Goal: Task Accomplishment & Management: Complete application form

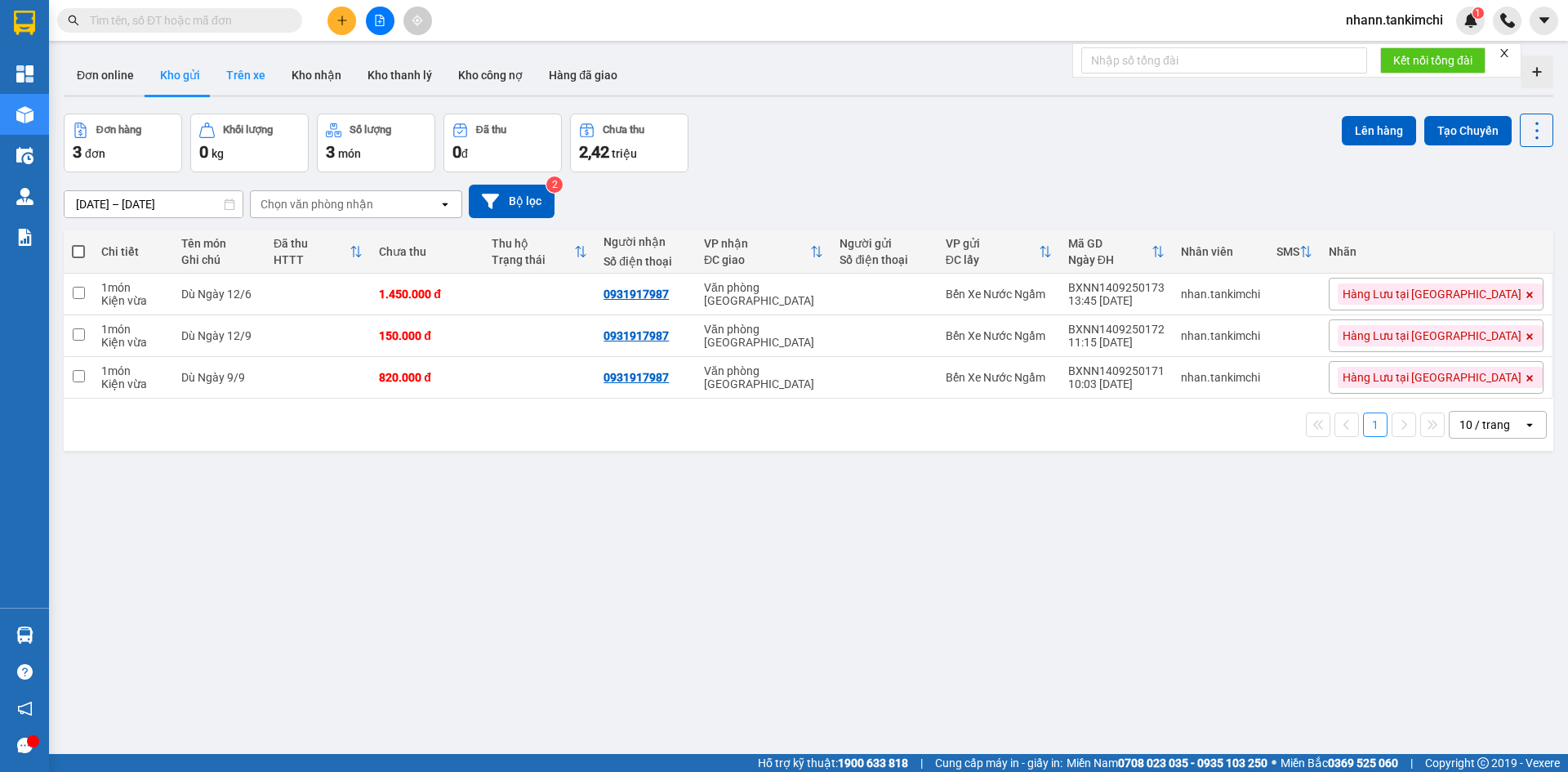
click at [254, 74] on button "Trên xe" at bounding box center [246, 75] width 65 height 40
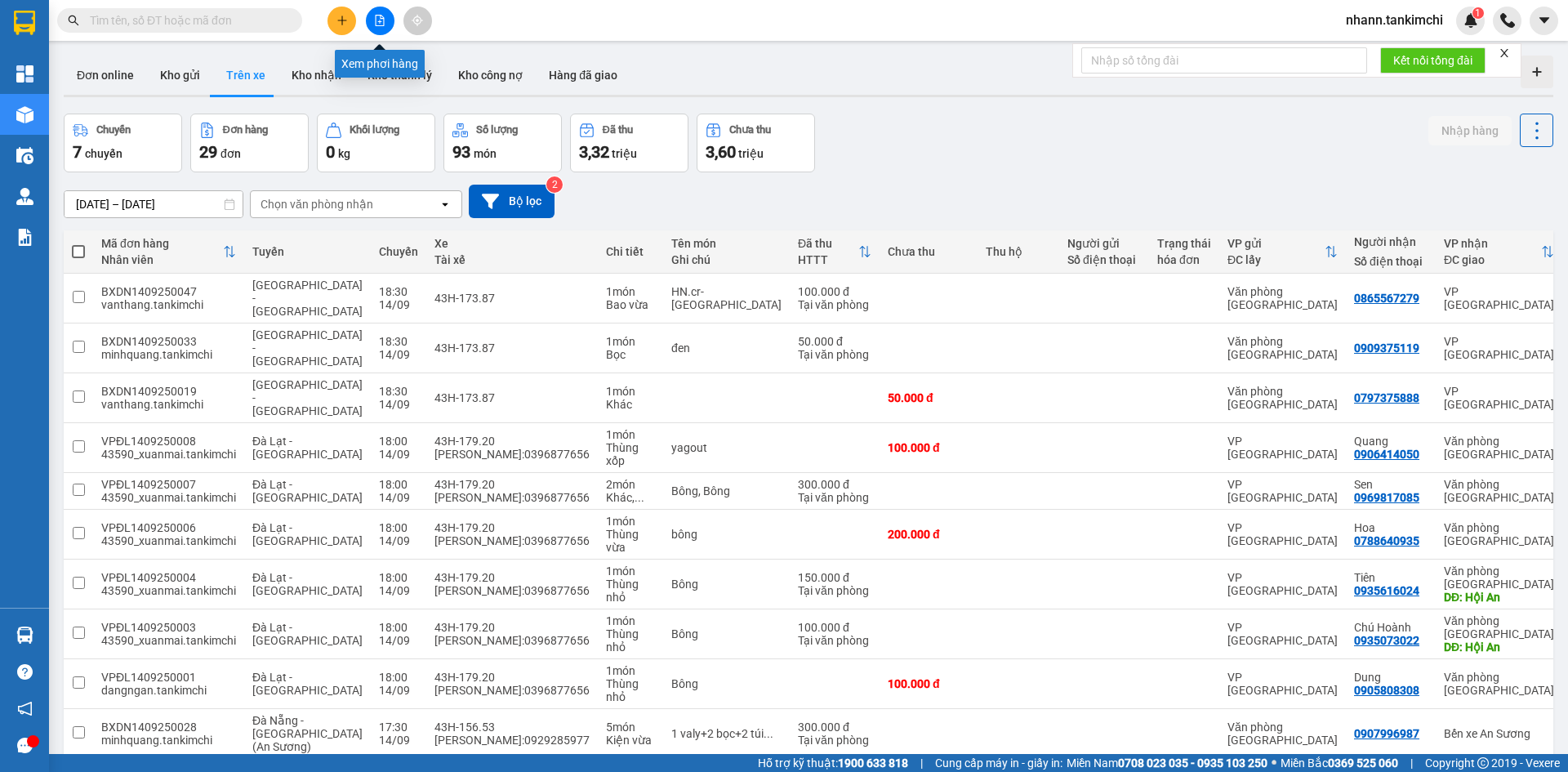
click at [374, 19] on icon "file-add" at bounding box center [380, 21] width 12 height 12
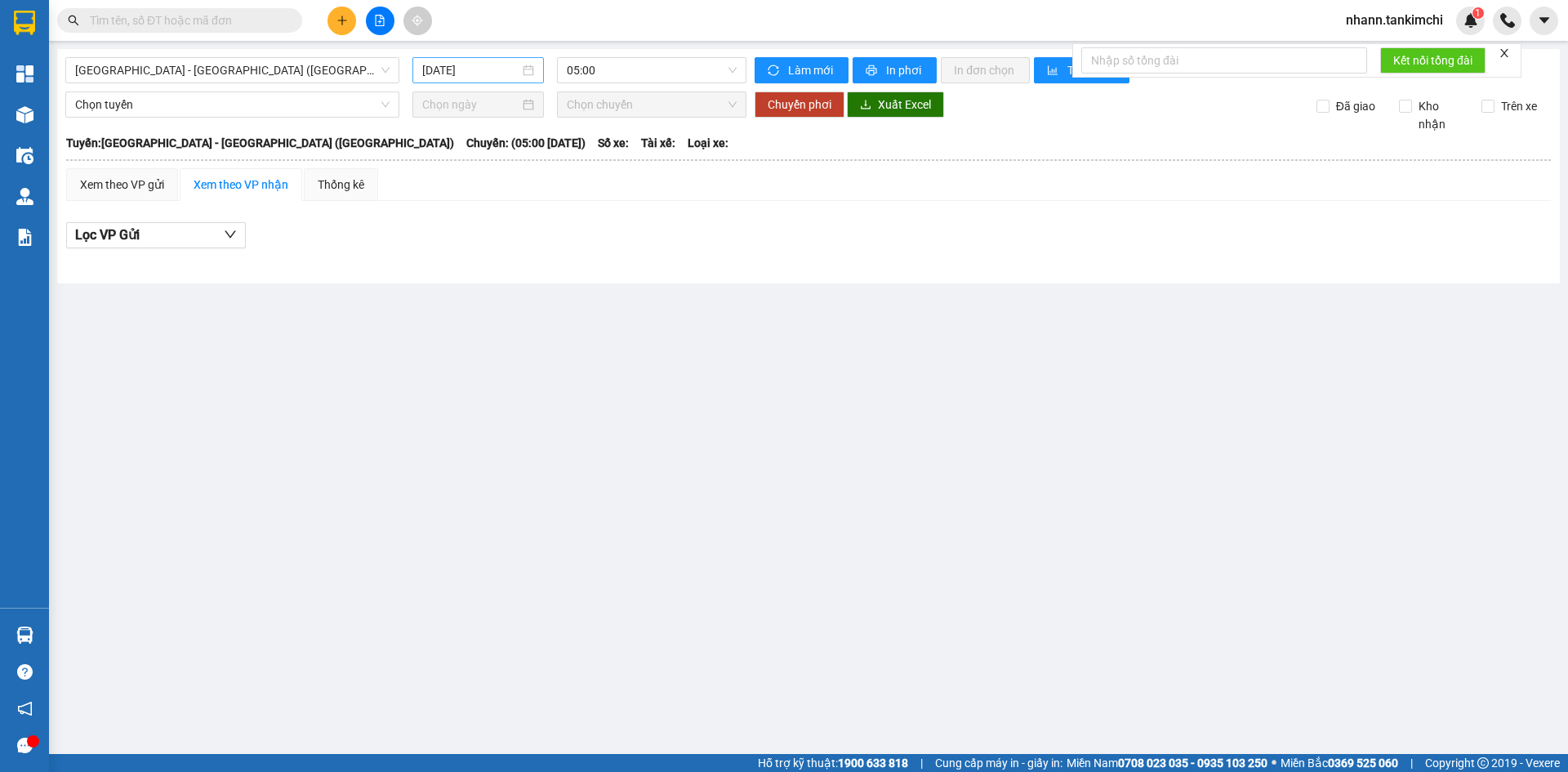
click at [530, 65] on div "15/09/2025" at bounding box center [478, 70] width 112 height 18
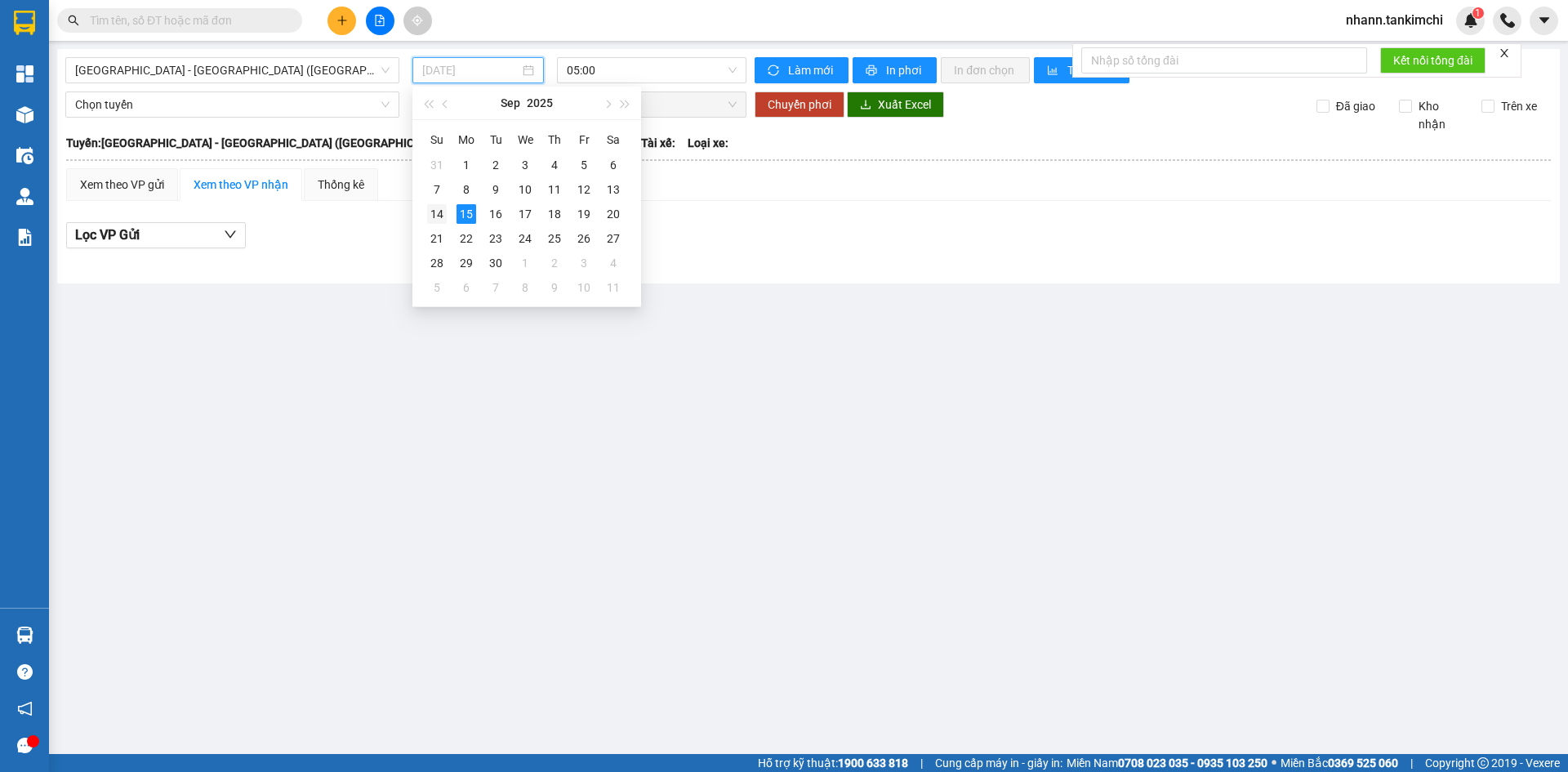
click at [441, 213] on div "14" at bounding box center [437, 214] width 20 height 20
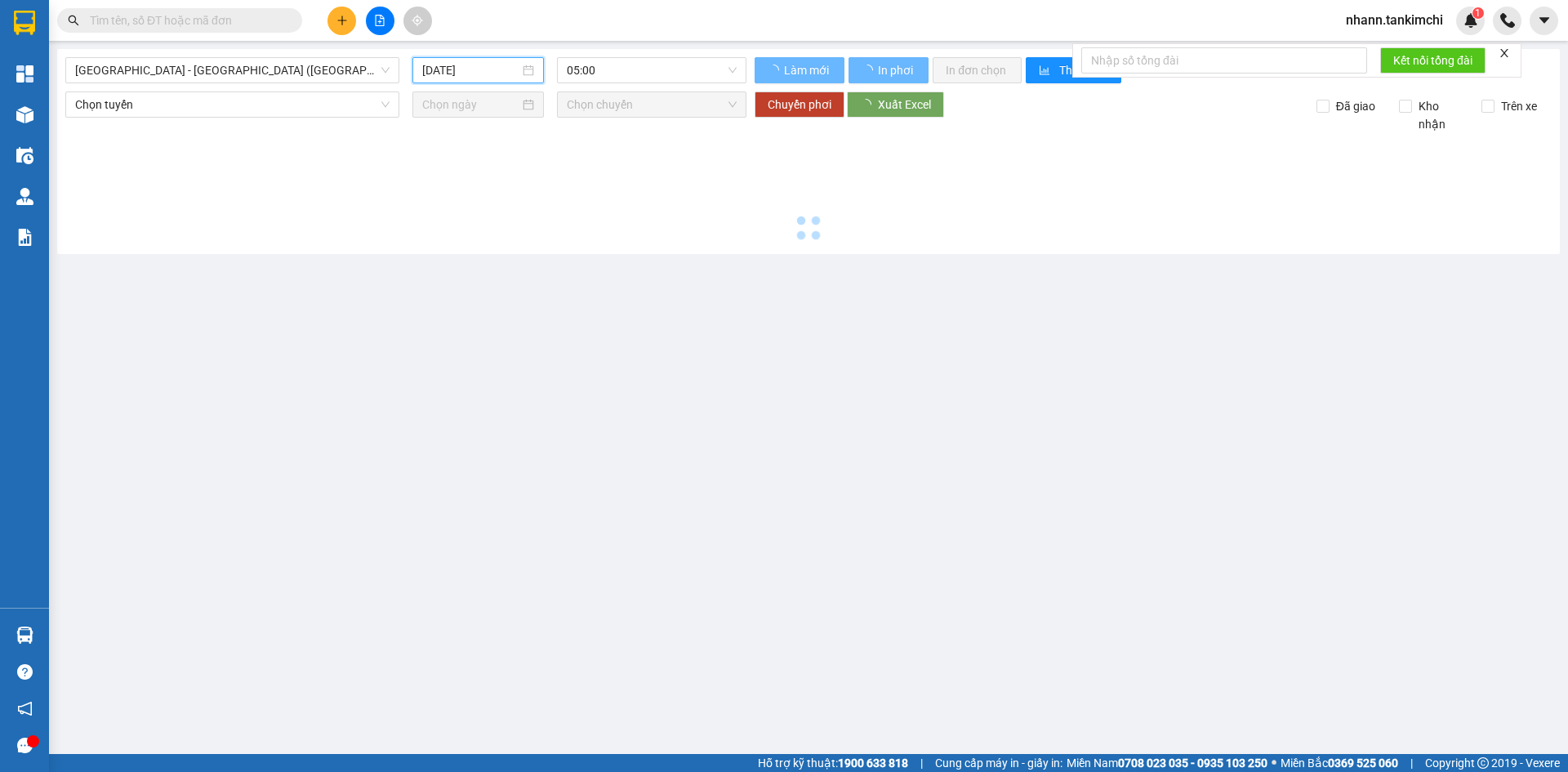
type input "14/09/2025"
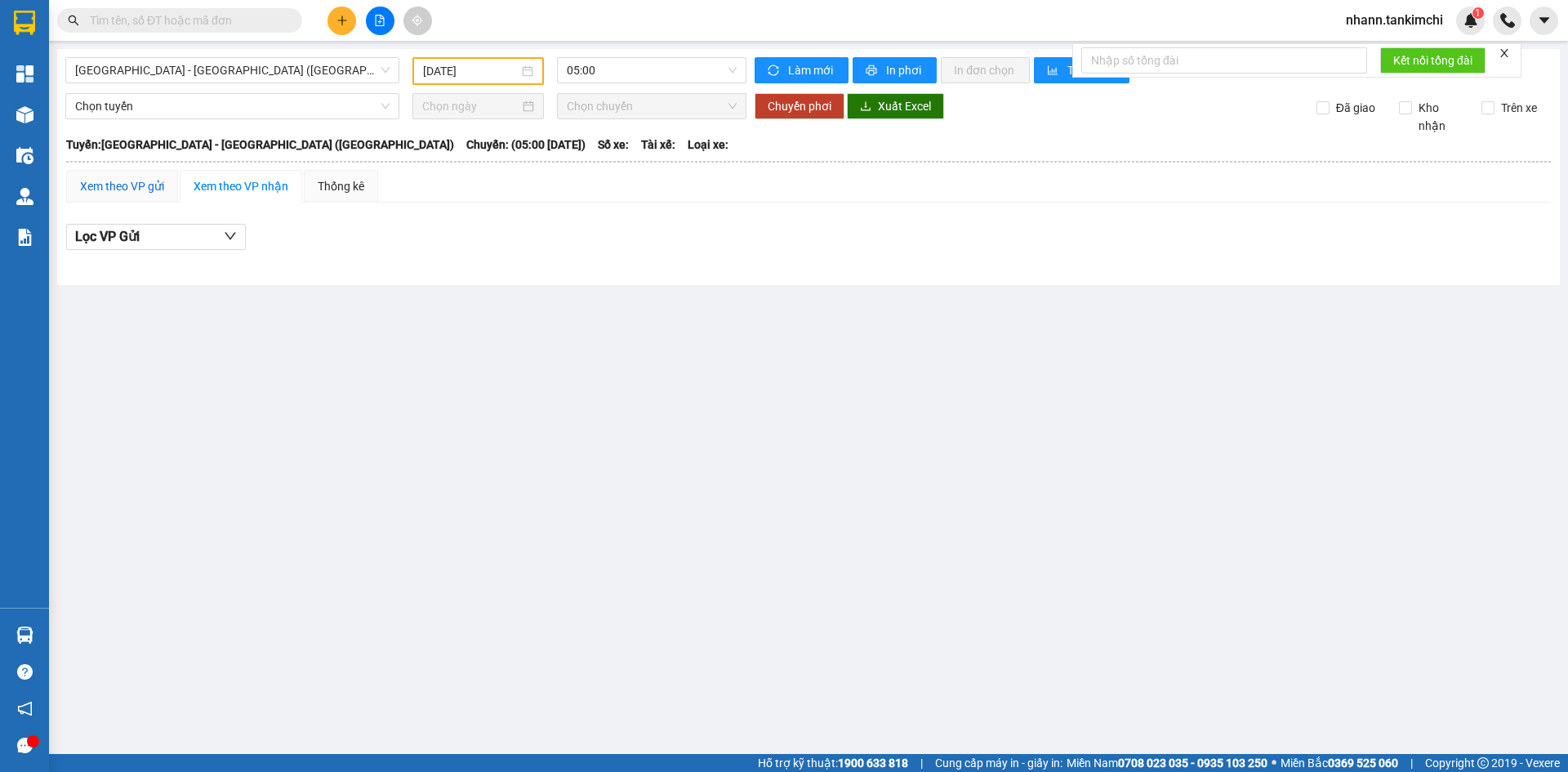
click at [129, 191] on div "Xem theo VP gửi" at bounding box center [122, 187] width 84 height 18
click at [268, 69] on span "Đà Nẵng - Hà Nội (Hàng)" at bounding box center [232, 69] width 314 height 25
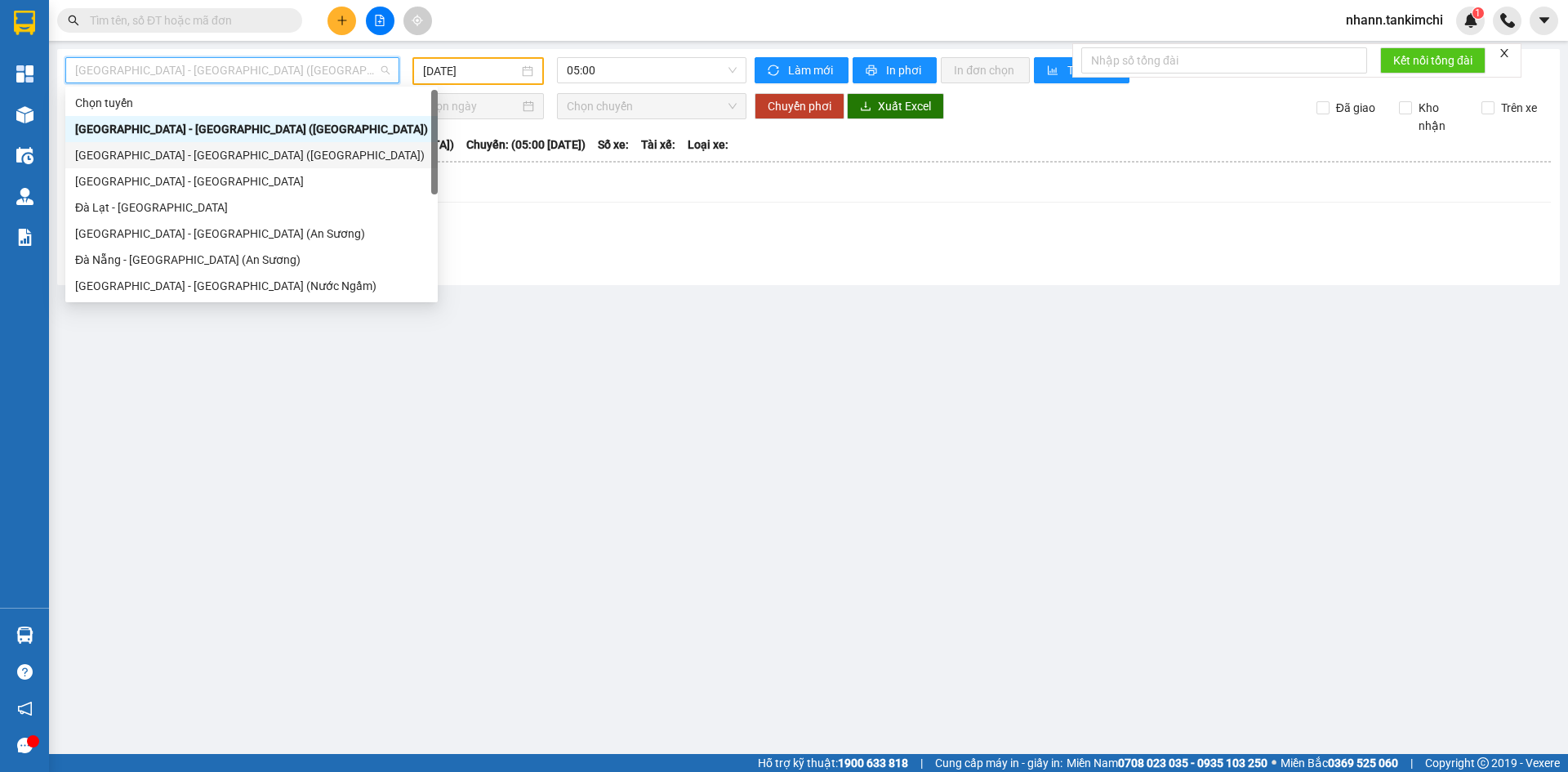
click at [184, 159] on div "Hà Nội - Đà Nẵng (Hàng)" at bounding box center [252, 155] width 353 height 18
type input "15/09/2025"
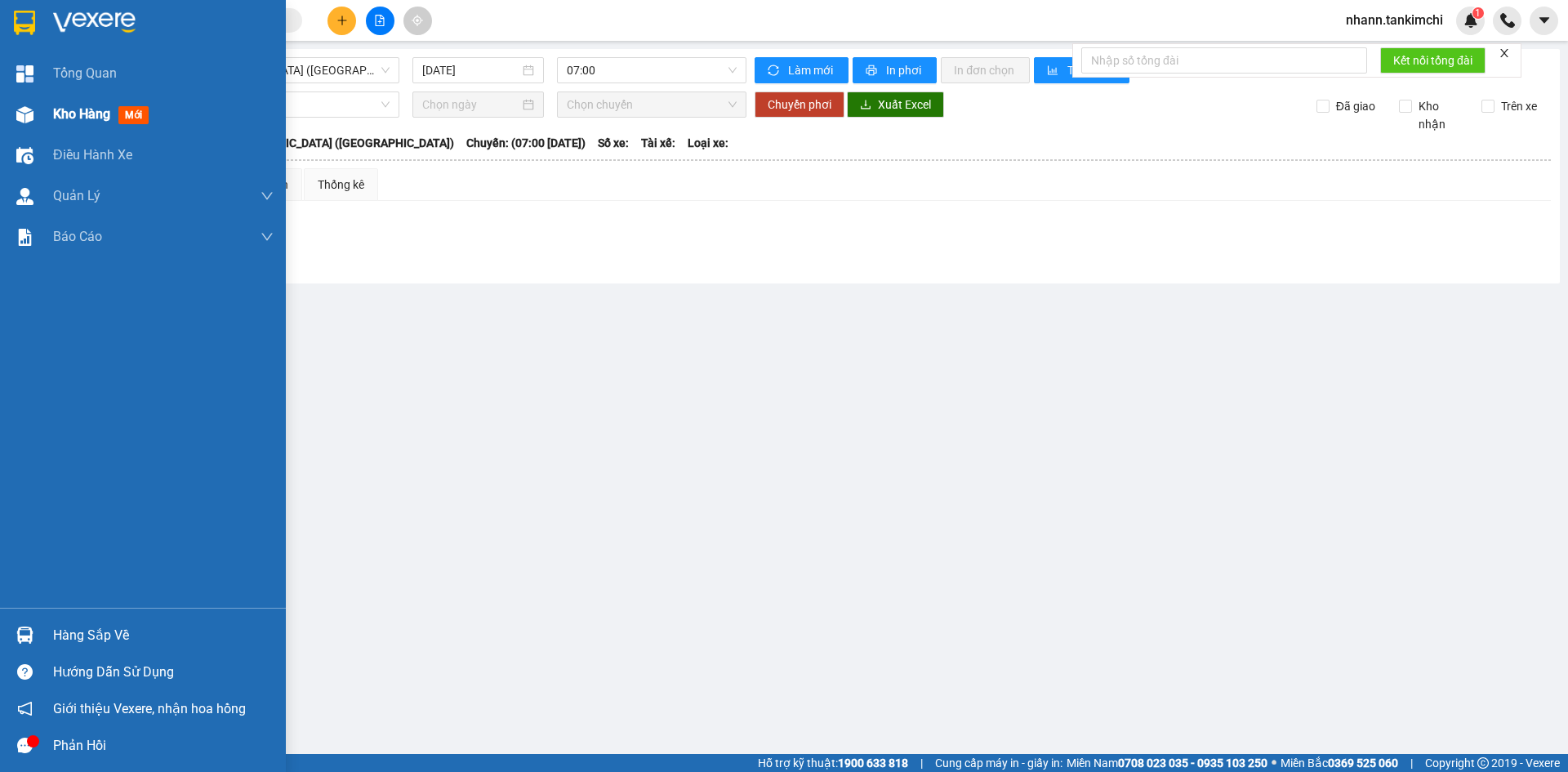
click at [93, 118] on span "Kho hàng" at bounding box center [82, 114] width 58 height 16
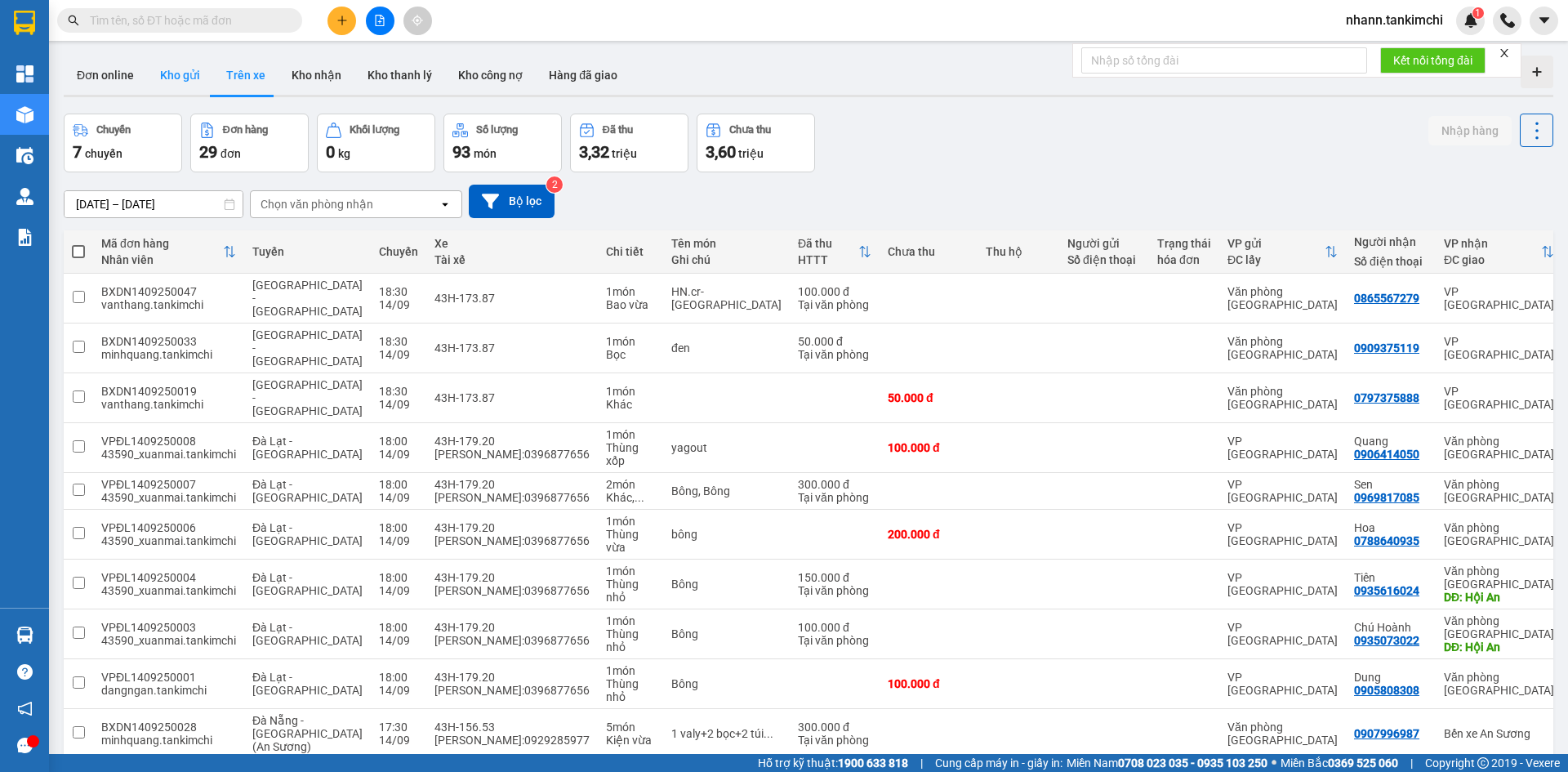
click at [160, 73] on button "Kho gửi" at bounding box center [180, 75] width 66 height 40
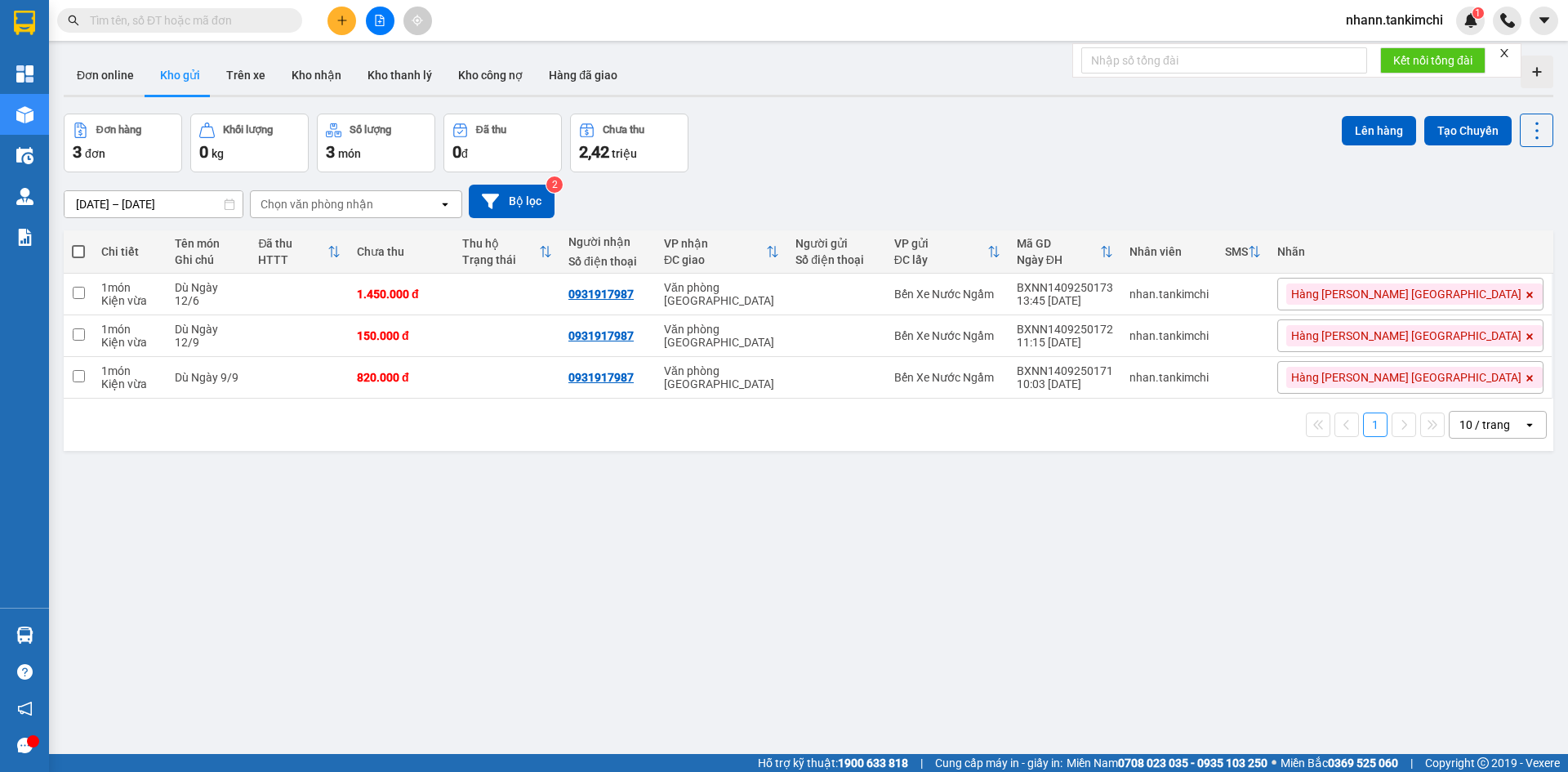
click at [1469, 425] on div "10 / trang" at bounding box center [1484, 425] width 51 height 16
click at [1469, 600] on span "100 / trang" at bounding box center [1478, 606] width 59 height 16
click at [334, 23] on button at bounding box center [341, 21] width 29 height 29
click at [375, 66] on div "Tạo đơn hàng" at bounding box center [407, 62] width 71 height 18
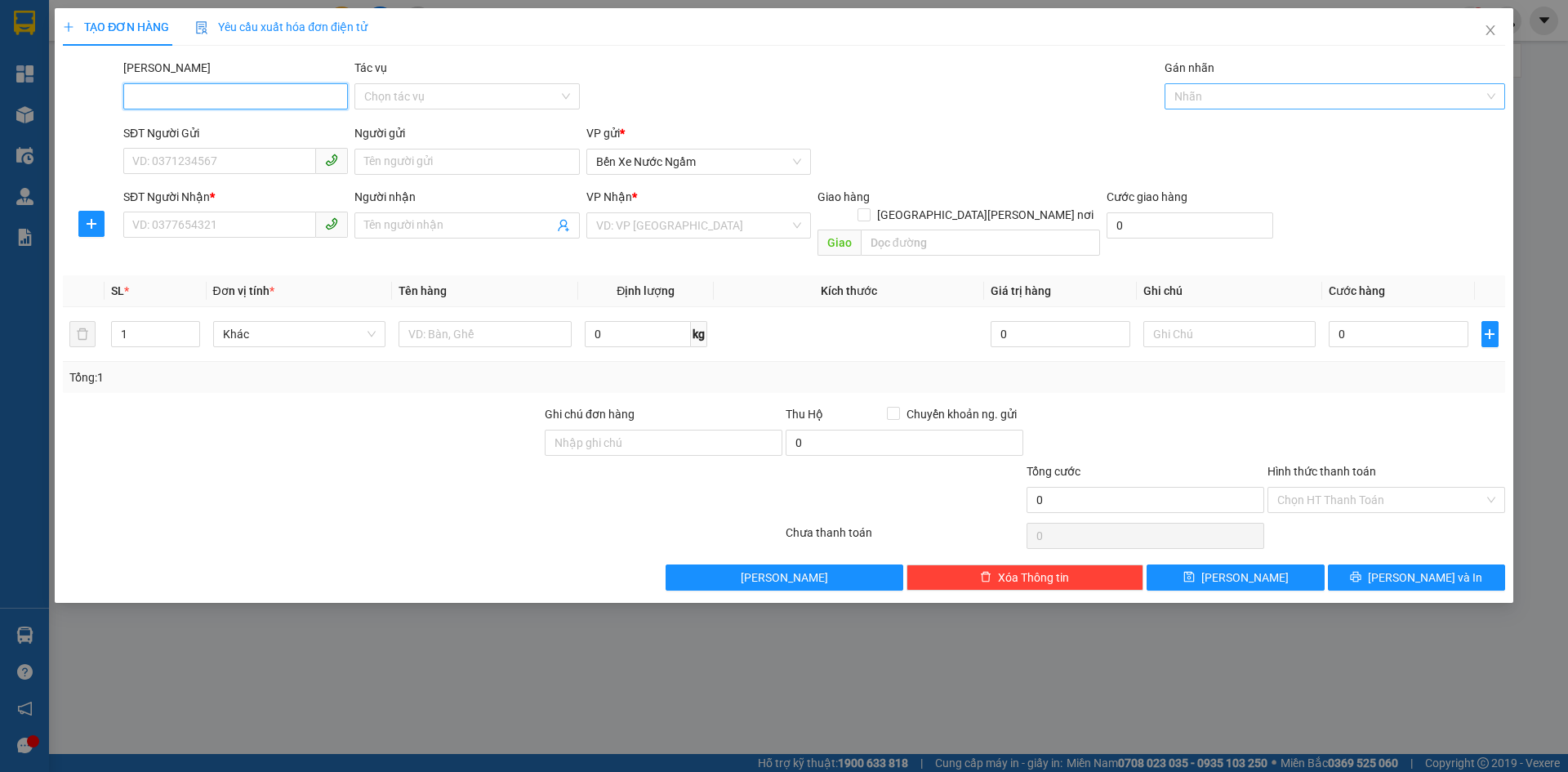
click at [1223, 85] on div "Nhãn" at bounding box center [1334, 96] width 340 height 26
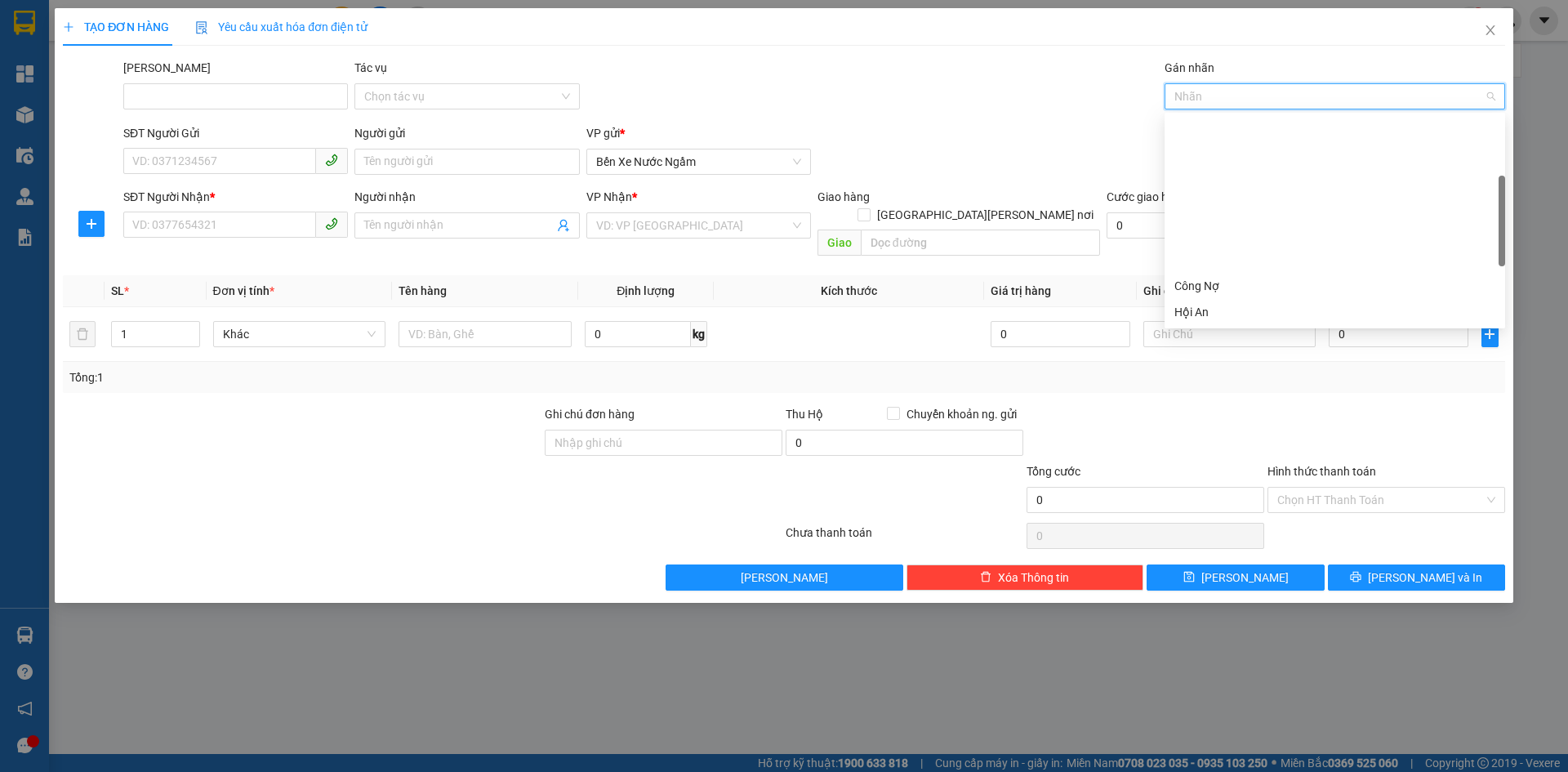
scroll to position [392, 0]
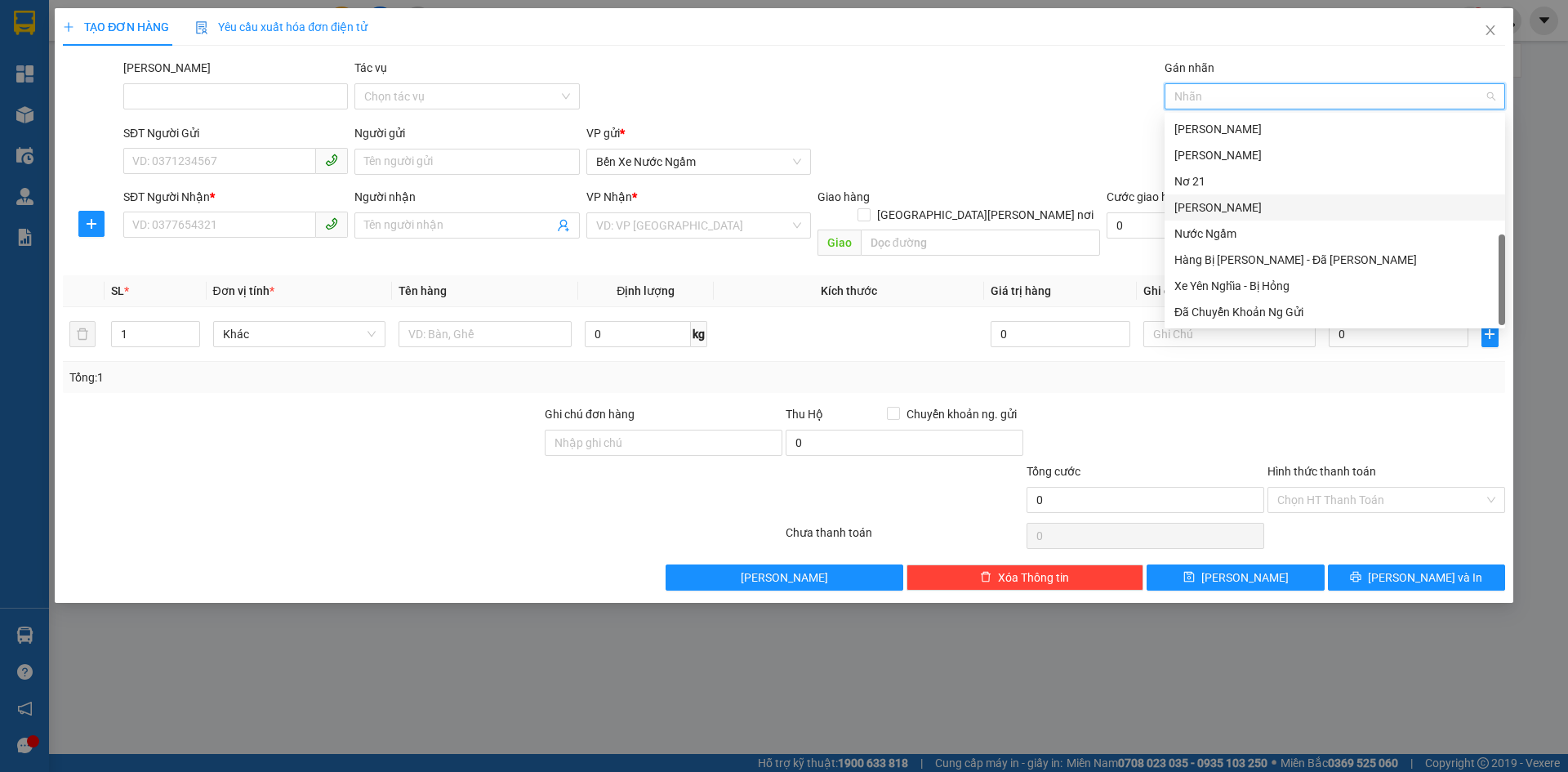
click at [1199, 205] on div "Ao Sào" at bounding box center [1335, 207] width 321 height 18
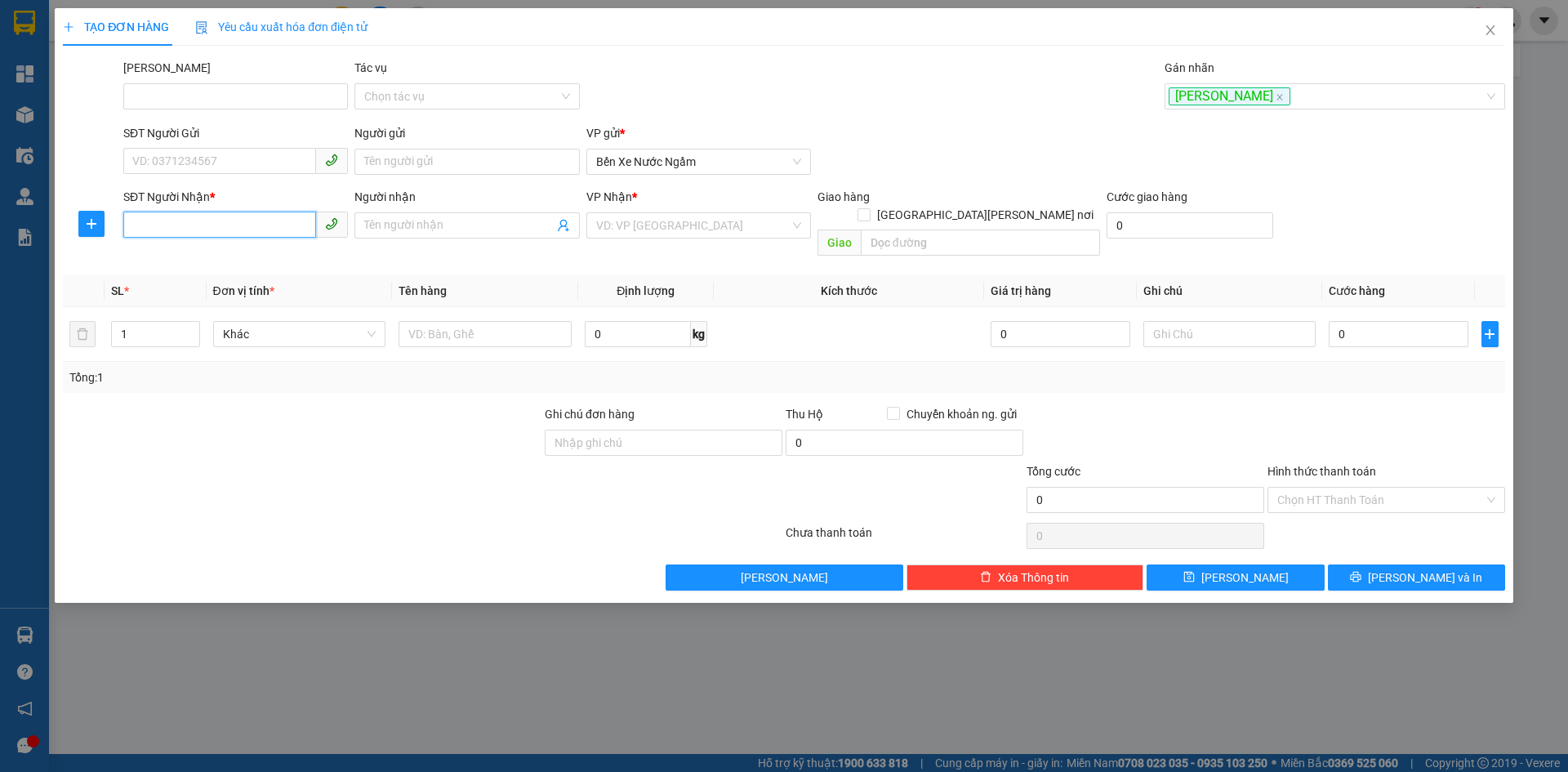
click at [131, 226] on input "SĐT Người Nhận *" at bounding box center [219, 224] width 192 height 26
click at [178, 251] on div "0979516481" at bounding box center [235, 258] width 205 height 18
type input "0979516481"
click at [196, 322] on span "Increase Value" at bounding box center [190, 328] width 18 height 15
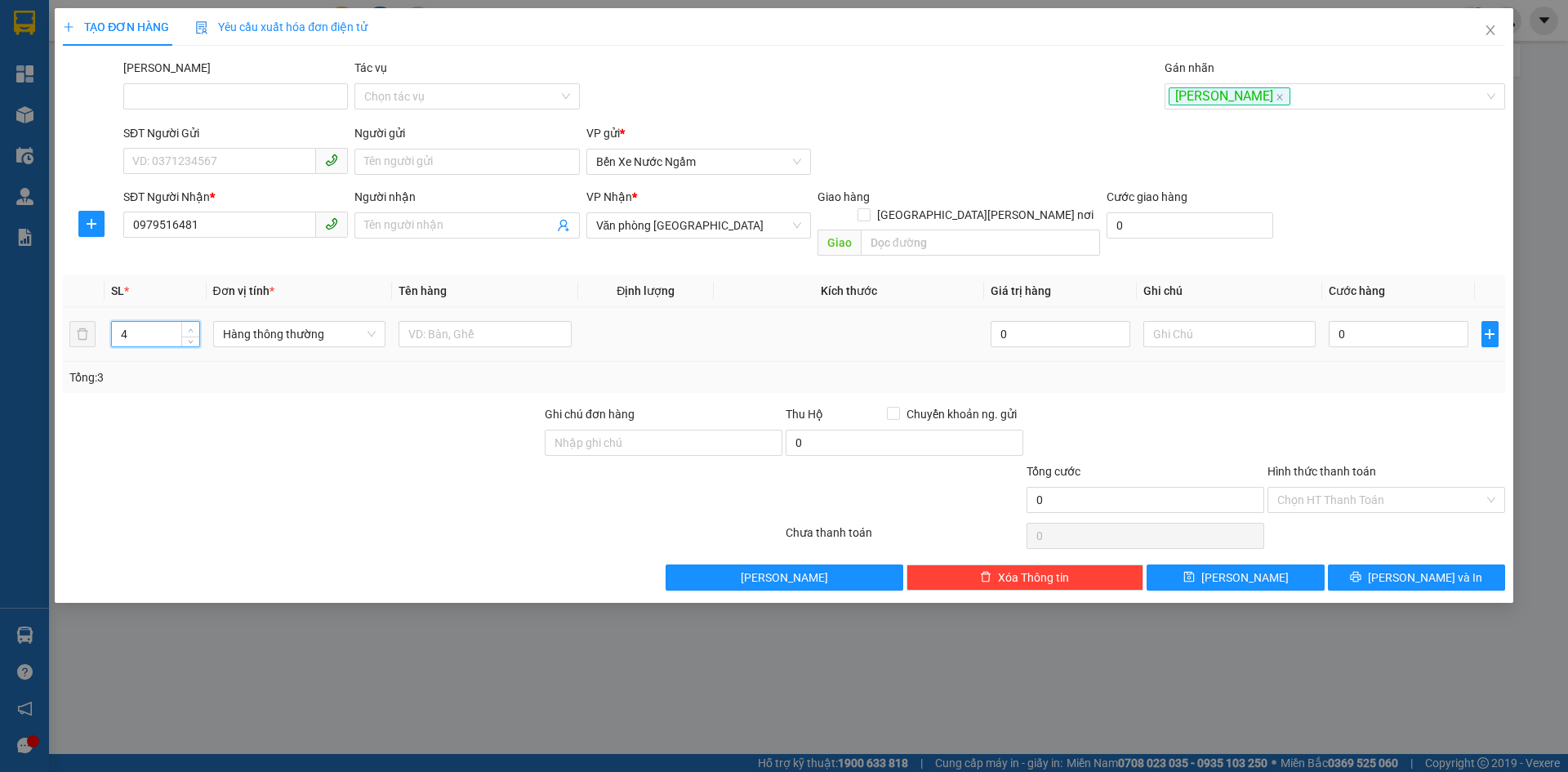
click at [196, 322] on span "Increase Value" at bounding box center [190, 328] width 18 height 15
type input "5"
click at [196, 322] on span "Increase Value" at bounding box center [190, 328] width 18 height 15
click at [264, 322] on span "Hàng thông thường" at bounding box center [300, 333] width 154 height 25
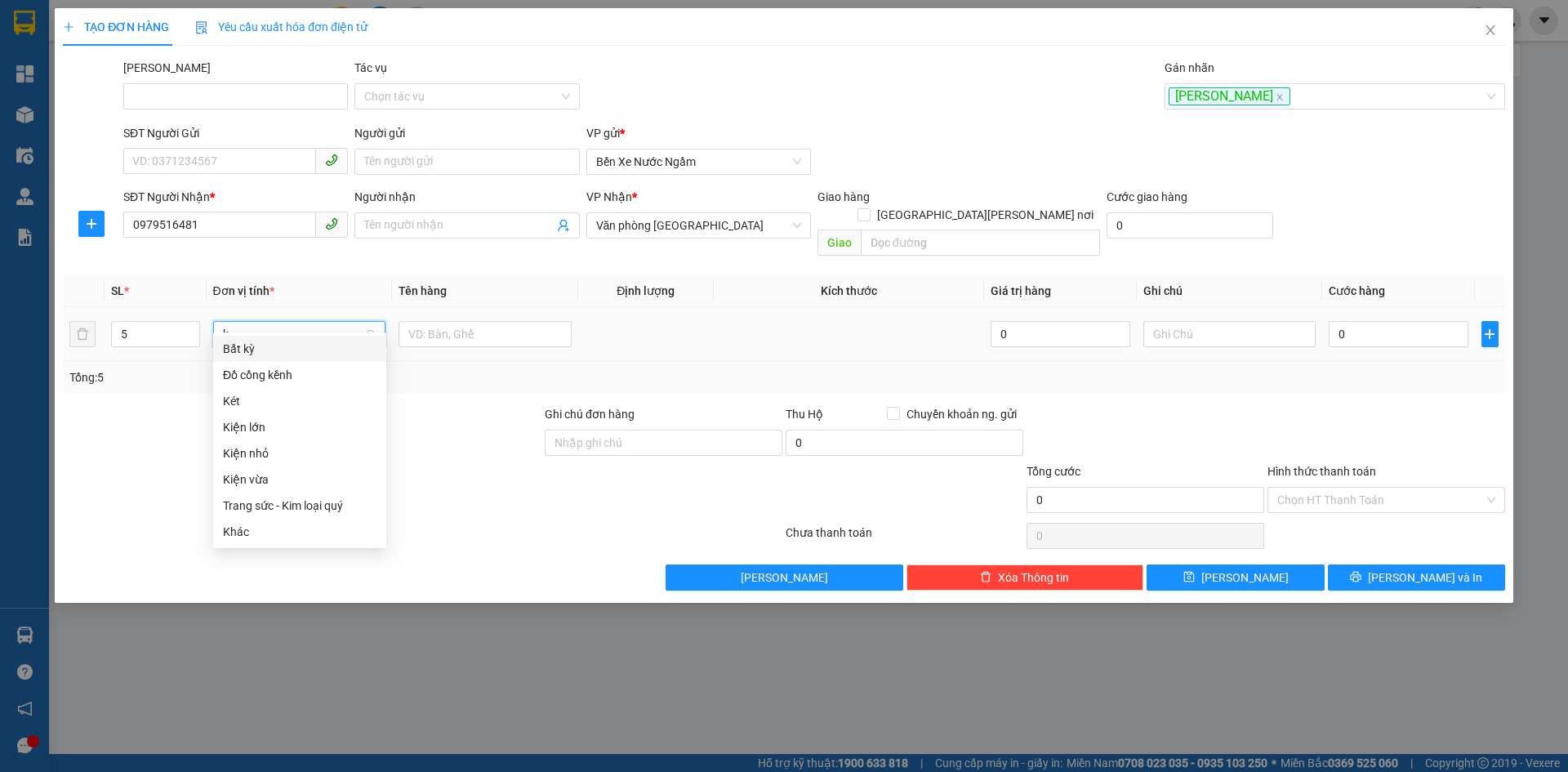
scroll to position [0, 0]
click at [262, 322] on input "kiee" at bounding box center [294, 333] width 142 height 25
type input "k"
type input "kiê"
click at [247, 404] on div "Kiện vừa" at bounding box center [300, 401] width 154 height 18
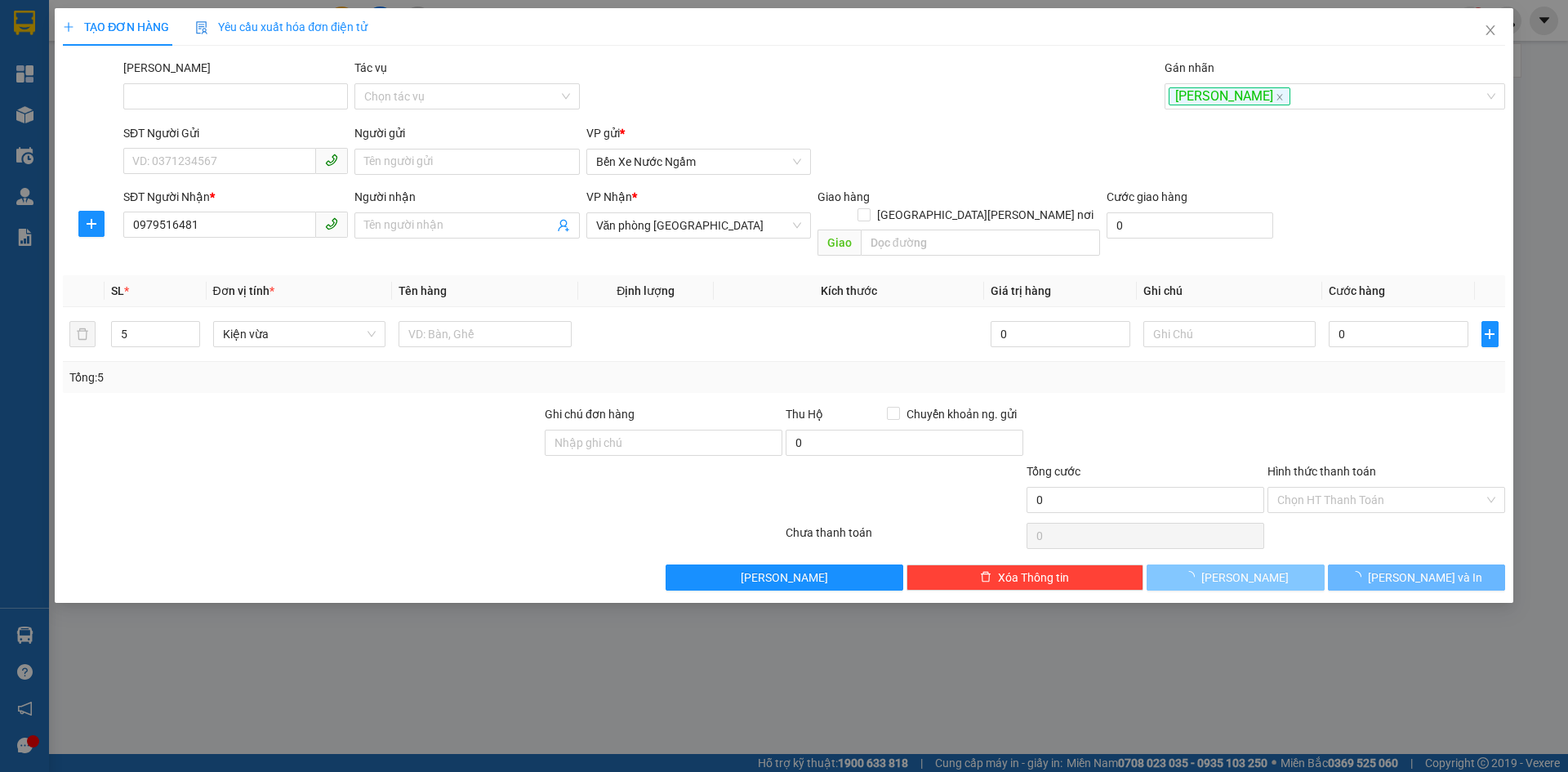
click at [1236, 569] on span "Lưu" at bounding box center [1245, 578] width 87 height 18
type input "1"
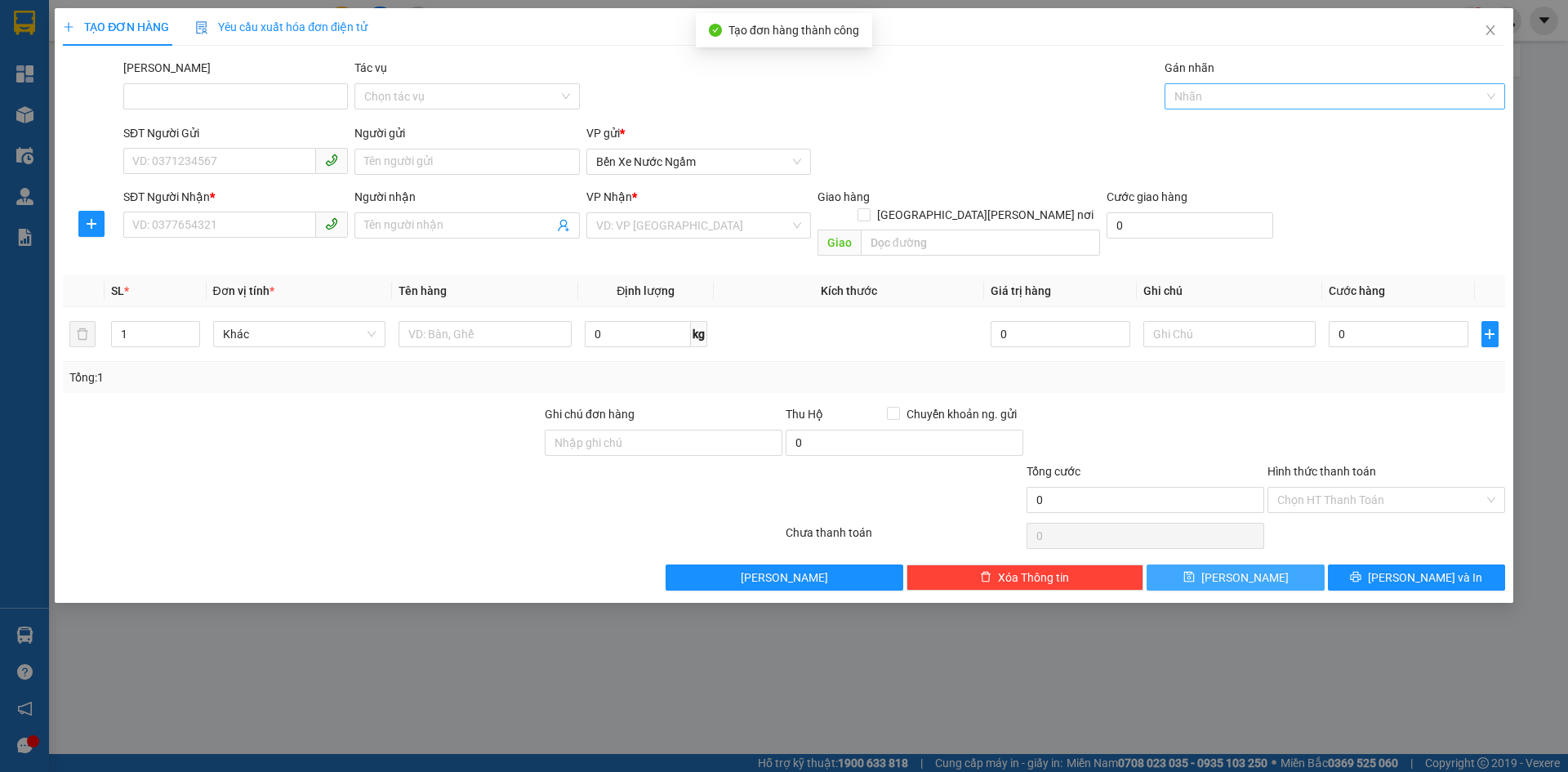
click at [1190, 96] on div at bounding box center [1326, 96] width 316 height 20
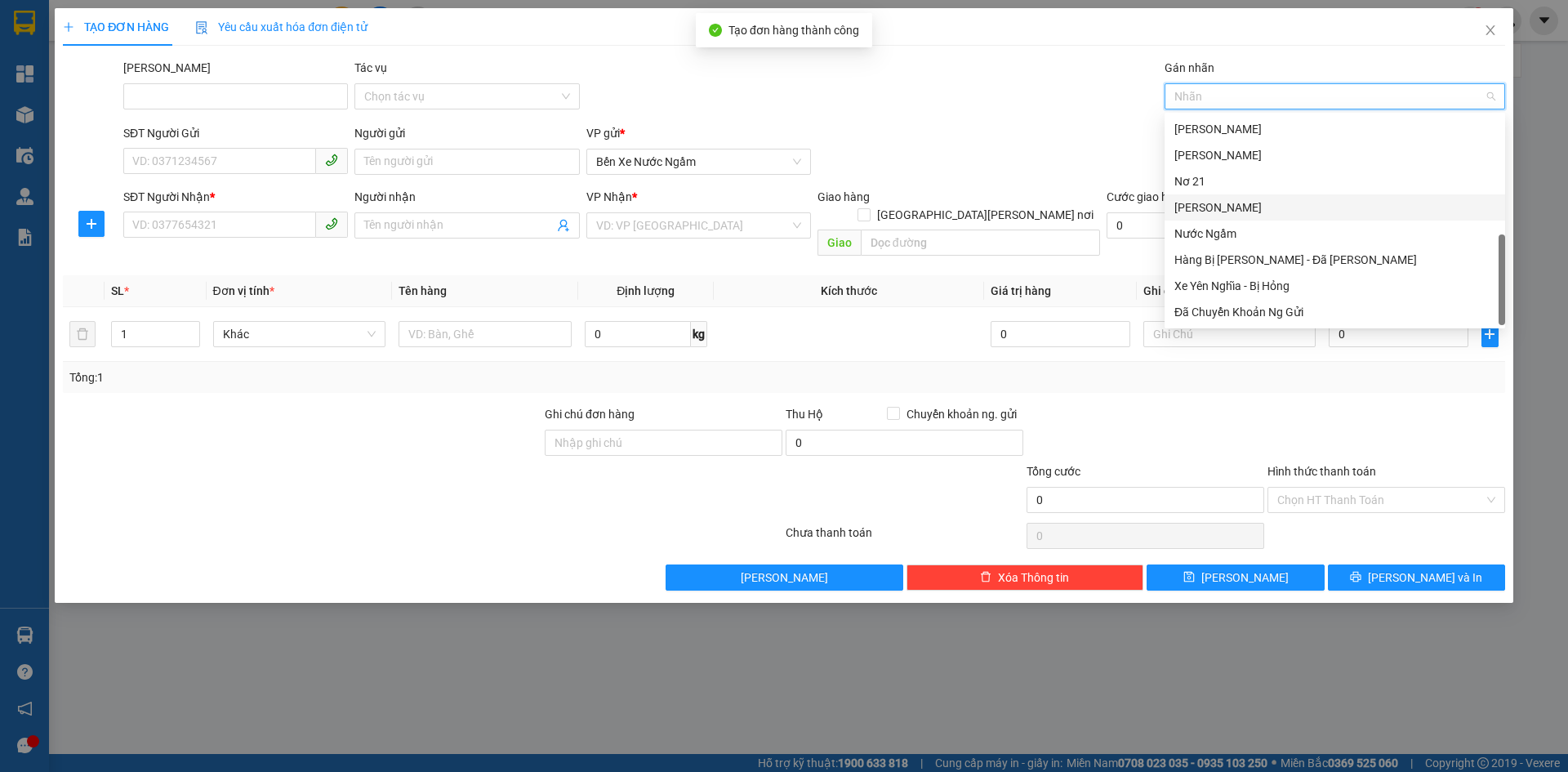
click at [1191, 210] on div "Ao Sào" at bounding box center [1335, 207] width 321 height 18
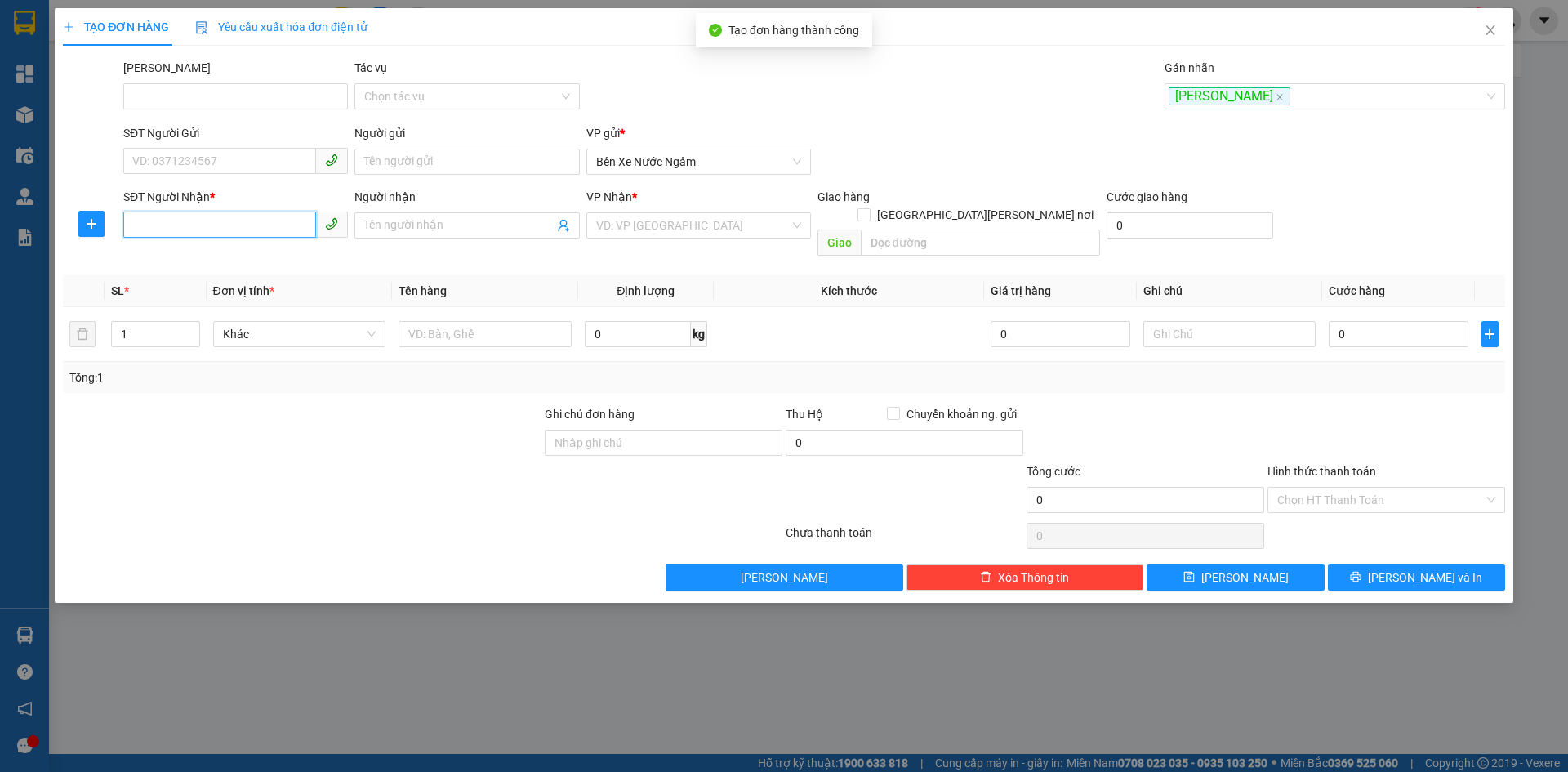
click at [159, 233] on input "SĐT Người Nhận *" at bounding box center [219, 224] width 192 height 26
type input "0975357017"
click at [173, 255] on div "0975357017 - Thịnh" at bounding box center [235, 258] width 205 height 18
type input "Thịnh"
type input "0975357017"
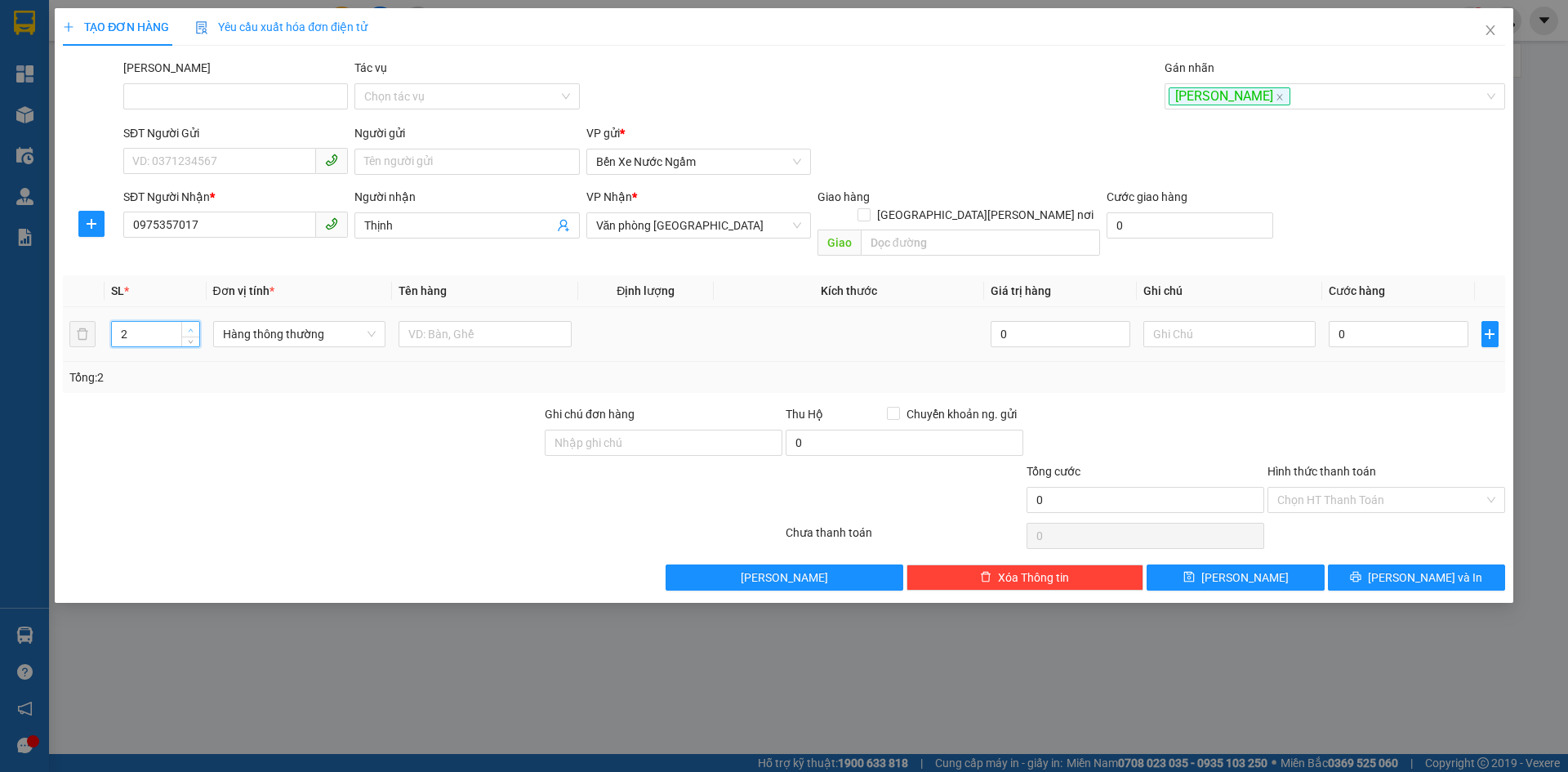
click at [186, 325] on span "up" at bounding box center [191, 330] width 10 height 10
type input "3"
click at [186, 325] on span "up" at bounding box center [191, 330] width 10 height 10
click at [245, 322] on span "Hàng thông thường" at bounding box center [300, 333] width 154 height 25
type input "kiê"
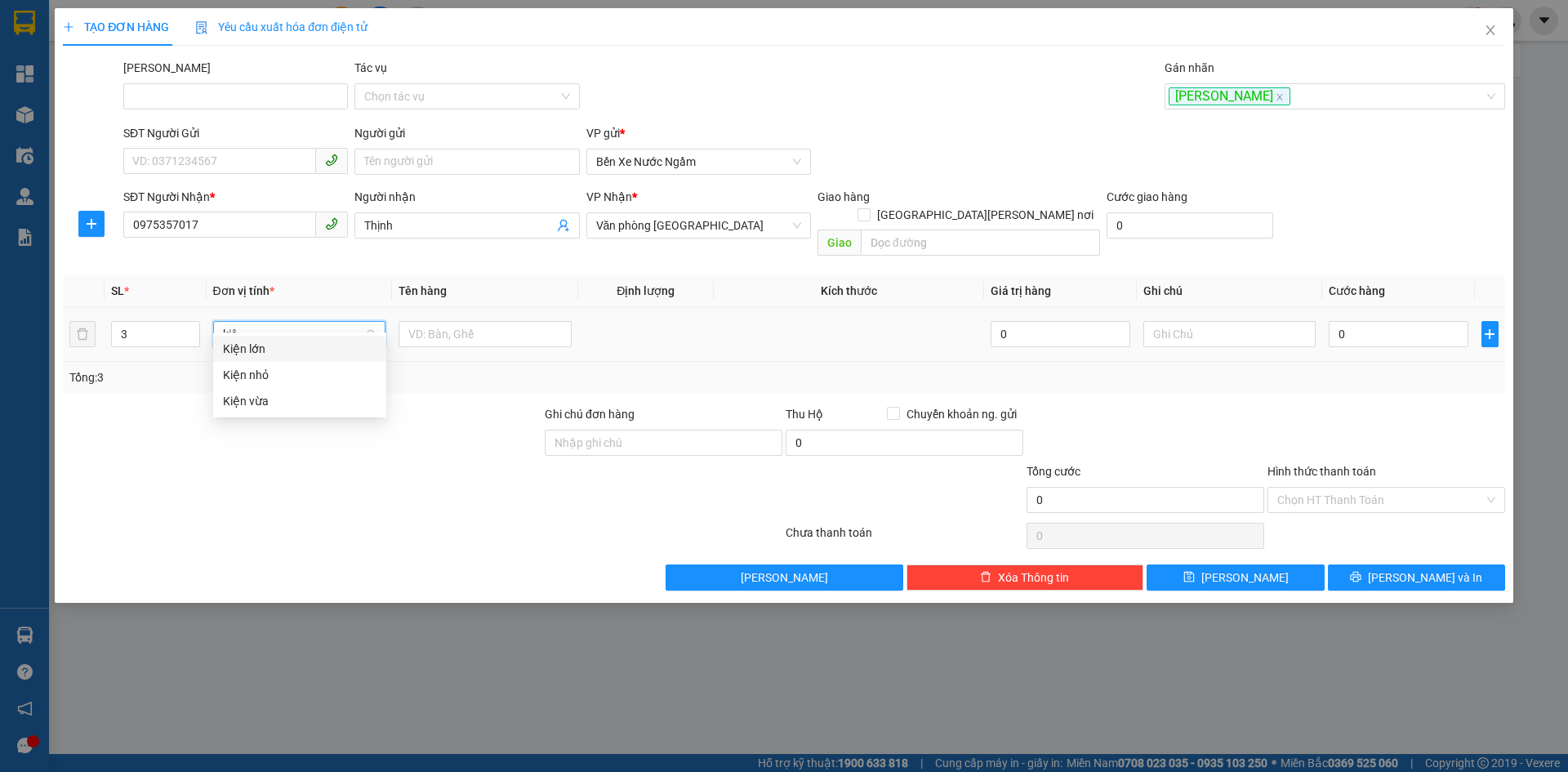
click at [257, 398] on div "Kiện vừa" at bounding box center [300, 401] width 154 height 18
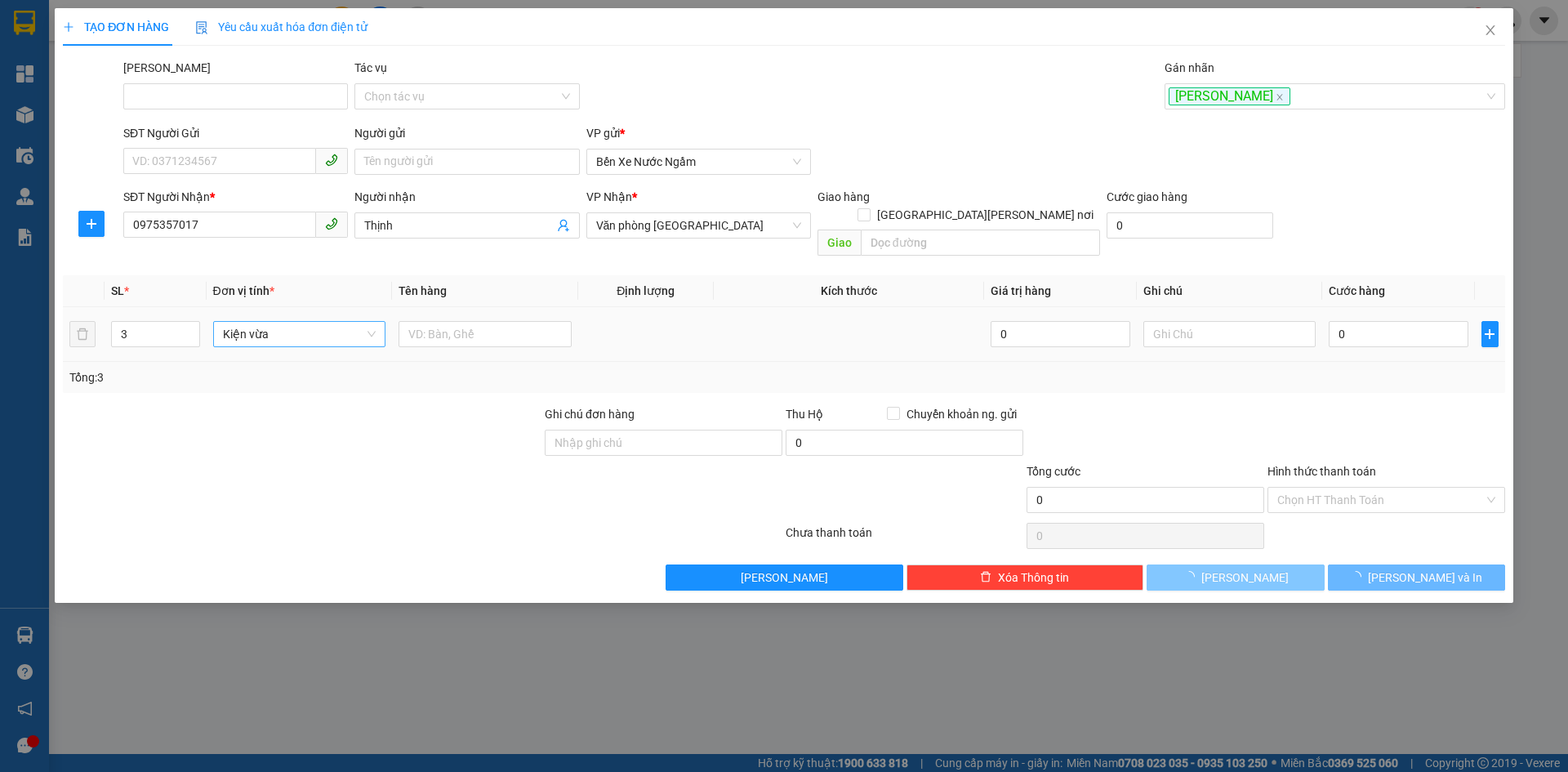
click at [1243, 569] on span "Lưu" at bounding box center [1245, 578] width 87 height 18
type input "1"
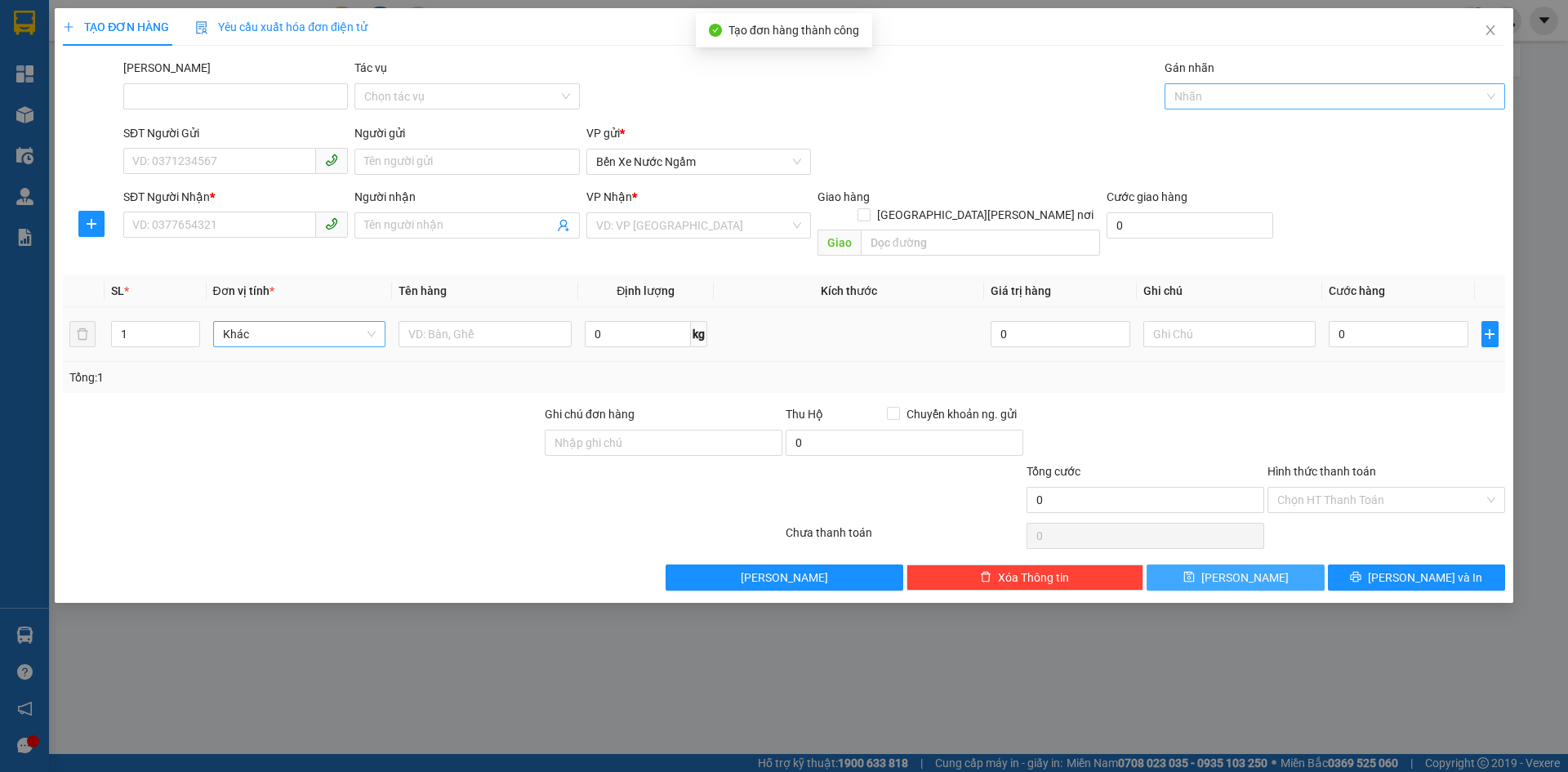
click at [1190, 95] on div at bounding box center [1326, 96] width 316 height 20
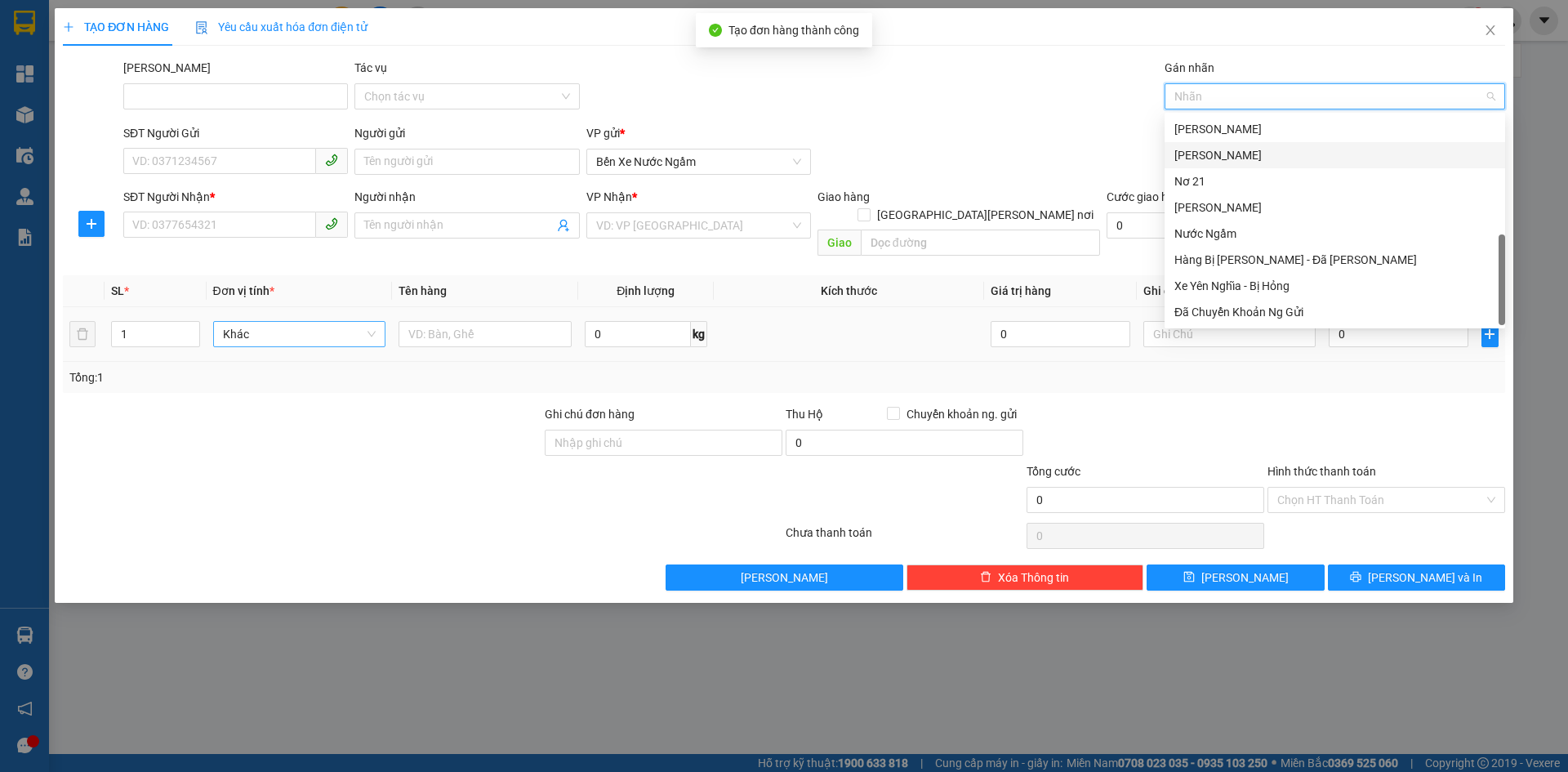
click at [1214, 150] on div "Yên Nghĩa" at bounding box center [1335, 155] width 321 height 18
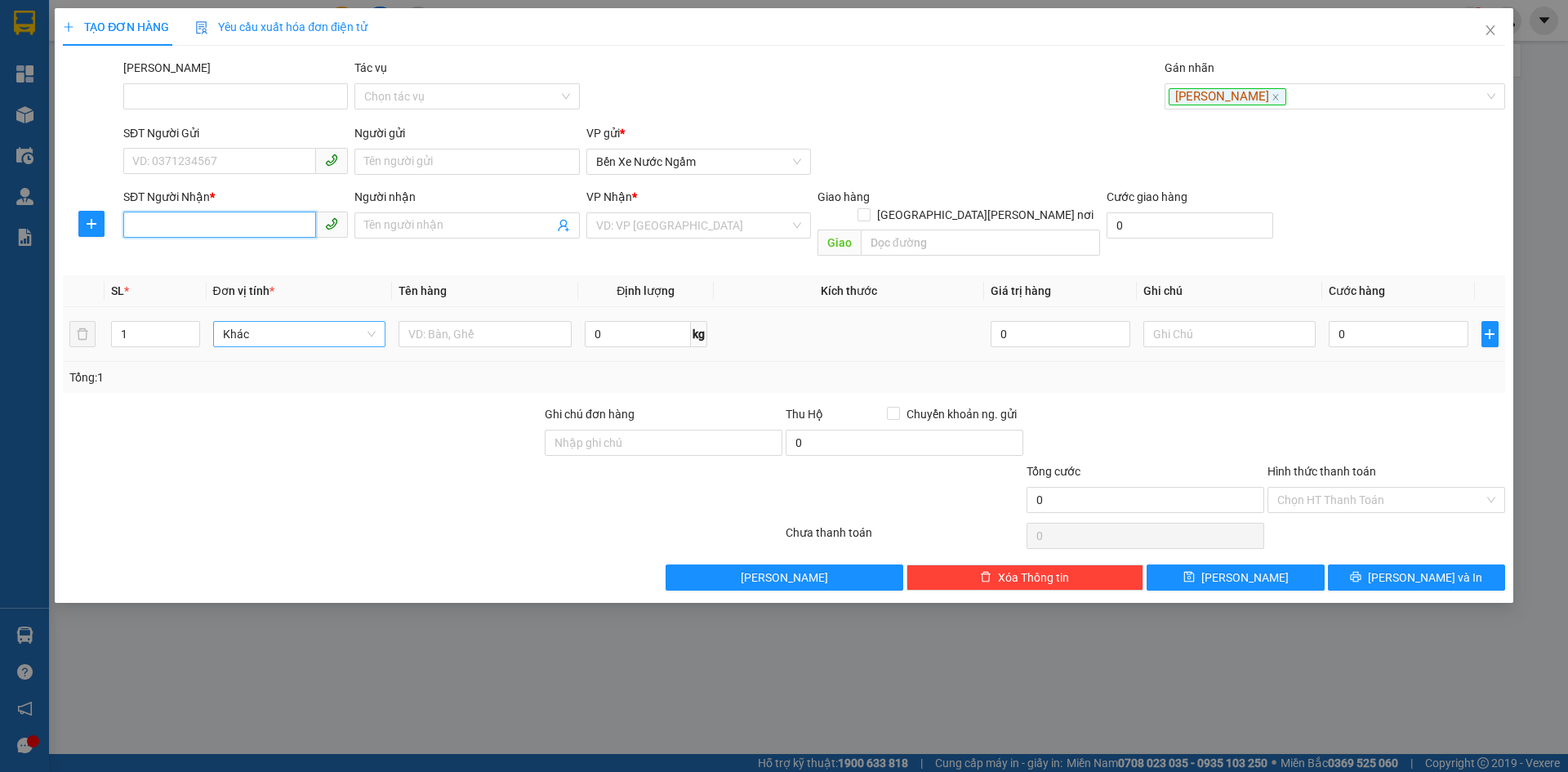
click at [177, 221] on input "SĐT Người Nhận *" at bounding box center [219, 224] width 192 height 26
type input "0933368999"
click at [718, 229] on input "search" at bounding box center [692, 225] width 193 height 25
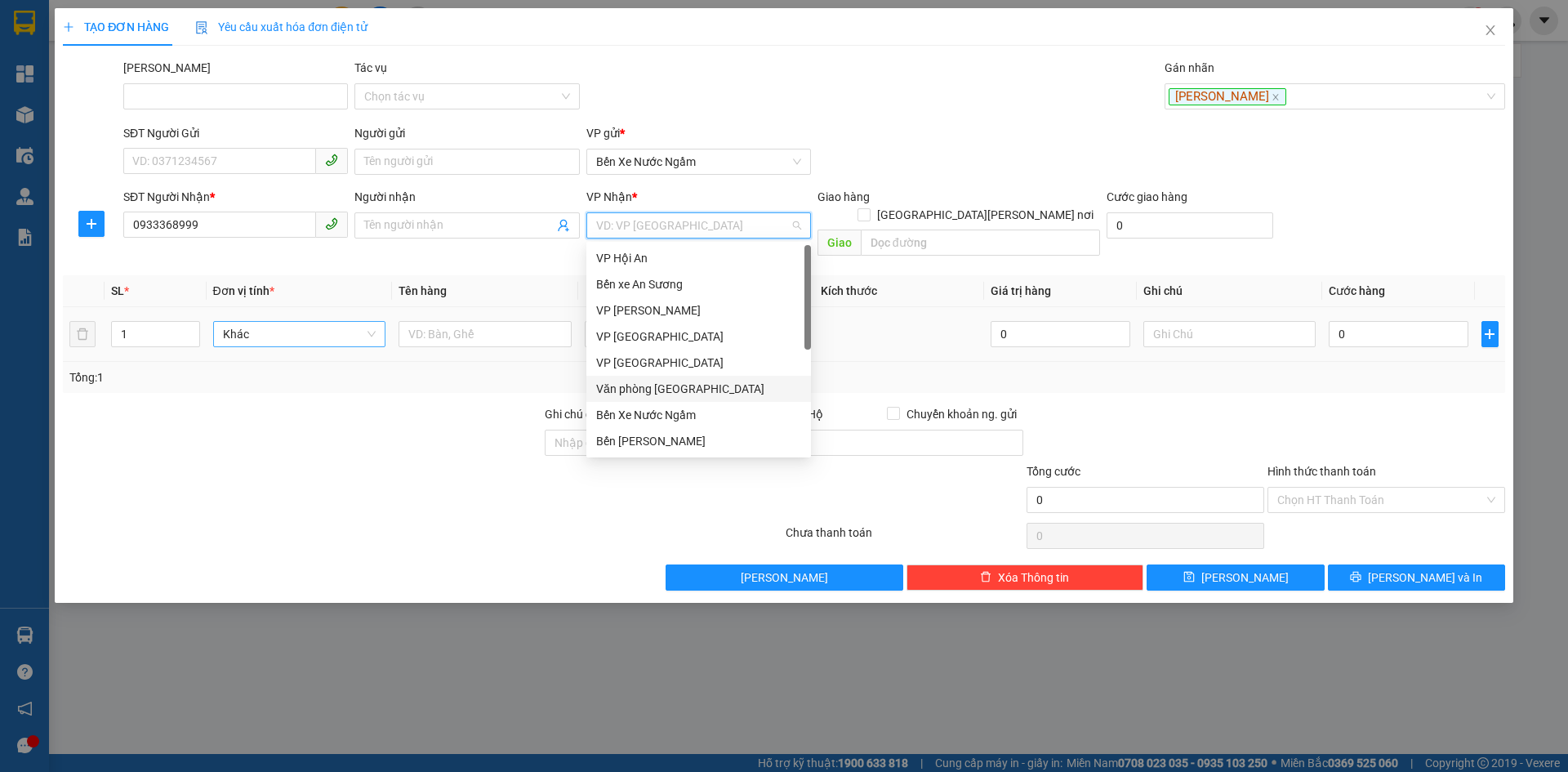
click at [679, 386] on div "Văn phòng Đà Nẵng" at bounding box center [698, 389] width 205 height 18
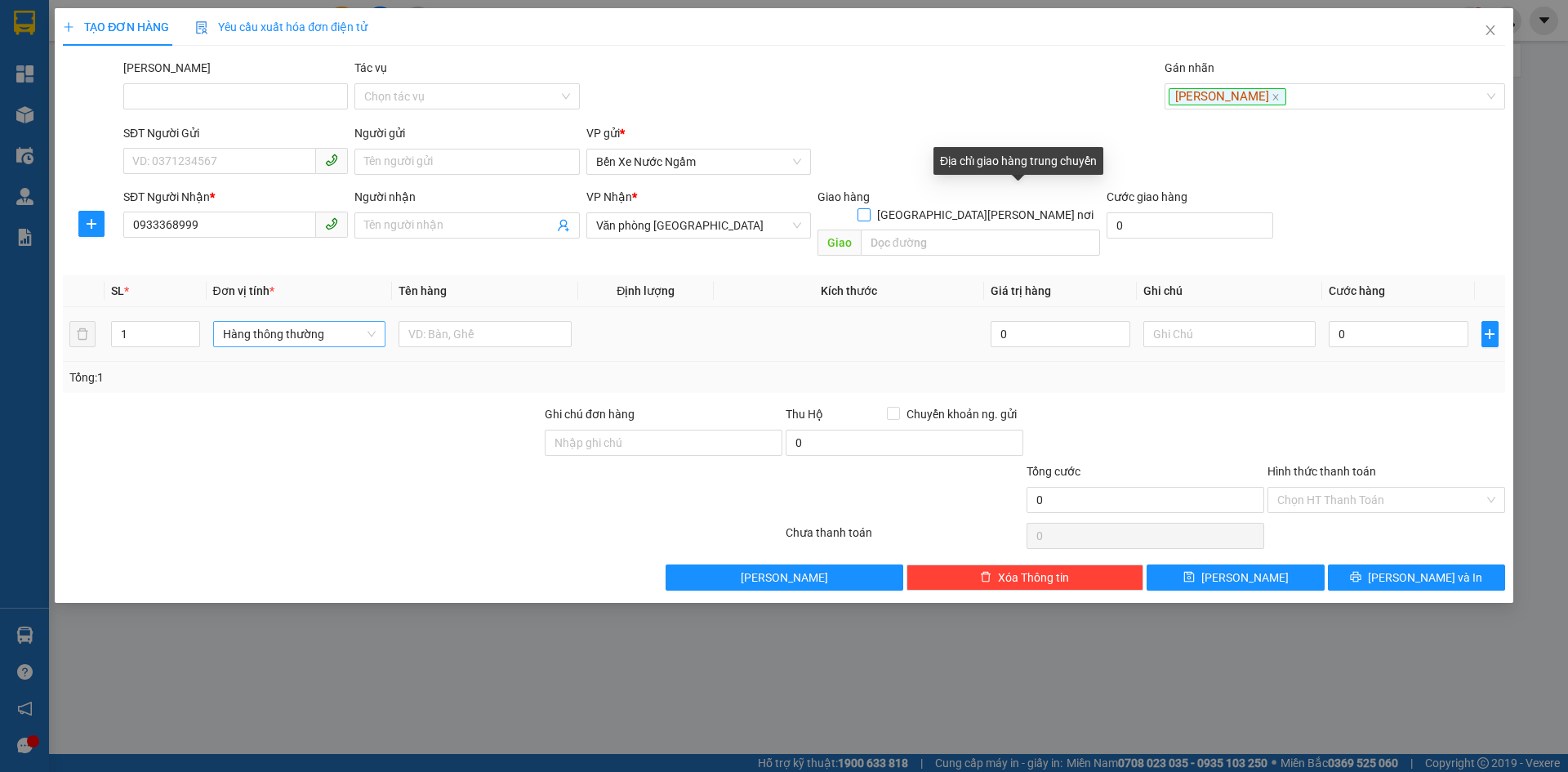
click at [869, 208] on input "Giao tận nơi" at bounding box center [864, 214] width 12 height 12
checkbox input "true"
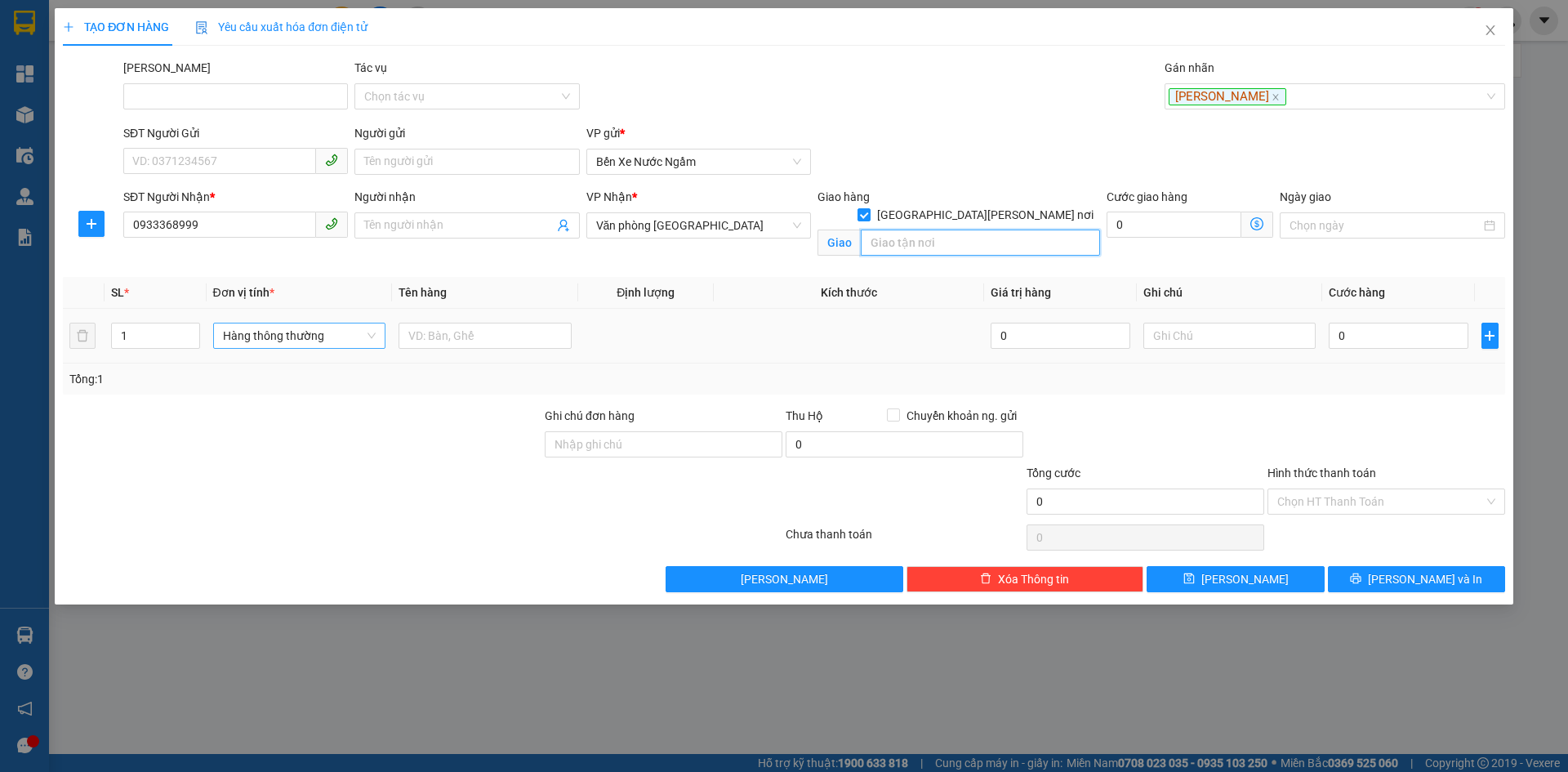
click at [954, 235] on input "search" at bounding box center [980, 242] width 239 height 26
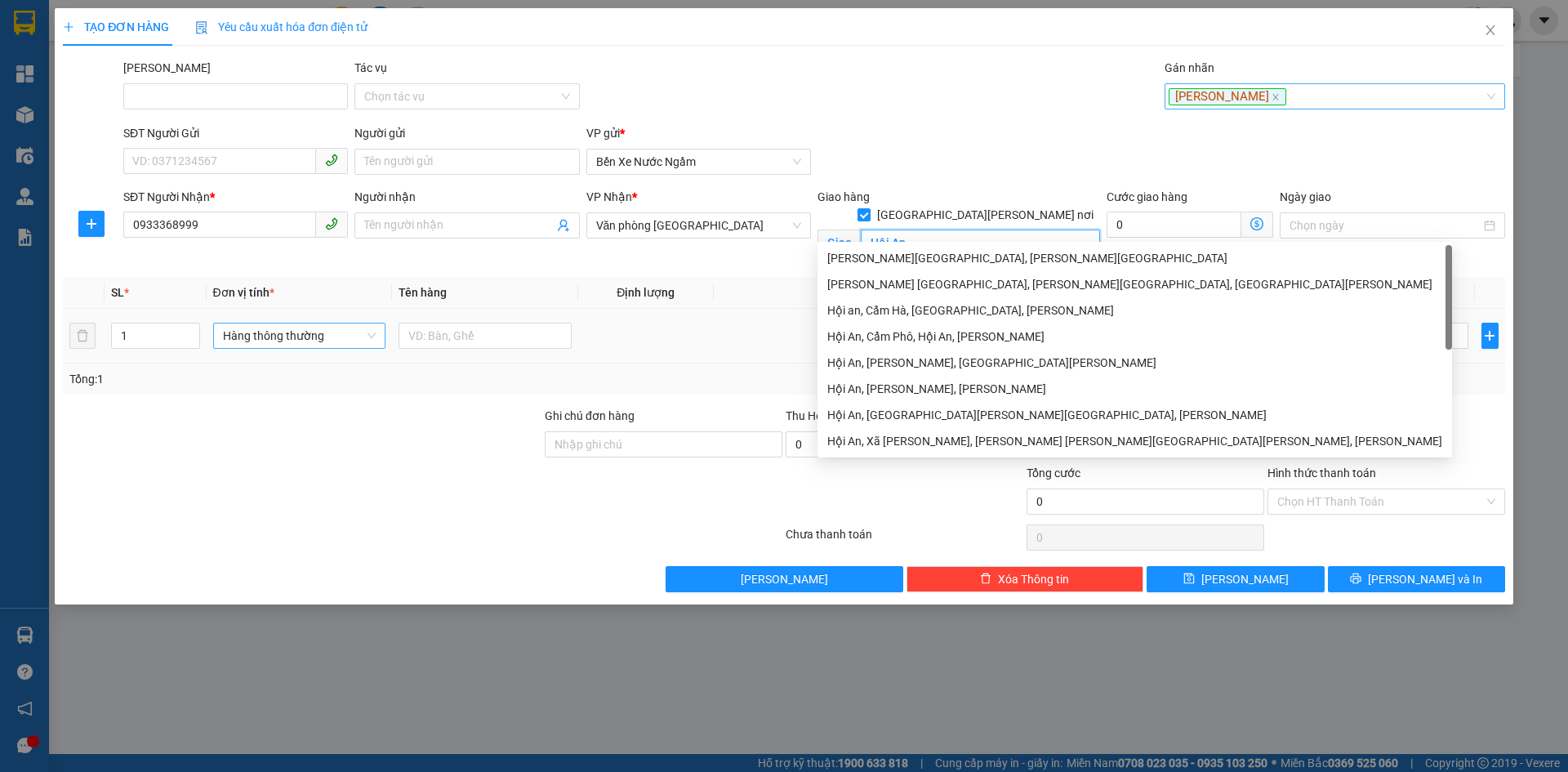
click at [1263, 96] on div "Yên Nghĩa" at bounding box center [1326, 96] width 316 height 20
type input "Hội An"
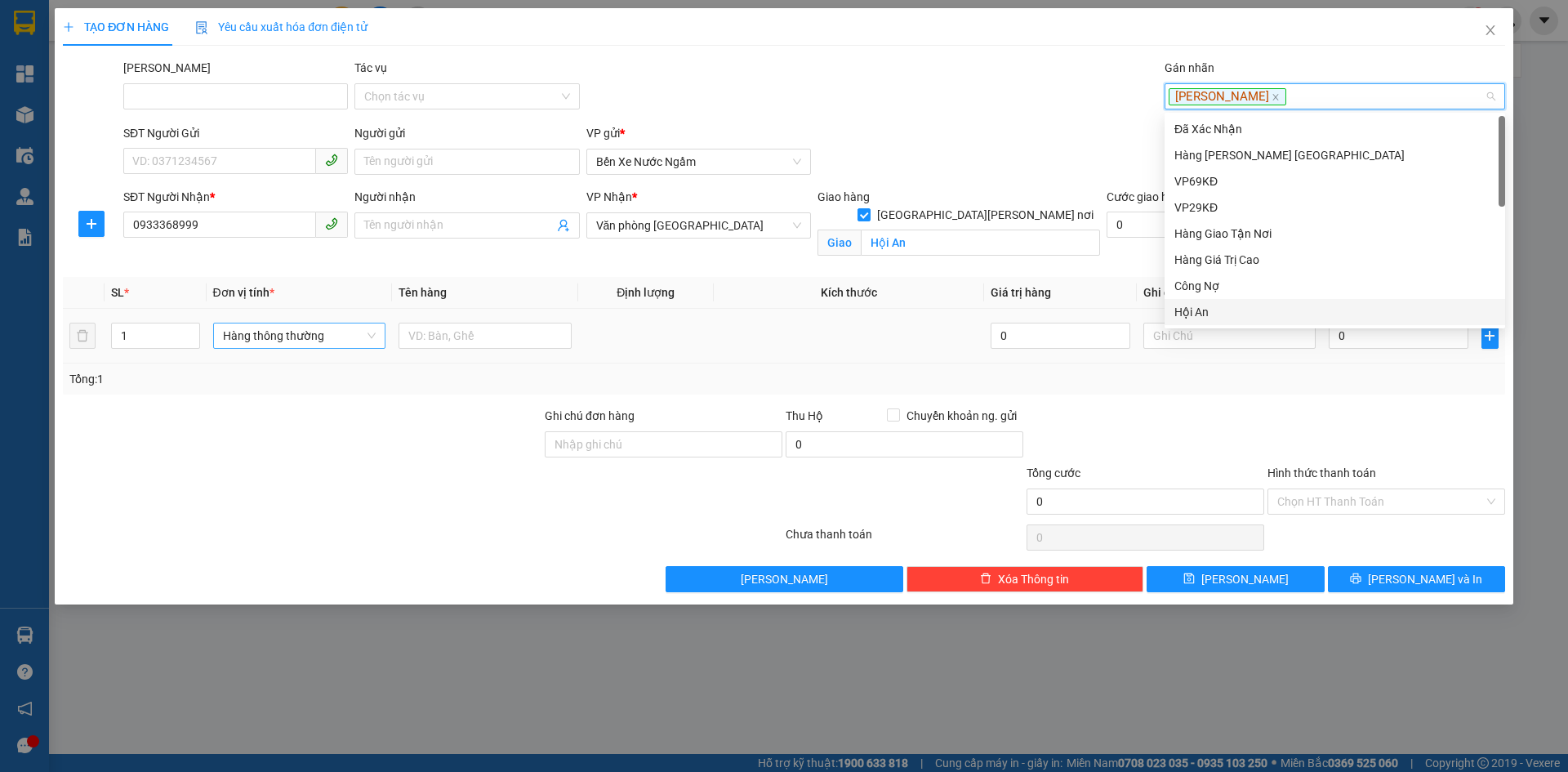
click at [1188, 309] on div "Hội An" at bounding box center [1335, 312] width 321 height 18
click at [268, 344] on span "Hàng thông thường" at bounding box center [300, 335] width 154 height 25
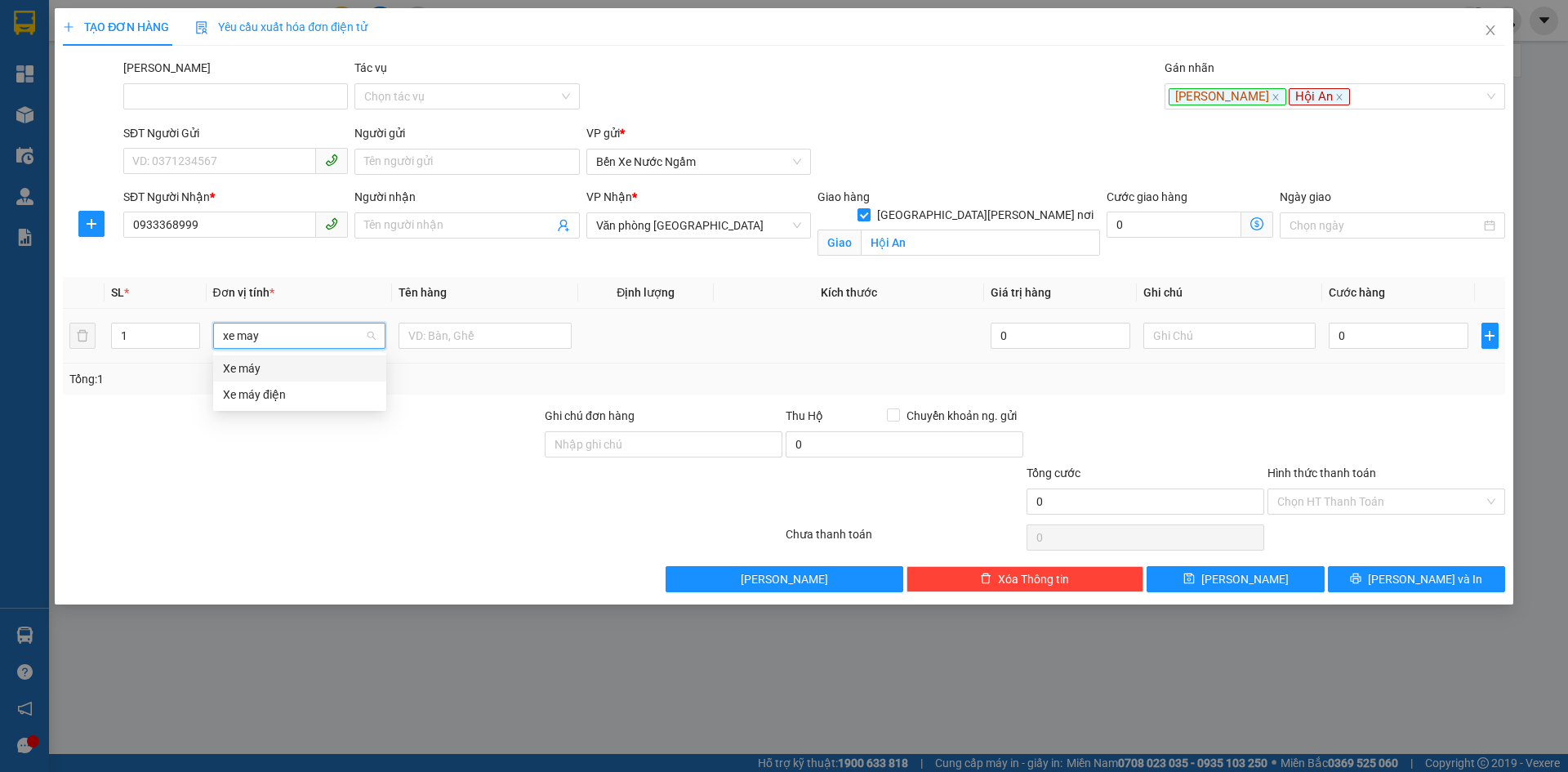
type input "xe máy"
click at [240, 363] on div "Xe máy" at bounding box center [300, 368] width 154 height 18
click at [1400, 343] on input "0" at bounding box center [1398, 335] width 139 height 26
type input "006"
type input "6"
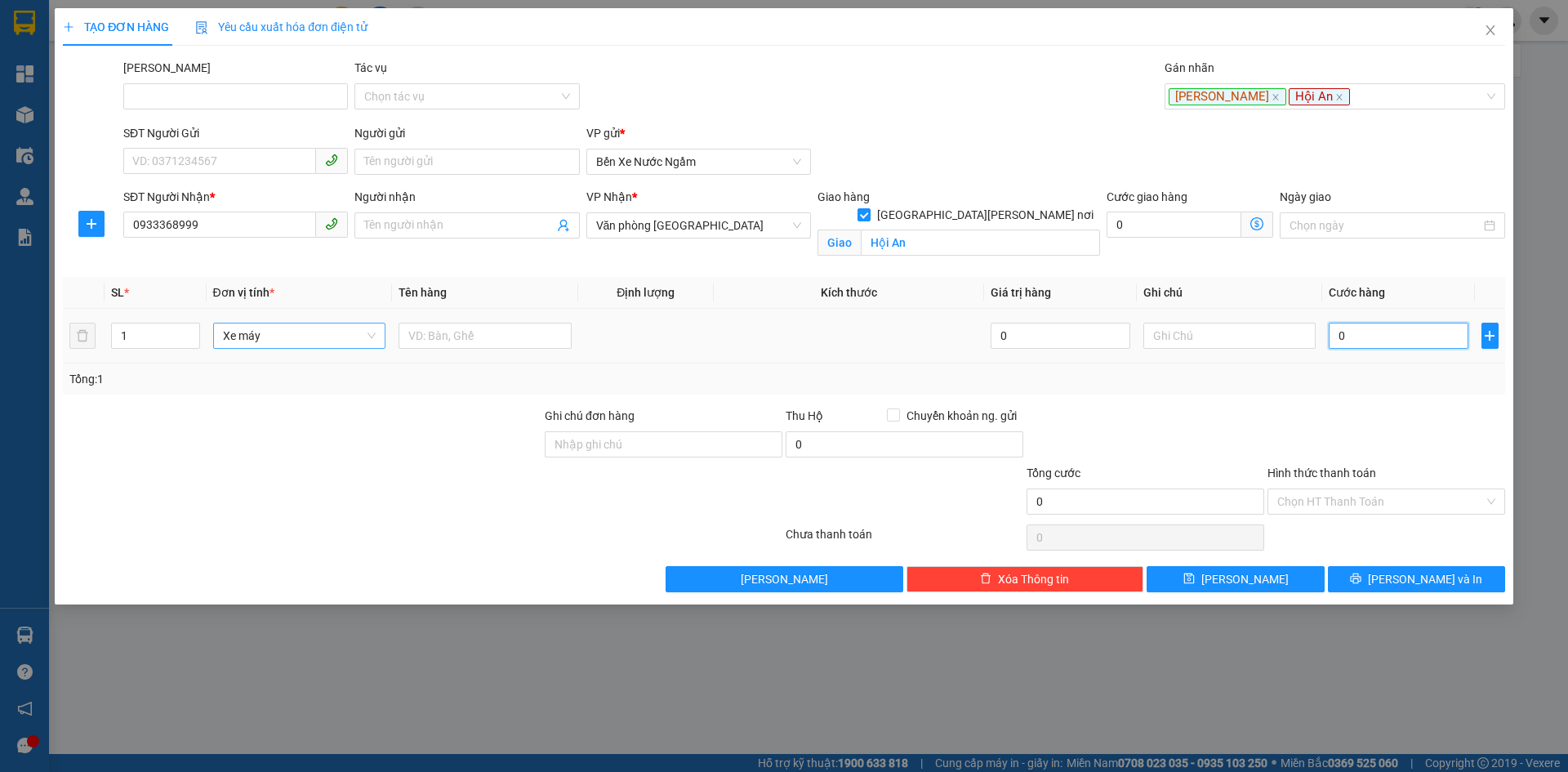
type input "6"
type input "0.060"
type input "60"
type input "00.600"
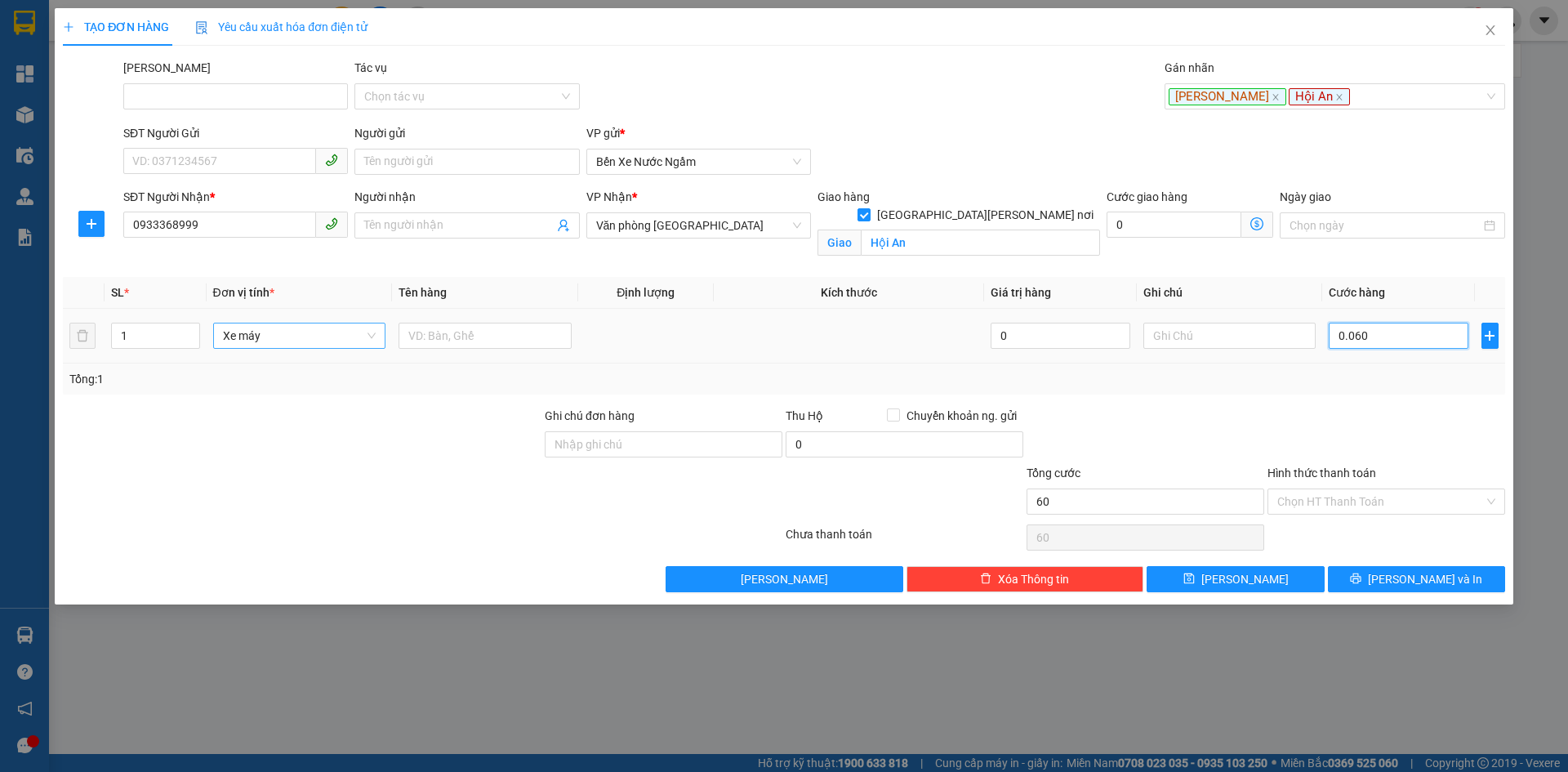
type input "600"
type input "600.000"
click at [1320, 497] on input "Hình thức thanh toán" at bounding box center [1381, 501] width 206 height 25
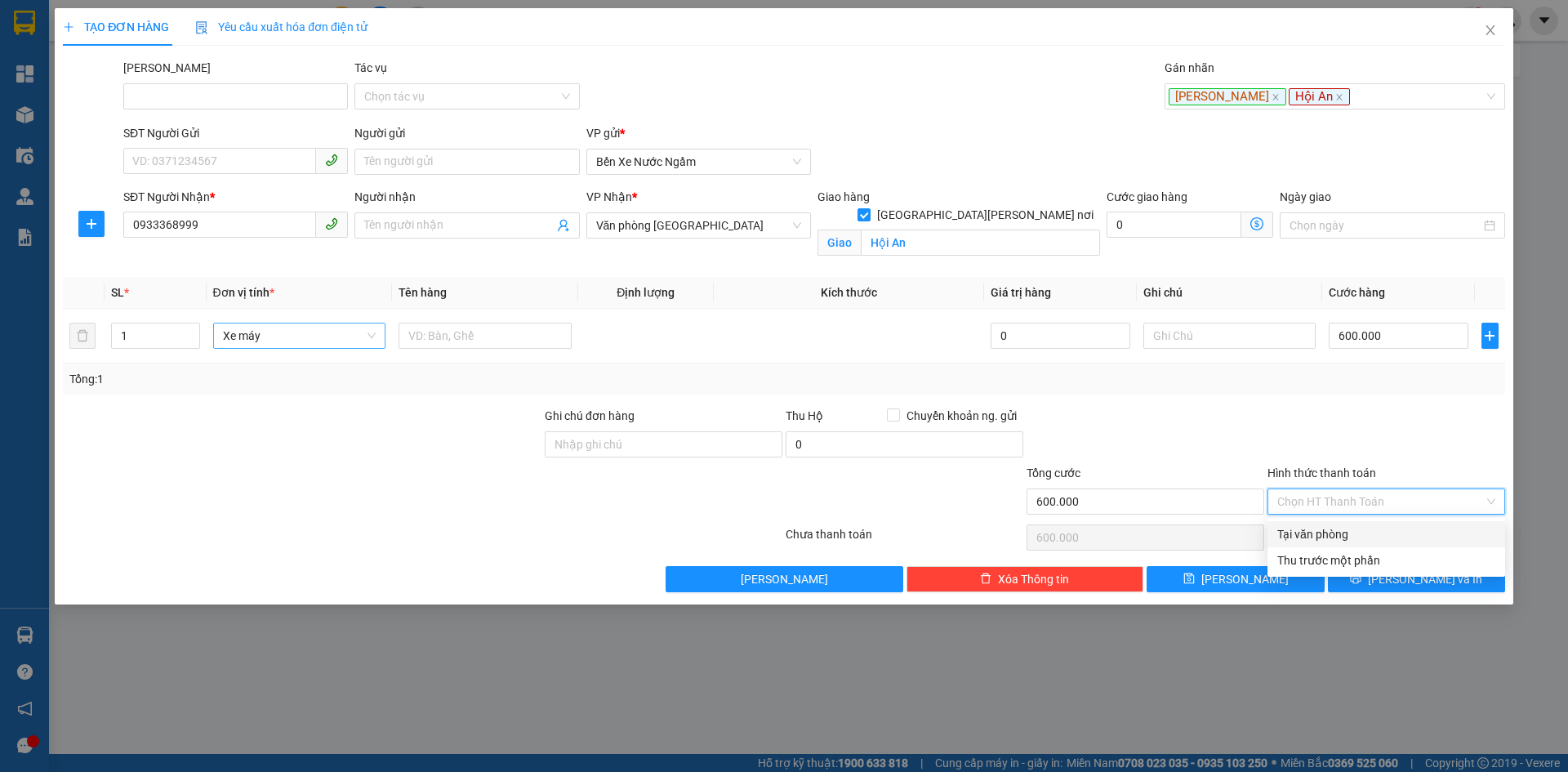
click at [1315, 534] on div "Tại văn phòng" at bounding box center [1387, 534] width 218 height 18
type input "0"
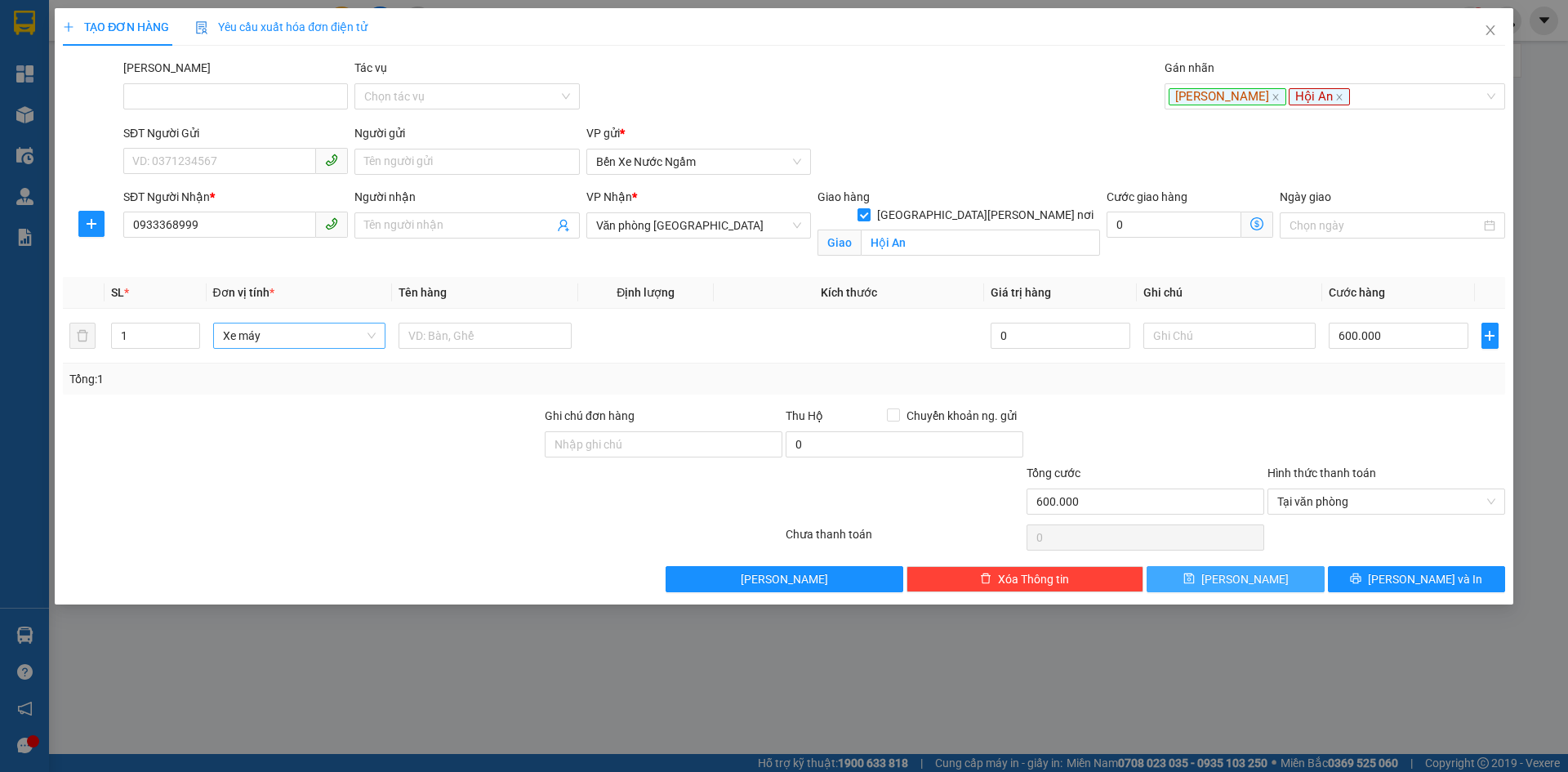
click at [1237, 585] on span "Lưu" at bounding box center [1245, 579] width 87 height 18
checkbox input "false"
type input "0"
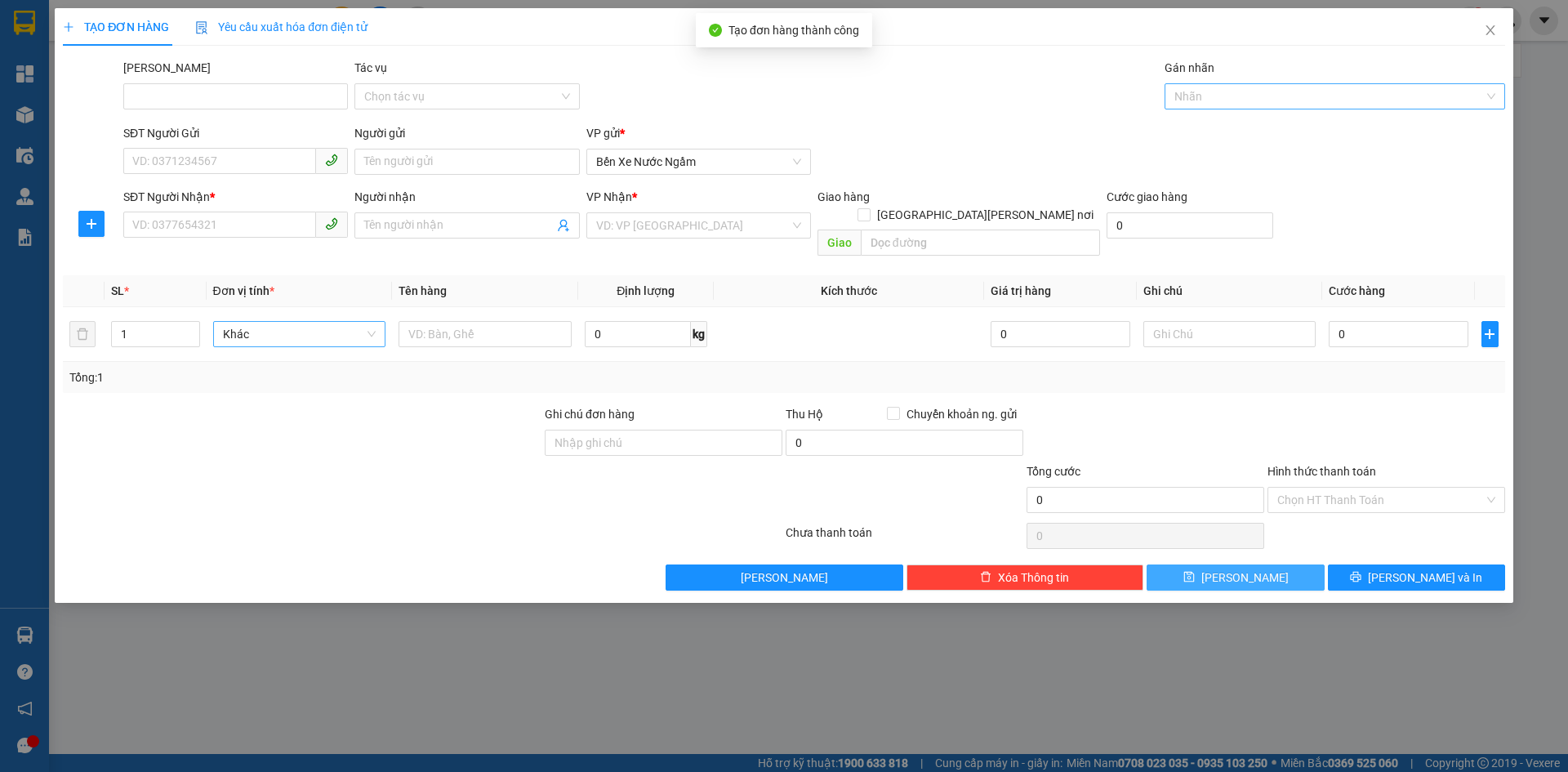
click at [1190, 101] on div at bounding box center [1326, 96] width 316 height 20
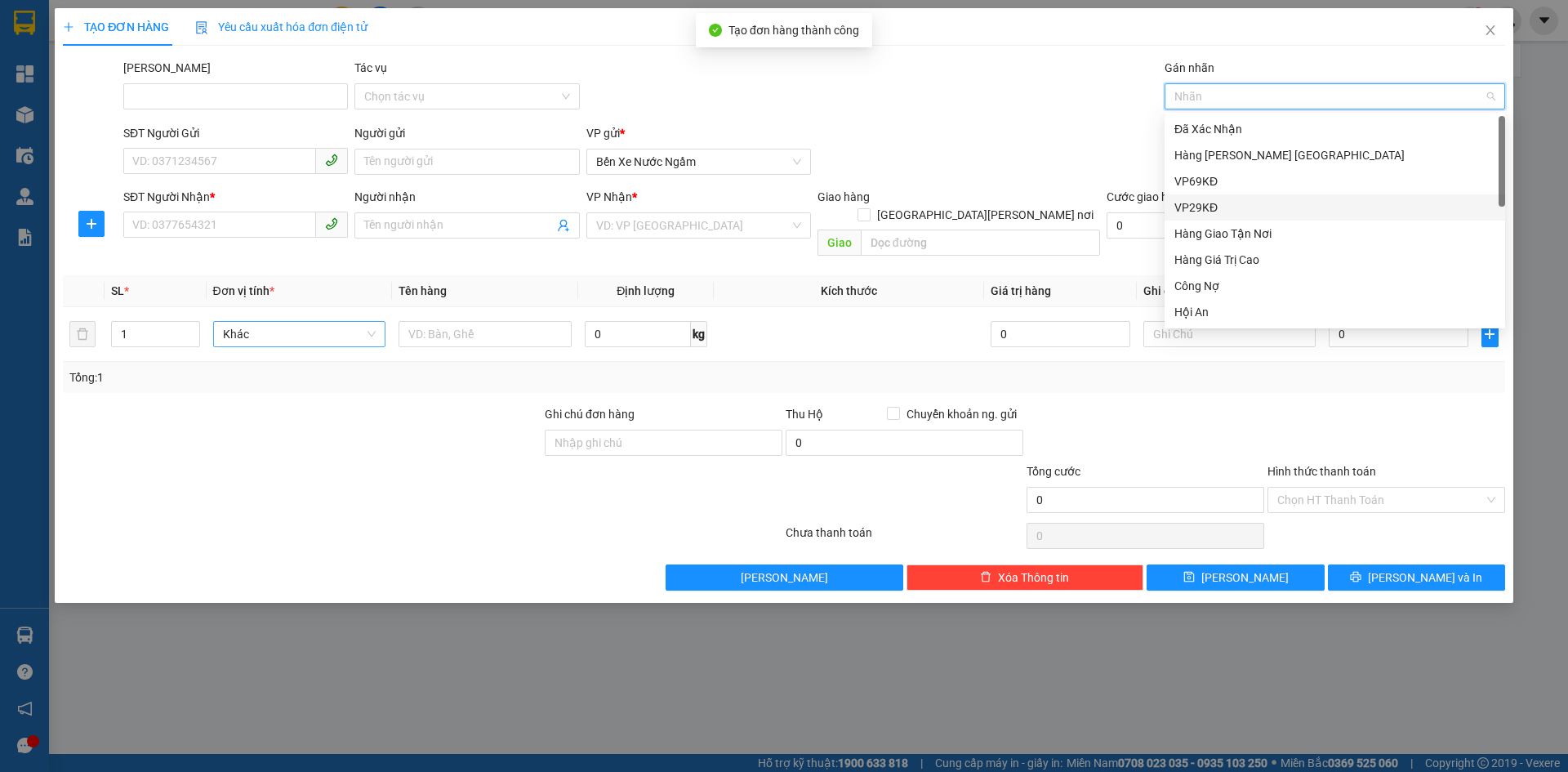
scroll to position [392, 0]
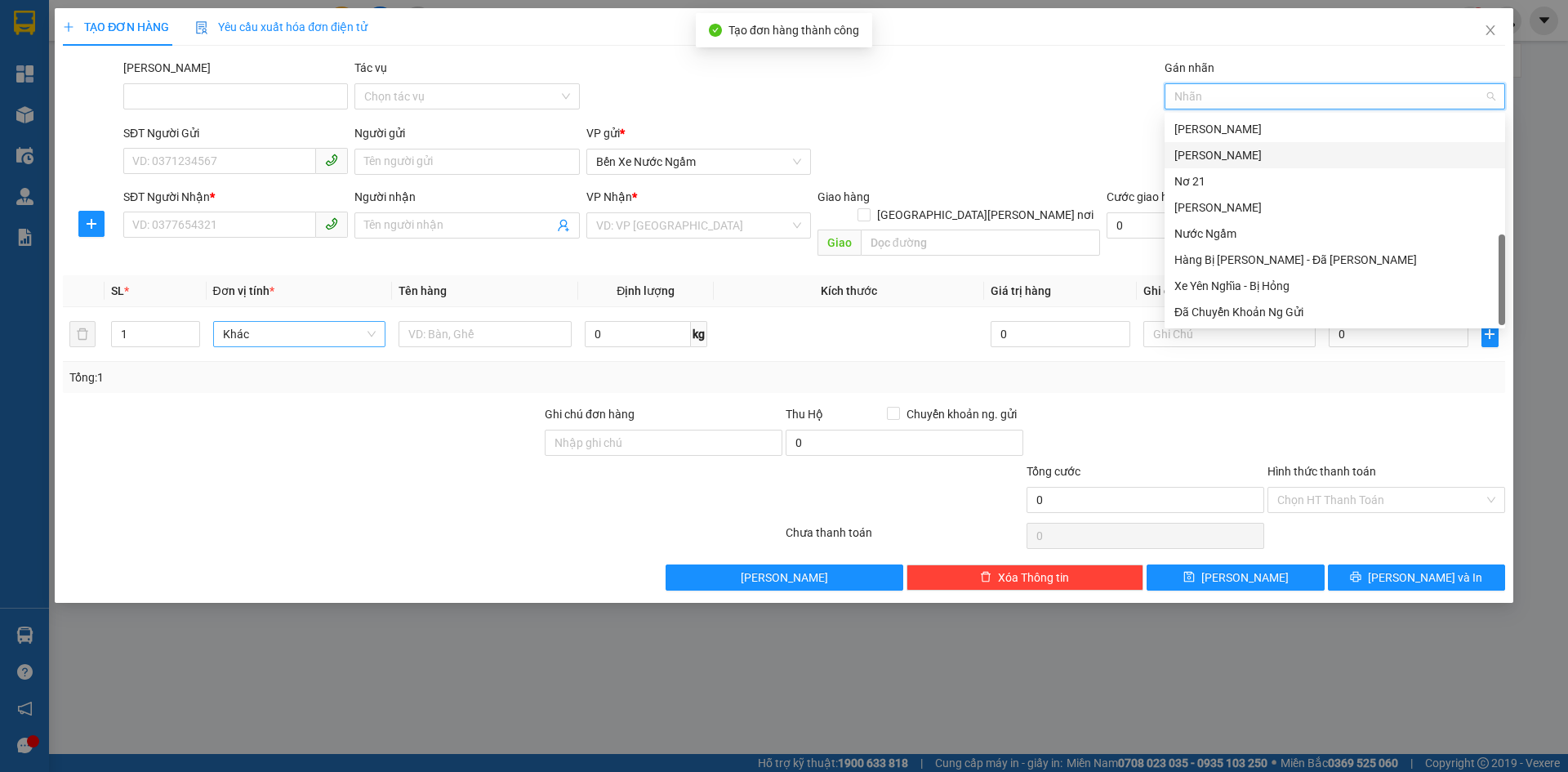
click at [1213, 155] on div "Yên Nghĩa" at bounding box center [1335, 155] width 321 height 18
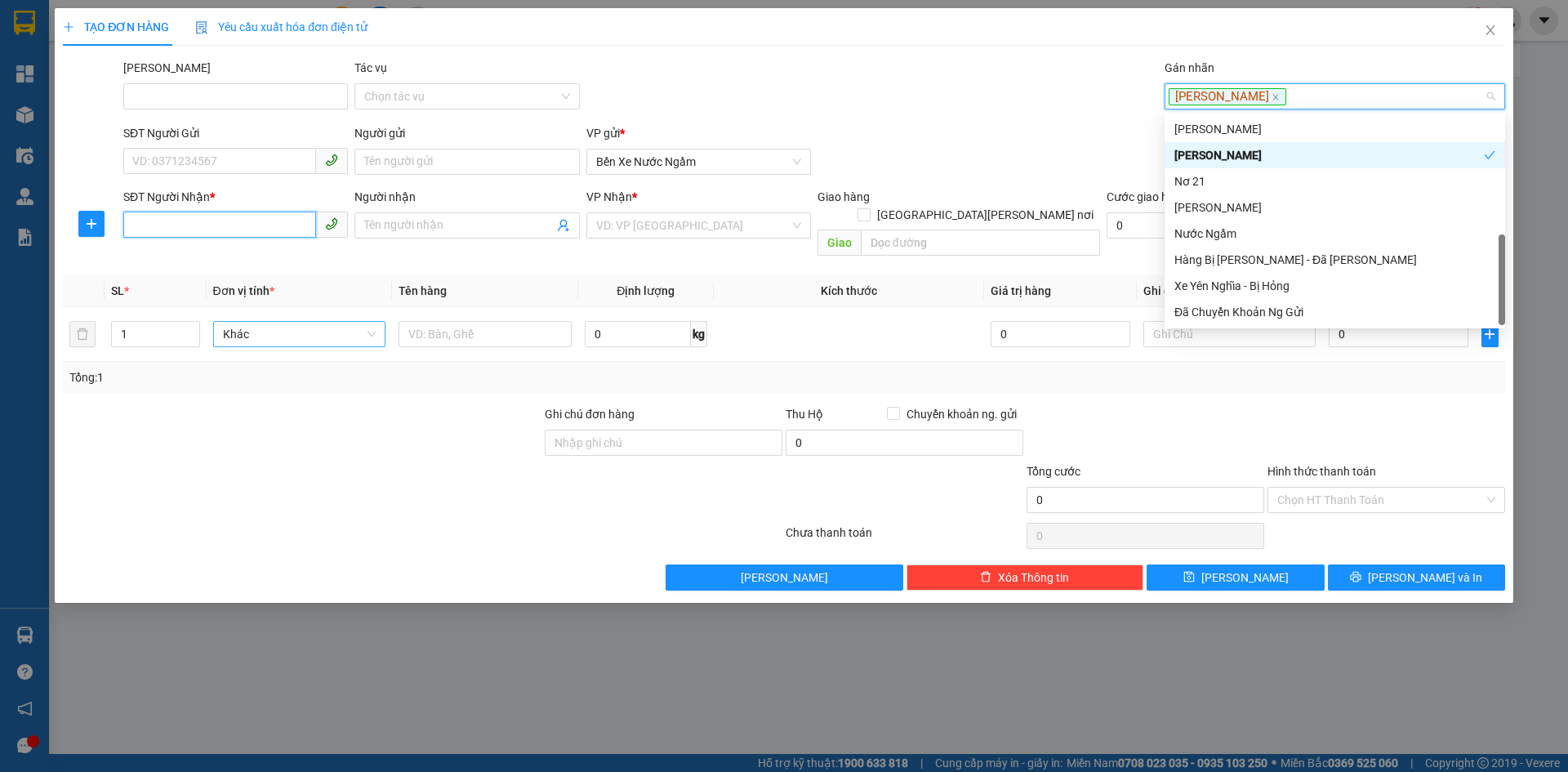
click at [156, 235] on input "SĐT Người Nhận *" at bounding box center [219, 224] width 192 height 26
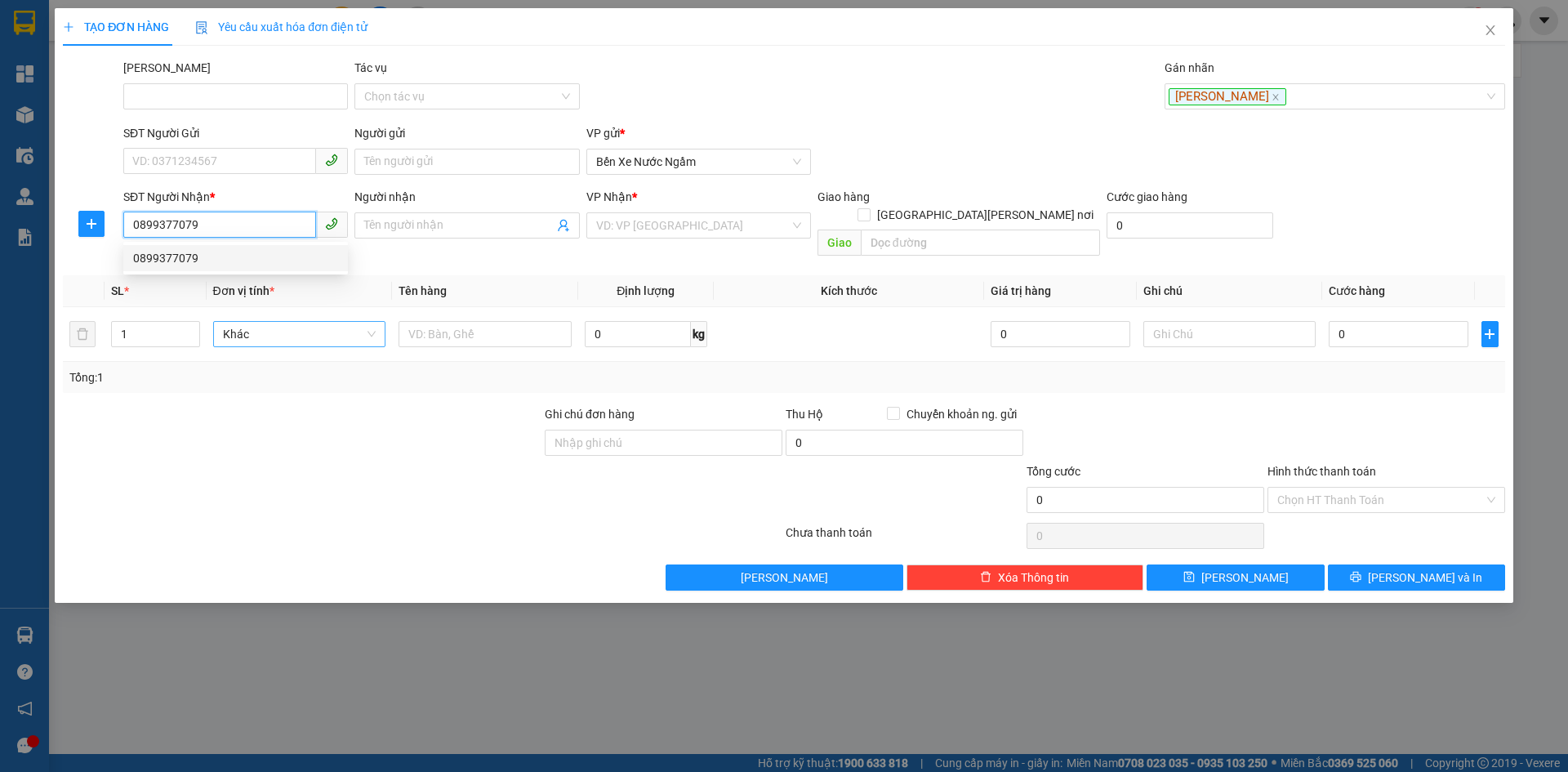
click at [179, 256] on div "0899377079" at bounding box center [235, 258] width 205 height 18
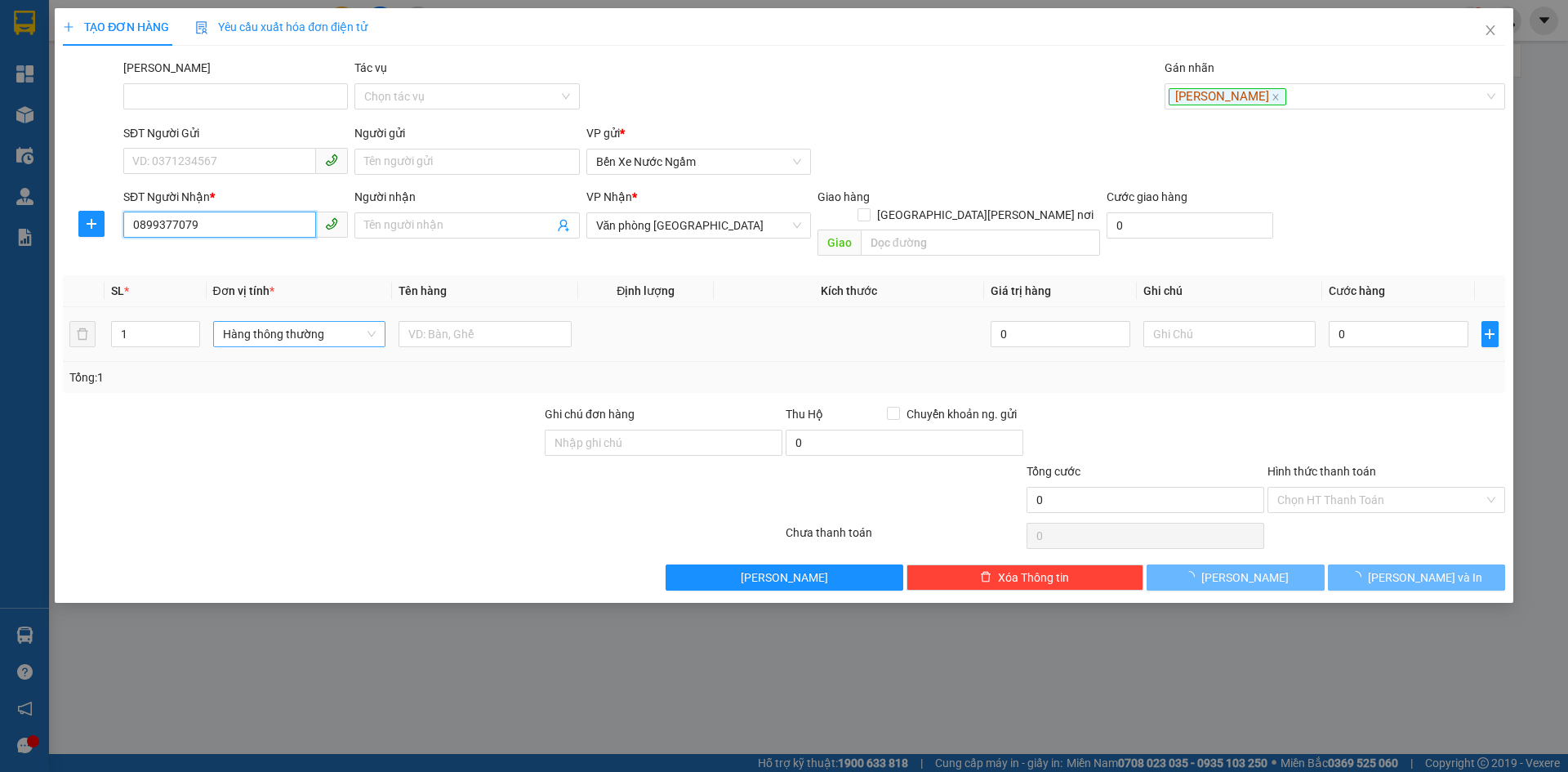
click at [262, 324] on span "Hàng thông thường" at bounding box center [300, 333] width 154 height 25
type input "0899377079"
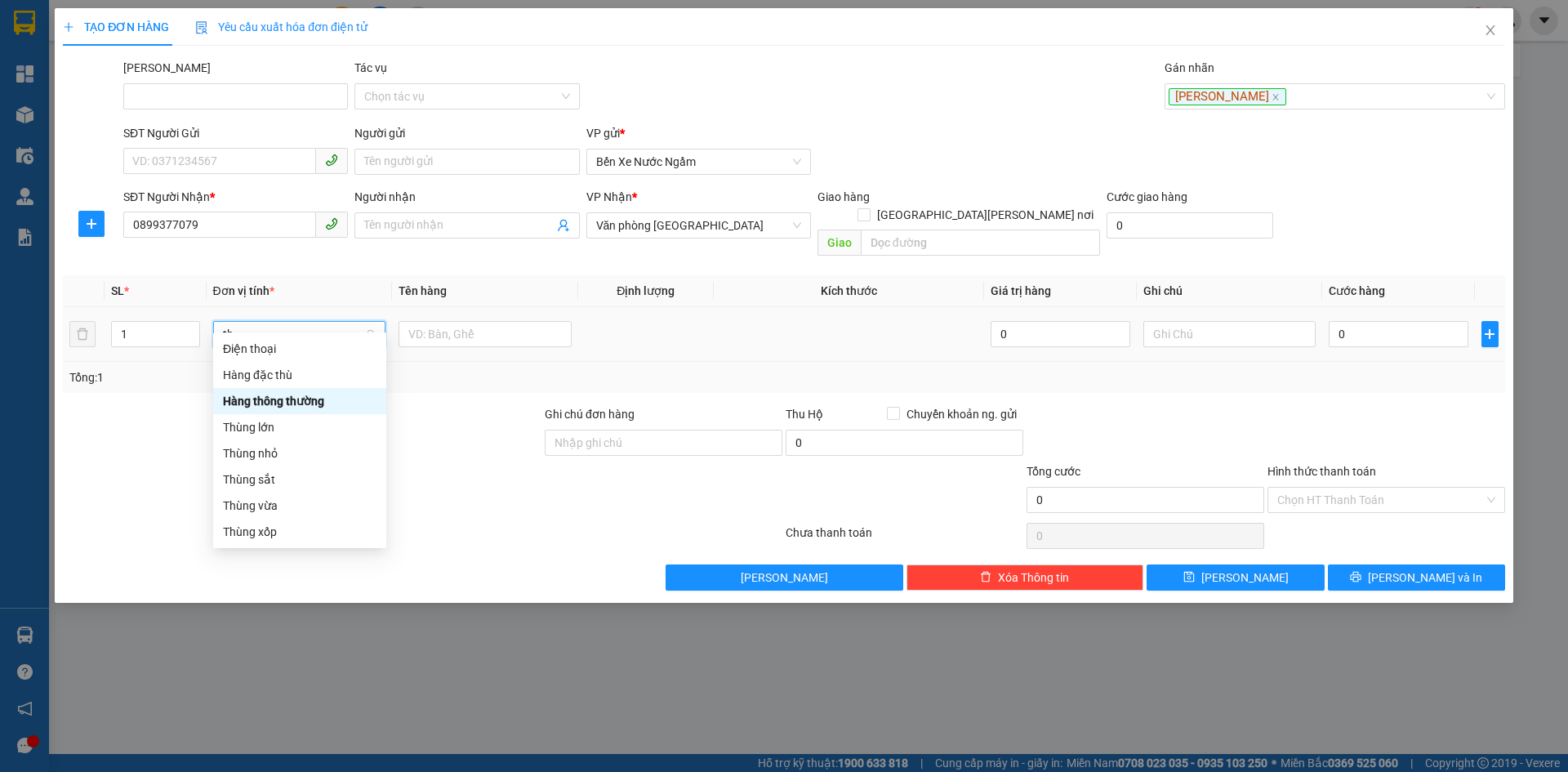
scroll to position [0, 0]
type input "thùng"
click at [261, 428] on div "Thùng vừa" at bounding box center [300, 428] width 154 height 18
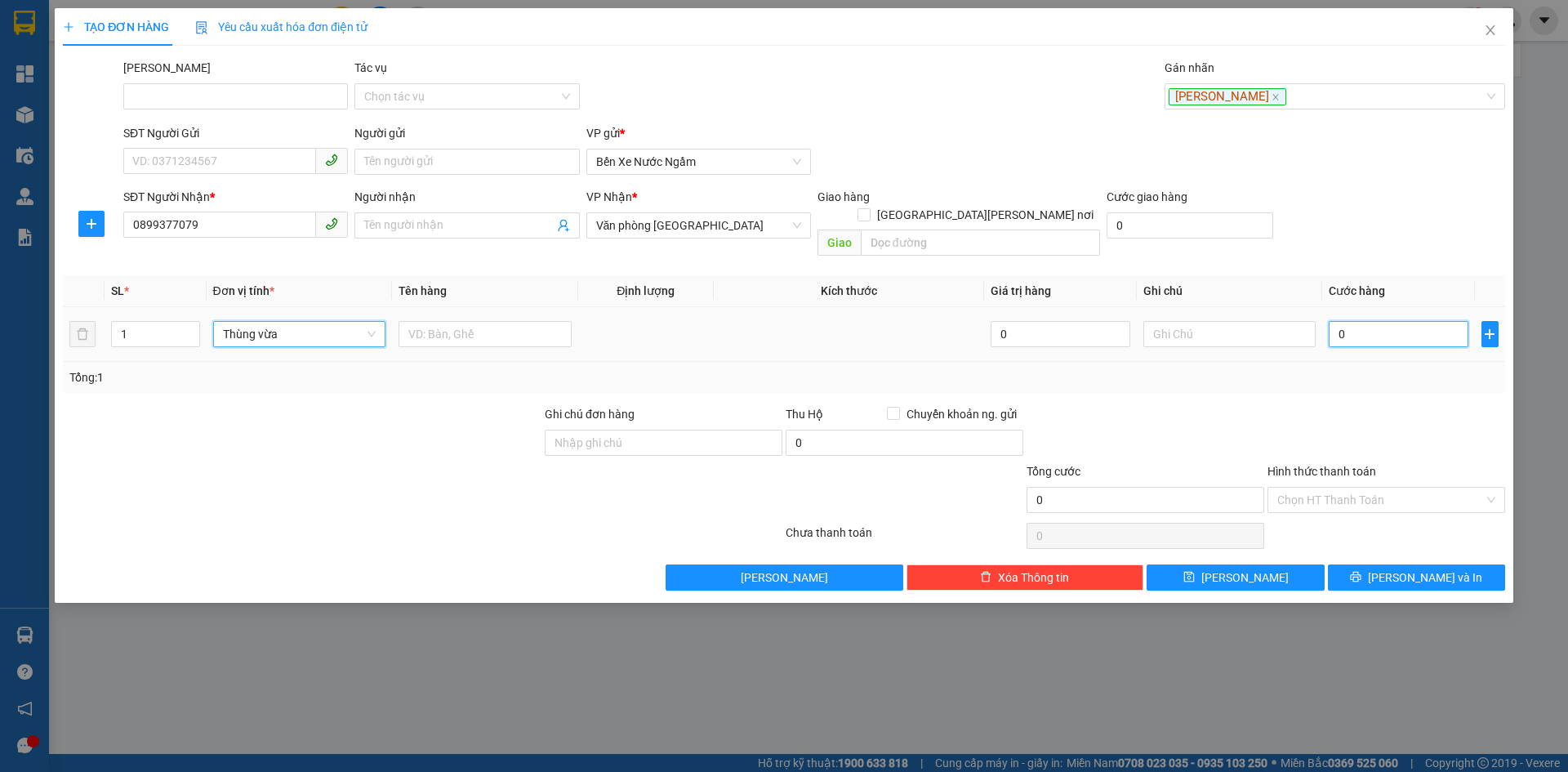
click at [1362, 322] on input "0" at bounding box center [1398, 334] width 139 height 26
type input "001"
type input "1"
type input "0.010"
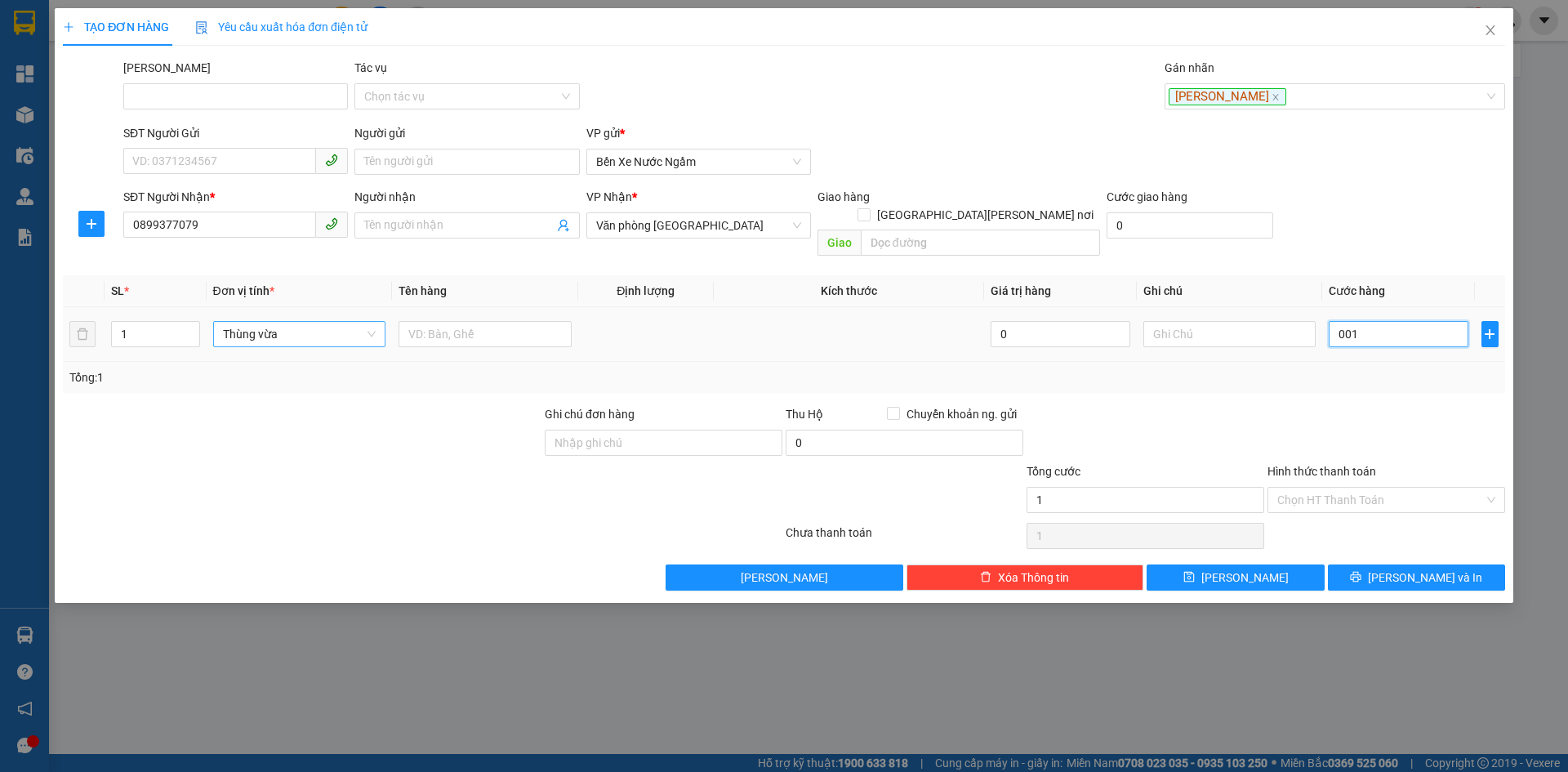
type input "10"
type input "00.100"
type input "100"
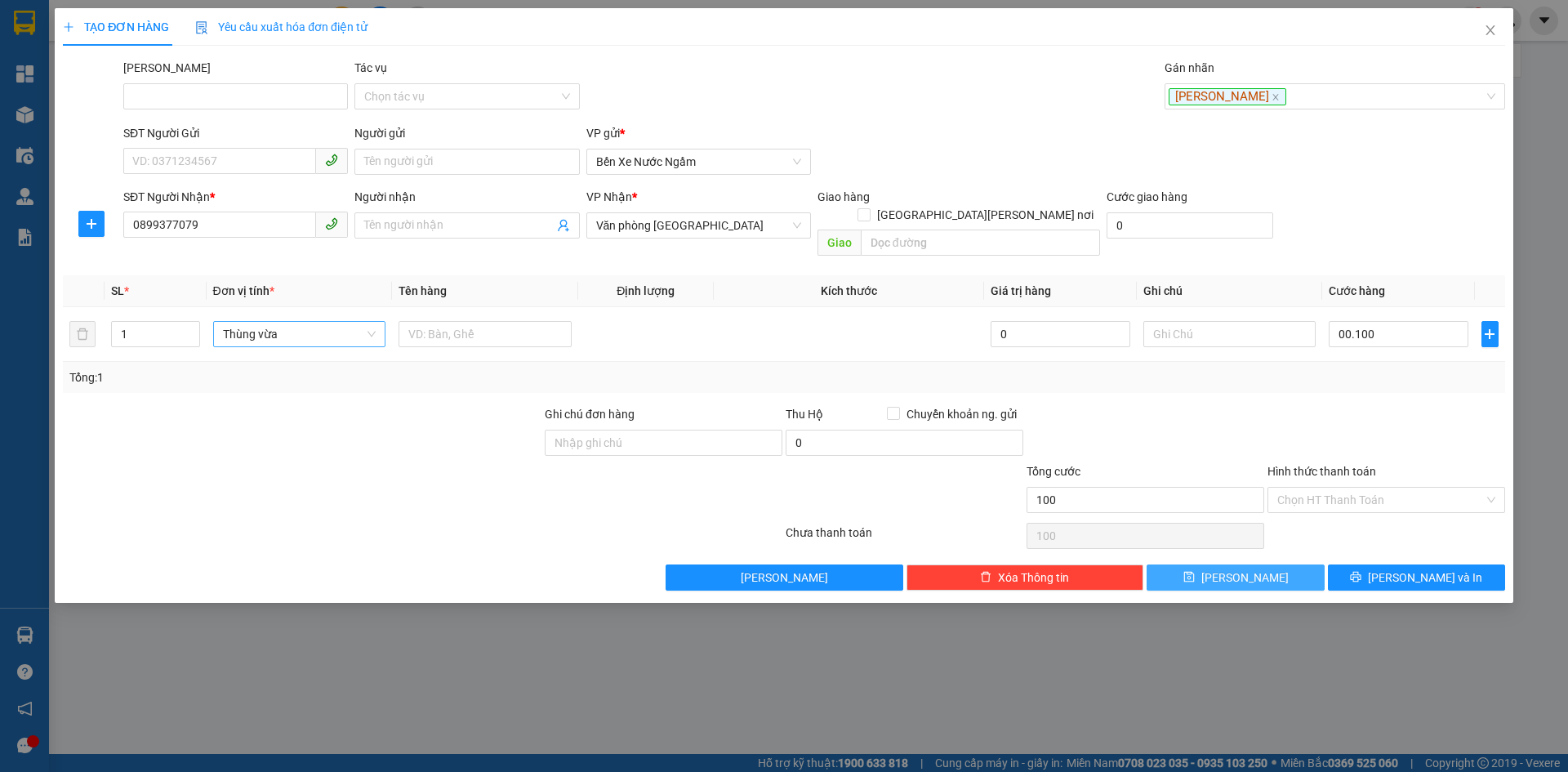
type input "100.000"
click at [1230, 565] on button "Lưu" at bounding box center [1235, 578] width 178 height 26
type input "0"
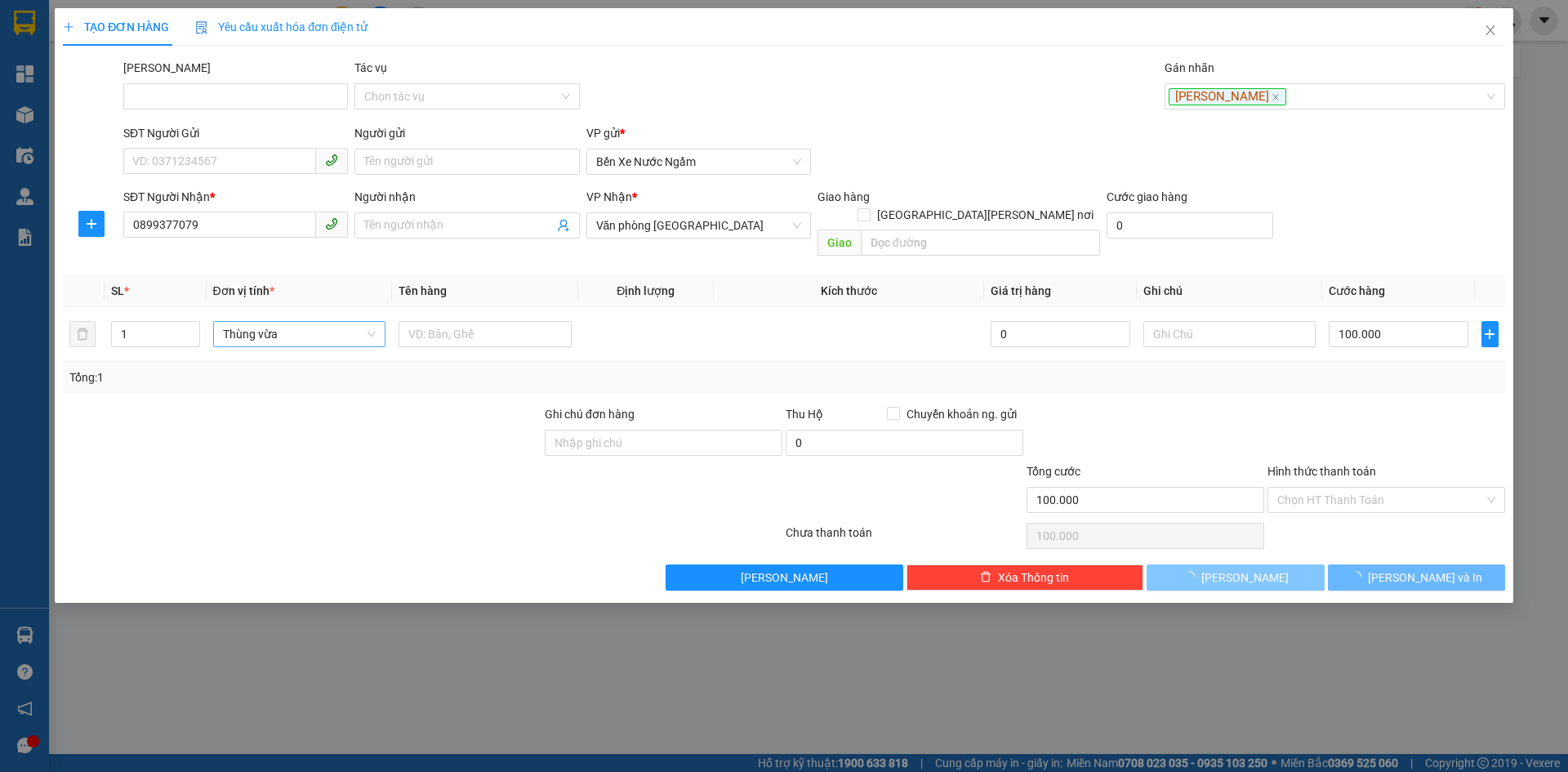
type input "0"
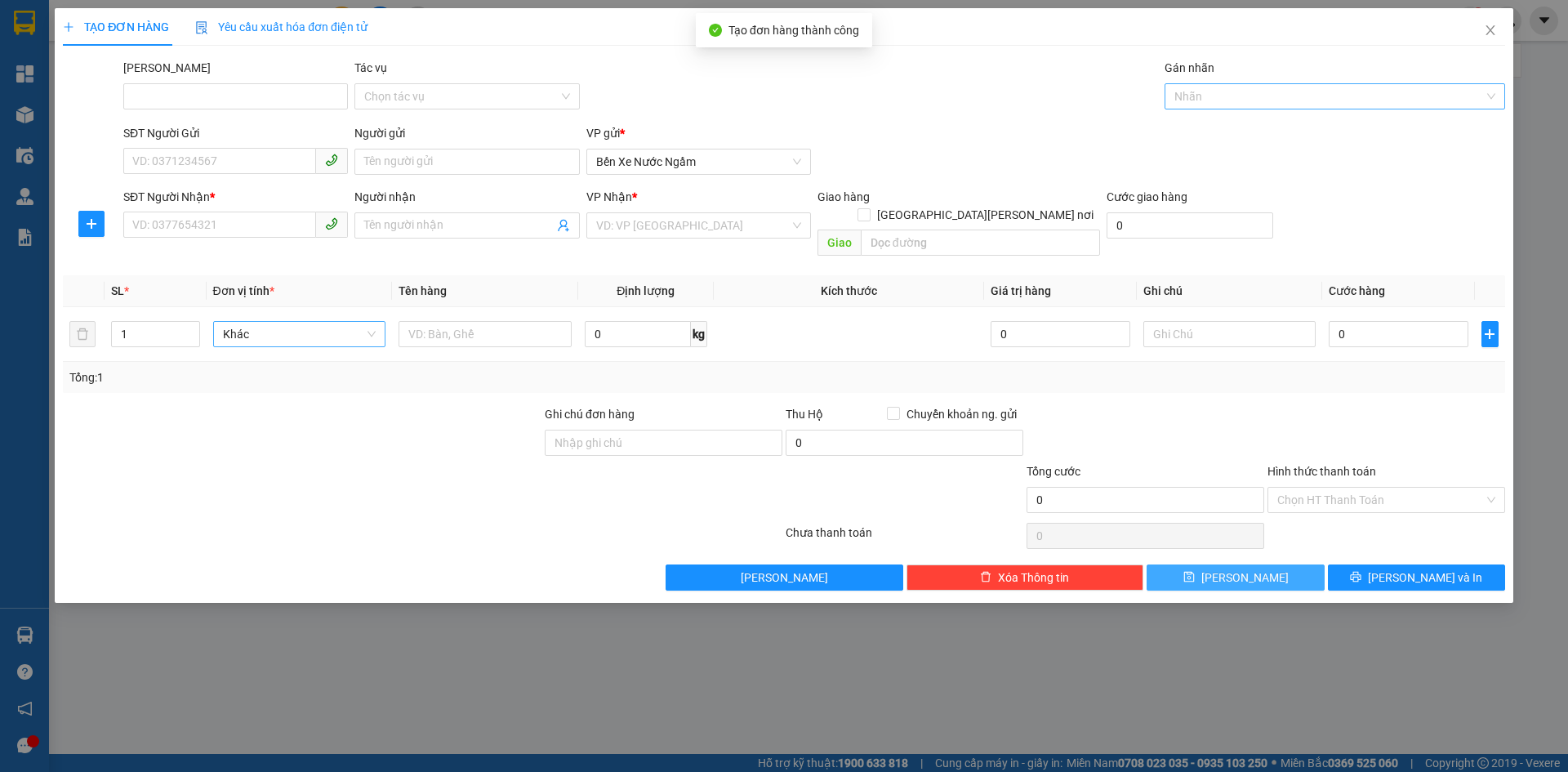
click at [1193, 99] on div at bounding box center [1326, 96] width 316 height 20
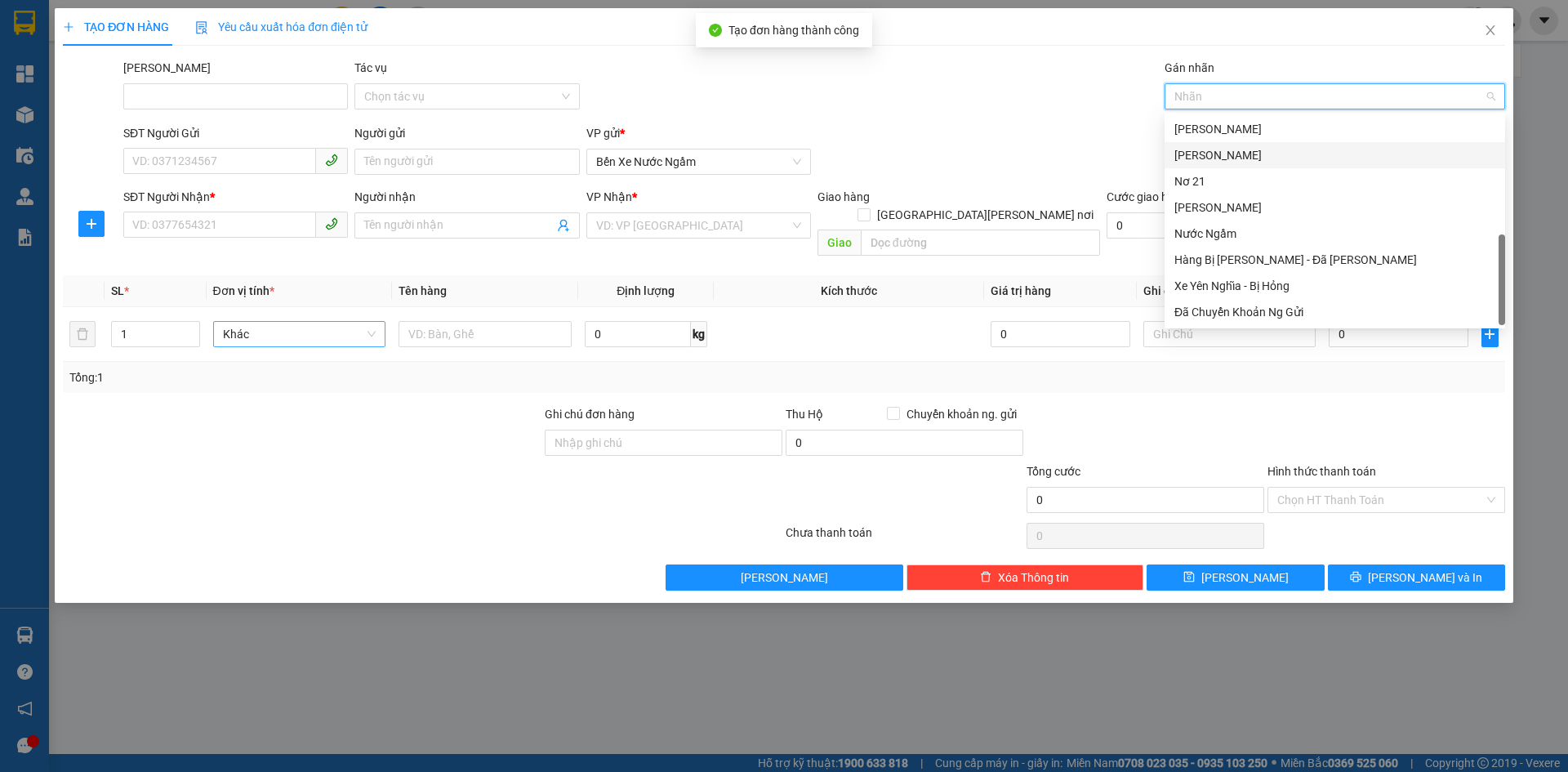
click at [1205, 154] on div "Yên Nghĩa" at bounding box center [1335, 155] width 321 height 18
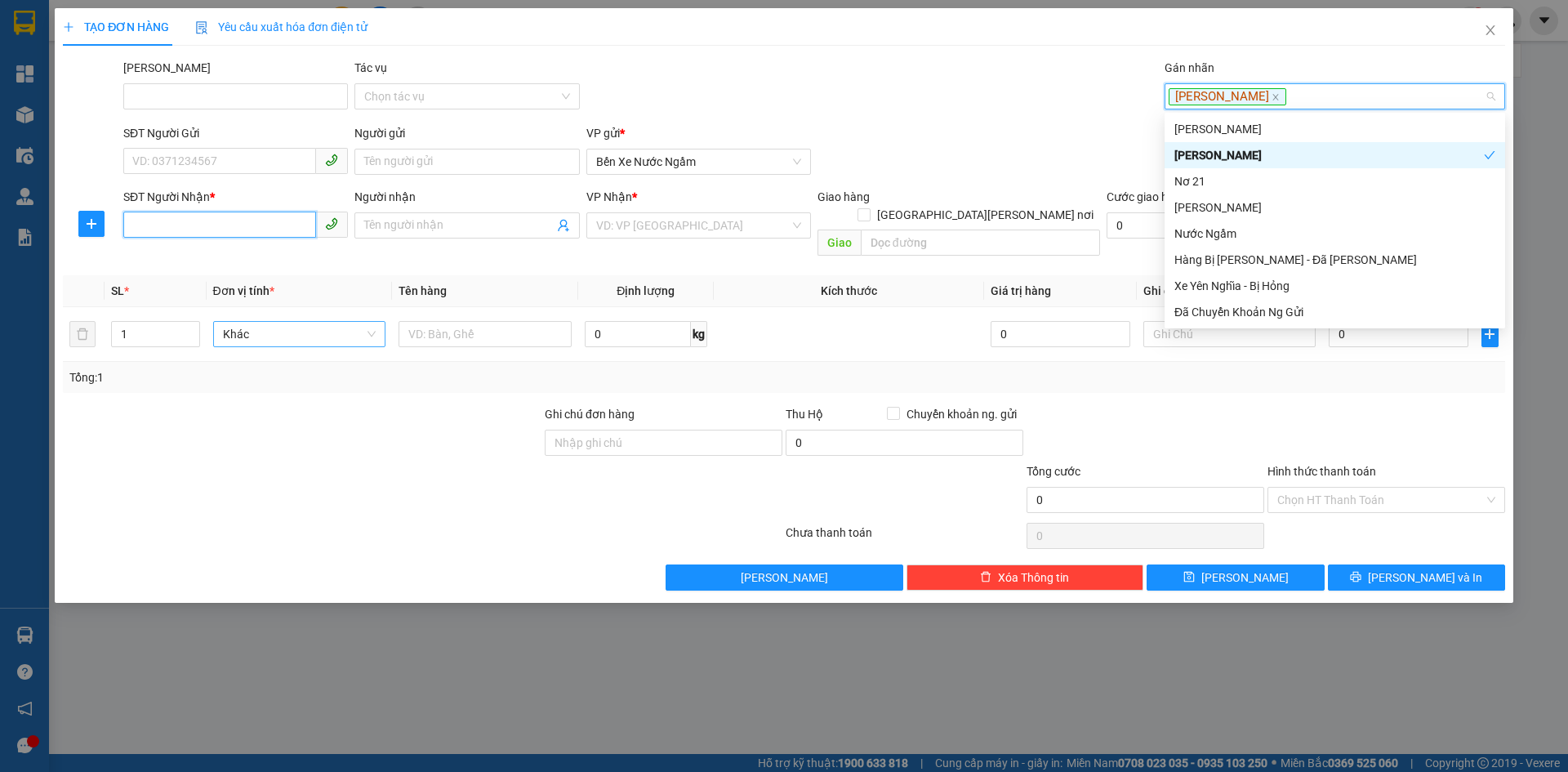
click at [153, 227] on input "SĐT Người Nhận *" at bounding box center [219, 224] width 192 height 26
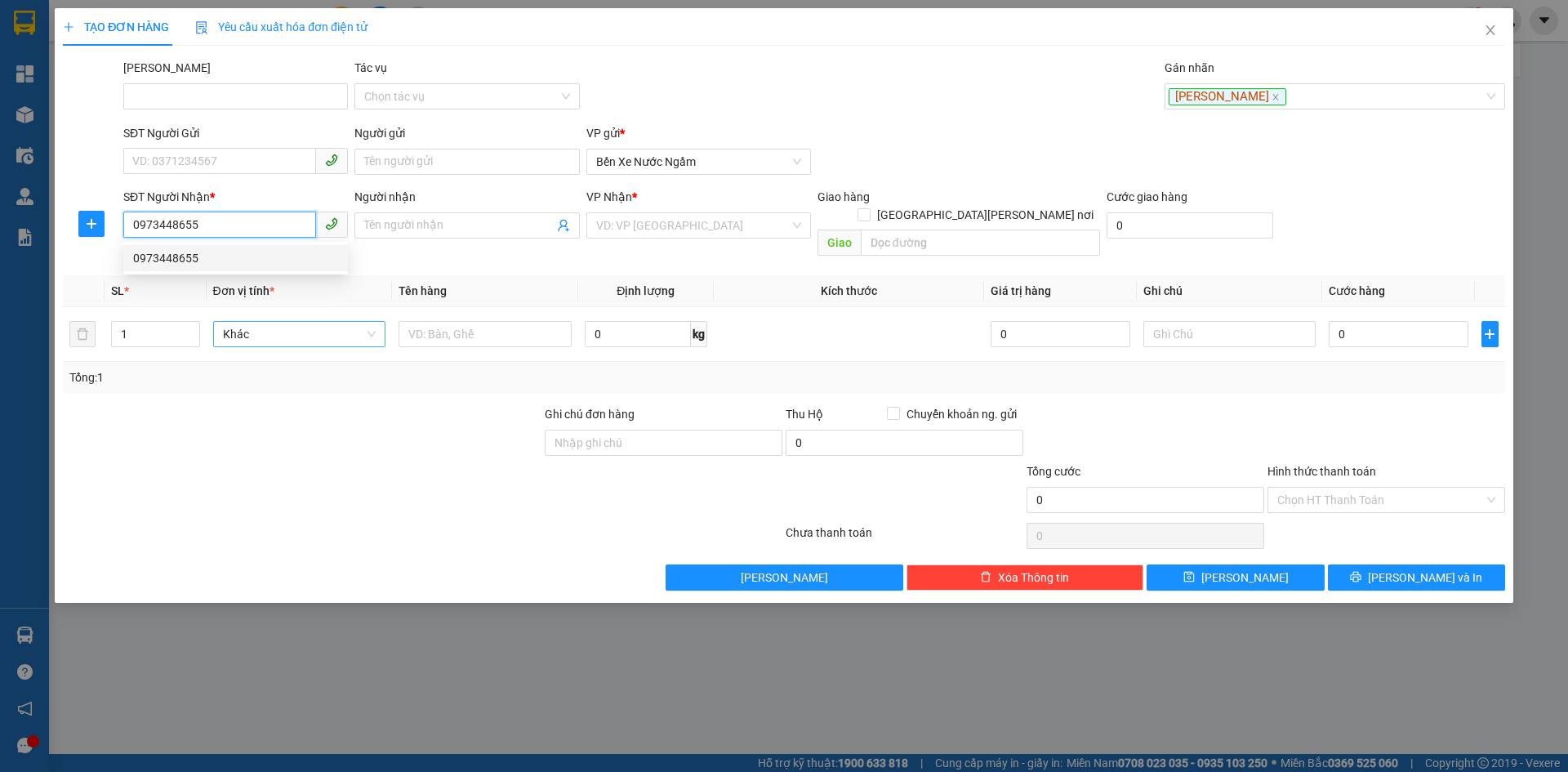
click at [164, 254] on div "0973448655" at bounding box center [235, 258] width 205 height 18
click at [275, 322] on span "Hàng thông thường" at bounding box center [300, 333] width 154 height 25
type input "0973448655"
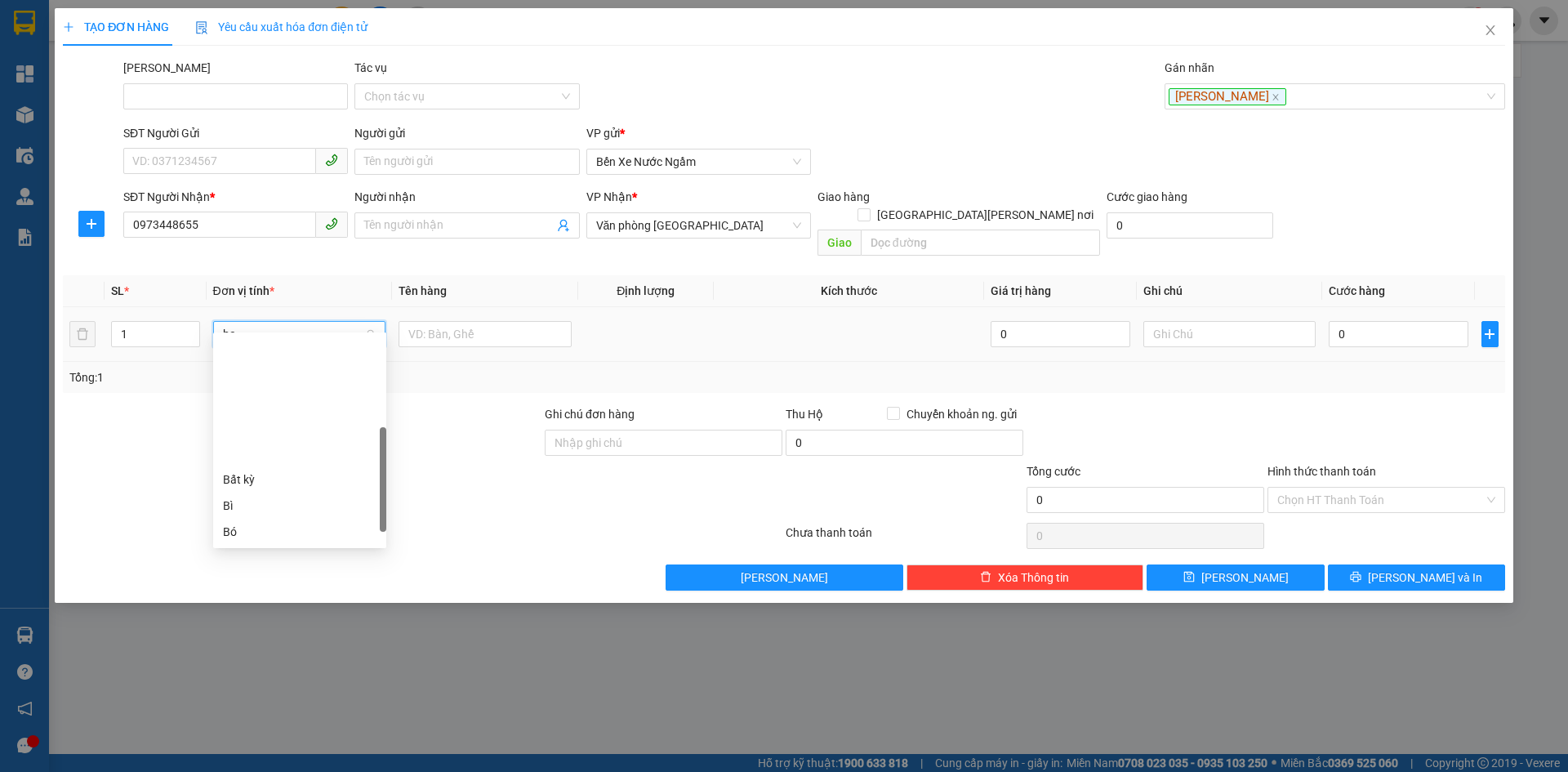
type input "bao"
click at [242, 399] on div "Bao vừa" at bounding box center [300, 401] width 154 height 18
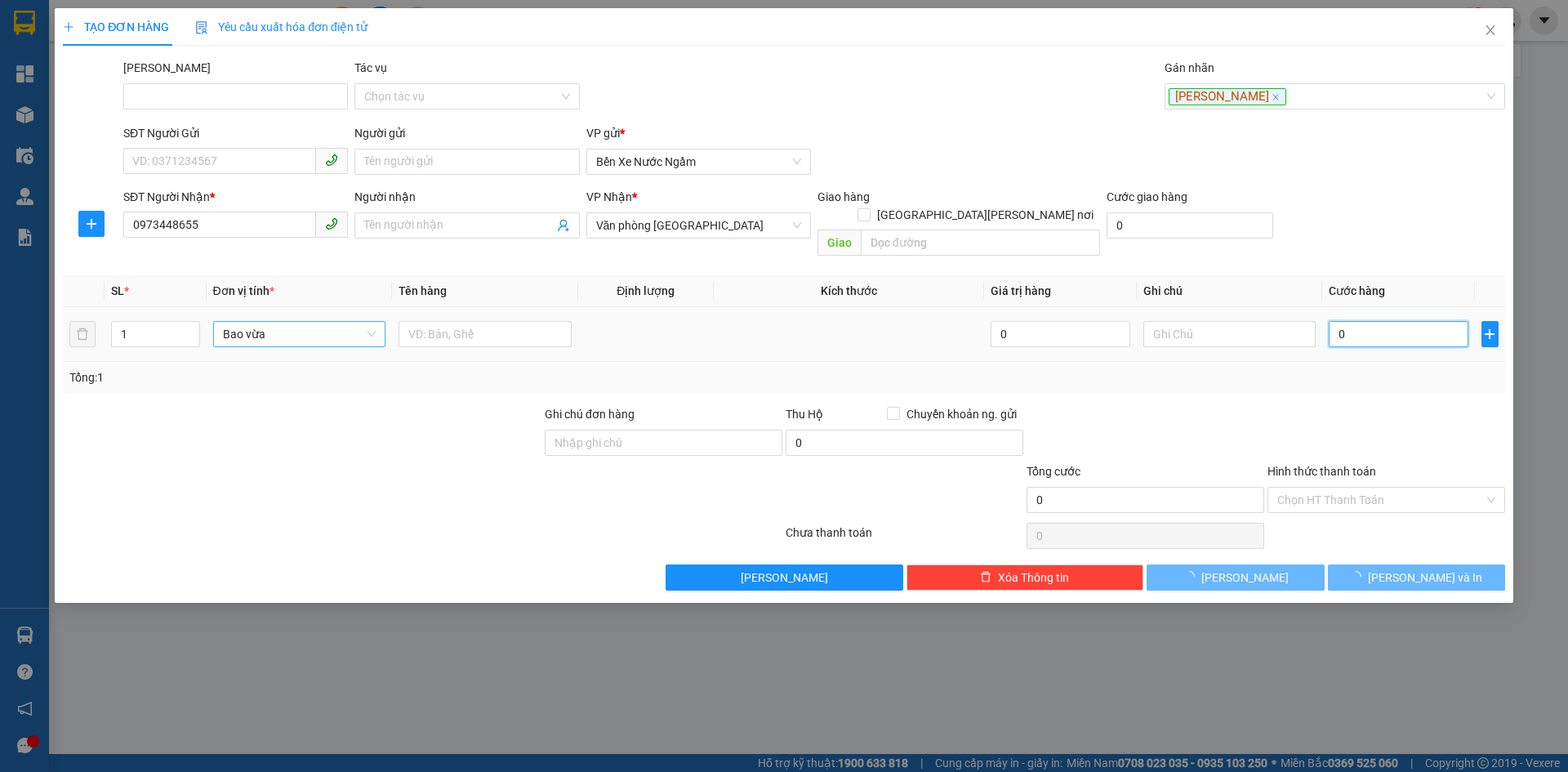
click at [1376, 322] on input "0" at bounding box center [1398, 334] width 139 height 26
type input "001"
type input "1"
type input "0.010"
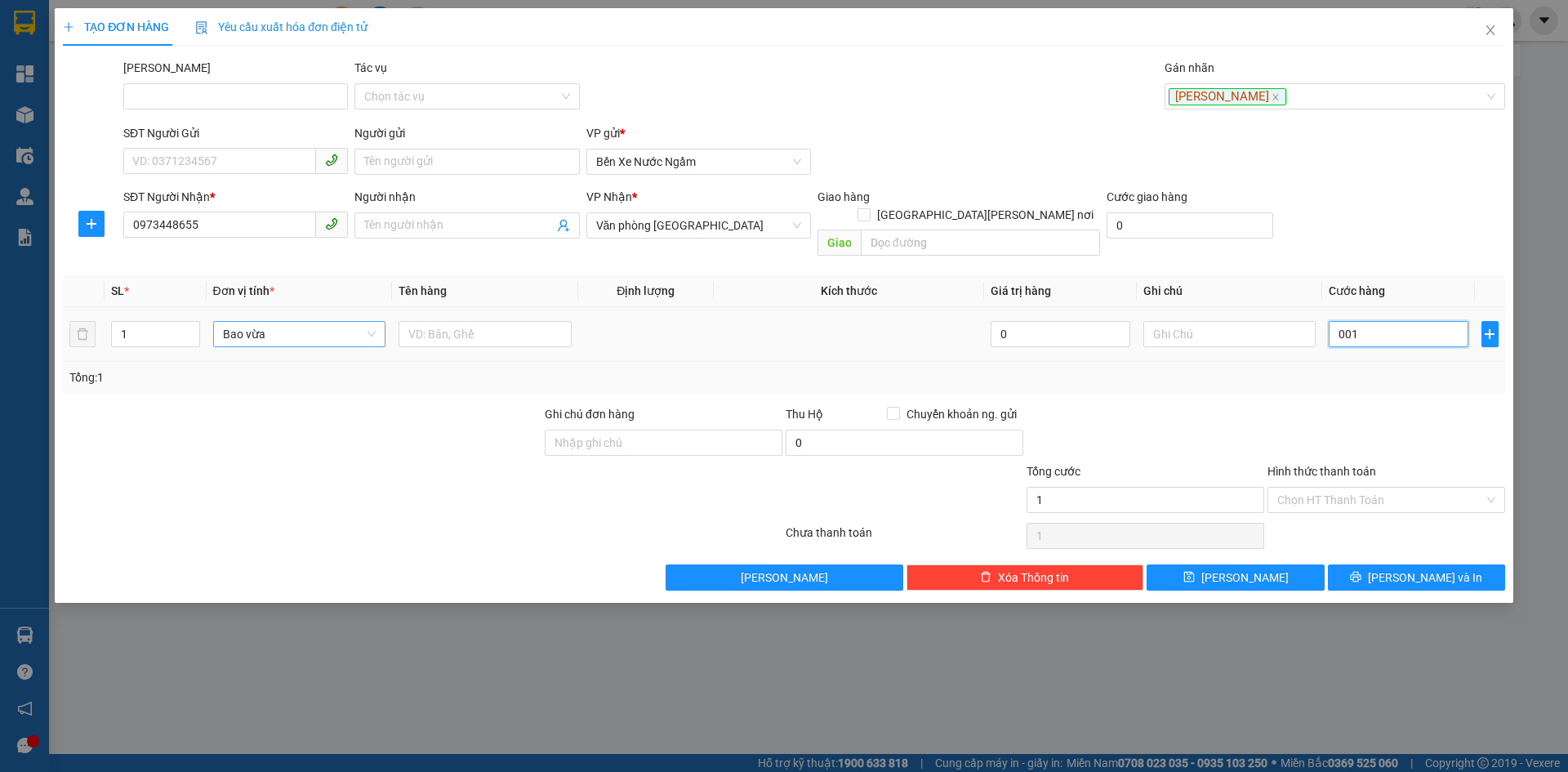
type input "10"
type input "00.100"
type input "100"
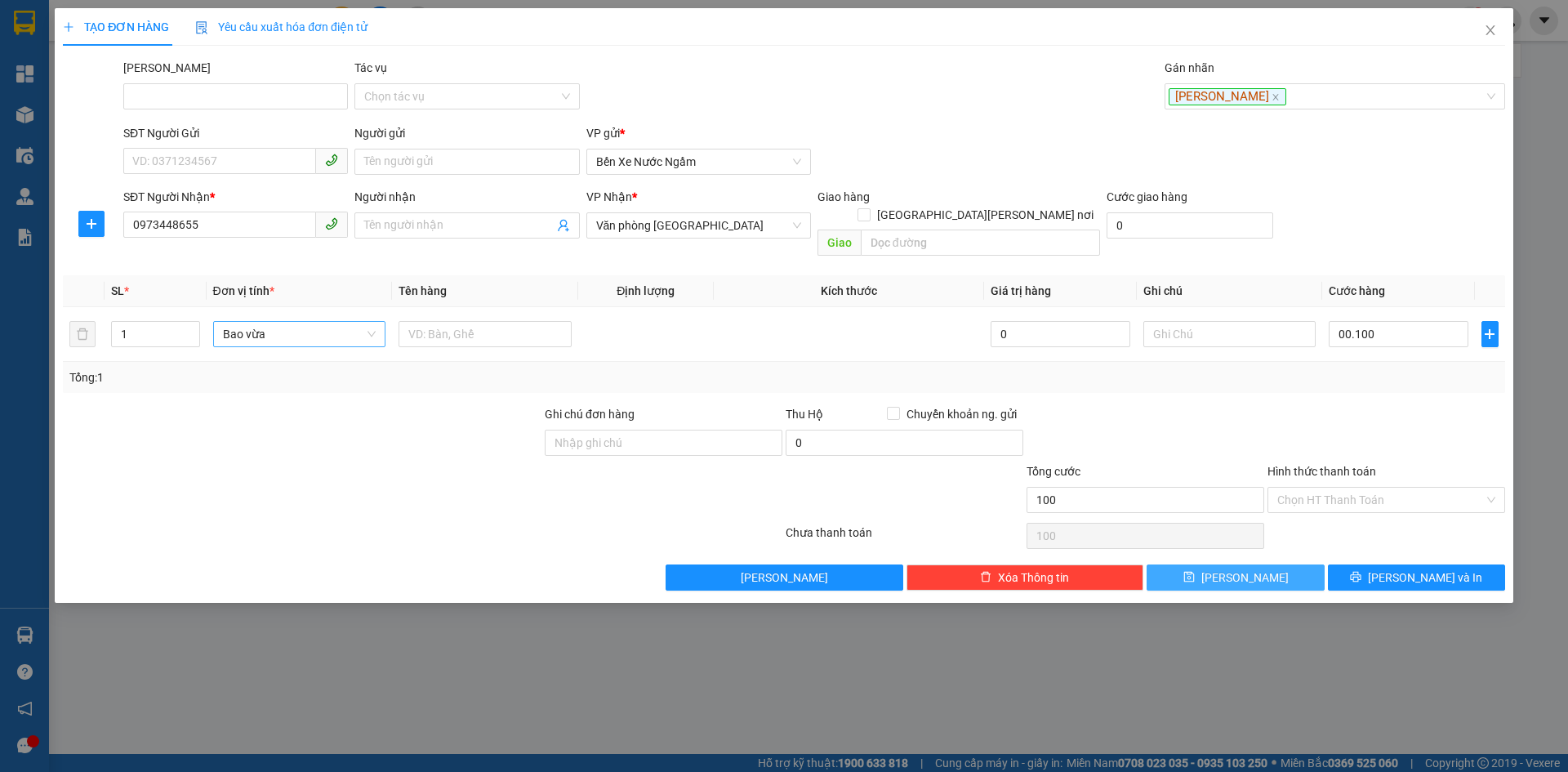
type input "100.000"
click at [1233, 565] on button "Lưu" at bounding box center [1235, 578] width 178 height 26
type input "0"
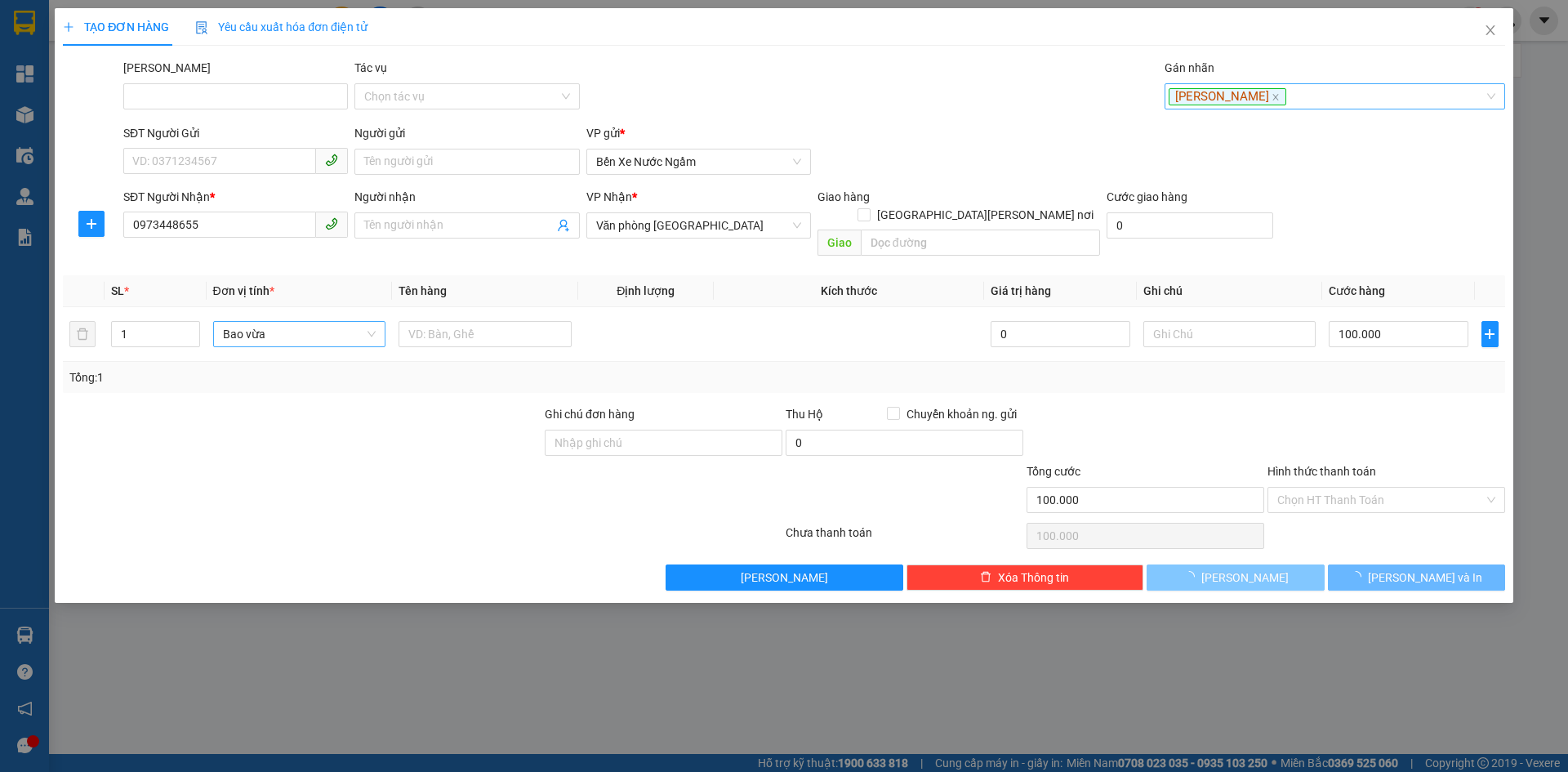
type input "0"
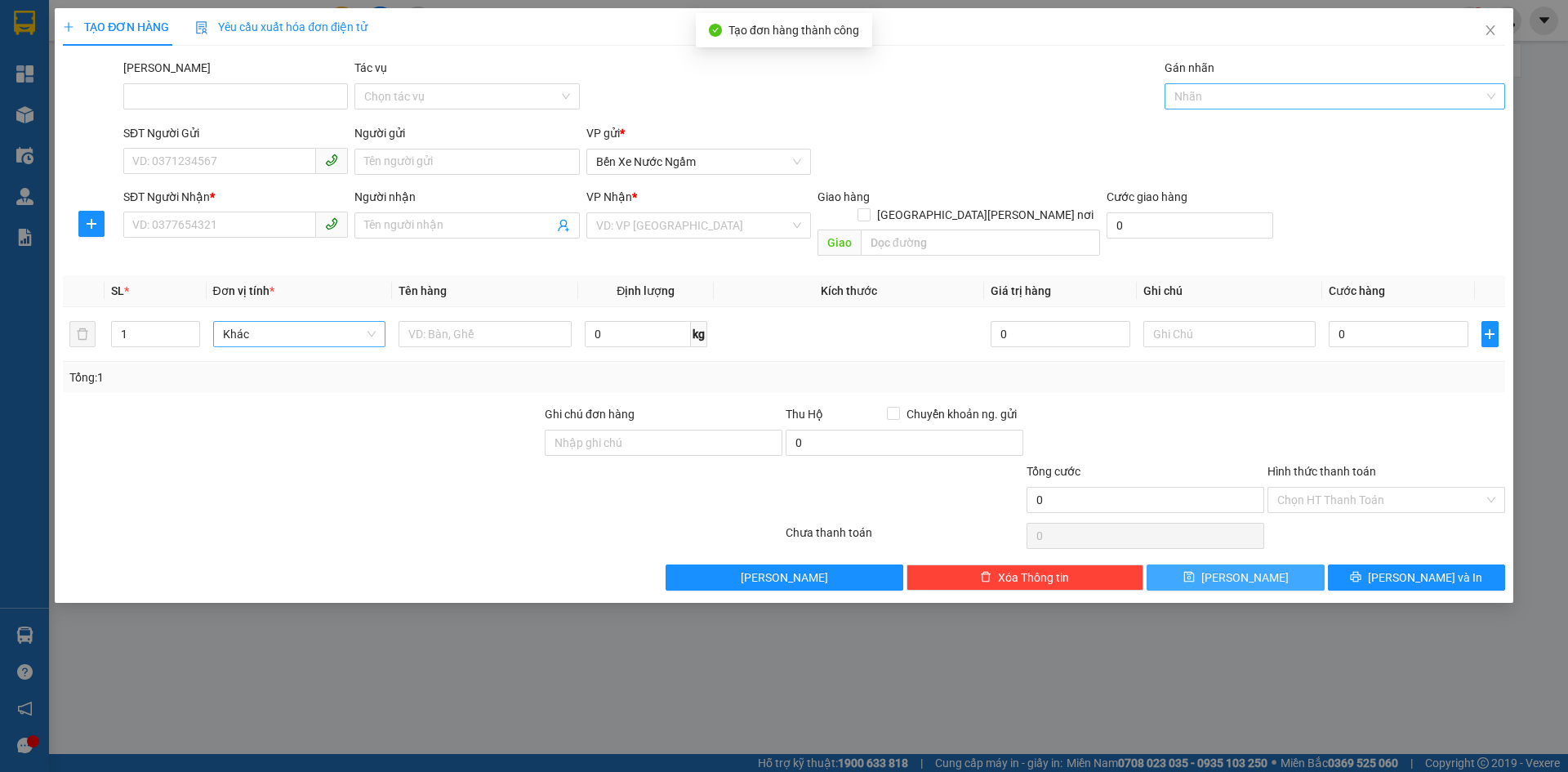
click at [1223, 90] on div at bounding box center [1326, 96] width 316 height 20
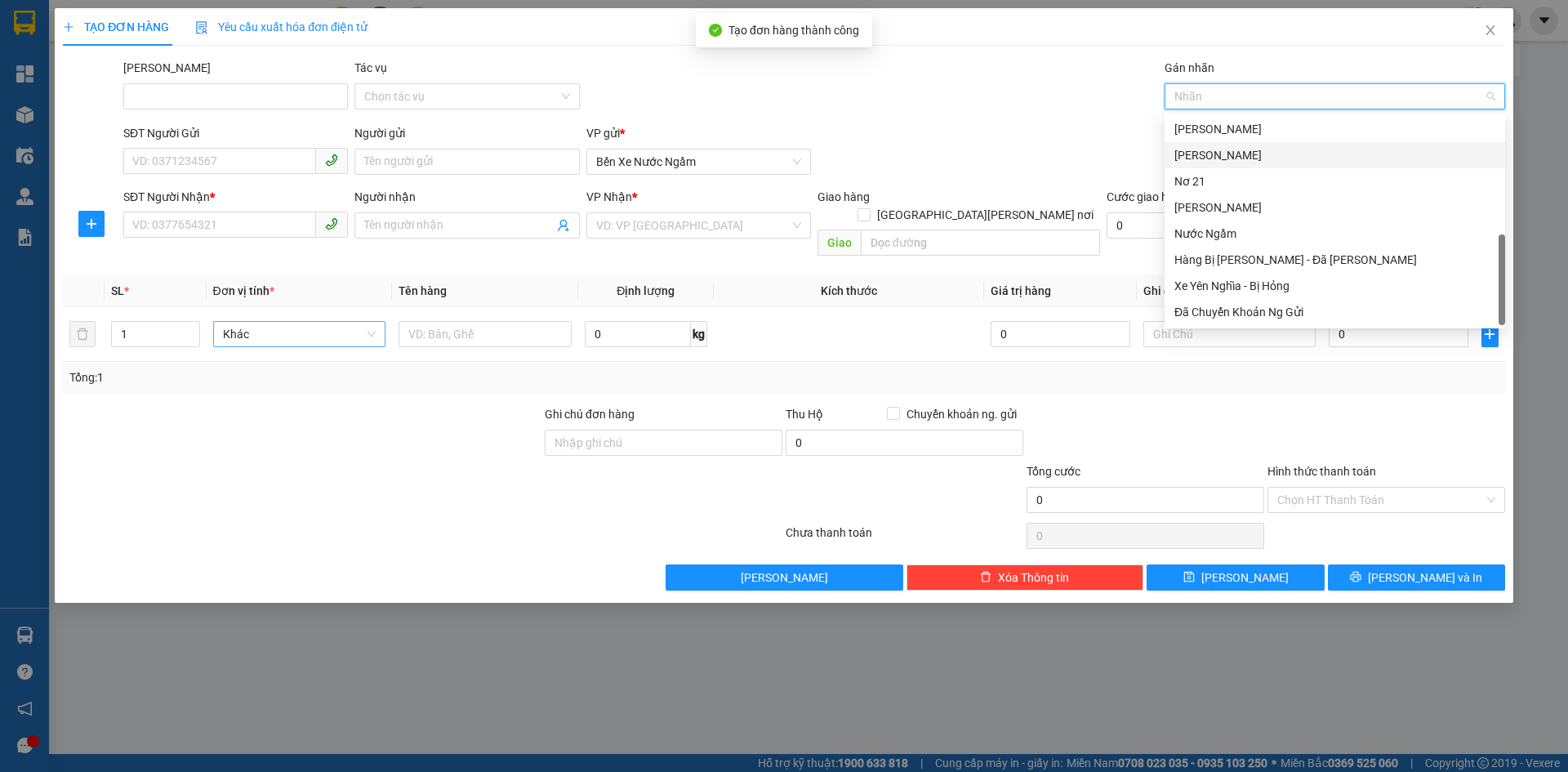
click at [1207, 148] on div "Yên Nghĩa" at bounding box center [1335, 155] width 321 height 18
click at [149, 219] on input "SĐT Người Nhận *" at bounding box center [219, 224] width 192 height 26
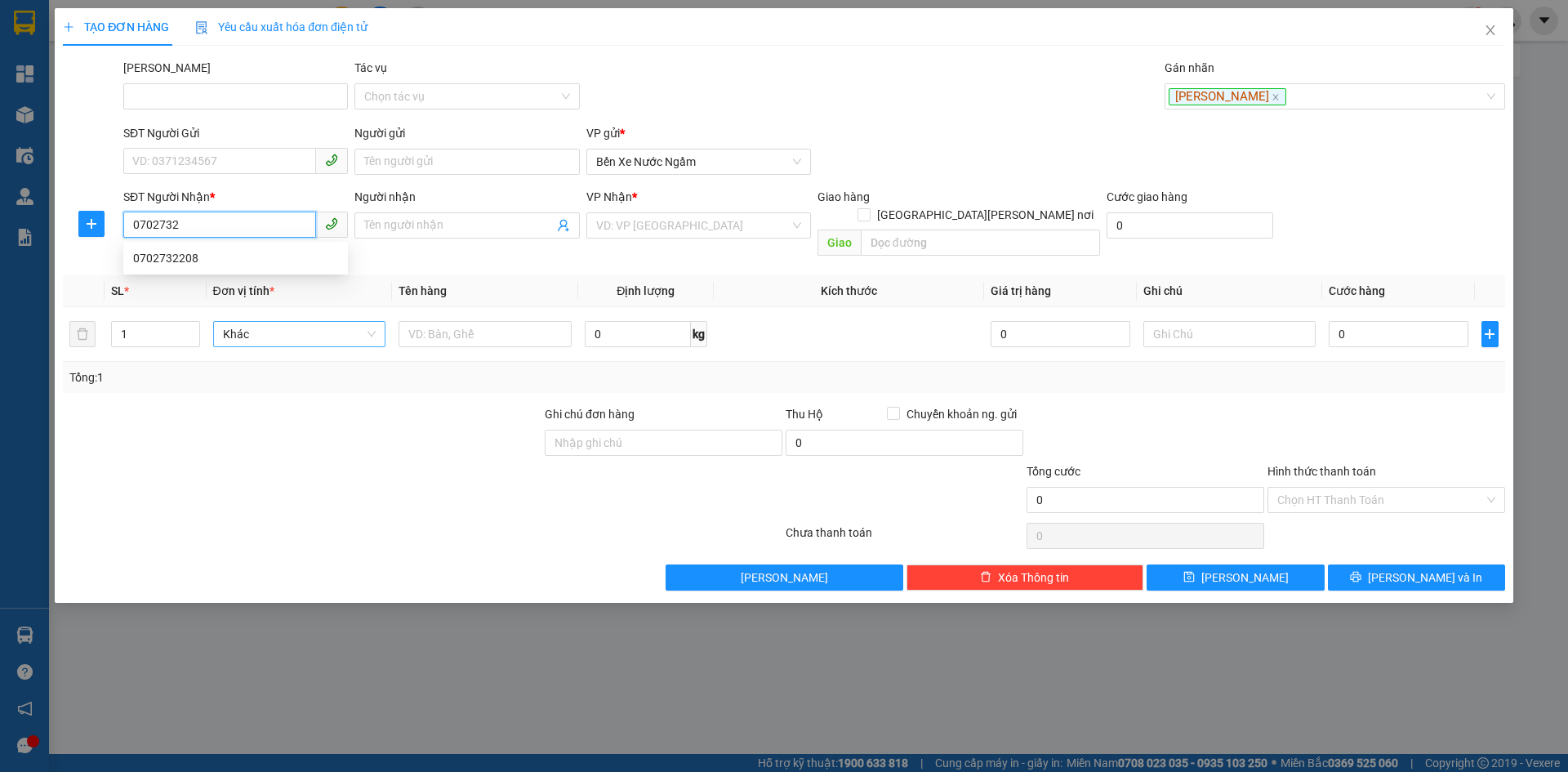
click at [160, 249] on div "0702732208" at bounding box center [235, 258] width 205 height 18
click at [280, 322] on span "Hàng thông thường" at bounding box center [300, 333] width 154 height 25
type input "0702732208"
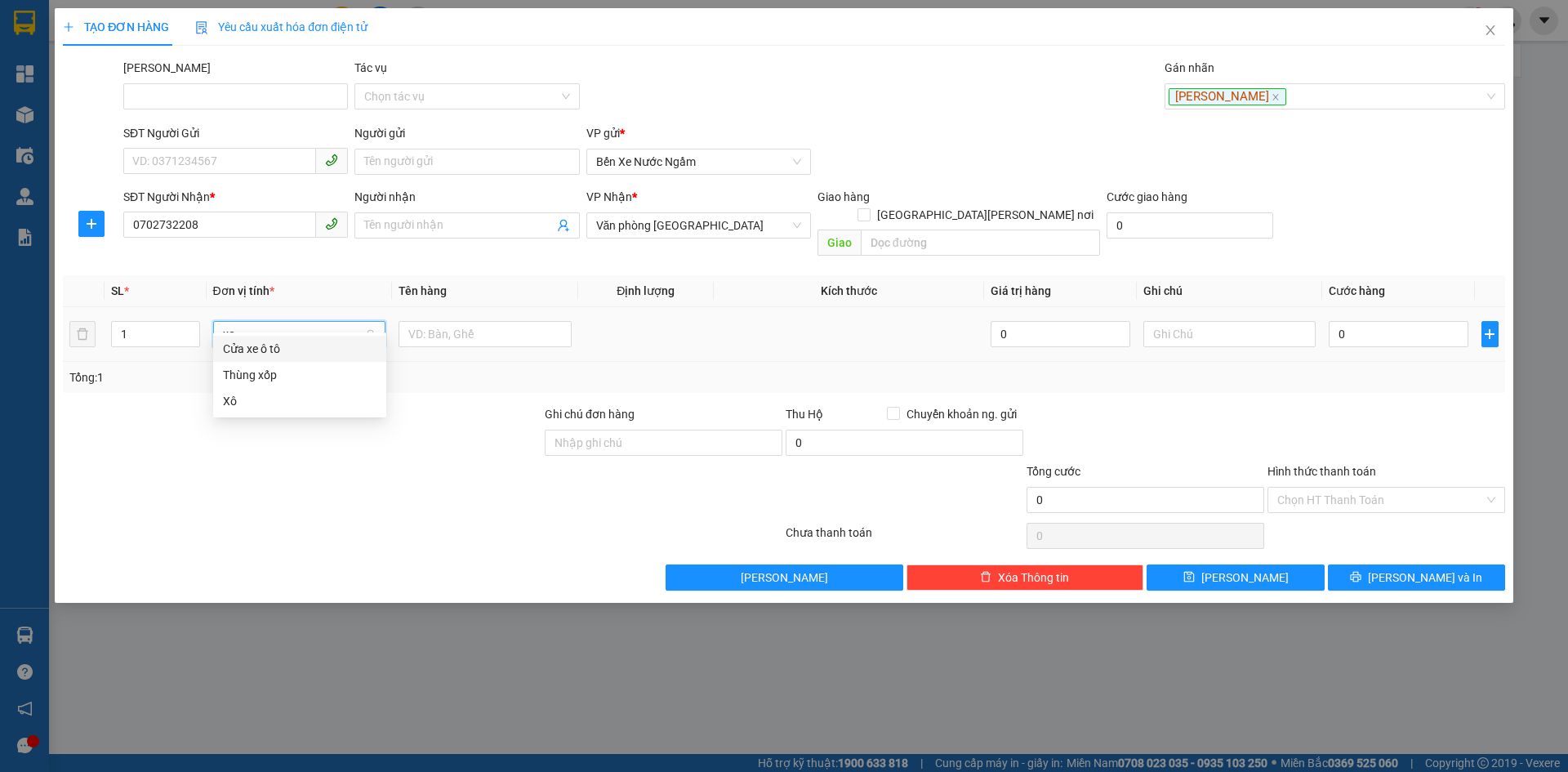
type input "xop"
click at [254, 345] on div "Thùng xốp" at bounding box center [300, 349] width 154 height 18
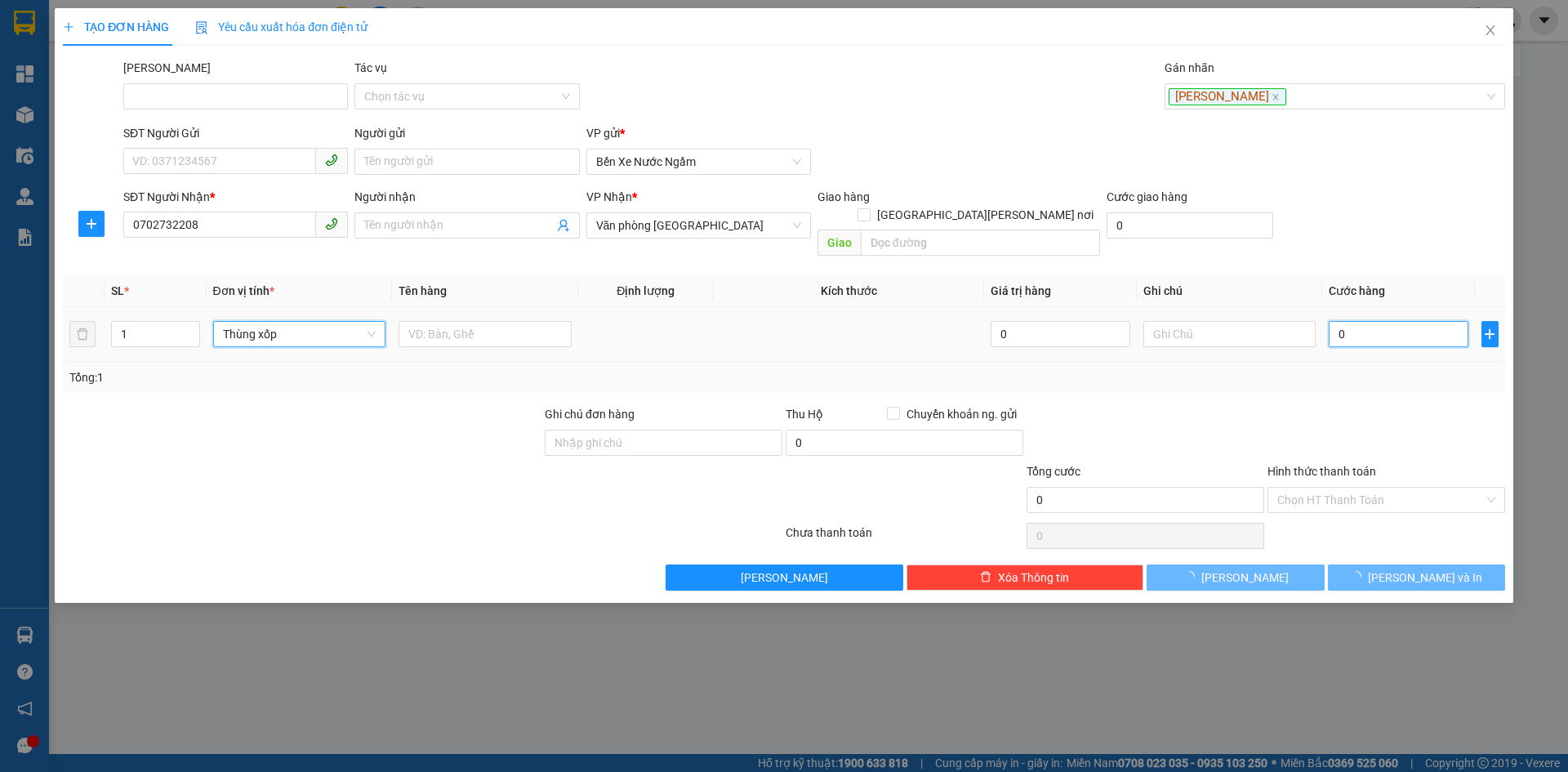
click at [1371, 322] on input "0" at bounding box center [1398, 334] width 139 height 26
type input "001"
type input "1"
type input "0.010"
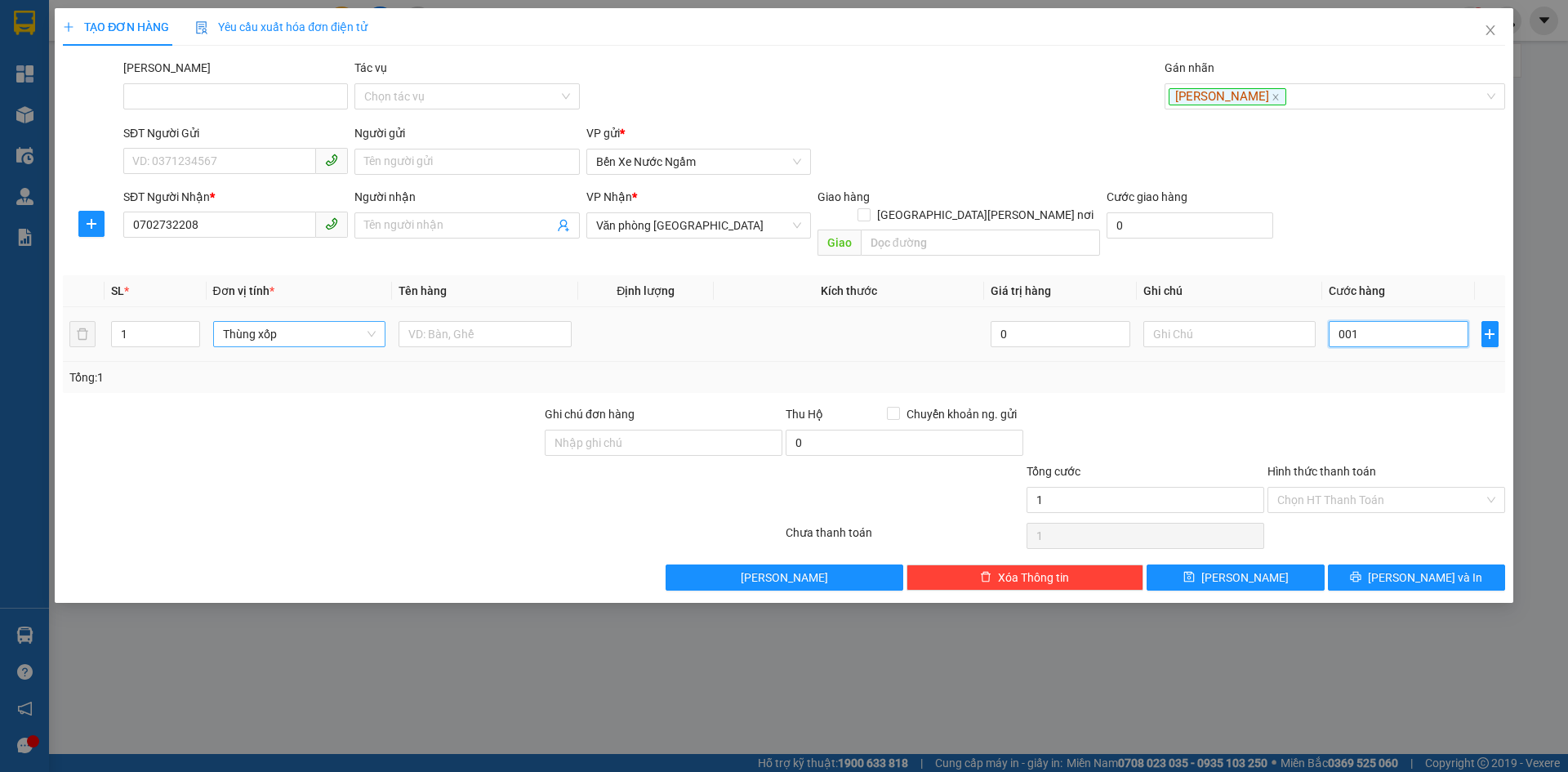
type input "10"
type input "00.100"
type input "100"
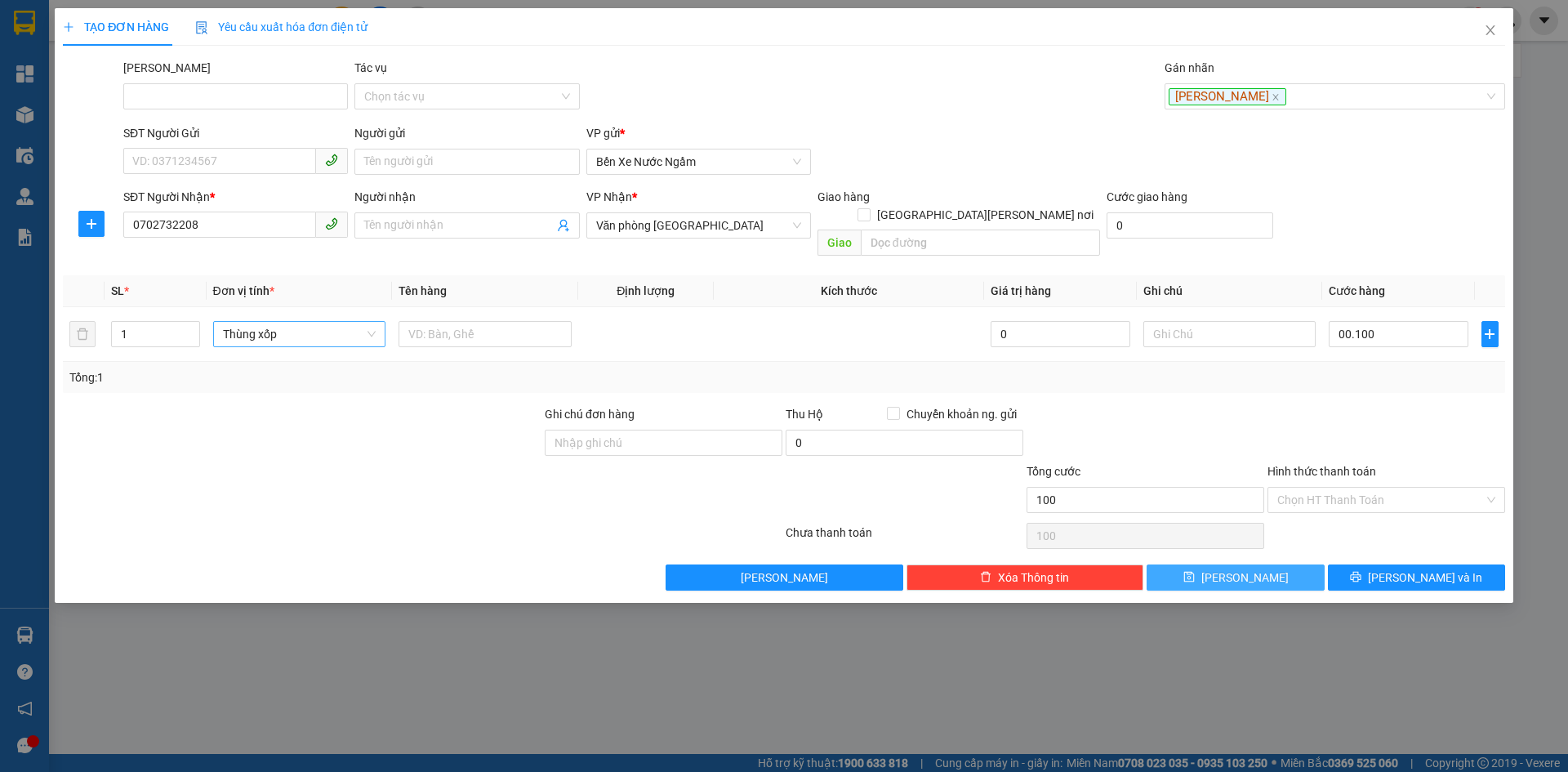
type input "100.000"
click at [1195, 572] on icon "save" at bounding box center [1189, 578] width 12 height 12
type input "0"
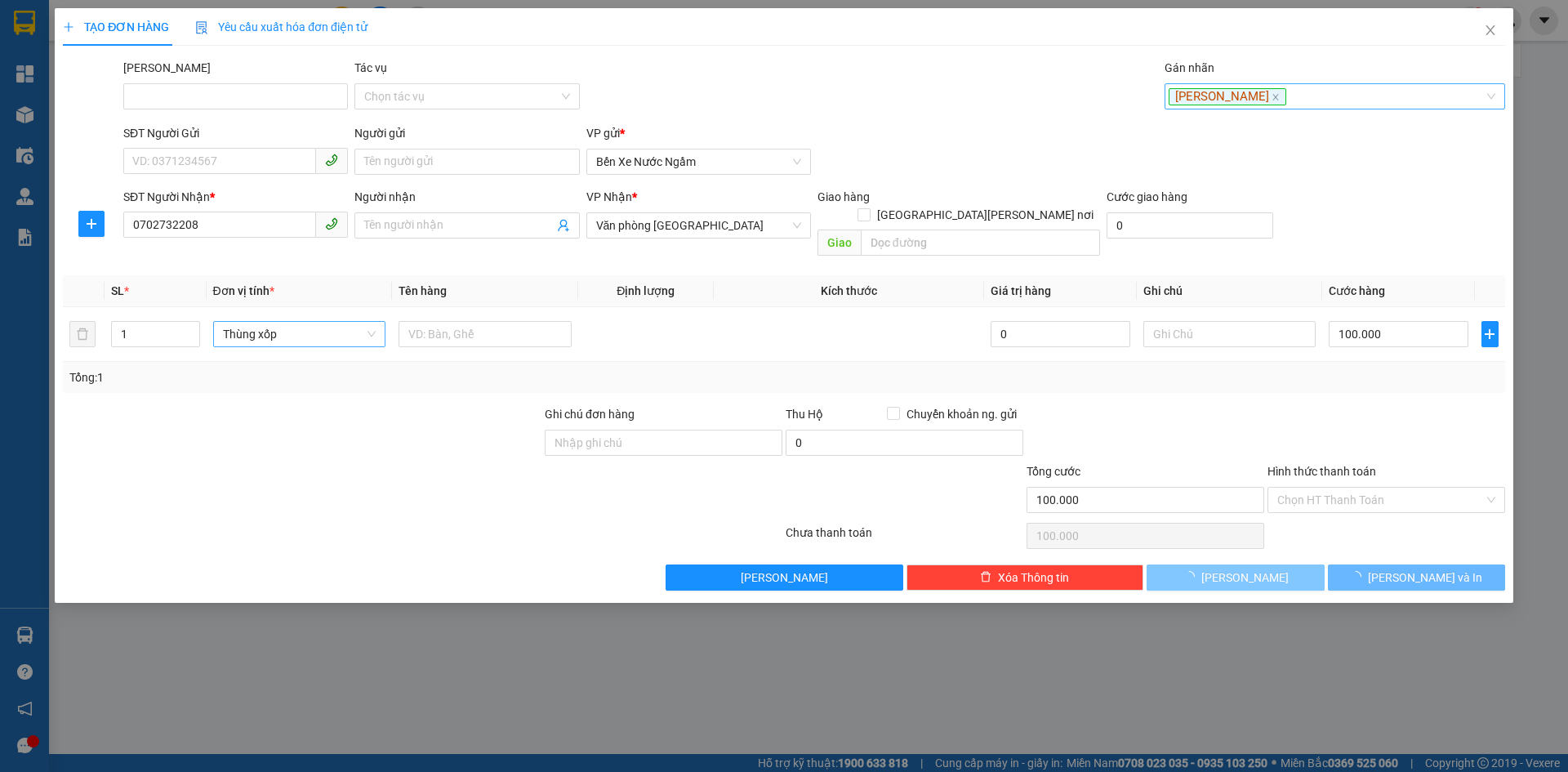
type input "0"
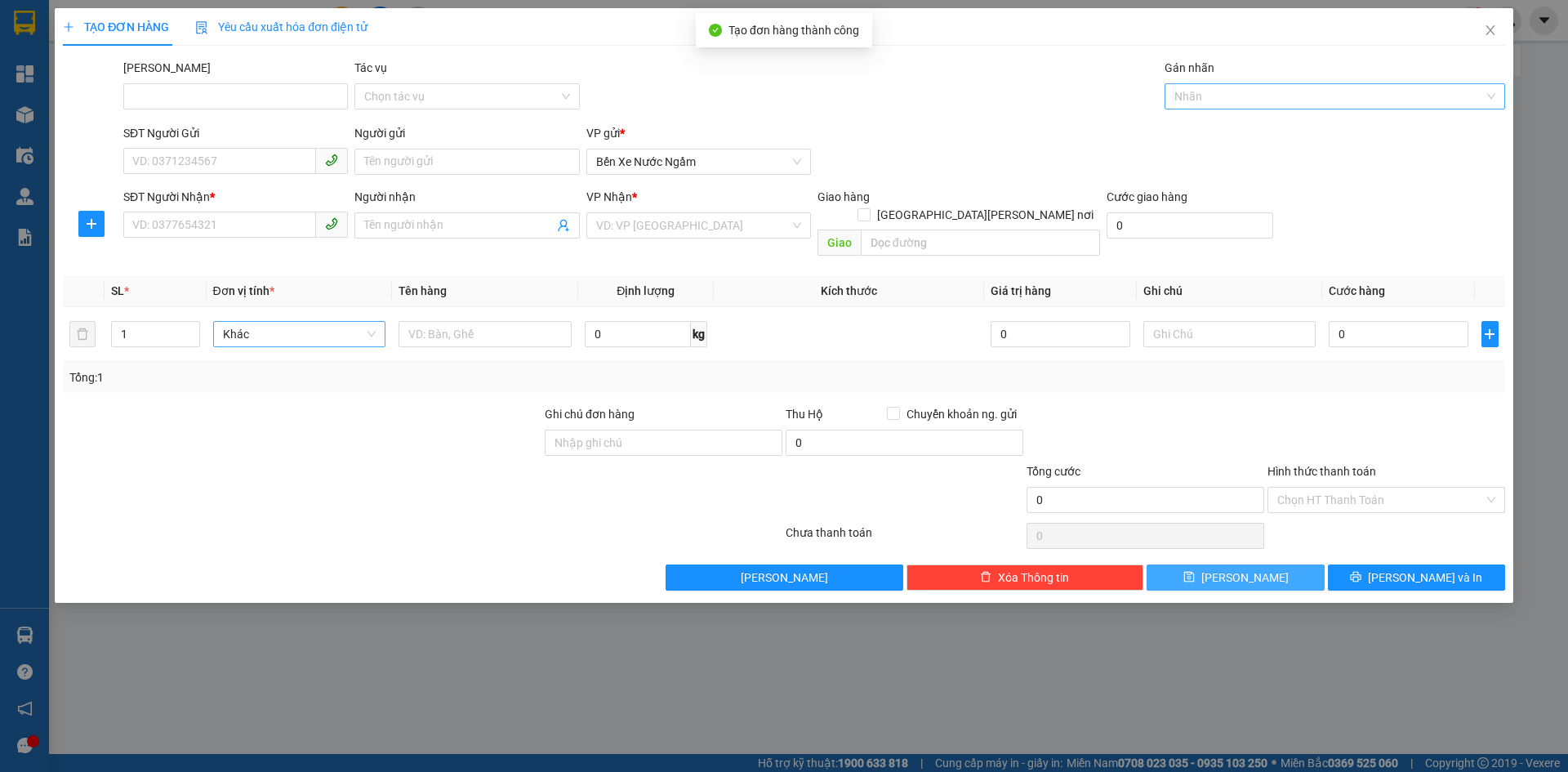
click at [1195, 98] on div at bounding box center [1326, 96] width 316 height 20
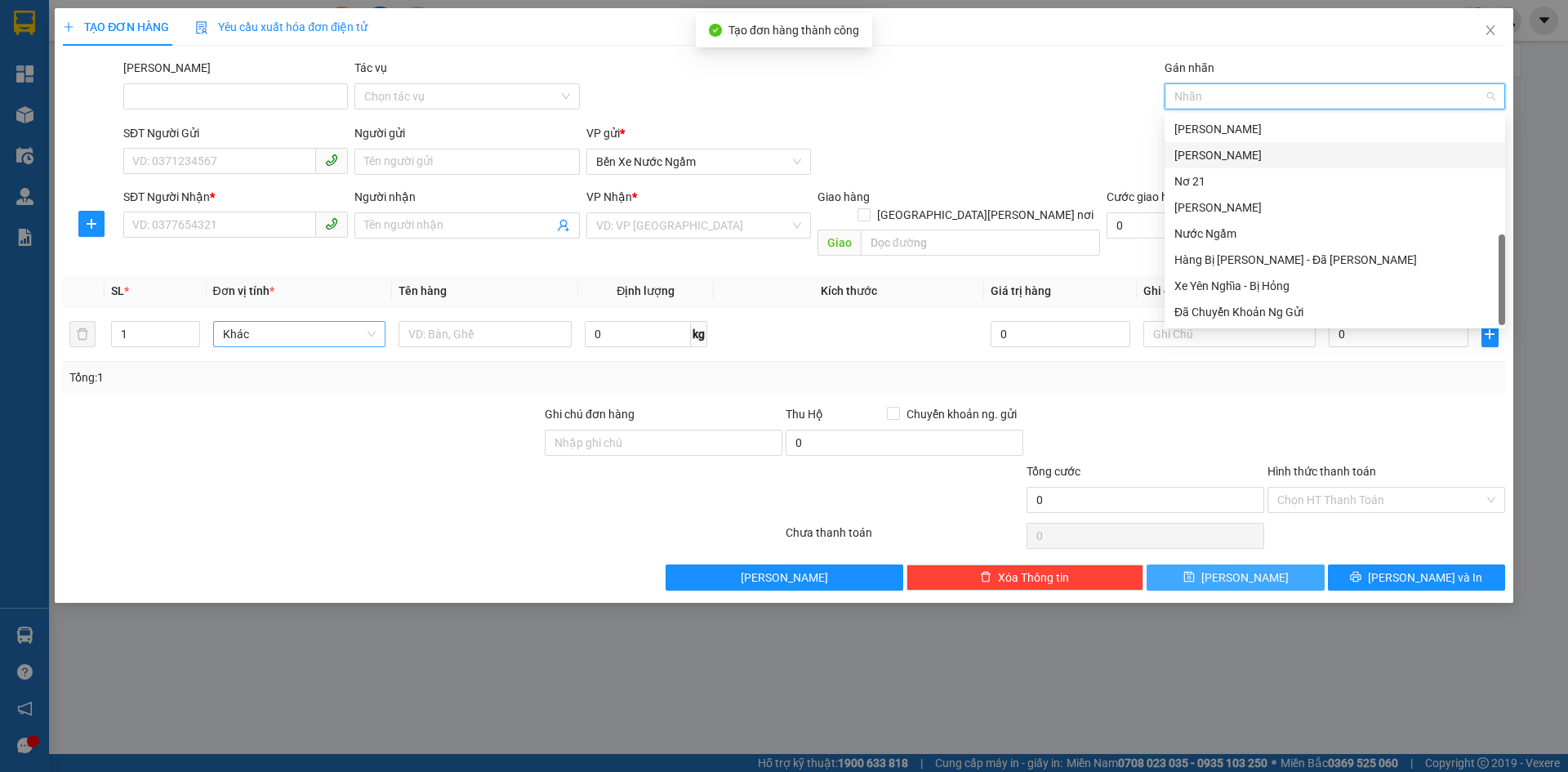
click at [1218, 155] on div "Yên Nghĩa" at bounding box center [1335, 155] width 321 height 18
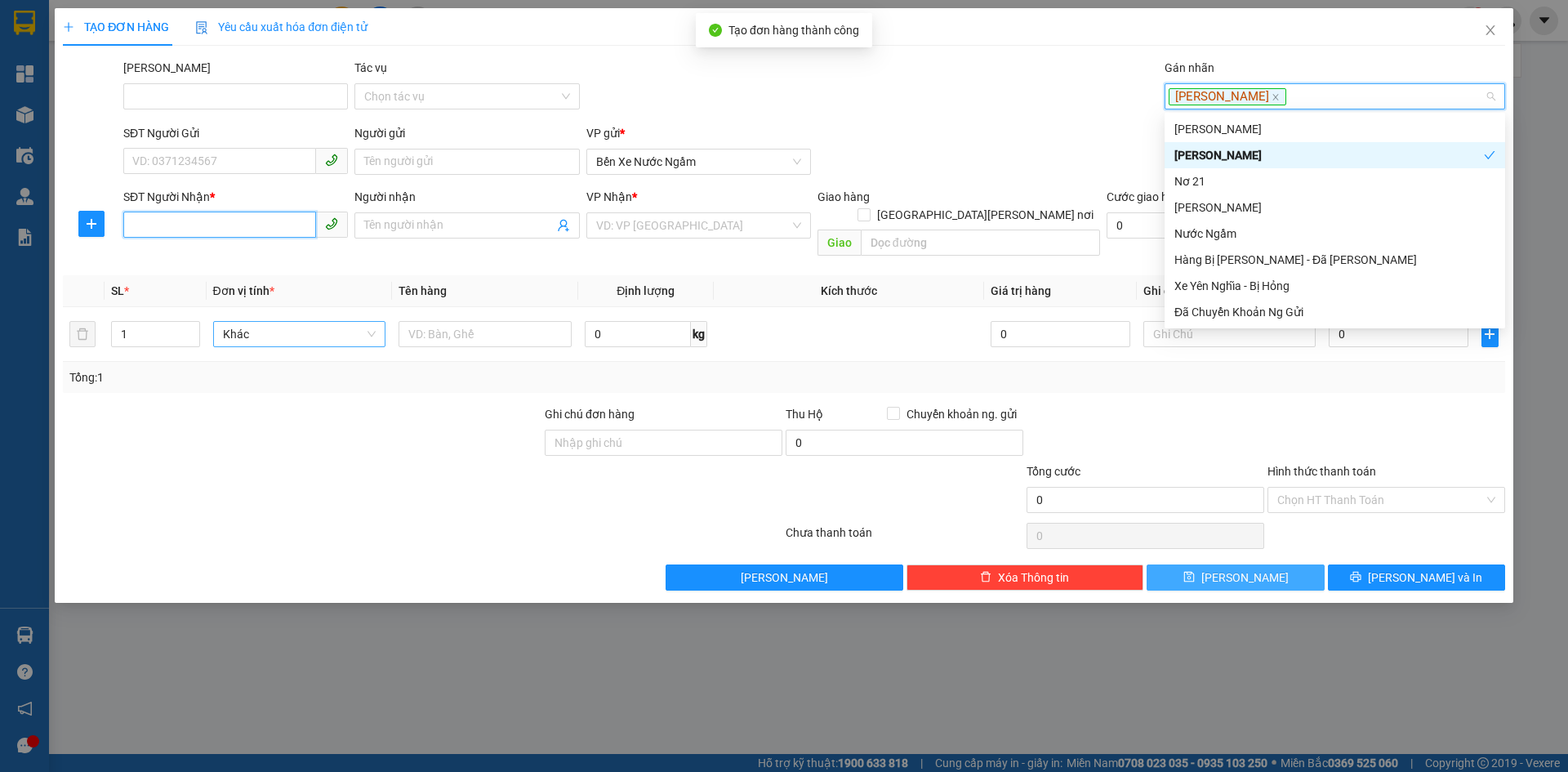
click at [134, 219] on input "SĐT Người Nhận *" at bounding box center [219, 224] width 192 height 26
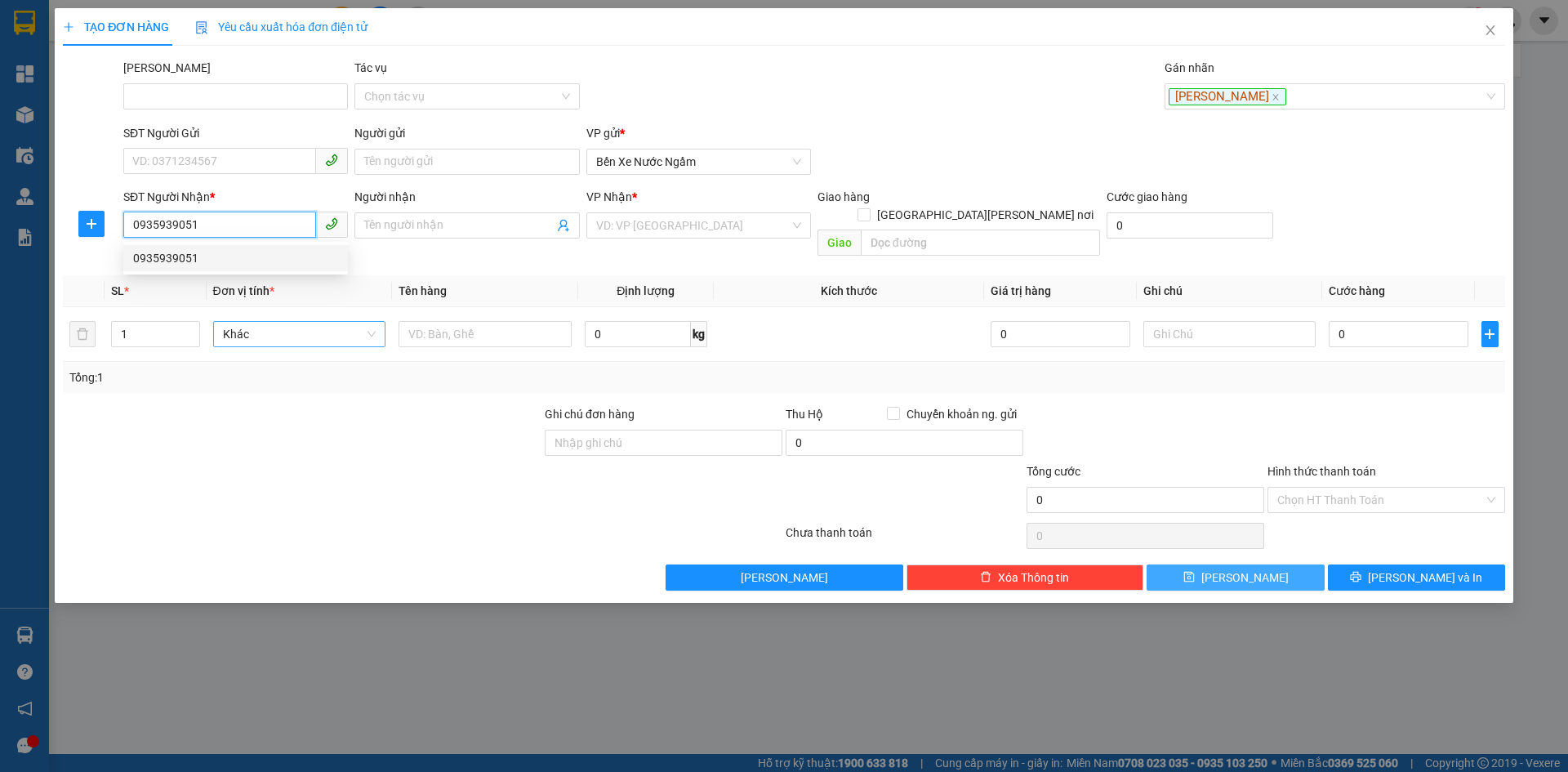
click at [152, 254] on div "0935939051" at bounding box center [235, 258] width 205 height 18
click at [270, 322] on span "Hàng thông thường" at bounding box center [300, 333] width 154 height 25
type input "0935939051"
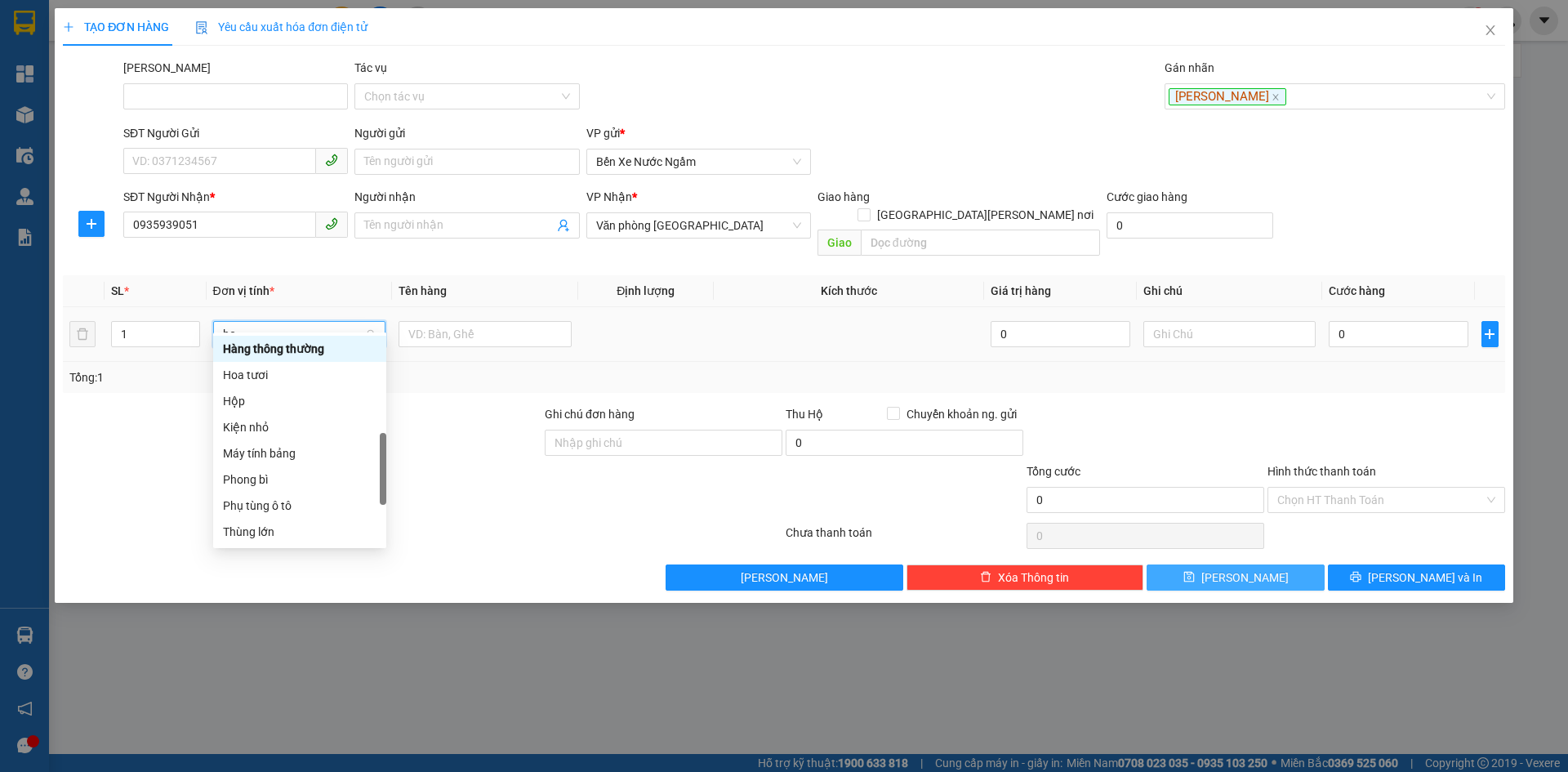
scroll to position [118, 0]
type input "hôp"
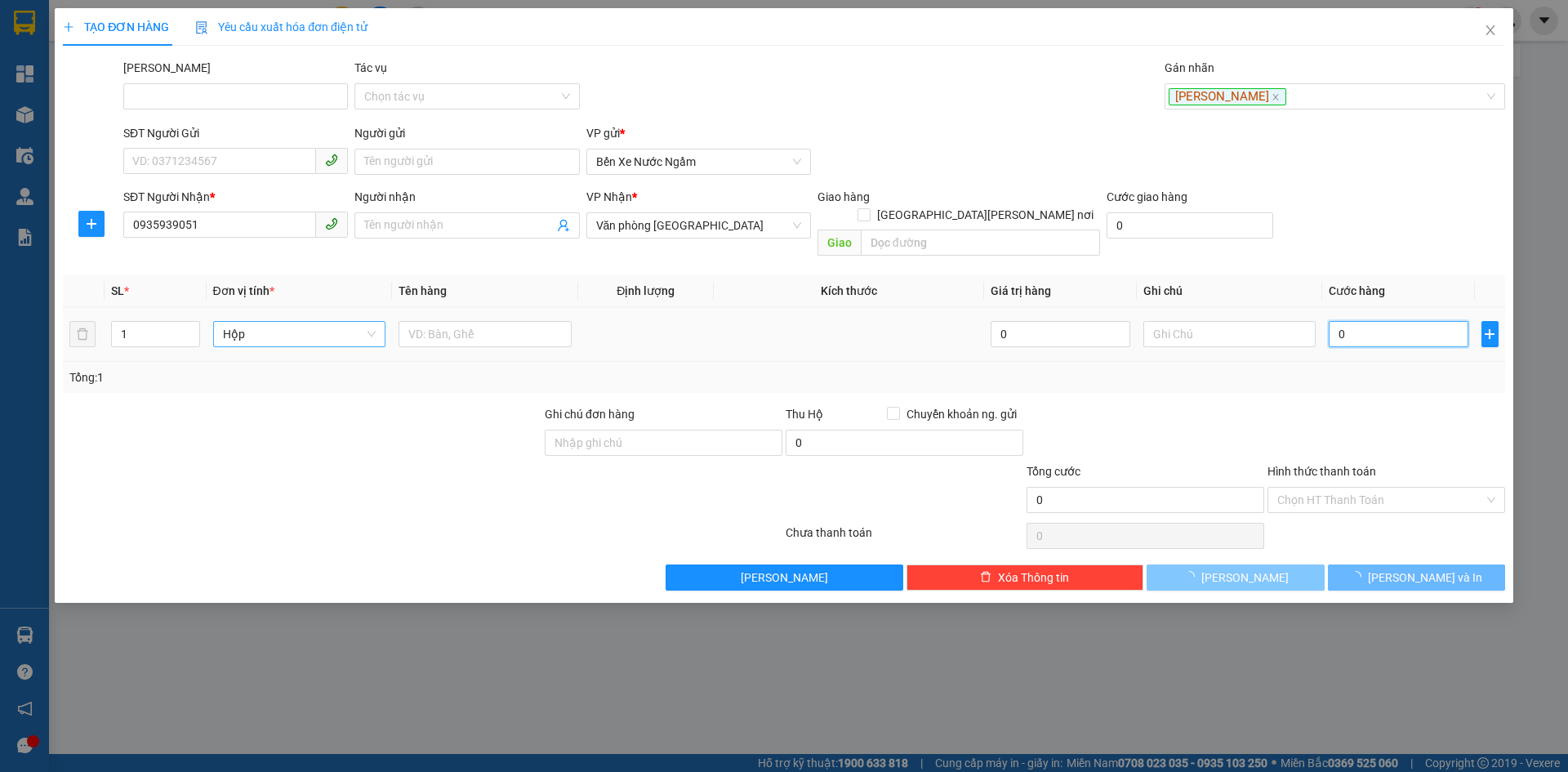
click at [1408, 322] on input "0" at bounding box center [1398, 334] width 139 height 26
type input "008"
type input "8"
type input "0.080"
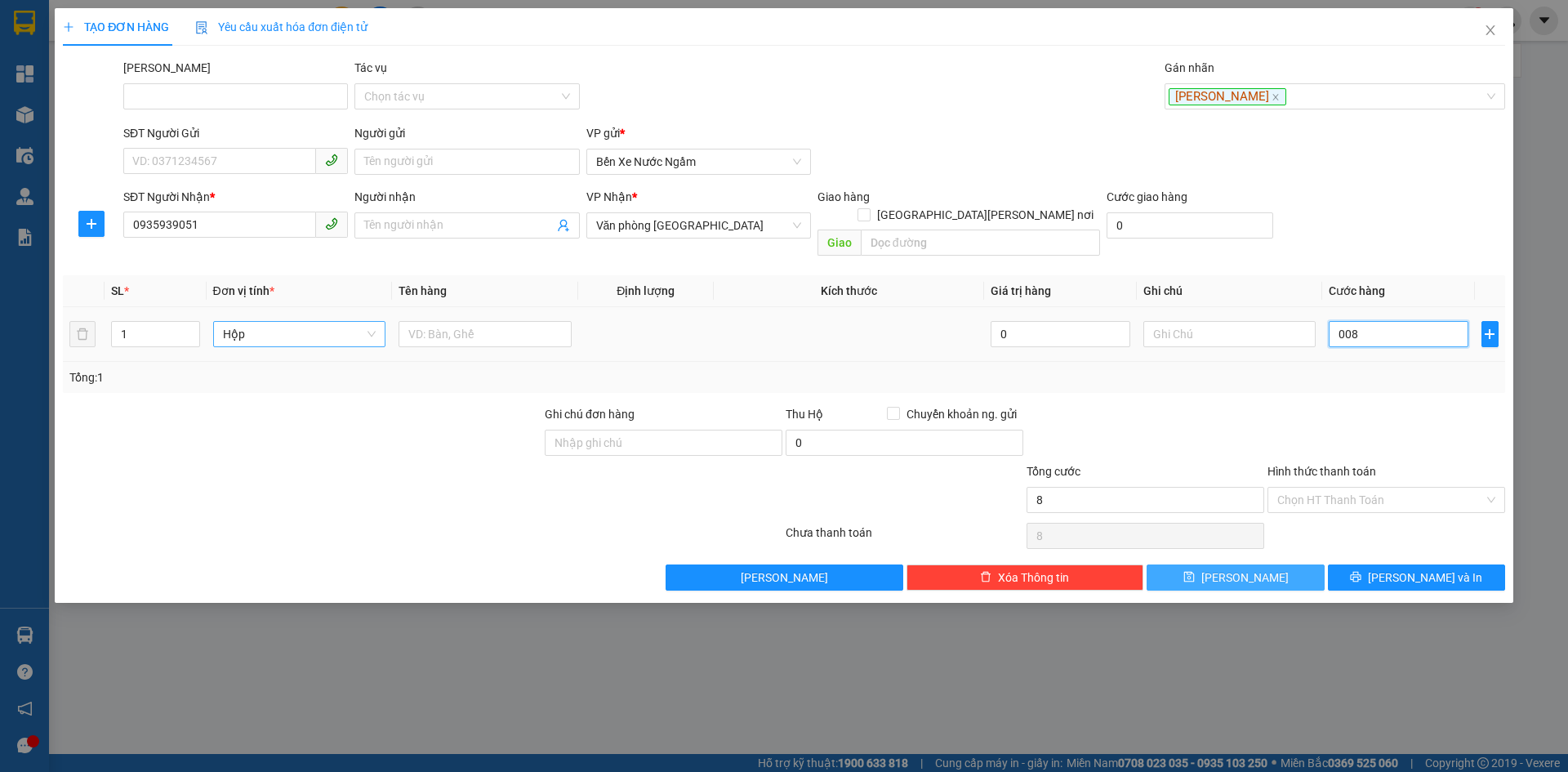
type input "80"
type input "80.000"
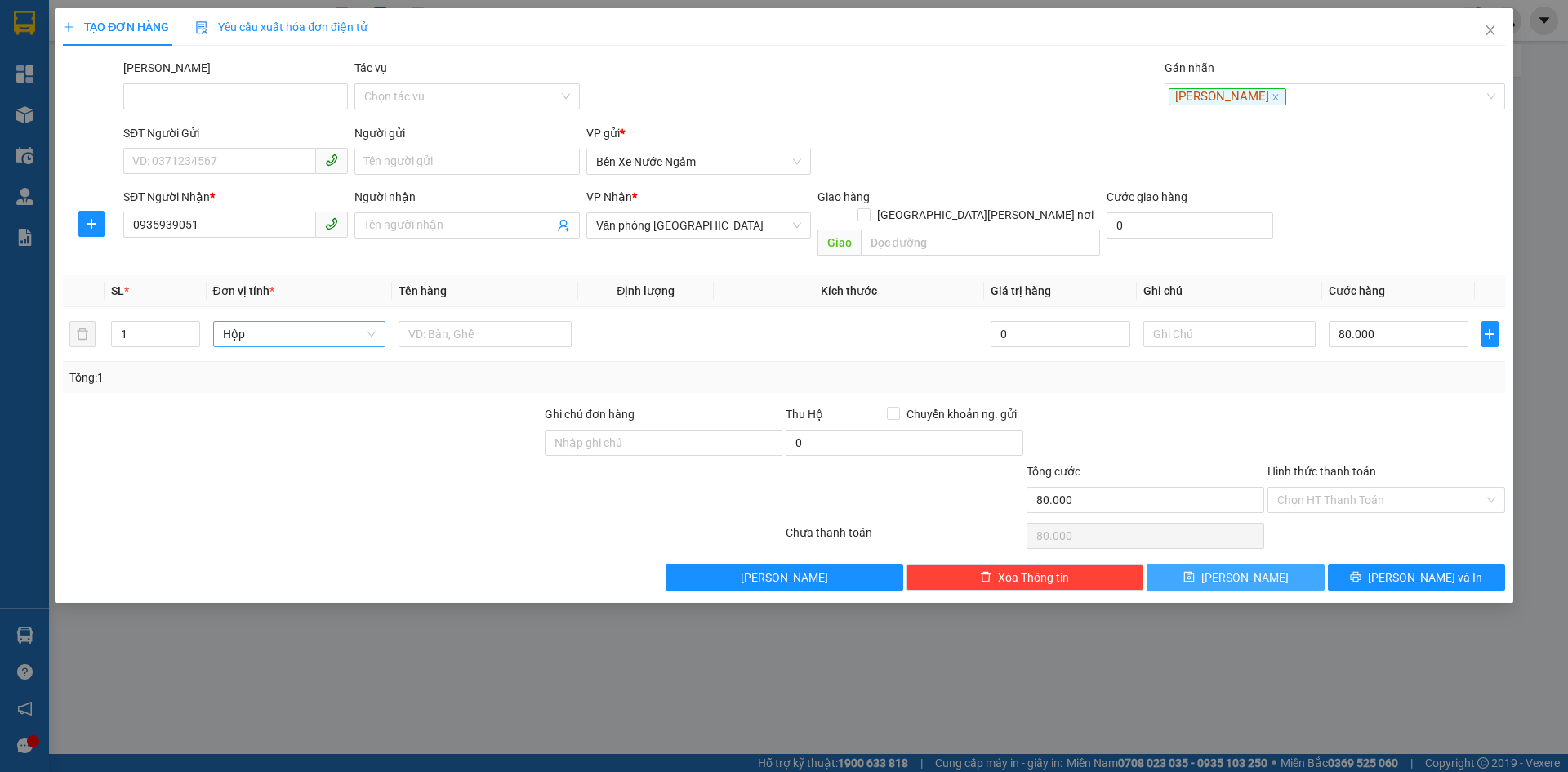
click at [1246, 569] on span "Lưu" at bounding box center [1245, 578] width 87 height 18
type input "0"
click at [1236, 97] on div at bounding box center [1326, 96] width 316 height 20
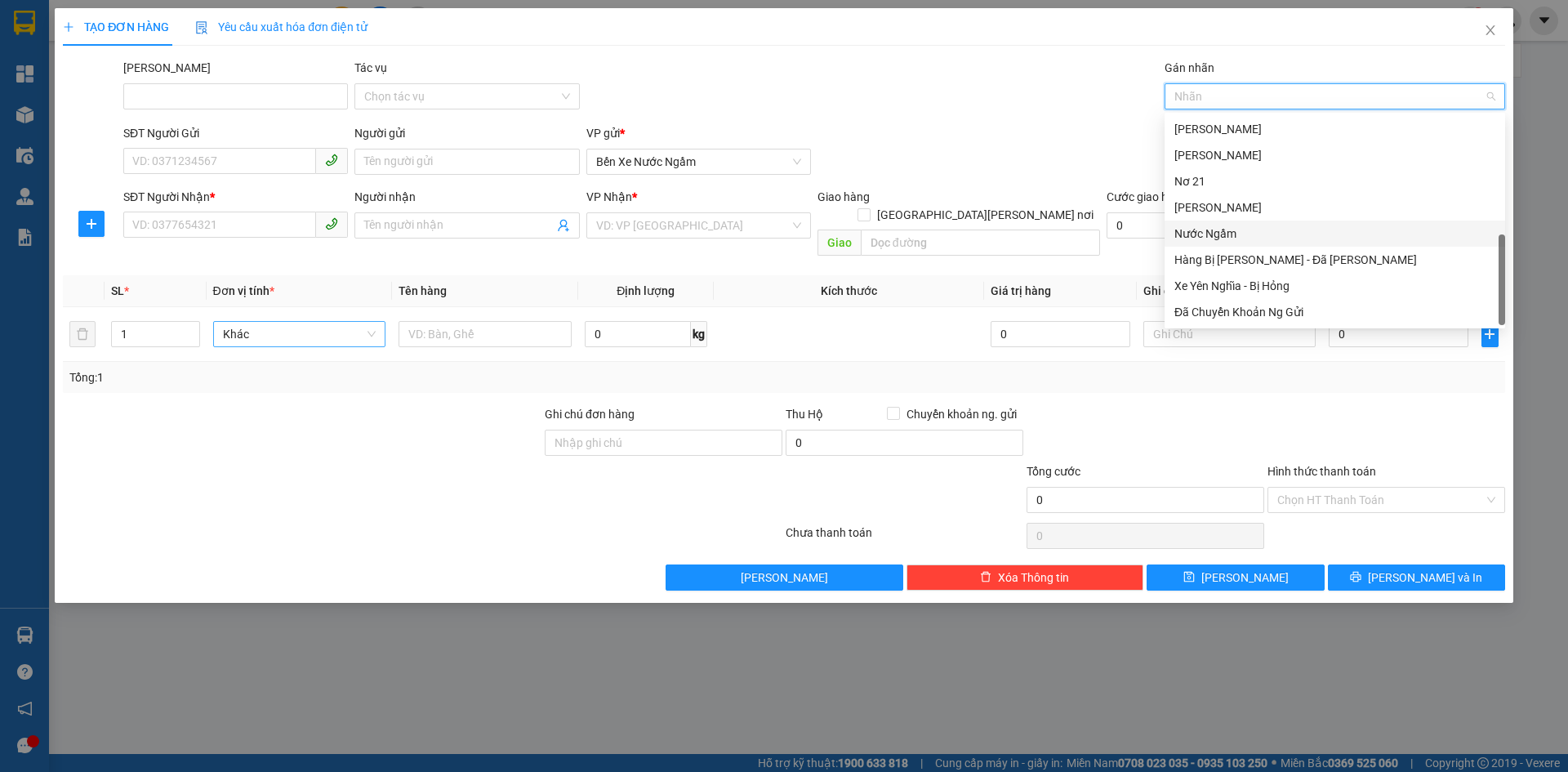
click at [1214, 236] on div "Nước Ngầm" at bounding box center [1335, 233] width 321 height 18
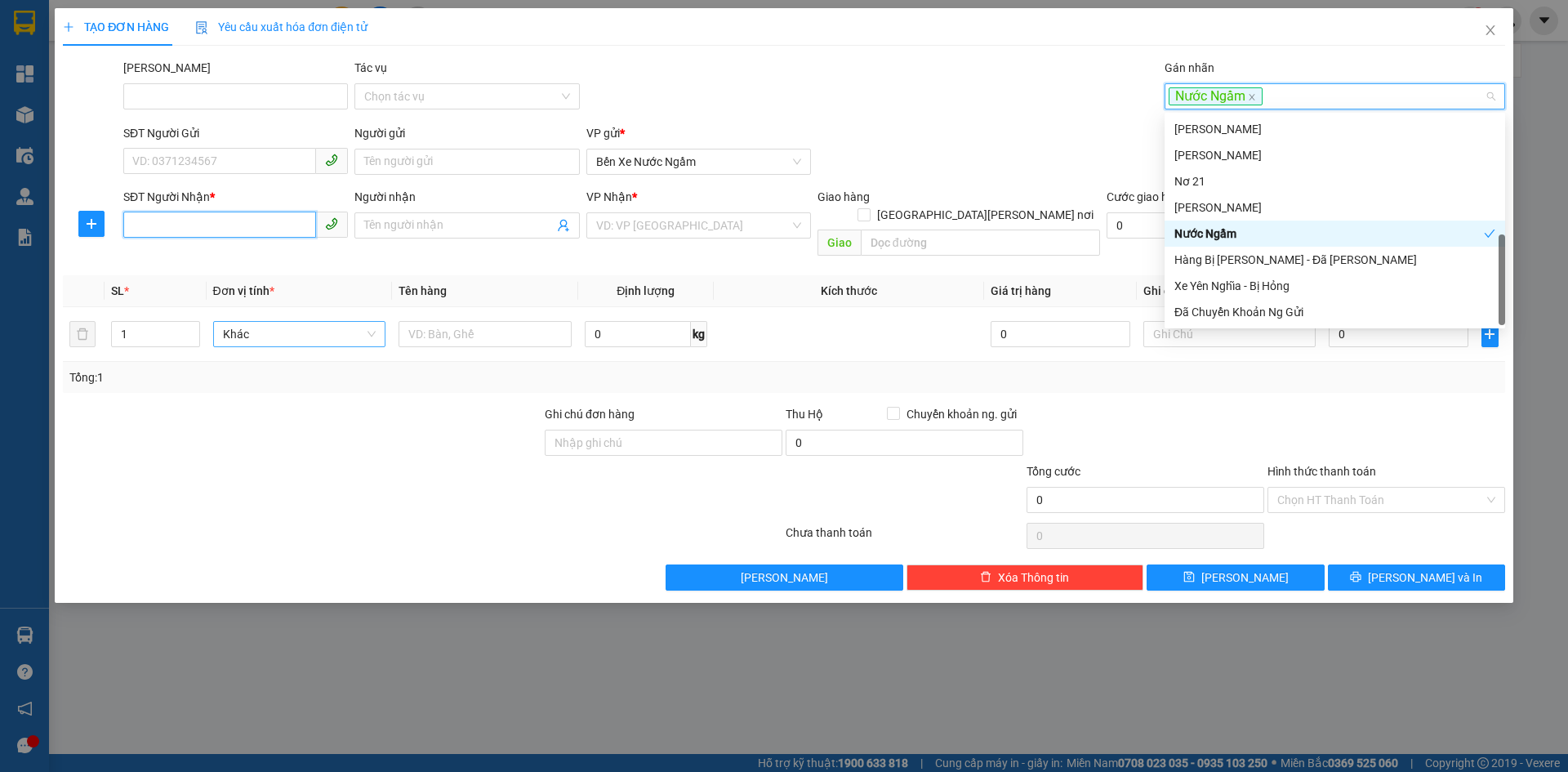
click at [178, 225] on input "SĐT Người Nhận *" at bounding box center [219, 224] width 192 height 26
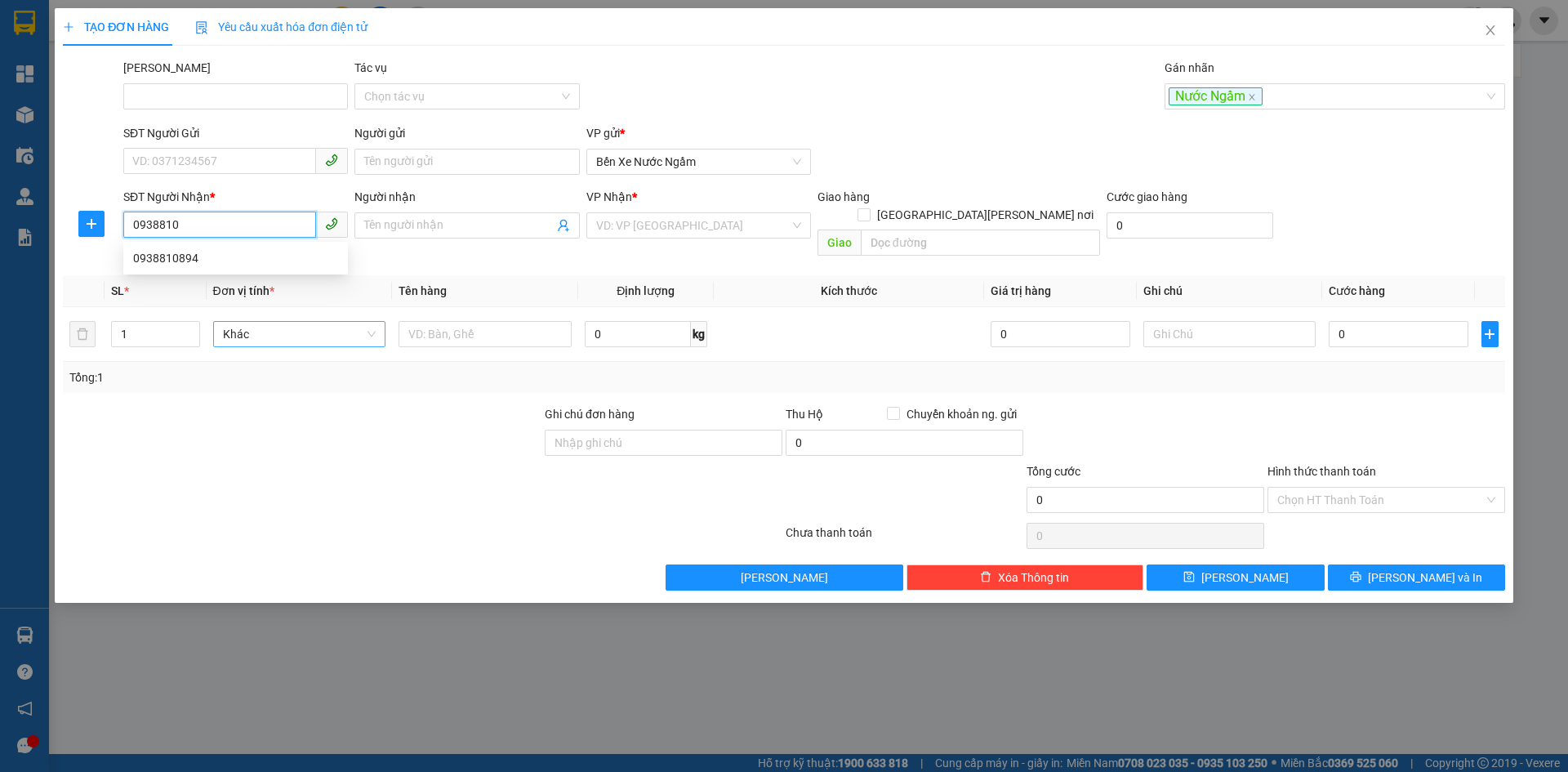
click at [192, 252] on div "0938810894" at bounding box center [235, 258] width 205 height 18
click at [250, 322] on span "Hàng thông thường" at bounding box center [300, 333] width 154 height 25
type input "0938810894"
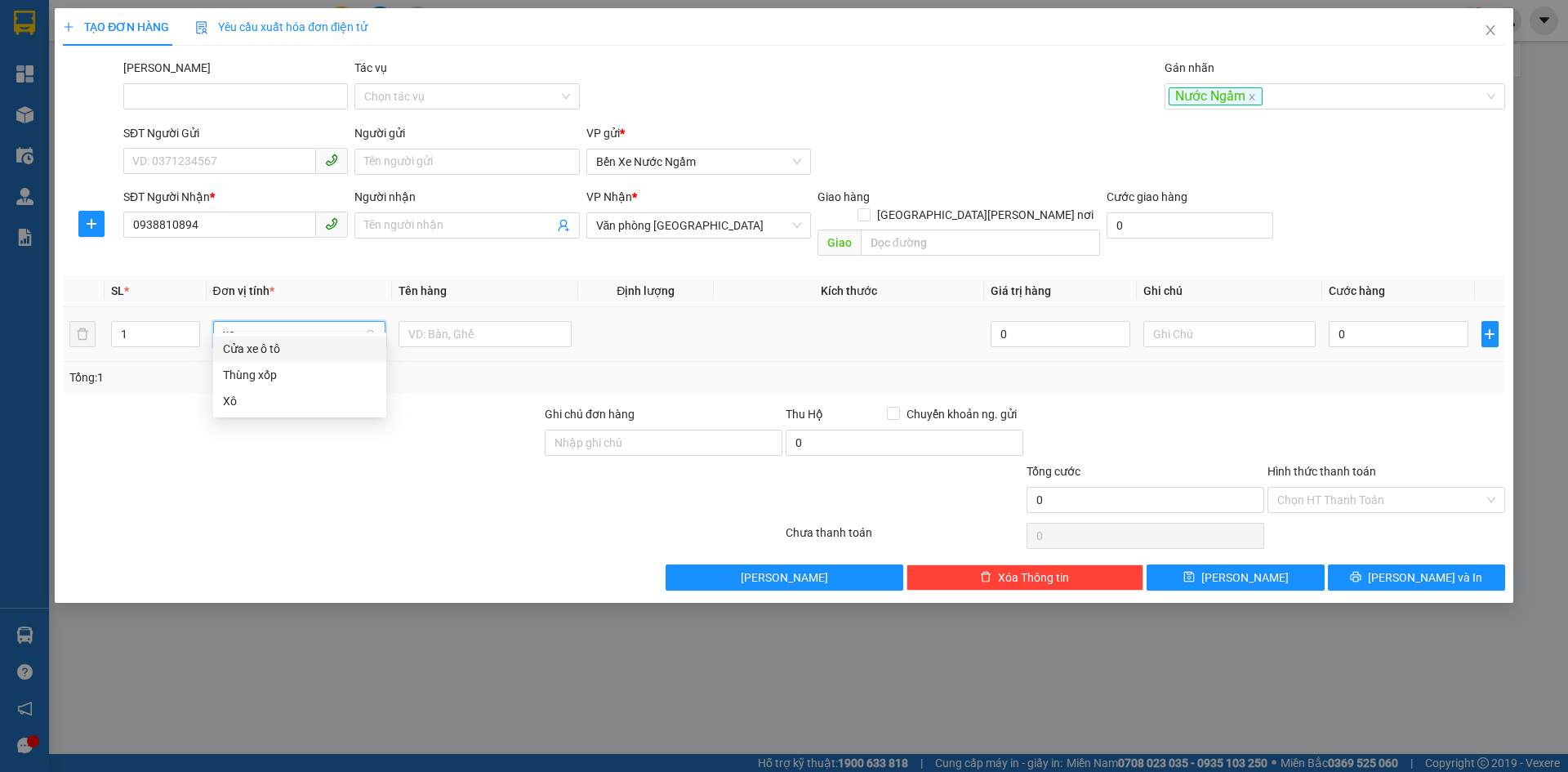
type input "xop"
click at [250, 345] on div "Thùng xốp" at bounding box center [300, 349] width 154 height 18
click at [1362, 322] on input "0" at bounding box center [1398, 334] width 139 height 26
type input "001"
type input "1"
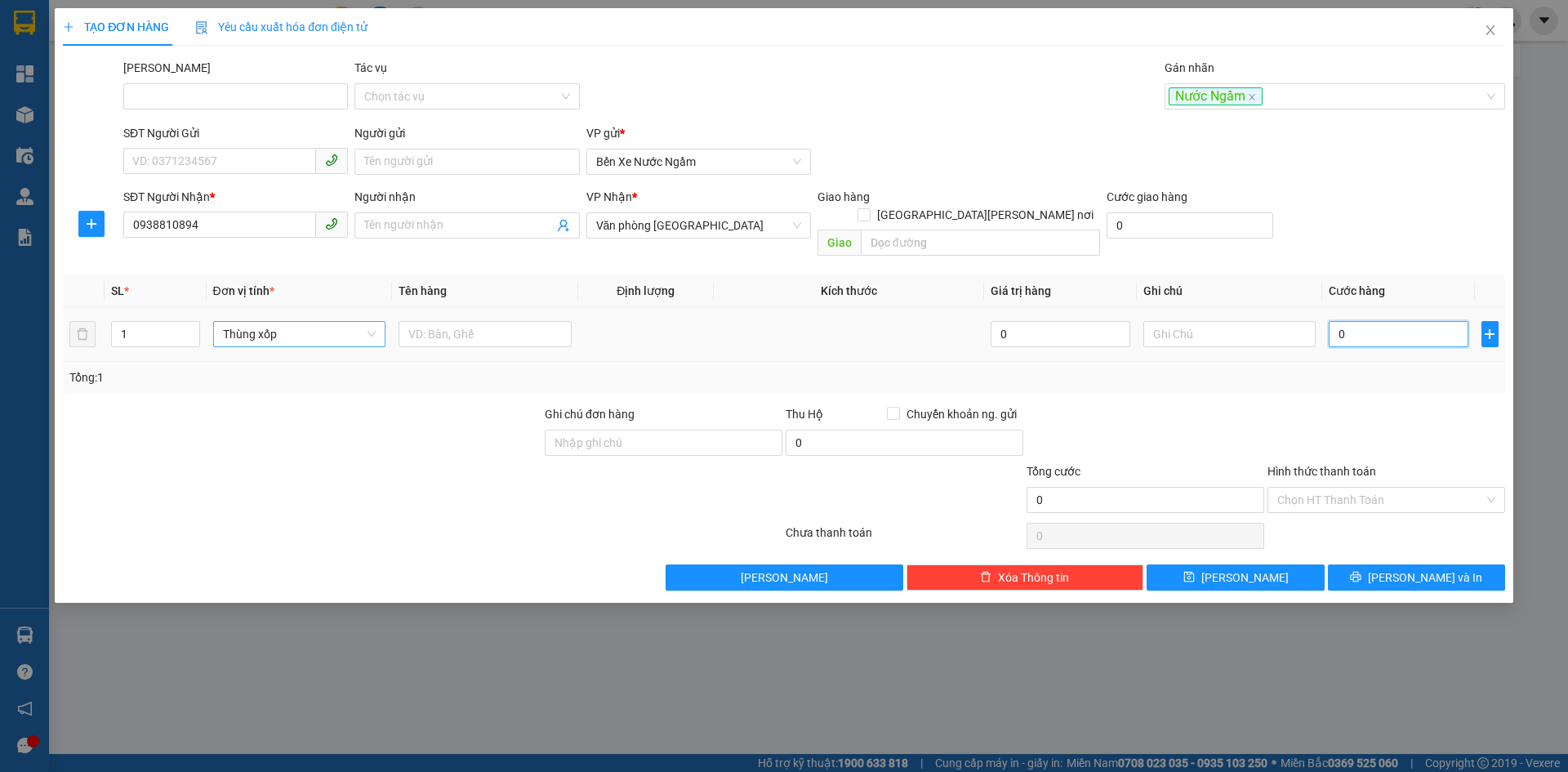
type input "1"
type input "0.015"
type input "15"
type input "00.150"
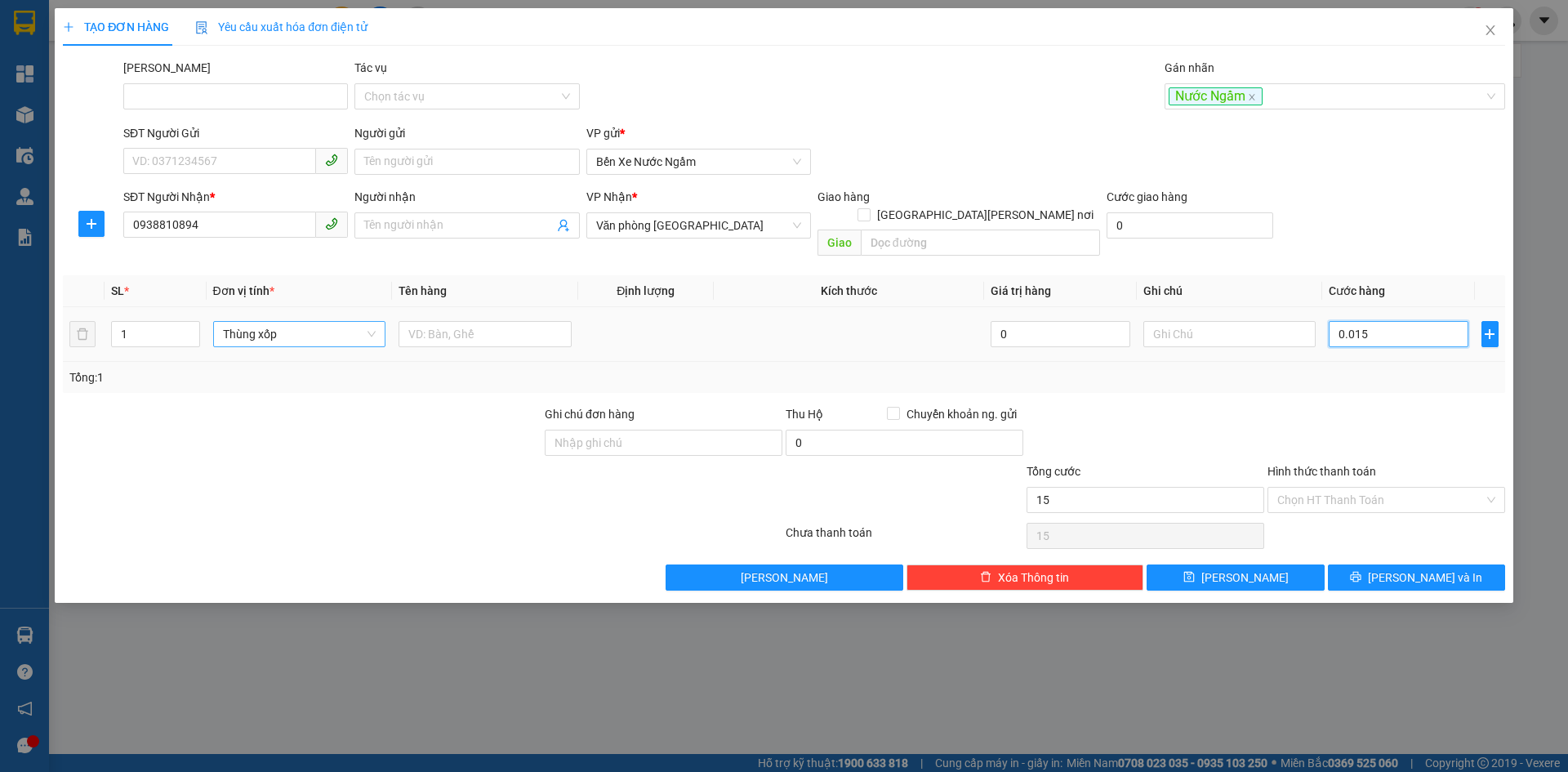
type input "150"
type input "150.000"
click at [1317, 488] on input "Hình thức thanh toán" at bounding box center [1381, 500] width 206 height 25
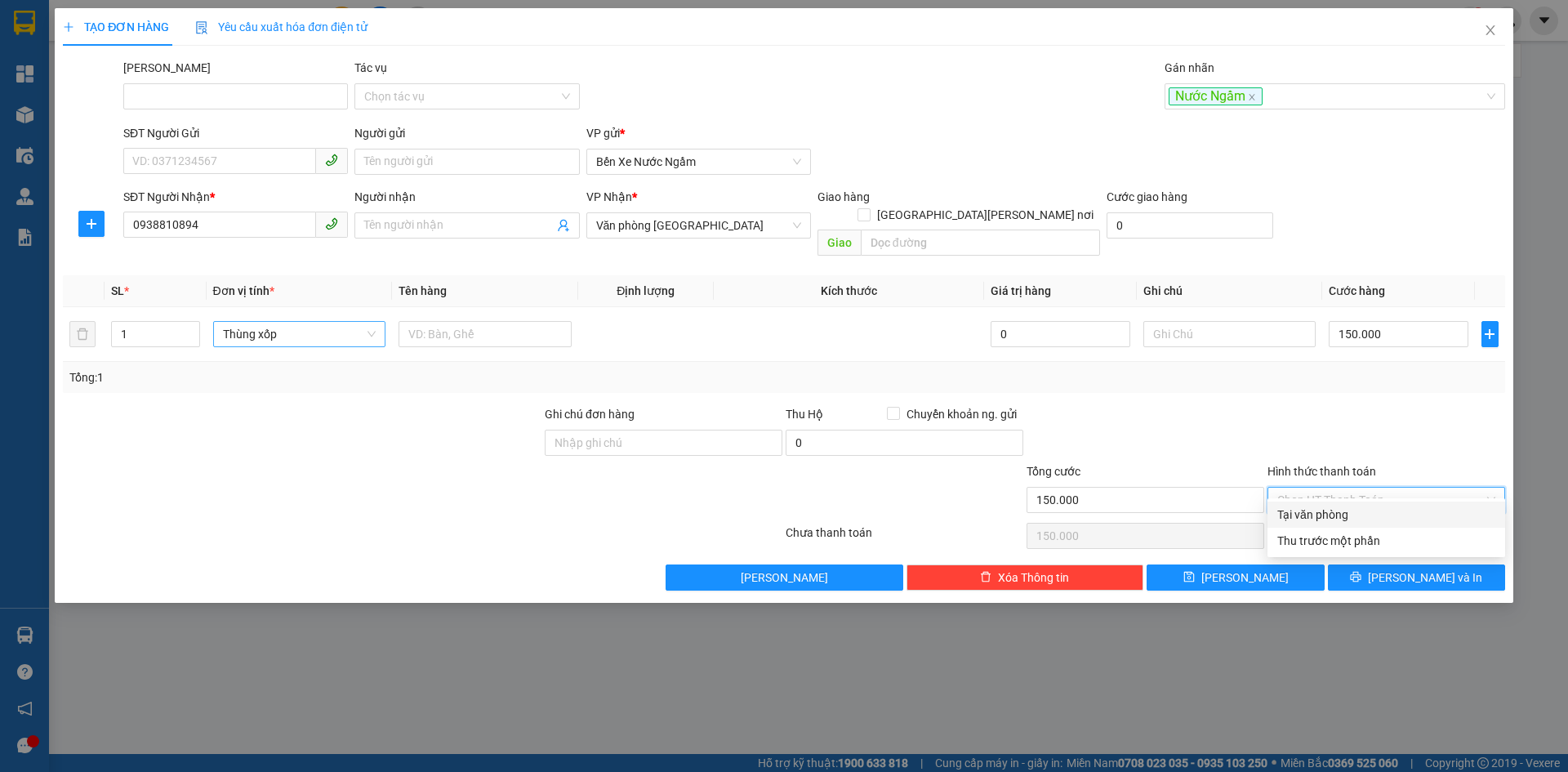
click at [1311, 505] on div "Tại văn phòng" at bounding box center [1387, 515] width 238 height 26
type input "0"
click at [1195, 572] on icon "save" at bounding box center [1189, 578] width 12 height 12
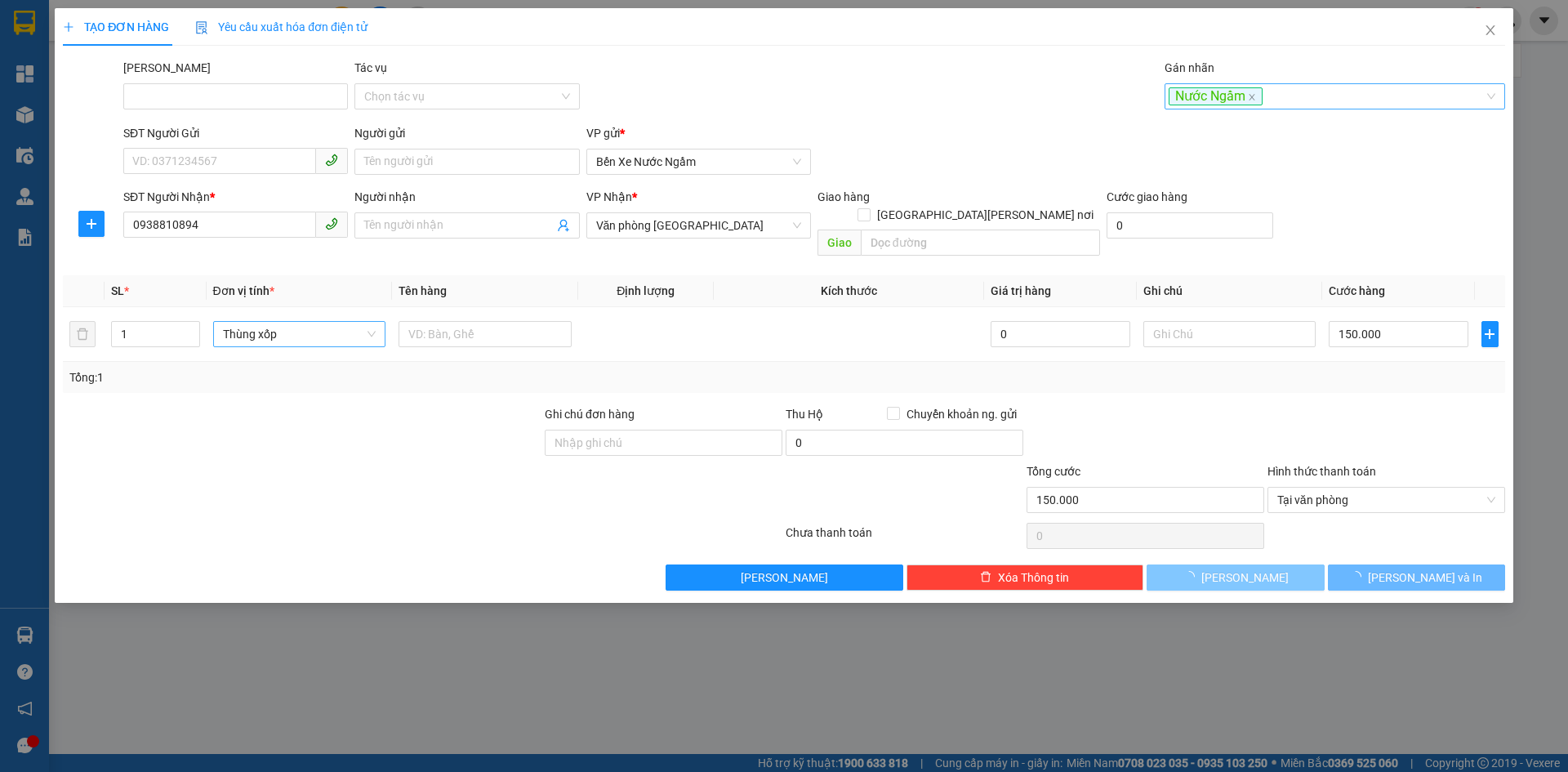
type input "0"
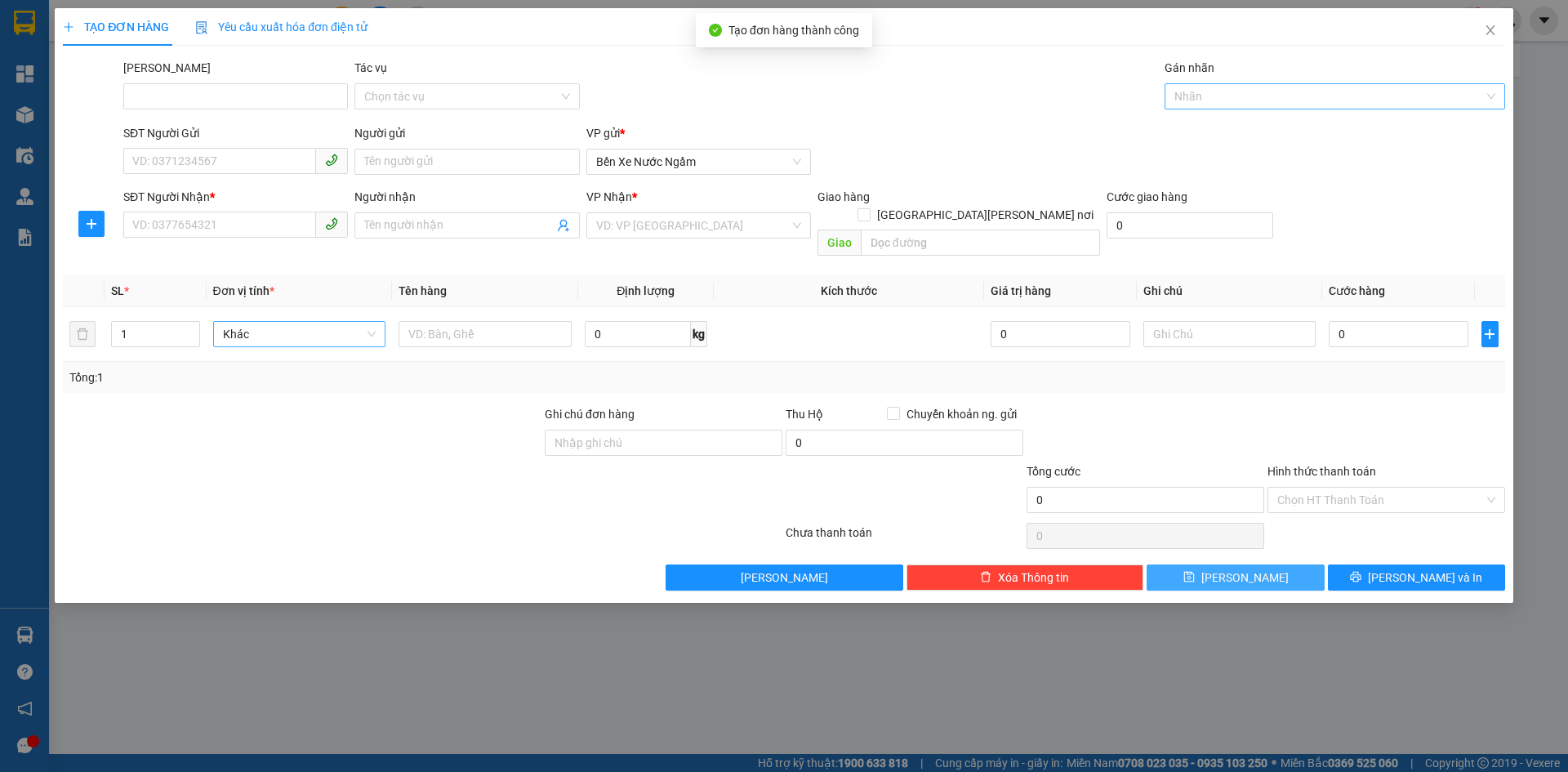
click at [1209, 95] on div at bounding box center [1326, 96] width 316 height 20
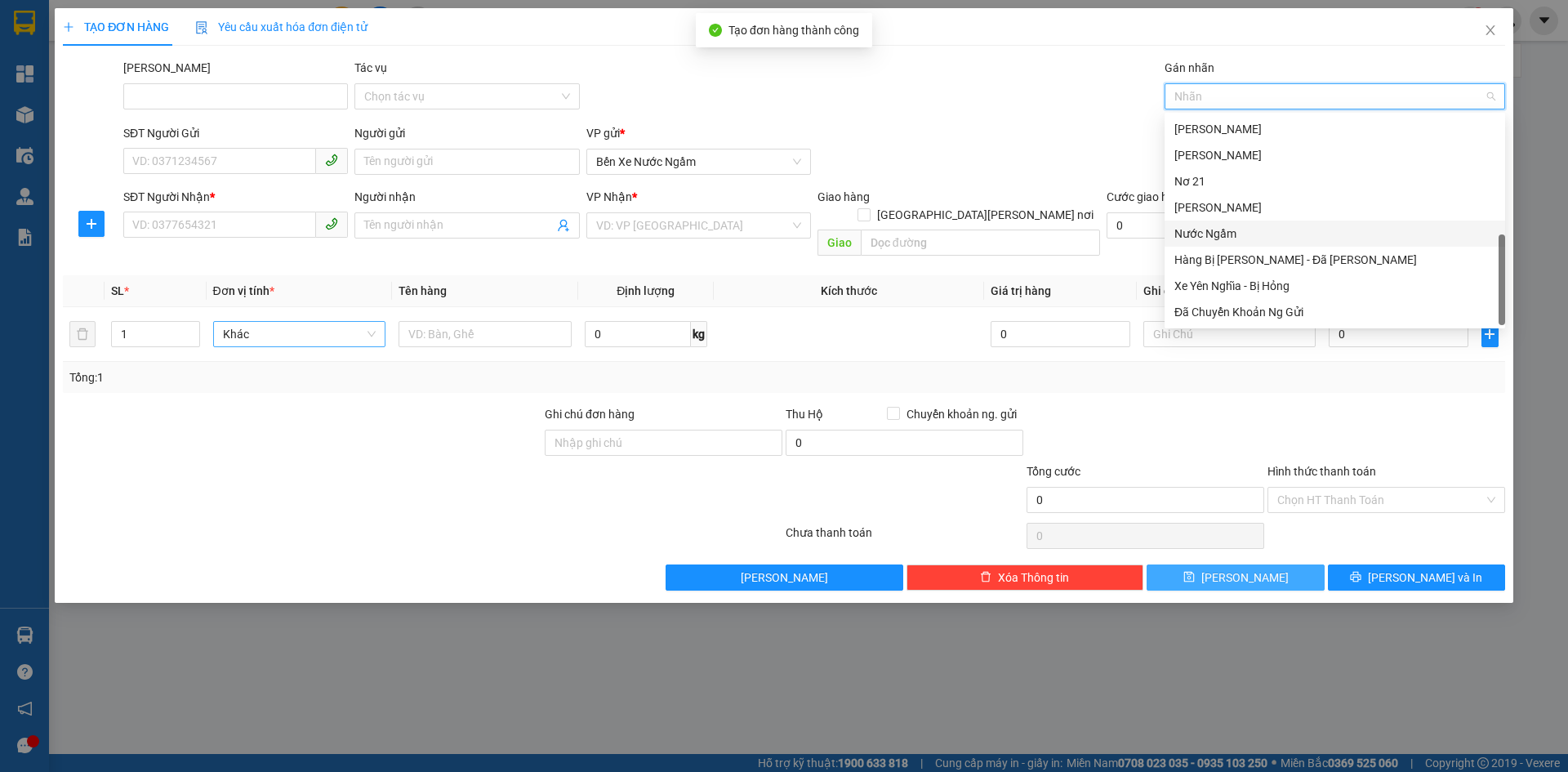
click at [1232, 226] on div "Nước Ngầm" at bounding box center [1335, 233] width 321 height 18
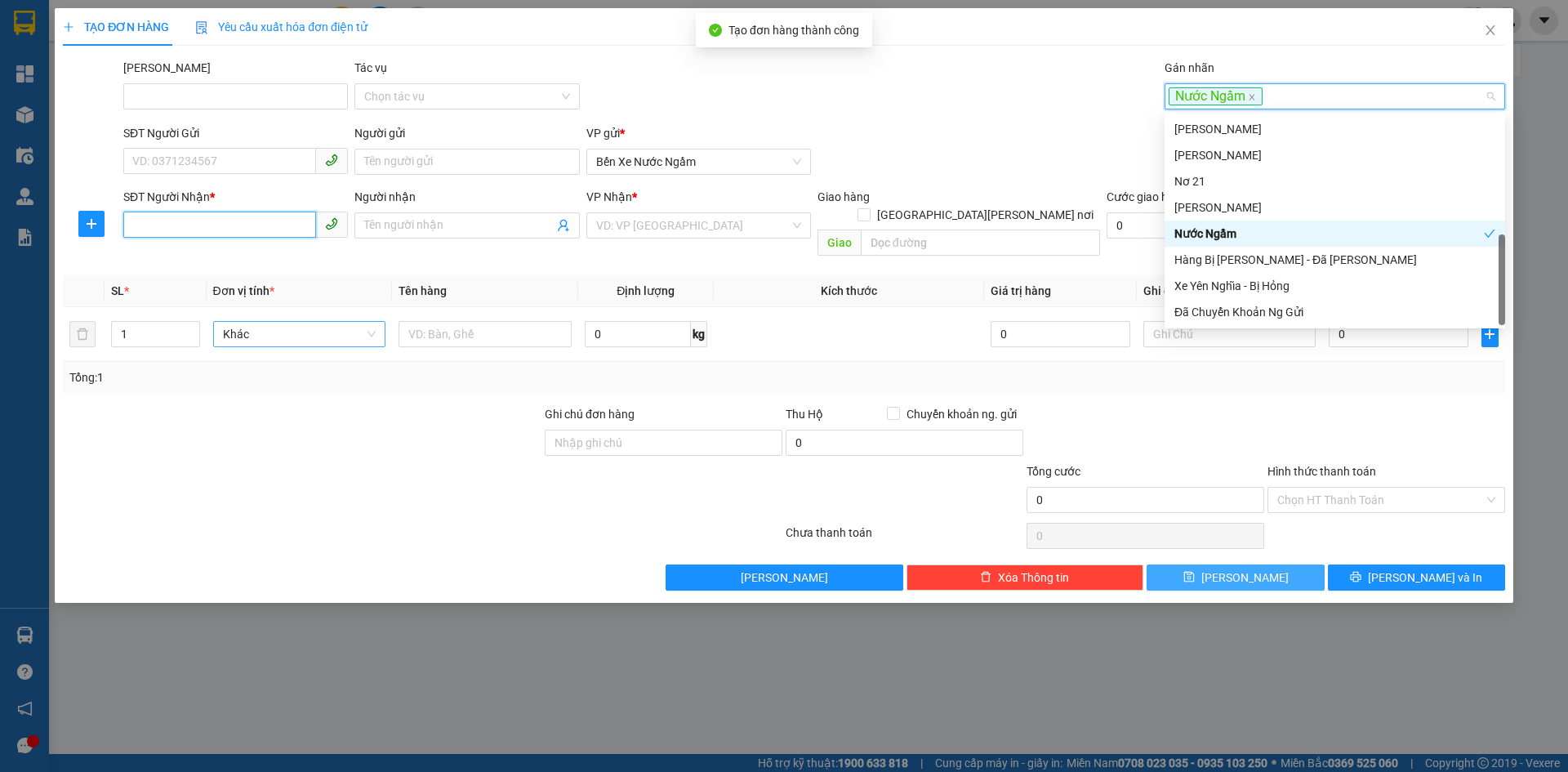
drag, startPoint x: 180, startPoint y: 225, endPoint x: 198, endPoint y: 224, distance: 18.0
click at [187, 224] on input "SĐT Người Nhận *" at bounding box center [219, 224] width 192 height 26
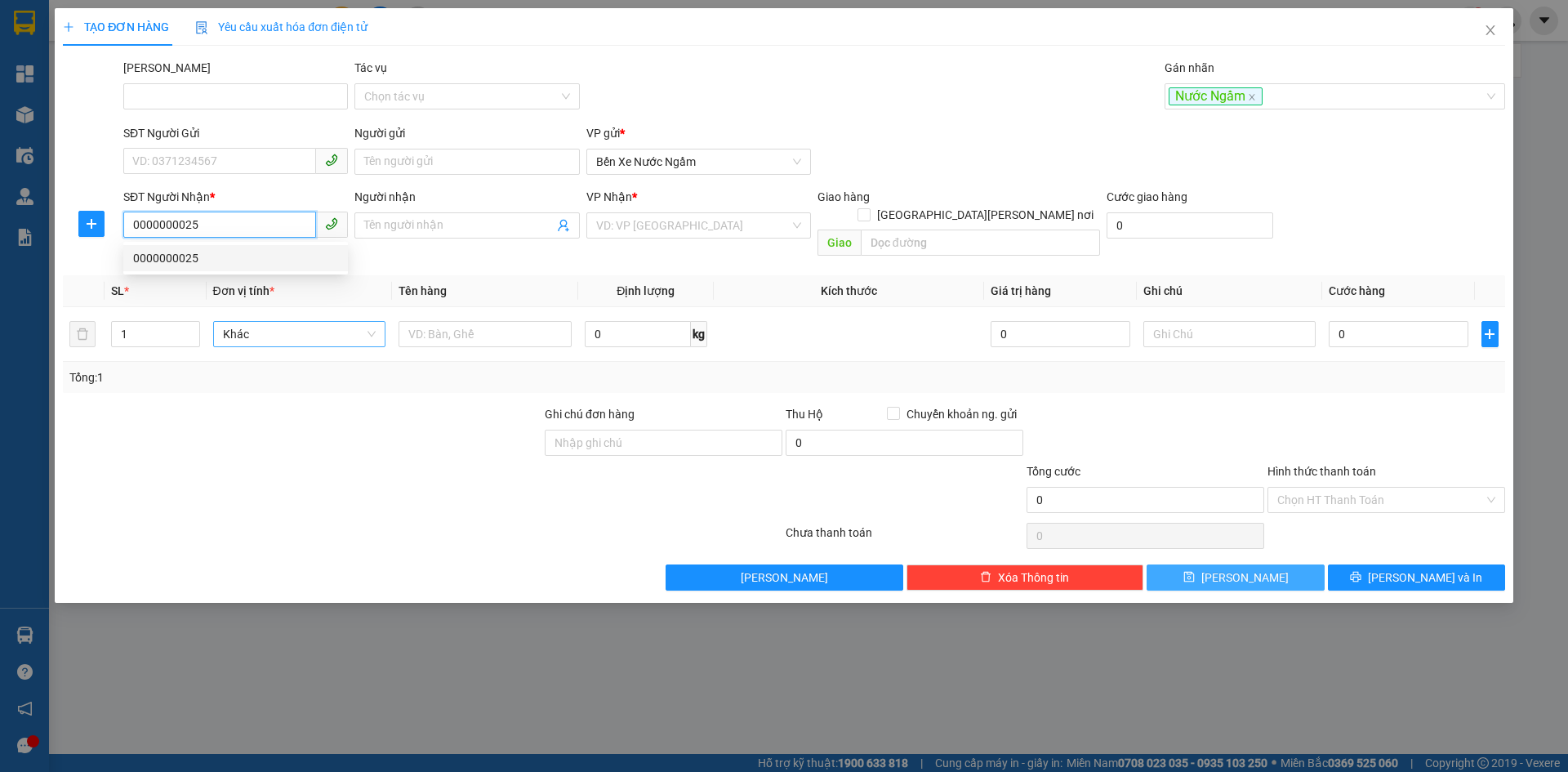
click at [153, 257] on div "0000000025" at bounding box center [235, 258] width 205 height 18
type input "0000000025"
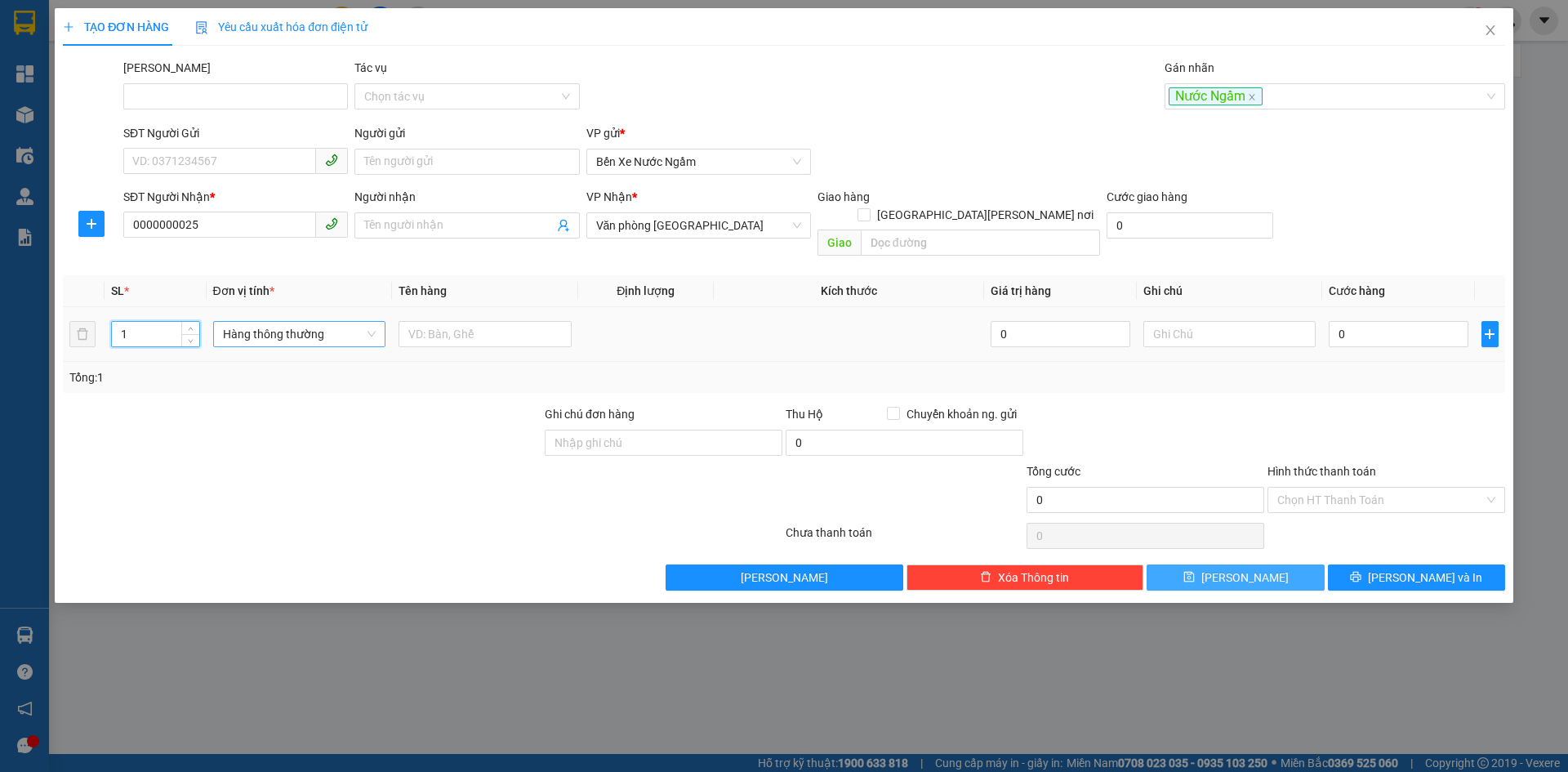
click at [169, 322] on input "1" at bounding box center [155, 333] width 86 height 25
click at [254, 322] on span "Hàng thông thường" at bounding box center [300, 333] width 154 height 25
type input "26"
type input "kiê"
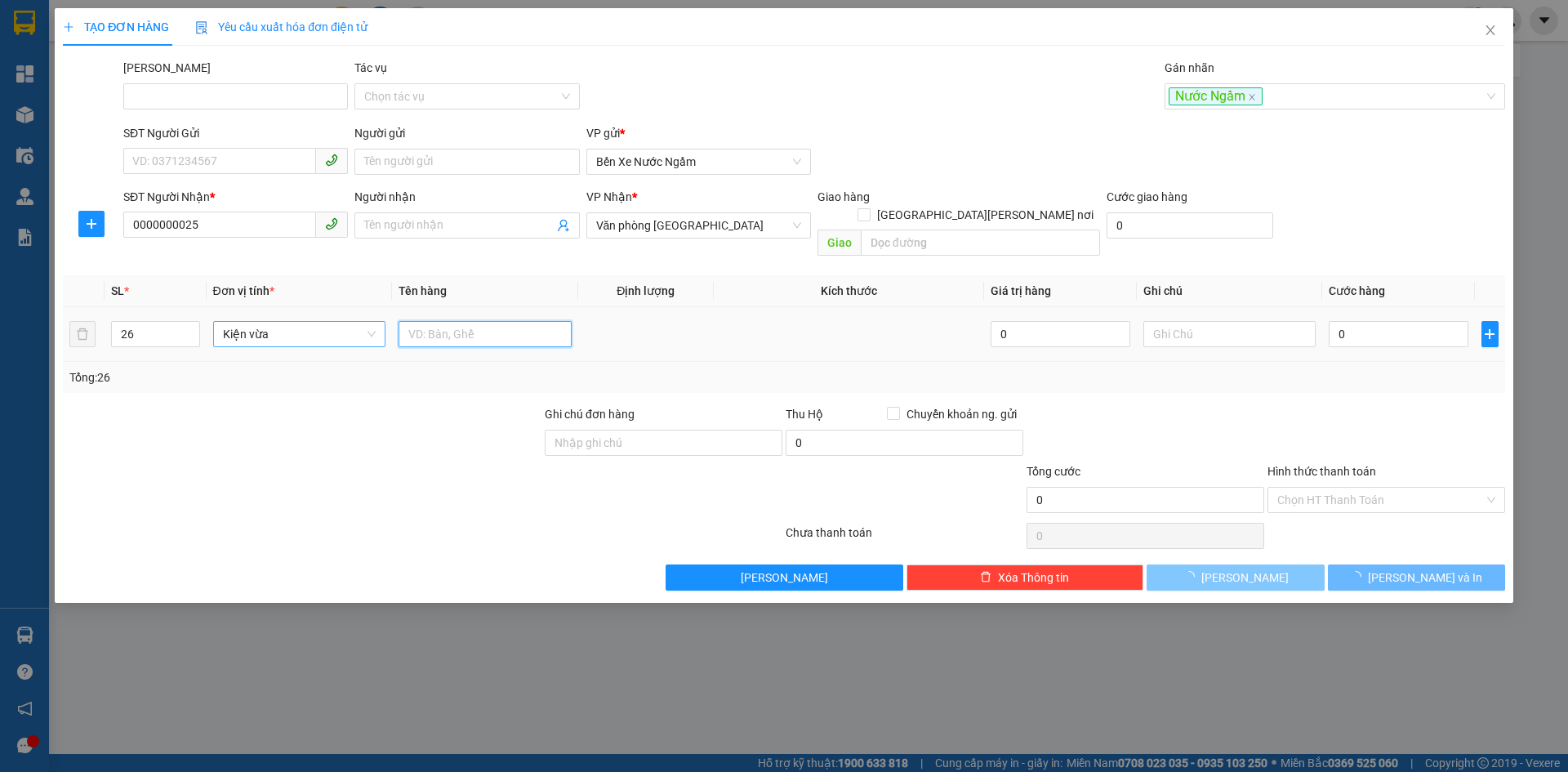
click at [432, 322] on input "text" at bounding box center [485, 334] width 174 height 26
type input "Thúy TC"
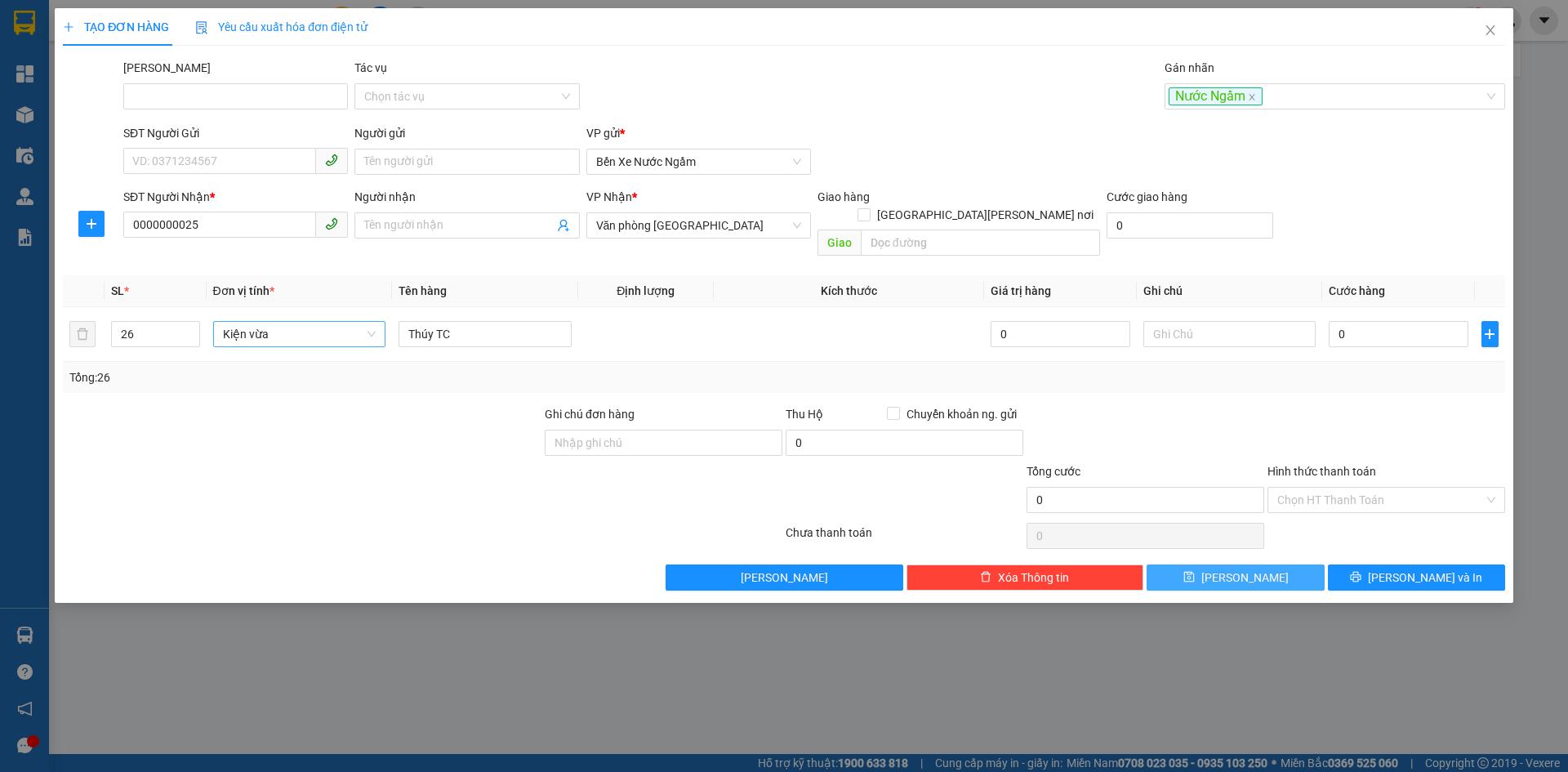
click at [1231, 565] on button "Lưu" at bounding box center [1235, 578] width 178 height 26
type input "1"
click at [1197, 100] on div at bounding box center [1326, 96] width 316 height 20
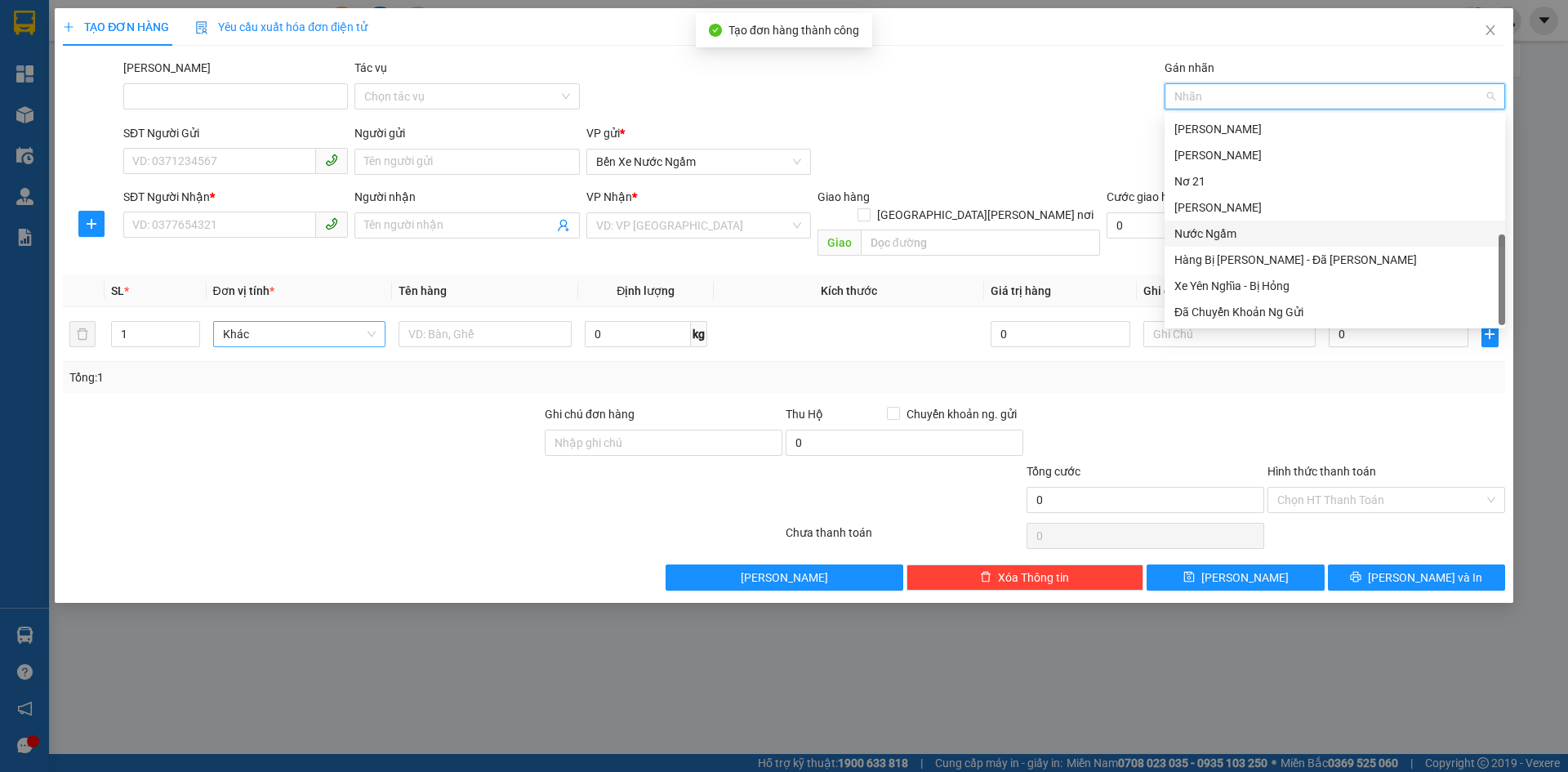
click at [1213, 233] on div "Nước Ngầm" at bounding box center [1335, 233] width 321 height 18
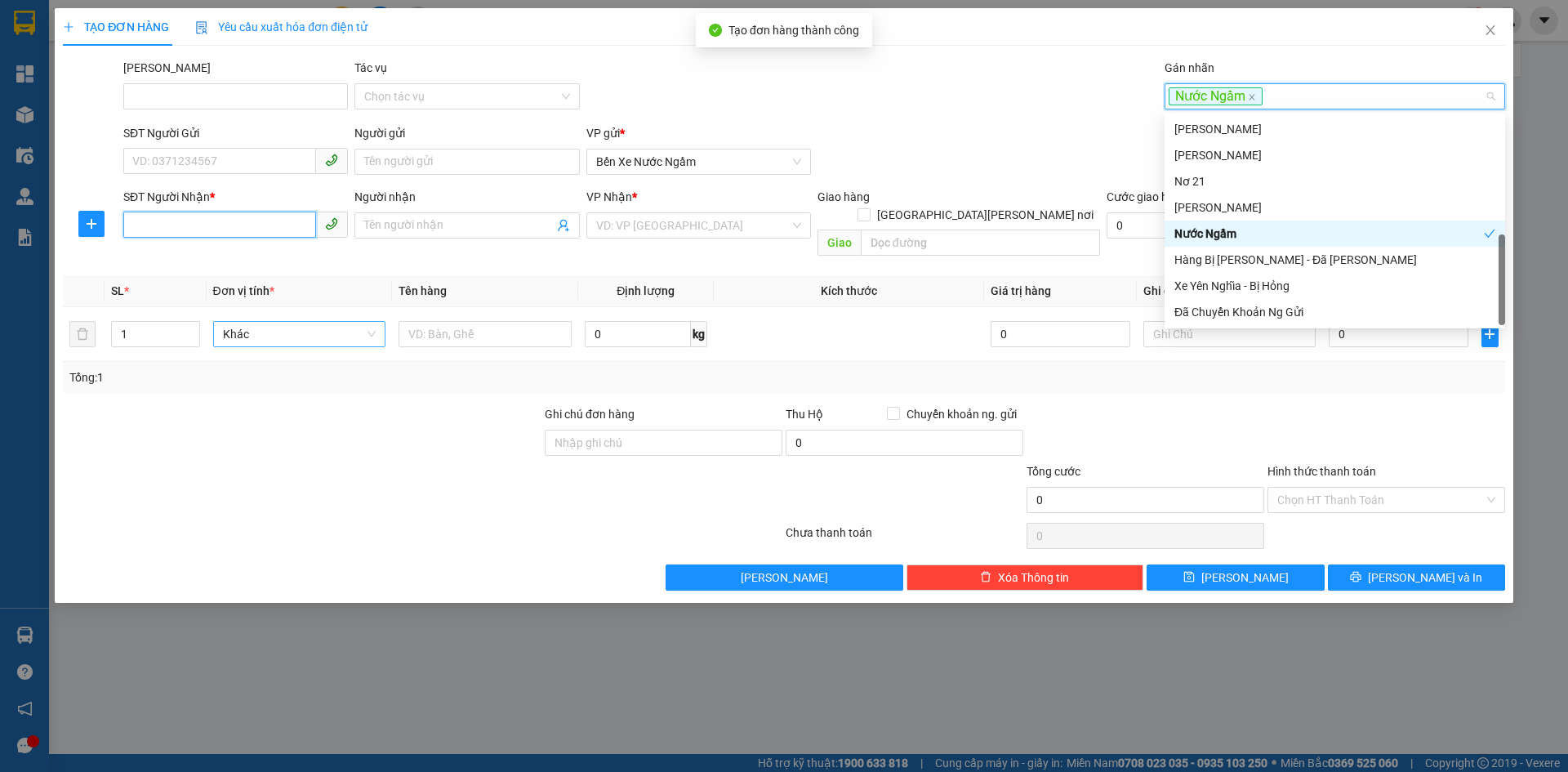
click at [174, 222] on input "SĐT Người Nhận *" at bounding box center [219, 224] width 192 height 26
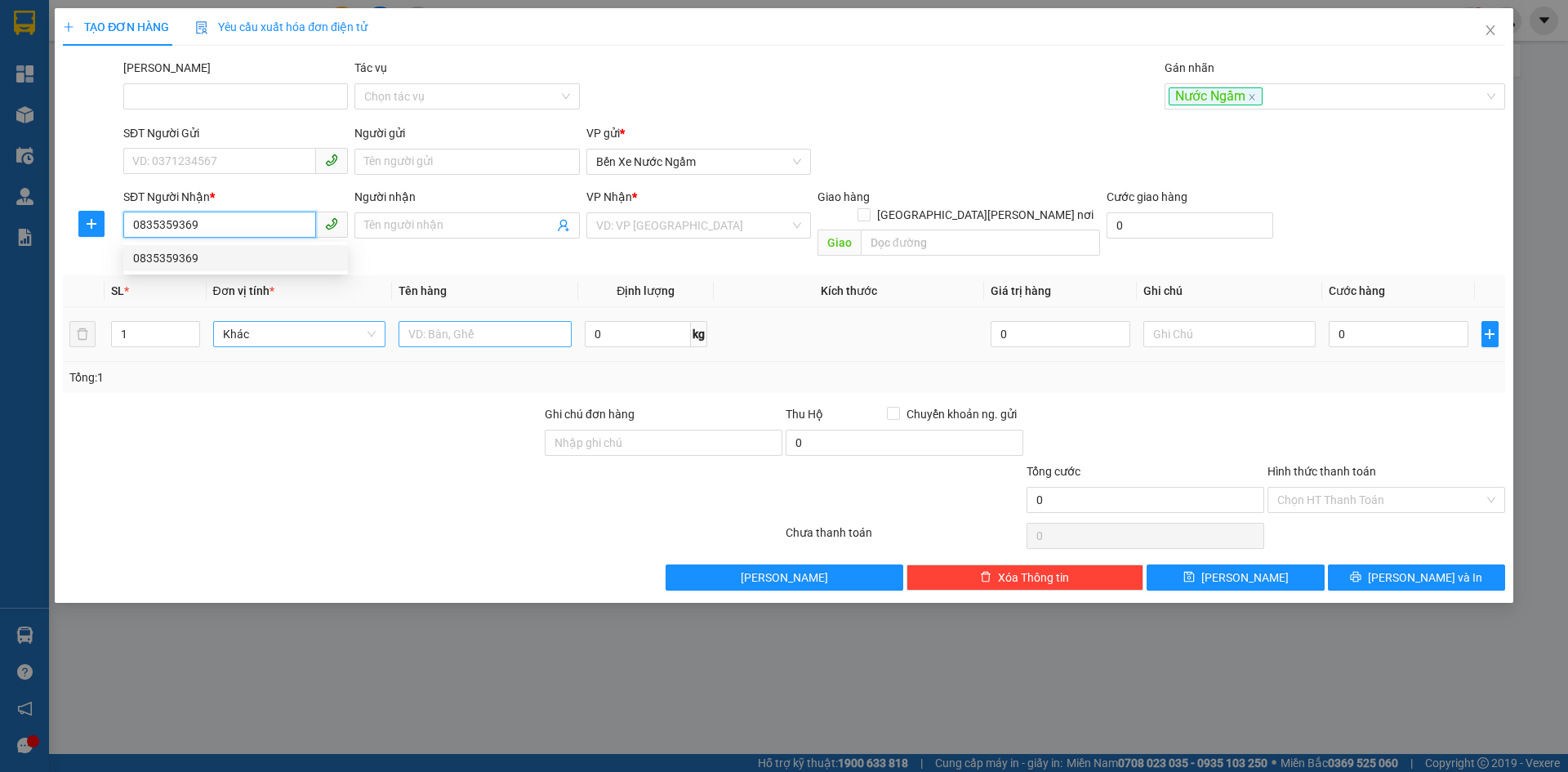
drag, startPoint x: 141, startPoint y: 252, endPoint x: 432, endPoint y: 308, distance: 296.3
click at [144, 254] on div "0835359369" at bounding box center [235, 258] width 205 height 18
click at [319, 322] on span "Hàng thông thường" at bounding box center [300, 333] width 154 height 25
type input "0835359369"
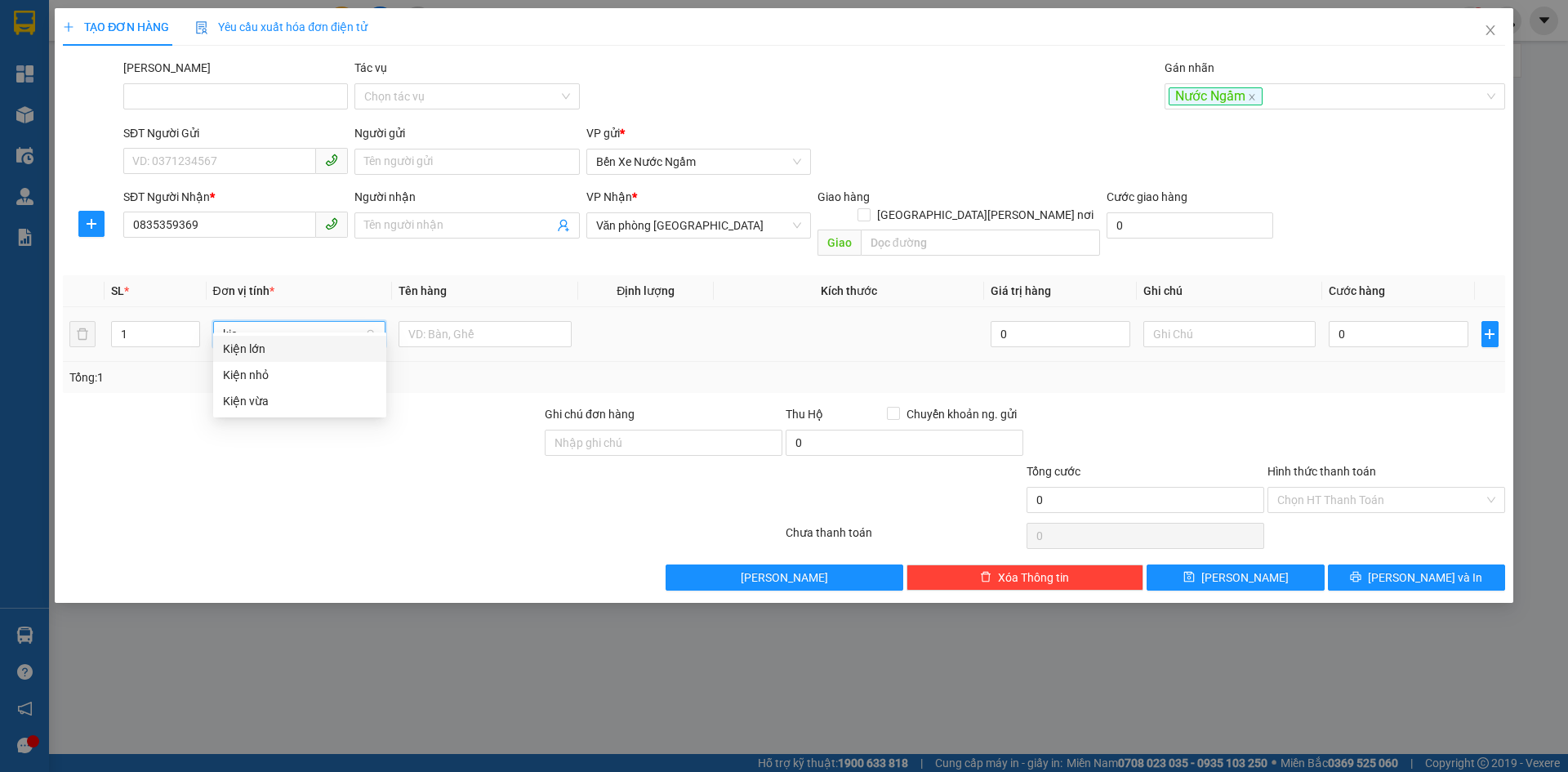
type input "kiê"
click at [231, 400] on div "Kiện vừa" at bounding box center [300, 401] width 154 height 18
click at [450, 322] on input "text" at bounding box center [485, 334] width 174 height 26
type input "TC"
click at [1391, 322] on input "0" at bounding box center [1398, 334] width 139 height 26
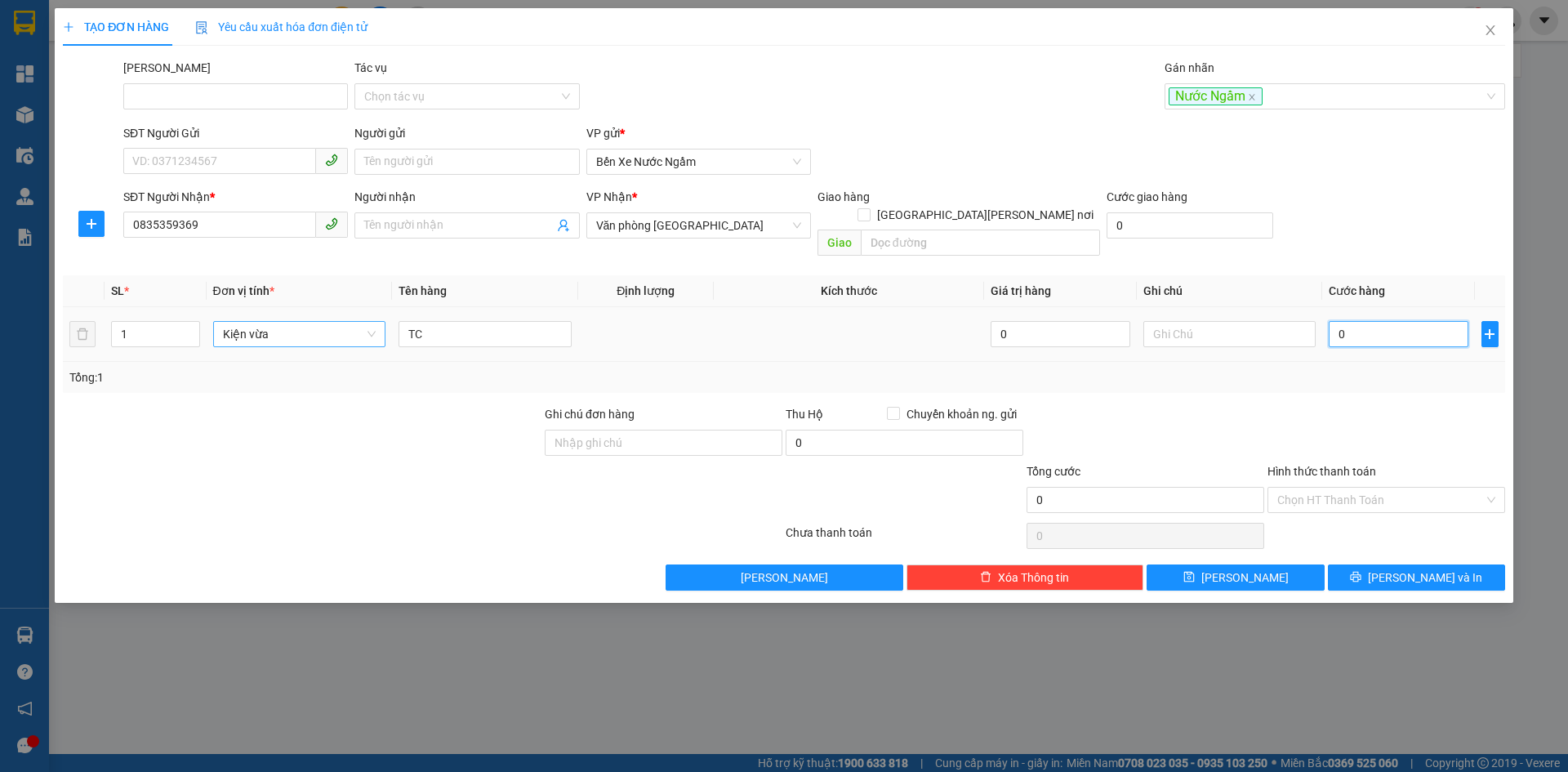
type input "005"
type input "5"
type input "0.050"
type input "50"
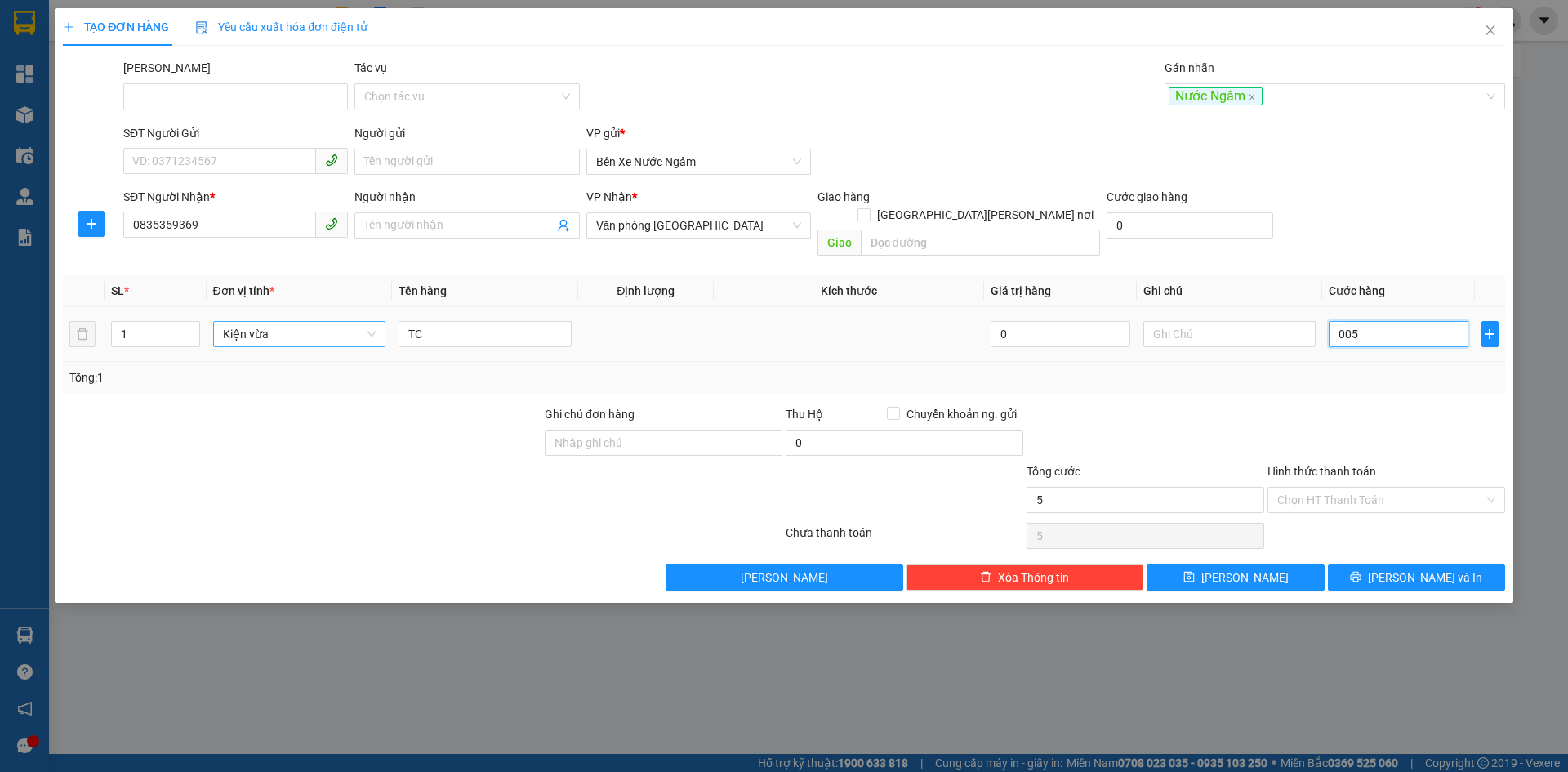
type input "50"
type input "50.000"
click at [1195, 572] on icon "save" at bounding box center [1189, 578] width 12 height 12
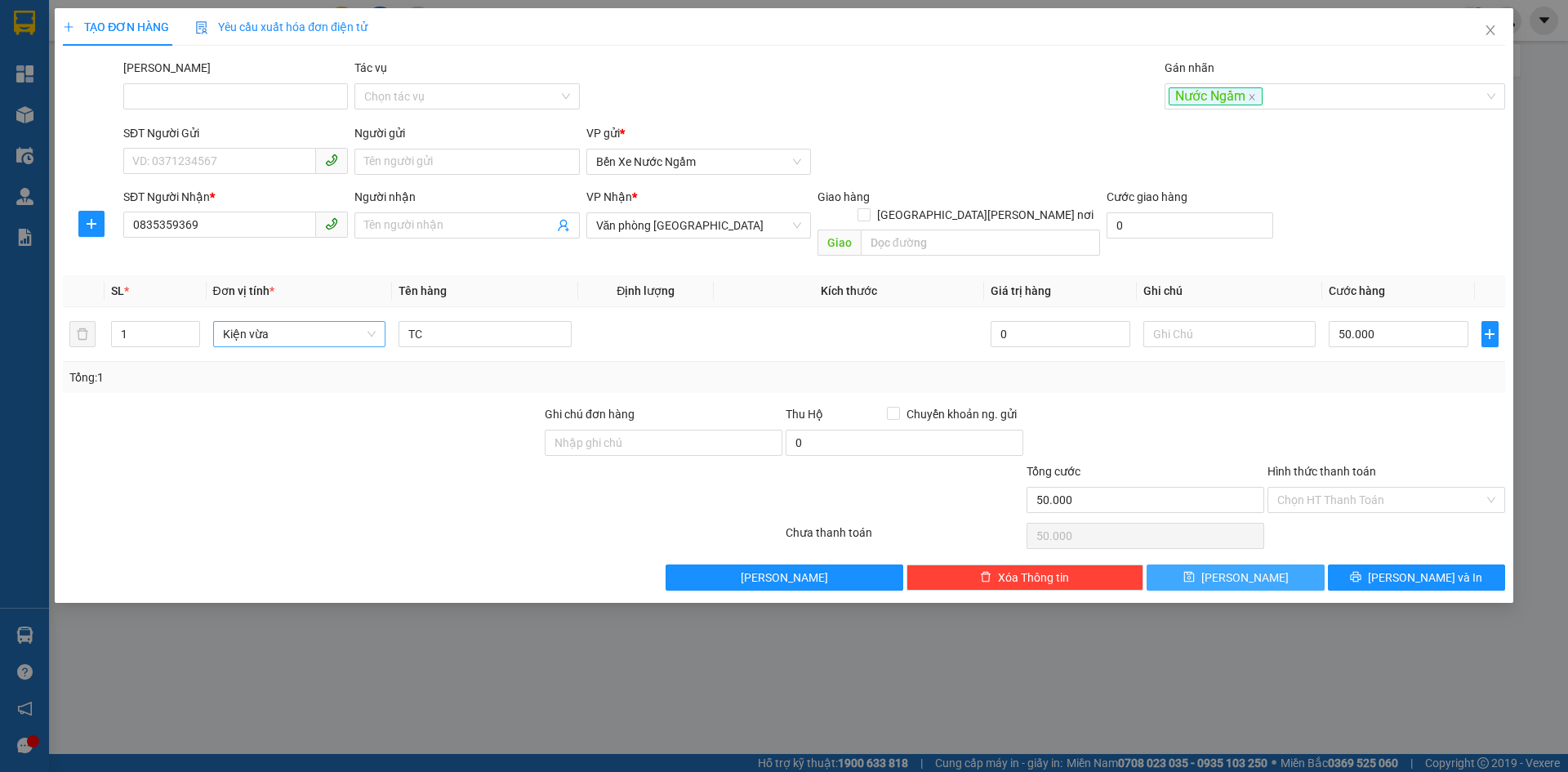
type input "0"
click at [1241, 84] on div "Nhãn" at bounding box center [1334, 96] width 340 height 26
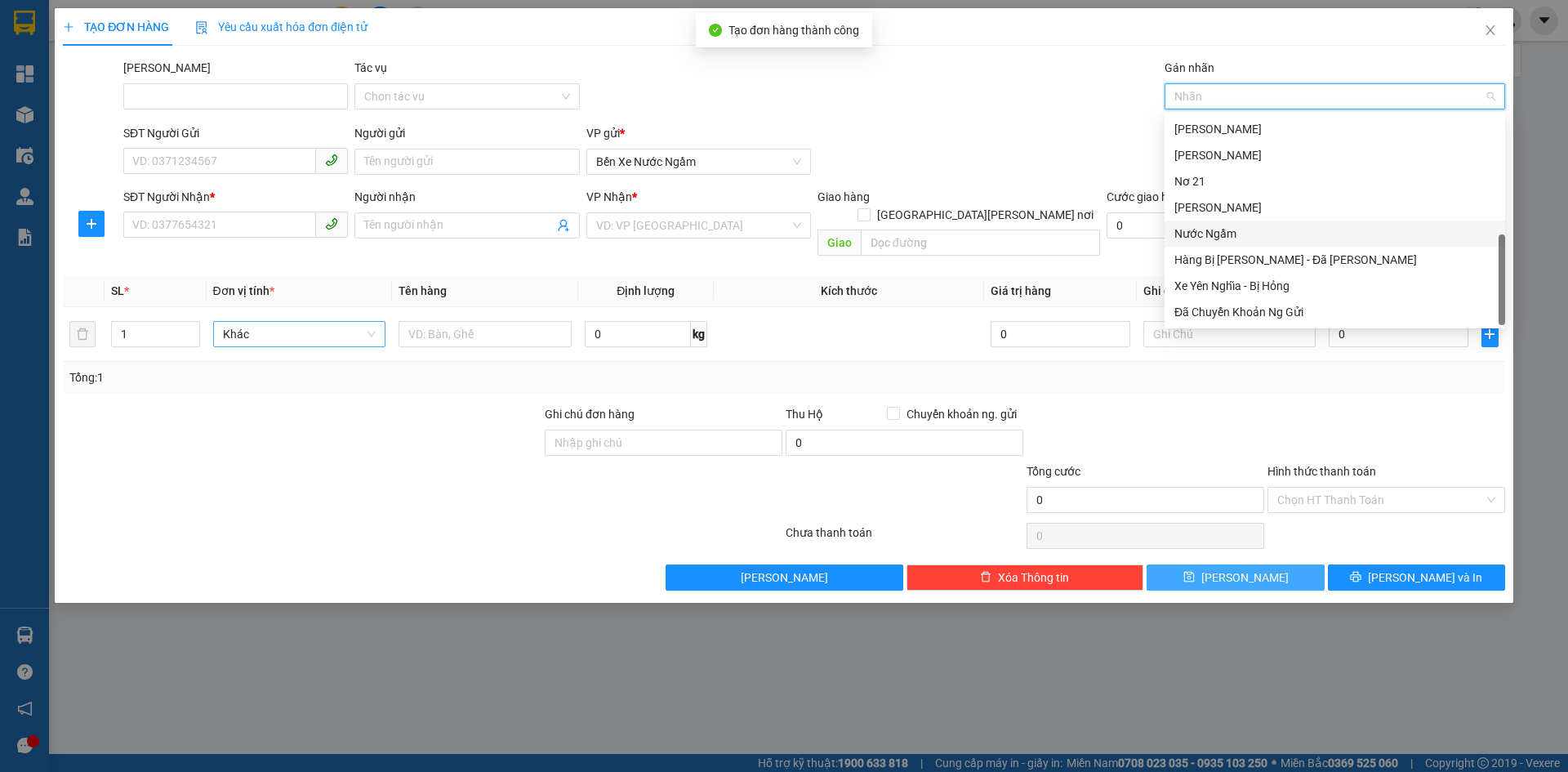
click at [1209, 231] on div "Nước Ngầm" at bounding box center [1335, 233] width 321 height 18
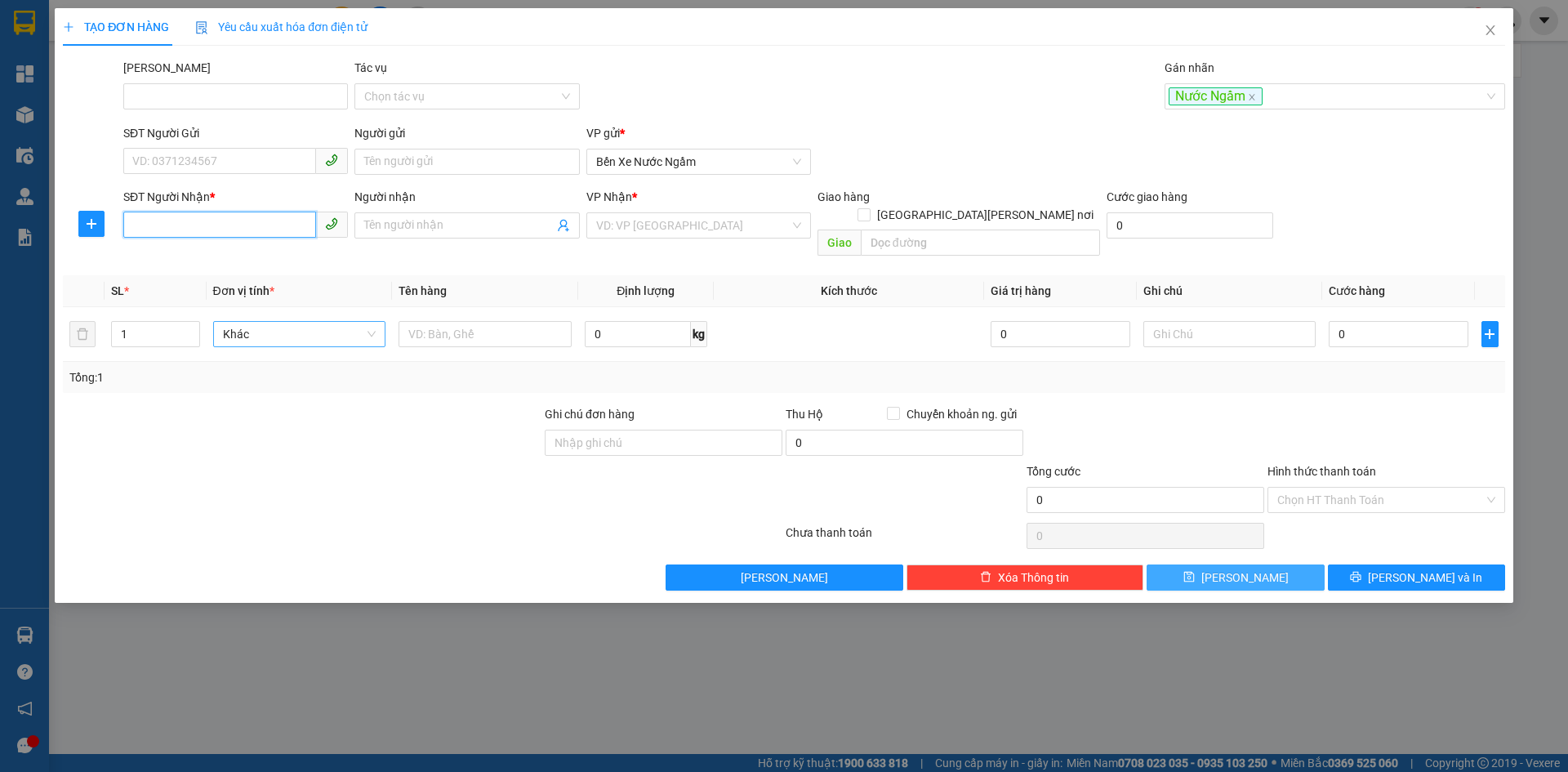
click at [160, 230] on input "SĐT Người Nhận *" at bounding box center [219, 224] width 192 height 26
click at [181, 259] on div "0943114868" at bounding box center [235, 258] width 205 height 18
click at [275, 322] on span "Hàng thông thường" at bounding box center [300, 333] width 154 height 25
type input "0943114868"
type input "kiê"
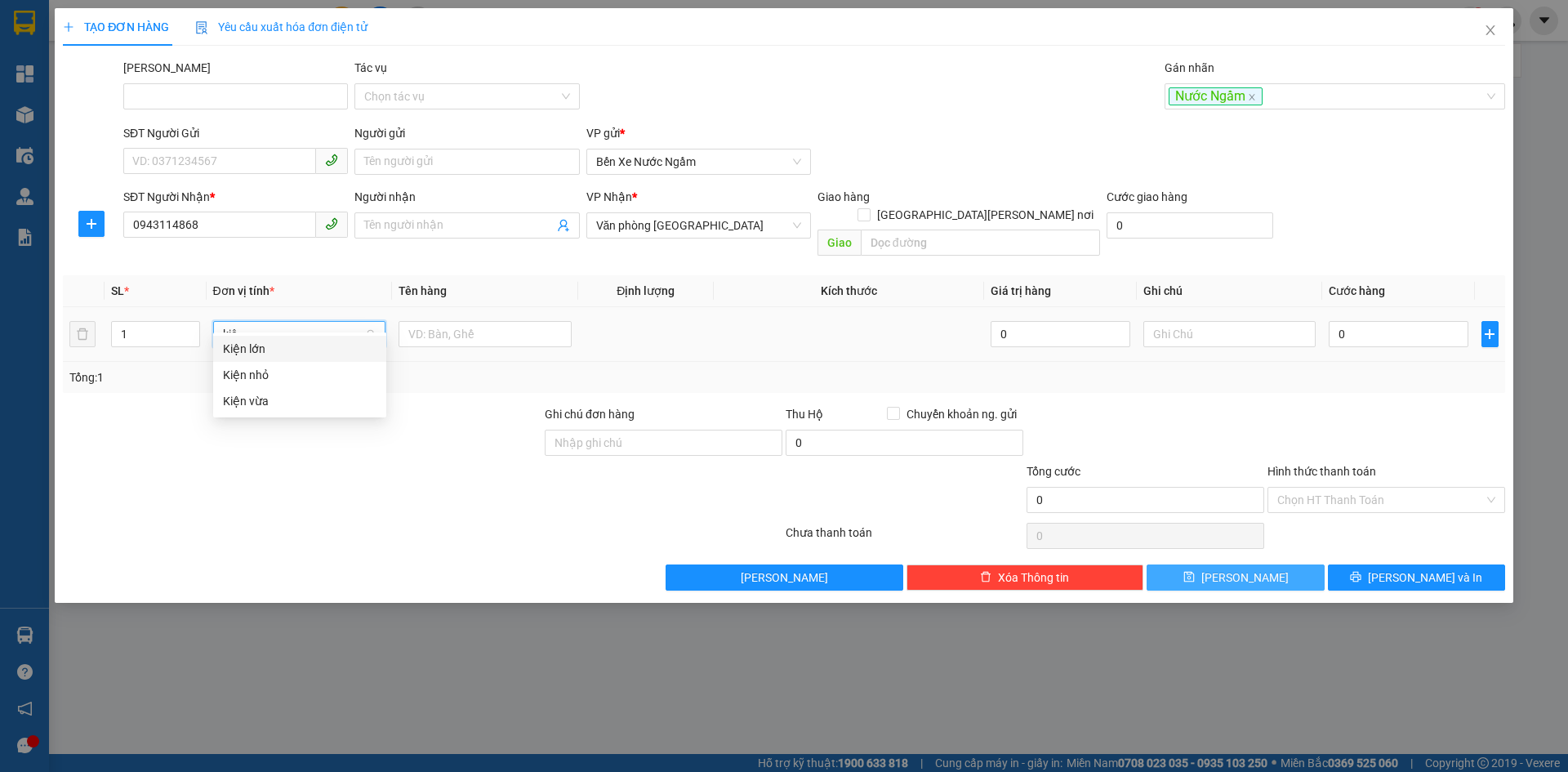
click at [258, 373] on div "Kiện nhỏ" at bounding box center [300, 375] width 154 height 18
click at [460, 325] on input "text" at bounding box center [485, 334] width 174 height 26
type input "HS"
click at [1364, 324] on input "0" at bounding box center [1398, 334] width 139 height 26
type input "005"
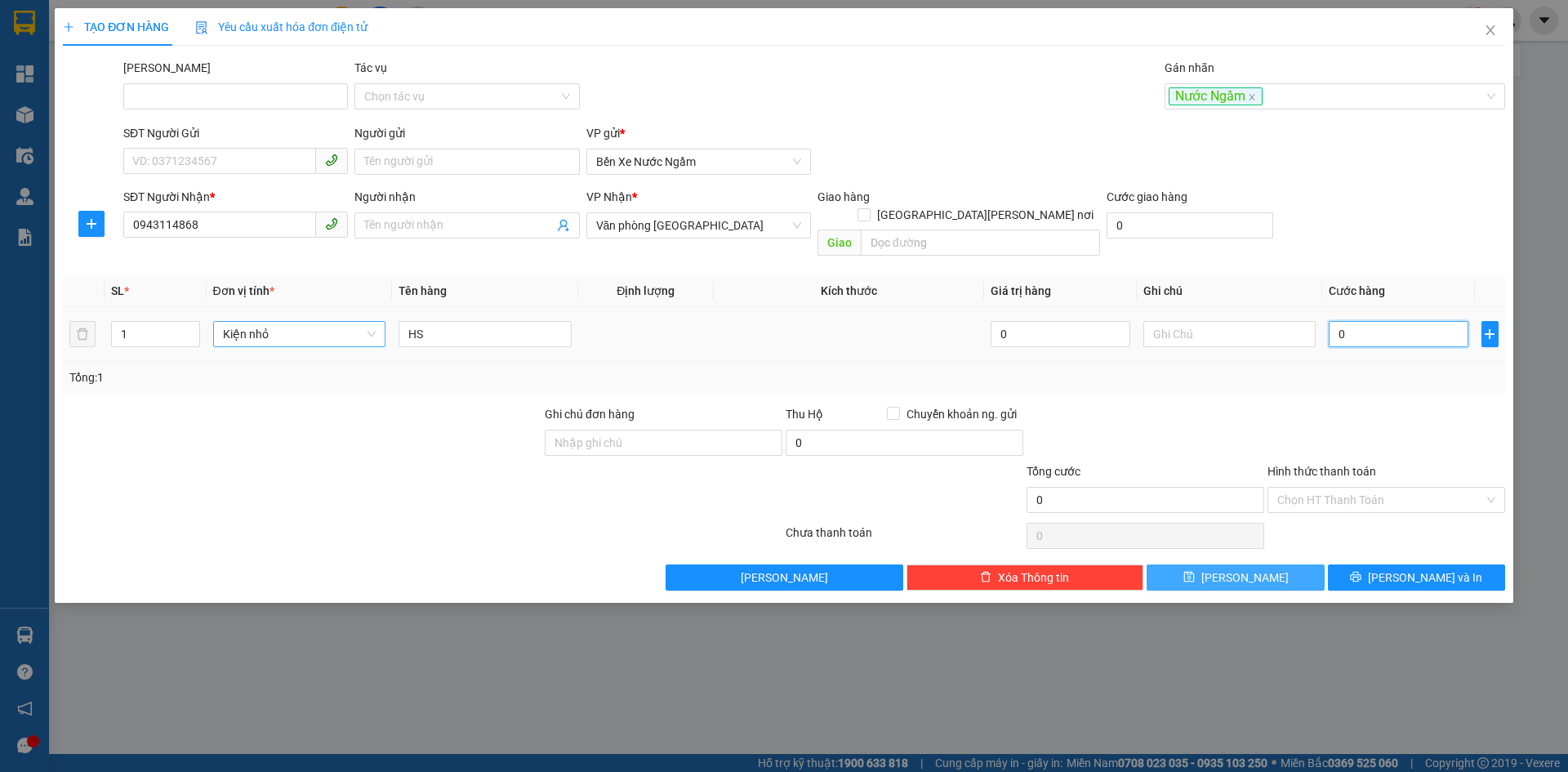
type input "5"
type input "0.050"
type input "50"
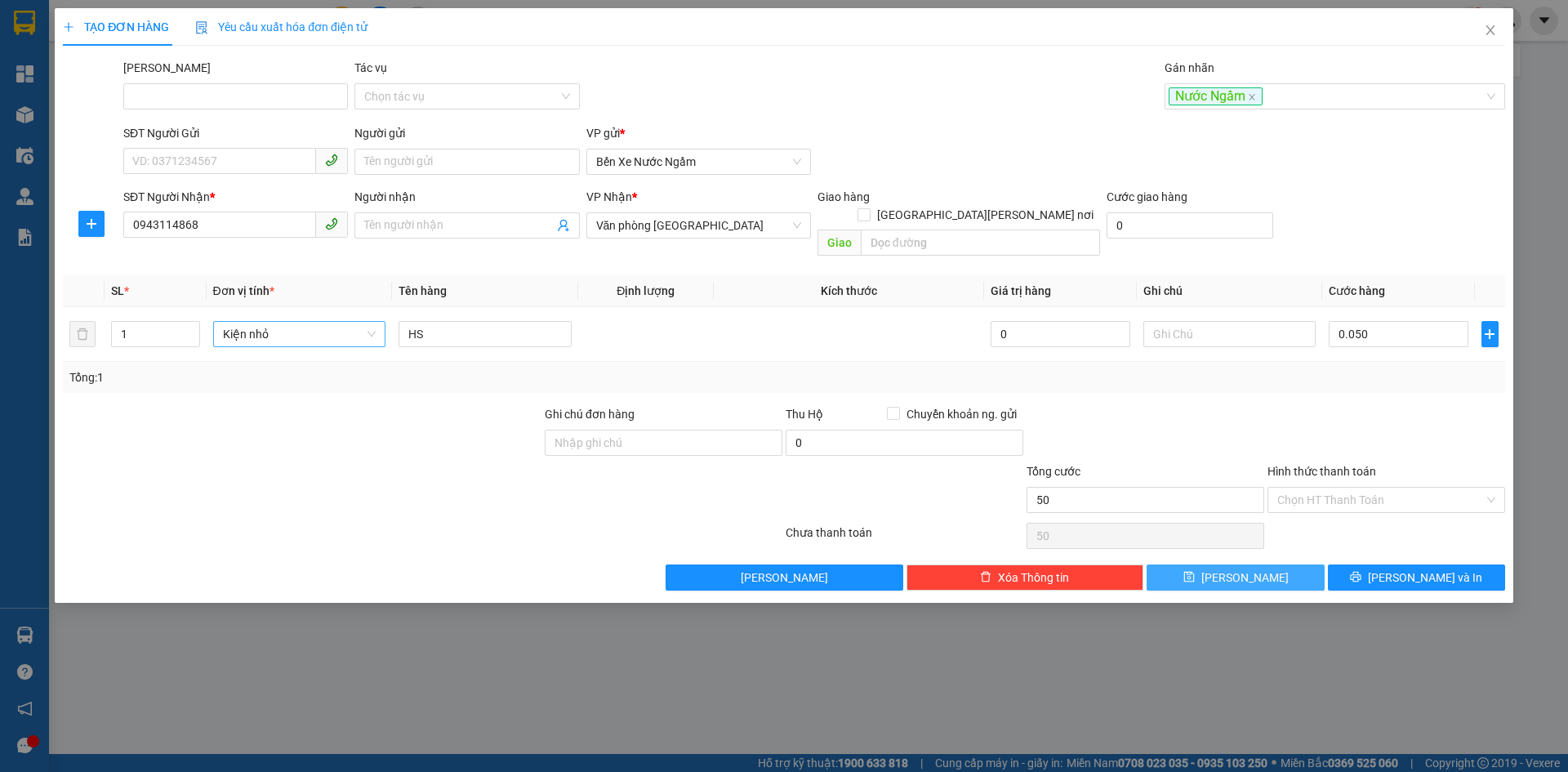
type input "50.000"
click at [1194, 565] on button "Lưu" at bounding box center [1235, 578] width 178 height 26
type input "0"
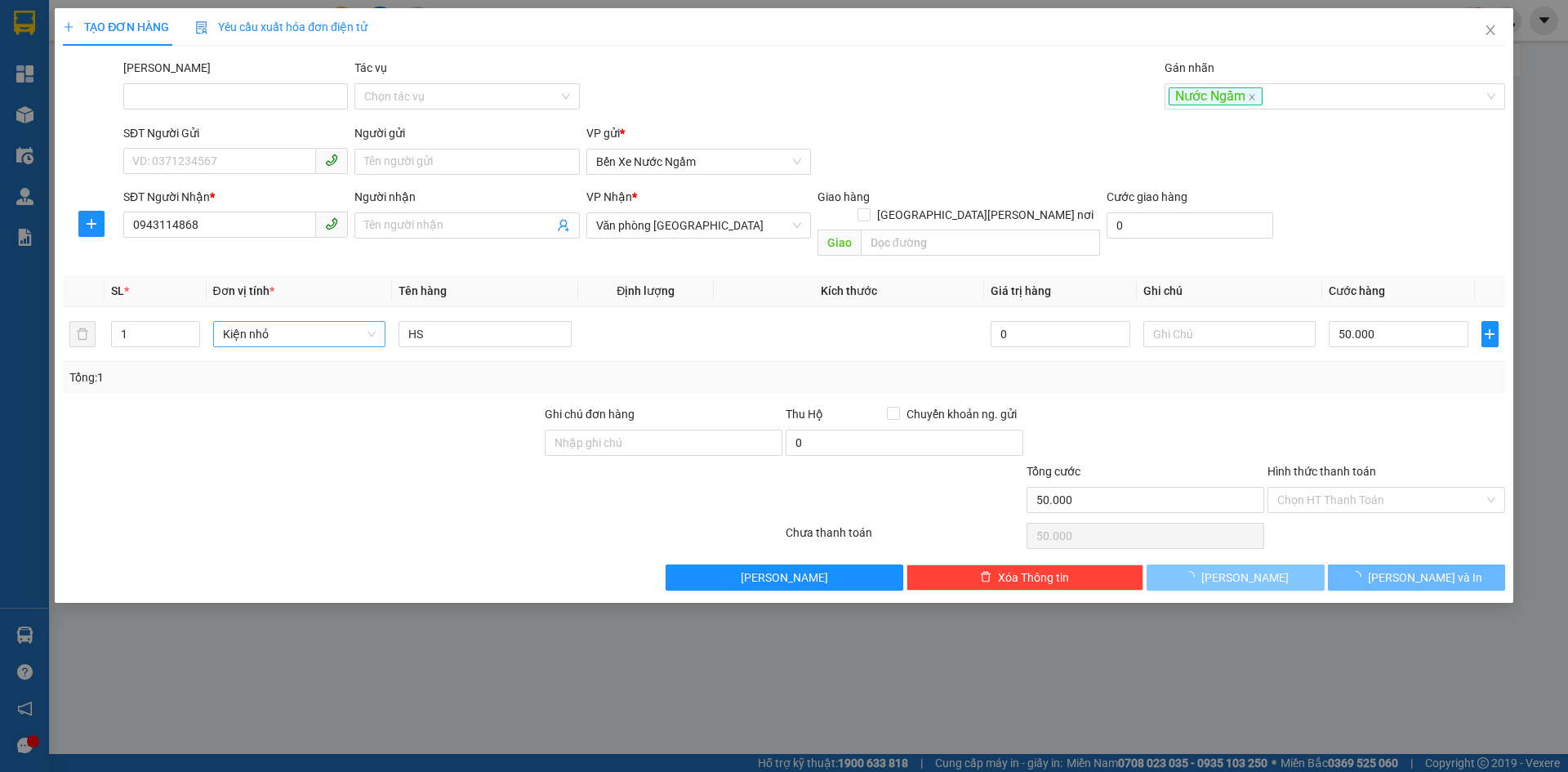
type input "0"
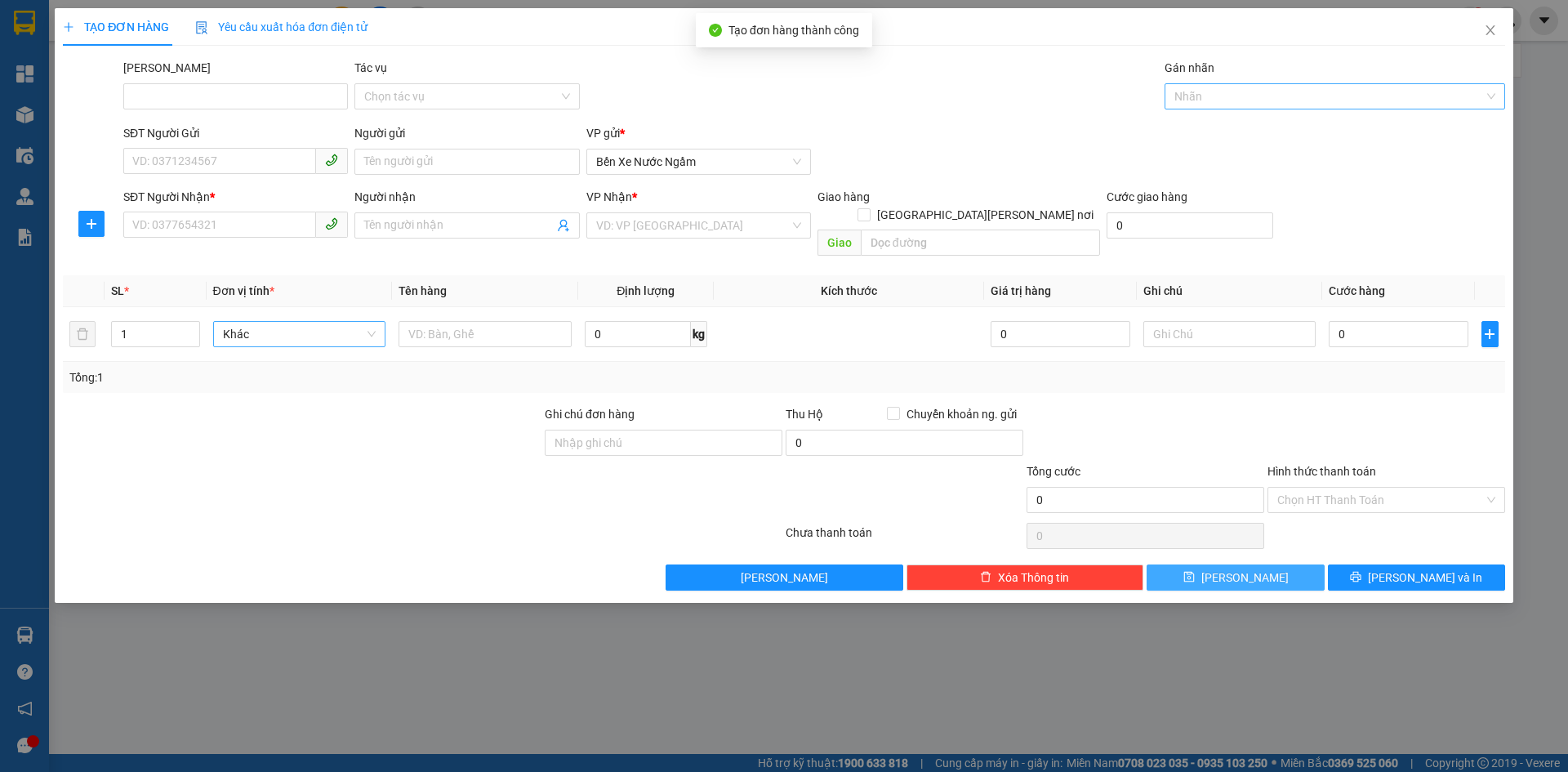
click at [1189, 95] on div at bounding box center [1326, 96] width 316 height 20
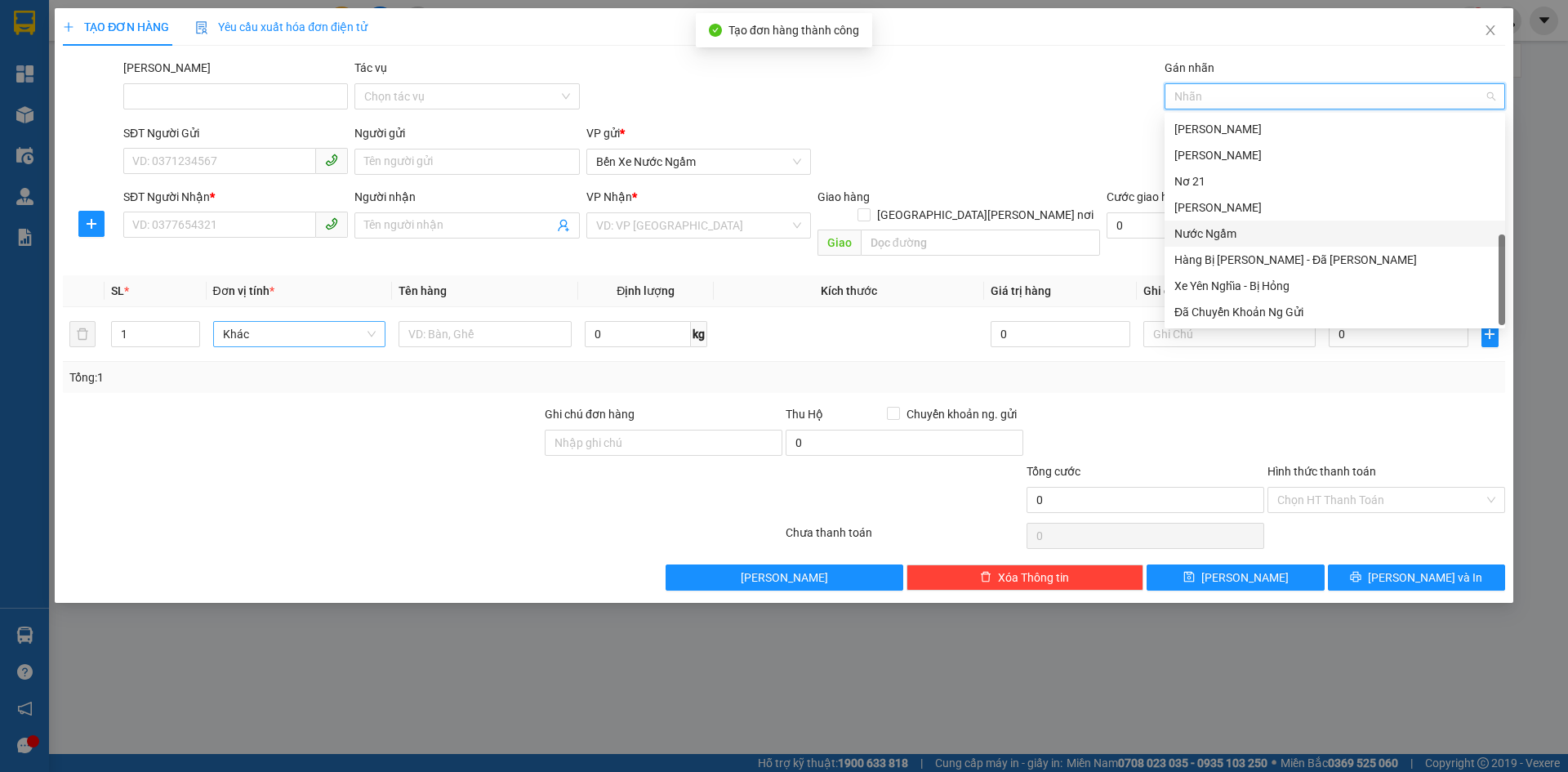
drag, startPoint x: 1215, startPoint y: 231, endPoint x: 663, endPoint y: 234, distance: 552.0
click at [1214, 231] on div "Nước Ngầm" at bounding box center [1335, 233] width 321 height 18
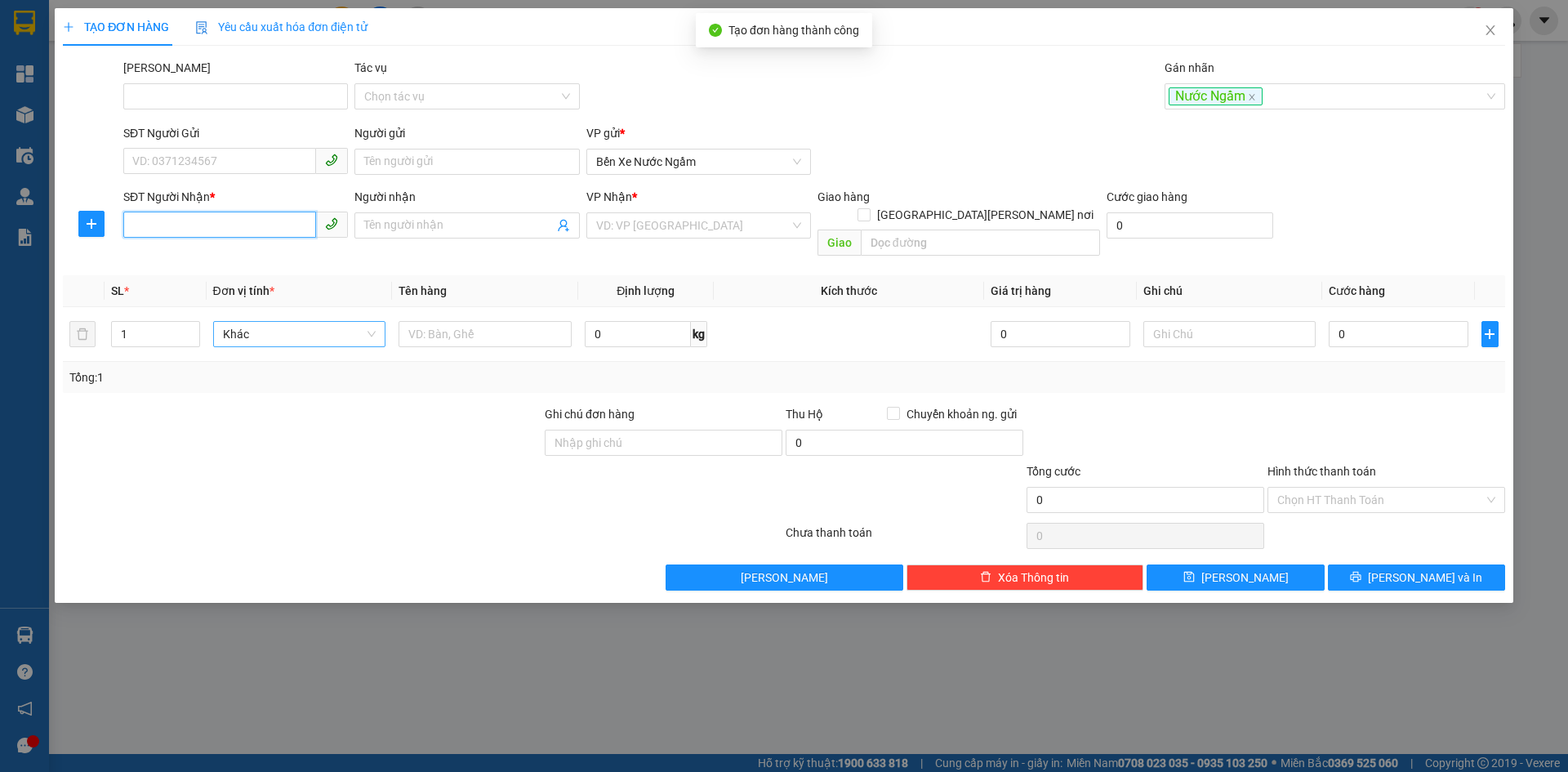
click at [153, 223] on input "SĐT Người Nhận *" at bounding box center [219, 224] width 192 height 26
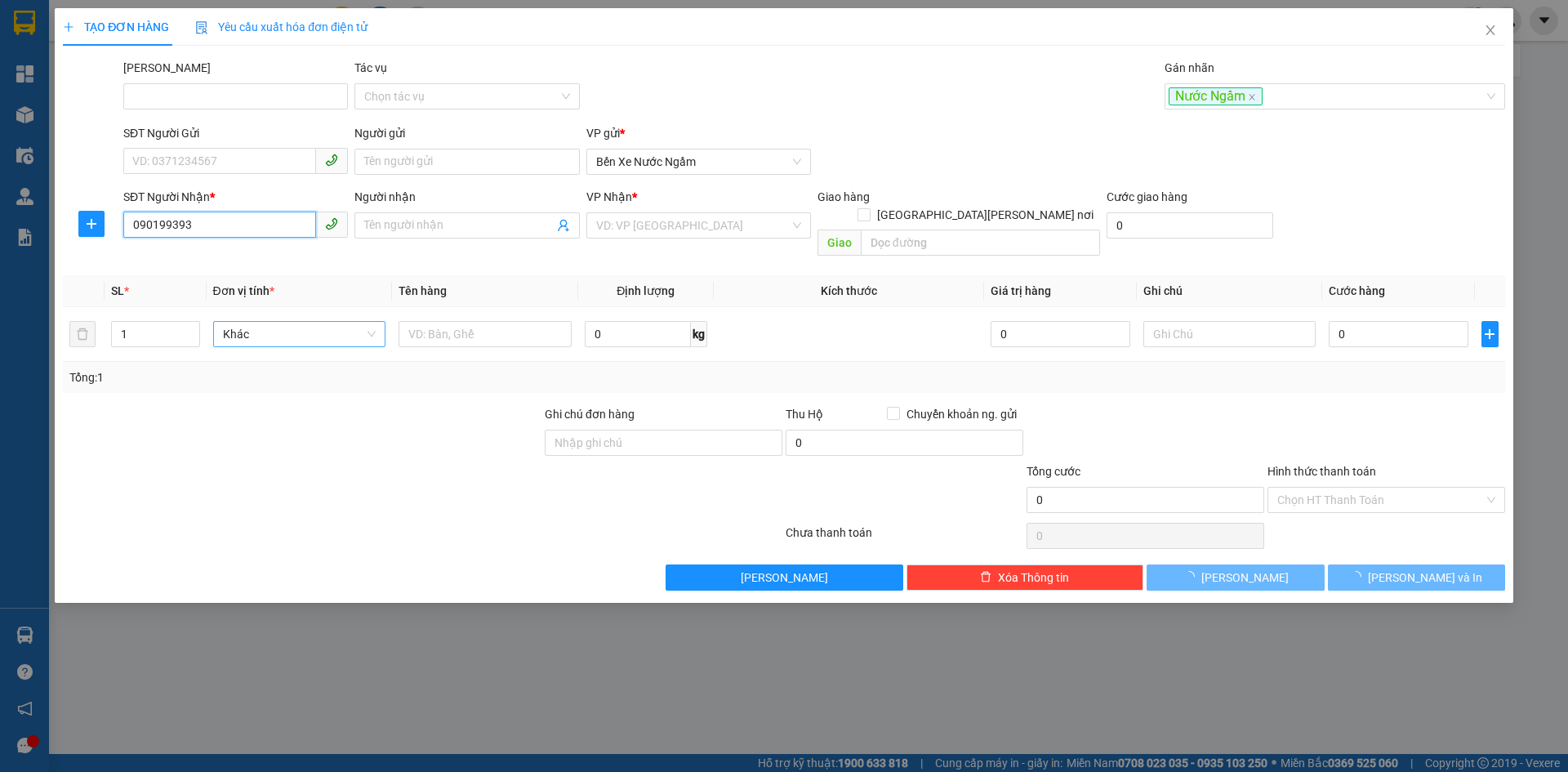
type input "0901993931"
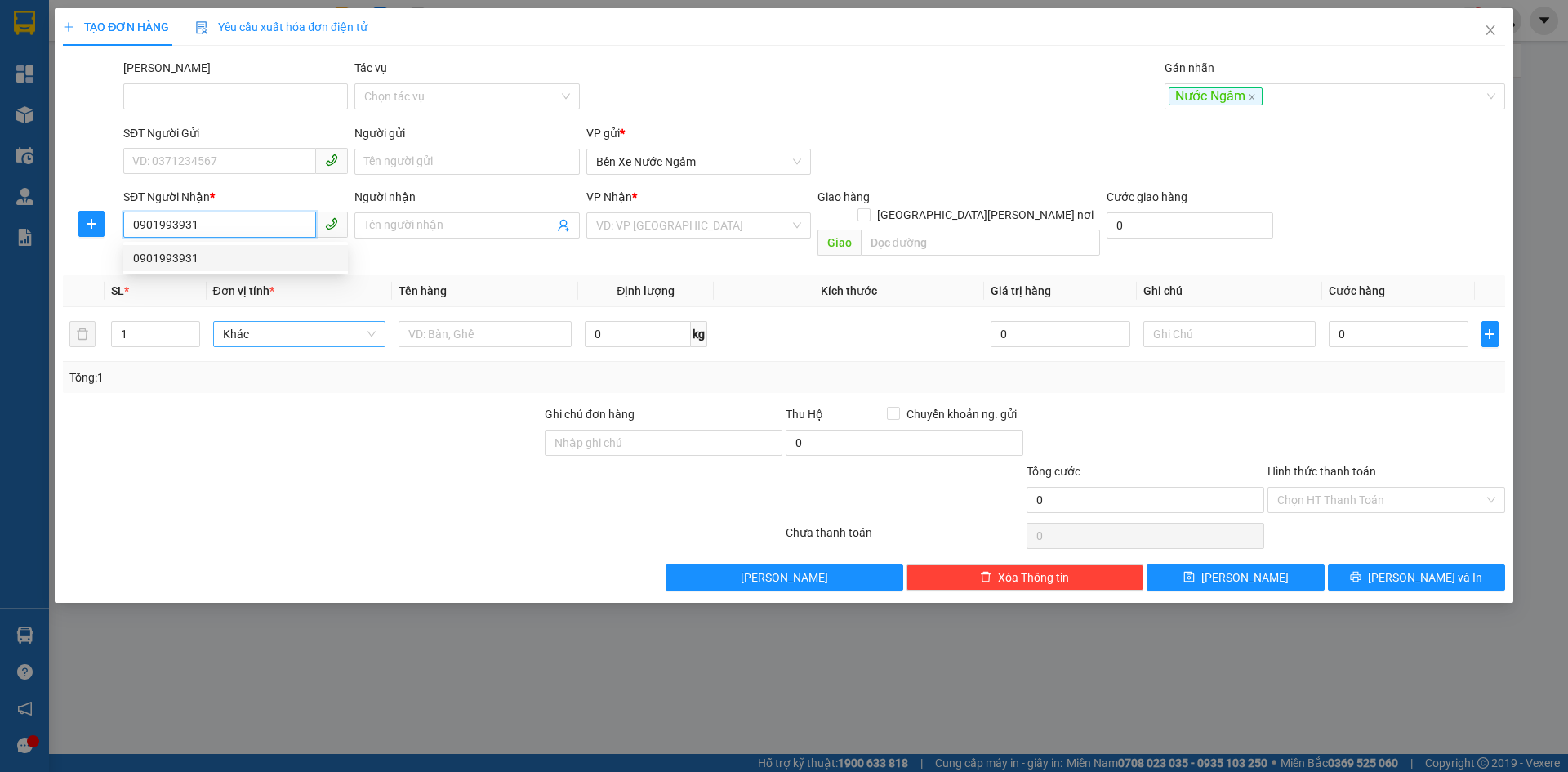
click at [173, 257] on div "0901993931" at bounding box center [235, 258] width 205 height 18
checkbox input "true"
type input "Hội An"
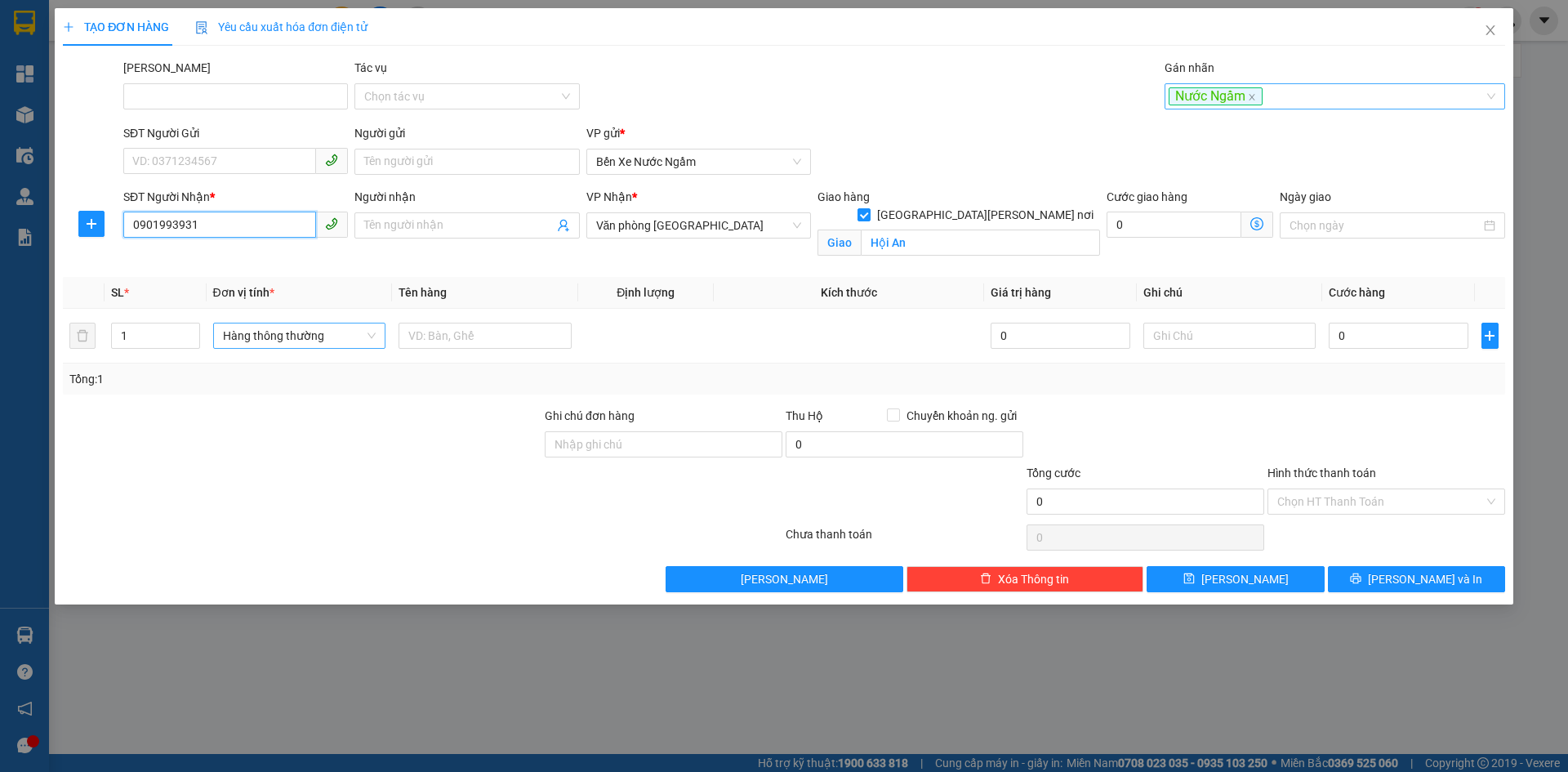
click at [1303, 100] on div "Nước Ngầm" at bounding box center [1326, 96] width 316 height 20
type input "0901993931"
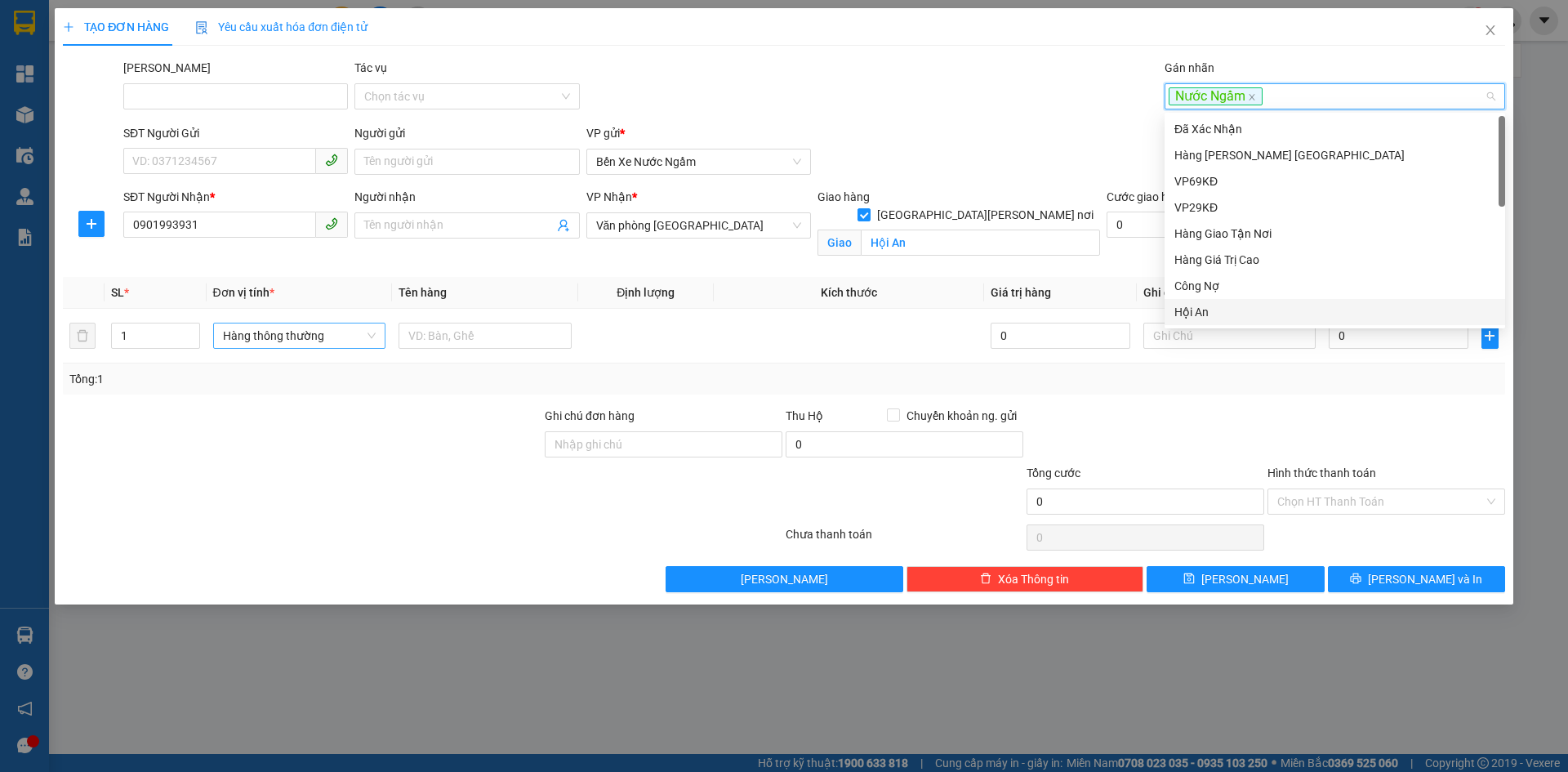
click at [1200, 309] on div "Hội An" at bounding box center [1335, 312] width 321 height 18
click at [272, 326] on span "Hàng thông thường" at bounding box center [300, 335] width 154 height 25
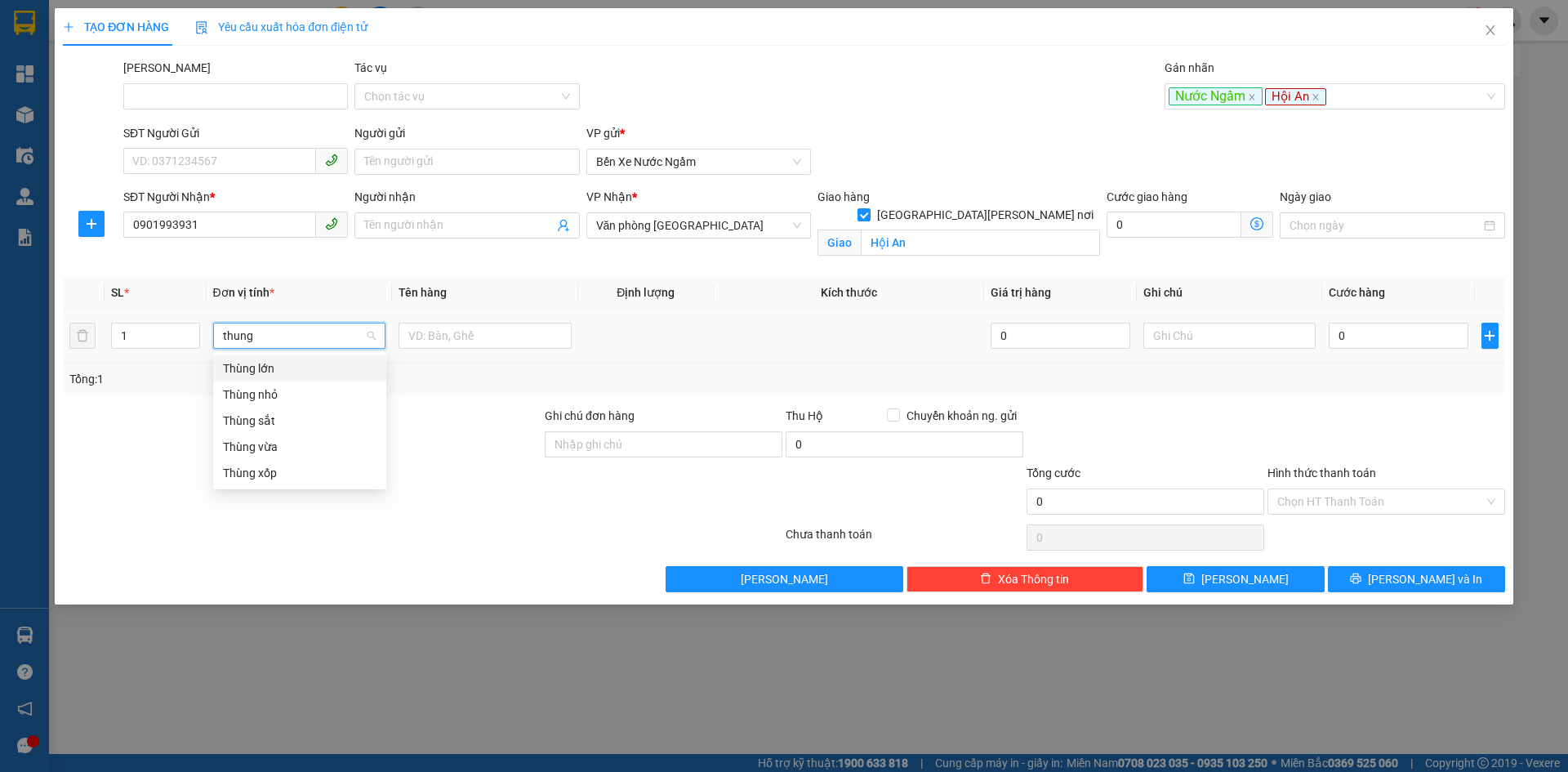
type input "thùng"
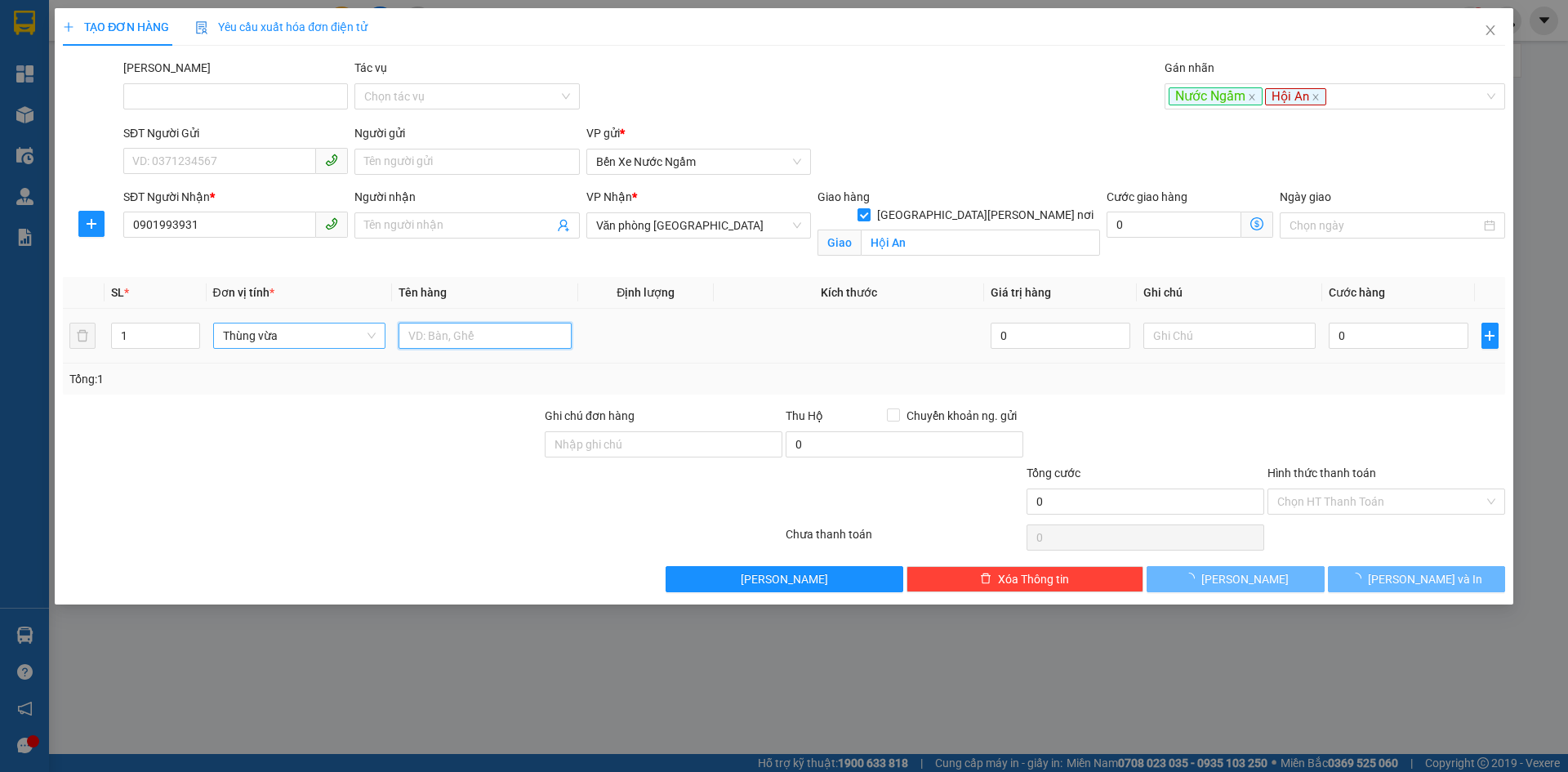
click at [405, 340] on input "text" at bounding box center [485, 335] width 174 height 26
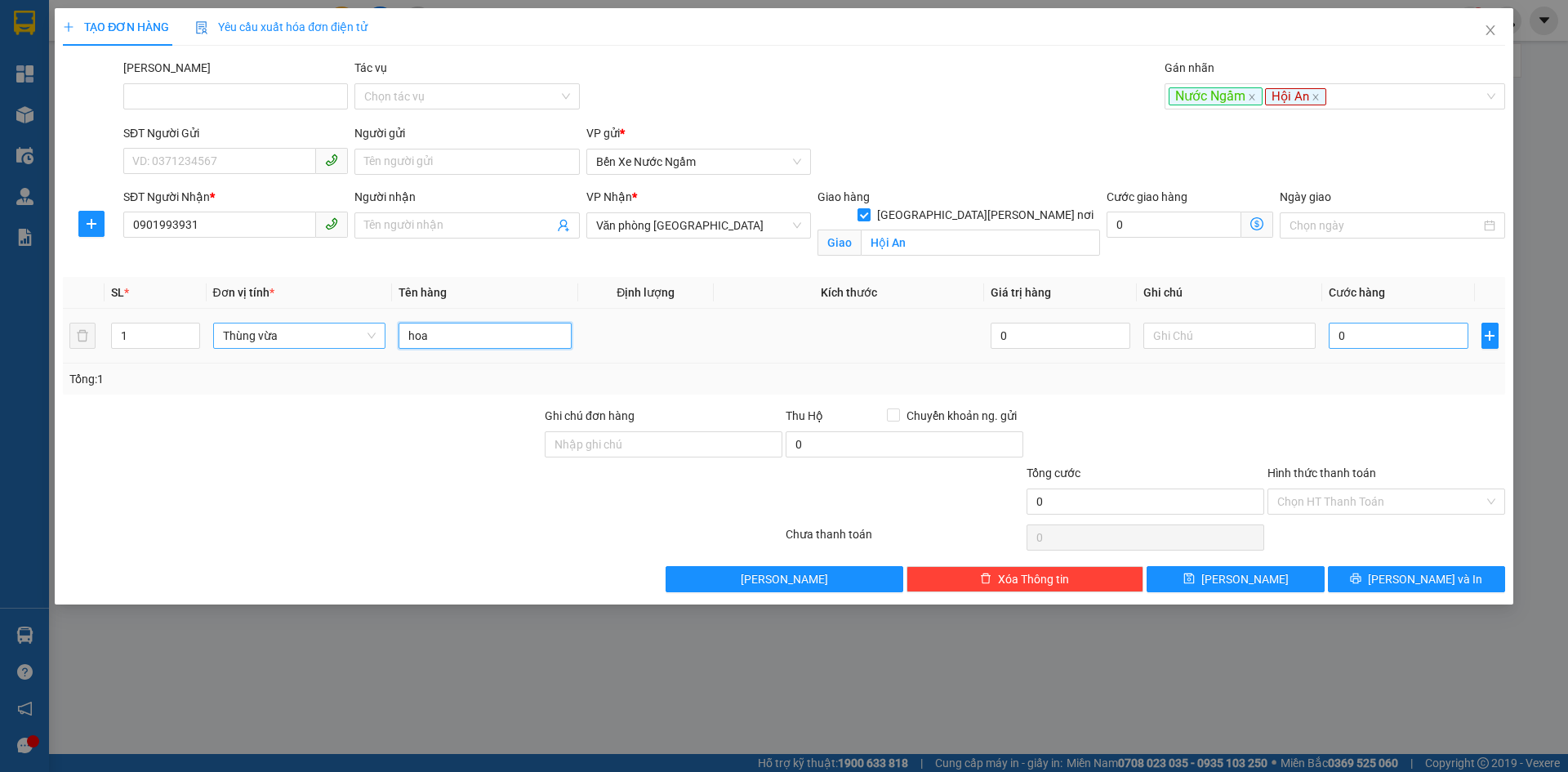
type input "hoa"
click at [1364, 335] on input "0" at bounding box center [1398, 335] width 139 height 26
type input "003"
type input "3"
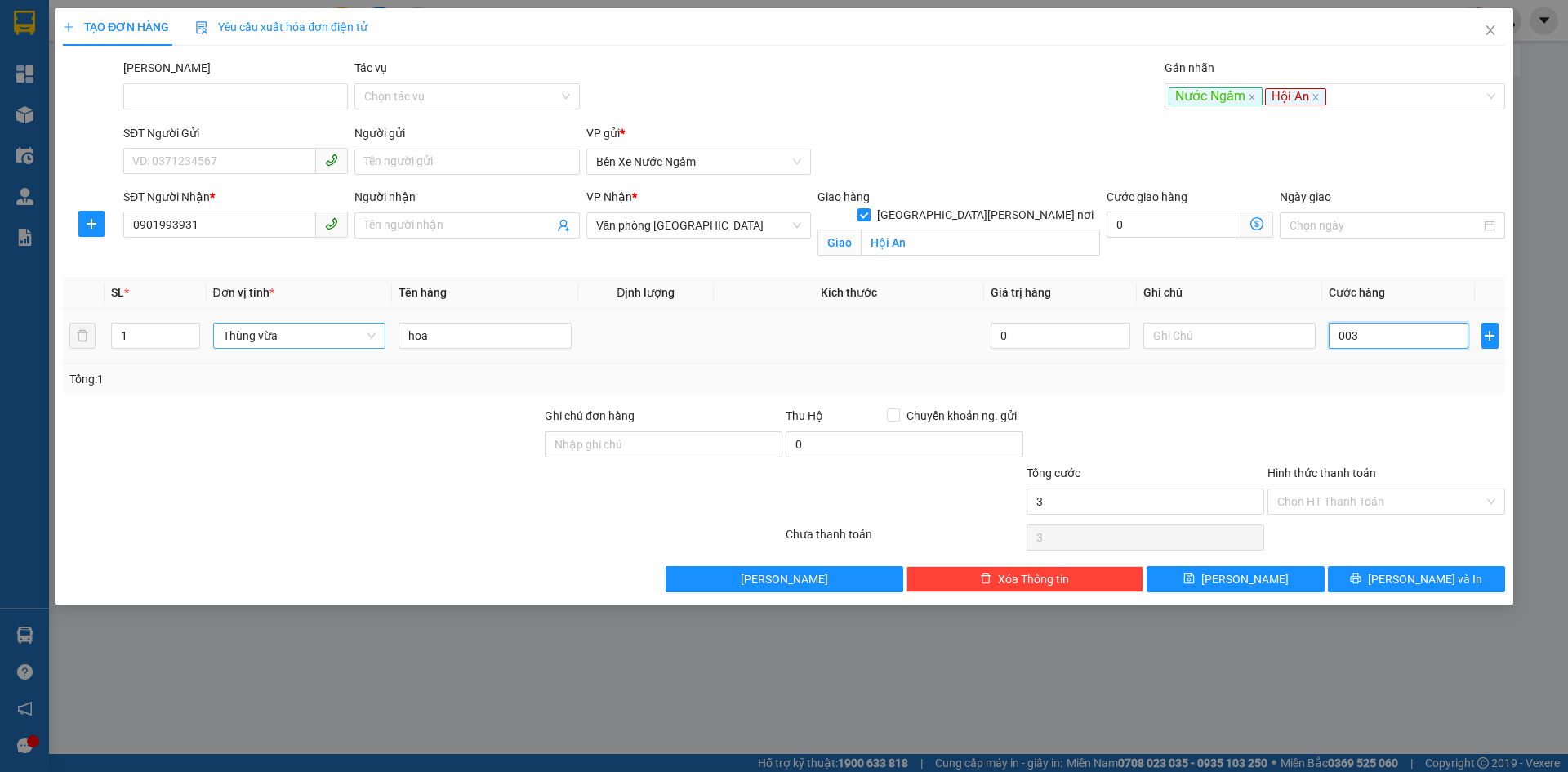
type input "0.030"
type input "30"
type input "00.300"
type input "300"
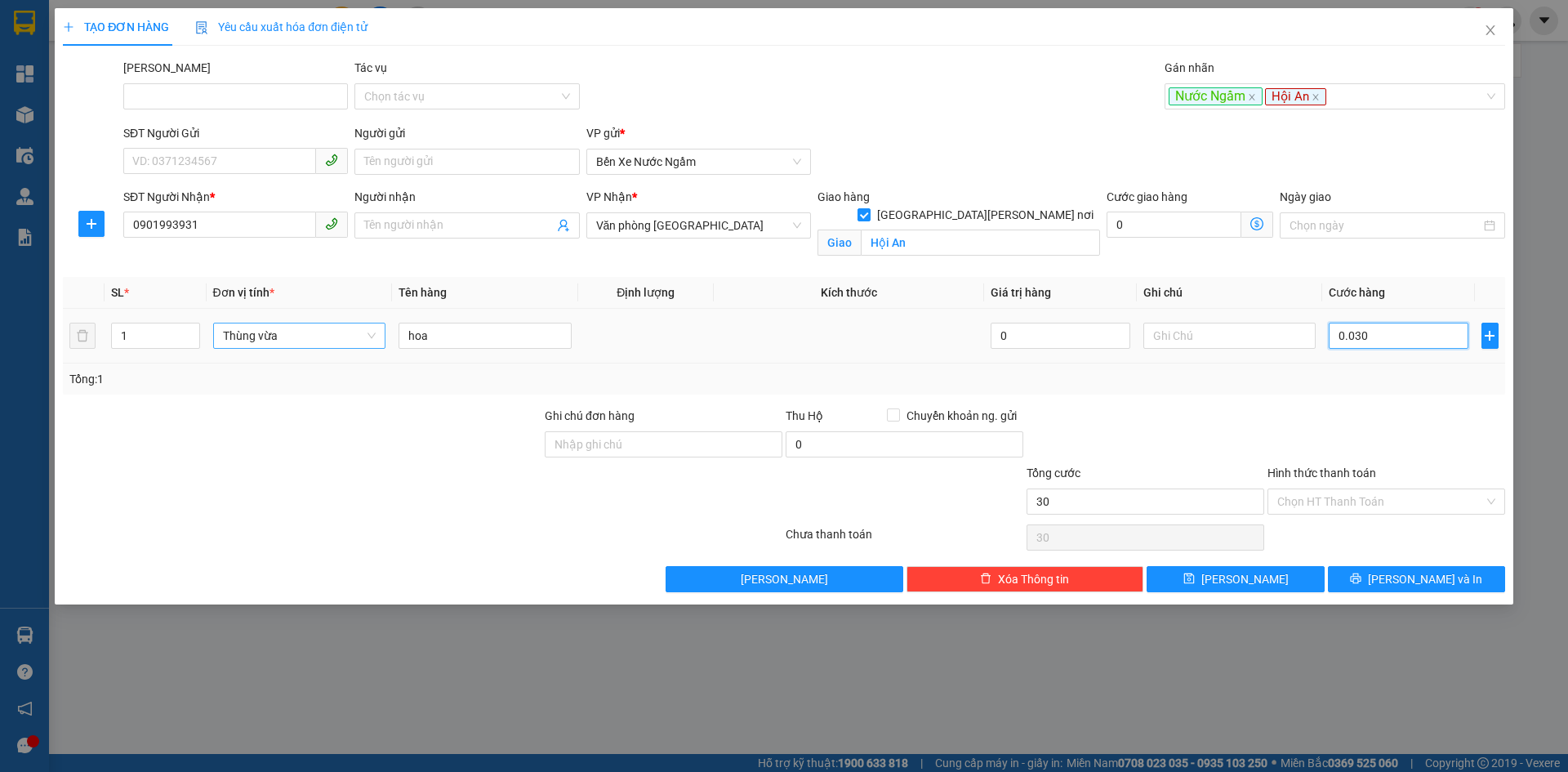
type input "300"
type input "300.000"
click at [1241, 576] on span "Lưu" at bounding box center [1245, 579] width 87 height 18
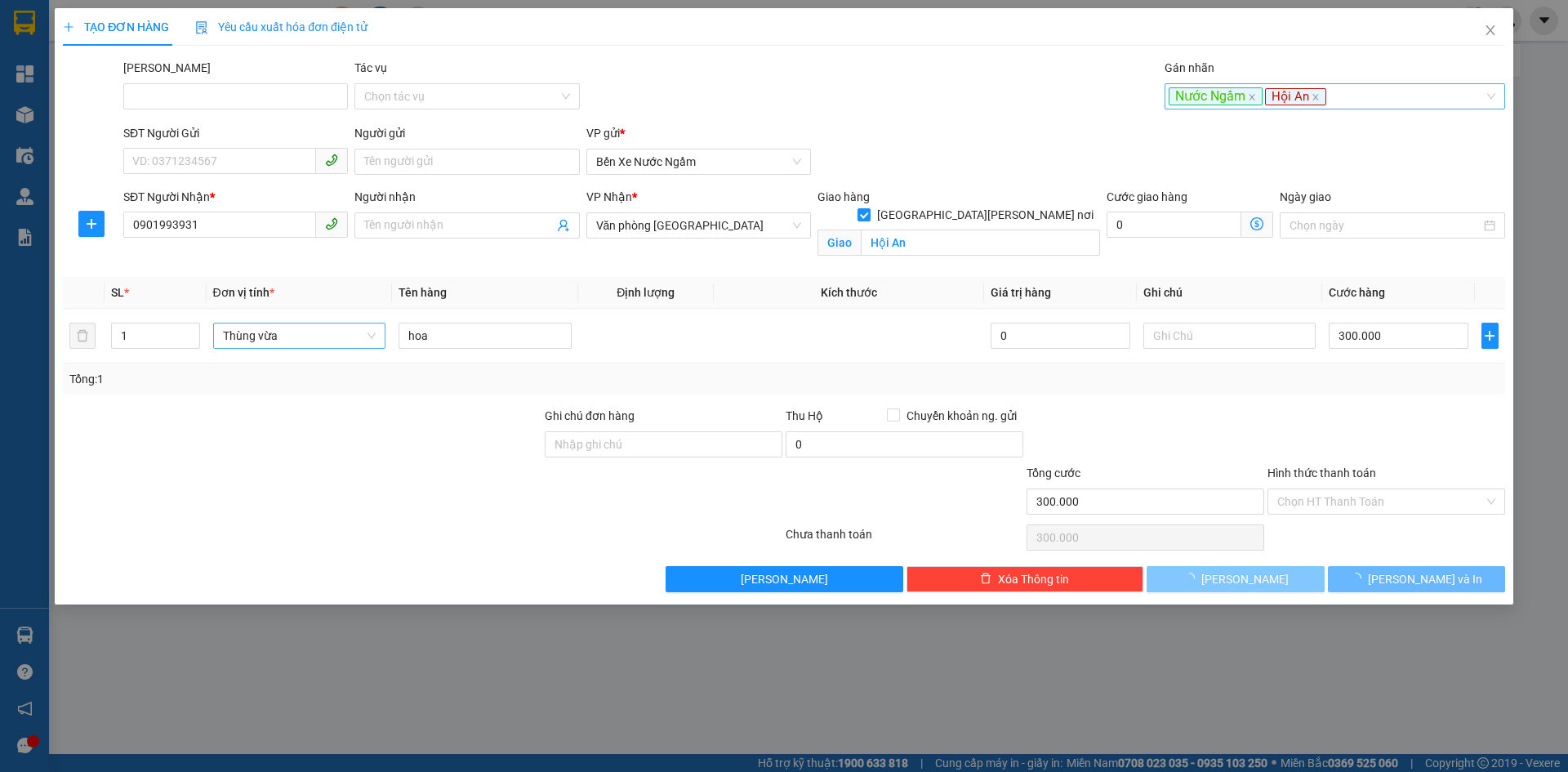
checkbox input "false"
type input "0"
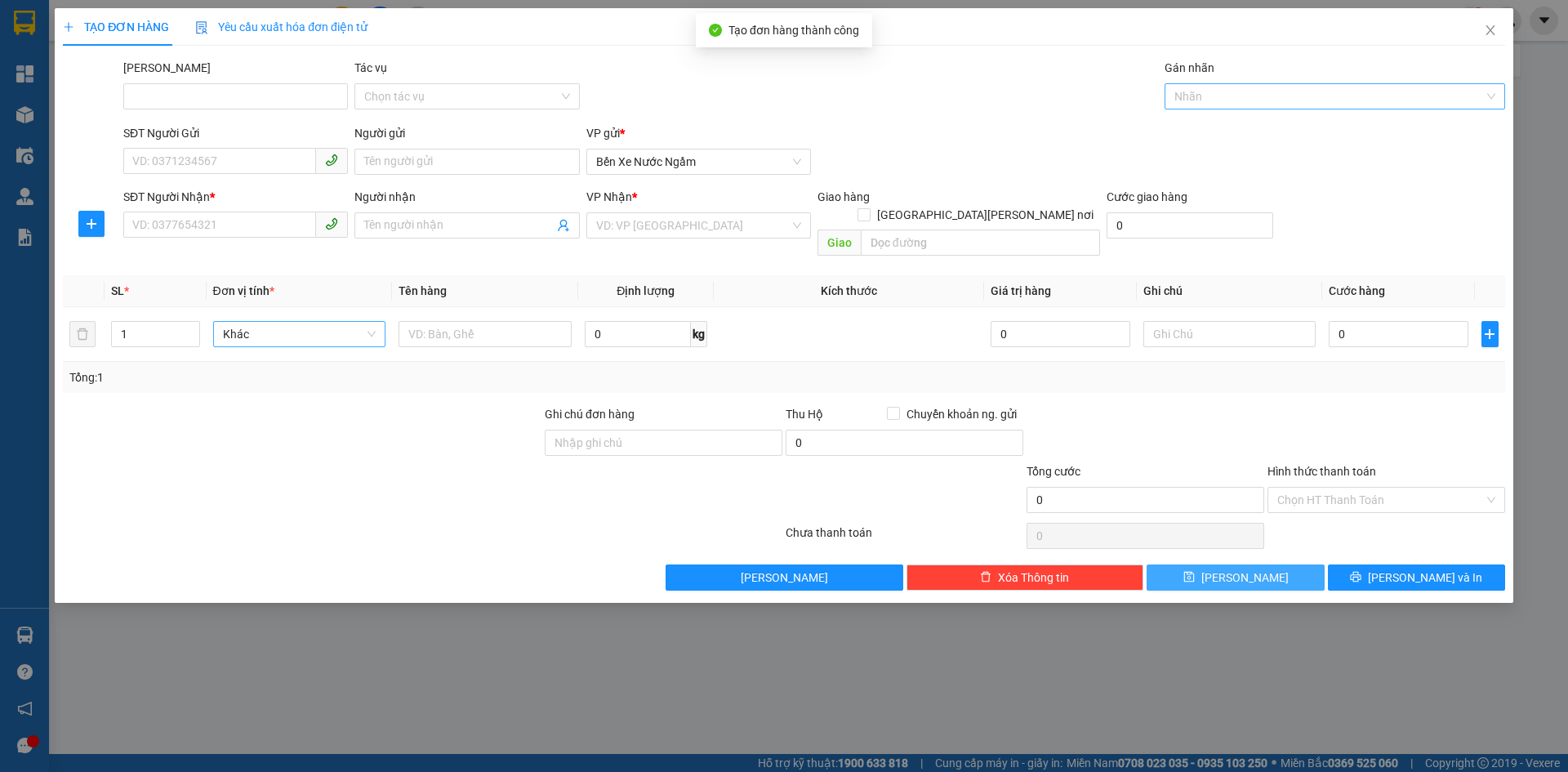
click at [1226, 100] on div at bounding box center [1326, 96] width 316 height 20
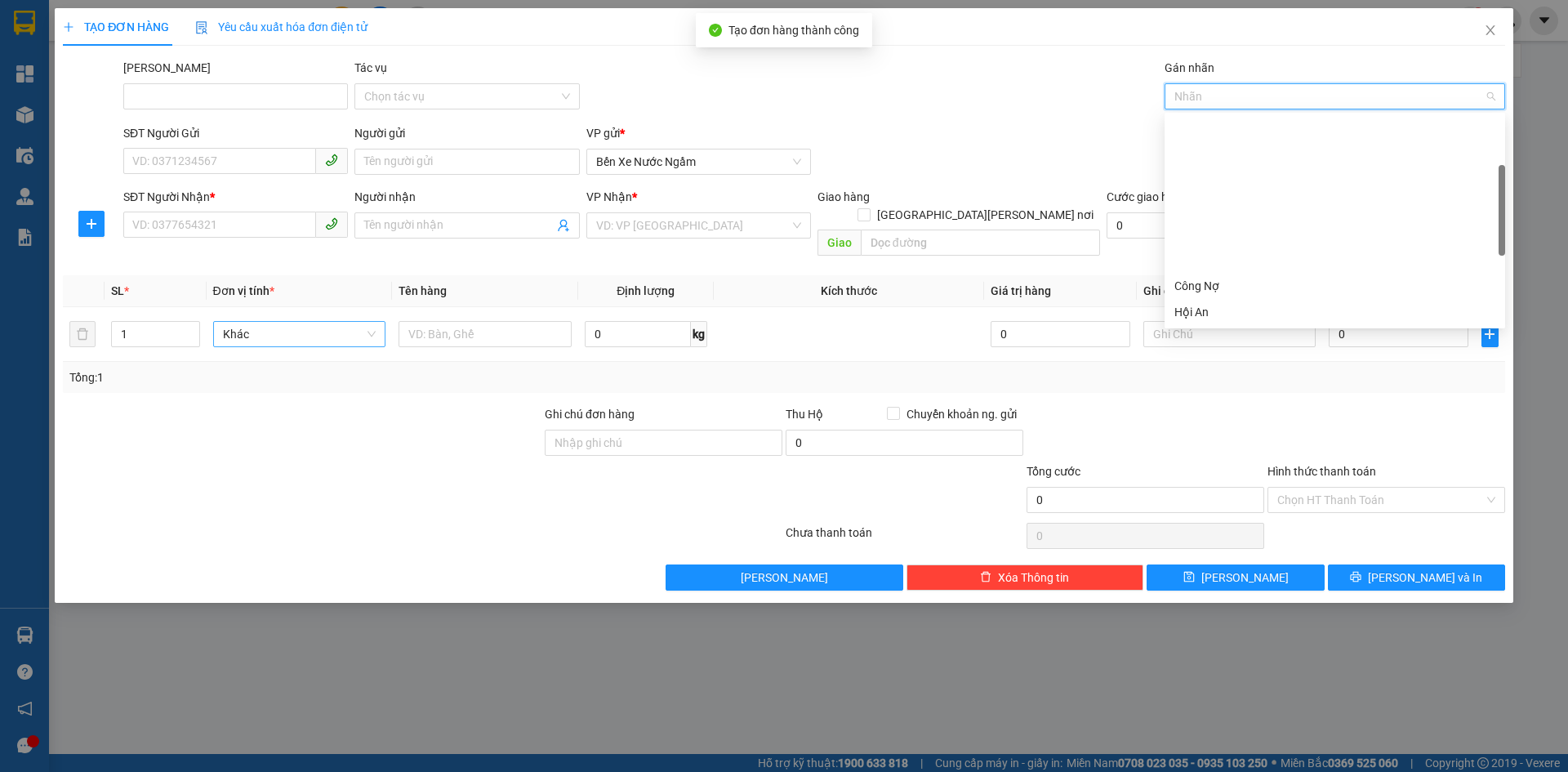
scroll to position [392, 0]
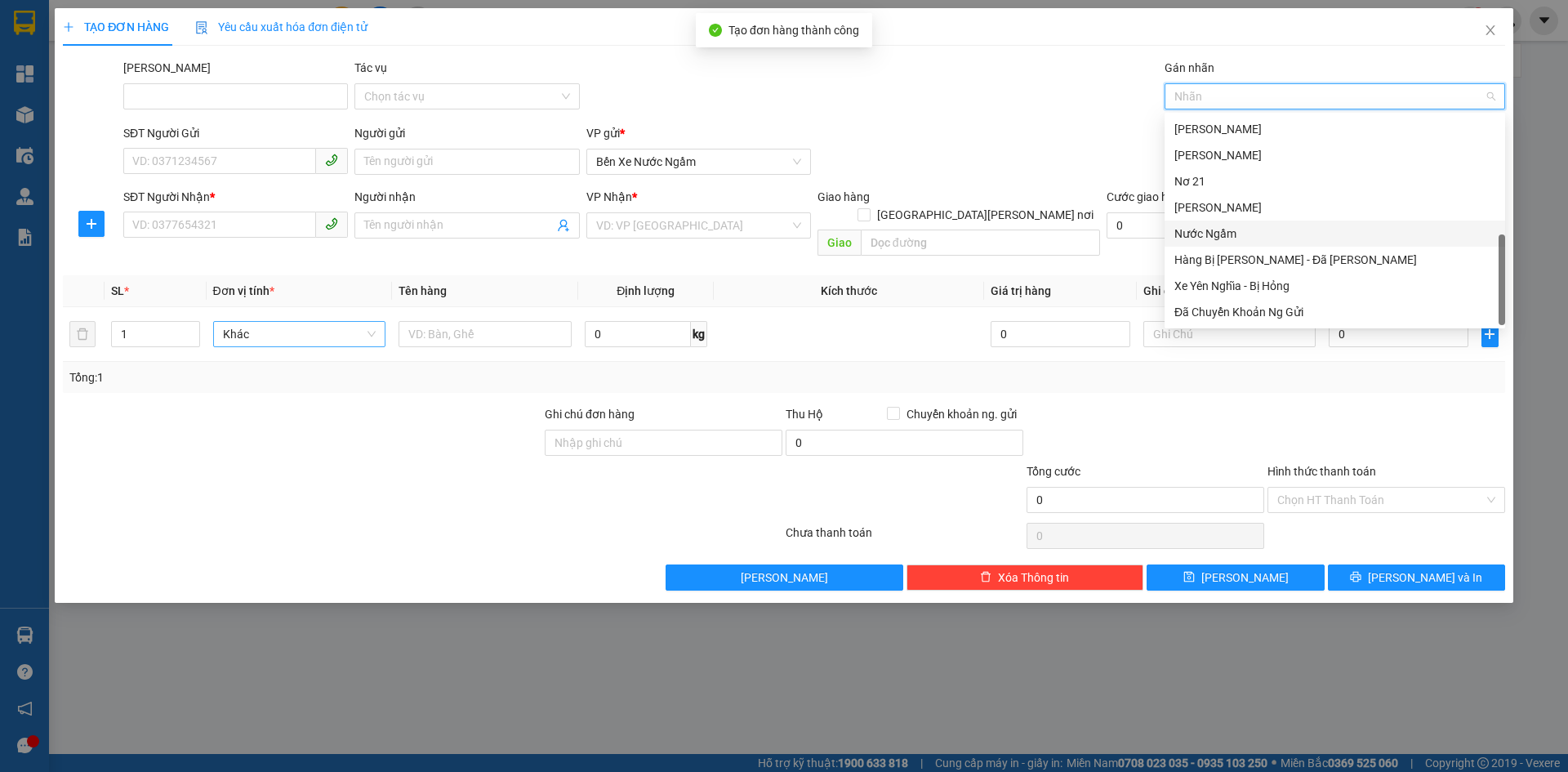
click at [1223, 231] on div "Nước Ngầm" at bounding box center [1335, 233] width 321 height 18
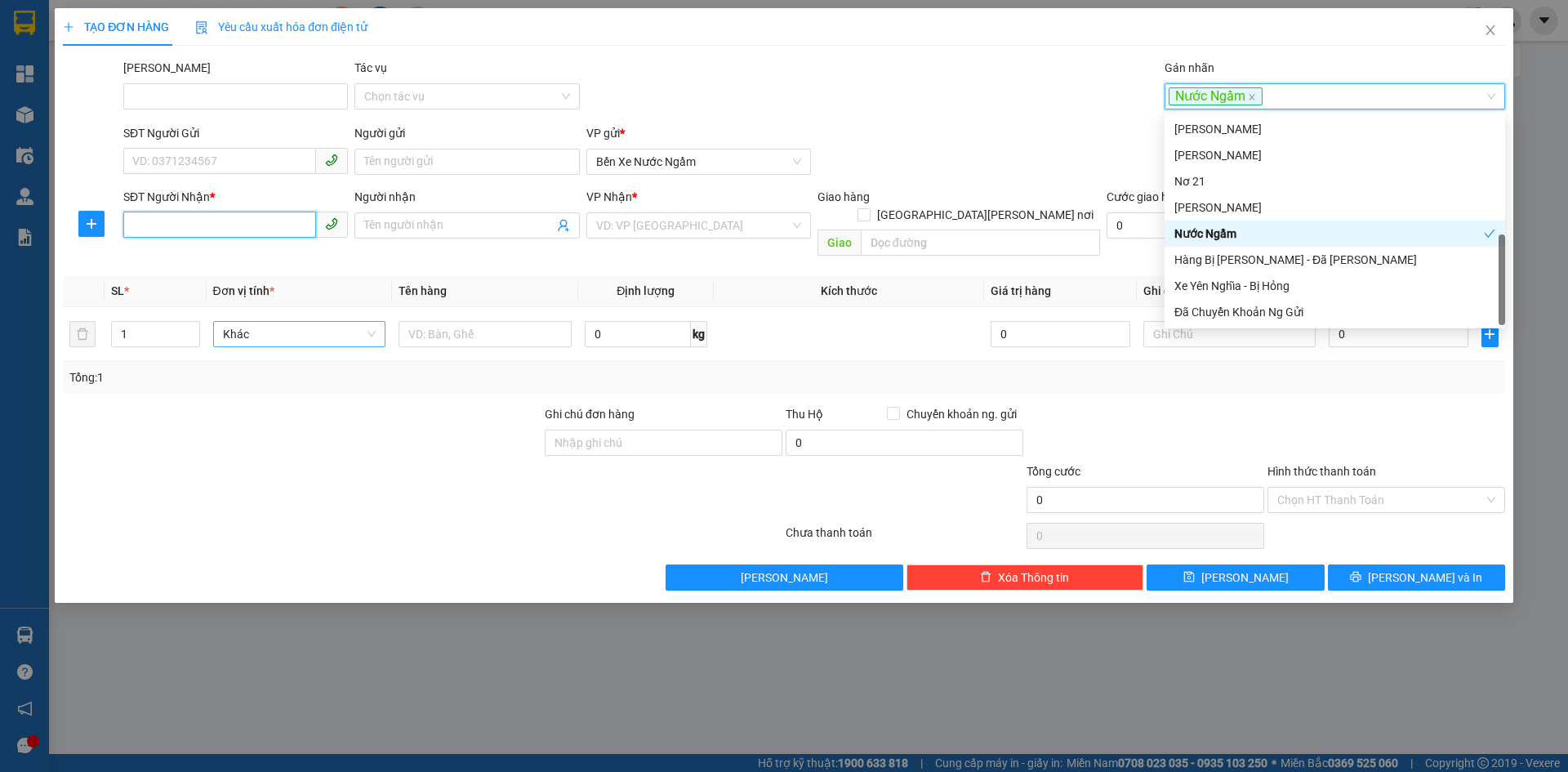
click at [148, 226] on input "SĐT Người Nhận *" at bounding box center [219, 224] width 192 height 26
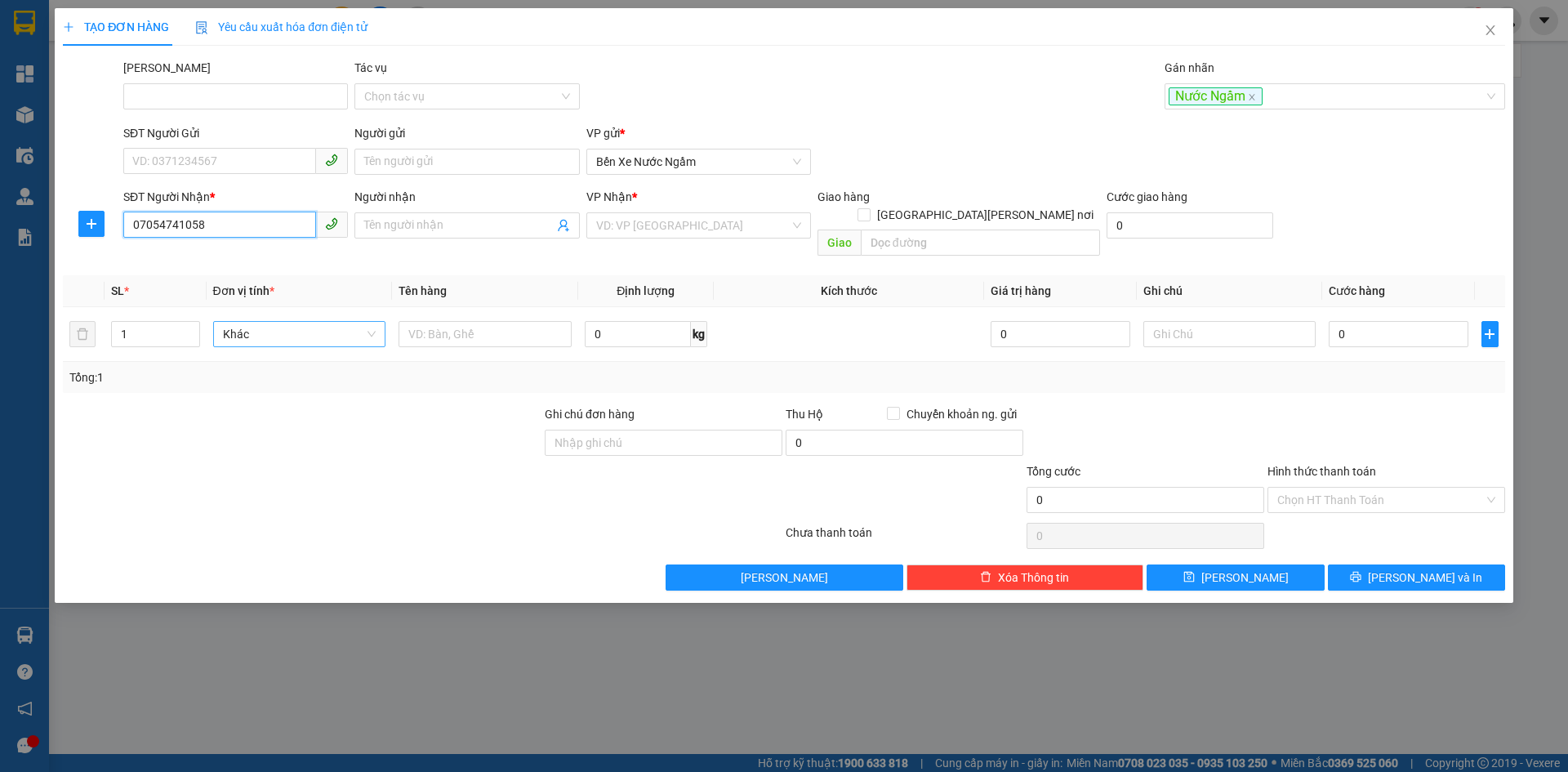
click at [228, 231] on input "07054741058" at bounding box center [219, 224] width 192 height 26
click at [180, 257] on div "0705474105" at bounding box center [235, 258] width 205 height 18
click at [271, 322] on span "Hàng thông thường" at bounding box center [300, 333] width 154 height 25
type input "0705474105"
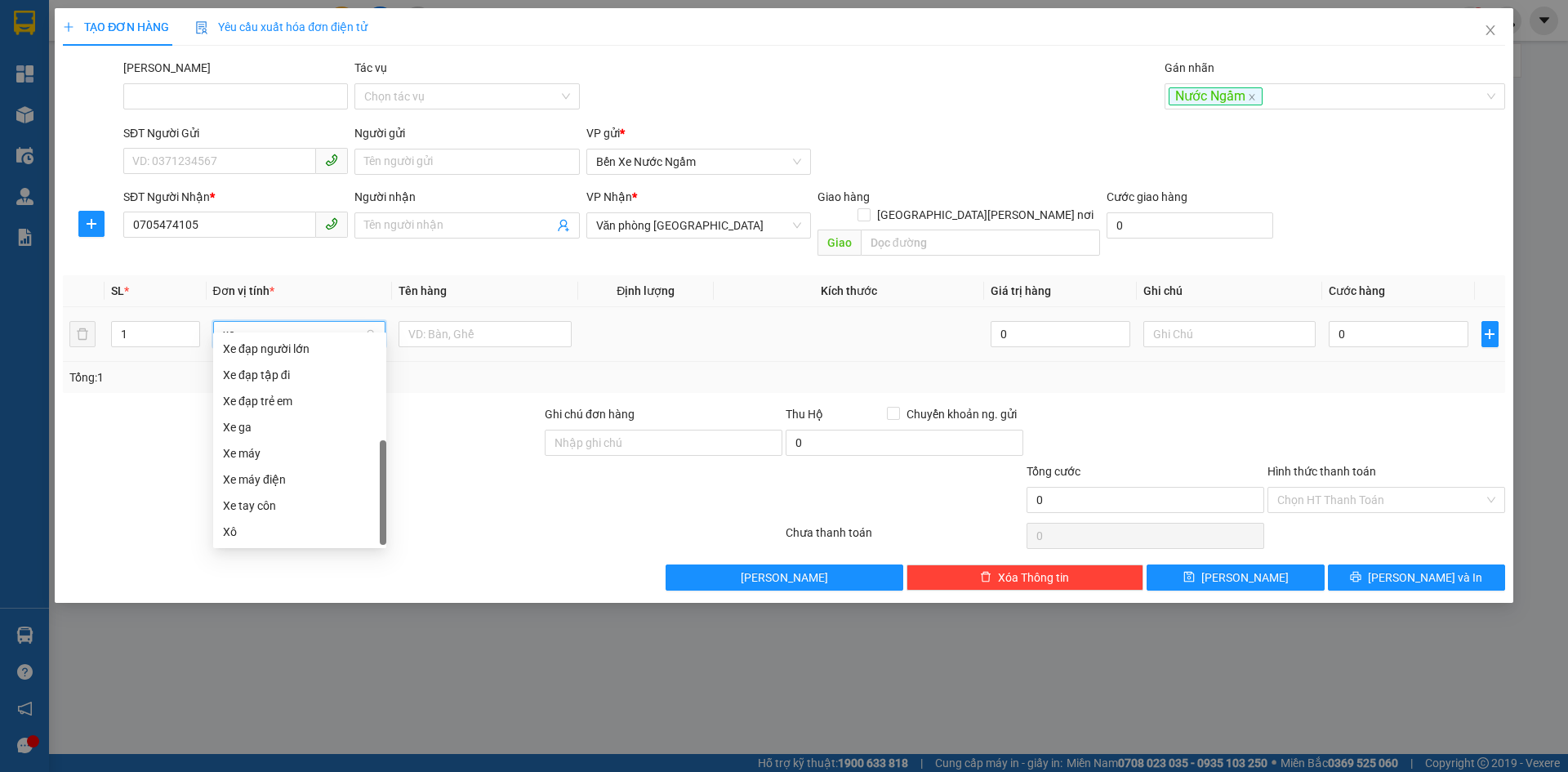
scroll to position [0, 0]
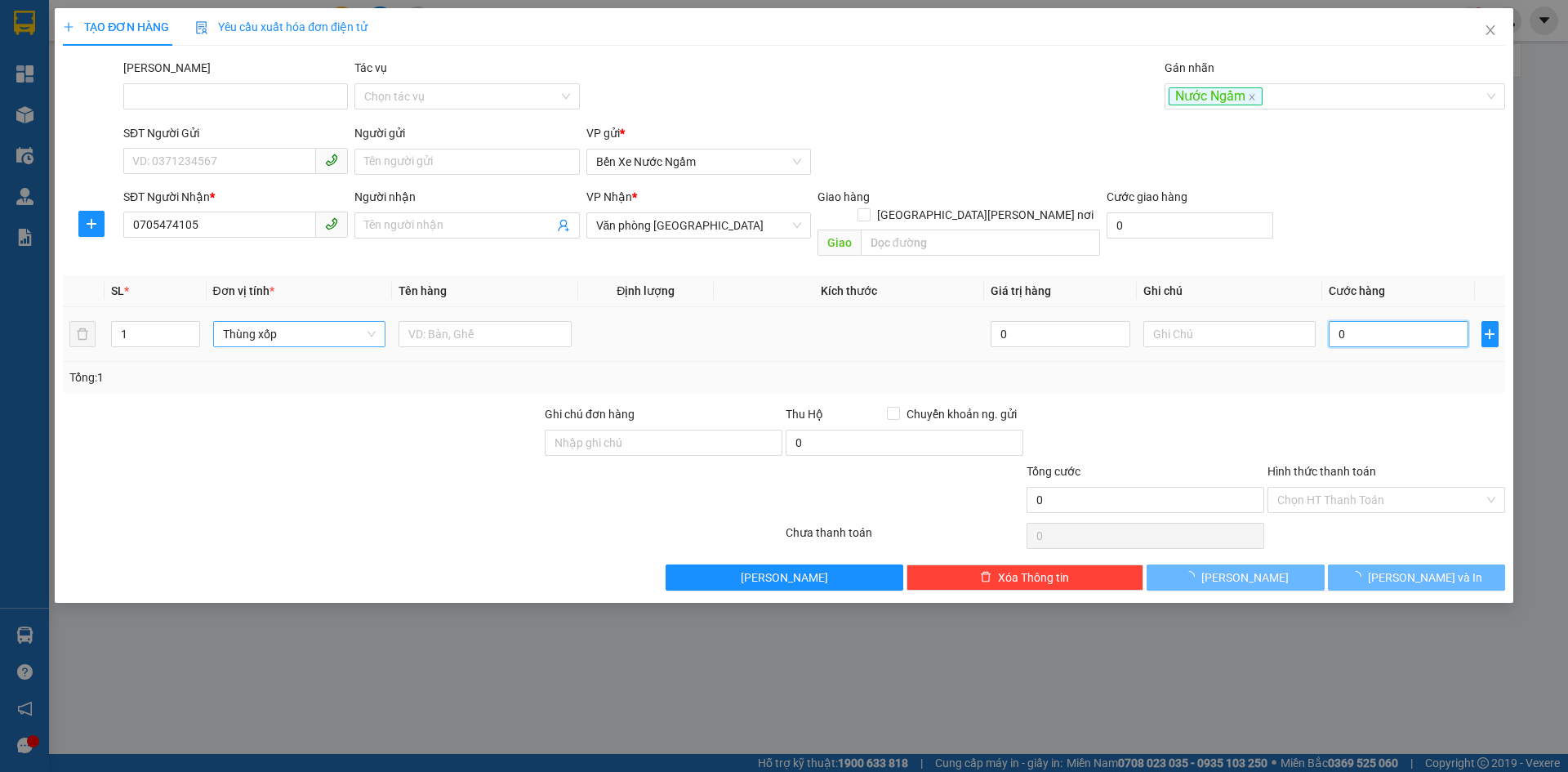
click at [1368, 322] on input "0" at bounding box center [1398, 334] width 139 height 26
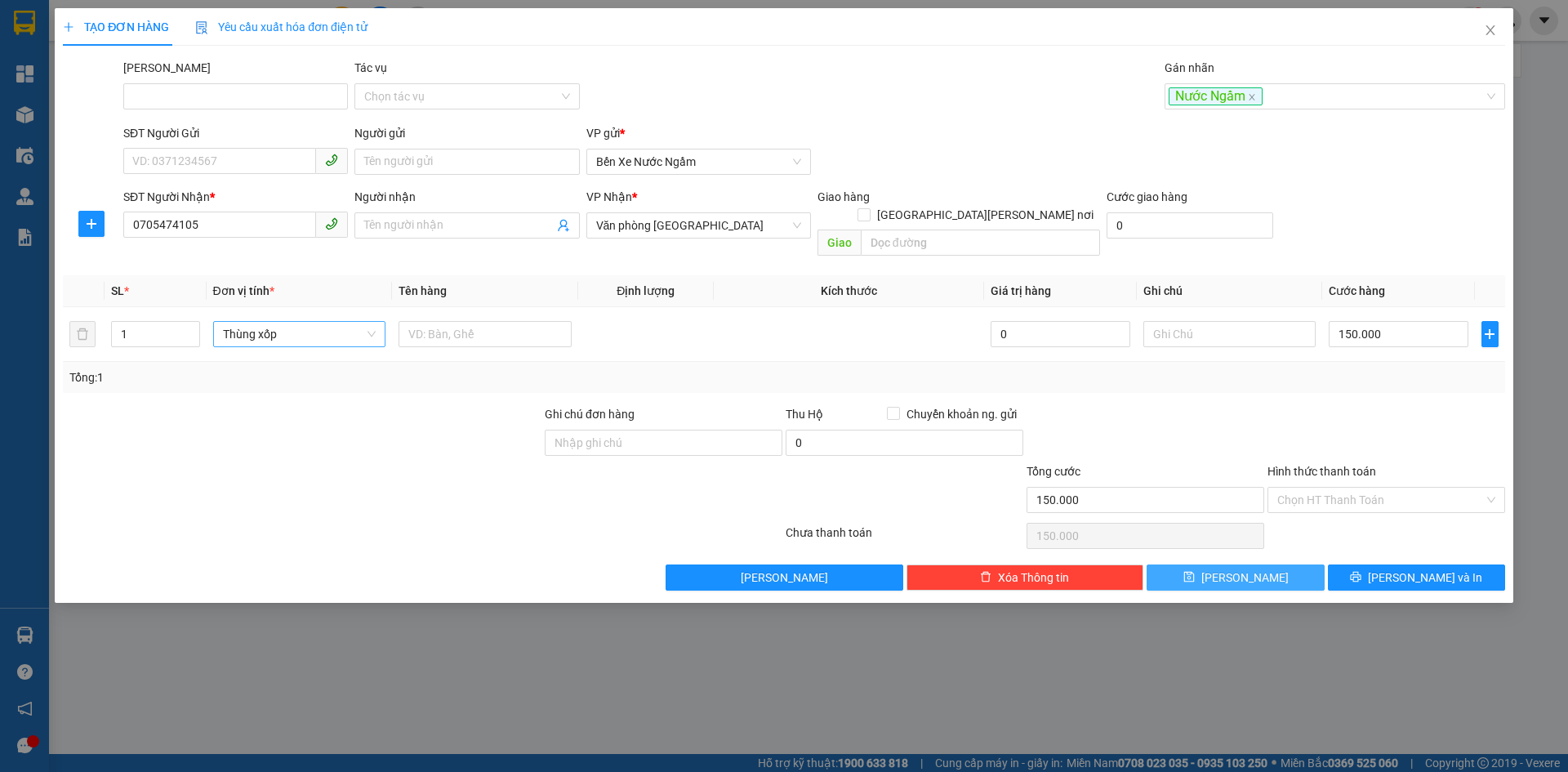
click at [1242, 569] on span "Lưu" at bounding box center [1245, 578] width 87 height 18
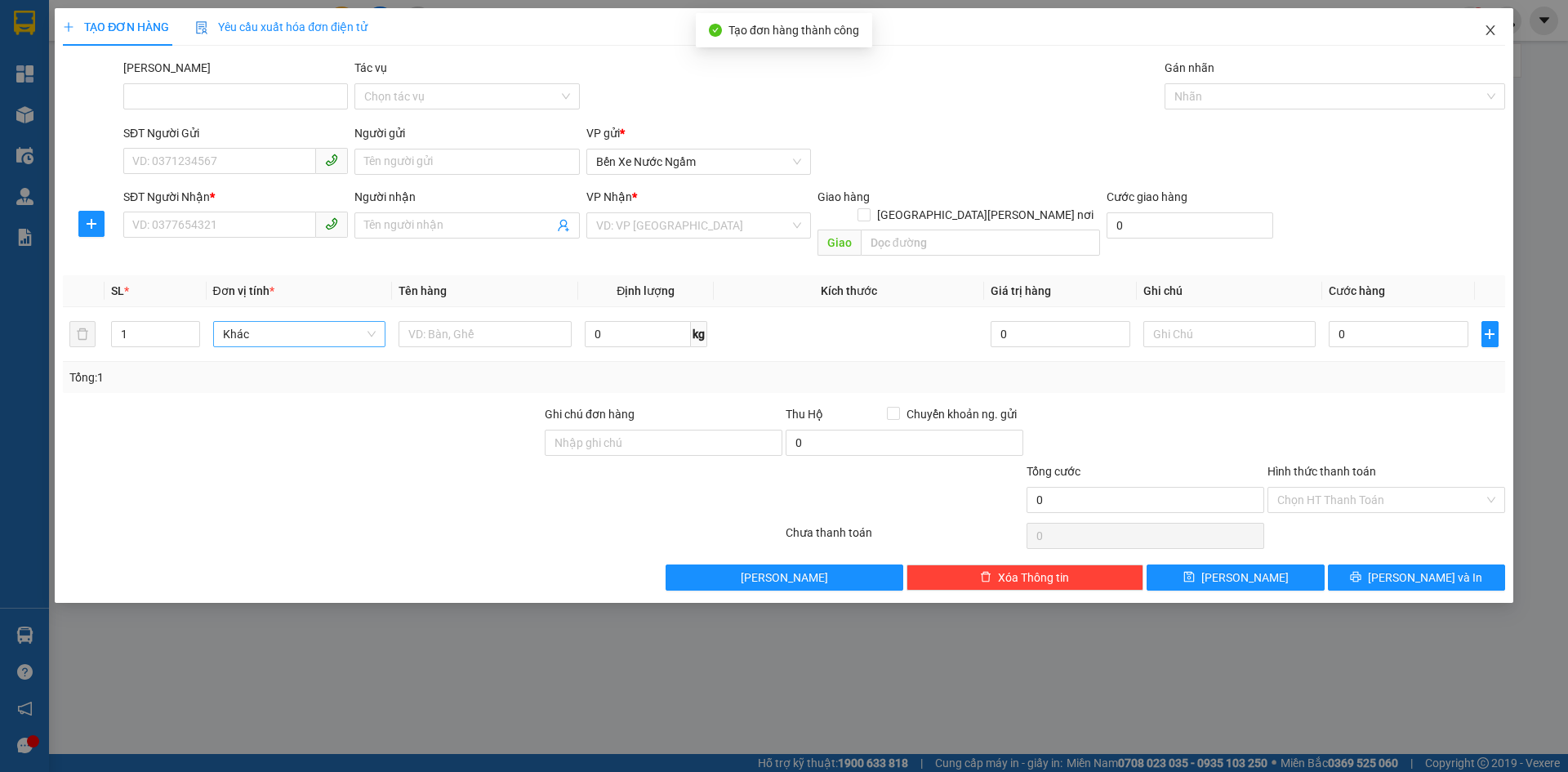
click at [1490, 29] on icon "close" at bounding box center [1490, 30] width 13 height 13
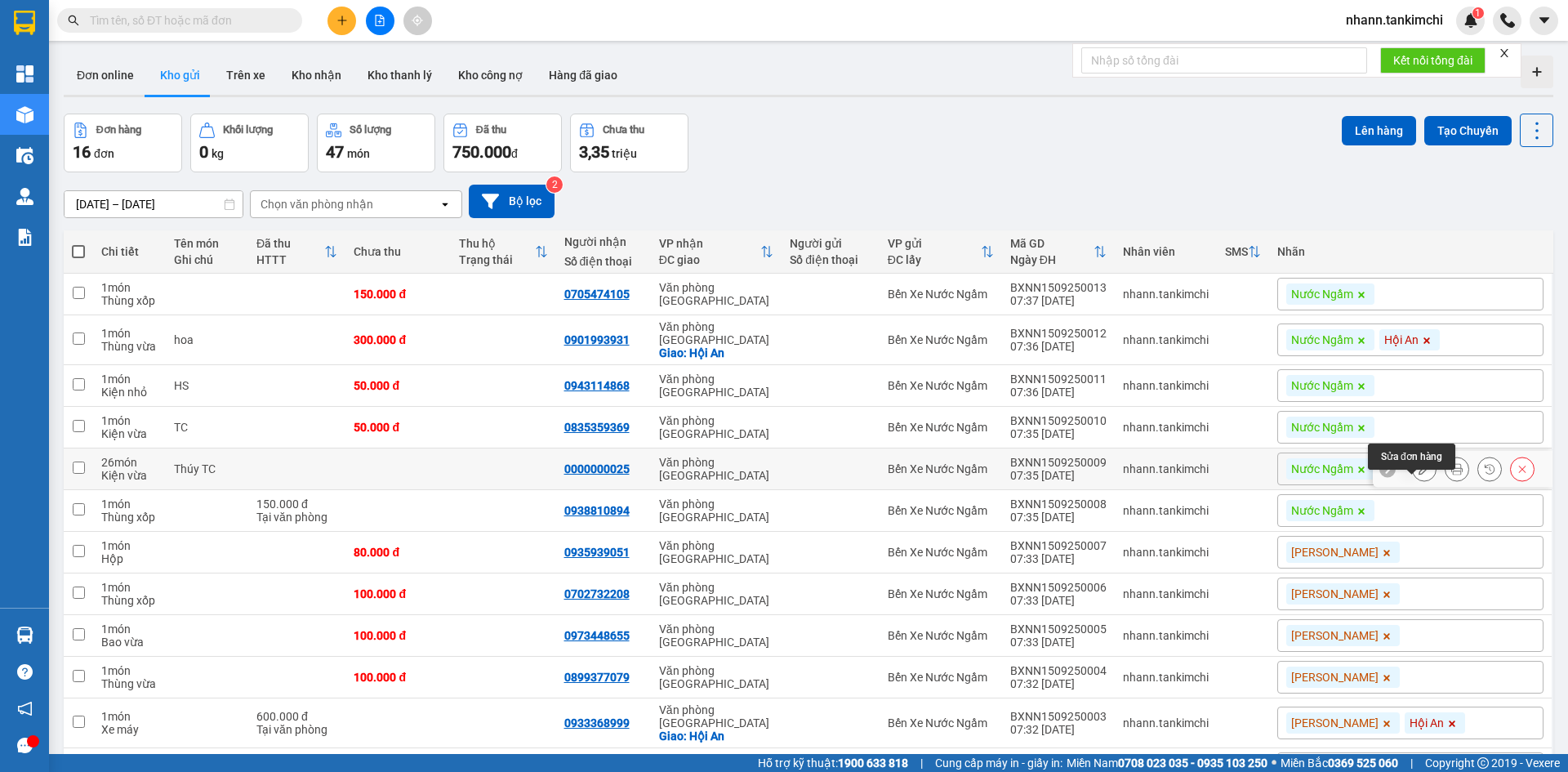
click at [1418, 474] on icon at bounding box center [1424, 469] width 12 height 12
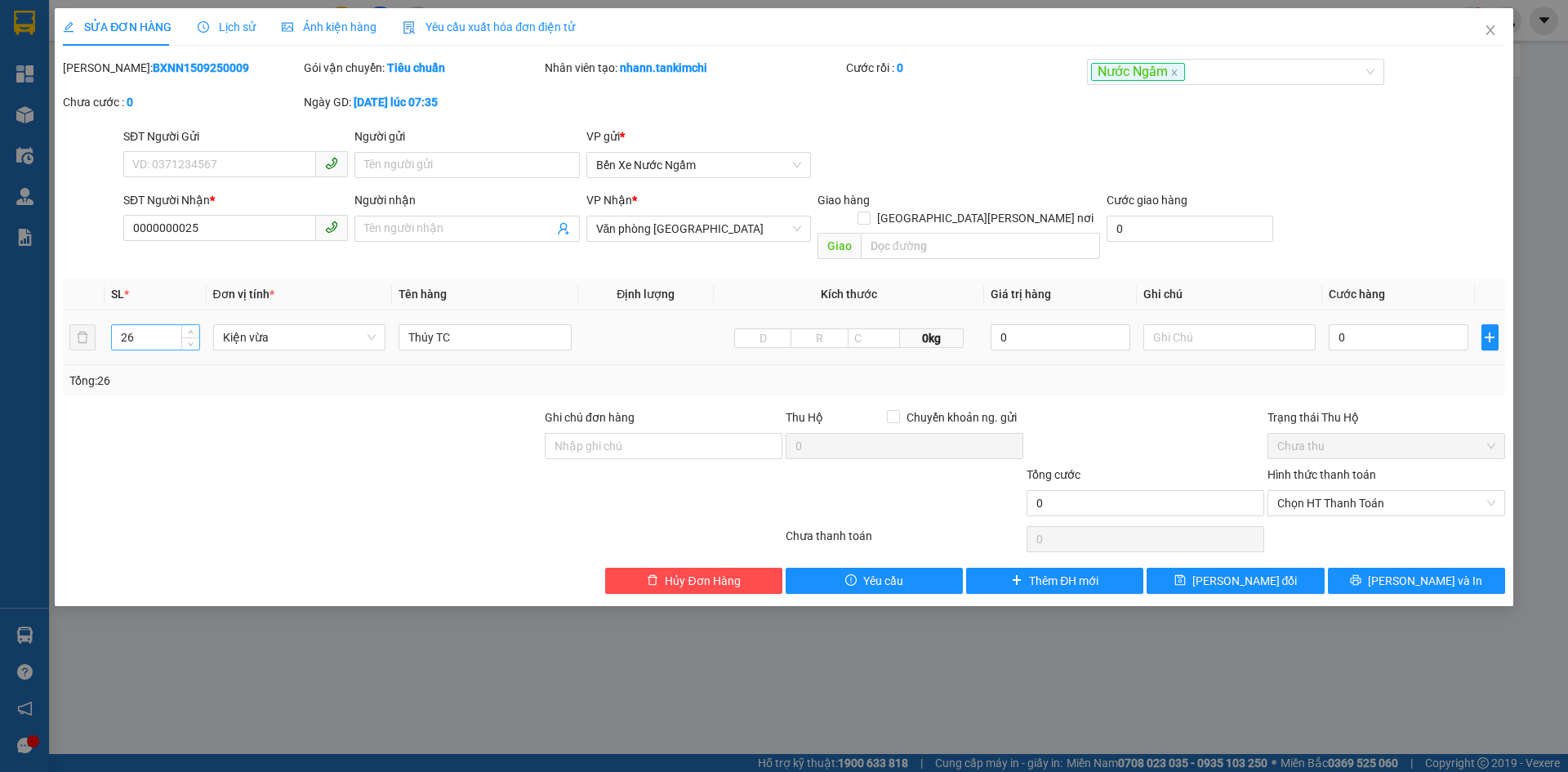
click at [134, 325] on input "26" at bounding box center [155, 337] width 86 height 25
click at [276, 377] on div "Tổng: 0" at bounding box center [784, 380] width 1442 height 31
click at [1234, 572] on span "Lưu thay đổi" at bounding box center [1245, 580] width 105 height 18
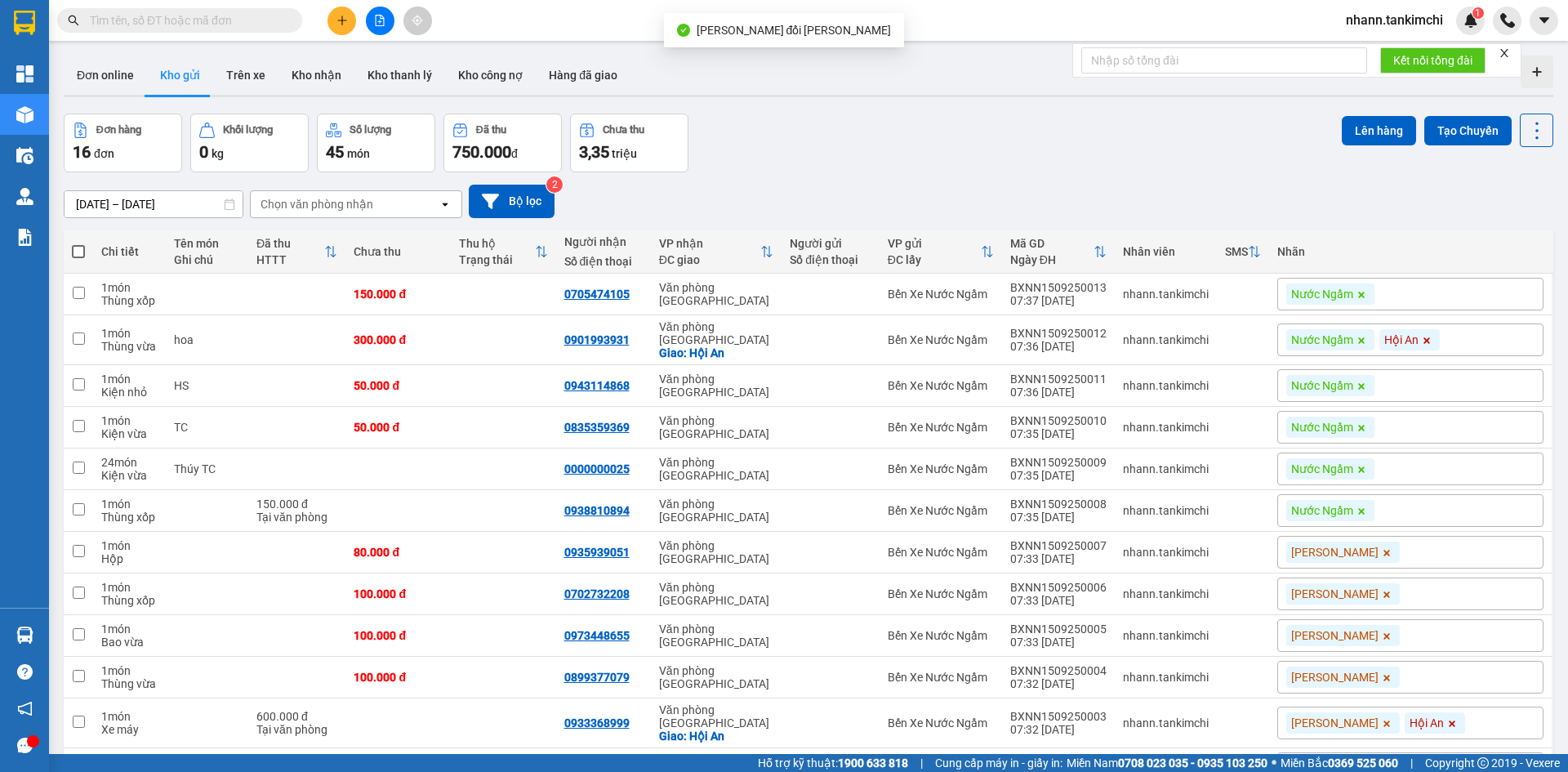
click at [322, 21] on div at bounding box center [380, 21] width 123 height 29
click at [345, 26] on button at bounding box center [341, 21] width 29 height 29
click at [402, 70] on div "Tạo đơn hàng" at bounding box center [399, 61] width 123 height 31
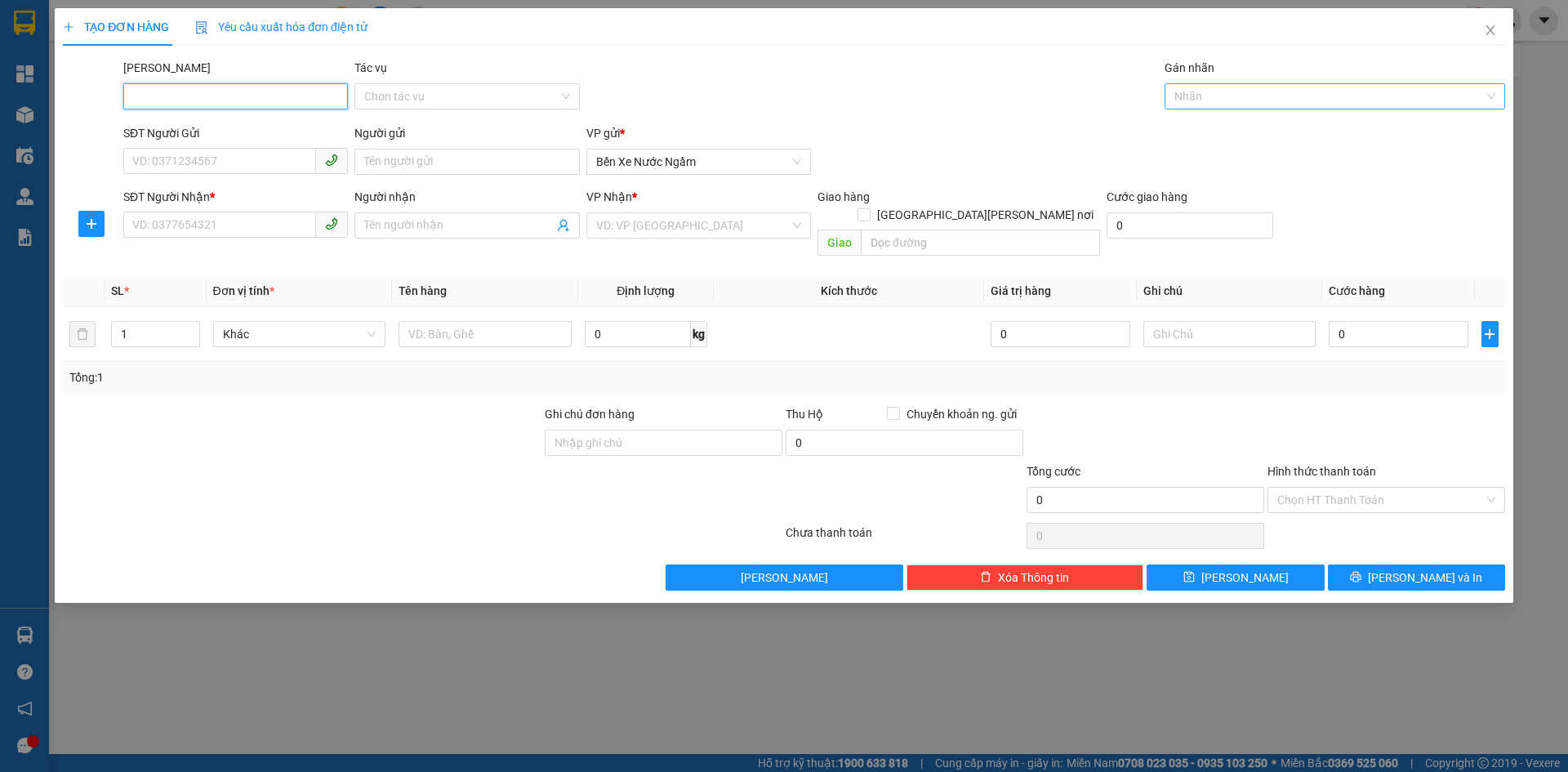
click at [1227, 97] on div at bounding box center [1326, 96] width 316 height 20
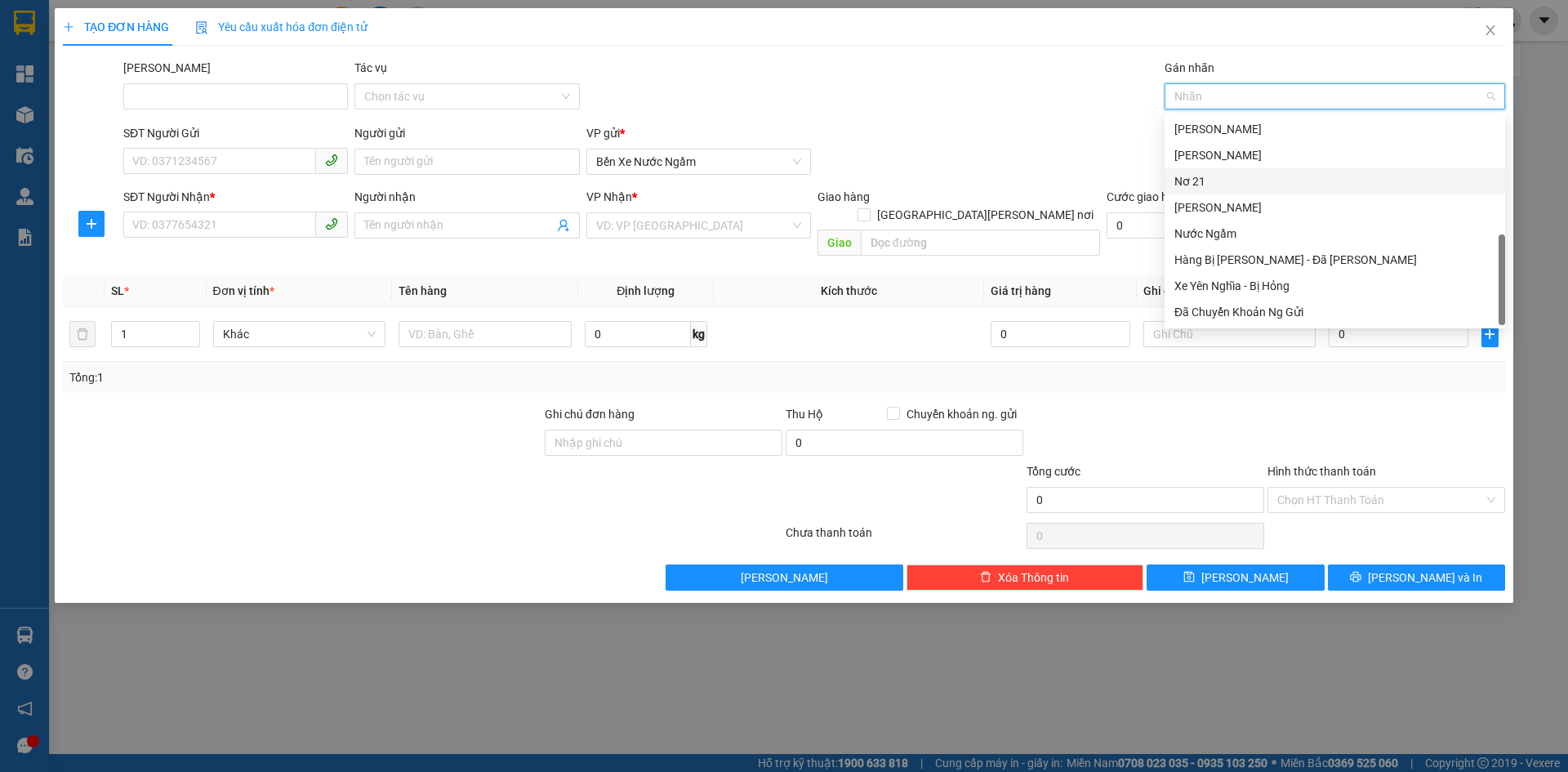
scroll to position [392, 0]
click at [1225, 228] on div "Nước Ngầm" at bounding box center [1335, 233] width 321 height 18
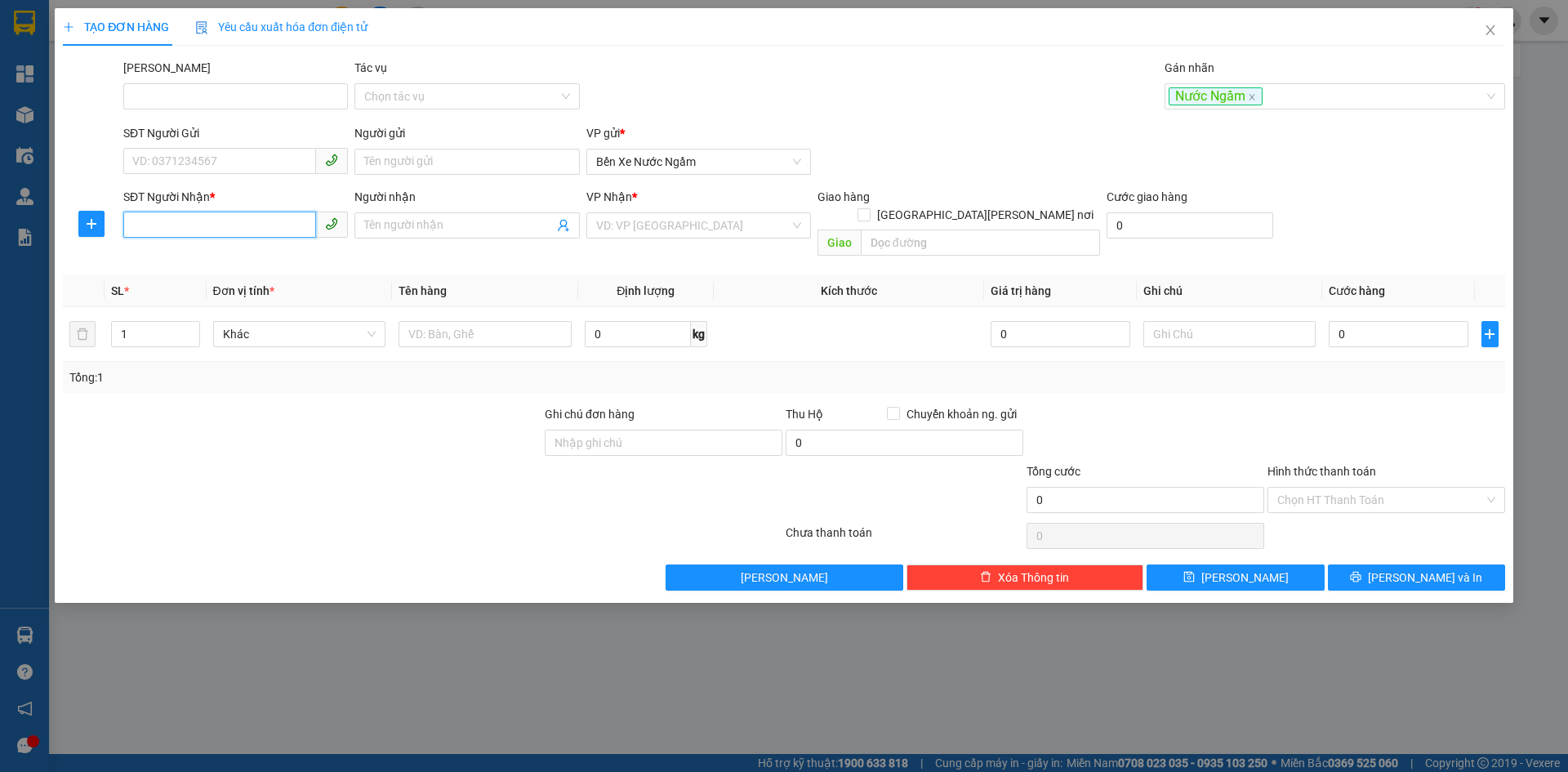
click at [141, 231] on input "SĐT Người Nhận *" at bounding box center [219, 224] width 192 height 26
click at [173, 257] on div "0898174555 - Hằng Ly" at bounding box center [235, 258] width 205 height 18
click at [152, 322] on input "1" at bounding box center [155, 333] width 86 height 25
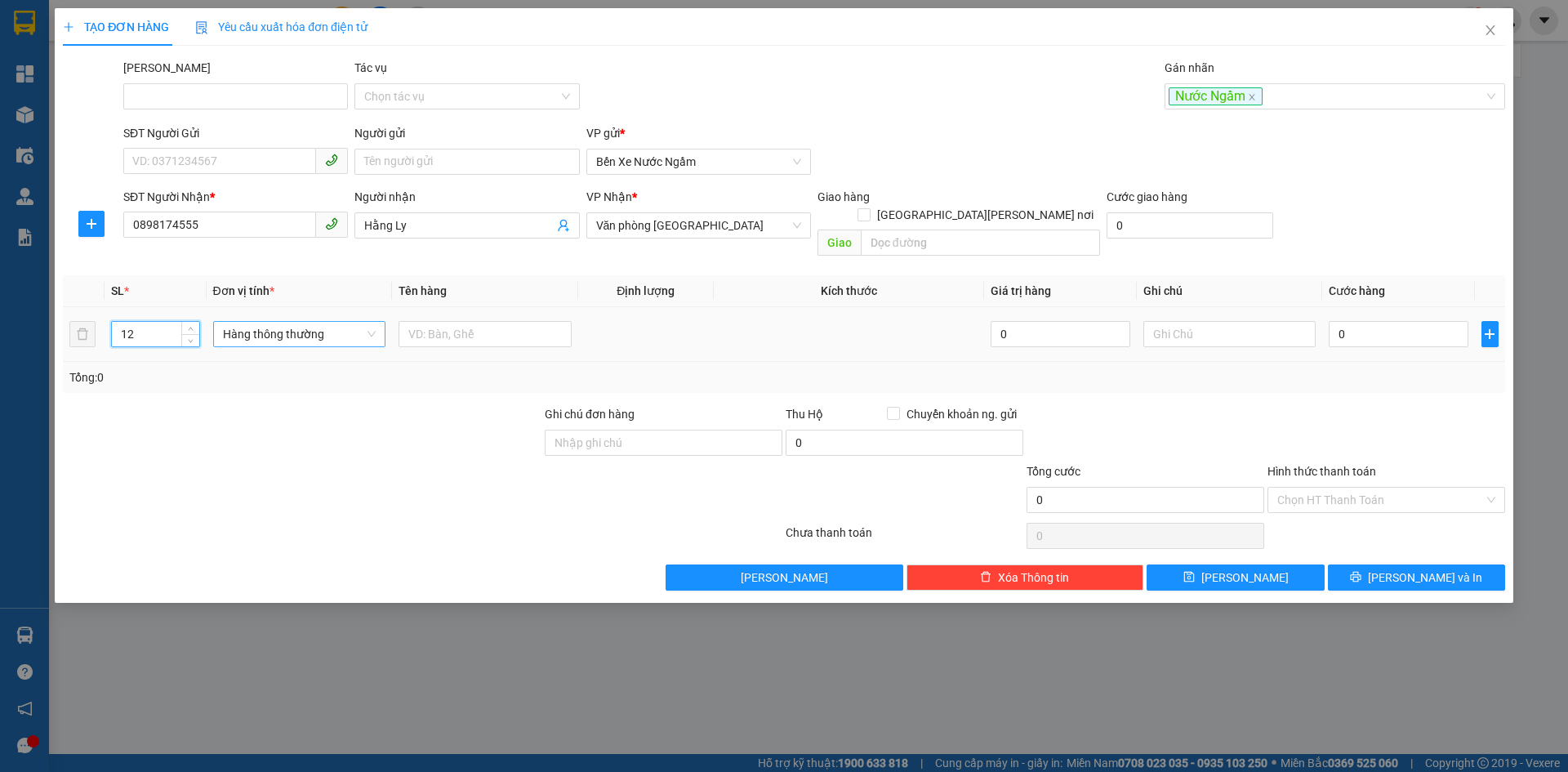
click at [276, 322] on span "Hàng thông thường" at bounding box center [300, 333] width 154 height 25
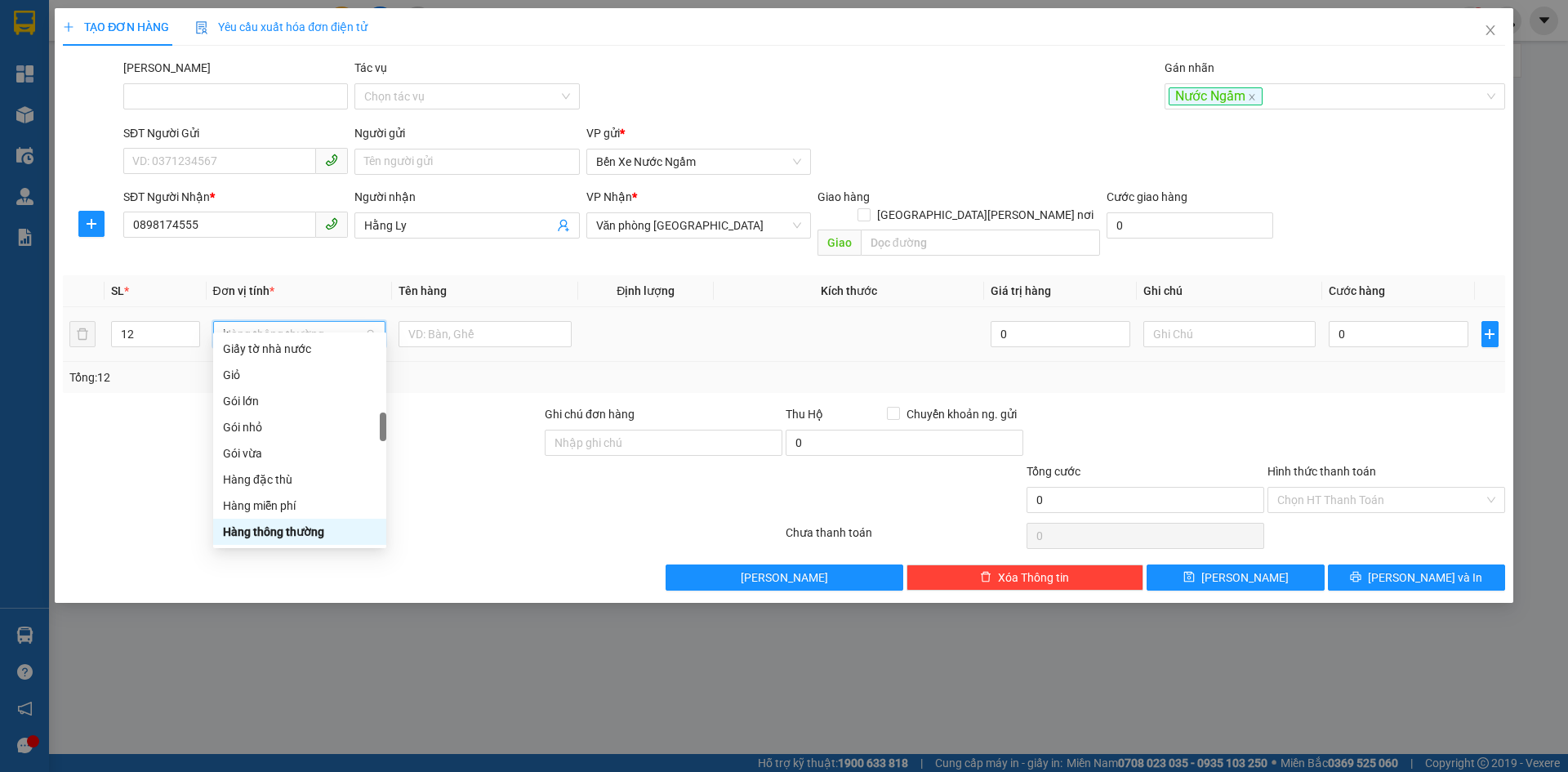
scroll to position [0, 0]
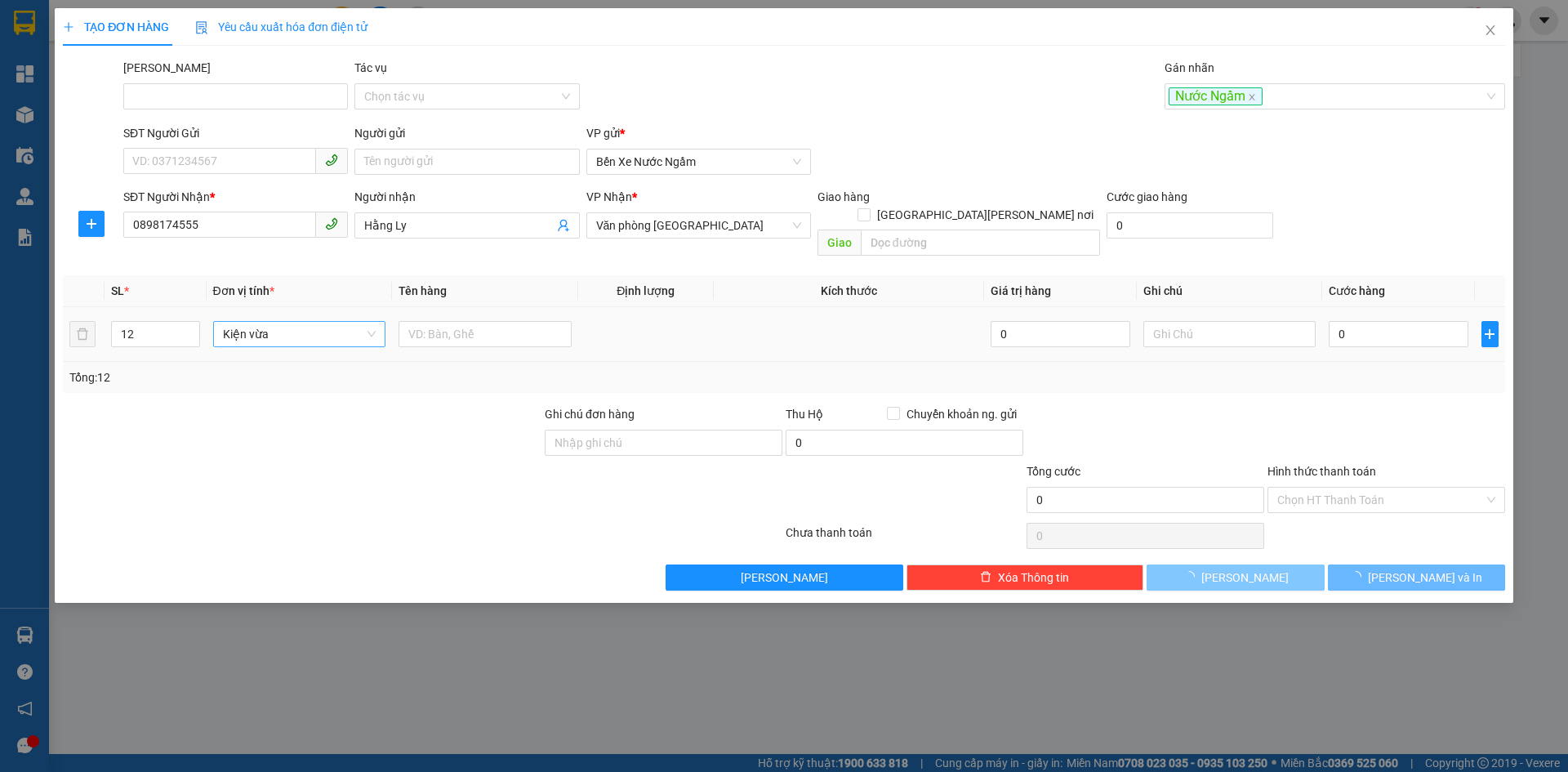
click at [1232, 565] on button "Lưu" at bounding box center [1235, 578] width 178 height 26
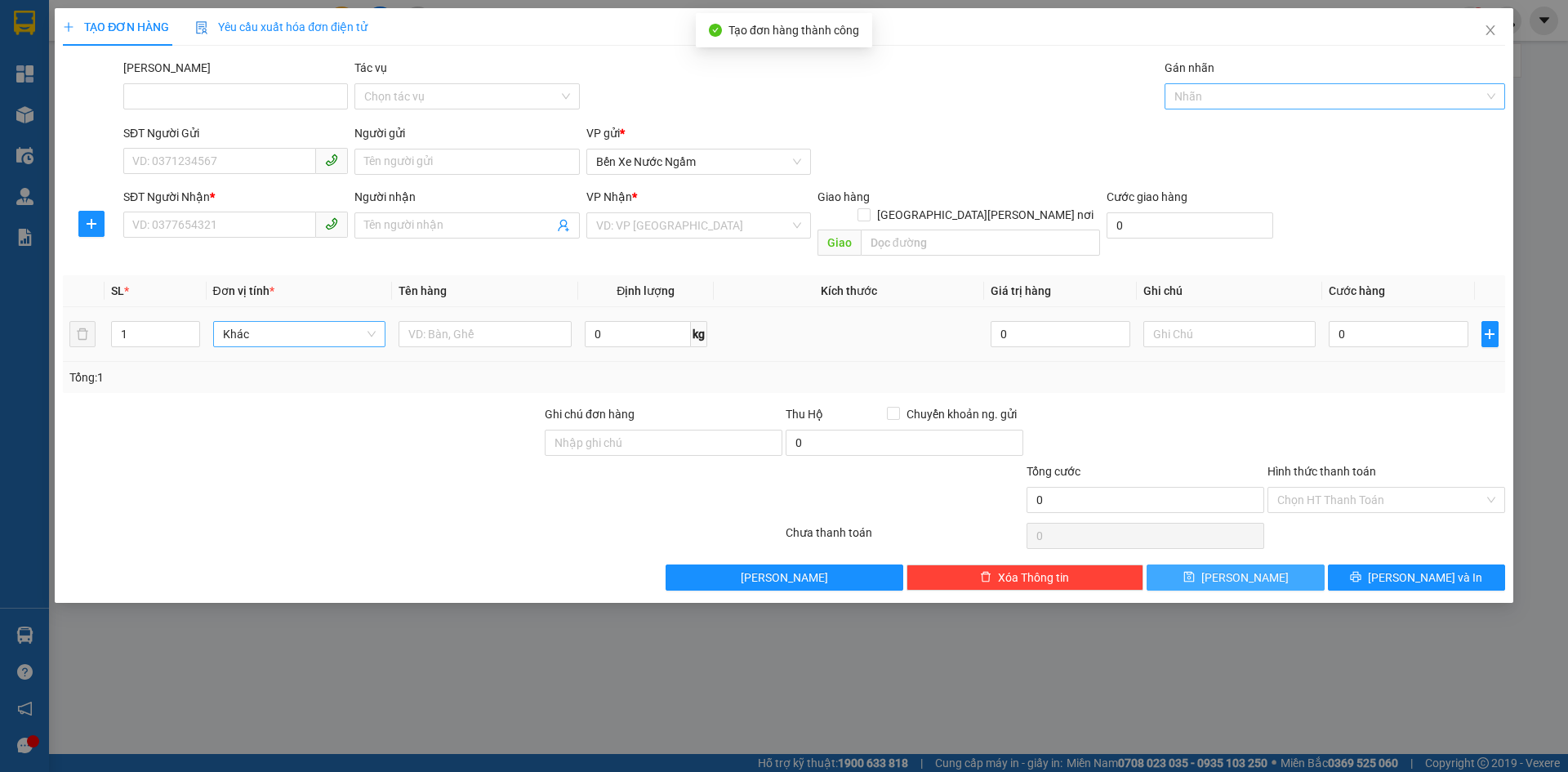
click at [1209, 100] on div at bounding box center [1326, 96] width 316 height 20
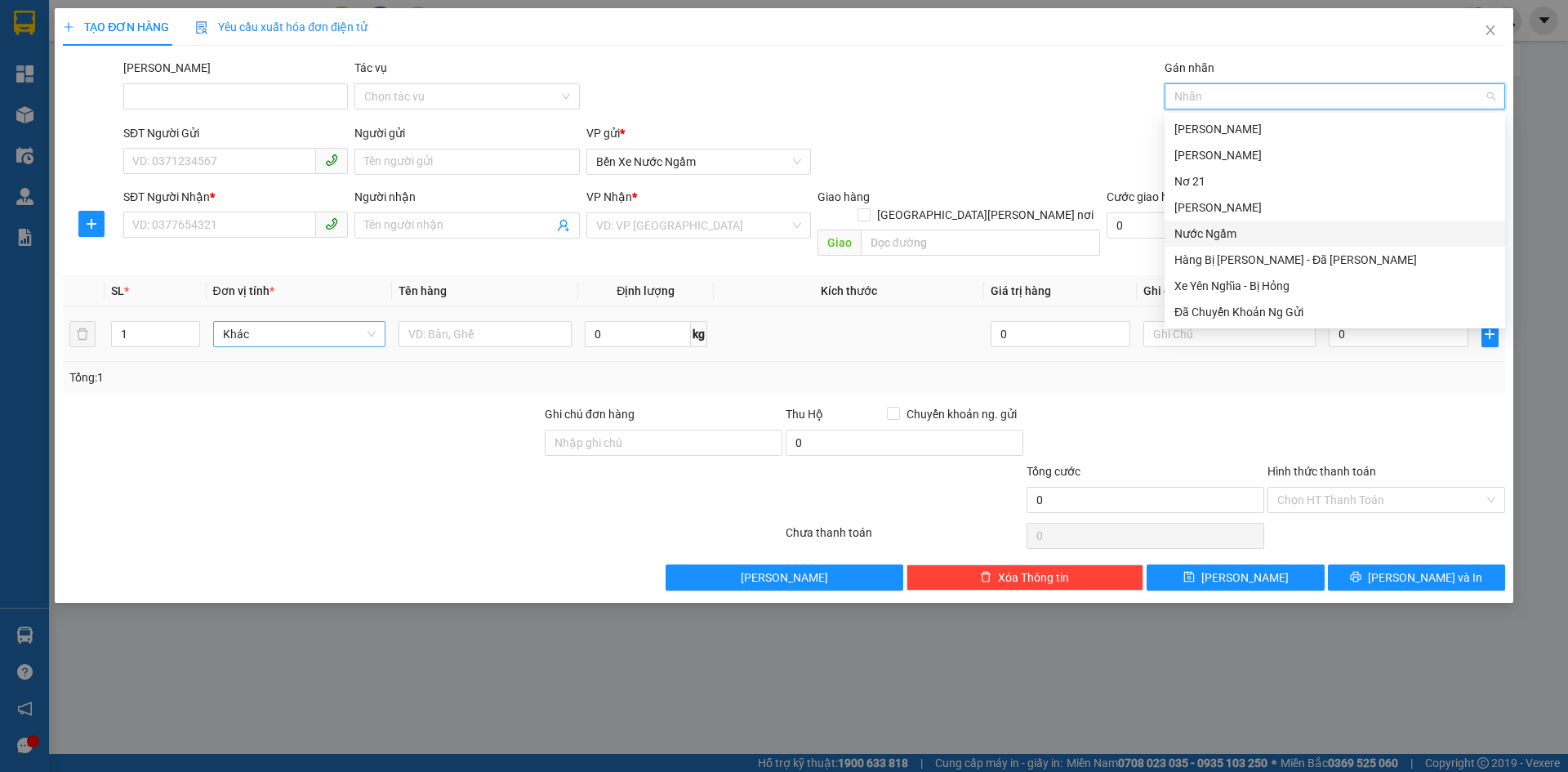
click at [1200, 229] on div "Nước Ngầm" at bounding box center [1335, 233] width 321 height 18
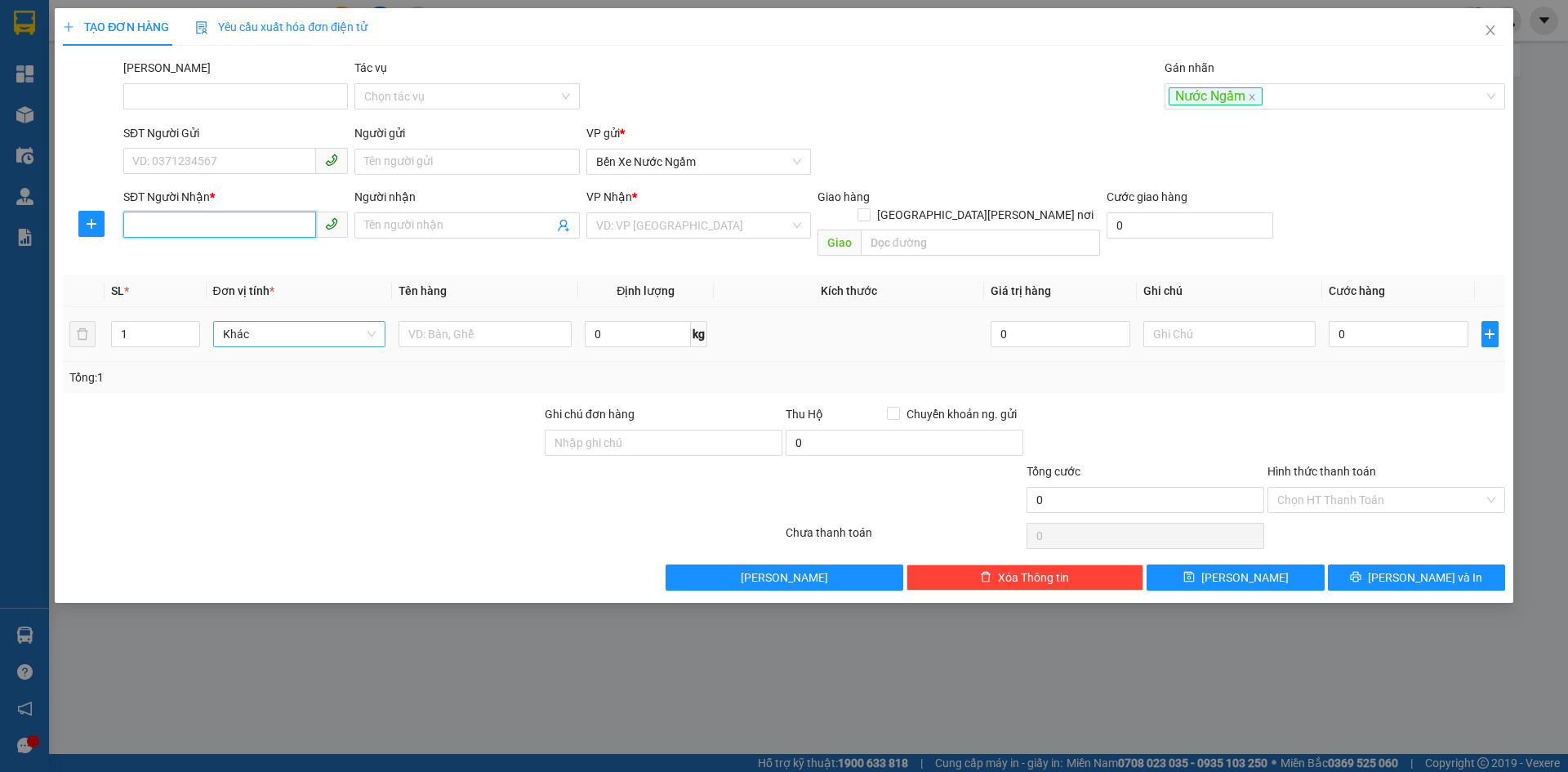
click at [146, 226] on input "SĐT Người Nhận *" at bounding box center [219, 224] width 192 height 26
click at [650, 223] on input "search" at bounding box center [692, 225] width 193 height 25
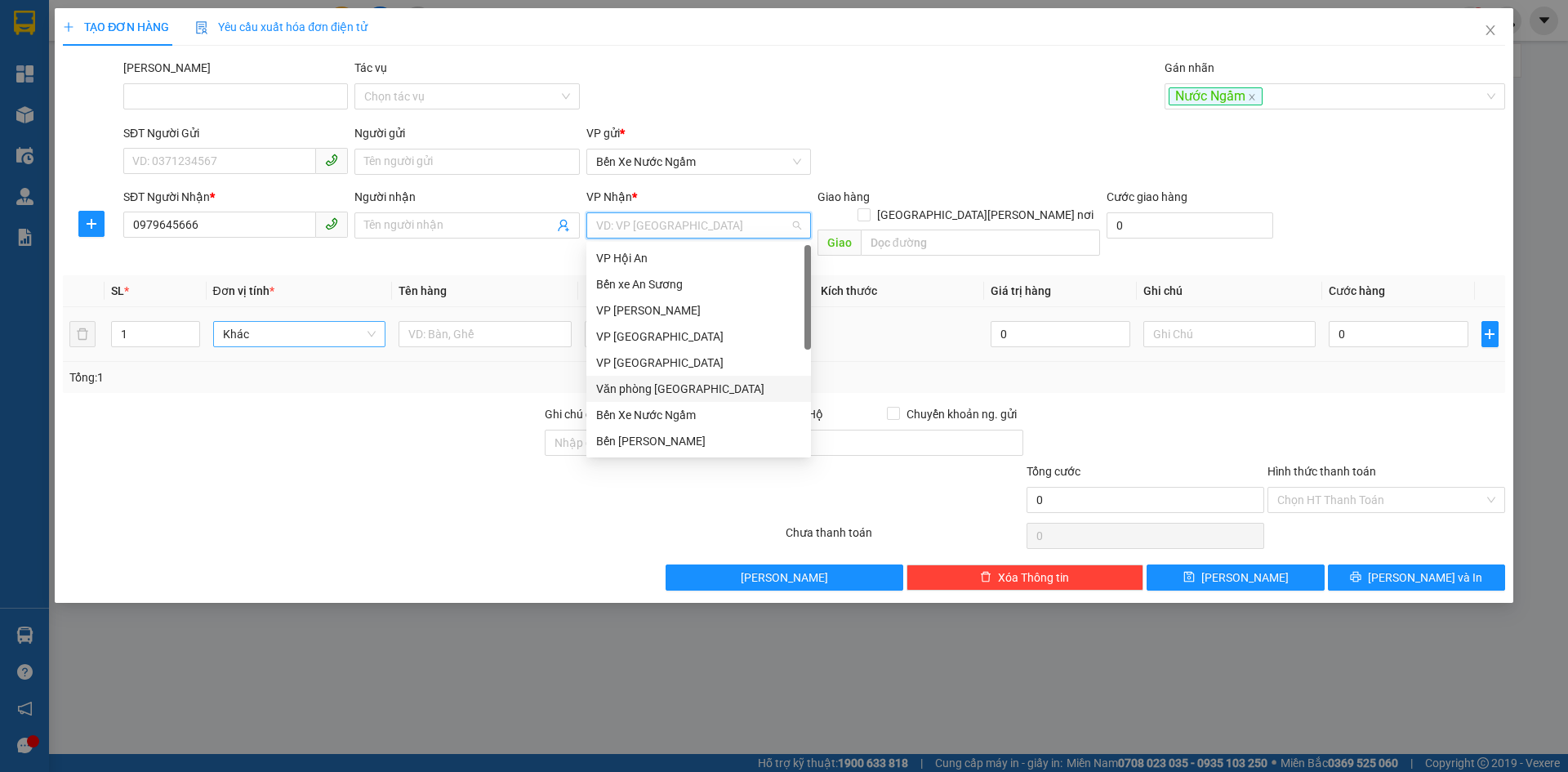
click at [685, 390] on div "Văn phòng Đà Nẵng" at bounding box center [698, 389] width 205 height 18
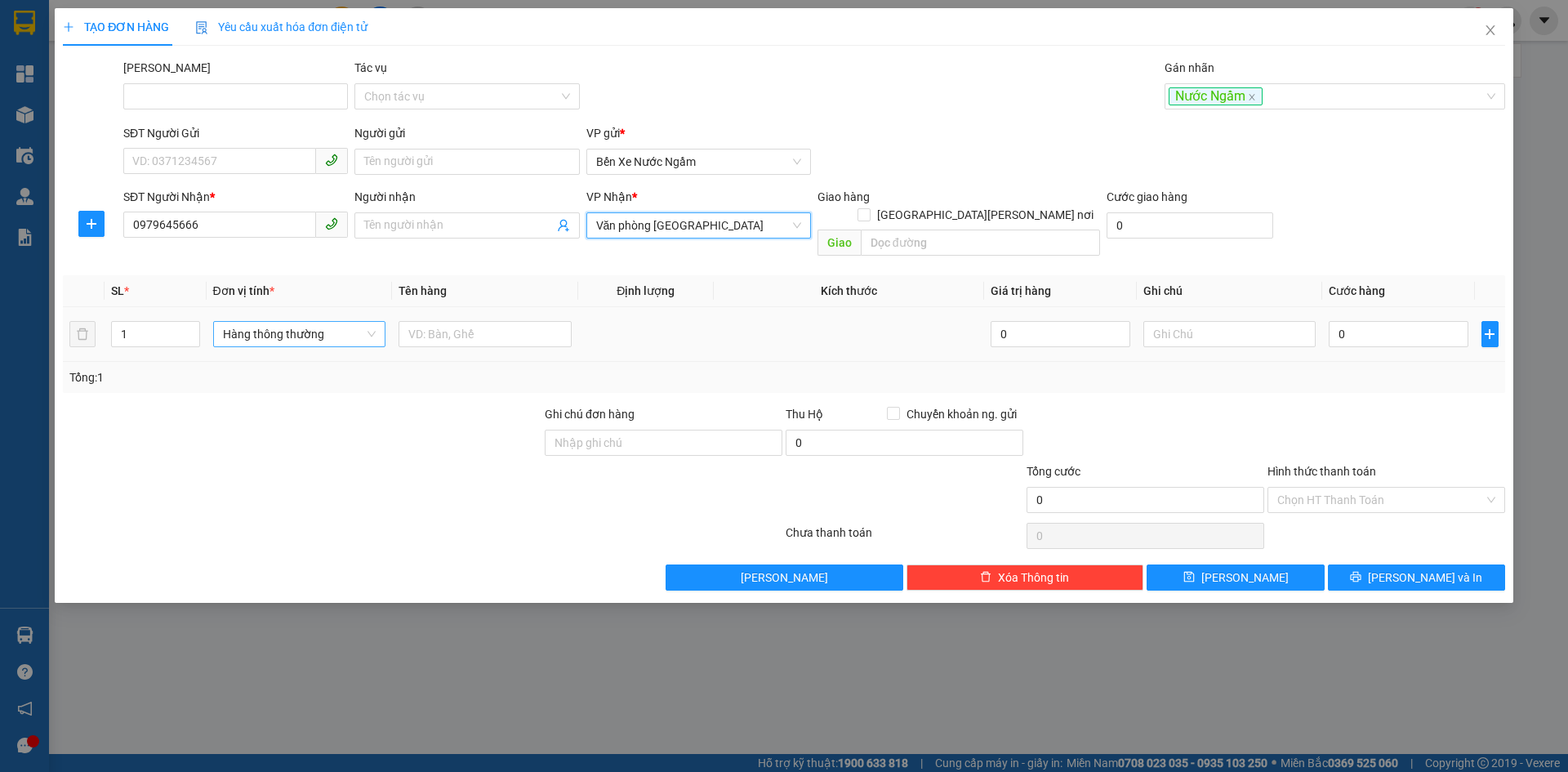
click at [233, 322] on span "Hàng thông thường" at bounding box center [300, 333] width 154 height 25
click at [233, 345] on div "Bọc" at bounding box center [300, 349] width 154 height 18
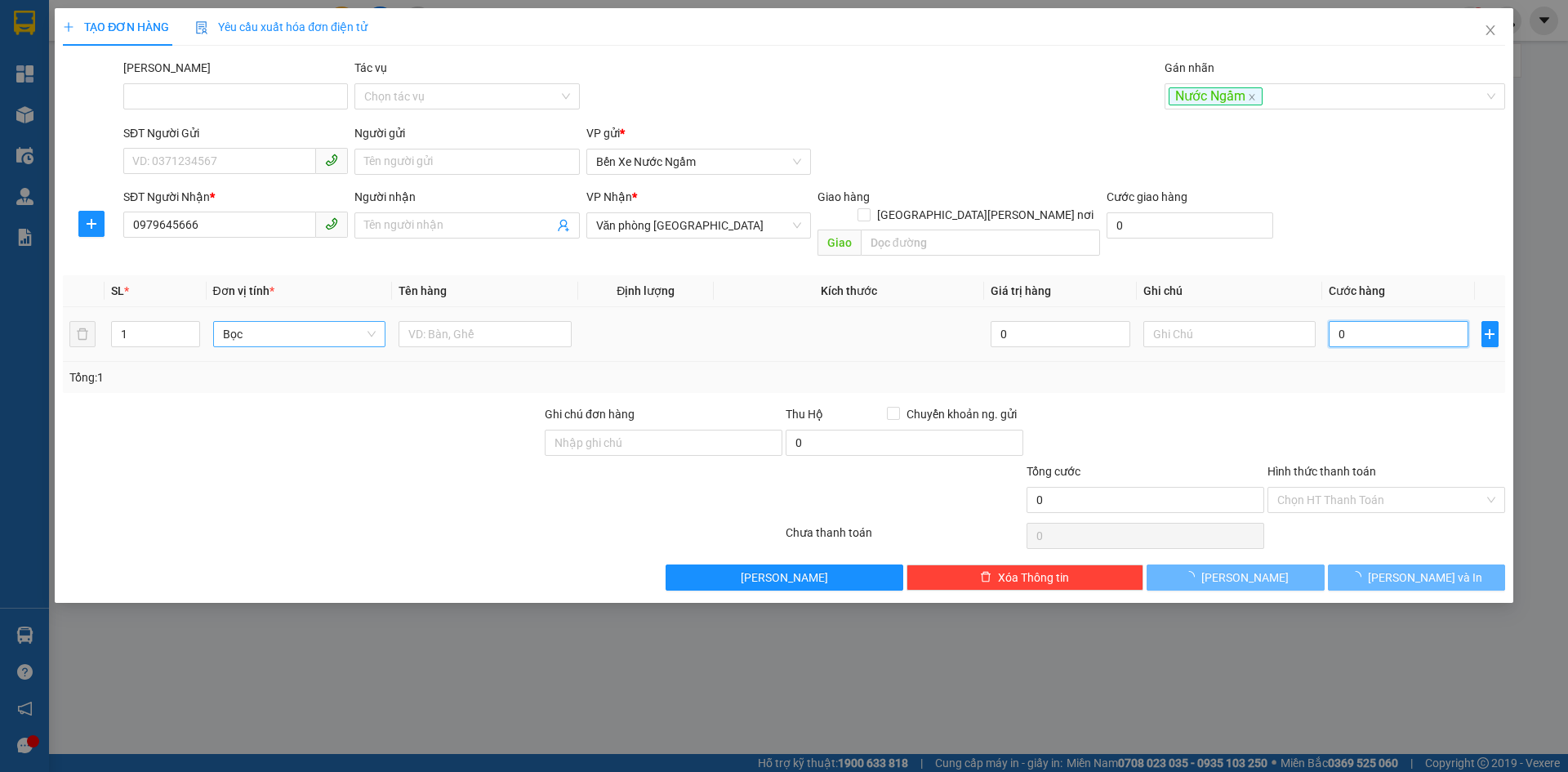
click at [1355, 326] on input "0" at bounding box center [1398, 334] width 139 height 26
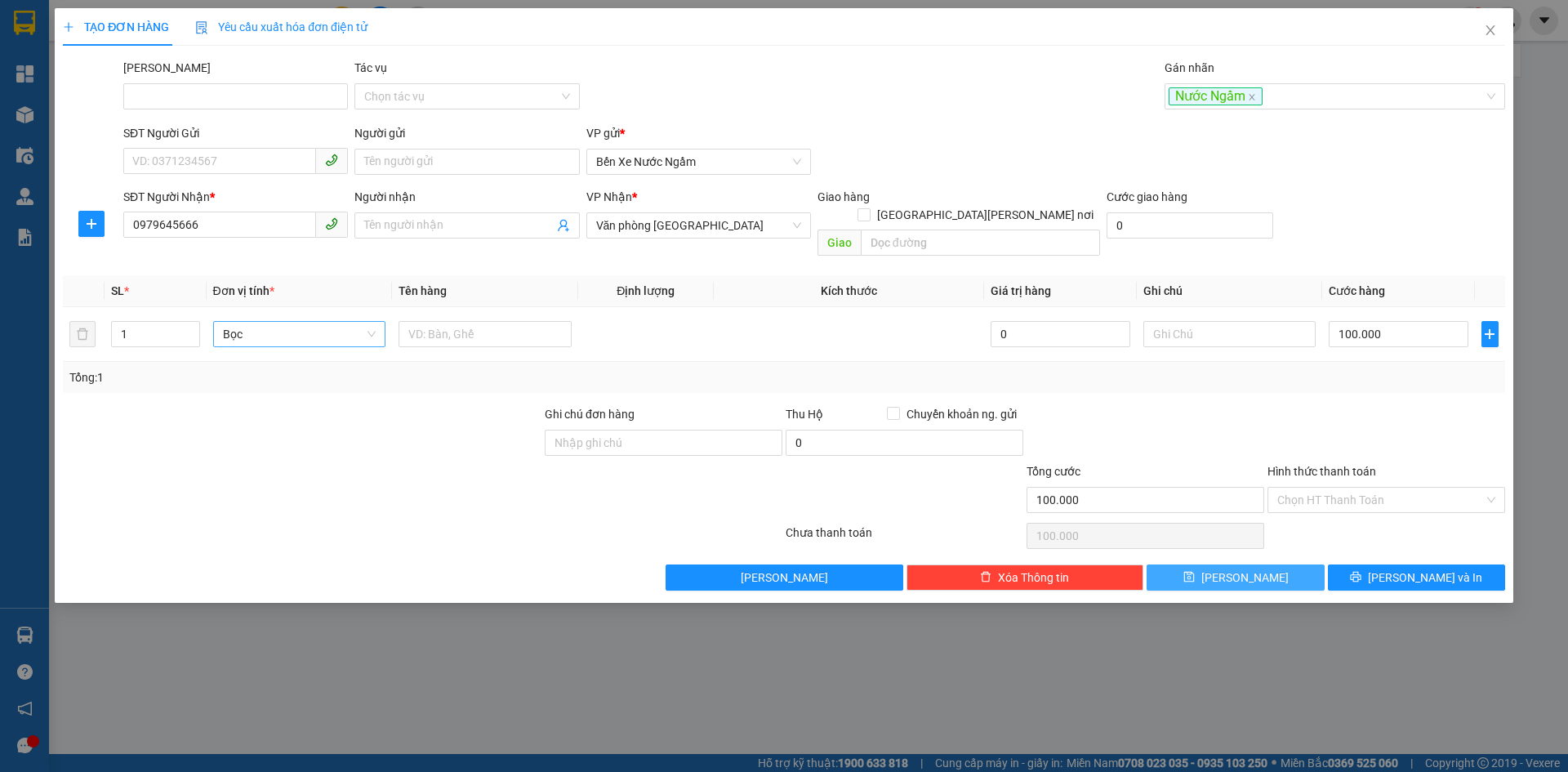
click at [1214, 567] on button "Lưu" at bounding box center [1235, 578] width 178 height 26
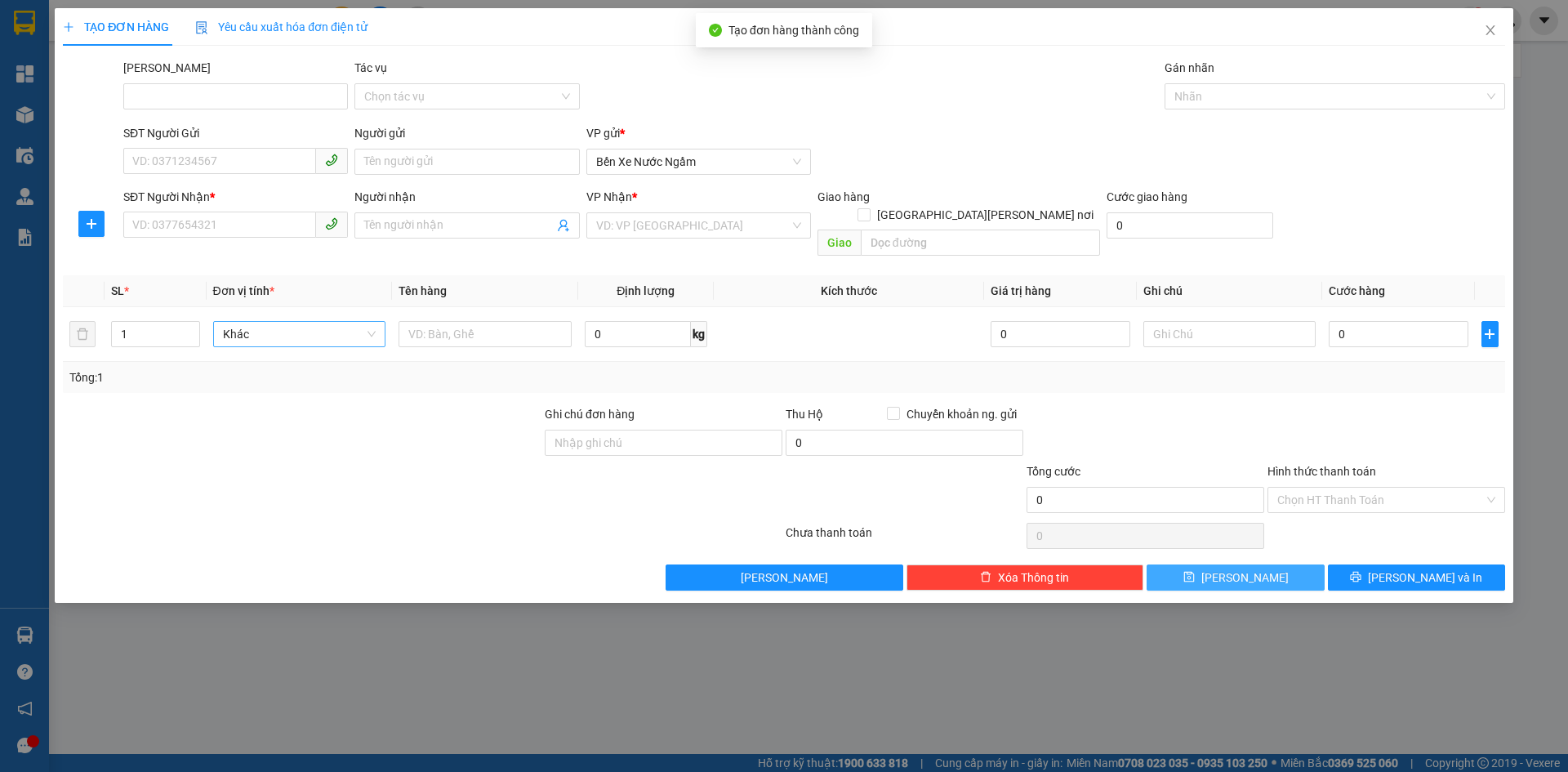
drag, startPoint x: 1191, startPoint y: 99, endPoint x: 1211, endPoint y: 123, distance: 31.2
click at [1191, 98] on div at bounding box center [1326, 96] width 316 height 20
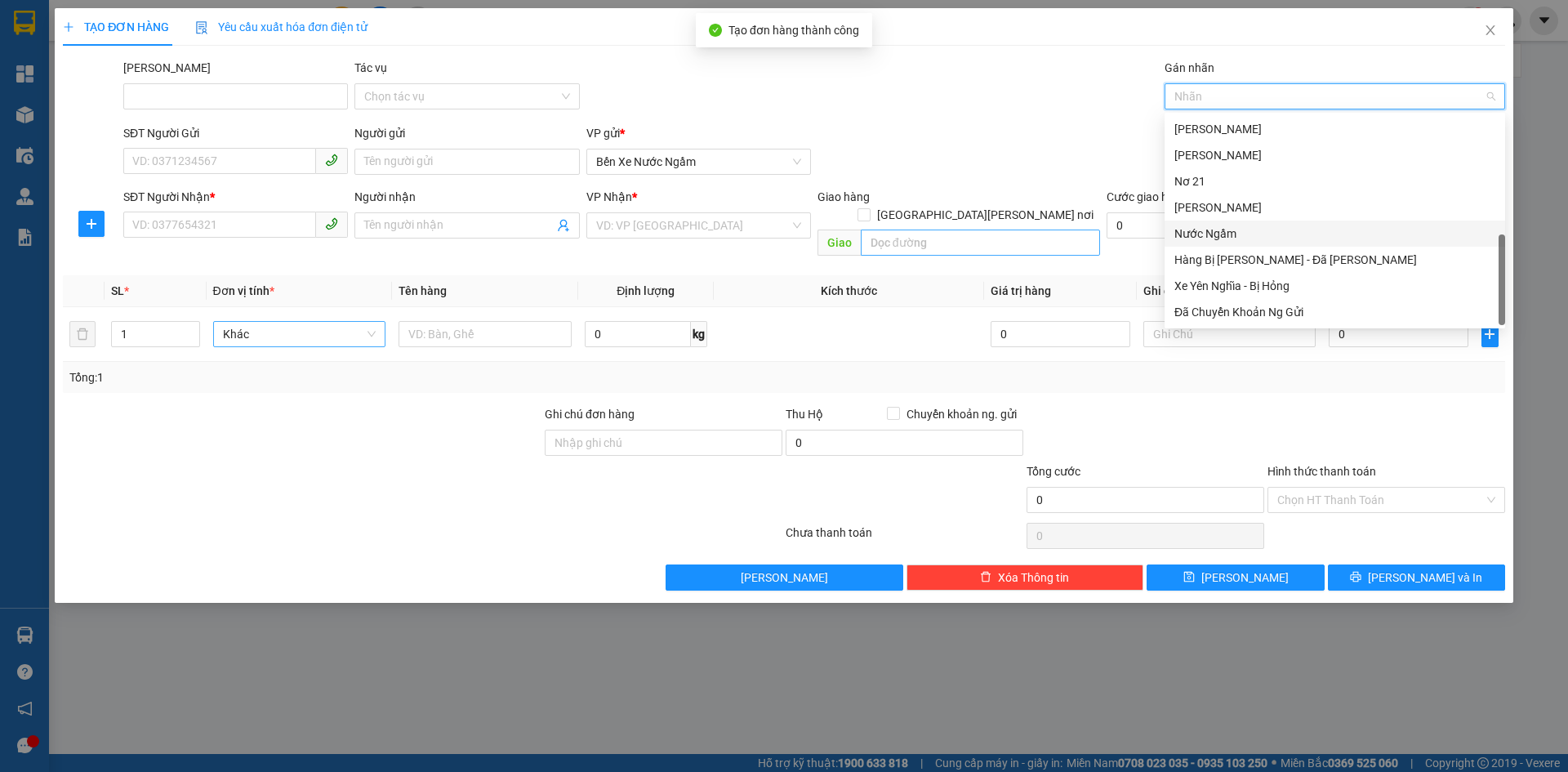
drag, startPoint x: 1228, startPoint y: 236, endPoint x: 980, endPoint y: 236, distance: 248.0
click at [1228, 236] on div "Nước Ngầm" at bounding box center [1335, 233] width 321 height 18
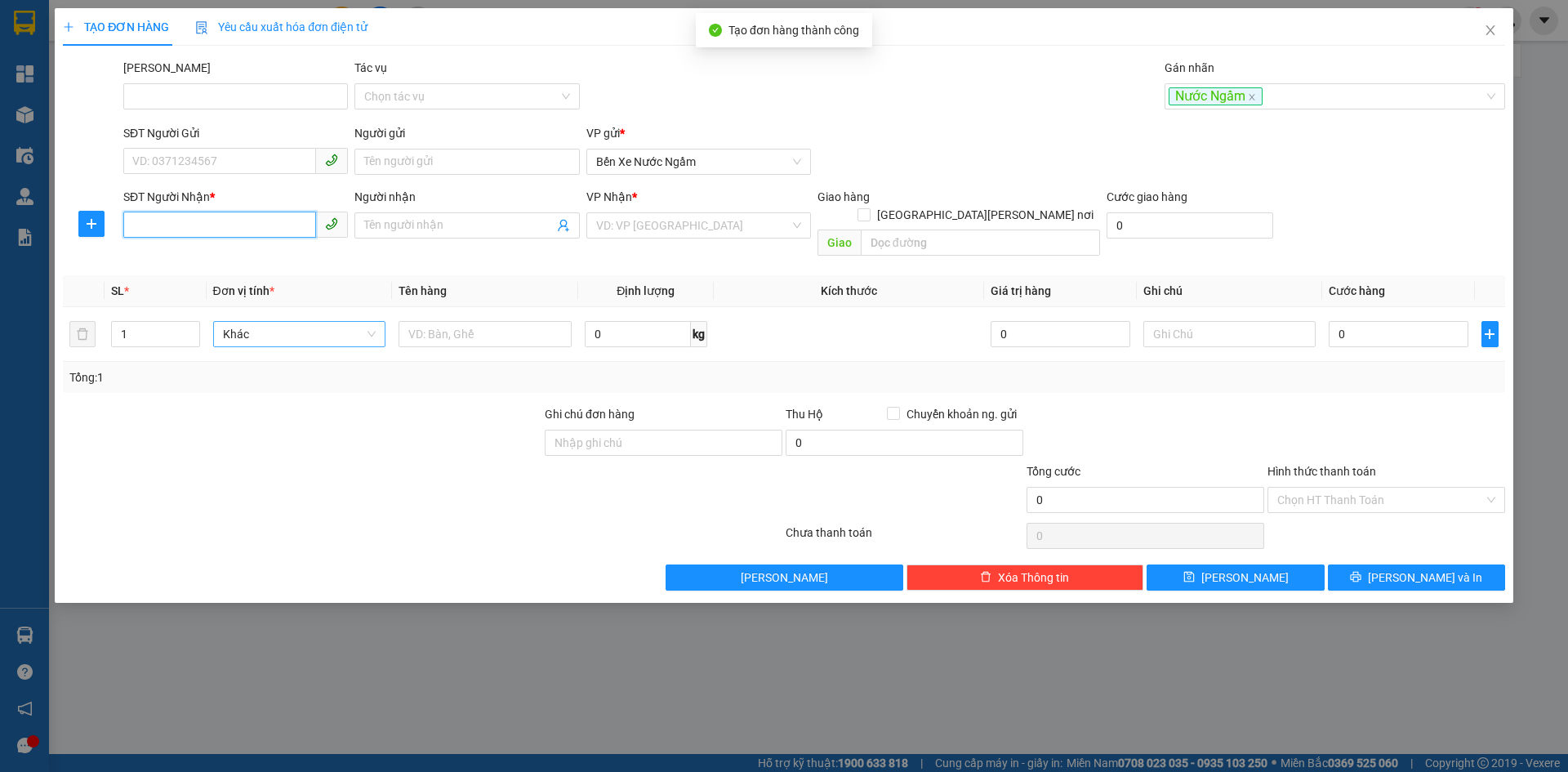
click at [166, 230] on input "SĐT Người Nhận *" at bounding box center [219, 224] width 192 height 26
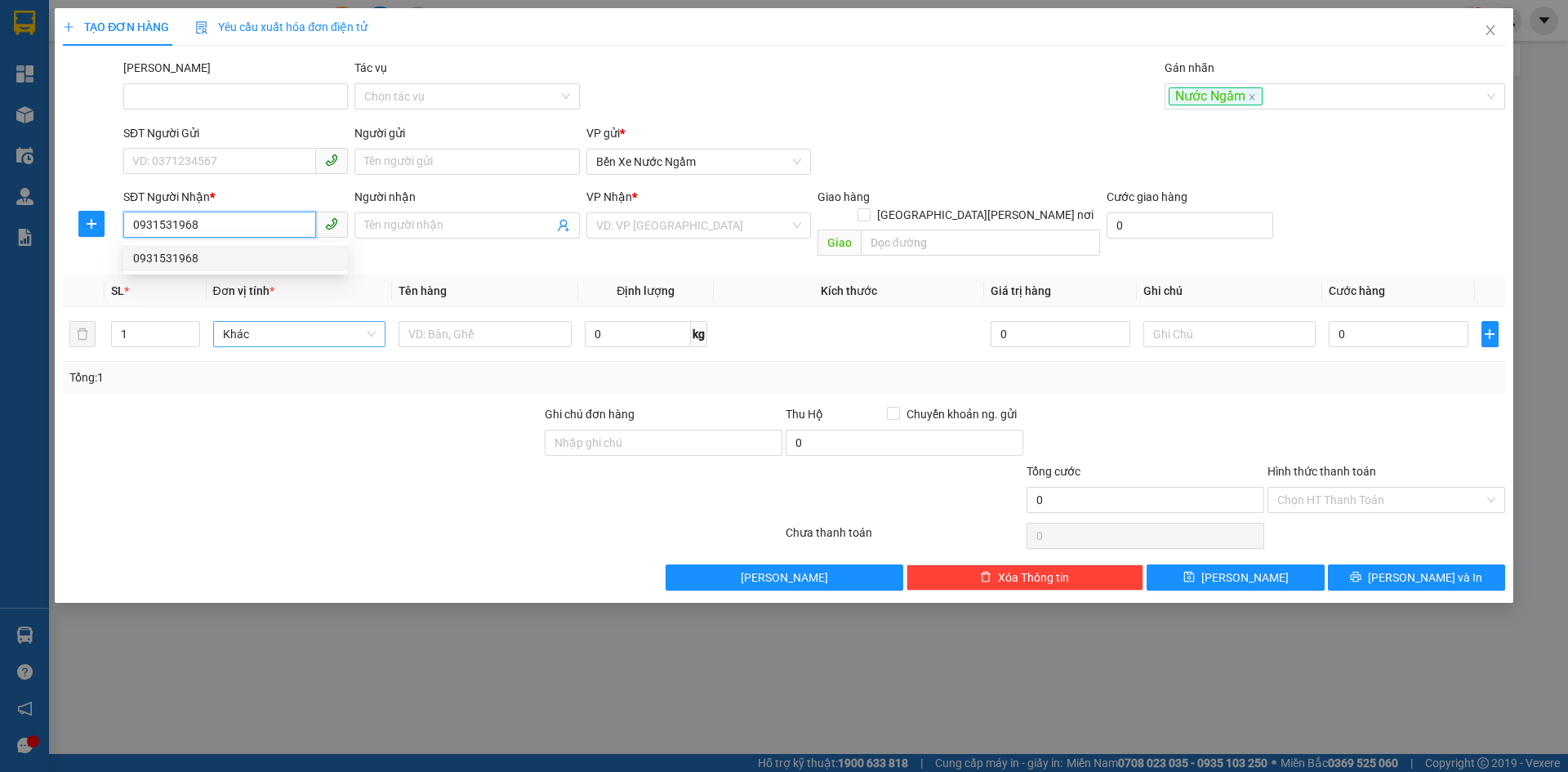
click at [161, 257] on div "0931531968" at bounding box center [235, 258] width 205 height 18
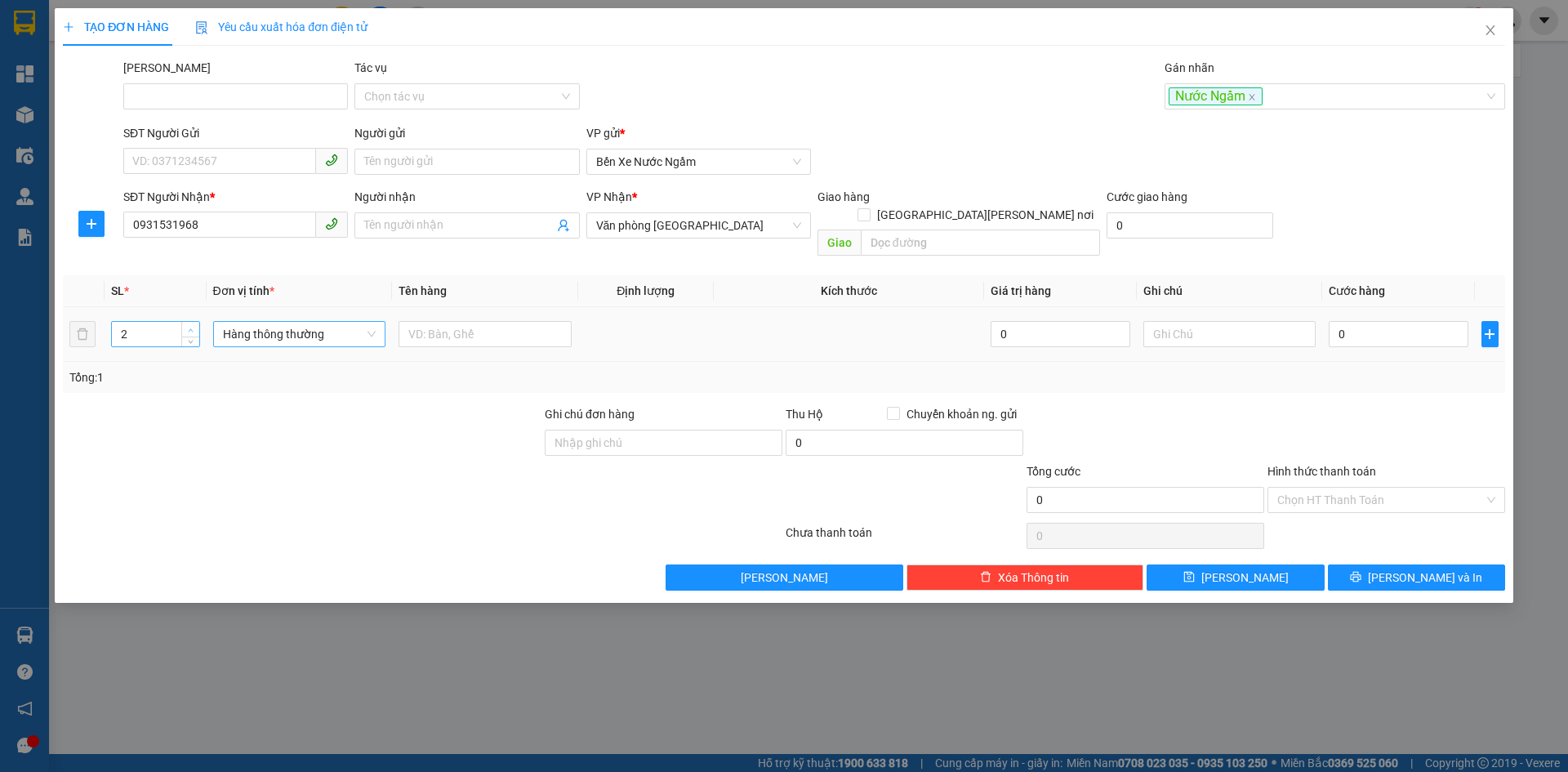
click at [190, 328] on icon "up" at bounding box center [190, 329] width 5 height 3
click at [253, 322] on span "Hàng thông thường" at bounding box center [300, 333] width 154 height 25
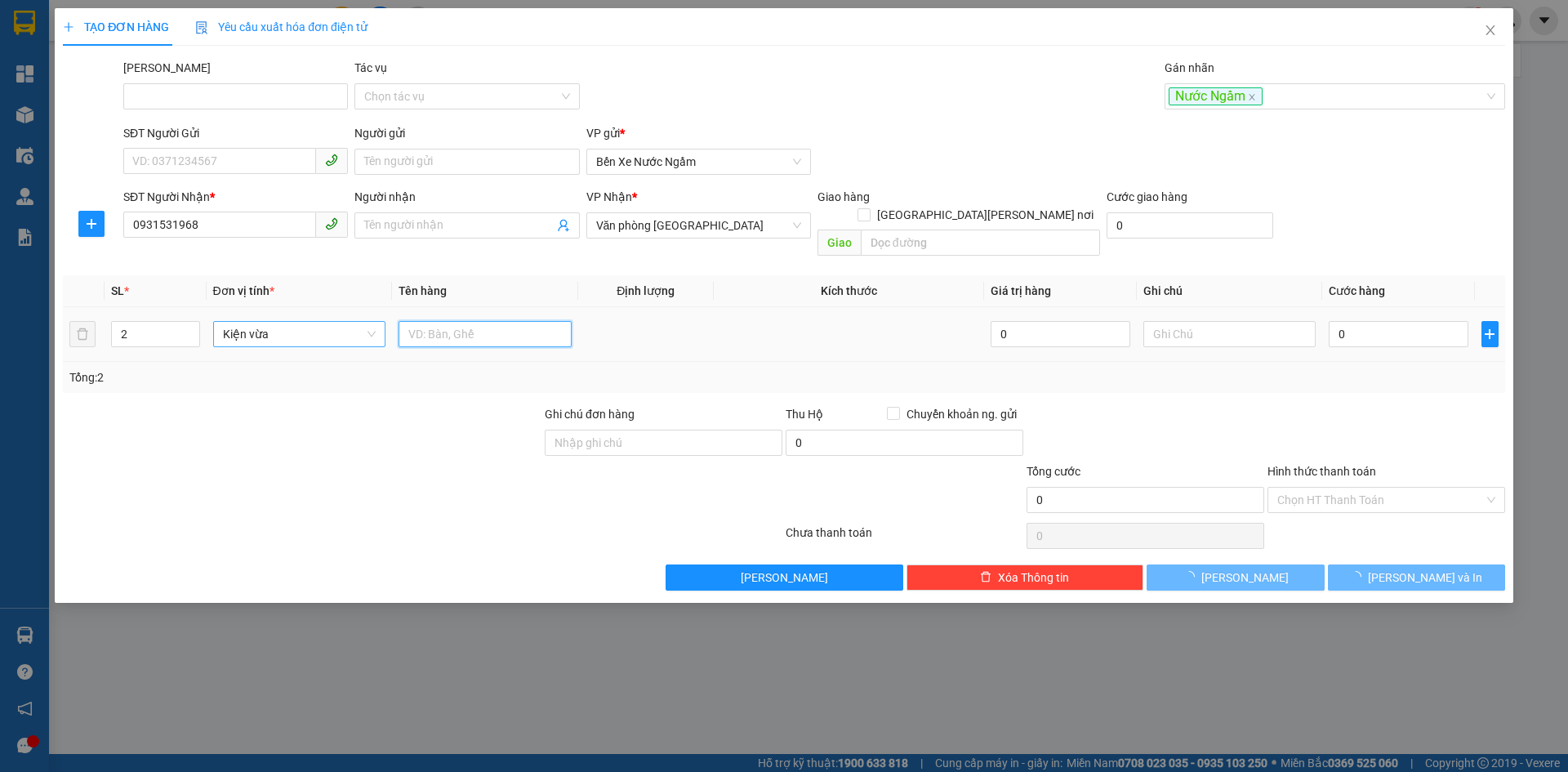
click at [409, 323] on input "text" at bounding box center [485, 334] width 174 height 26
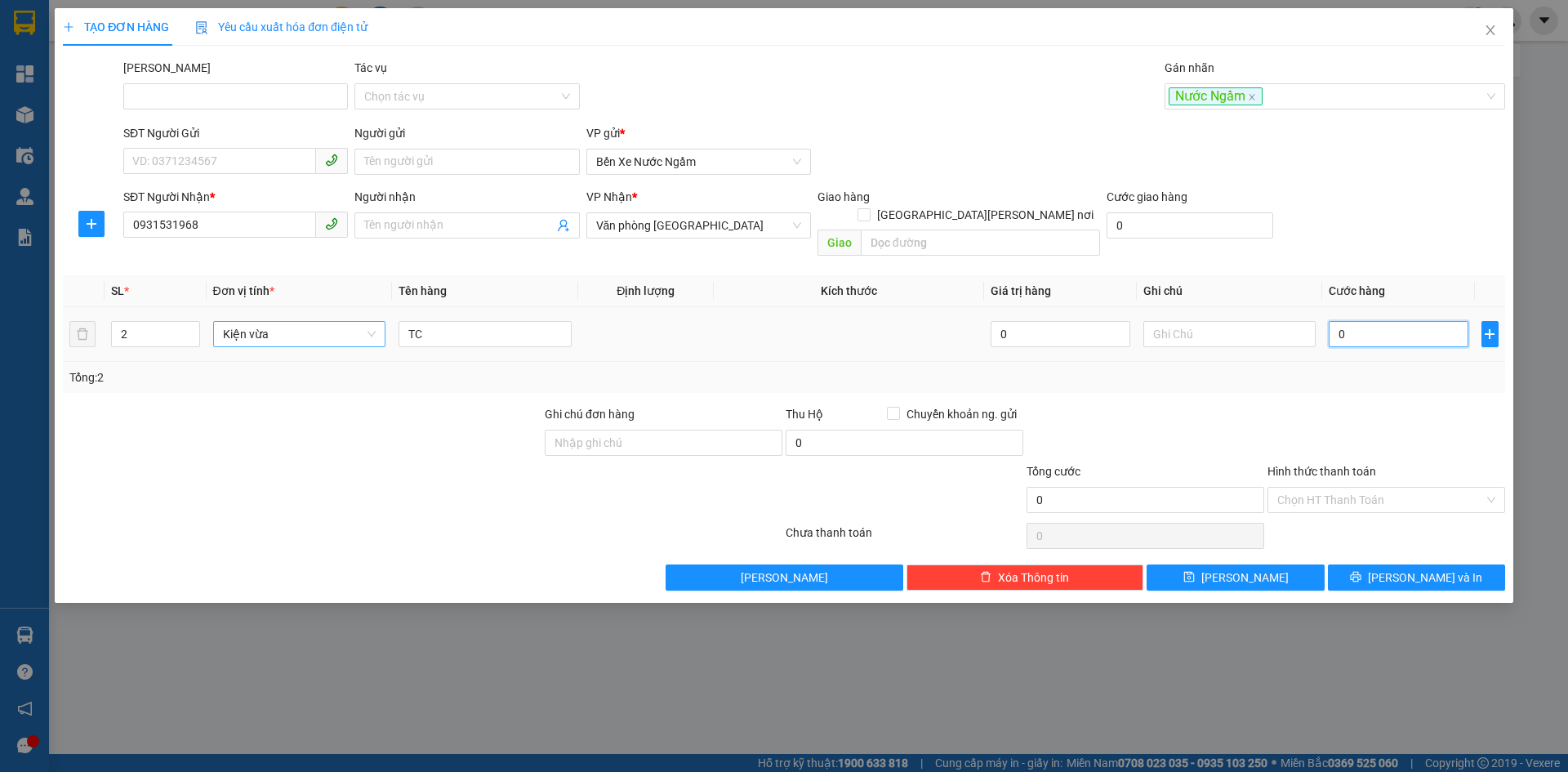
click at [1378, 322] on input "0" at bounding box center [1398, 334] width 139 height 26
drag, startPoint x: 1235, startPoint y: 562, endPoint x: 1232, endPoint y: 548, distance: 14.3
click at [1232, 565] on button "Lưu" at bounding box center [1235, 578] width 178 height 26
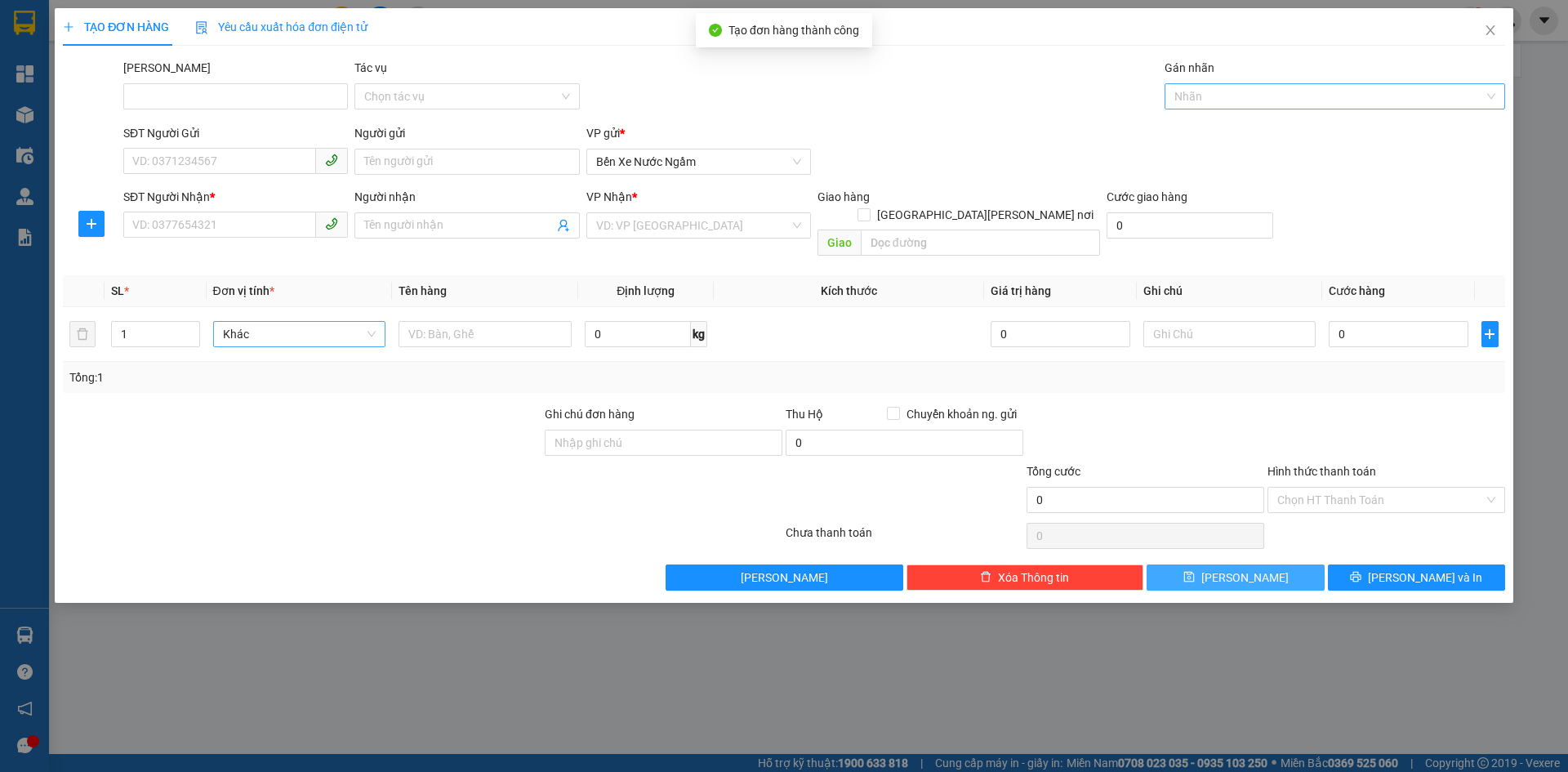
click at [1209, 95] on div at bounding box center [1326, 96] width 316 height 20
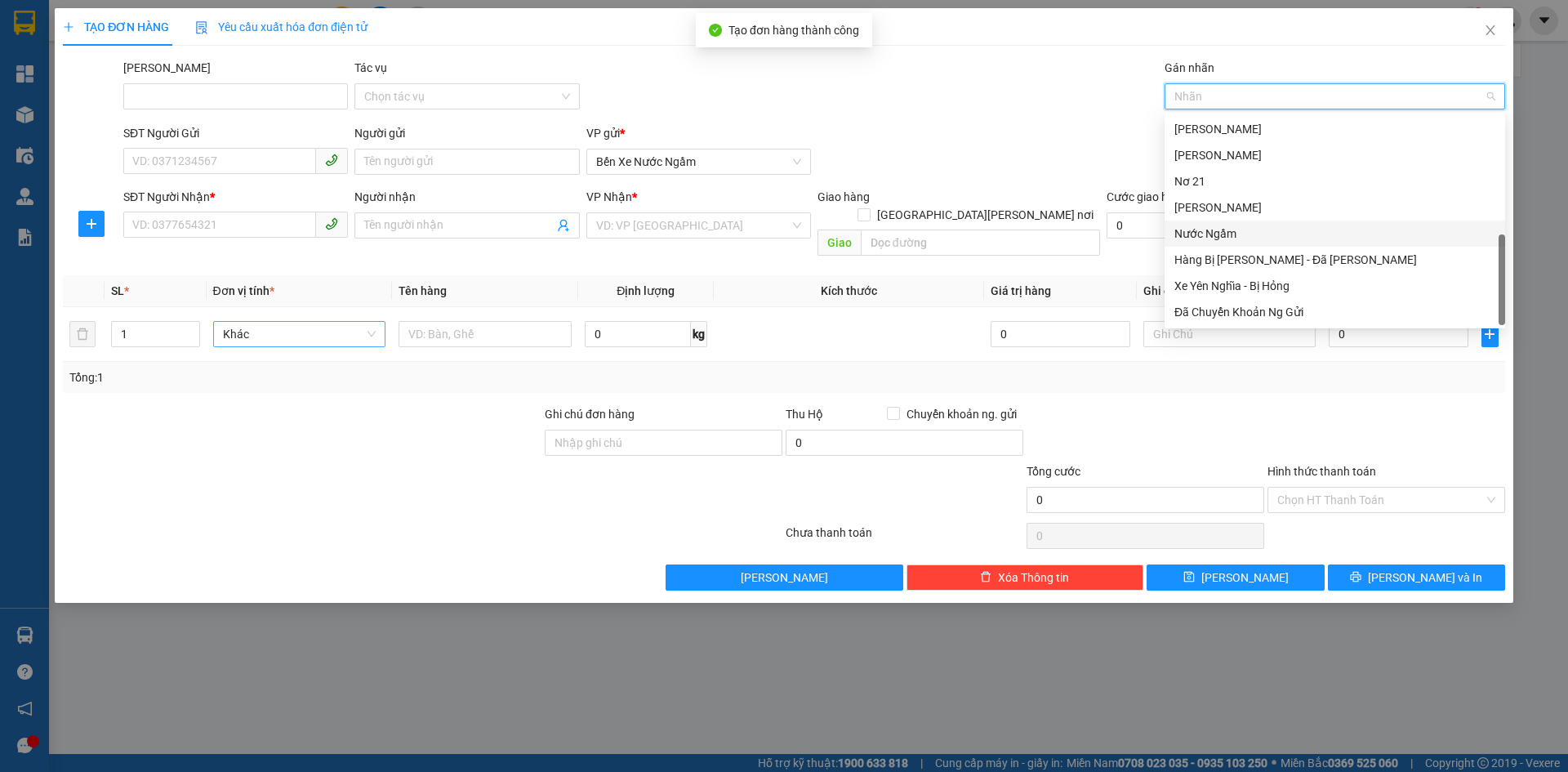
click at [1217, 230] on div "Nước Ngầm" at bounding box center [1335, 233] width 321 height 18
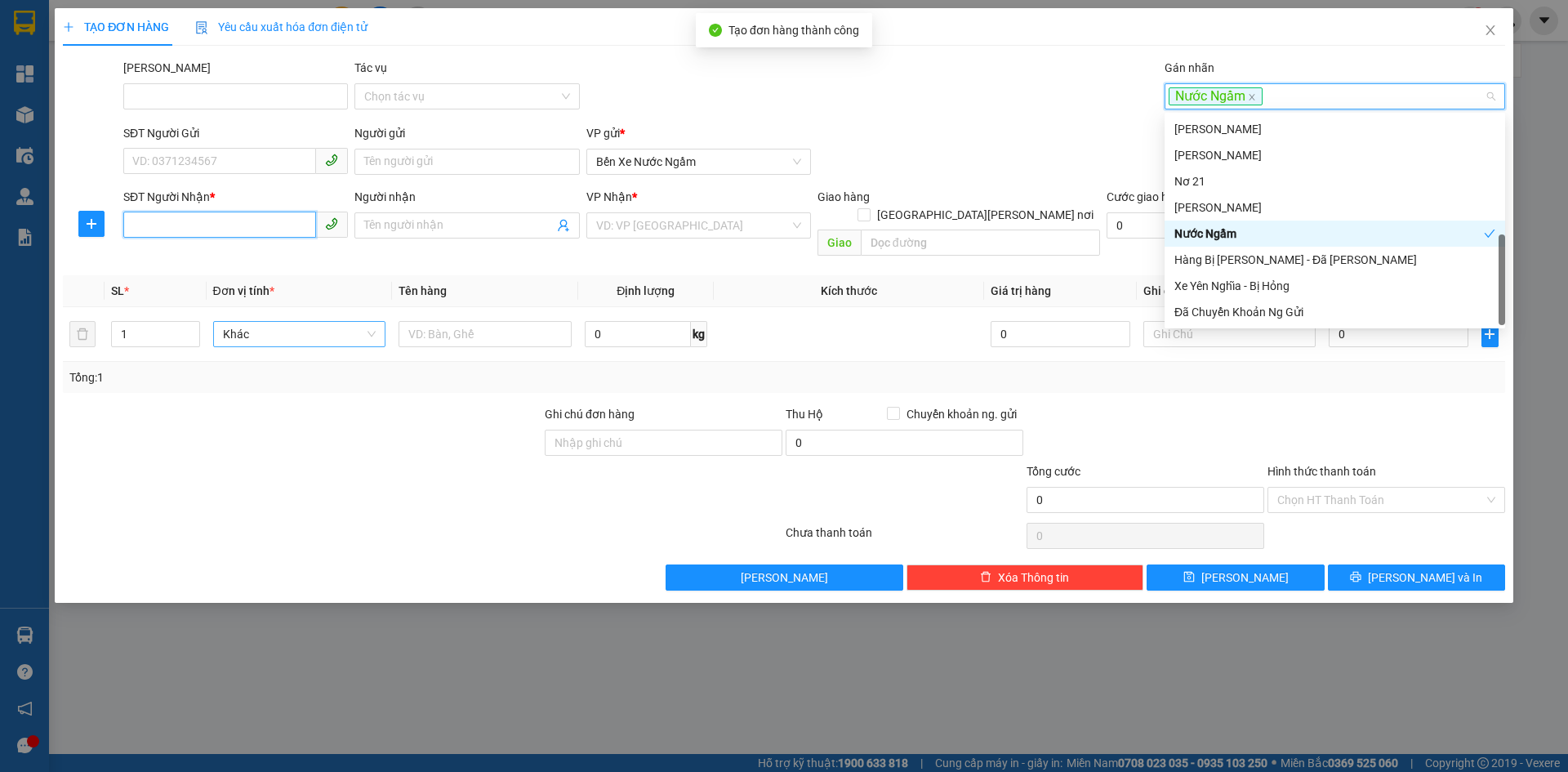
click at [142, 233] on input "SĐT Người Nhận *" at bounding box center [219, 224] width 192 height 26
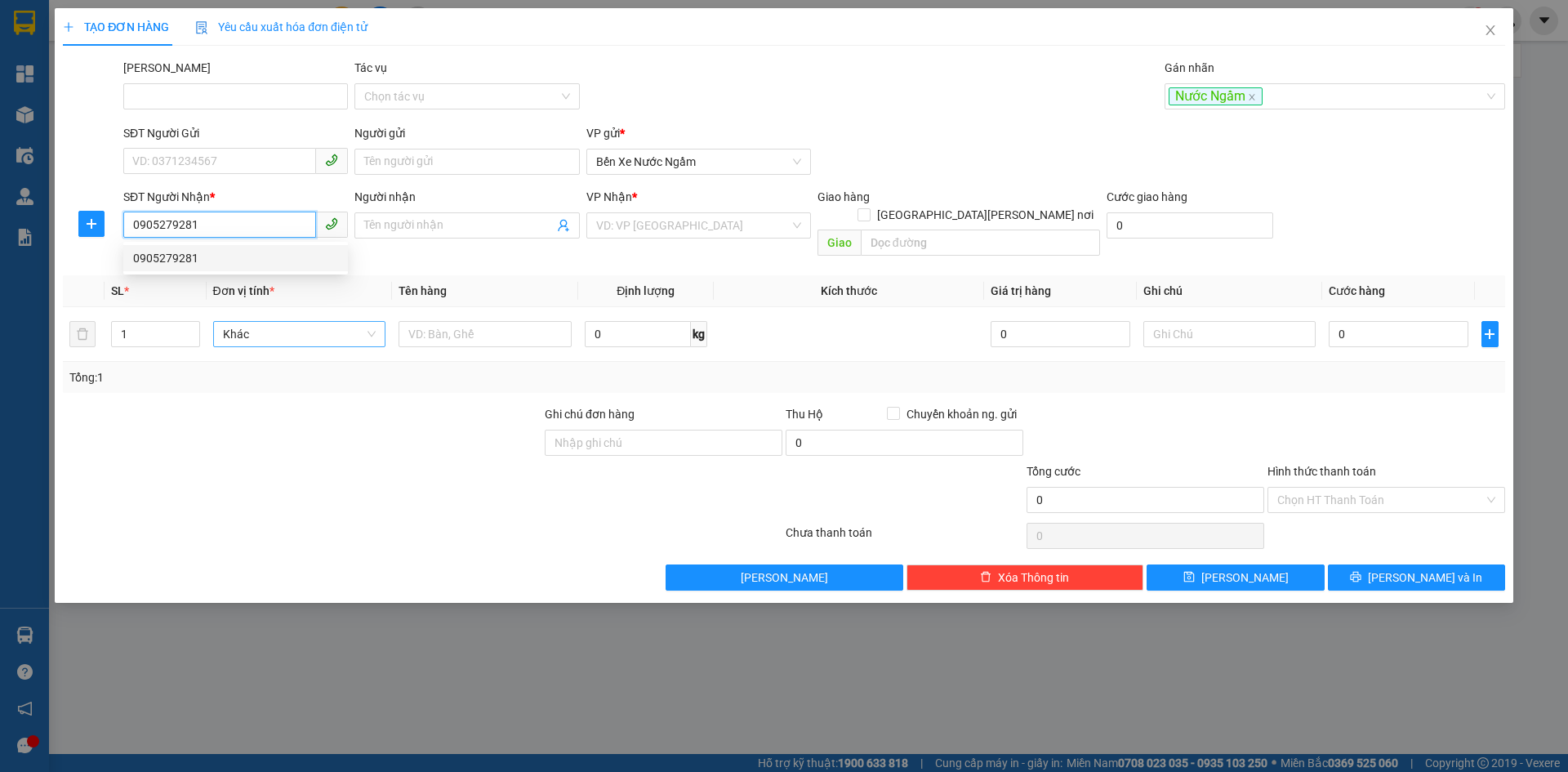
click at [166, 258] on div "0905279281" at bounding box center [235, 258] width 205 height 18
click at [282, 322] on span "Hàng thông thường" at bounding box center [300, 333] width 154 height 25
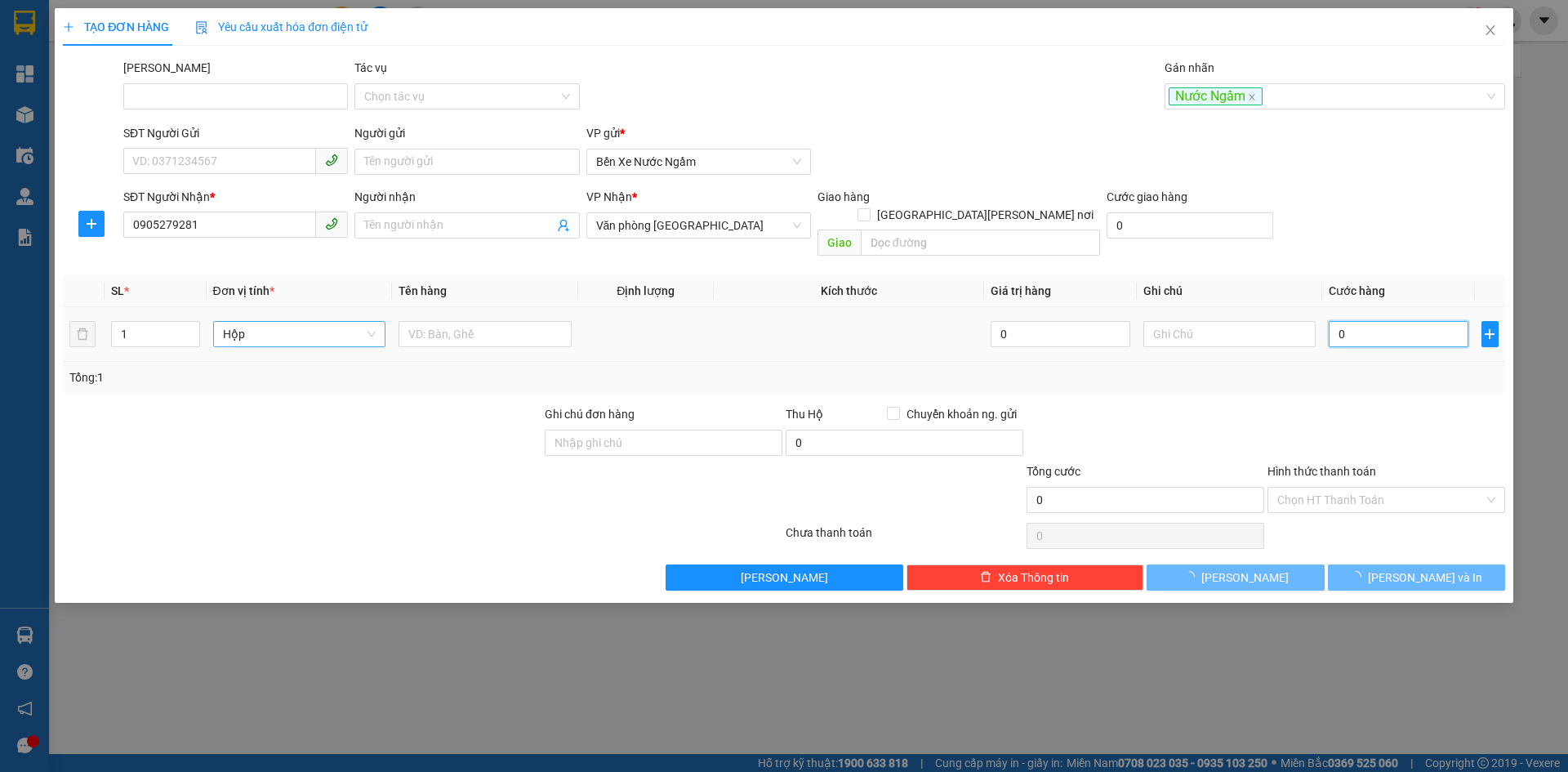
click at [1355, 322] on input "0" at bounding box center [1398, 334] width 139 height 26
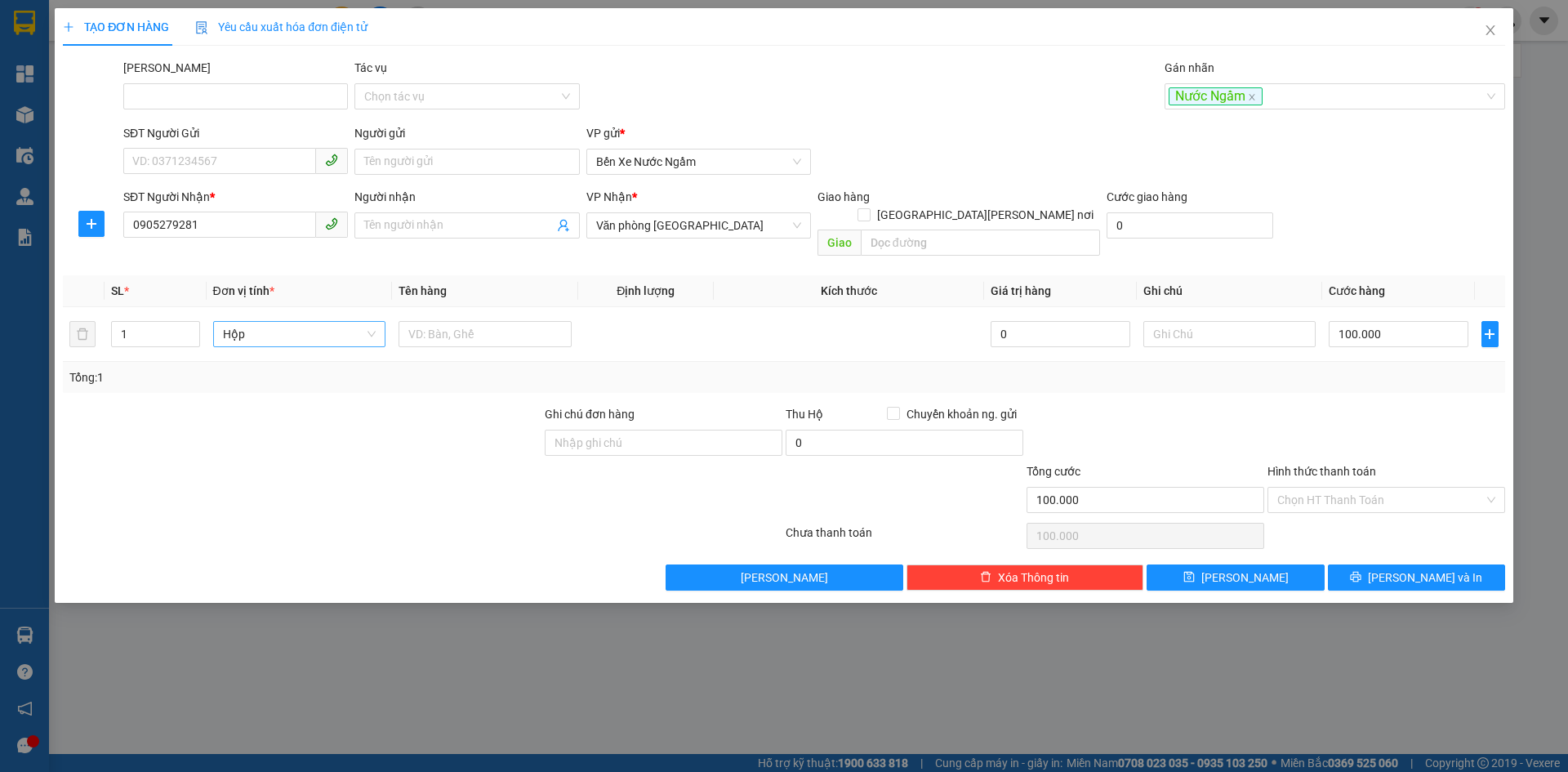
click at [1359, 377] on div "Transit Pickup Surcharge Ids Transit Deliver Surcharge Ids Transit Deliver Surc…" at bounding box center [784, 324] width 1442 height 532
click at [1231, 567] on button "Lưu" at bounding box center [1235, 578] width 178 height 26
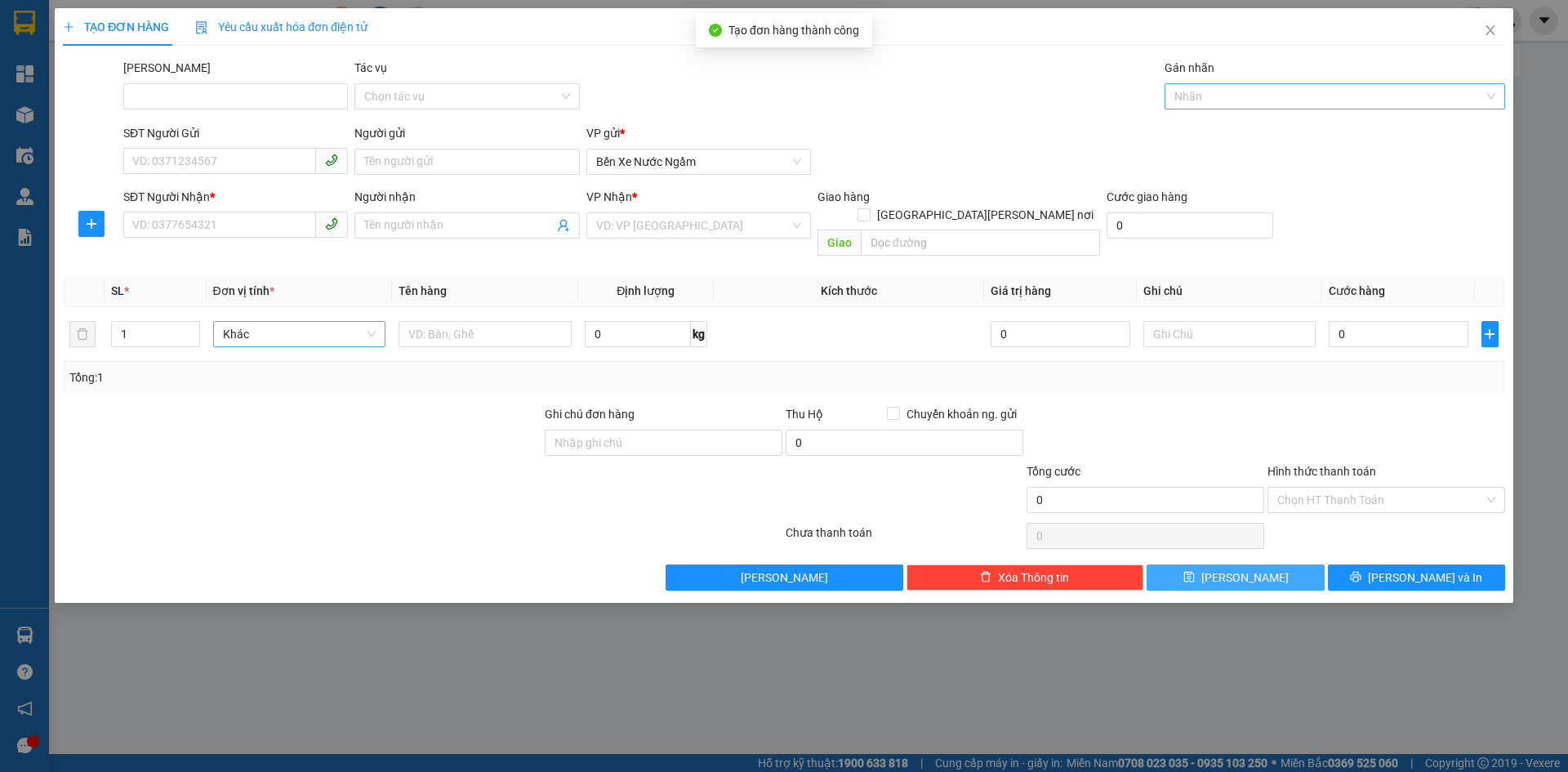
click at [1209, 90] on div at bounding box center [1326, 96] width 316 height 20
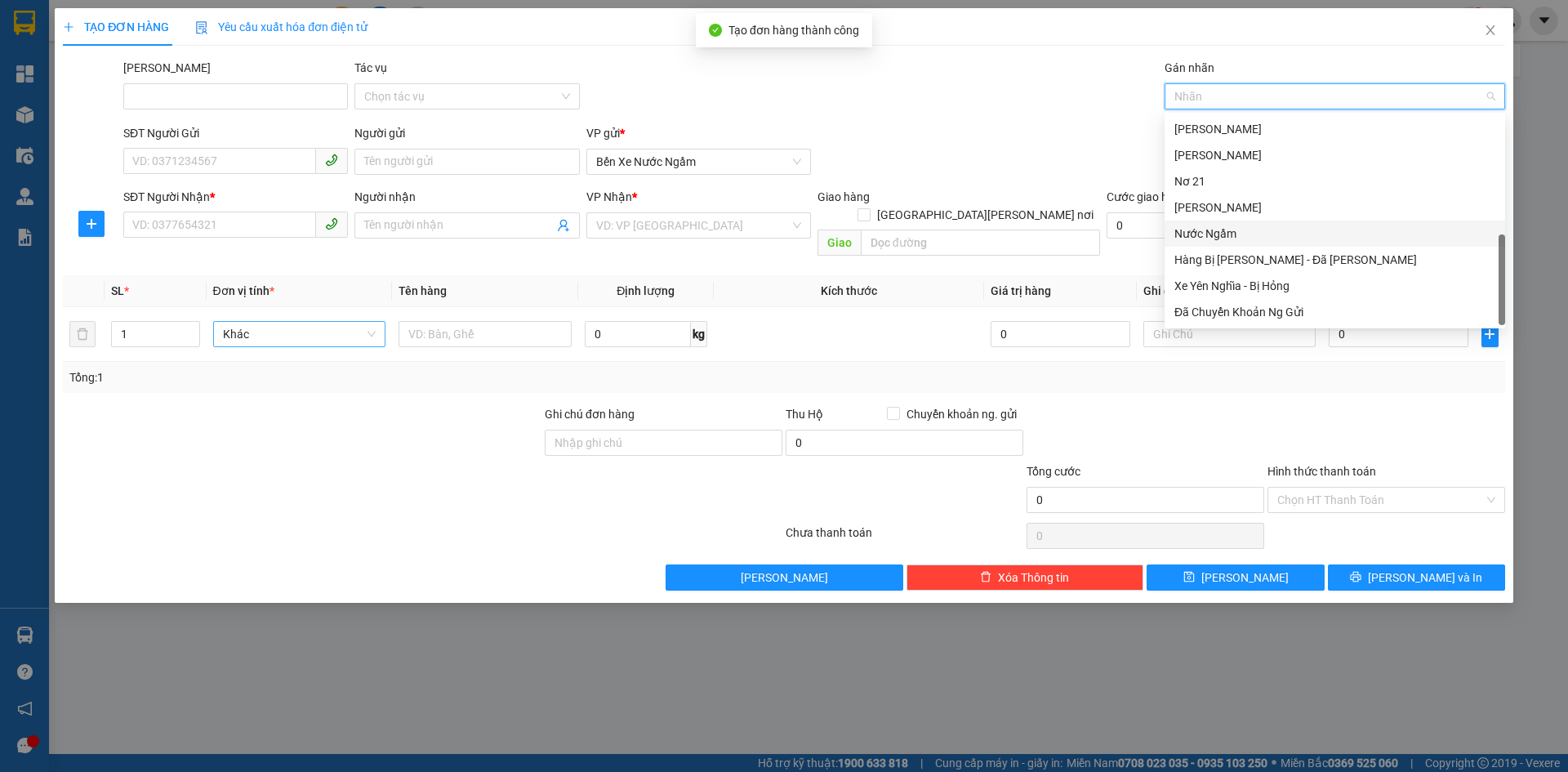
click at [1224, 233] on div "Nước Ngầm" at bounding box center [1335, 233] width 321 height 18
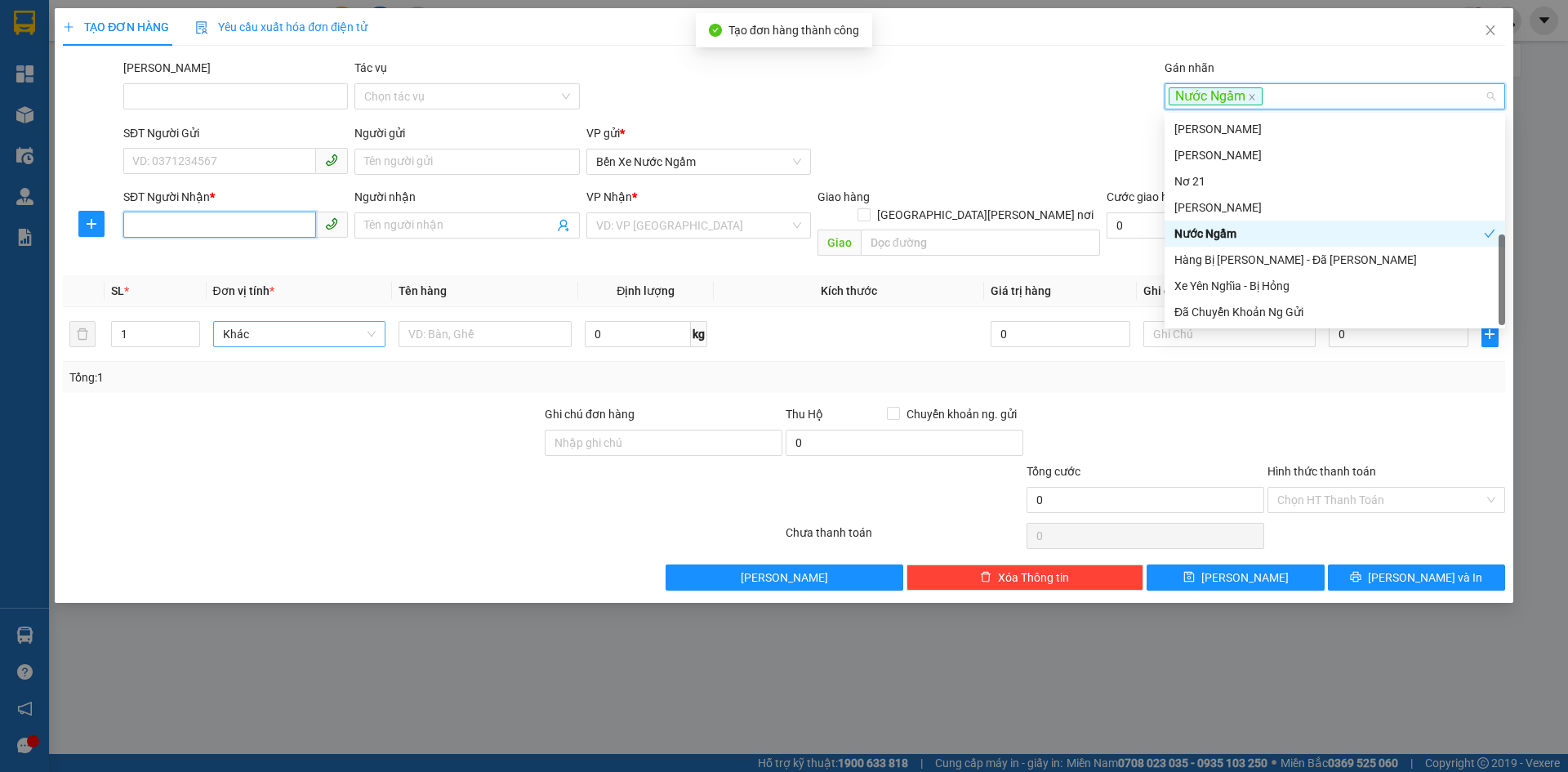
click at [186, 228] on input "SĐT Người Nhận *" at bounding box center [219, 224] width 192 height 26
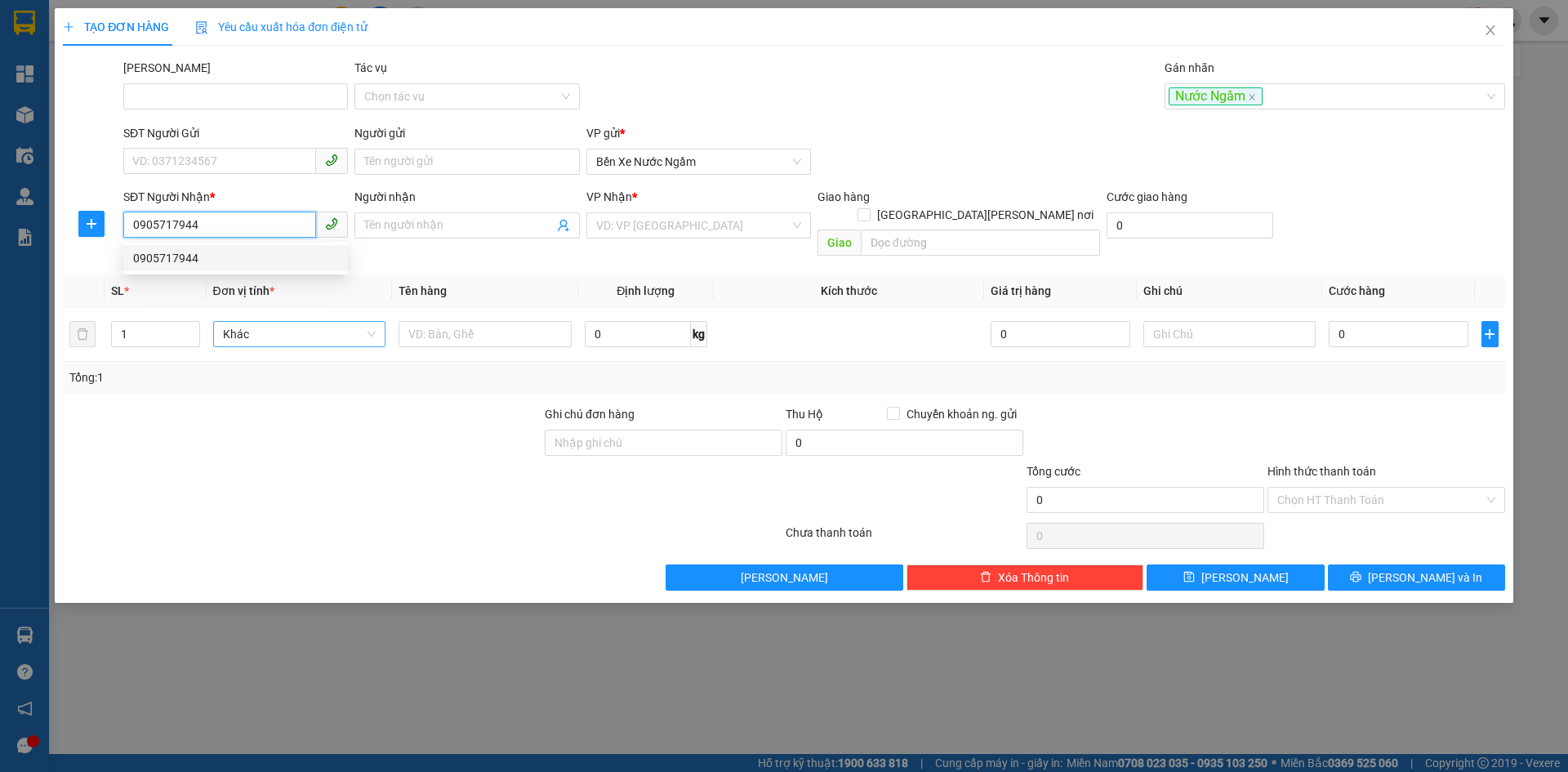
click at [185, 258] on div "0905717944" at bounding box center [235, 258] width 205 height 18
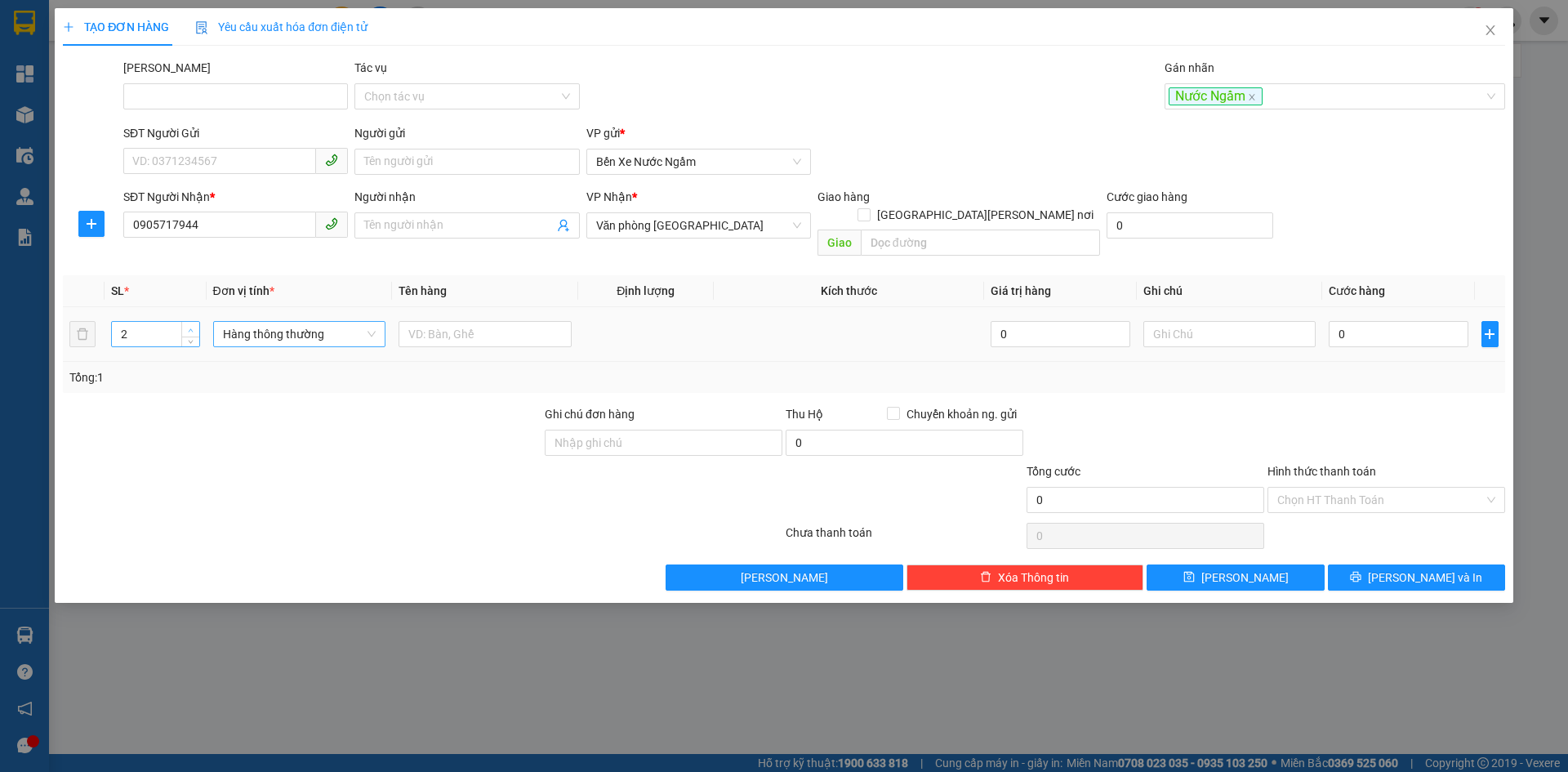
click at [188, 327] on icon "up" at bounding box center [190, 330] width 6 height 6
click at [235, 322] on span "Hàng thông thường" at bounding box center [300, 333] width 154 height 25
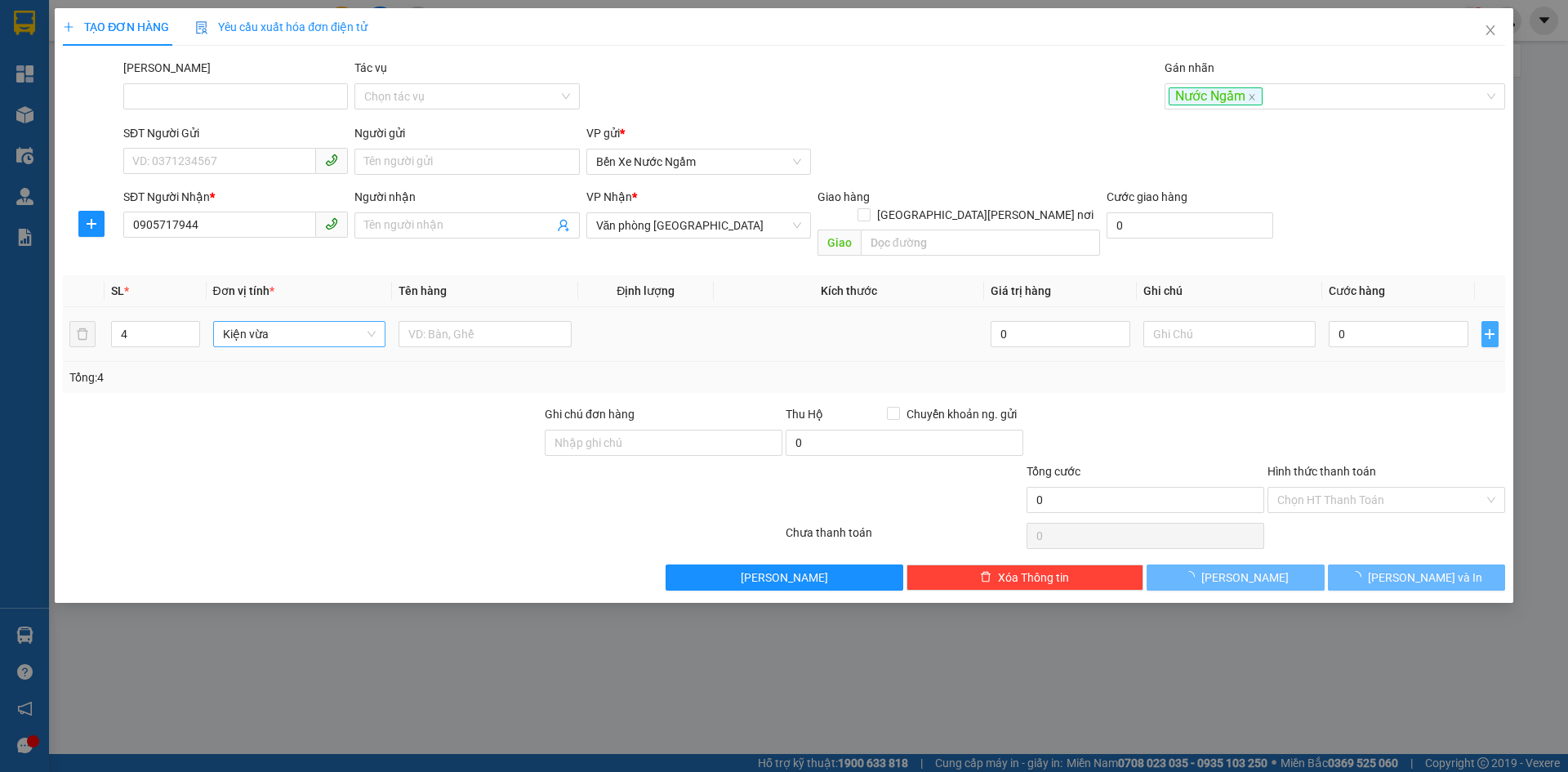
click at [1483, 327] on icon "plus" at bounding box center [1489, 333] width 13 height 13
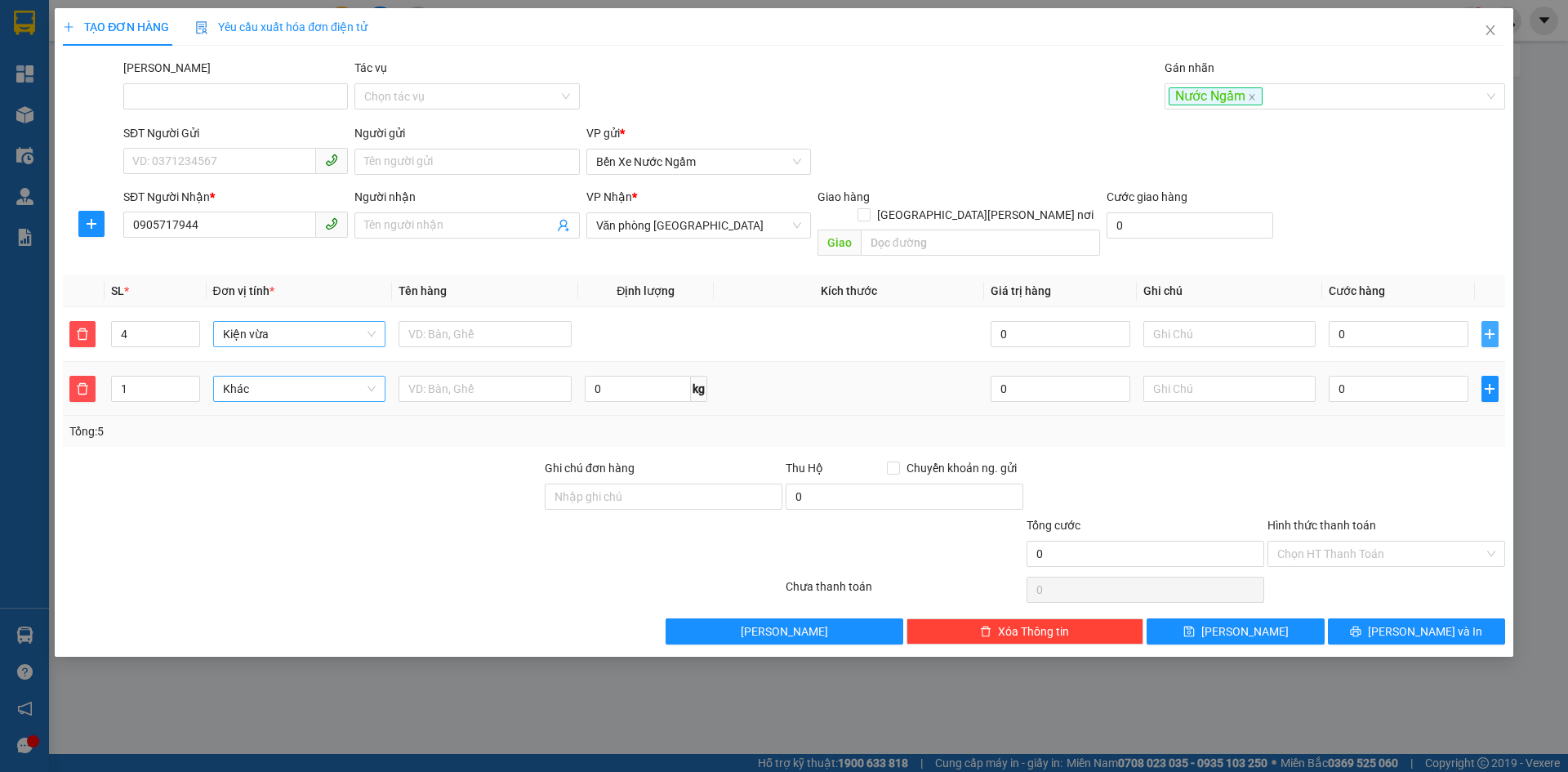
click at [260, 377] on span "Khác" at bounding box center [300, 389] width 154 height 25
click at [252, 453] on div "Bao vừa" at bounding box center [300, 455] width 154 height 18
click at [1365, 376] on input "0" at bounding box center [1398, 389] width 139 height 26
click at [1198, 618] on button "Lưu" at bounding box center [1235, 631] width 178 height 26
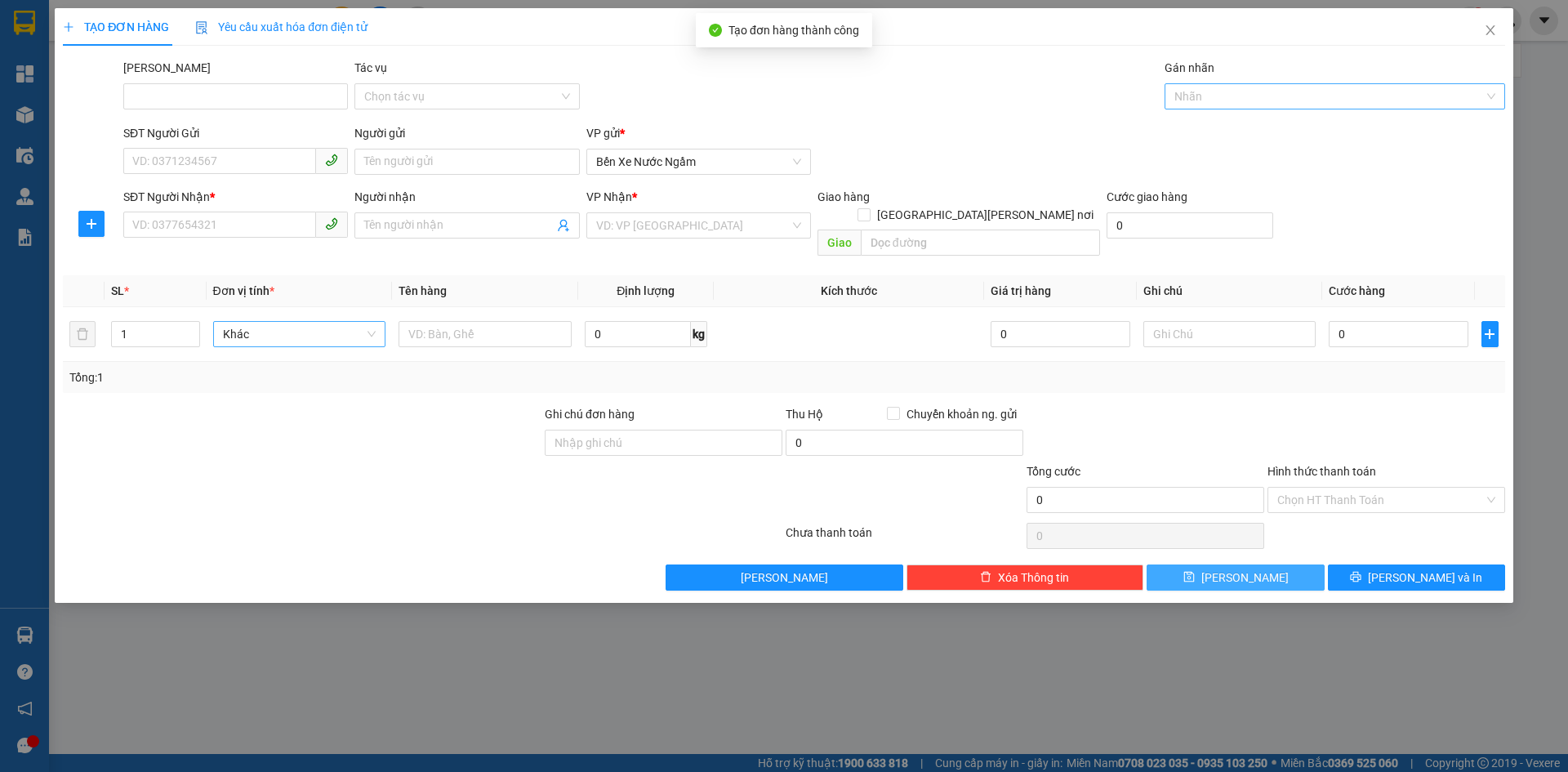
click at [1204, 90] on div at bounding box center [1326, 96] width 316 height 20
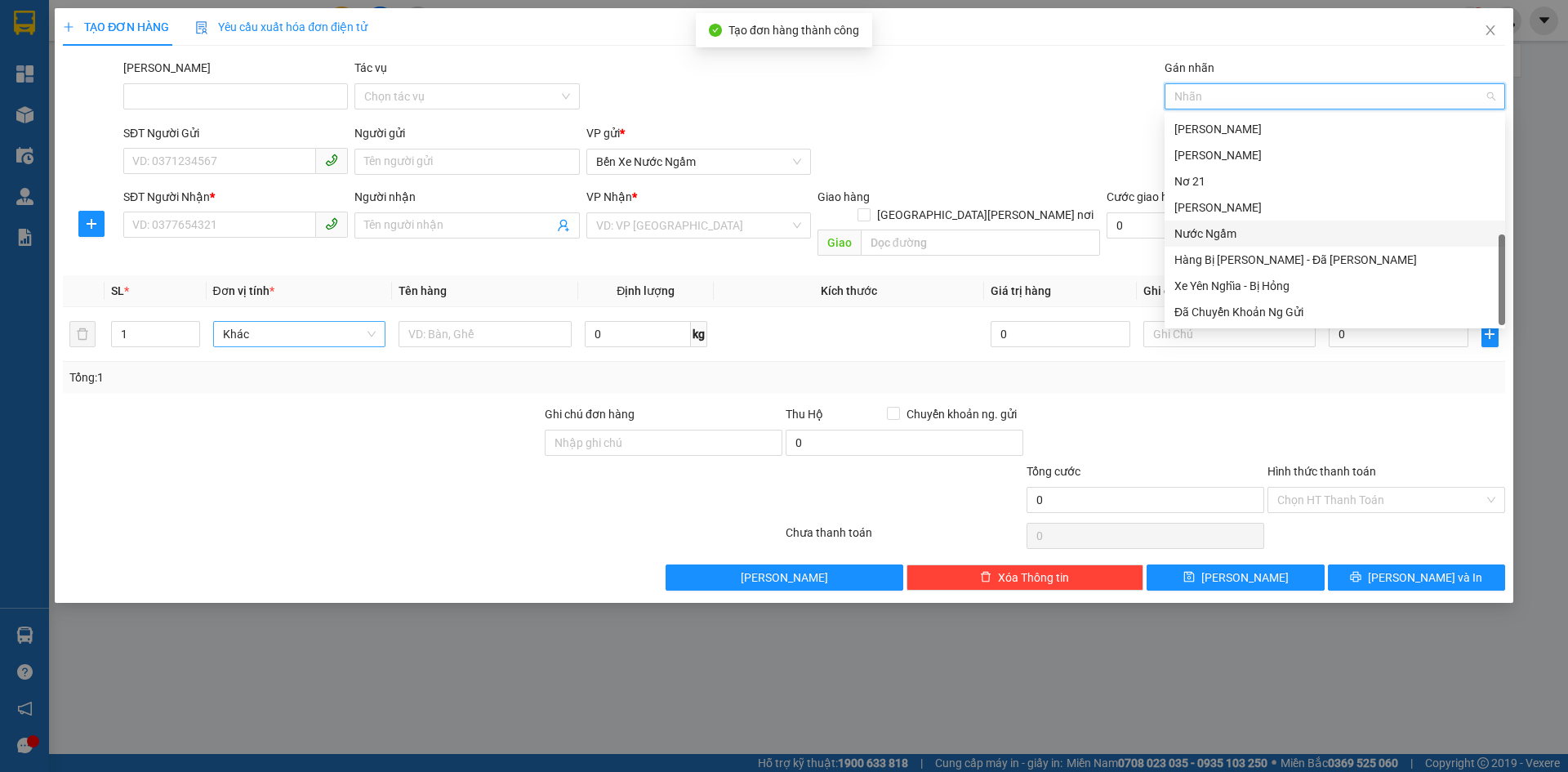
click at [1214, 229] on div "Nước Ngầm" at bounding box center [1335, 233] width 321 height 18
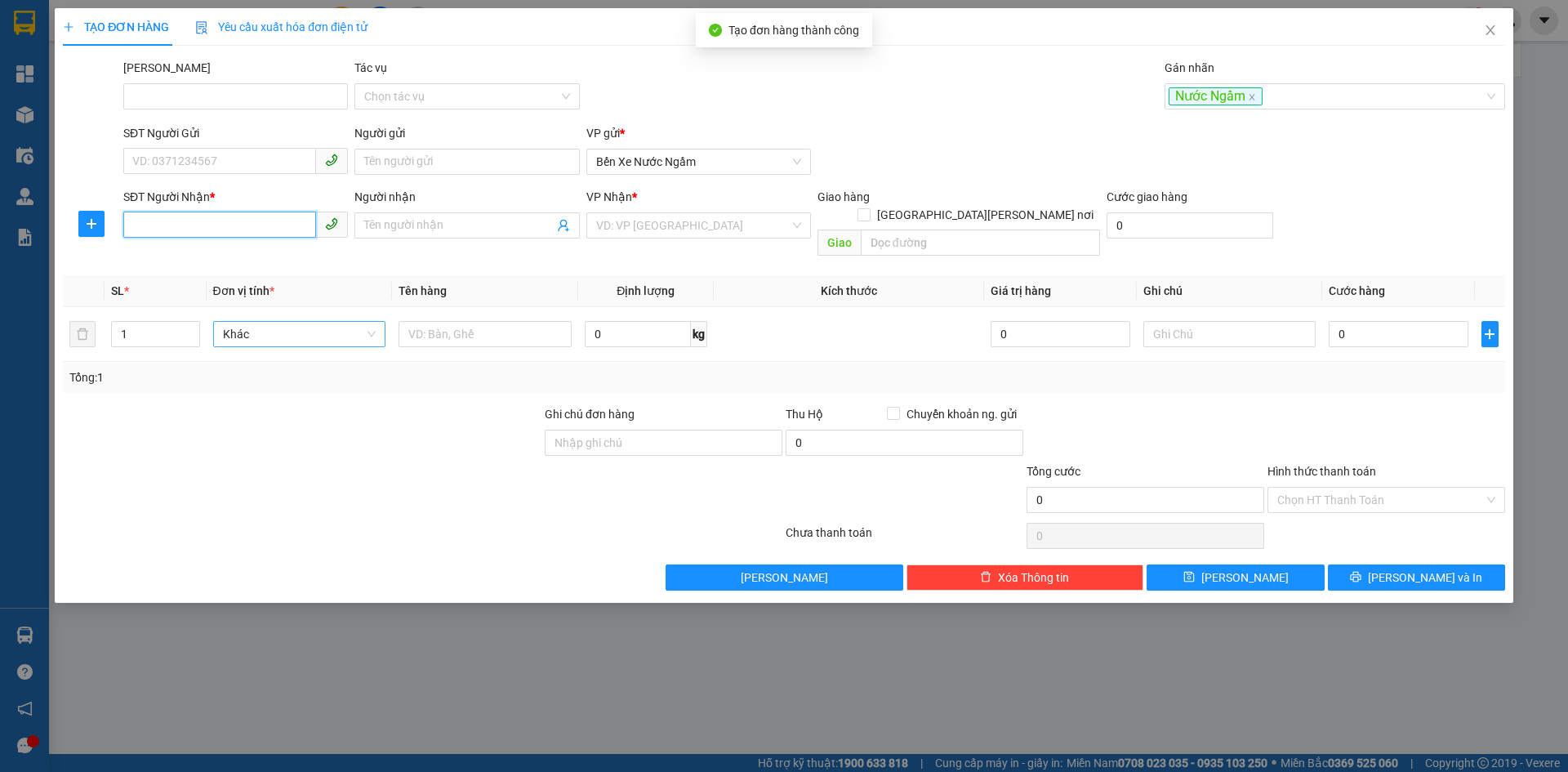
click at [155, 221] on input "SĐT Người Nhận *" at bounding box center [219, 224] width 192 height 26
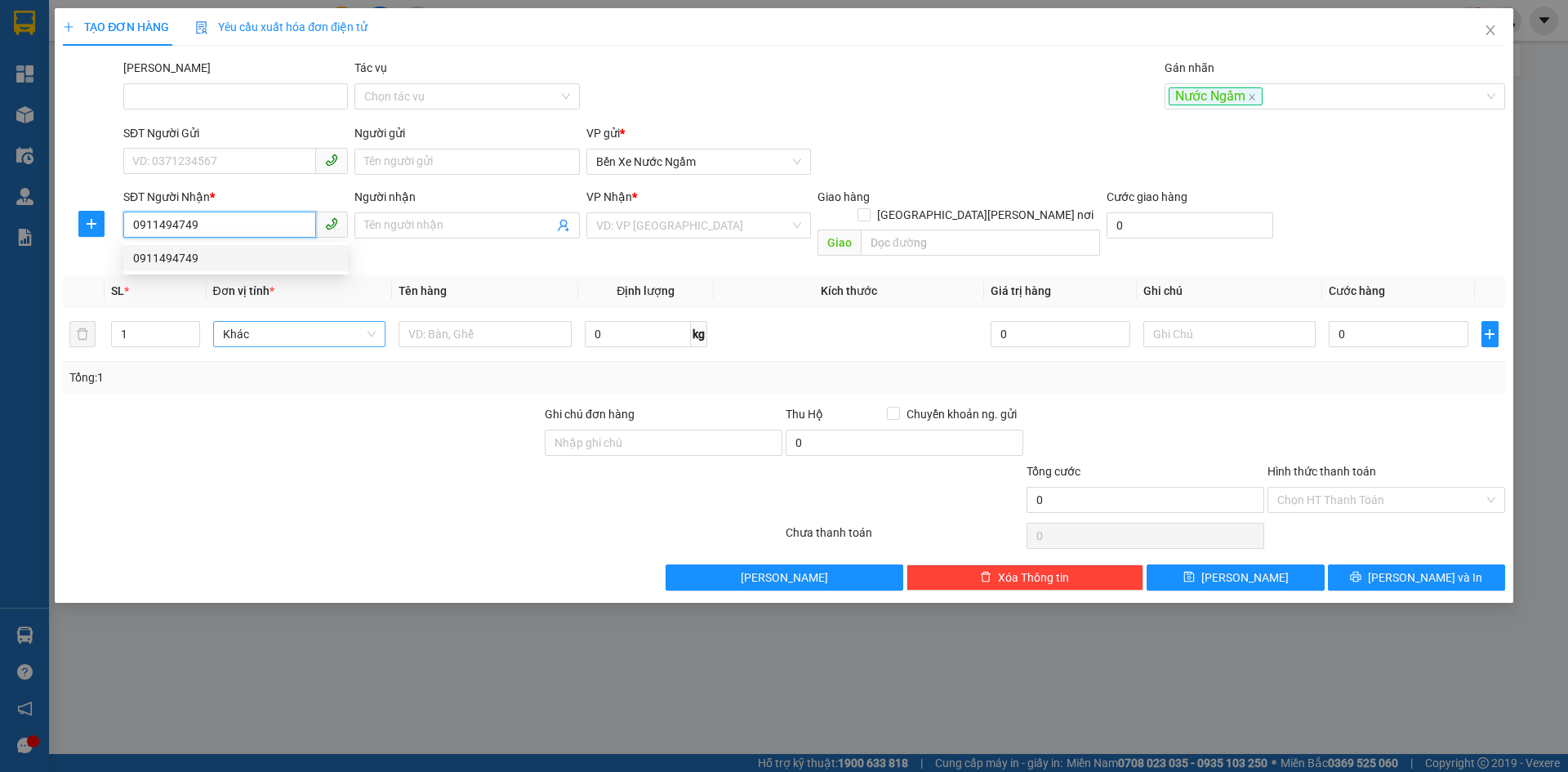
click at [174, 257] on div "0911494749" at bounding box center [235, 258] width 205 height 18
click at [280, 322] on span "Hàng thông thường" at bounding box center [300, 333] width 154 height 25
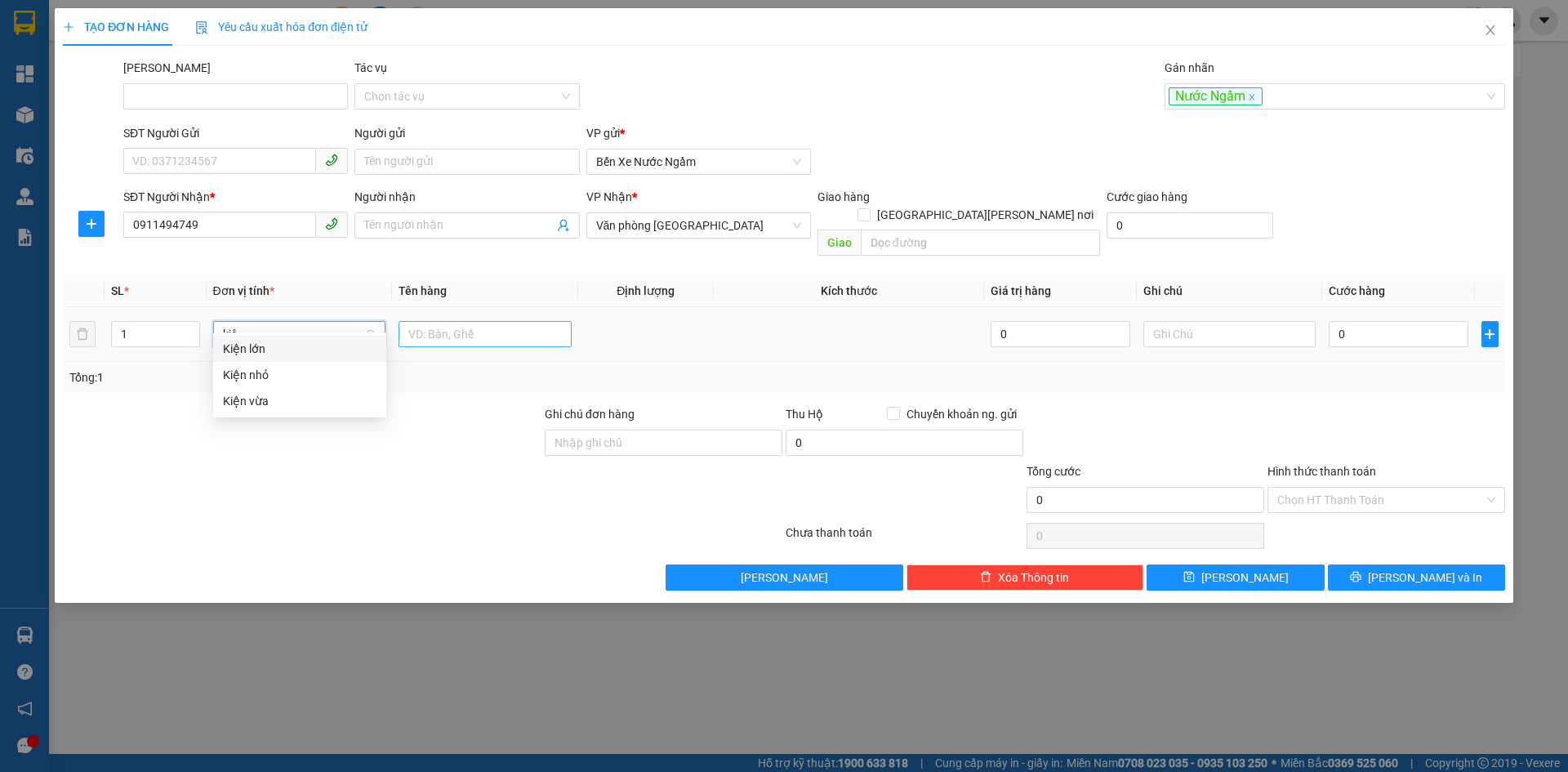
click at [253, 378] on div "Kiện nhỏ" at bounding box center [300, 375] width 154 height 18
click at [483, 324] on input "text" at bounding box center [485, 334] width 174 height 26
click at [1365, 322] on input "0" at bounding box center [1398, 334] width 139 height 26
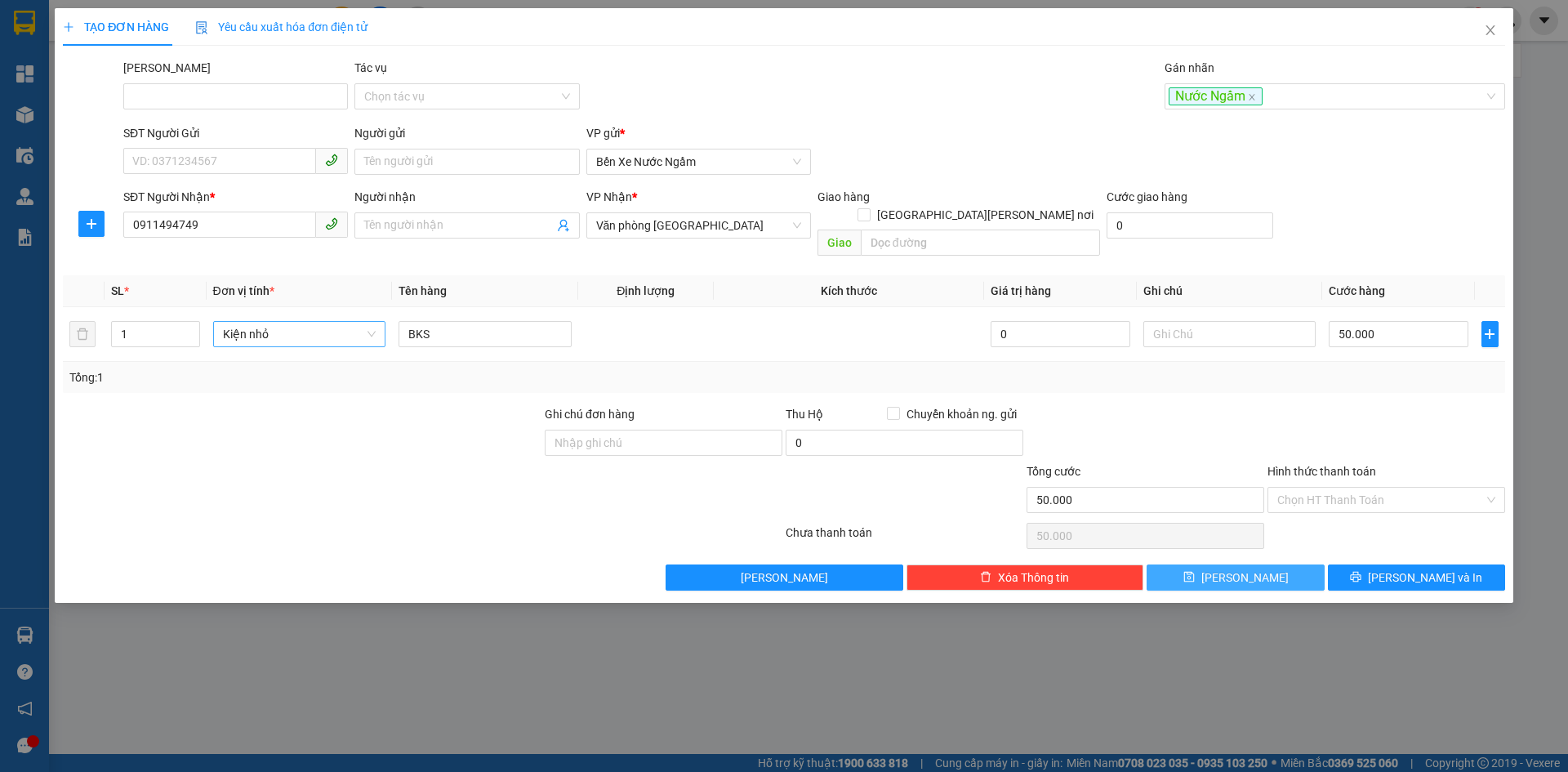
click at [1240, 569] on span "Lưu" at bounding box center [1245, 578] width 87 height 18
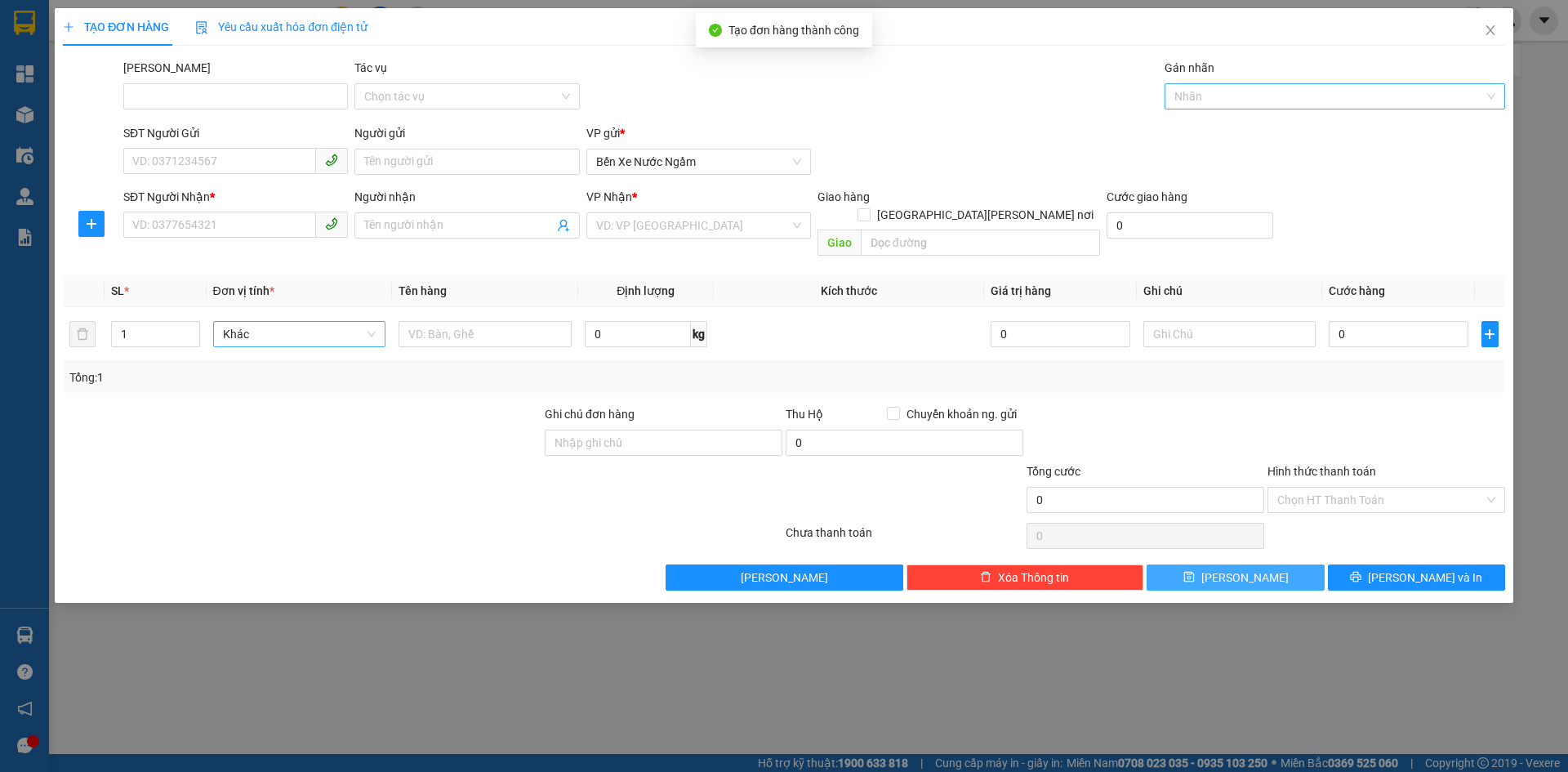
click at [1202, 103] on div at bounding box center [1326, 96] width 316 height 20
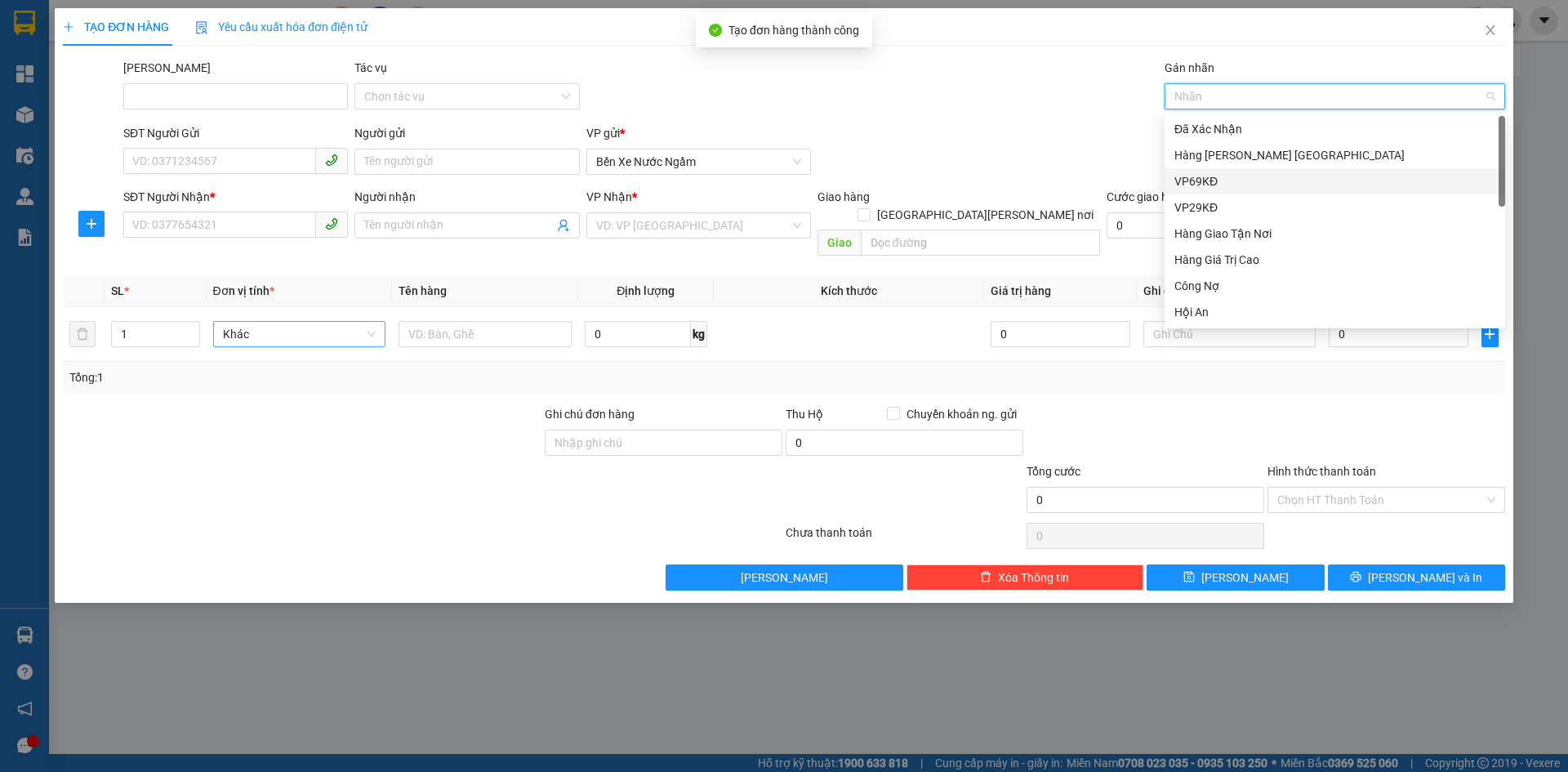
click at [1213, 183] on div "VP69KĐ" at bounding box center [1335, 182] width 321 height 18
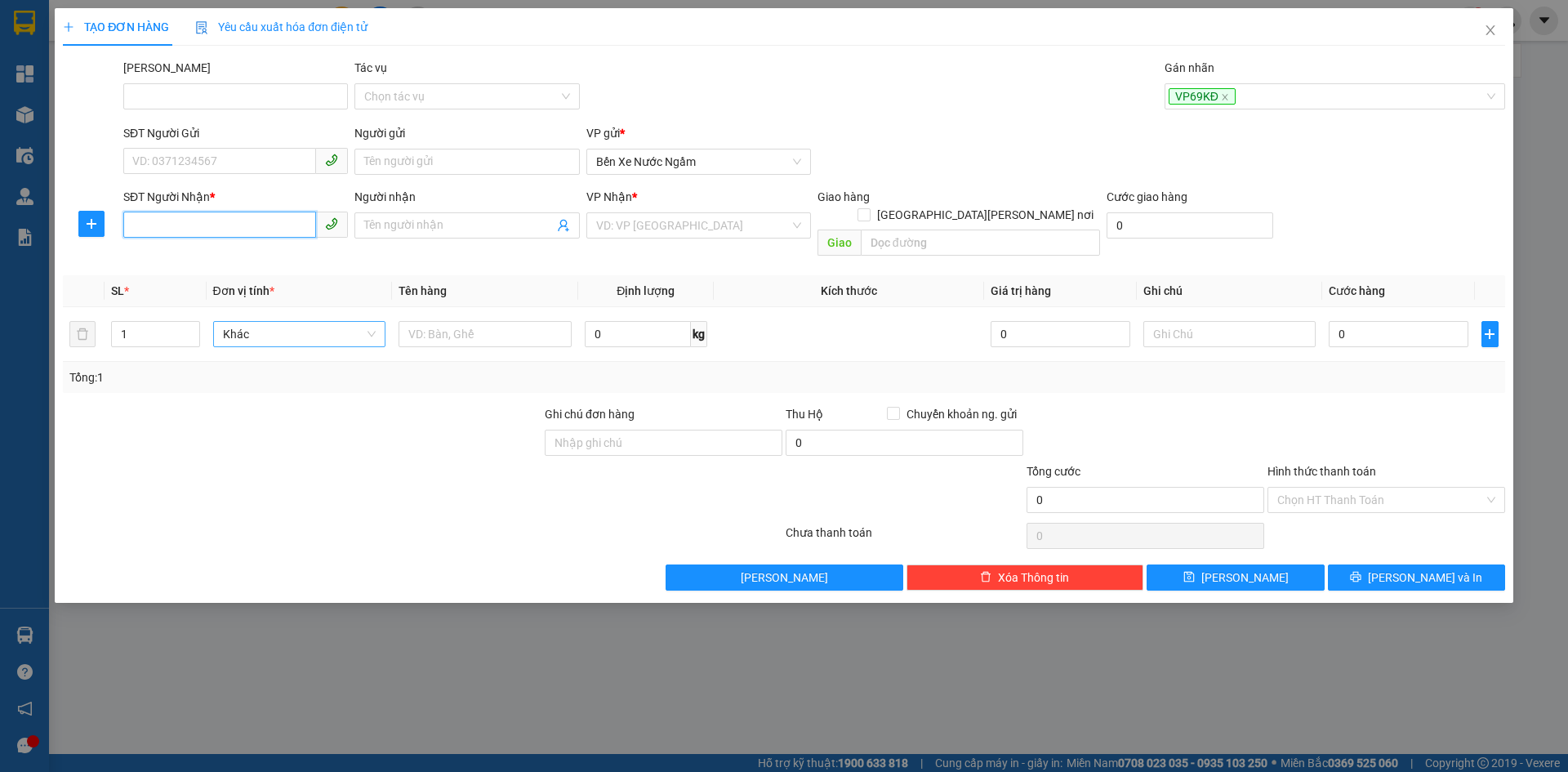
click at [126, 229] on input "SĐT Người Nhận *" at bounding box center [219, 224] width 192 height 26
click at [176, 252] on div "0904950789" at bounding box center [235, 258] width 205 height 18
click at [255, 322] on span "Hàng thông thường" at bounding box center [300, 333] width 154 height 25
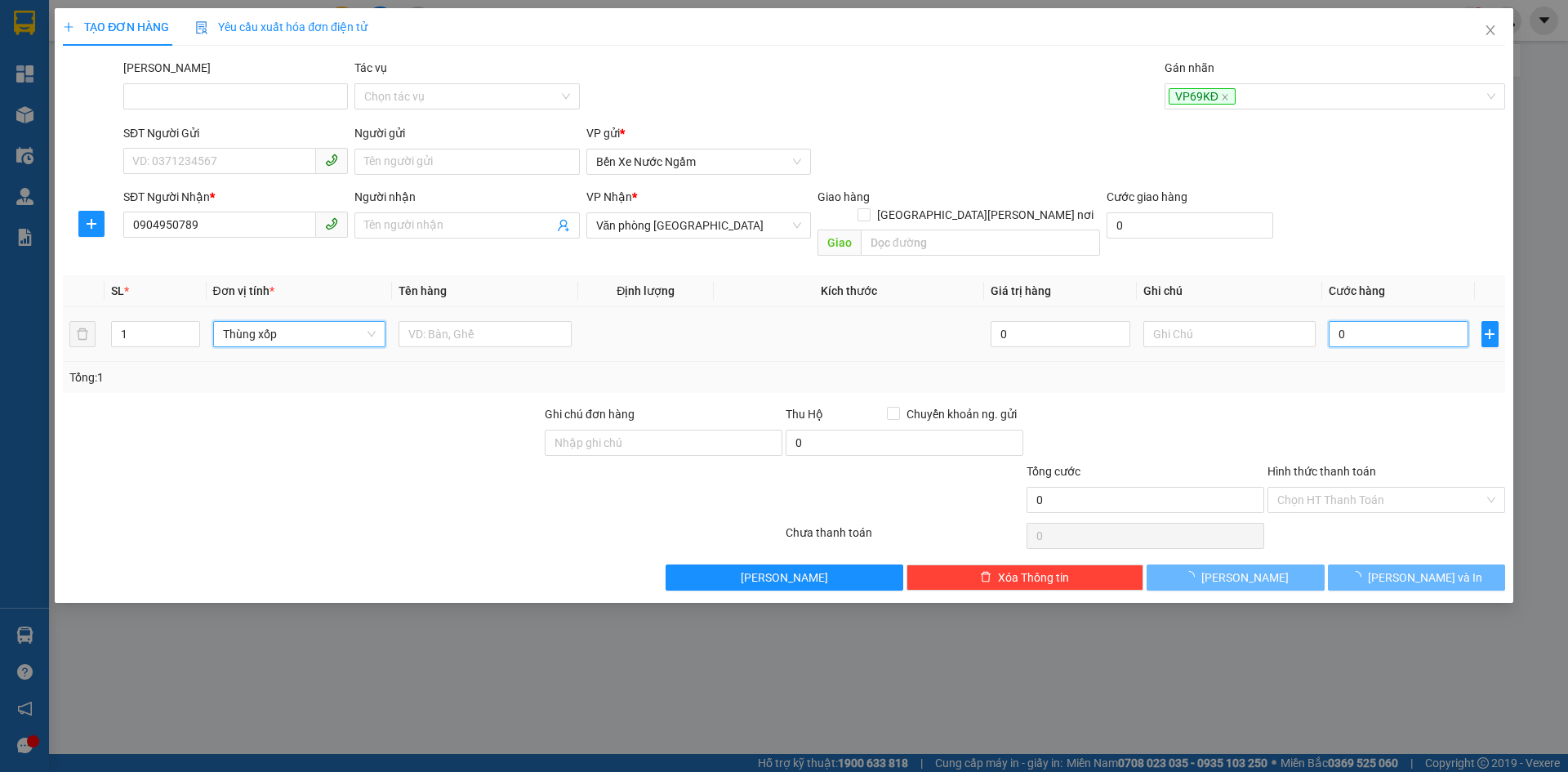
click at [1389, 322] on input "0" at bounding box center [1398, 334] width 139 height 26
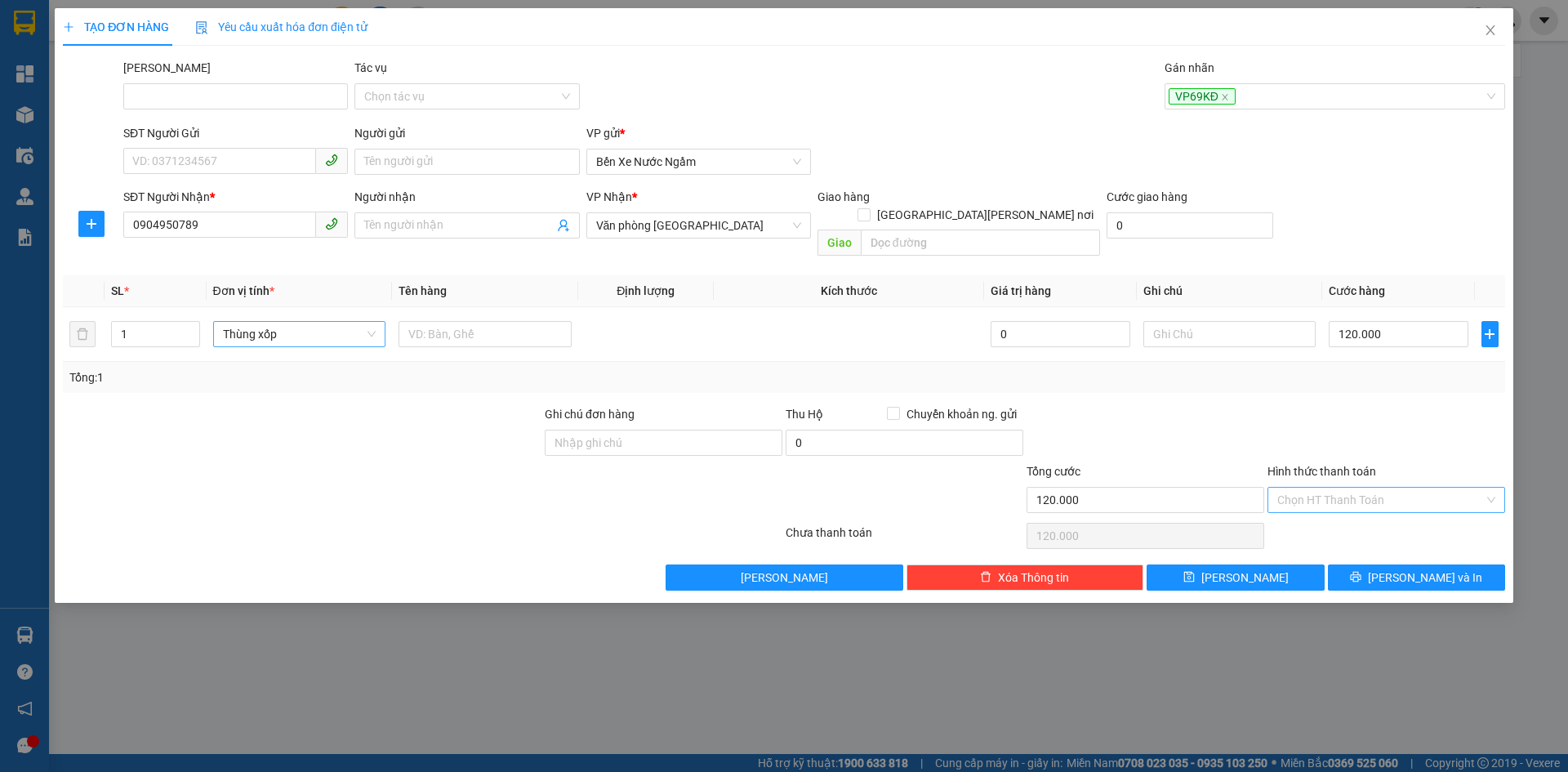
click at [1334, 488] on input "Hình thức thanh toán" at bounding box center [1381, 500] width 206 height 25
click at [1324, 516] on div "Tại văn phòng" at bounding box center [1387, 515] width 218 height 18
click at [1195, 572] on icon "save" at bounding box center [1189, 578] width 12 height 12
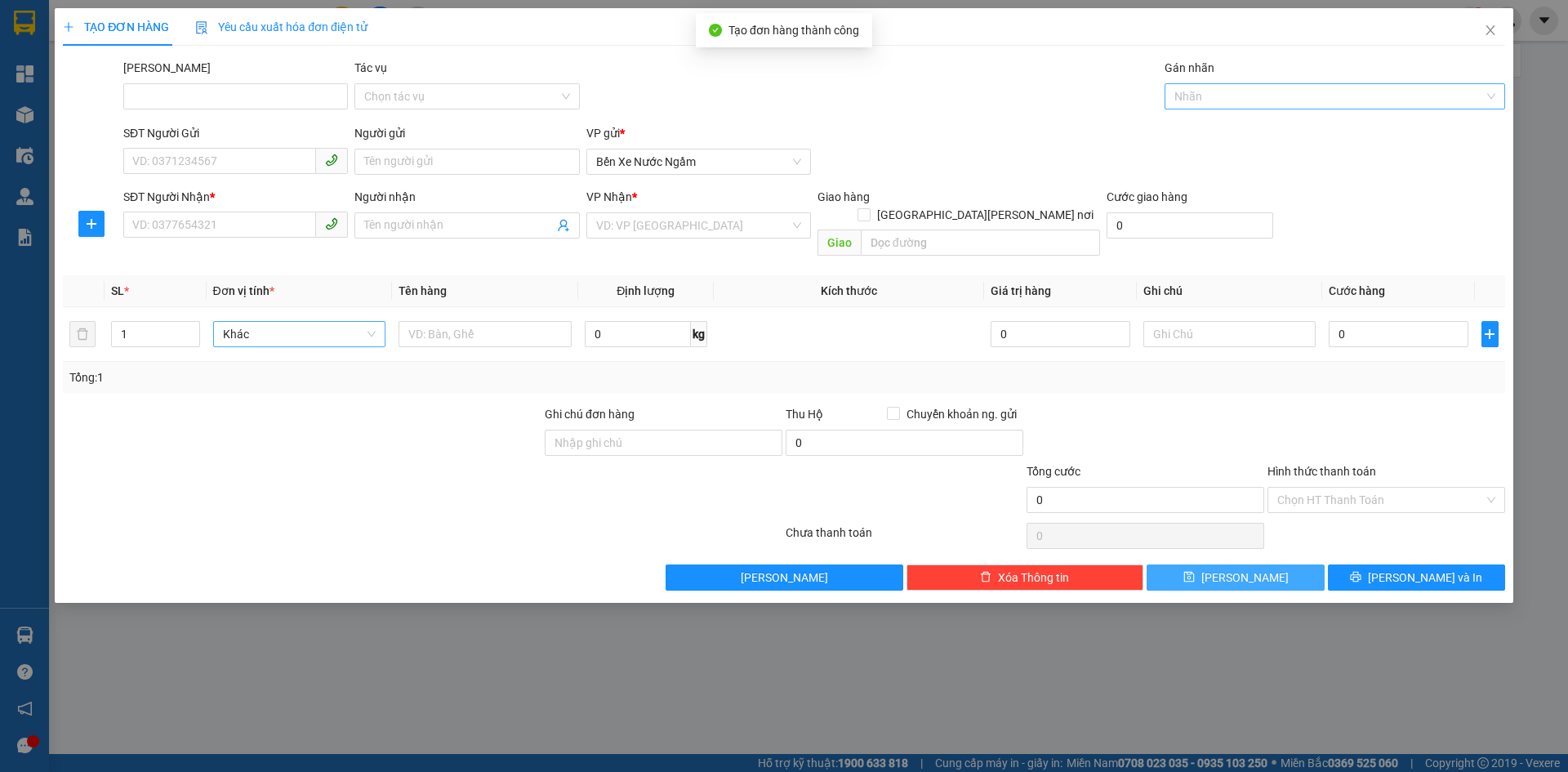
click at [1200, 99] on div at bounding box center [1326, 96] width 316 height 20
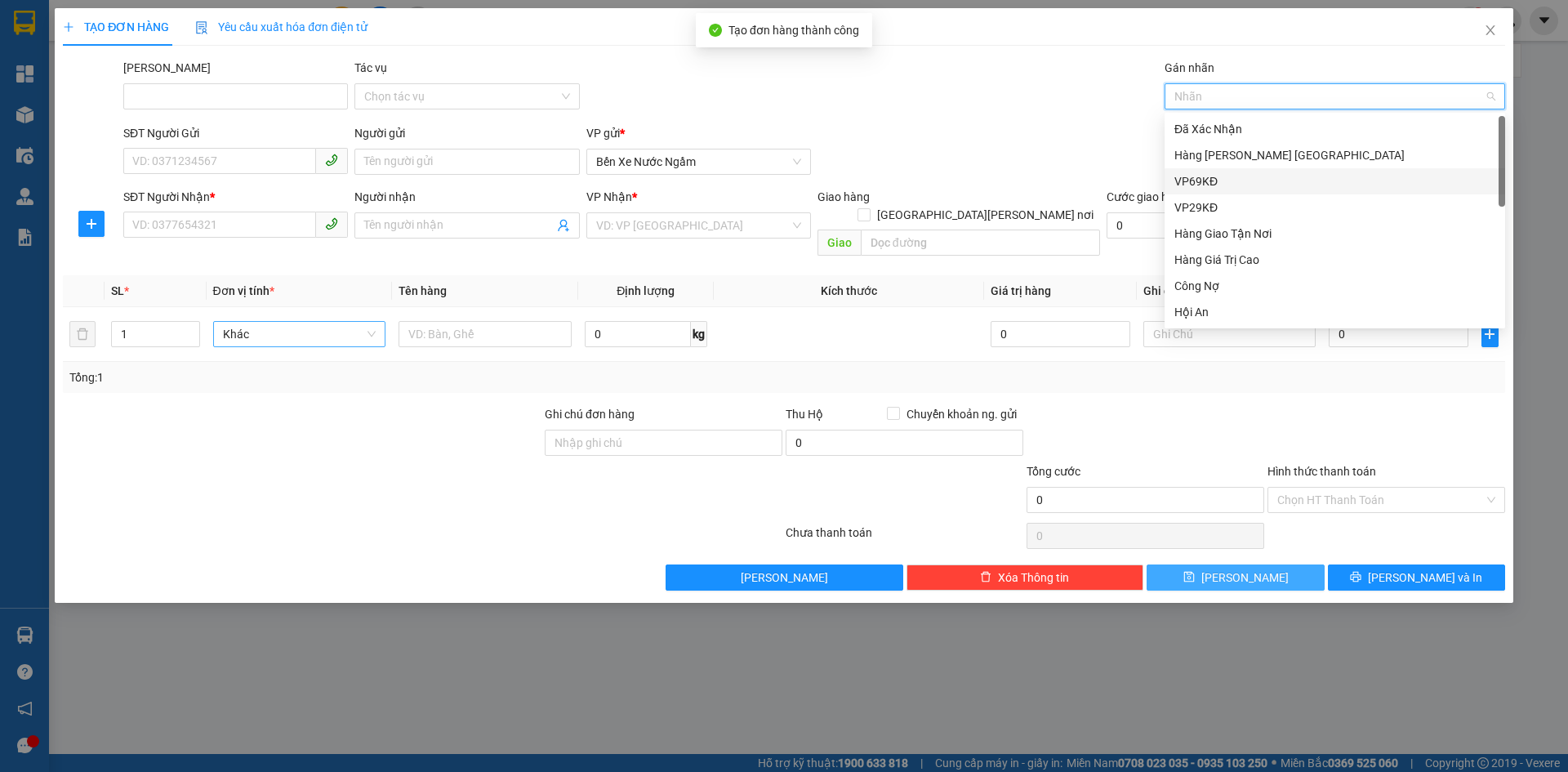
click at [1196, 185] on div "VP69KĐ" at bounding box center [1335, 182] width 321 height 18
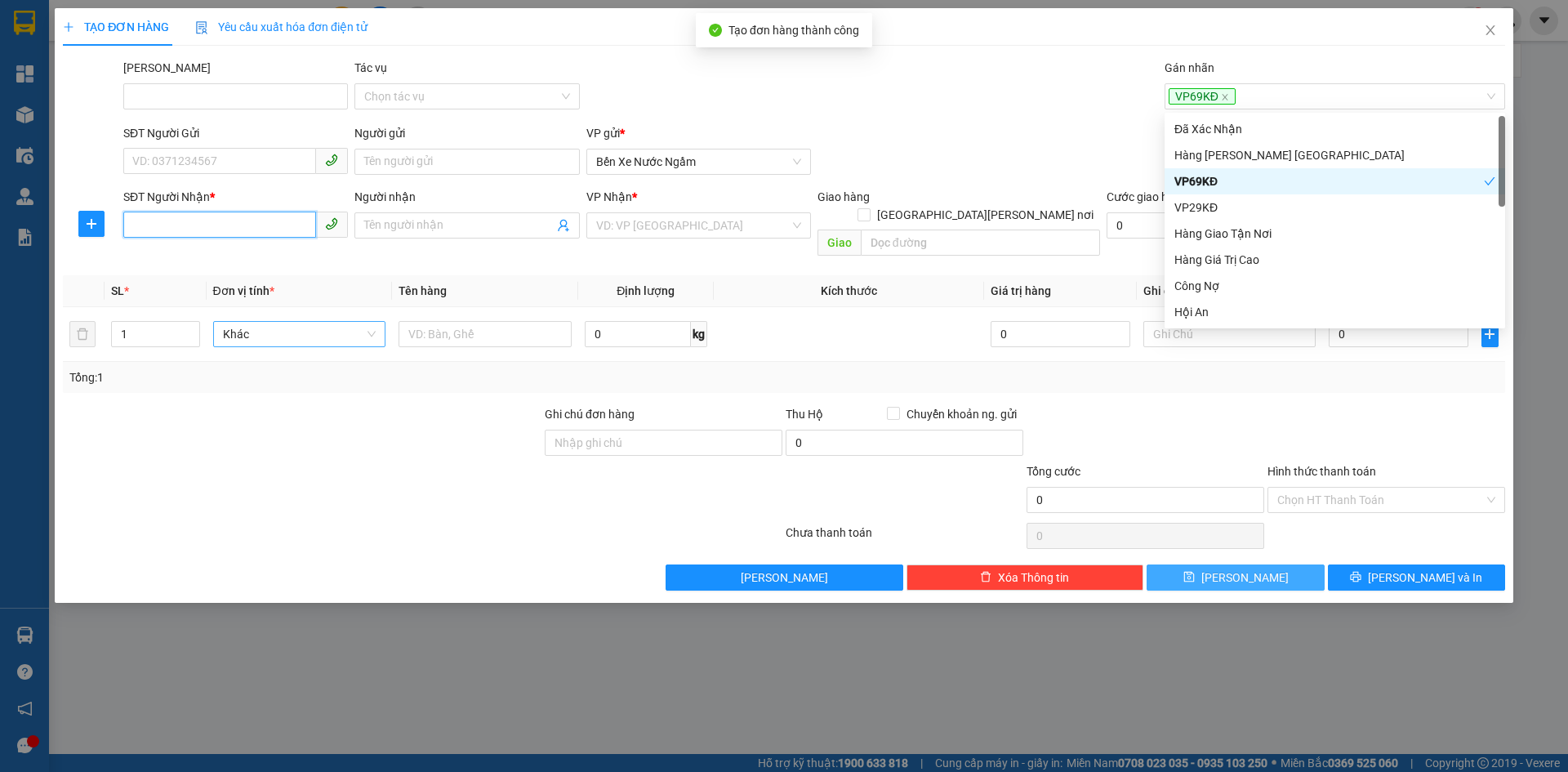
click at [164, 226] on input "SĐT Người Nhận *" at bounding box center [219, 224] width 192 height 26
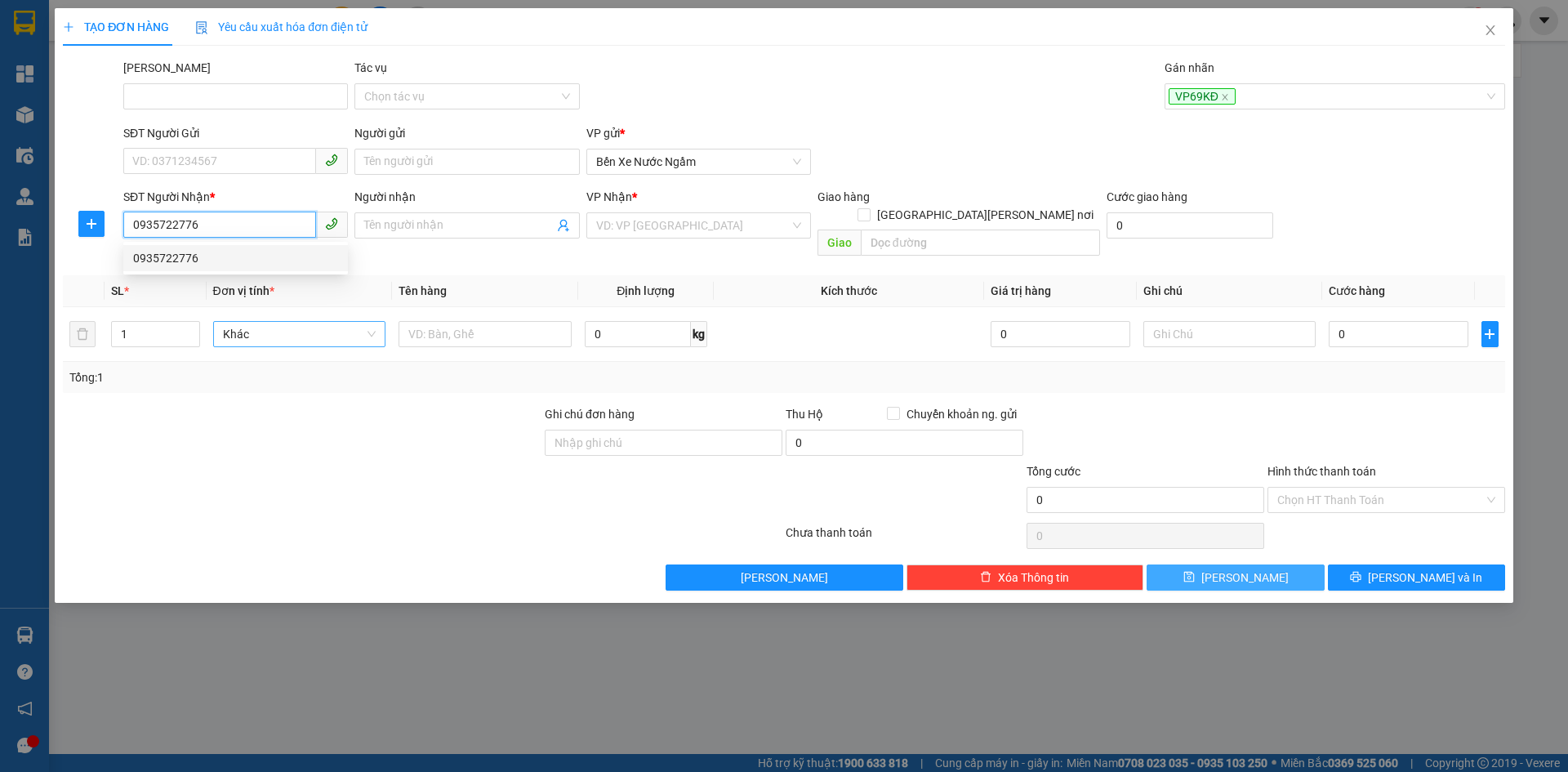
click at [179, 256] on div "0935722776" at bounding box center [235, 258] width 205 height 18
click at [295, 322] on span "Hàng thông thường" at bounding box center [300, 333] width 154 height 25
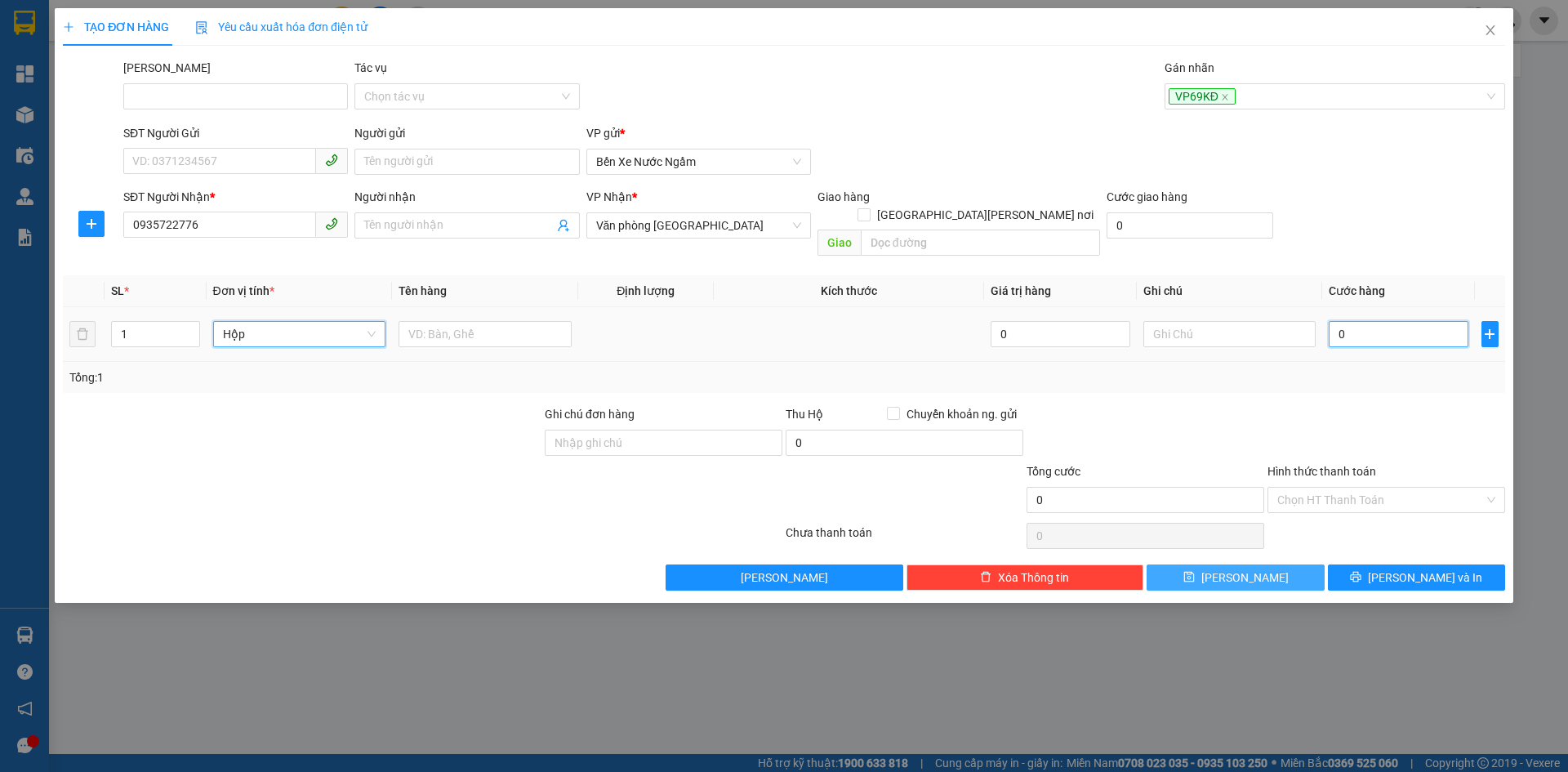
click at [1389, 322] on input "0" at bounding box center [1398, 334] width 139 height 26
click at [1212, 565] on button "Lưu" at bounding box center [1235, 578] width 178 height 26
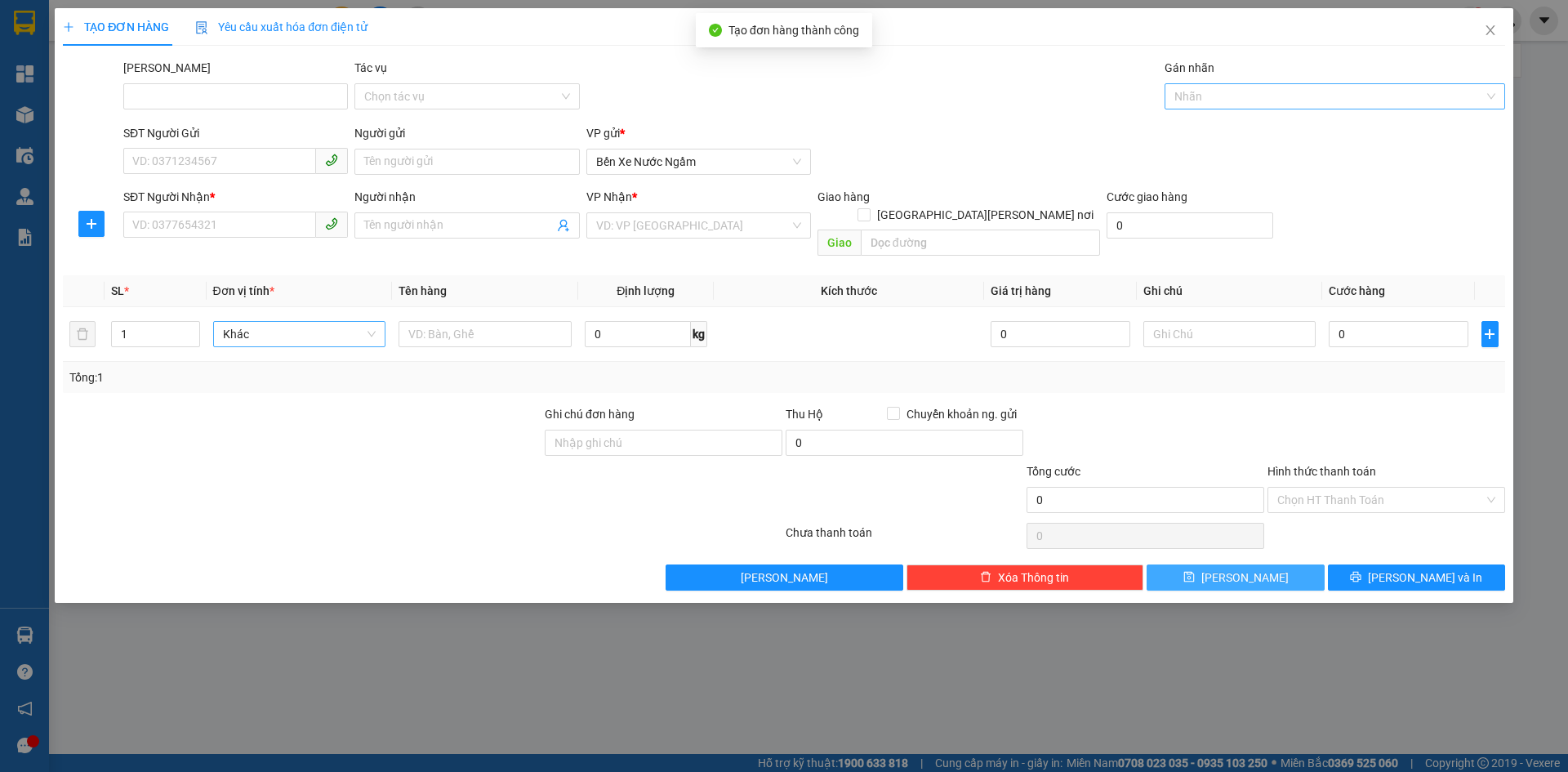
click at [1204, 98] on div at bounding box center [1326, 96] width 316 height 20
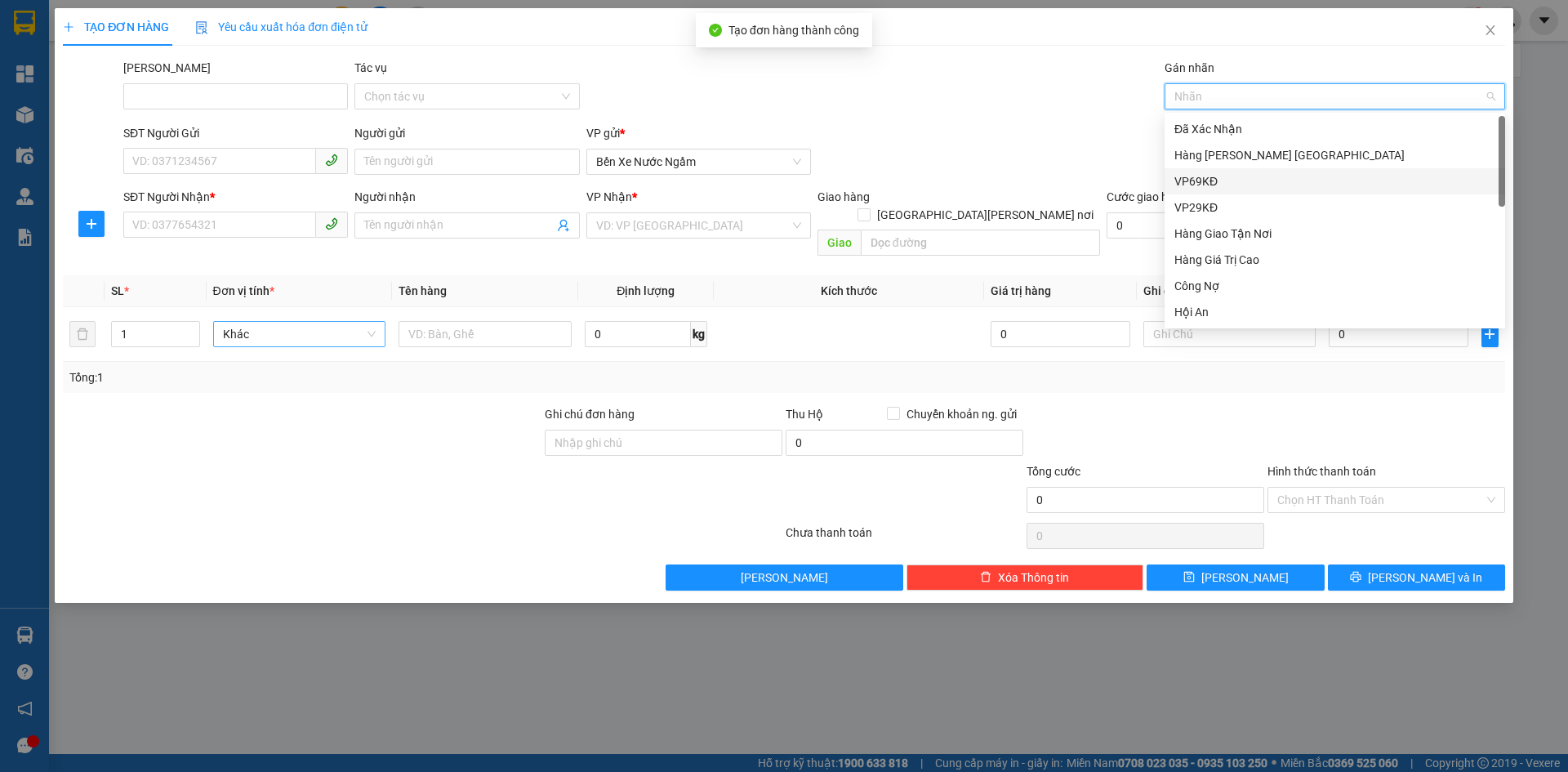
click at [1202, 178] on div "VP69KĐ" at bounding box center [1335, 182] width 321 height 18
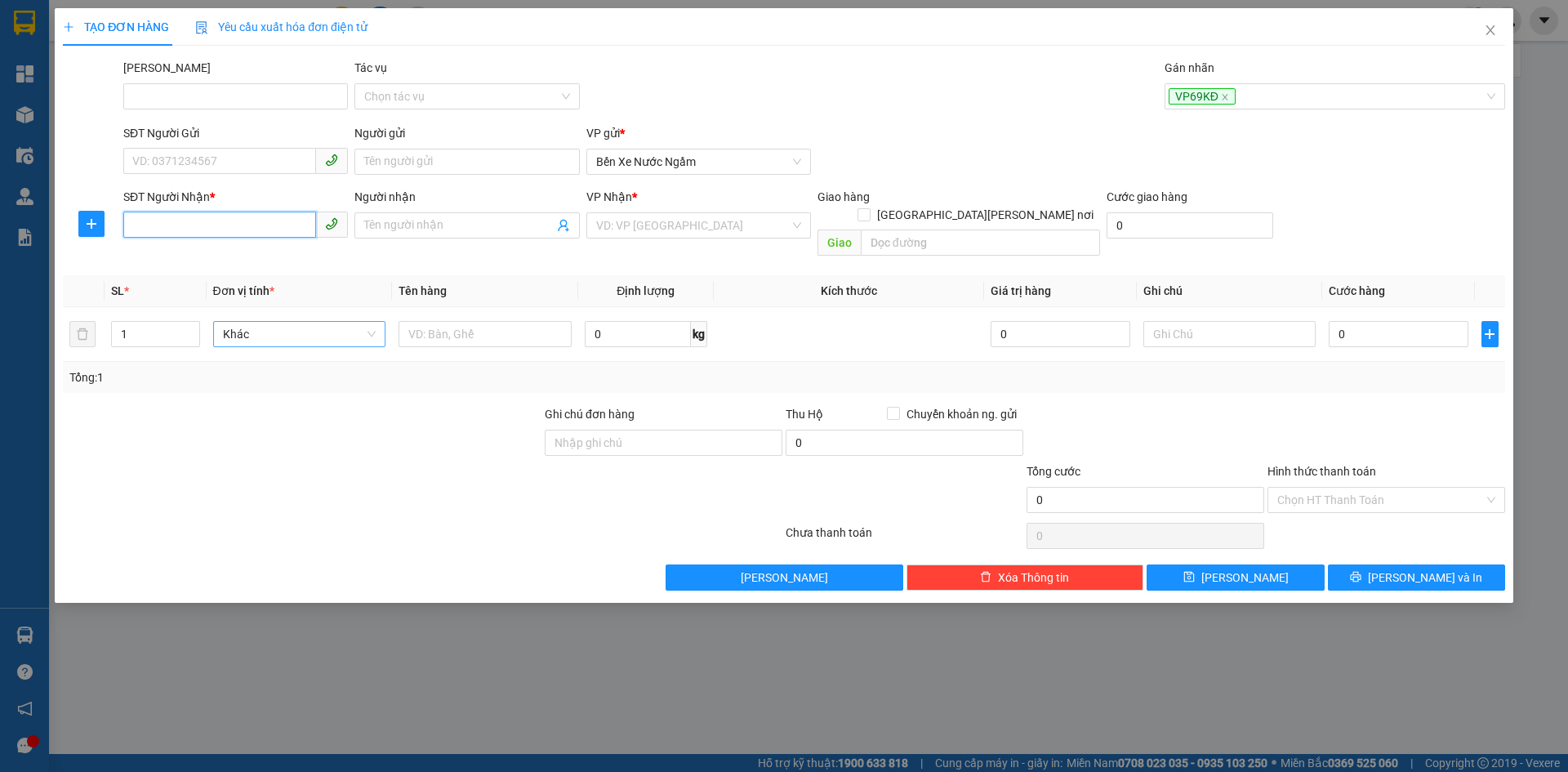
click at [160, 224] on input "SĐT Người Nhận *" at bounding box center [219, 224] width 192 height 26
click at [166, 252] on div "0935333945" at bounding box center [235, 258] width 205 height 18
click at [267, 322] on span "Hàng thông thường" at bounding box center [300, 333] width 154 height 25
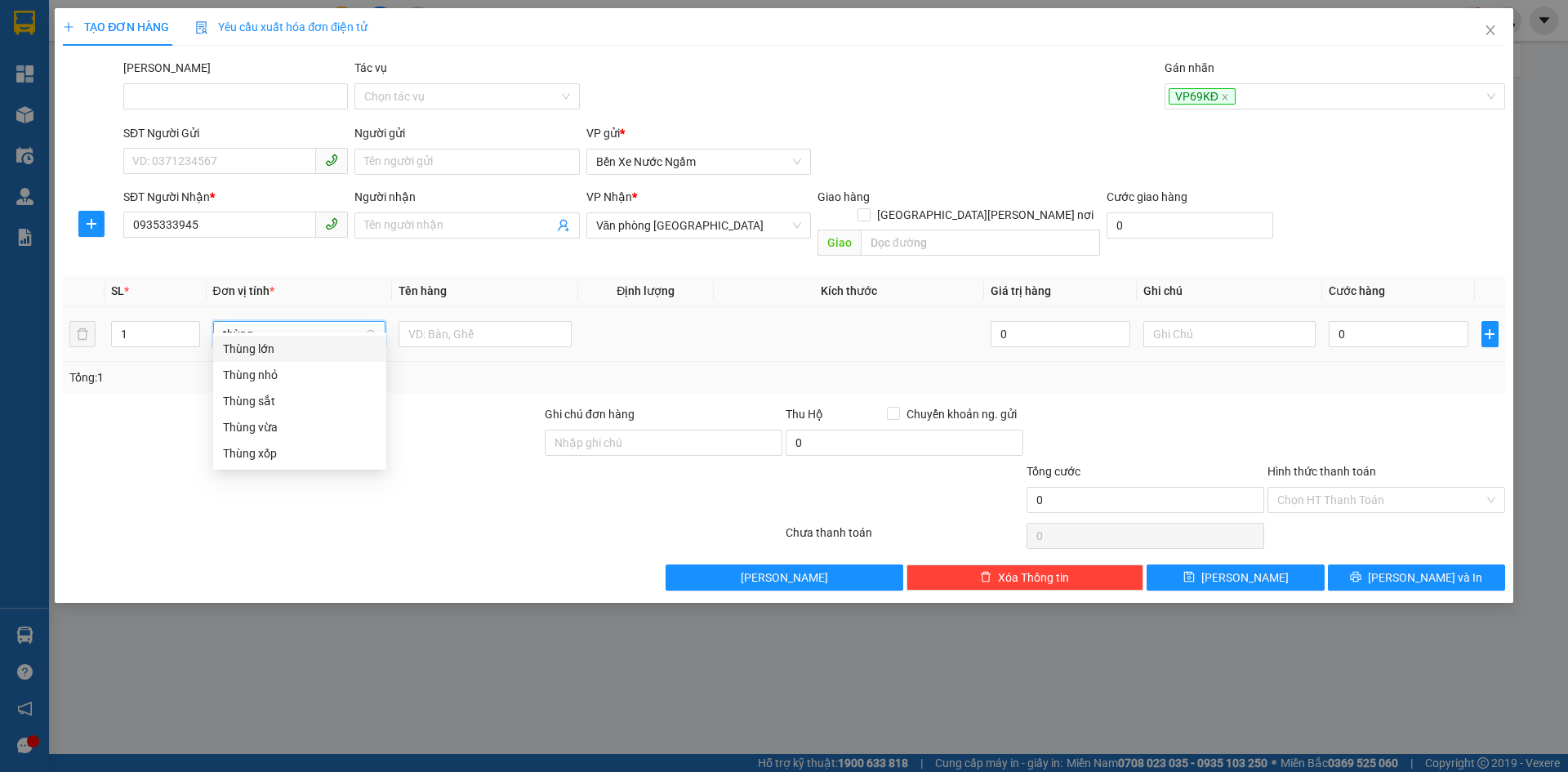
click at [249, 434] on div "Thùng vừa" at bounding box center [300, 428] width 154 height 18
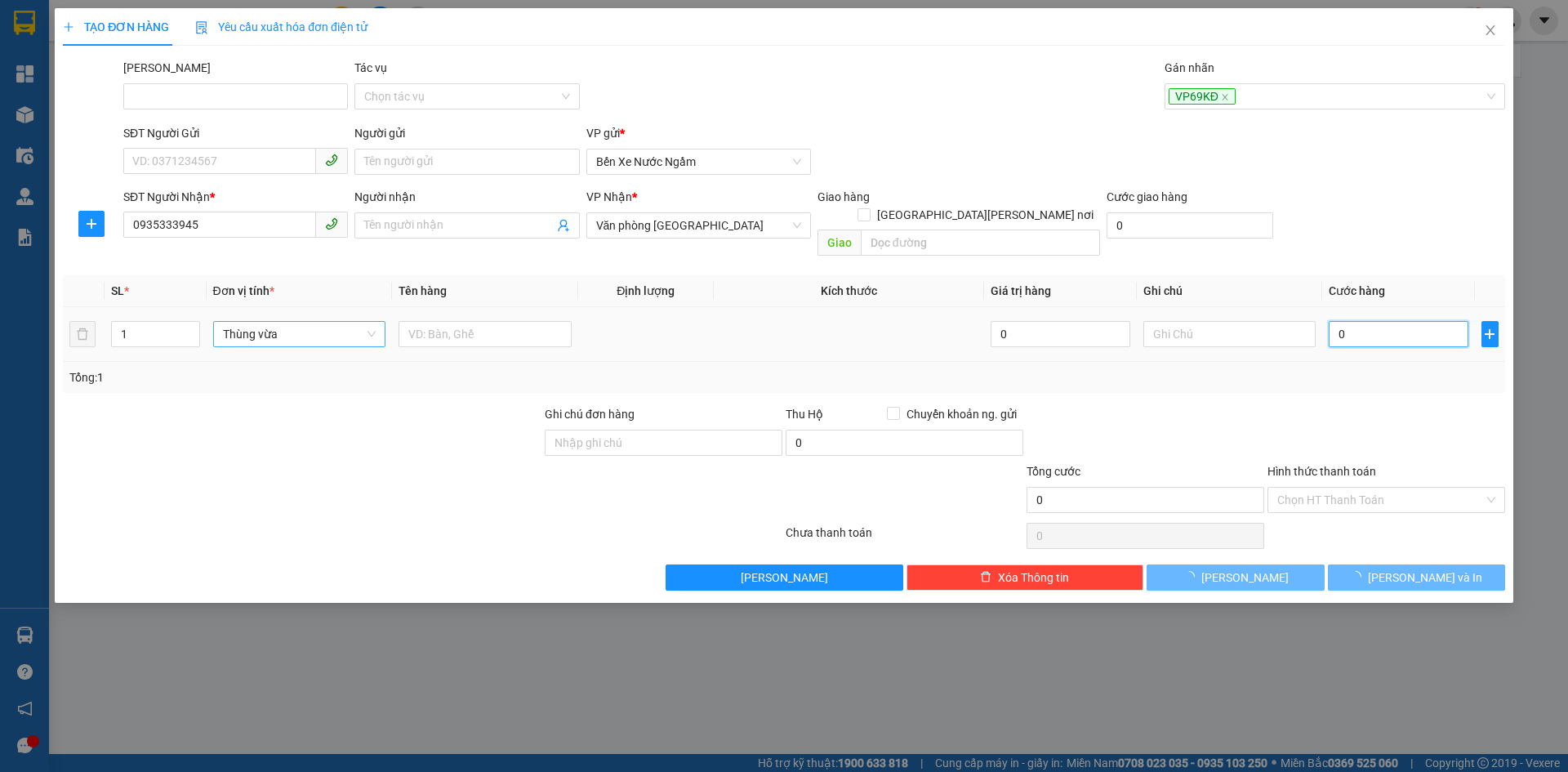
click at [1345, 326] on input "0" at bounding box center [1398, 334] width 139 height 26
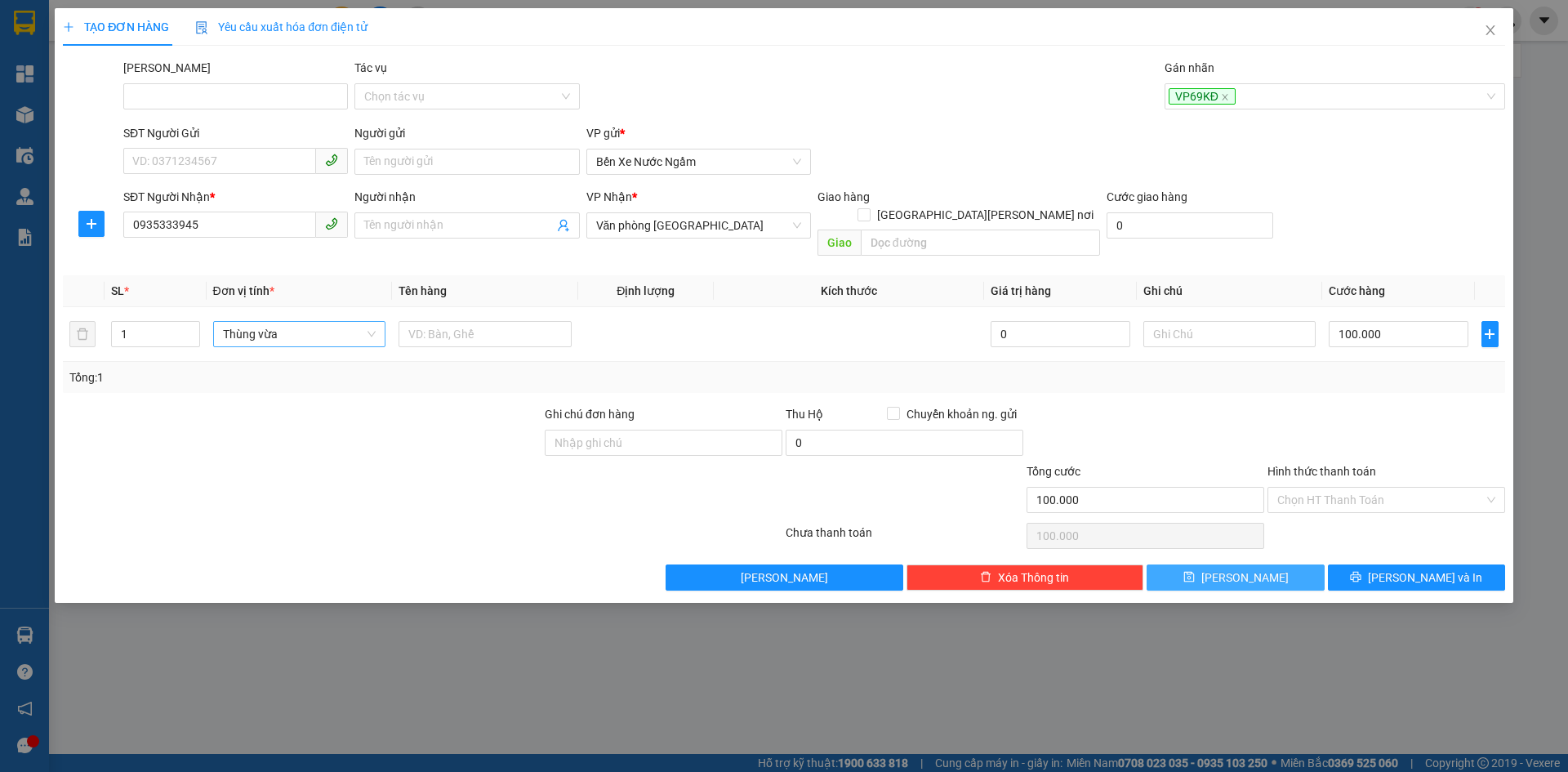
click at [1195, 572] on icon "save" at bounding box center [1189, 578] width 12 height 12
click at [1199, 104] on div at bounding box center [1326, 96] width 316 height 20
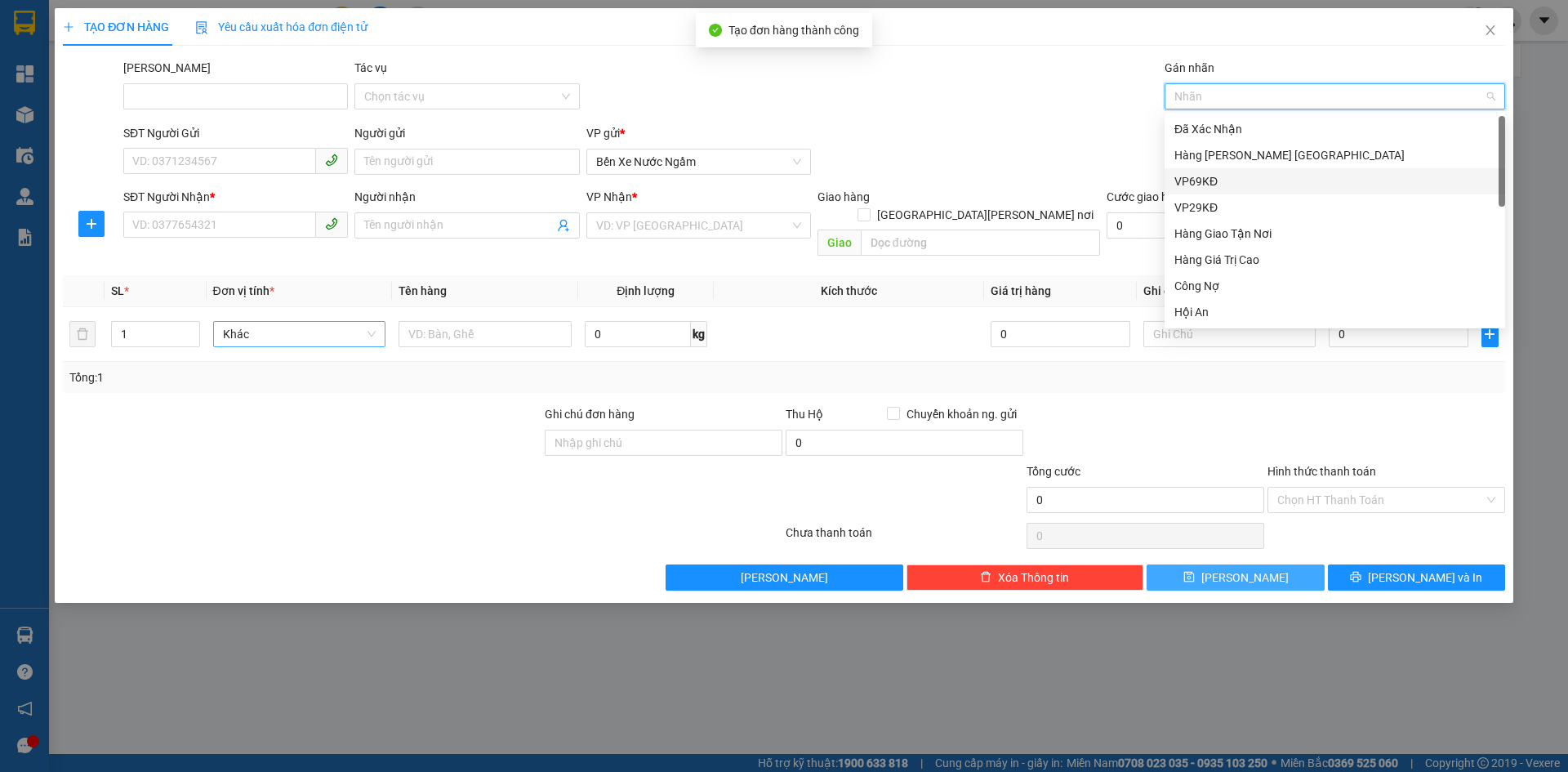
click at [1205, 186] on div "VP69KĐ" at bounding box center [1335, 182] width 321 height 18
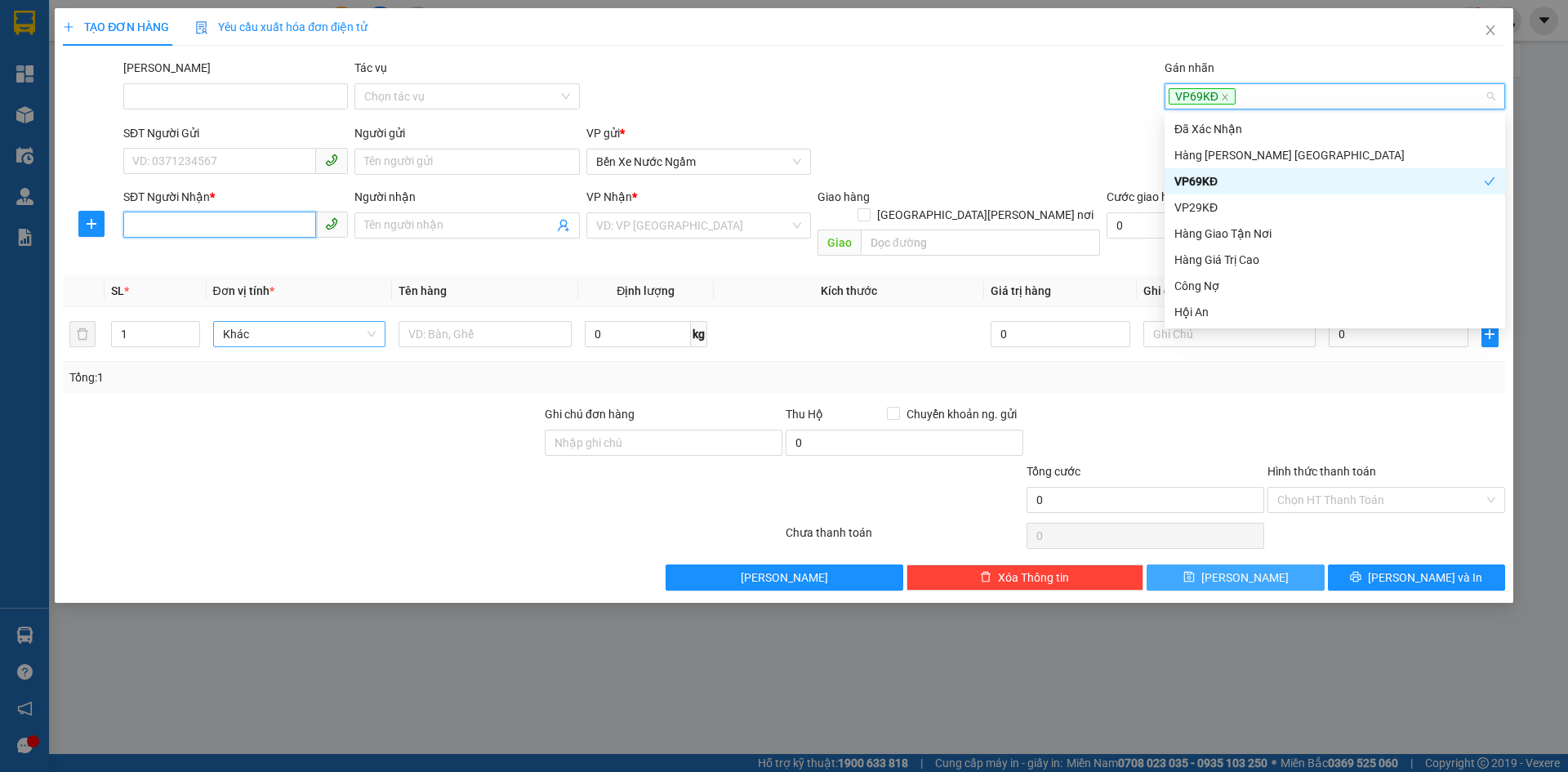
drag, startPoint x: 160, startPoint y: 229, endPoint x: 308, endPoint y: 247, distance: 149.1
click at [164, 229] on input "SĐT Người Nhận *" at bounding box center [219, 224] width 192 height 26
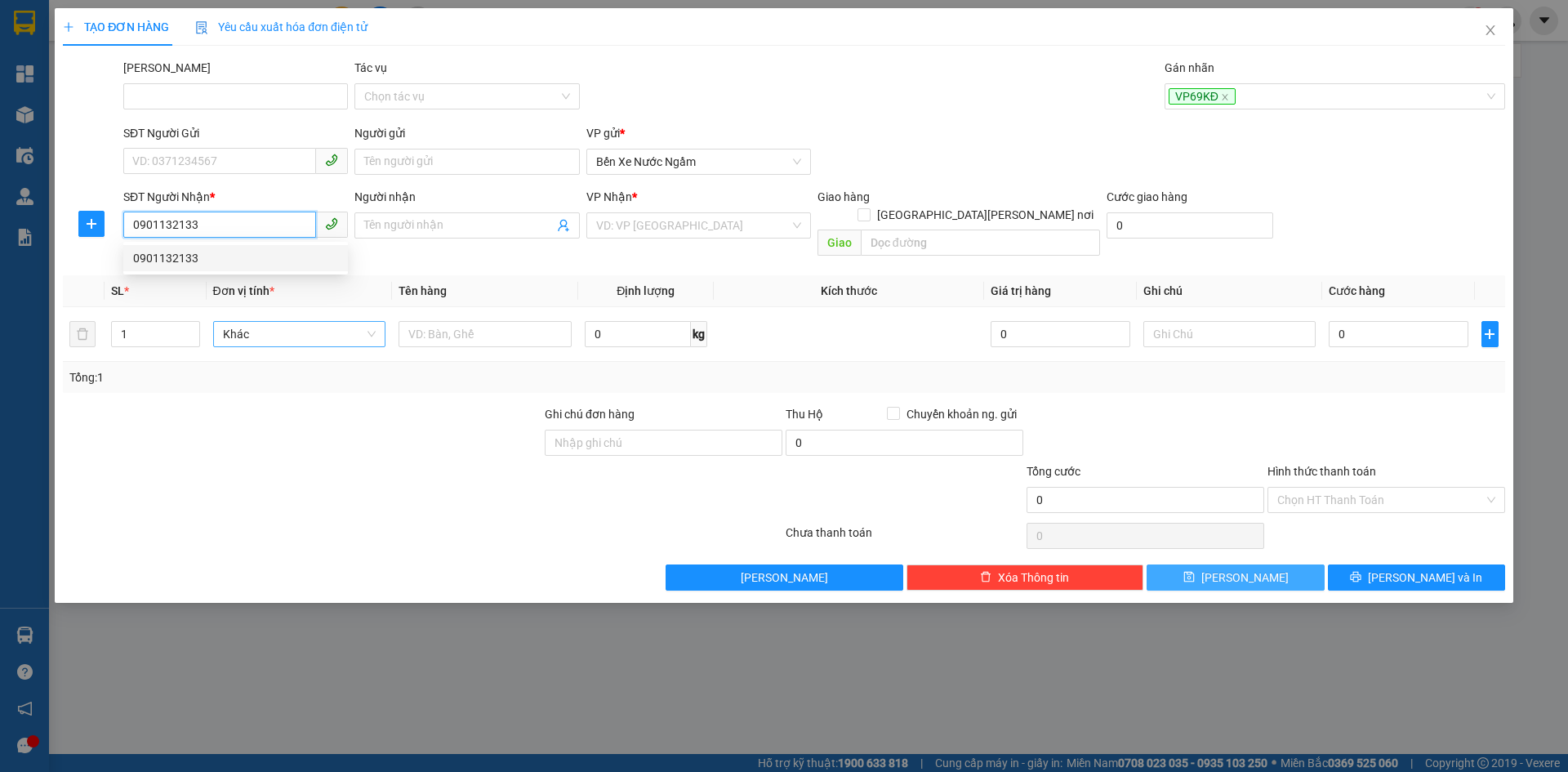
click at [177, 249] on div "0901132133" at bounding box center [235, 258] width 205 height 18
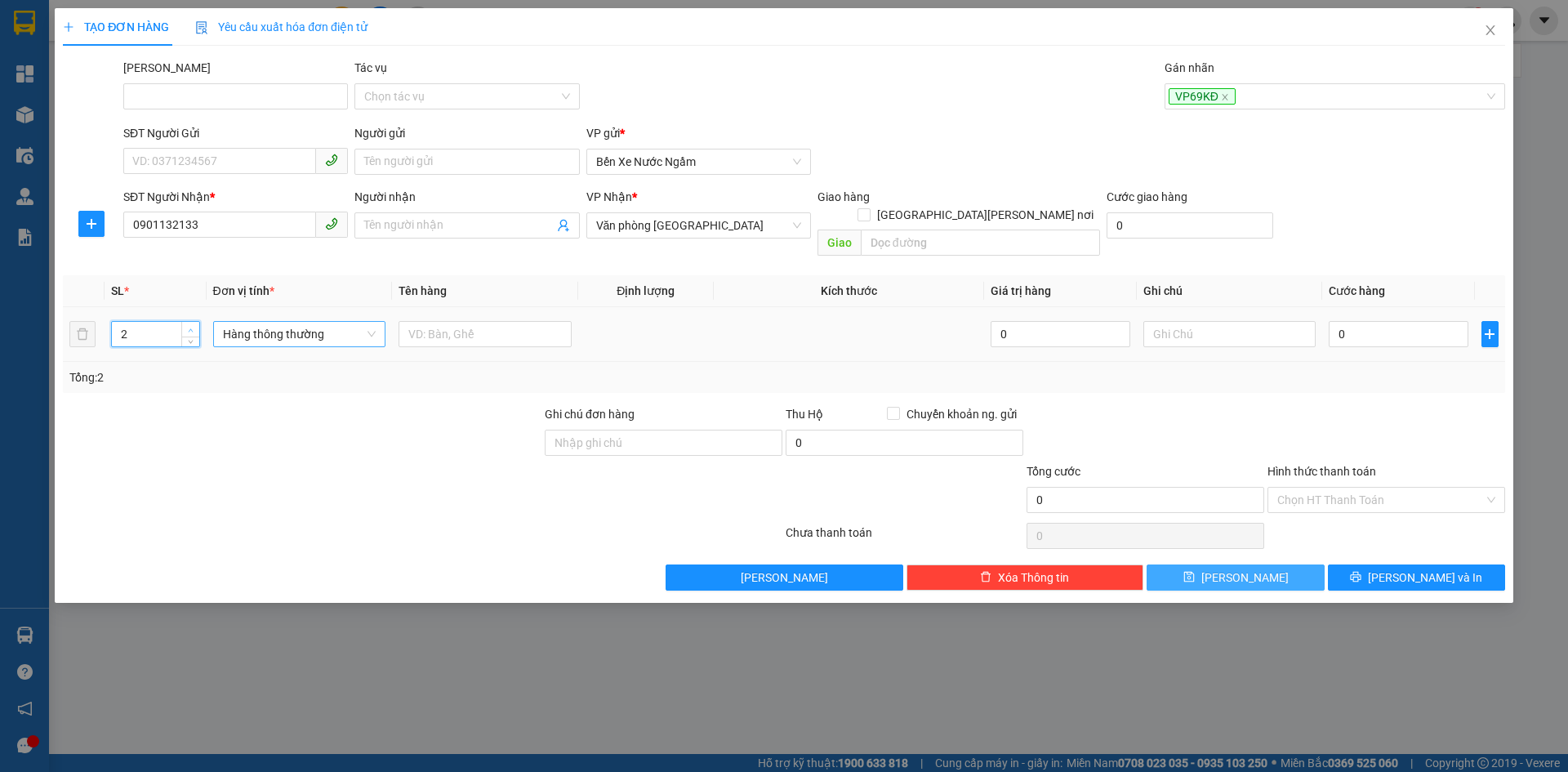
click at [194, 325] on span "up" at bounding box center [191, 330] width 10 height 10
click at [273, 322] on span "Hàng thông thường" at bounding box center [300, 333] width 154 height 25
click at [253, 347] on div "Thùng xốp" at bounding box center [300, 349] width 154 height 18
click at [1400, 322] on input "0" at bounding box center [1398, 334] width 139 height 26
click at [1209, 565] on button "Lưu" at bounding box center [1235, 578] width 178 height 26
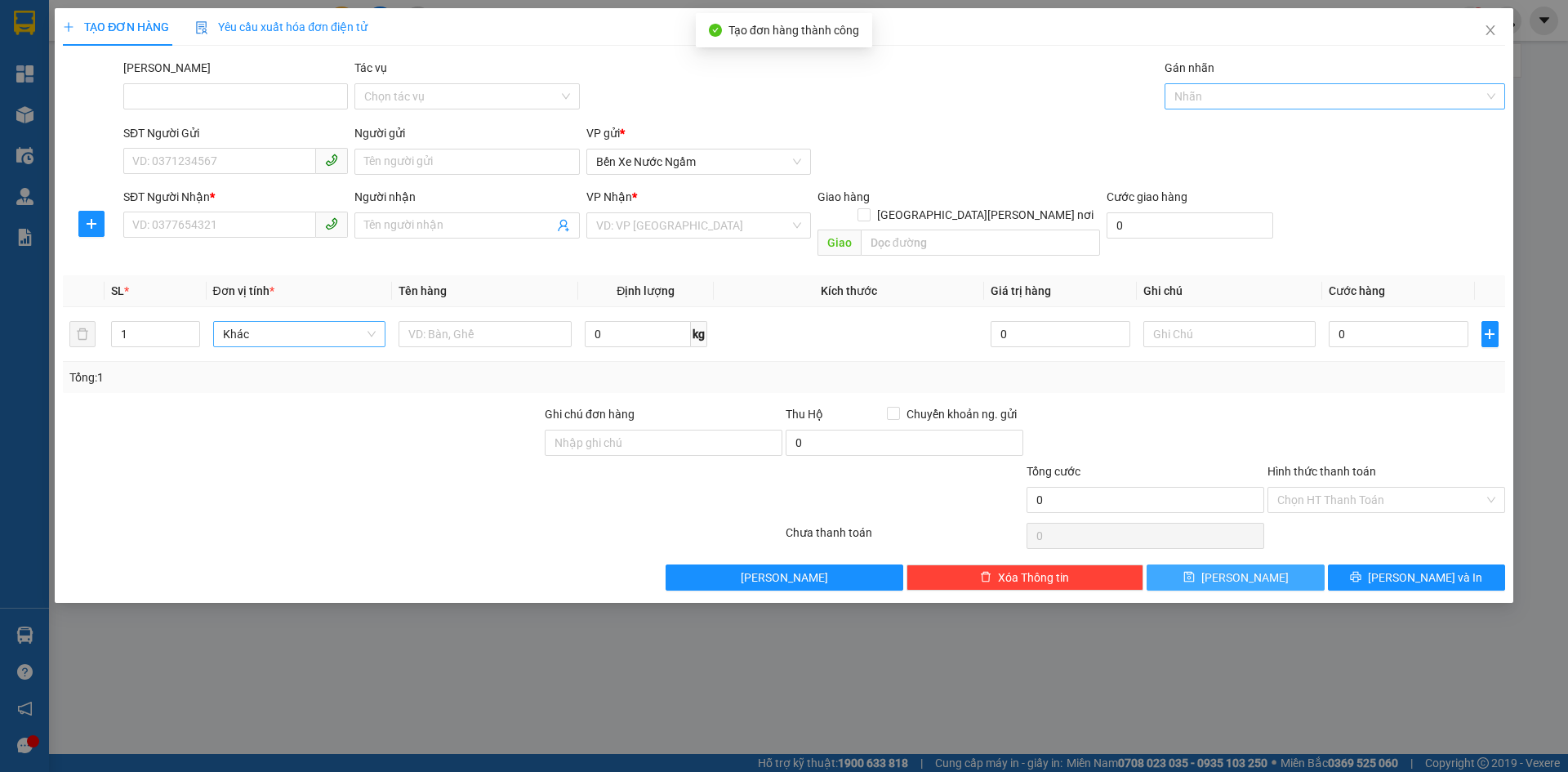
click at [1199, 96] on div at bounding box center [1326, 96] width 316 height 20
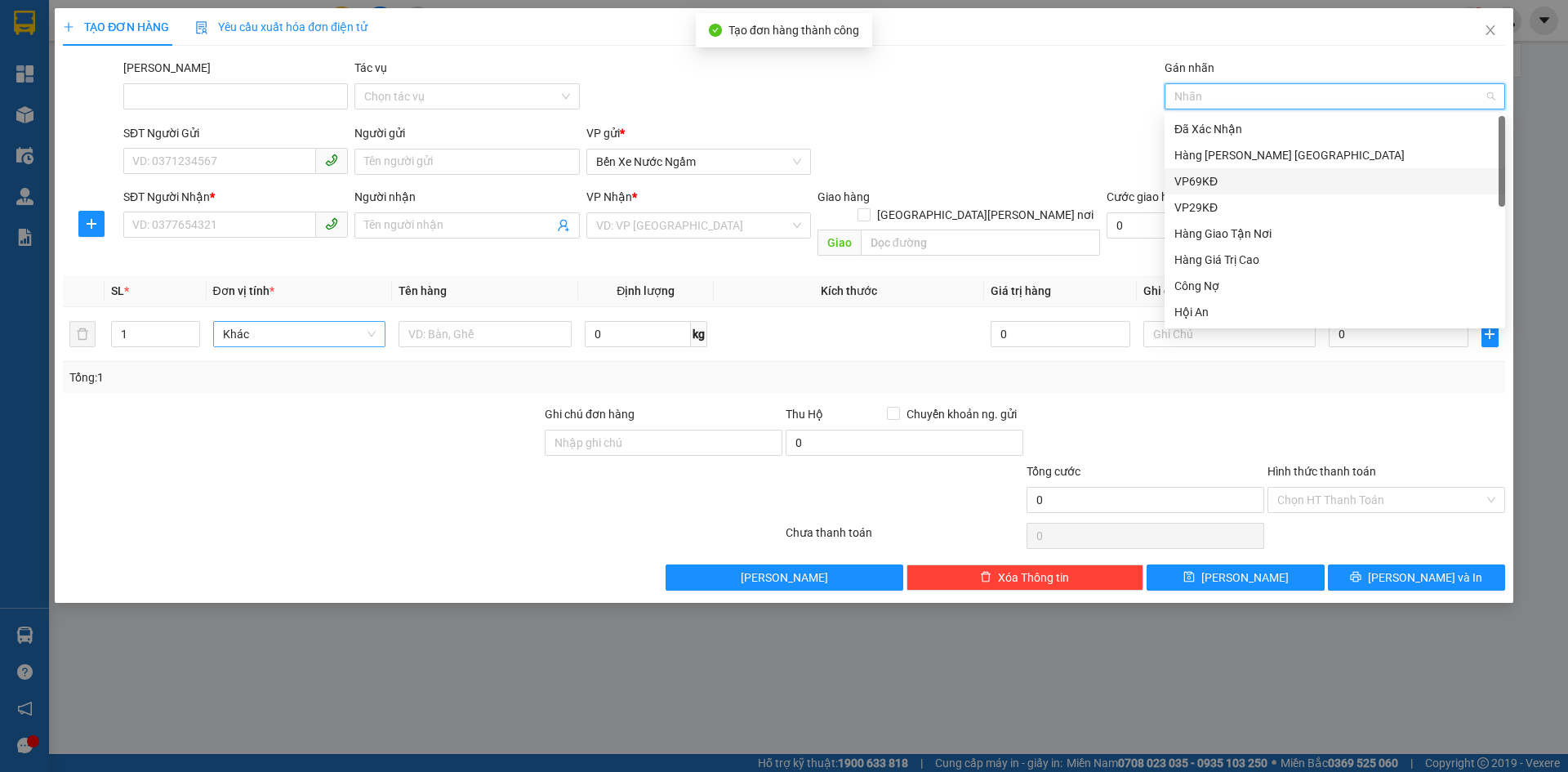
click at [1196, 185] on div "VP69KĐ" at bounding box center [1335, 182] width 321 height 18
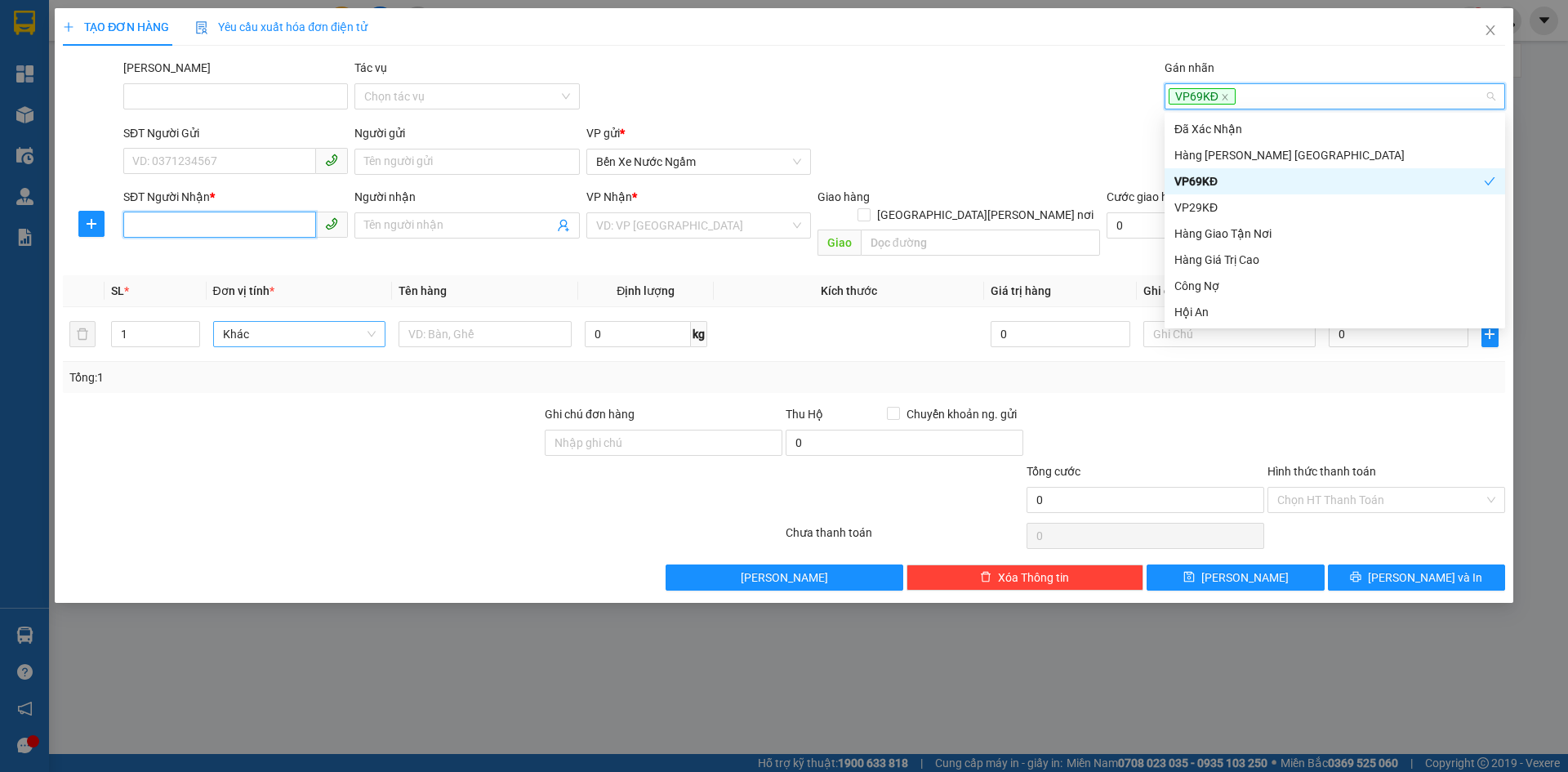
click at [140, 230] on input "SĐT Người Nhận *" at bounding box center [219, 224] width 192 height 26
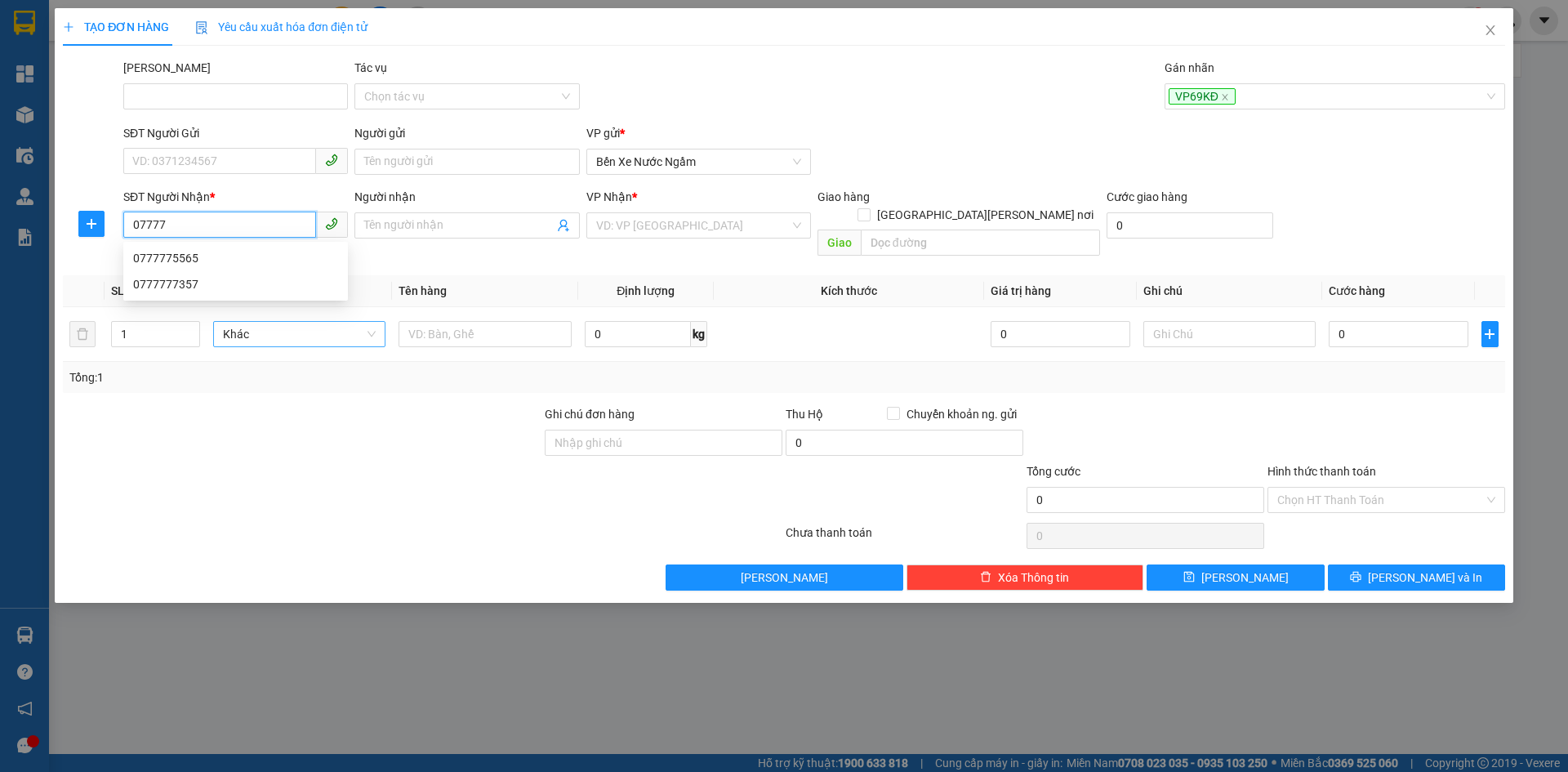
click at [190, 257] on div "0777775565" at bounding box center [235, 258] width 205 height 18
click at [1268, 104] on div "VP69KĐ" at bounding box center [1326, 96] width 316 height 20
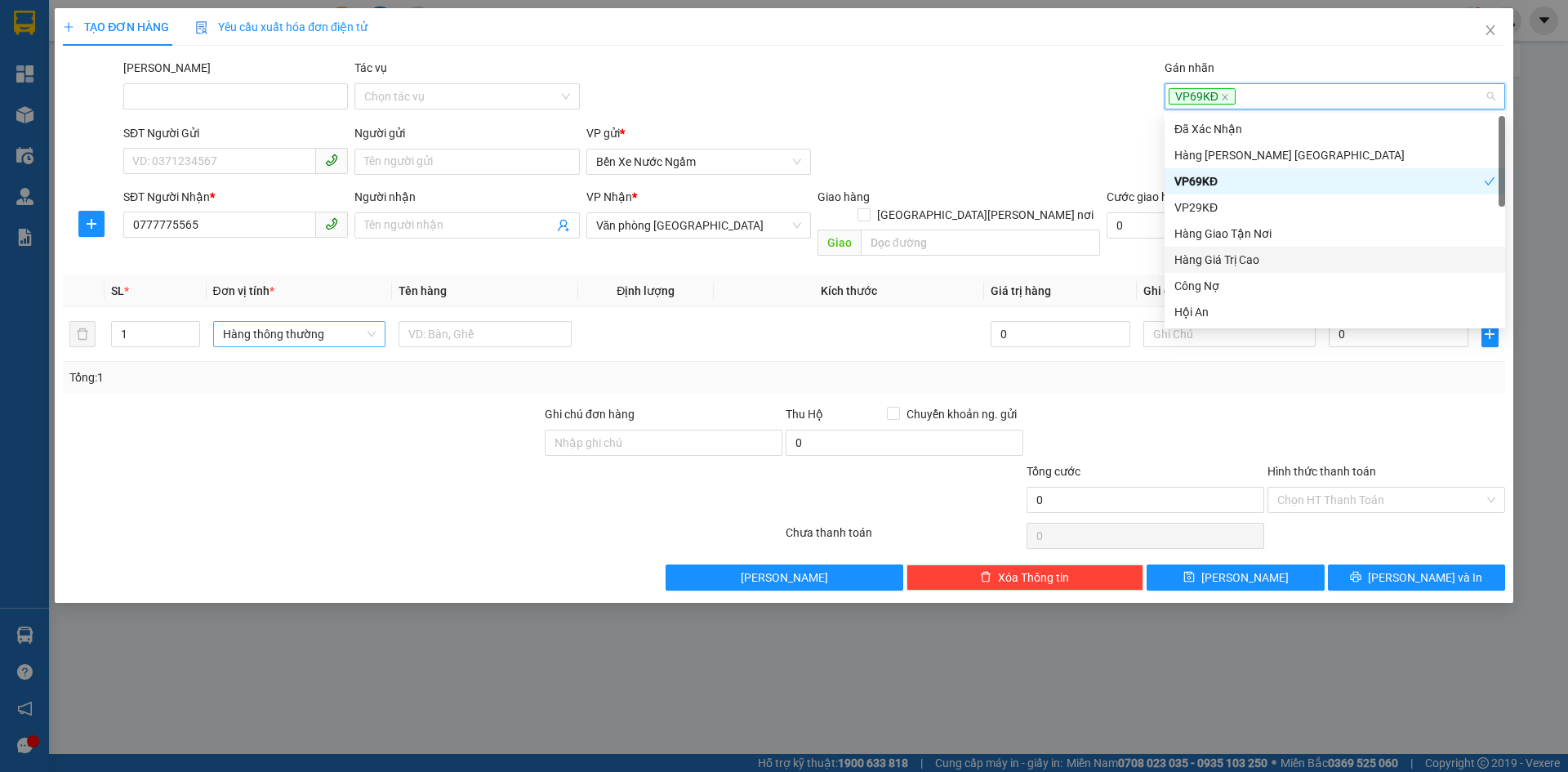
click at [1247, 257] on div "Hàng Giá Trị Cao" at bounding box center [1335, 260] width 321 height 18
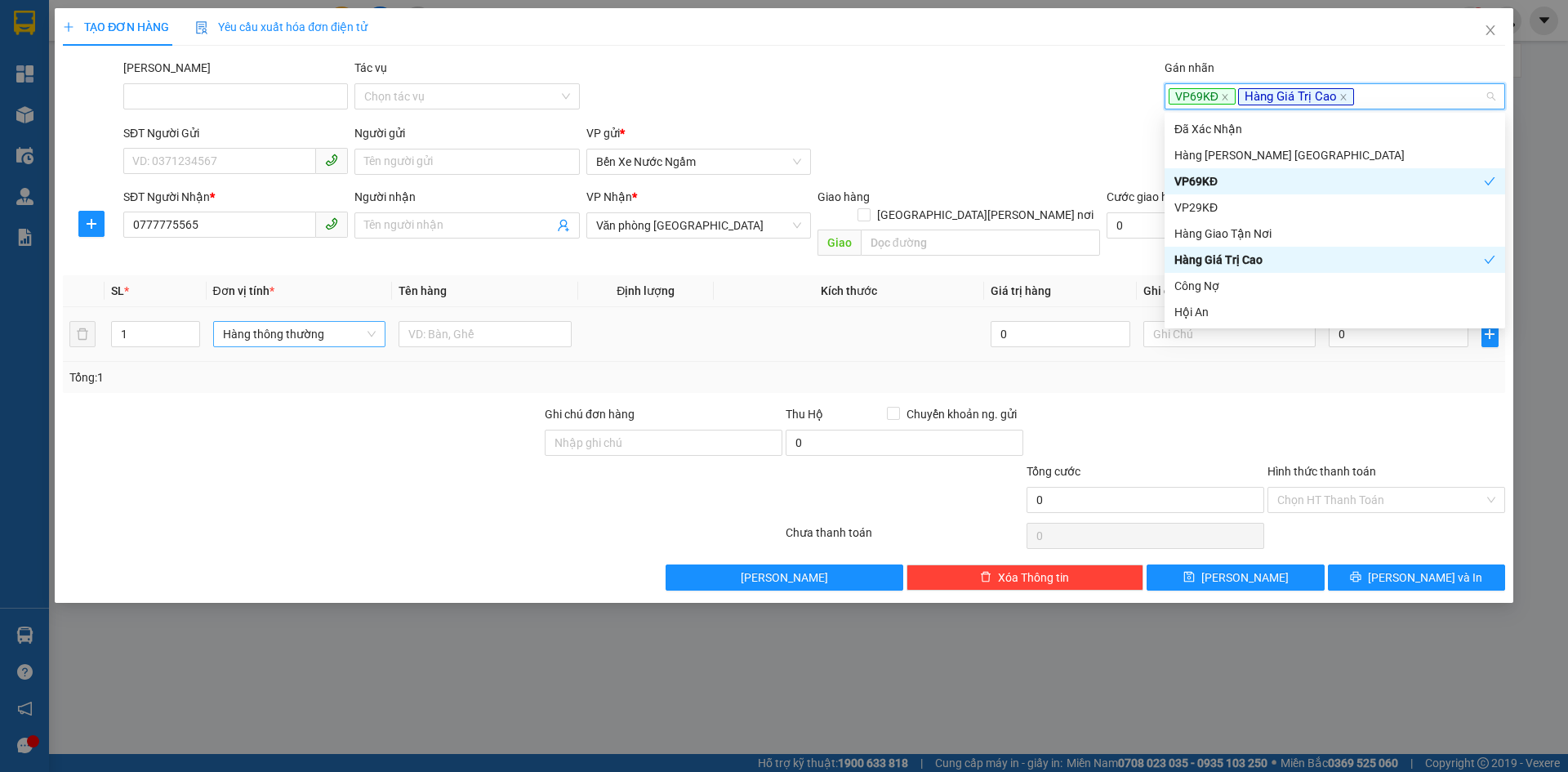
click at [270, 322] on span "Hàng thông thường" at bounding box center [300, 333] width 154 height 25
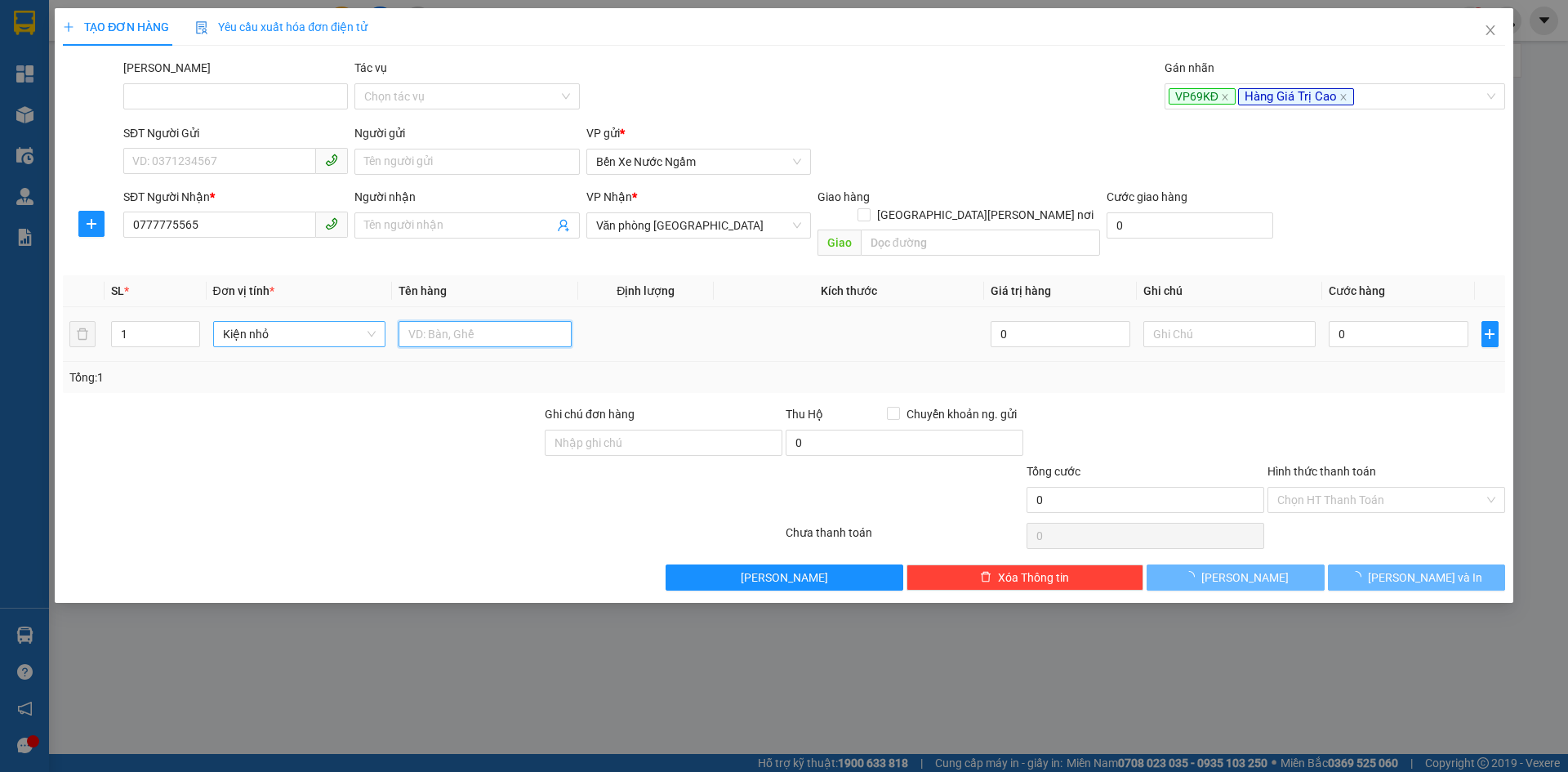
click at [429, 322] on input "text" at bounding box center [485, 334] width 174 height 26
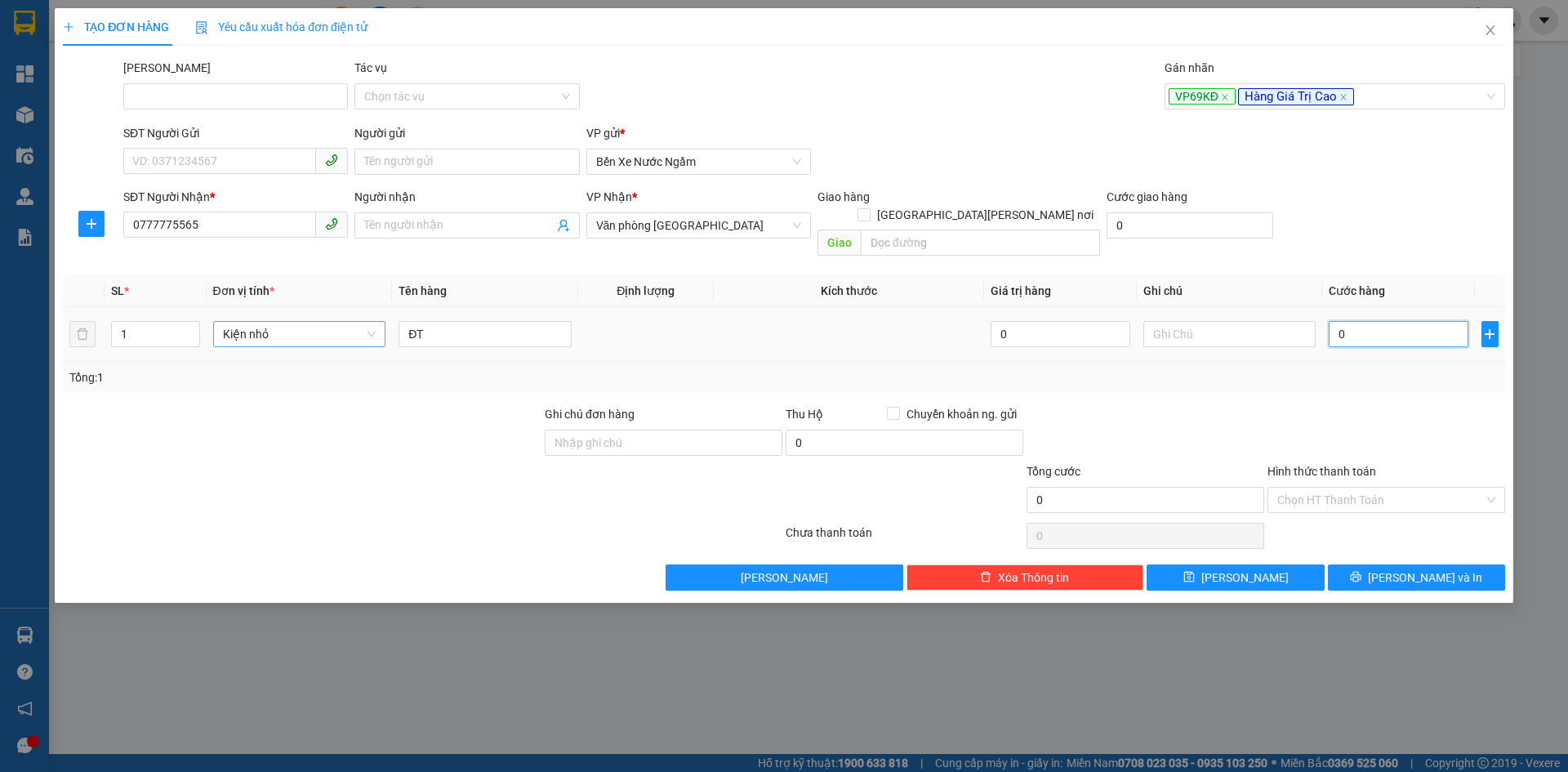
click at [1387, 322] on input "0" at bounding box center [1398, 334] width 139 height 26
click at [1233, 566] on button "Lưu" at bounding box center [1235, 578] width 178 height 26
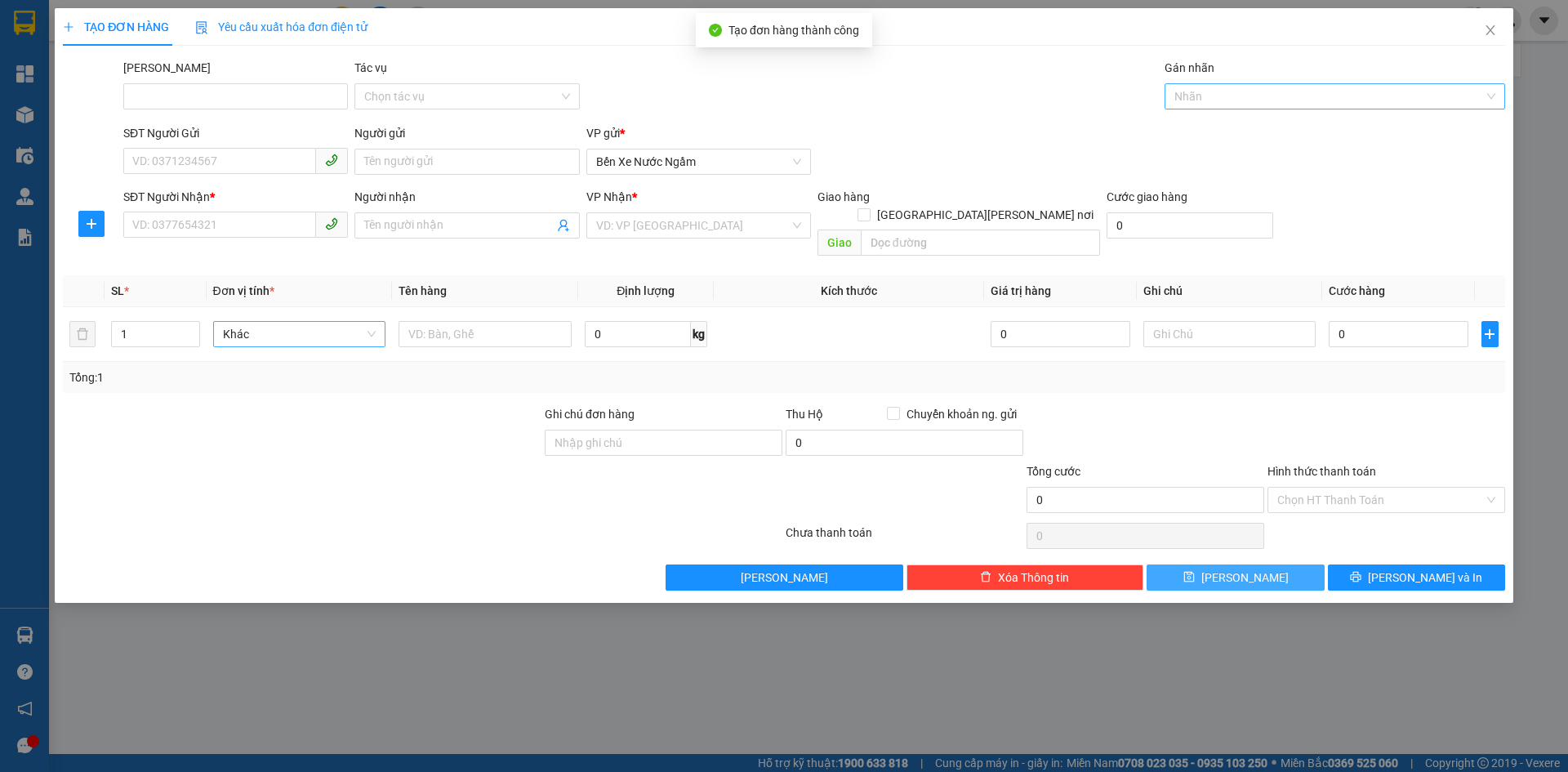
click at [1205, 93] on div at bounding box center [1326, 96] width 316 height 20
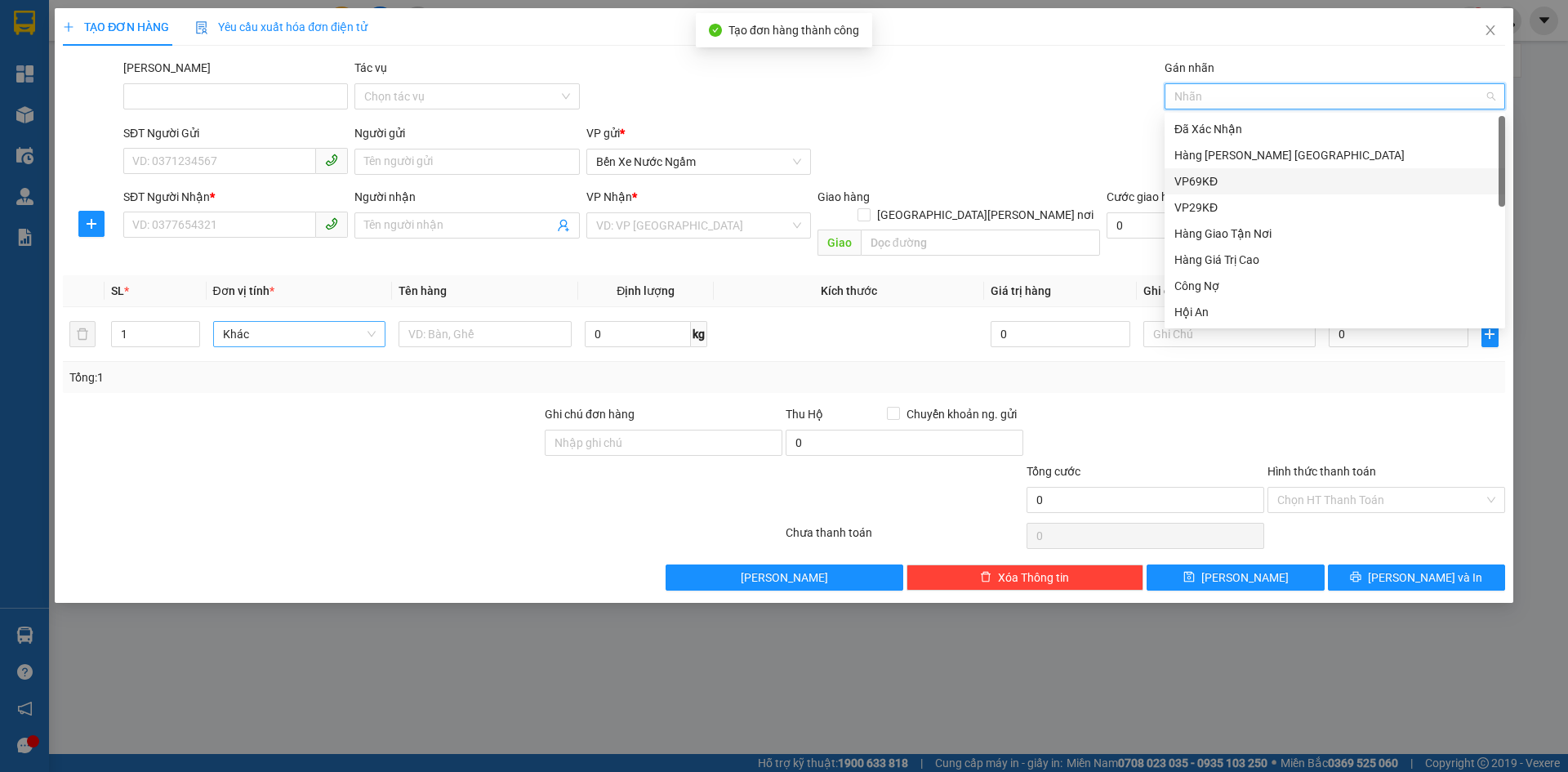
click at [1206, 182] on div "VP69KĐ" at bounding box center [1335, 182] width 321 height 18
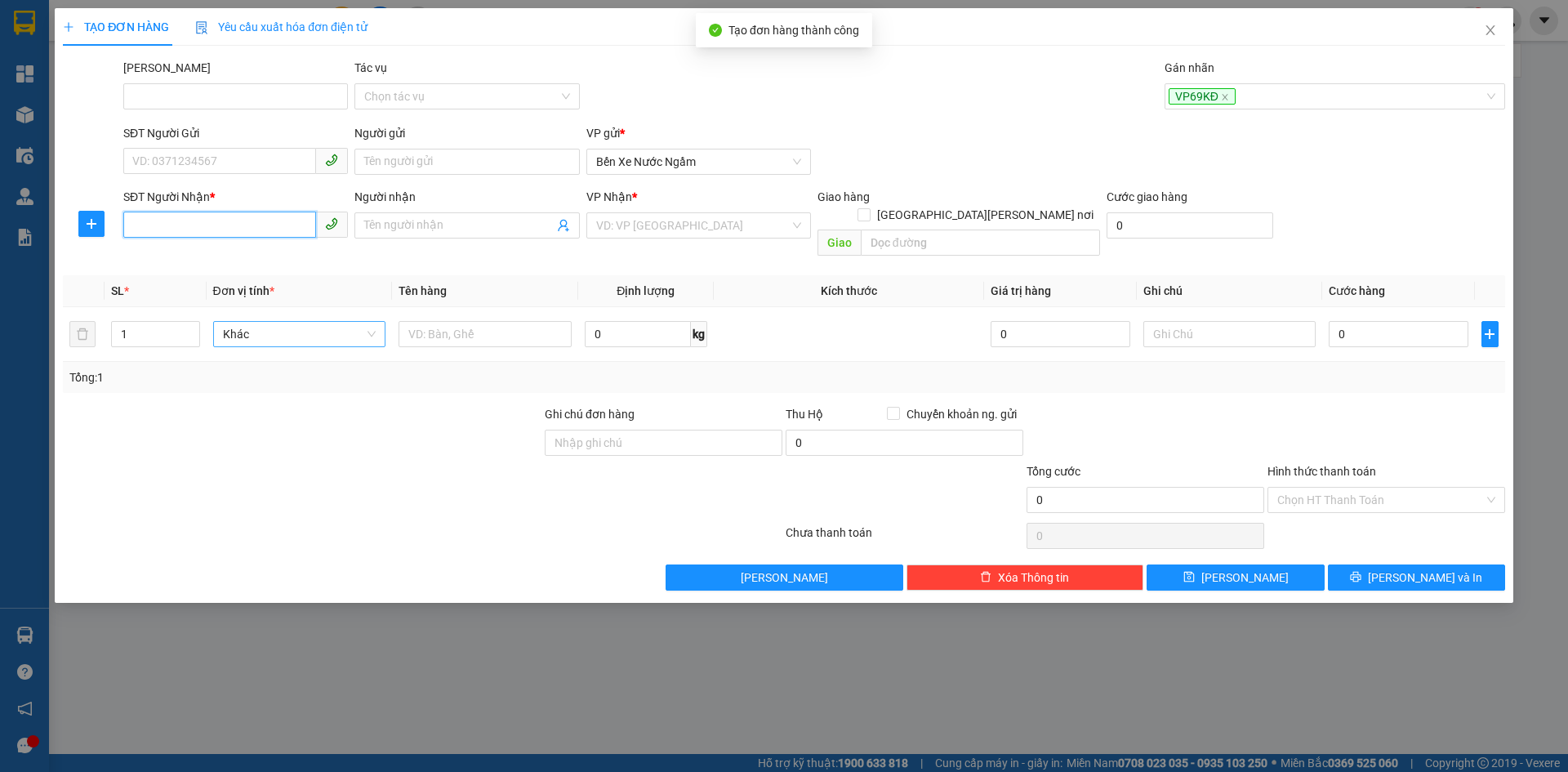
click at [128, 224] on input "SĐT Người Nhận *" at bounding box center [219, 224] width 192 height 26
click at [685, 229] on input "search" at bounding box center [692, 225] width 193 height 25
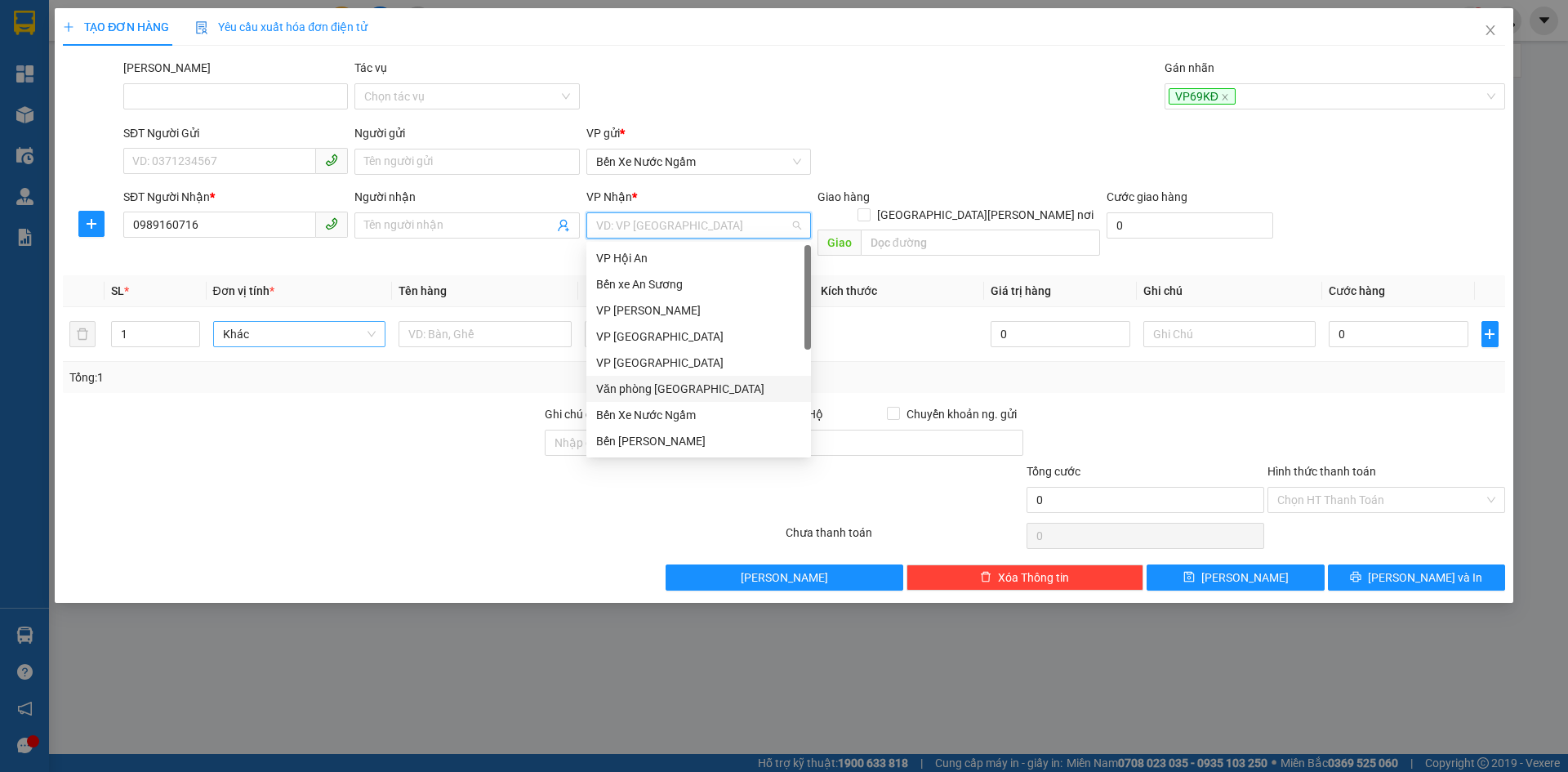
click at [677, 385] on div "Văn phòng Đà Nẵng" at bounding box center [698, 389] width 205 height 18
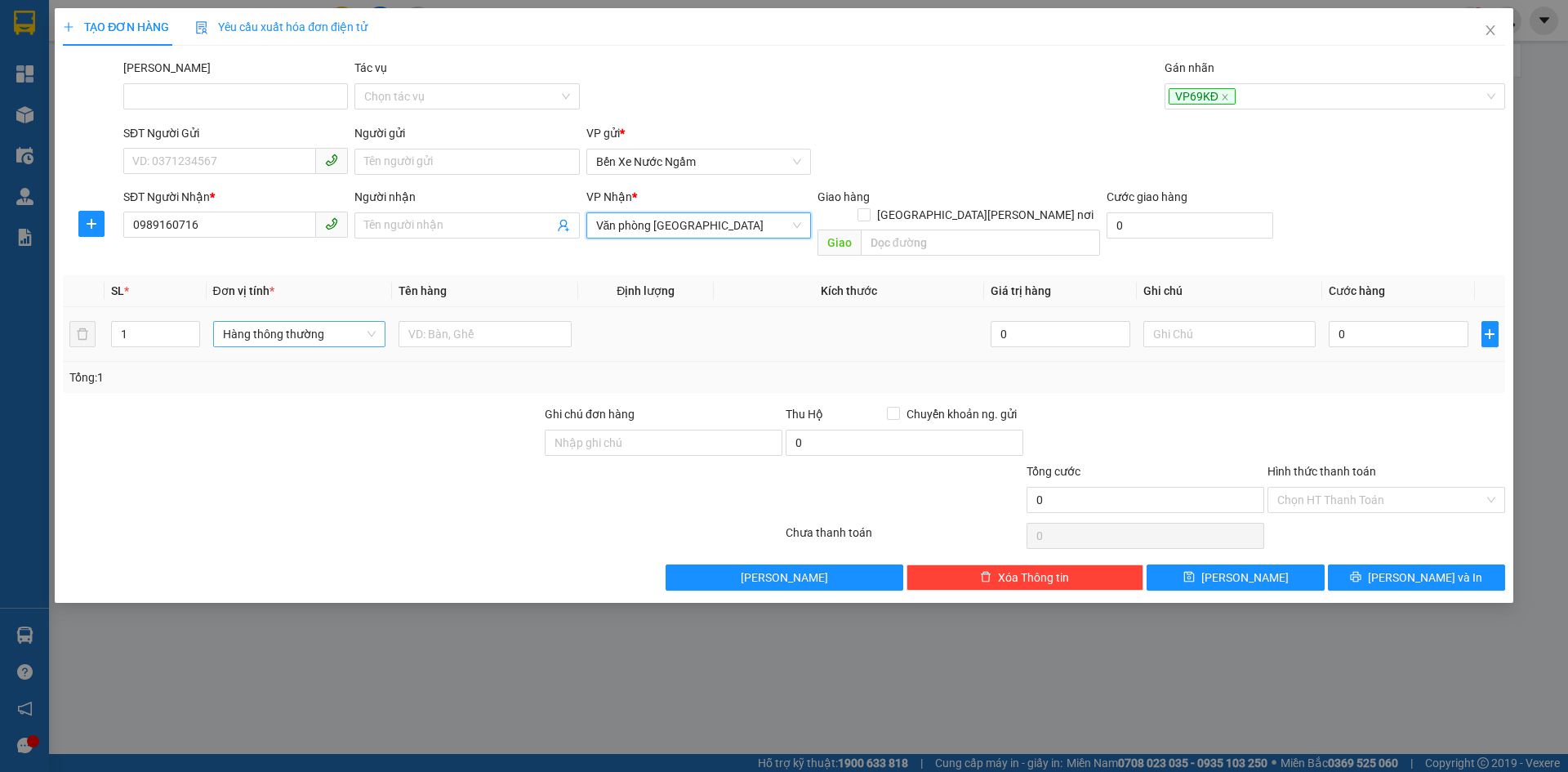
click at [287, 322] on span "Hàng thông thường" at bounding box center [300, 333] width 154 height 25
click at [243, 398] on div "Bao vừa" at bounding box center [300, 401] width 154 height 18
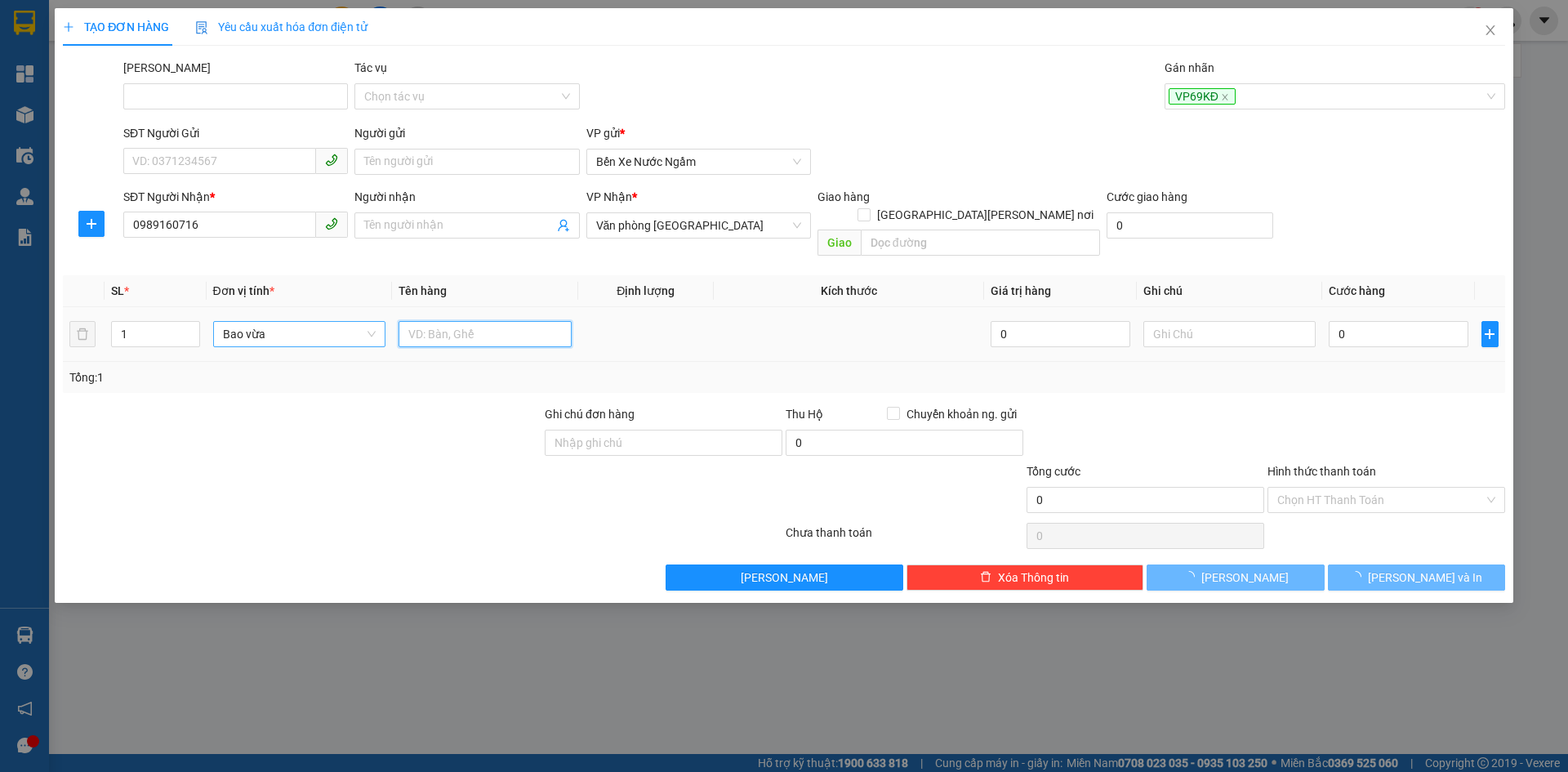
click at [449, 322] on input "text" at bounding box center [485, 334] width 174 height 26
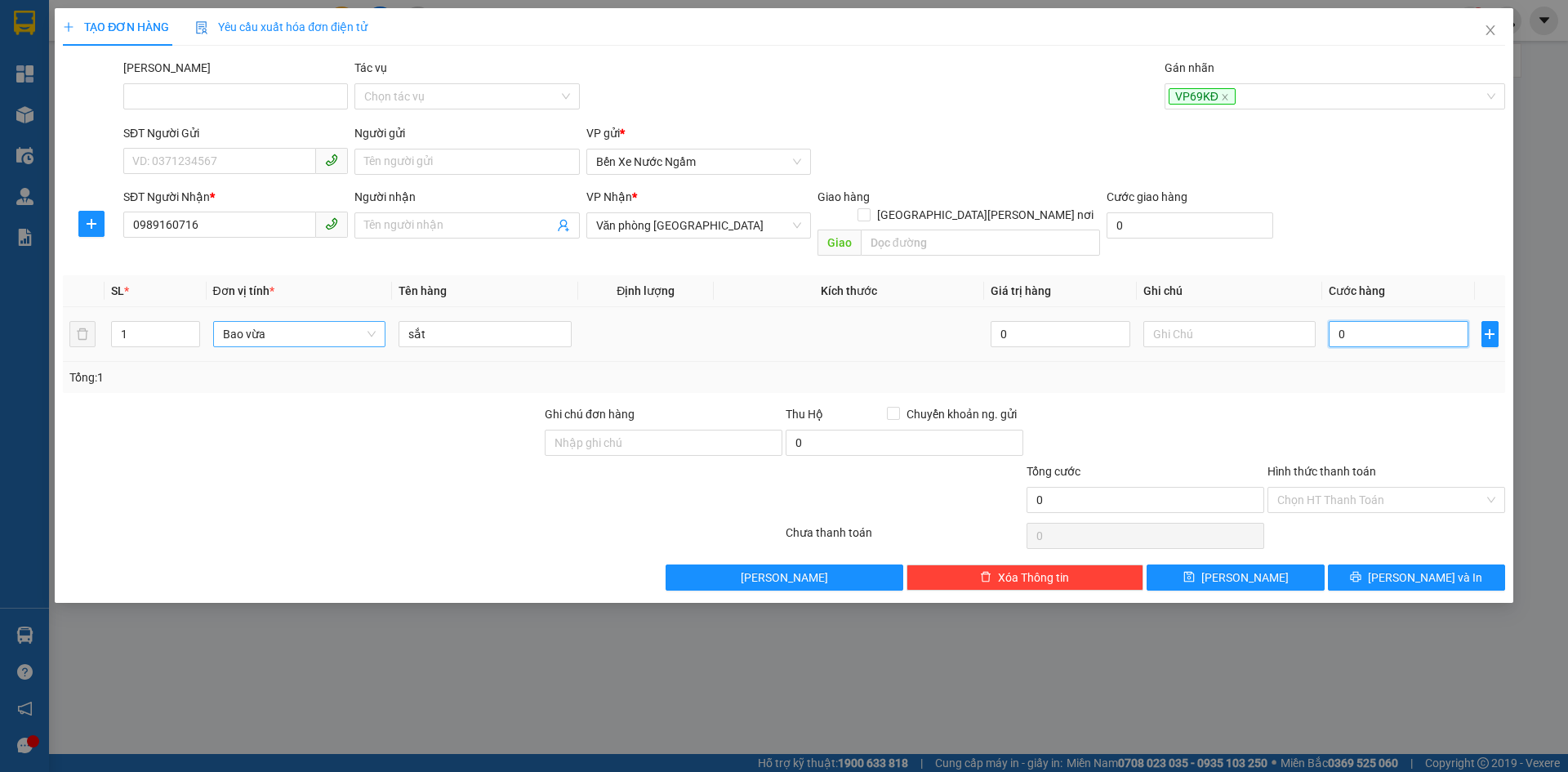
click at [1350, 322] on input "0" at bounding box center [1398, 334] width 139 height 26
click at [1257, 565] on button "Lưu" at bounding box center [1235, 578] width 178 height 26
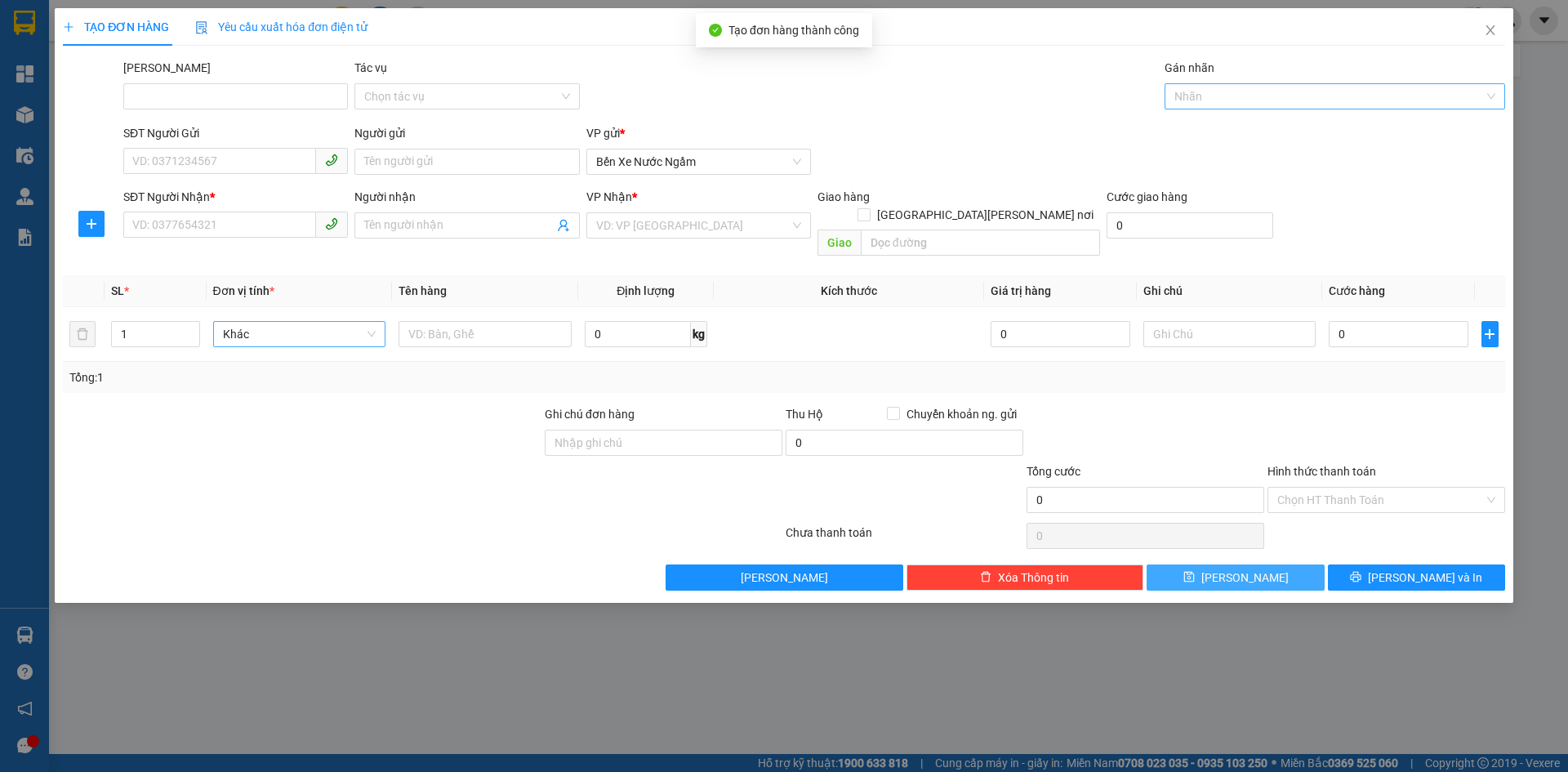
click at [1197, 100] on div at bounding box center [1326, 96] width 316 height 20
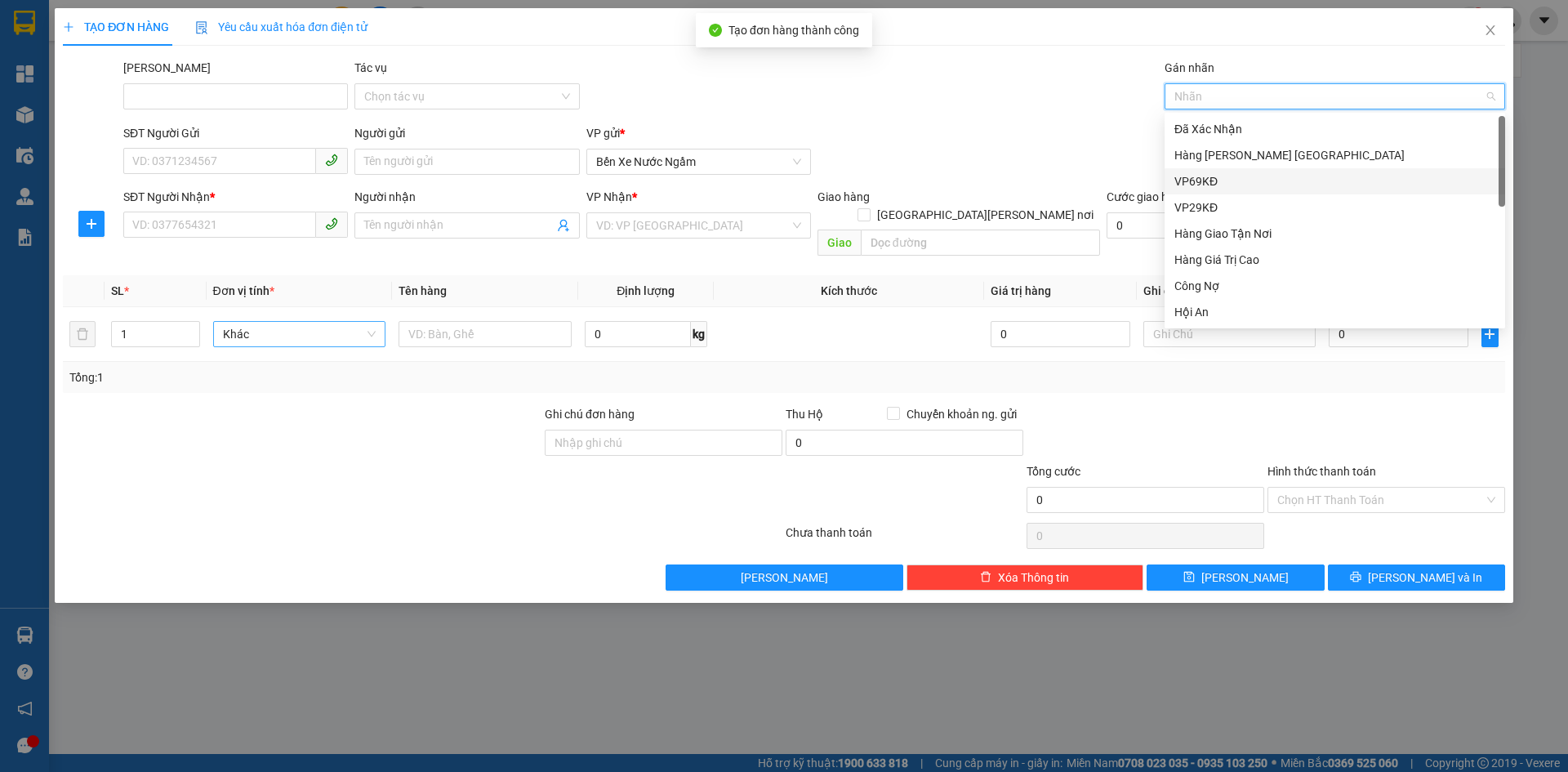
click at [1200, 179] on div "VP69KĐ" at bounding box center [1335, 182] width 321 height 18
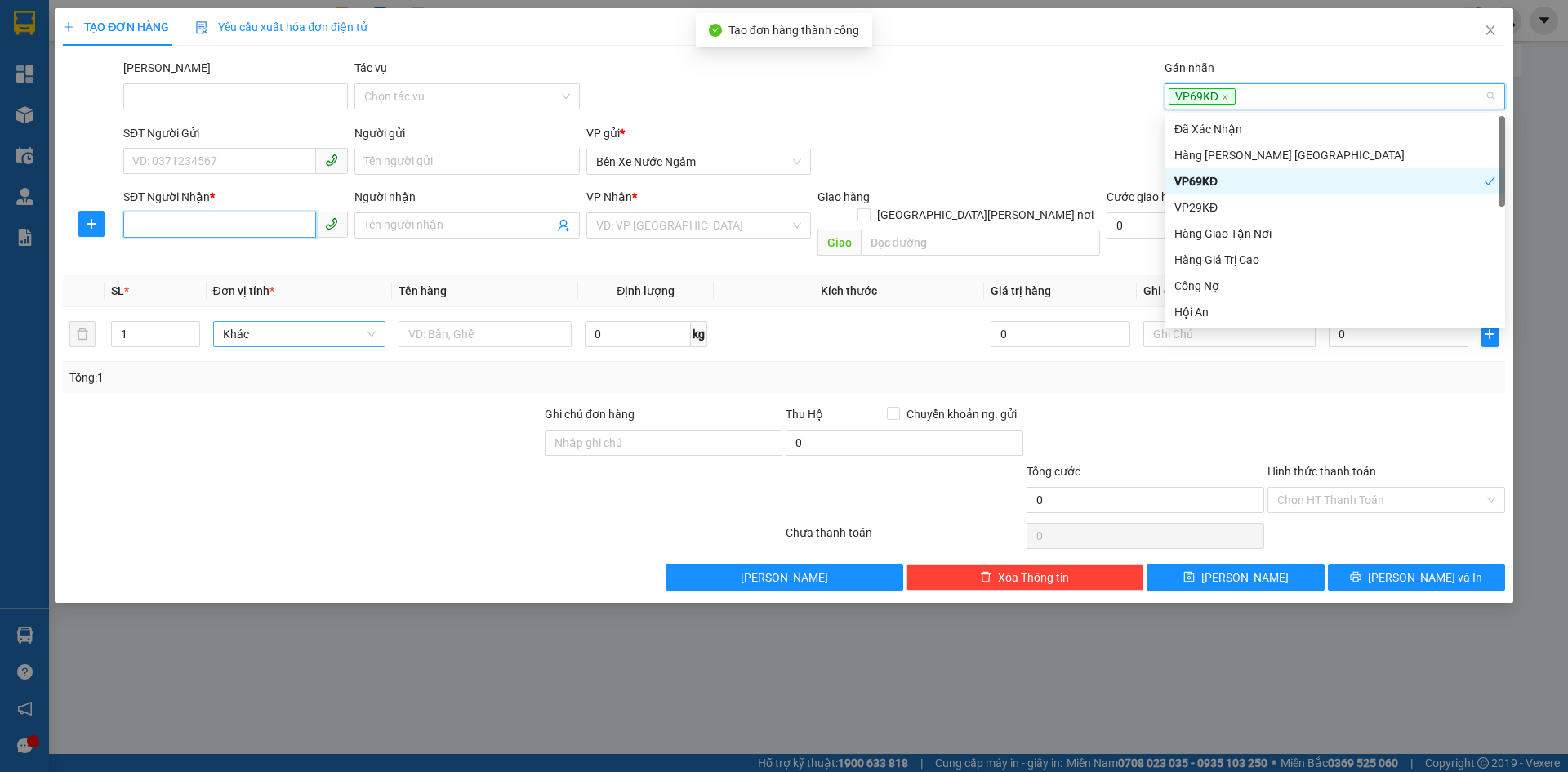
click at [141, 224] on input "SĐT Người Nhận *" at bounding box center [219, 224] width 192 height 26
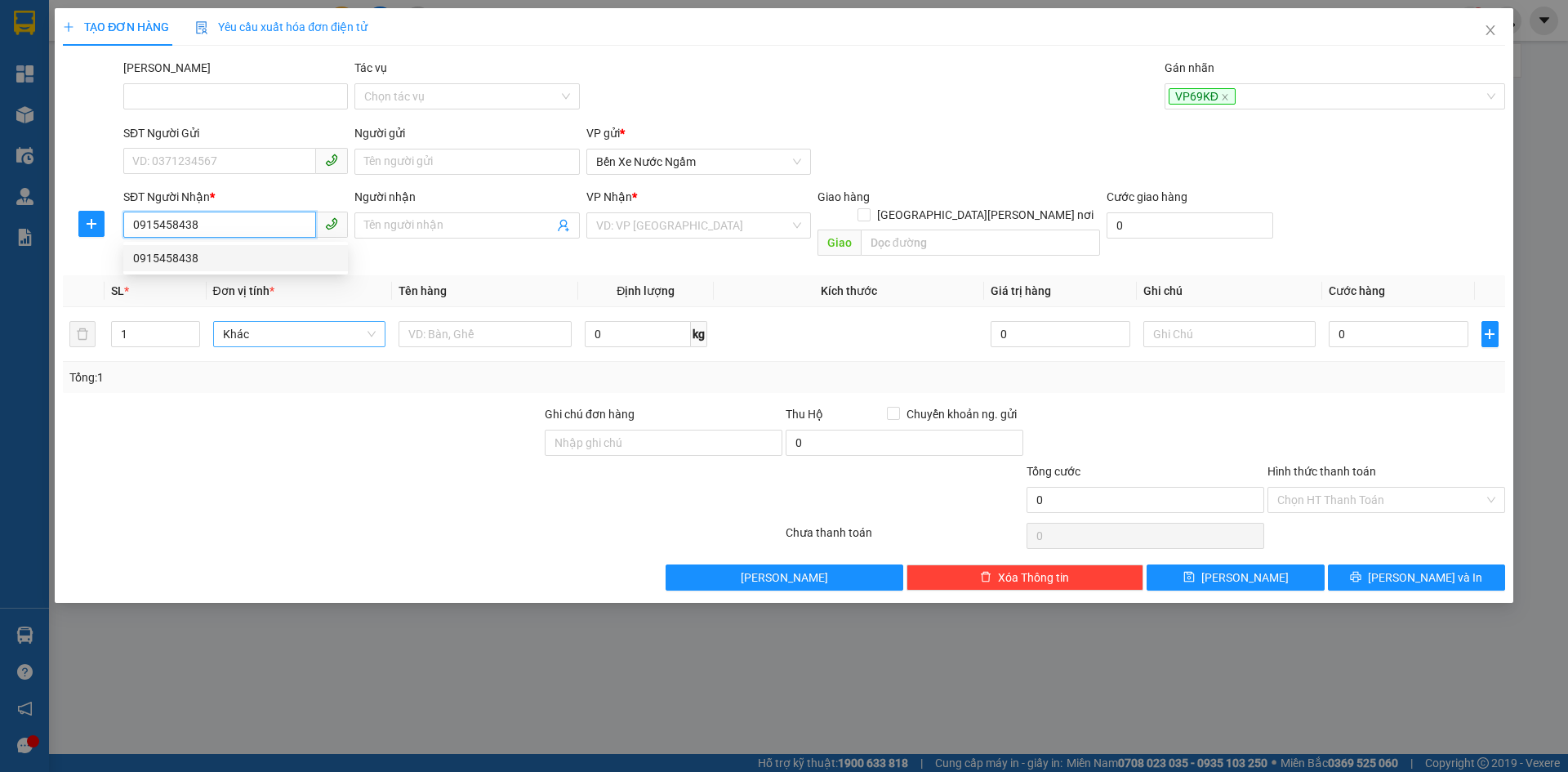
click at [181, 259] on div "0915458438" at bounding box center [235, 258] width 205 height 18
click at [277, 322] on span "Hàng thông thường" at bounding box center [300, 333] width 154 height 25
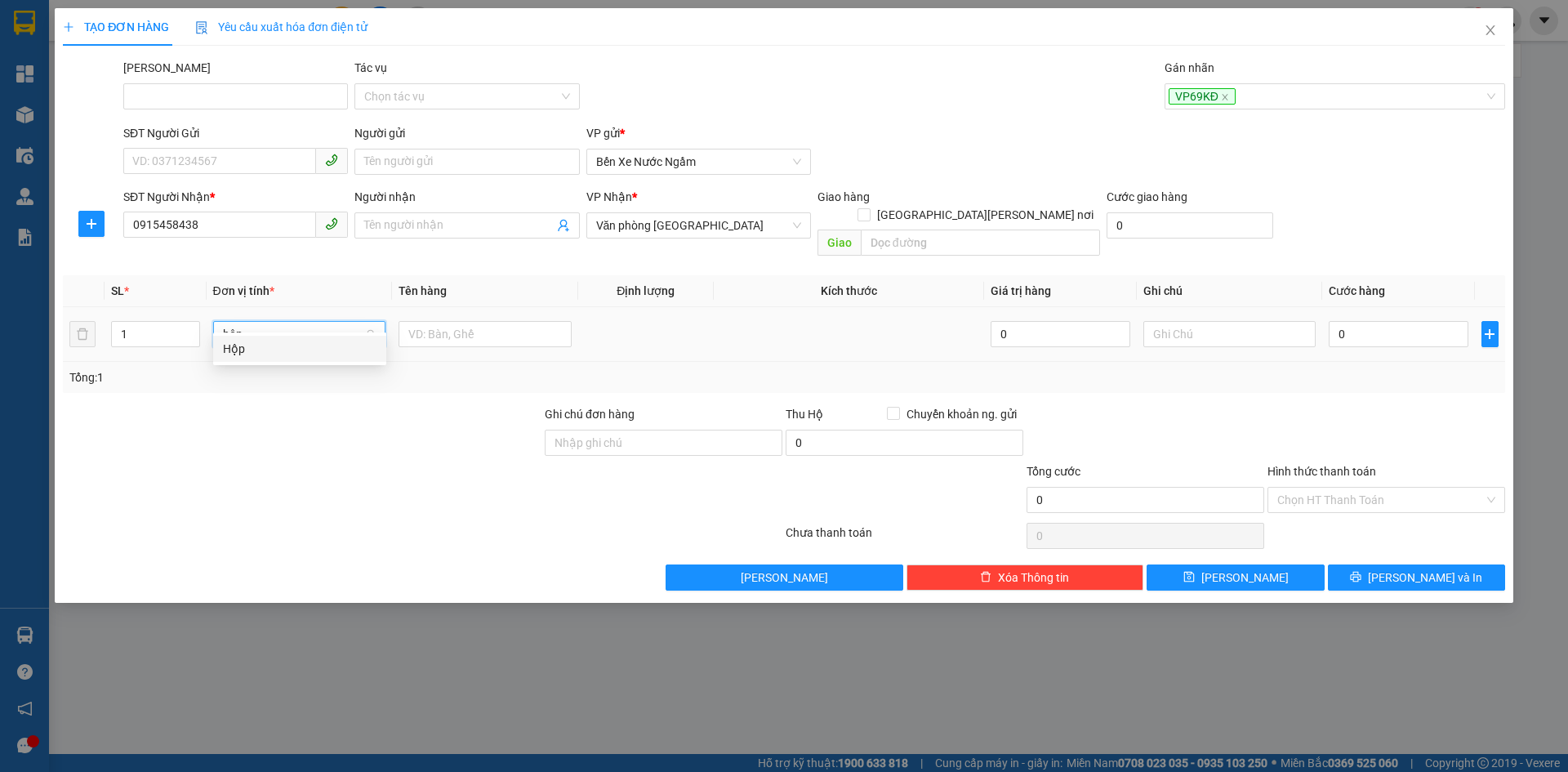
click at [242, 348] on div "Hộp" at bounding box center [300, 349] width 154 height 18
click at [1359, 322] on input "0" at bounding box center [1398, 334] width 139 height 26
click at [1215, 565] on button "Lưu" at bounding box center [1235, 578] width 178 height 26
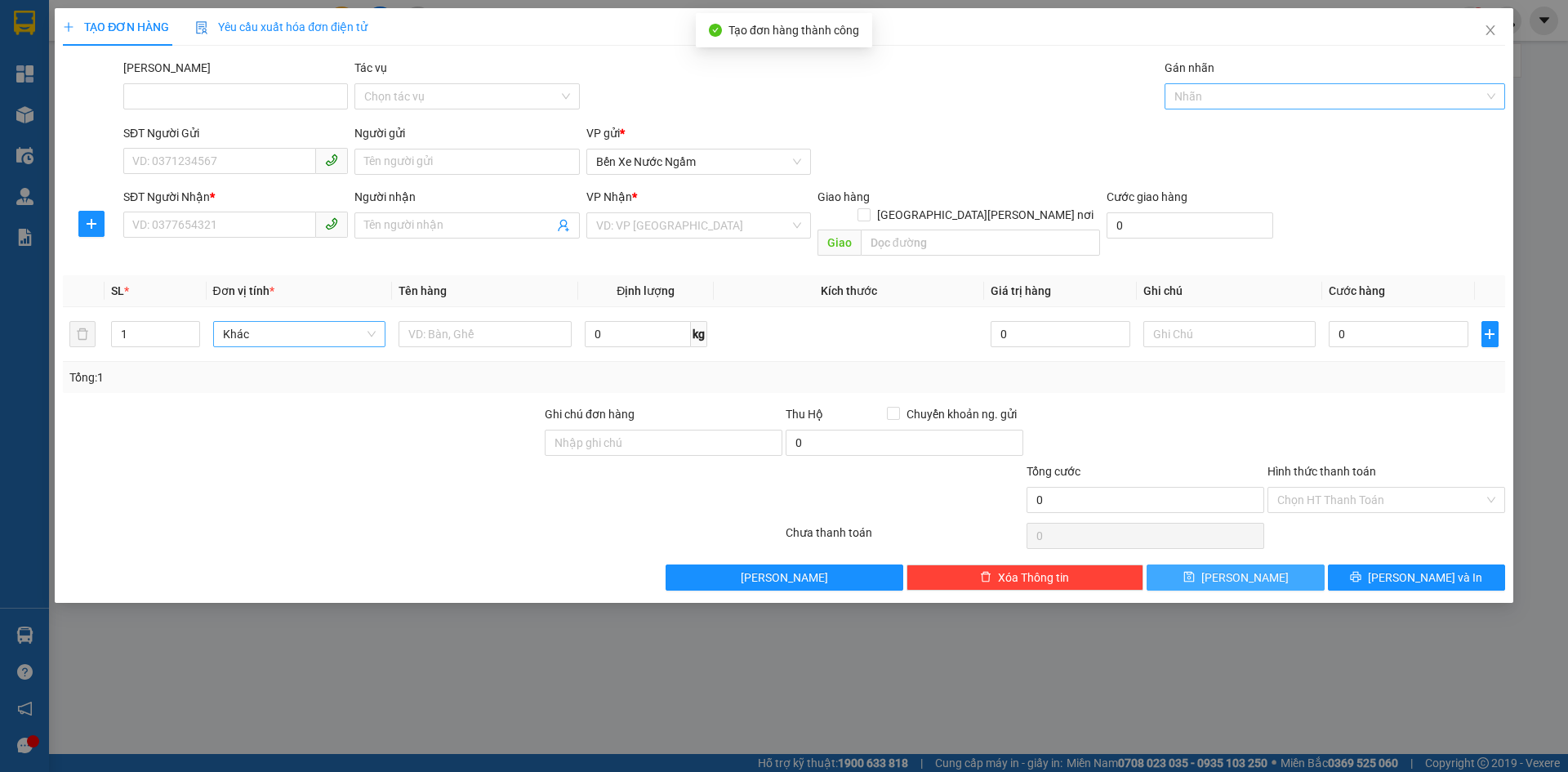
click at [1194, 101] on div at bounding box center [1326, 96] width 316 height 20
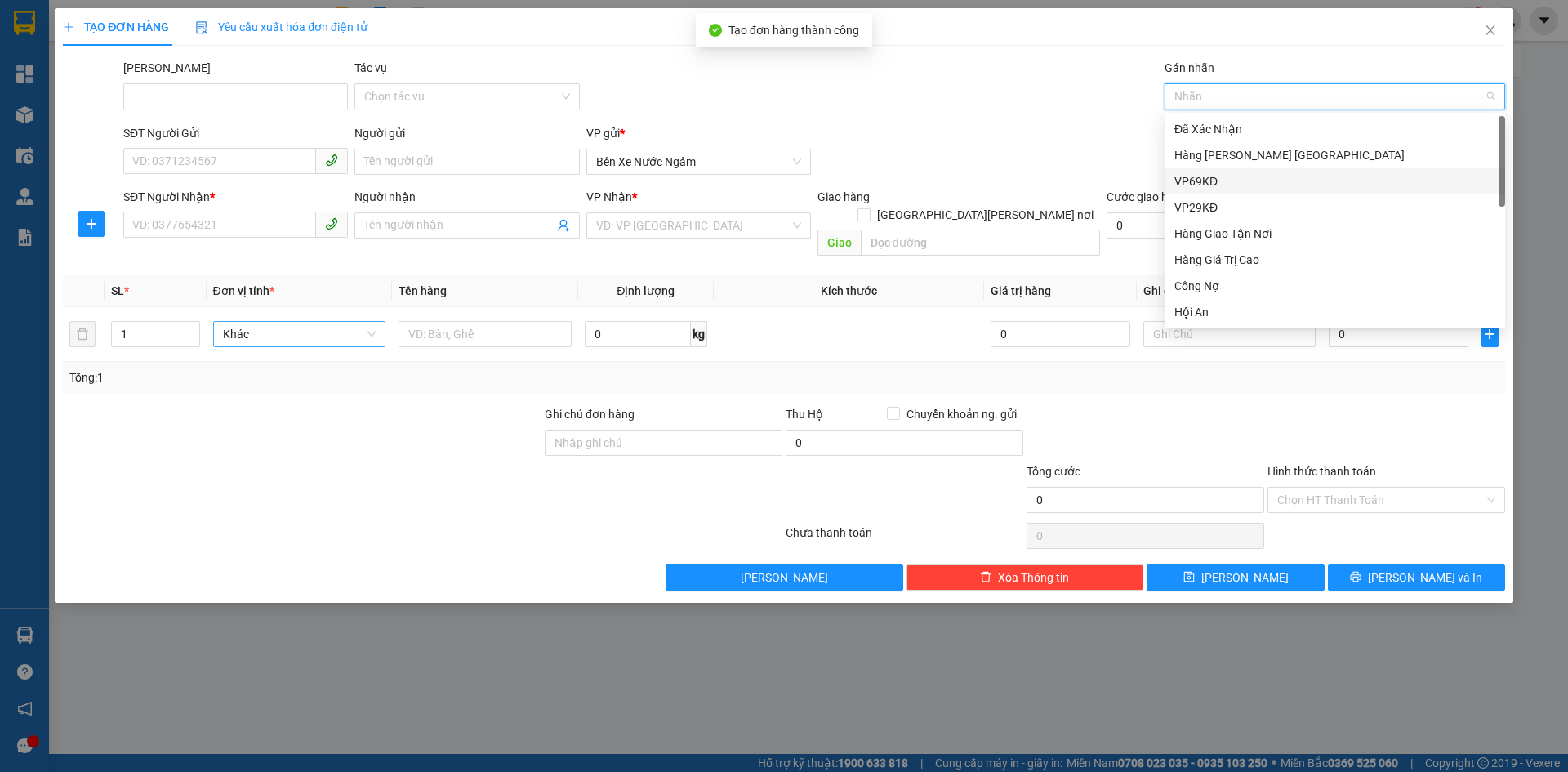
click at [1205, 176] on div "VP69KĐ" at bounding box center [1335, 182] width 321 height 18
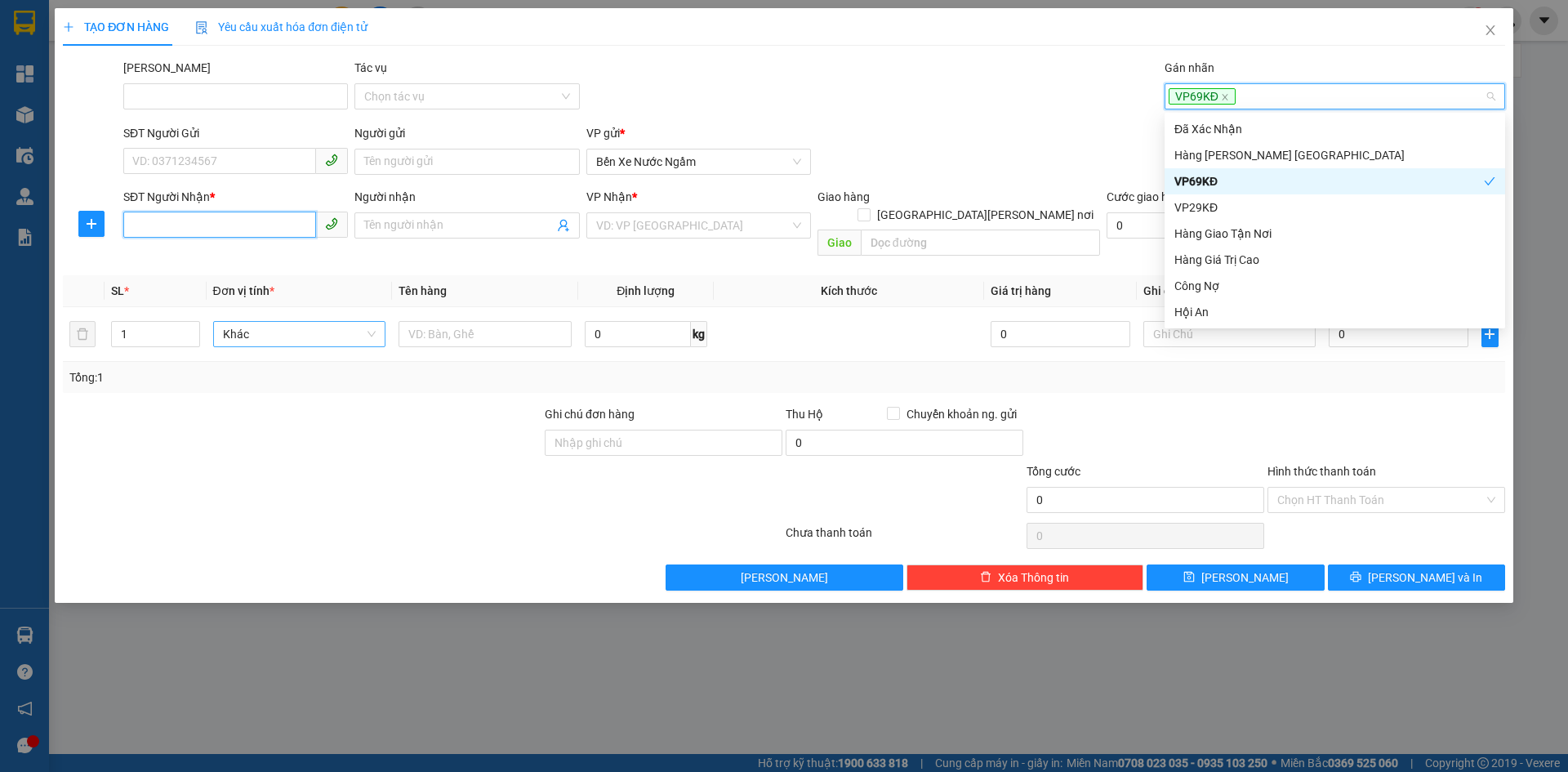
click at [164, 219] on input "SĐT Người Nhận *" at bounding box center [219, 224] width 192 height 26
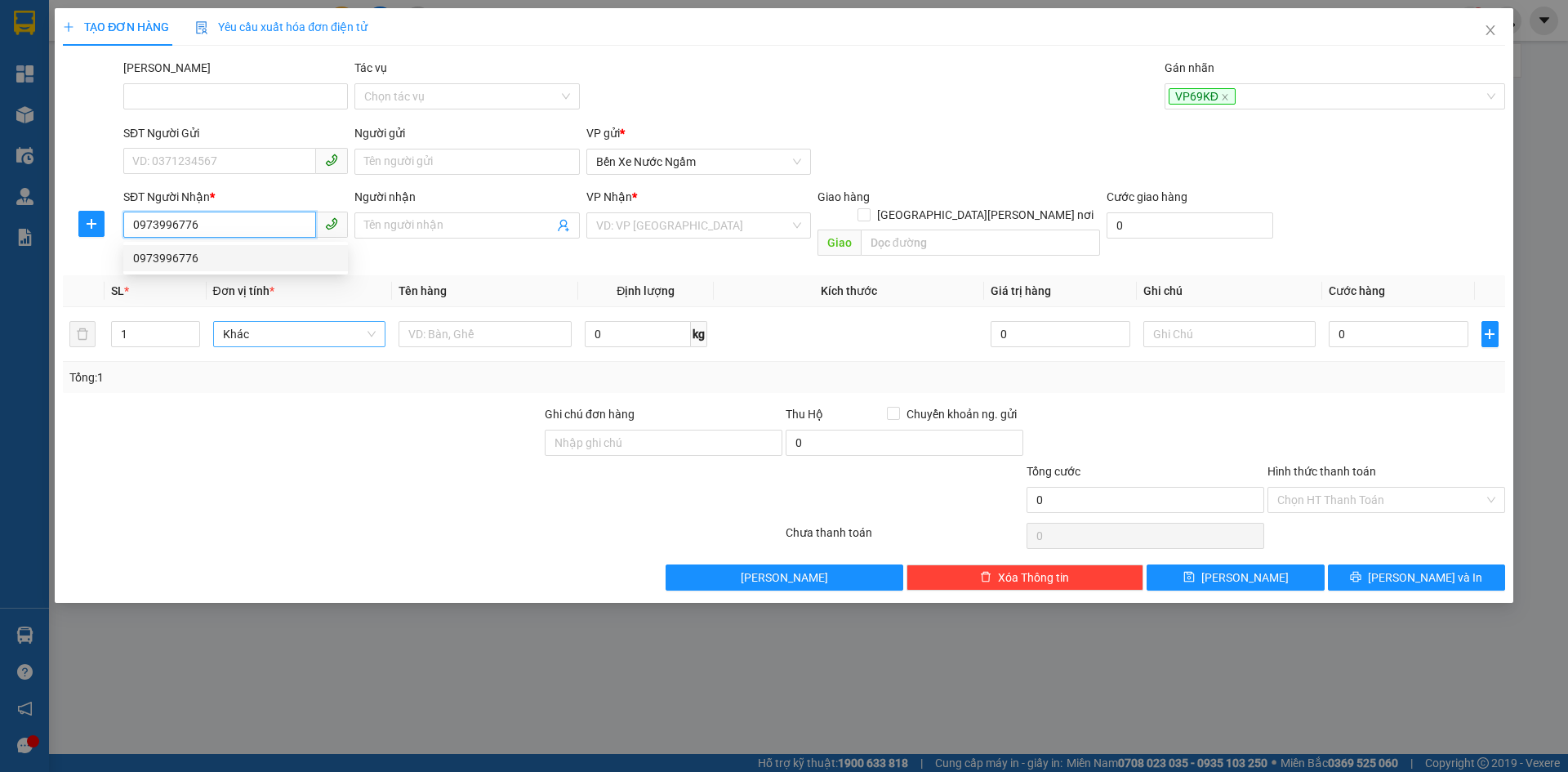
click at [181, 258] on div "0973996776" at bounding box center [235, 258] width 205 height 18
click at [304, 322] on span "Hàng thông thường" at bounding box center [300, 333] width 154 height 25
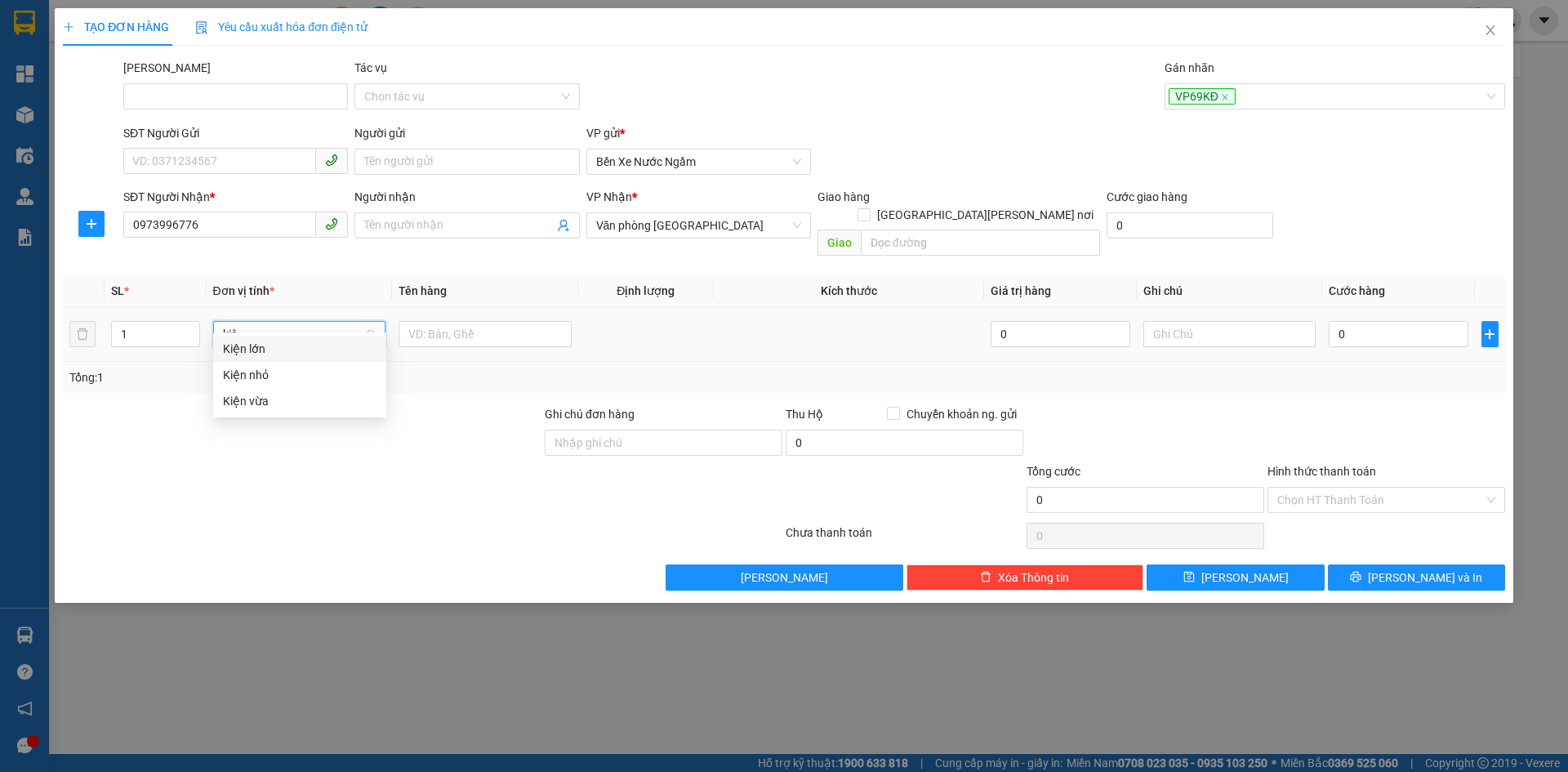
click at [243, 401] on div "Kiện vừa" at bounding box center [300, 401] width 154 height 18
click at [1368, 322] on input "0" at bounding box center [1398, 334] width 139 height 26
click at [1186, 565] on button "Lưu" at bounding box center [1235, 578] width 178 height 26
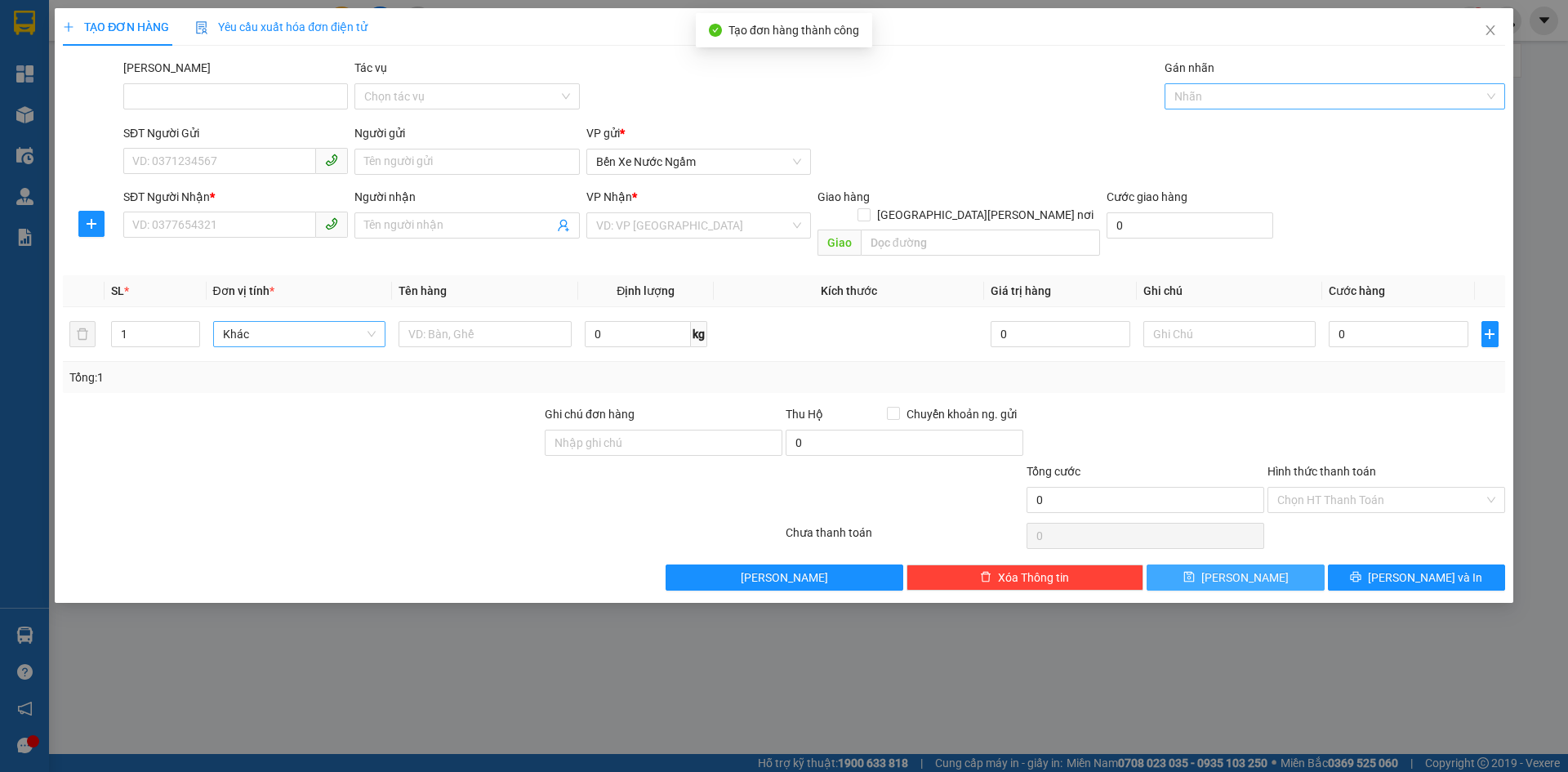
click at [1192, 94] on div at bounding box center [1326, 96] width 316 height 20
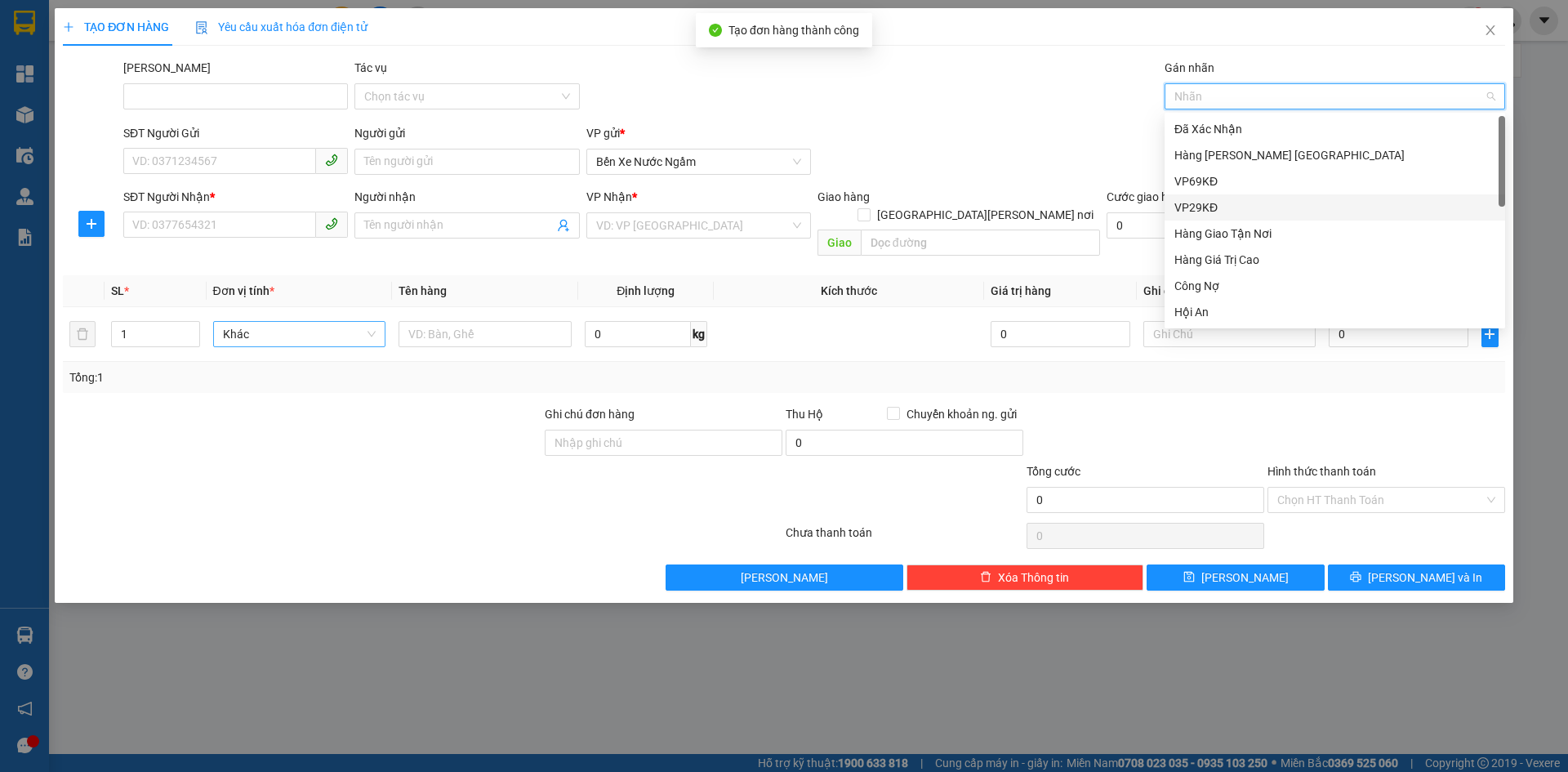
click at [1194, 201] on div "VP29KĐ" at bounding box center [1335, 207] width 321 height 18
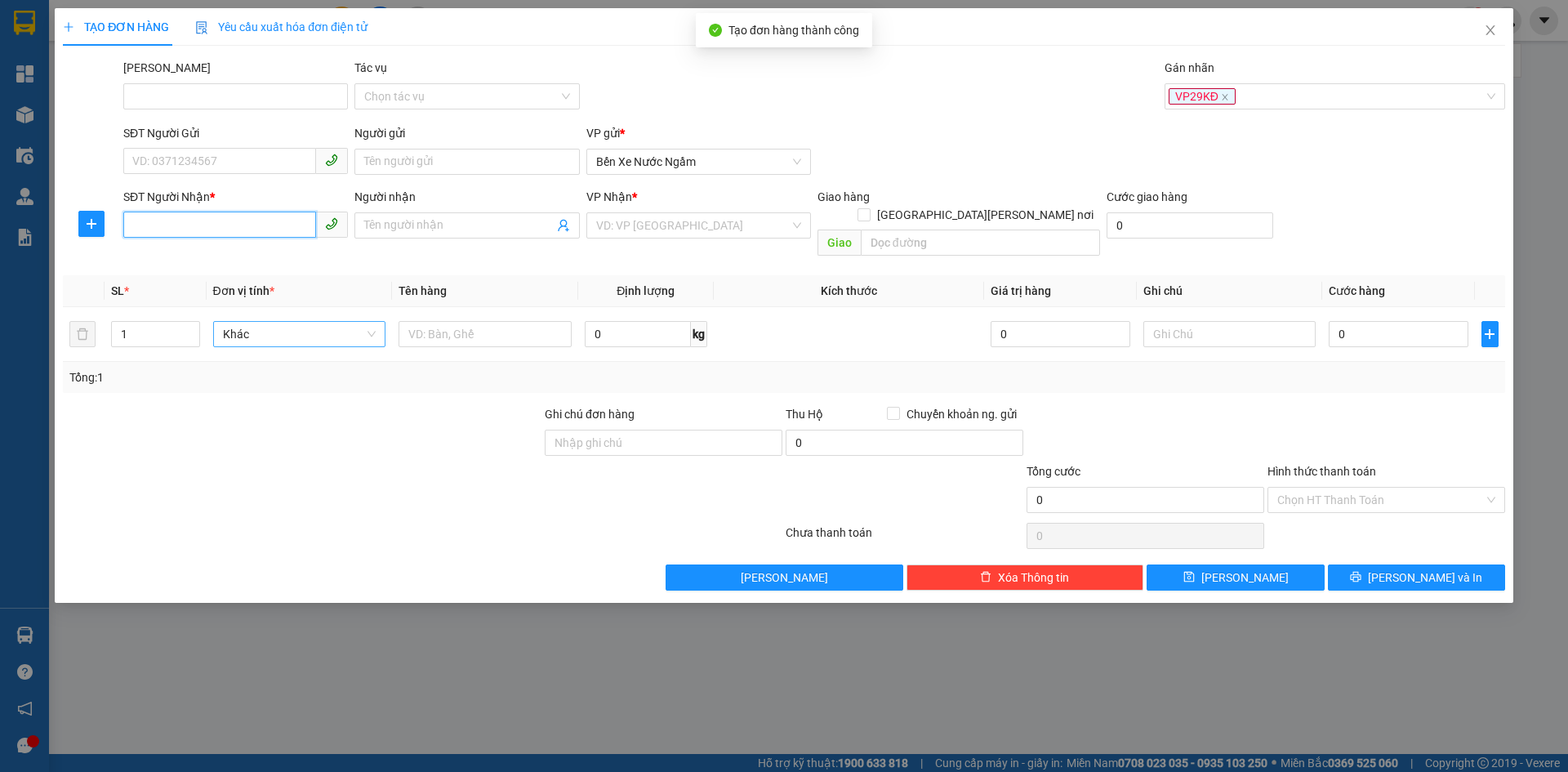
click at [177, 224] on input "SĐT Người Nhận *" at bounding box center [219, 224] width 192 height 26
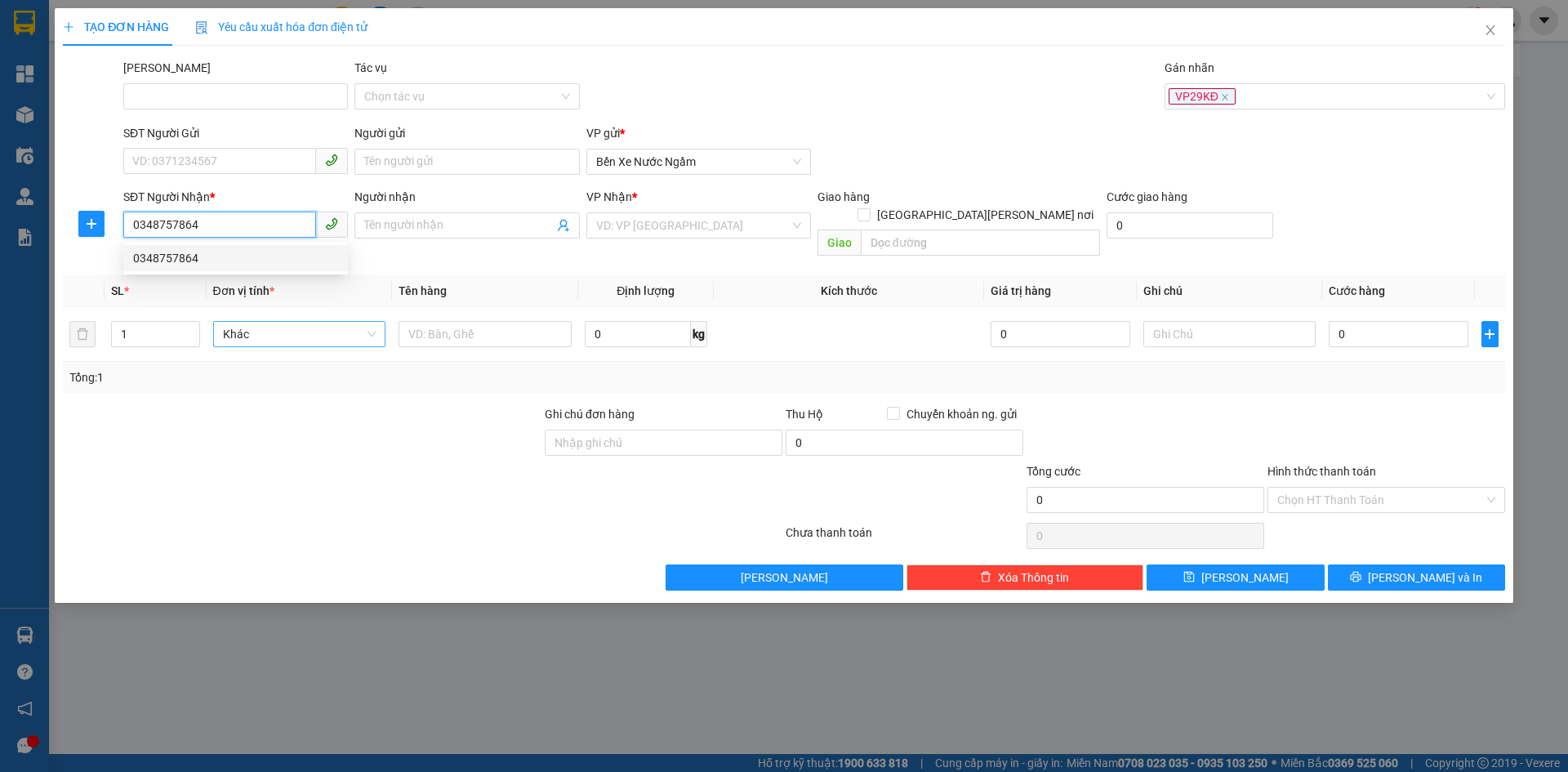
click at [182, 257] on div "0348757864" at bounding box center [235, 258] width 205 height 18
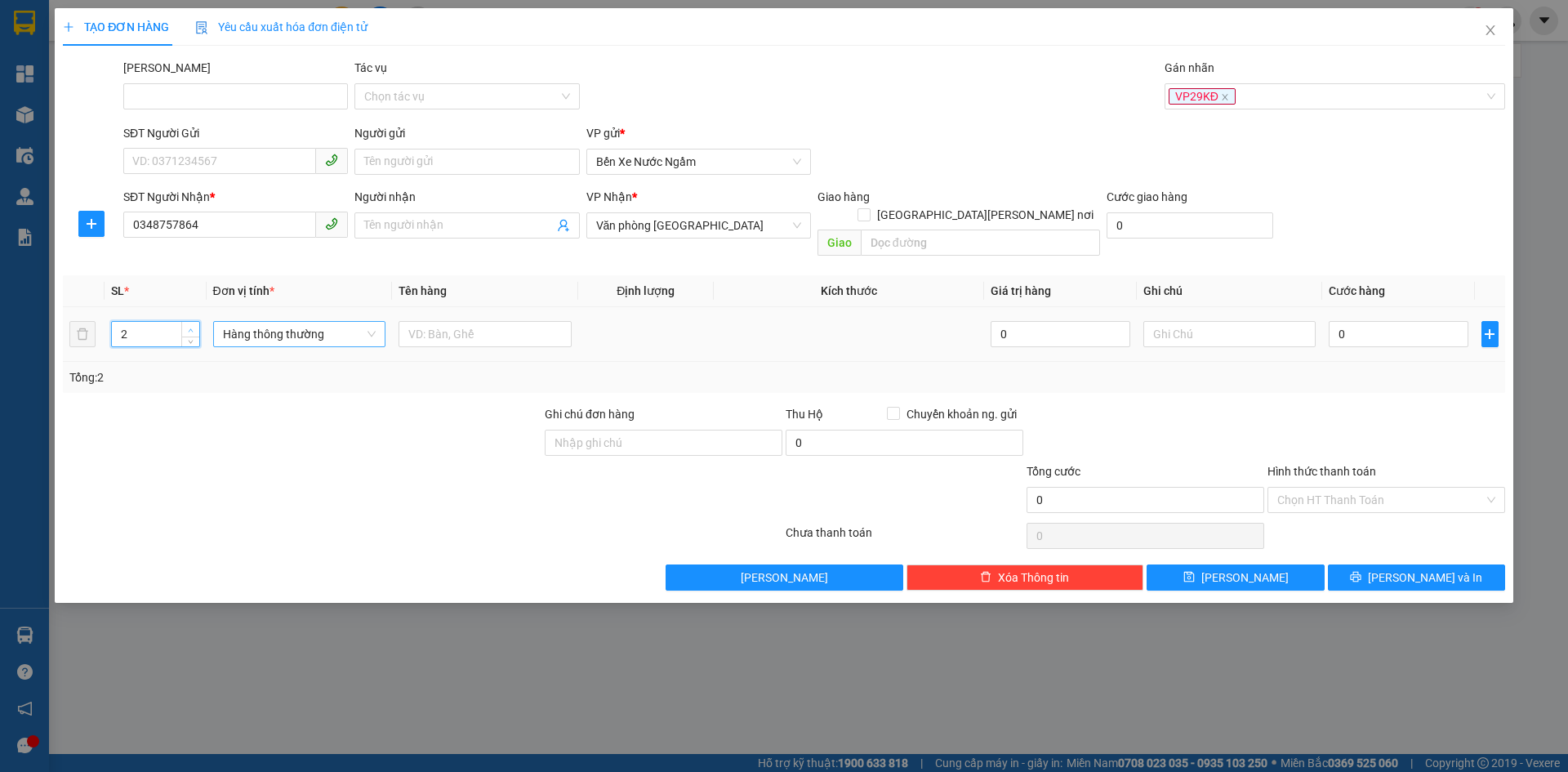
click at [193, 325] on span "up" at bounding box center [191, 330] width 10 height 10
click at [268, 322] on span "Hàng thông thường" at bounding box center [300, 333] width 154 height 25
click at [1387, 322] on input "0" at bounding box center [1398, 334] width 139 height 26
click at [1187, 565] on button "Lưu" at bounding box center [1235, 578] width 178 height 26
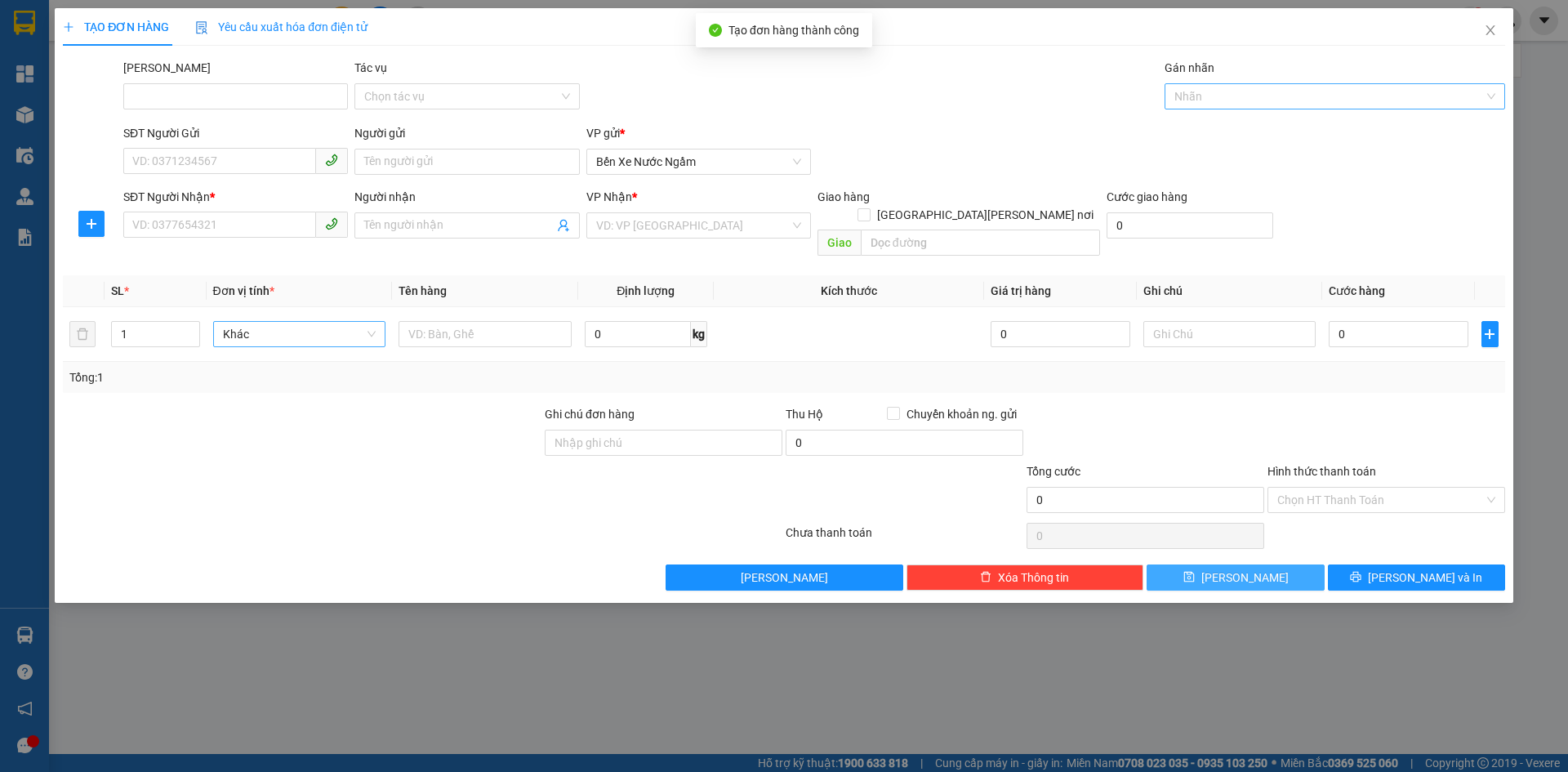
click at [1189, 106] on div "Nhãn" at bounding box center [1334, 96] width 340 height 26
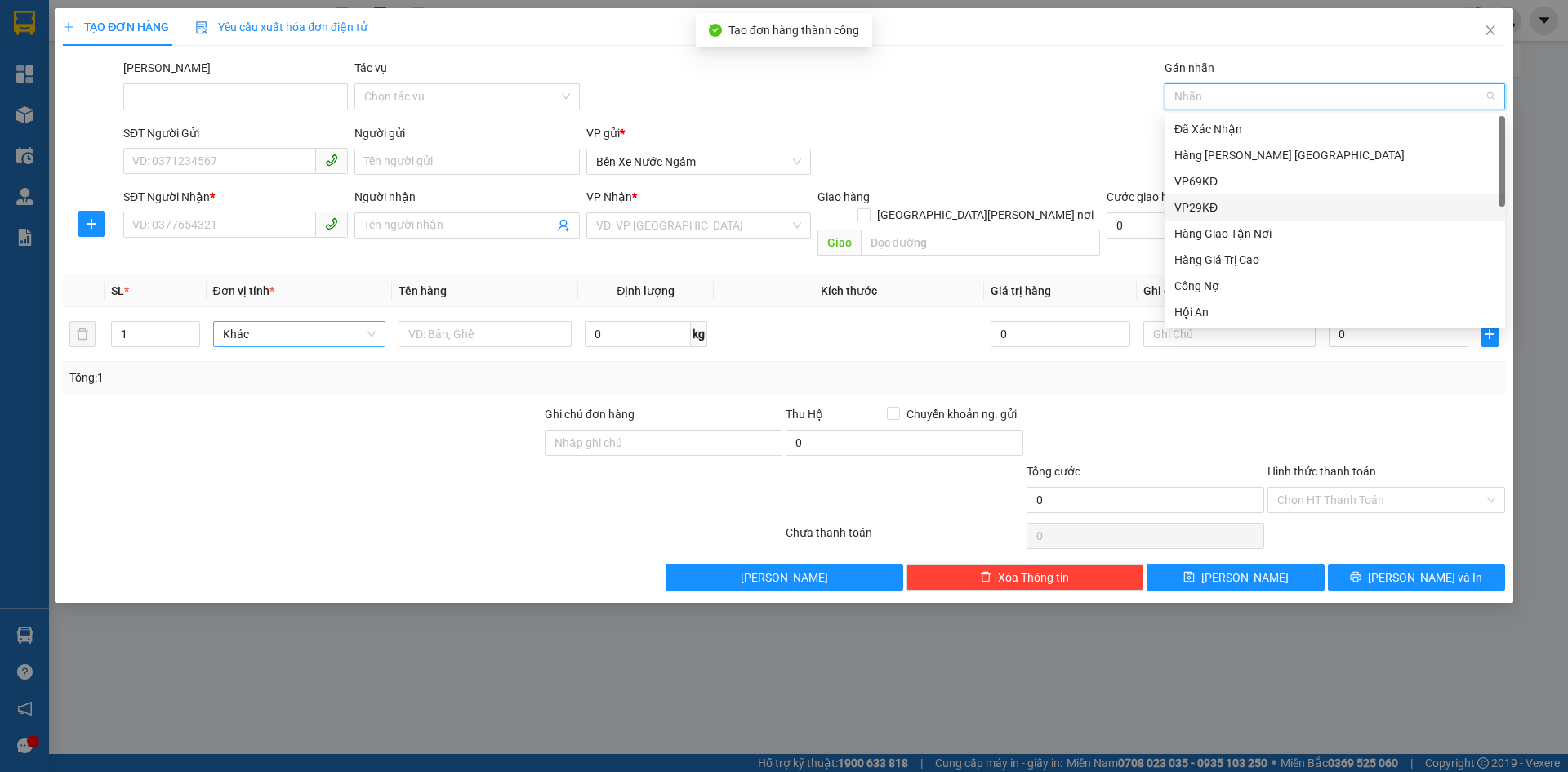
click at [1192, 198] on div "VP29KĐ" at bounding box center [1335, 207] width 321 height 18
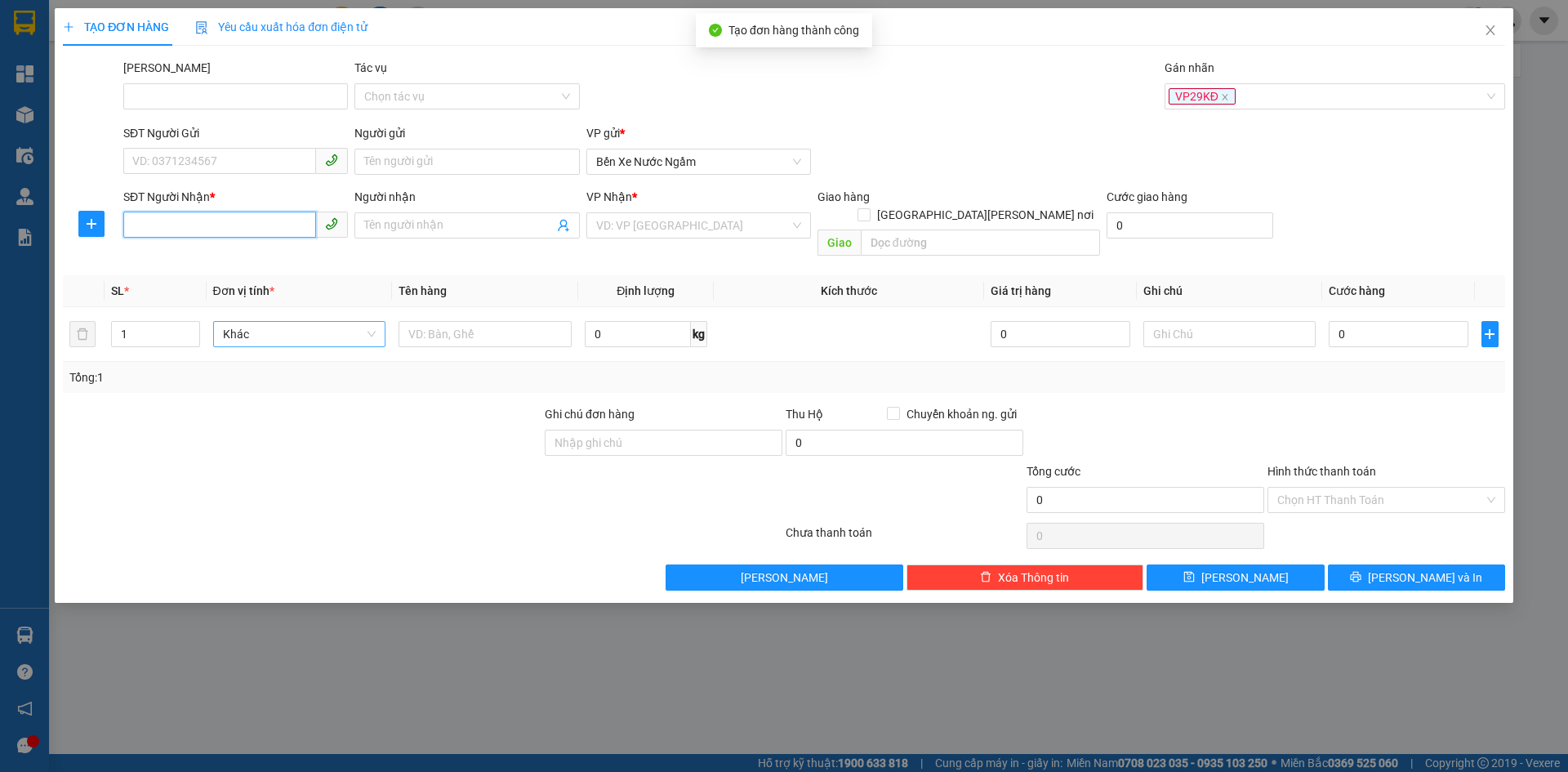
click at [186, 227] on input "SĐT Người Nhận *" at bounding box center [219, 224] width 192 height 26
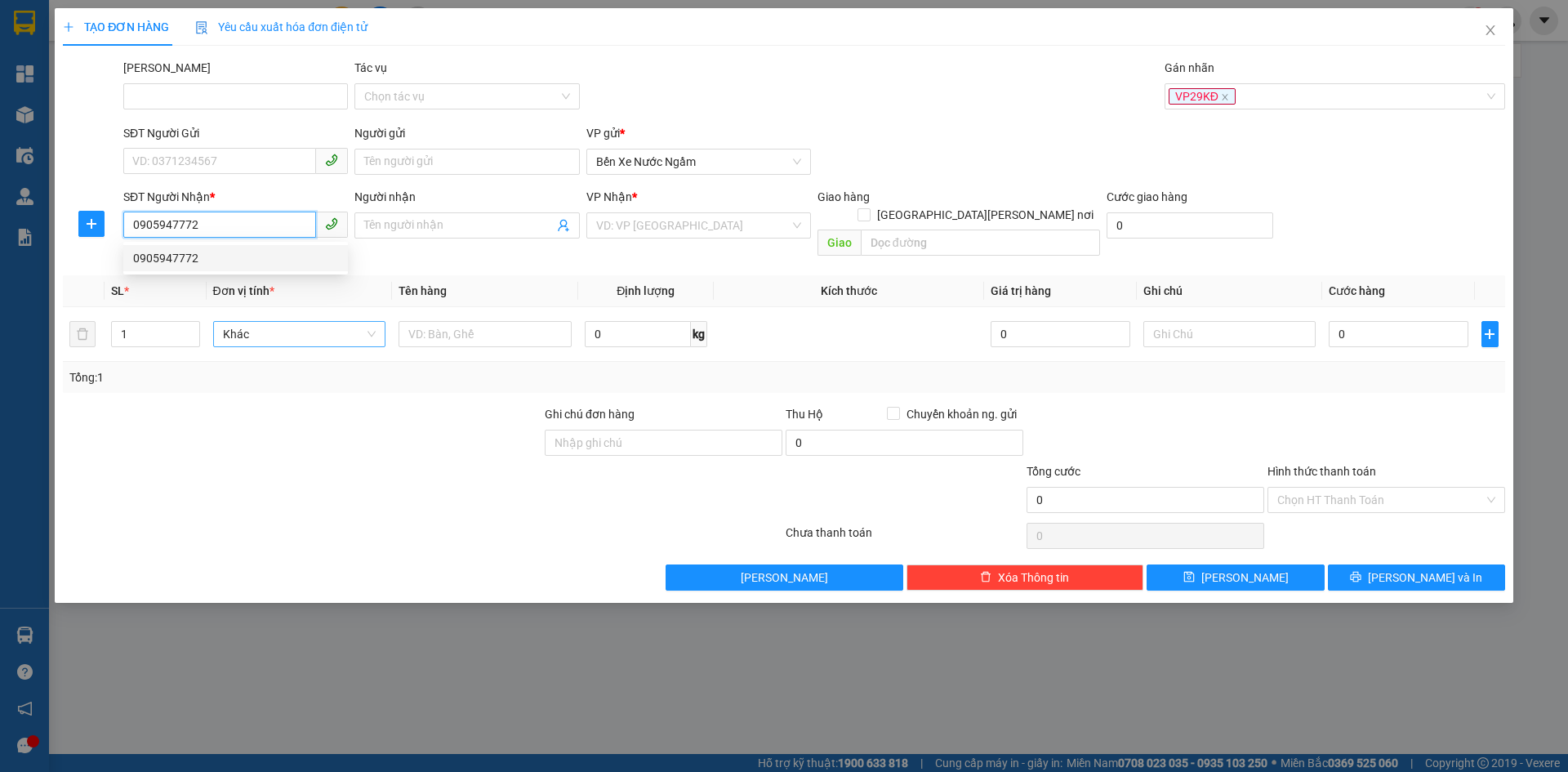
click at [168, 257] on div "0905947772" at bounding box center [235, 258] width 205 height 18
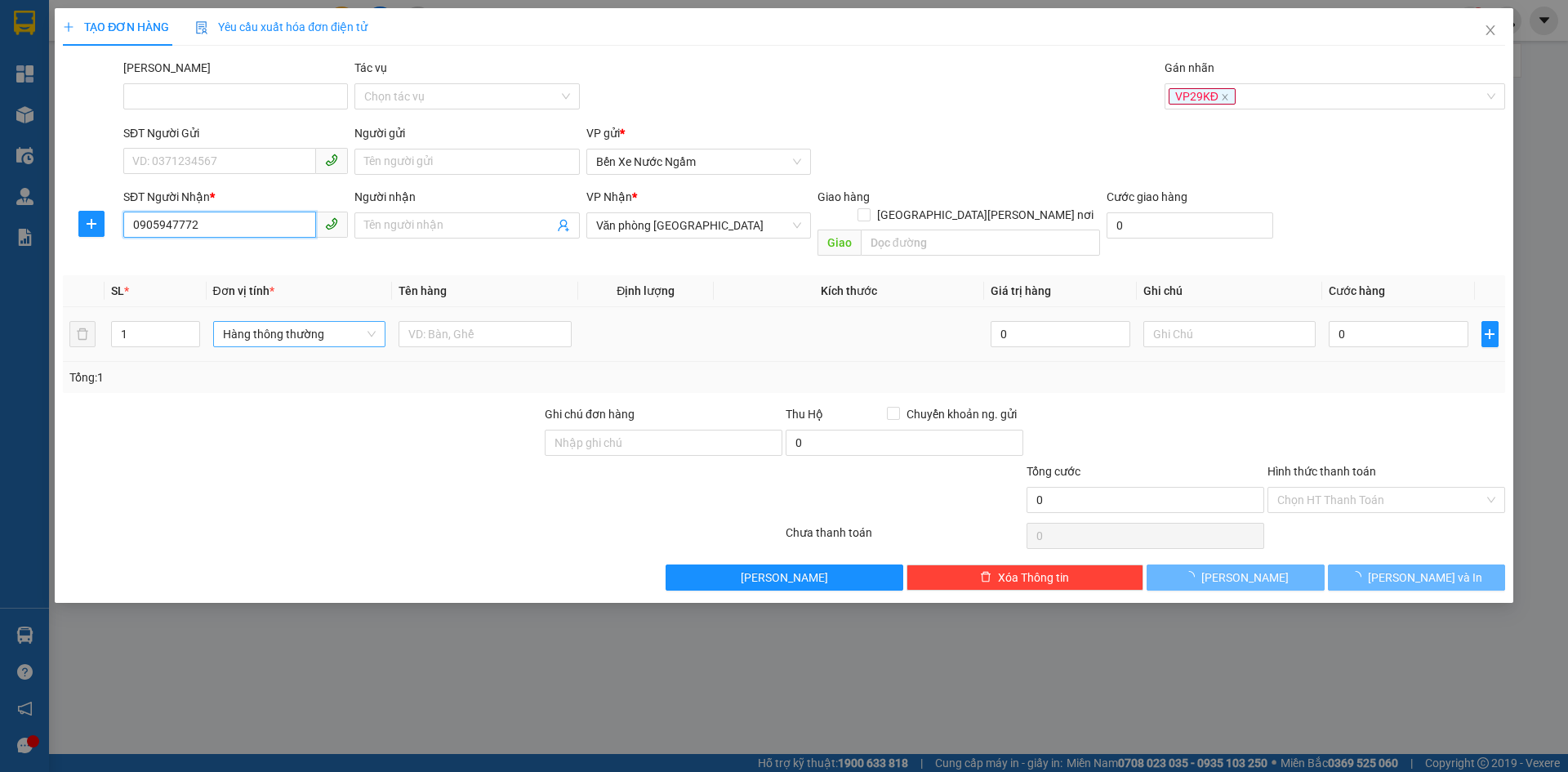
click at [256, 322] on span "Hàng thông thường" at bounding box center [300, 333] width 154 height 25
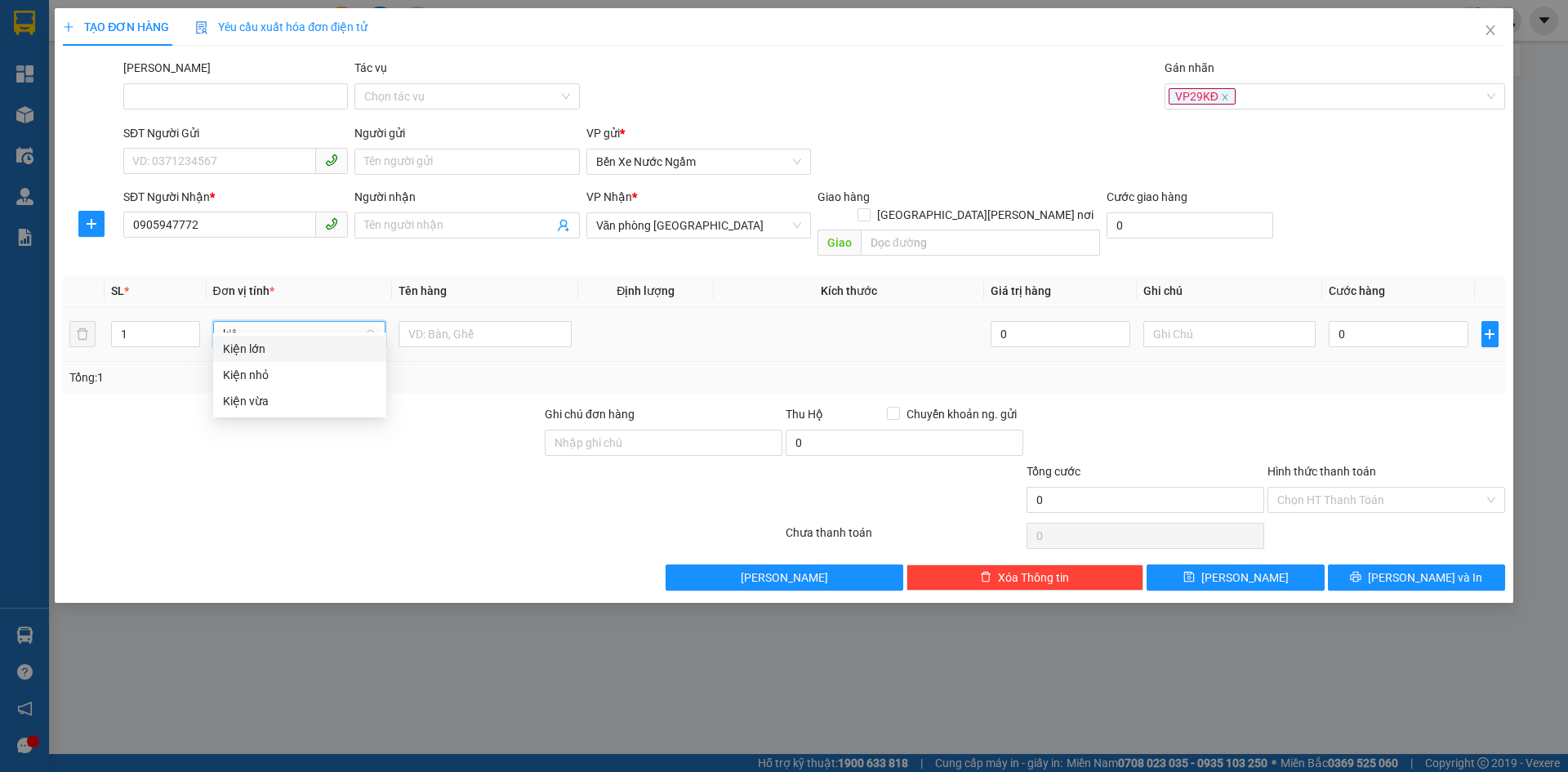
click at [257, 398] on div "Kiện vừa" at bounding box center [300, 401] width 154 height 18
click at [488, 323] on input "text" at bounding box center [485, 334] width 174 height 26
click at [1391, 322] on input "0" at bounding box center [1398, 334] width 139 height 26
click at [1195, 572] on icon "save" at bounding box center [1189, 578] width 12 height 12
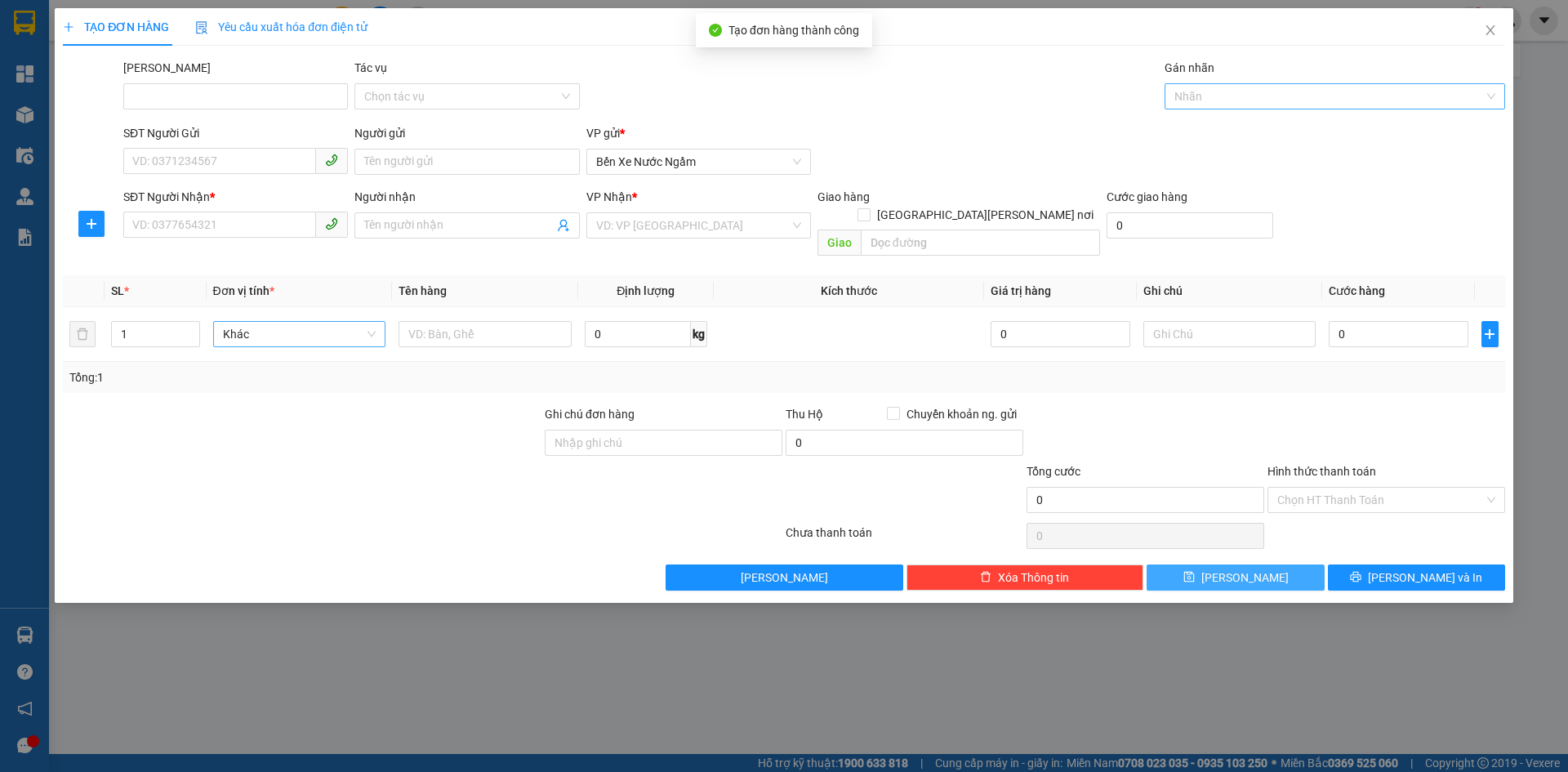
click at [1183, 91] on div at bounding box center [1326, 96] width 316 height 20
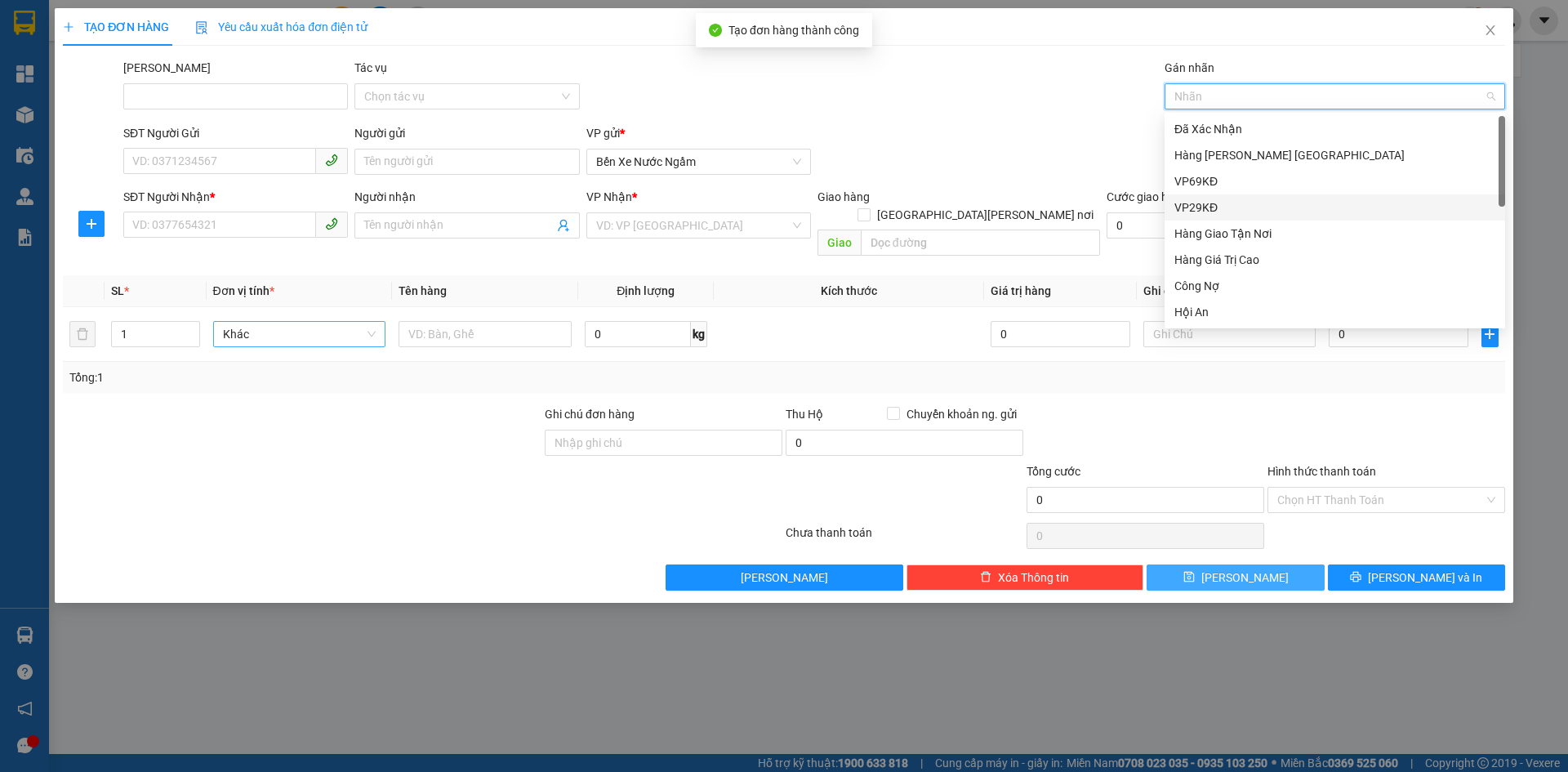
drag, startPoint x: 1194, startPoint y: 206, endPoint x: 1185, endPoint y: 209, distance: 9.5
click at [1193, 207] on div "VP29KĐ" at bounding box center [1335, 207] width 321 height 18
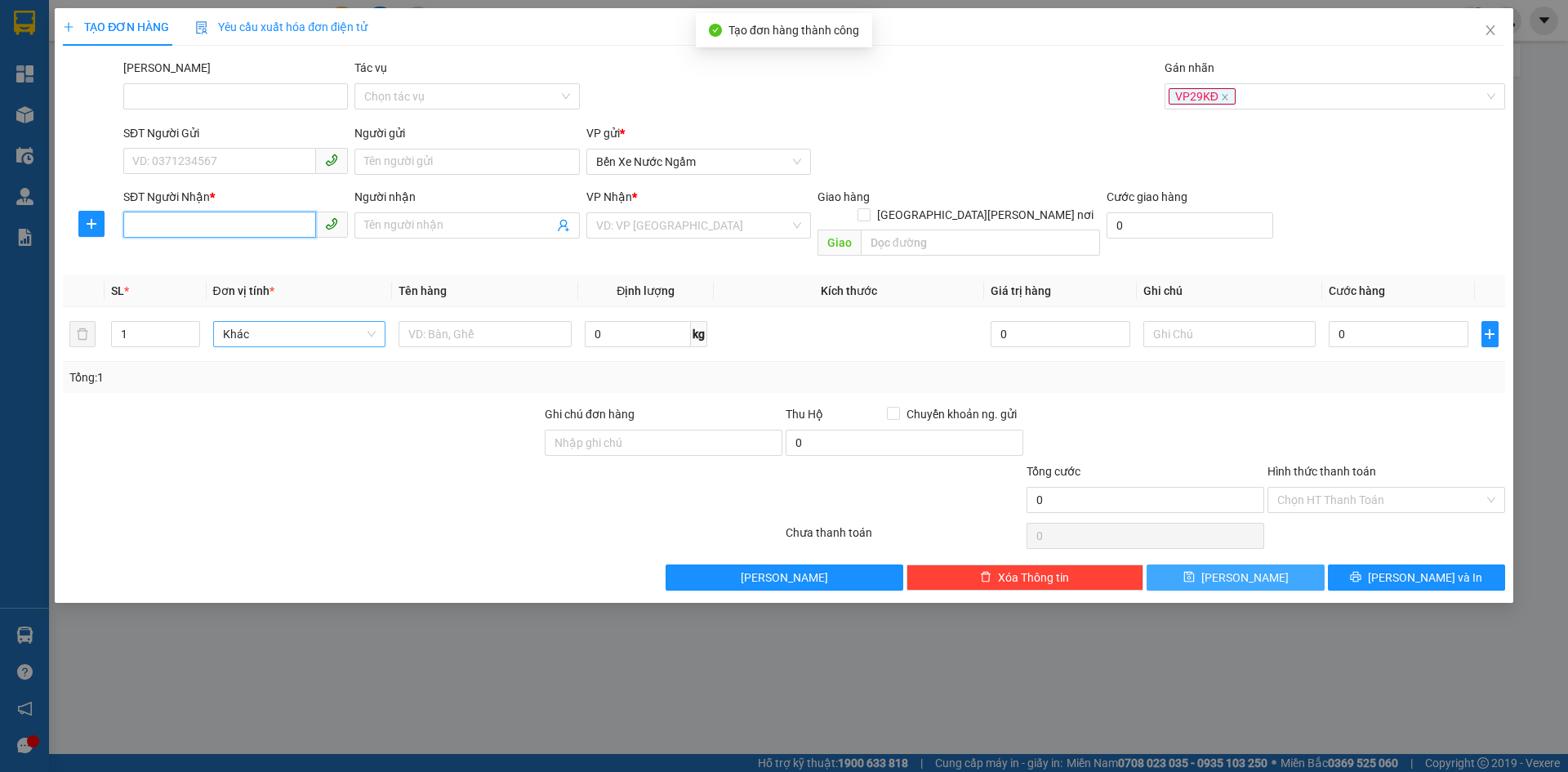
drag, startPoint x: 180, startPoint y: 231, endPoint x: 263, endPoint y: 233, distance: 83.0
click at [179, 231] on input "SĐT Người Nhận *" at bounding box center [219, 224] width 192 height 26
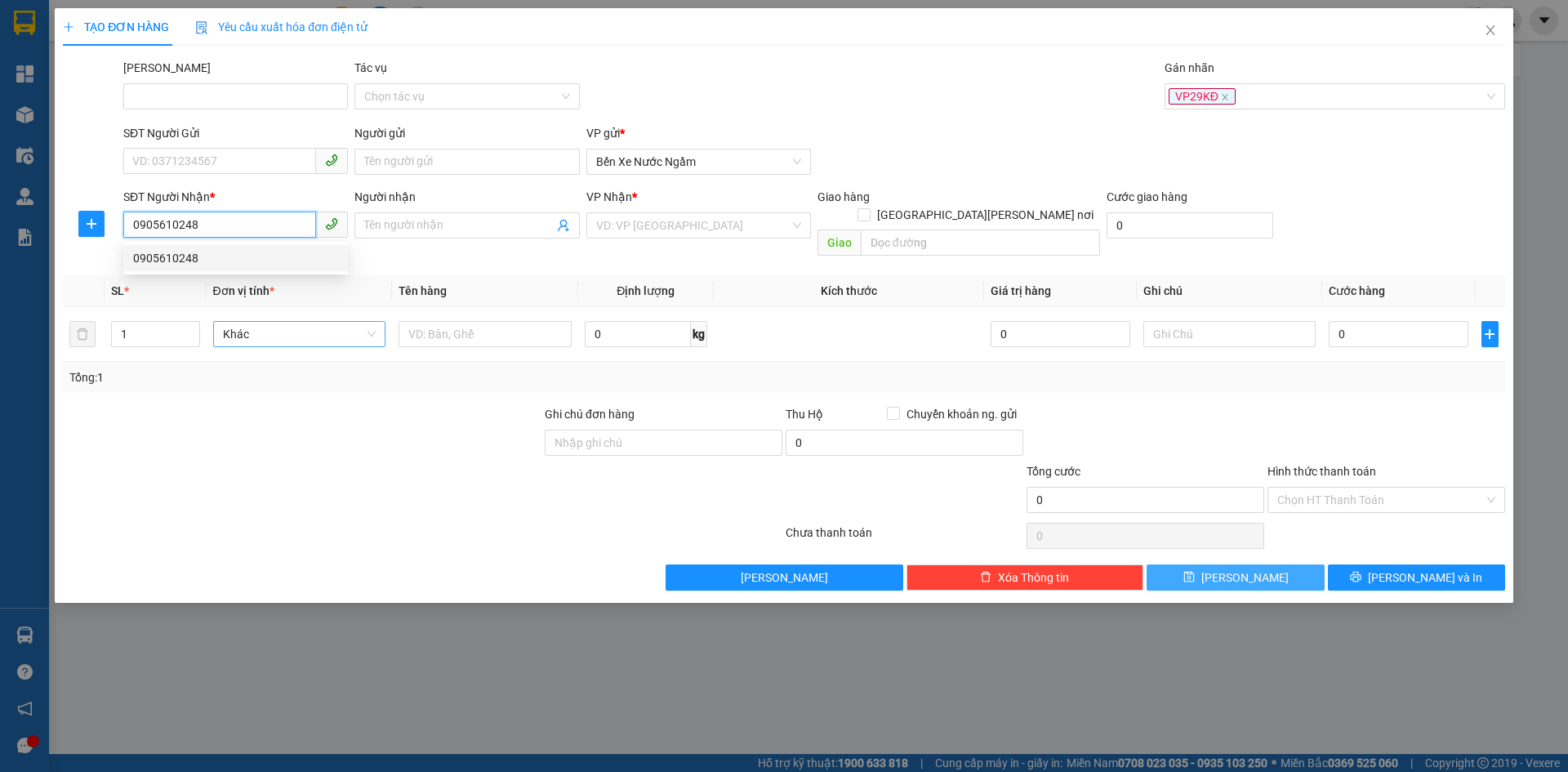
click at [178, 256] on div "0905610248" at bounding box center [235, 258] width 205 height 18
click at [280, 322] on span "Hàng thông thường" at bounding box center [300, 333] width 154 height 25
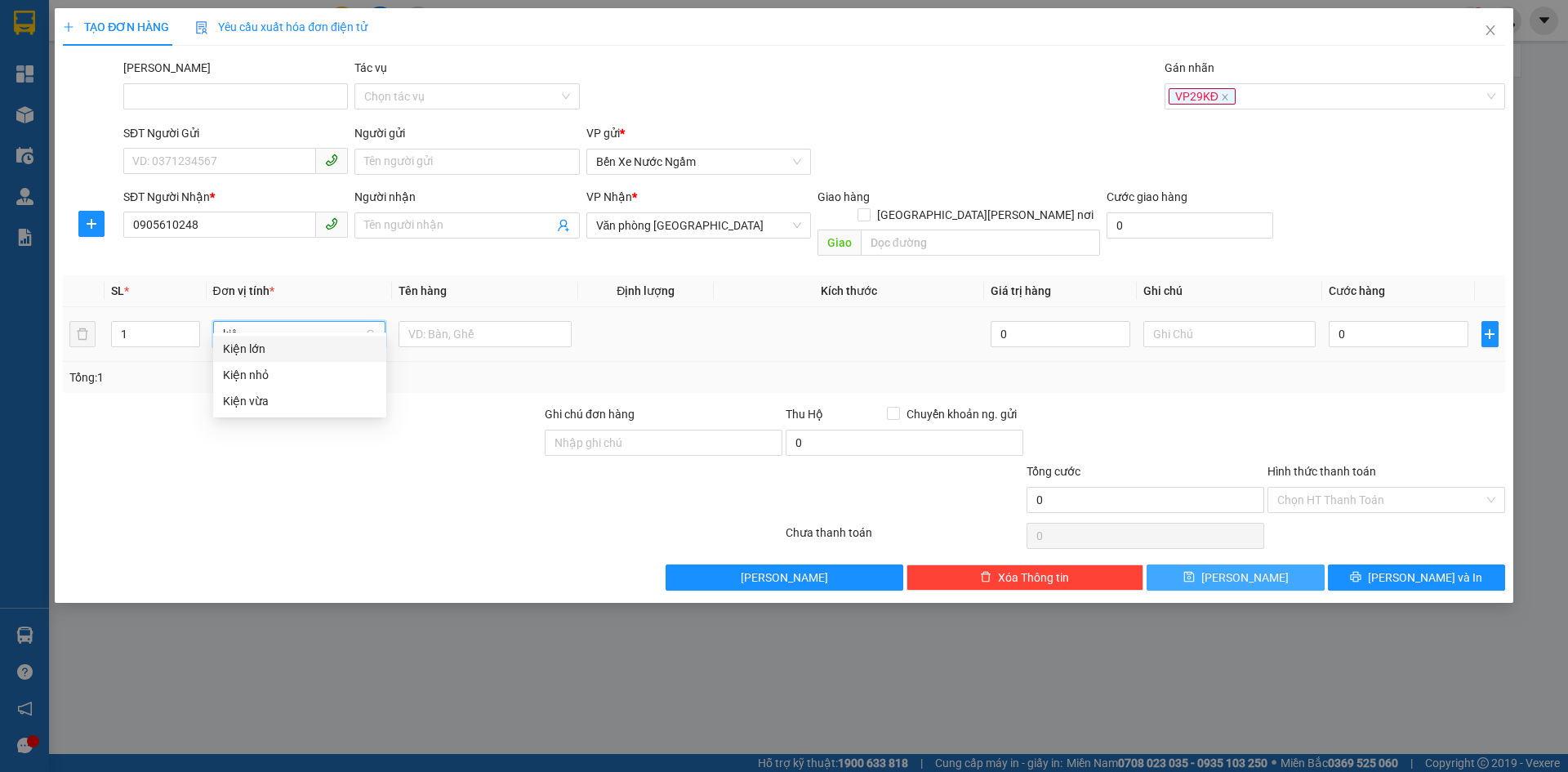
click at [254, 397] on div "Kiện vừa" at bounding box center [300, 401] width 154 height 18
click at [1371, 322] on input "0" at bounding box center [1398, 334] width 139 height 26
click at [1200, 565] on button "Lưu" at bounding box center [1235, 578] width 178 height 26
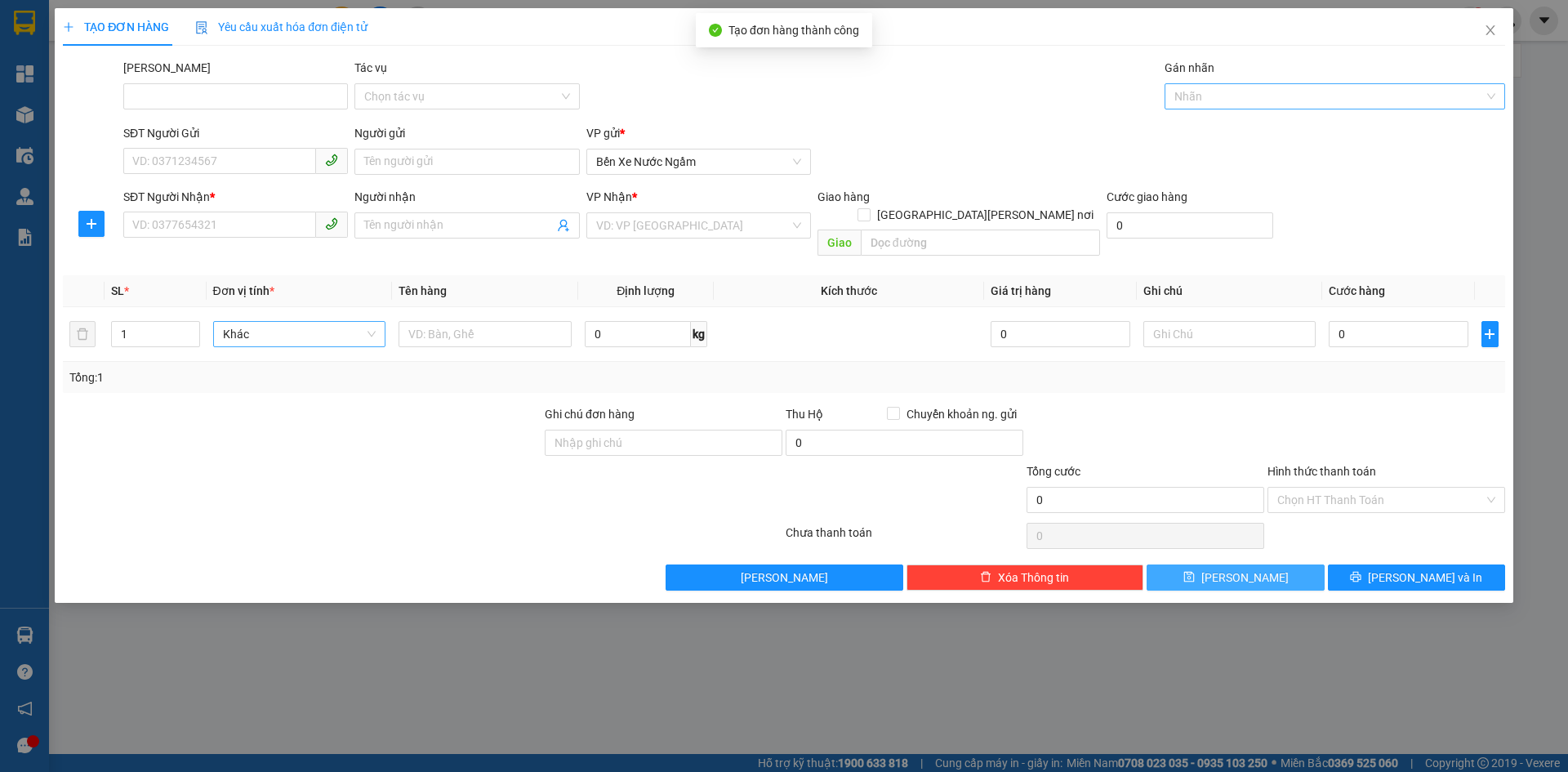
click at [1182, 85] on div "Nhãn" at bounding box center [1334, 96] width 340 height 26
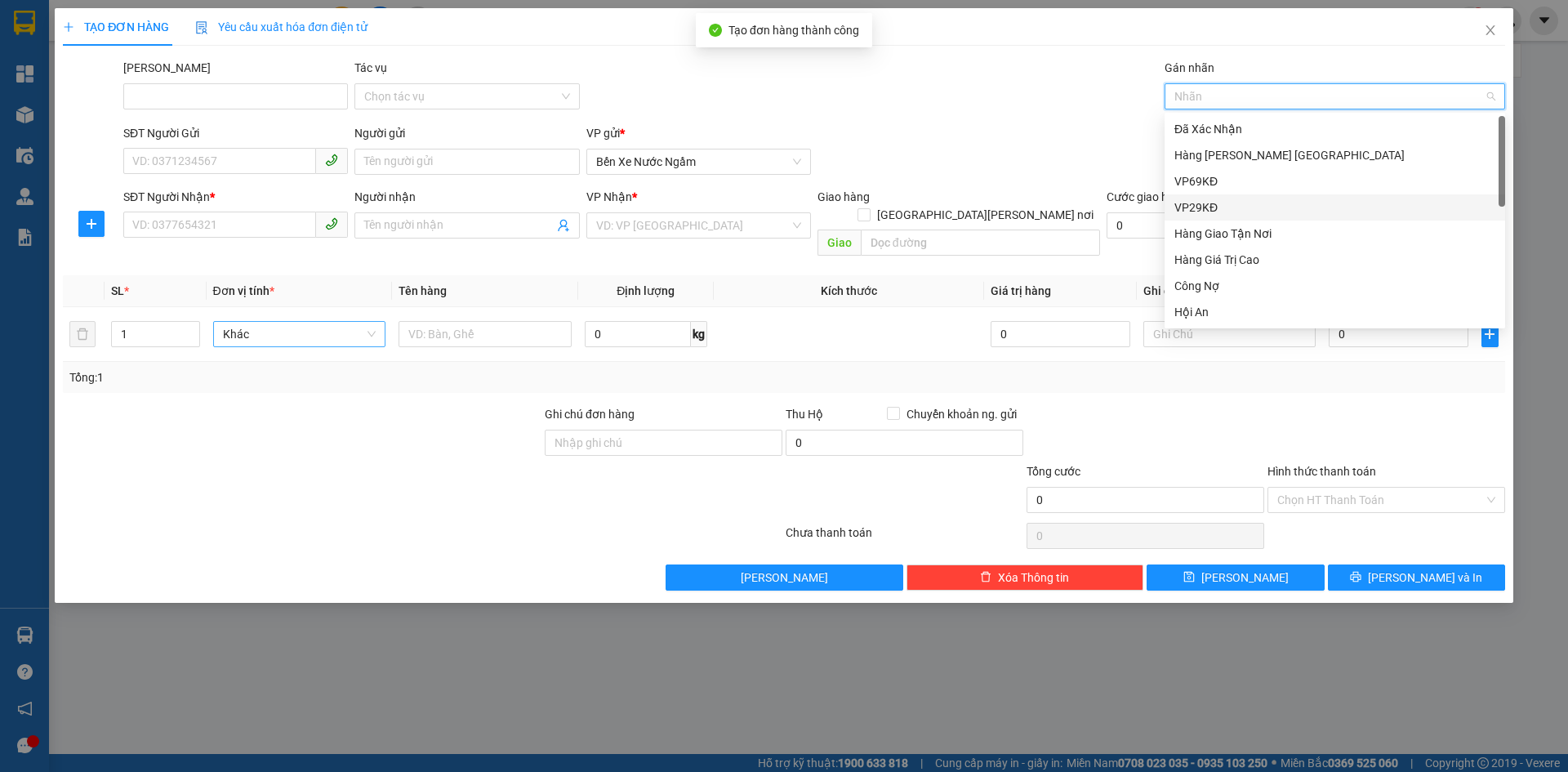
click at [1206, 206] on div "VP29KĐ" at bounding box center [1335, 207] width 321 height 18
click at [147, 220] on input "SĐT Người Nhận *" at bounding box center [219, 224] width 192 height 26
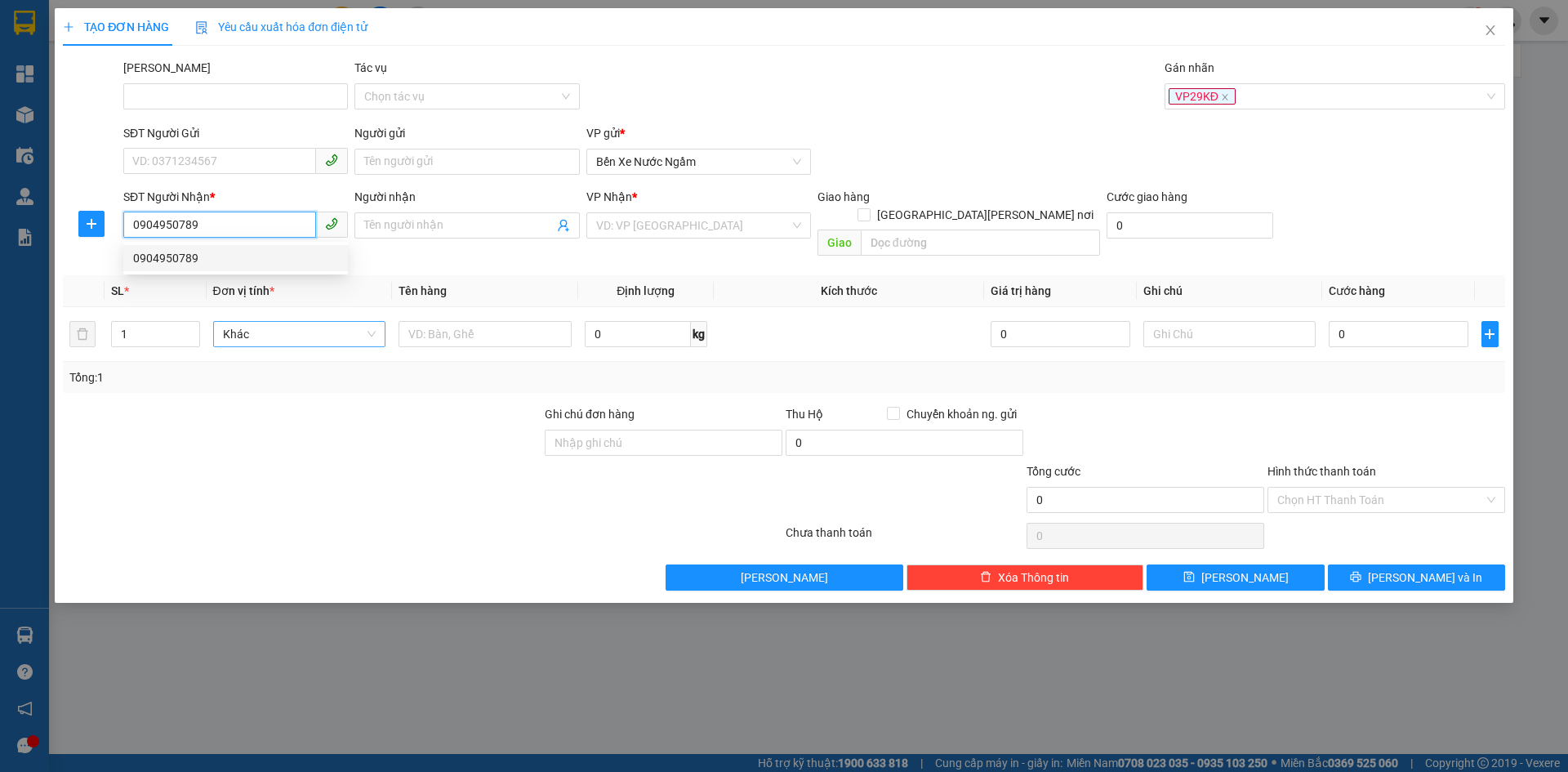
click at [179, 263] on div "0904950789" at bounding box center [235, 258] width 205 height 18
click at [246, 322] on span "Hàng thông thường" at bounding box center [300, 333] width 154 height 25
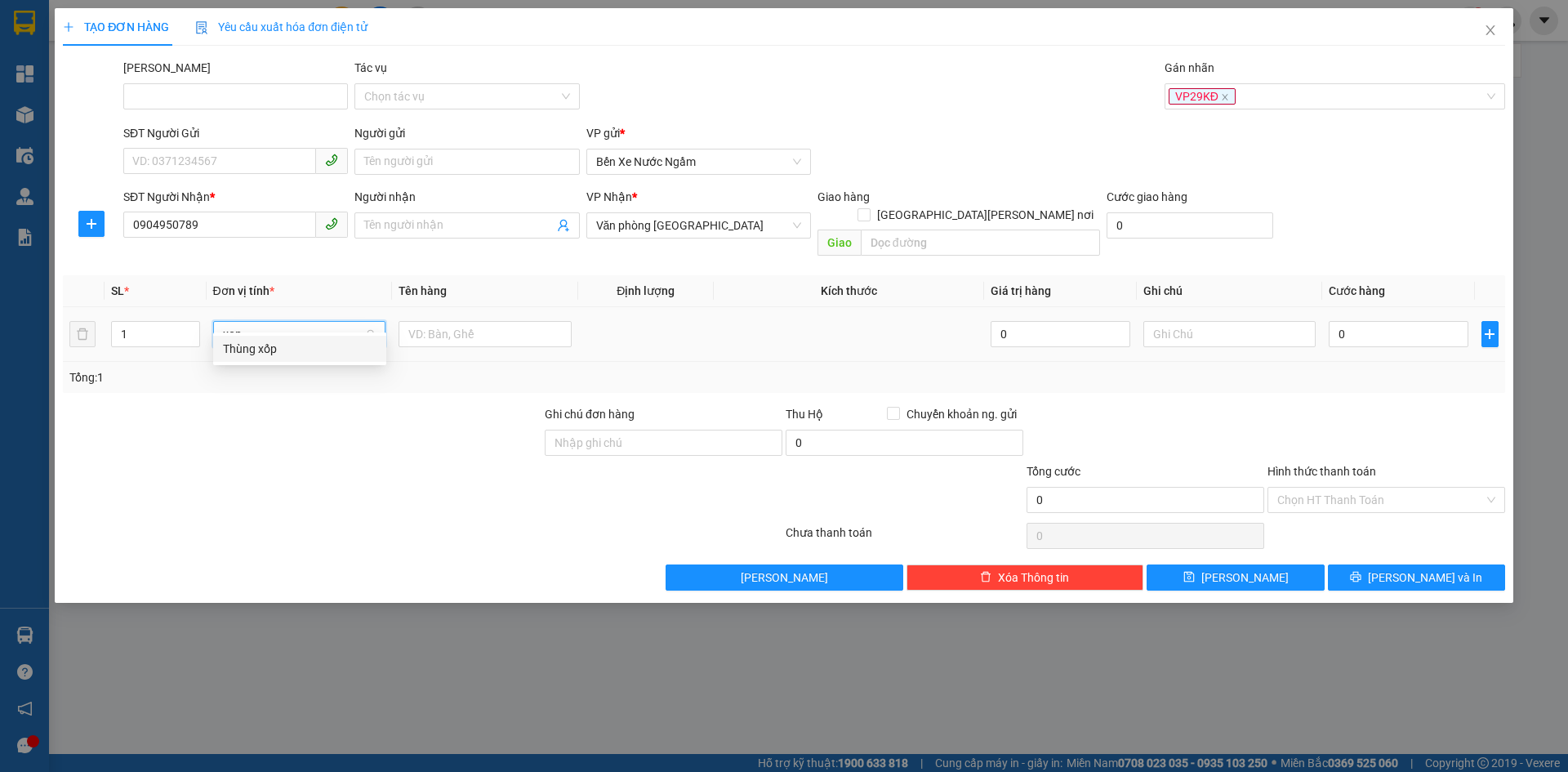
click at [260, 344] on div "Thùng xốp" at bounding box center [300, 349] width 154 height 18
click at [1387, 322] on input "0" at bounding box center [1398, 334] width 139 height 26
click at [1324, 488] on input "Hình thức thanh toán" at bounding box center [1381, 500] width 206 height 25
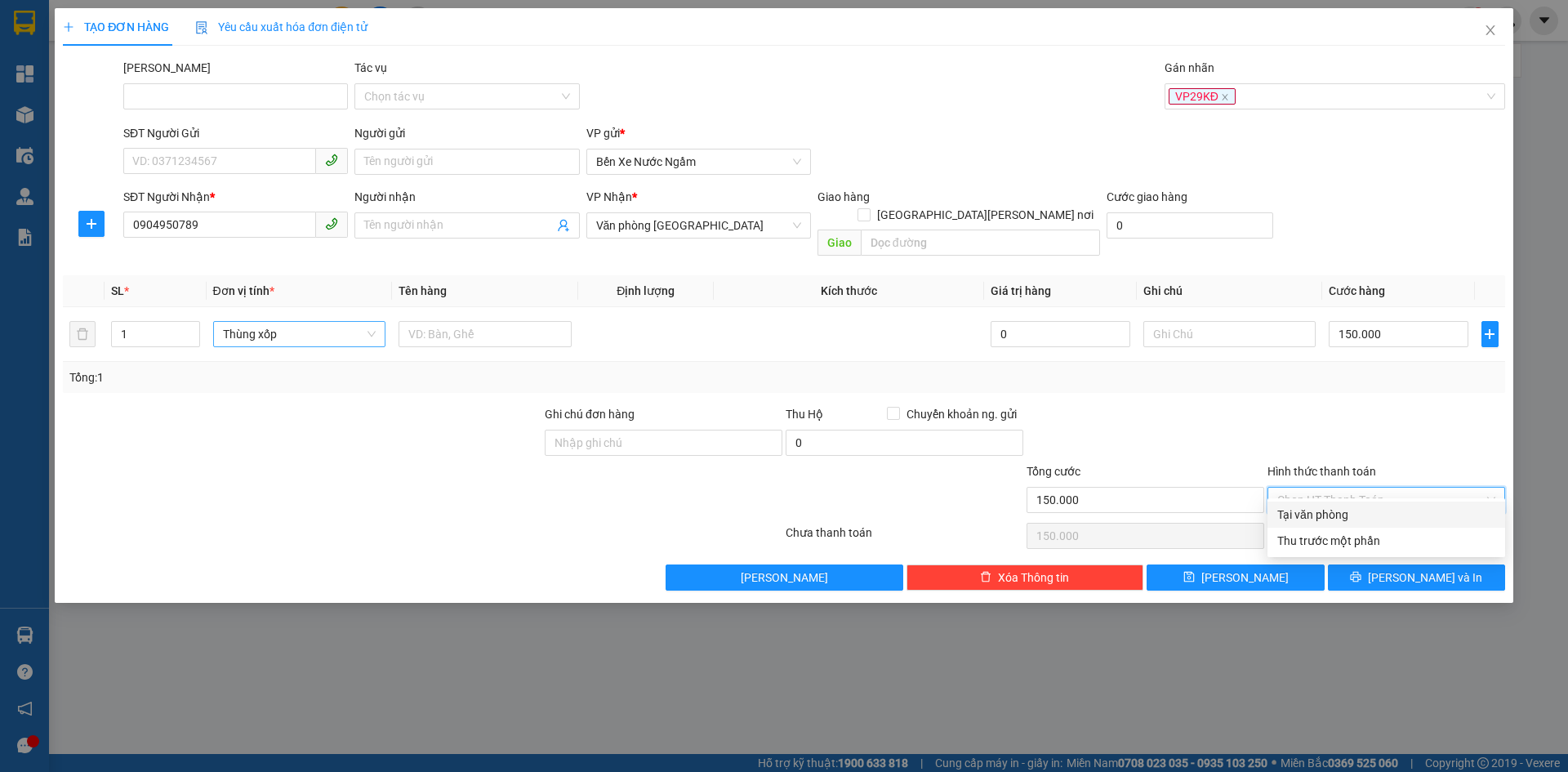
click at [1321, 509] on div "Tại văn phòng" at bounding box center [1387, 515] width 218 height 18
click at [1250, 569] on span "Lưu" at bounding box center [1245, 578] width 87 height 18
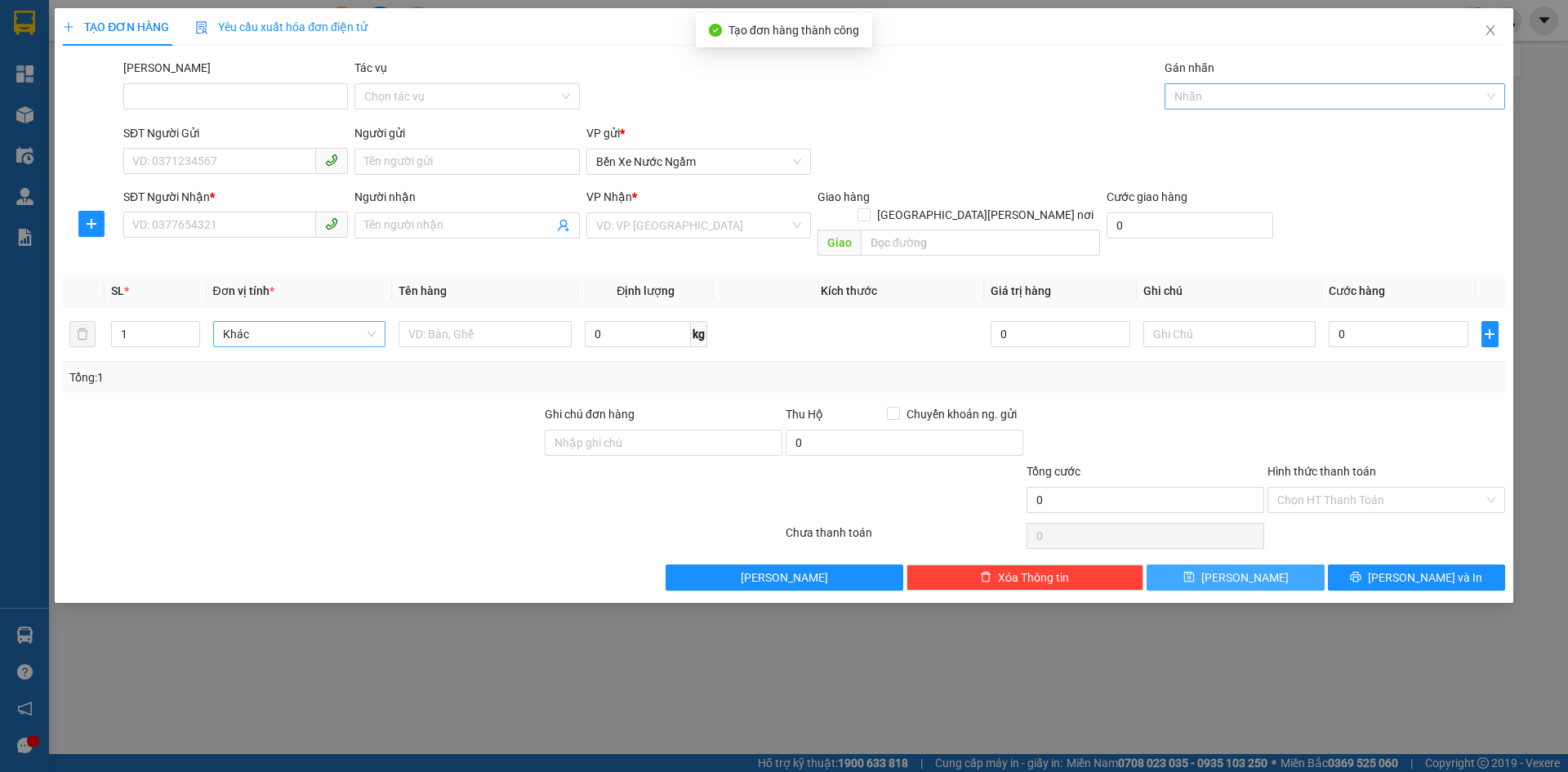
click at [1191, 97] on div at bounding box center [1326, 96] width 316 height 20
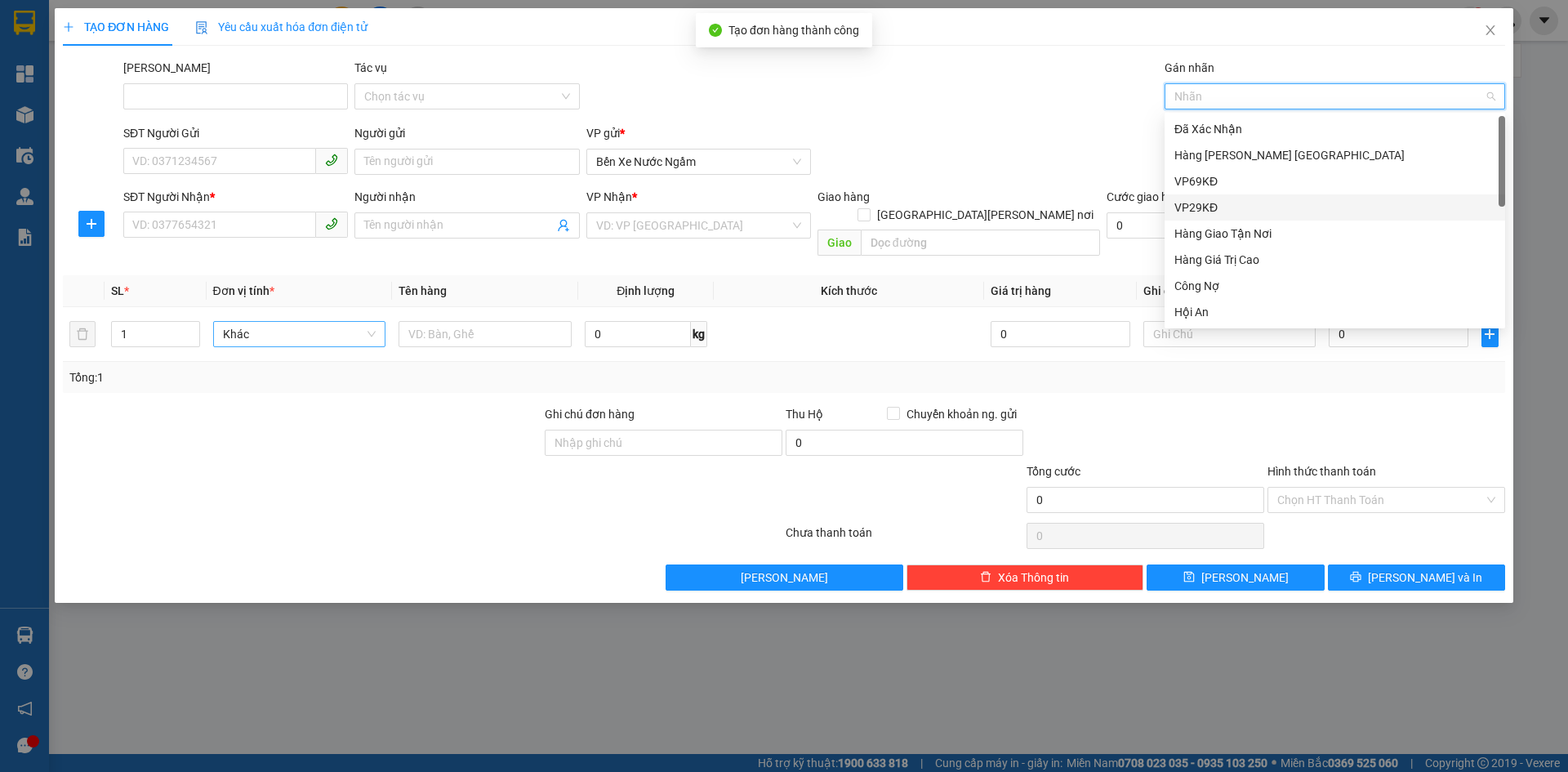
click at [1193, 200] on div "VP29KĐ" at bounding box center [1335, 207] width 321 height 18
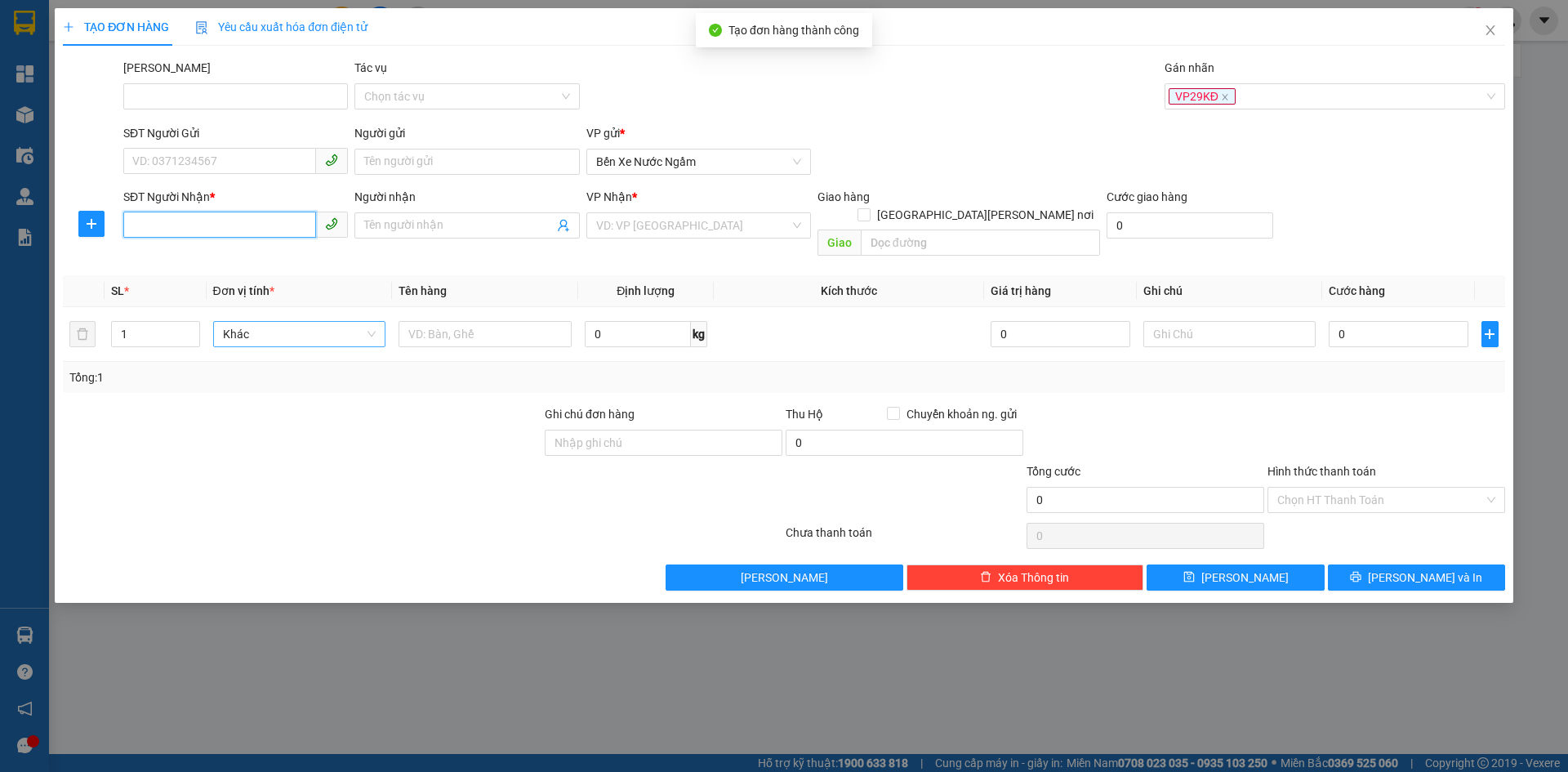
click at [148, 219] on input "SĐT Người Nhận *" at bounding box center [219, 224] width 192 height 26
click at [645, 212] on div "VD: VP Sài Gòn" at bounding box center [698, 225] width 224 height 26
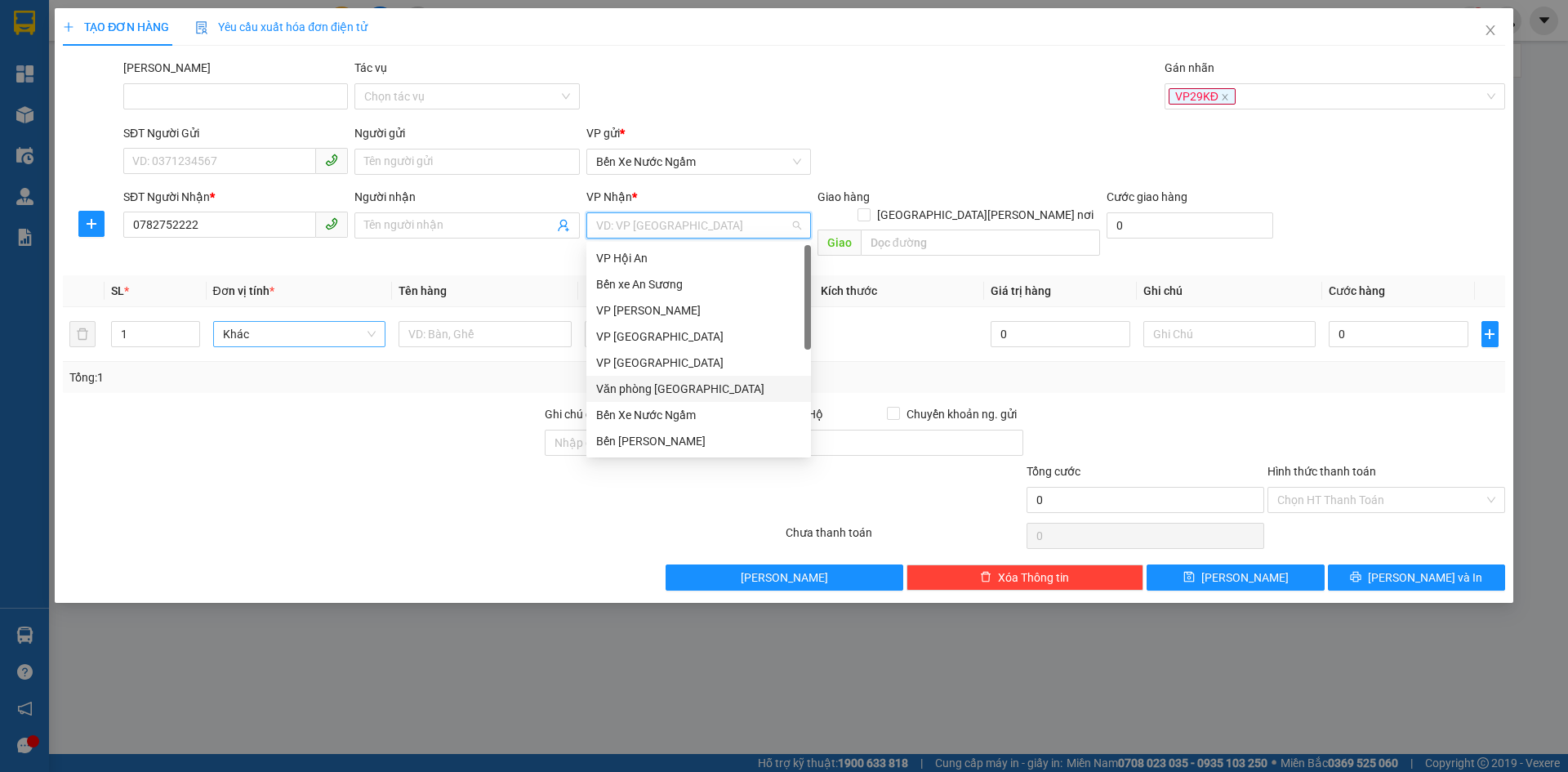
click at [672, 391] on div "Văn phòng Đà Nẵng" at bounding box center [698, 389] width 205 height 18
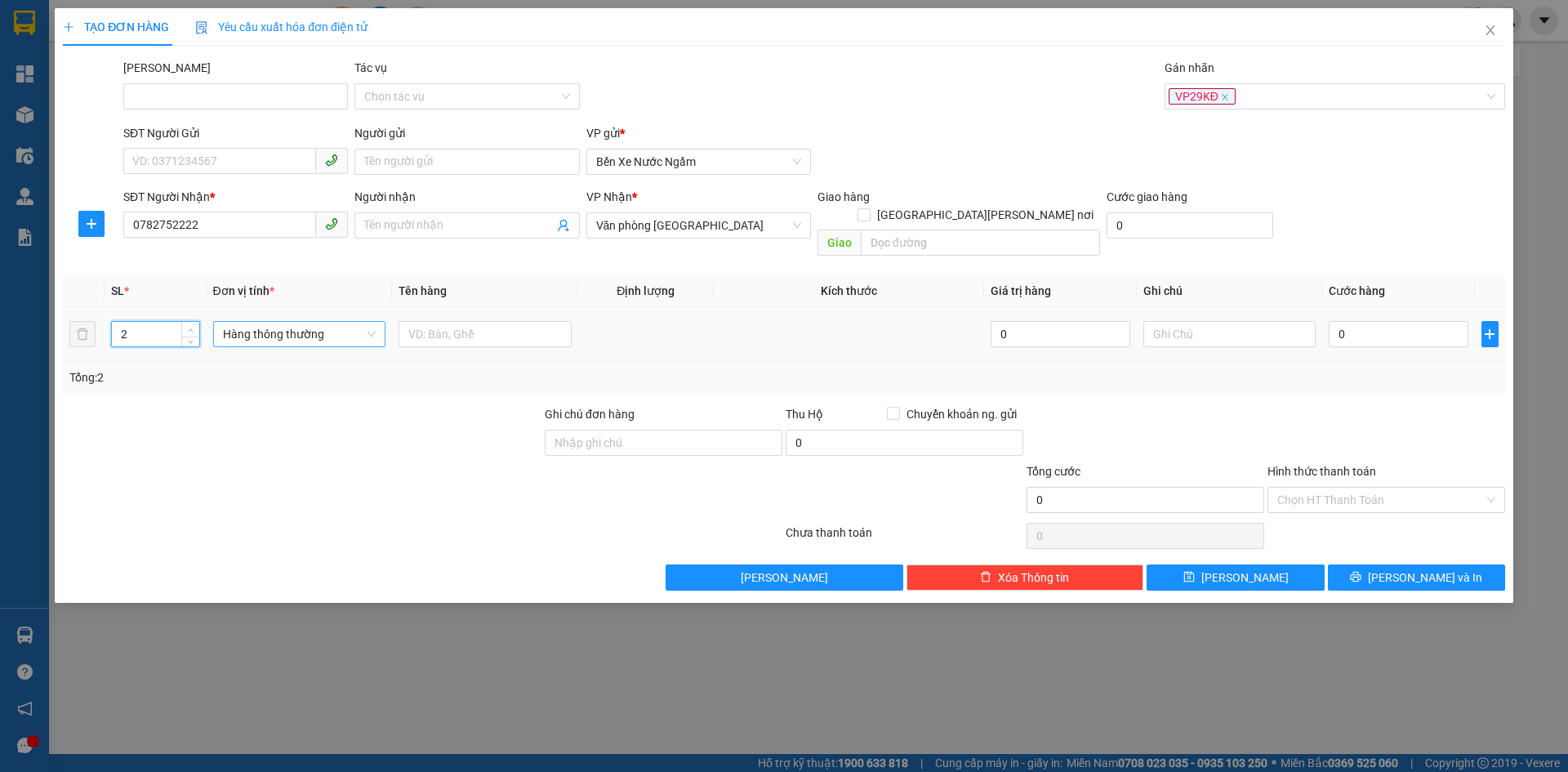
click at [189, 325] on span "up" at bounding box center [191, 330] width 10 height 10
click at [240, 322] on span "Hàng thông thường" at bounding box center [300, 333] width 154 height 25
click at [256, 374] on div "Thùng xốp" at bounding box center [300, 375] width 154 height 18
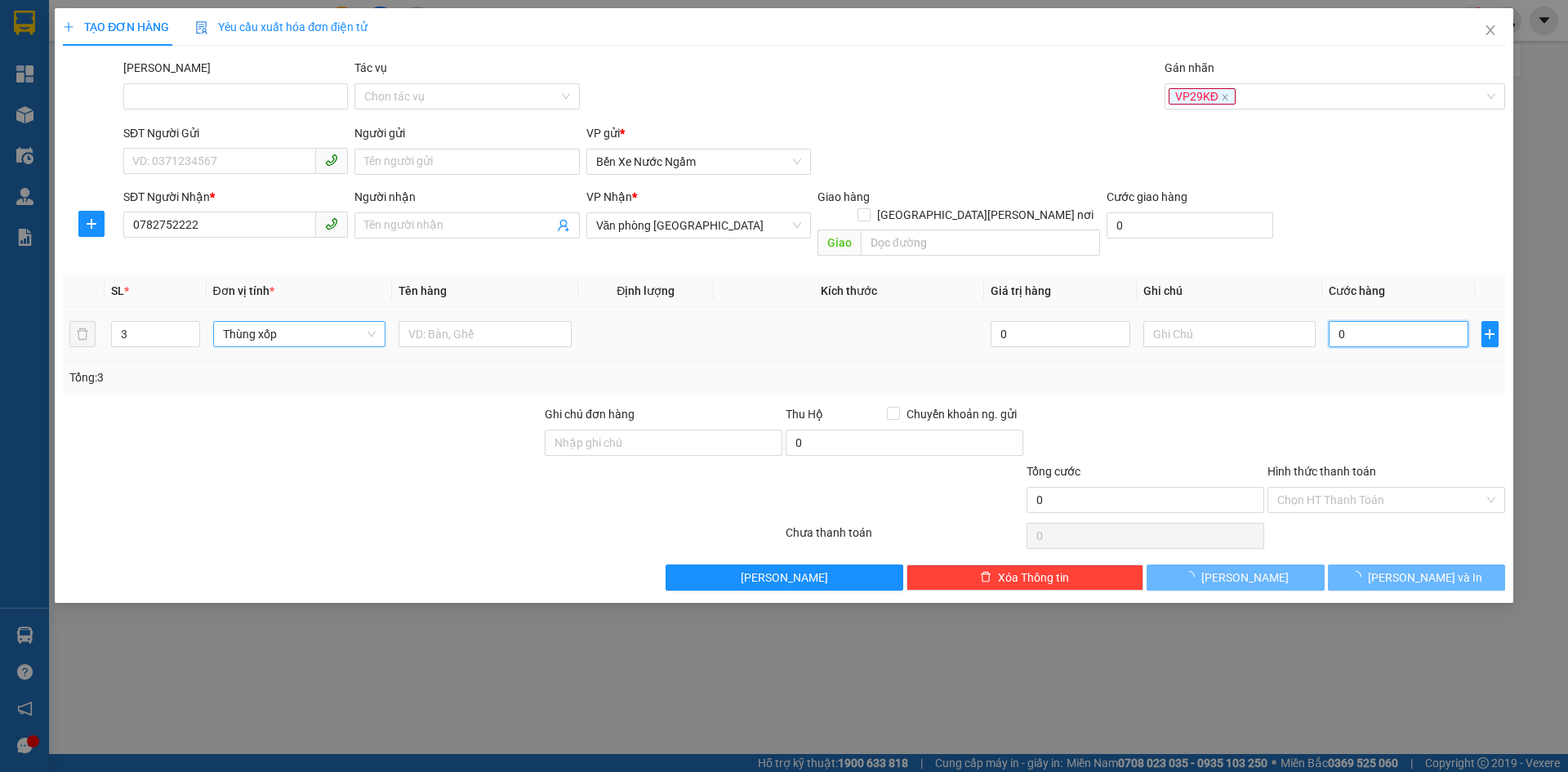
click at [1372, 322] on input "0" at bounding box center [1398, 334] width 139 height 26
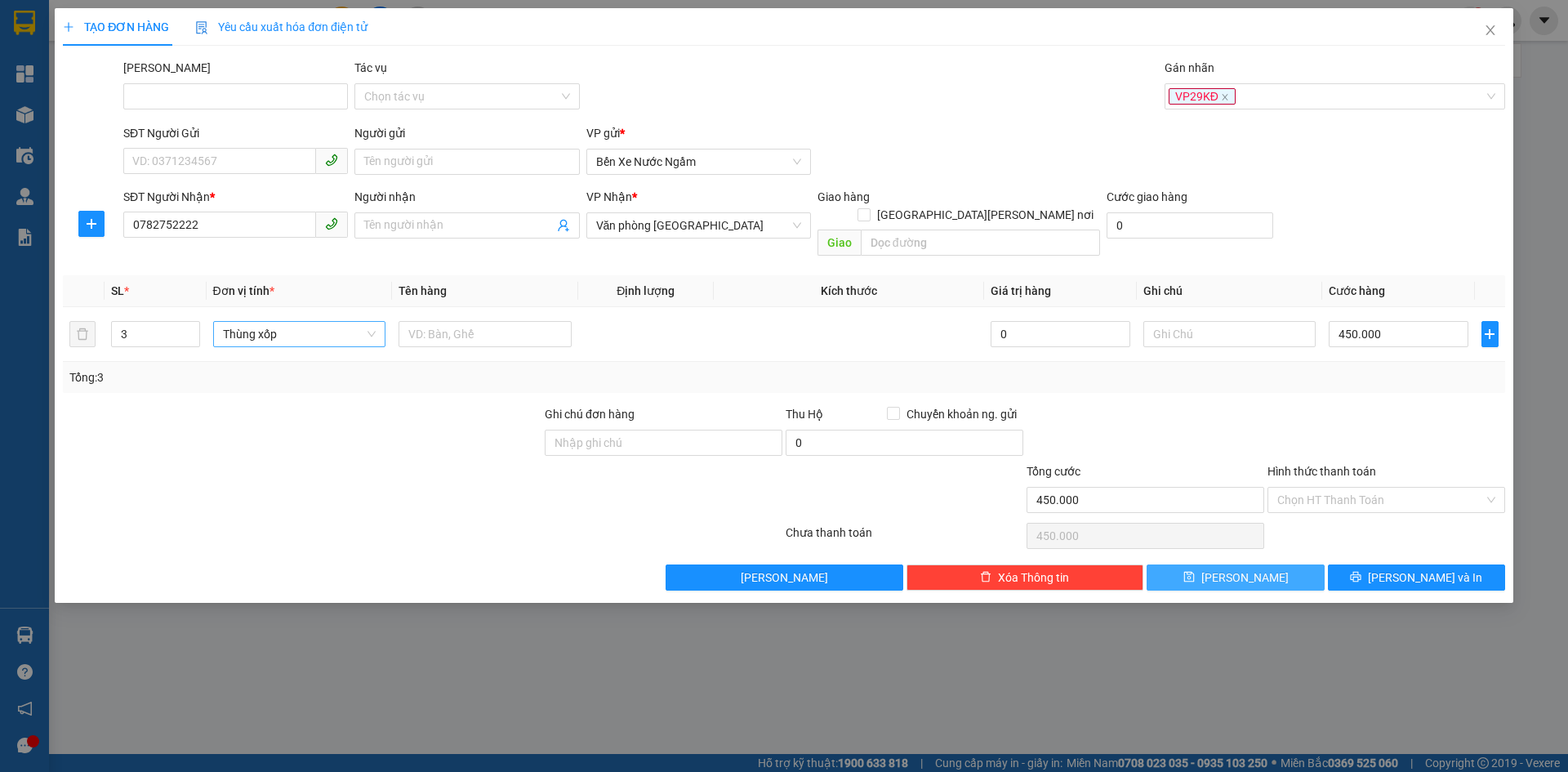
click at [1244, 569] on span "Lưu" at bounding box center [1245, 578] width 87 height 18
click at [1210, 103] on div at bounding box center [1326, 96] width 316 height 20
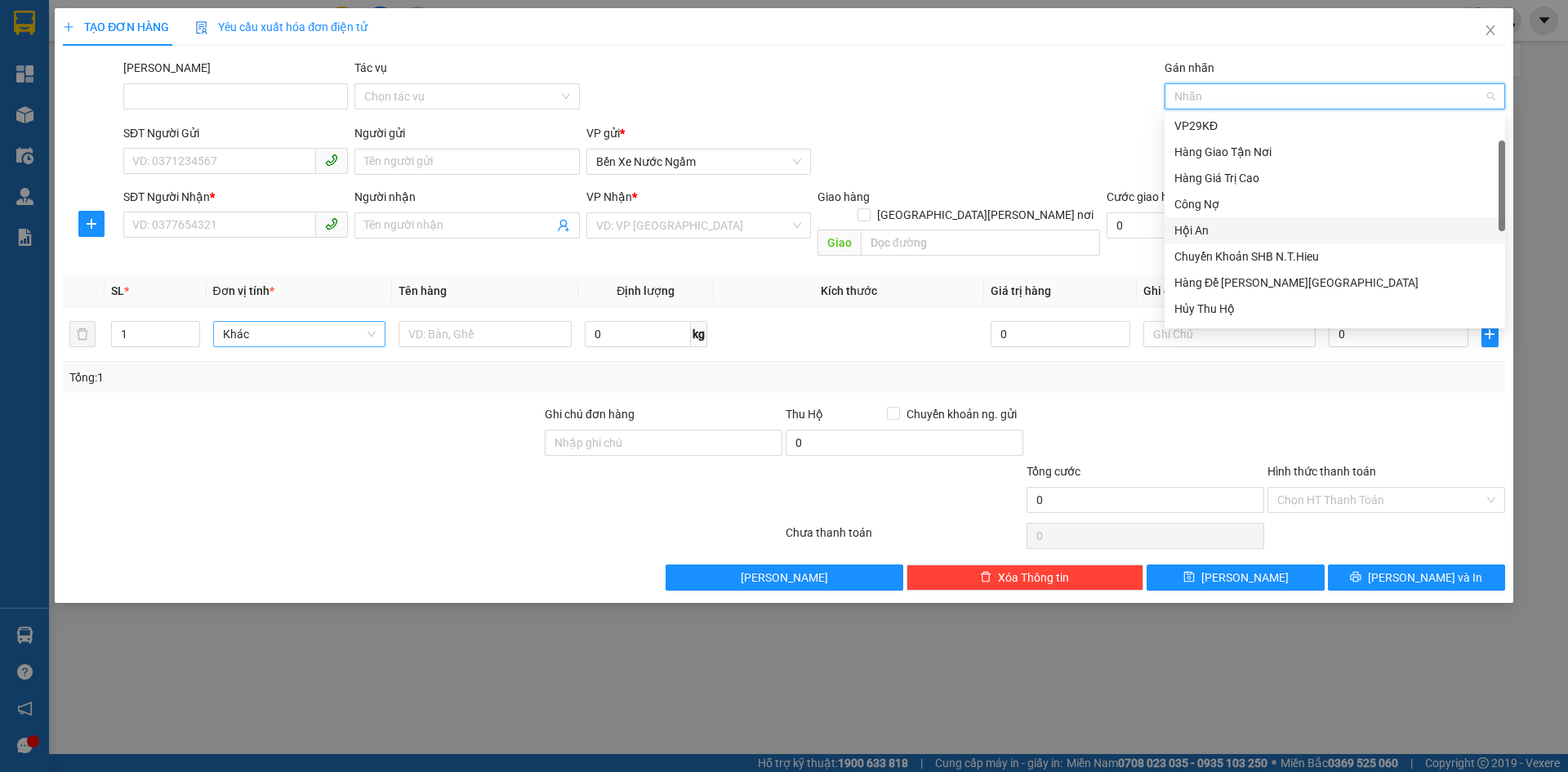
scroll to position [326, 0]
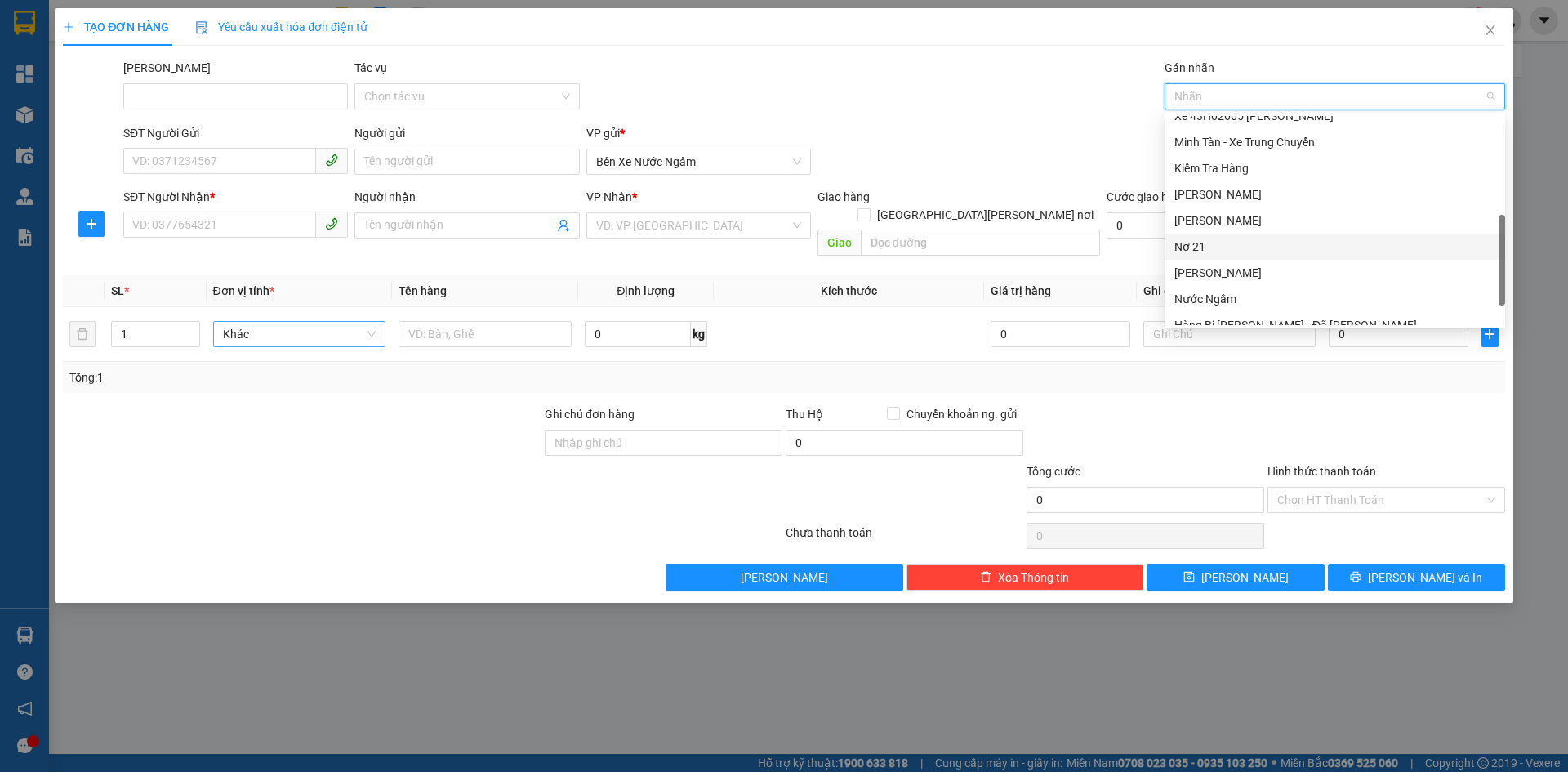
click at [1191, 246] on div "Nơ 21" at bounding box center [1335, 247] width 321 height 18
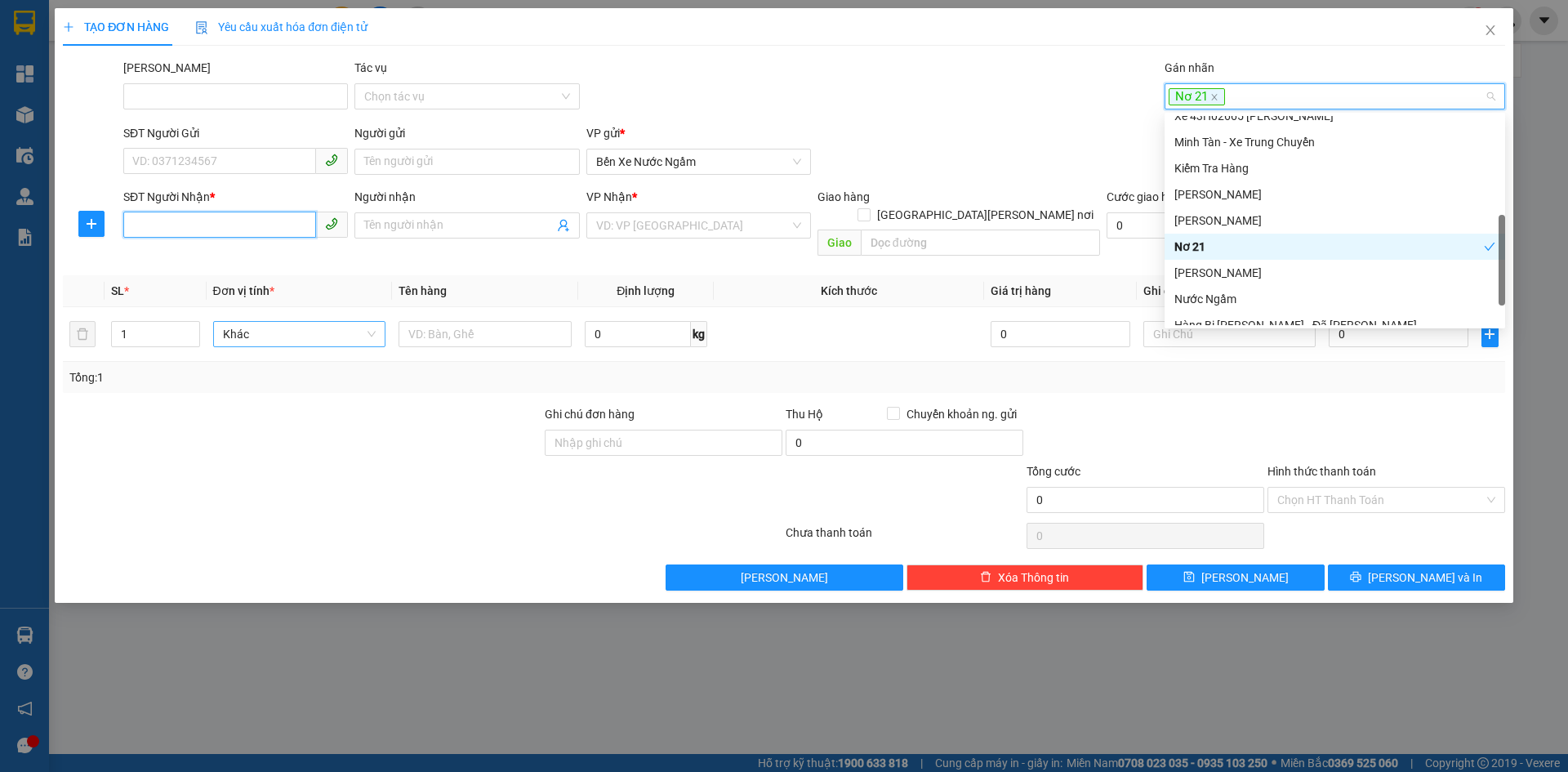
click at [150, 231] on input "SĐT Người Nhận *" at bounding box center [219, 224] width 192 height 26
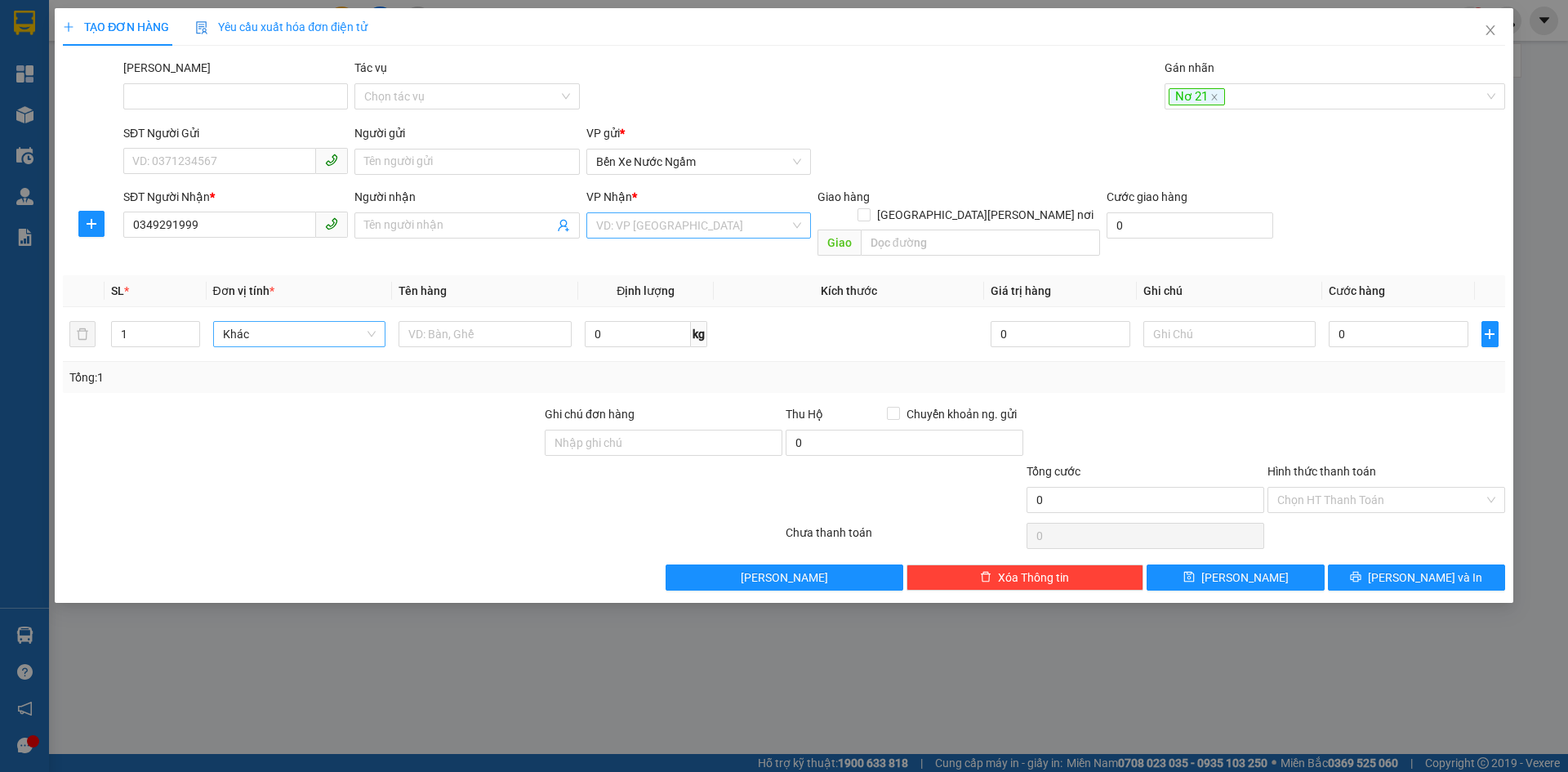
click at [667, 231] on input "search" at bounding box center [692, 225] width 193 height 25
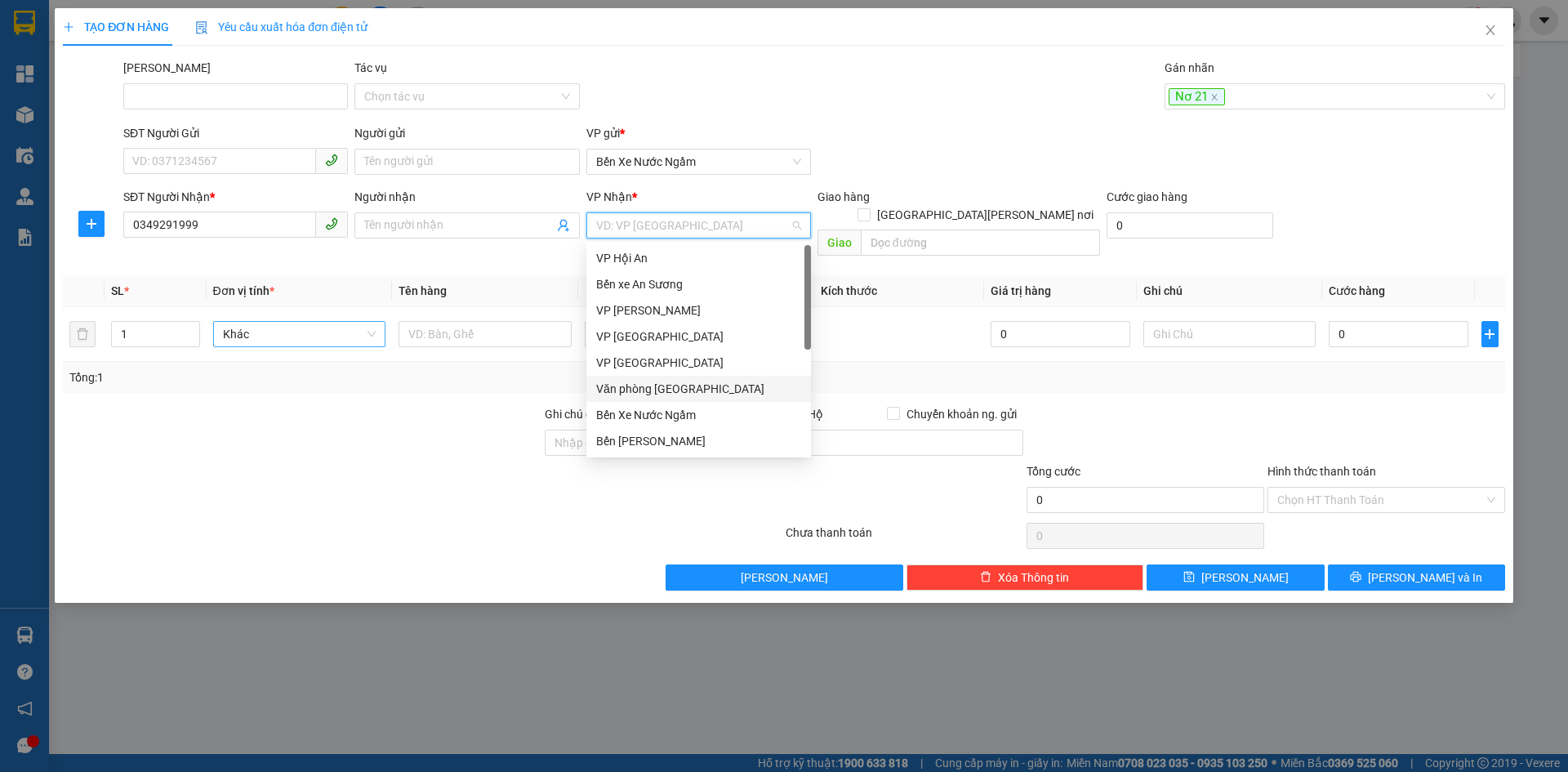
click at [668, 390] on div "Văn phòng Đà Nẵng" at bounding box center [698, 389] width 205 height 18
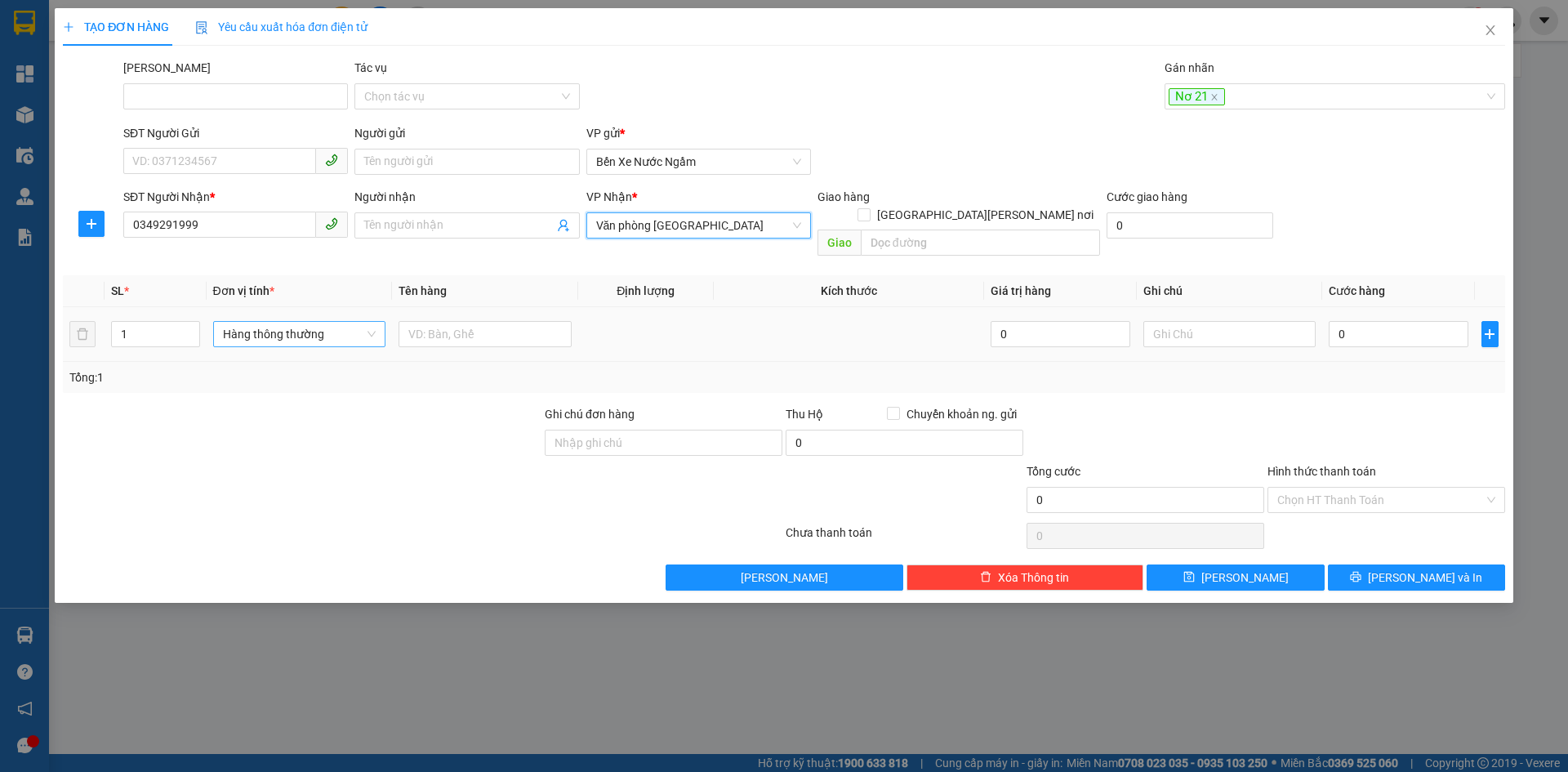
click at [286, 322] on span "Hàng thông thường" at bounding box center [300, 333] width 154 height 25
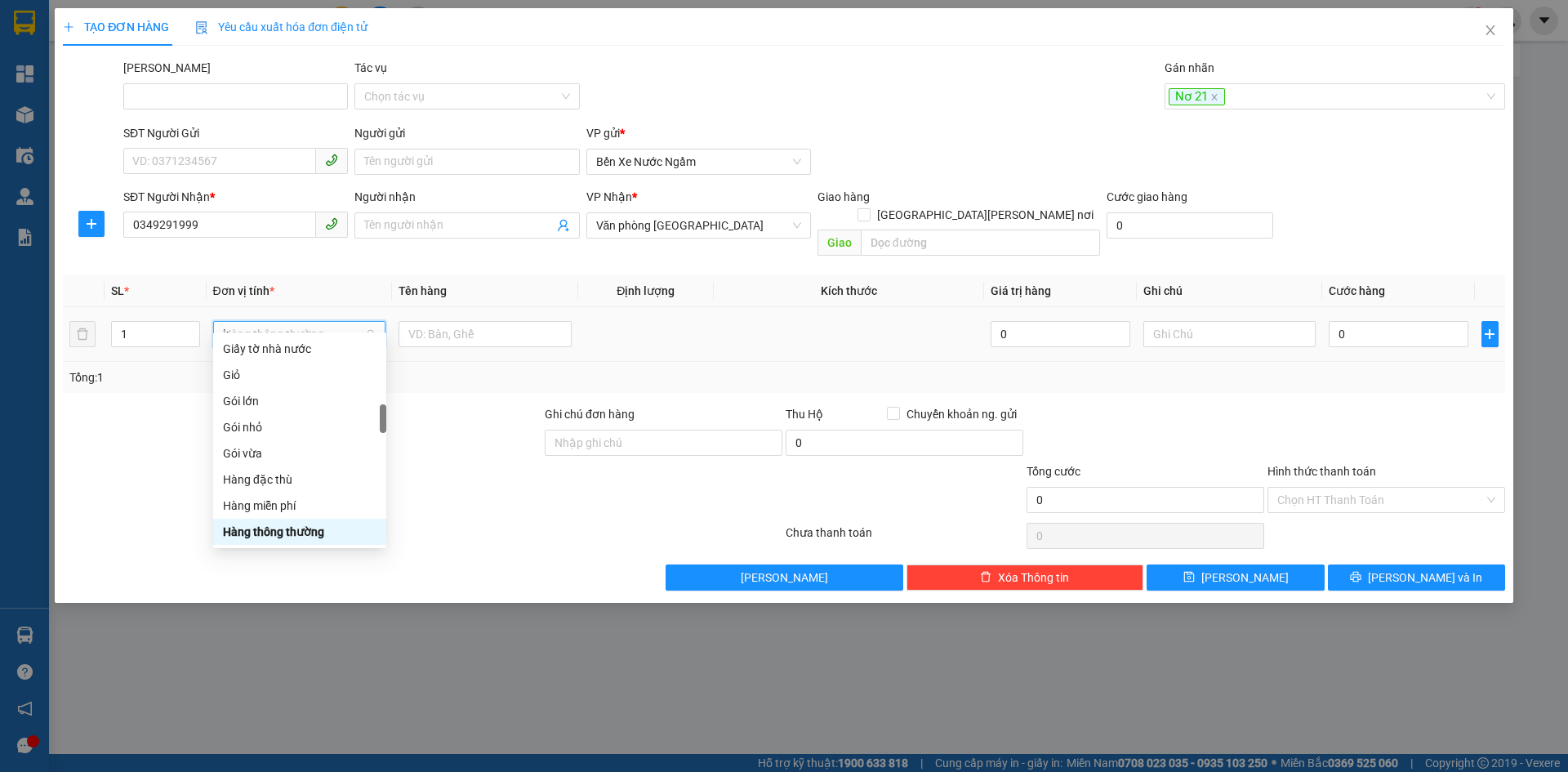
scroll to position [0, 0]
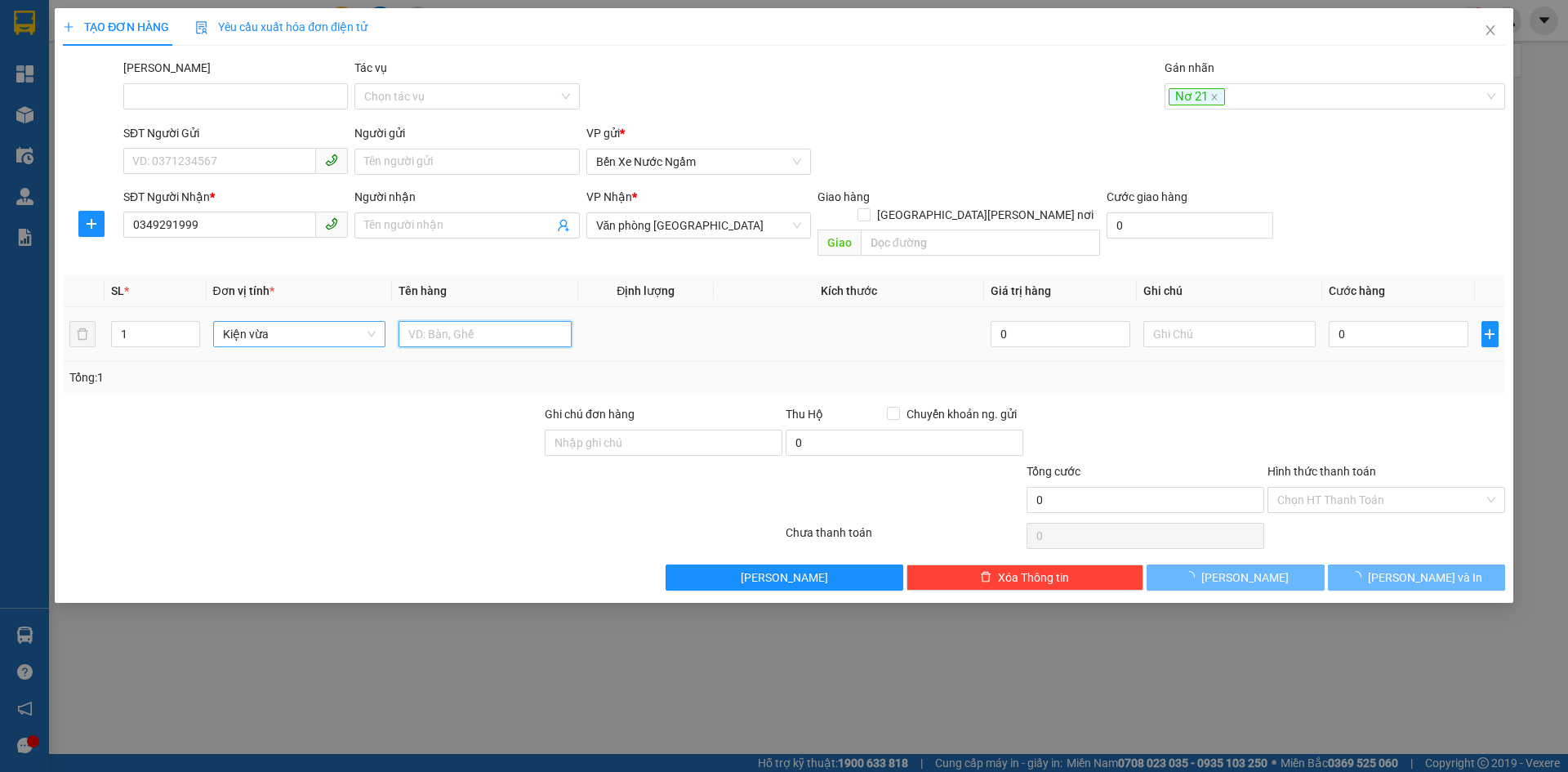
click at [463, 322] on input "text" at bounding box center [485, 334] width 174 height 26
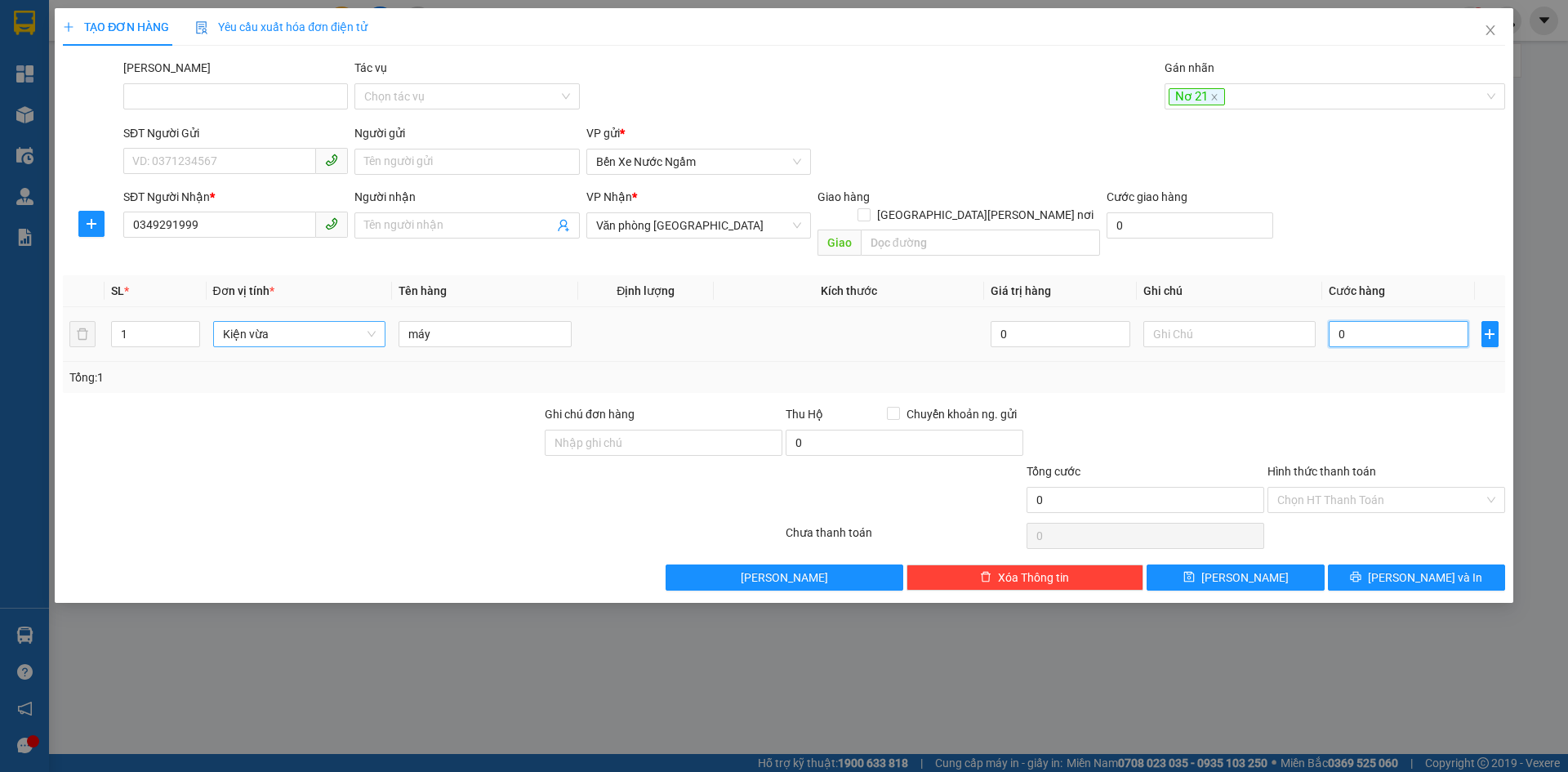
click at [1346, 322] on input "0" at bounding box center [1398, 334] width 139 height 26
click at [1233, 565] on button "Lưu" at bounding box center [1235, 578] width 178 height 26
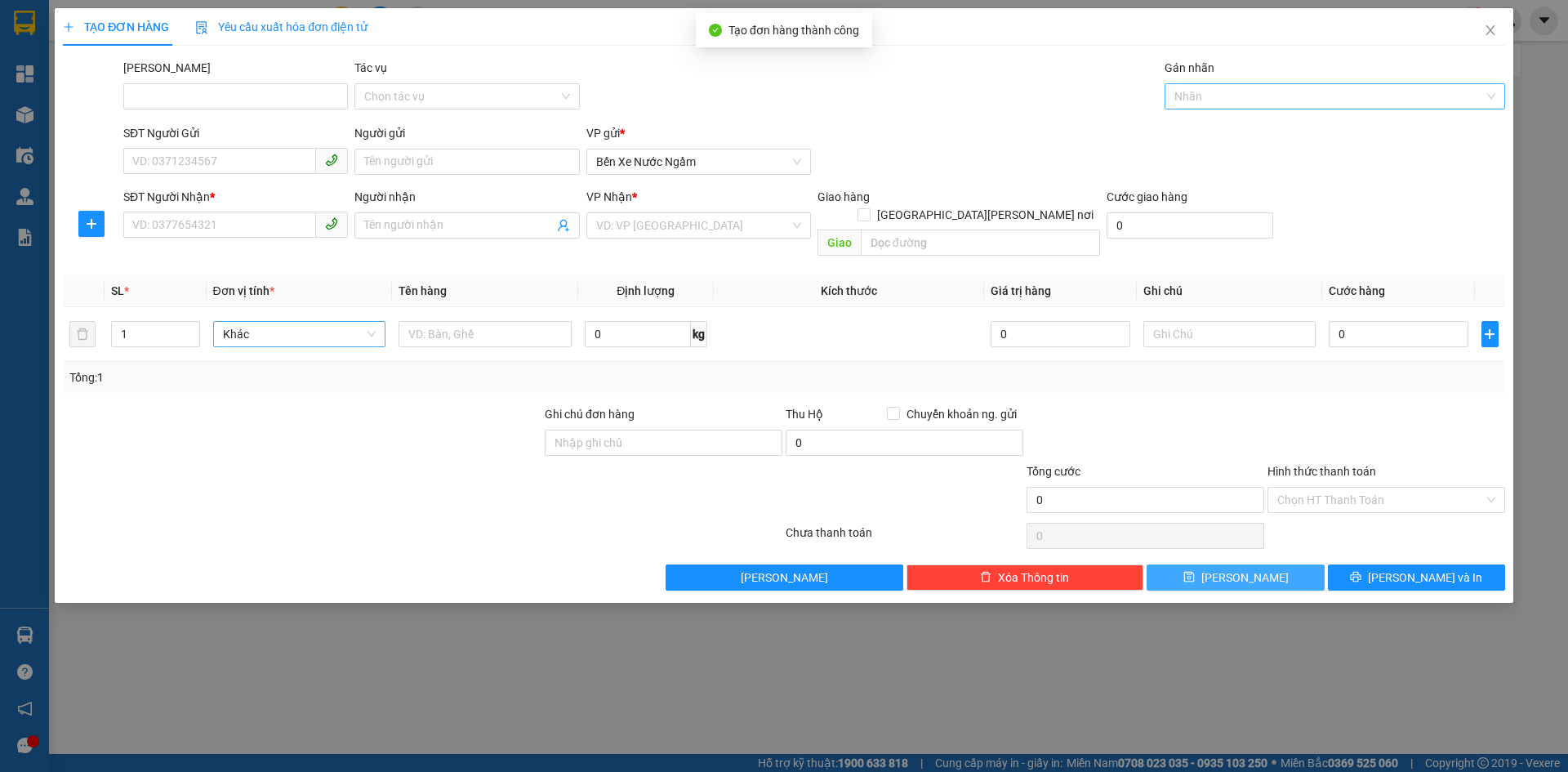
click at [1207, 90] on div at bounding box center [1326, 96] width 316 height 20
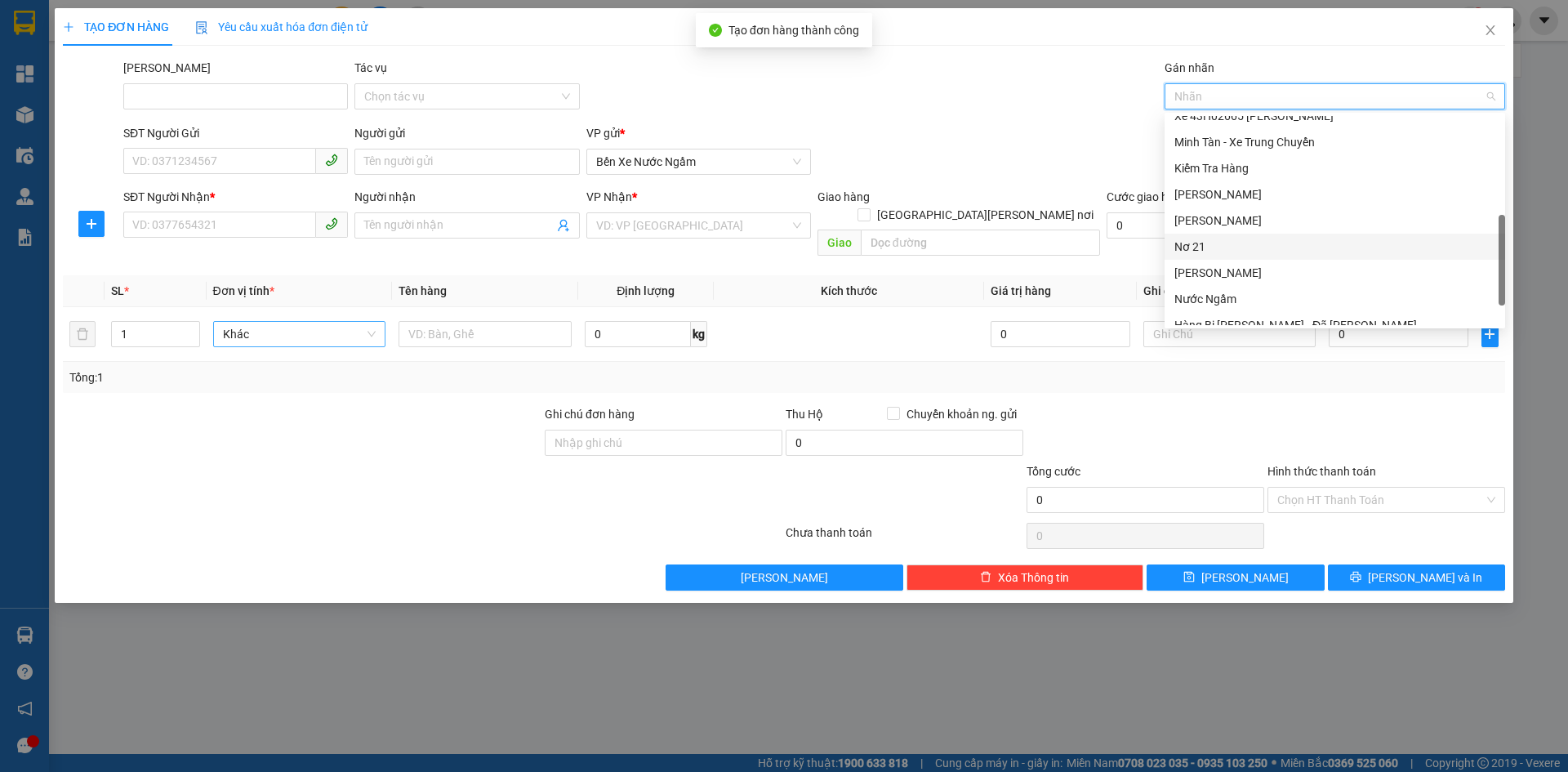
click at [1193, 249] on div "Nơ 21" at bounding box center [1335, 247] width 321 height 18
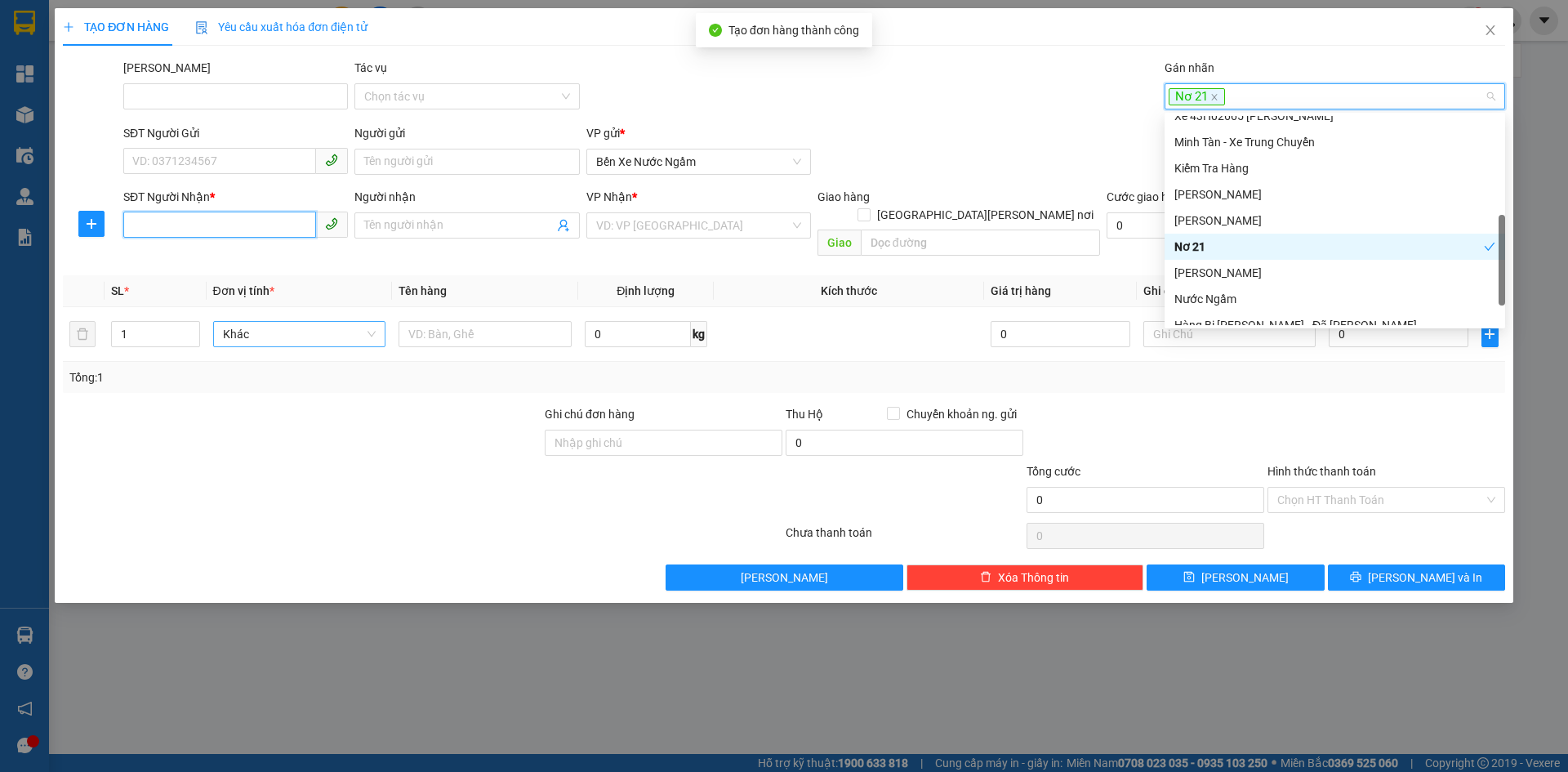
click at [178, 227] on input "SĐT Người Nhận *" at bounding box center [219, 224] width 192 height 26
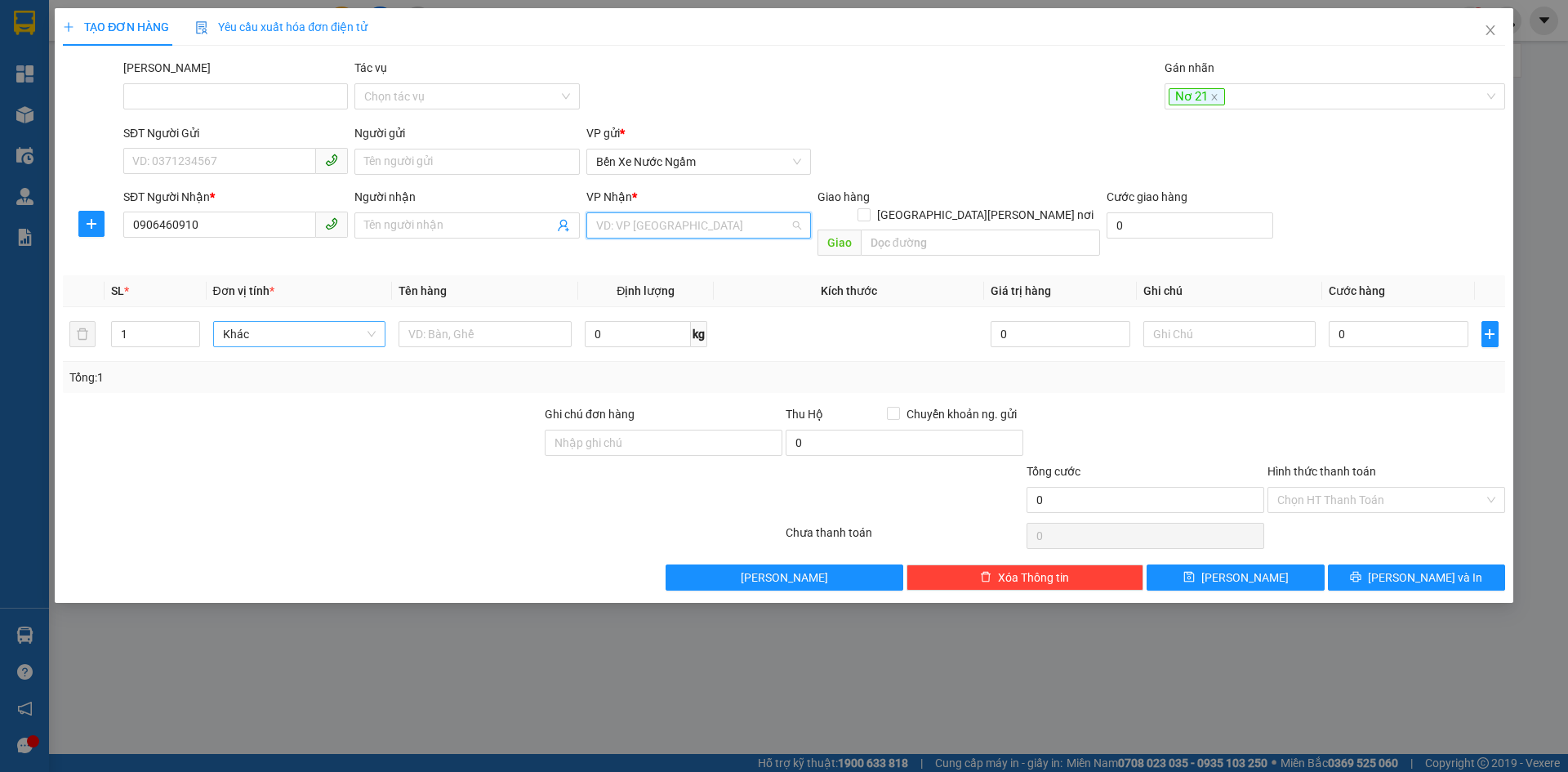
click at [708, 231] on input "search" at bounding box center [692, 225] width 193 height 25
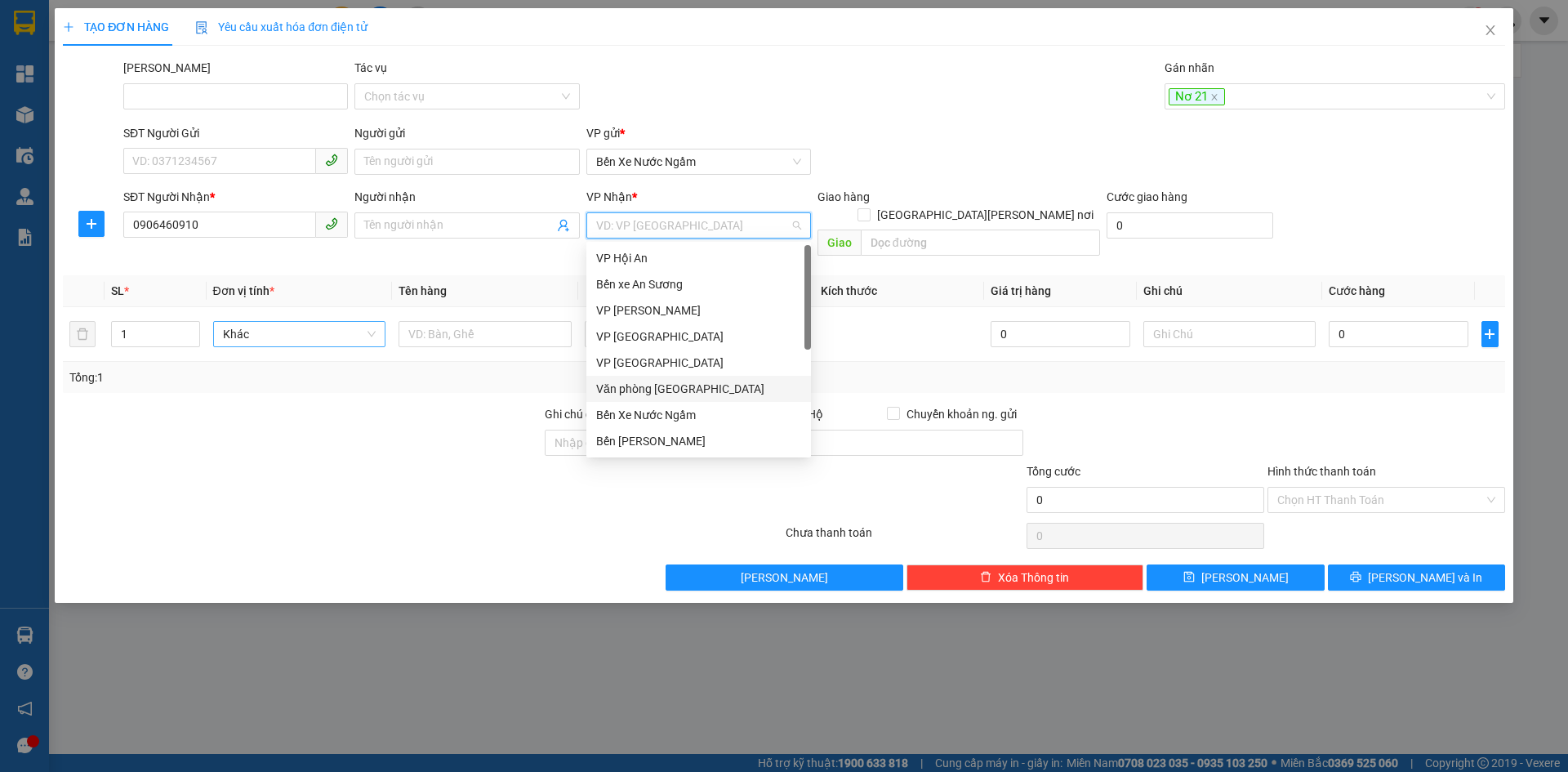
click at [684, 382] on div "Văn phòng Đà Nẵng" at bounding box center [698, 389] width 205 height 18
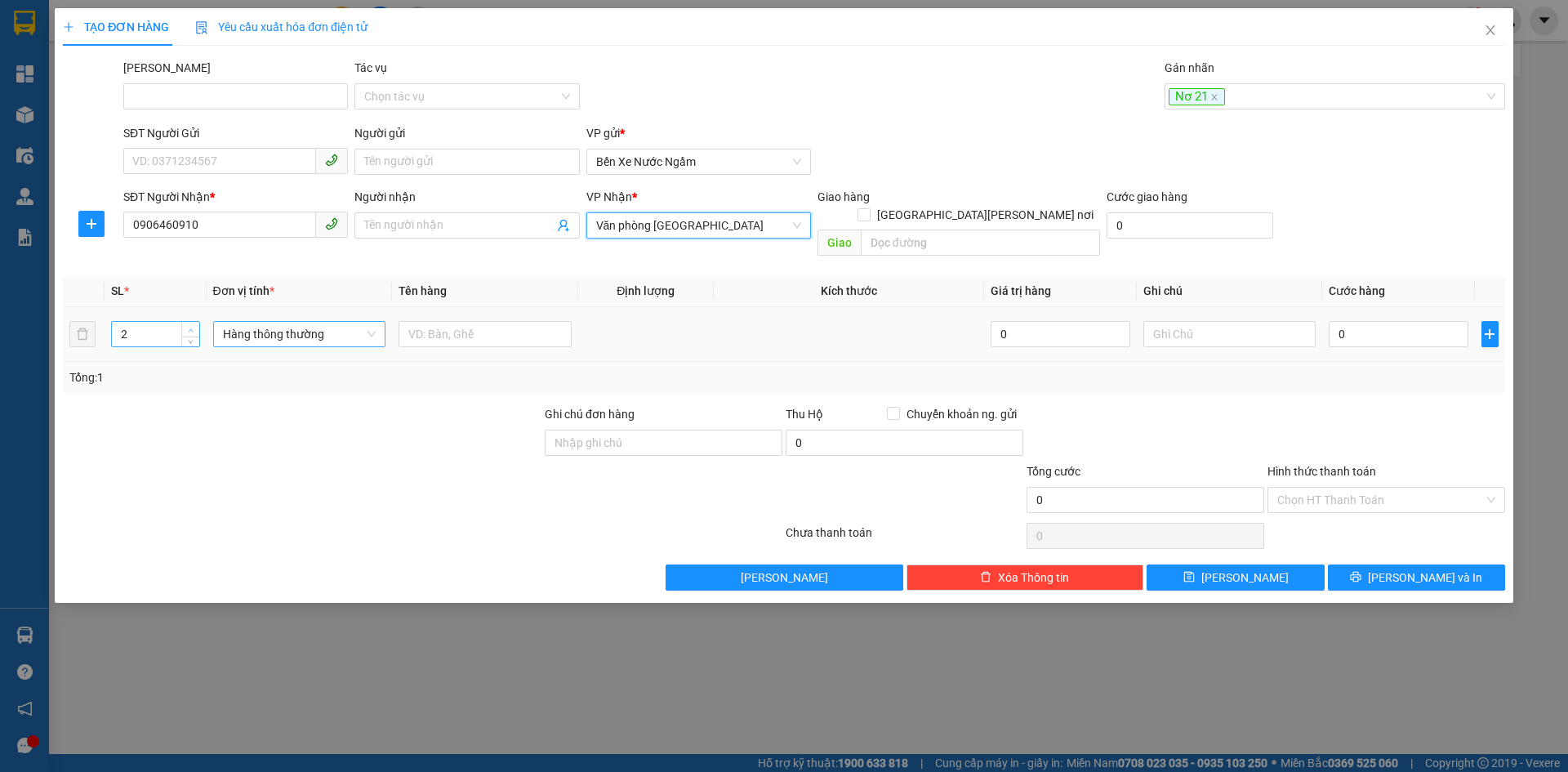
click at [189, 325] on span "up" at bounding box center [191, 330] width 10 height 10
click at [271, 322] on span "Hàng thông thường" at bounding box center [300, 333] width 154 height 25
click at [257, 430] on div "Thùng vừa" at bounding box center [300, 428] width 154 height 18
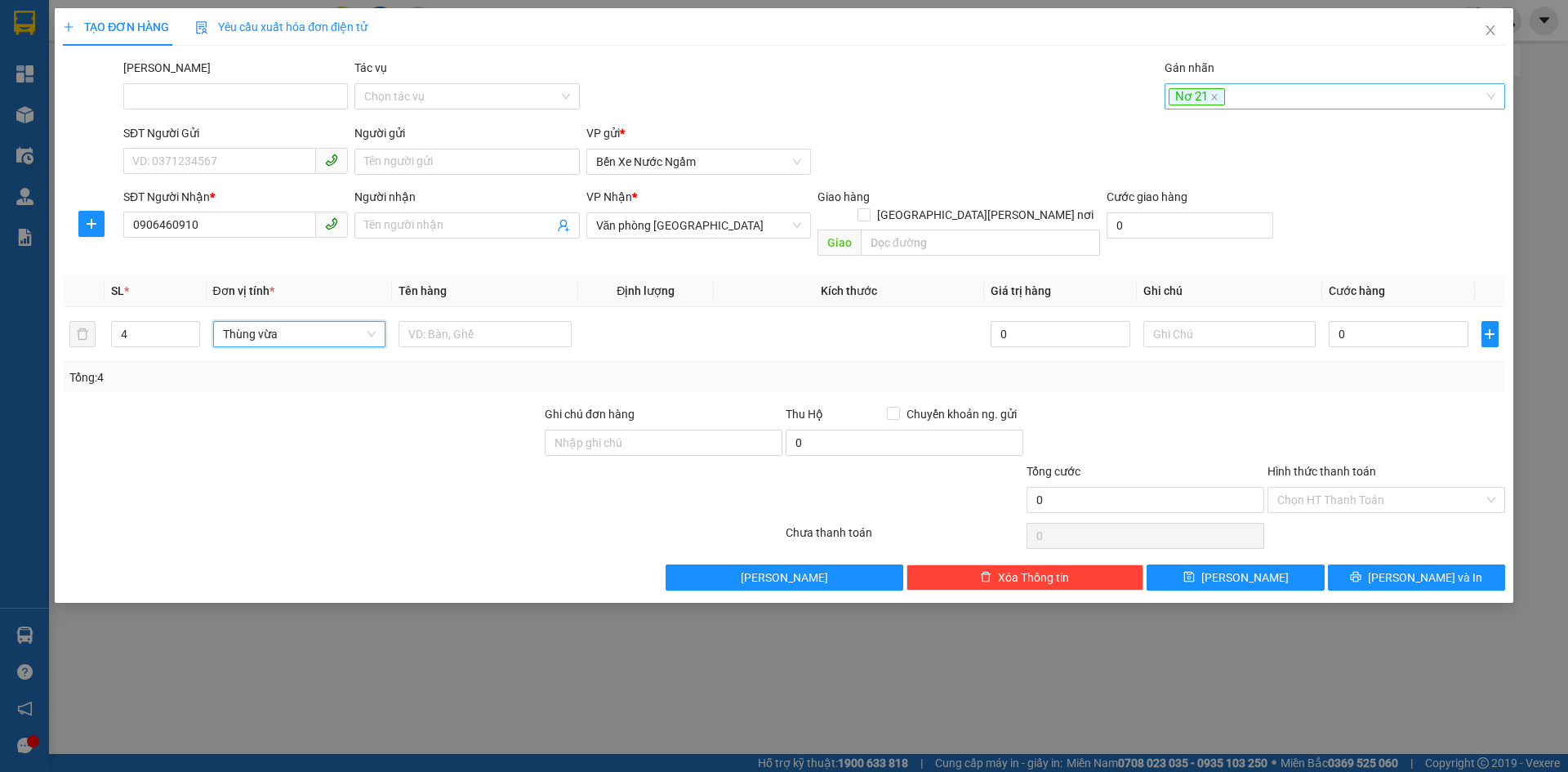
click at [1287, 92] on div "Nơ 21" at bounding box center [1326, 96] width 316 height 20
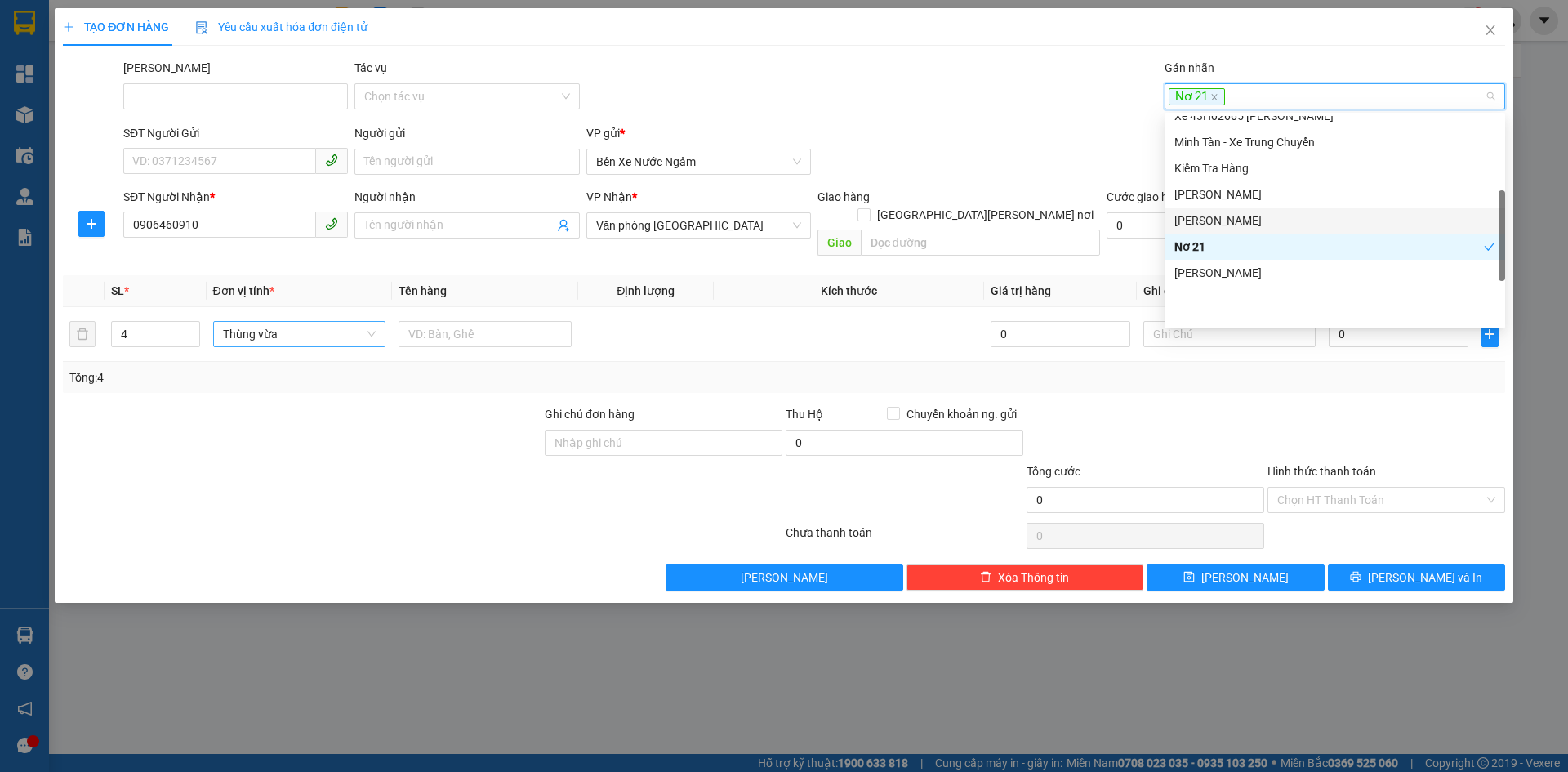
scroll to position [81, 0]
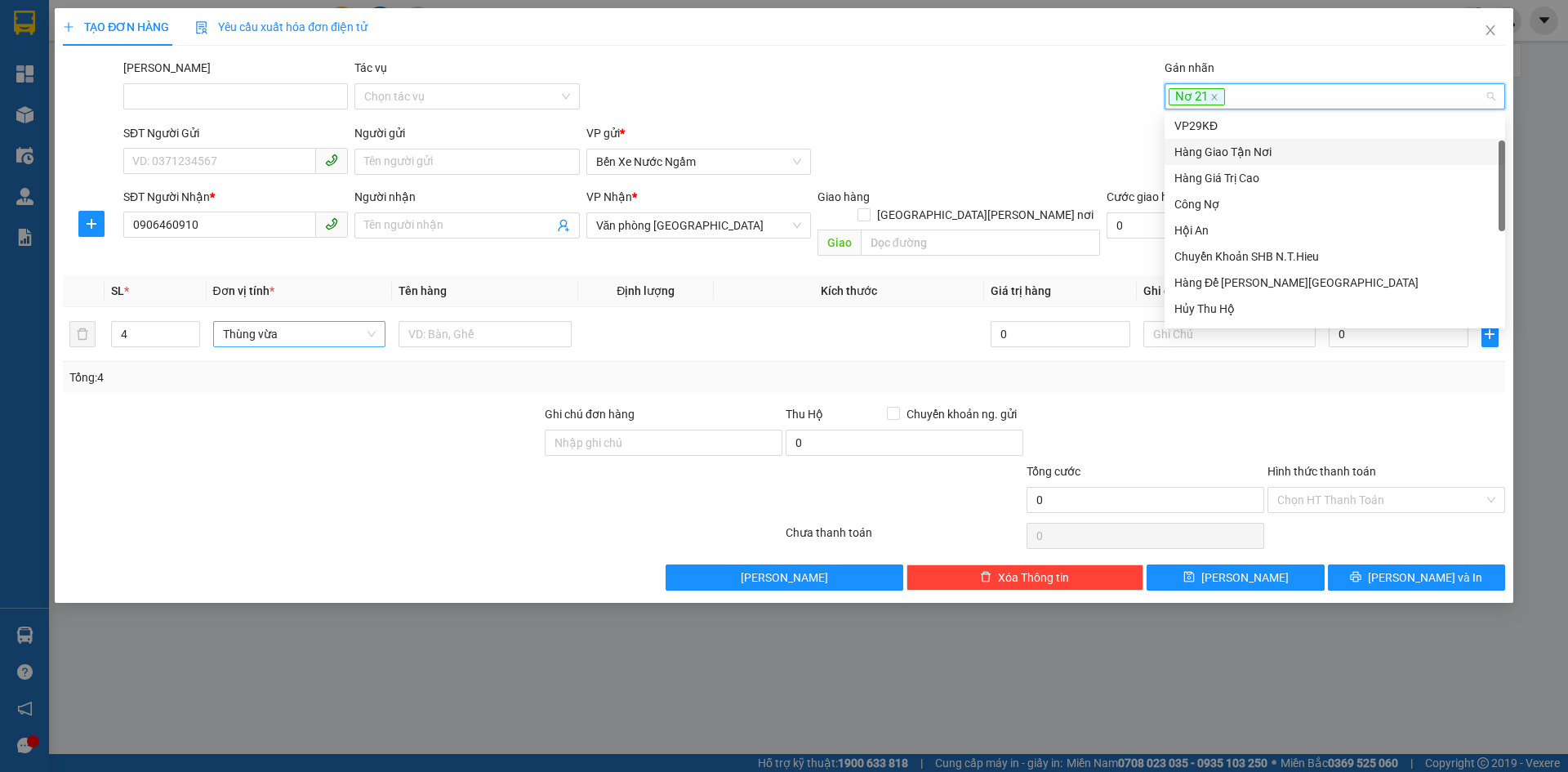
click at [1251, 150] on div "Hàng Giao Tận Nơi" at bounding box center [1335, 152] width 321 height 18
click at [1313, 405] on div at bounding box center [1386, 434] width 241 height 58
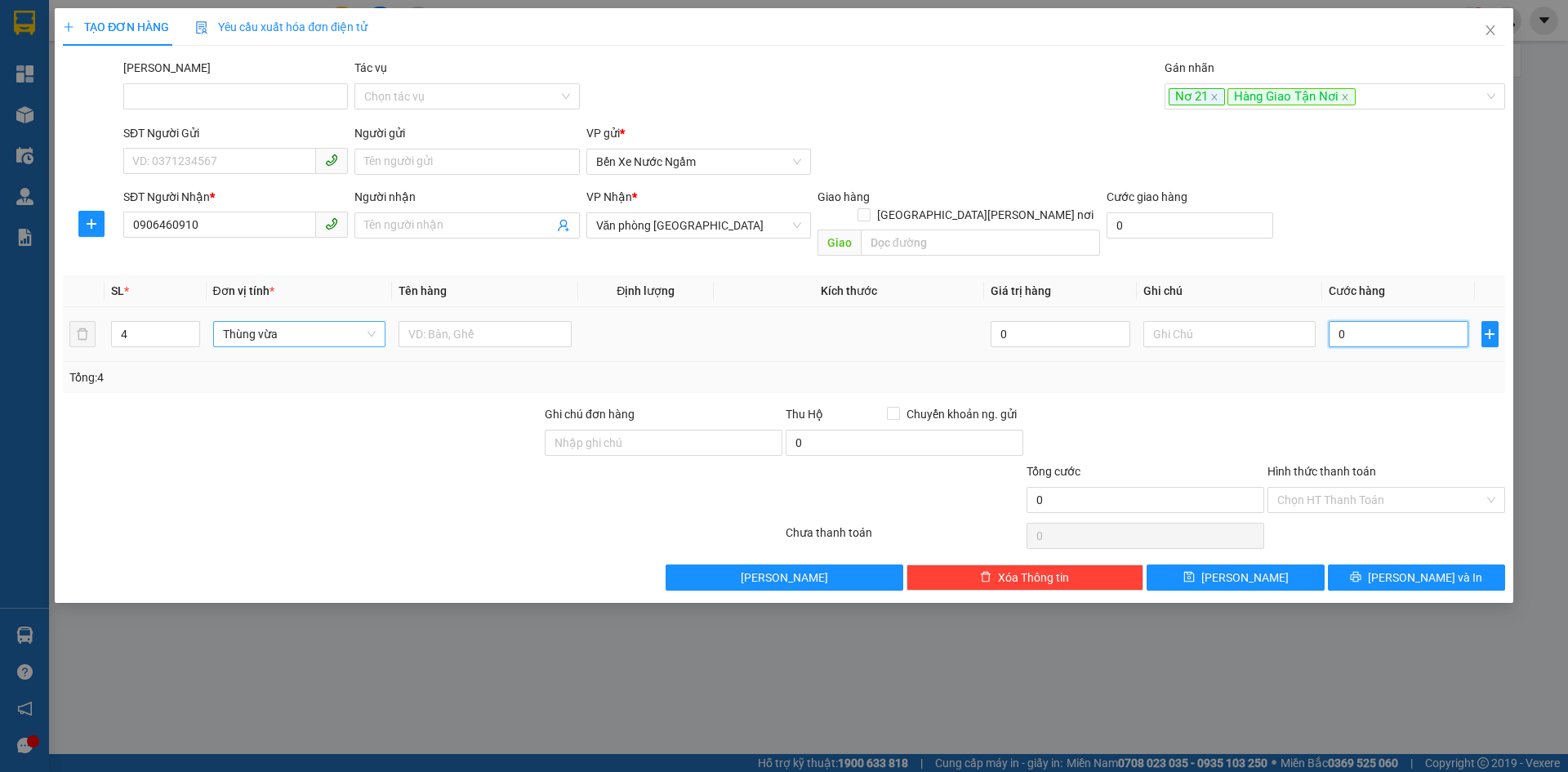
click at [1349, 322] on input "0" at bounding box center [1398, 334] width 139 height 26
click at [1320, 488] on input "Hình thức thanh toán" at bounding box center [1381, 500] width 206 height 25
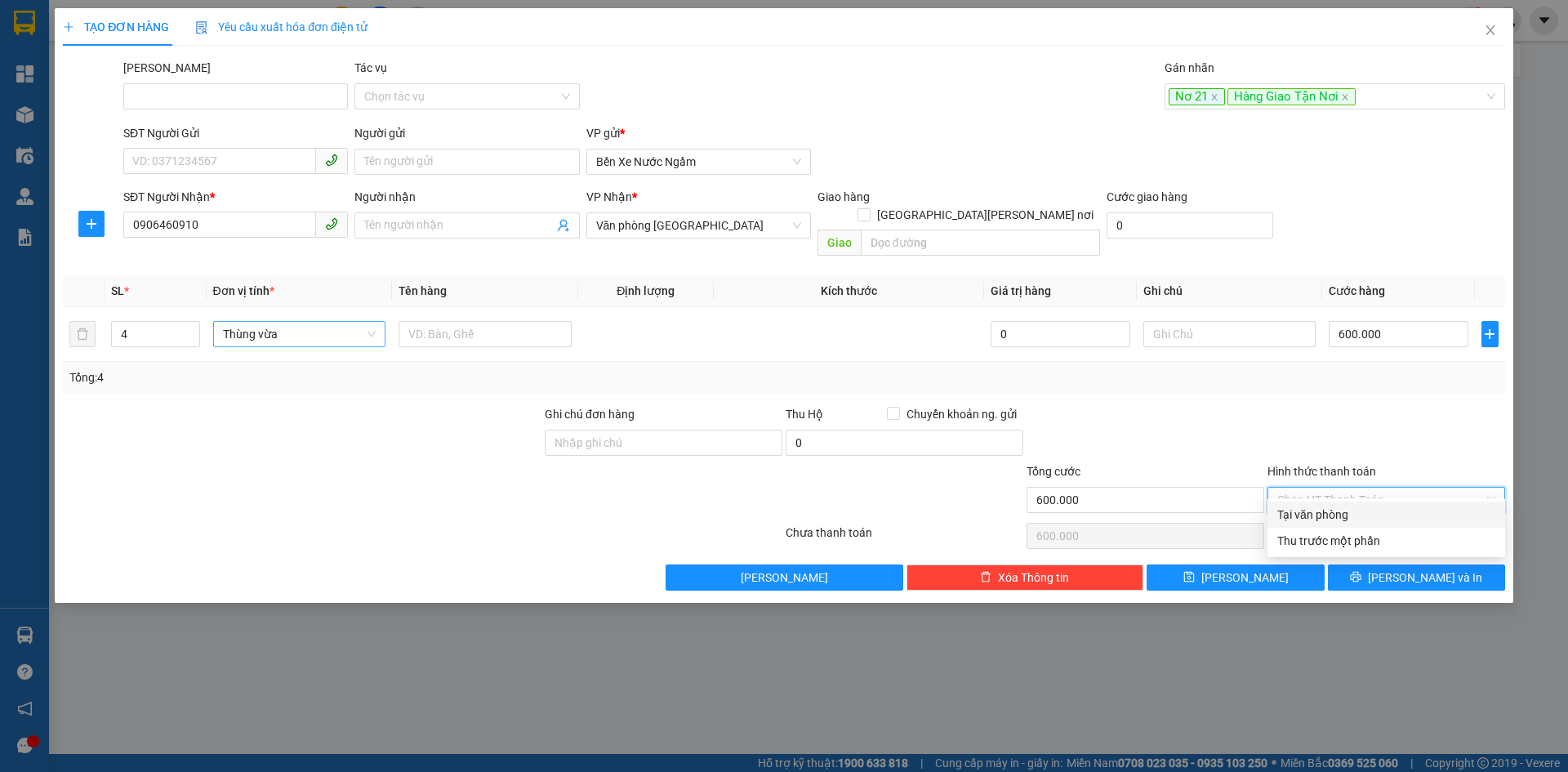
click at [1305, 511] on div "Tại văn phòng" at bounding box center [1387, 515] width 218 height 18
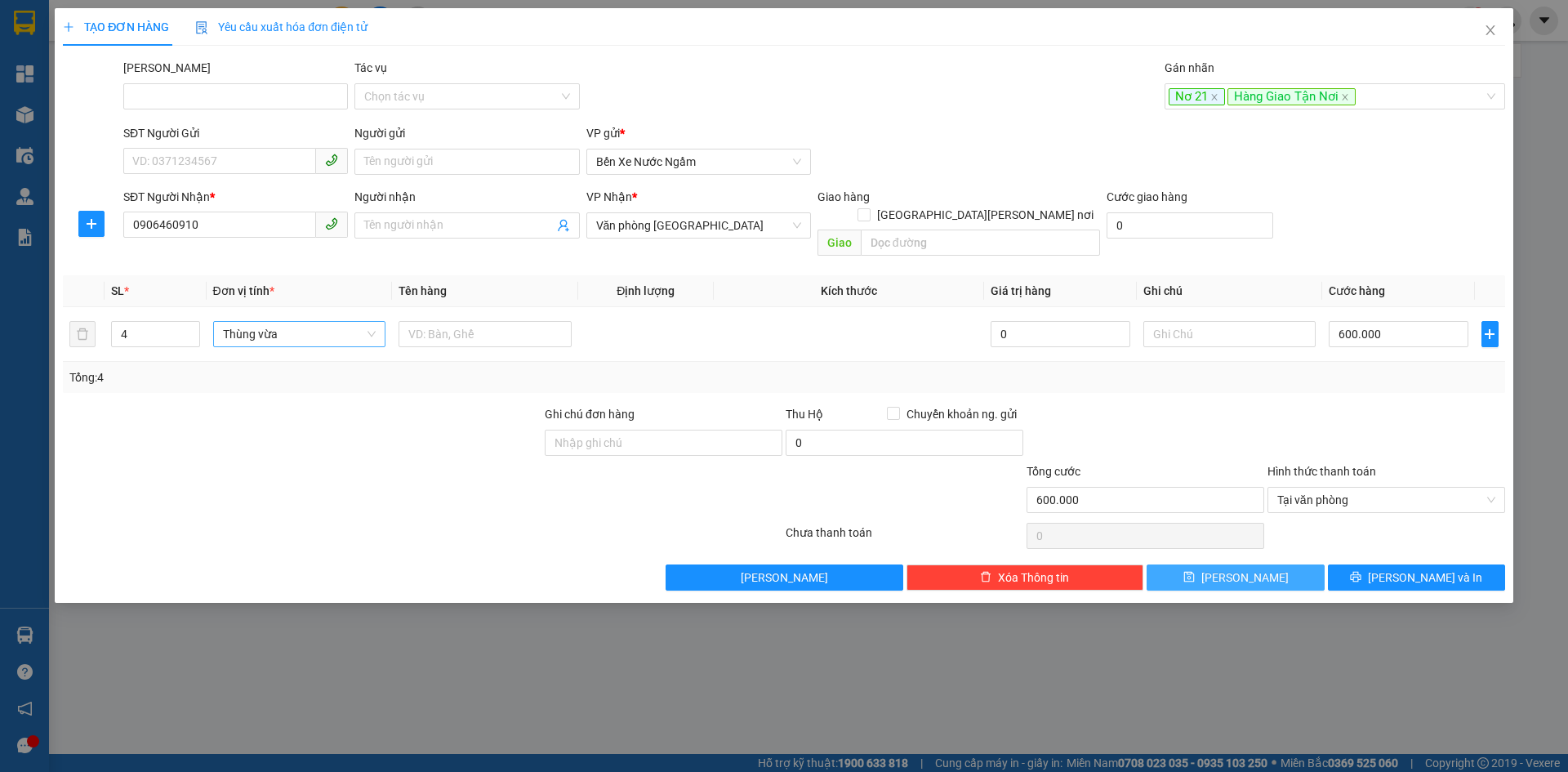
click at [1240, 569] on span "Lưu" at bounding box center [1245, 578] width 87 height 18
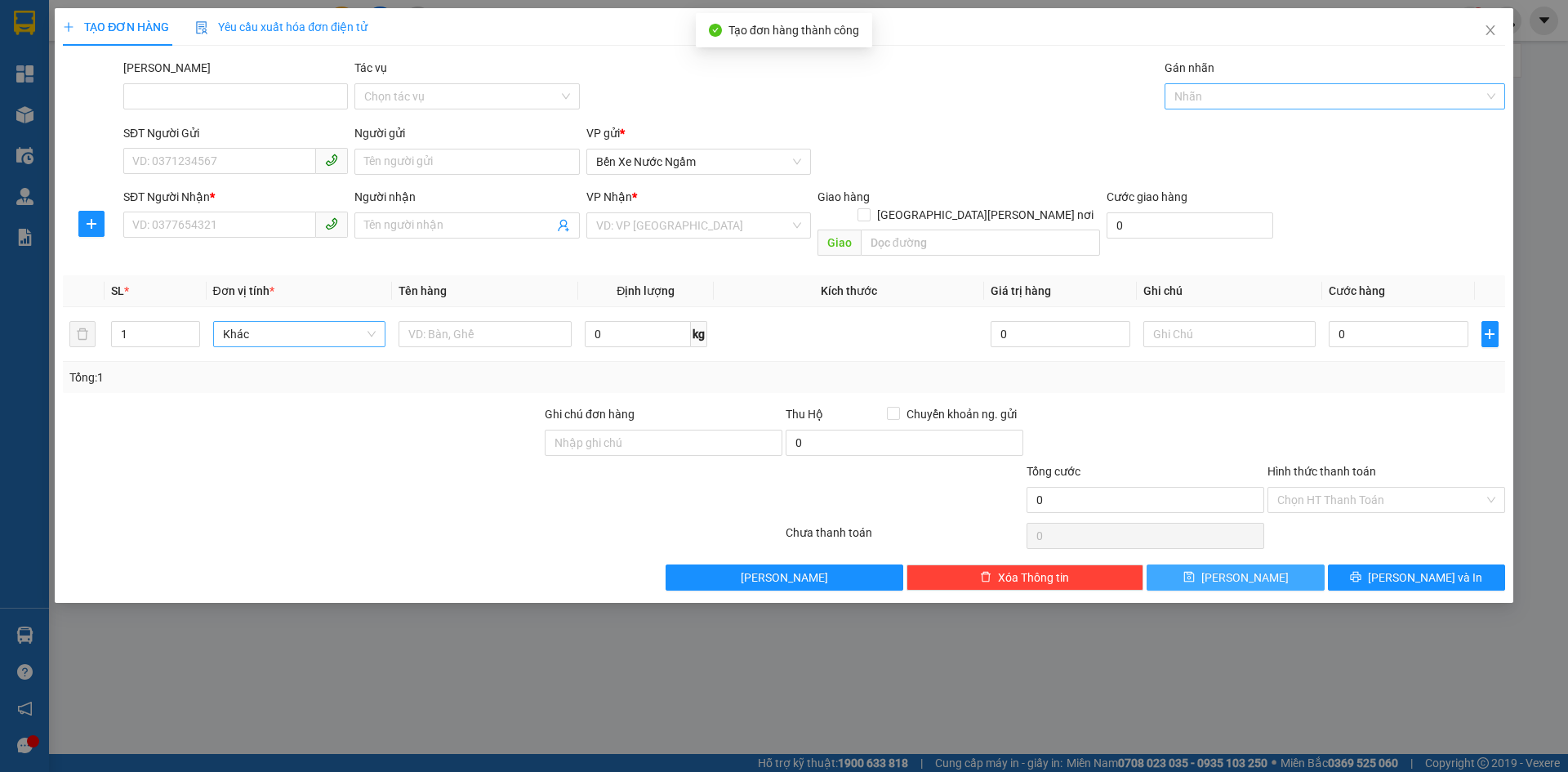
click at [1210, 100] on div at bounding box center [1326, 96] width 316 height 20
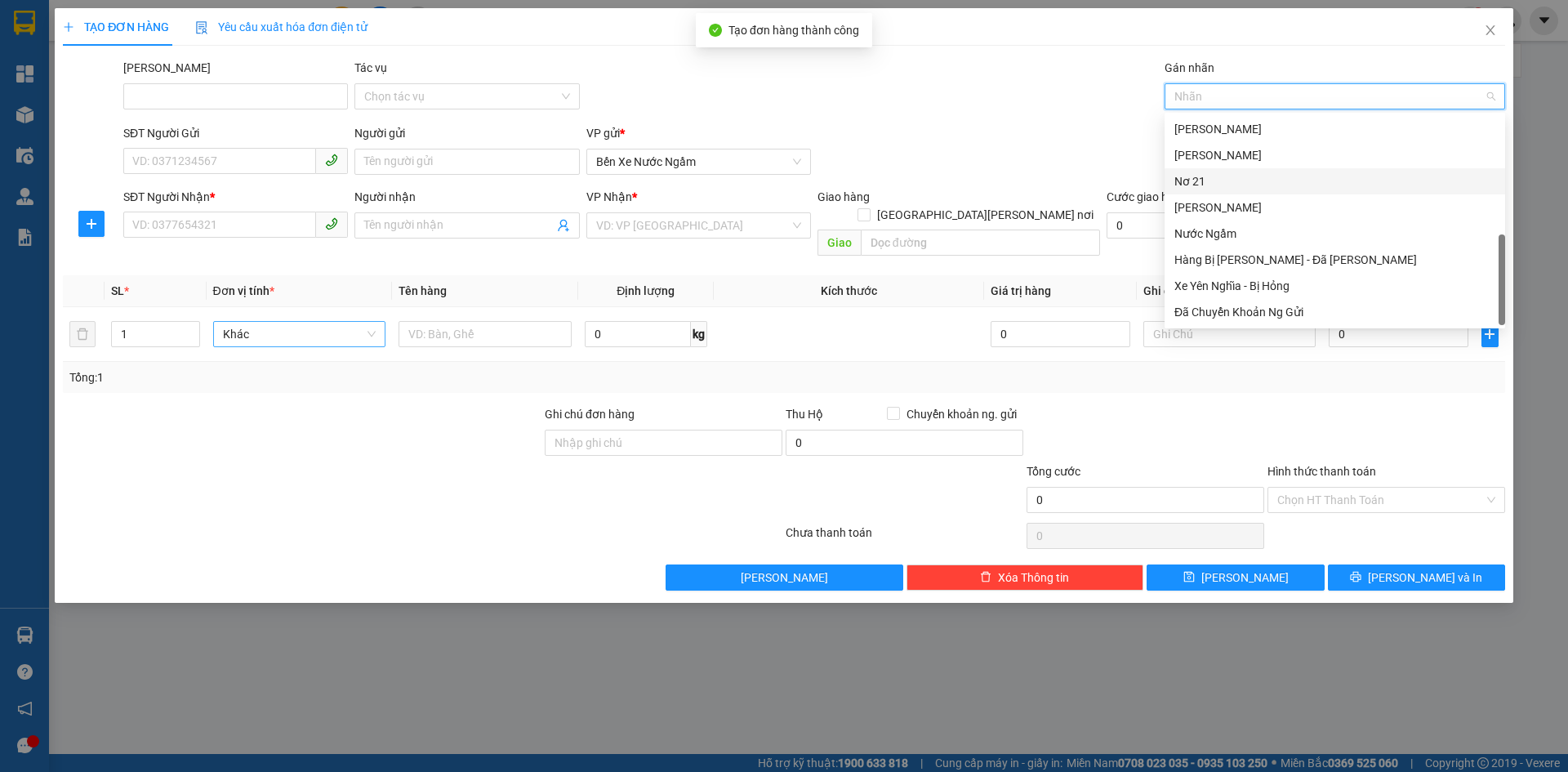
click at [1191, 182] on div "Nơ 21" at bounding box center [1335, 182] width 321 height 18
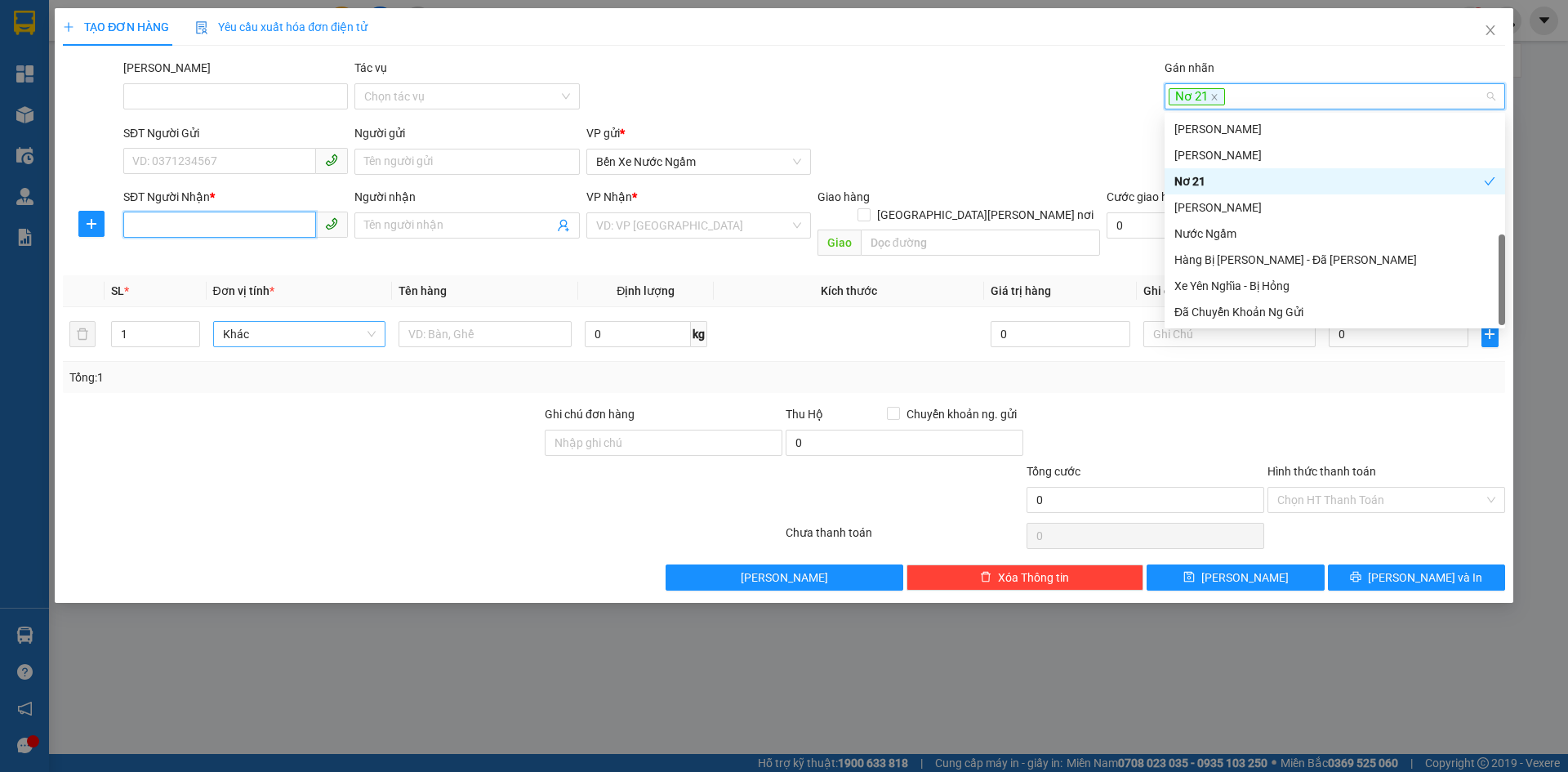
click at [155, 223] on input "SĐT Người Nhận *" at bounding box center [219, 224] width 192 height 26
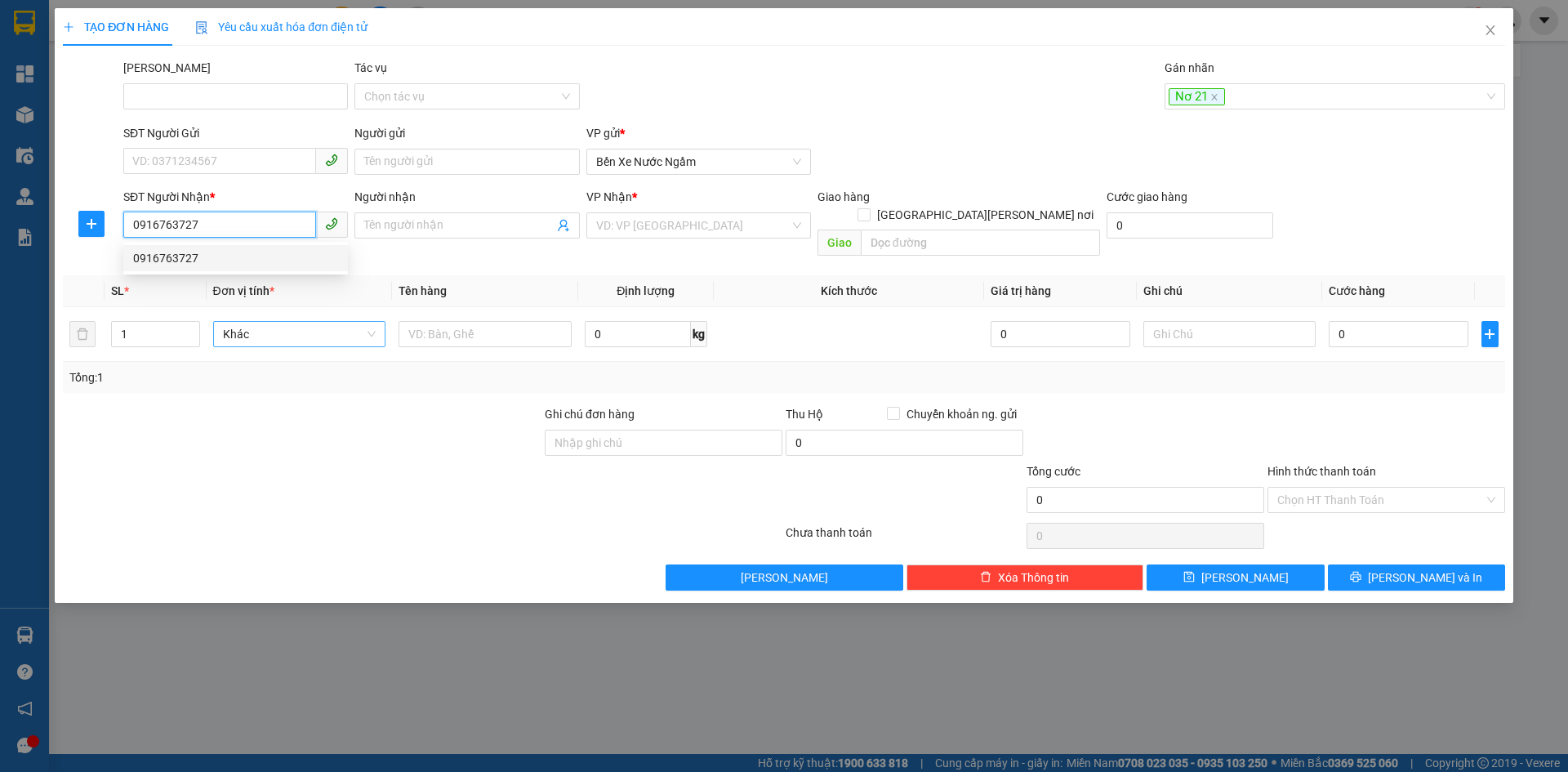
click at [156, 255] on div "0916763727" at bounding box center [235, 258] width 205 height 18
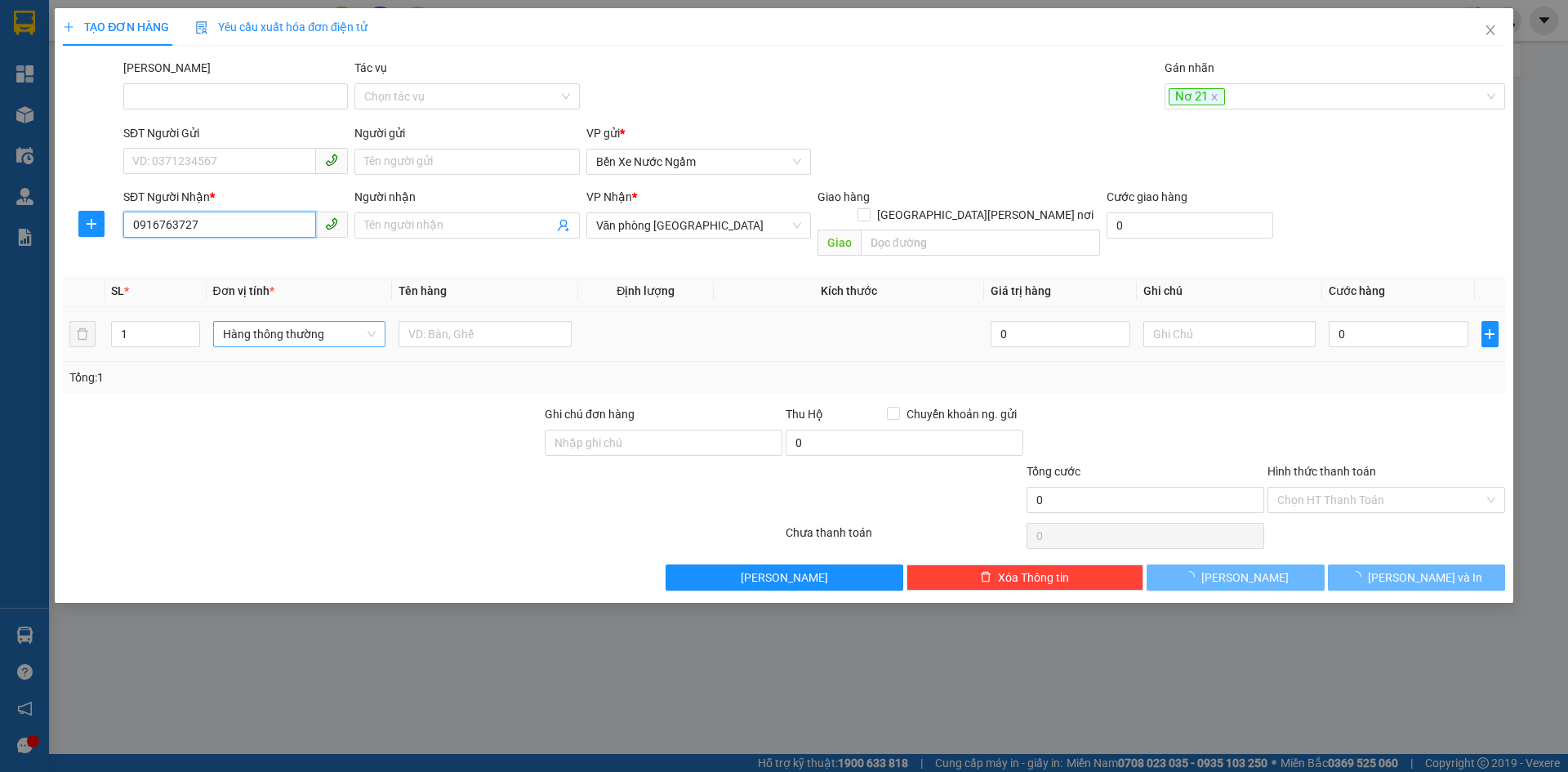
click at [256, 322] on span "Hàng thông thường" at bounding box center [300, 333] width 154 height 25
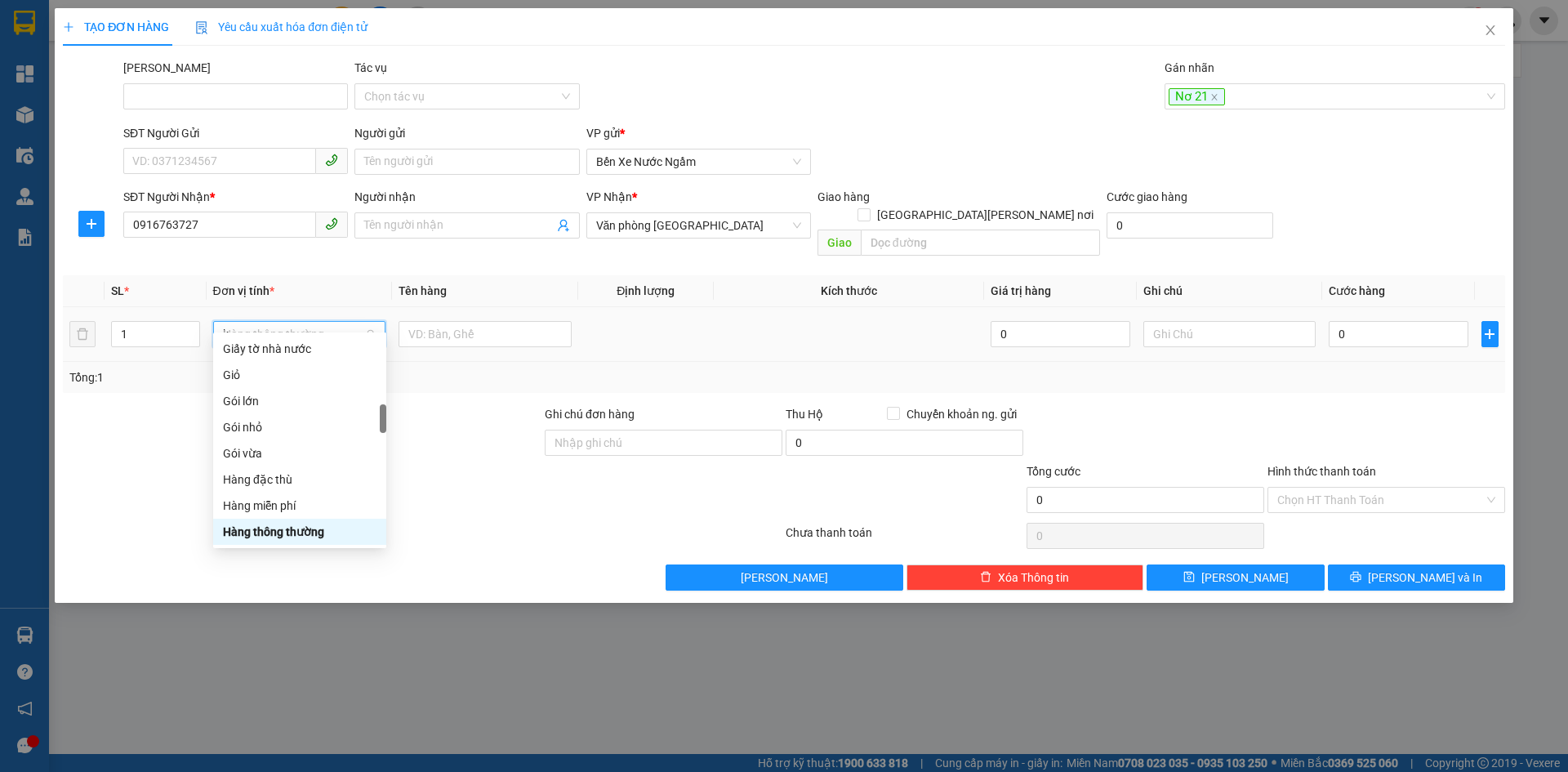
scroll to position [0, 0]
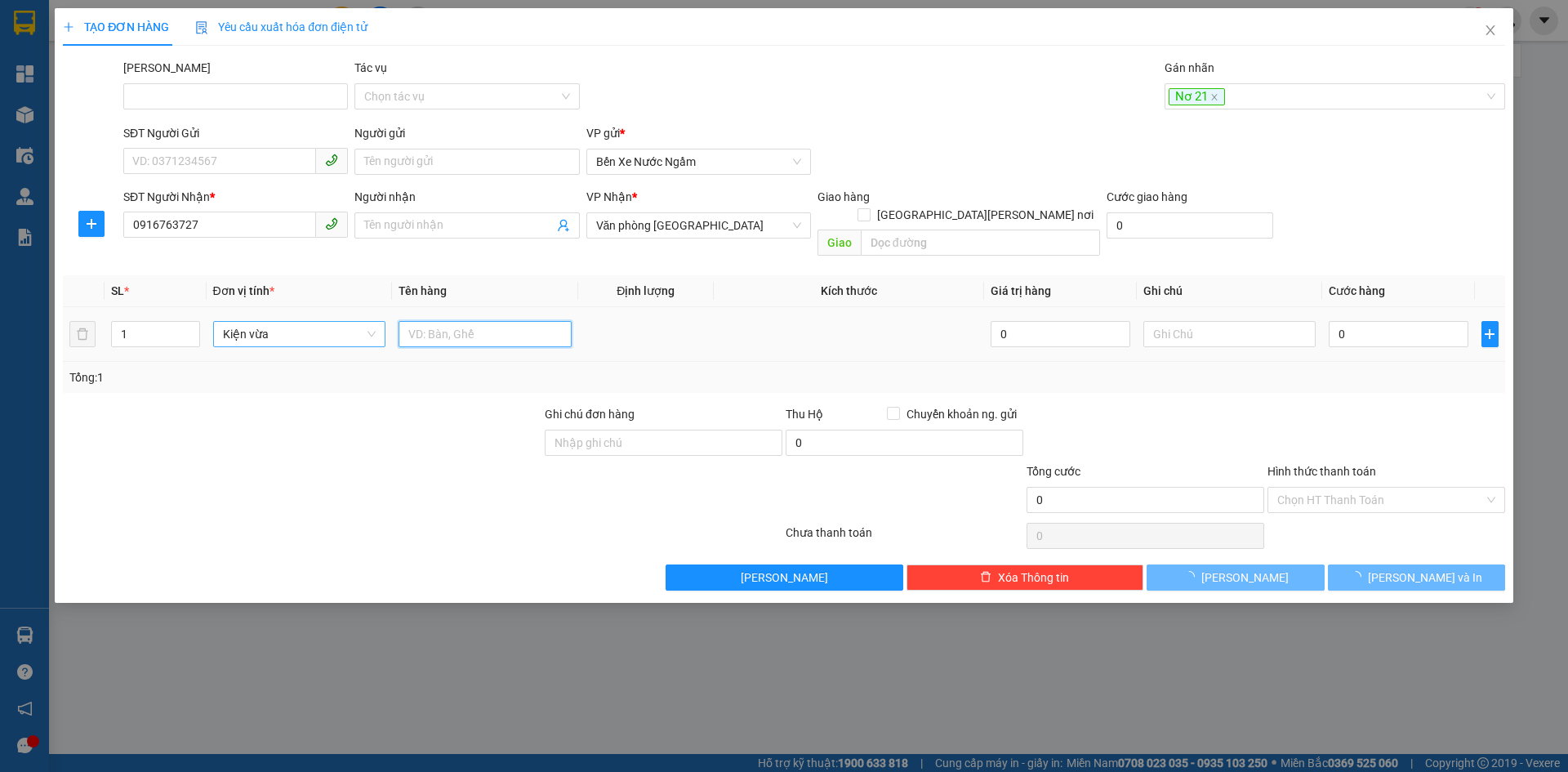
click at [435, 322] on input "text" at bounding box center [485, 334] width 174 height 26
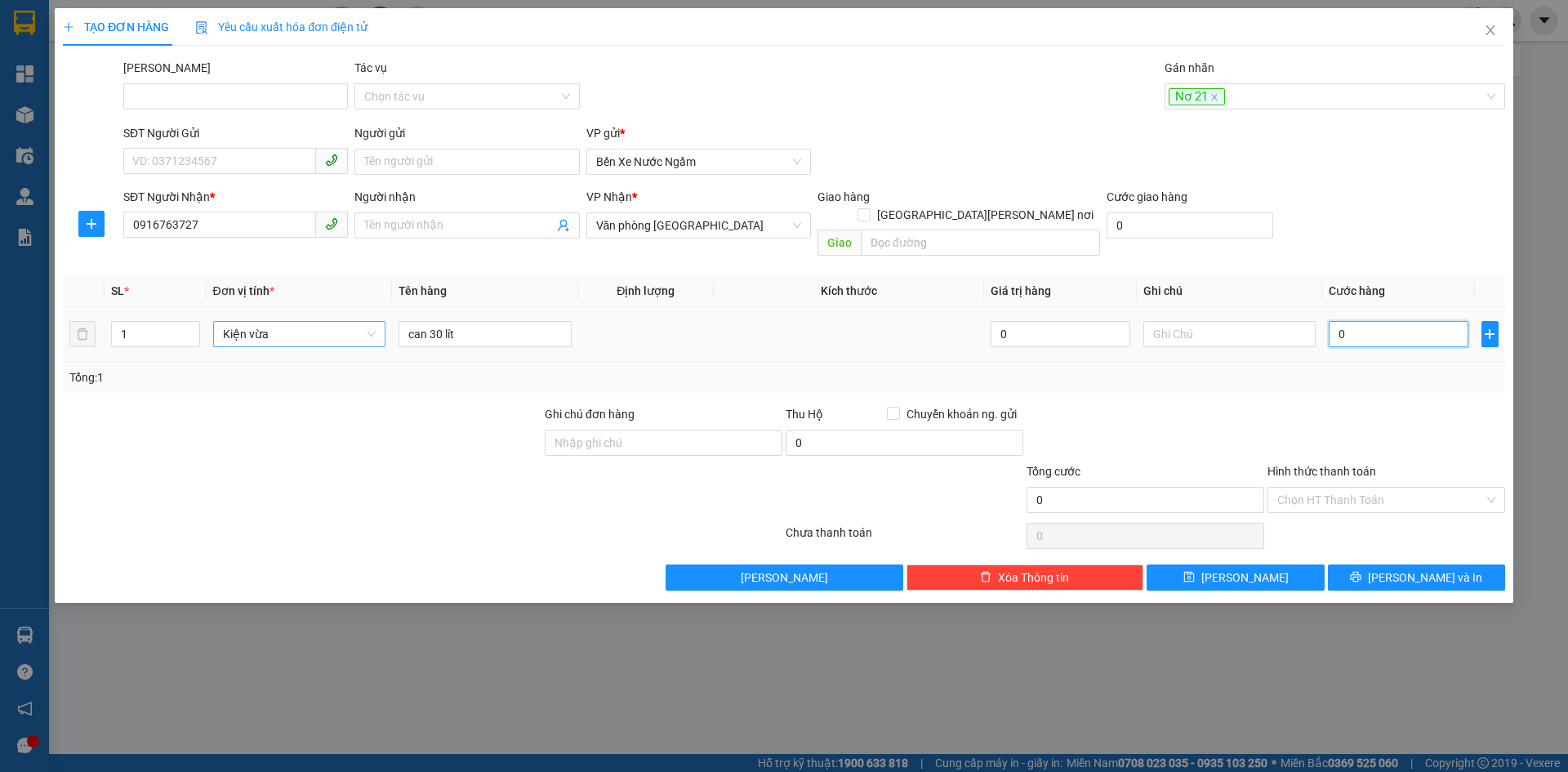
click at [1407, 326] on input "0" at bounding box center [1398, 334] width 139 height 26
click at [1181, 565] on button "Lưu" at bounding box center [1235, 578] width 178 height 26
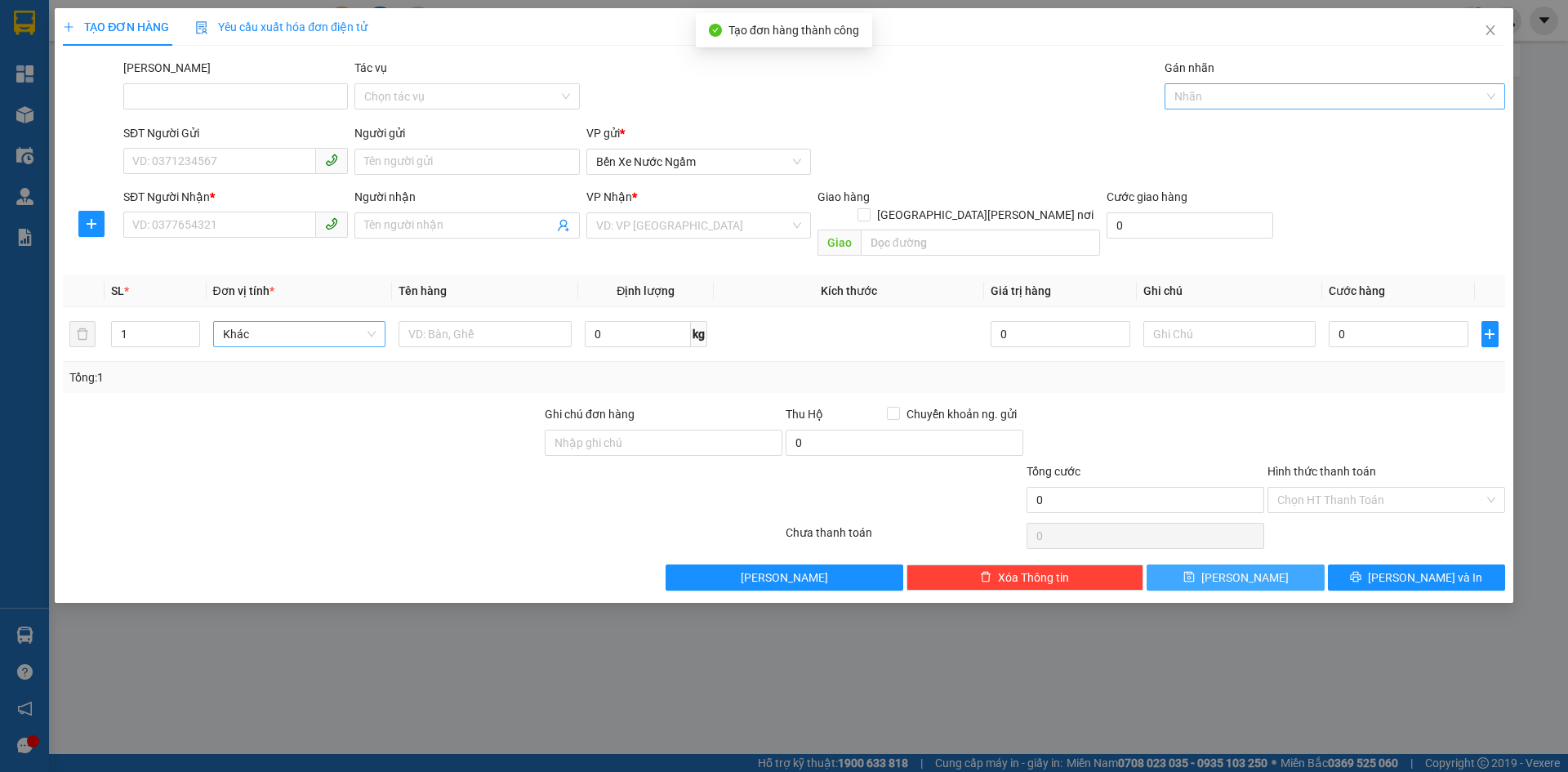
click at [1218, 98] on div at bounding box center [1326, 96] width 316 height 20
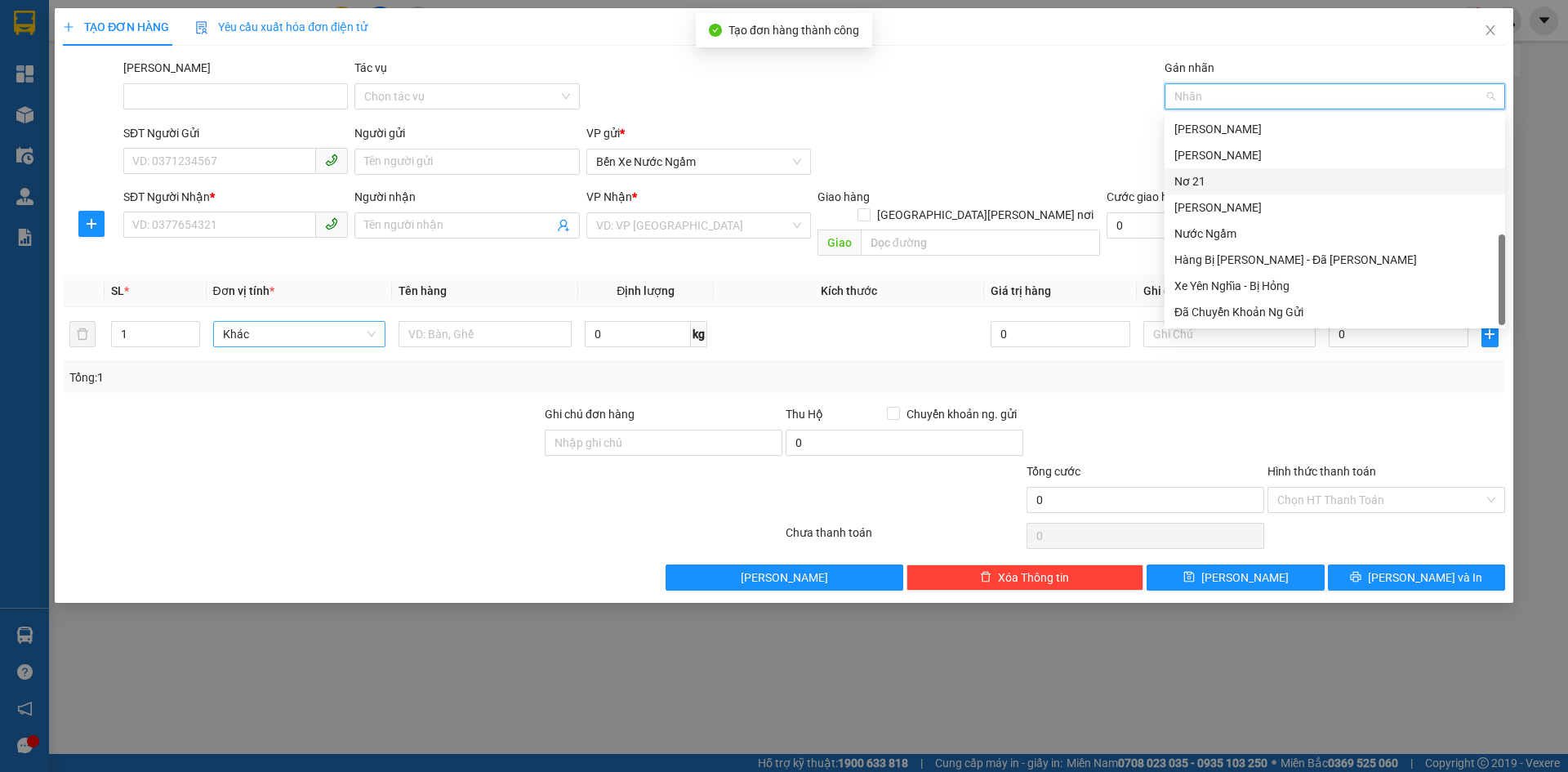
click at [1202, 178] on div "Nơ 21" at bounding box center [1335, 182] width 321 height 18
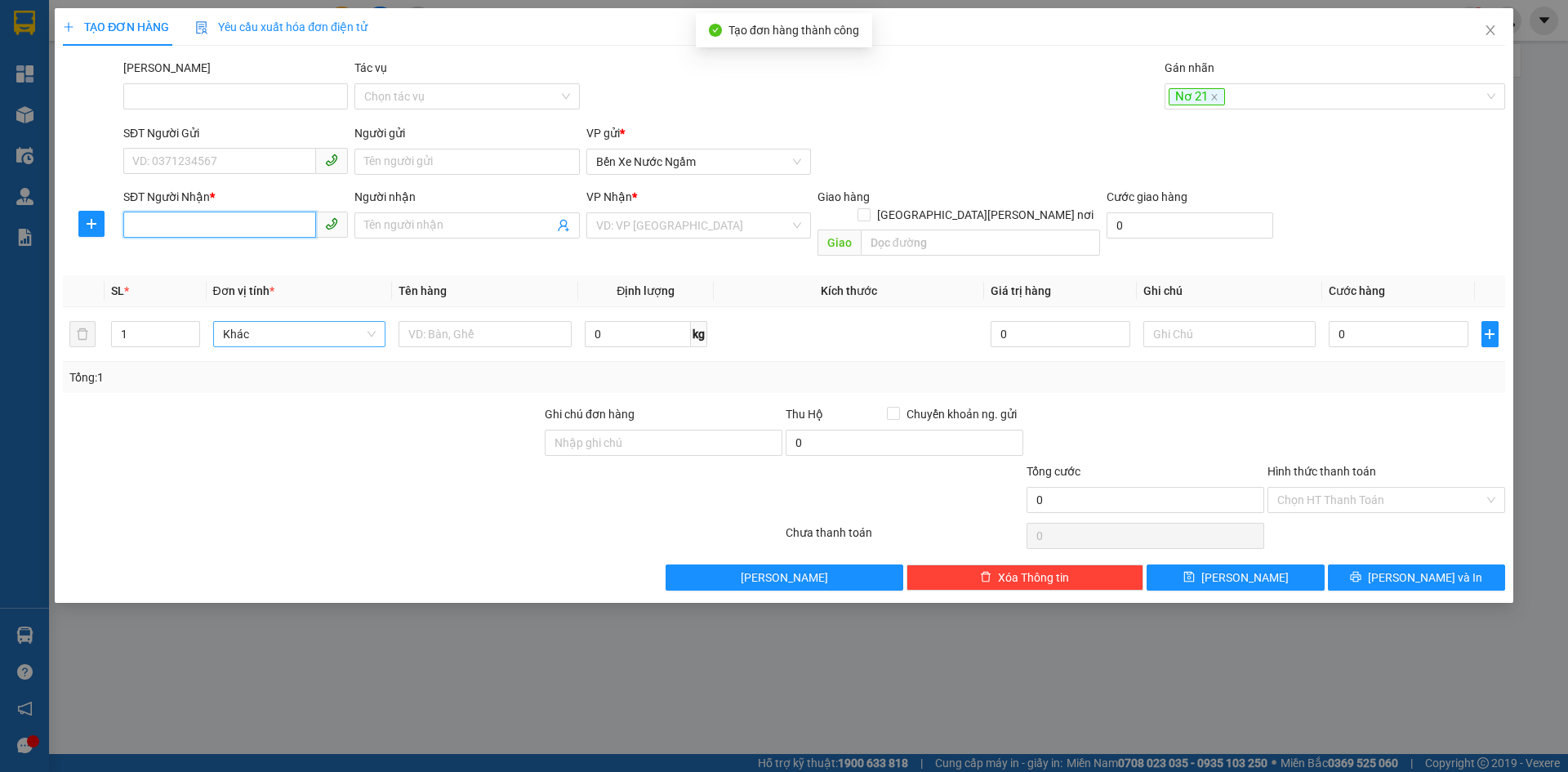
click at [193, 222] on input "SĐT Người Nhận *" at bounding box center [219, 224] width 192 height 26
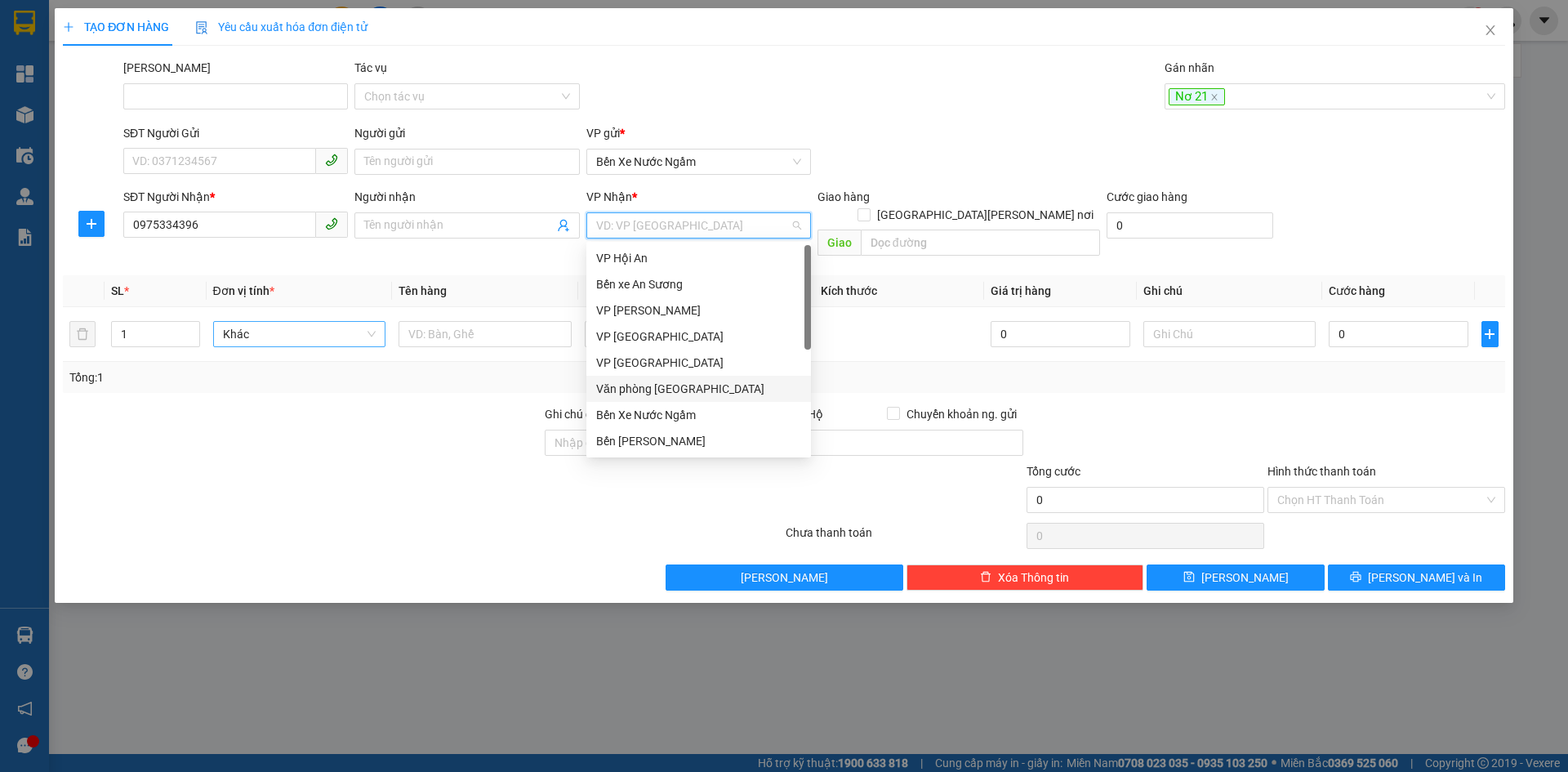
click at [667, 232] on input "search" at bounding box center [692, 225] width 193 height 25
click at [665, 386] on div "Văn phòng Đà Nẵng" at bounding box center [698, 389] width 205 height 18
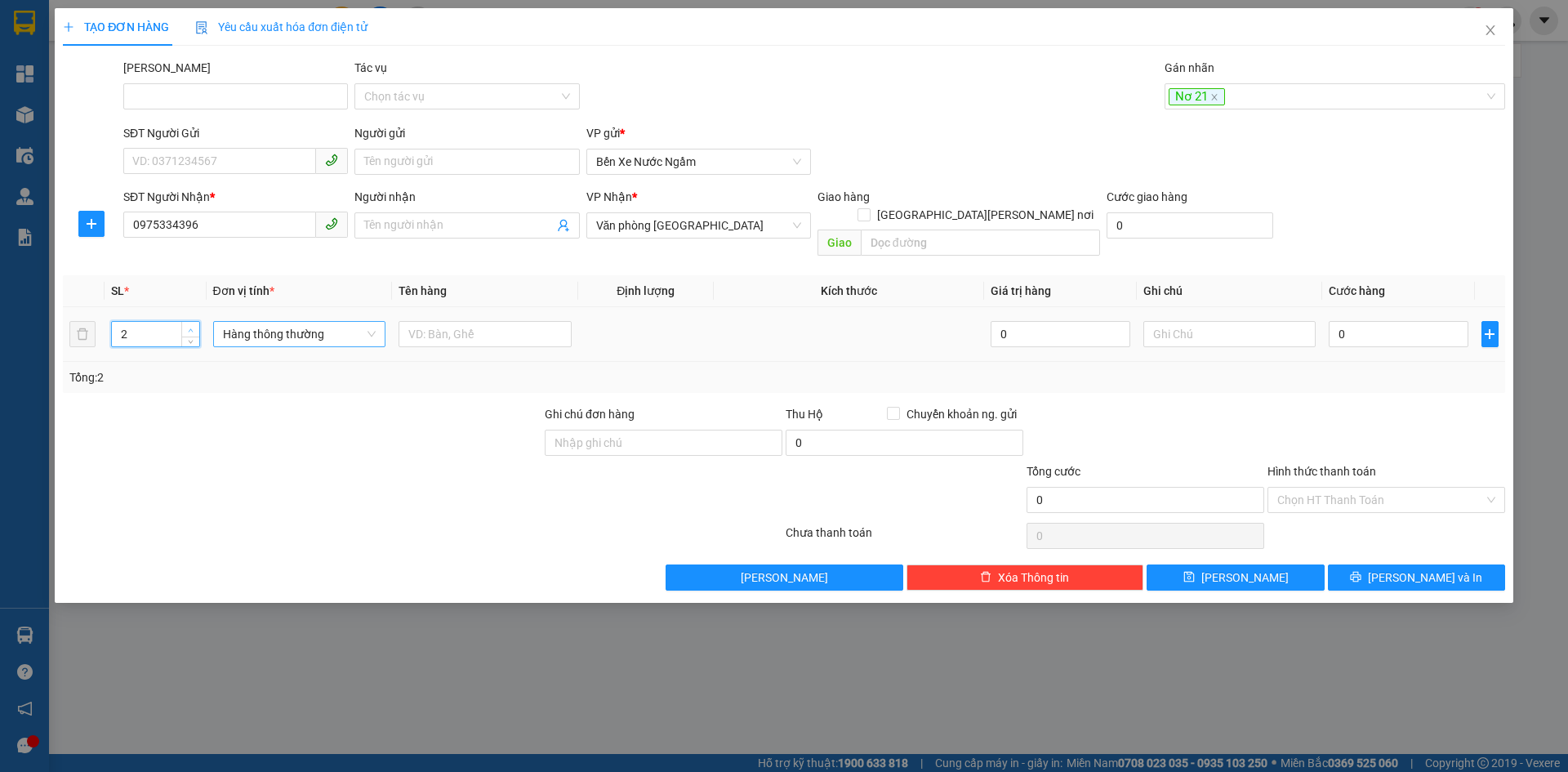
click at [190, 325] on span "up" at bounding box center [191, 330] width 10 height 10
click at [241, 322] on span "Hàng thông thường" at bounding box center [300, 333] width 154 height 25
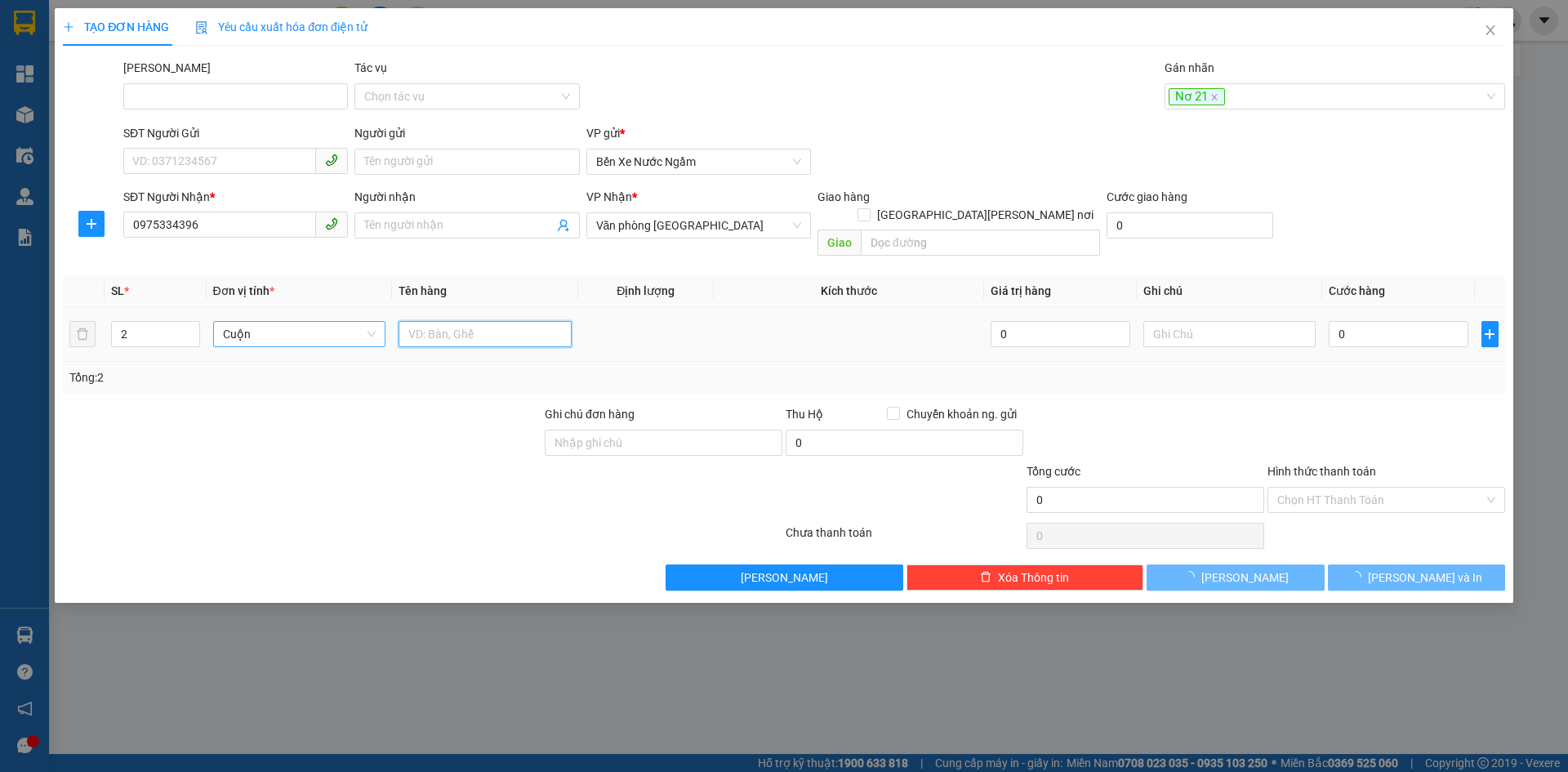
click at [474, 322] on input "text" at bounding box center [485, 334] width 174 height 26
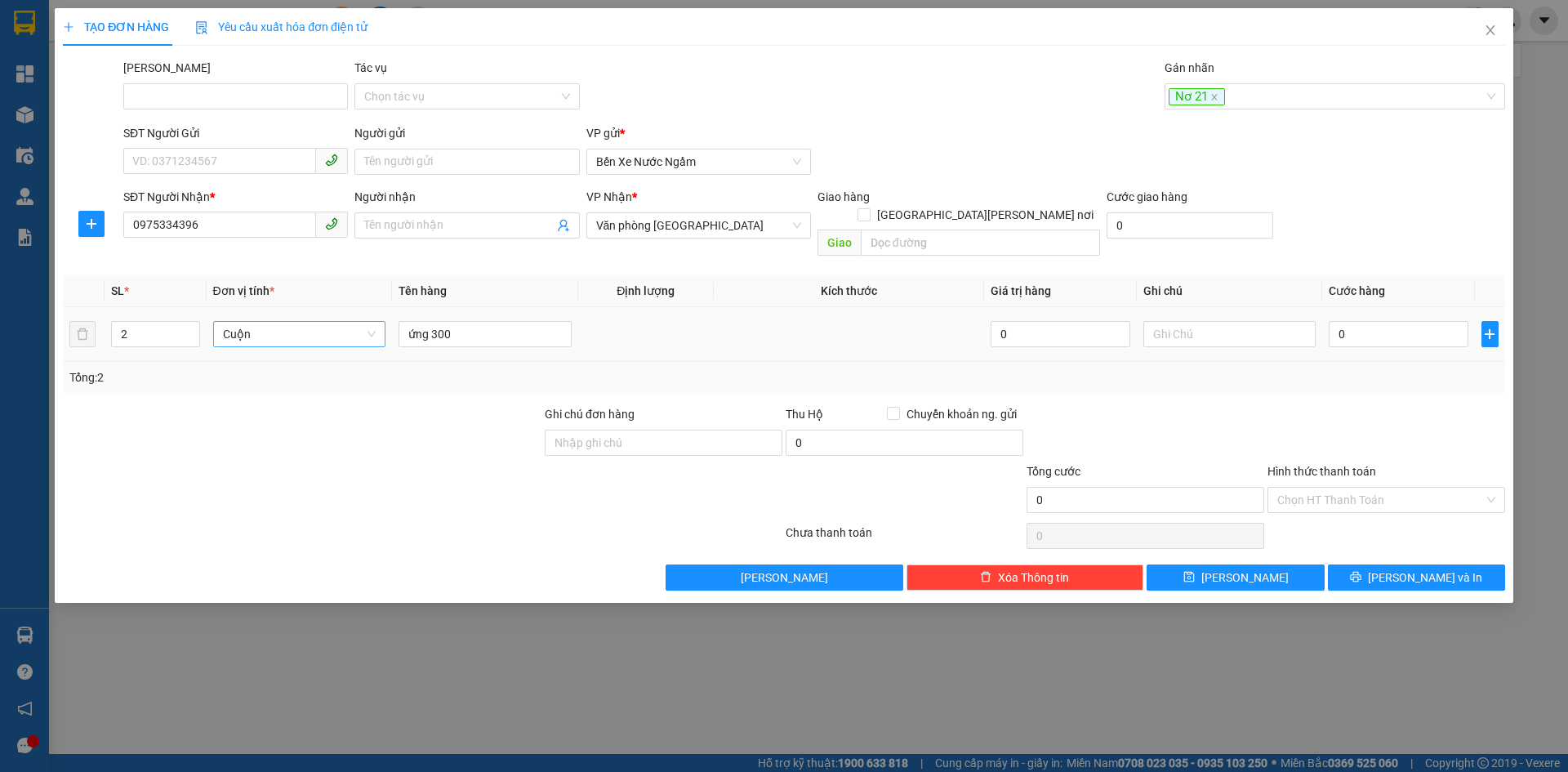
click at [1334, 318] on div "0" at bounding box center [1398, 333] width 139 height 33
click at [1371, 322] on input "0" at bounding box center [1398, 334] width 139 height 26
click at [1244, 569] on span "Lưu" at bounding box center [1245, 578] width 87 height 18
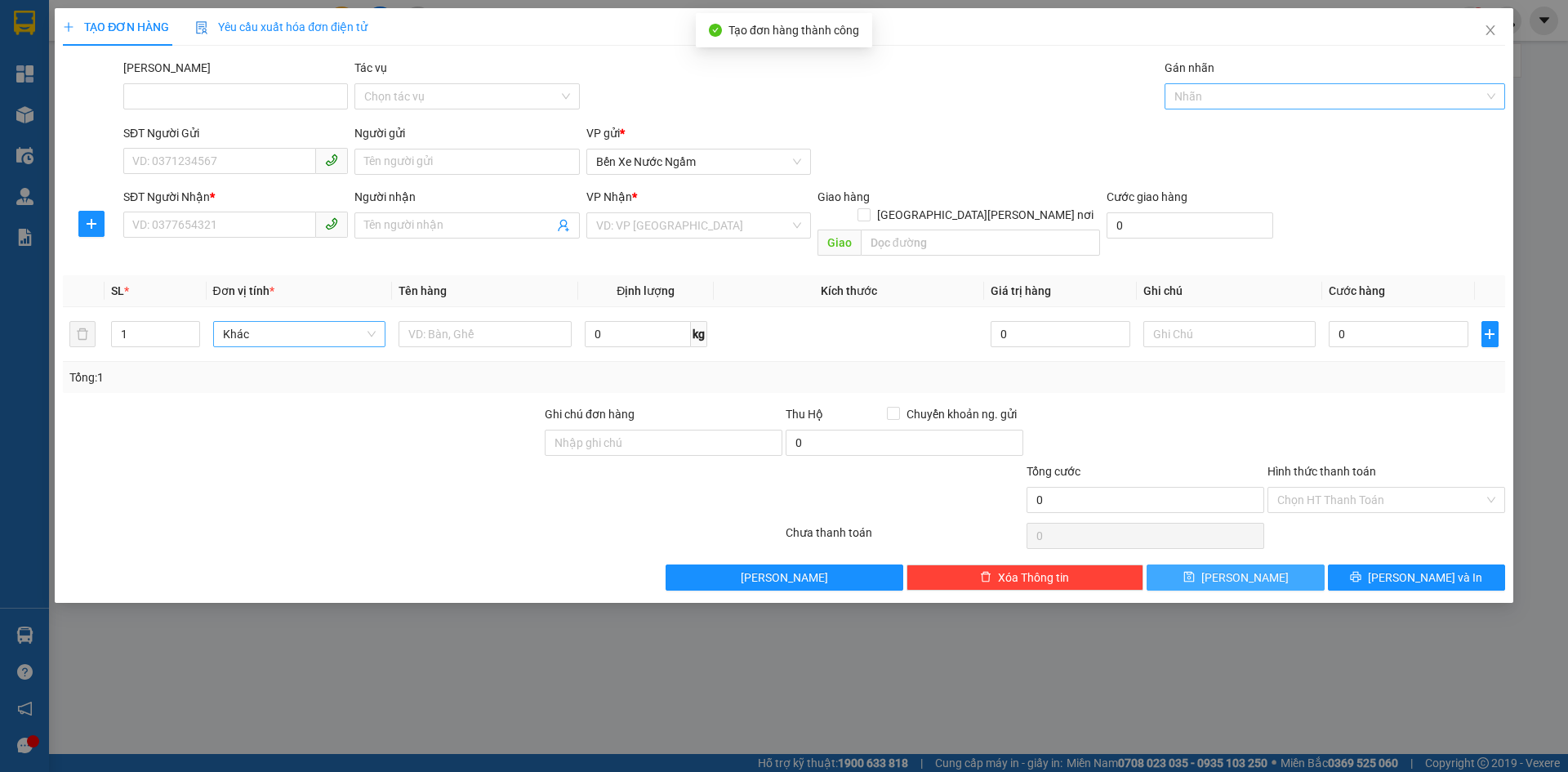
click at [1193, 99] on div at bounding box center [1326, 96] width 316 height 20
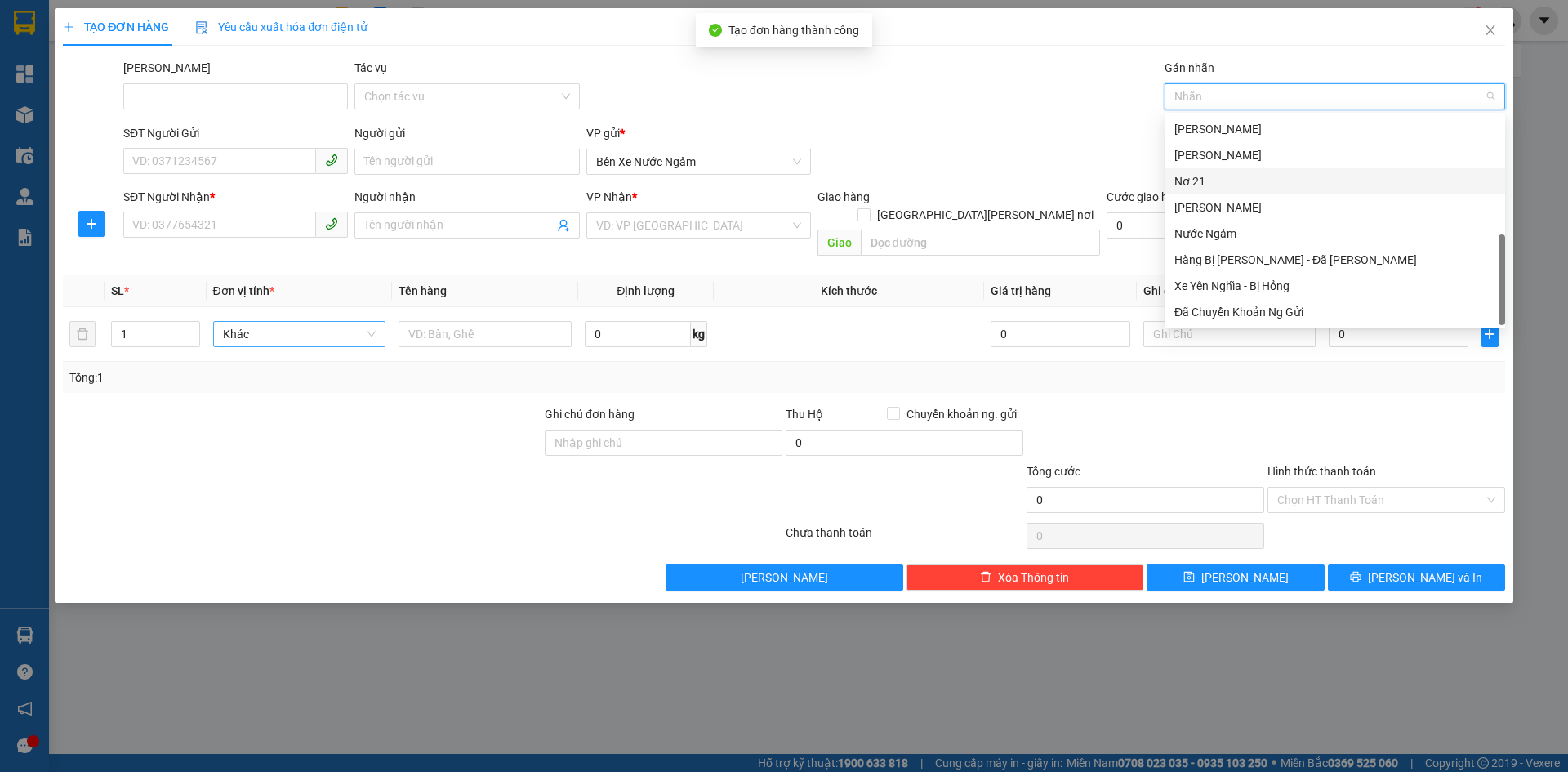
click at [1200, 185] on div "Nơ 21" at bounding box center [1335, 182] width 321 height 18
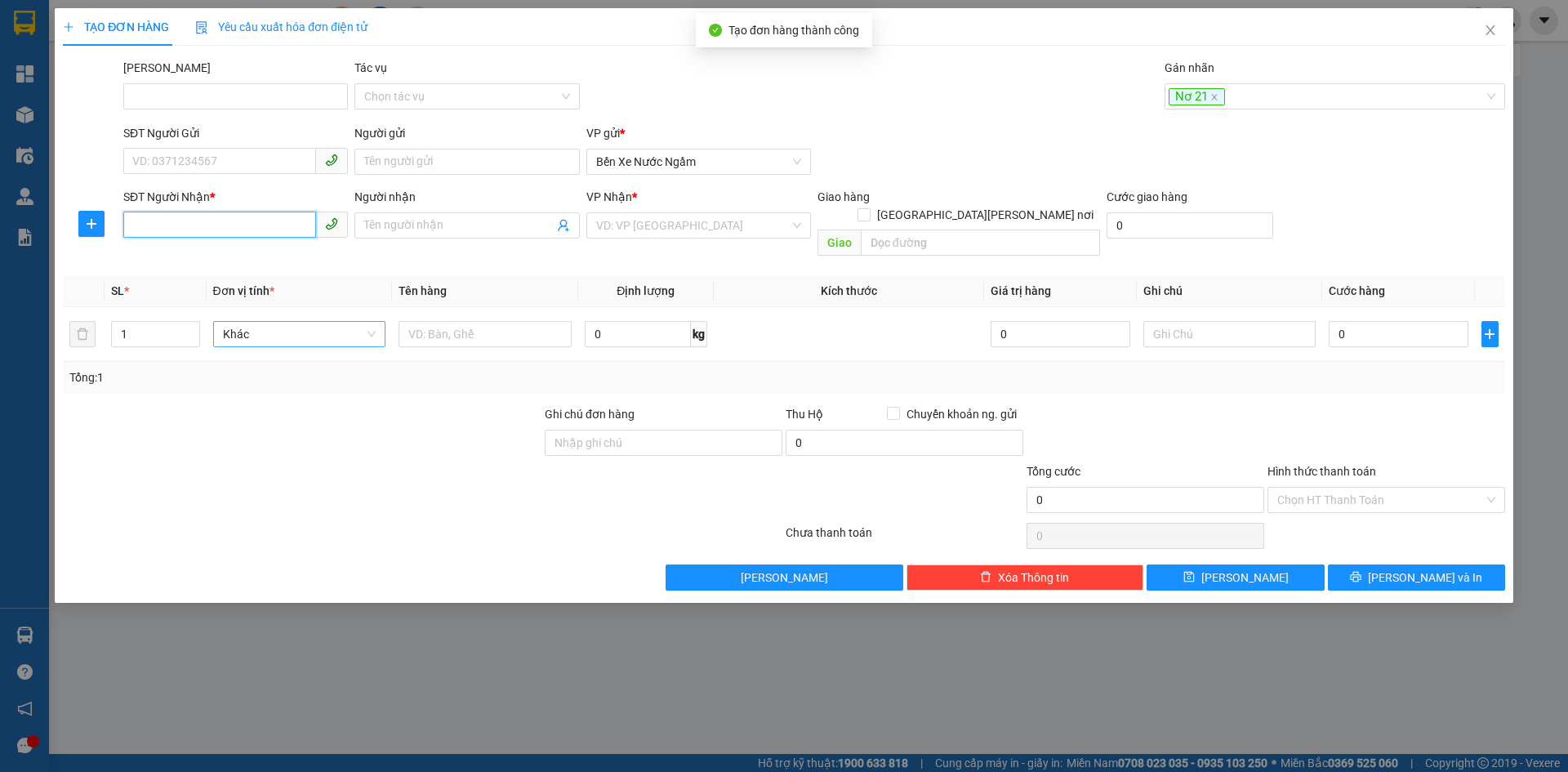
click at [166, 216] on input "SĐT Người Nhận *" at bounding box center [219, 224] width 192 height 26
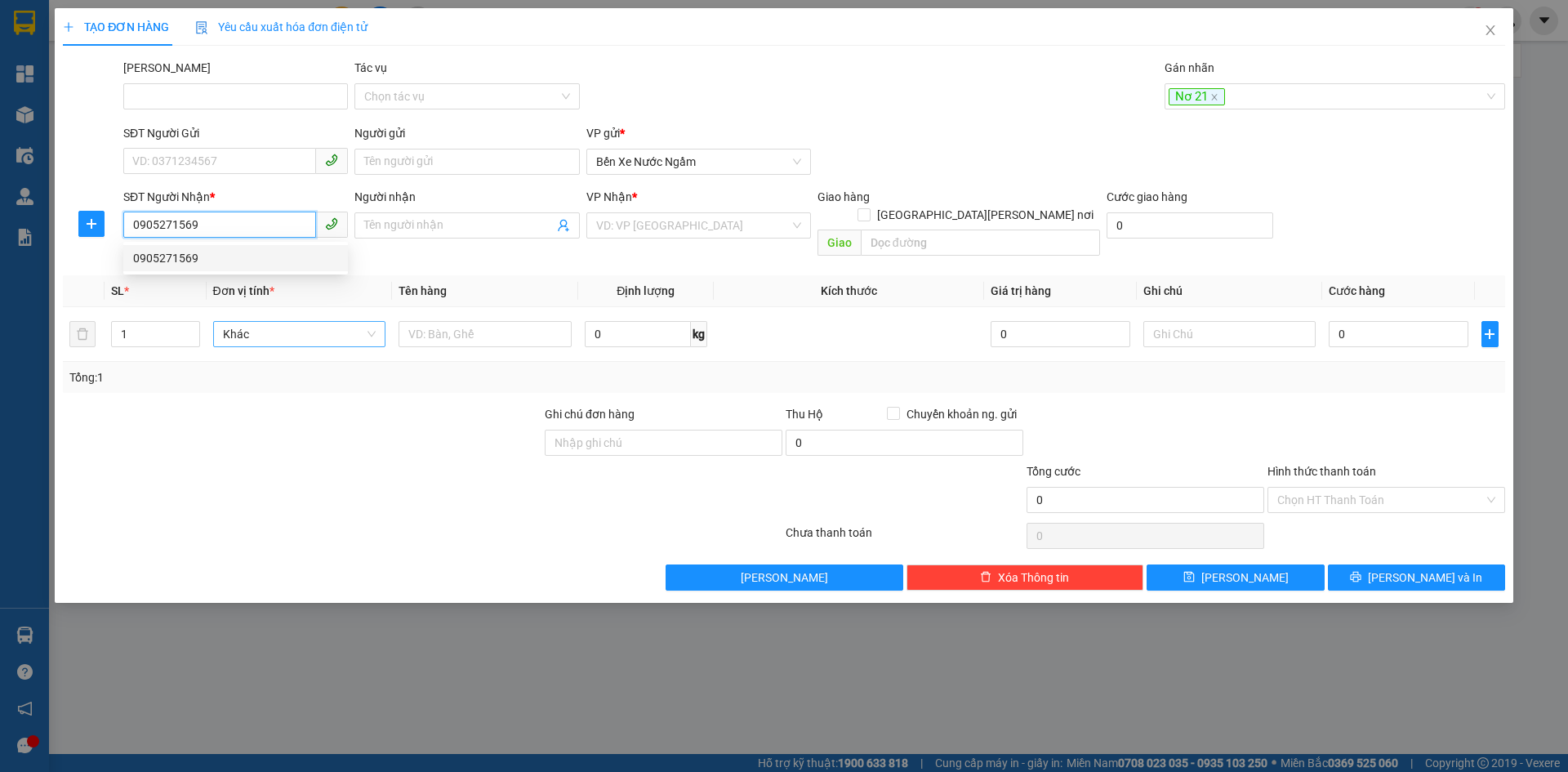
click at [163, 261] on div "0905271569" at bounding box center [235, 258] width 205 height 18
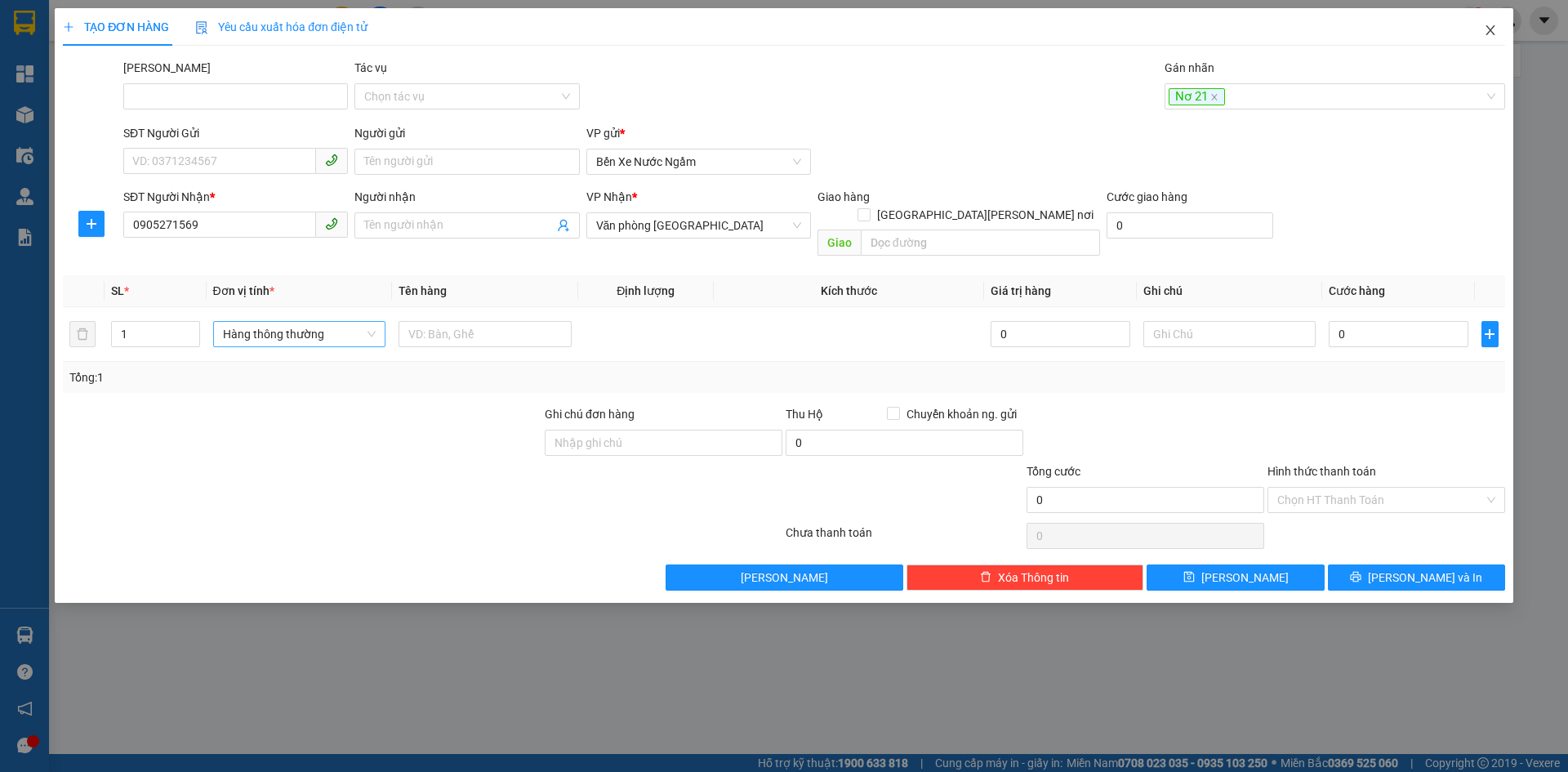
click at [1496, 30] on icon "close" at bounding box center [1490, 30] width 13 height 13
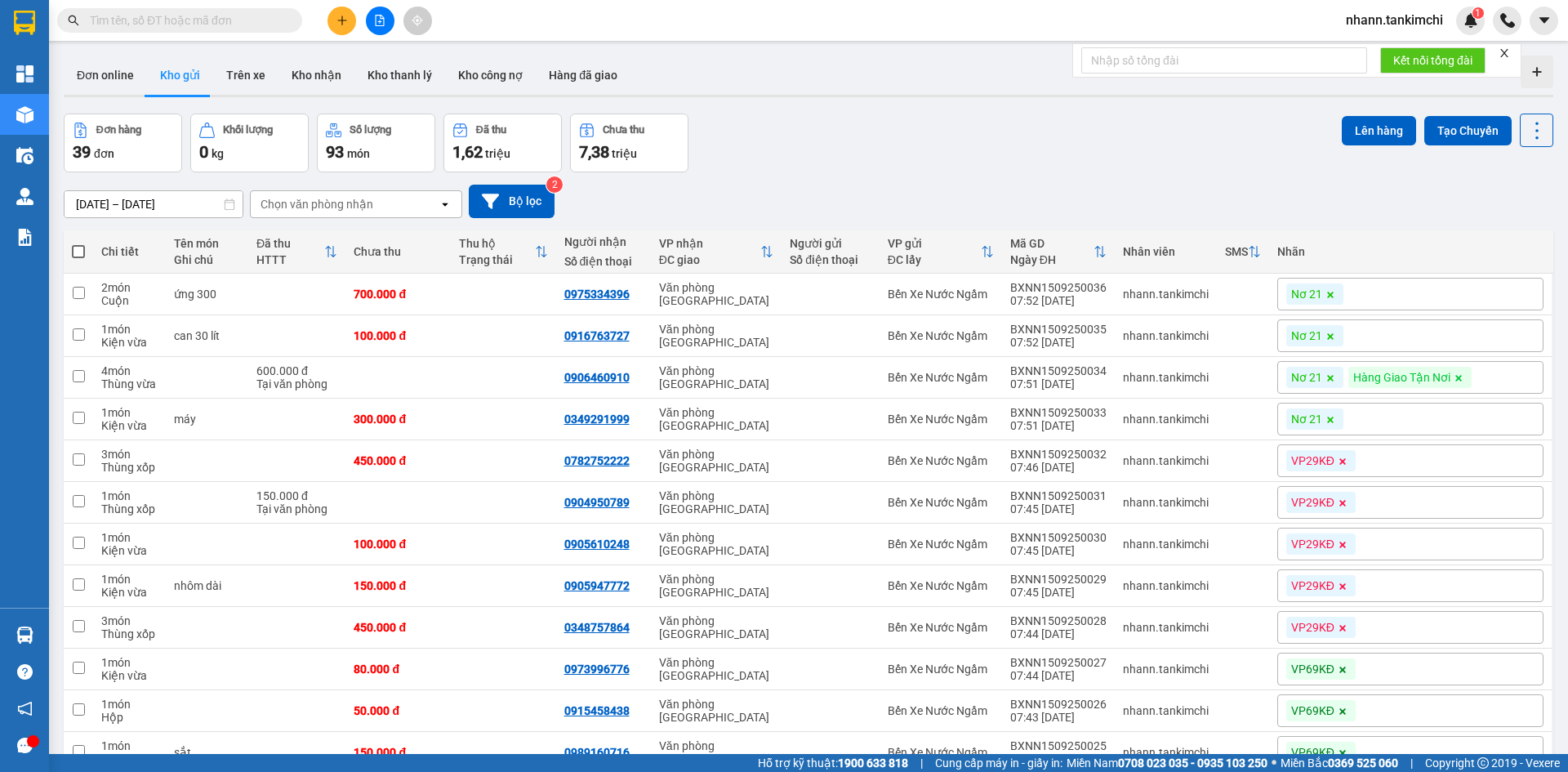
click at [150, 23] on input "text" at bounding box center [186, 21] width 192 height 18
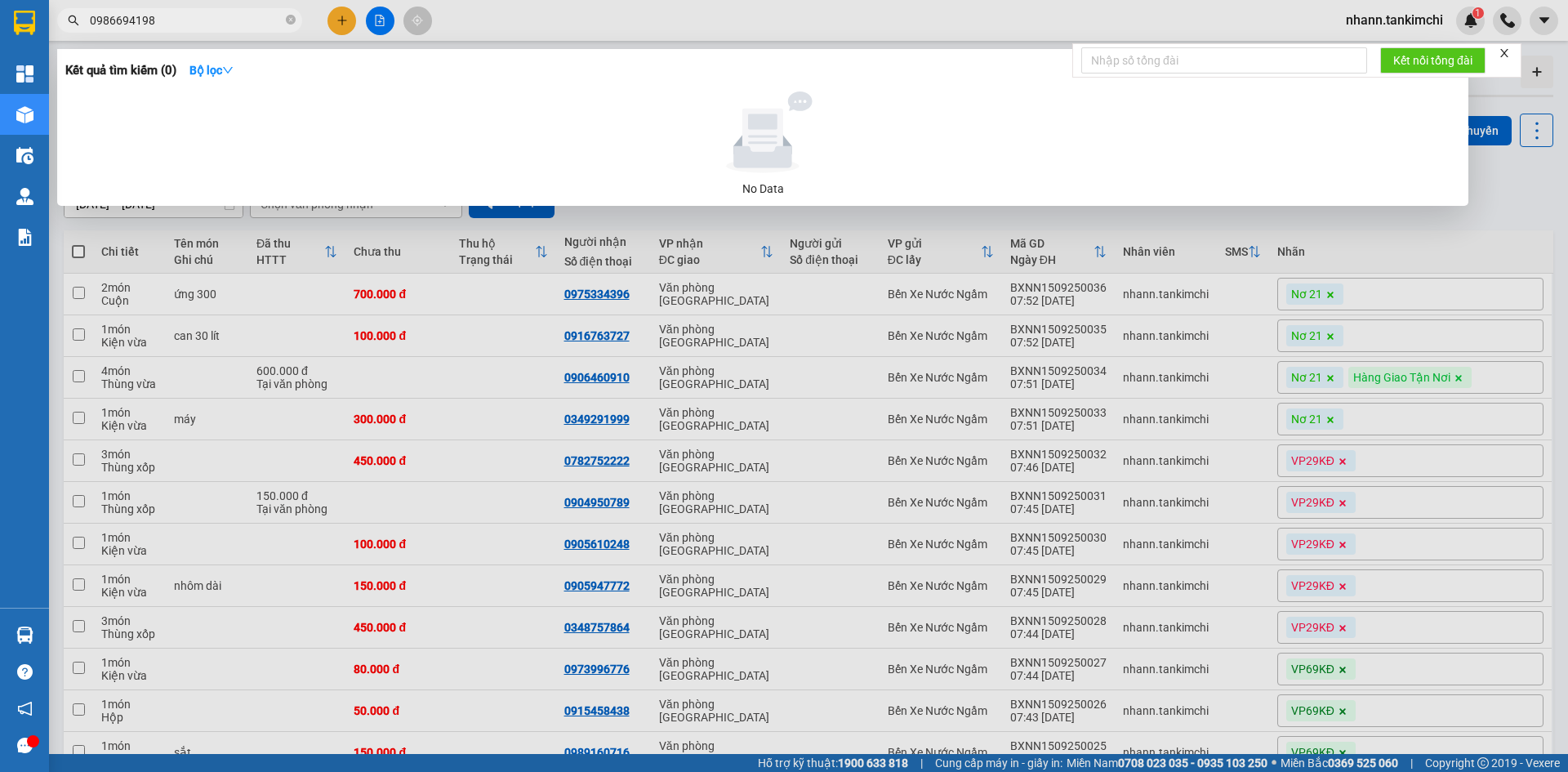
click at [114, 17] on input "0986694198" at bounding box center [186, 21] width 192 height 18
click at [132, 15] on input "0986694198" at bounding box center [186, 21] width 192 height 18
click at [134, 16] on input "0986697198" at bounding box center [186, 21] width 192 height 18
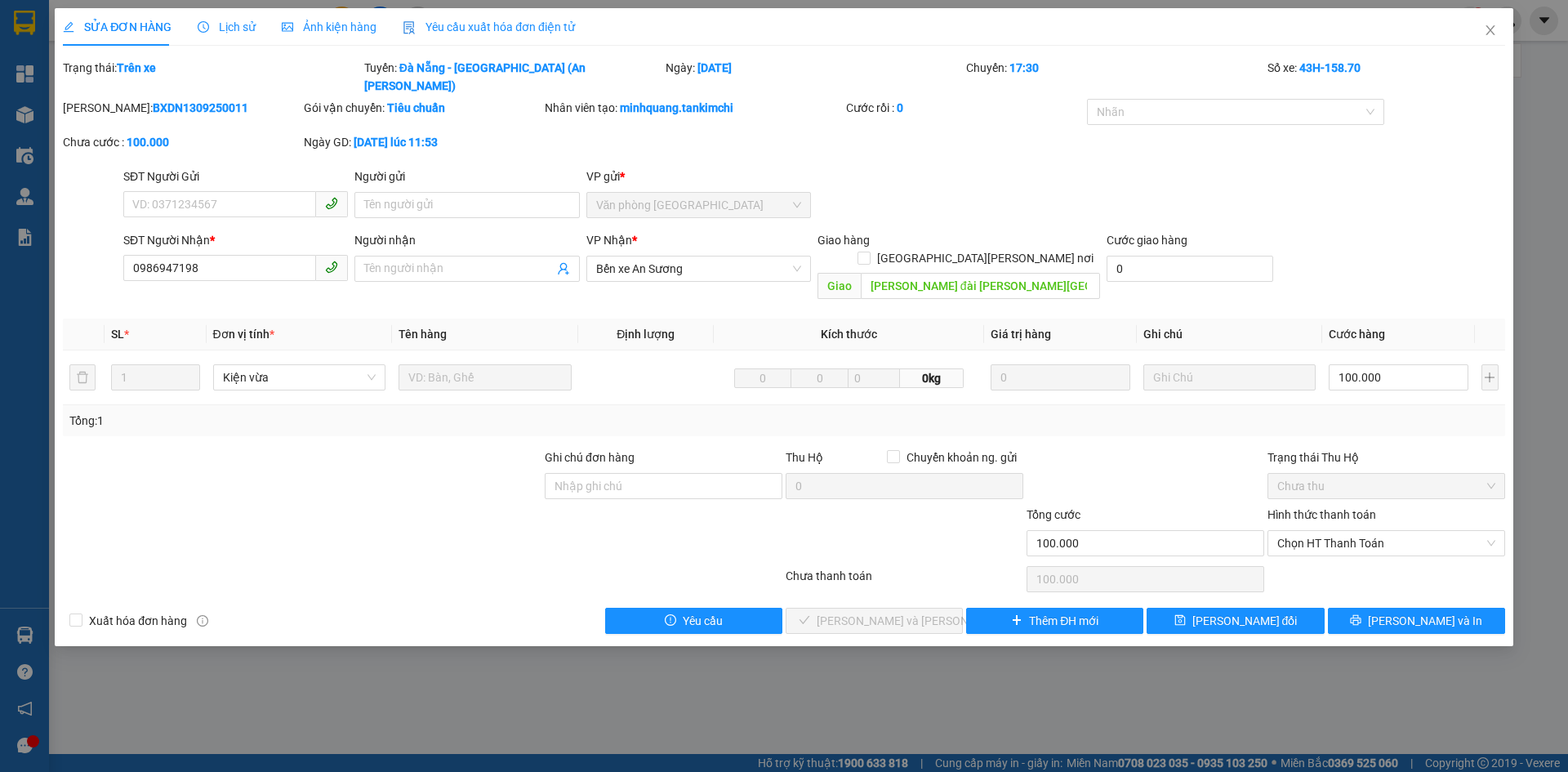
click at [320, 28] on span "Ảnh kiện hàng" at bounding box center [329, 27] width 95 height 13
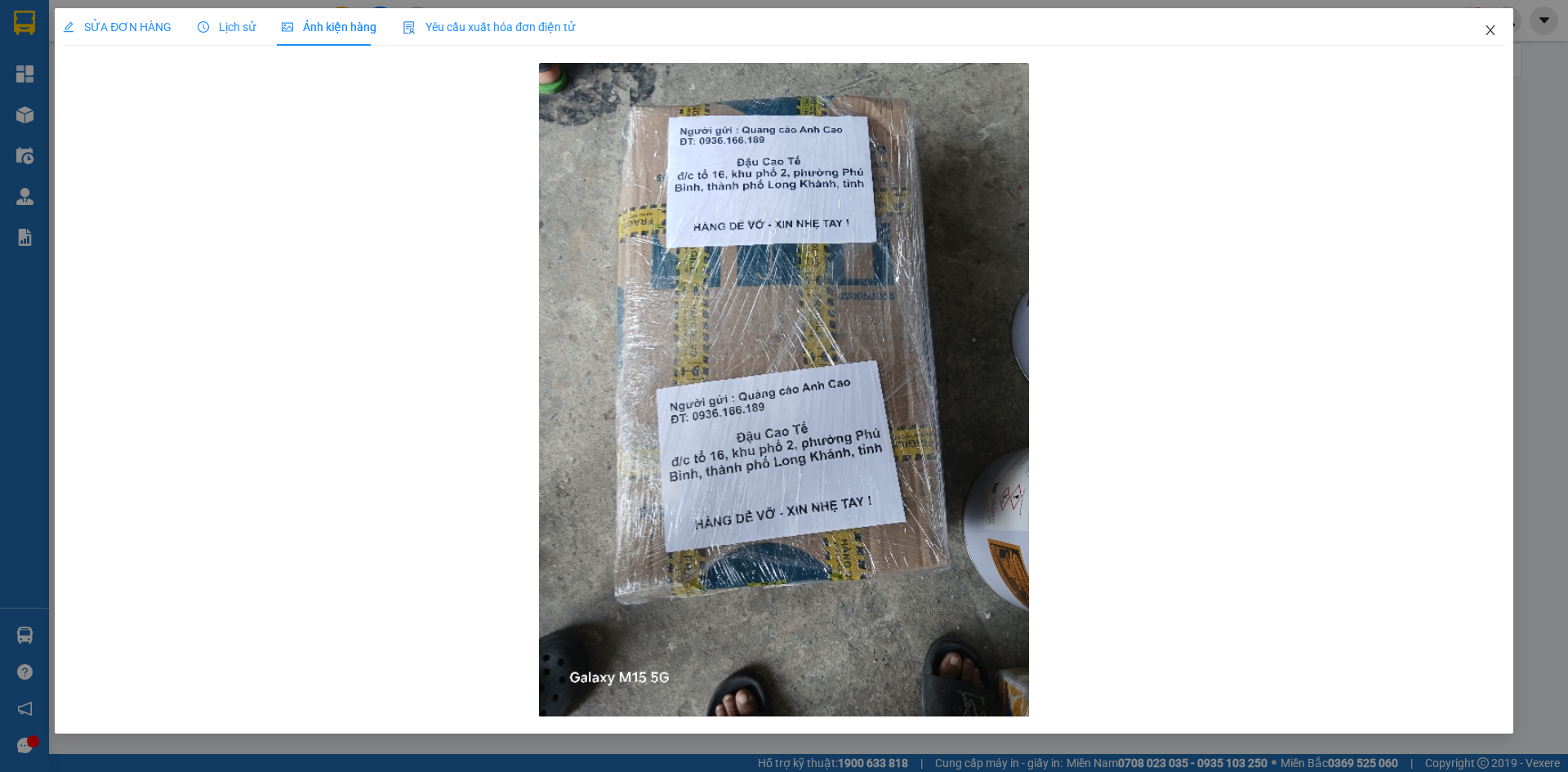
click at [1494, 32] on icon "close" at bounding box center [1490, 30] width 13 height 13
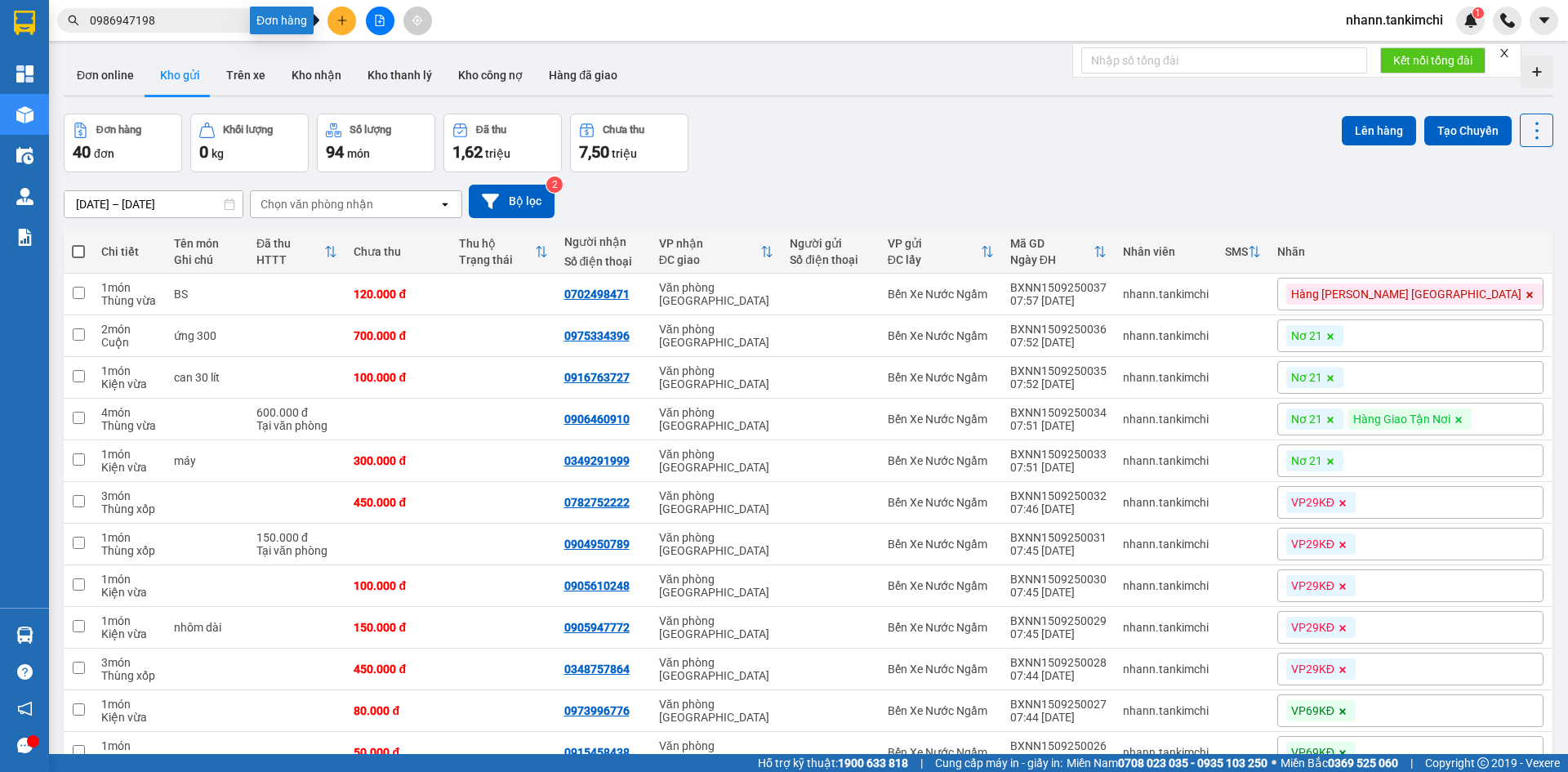
click at [349, 21] on button at bounding box center [341, 21] width 29 height 29
click at [393, 63] on div "Tạo đơn hàng" at bounding box center [407, 62] width 71 height 18
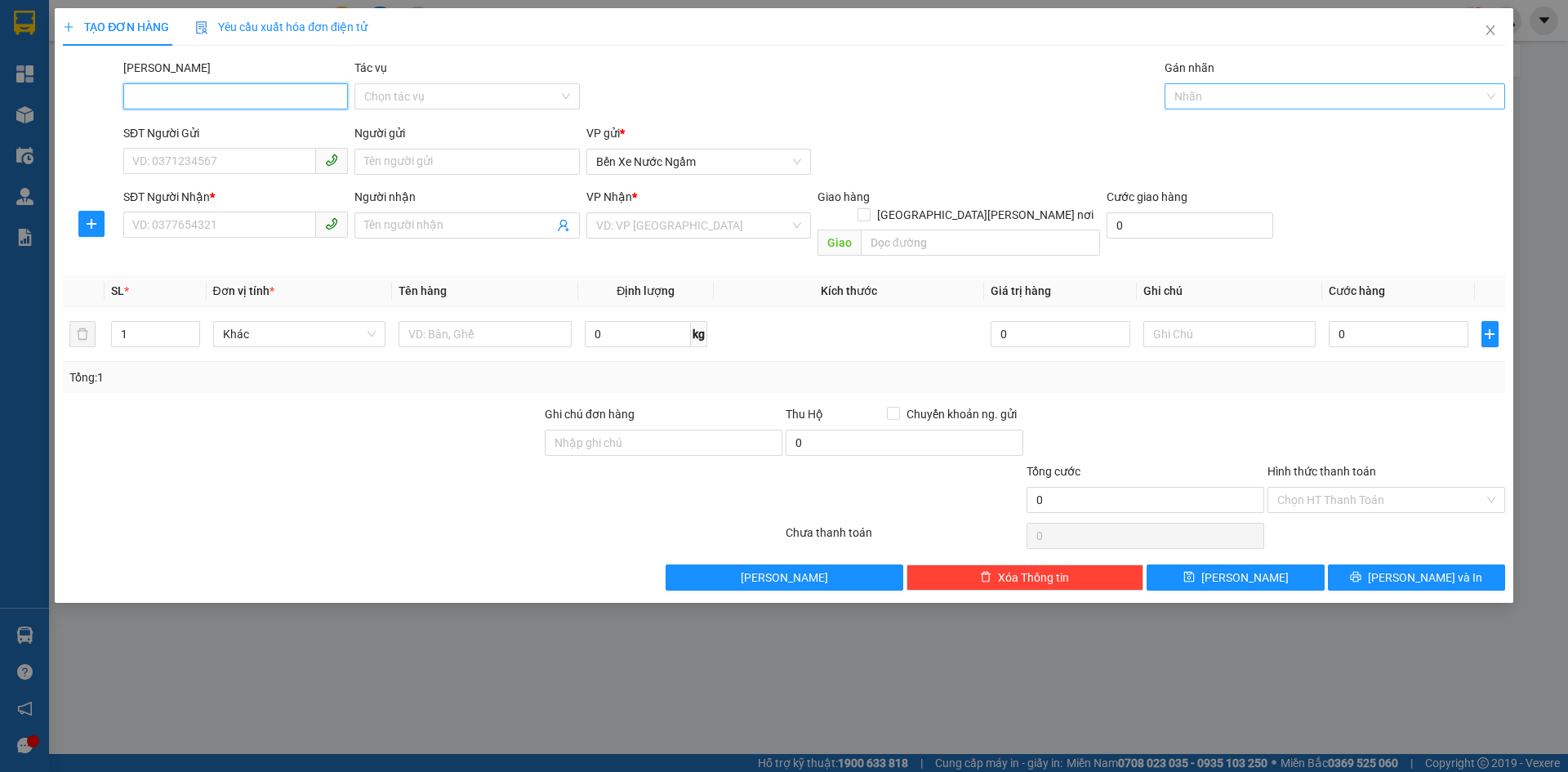
click at [1282, 95] on div at bounding box center [1326, 96] width 316 height 20
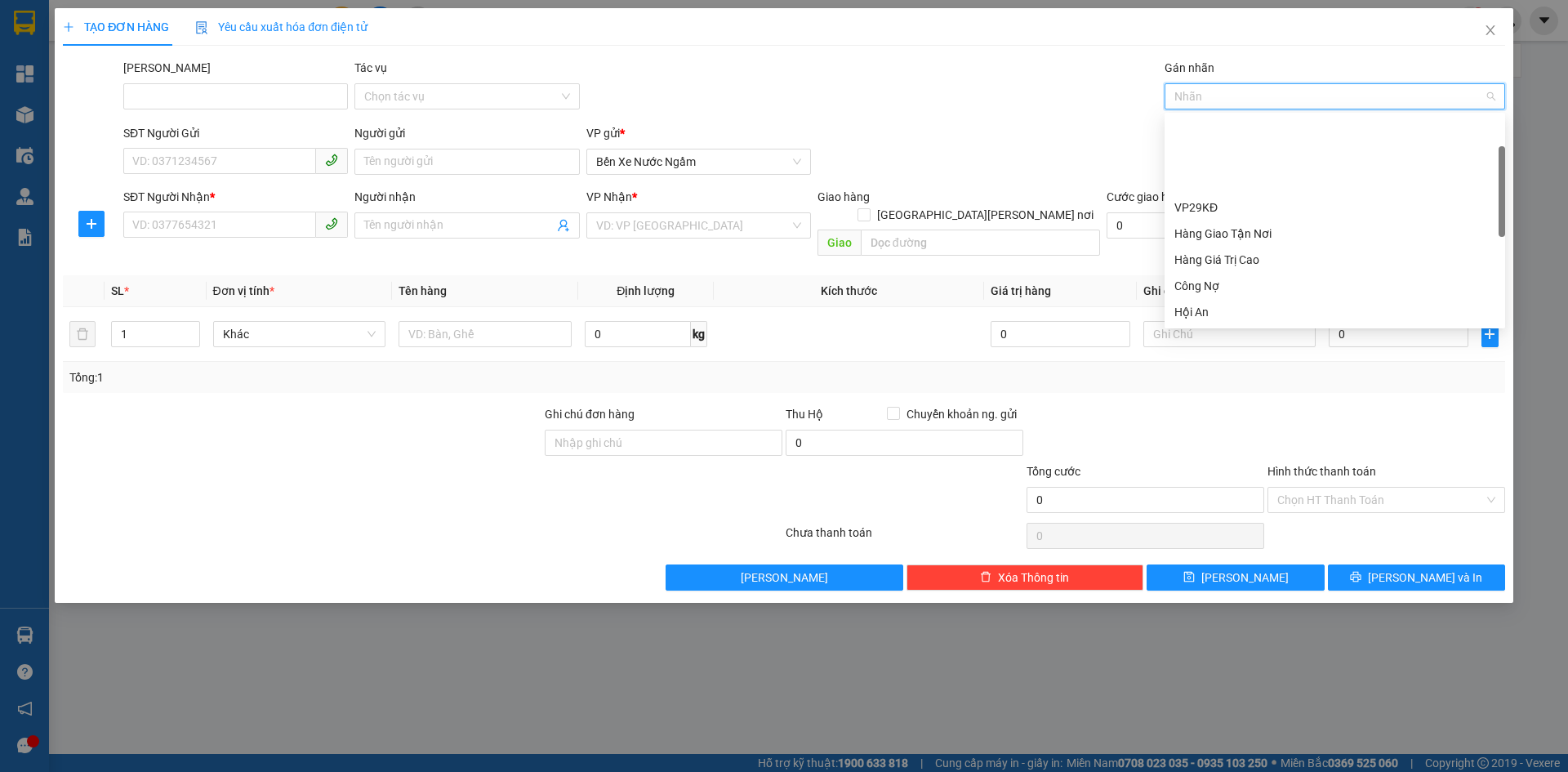
scroll to position [392, 0]
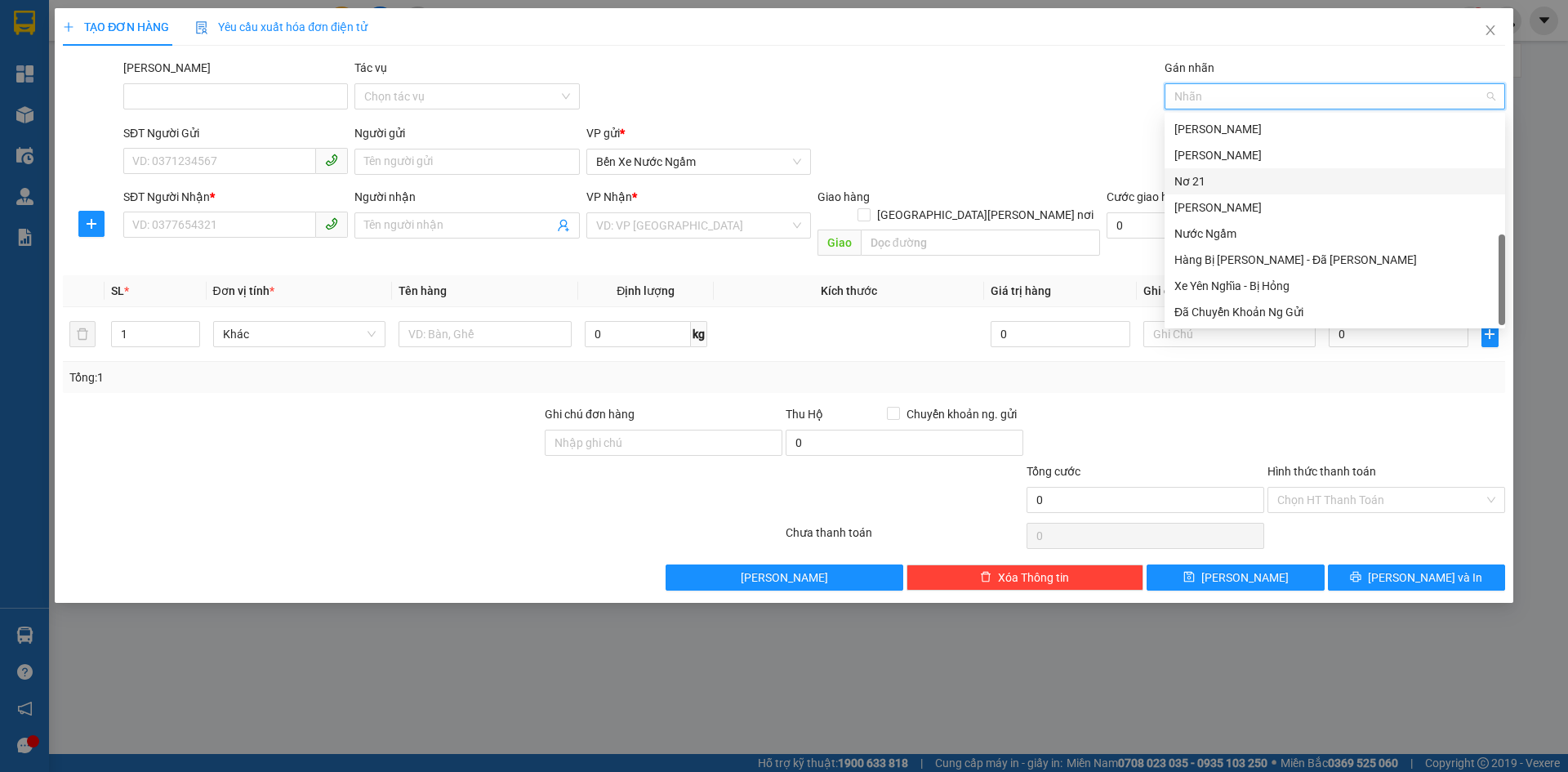
click at [1196, 184] on div "Nơ 21" at bounding box center [1335, 182] width 321 height 18
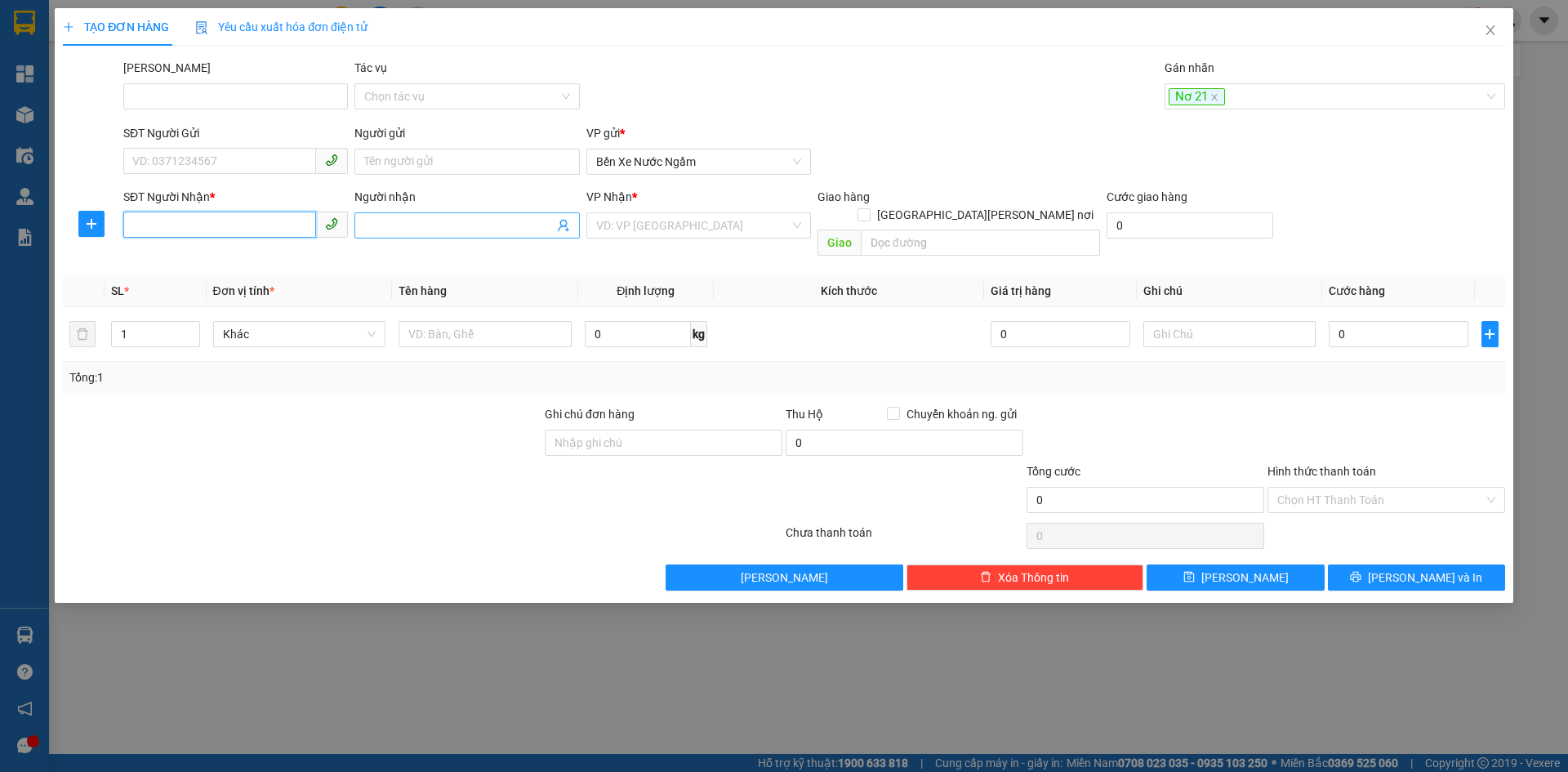
drag, startPoint x: 160, startPoint y: 230, endPoint x: 460, endPoint y: 230, distance: 300.0
click at [167, 230] on input "SĐT Người Nhận *" at bounding box center [219, 224] width 192 height 26
click at [172, 257] on div "0905271569" at bounding box center [235, 258] width 205 height 18
click at [146, 322] on input "1" at bounding box center [155, 333] width 86 height 25
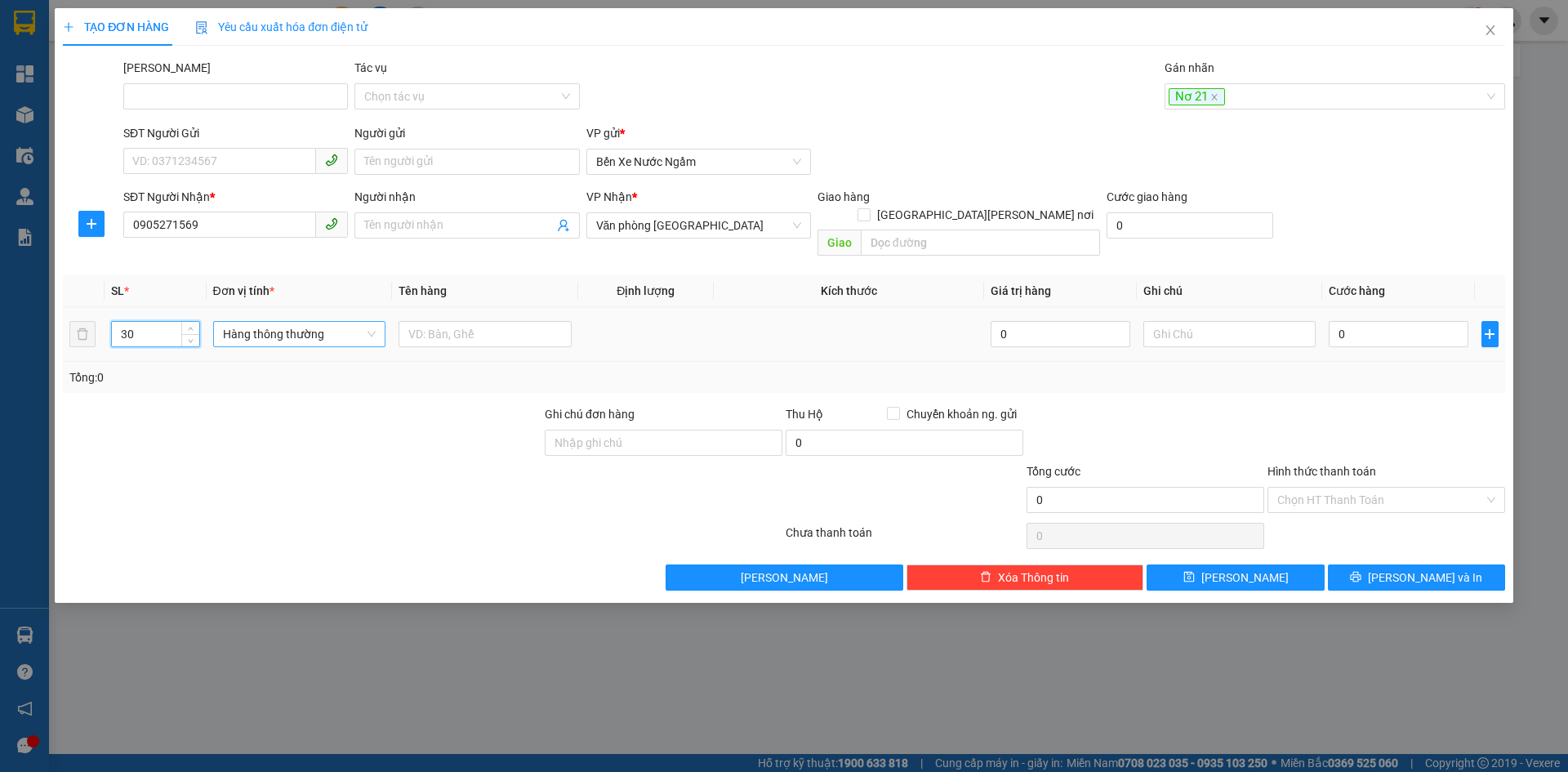
click at [277, 322] on span "Hàng thông thường" at bounding box center [300, 333] width 154 height 25
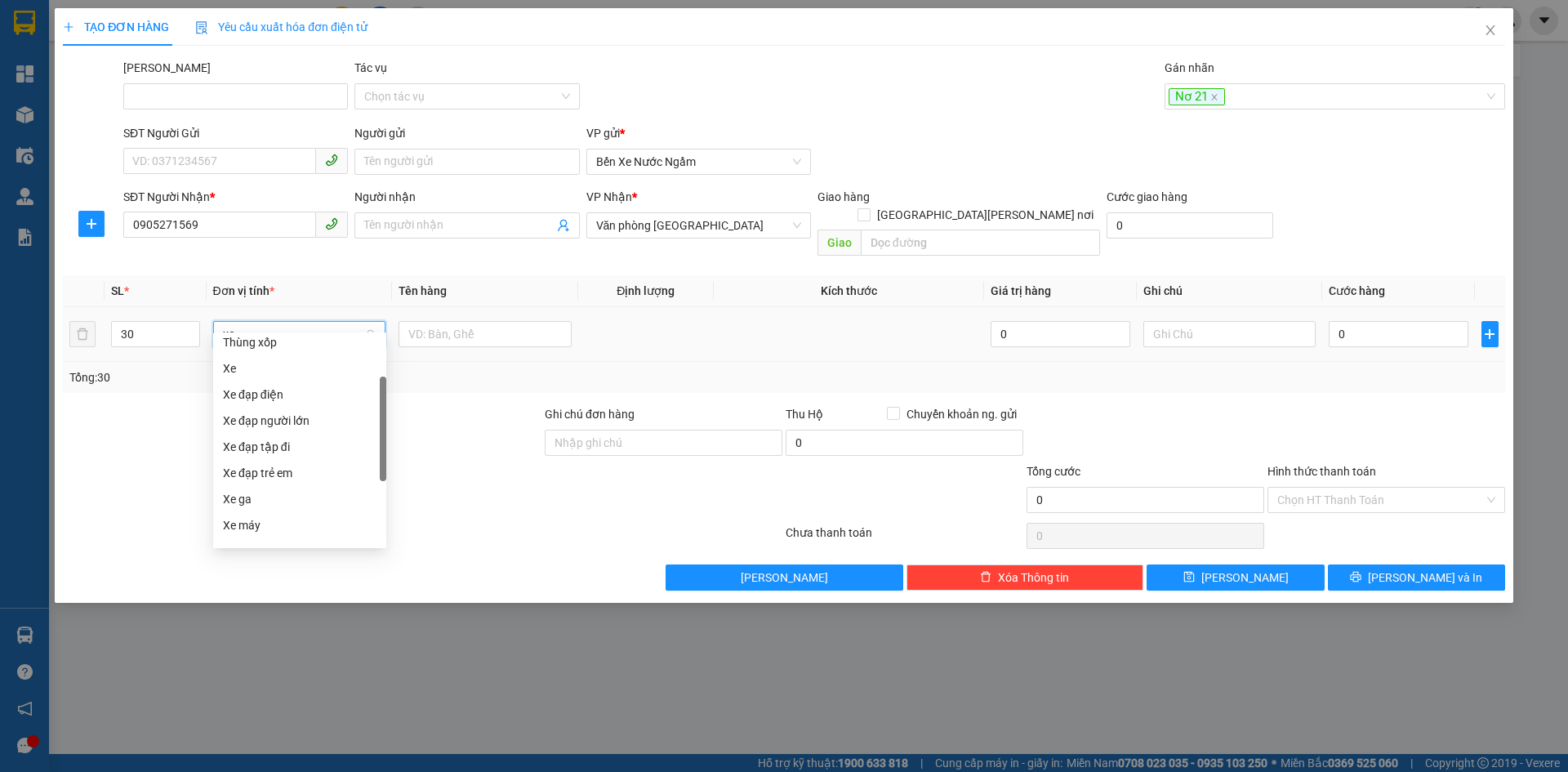
scroll to position [0, 0]
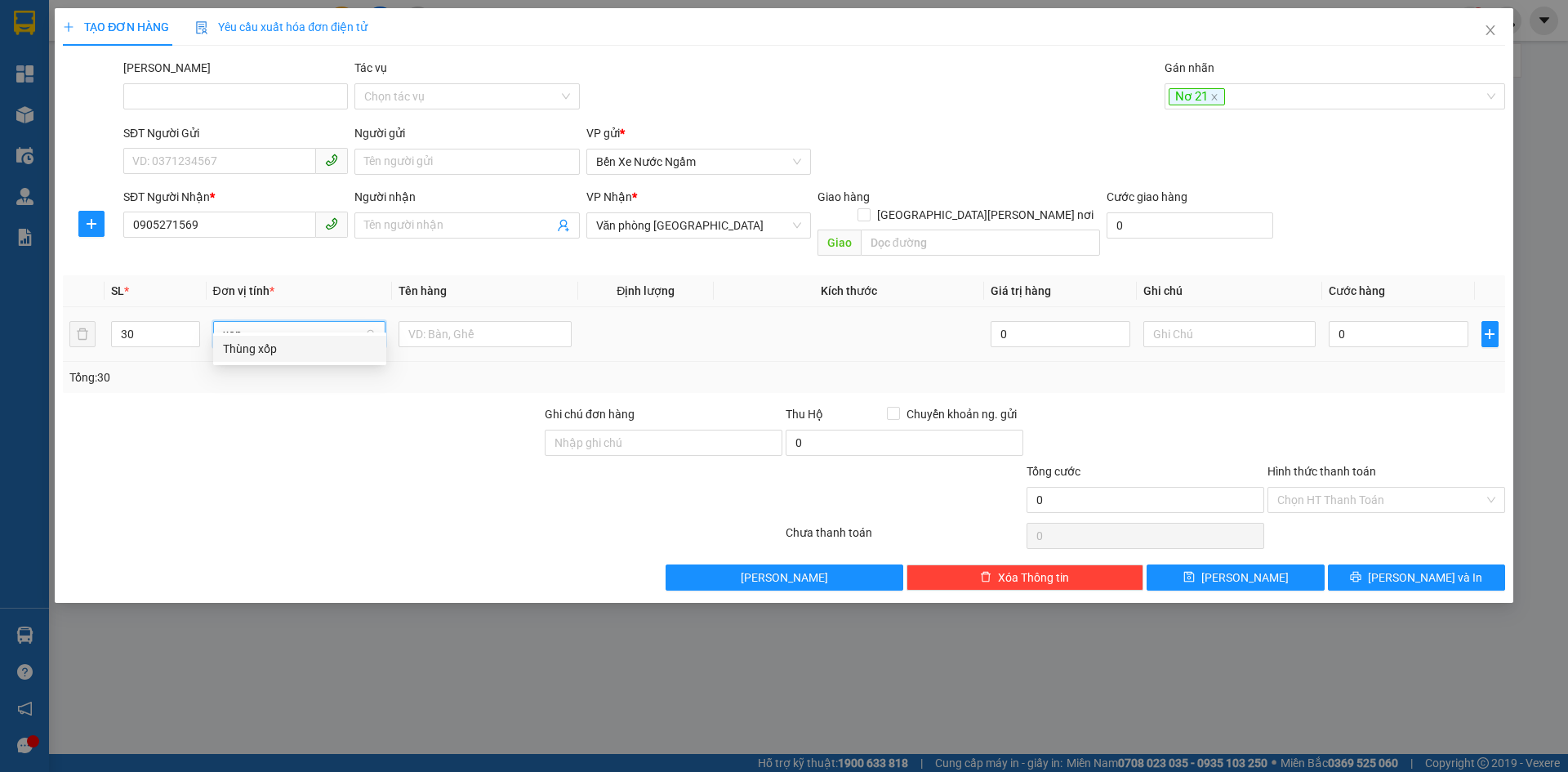
click at [261, 351] on div "Thùng xốp" at bounding box center [300, 349] width 154 height 18
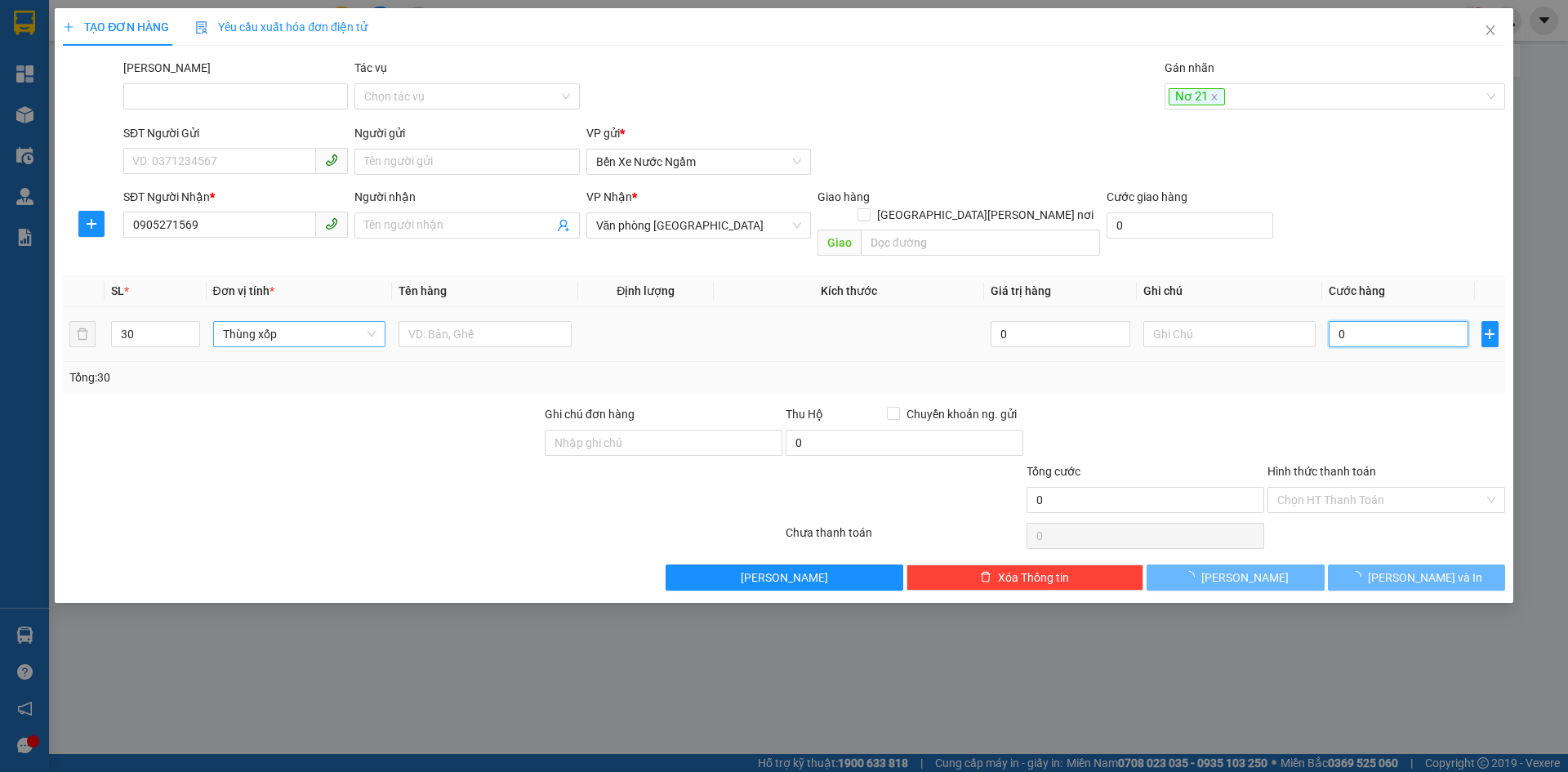
click at [1377, 322] on input "0" at bounding box center [1398, 334] width 139 height 26
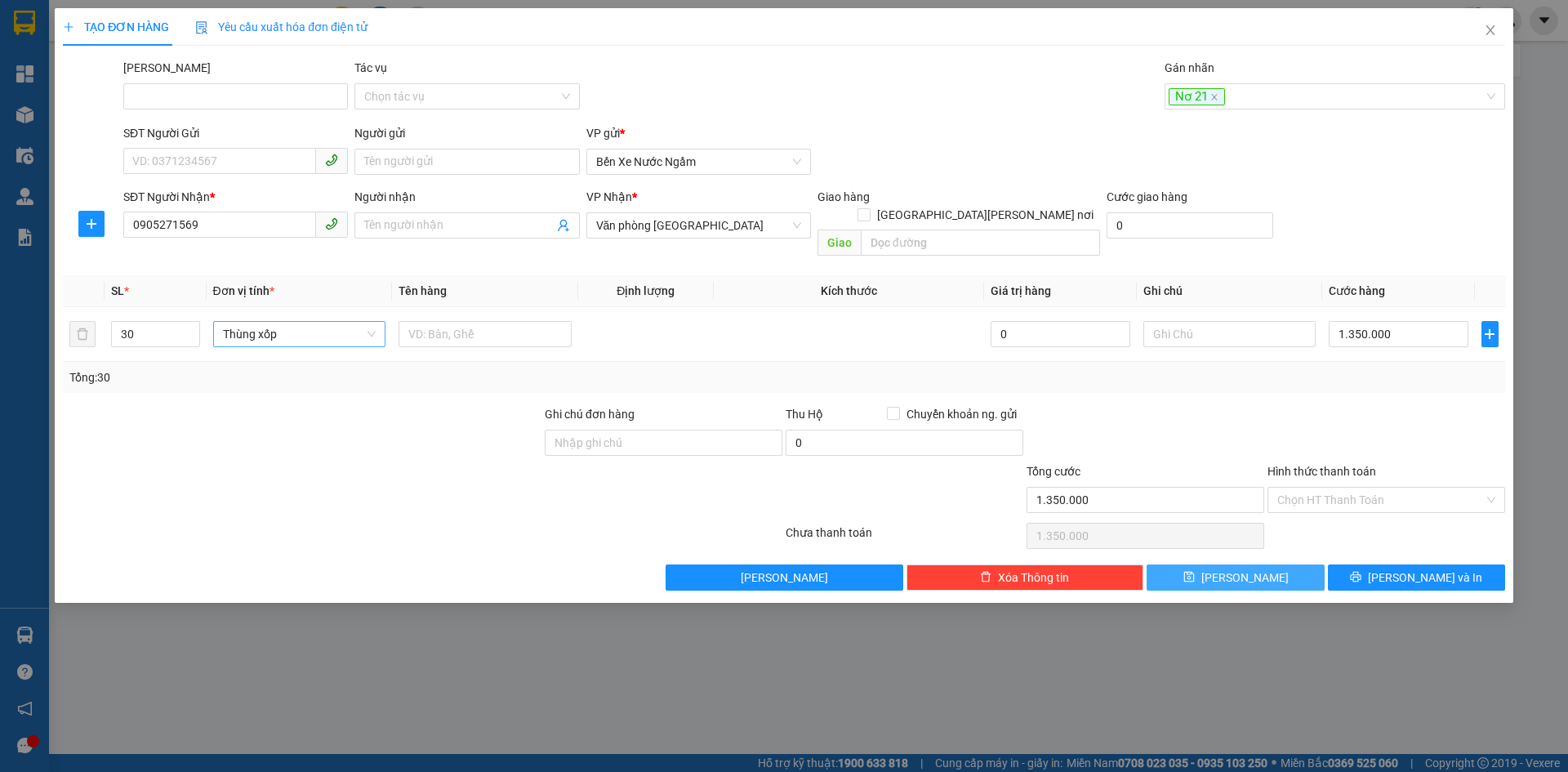
click at [1238, 569] on span "Lưu" at bounding box center [1245, 578] width 87 height 18
click at [1225, 97] on div at bounding box center [1326, 96] width 316 height 20
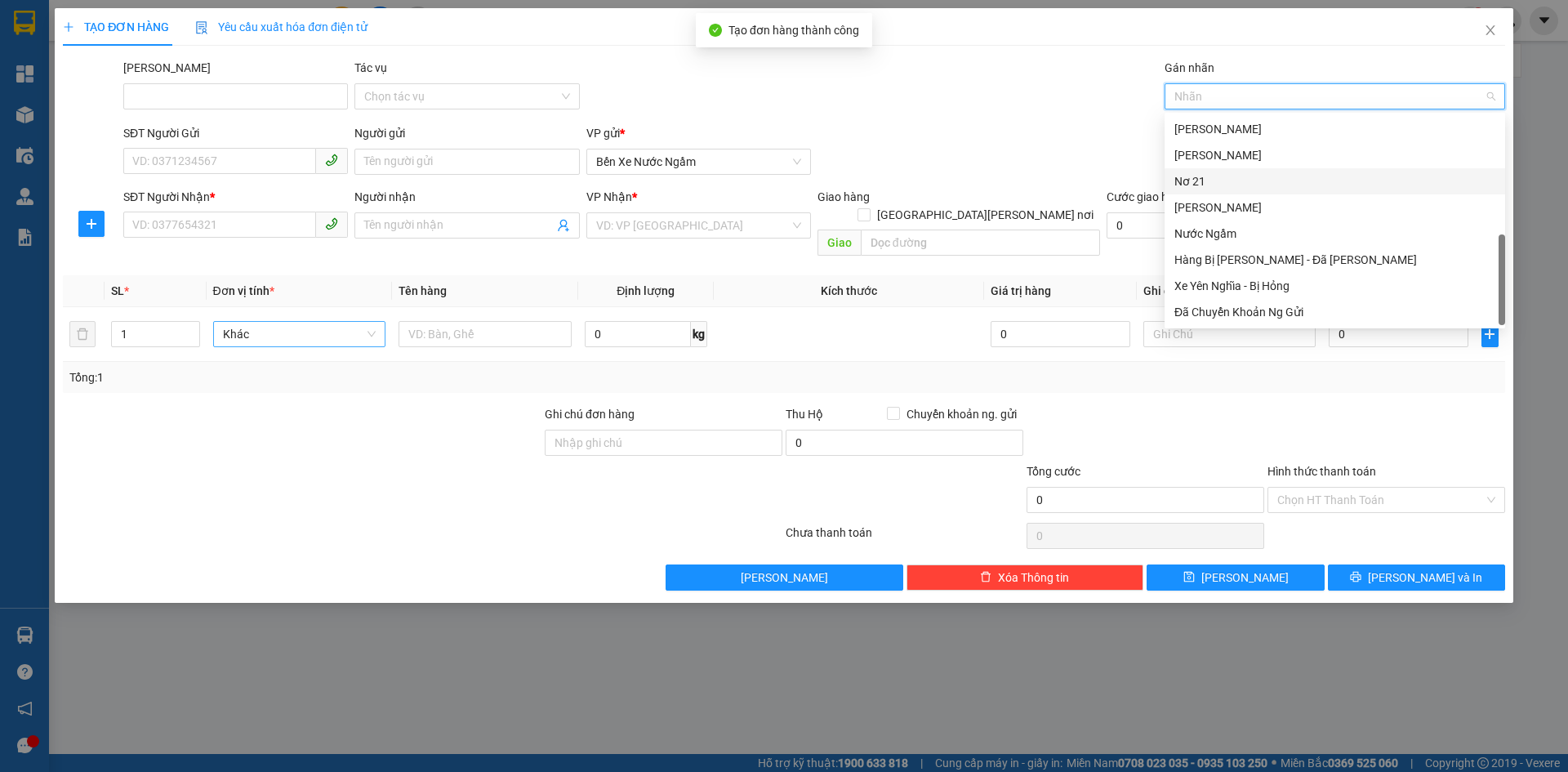
click at [1207, 178] on div "Nơ 21" at bounding box center [1335, 182] width 321 height 18
click at [114, 235] on div at bounding box center [91, 223] width 58 height 26
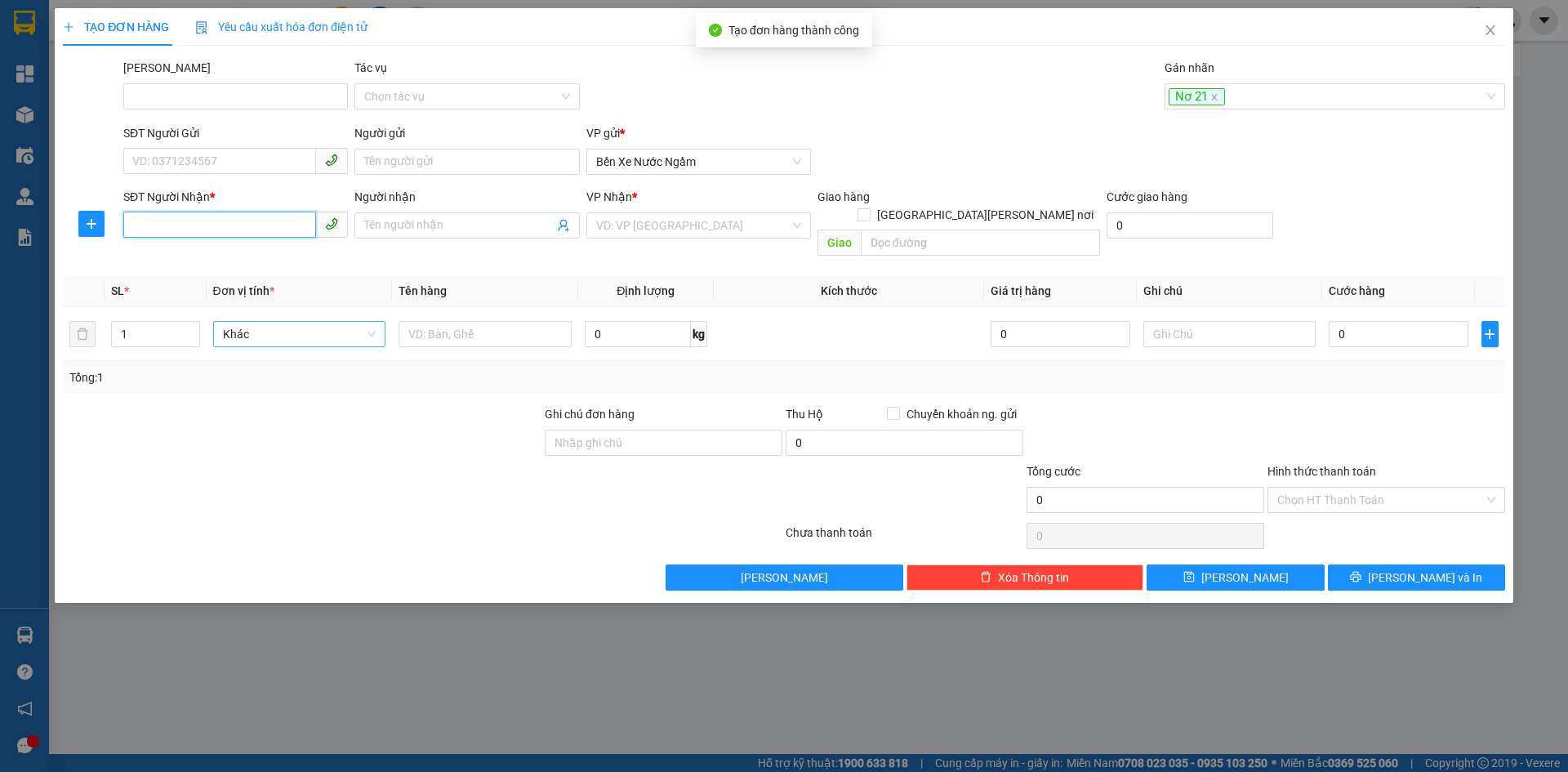
click at [155, 227] on input "SĐT Người Nhận *" at bounding box center [219, 224] width 192 height 26
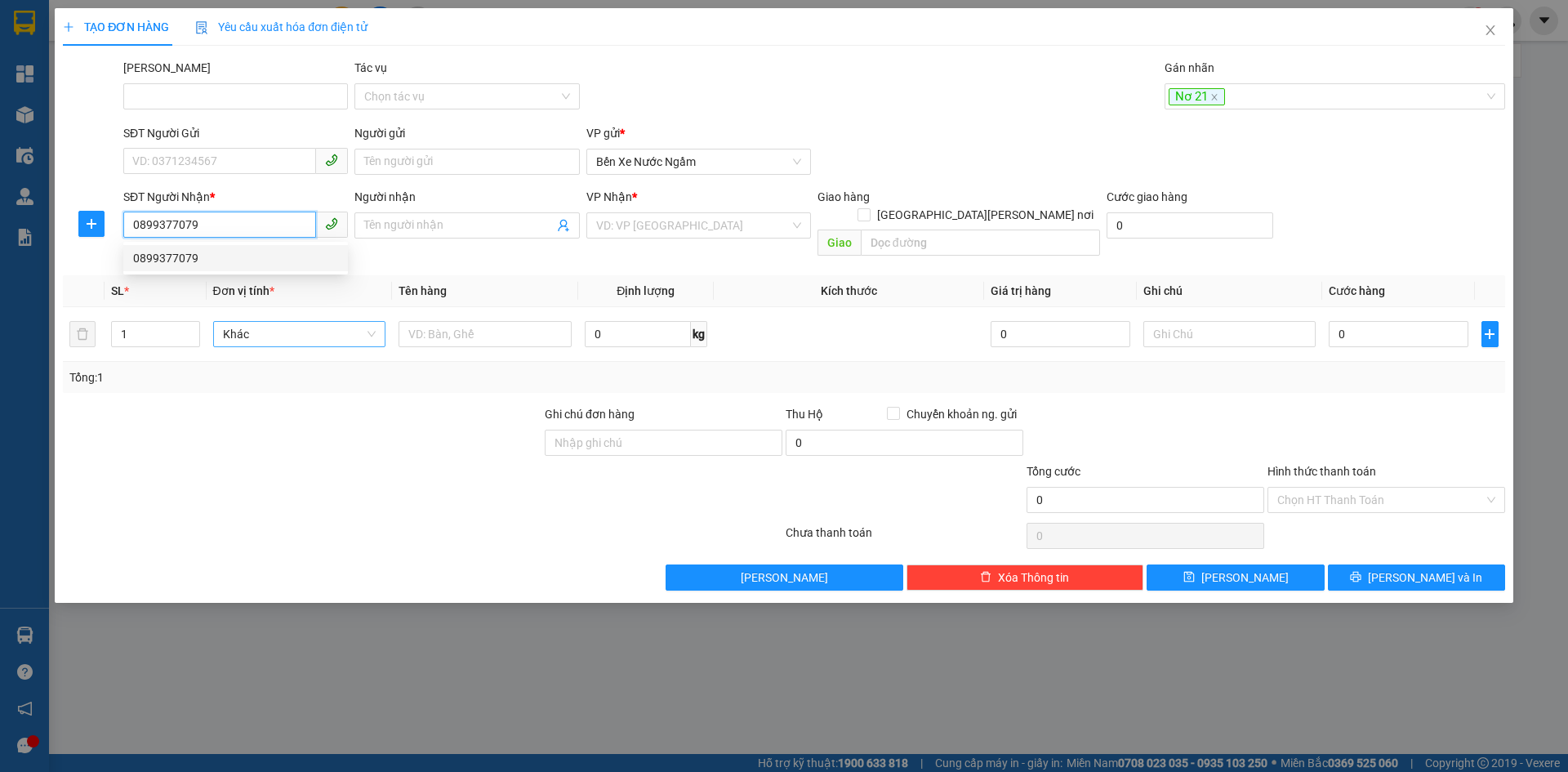
click at [163, 252] on div "0899377079" at bounding box center [235, 258] width 205 height 18
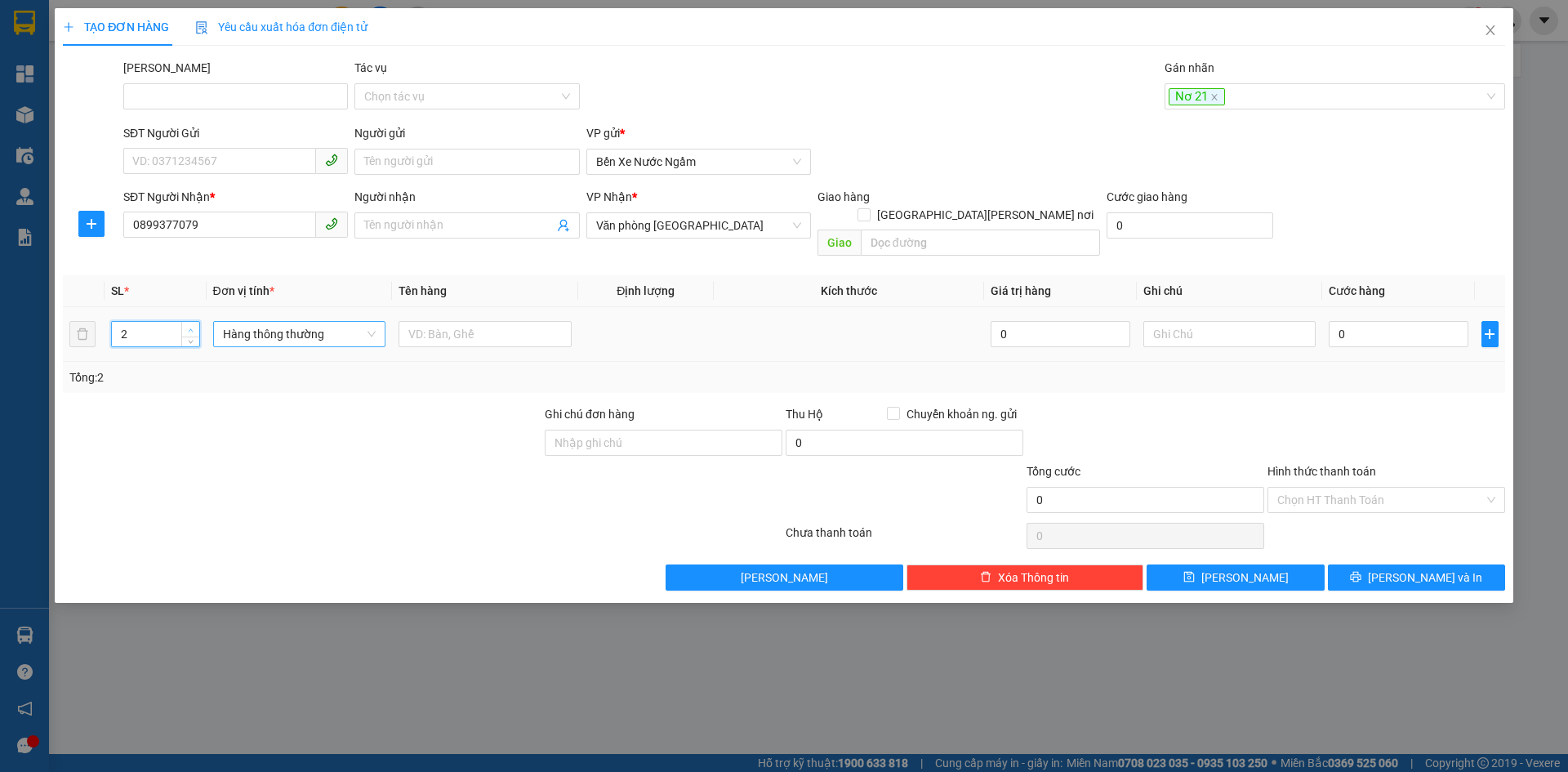
click at [193, 322] on span "Increase Value" at bounding box center [190, 328] width 18 height 15
click at [239, 322] on span "Hàng thông thường" at bounding box center [300, 333] width 154 height 25
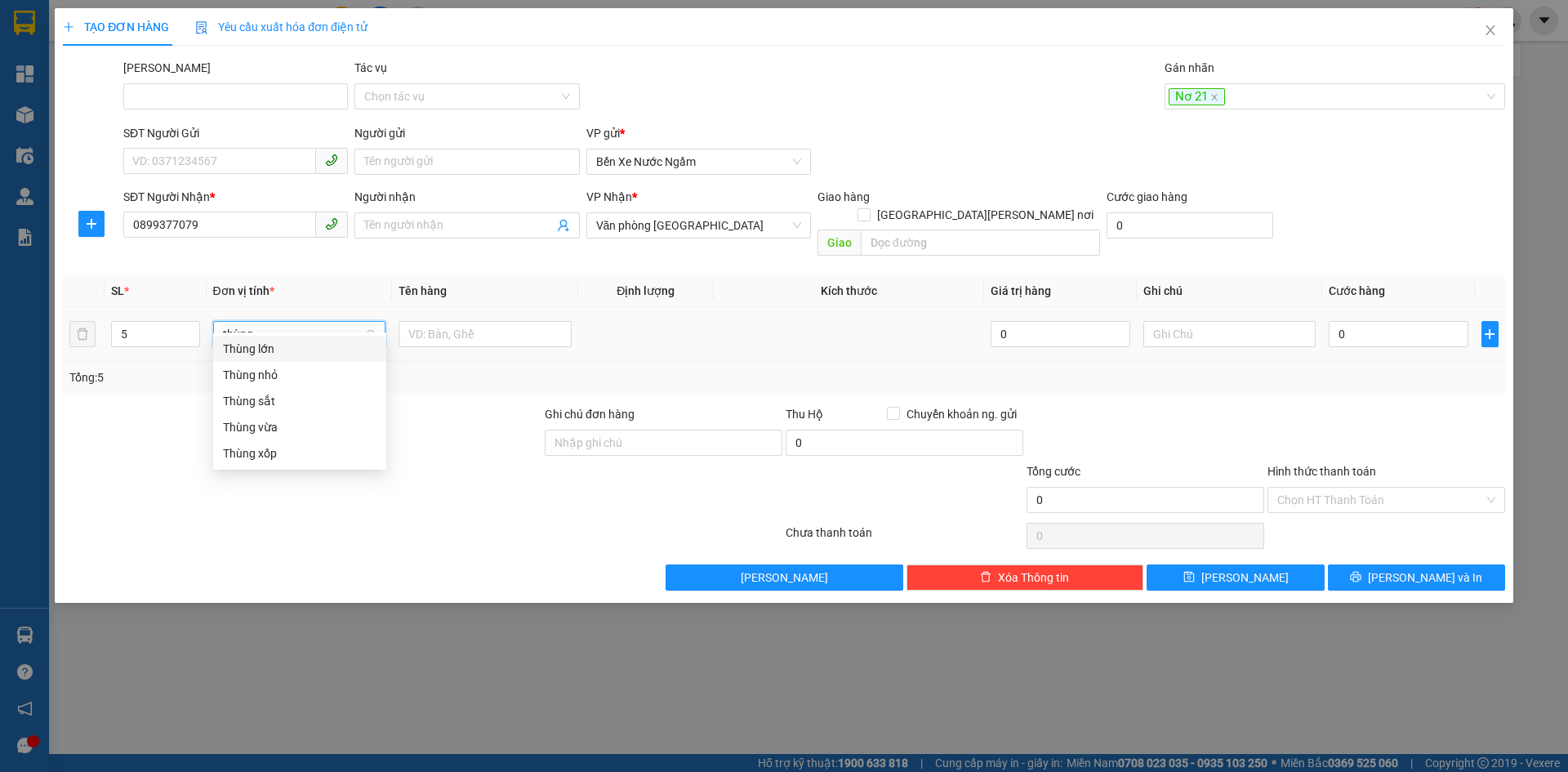
click at [266, 423] on div "Thùng vừa" at bounding box center [300, 428] width 154 height 18
click at [1362, 322] on input "0" at bounding box center [1398, 334] width 139 height 26
click at [1236, 569] on span "Lưu" at bounding box center [1245, 578] width 87 height 18
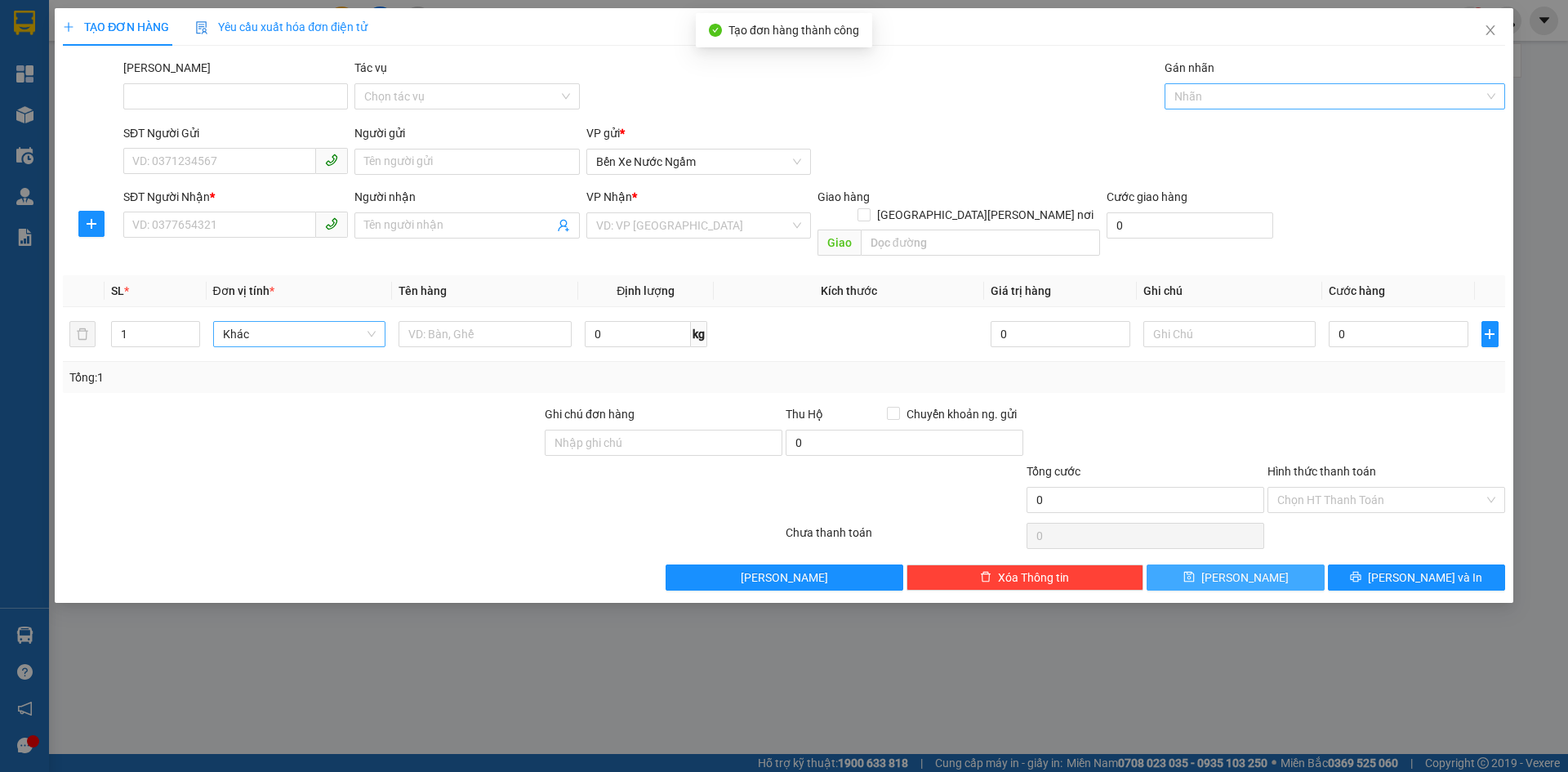
click at [1190, 90] on div at bounding box center [1326, 96] width 316 height 20
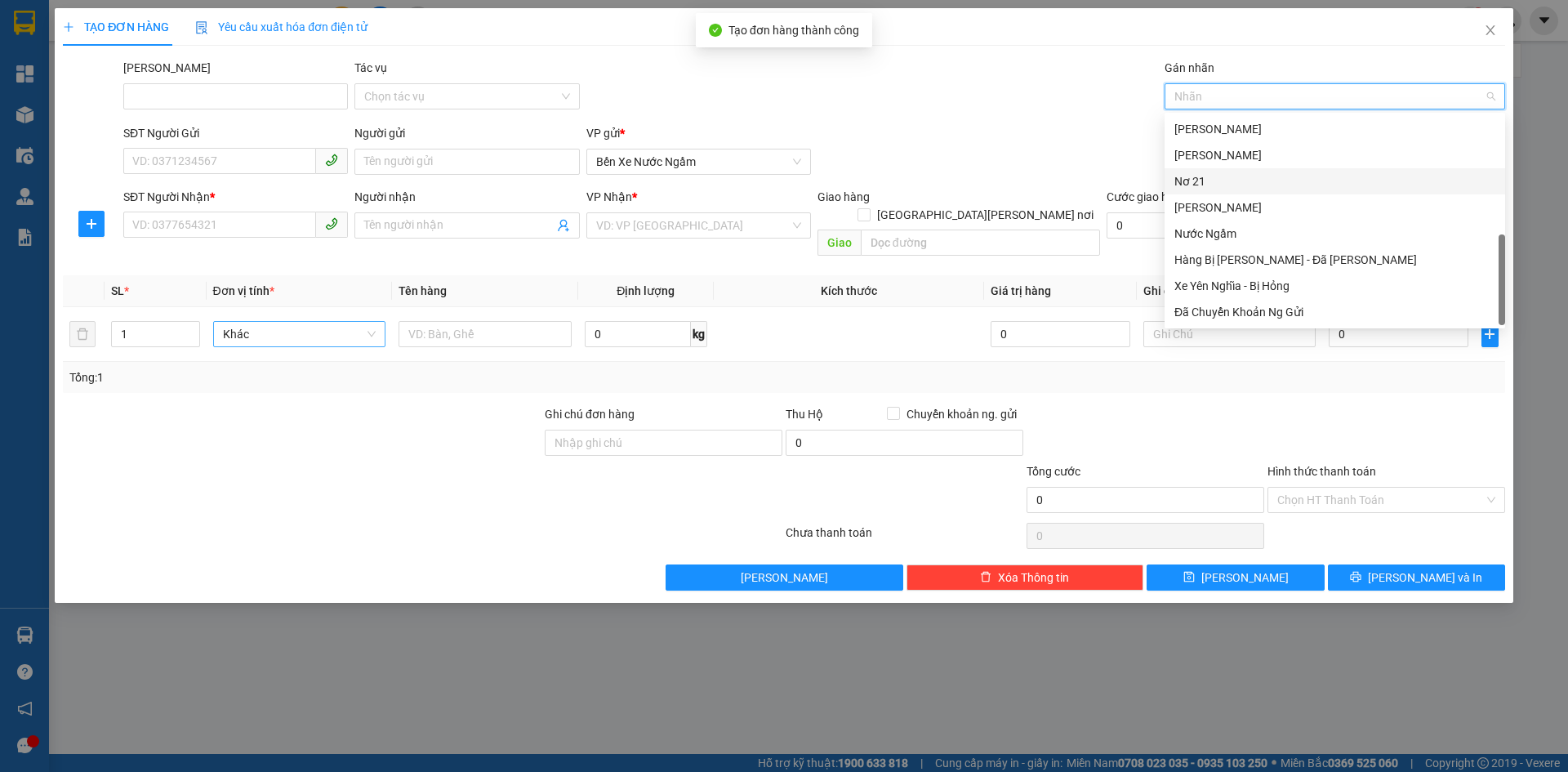
click at [1192, 177] on div "Nơ 21" at bounding box center [1335, 182] width 321 height 18
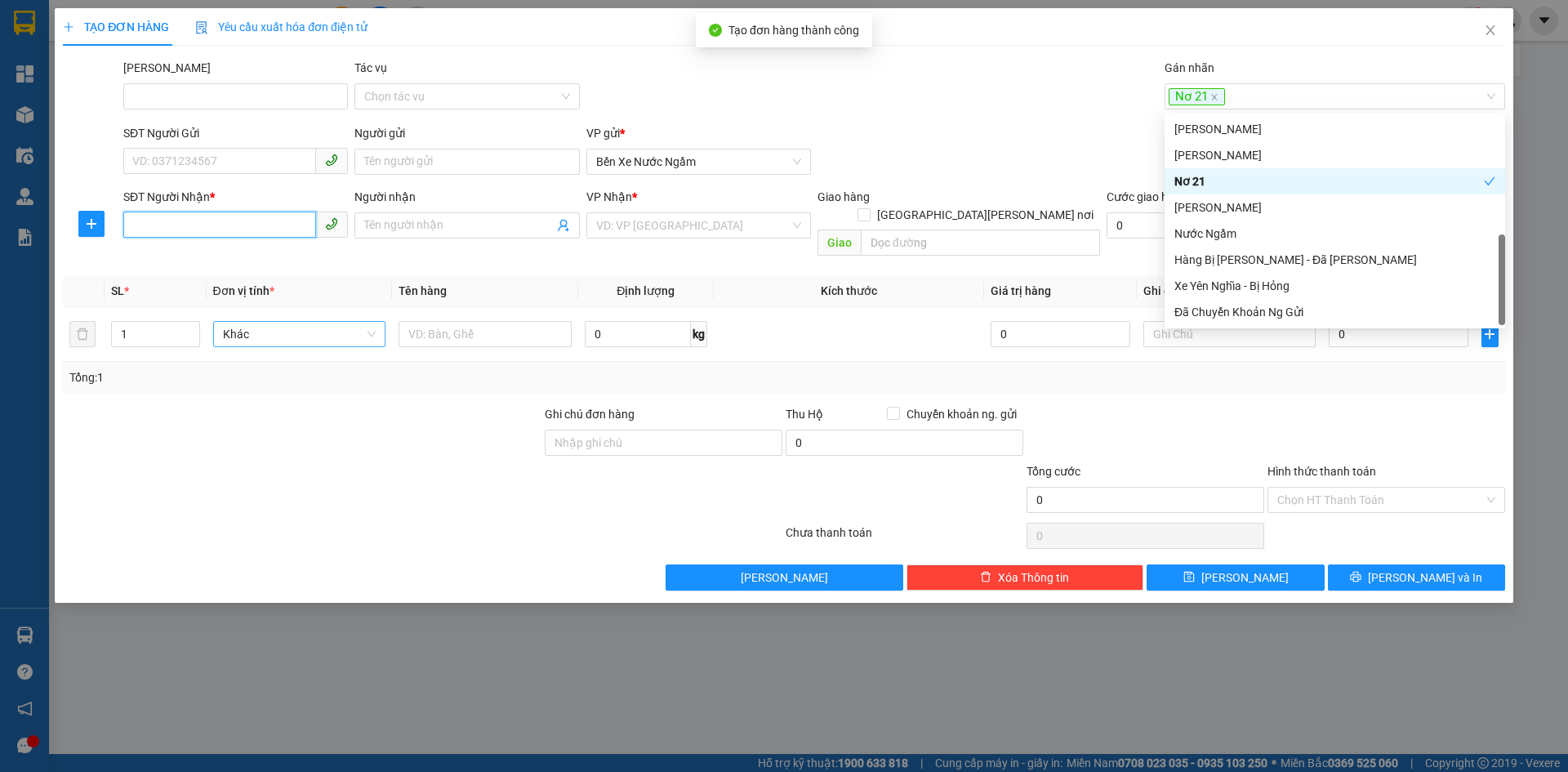
drag, startPoint x: 195, startPoint y: 225, endPoint x: 266, endPoint y: 234, distance: 71.6
click at [194, 225] on input "SĐT Người Nhận *" at bounding box center [219, 224] width 192 height 26
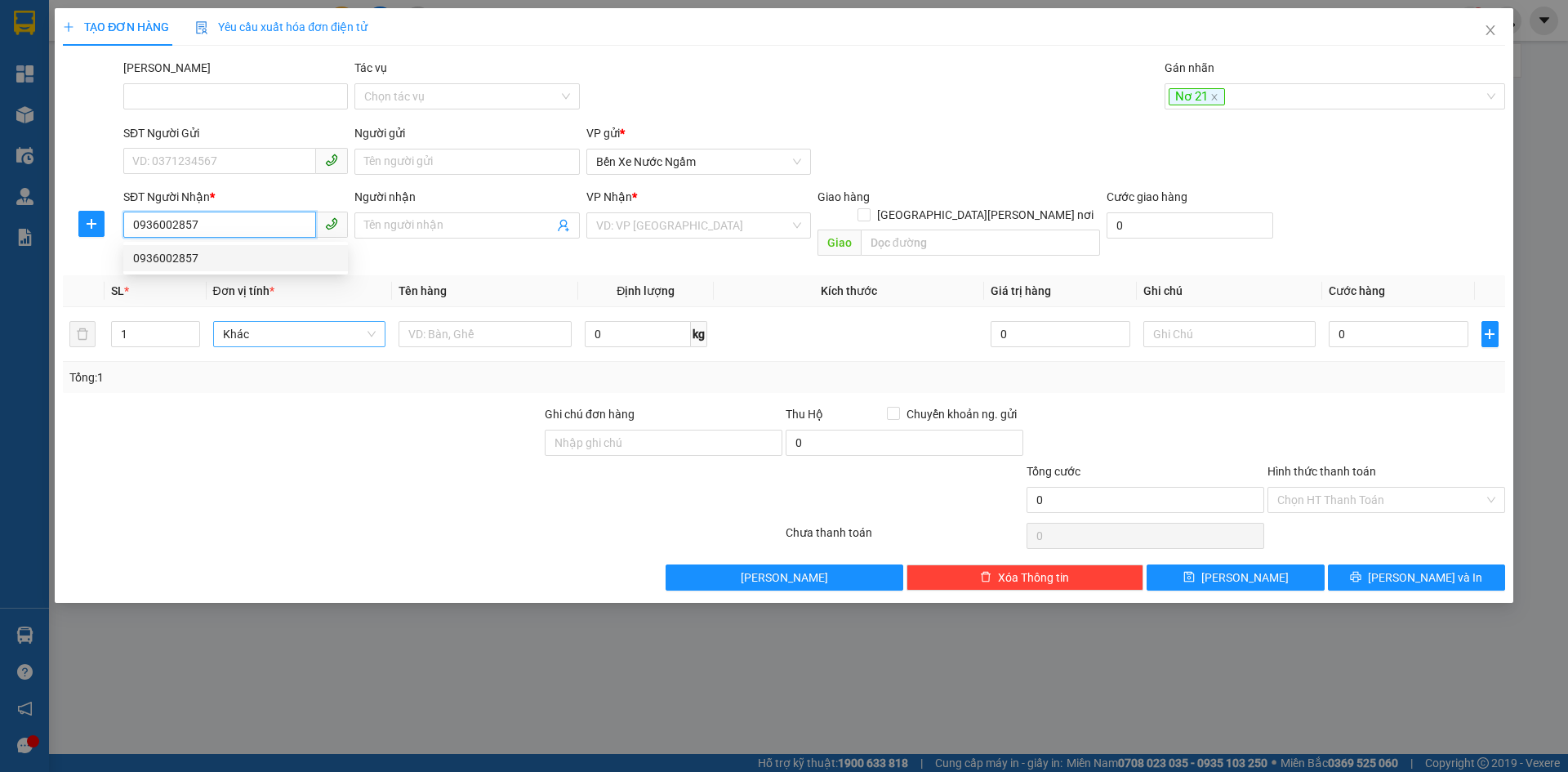
click at [143, 257] on div "0936002857" at bounding box center [235, 258] width 205 height 18
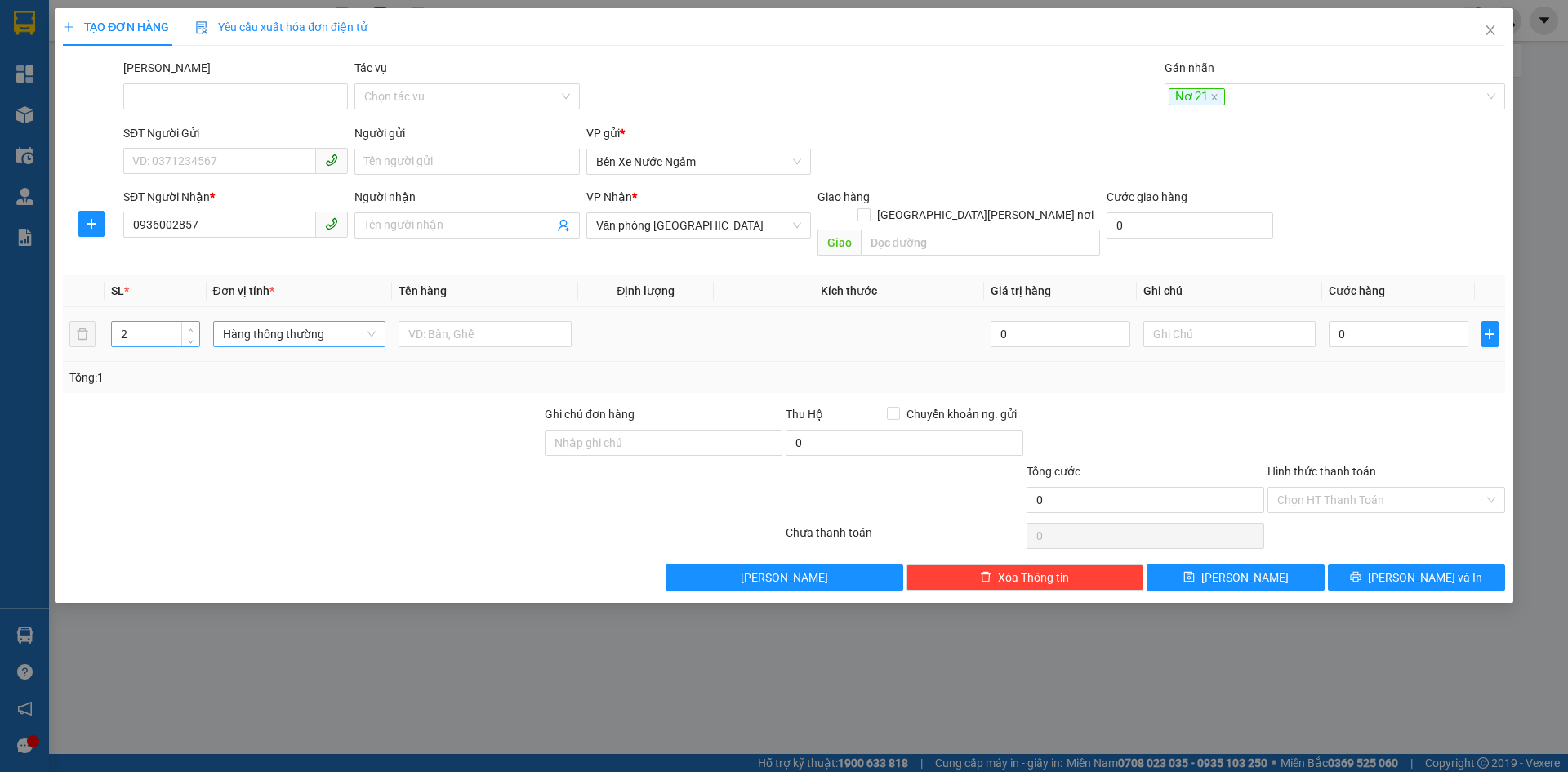
click at [186, 325] on span "up" at bounding box center [191, 330] width 10 height 10
click at [247, 322] on span "Hàng thông thường" at bounding box center [300, 333] width 154 height 25
click at [265, 426] on div "Thùng vừa" at bounding box center [300, 428] width 154 height 18
click at [1363, 322] on input "0" at bounding box center [1398, 334] width 139 height 26
click at [1204, 565] on button "Lưu" at bounding box center [1235, 578] width 178 height 26
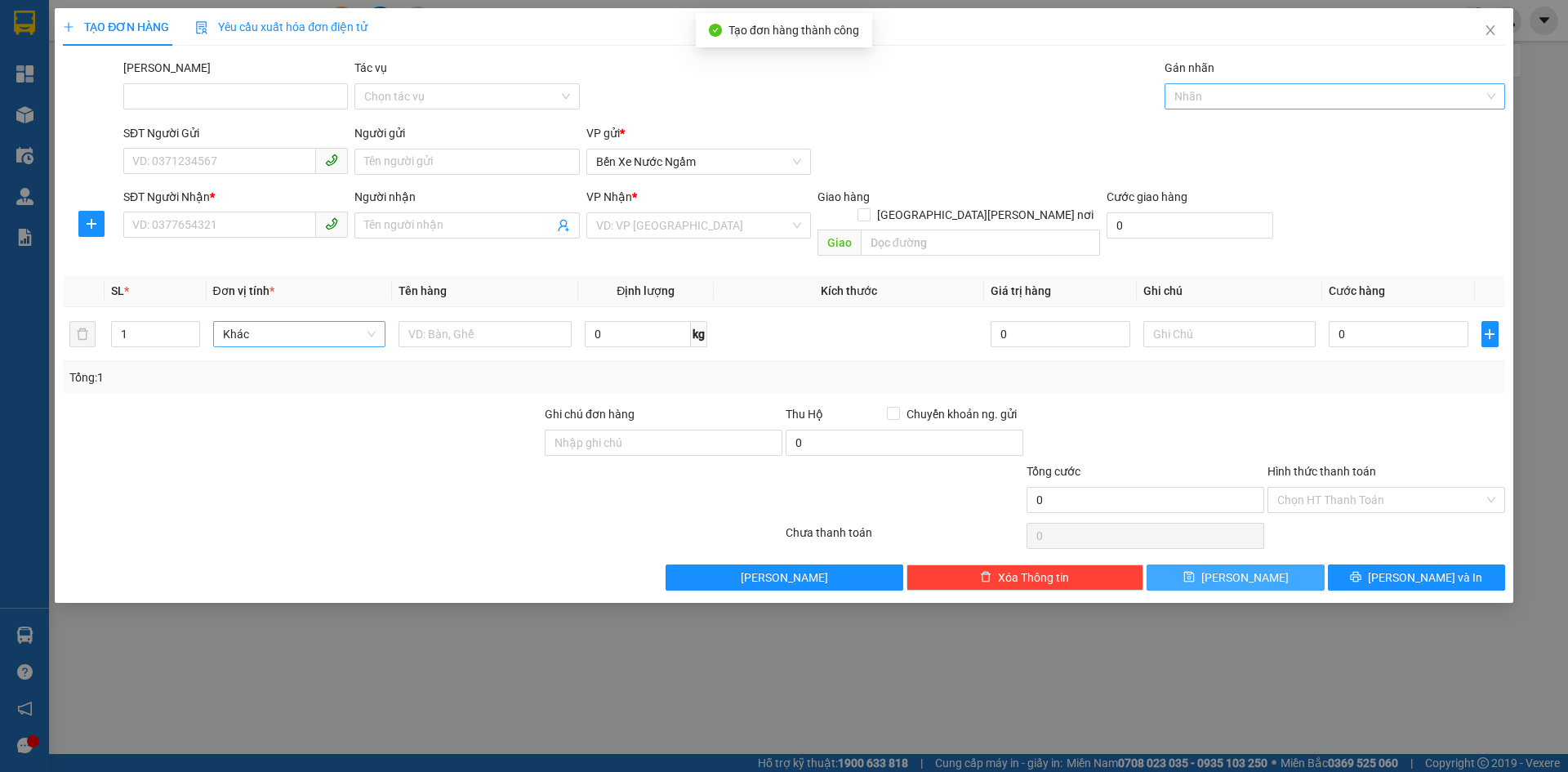
click at [1210, 90] on div at bounding box center [1326, 96] width 316 height 20
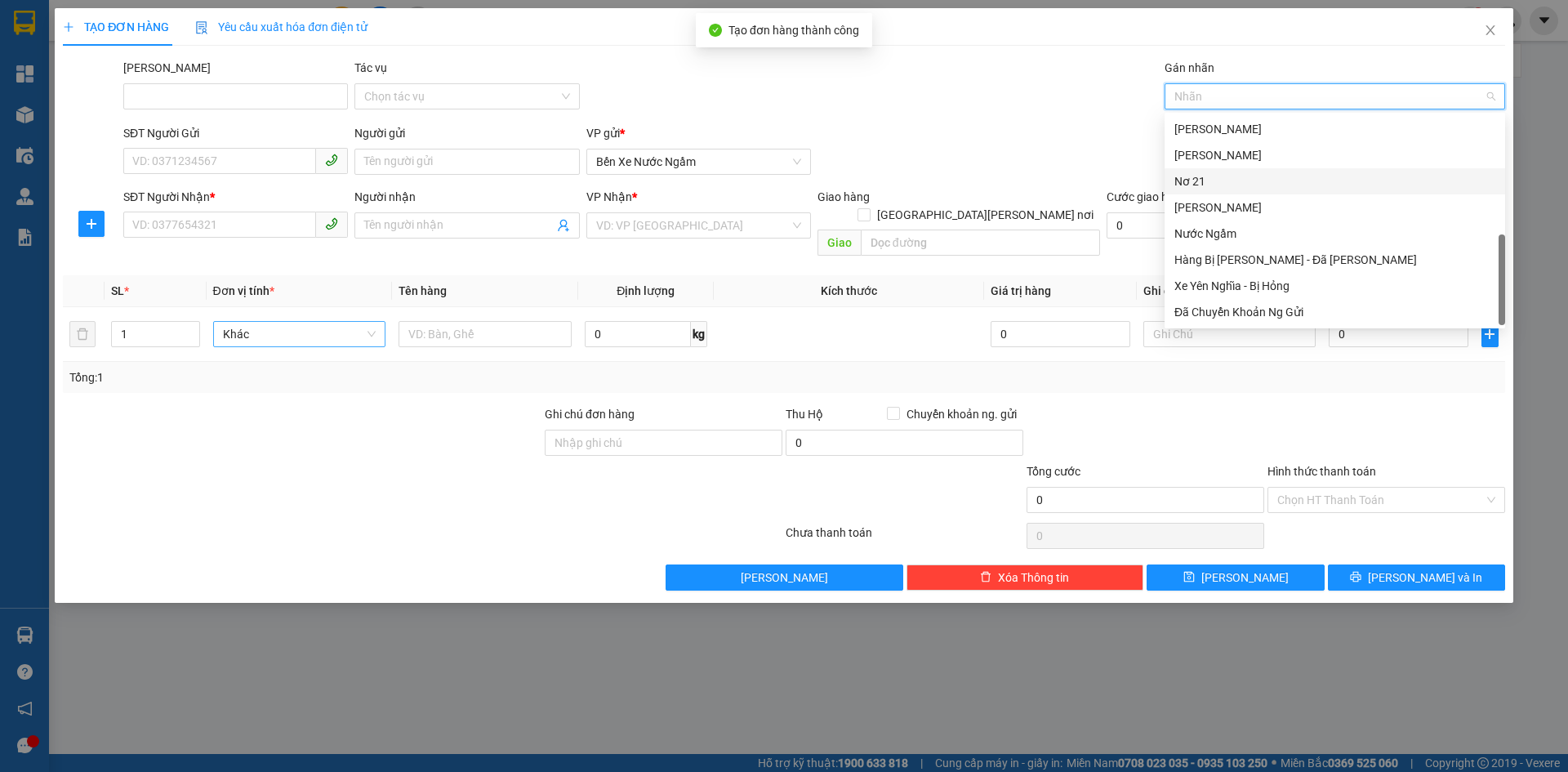
click at [1198, 176] on div "Nơ 21" at bounding box center [1335, 182] width 321 height 18
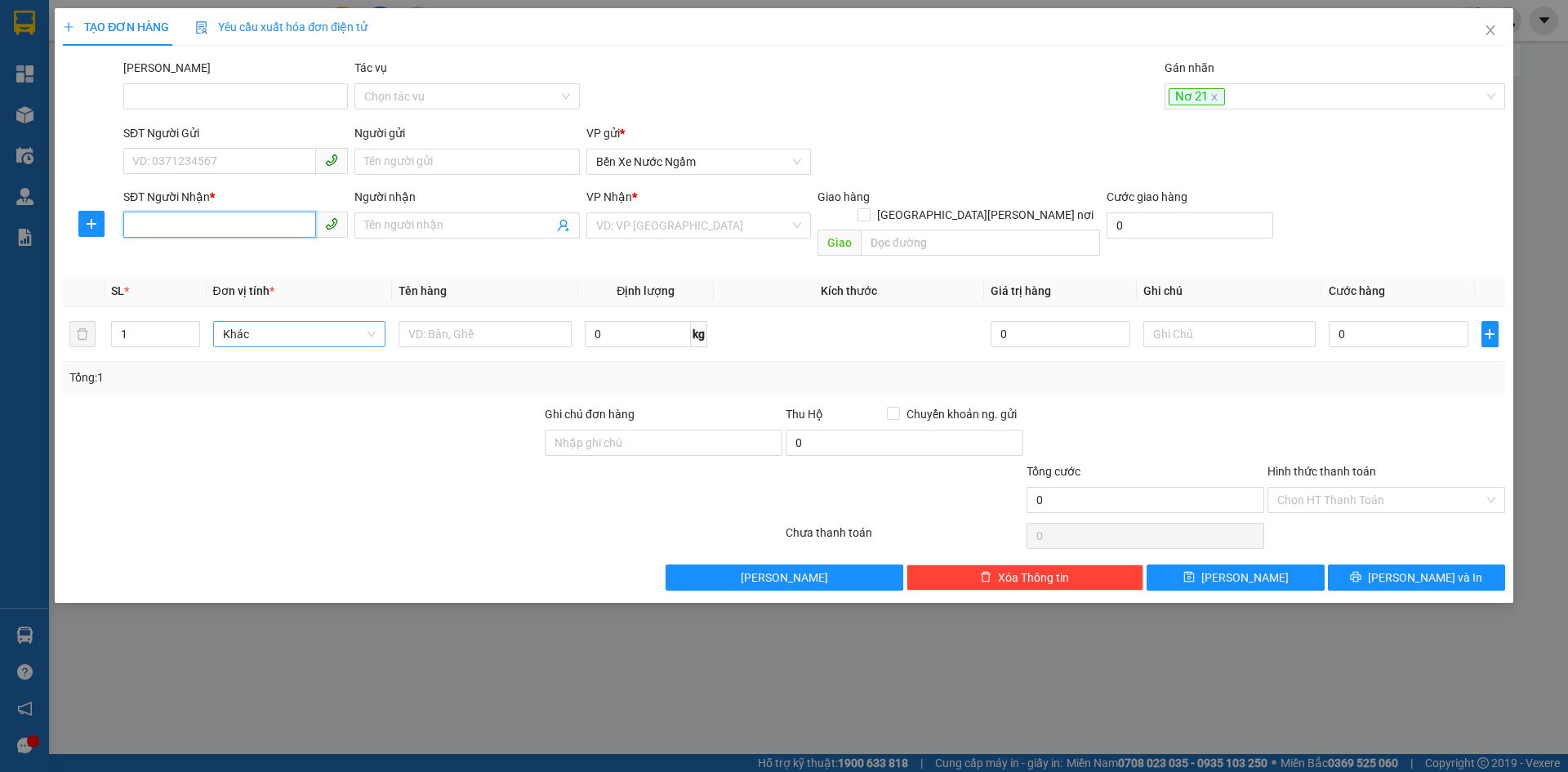
click at [171, 219] on input "SĐT Người Nhận *" at bounding box center [219, 224] width 192 height 26
click at [163, 258] on div "0905692693 - Huy" at bounding box center [235, 258] width 205 height 18
click at [288, 322] on span "Hàng thông thường" at bounding box center [300, 333] width 154 height 25
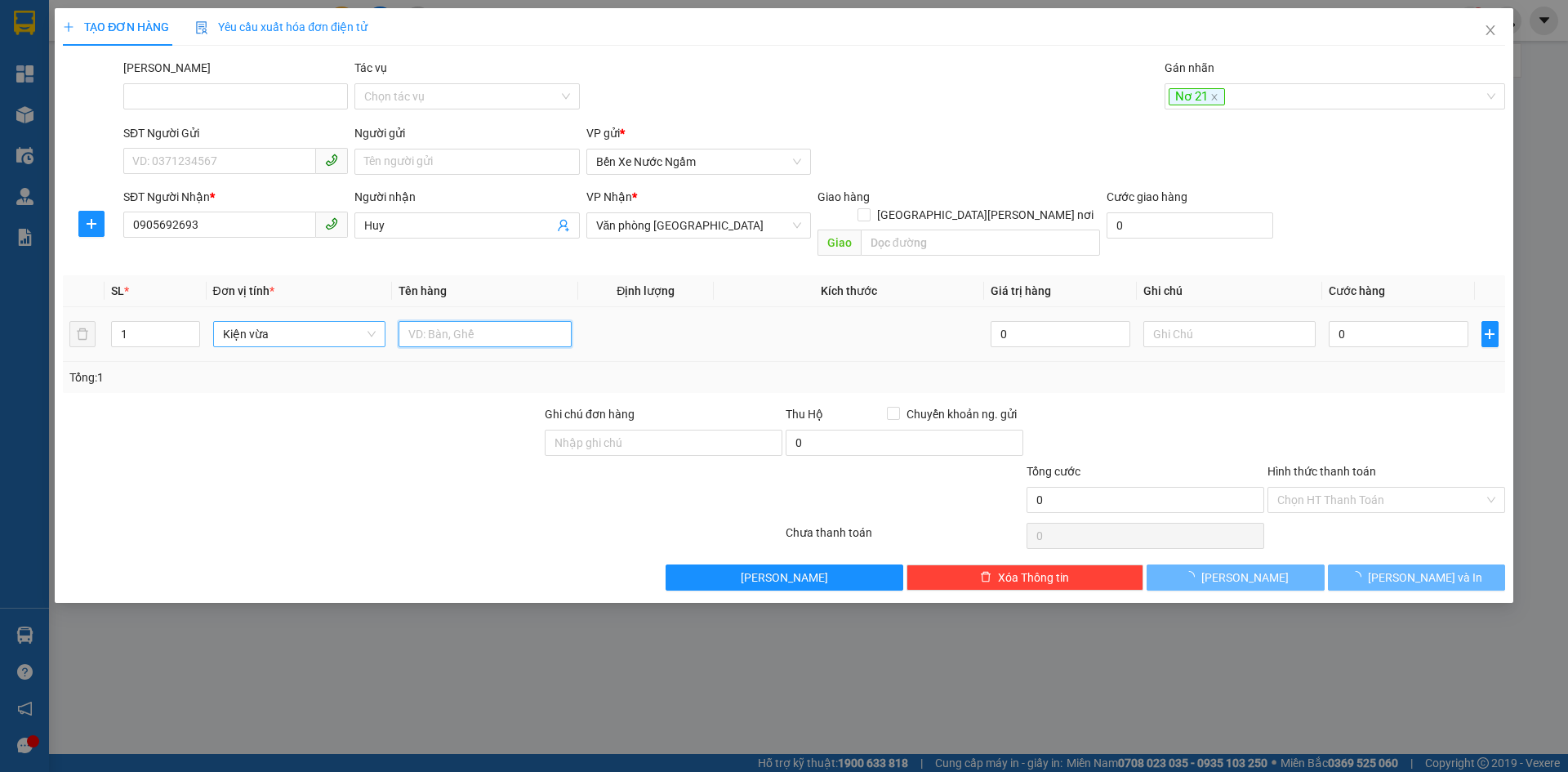
click at [451, 322] on input "text" at bounding box center [485, 334] width 174 height 26
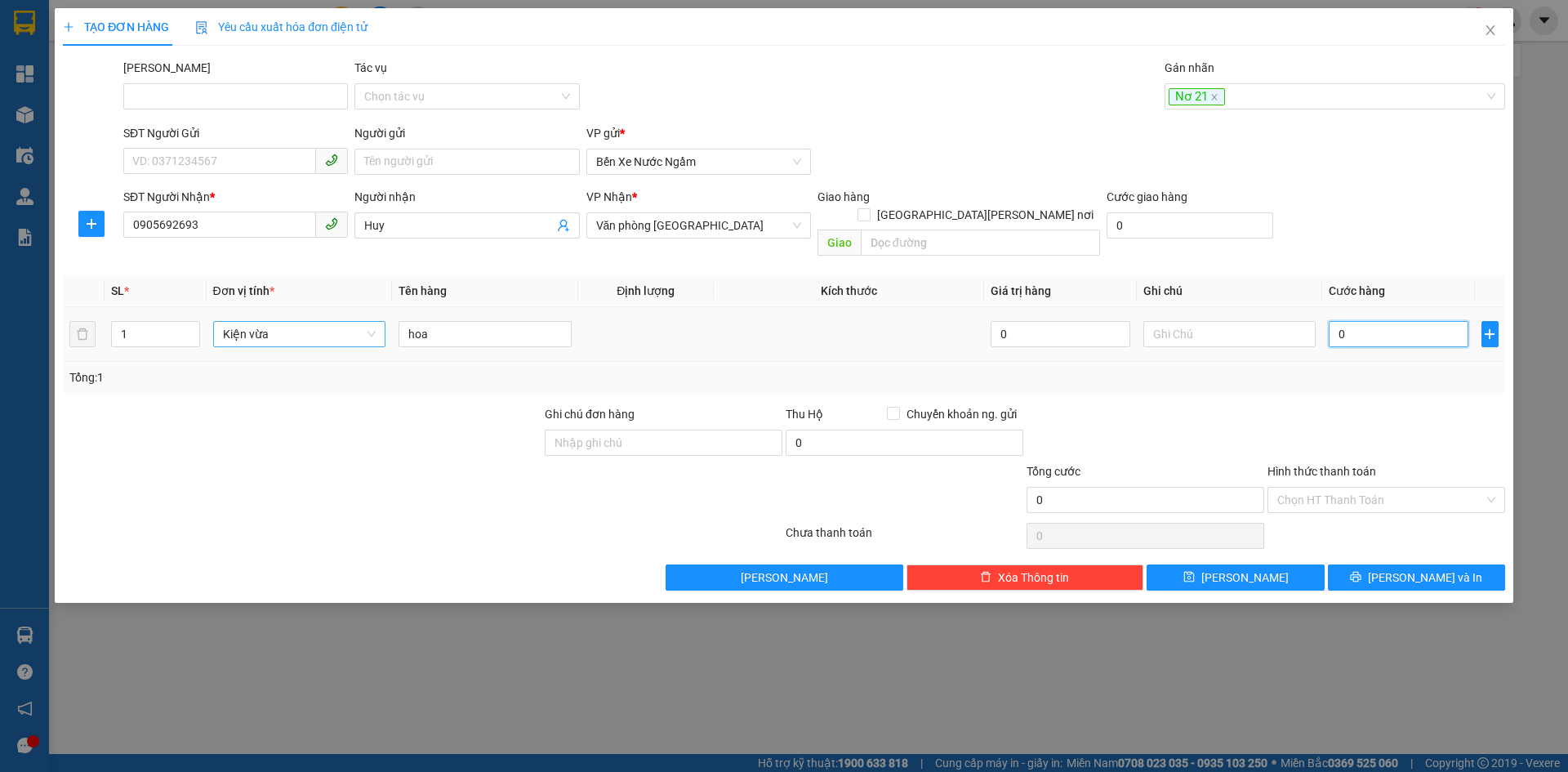
click at [1387, 322] on input "0" at bounding box center [1398, 334] width 139 height 26
click at [1182, 565] on button "Lưu" at bounding box center [1235, 578] width 178 height 26
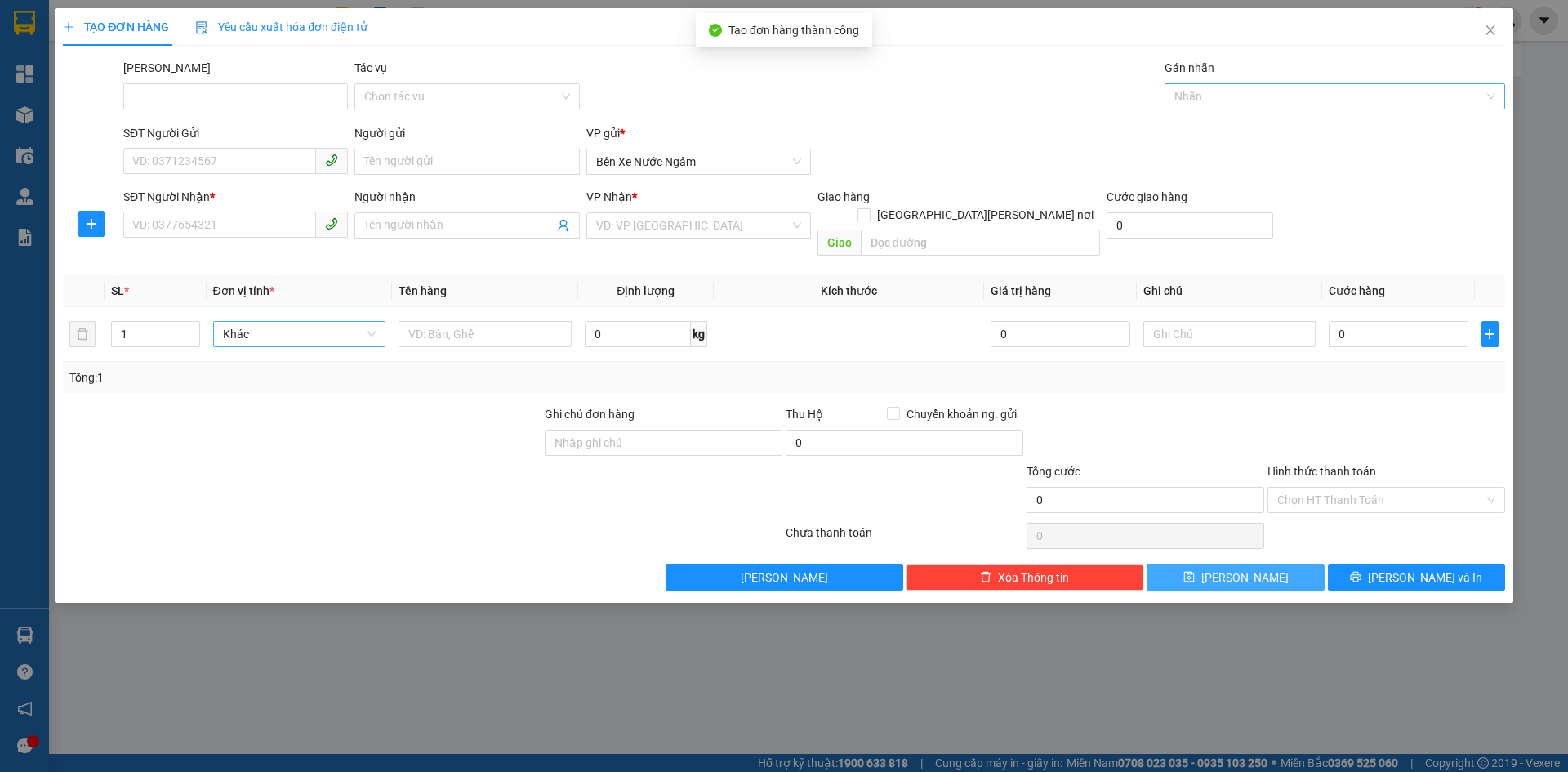
click at [1210, 94] on div at bounding box center [1326, 96] width 316 height 20
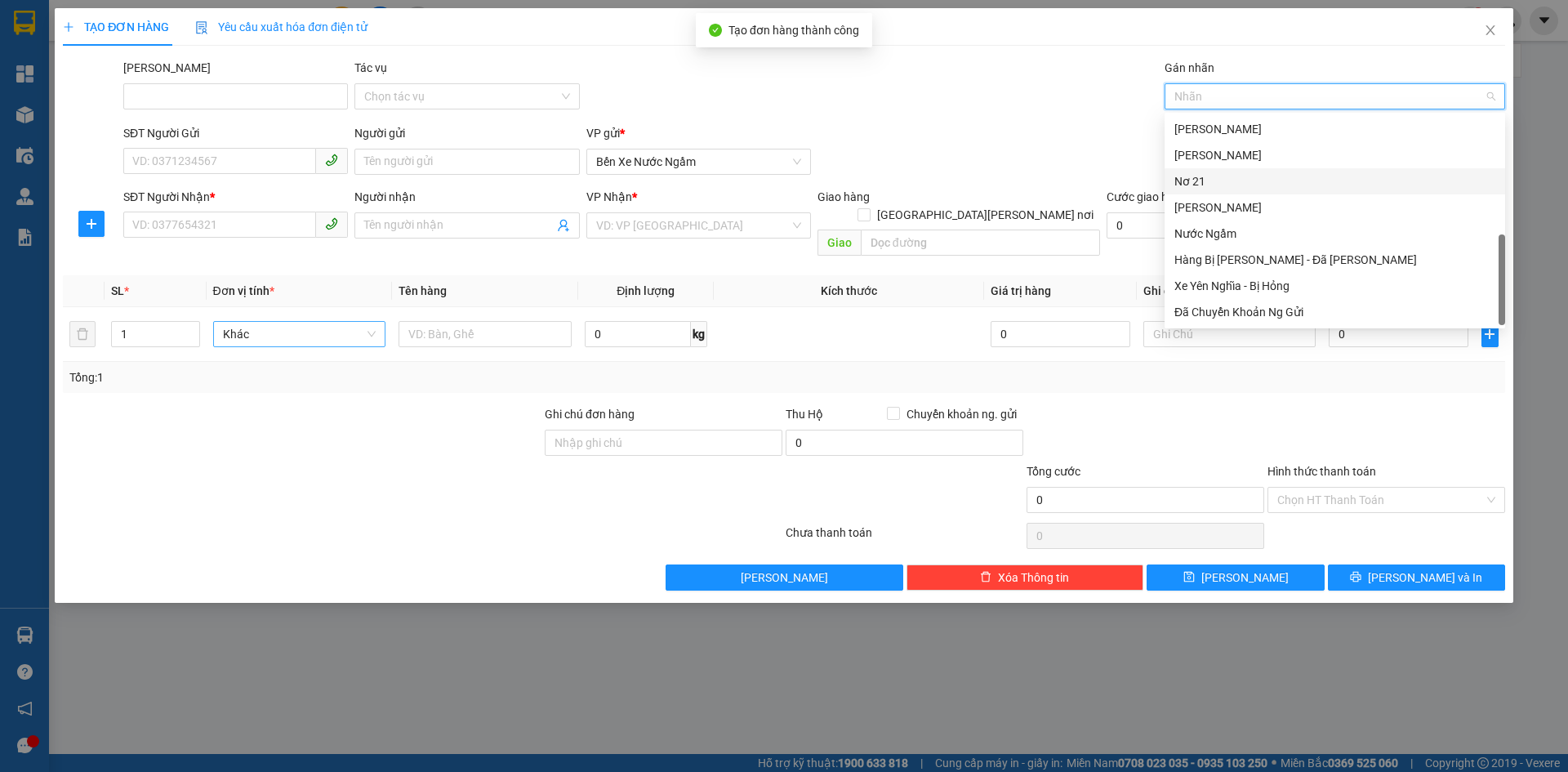
click at [1223, 184] on div "Nơ 21" at bounding box center [1335, 182] width 321 height 18
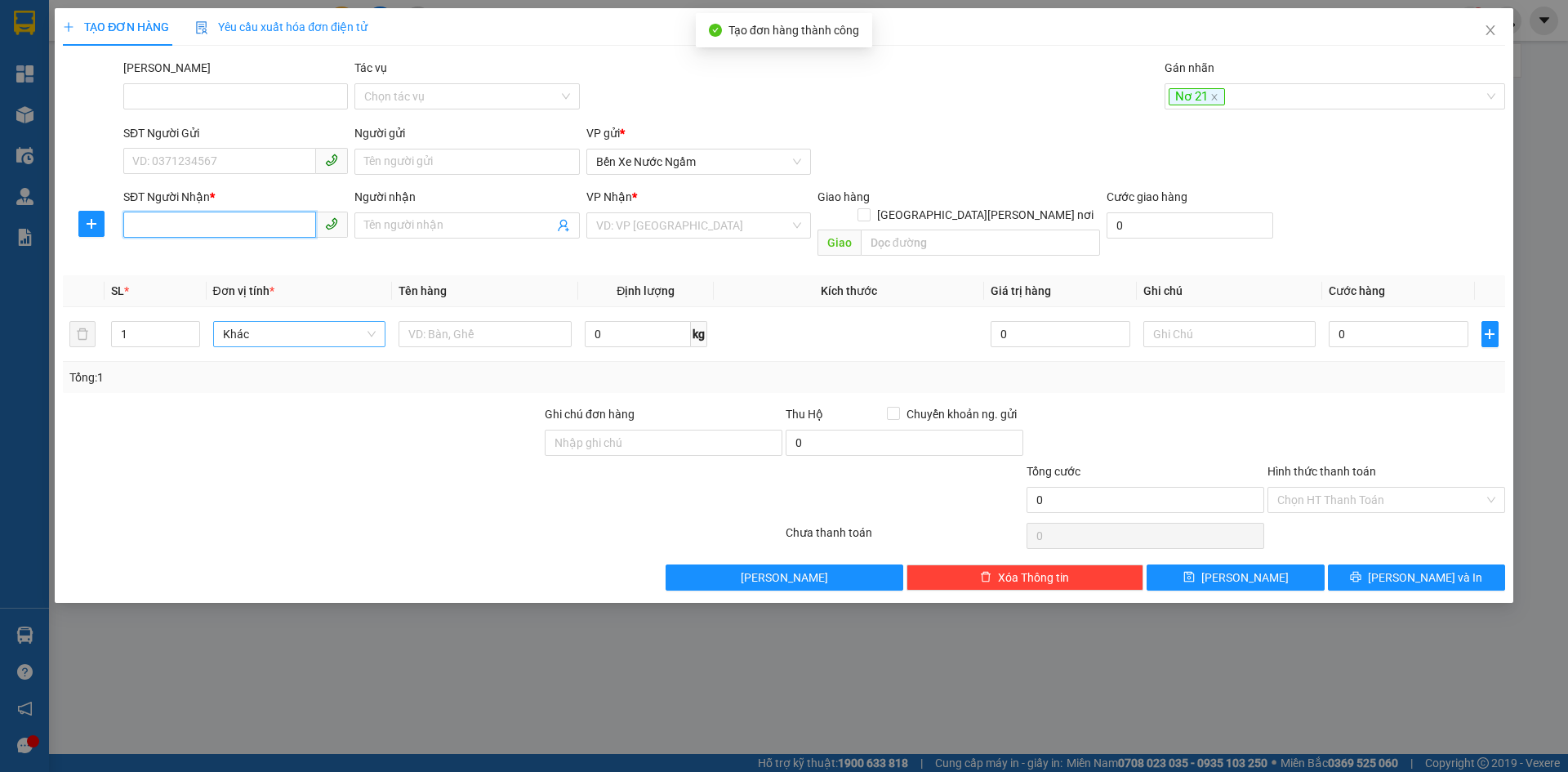
click at [179, 222] on input "SĐT Người Nhận *" at bounding box center [219, 224] width 192 height 26
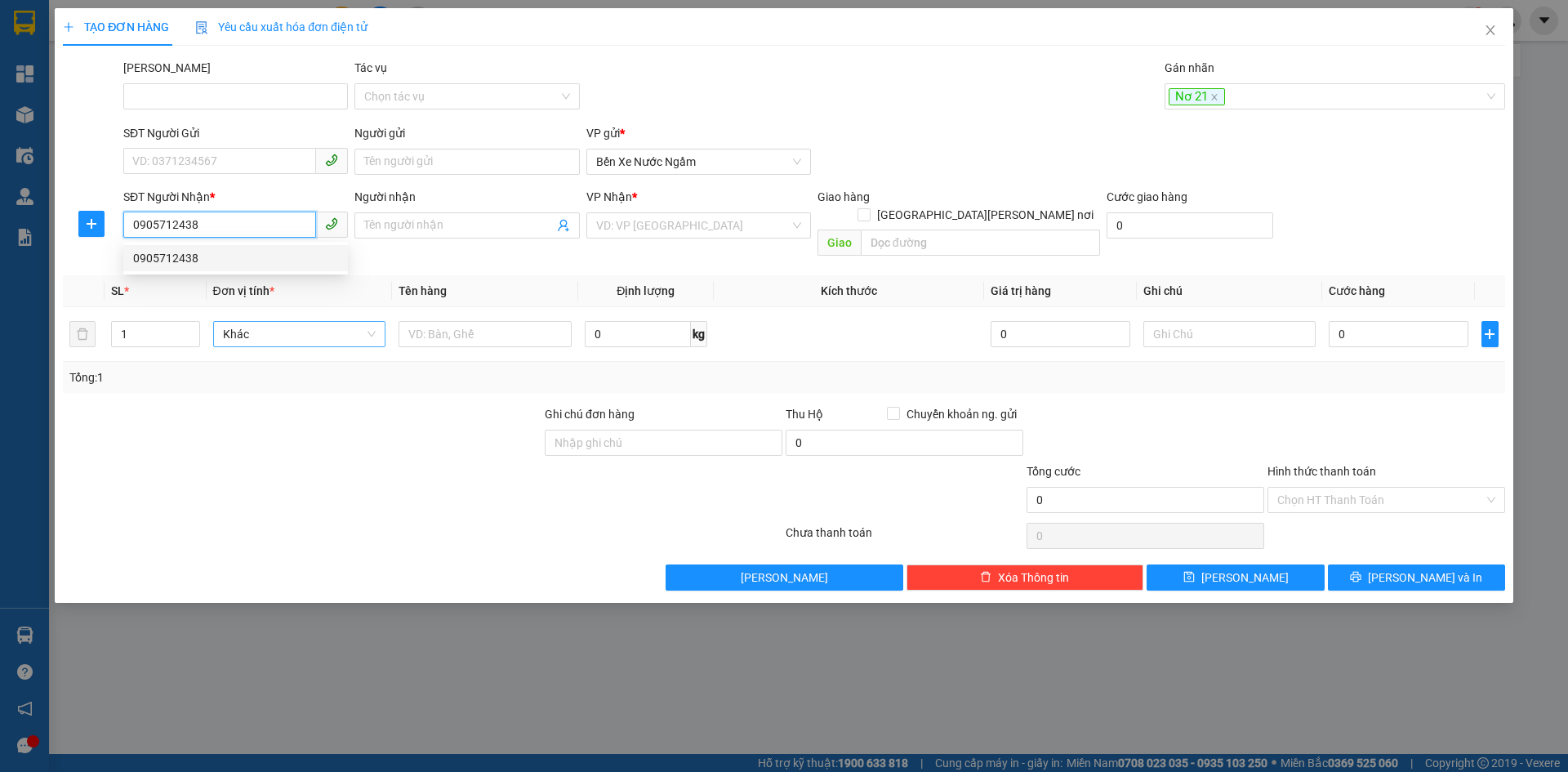
click at [166, 253] on div "0905712438" at bounding box center [235, 258] width 205 height 18
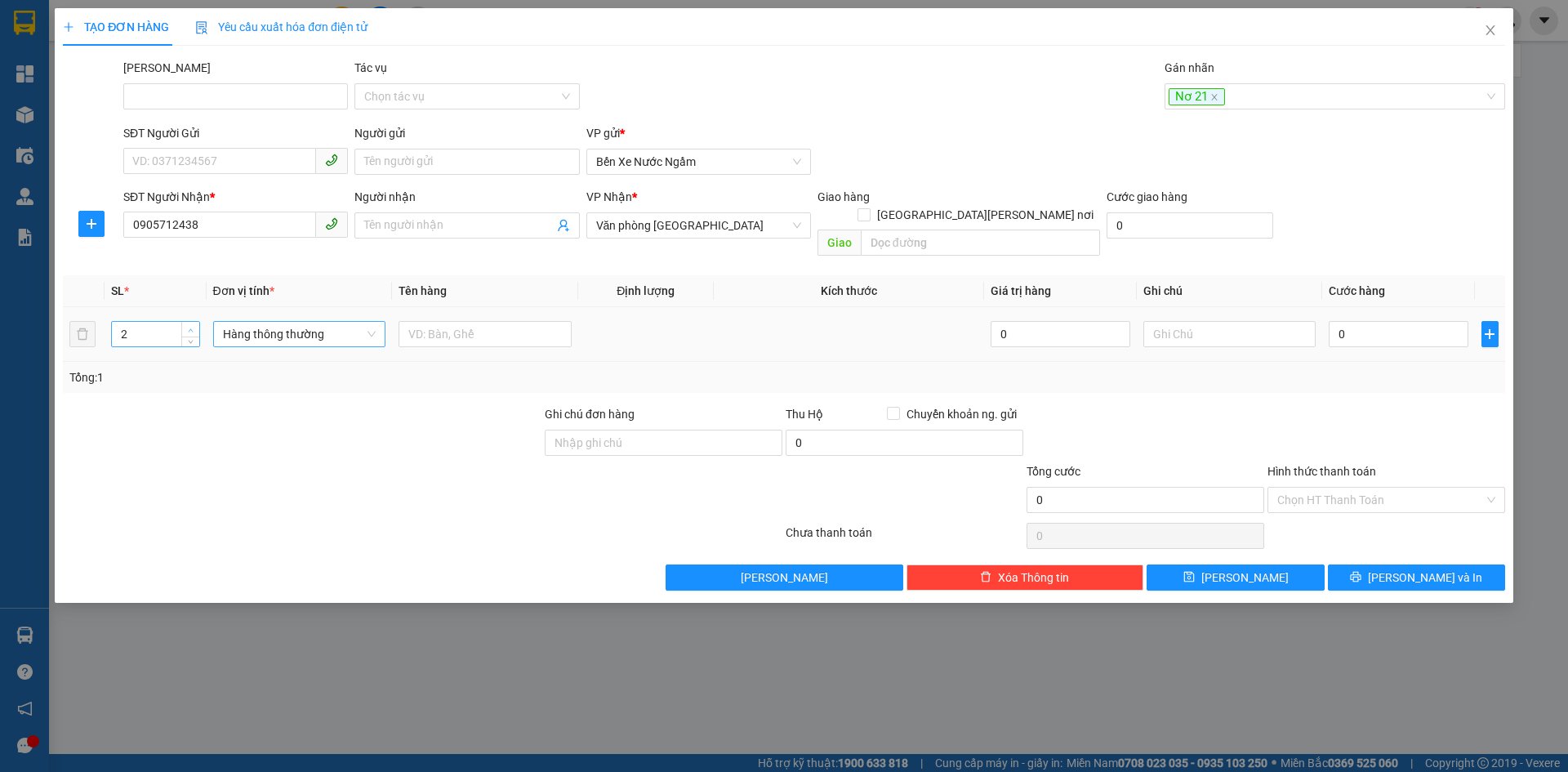
click at [196, 322] on span "Increase Value" at bounding box center [190, 328] width 18 height 15
click at [248, 322] on span "Hàng thông thường" at bounding box center [300, 333] width 154 height 25
click at [256, 432] on div "Thùng vừa" at bounding box center [300, 428] width 154 height 18
click at [496, 323] on input "text" at bounding box center [485, 334] width 174 height 26
click at [1367, 322] on input "0" at bounding box center [1398, 334] width 139 height 26
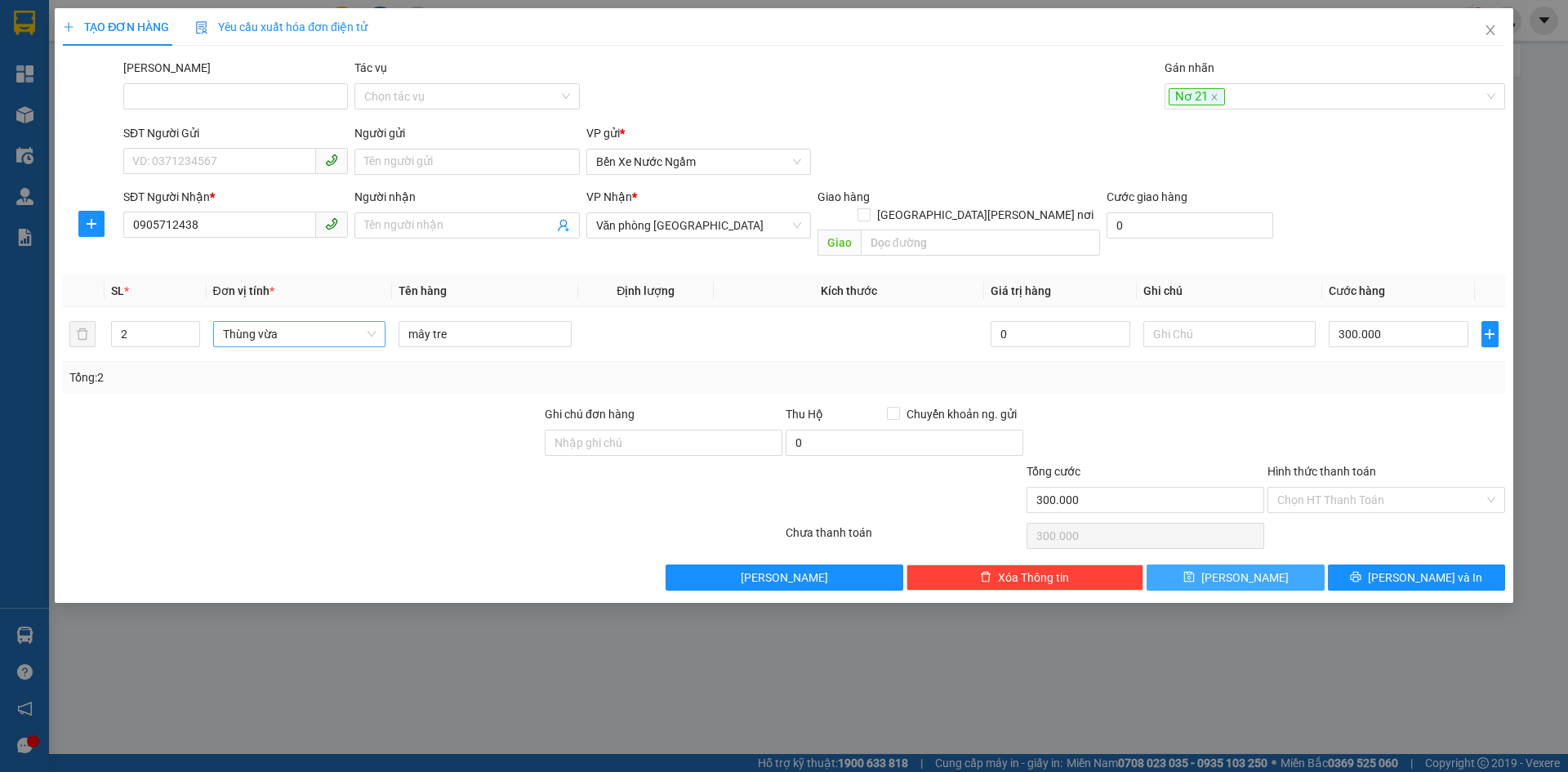
click at [1185, 565] on button "Lưu" at bounding box center [1235, 578] width 178 height 26
click at [1203, 84] on div "Nhãn" at bounding box center [1334, 96] width 340 height 26
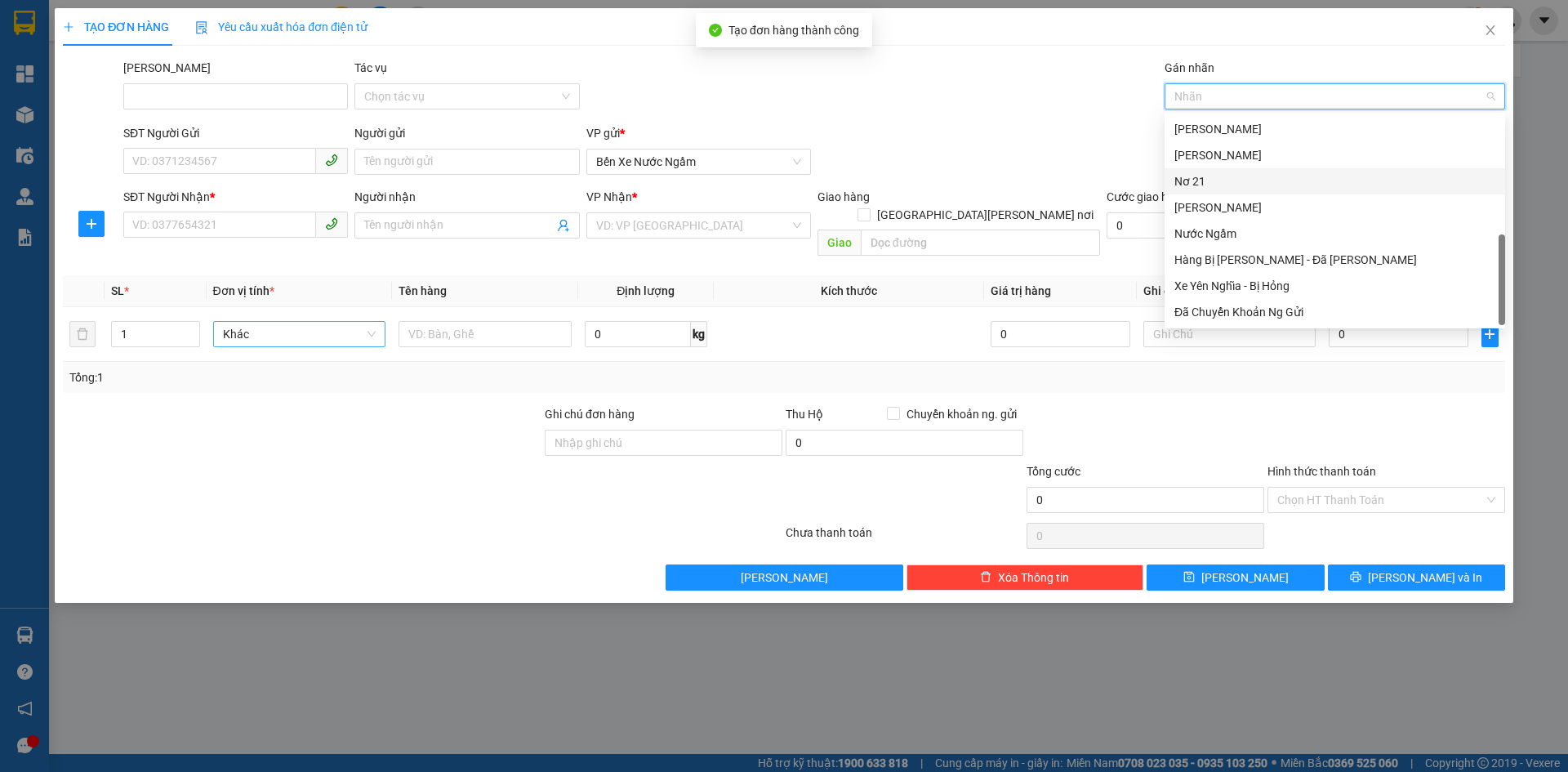
click at [1204, 181] on div "Nơ 21" at bounding box center [1335, 182] width 321 height 18
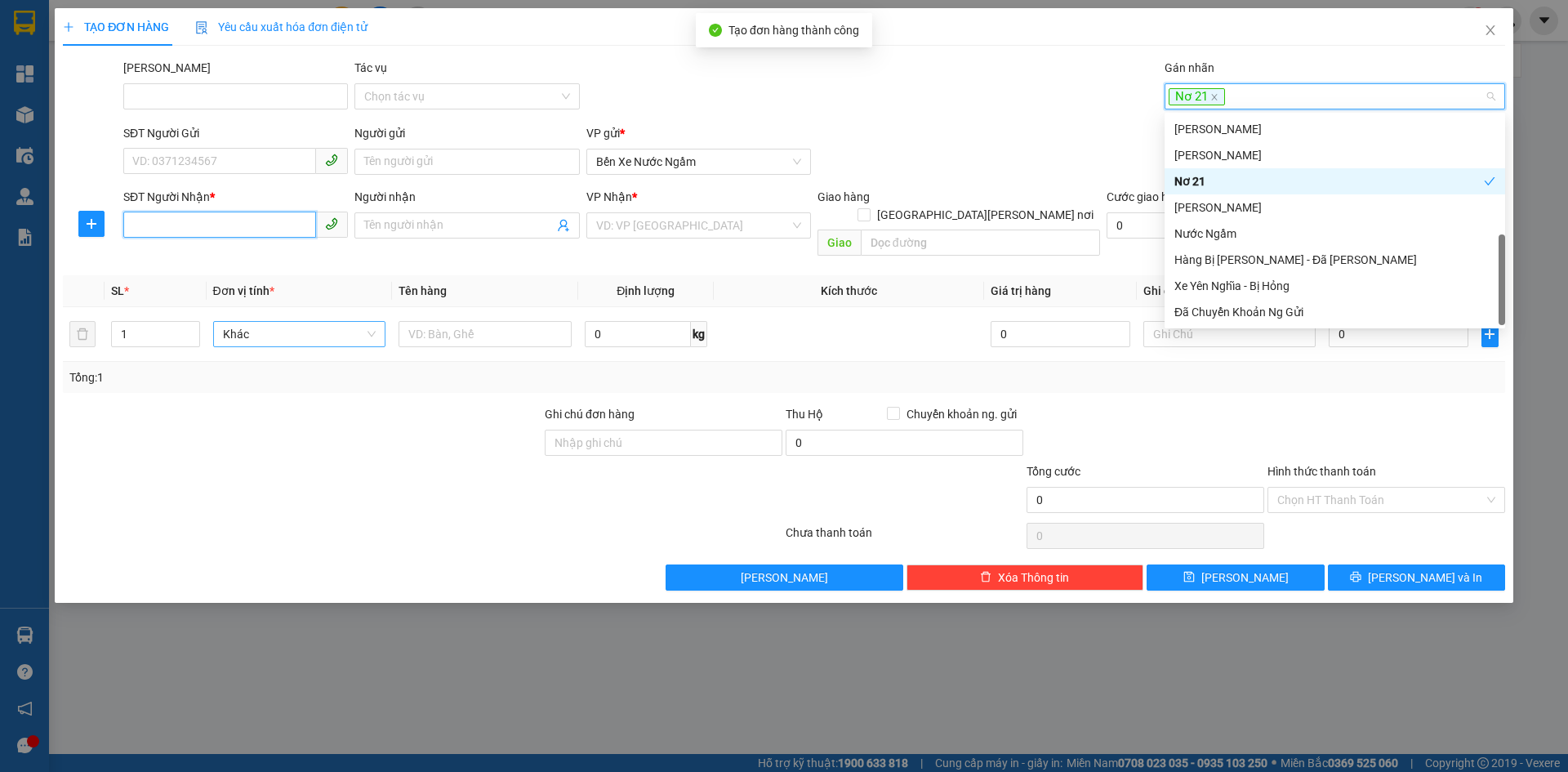
click at [151, 223] on input "SĐT Người Nhận *" at bounding box center [219, 224] width 192 height 26
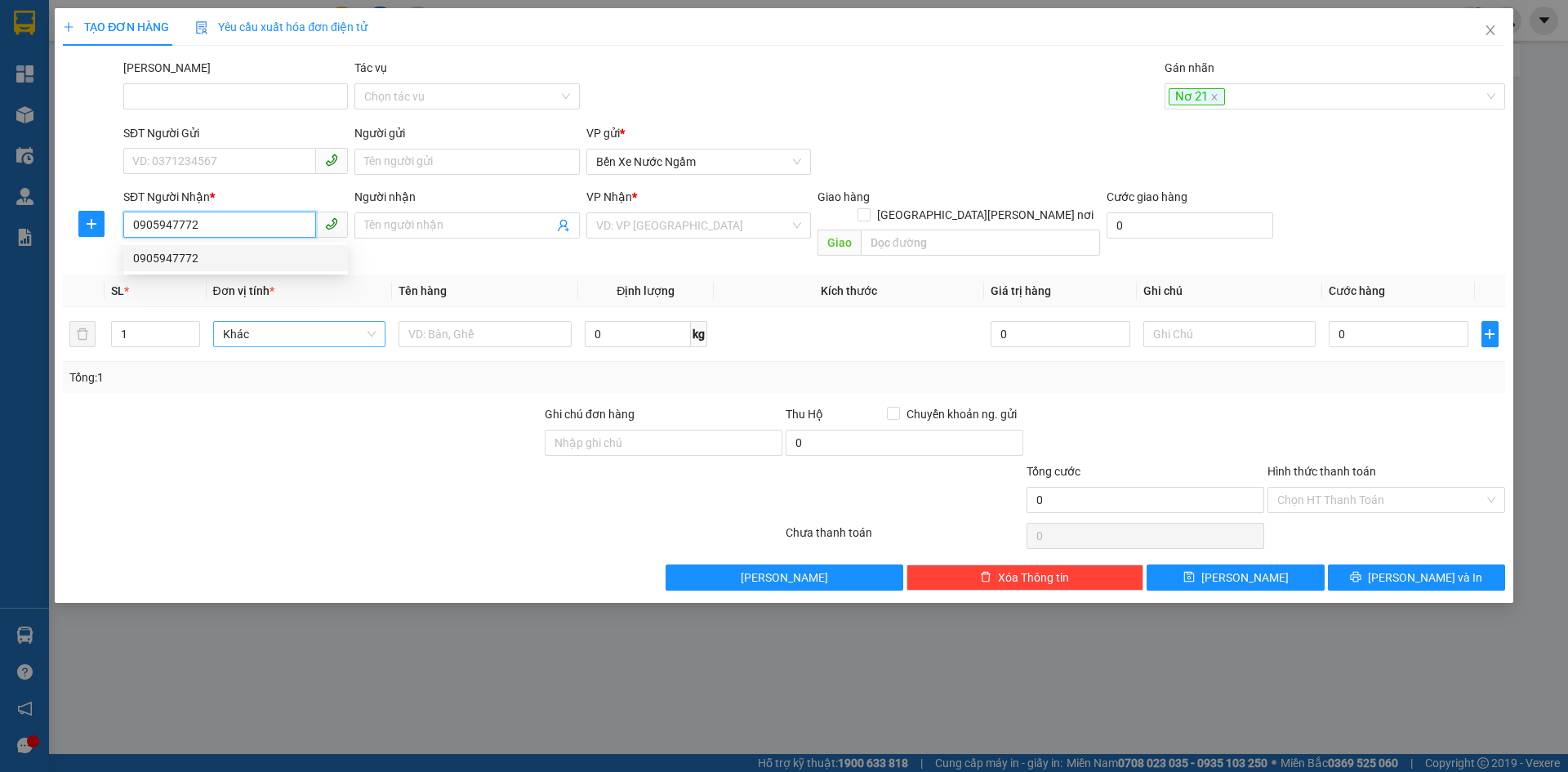
click at [161, 250] on div "0905947772" at bounding box center [235, 258] width 205 height 18
click at [261, 322] on span "Hàng thông thường" at bounding box center [300, 333] width 154 height 25
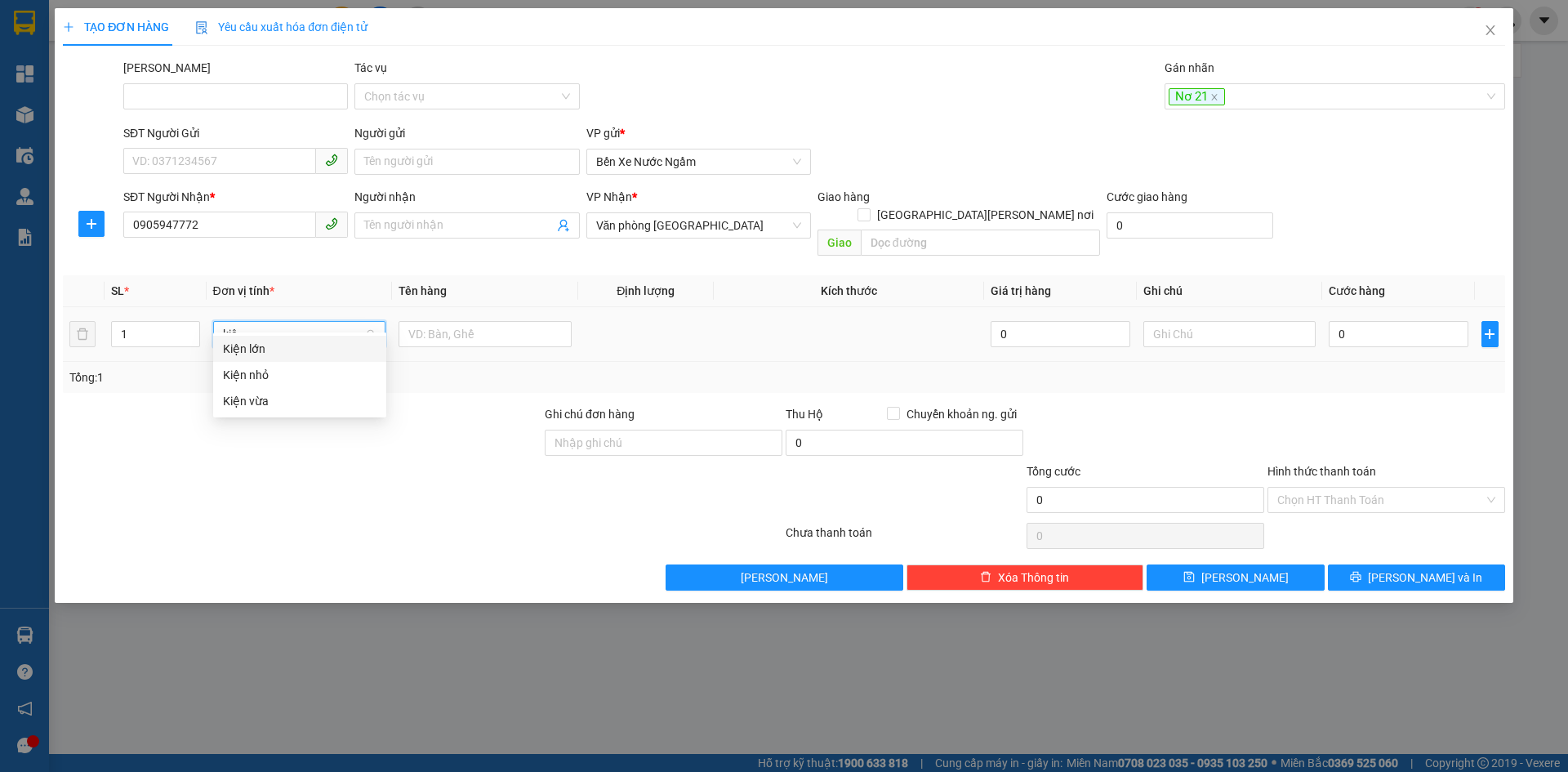
click at [243, 397] on div "Kiện vừa" at bounding box center [300, 401] width 154 height 18
click at [1376, 322] on input "0" at bounding box center [1398, 334] width 139 height 26
click at [1253, 569] on span "Lưu" at bounding box center [1245, 578] width 87 height 18
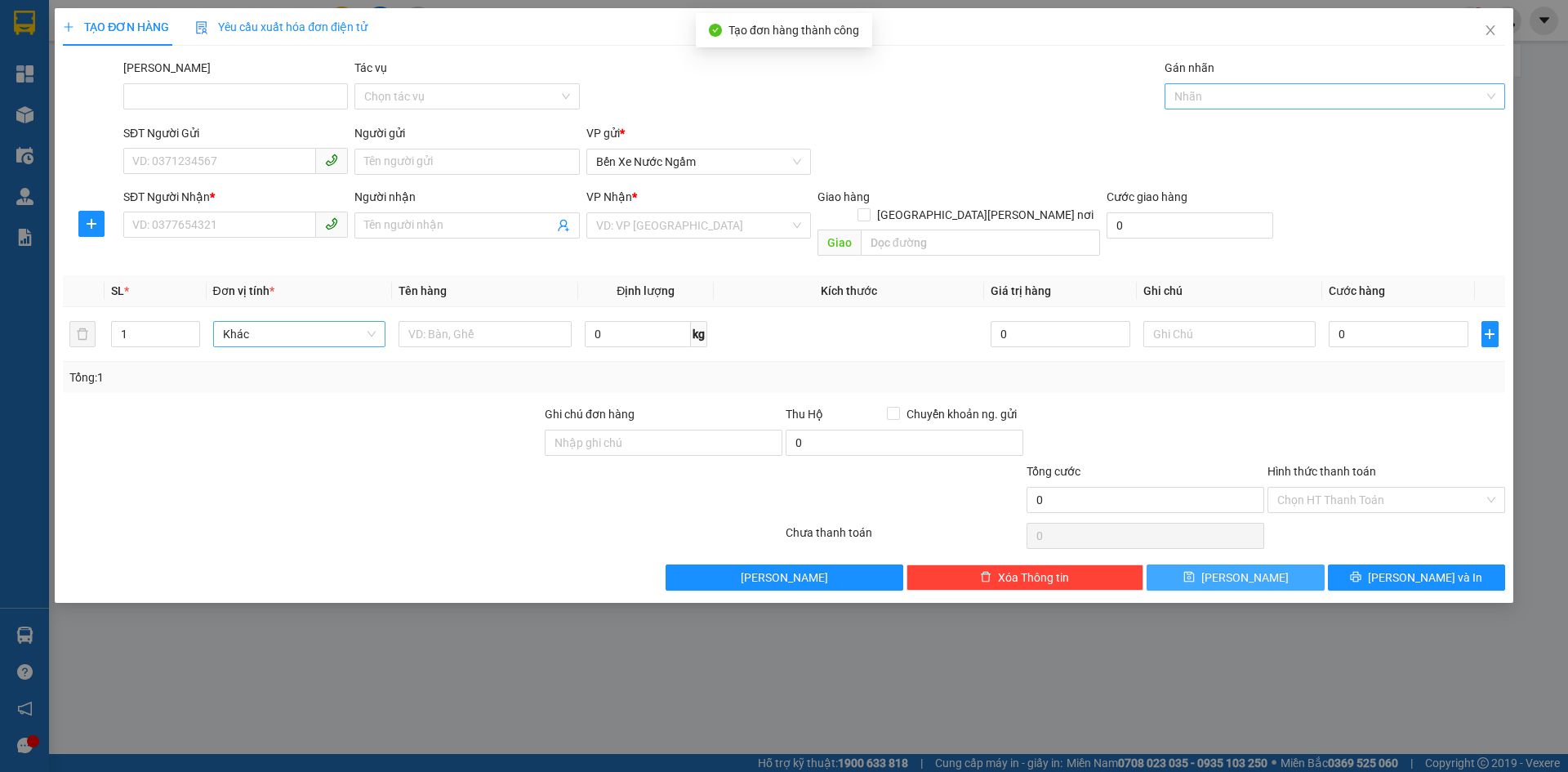
click at [1198, 95] on div at bounding box center [1326, 96] width 316 height 20
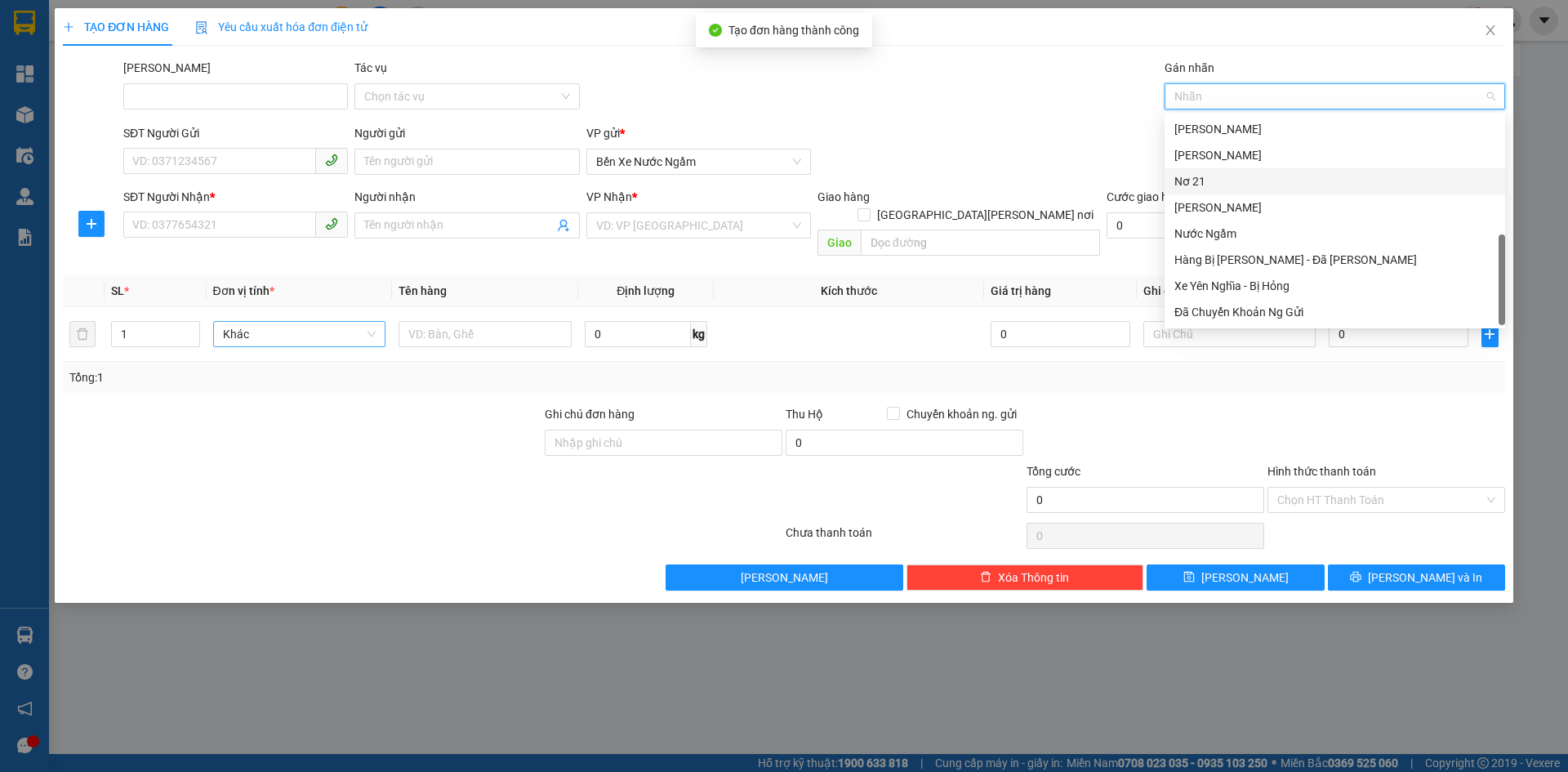
click at [1198, 175] on div "Nơ 21" at bounding box center [1335, 182] width 321 height 18
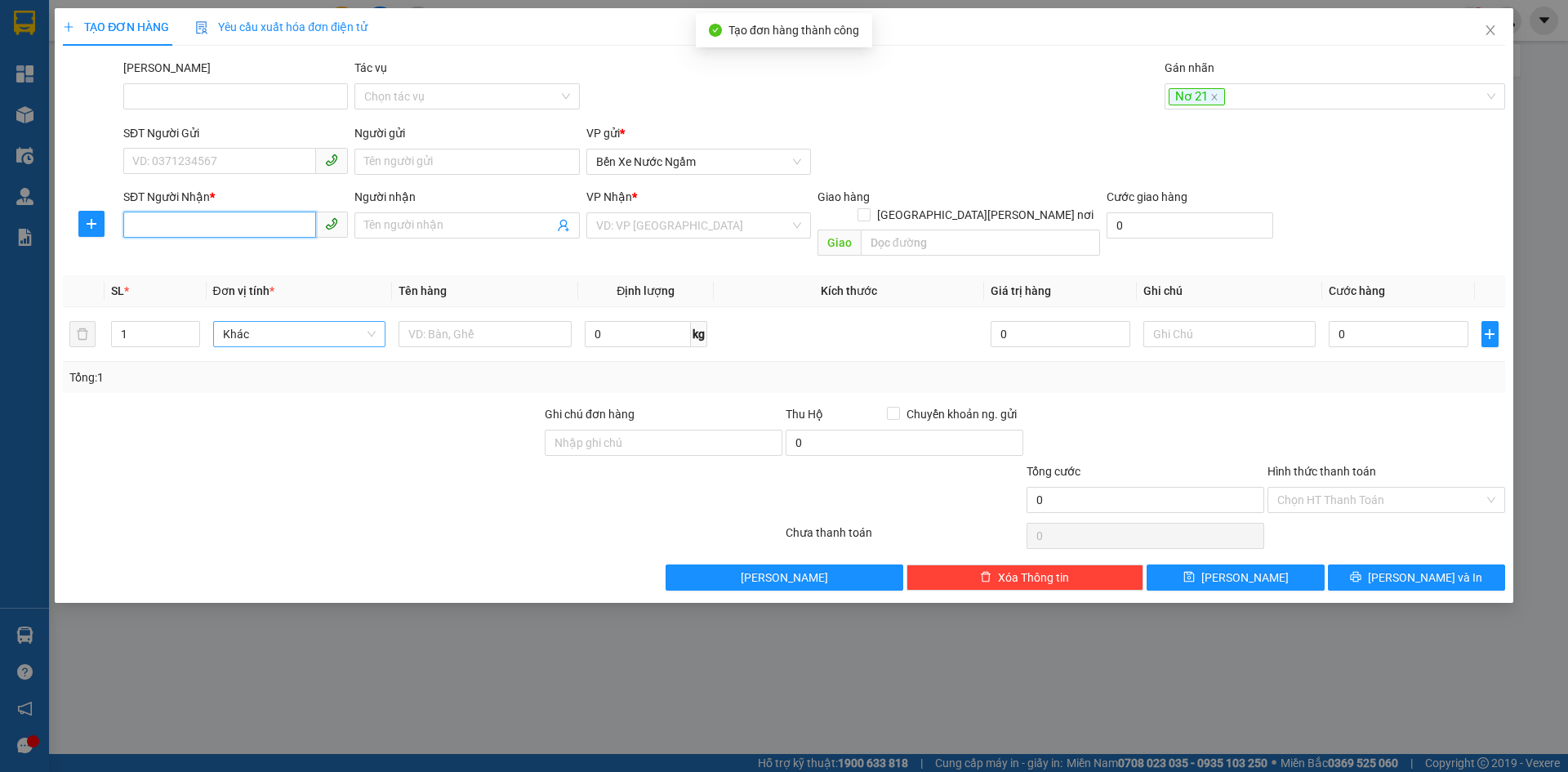
click at [164, 230] on input "SĐT Người Nhận *" at bounding box center [219, 224] width 192 height 26
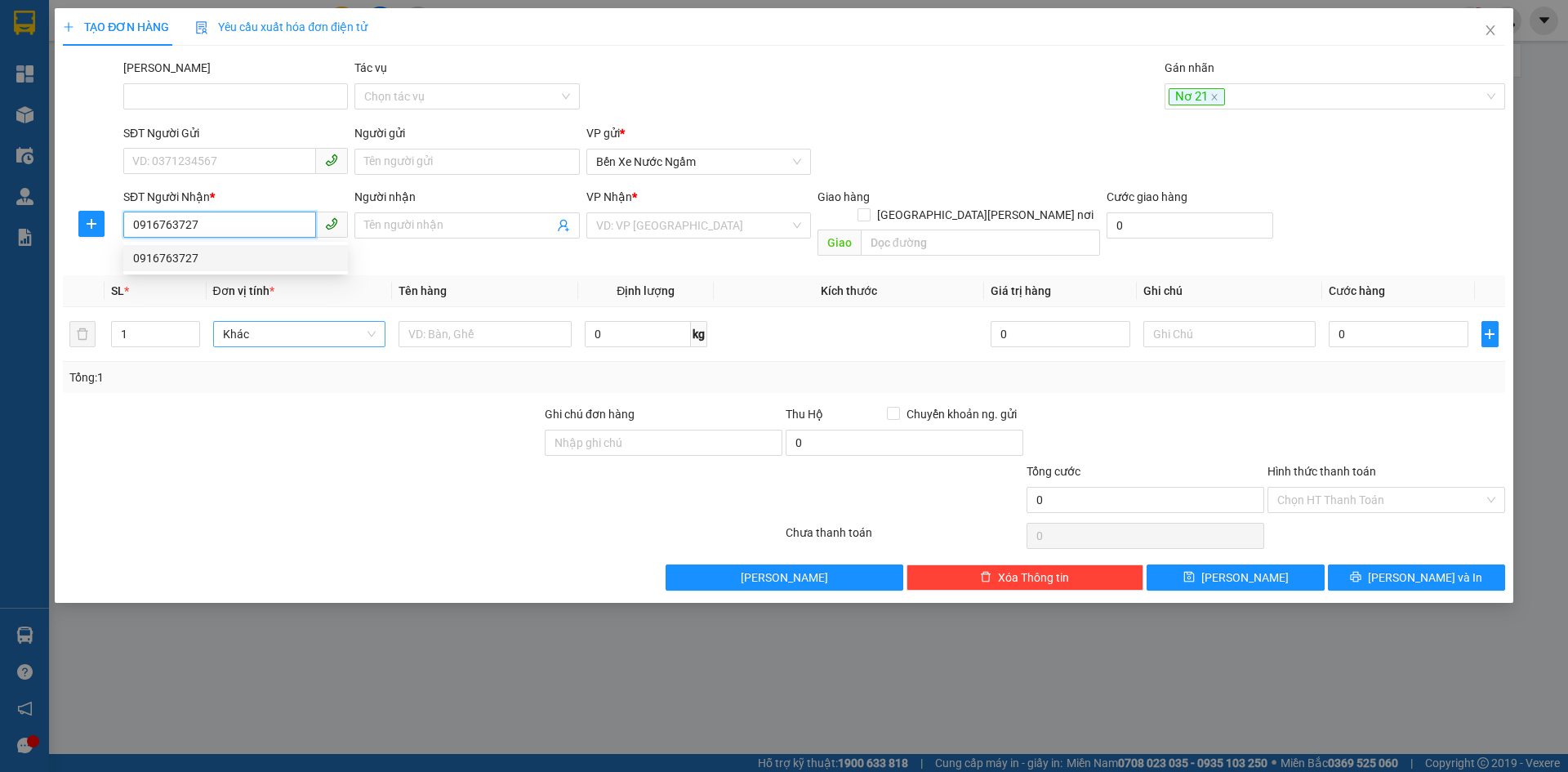
click at [181, 253] on div "0916763727" at bounding box center [235, 258] width 205 height 18
click at [246, 322] on span "Hàng thông thường" at bounding box center [300, 333] width 154 height 25
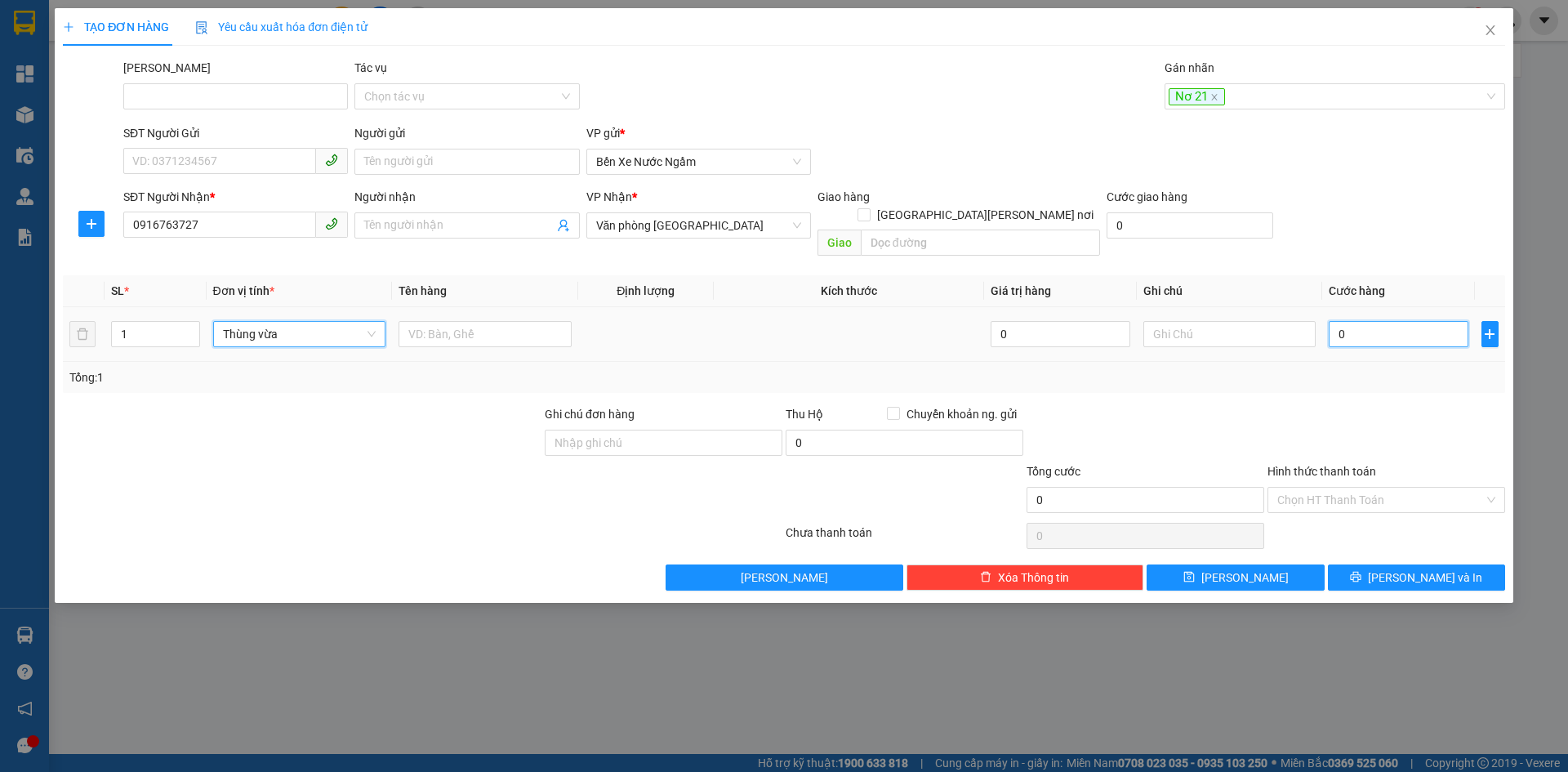
click at [1369, 322] on input "0" at bounding box center [1398, 334] width 139 height 26
click at [1260, 565] on button "Lưu" at bounding box center [1235, 578] width 178 height 26
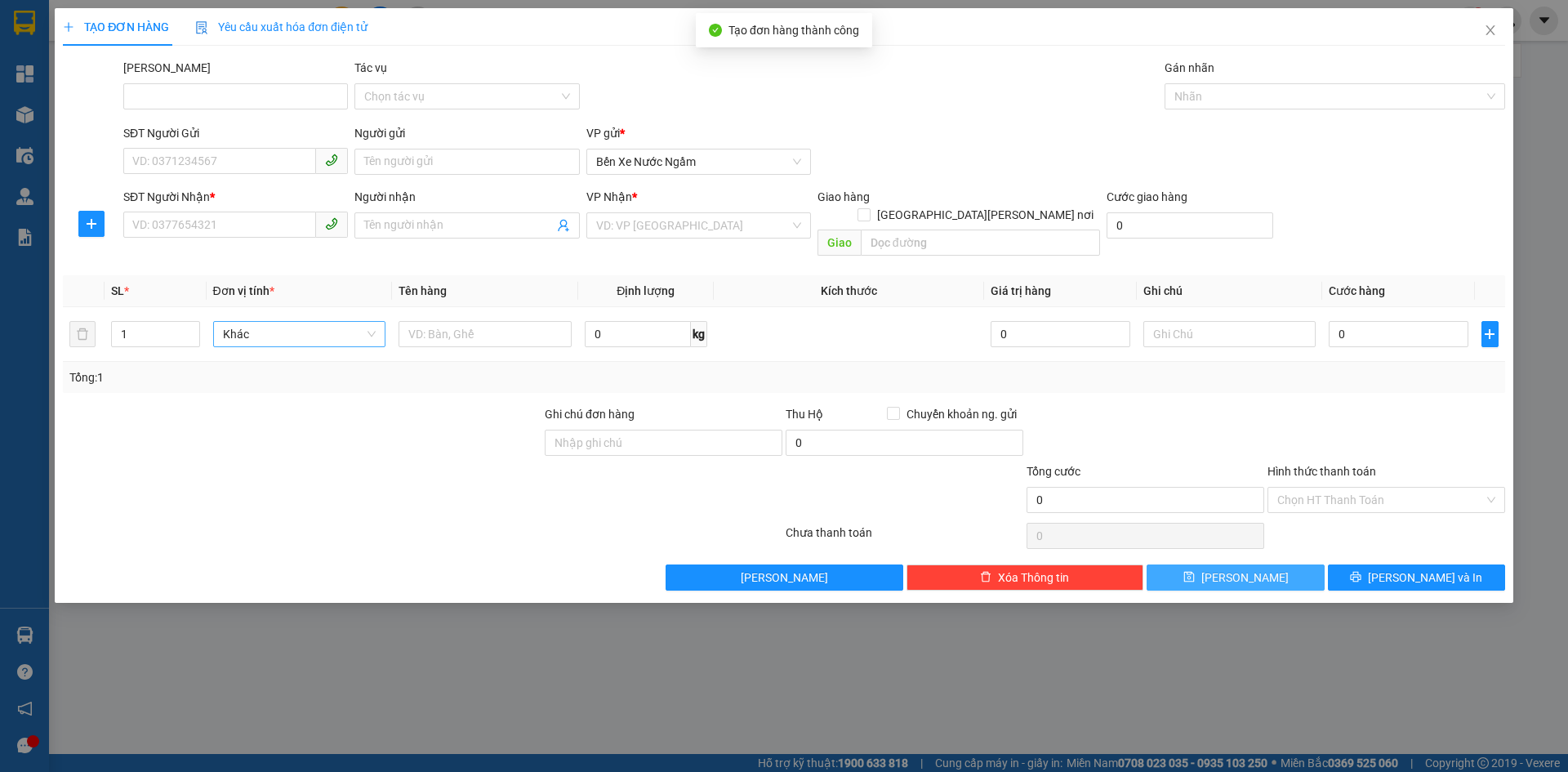
click at [1209, 99] on div at bounding box center [1326, 96] width 316 height 20
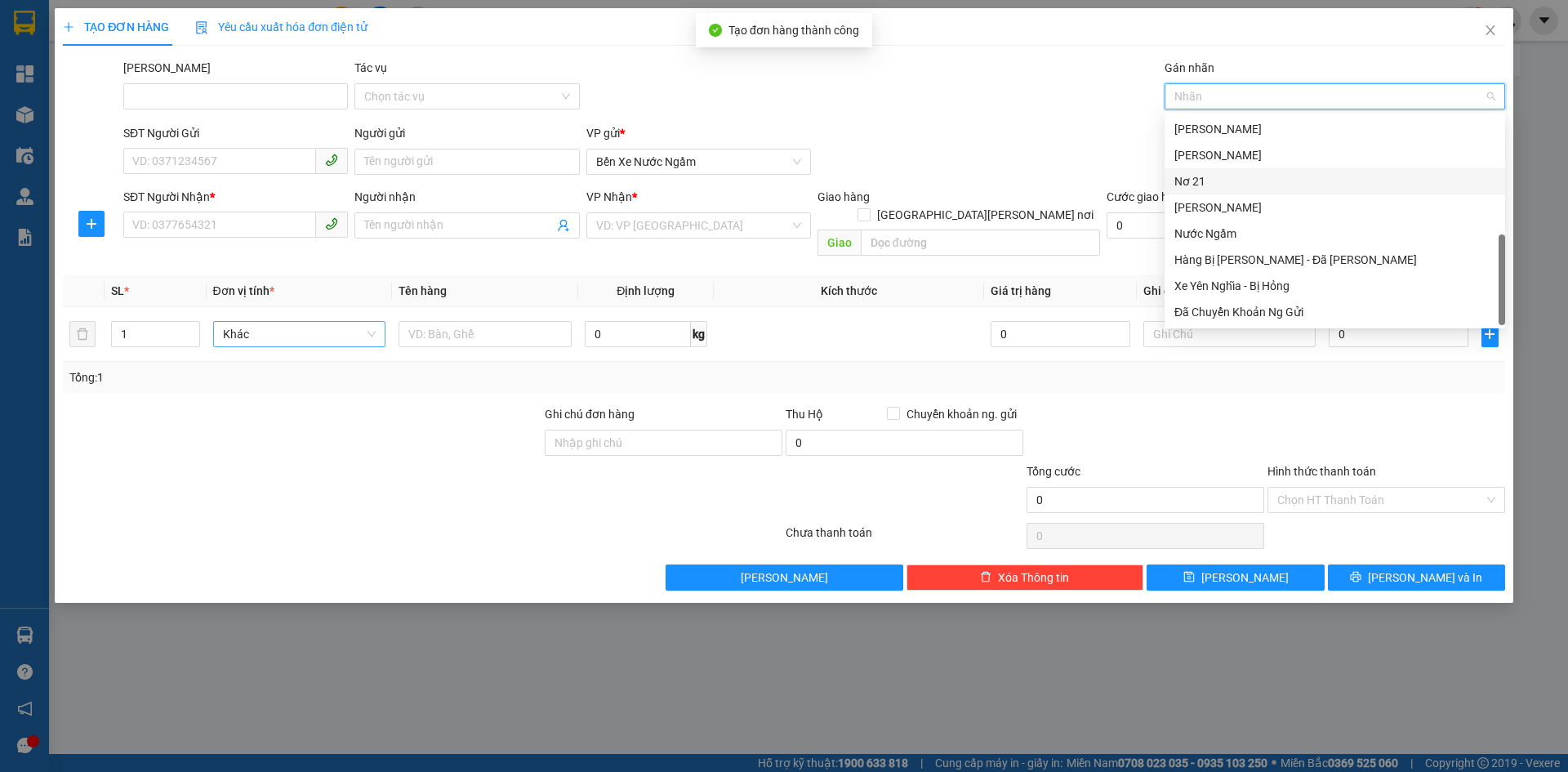
click at [1195, 185] on div "Nơ 21" at bounding box center [1335, 182] width 321 height 18
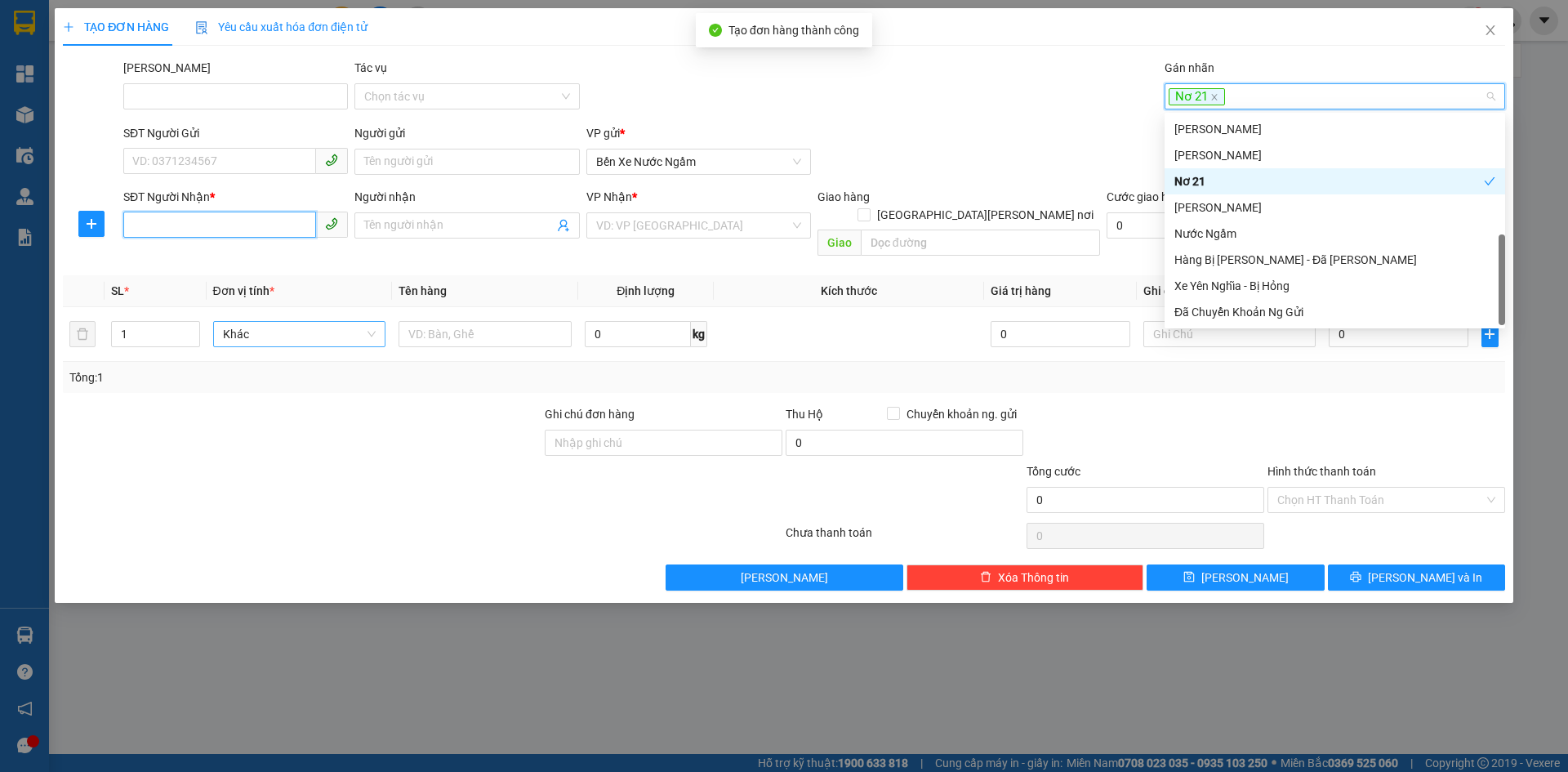
click at [161, 223] on input "SĐT Người Nhận *" at bounding box center [219, 224] width 192 height 26
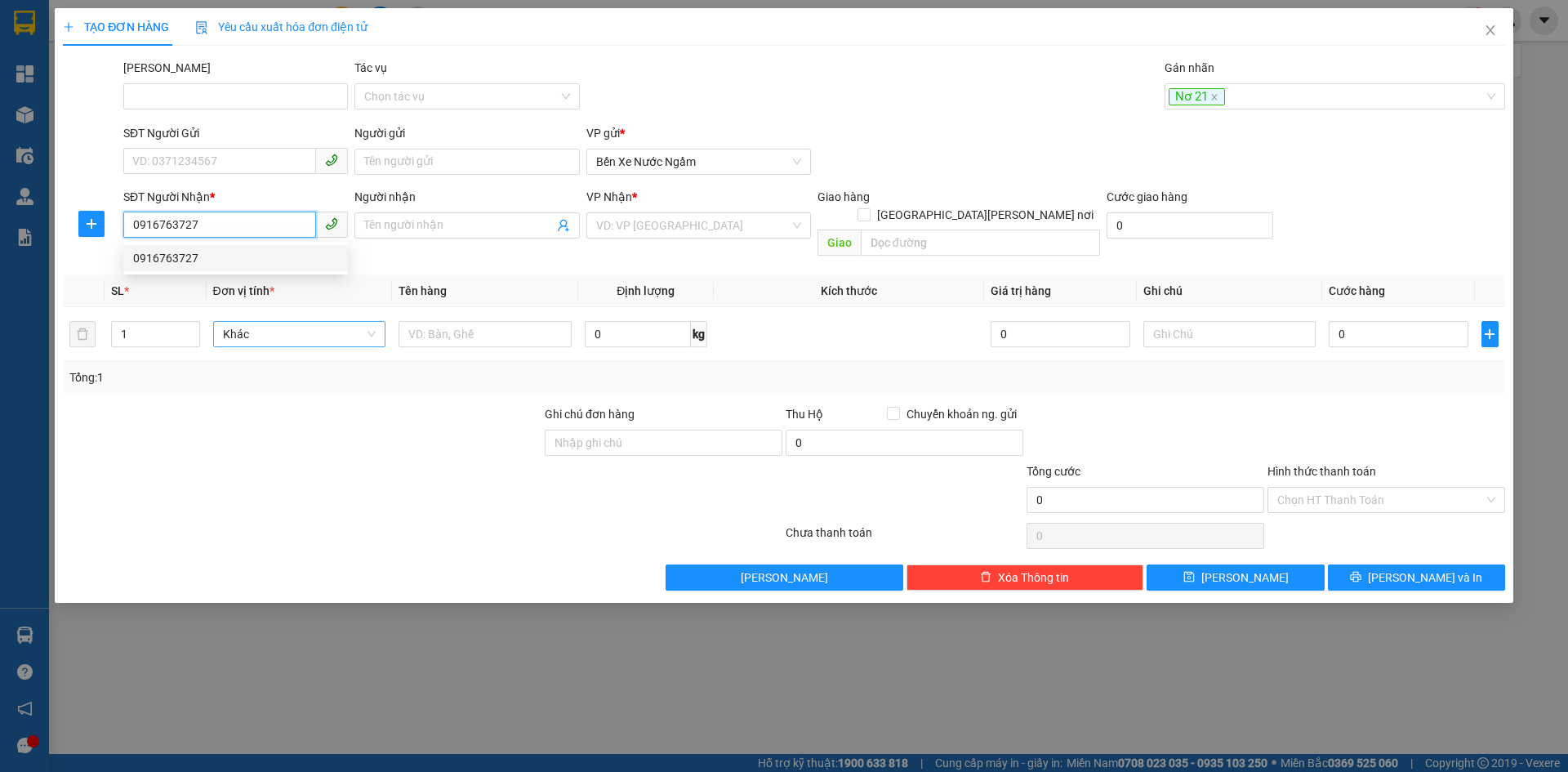
click at [164, 260] on div "0916763727" at bounding box center [235, 258] width 205 height 18
click at [247, 322] on span "Hàng thông thường" at bounding box center [300, 333] width 154 height 25
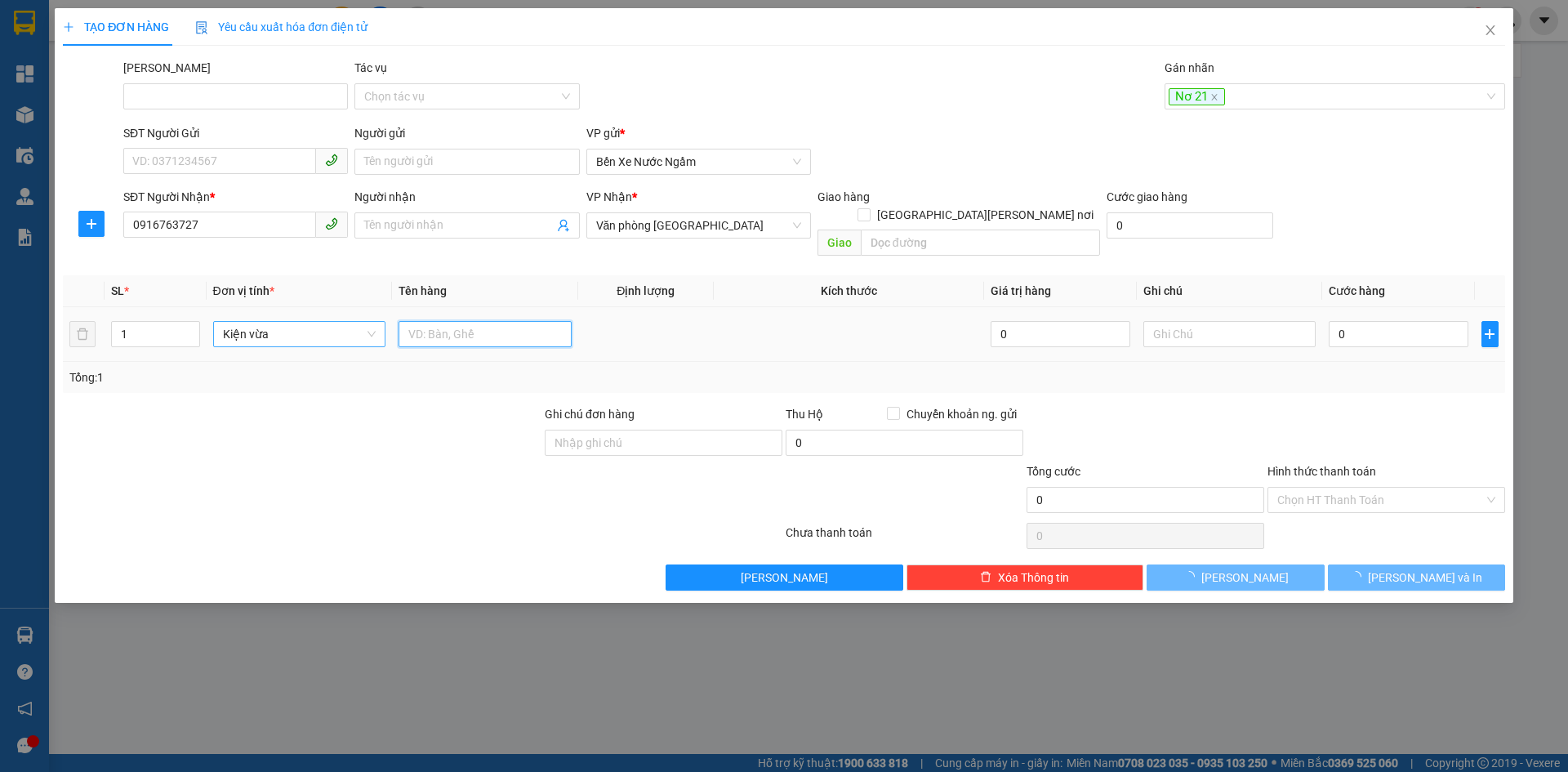
click at [450, 322] on input "text" at bounding box center [485, 334] width 174 height 26
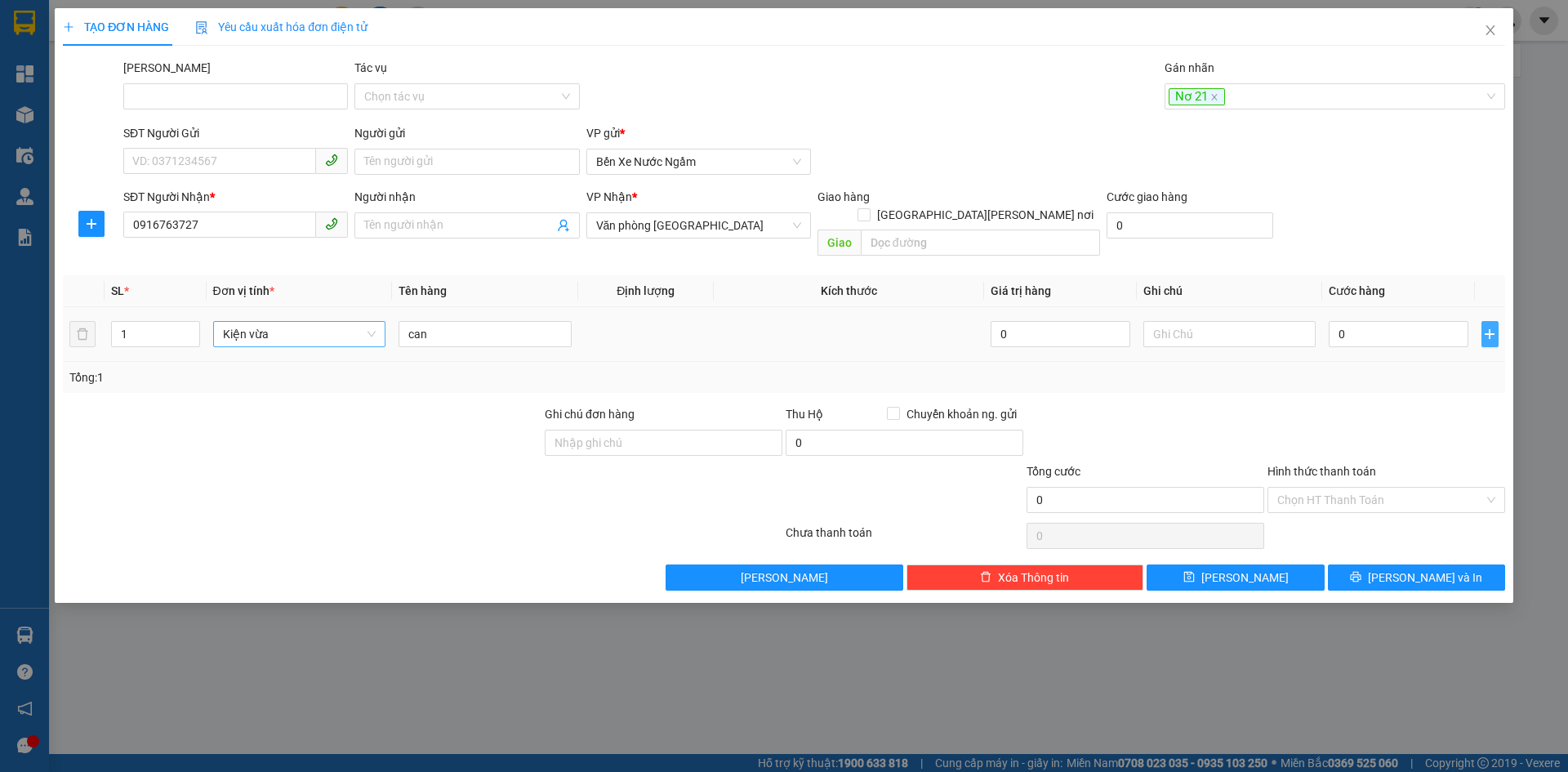
drag, startPoint x: 450, startPoint y: 318, endPoint x: 1487, endPoint y: 317, distance: 1037.0
click at [1487, 327] on icon "plus" at bounding box center [1489, 333] width 13 height 13
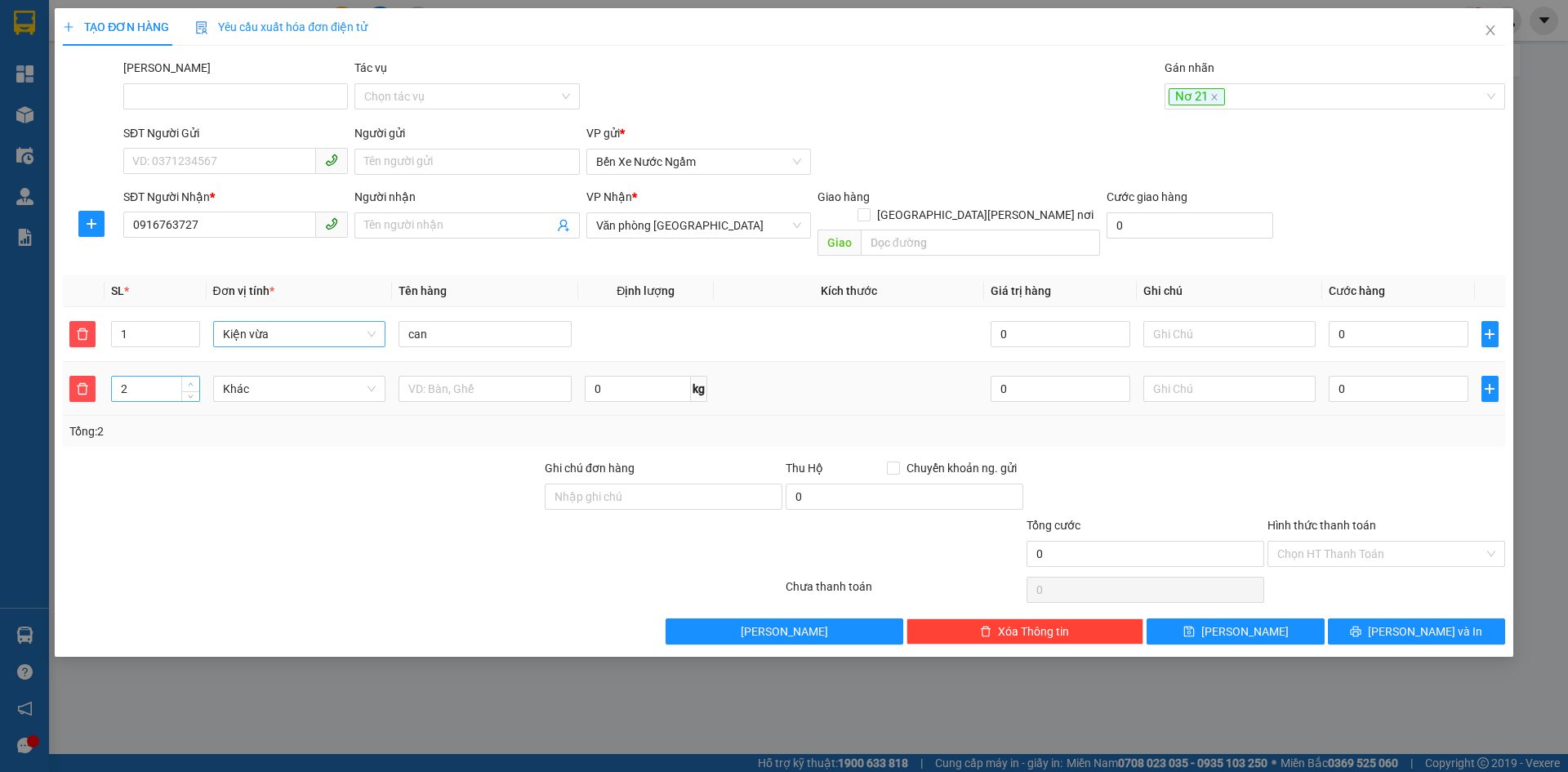
click at [195, 377] on span "Increase Value" at bounding box center [190, 384] width 18 height 15
click at [238, 377] on span "Khác" at bounding box center [300, 389] width 154 height 25
click at [1394, 376] on input "0" at bounding box center [1398, 389] width 139 height 26
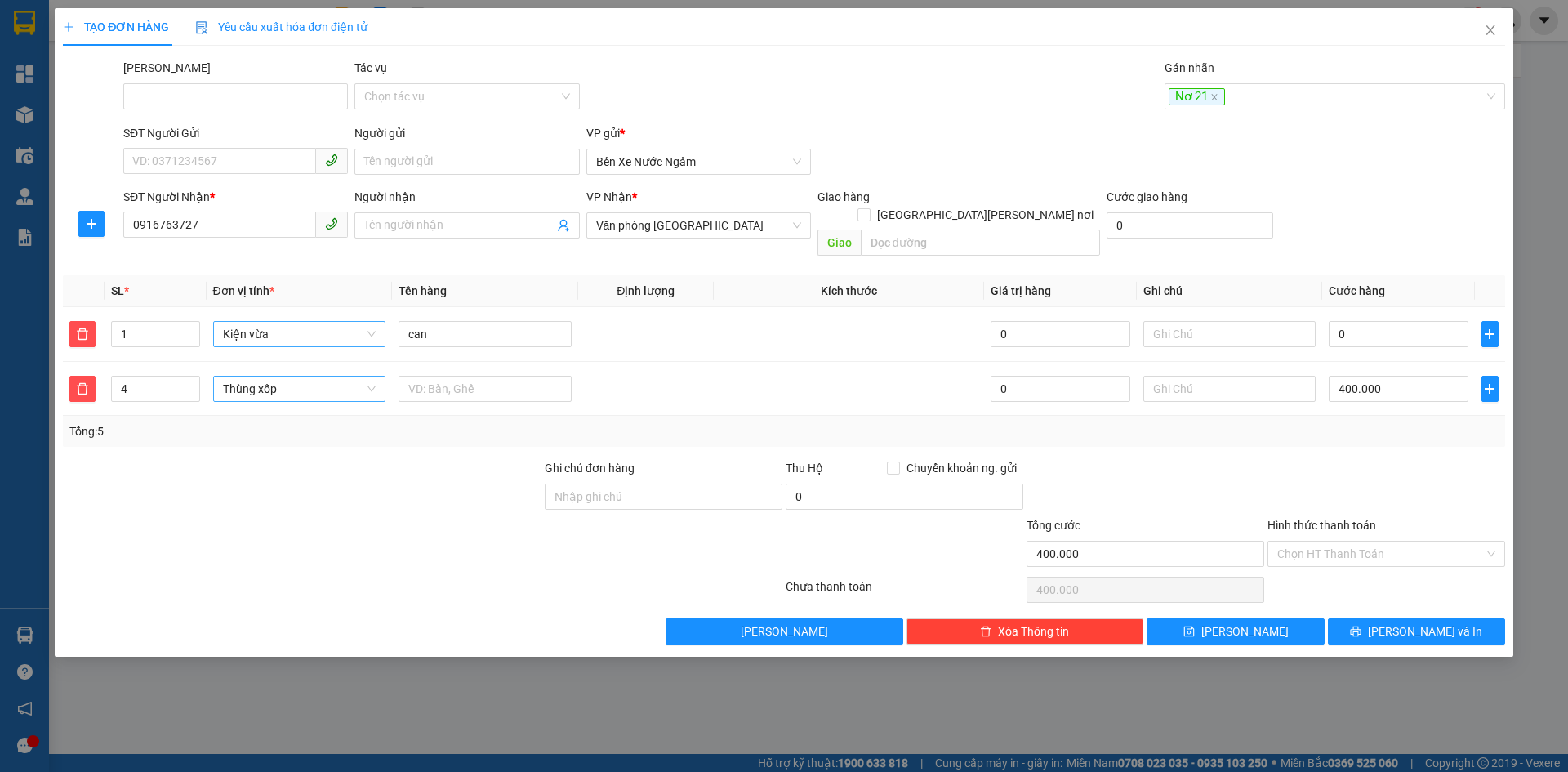
click at [1351, 427] on div "Tổng: 5" at bounding box center [784, 431] width 1442 height 31
click at [1195, 626] on icon "save" at bounding box center [1189, 632] width 12 height 12
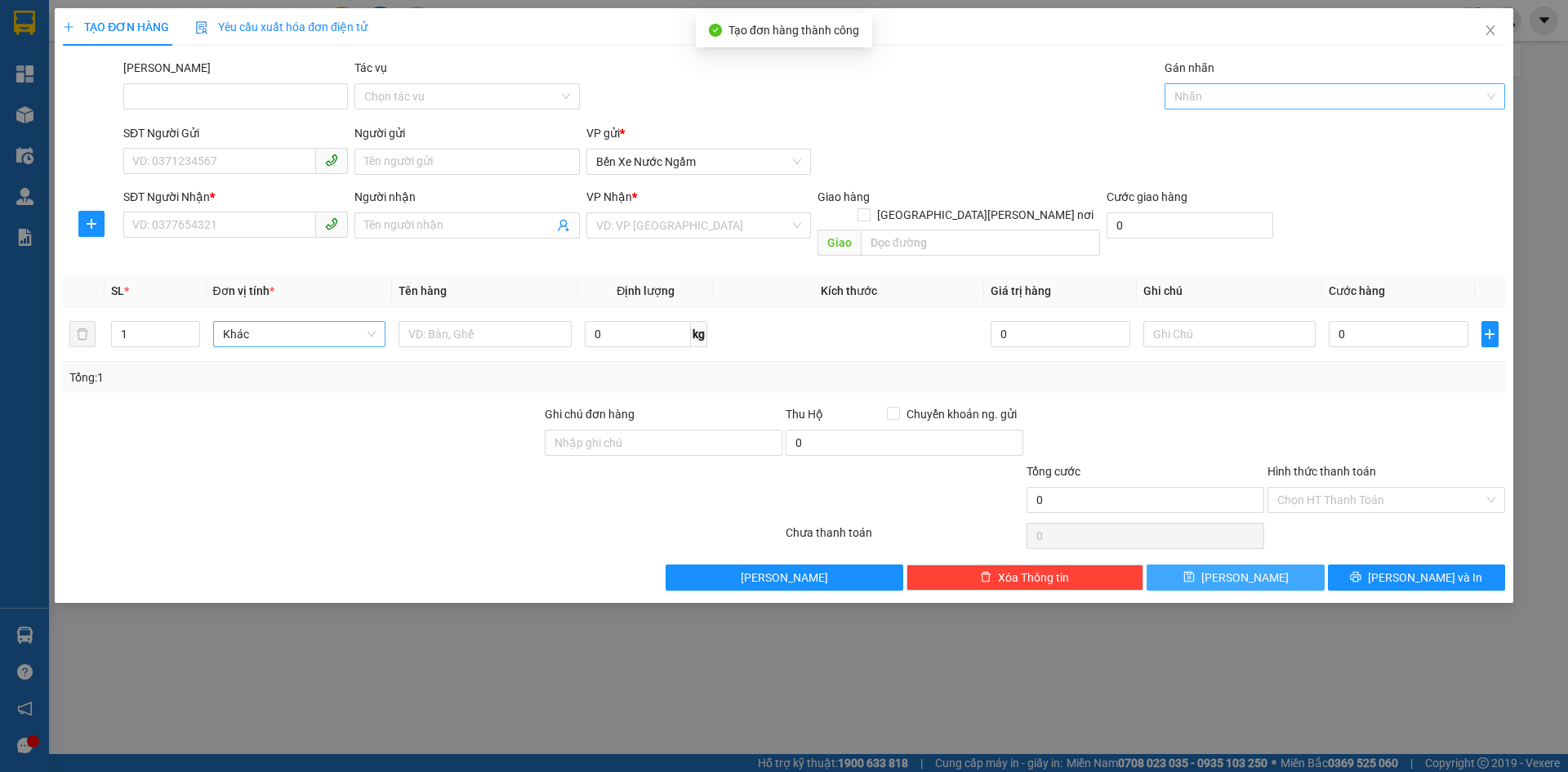
click at [1190, 99] on div at bounding box center [1326, 96] width 316 height 20
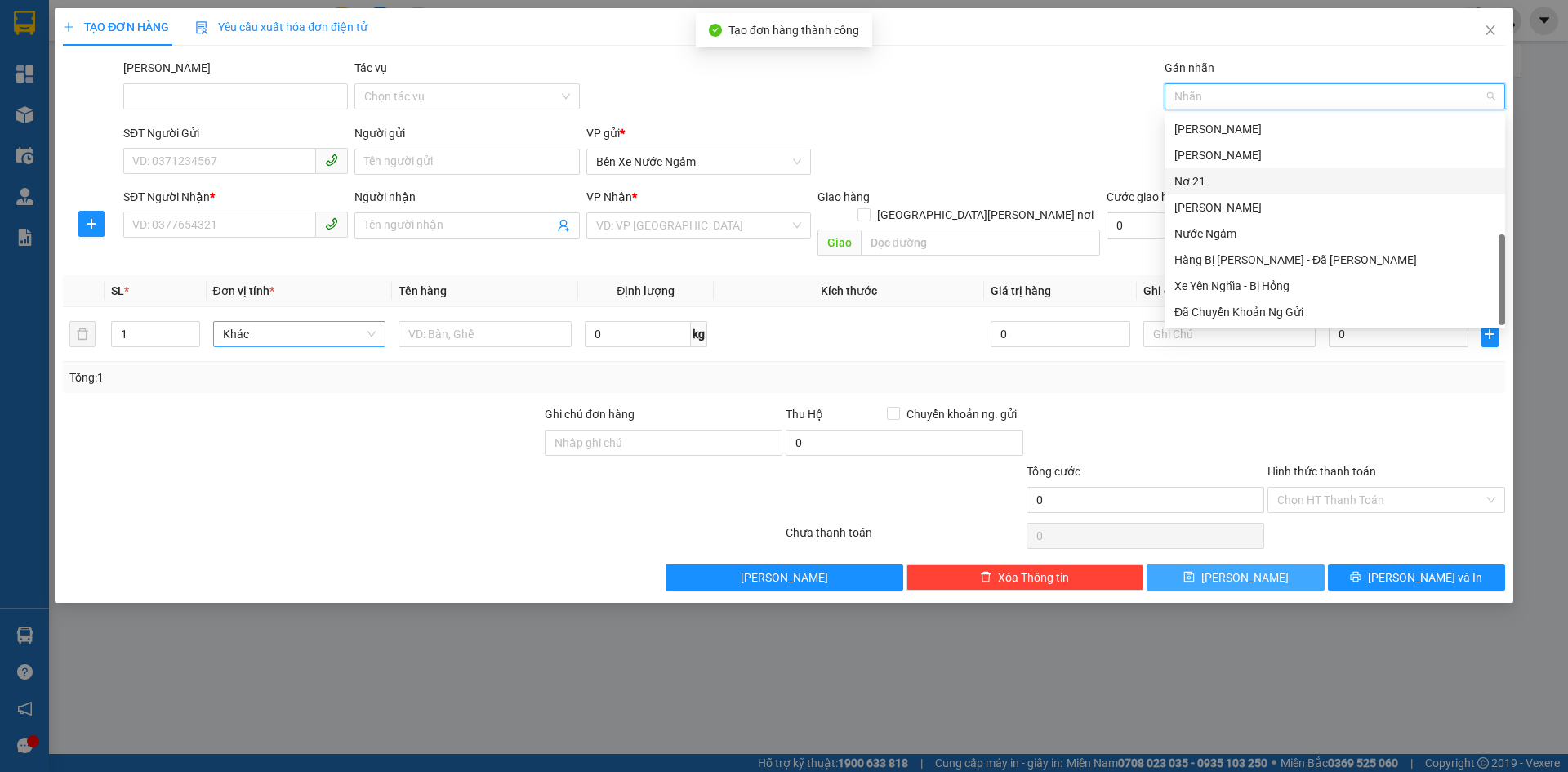
click at [1201, 179] on div "Nơ 21" at bounding box center [1335, 182] width 321 height 18
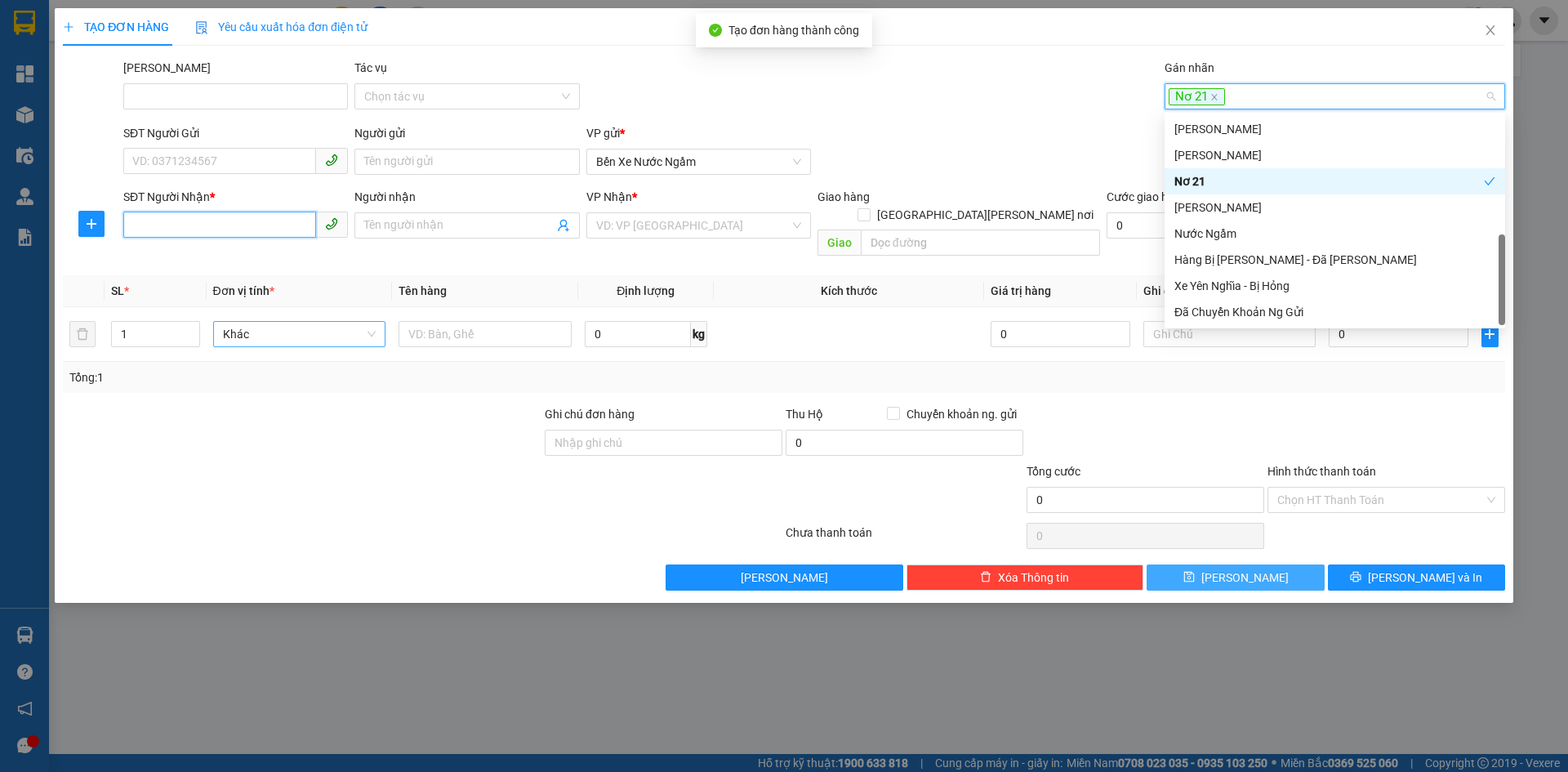
click at [150, 225] on input "SĐT Người Nhận *" at bounding box center [219, 224] width 192 height 26
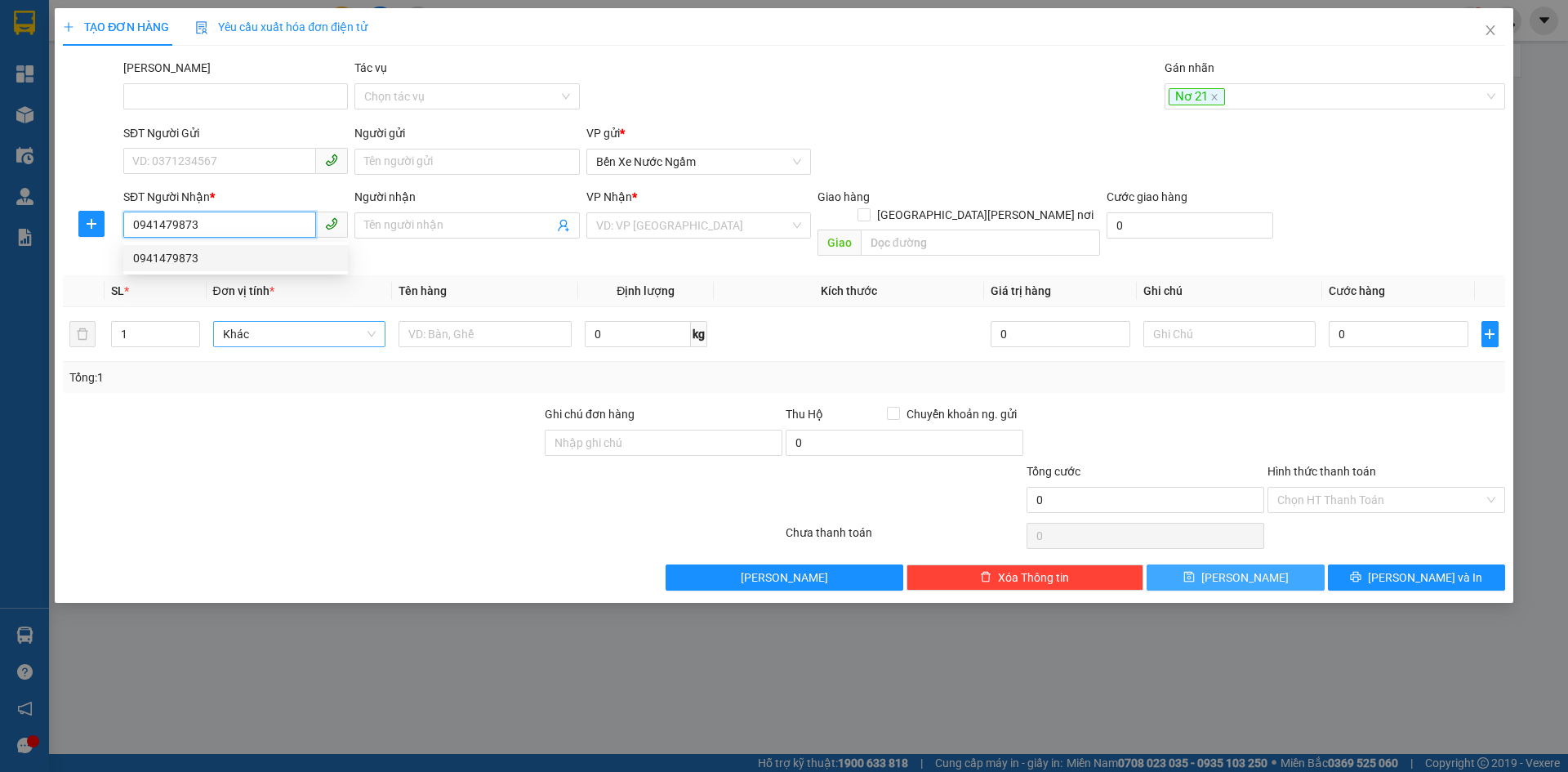
click at [179, 260] on div "0941479873" at bounding box center [235, 258] width 205 height 18
click at [301, 326] on span "Hàng thông thường" at bounding box center [300, 333] width 154 height 25
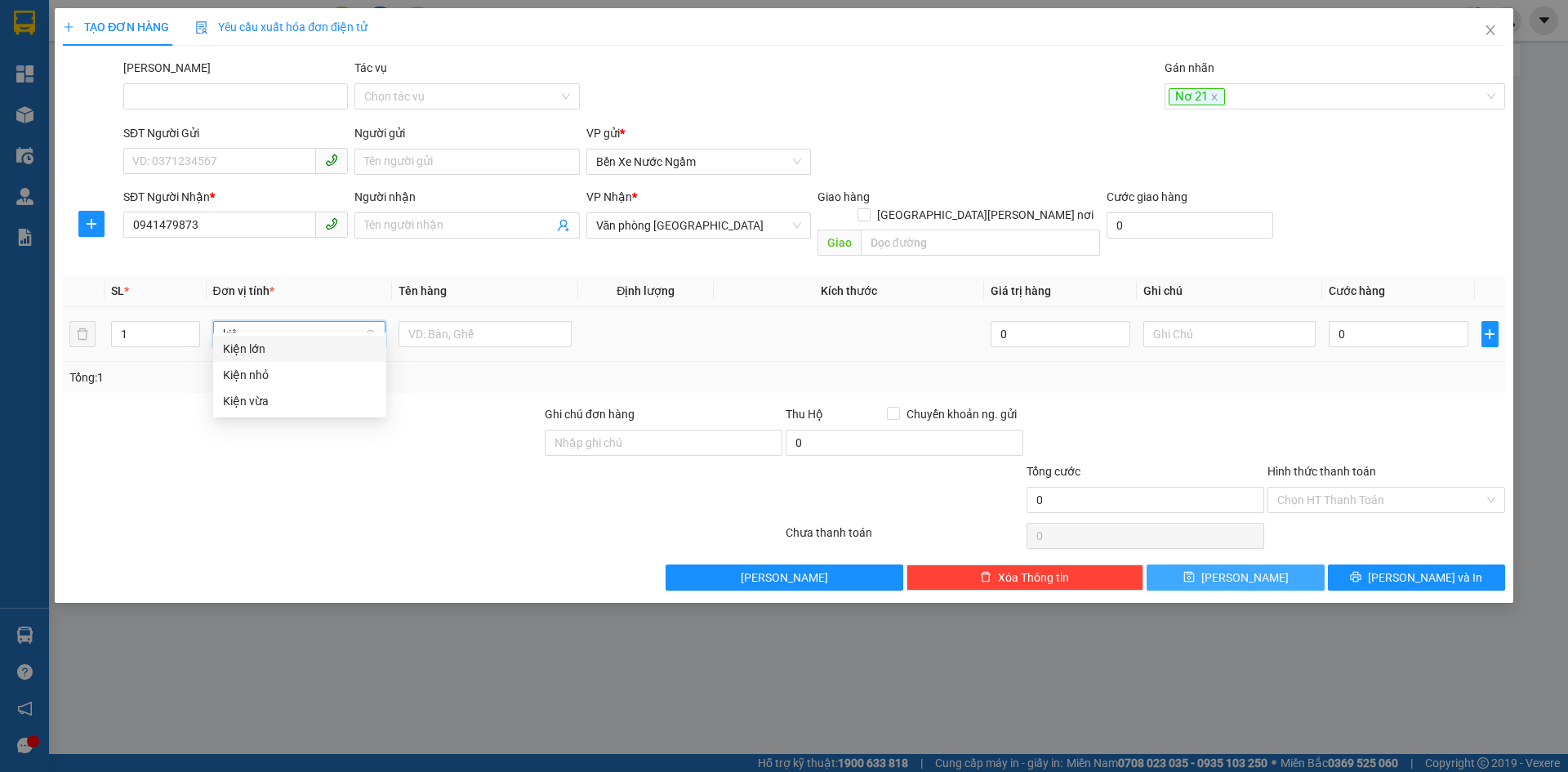
click at [263, 392] on div "Kiện vừa" at bounding box center [300, 401] width 154 height 18
click at [441, 322] on input "text" at bounding box center [485, 334] width 174 height 26
click at [1355, 322] on input "0" at bounding box center [1398, 334] width 139 height 26
click at [1260, 565] on button "Lưu" at bounding box center [1235, 578] width 178 height 26
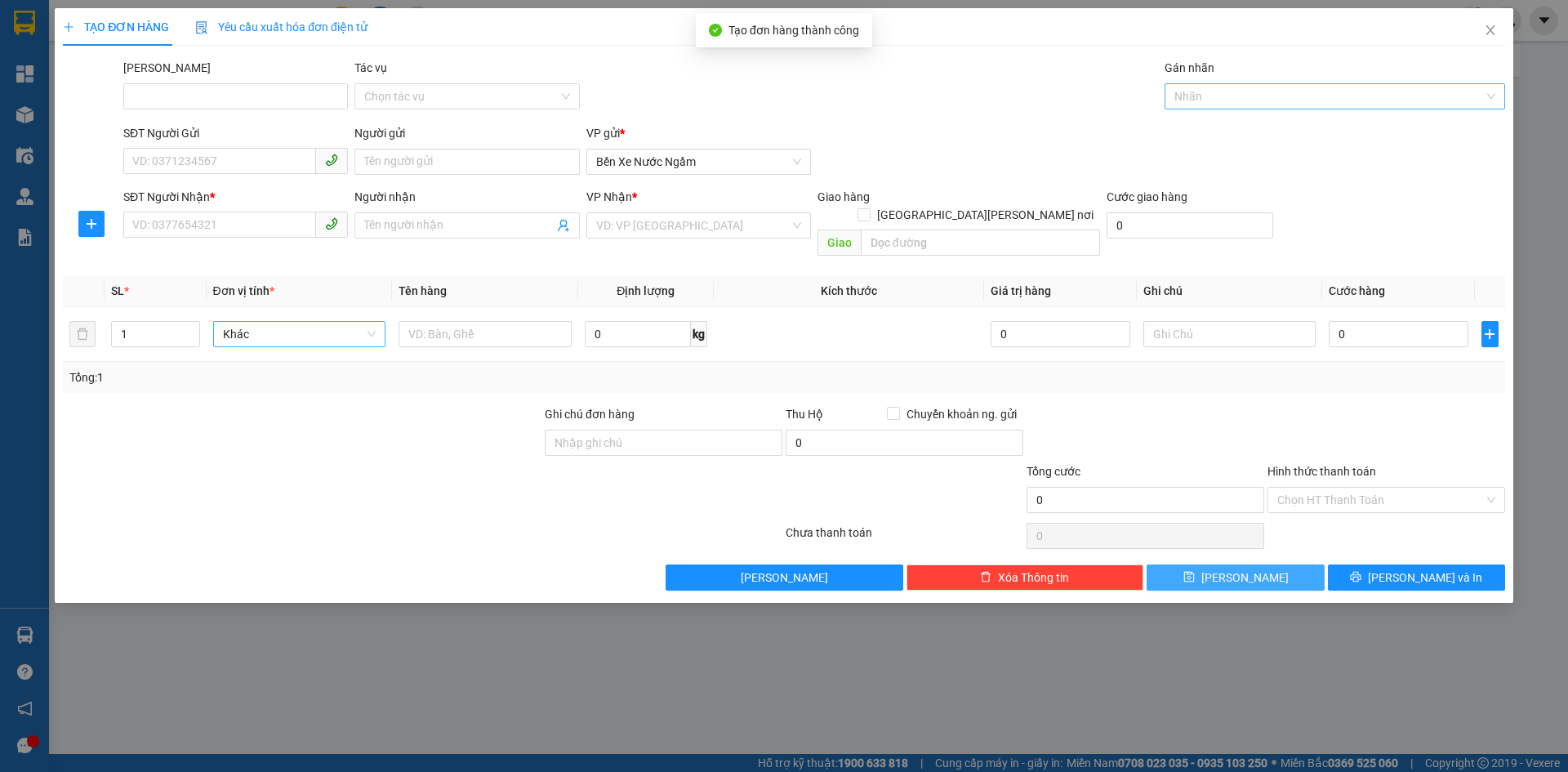
click at [1209, 93] on div at bounding box center [1326, 96] width 316 height 20
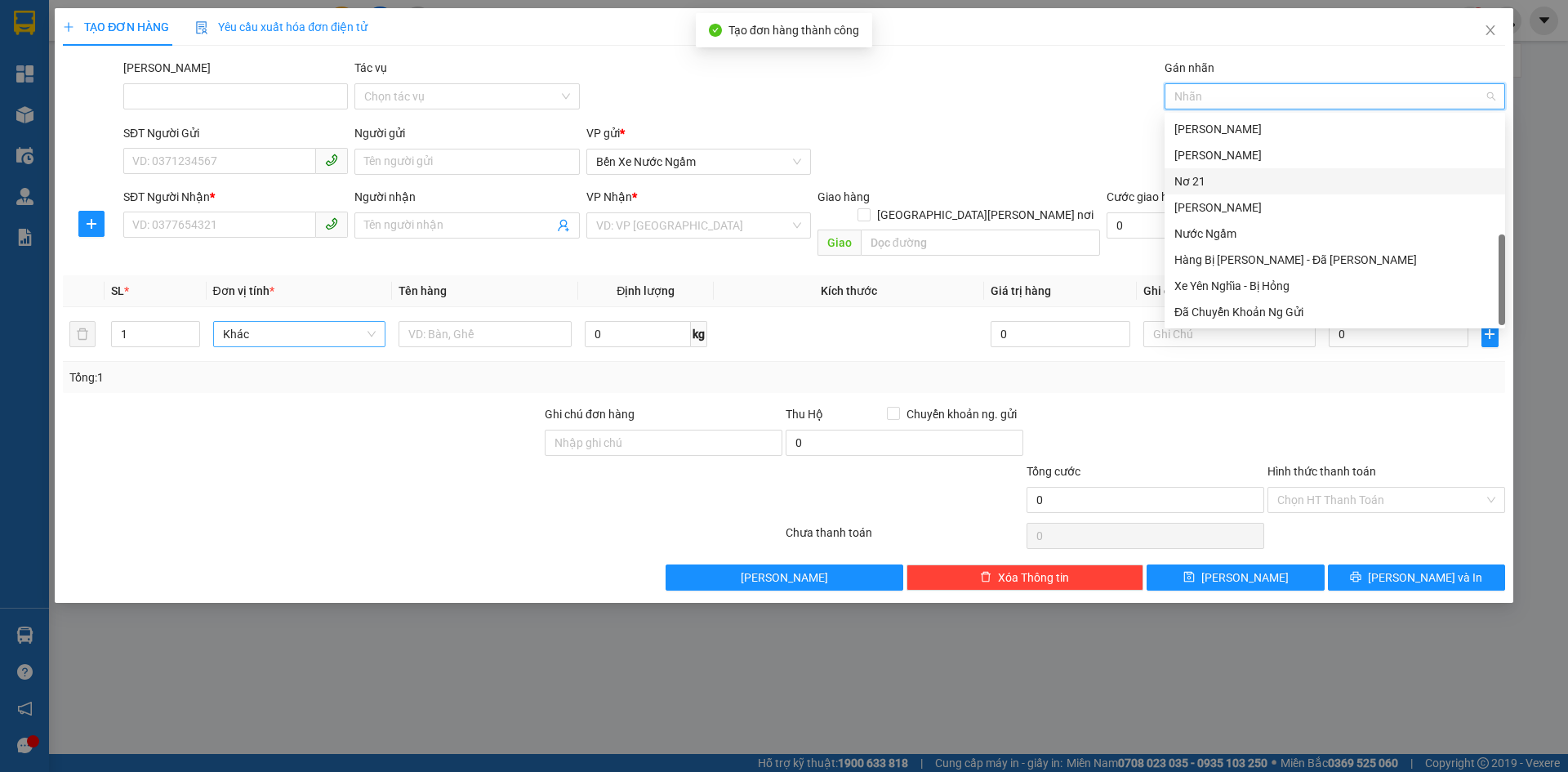
click at [1202, 179] on div "Nơ 21" at bounding box center [1335, 182] width 321 height 18
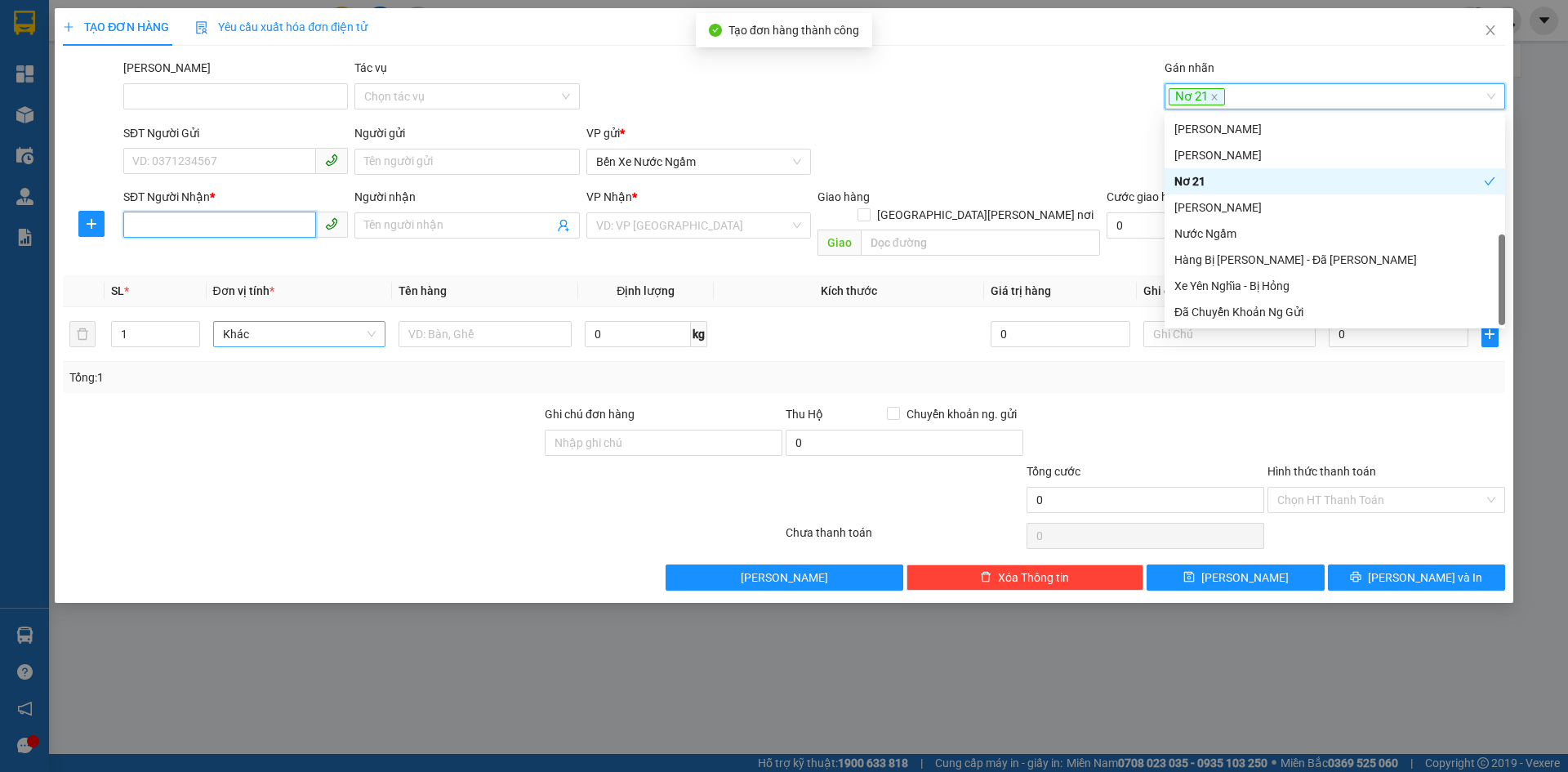
click at [176, 220] on input "SĐT Người Nhận *" at bounding box center [219, 224] width 192 height 26
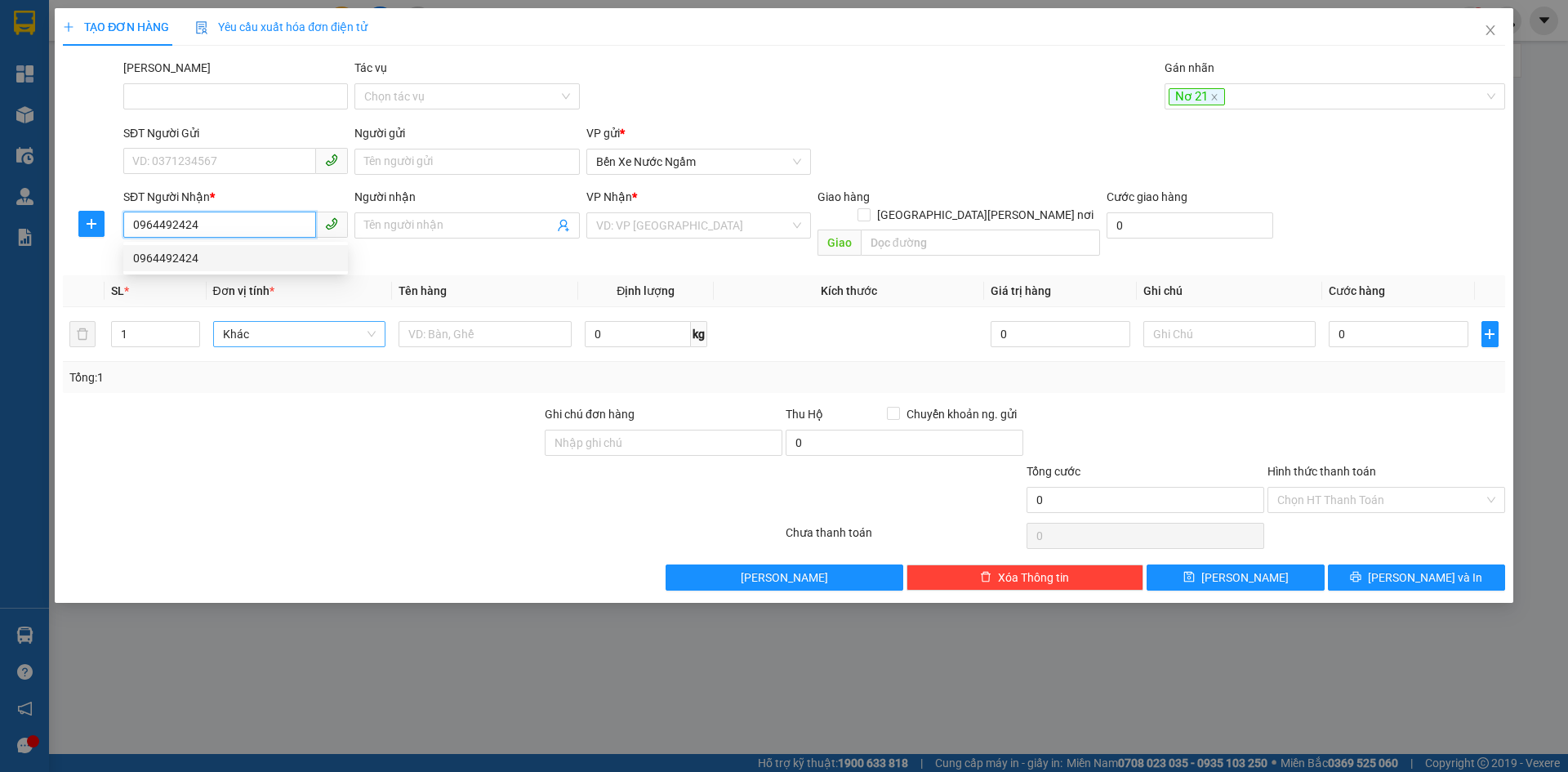
click at [170, 260] on div "0964492424" at bounding box center [235, 258] width 205 height 18
click at [291, 322] on span "Hàng thông thường" at bounding box center [300, 333] width 154 height 25
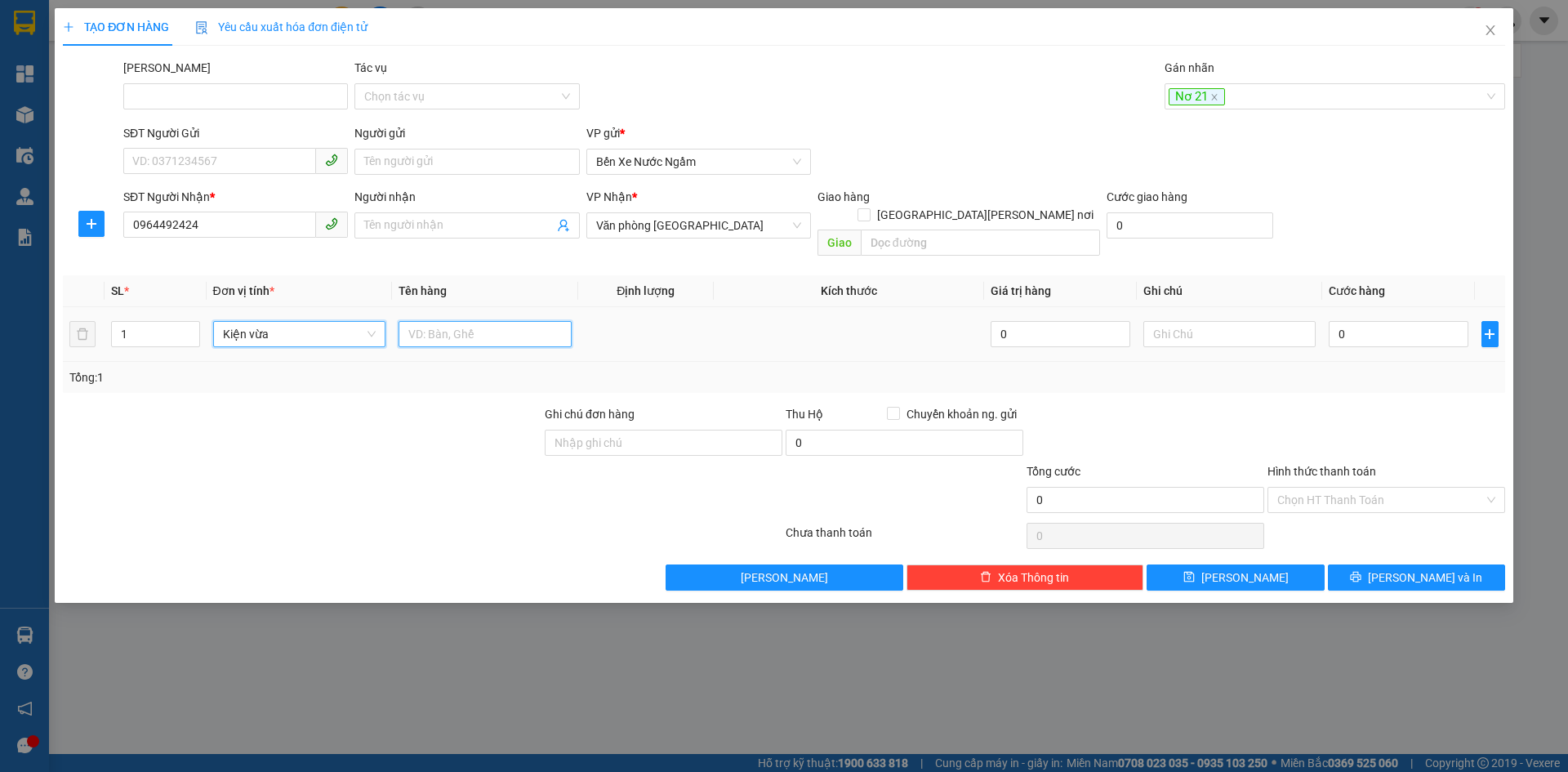
click at [485, 322] on input "text" at bounding box center [485, 334] width 174 height 26
click at [1402, 322] on input "0" at bounding box center [1398, 334] width 139 height 26
click at [1206, 565] on button "Lưu" at bounding box center [1235, 578] width 178 height 26
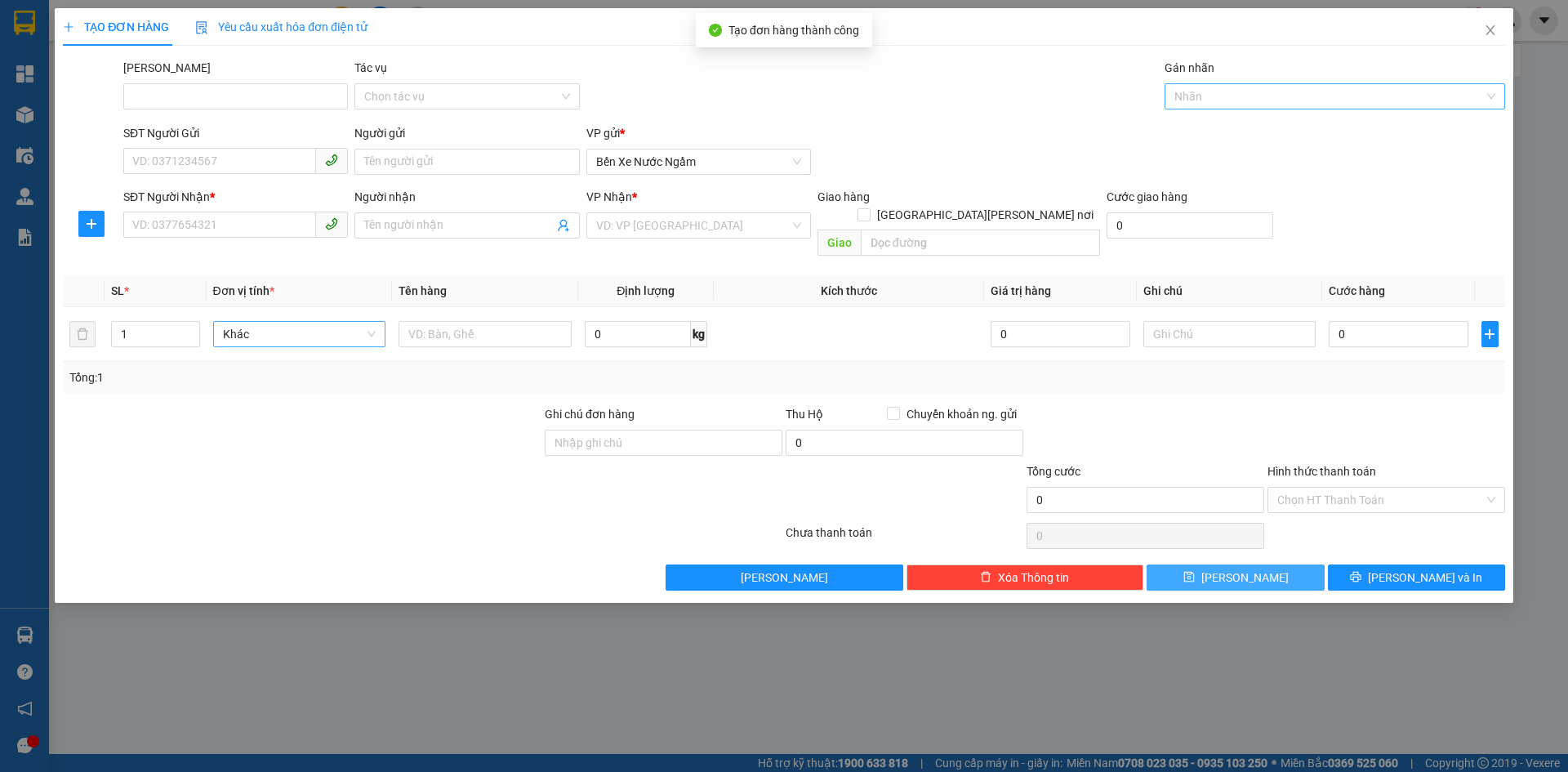
click at [1181, 97] on div at bounding box center [1326, 96] width 316 height 20
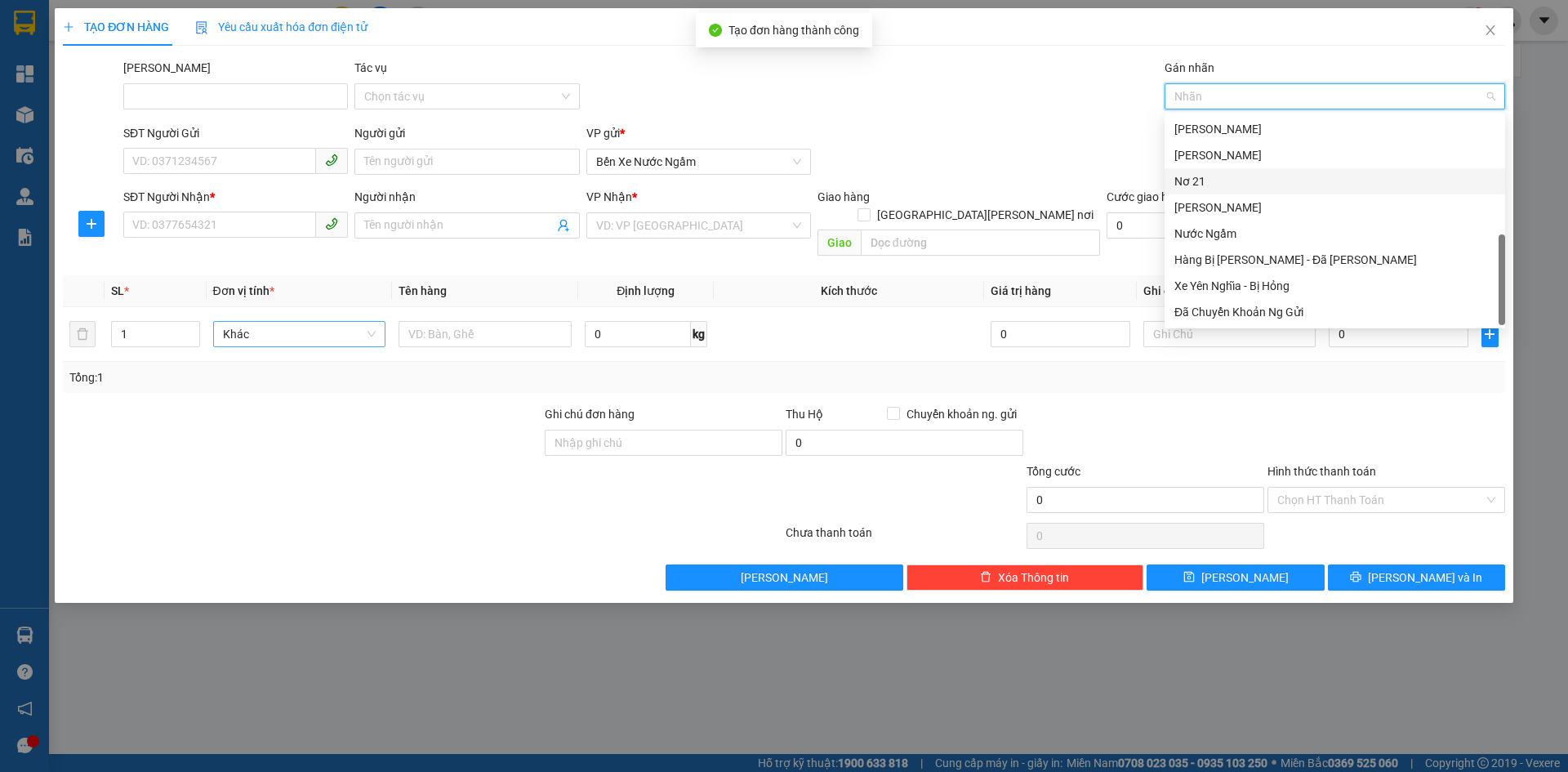
click at [1194, 181] on div "Nơ 21" at bounding box center [1335, 182] width 321 height 18
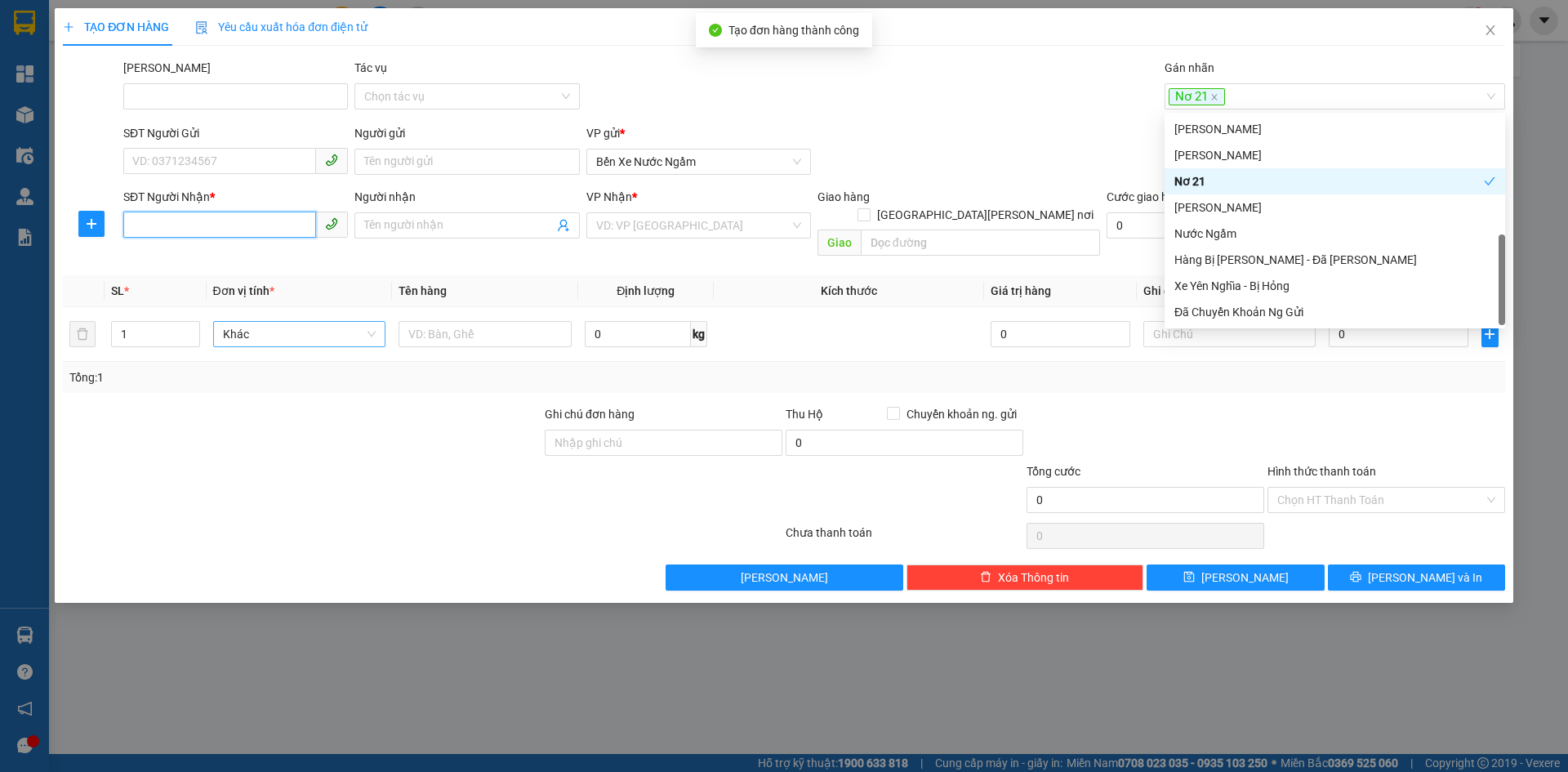
click at [170, 229] on input "SĐT Người Nhận *" at bounding box center [219, 224] width 192 height 26
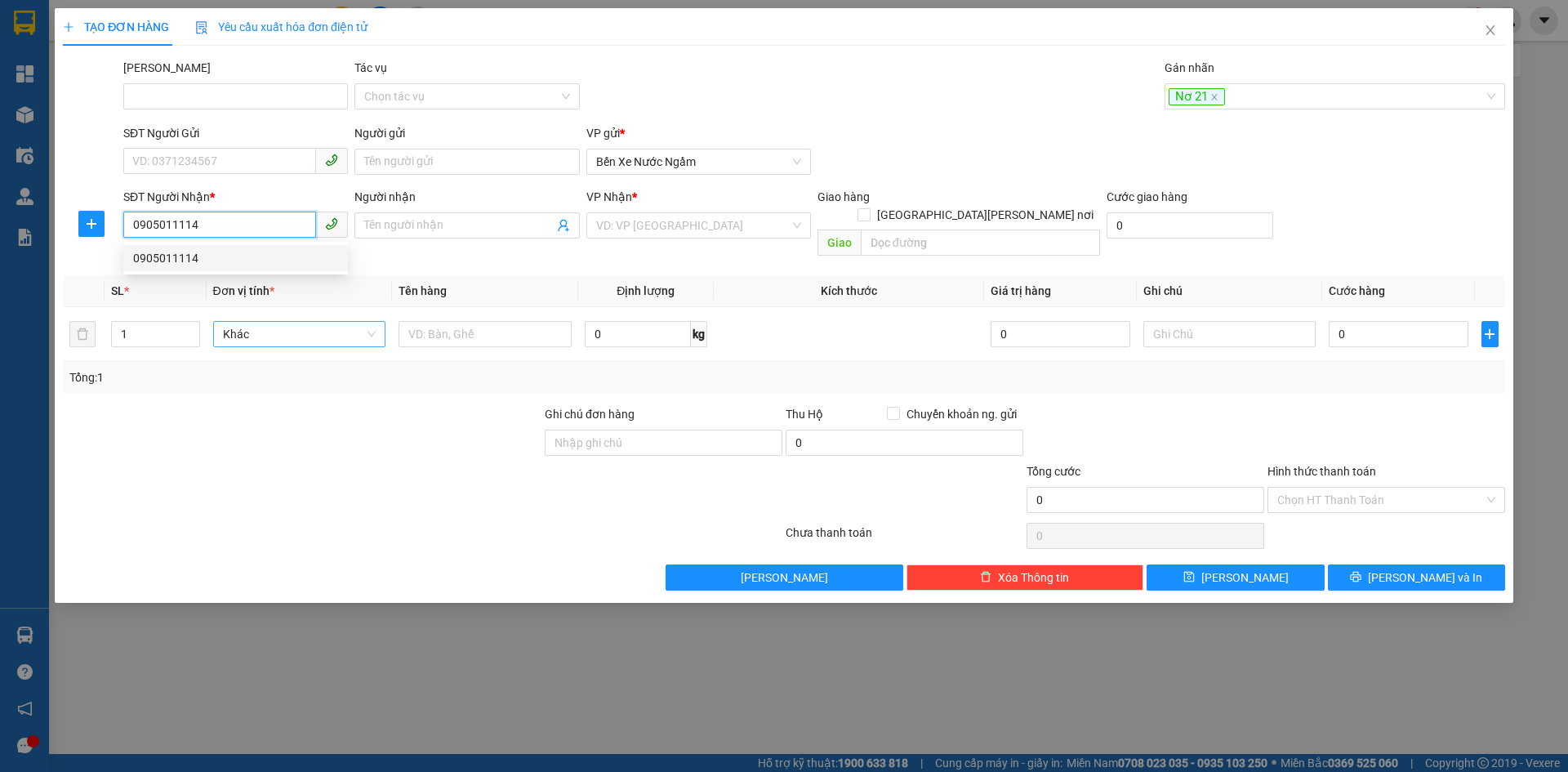
click at [178, 257] on div "0905011114" at bounding box center [235, 258] width 205 height 18
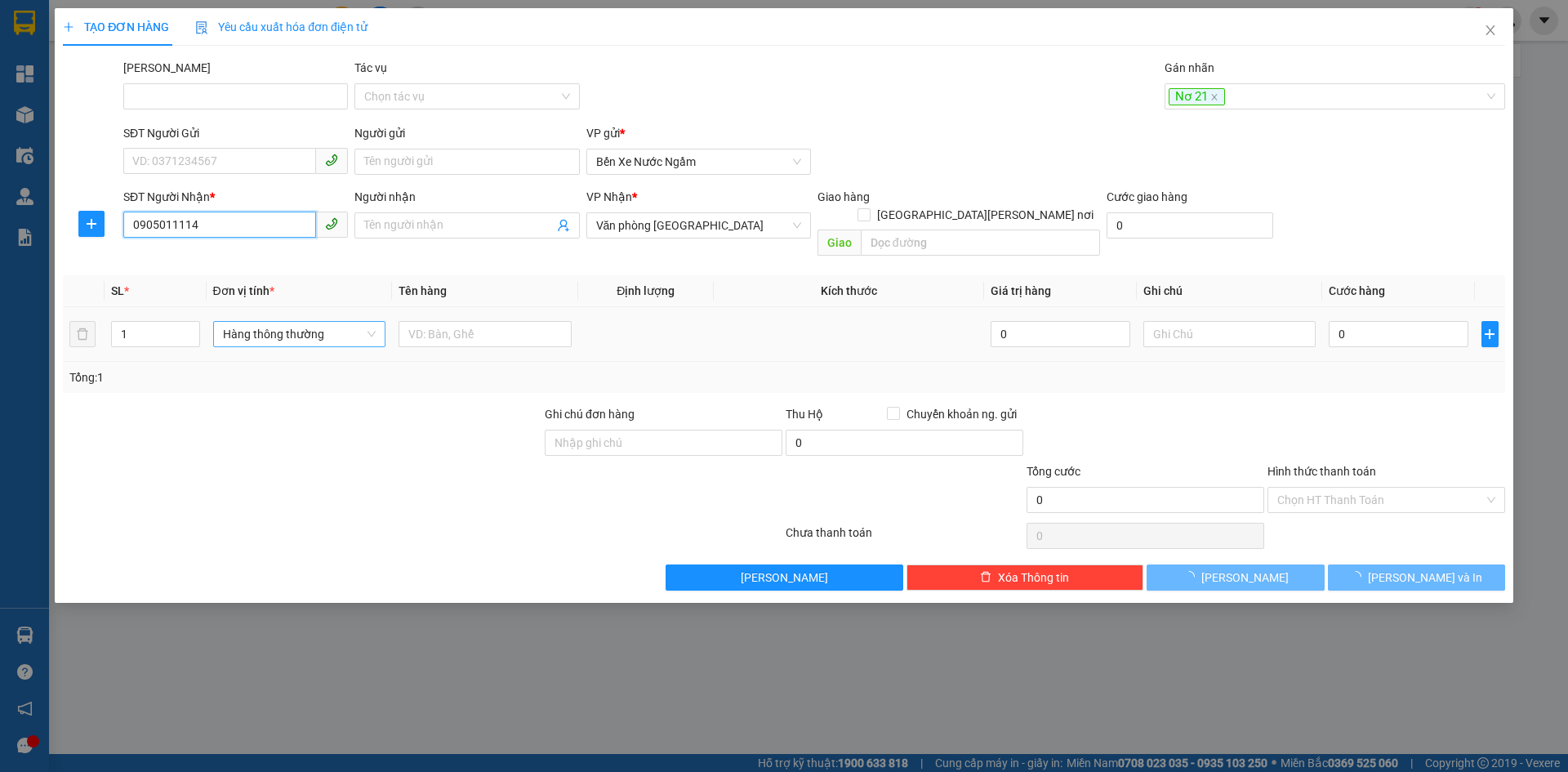
click at [309, 322] on span "Hàng thông thường" at bounding box center [300, 333] width 154 height 25
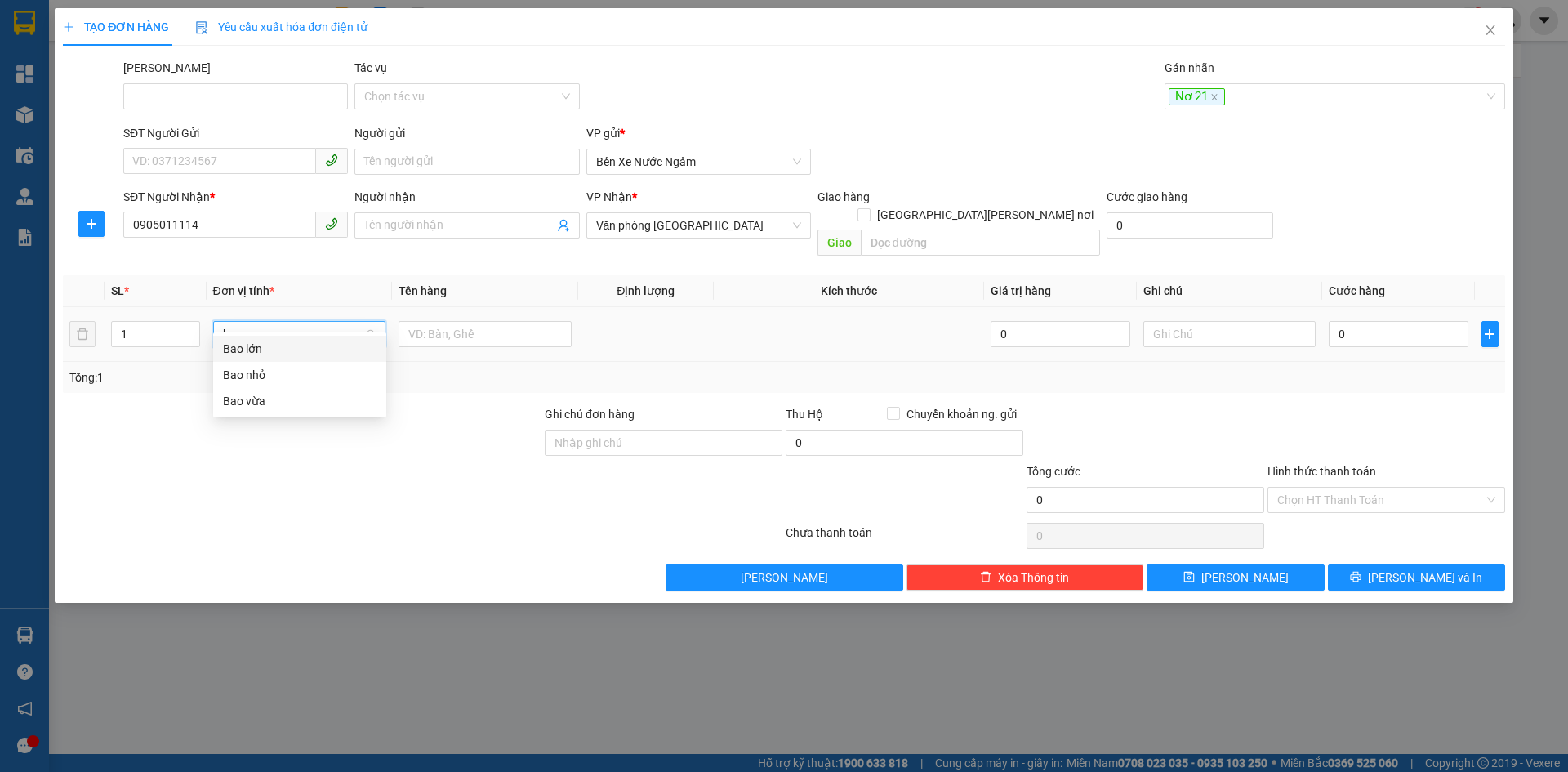
click at [247, 404] on div "Bao vừa" at bounding box center [300, 401] width 154 height 18
click at [1371, 322] on input "0" at bounding box center [1398, 334] width 139 height 26
click at [1266, 565] on button "Lưu" at bounding box center [1235, 578] width 178 height 26
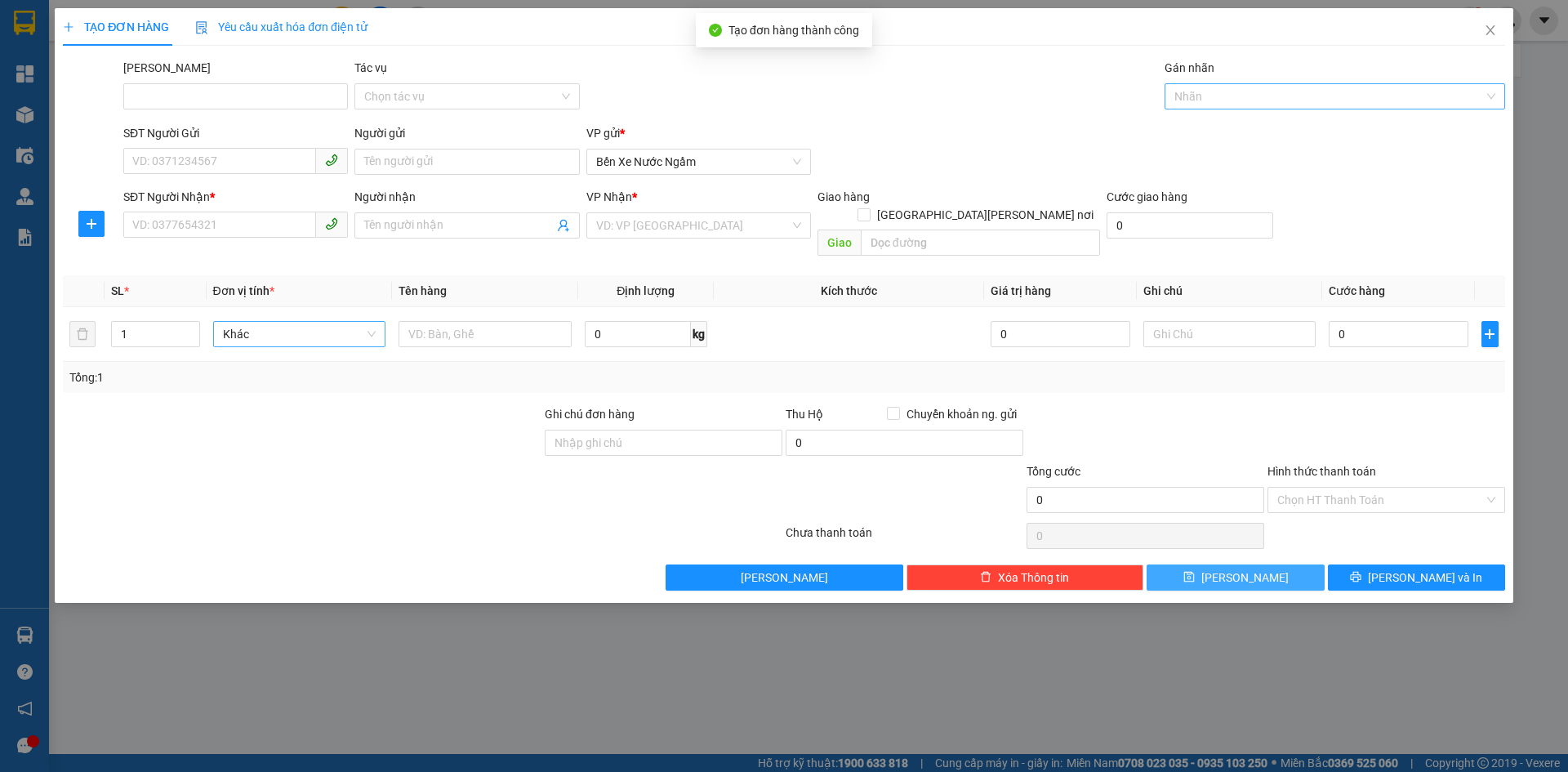
click at [1204, 98] on div at bounding box center [1326, 96] width 316 height 20
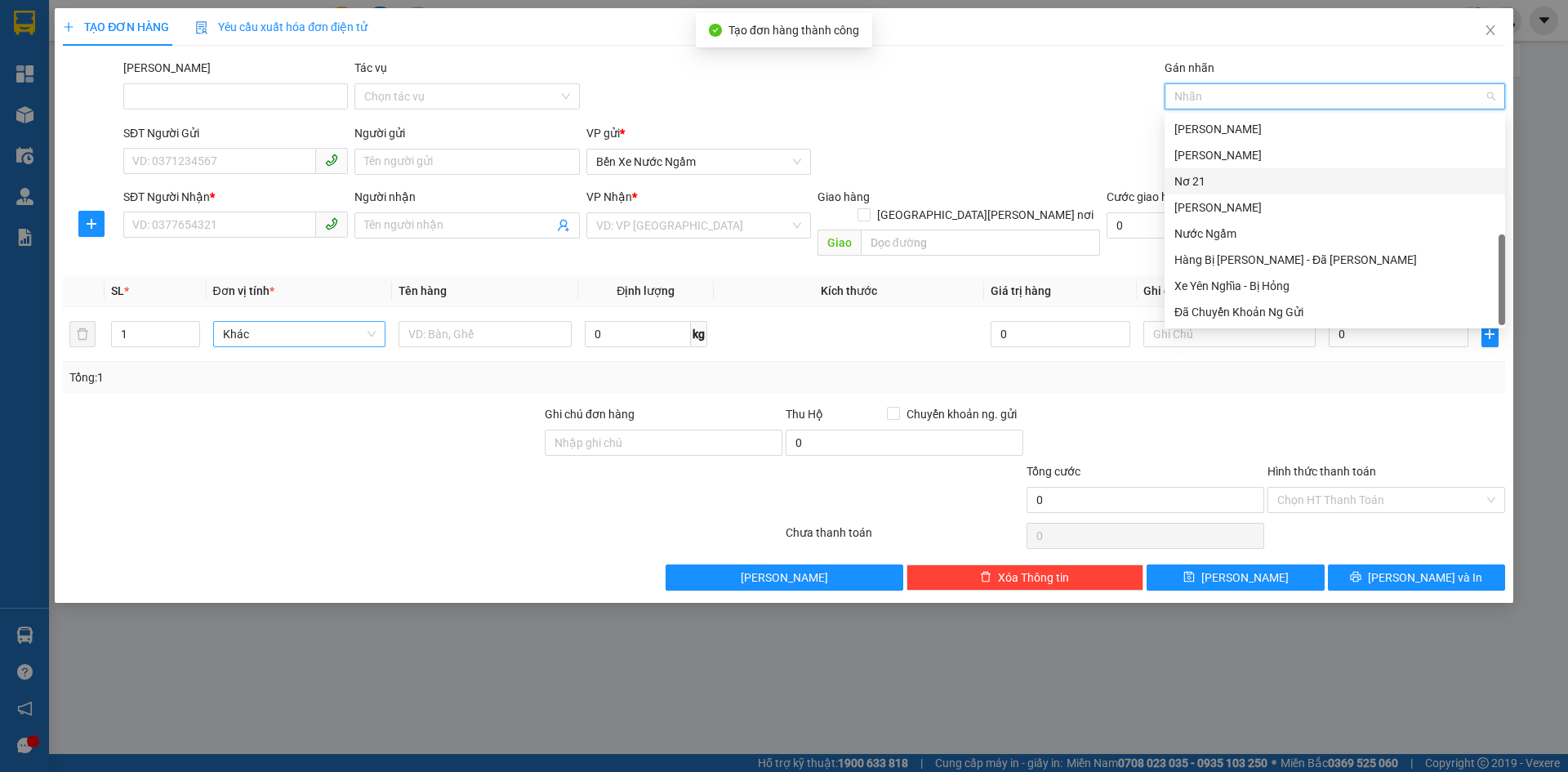
click at [1180, 177] on div "Nơ 21" at bounding box center [1335, 182] width 321 height 18
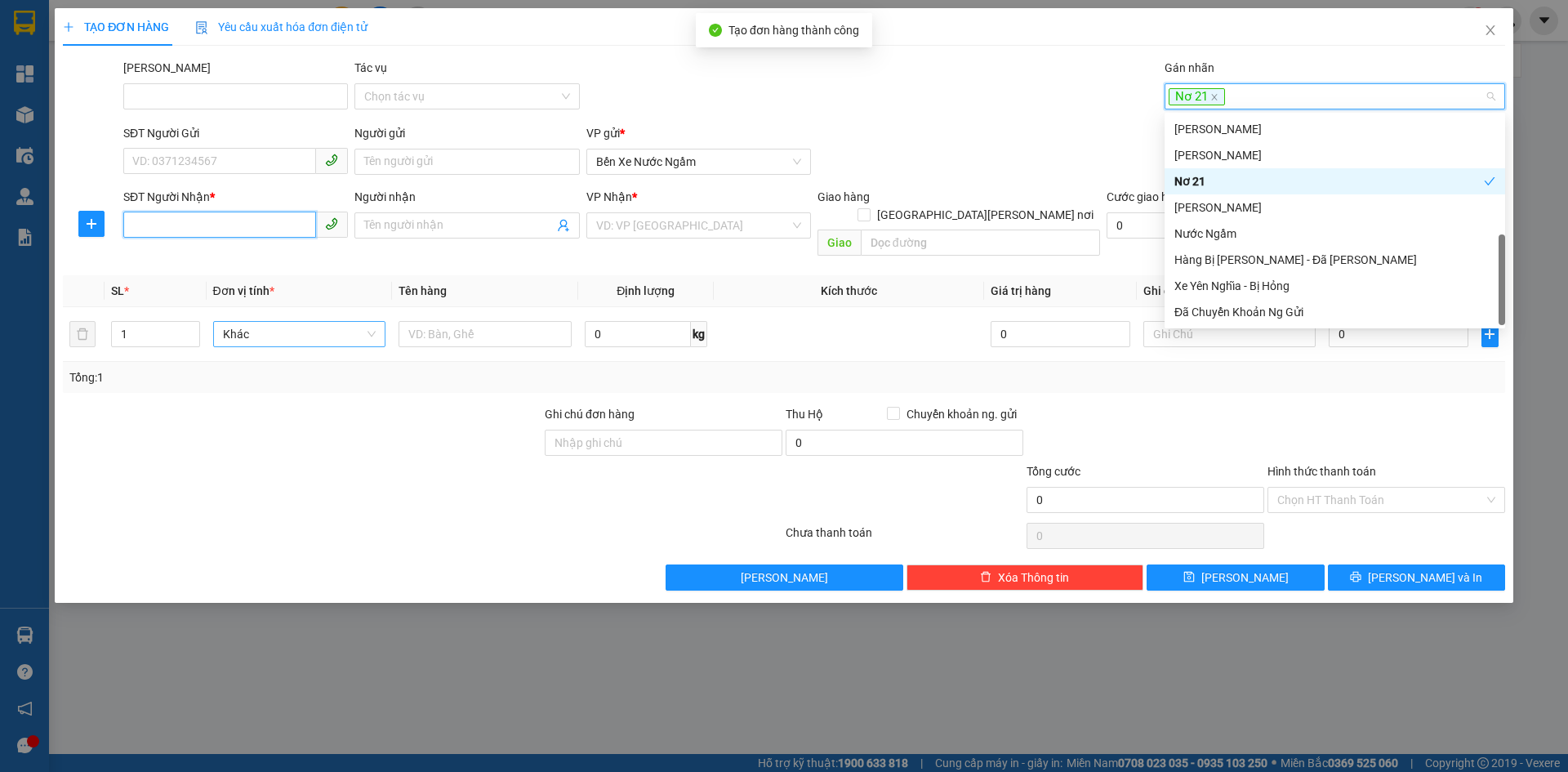
click at [187, 228] on input "SĐT Người Nhận *" at bounding box center [219, 224] width 192 height 26
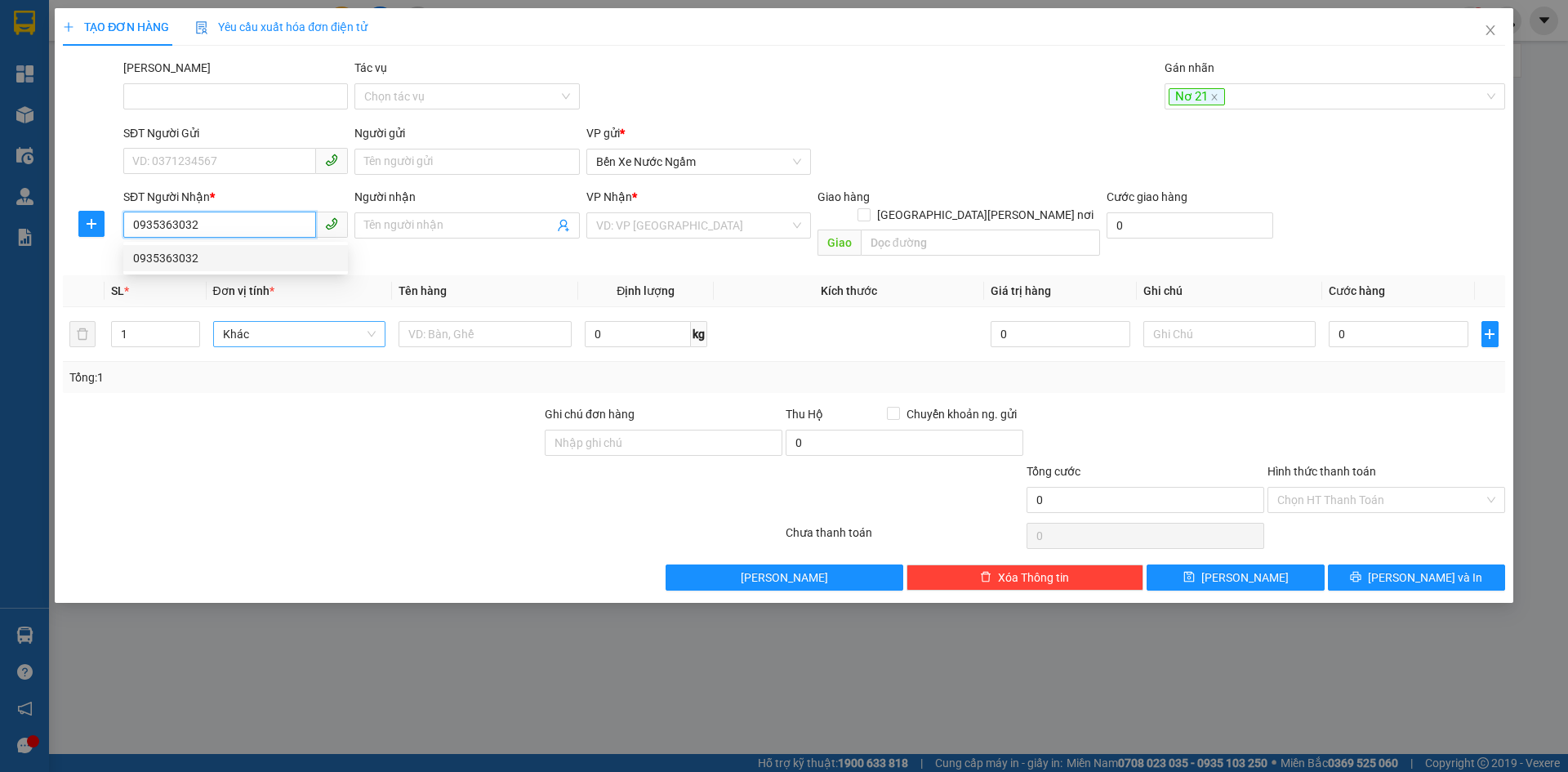
click at [152, 255] on div "0935363032" at bounding box center [235, 258] width 205 height 18
click at [265, 326] on span "Hàng thông thường" at bounding box center [300, 333] width 154 height 25
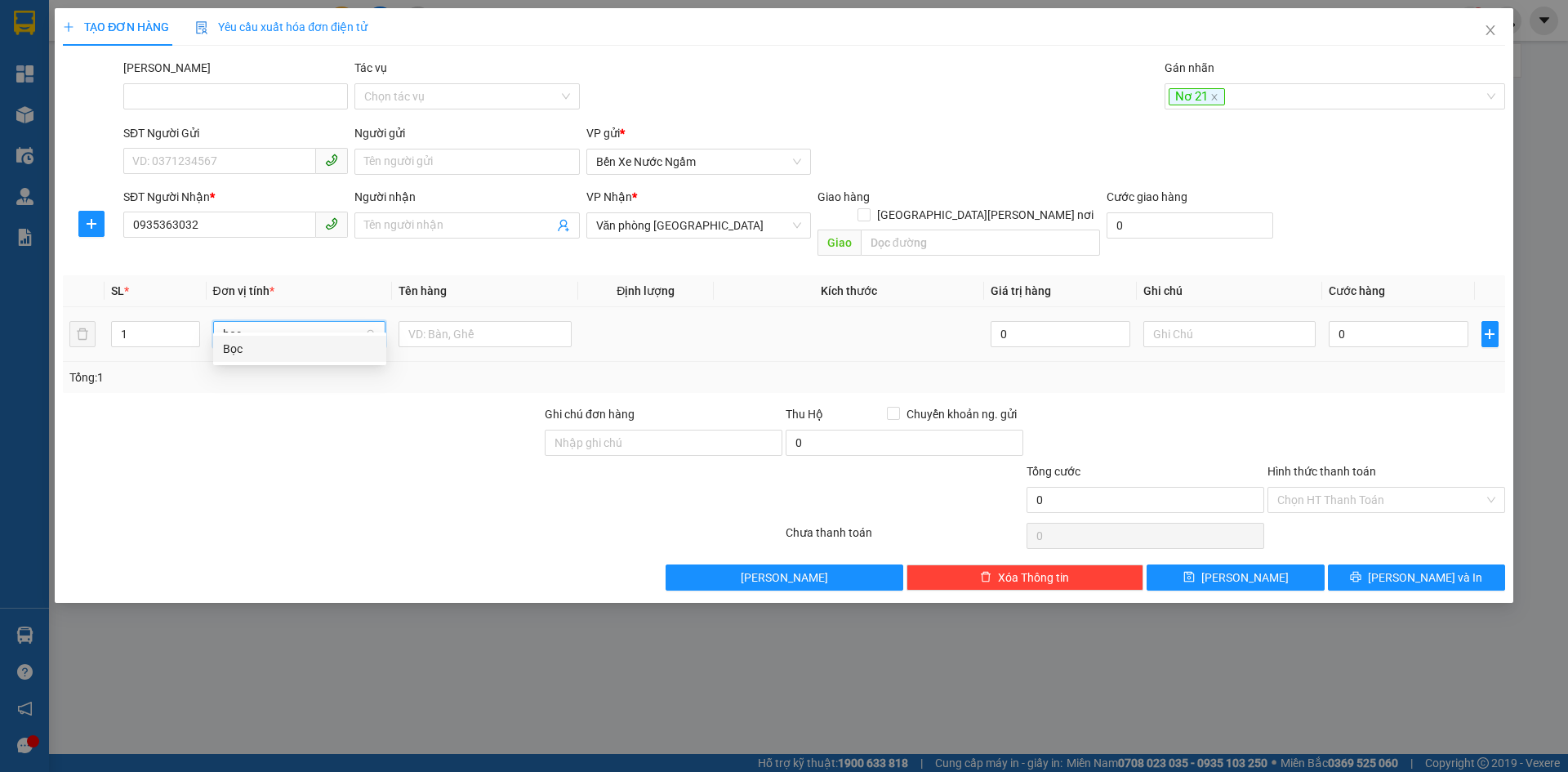
click at [232, 349] on div "Bọc" at bounding box center [300, 349] width 154 height 18
click at [1384, 322] on input "0" at bounding box center [1398, 334] width 139 height 26
click at [1195, 572] on icon "save" at bounding box center [1189, 578] width 12 height 12
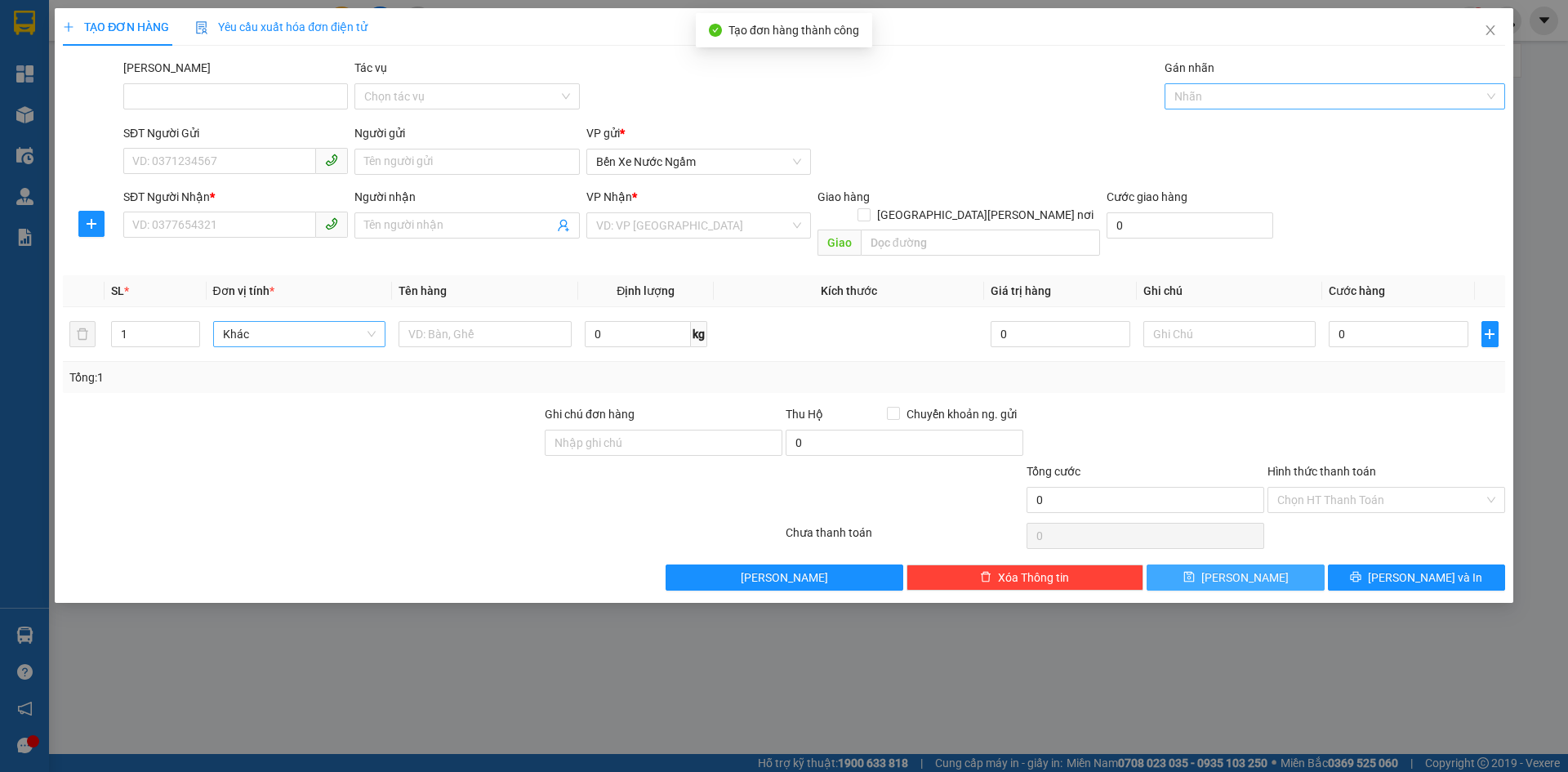
click at [1208, 89] on div at bounding box center [1326, 96] width 316 height 20
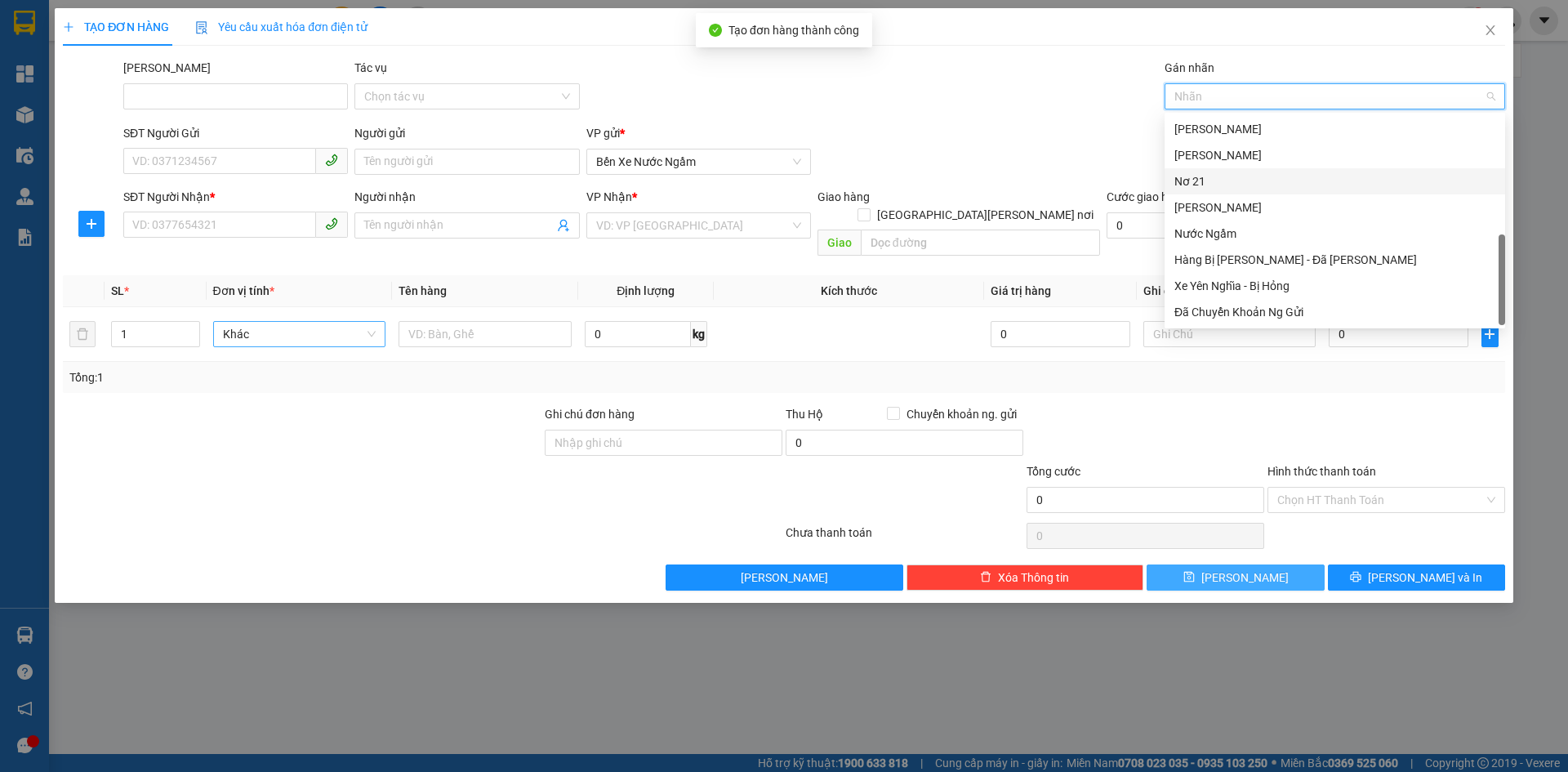
drag, startPoint x: 1192, startPoint y: 178, endPoint x: 955, endPoint y: 202, distance: 238.2
click at [1176, 181] on div "Nơ 21" at bounding box center [1335, 182] width 321 height 18
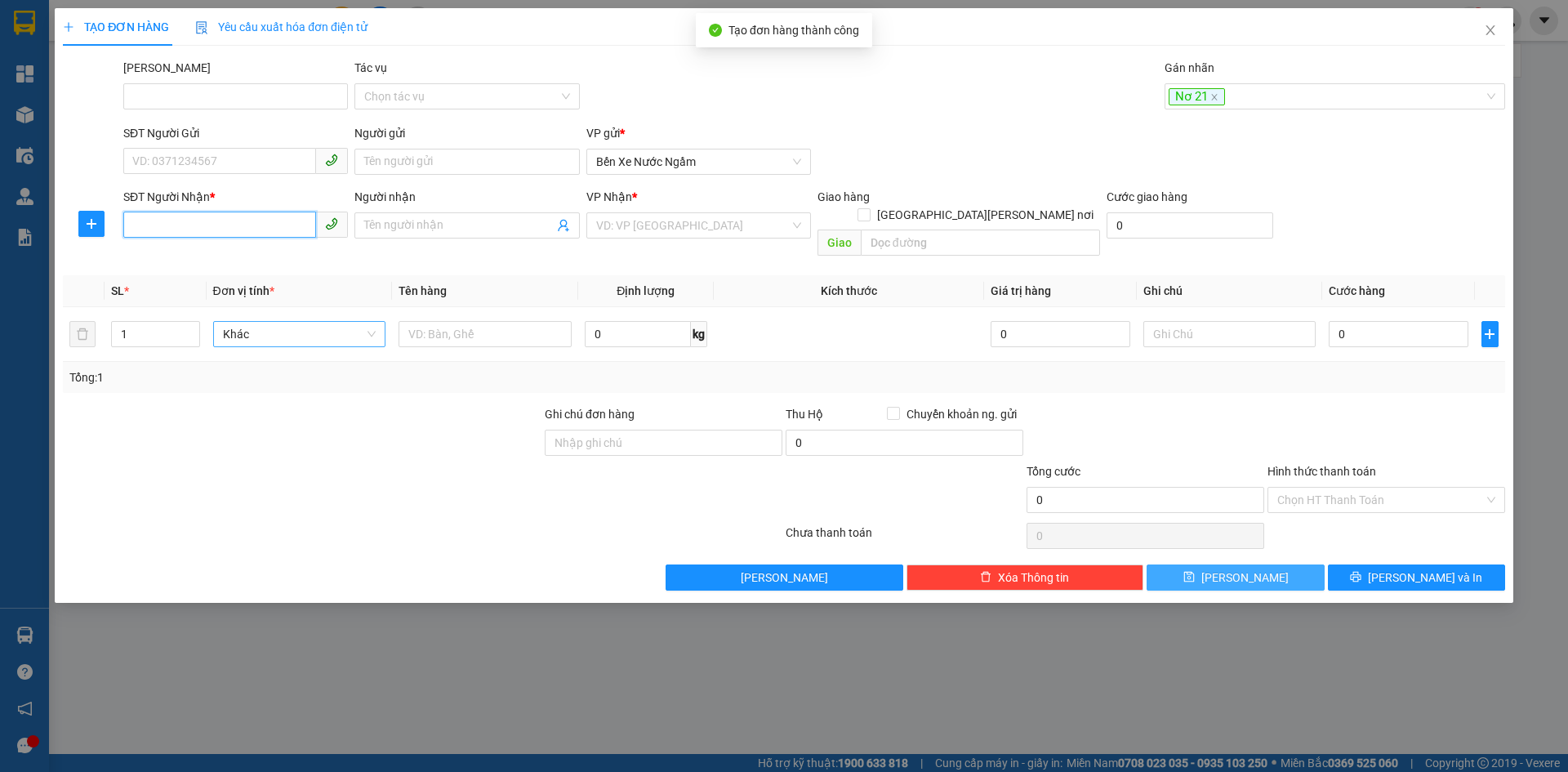
drag, startPoint x: 139, startPoint y: 224, endPoint x: 301, endPoint y: 217, distance: 162.2
click at [141, 224] on input "SĐT Người Nhận *" at bounding box center [219, 224] width 192 height 26
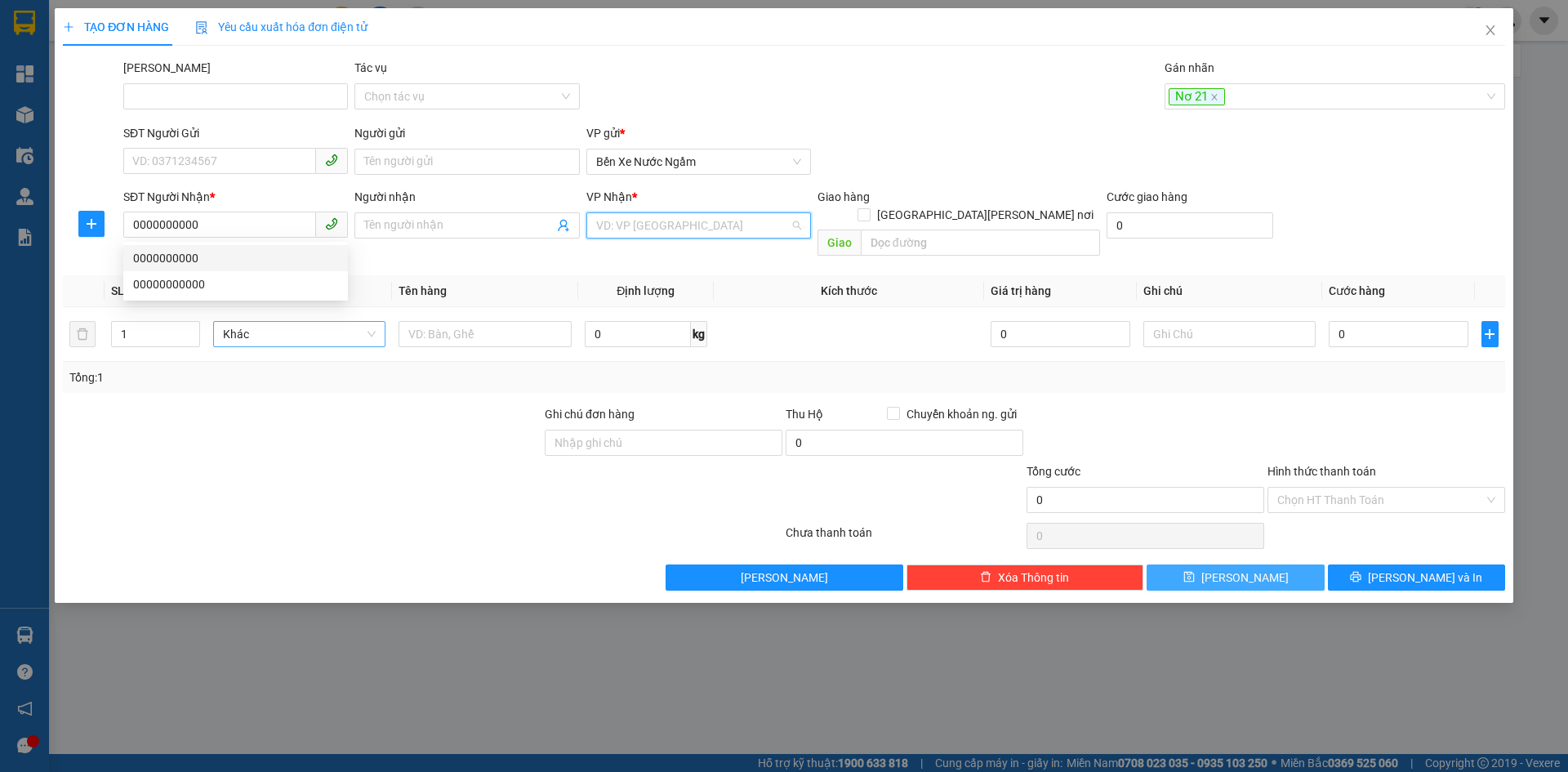
click at [674, 220] on input "search" at bounding box center [692, 225] width 193 height 25
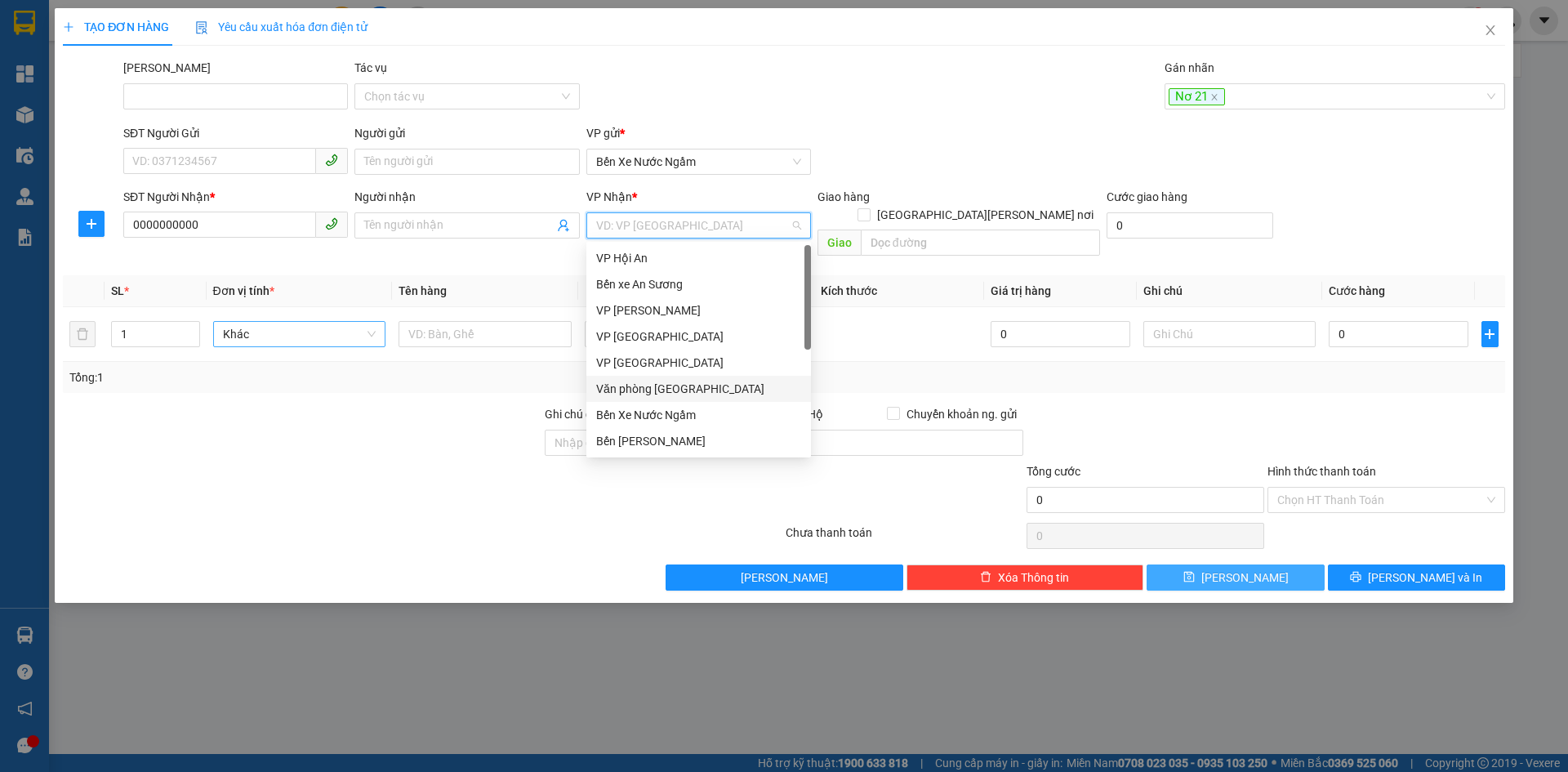
click at [661, 386] on div "Văn phòng Đà Nẵng" at bounding box center [698, 389] width 205 height 18
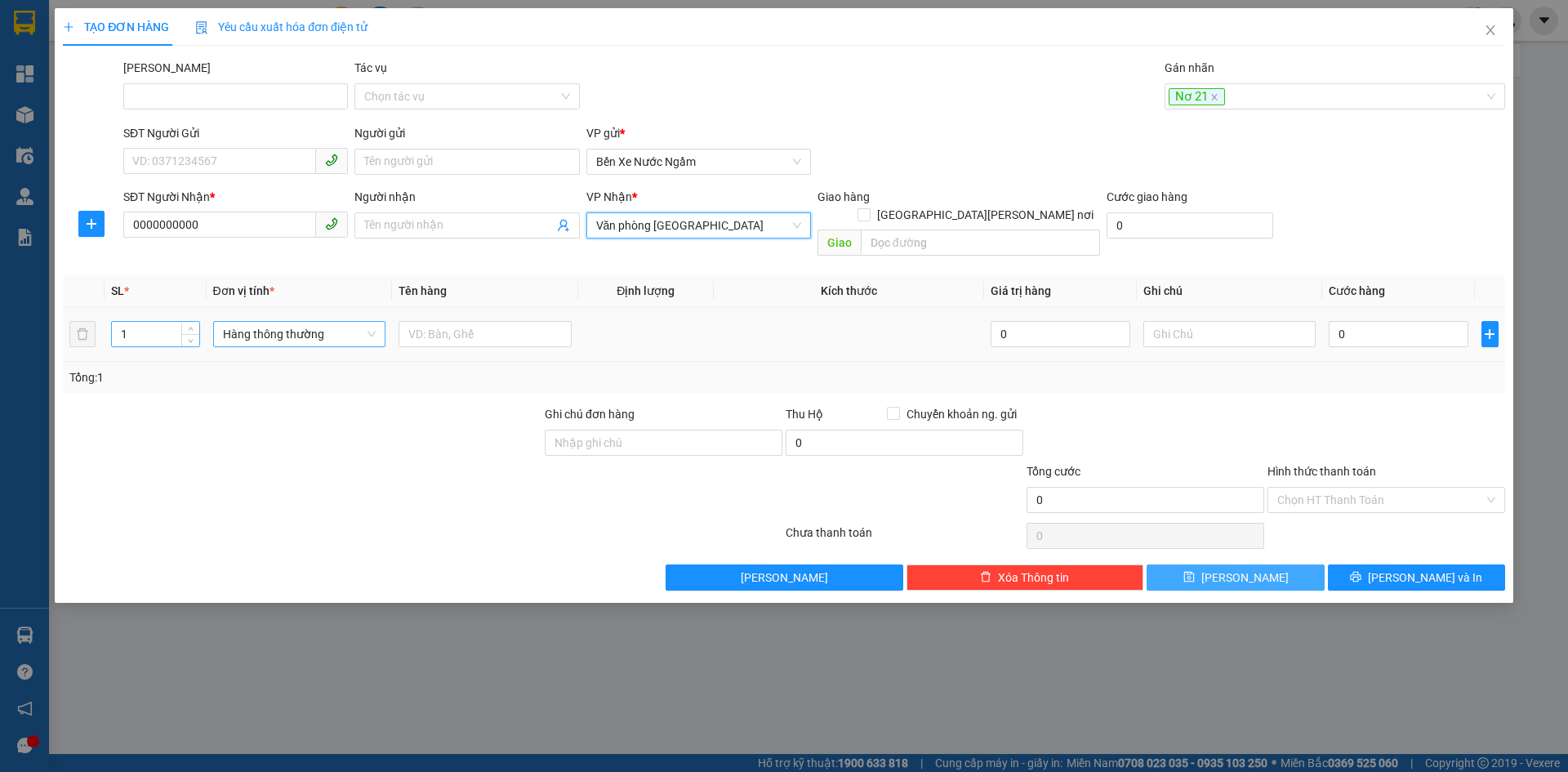
click at [141, 322] on input "1" at bounding box center [155, 333] width 86 height 25
click at [251, 322] on span "Hàng thông thường" at bounding box center [300, 333] width 154 height 25
click at [251, 393] on div "Kiện vừa" at bounding box center [300, 401] width 154 height 18
click at [427, 322] on input "text" at bounding box center [485, 334] width 174 height 26
click at [1228, 565] on button "Lưu" at bounding box center [1235, 578] width 178 height 26
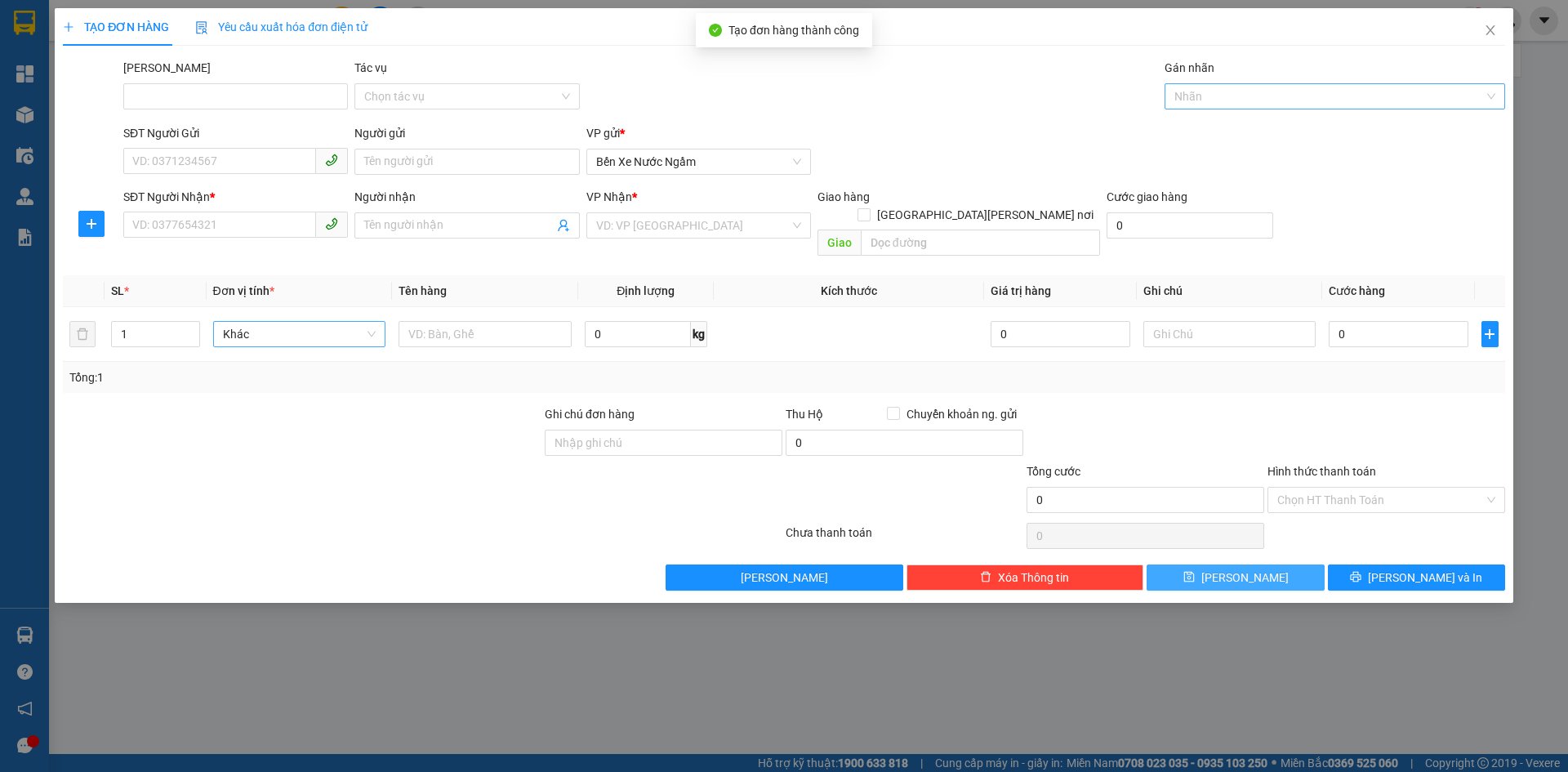
click at [1180, 98] on div at bounding box center [1326, 96] width 316 height 20
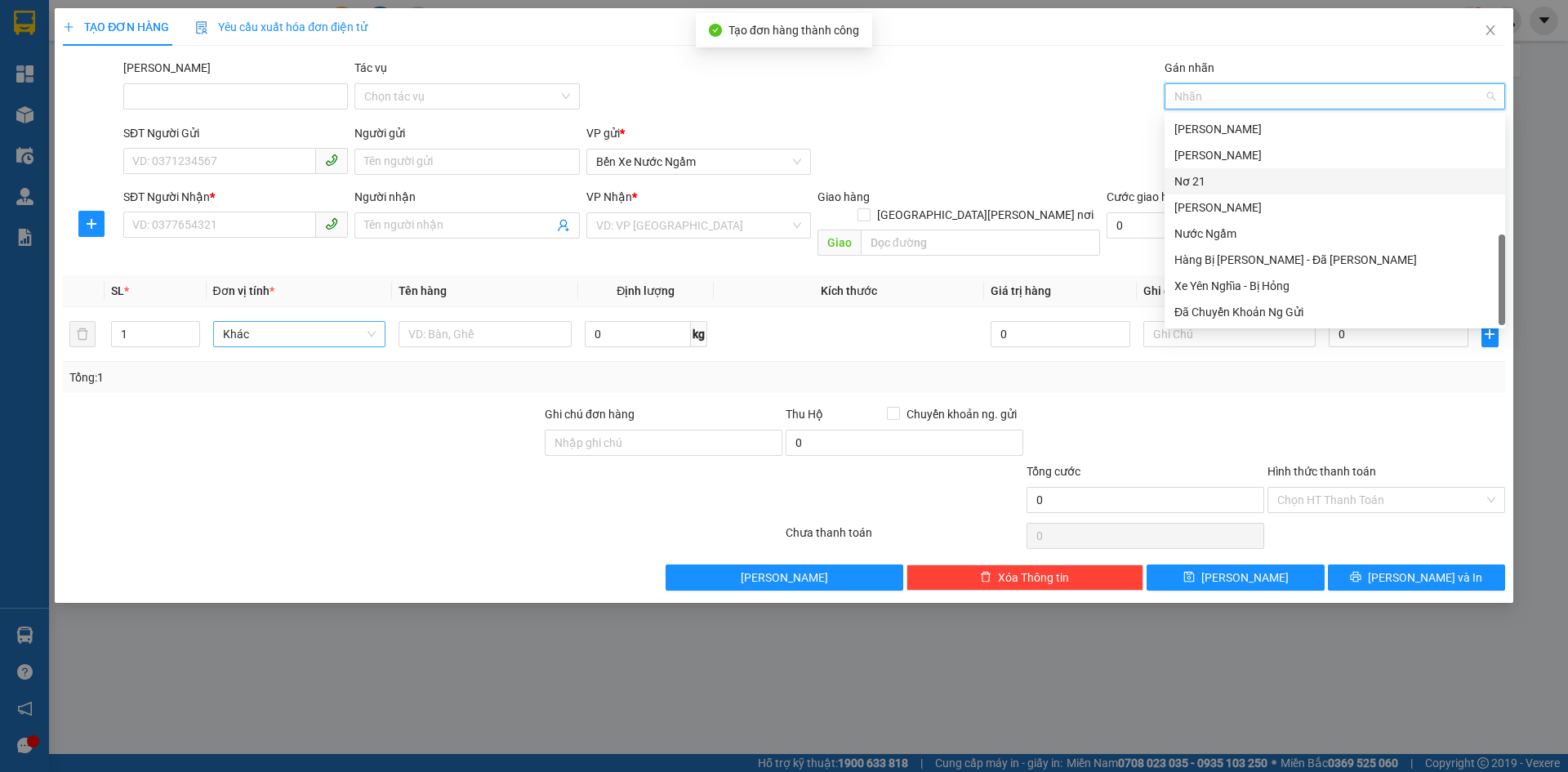
click at [1193, 187] on div "Nơ 21" at bounding box center [1335, 182] width 321 height 18
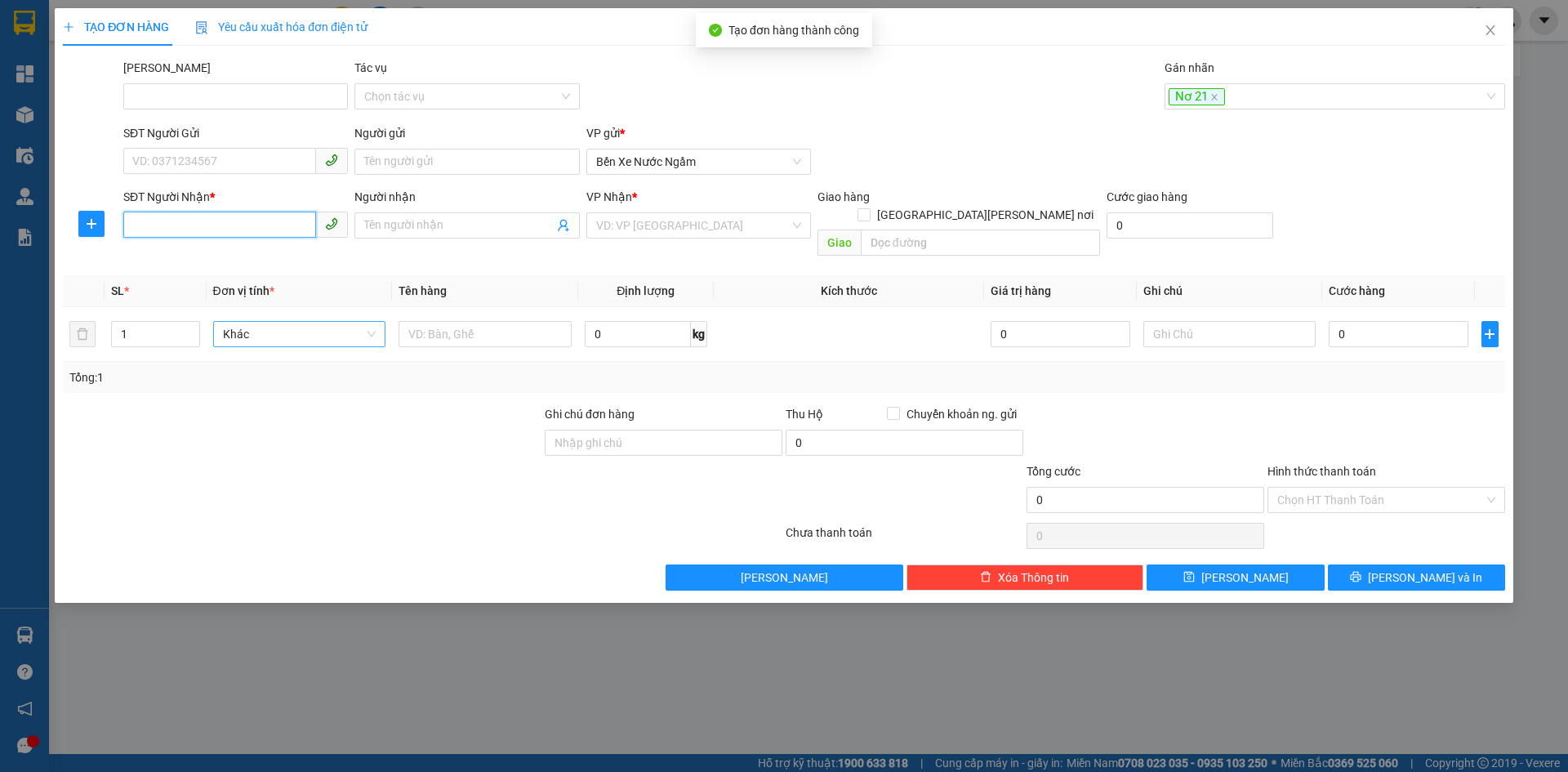
click at [178, 229] on input "SĐT Người Nhận *" at bounding box center [219, 224] width 192 height 26
click at [177, 261] on div "0903580011" at bounding box center [235, 258] width 205 height 18
click at [302, 322] on span "Hàng thông thường" at bounding box center [300, 333] width 154 height 25
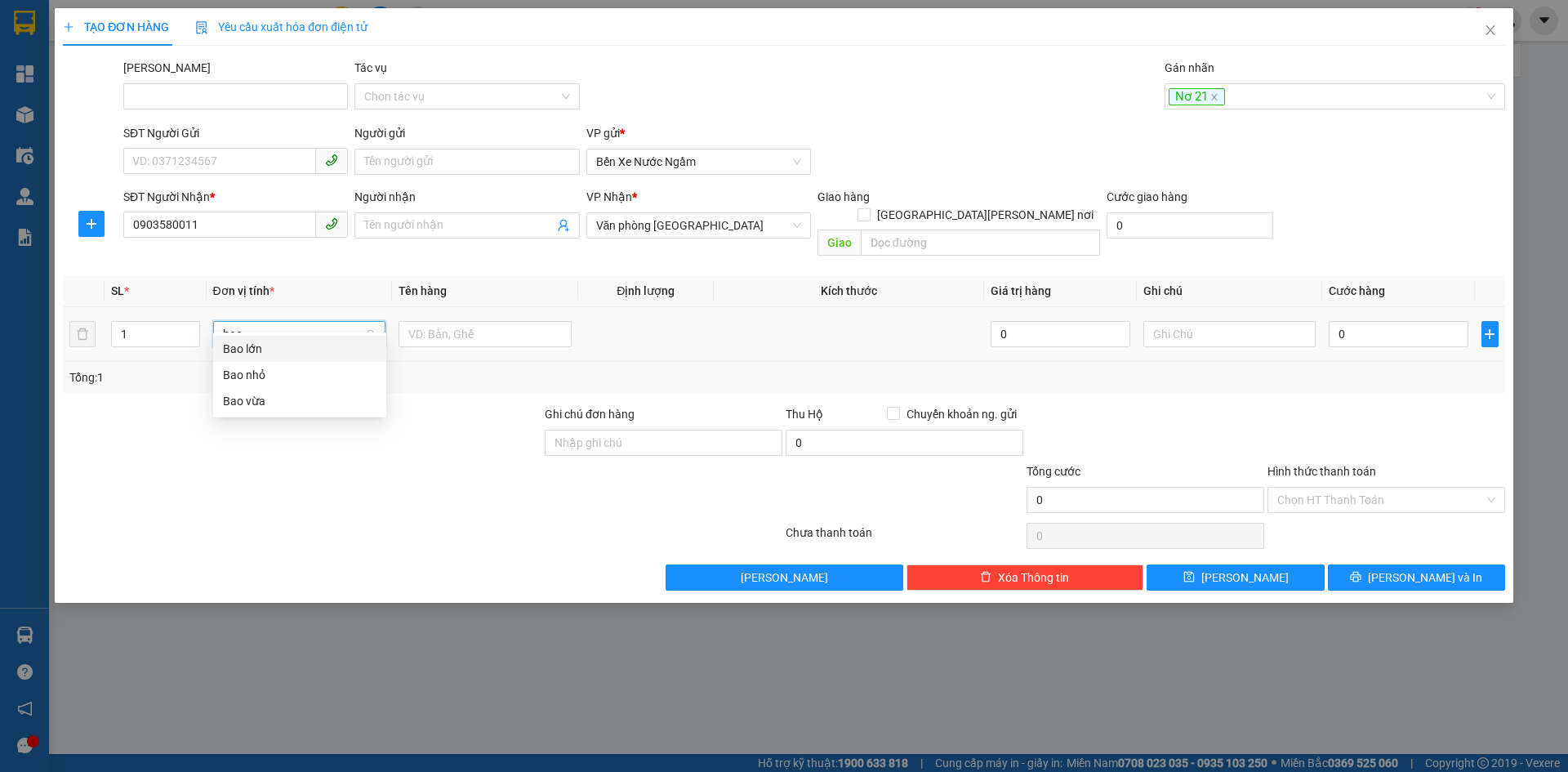
click at [249, 399] on div "Bao vừa" at bounding box center [300, 401] width 154 height 18
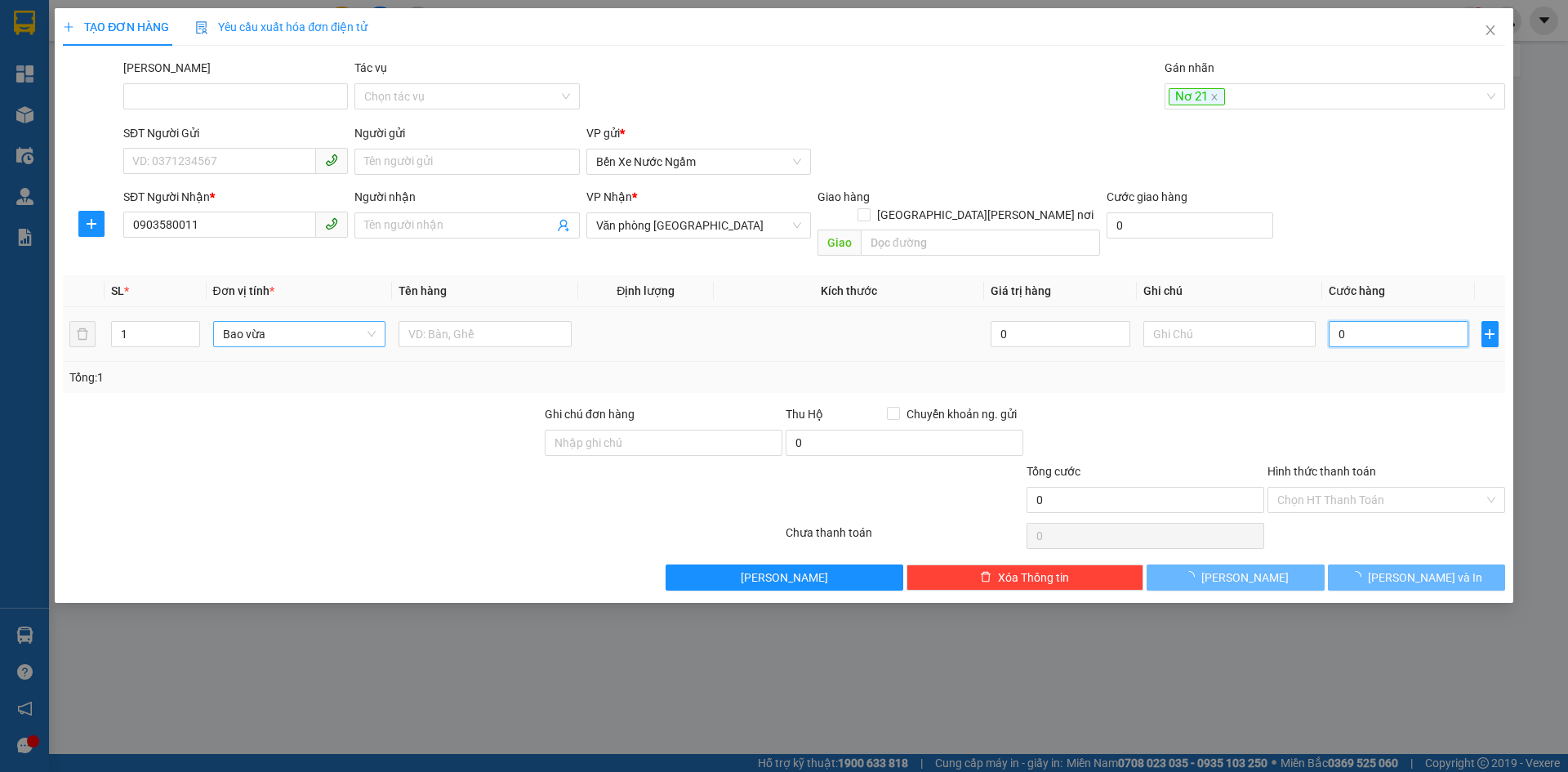
click at [1348, 322] on input "0" at bounding box center [1398, 334] width 139 height 26
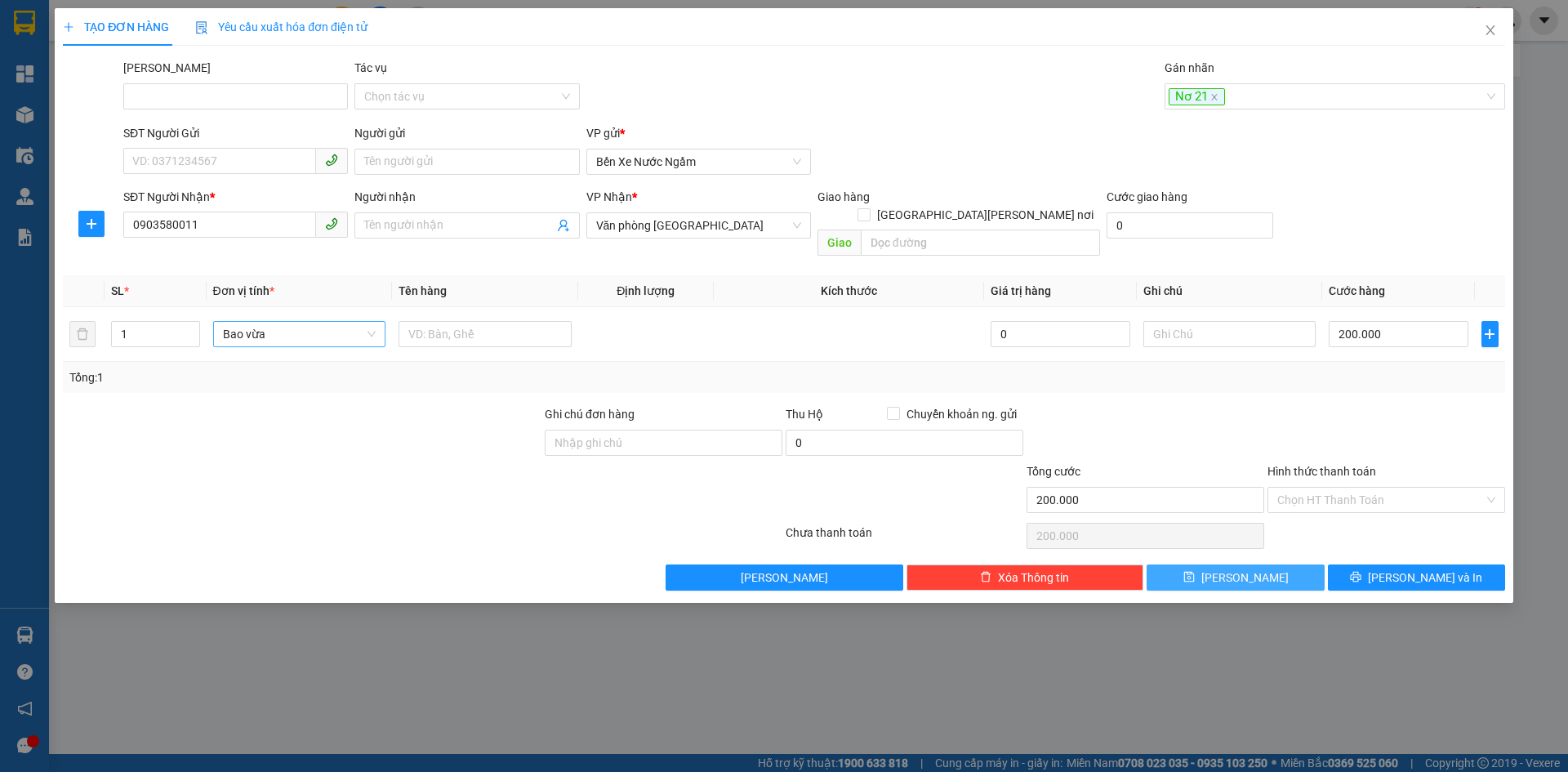
click at [1205, 565] on button "Lưu" at bounding box center [1235, 578] width 178 height 26
click at [1214, 97] on div at bounding box center [1326, 96] width 316 height 20
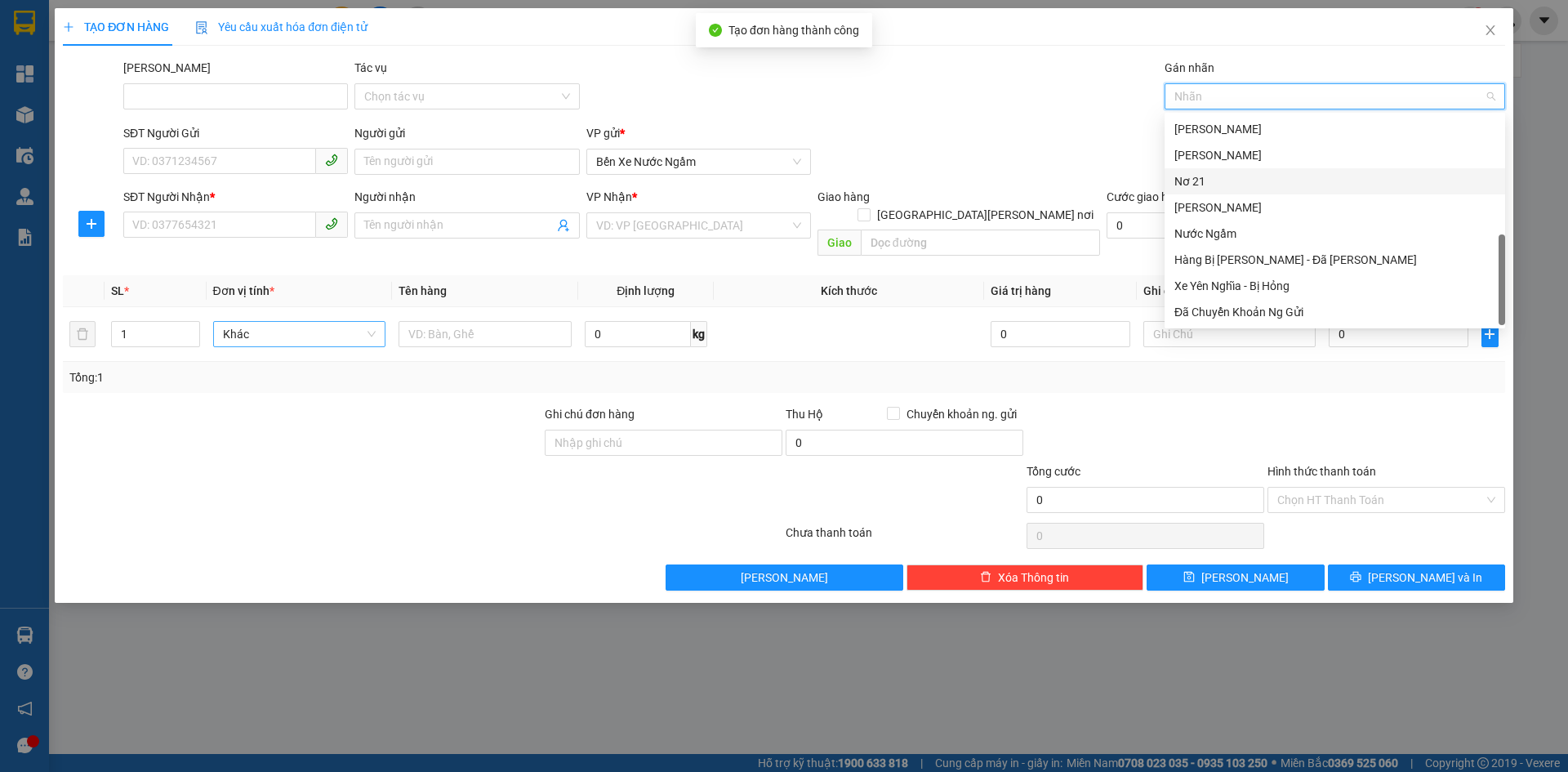
drag, startPoint x: 1200, startPoint y: 177, endPoint x: 1185, endPoint y: 177, distance: 15.0
click at [1200, 177] on div "Nơ 21" at bounding box center [1335, 182] width 321 height 18
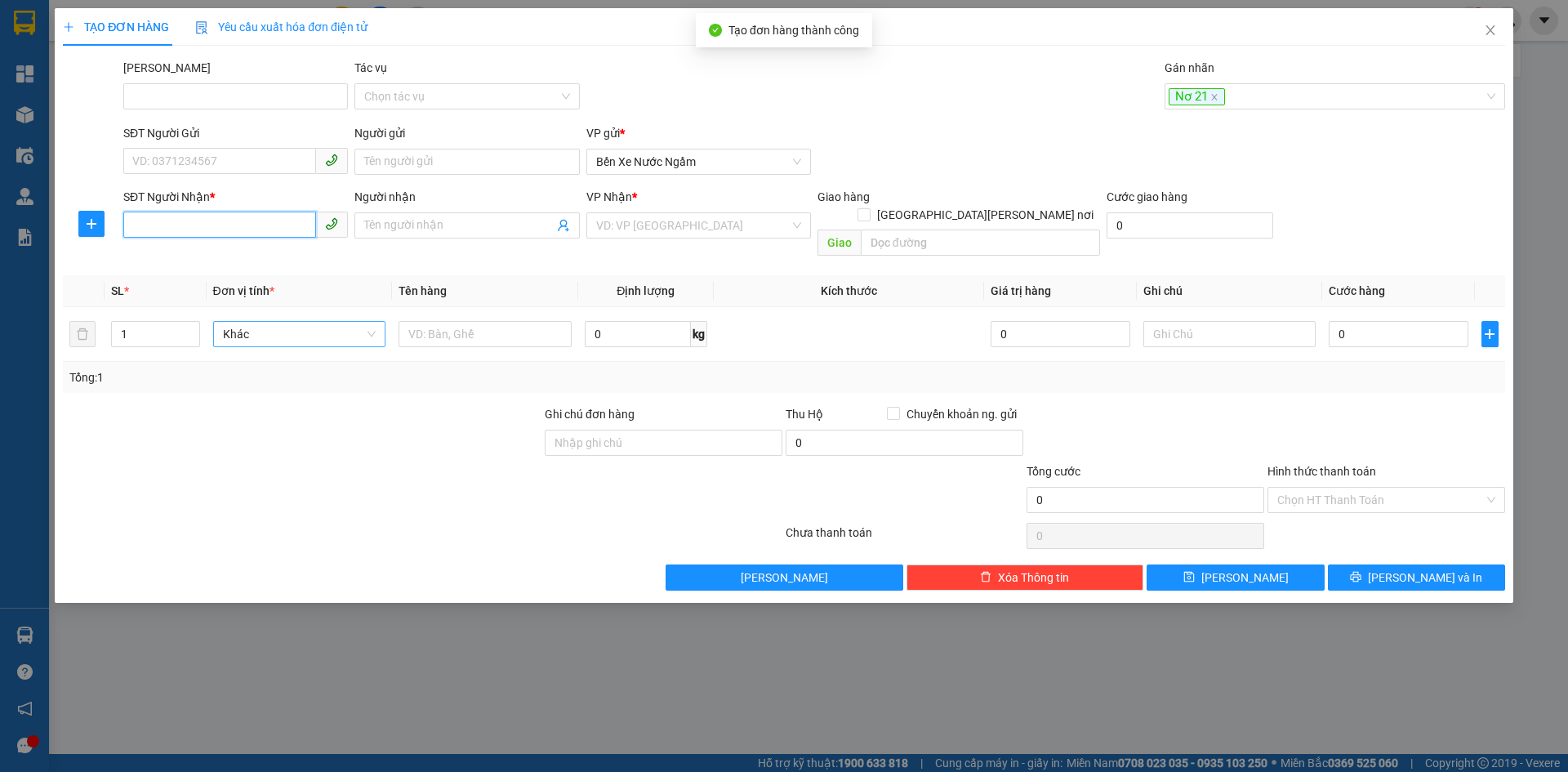
click at [167, 224] on input "SĐT Người Nhận *" at bounding box center [219, 224] width 192 height 26
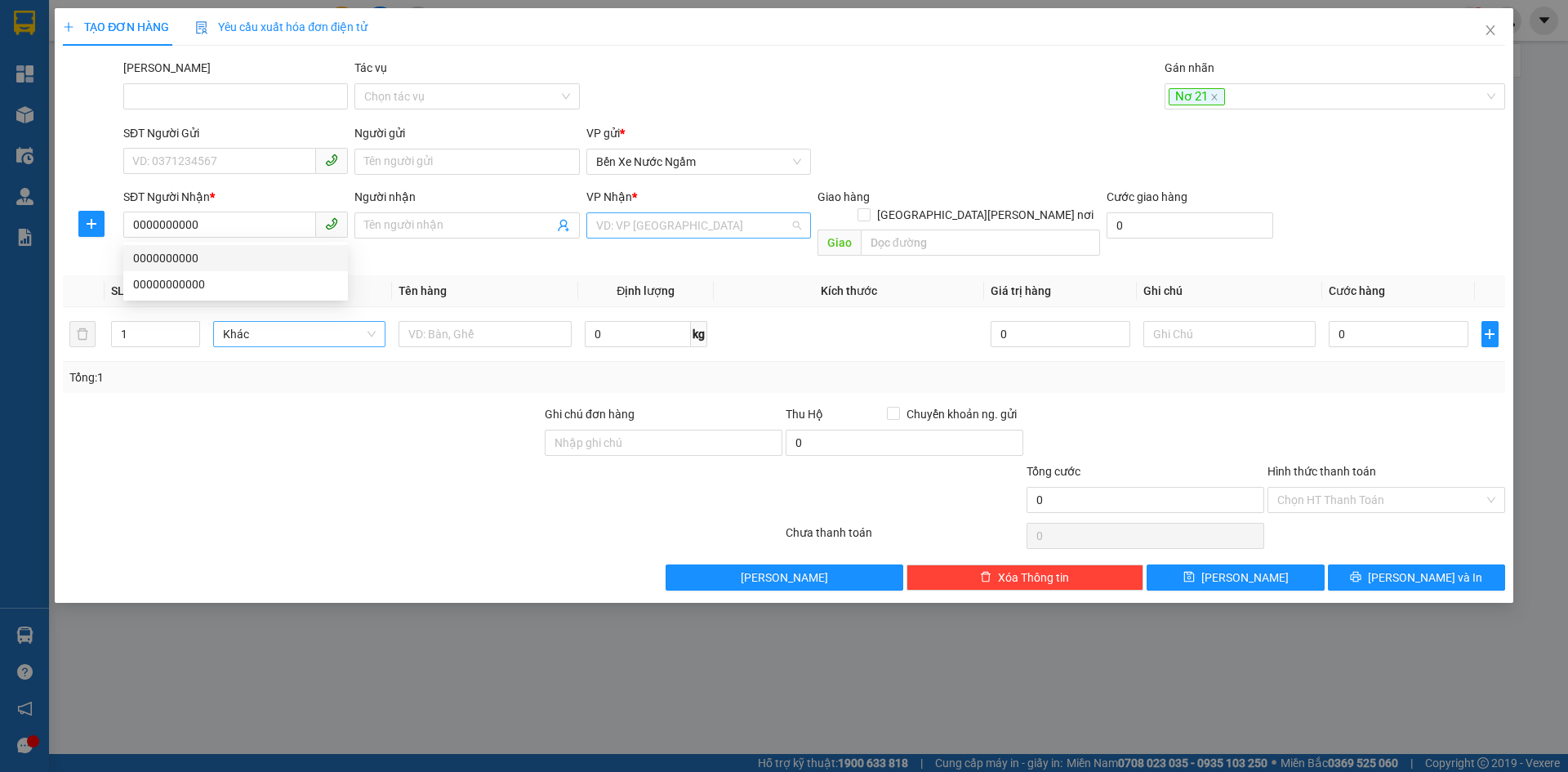
click at [719, 220] on input "search" at bounding box center [692, 225] width 193 height 25
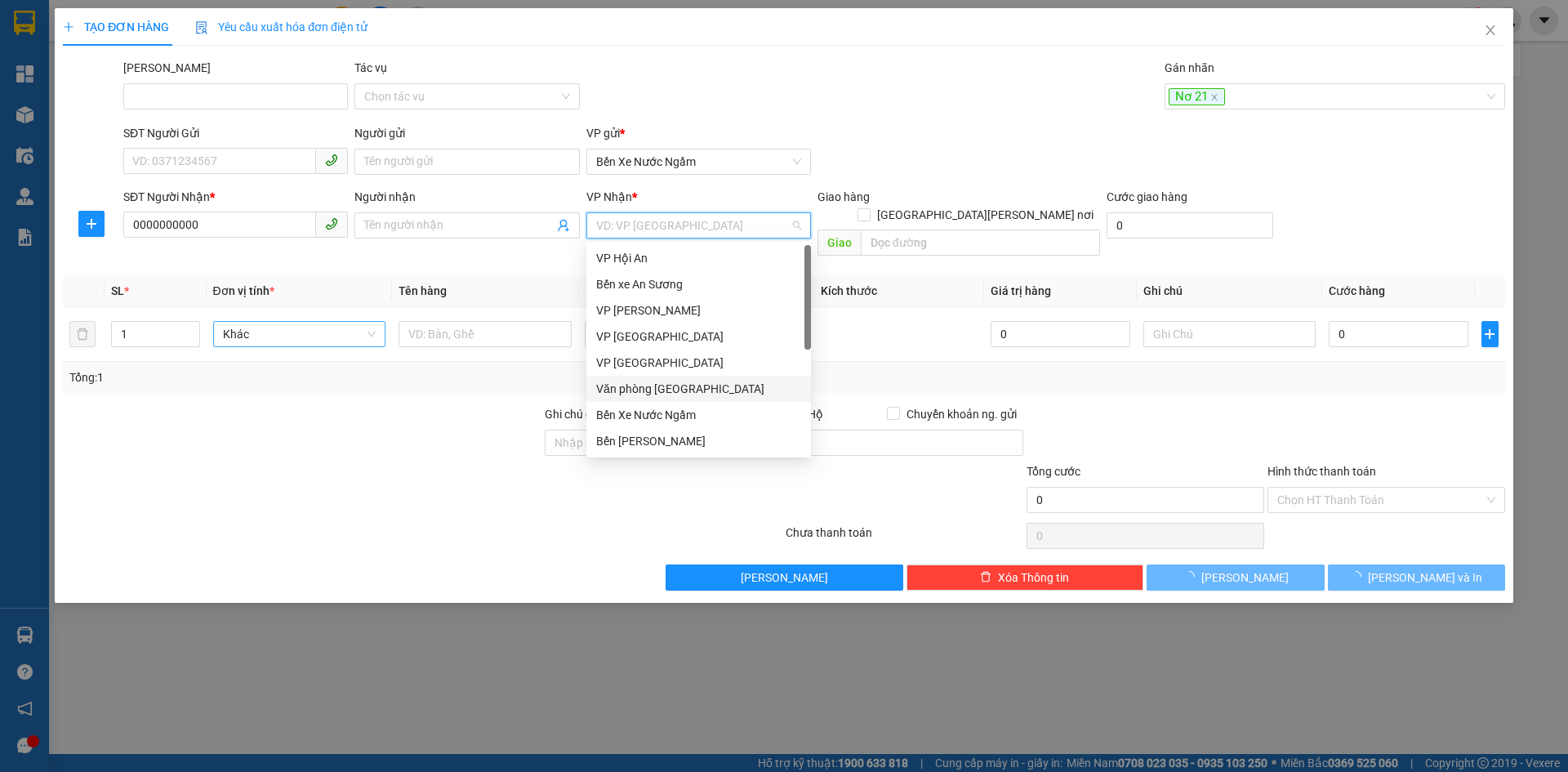
drag, startPoint x: 669, startPoint y: 390, endPoint x: 284, endPoint y: 363, distance: 385.9
click at [667, 390] on div "Văn phòng Đà Nẵng" at bounding box center [698, 389] width 205 height 18
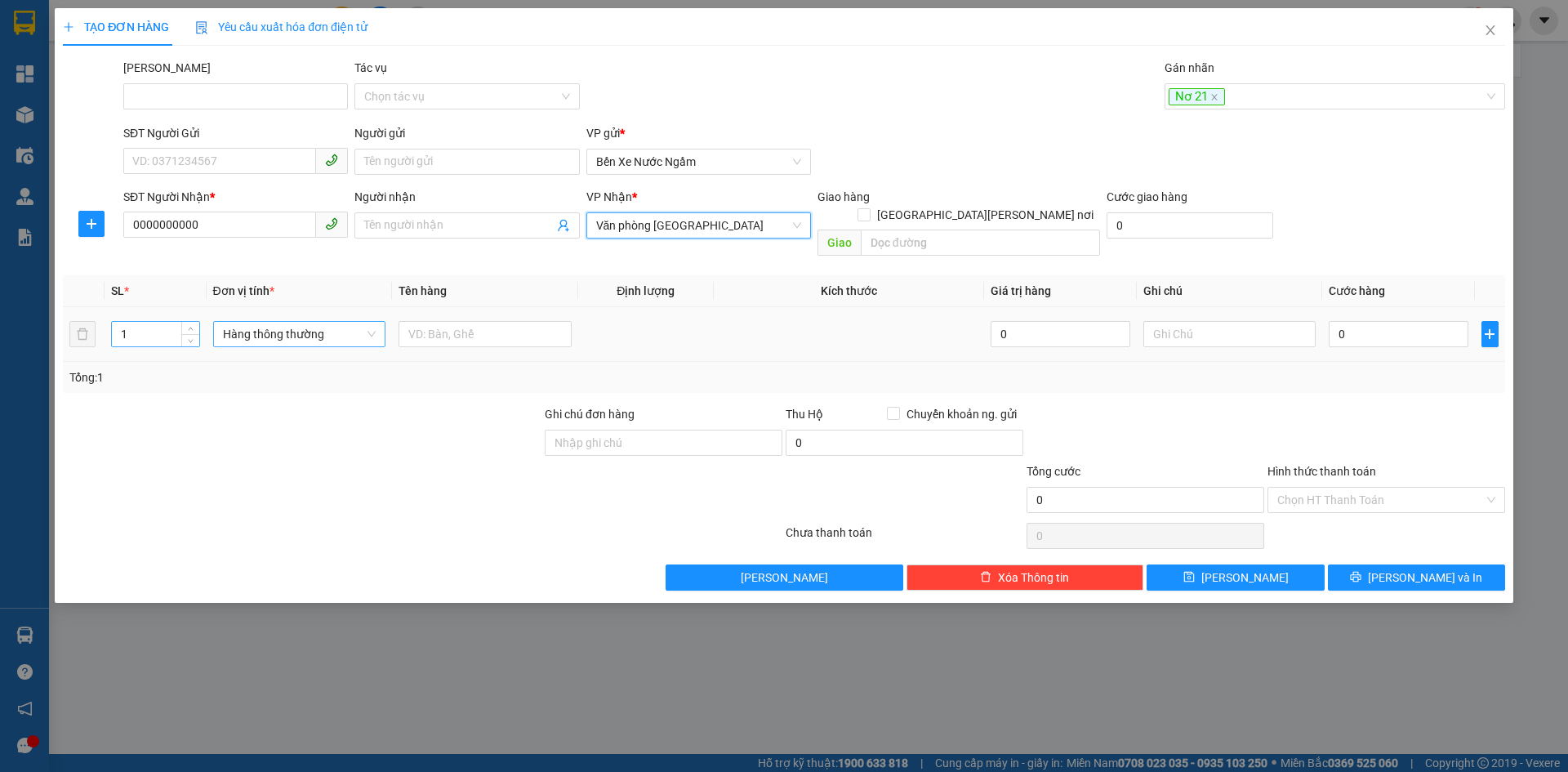
click at [137, 322] on input "1" at bounding box center [155, 333] width 86 height 25
click at [219, 322] on div "Hàng thông thường" at bounding box center [300, 334] width 174 height 26
click at [247, 396] on div "Kiện vừa" at bounding box center [300, 401] width 154 height 18
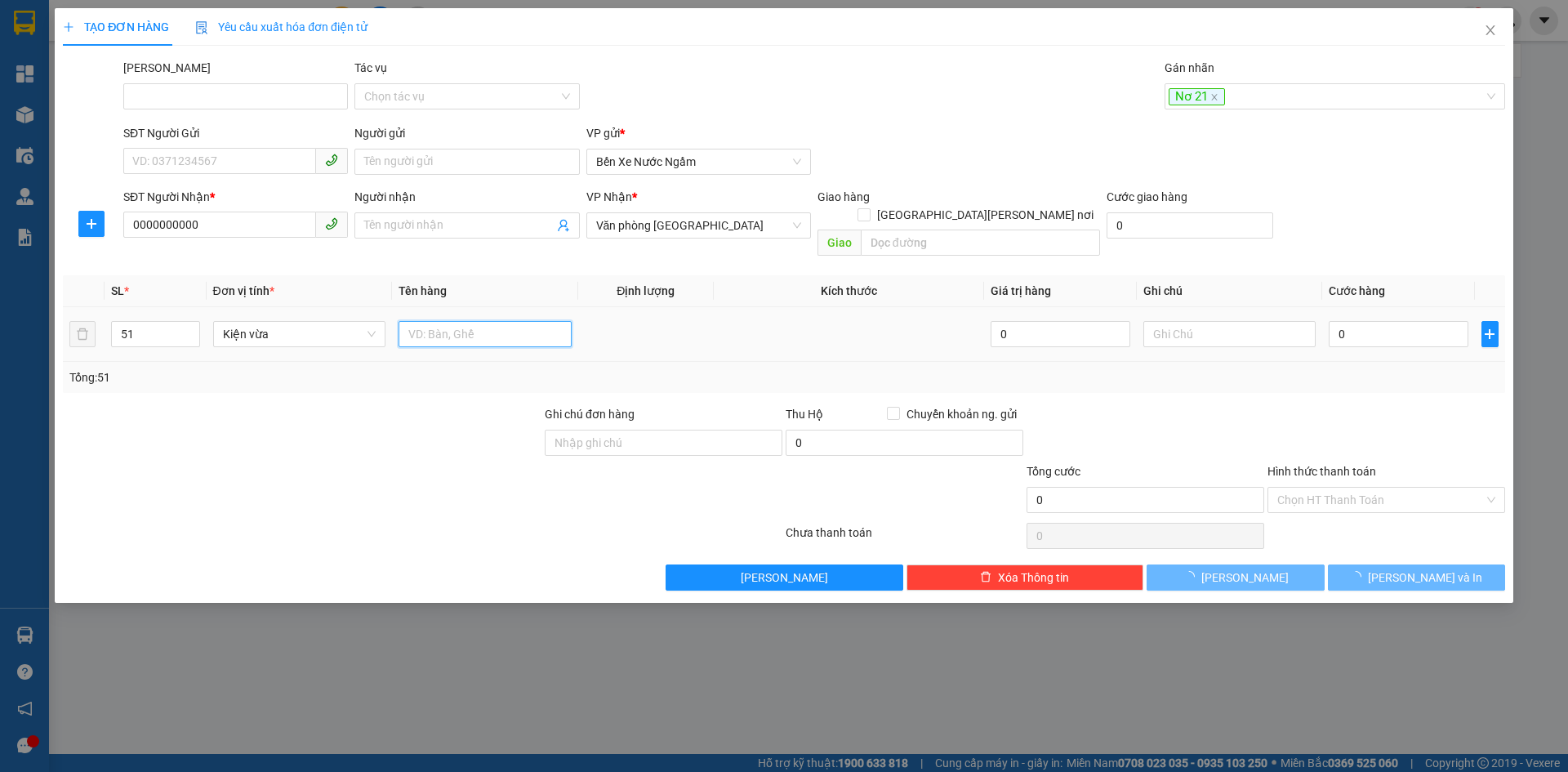
click at [472, 322] on input "text" at bounding box center [485, 334] width 174 height 26
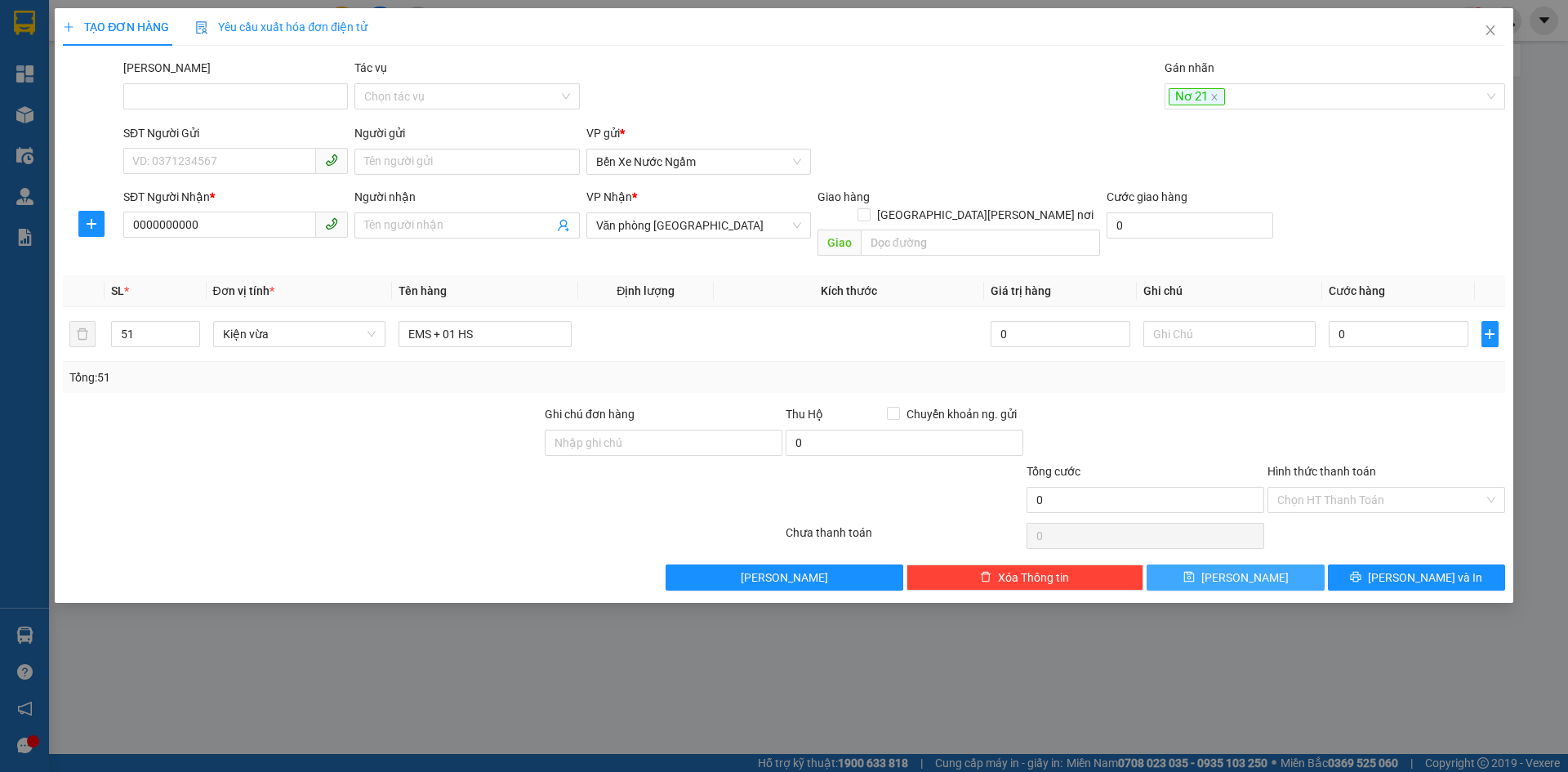
click at [1204, 565] on button "Lưu" at bounding box center [1235, 578] width 178 height 26
click at [1213, 98] on div at bounding box center [1326, 96] width 316 height 20
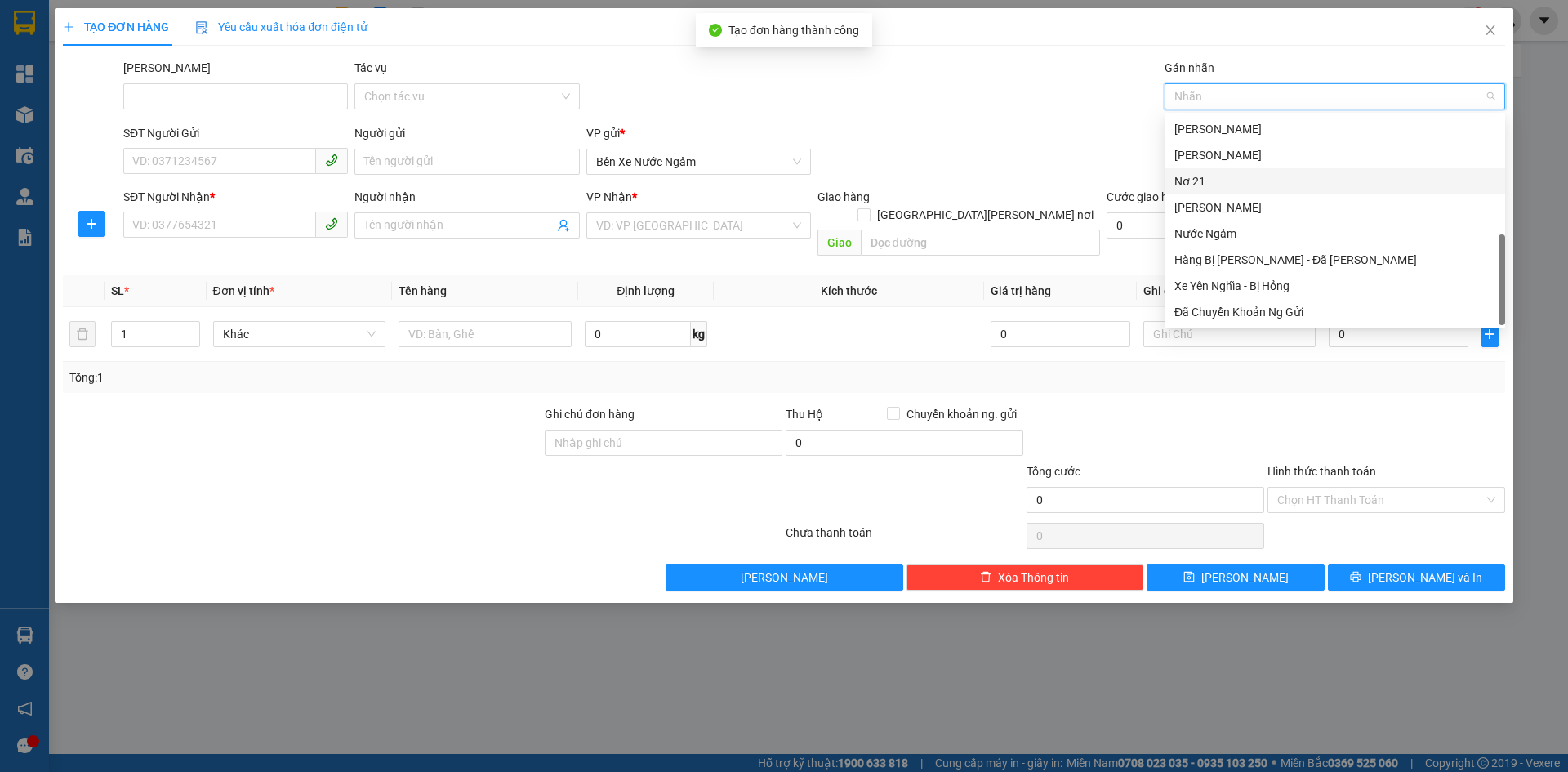
click at [1190, 183] on div "Nơ 21" at bounding box center [1335, 182] width 321 height 18
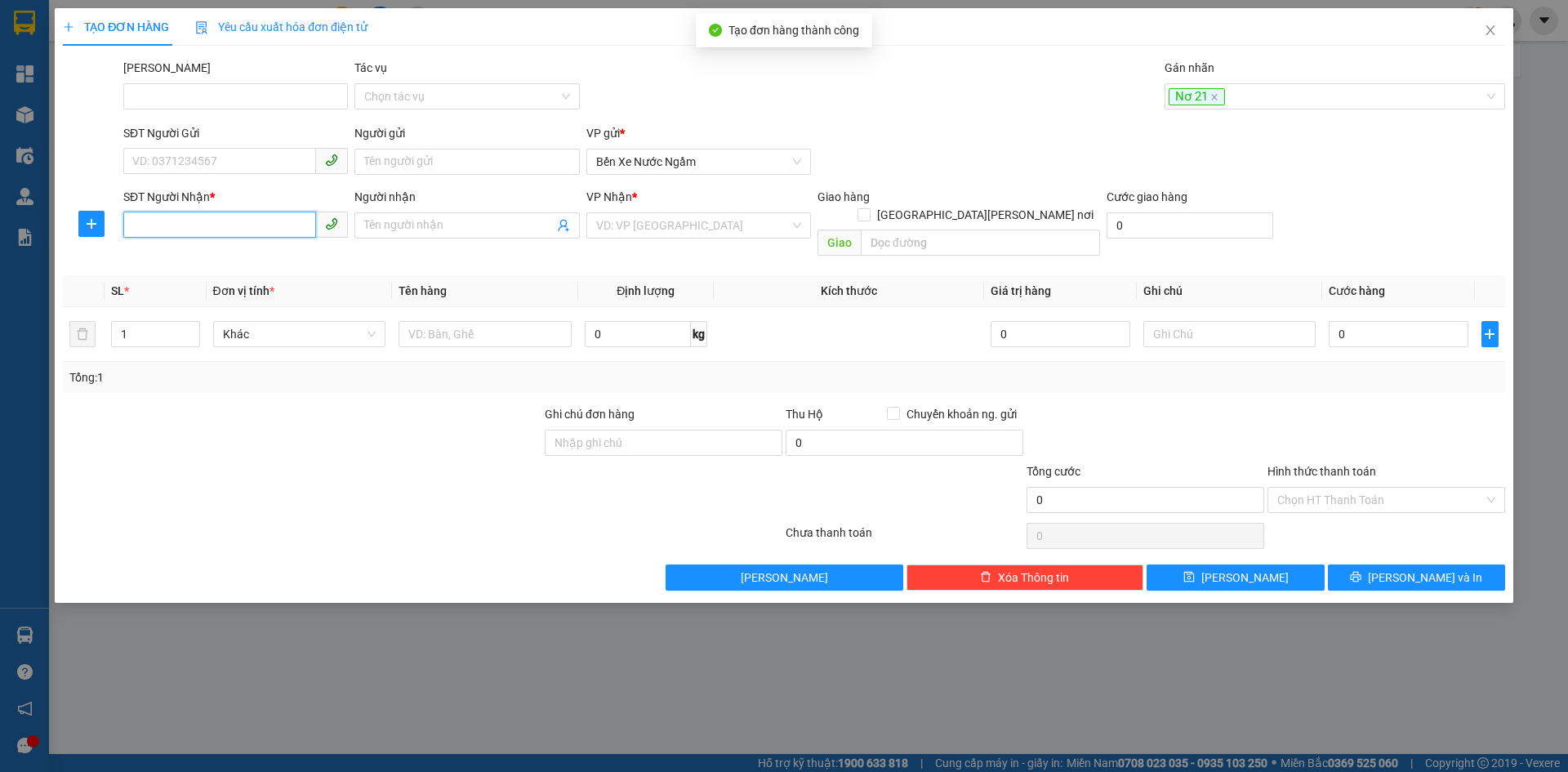
click at [182, 226] on input "SĐT Người Nhận *" at bounding box center [219, 224] width 192 height 26
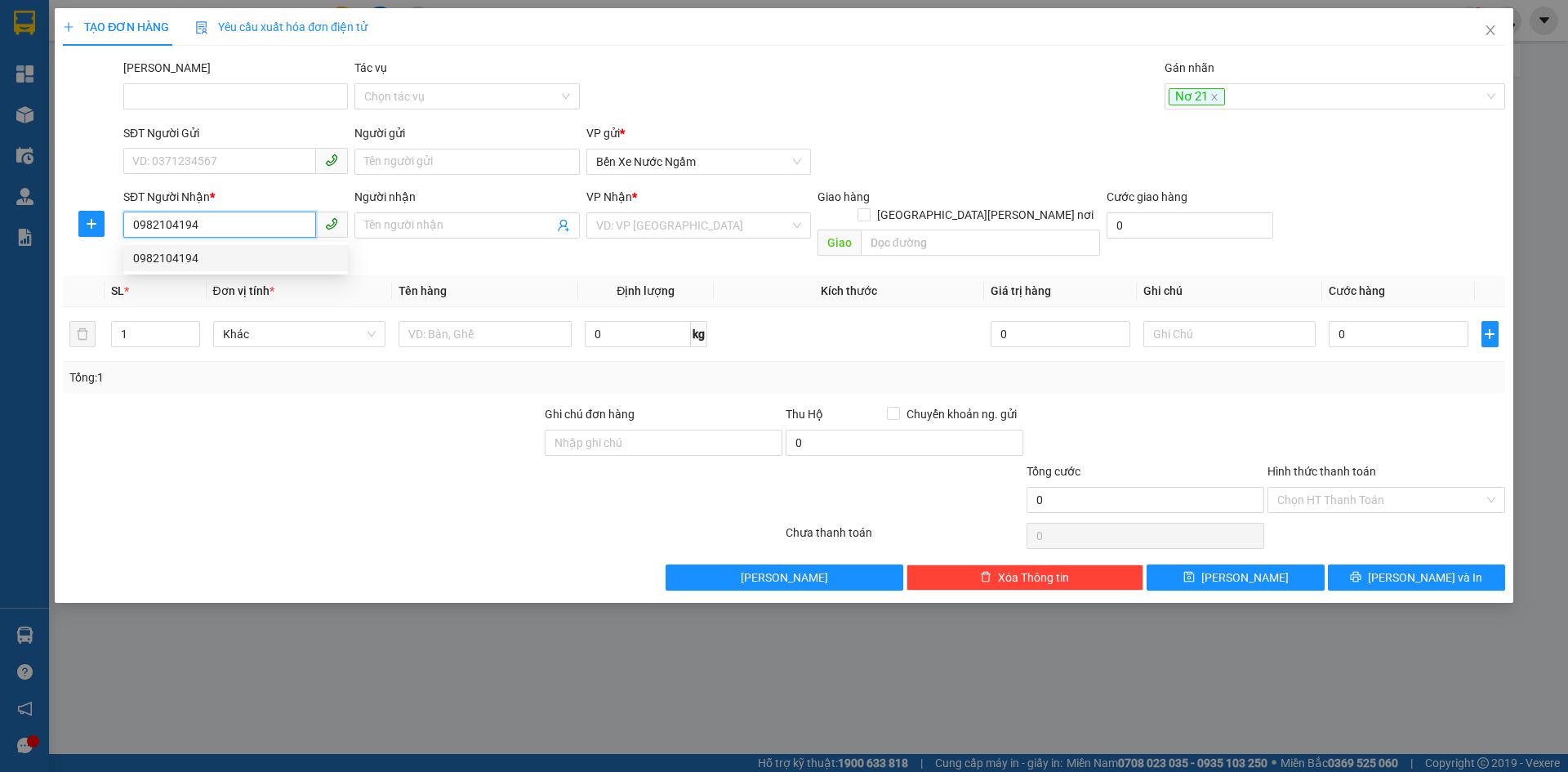
click at [174, 252] on div "0982104194" at bounding box center [235, 258] width 205 height 18
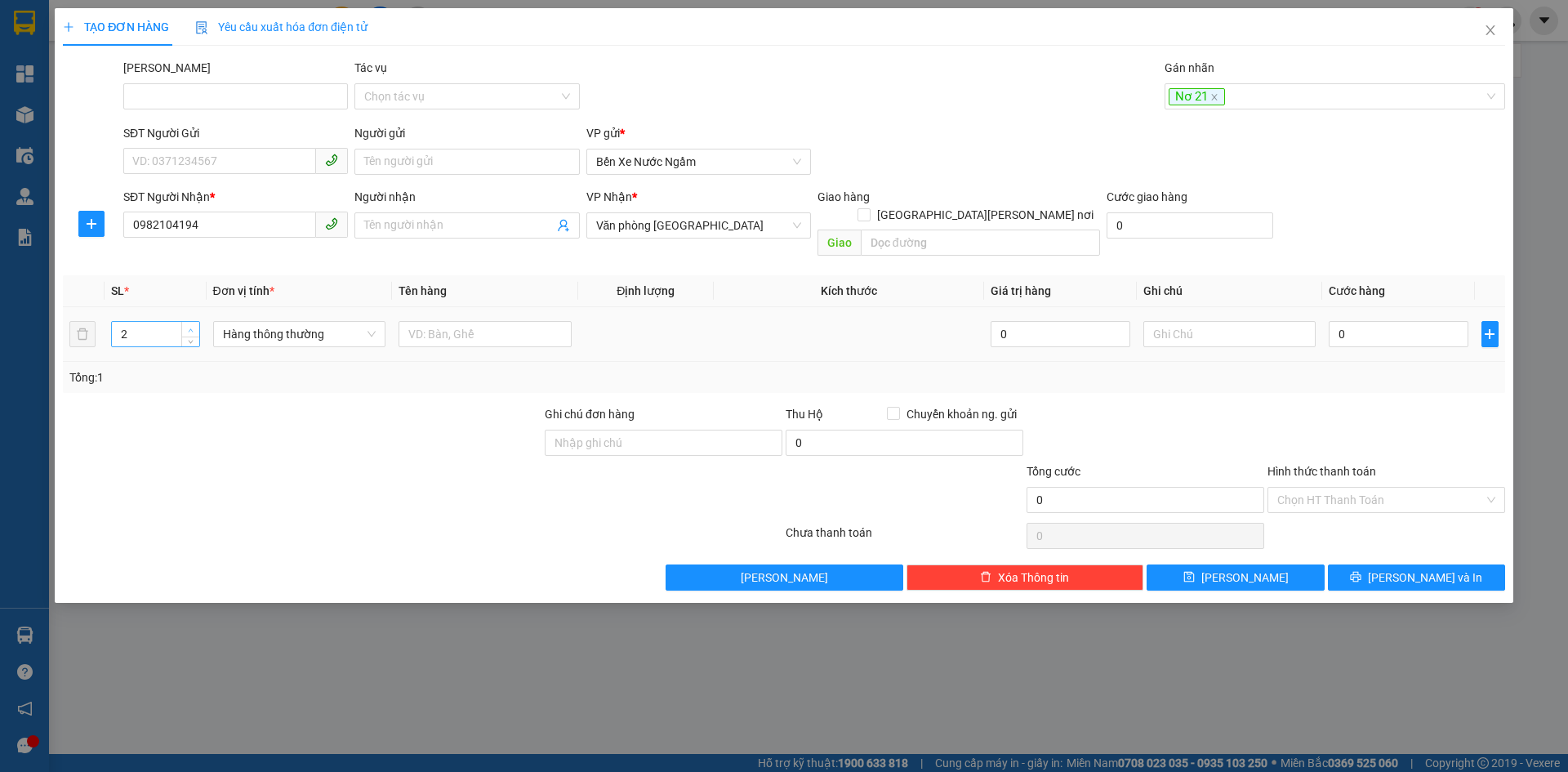
drag, startPoint x: 190, startPoint y: 311, endPoint x: 231, endPoint y: 316, distance: 41.3
click at [192, 327] on icon "up" at bounding box center [190, 330] width 6 height 6
click at [255, 322] on span "Hàng thông thường" at bounding box center [300, 333] width 154 height 25
click at [265, 418] on div "Thùng vừa" at bounding box center [300, 427] width 174 height 26
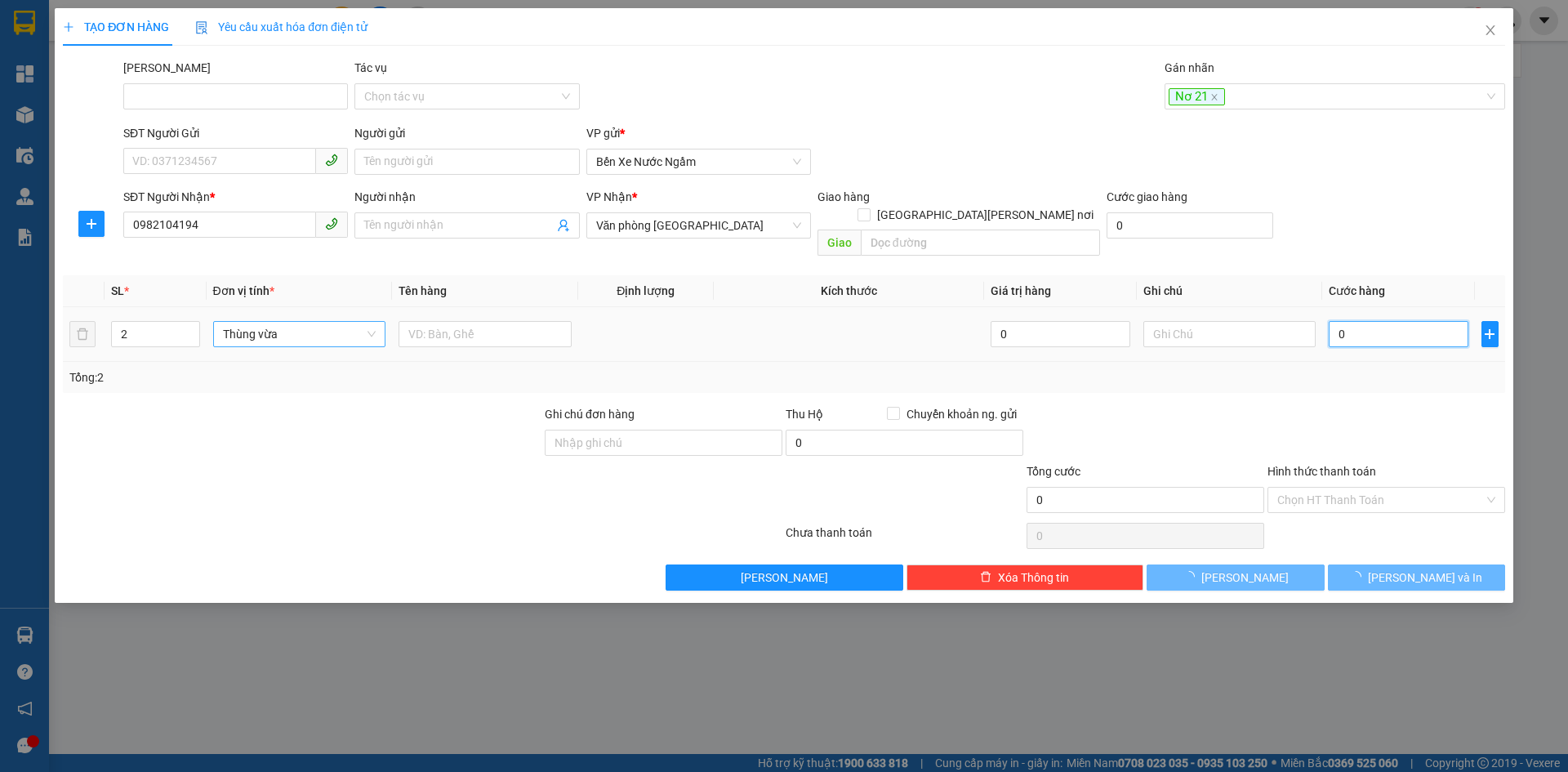
click at [1387, 326] on input "0" at bounding box center [1398, 334] width 139 height 26
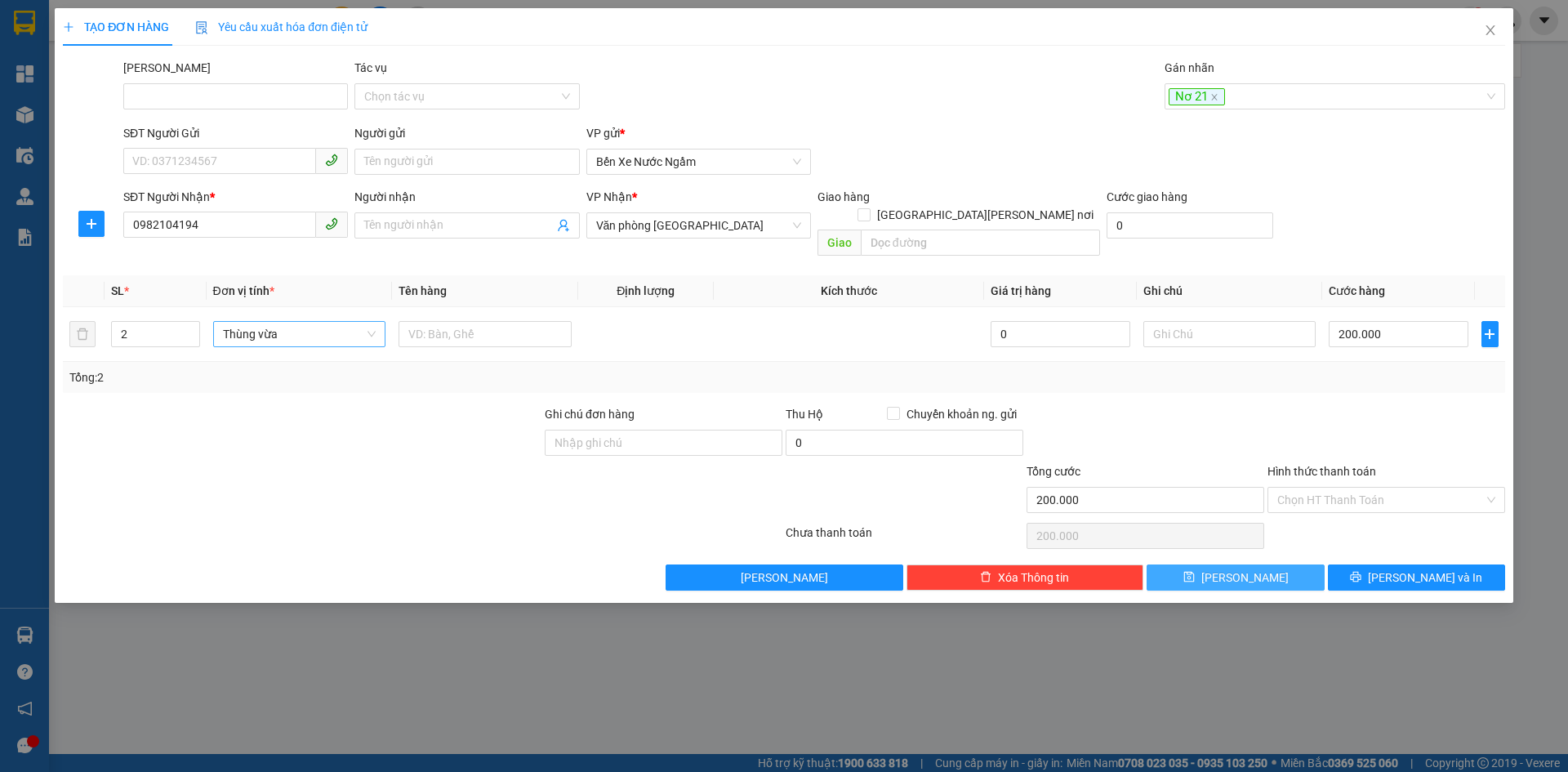
click at [1231, 566] on button "Lưu" at bounding box center [1235, 578] width 178 height 26
click at [1210, 100] on div at bounding box center [1326, 96] width 316 height 20
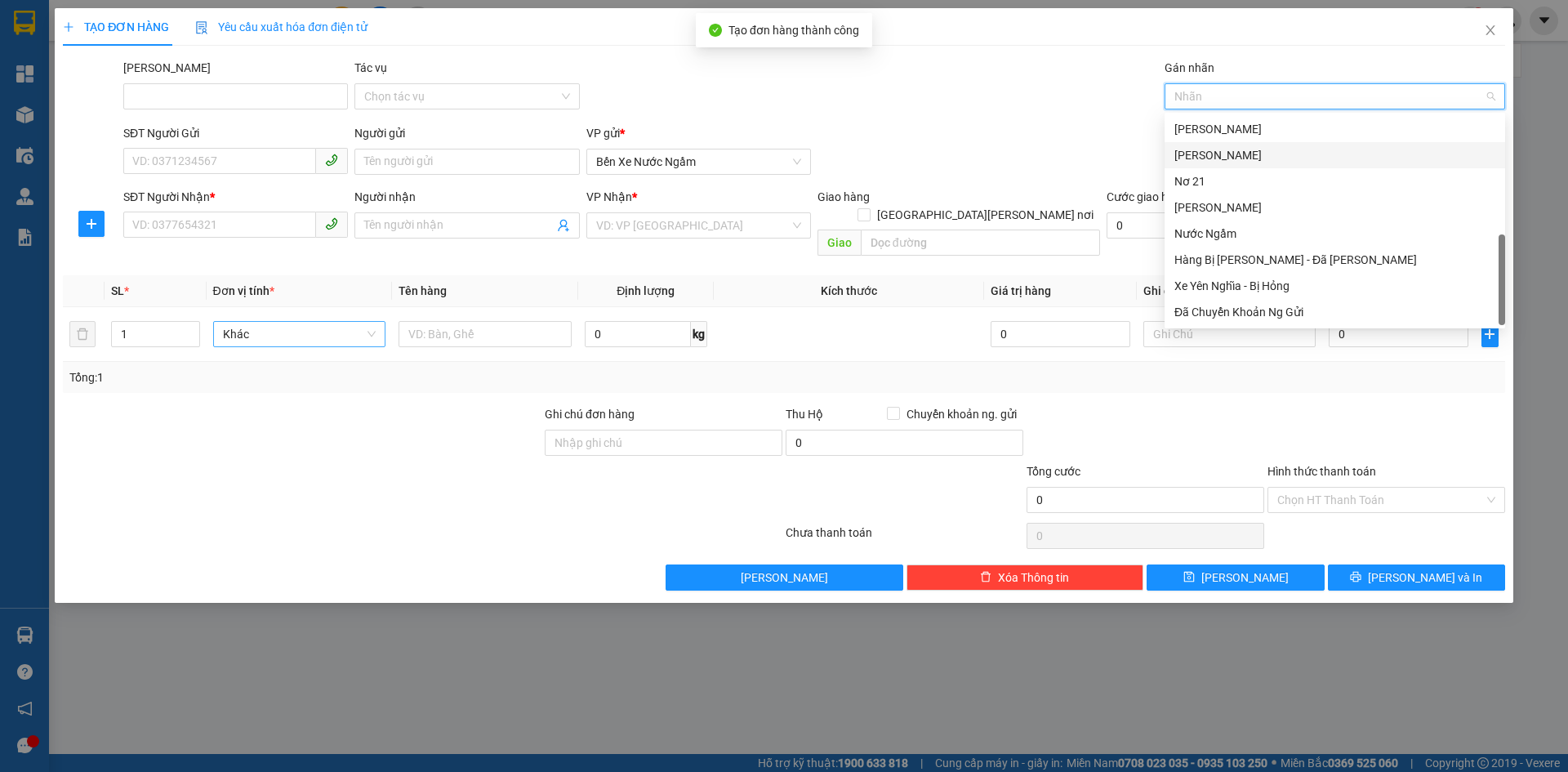
click at [1196, 168] on div "Yên Nghĩa" at bounding box center [1334, 155] width 340 height 26
click at [1194, 178] on div "Nơ 21" at bounding box center [1335, 182] width 321 height 18
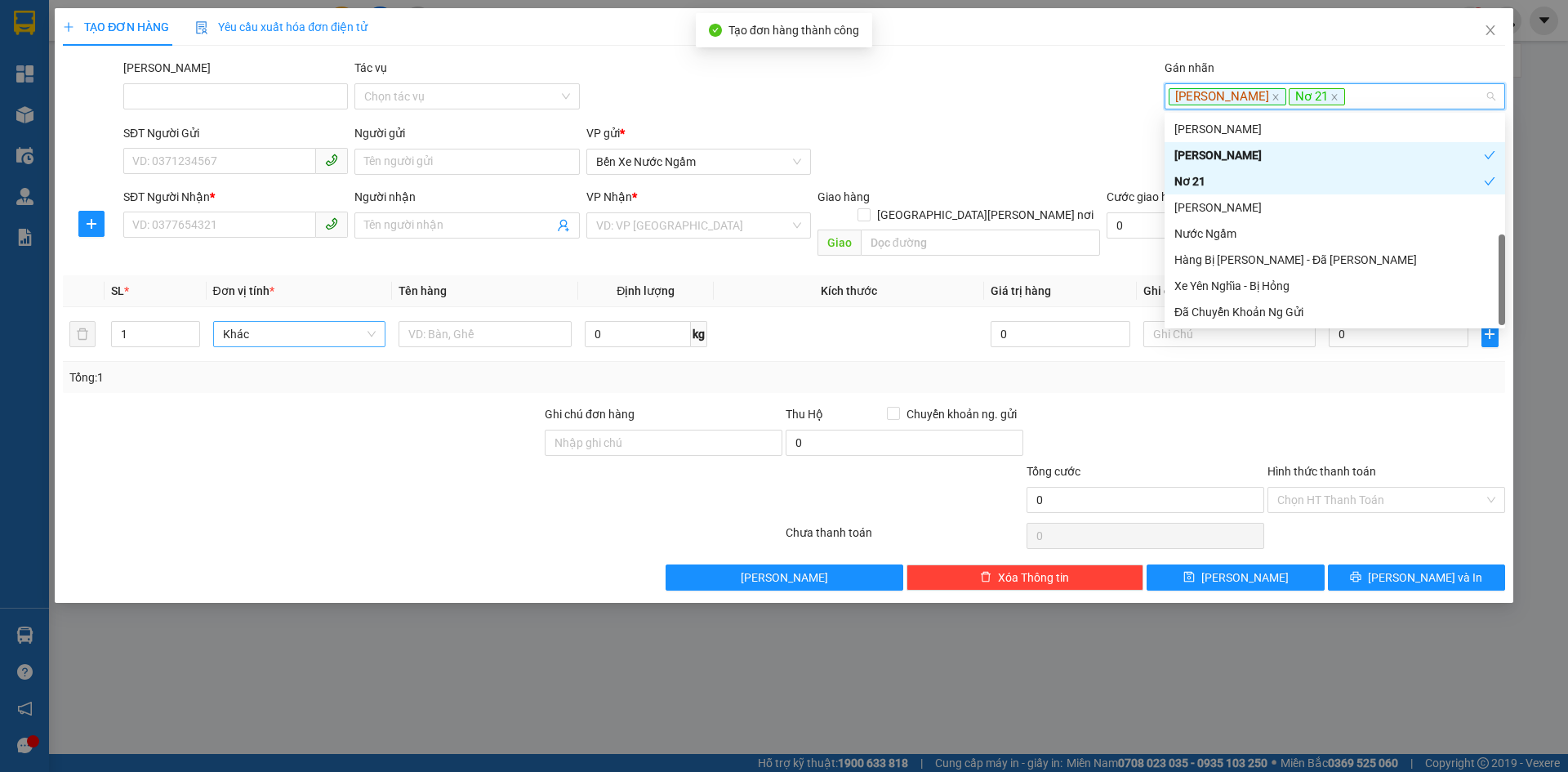
click at [1202, 160] on div "Yên Nghĩa" at bounding box center [1329, 155] width 309 height 18
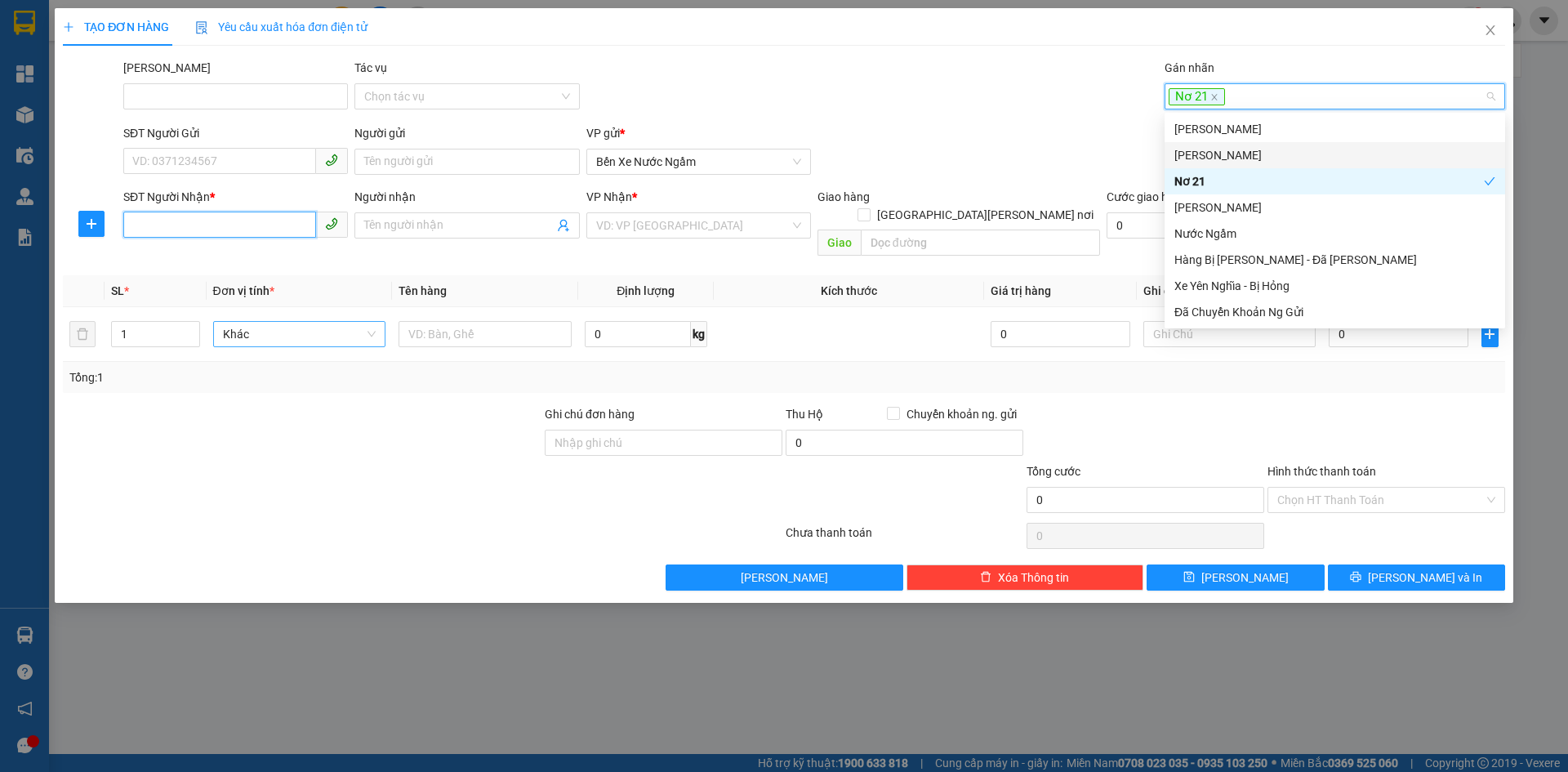
click at [158, 219] on input "SĐT Người Nhận *" at bounding box center [219, 224] width 192 height 26
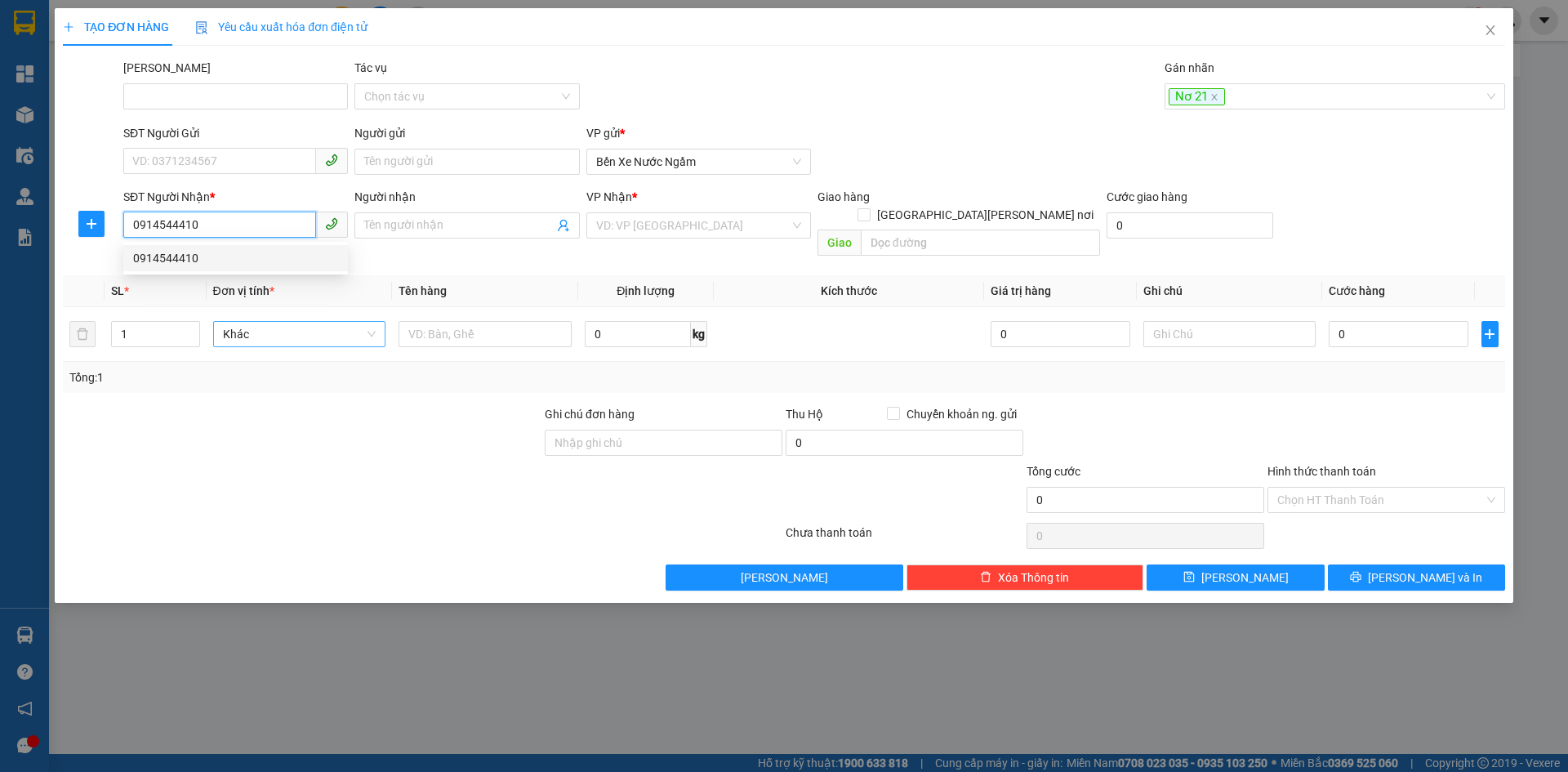
click at [157, 260] on div "0914544410" at bounding box center [235, 258] width 205 height 18
click at [269, 322] on span "Hàng thông thường" at bounding box center [300, 333] width 154 height 25
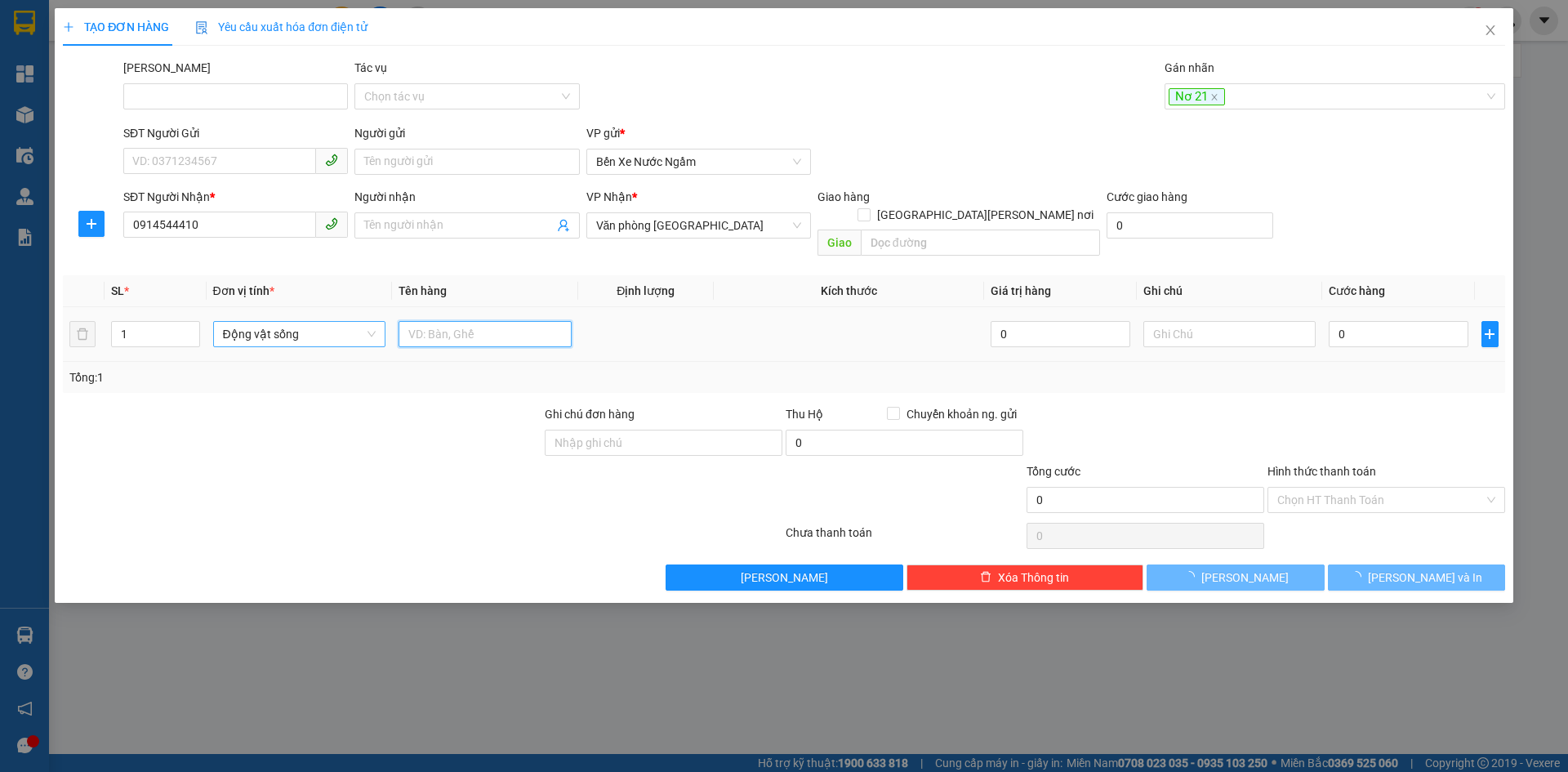
click at [460, 322] on input "text" at bounding box center [485, 334] width 174 height 26
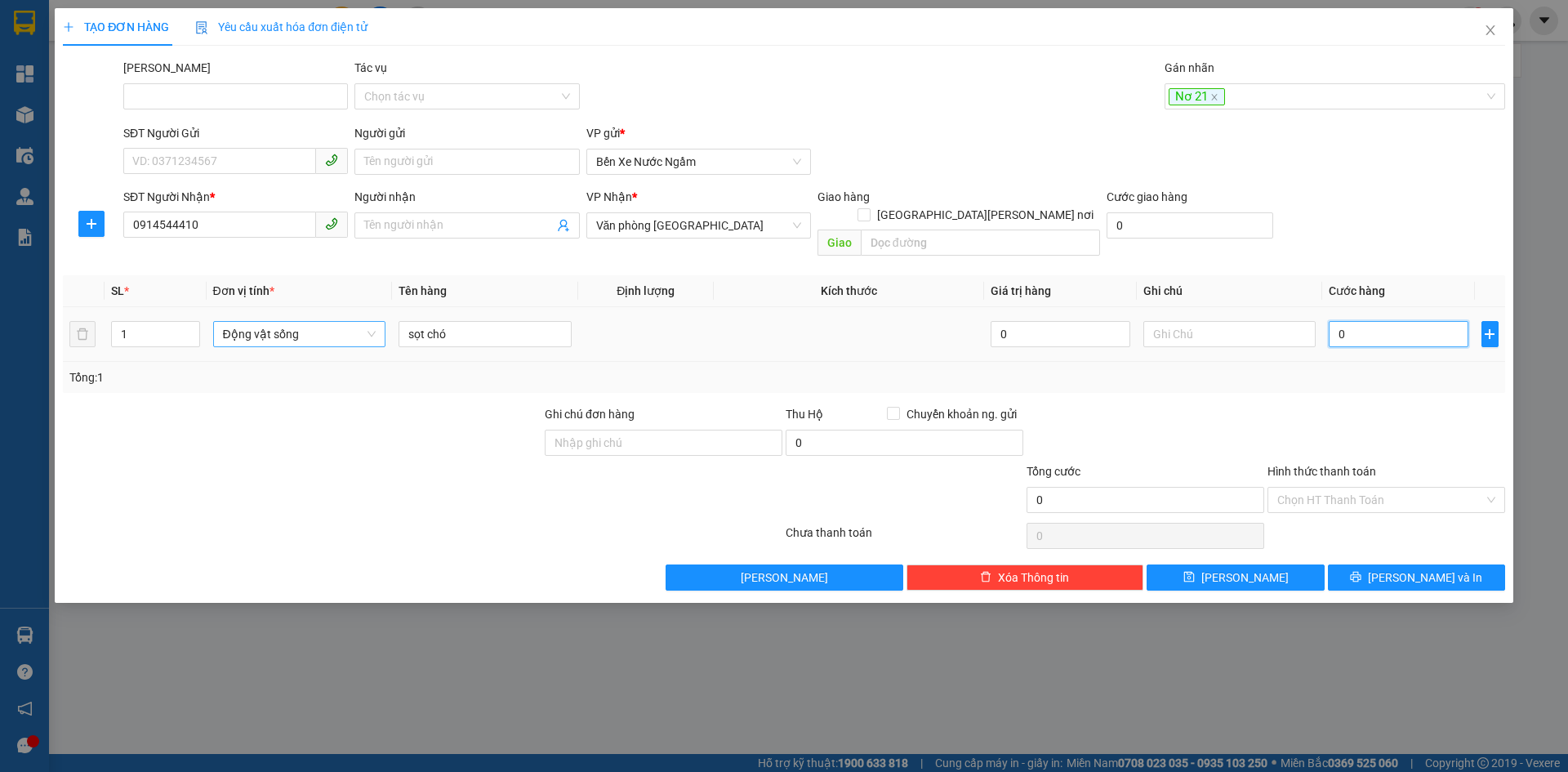
click at [1427, 326] on input "0" at bounding box center [1398, 334] width 139 height 26
click at [873, 430] on input "0" at bounding box center [905, 443] width 238 height 26
click at [1195, 382] on div "Transit Pickup Surcharge Ids Transit Deliver Surcharge Ids Transit Deliver Surc…" at bounding box center [784, 324] width 1442 height 532
click at [1195, 572] on icon "save" at bounding box center [1189, 578] width 12 height 12
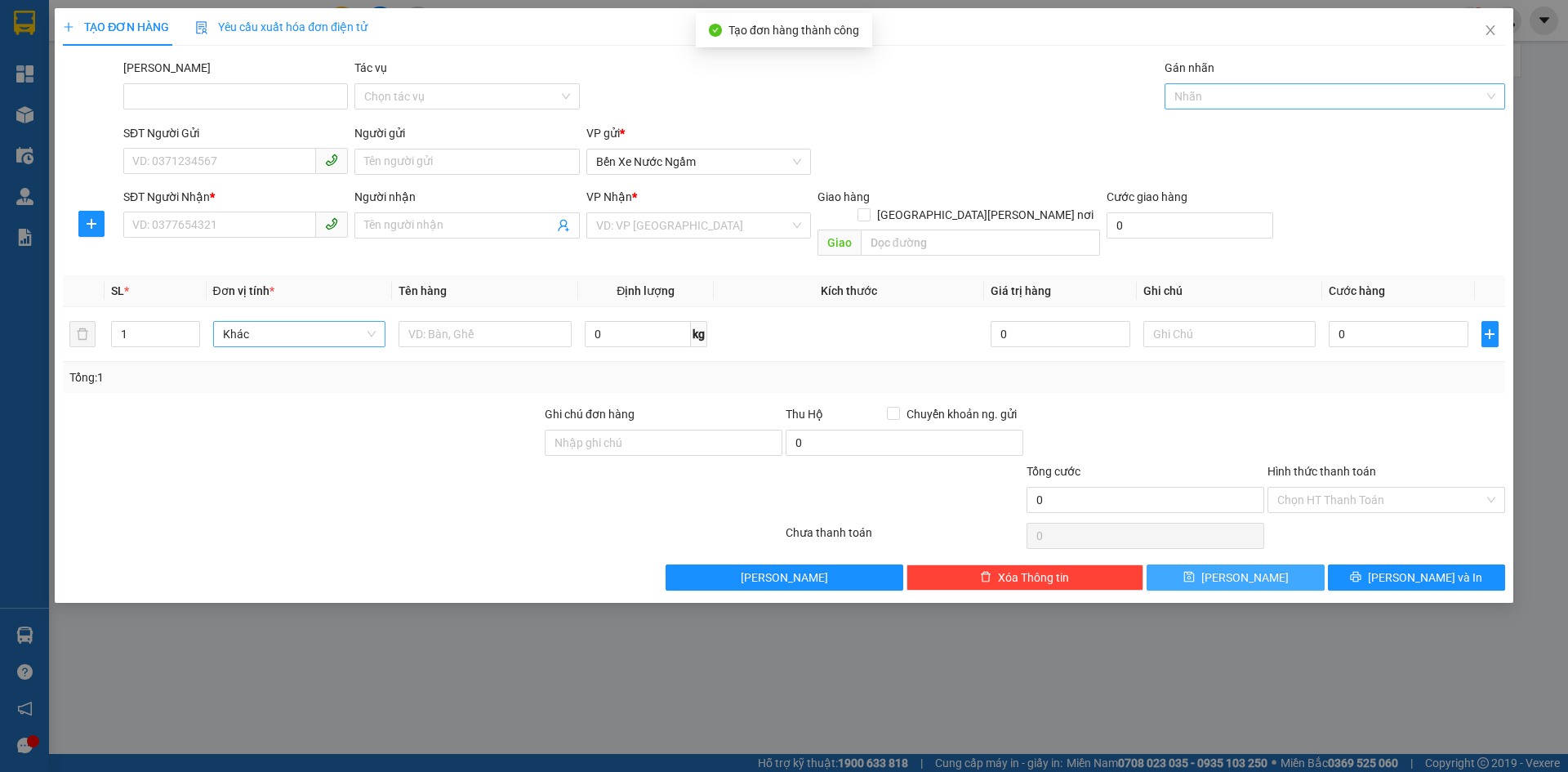
click at [1218, 97] on div at bounding box center [1326, 96] width 316 height 20
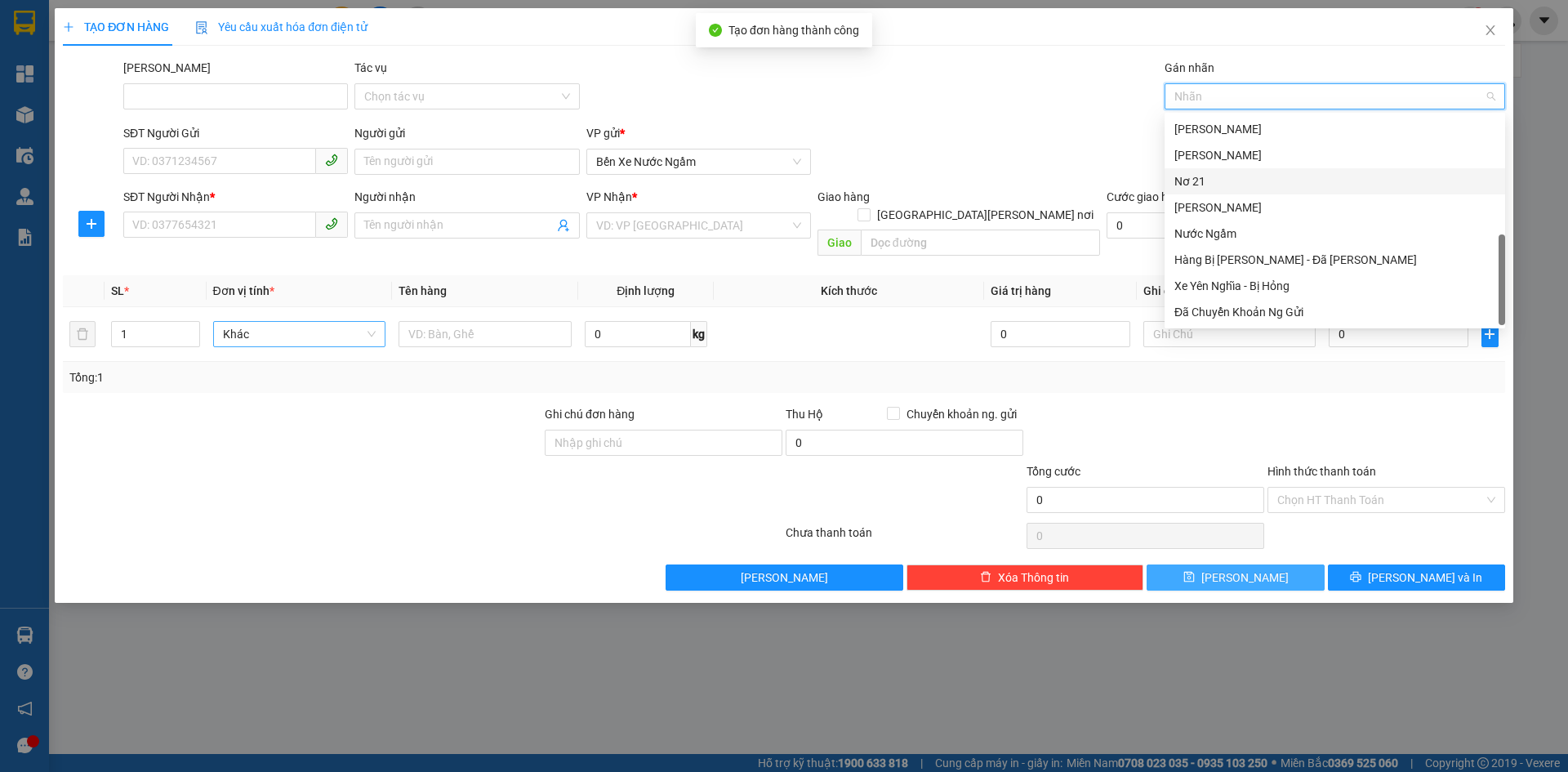
drag, startPoint x: 1204, startPoint y: 183, endPoint x: 430, endPoint y: 210, distance: 774.5
click at [1197, 186] on div "Nơ 21" at bounding box center [1335, 182] width 321 height 18
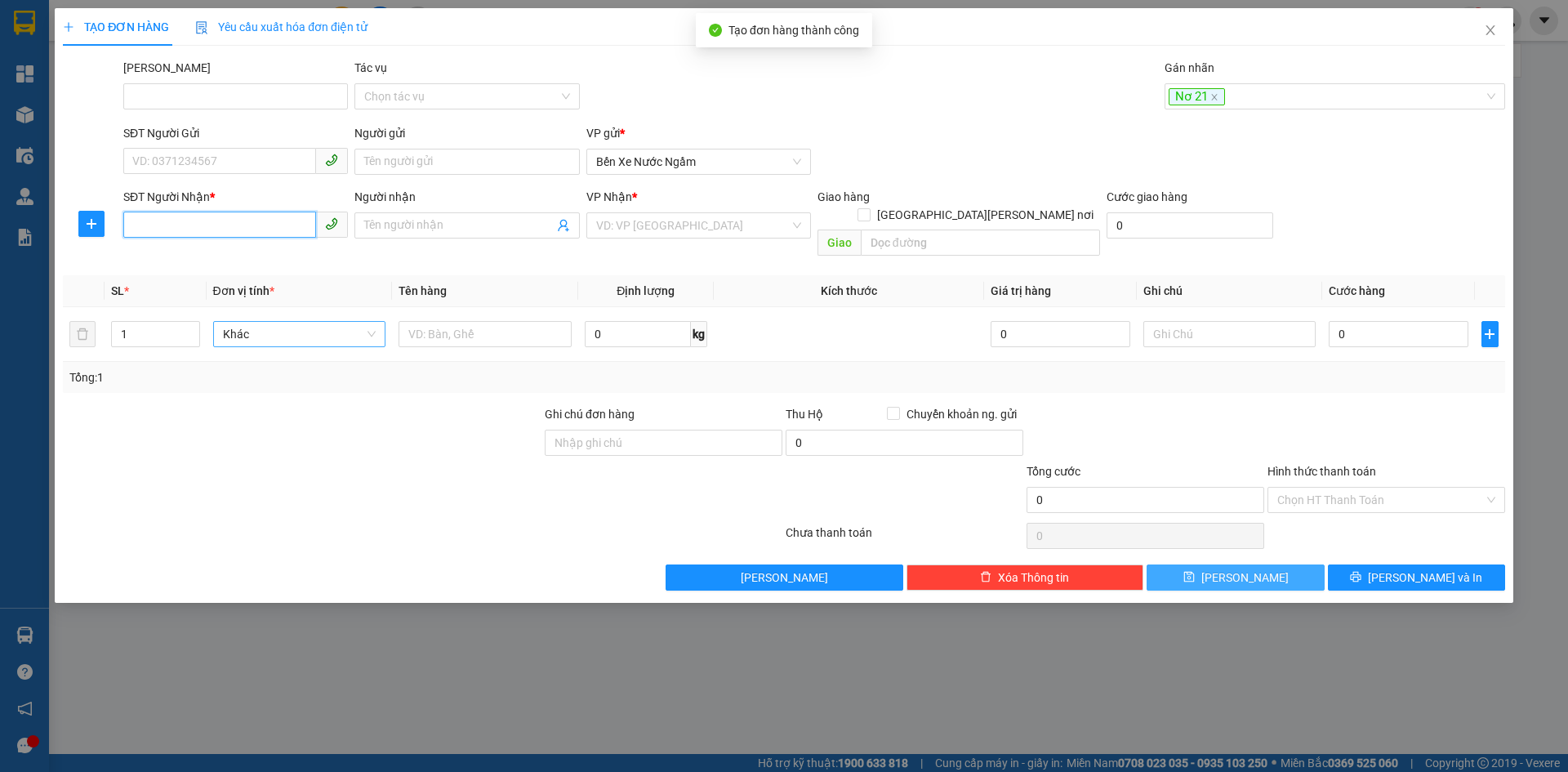
click at [196, 222] on input "SĐT Người Nhận *" at bounding box center [219, 224] width 192 height 26
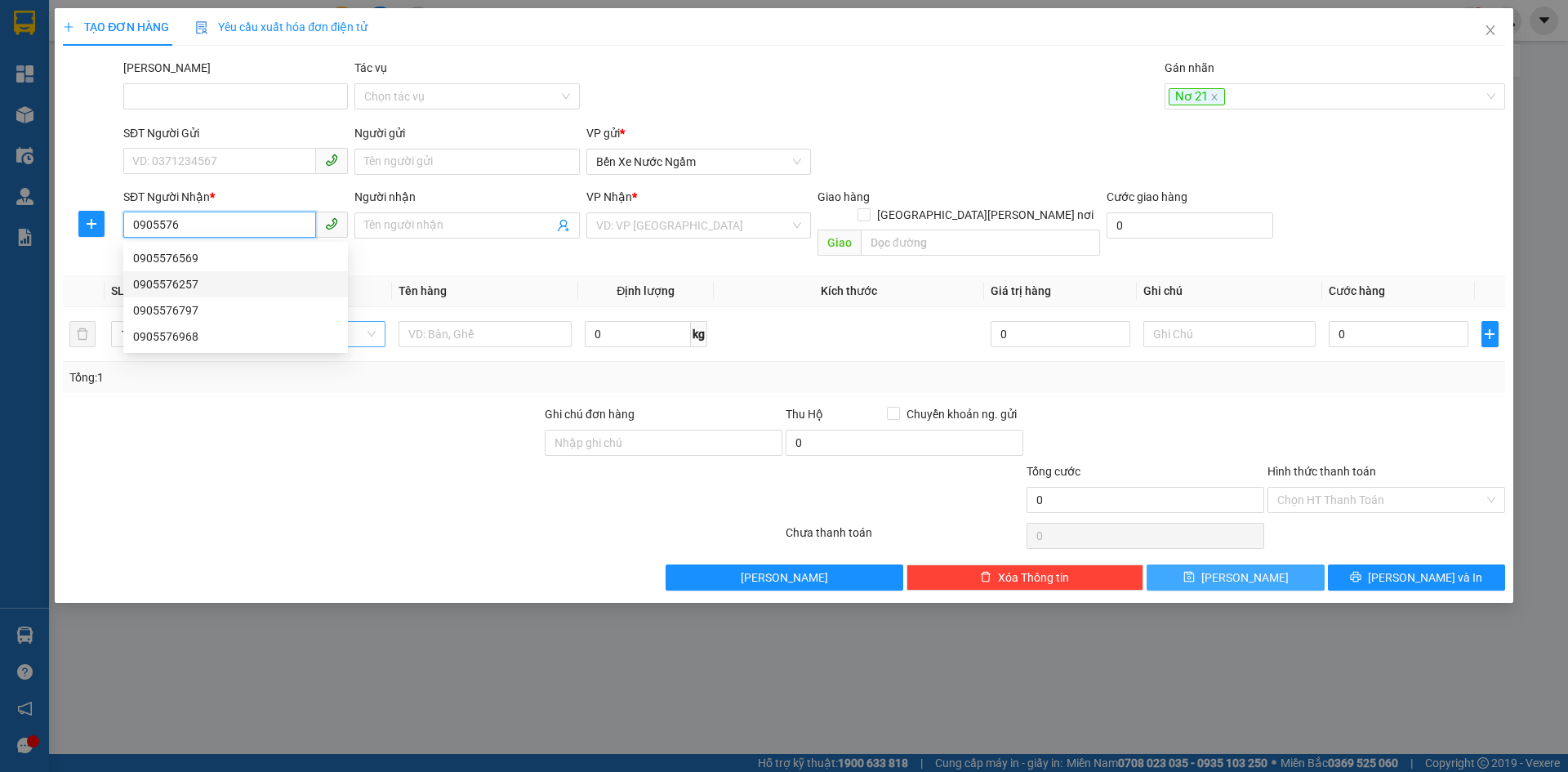
click at [179, 282] on div "0905576257" at bounding box center [235, 284] width 205 height 18
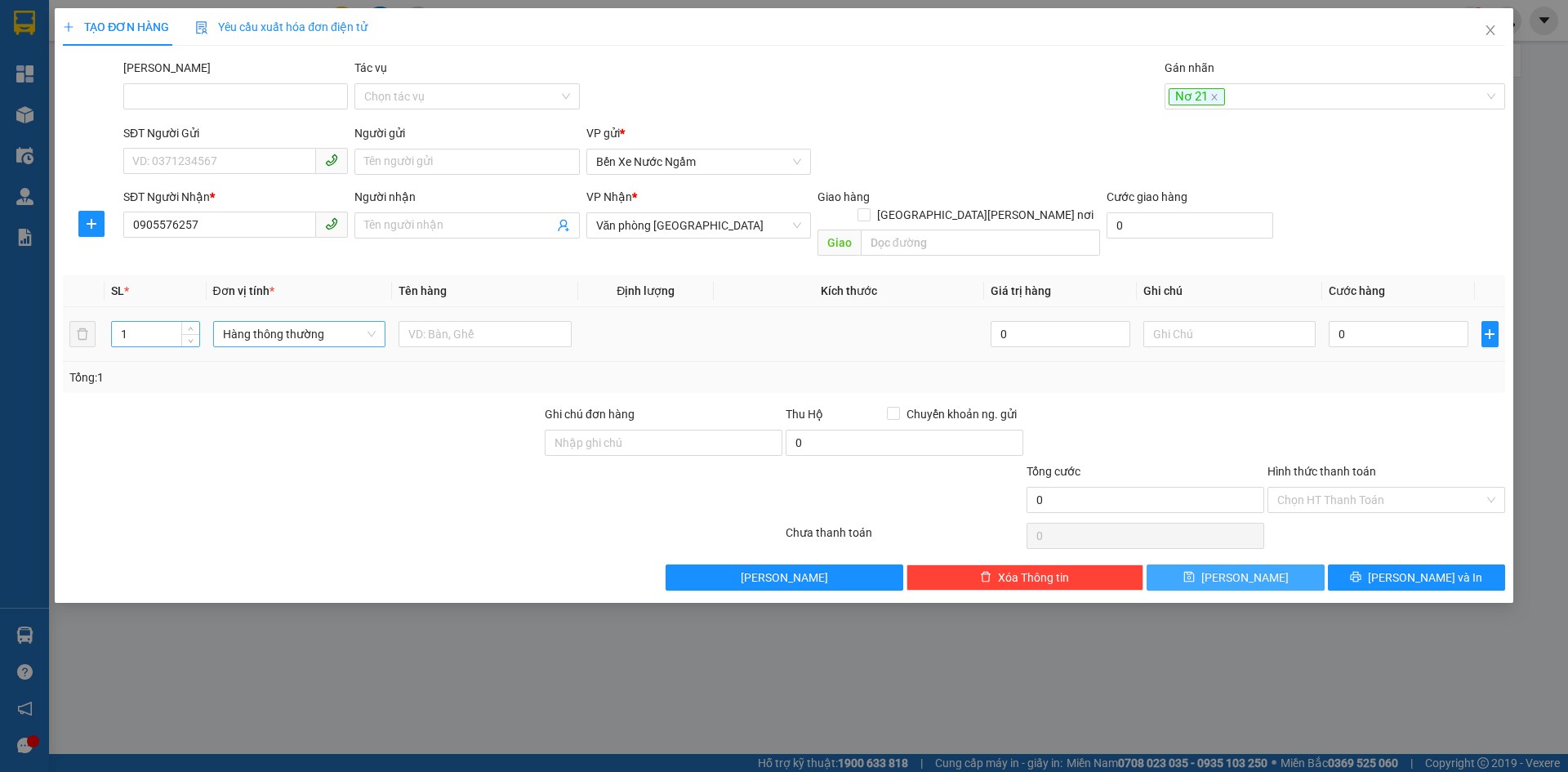
click at [161, 322] on input "1" at bounding box center [155, 333] width 86 height 25
click at [240, 322] on span "Hàng thông thường" at bounding box center [300, 333] width 154 height 25
click at [231, 372] on div "Xô" at bounding box center [300, 375] width 154 height 18
click at [1491, 327] on icon "plus" at bounding box center [1489, 333] width 13 height 13
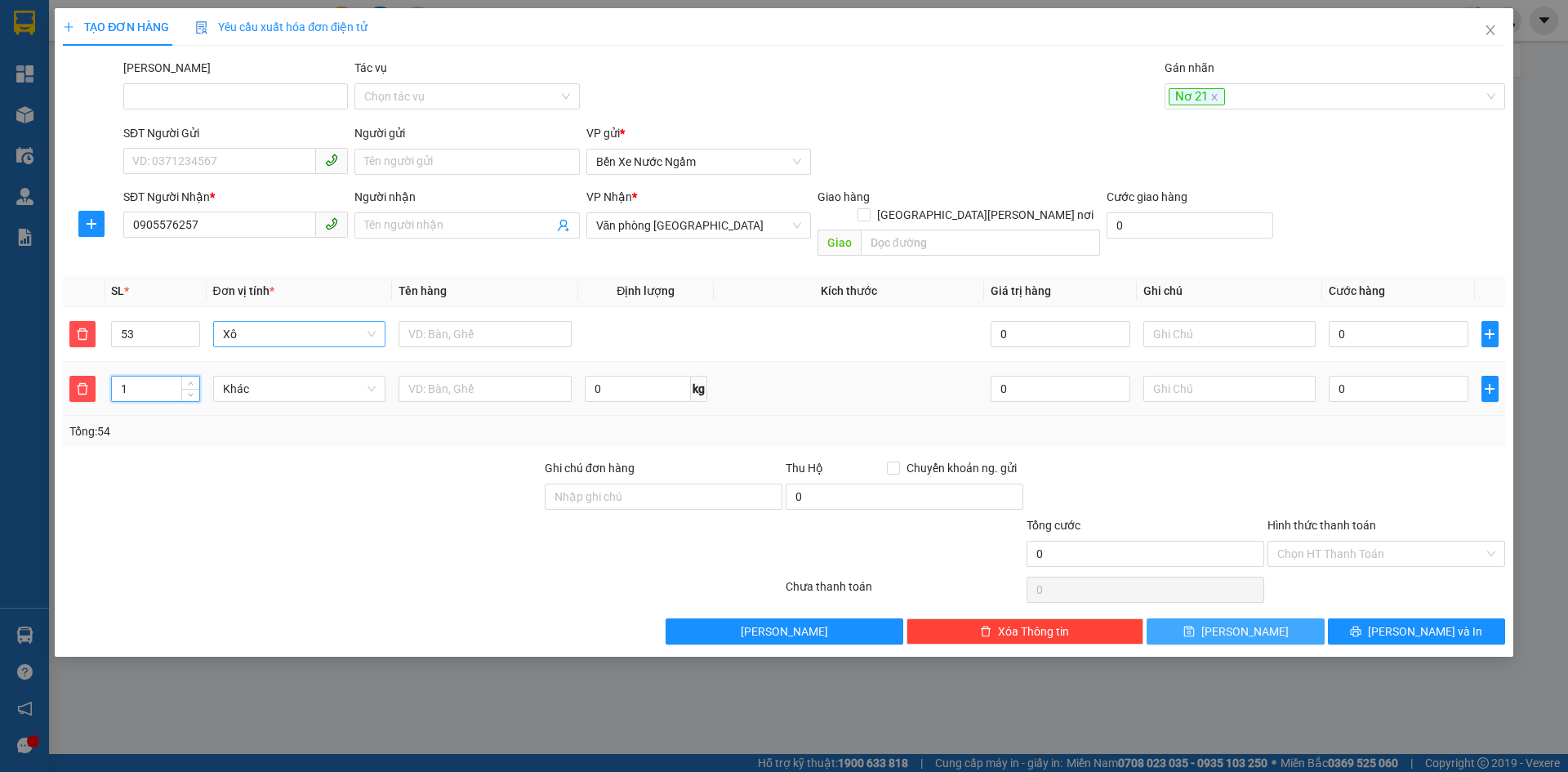
click at [156, 377] on input "1" at bounding box center [155, 389] width 86 height 25
click at [255, 377] on span "Khác" at bounding box center [300, 389] width 154 height 25
click at [245, 453] on div "Bao vừa" at bounding box center [300, 455] width 154 height 18
click at [1491, 382] on icon "plus" at bounding box center [1489, 388] width 13 height 13
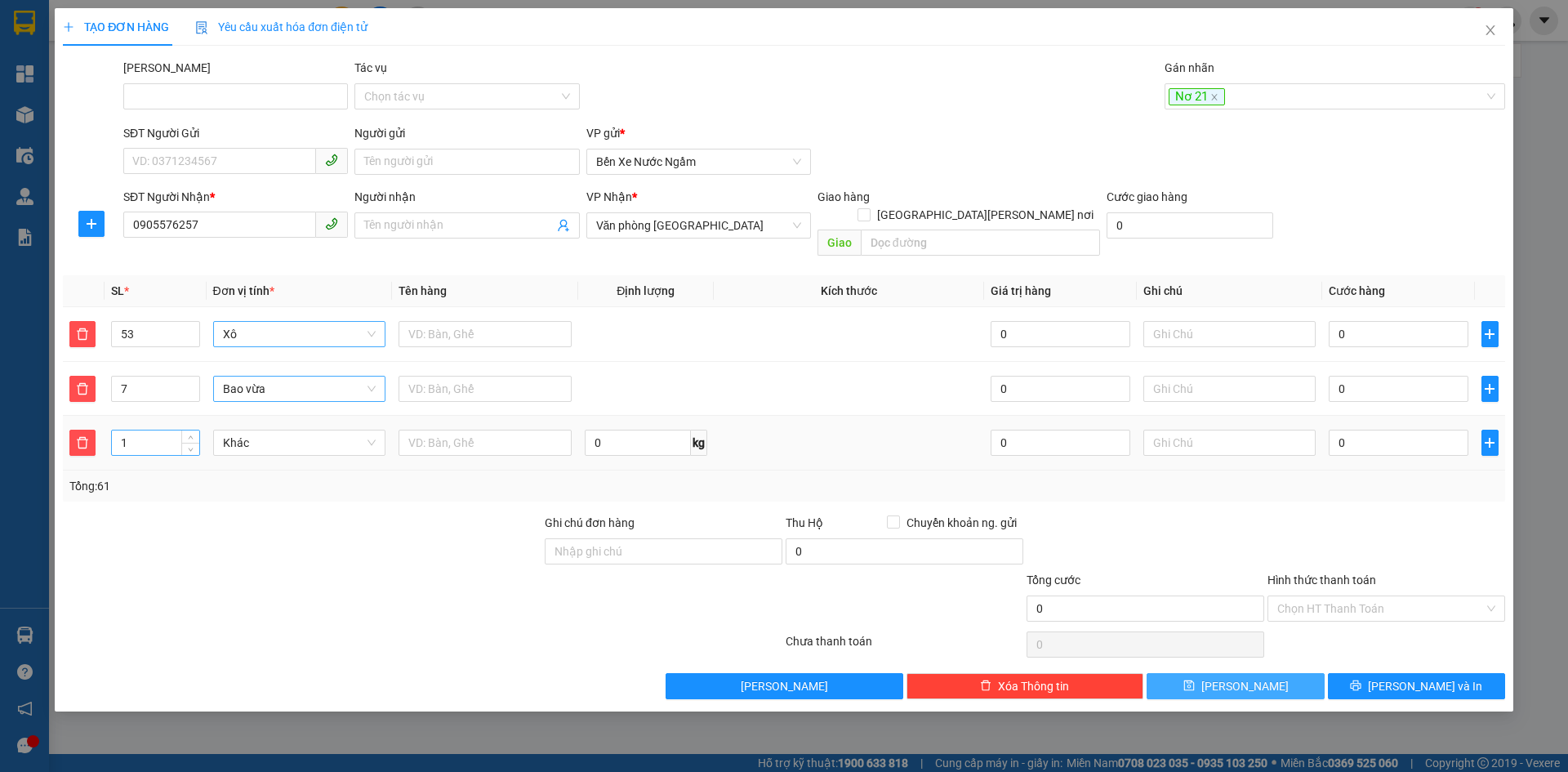
click at [148, 431] on input "1" at bounding box center [155, 443] width 86 height 25
click at [247, 431] on span "Khác" at bounding box center [300, 443] width 154 height 25
click at [242, 506] on div "Kiện vừa" at bounding box center [300, 510] width 154 height 18
click at [422, 430] on input "text" at bounding box center [485, 443] width 174 height 26
click at [1385, 430] on input "0" at bounding box center [1398, 443] width 139 height 26
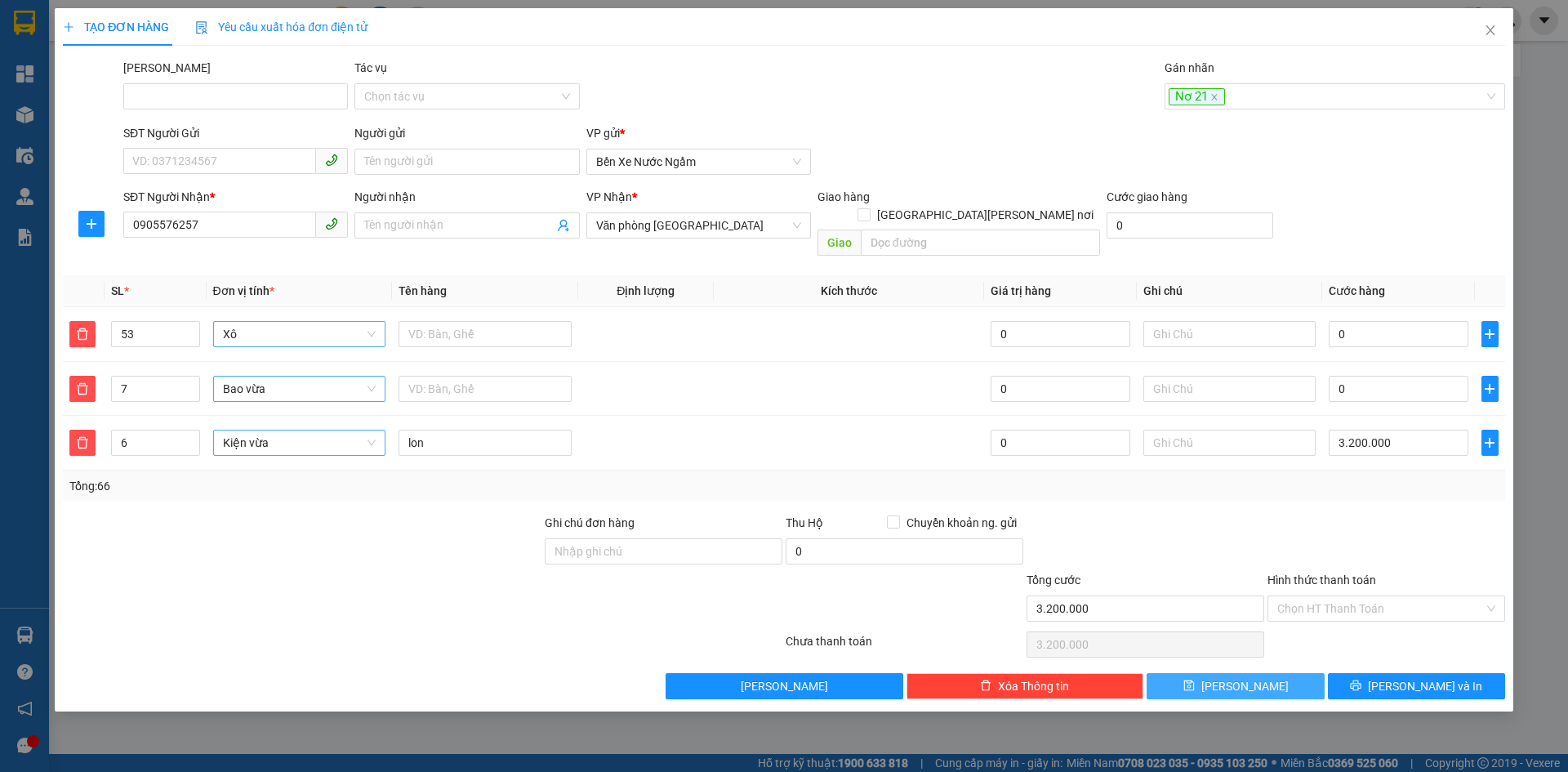
click at [1371, 484] on div "Transit Pickup Surcharge Ids Transit Deliver Surcharge Ids Transit Deliver Surc…" at bounding box center [784, 379] width 1442 height 641
click at [1255, 673] on button "Lưu" at bounding box center [1235, 686] width 178 height 26
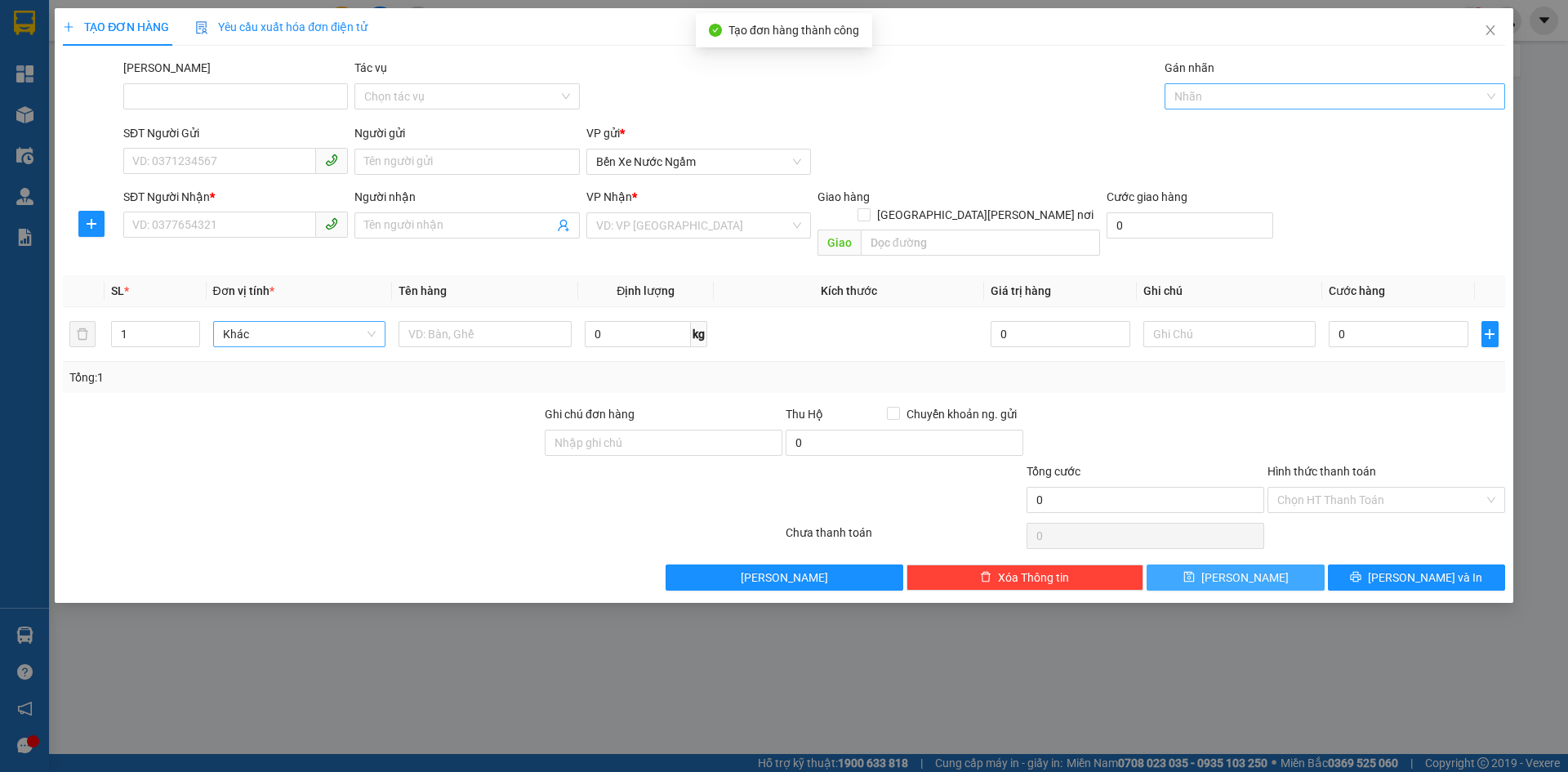
click at [1205, 103] on div at bounding box center [1326, 96] width 316 height 20
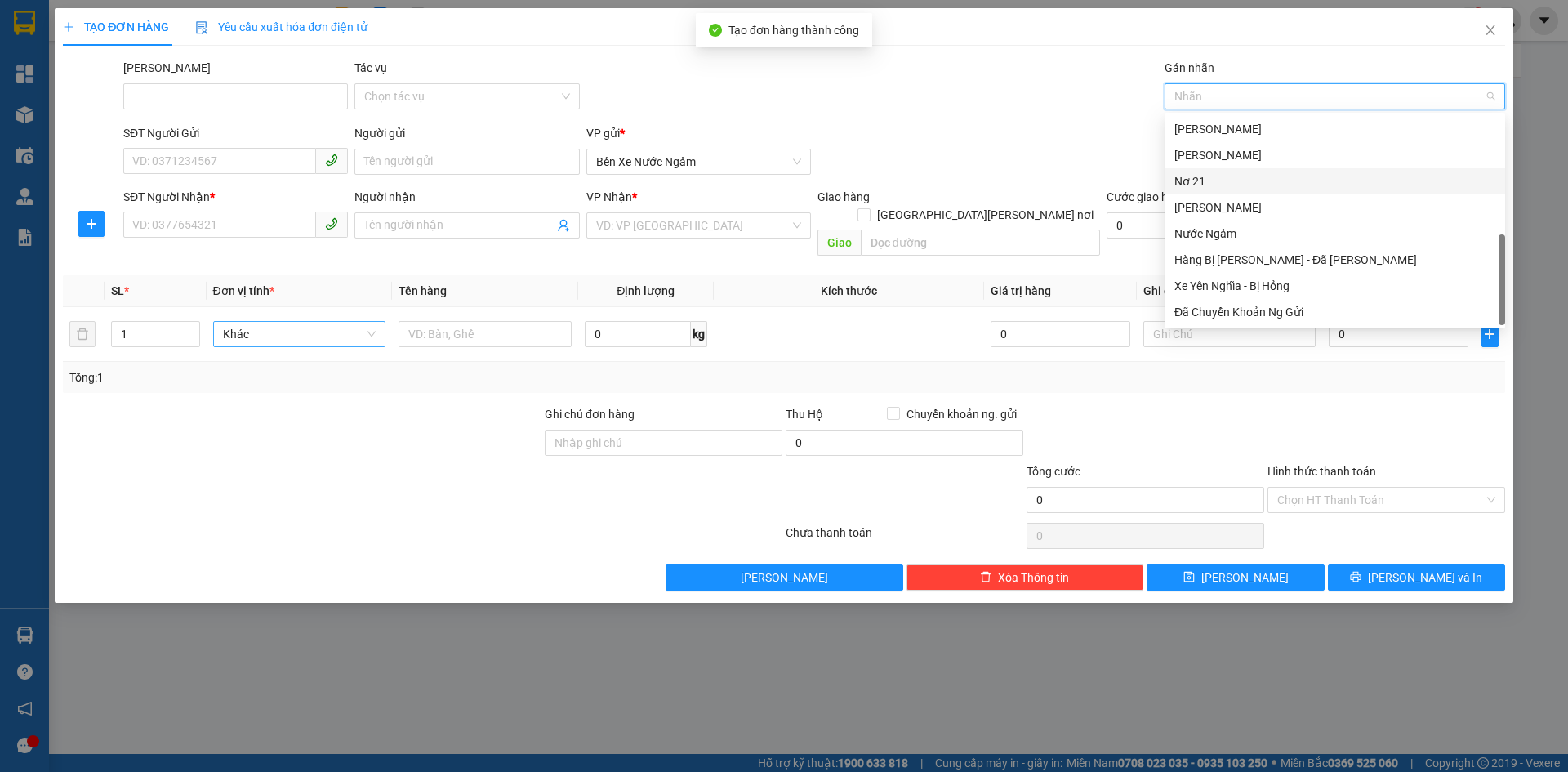
click at [1187, 181] on div "Nơ 21" at bounding box center [1335, 182] width 321 height 18
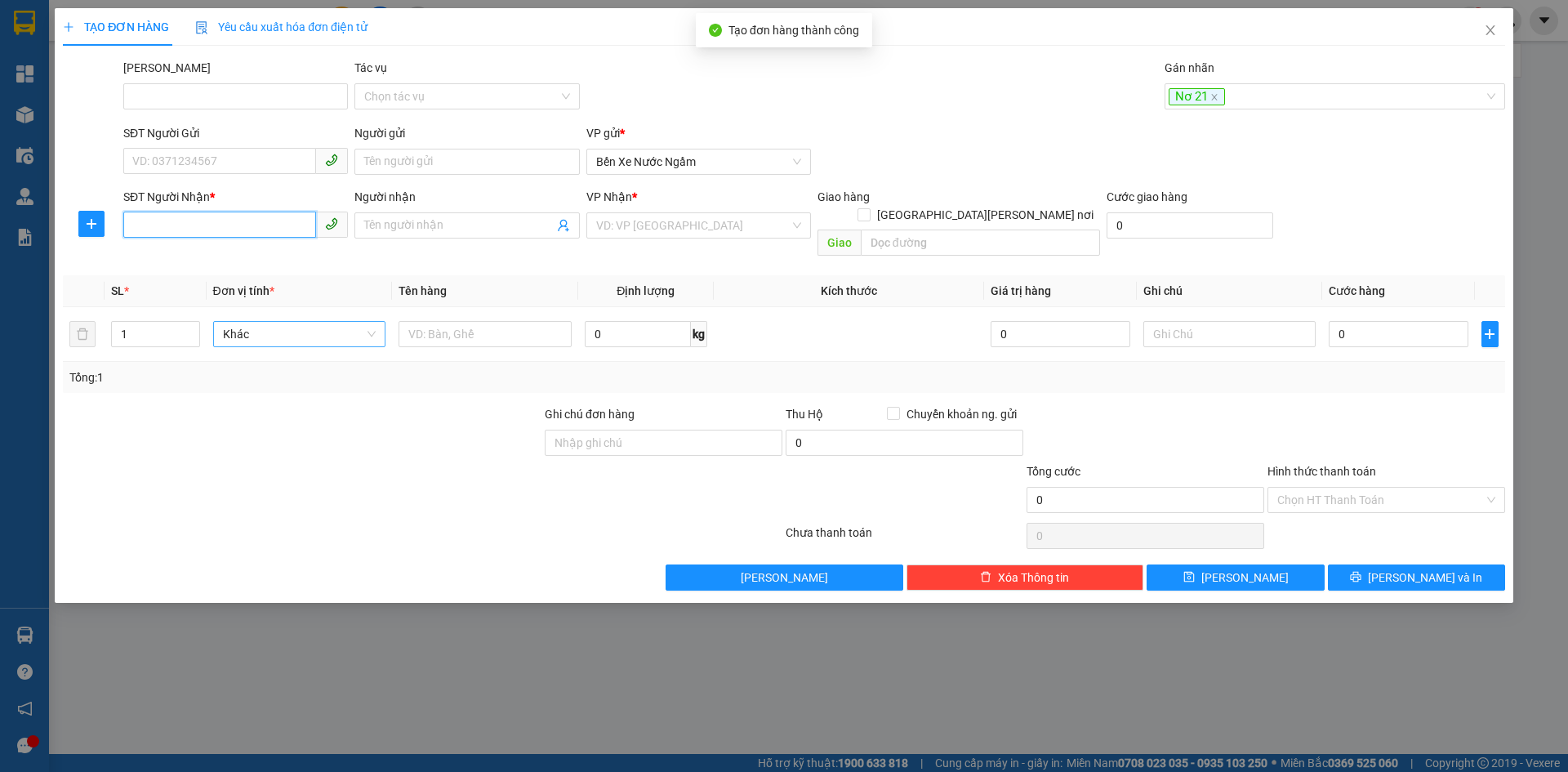
click at [187, 231] on input "SĐT Người Nhận *" at bounding box center [219, 224] width 192 height 26
click at [180, 260] on div "0905279281" at bounding box center [235, 258] width 205 height 18
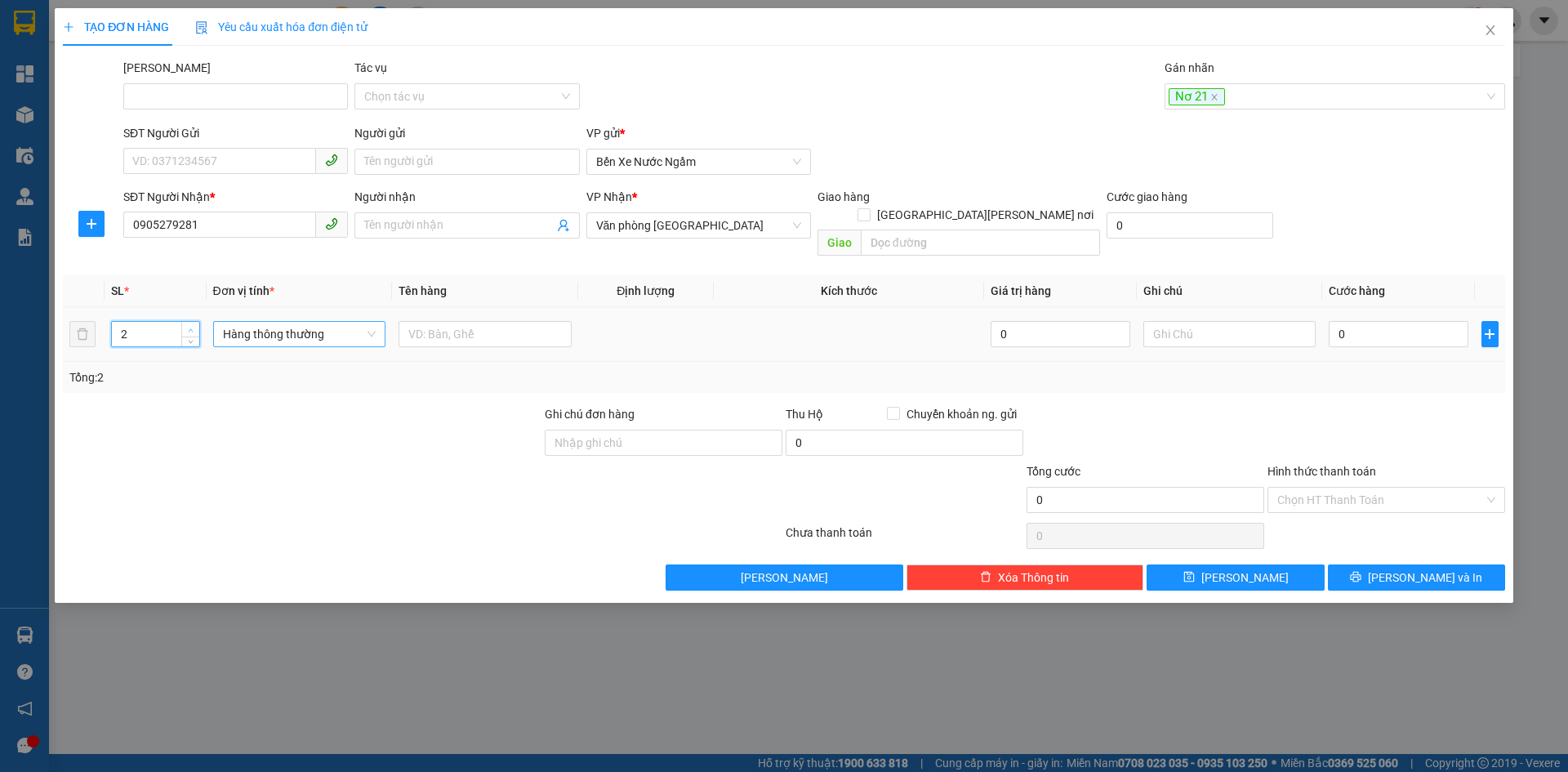
click at [190, 327] on icon "up" at bounding box center [190, 330] width 6 height 6
click at [268, 322] on span "Hàng thông thường" at bounding box center [300, 333] width 154 height 25
click at [235, 352] on div "Hộp" at bounding box center [300, 349] width 154 height 18
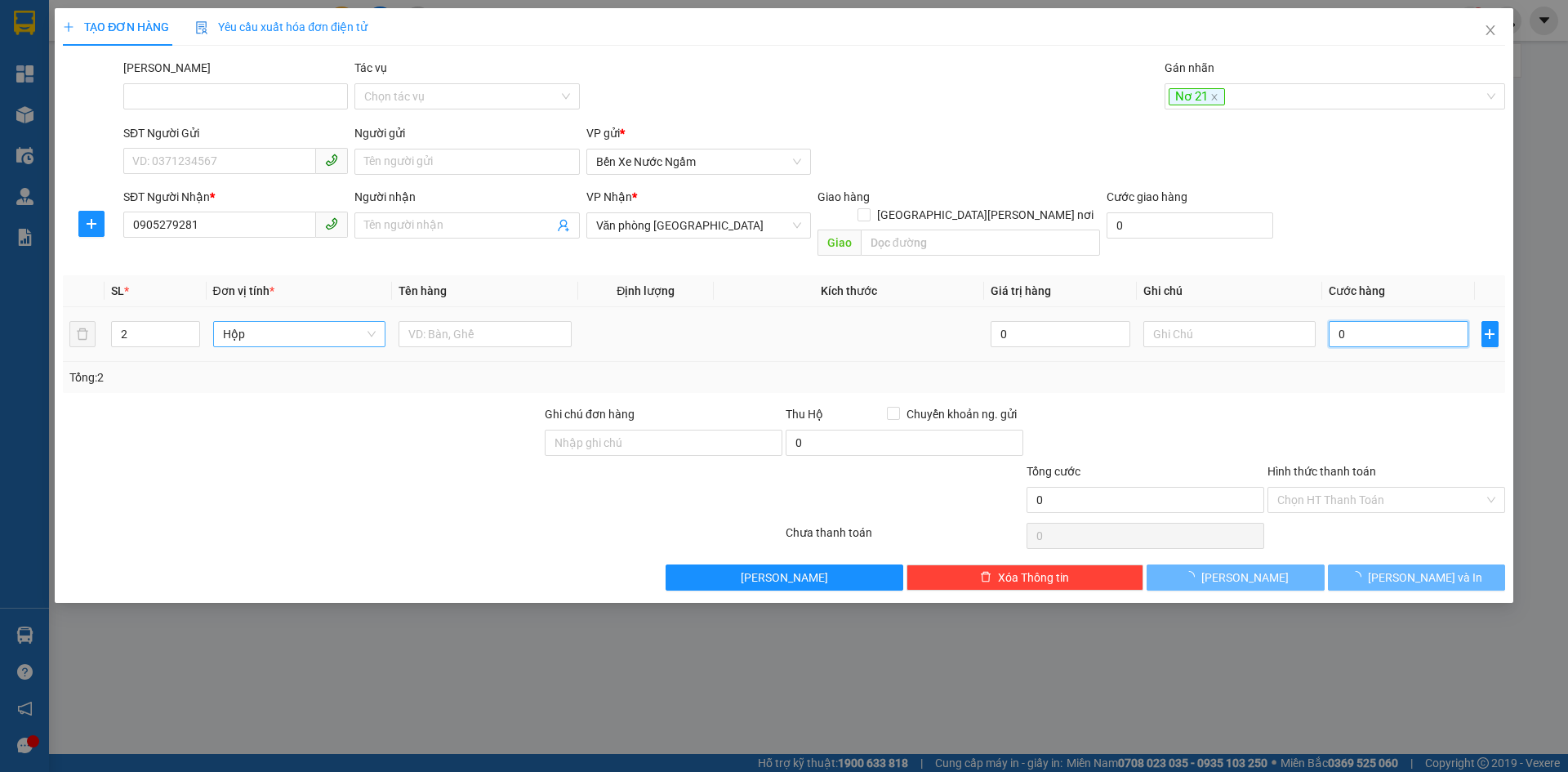
click at [1371, 322] on input "0" at bounding box center [1398, 334] width 139 height 26
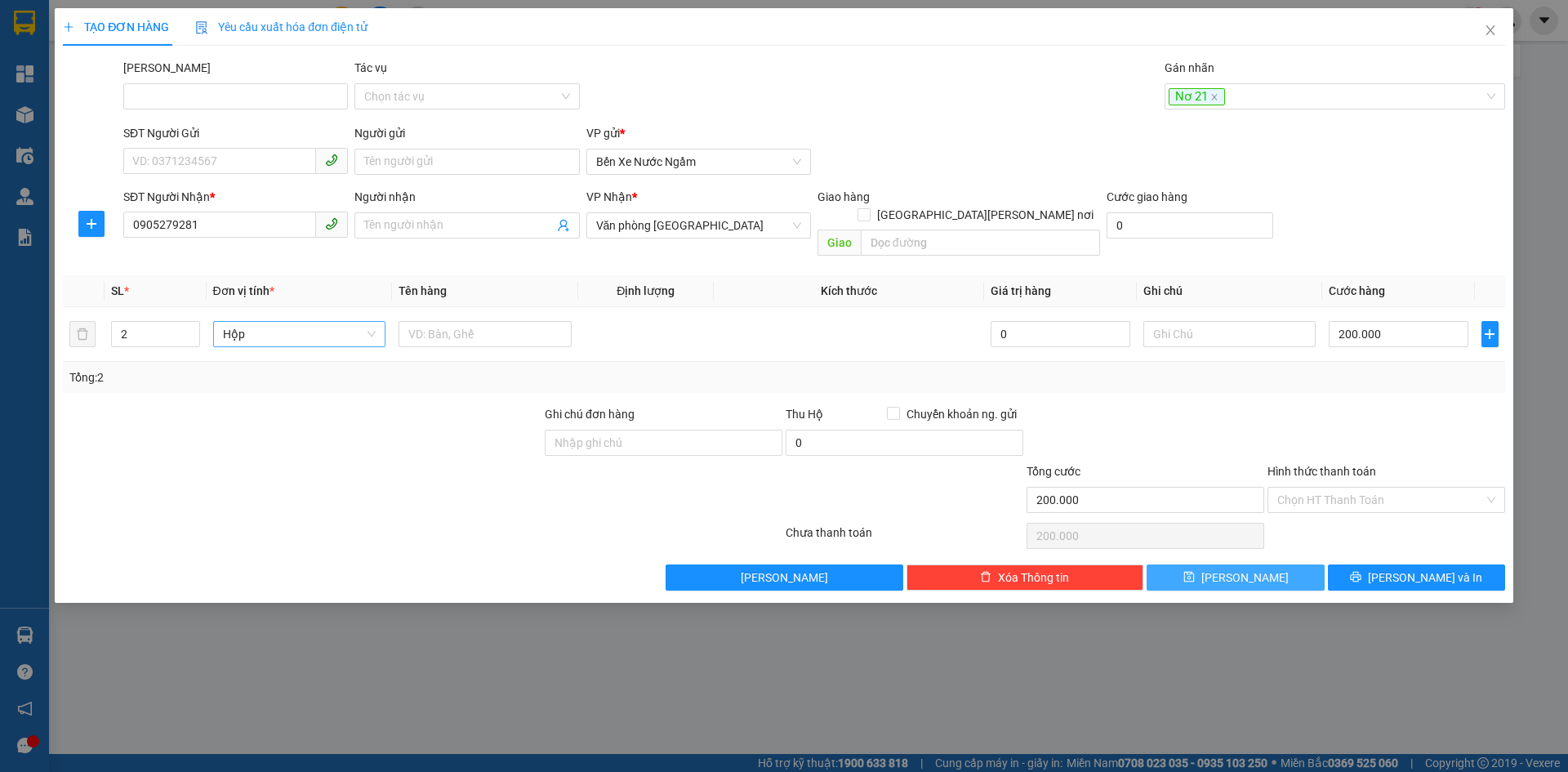
click at [1246, 569] on span "Lưu" at bounding box center [1245, 578] width 87 height 18
click at [1199, 97] on div at bounding box center [1326, 96] width 316 height 20
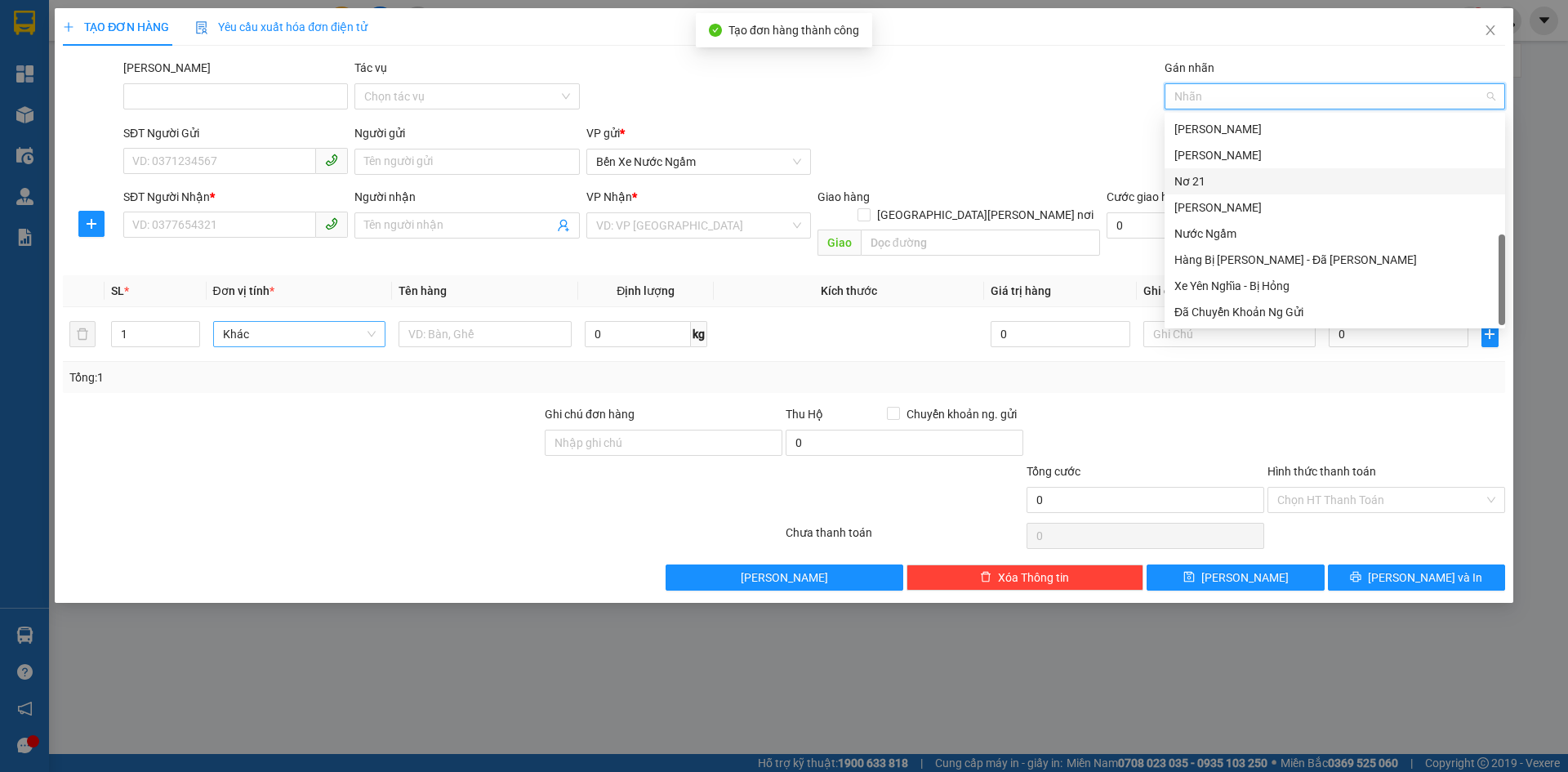
click at [1191, 178] on div "Nơ 21" at bounding box center [1335, 182] width 321 height 18
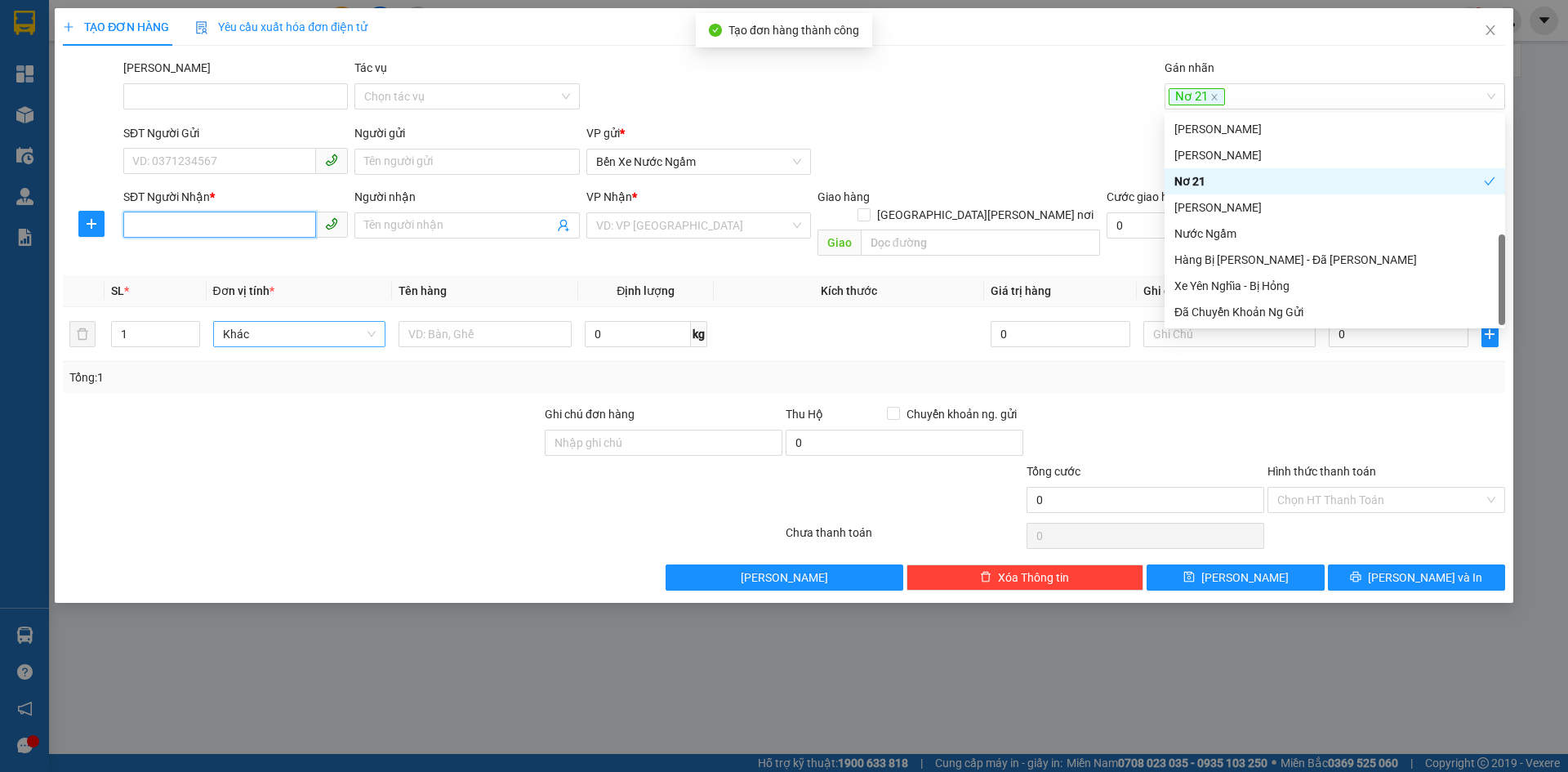
drag, startPoint x: 182, startPoint y: 233, endPoint x: 472, endPoint y: 253, distance: 290.7
click at [181, 233] on input "SĐT Người Nhận *" at bounding box center [219, 224] width 192 height 26
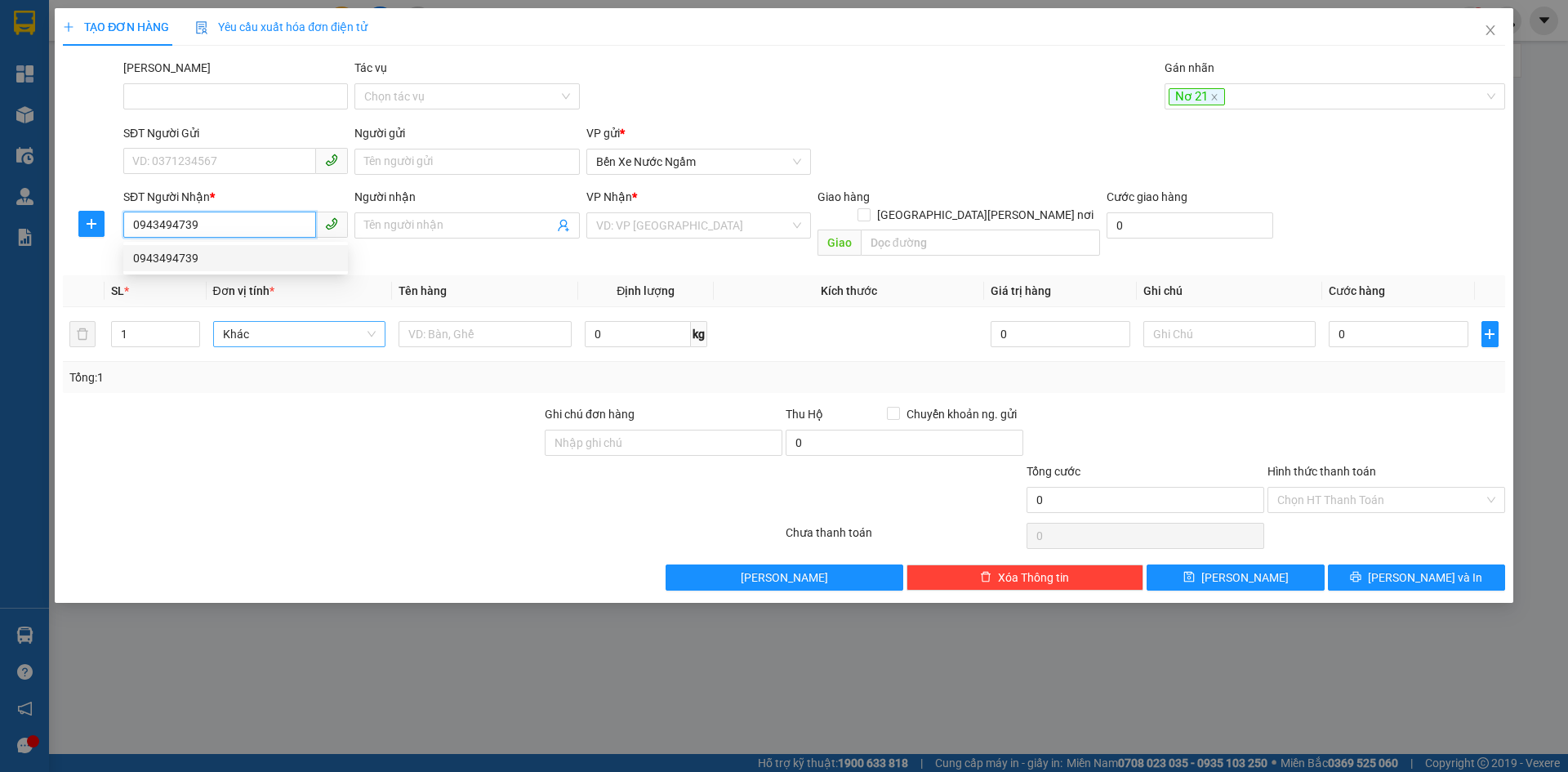
click at [171, 261] on div "0943494739" at bounding box center [235, 258] width 205 height 18
click at [227, 322] on span "Hàng thông thường" at bounding box center [300, 333] width 154 height 25
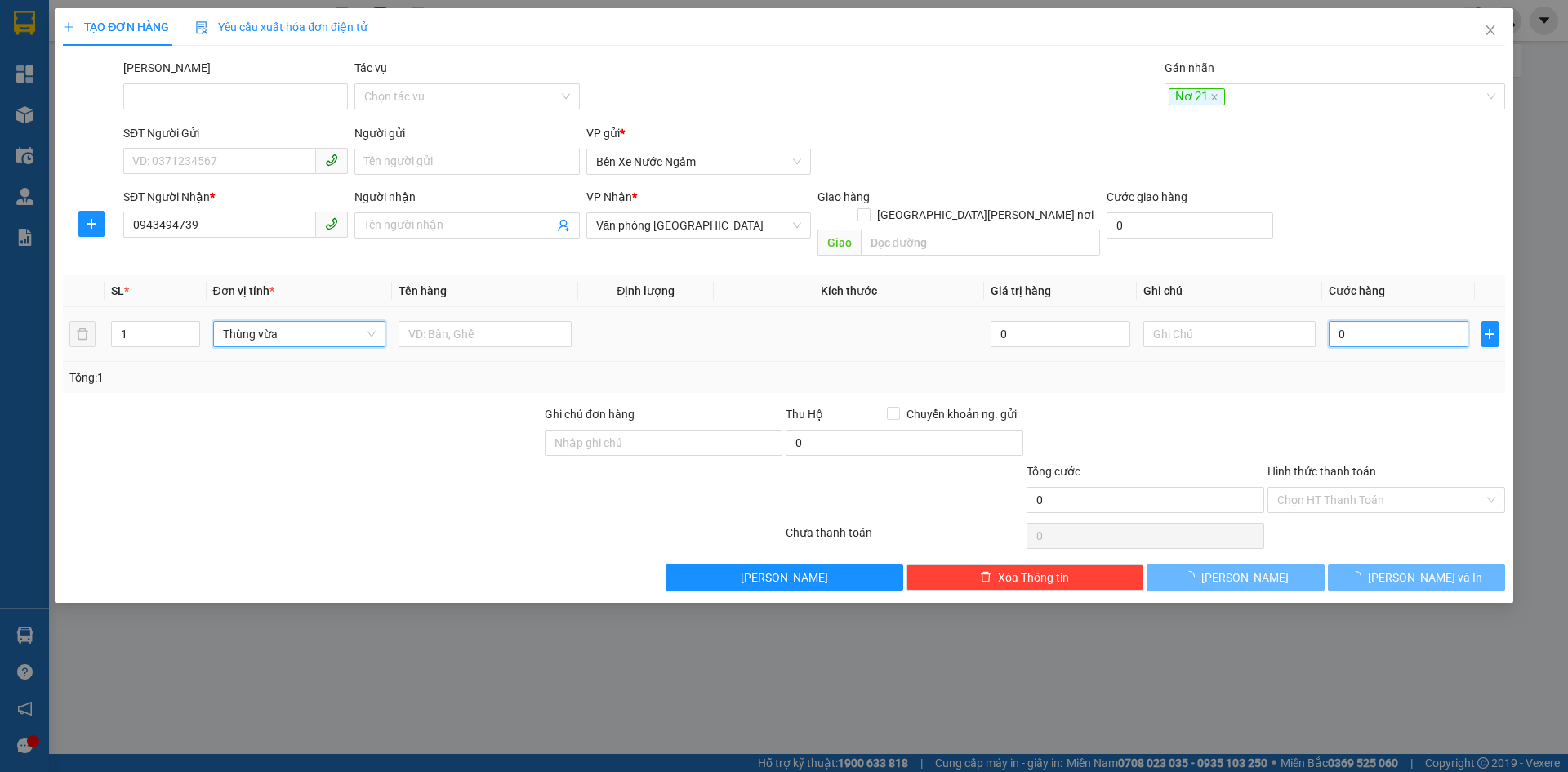
click at [1364, 322] on input "0" at bounding box center [1398, 334] width 139 height 26
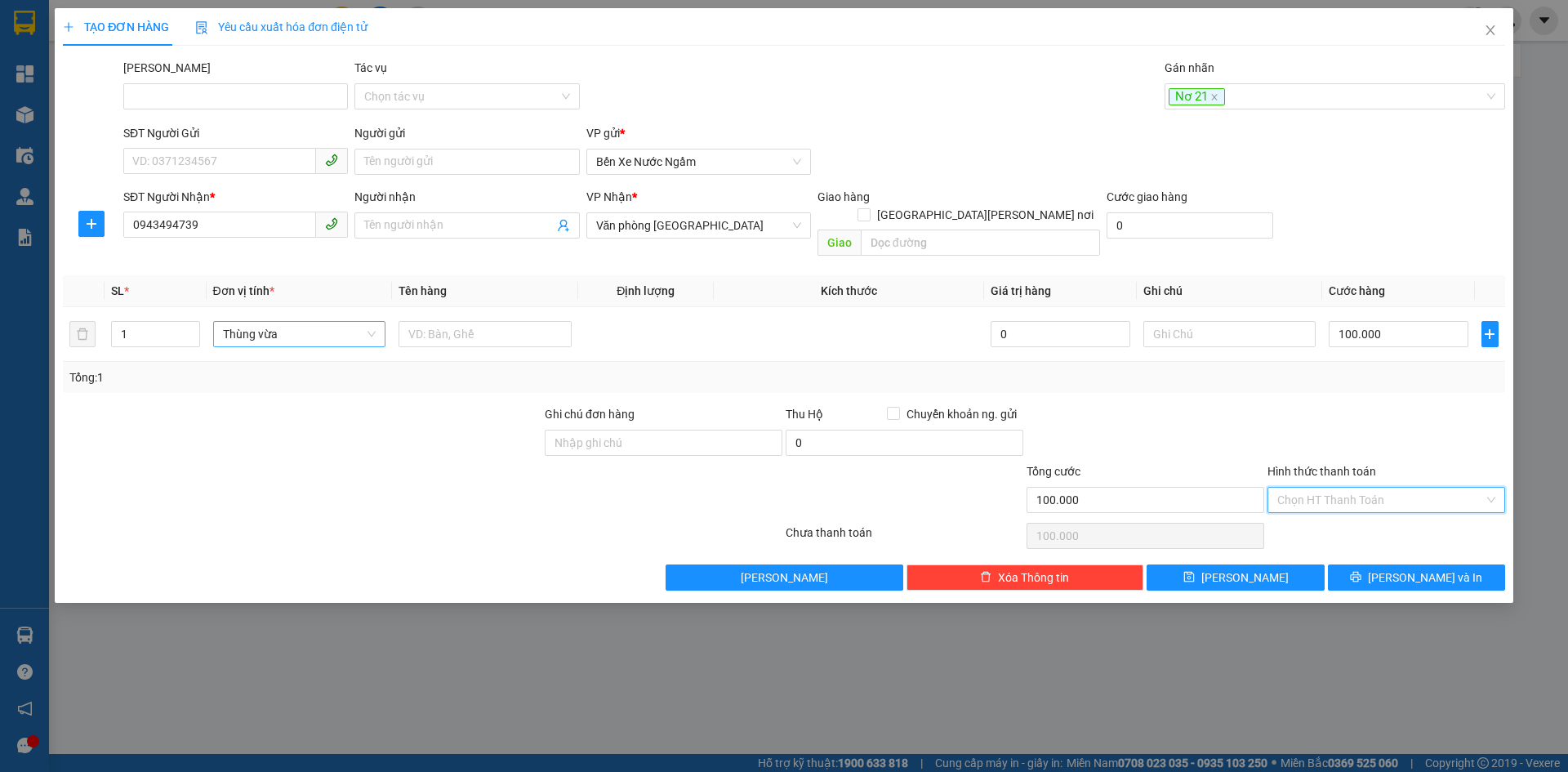
click at [1331, 488] on input "Hình thức thanh toán" at bounding box center [1381, 500] width 206 height 25
click at [1321, 507] on div "Tại văn phòng" at bounding box center [1387, 515] width 218 height 18
click at [1241, 569] on span "Lưu" at bounding box center [1245, 578] width 87 height 18
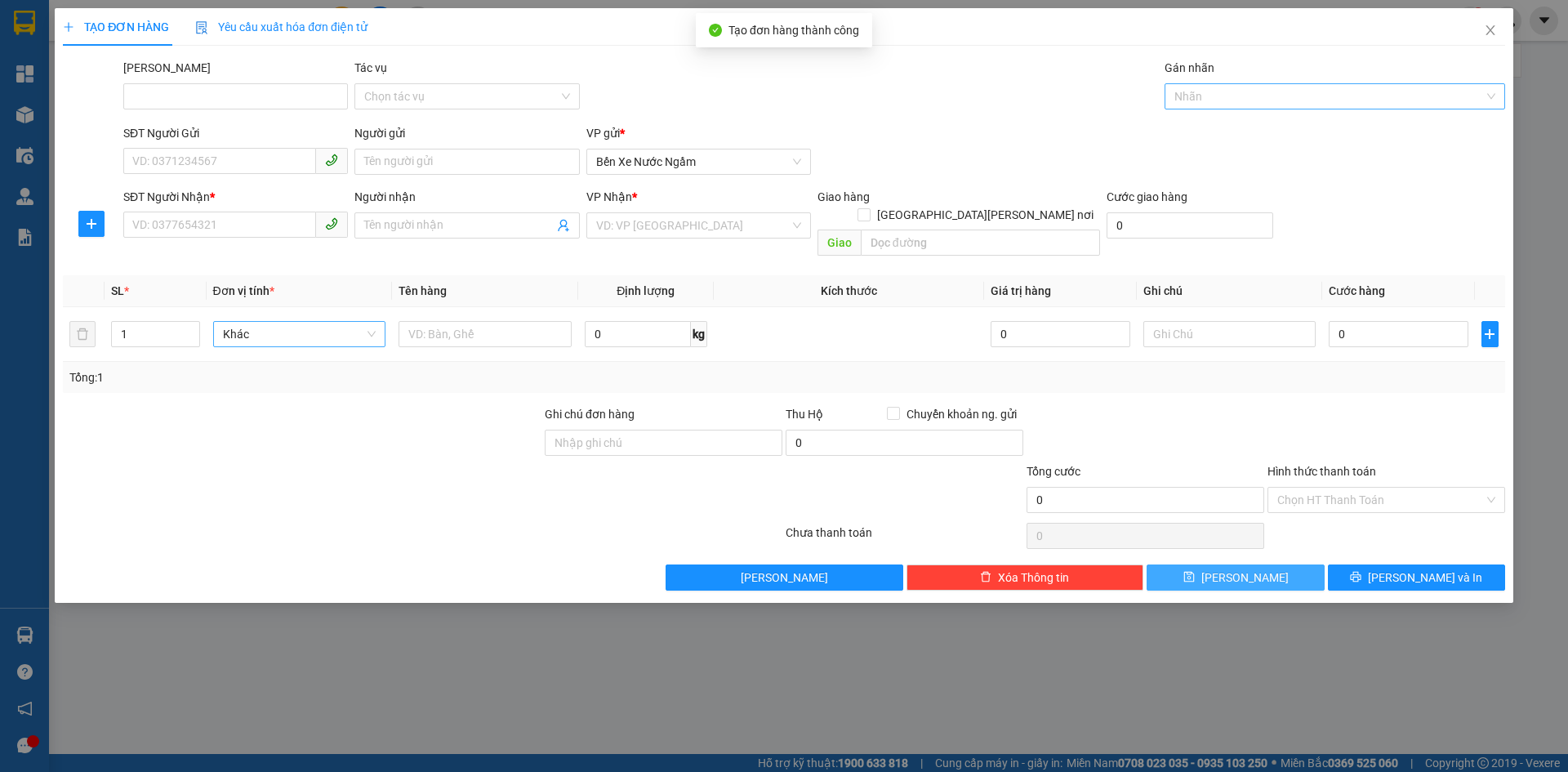
click at [1195, 101] on div at bounding box center [1326, 96] width 316 height 20
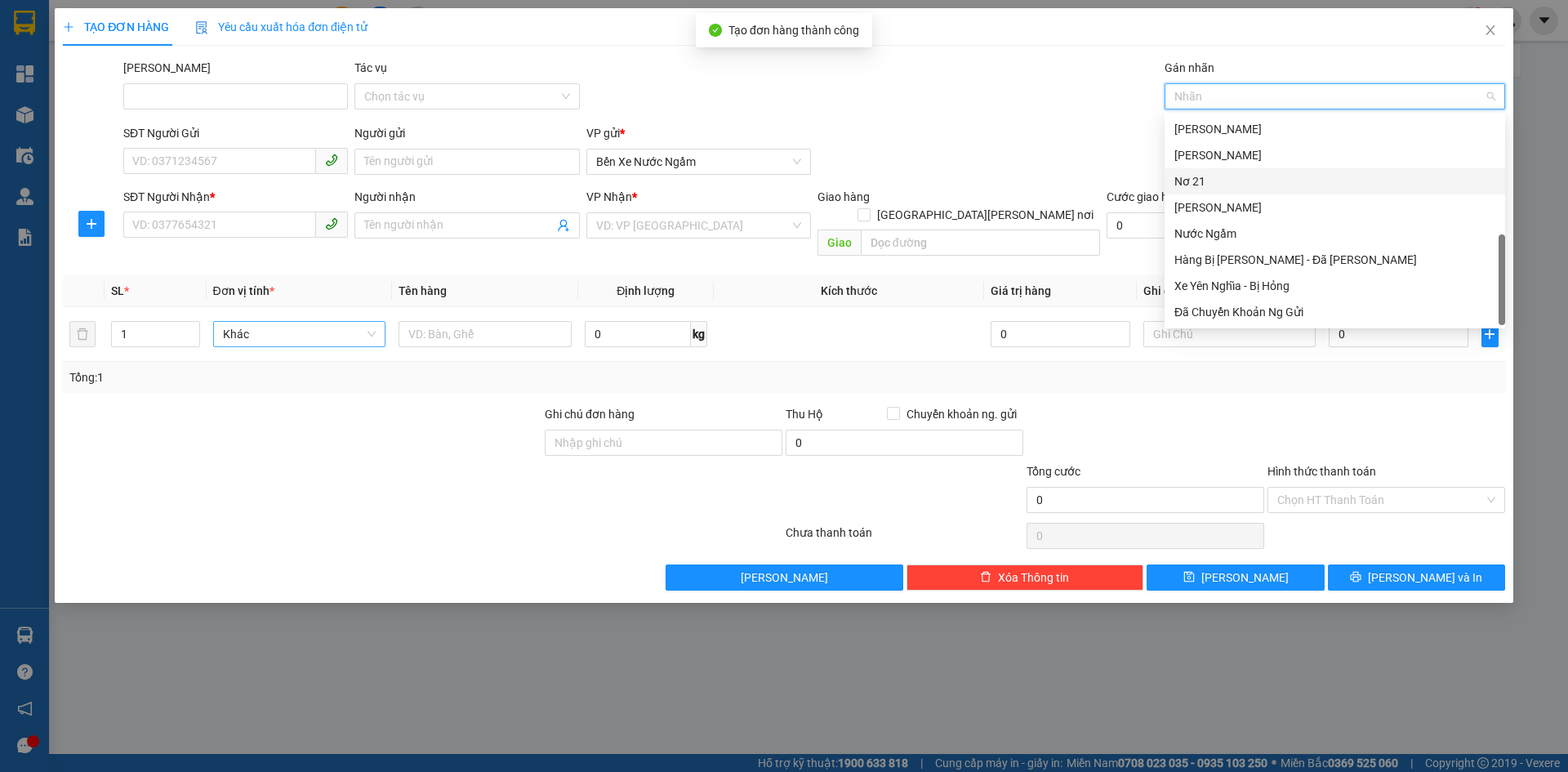
click at [1203, 176] on div "Nơ 21" at bounding box center [1335, 182] width 321 height 18
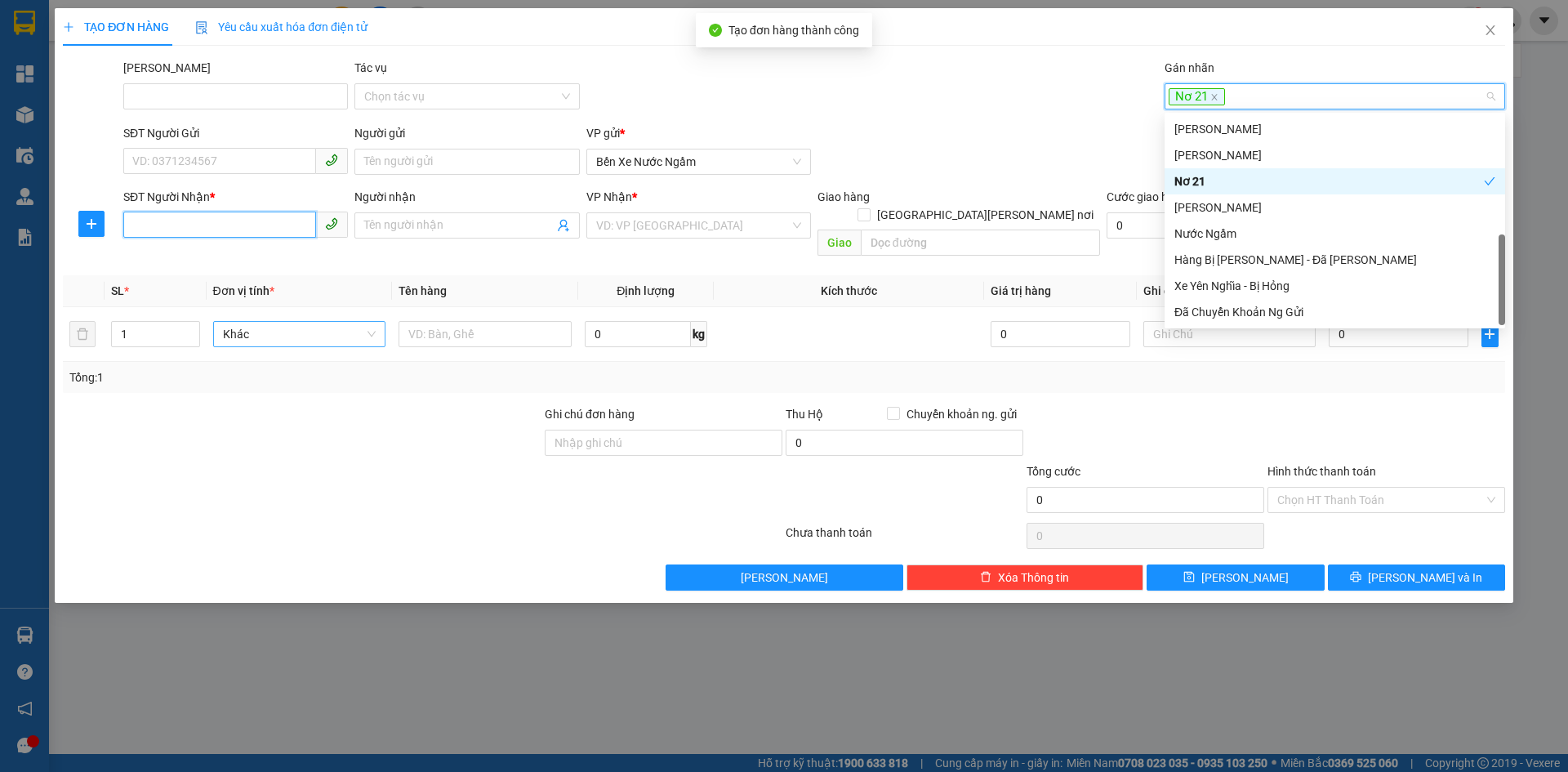
click at [156, 221] on input "SĐT Người Nhận *" at bounding box center [219, 224] width 192 height 26
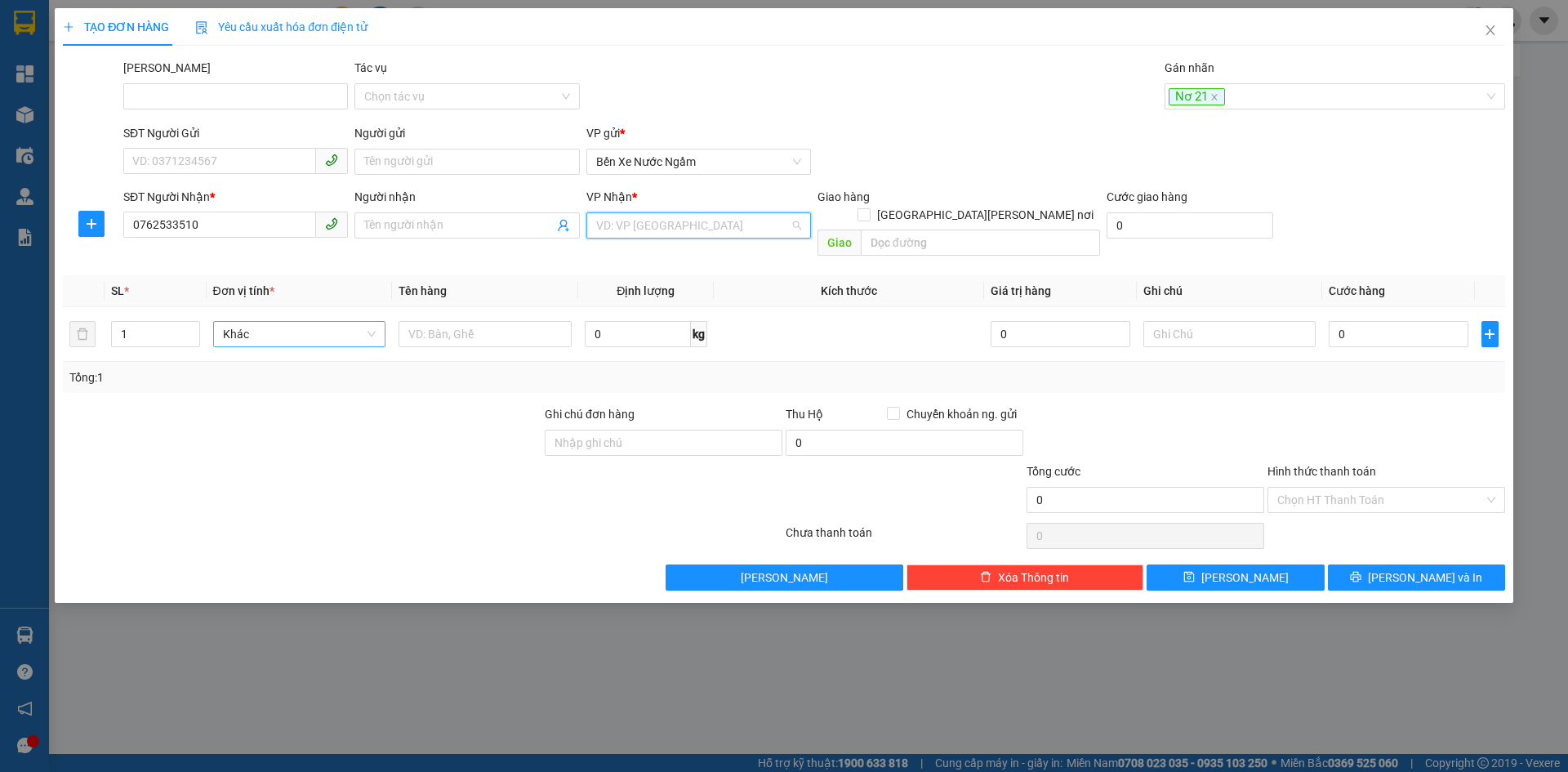
click at [653, 221] on input "search" at bounding box center [692, 225] width 193 height 25
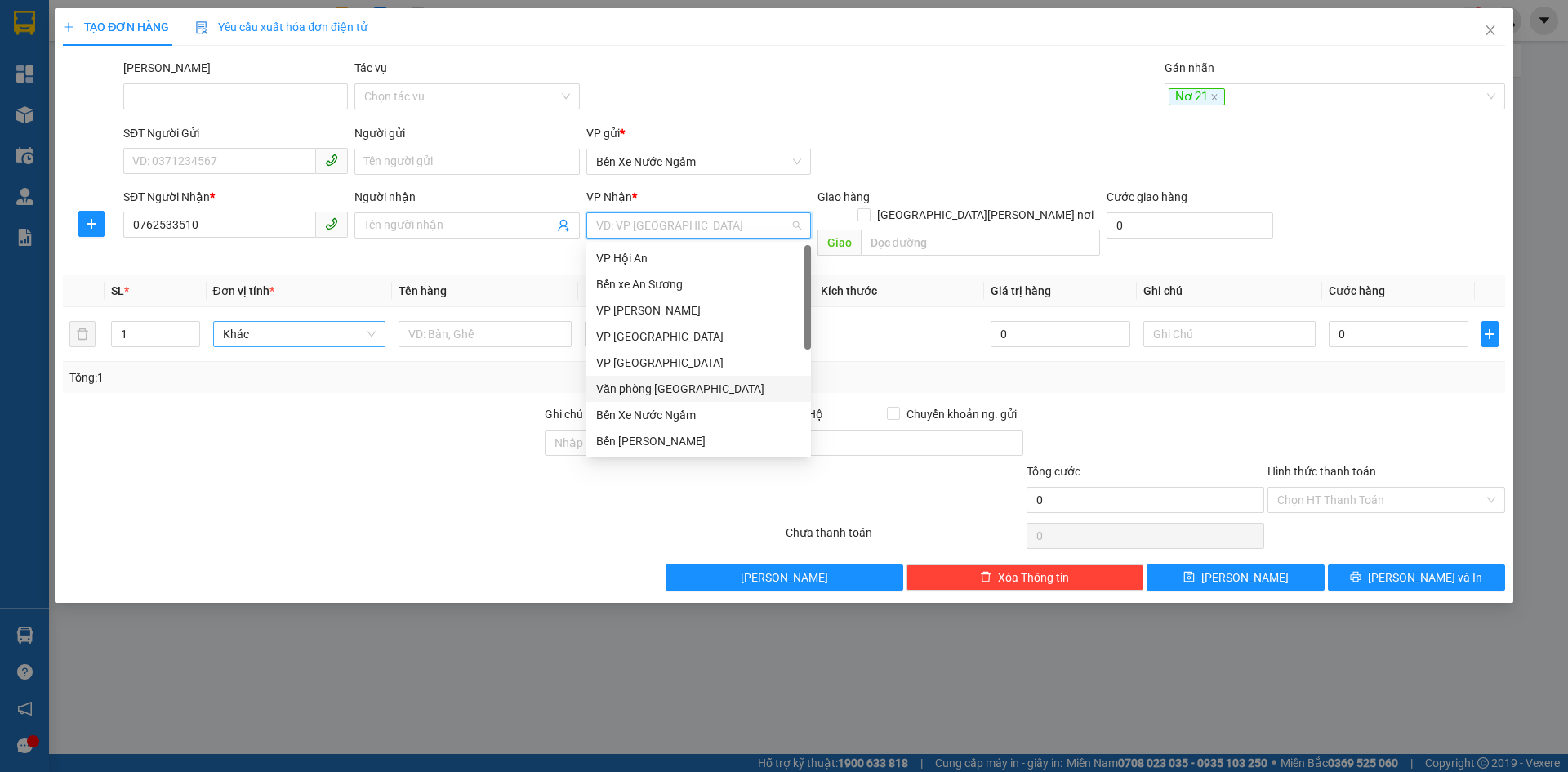
click at [667, 387] on div "Văn phòng Đà Nẵng" at bounding box center [698, 389] width 205 height 18
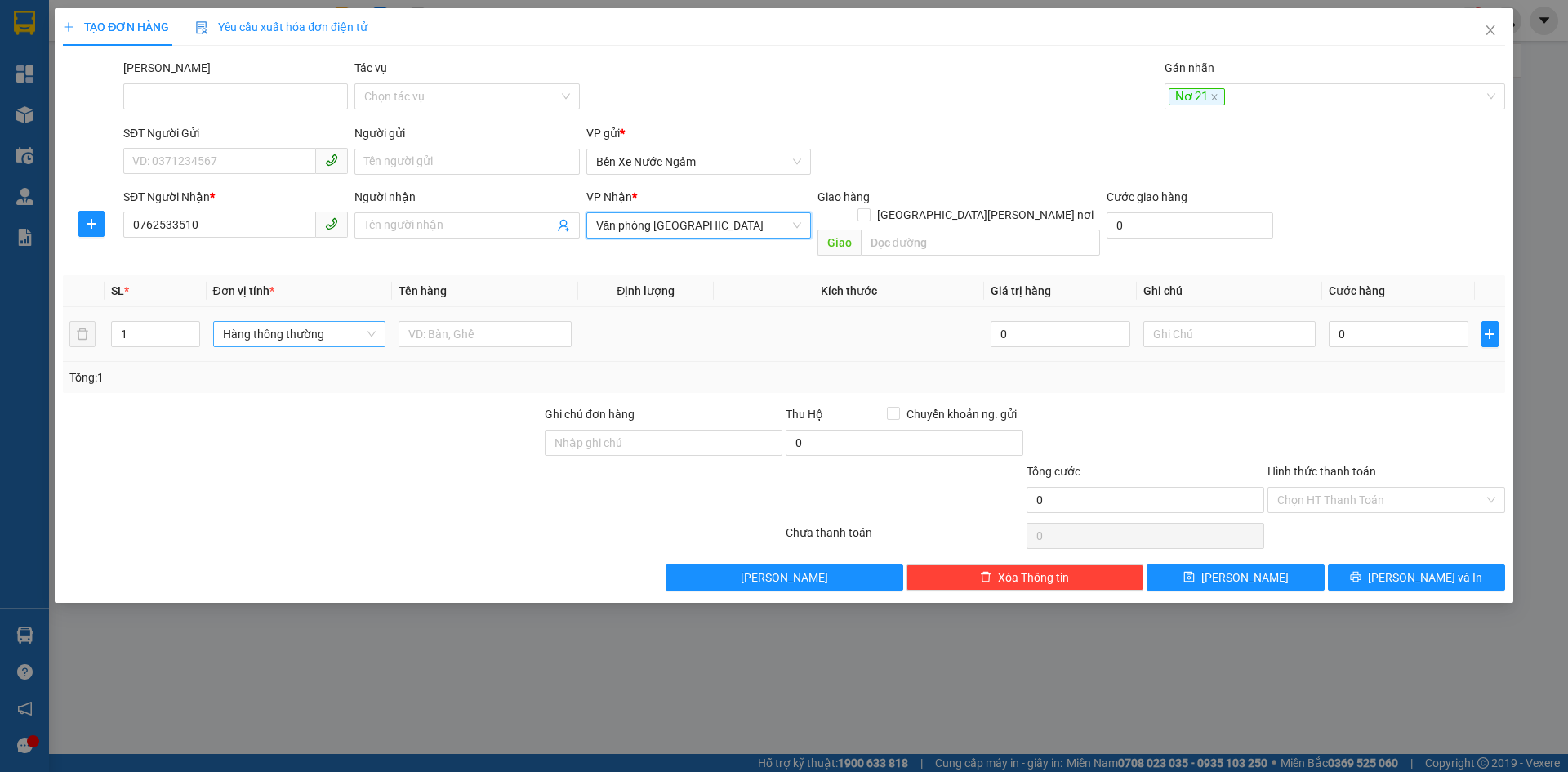
click at [267, 322] on span "Hàng thông thường" at bounding box center [300, 333] width 154 height 25
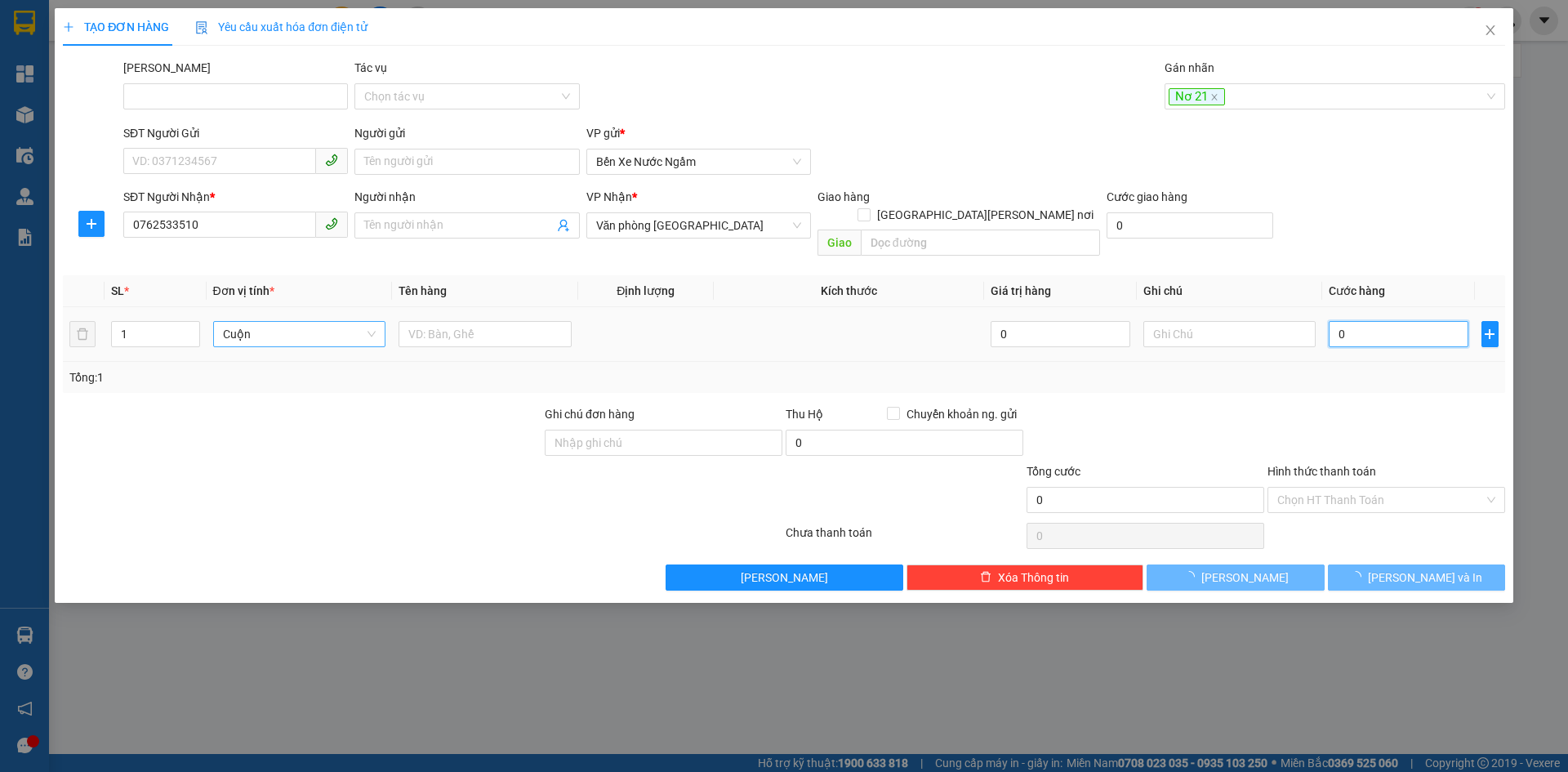
click at [1354, 322] on input "0" at bounding box center [1398, 334] width 139 height 26
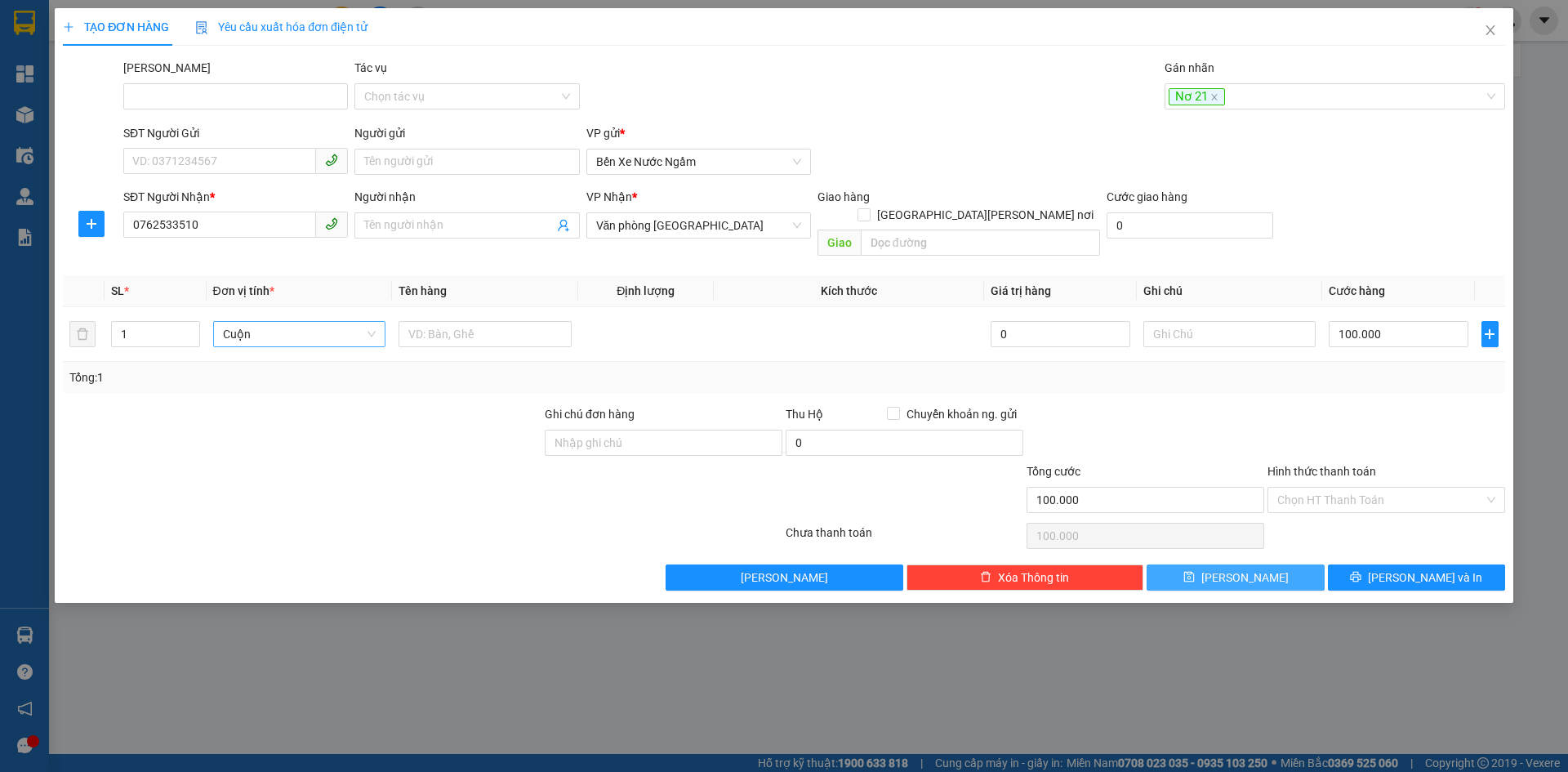
click at [1196, 567] on button "Lưu" at bounding box center [1235, 578] width 178 height 26
click at [1196, 95] on div at bounding box center [1326, 96] width 316 height 20
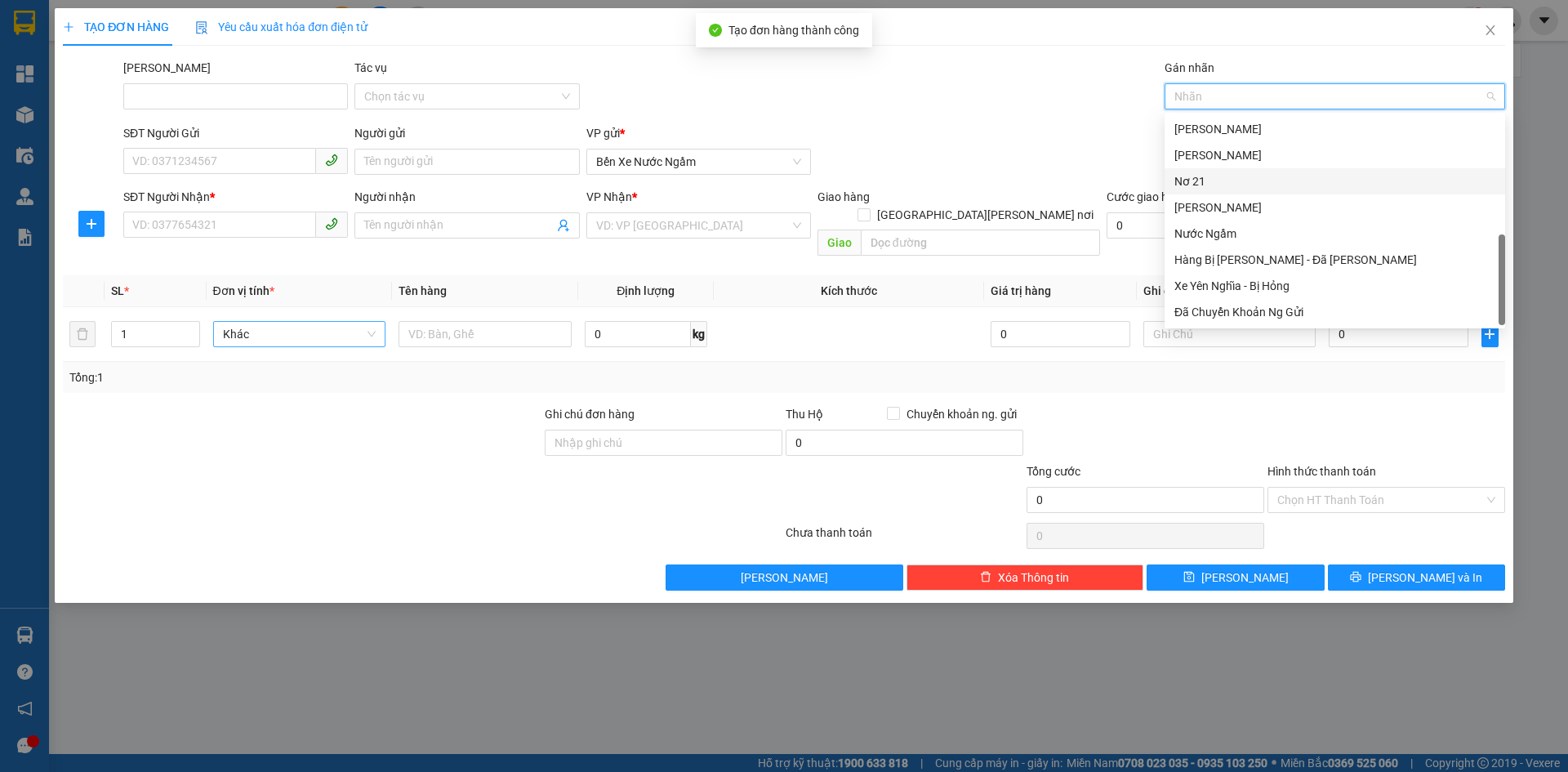
click at [1193, 180] on div "Nơ 21" at bounding box center [1335, 182] width 321 height 18
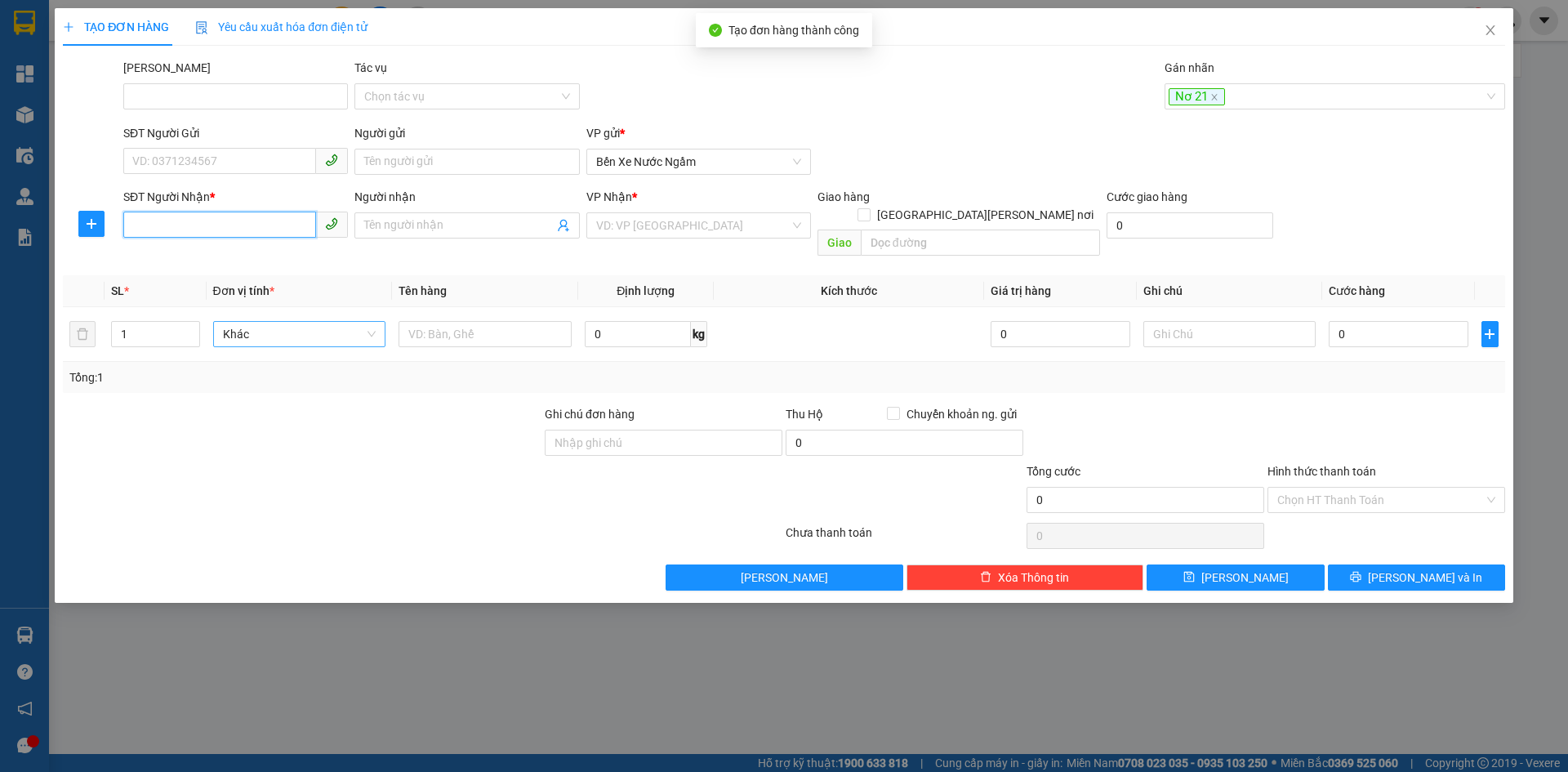
click at [149, 229] on input "SĐT Người Nhận *" at bounding box center [219, 224] width 192 height 26
click at [679, 229] on input "search" at bounding box center [692, 225] width 193 height 25
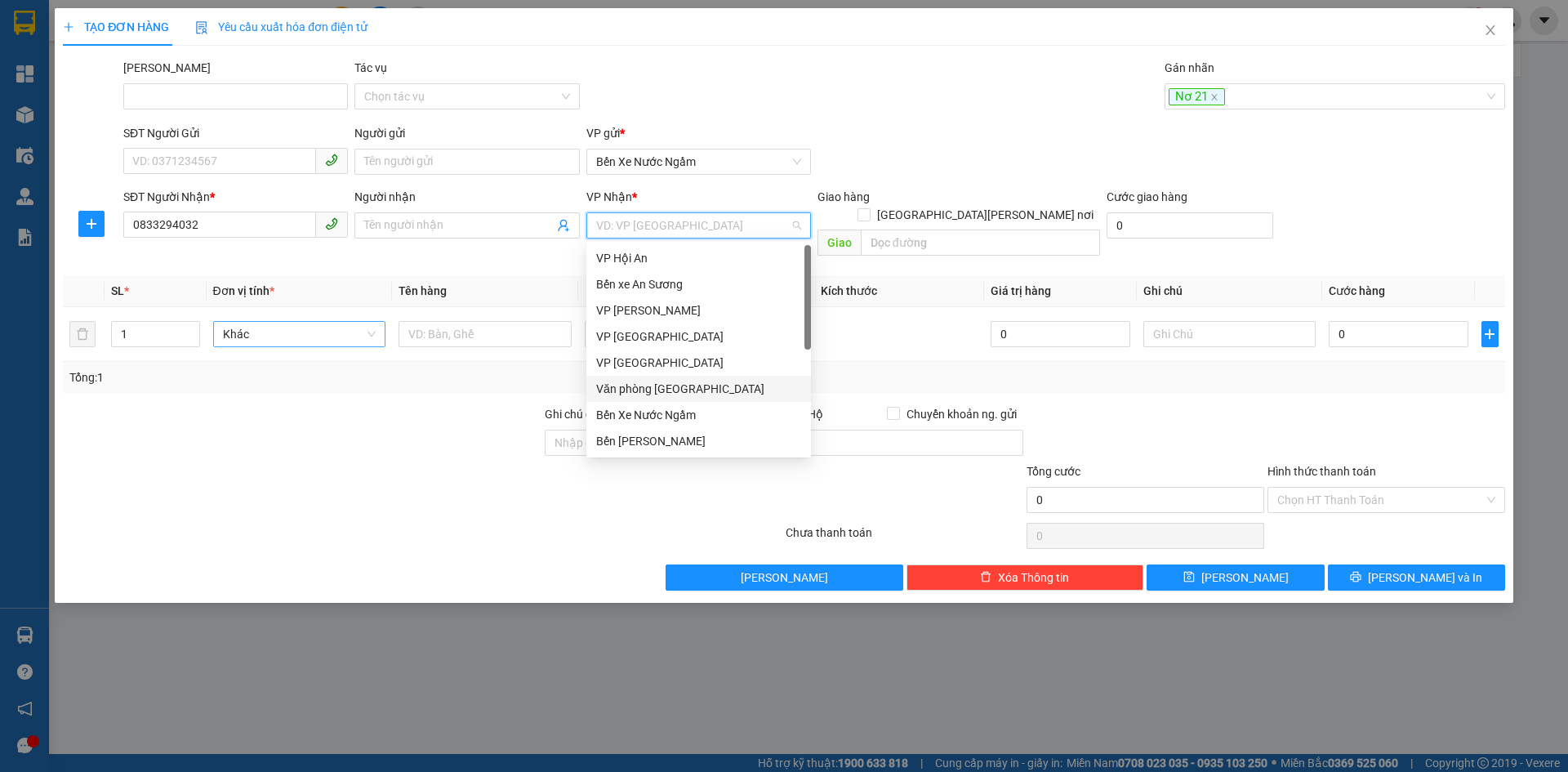
click at [683, 389] on div "Văn phòng Đà Nẵng" at bounding box center [698, 389] width 205 height 18
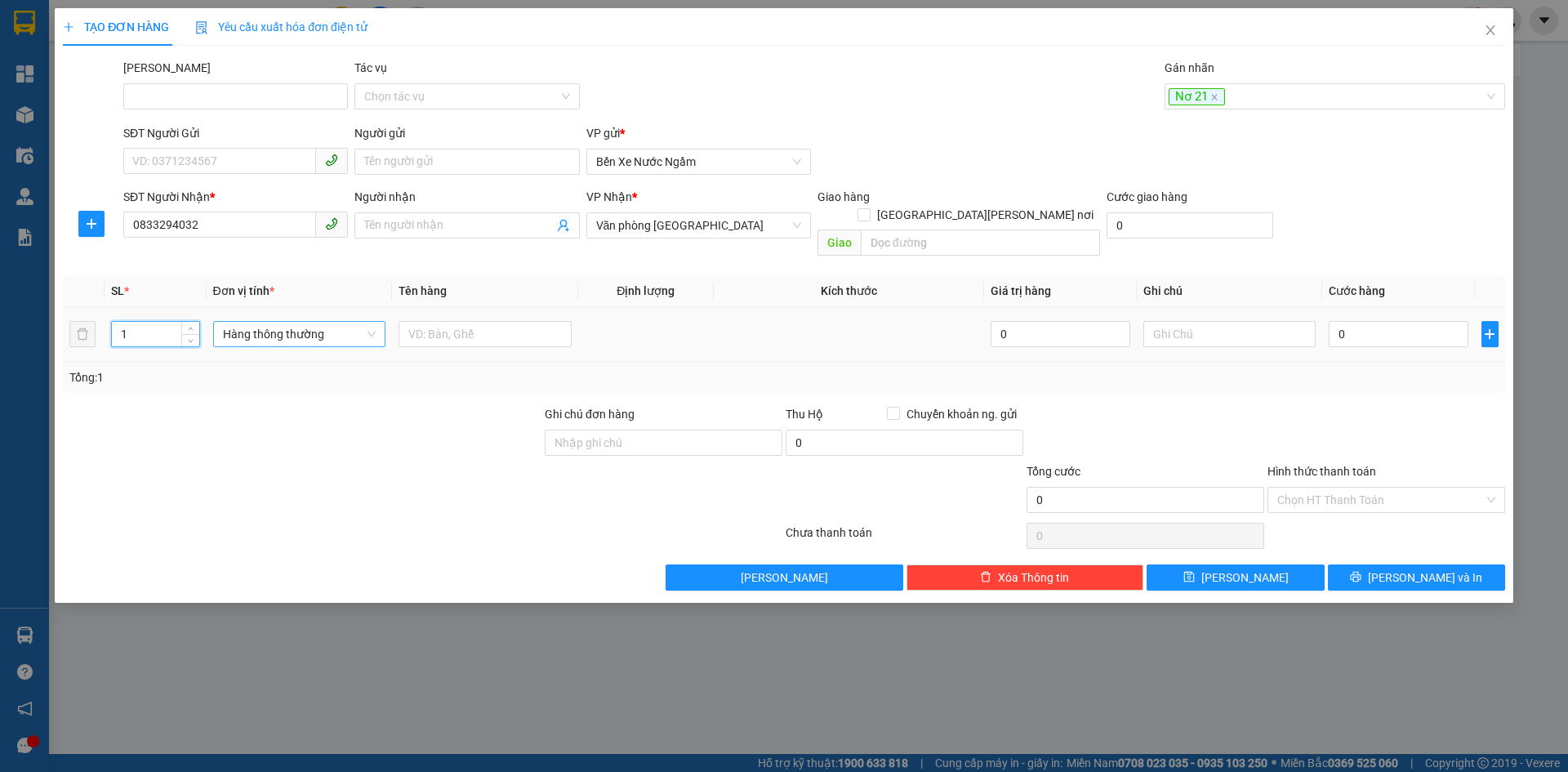
click at [161, 322] on input "1" at bounding box center [155, 333] width 86 height 25
click at [260, 322] on span "Hàng thông thường" at bounding box center [300, 333] width 154 height 25
click at [247, 423] on div "Thùng vừa" at bounding box center [300, 428] width 154 height 18
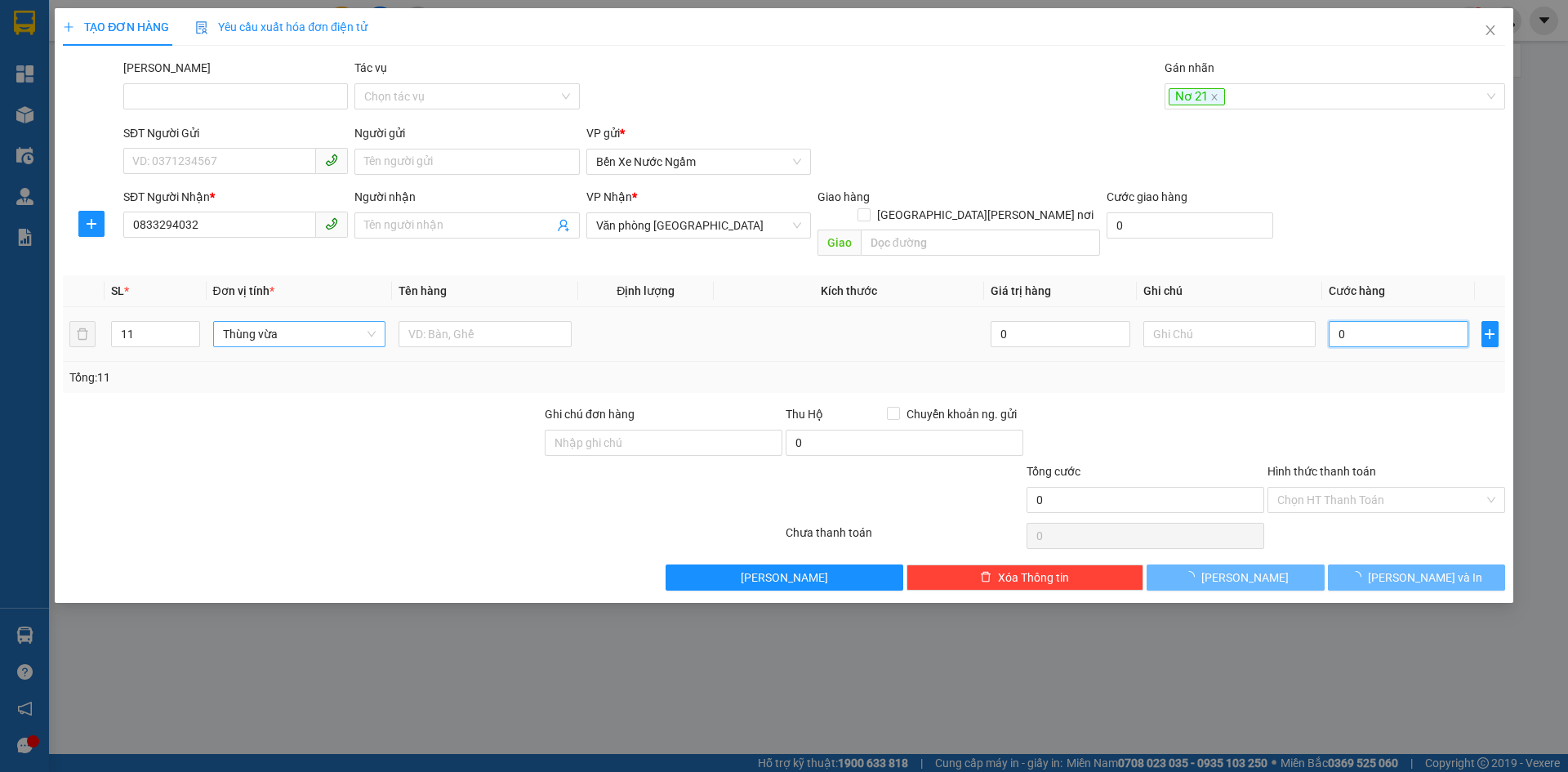
click at [1357, 322] on input "0" at bounding box center [1398, 334] width 139 height 26
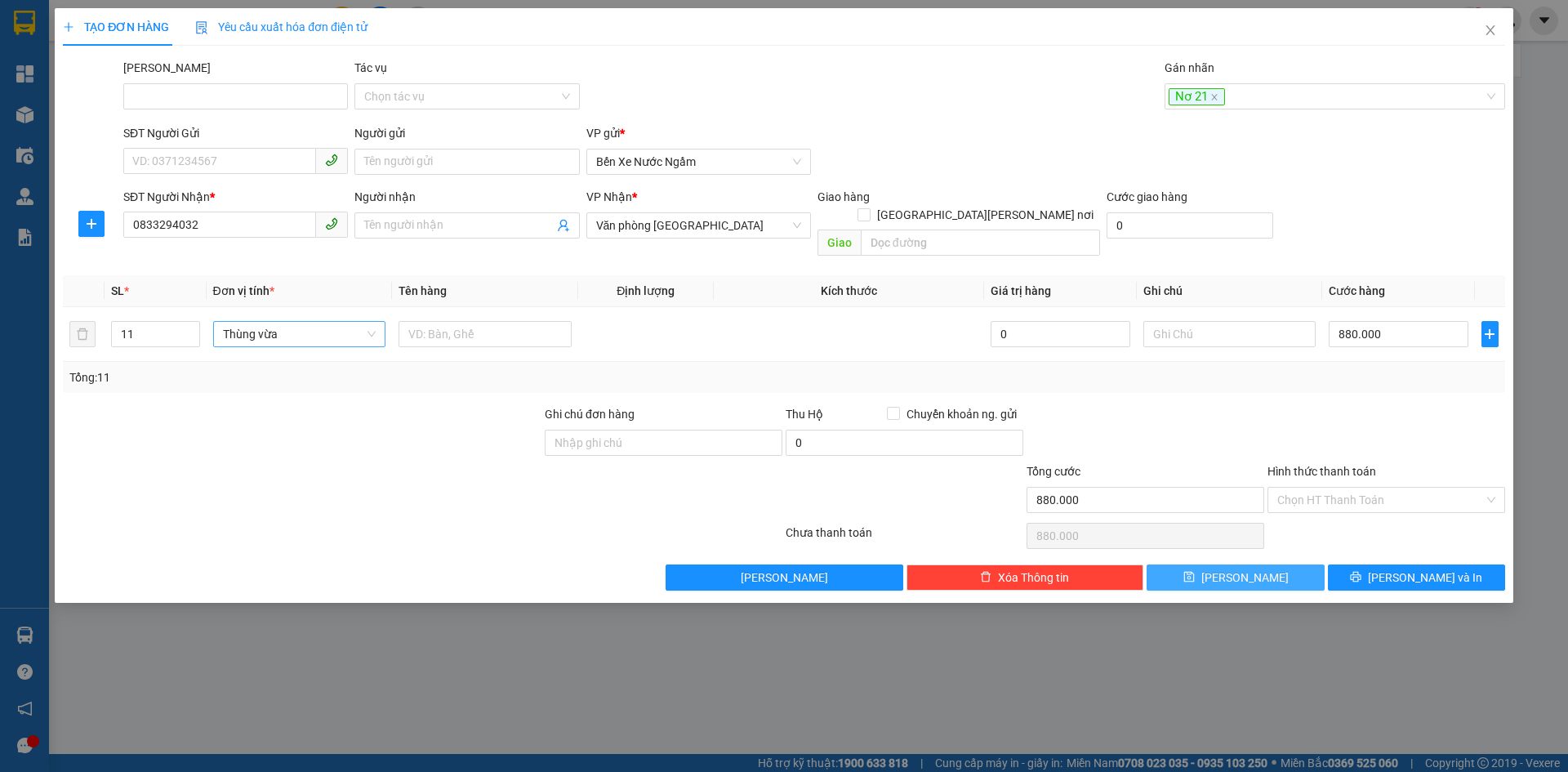
click at [1236, 569] on span "Lưu" at bounding box center [1245, 578] width 87 height 18
drag, startPoint x: 1215, startPoint y: 95, endPoint x: 1227, endPoint y: 111, distance: 20.0
click at [1214, 95] on div at bounding box center [1326, 96] width 316 height 20
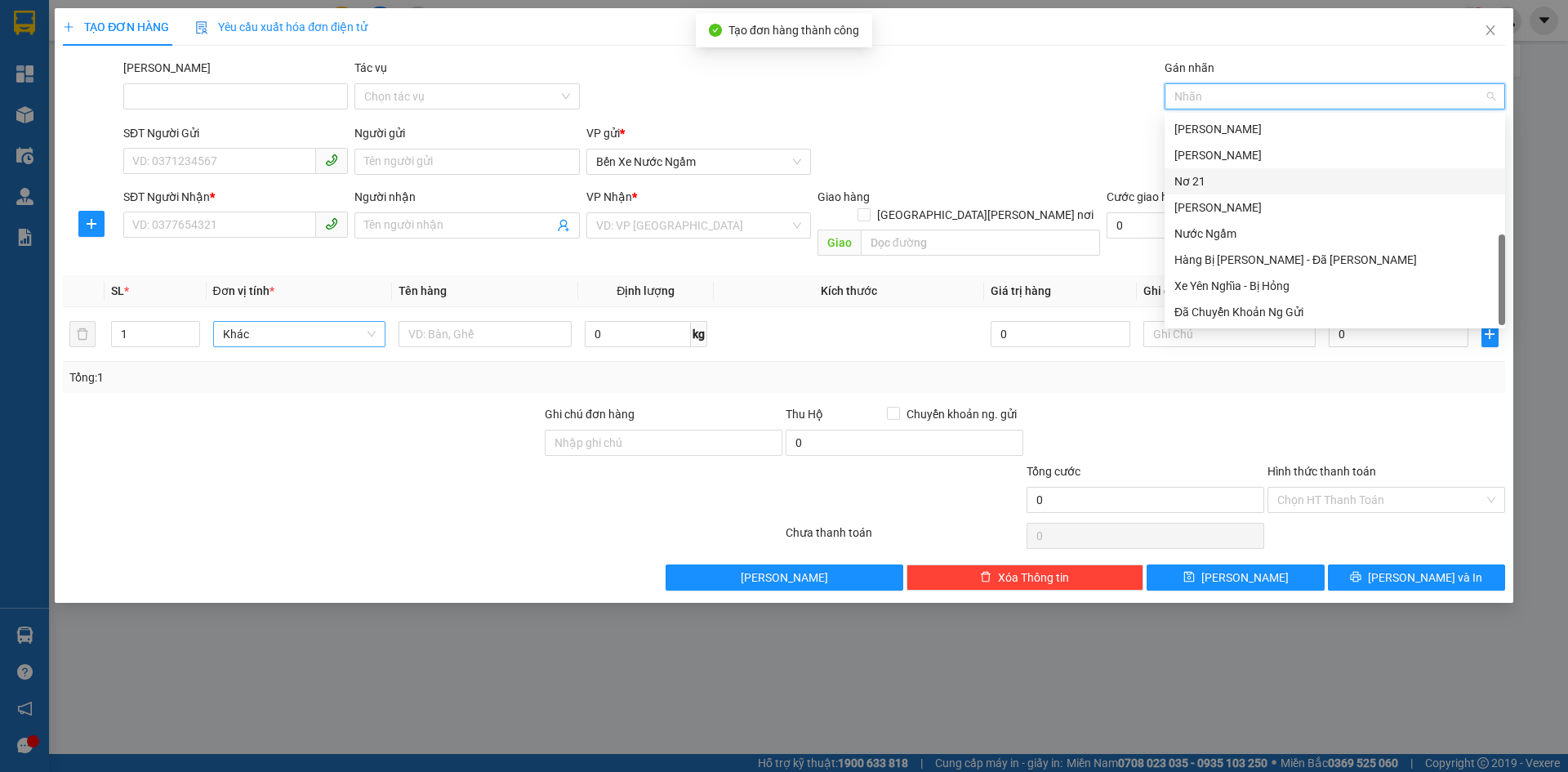
click at [1191, 178] on div "Nơ 21" at bounding box center [1335, 182] width 321 height 18
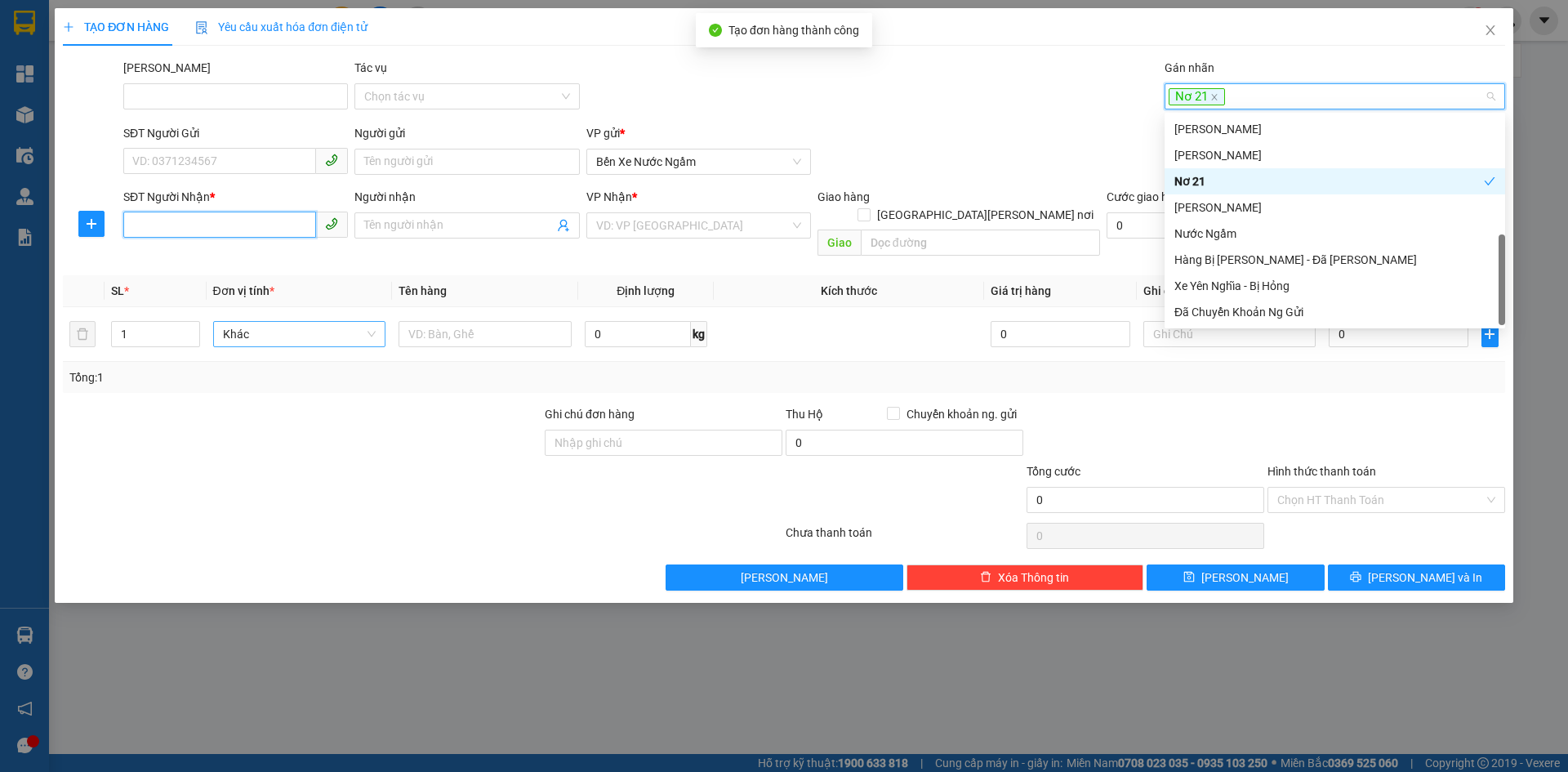
click at [168, 211] on input "SĐT Người Nhận *" at bounding box center [219, 224] width 192 height 26
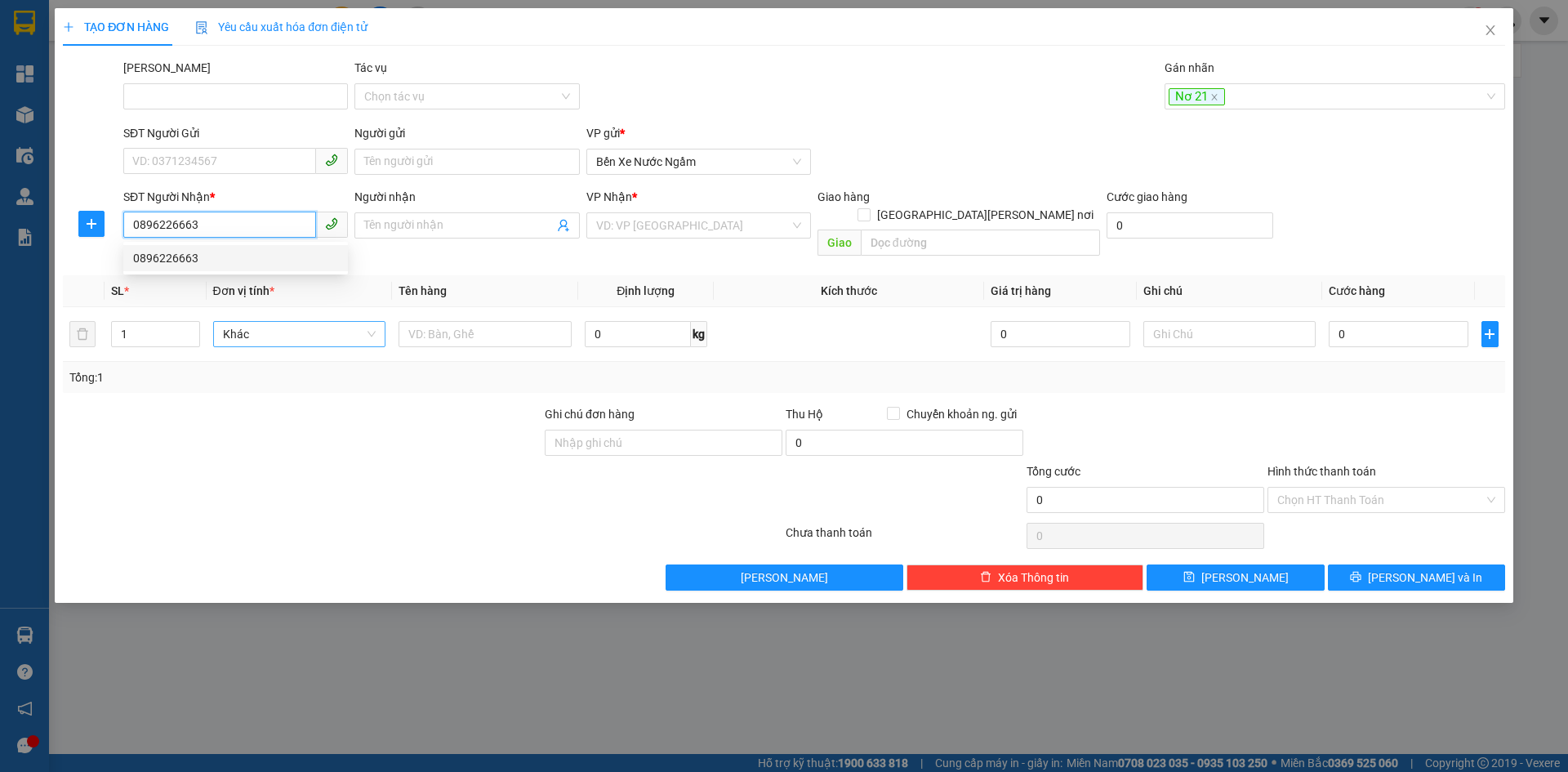
click at [174, 262] on div "0896226663" at bounding box center [235, 258] width 205 height 18
click at [244, 322] on span "Hàng thông thường" at bounding box center [300, 333] width 154 height 25
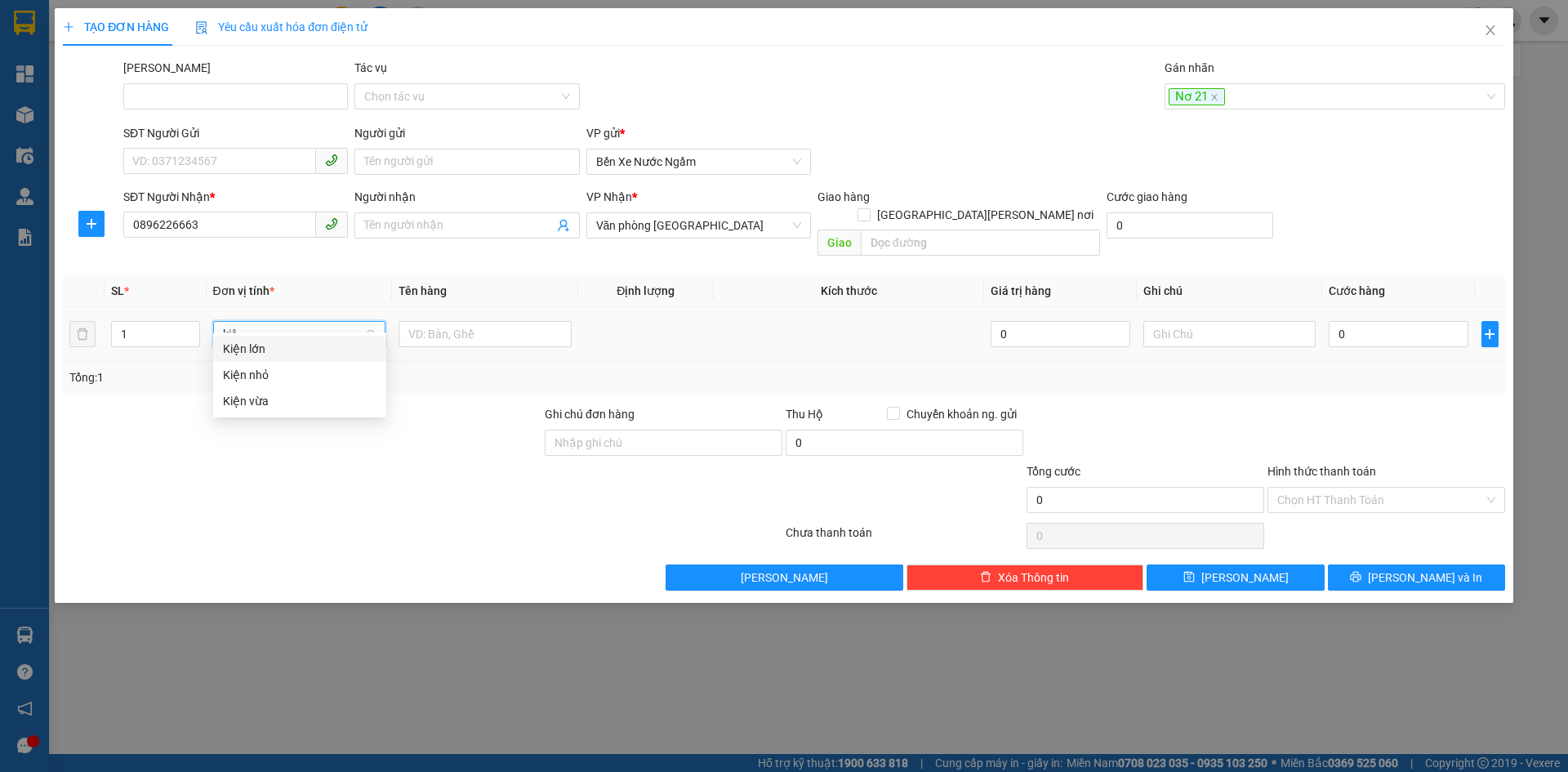
click at [259, 380] on div "Kiện nhỏ" at bounding box center [300, 375] width 154 height 18
click at [455, 322] on input "text" at bounding box center [485, 334] width 174 height 26
click at [1357, 322] on input "0" at bounding box center [1398, 334] width 139 height 26
click at [1195, 565] on button "Lưu" at bounding box center [1235, 578] width 178 height 26
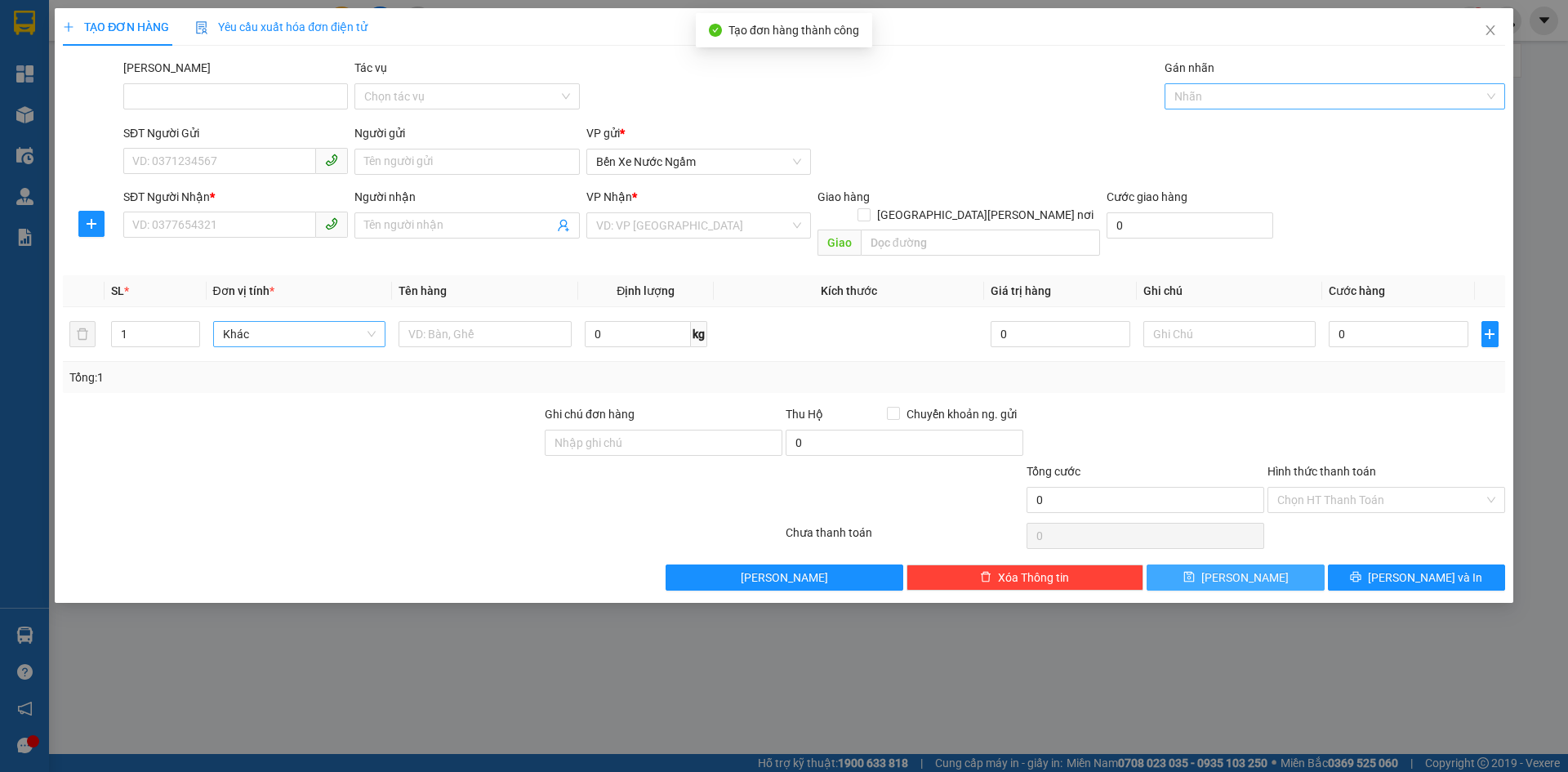
click at [1189, 99] on div at bounding box center [1326, 96] width 316 height 20
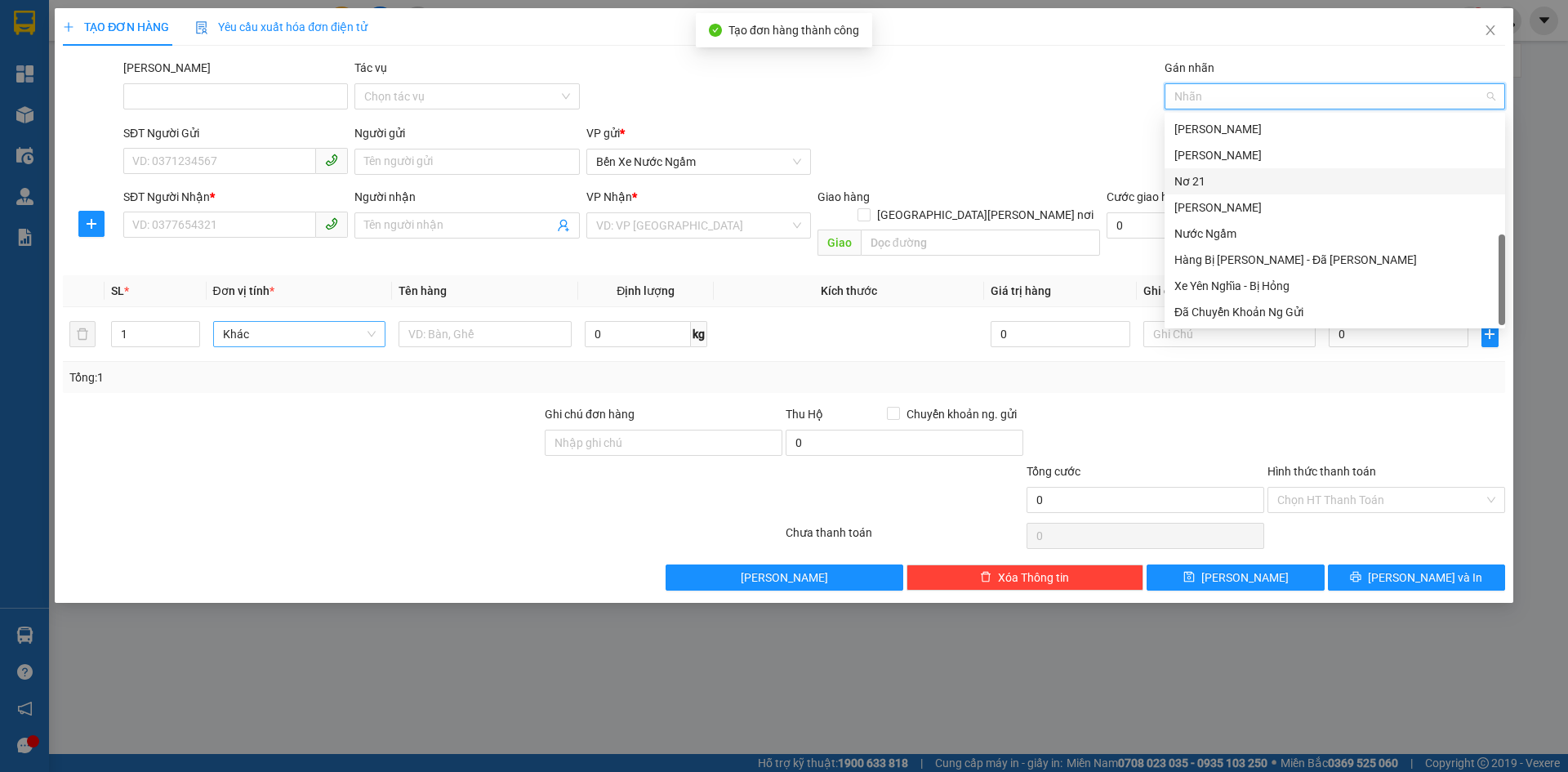
click at [1200, 185] on div "Nơ 21" at bounding box center [1335, 182] width 321 height 18
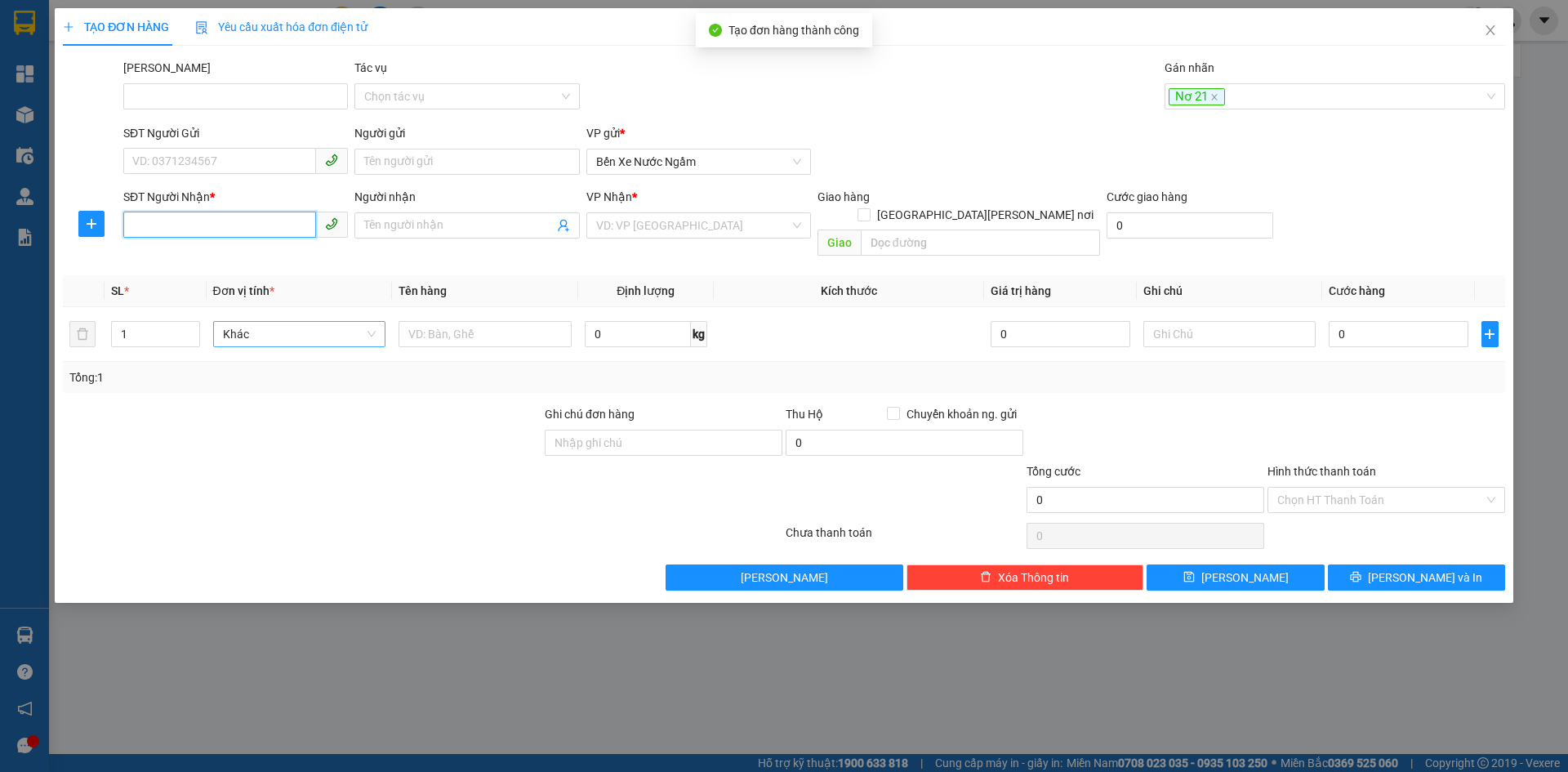
click at [139, 229] on input "SĐT Người Nhận *" at bounding box center [219, 224] width 192 height 26
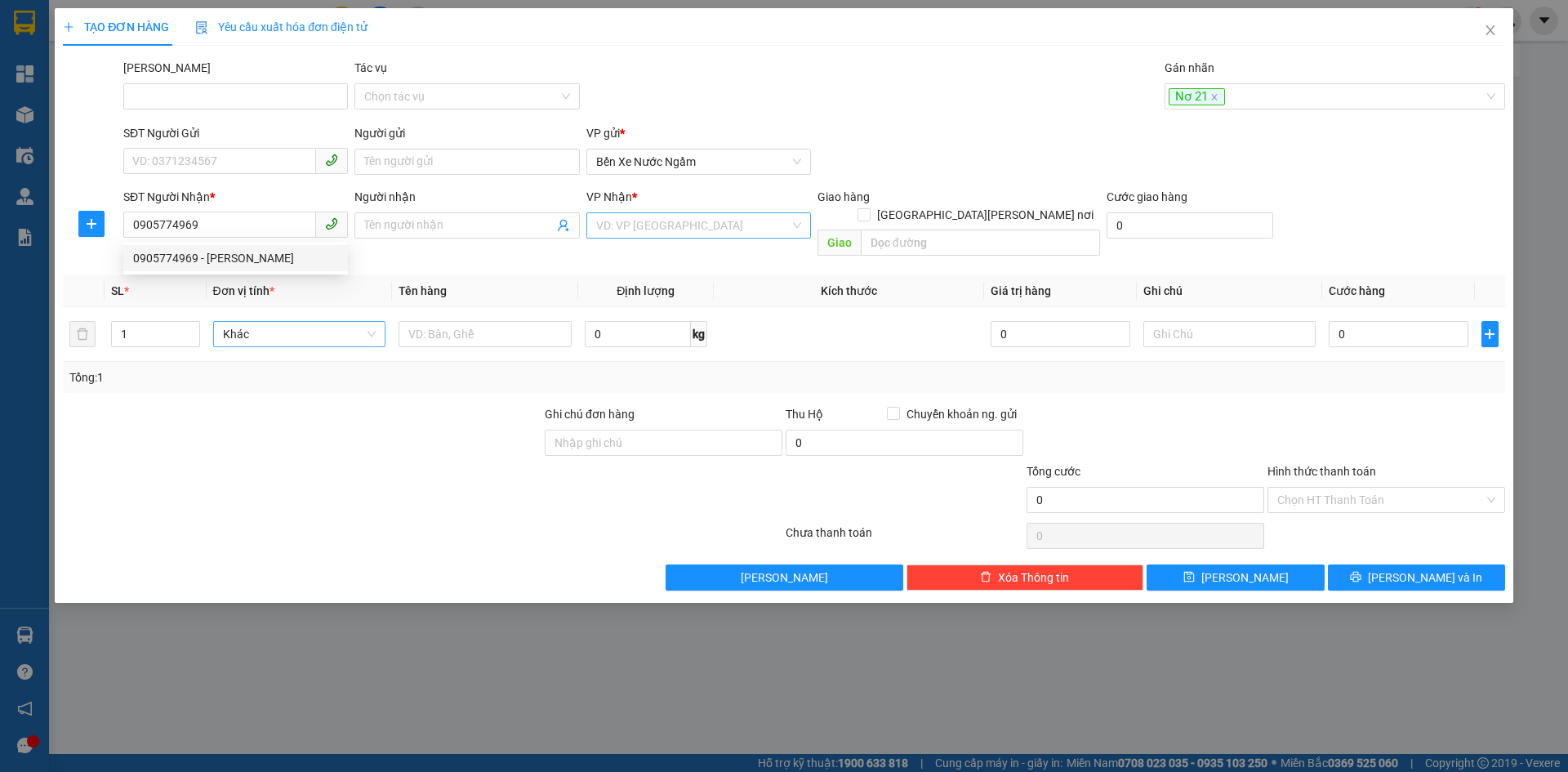
click at [681, 229] on input "search" at bounding box center [692, 225] width 193 height 25
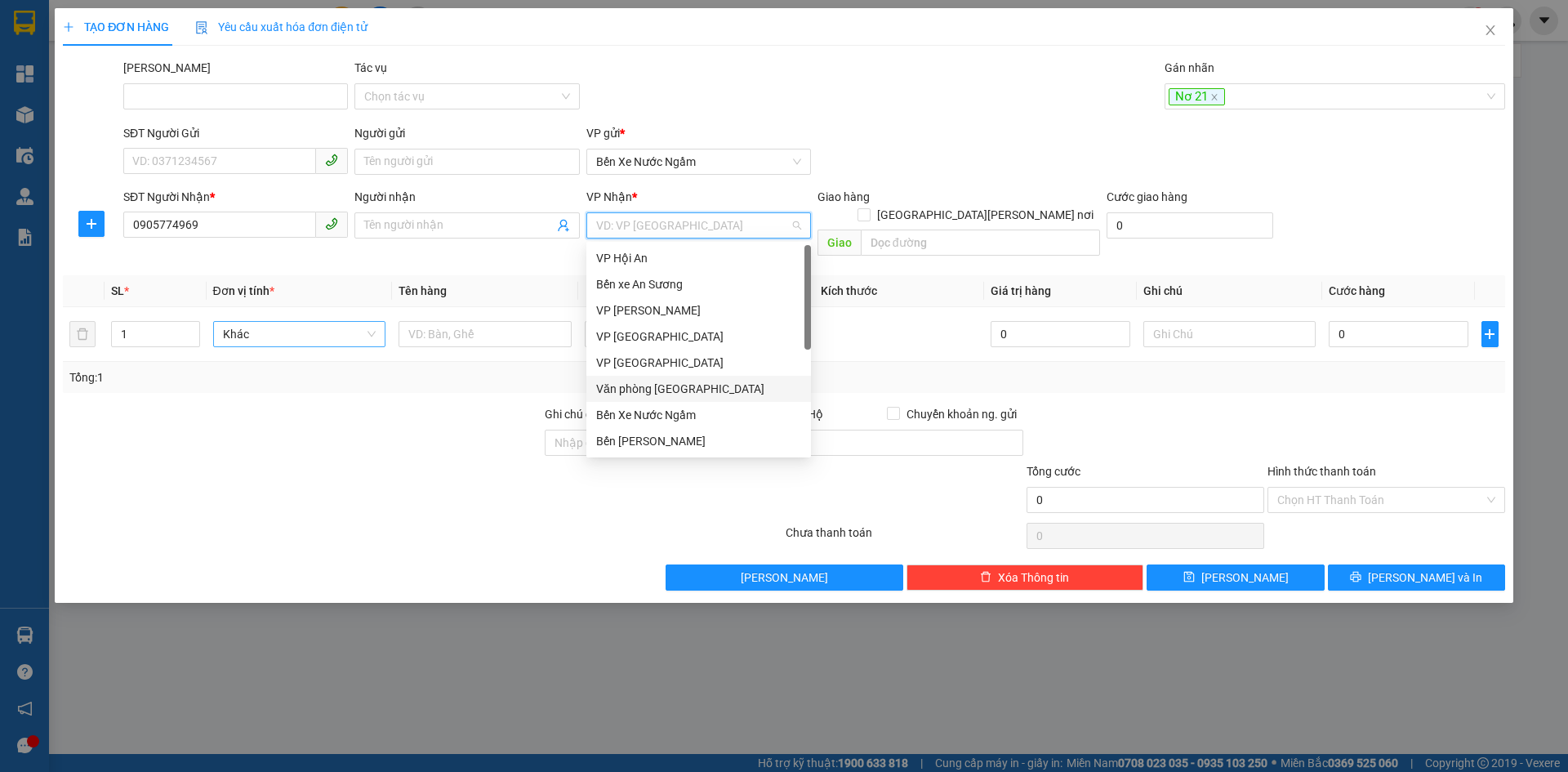
click at [664, 390] on div "Văn phòng Đà Nẵng" at bounding box center [698, 389] width 205 height 18
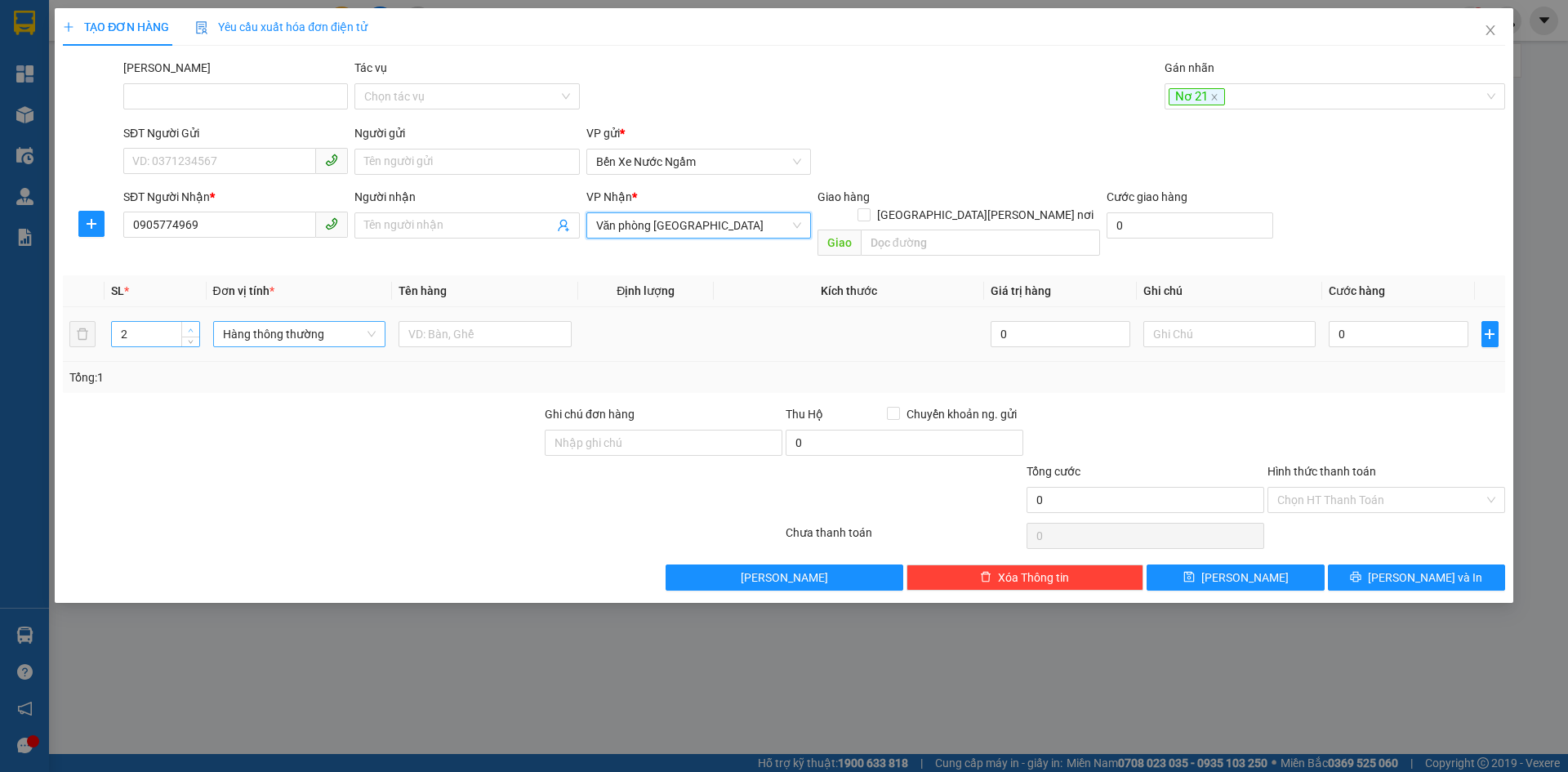
click at [188, 327] on icon "up" at bounding box center [190, 330] width 6 height 6
click at [253, 322] on span "Hàng thông thường" at bounding box center [300, 333] width 154 height 25
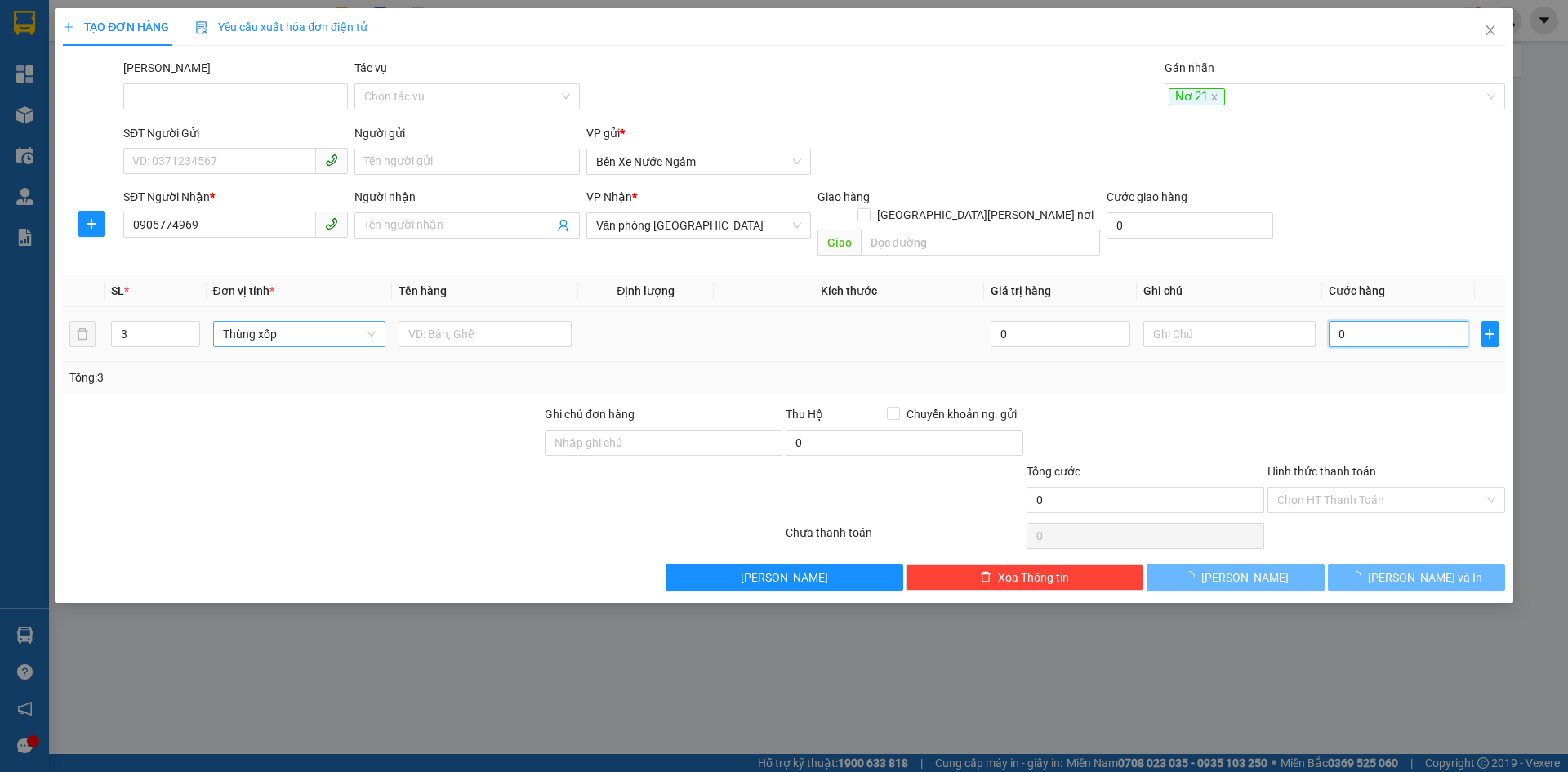
click at [1382, 322] on input "0" at bounding box center [1398, 334] width 139 height 26
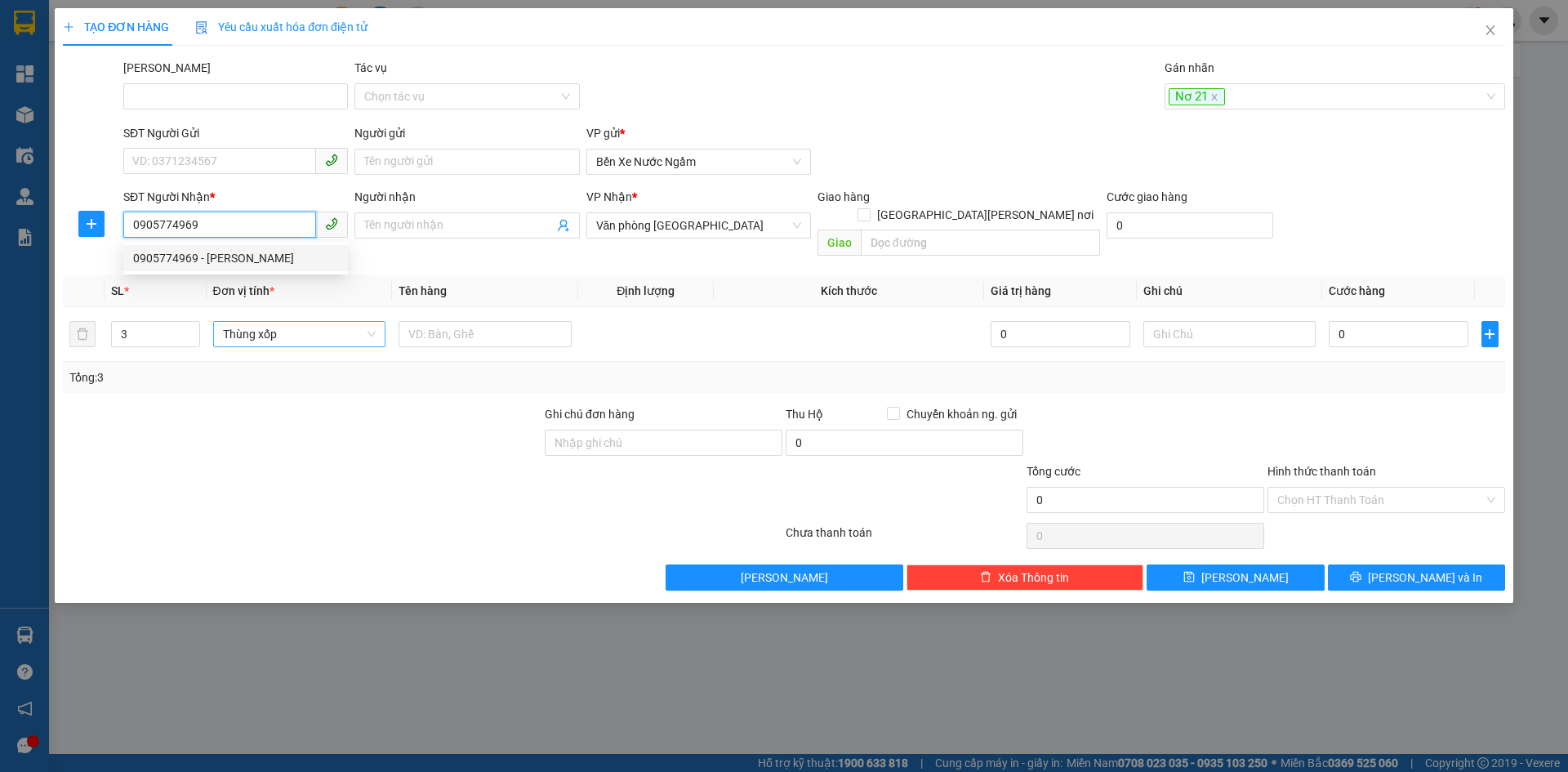
drag, startPoint x: 220, startPoint y: 227, endPoint x: 132, endPoint y: 228, distance: 88.0
click at [132, 228] on input "0905774969" at bounding box center [219, 224] width 192 height 26
click at [436, 220] on input "Người nhận" at bounding box center [458, 225] width 188 height 18
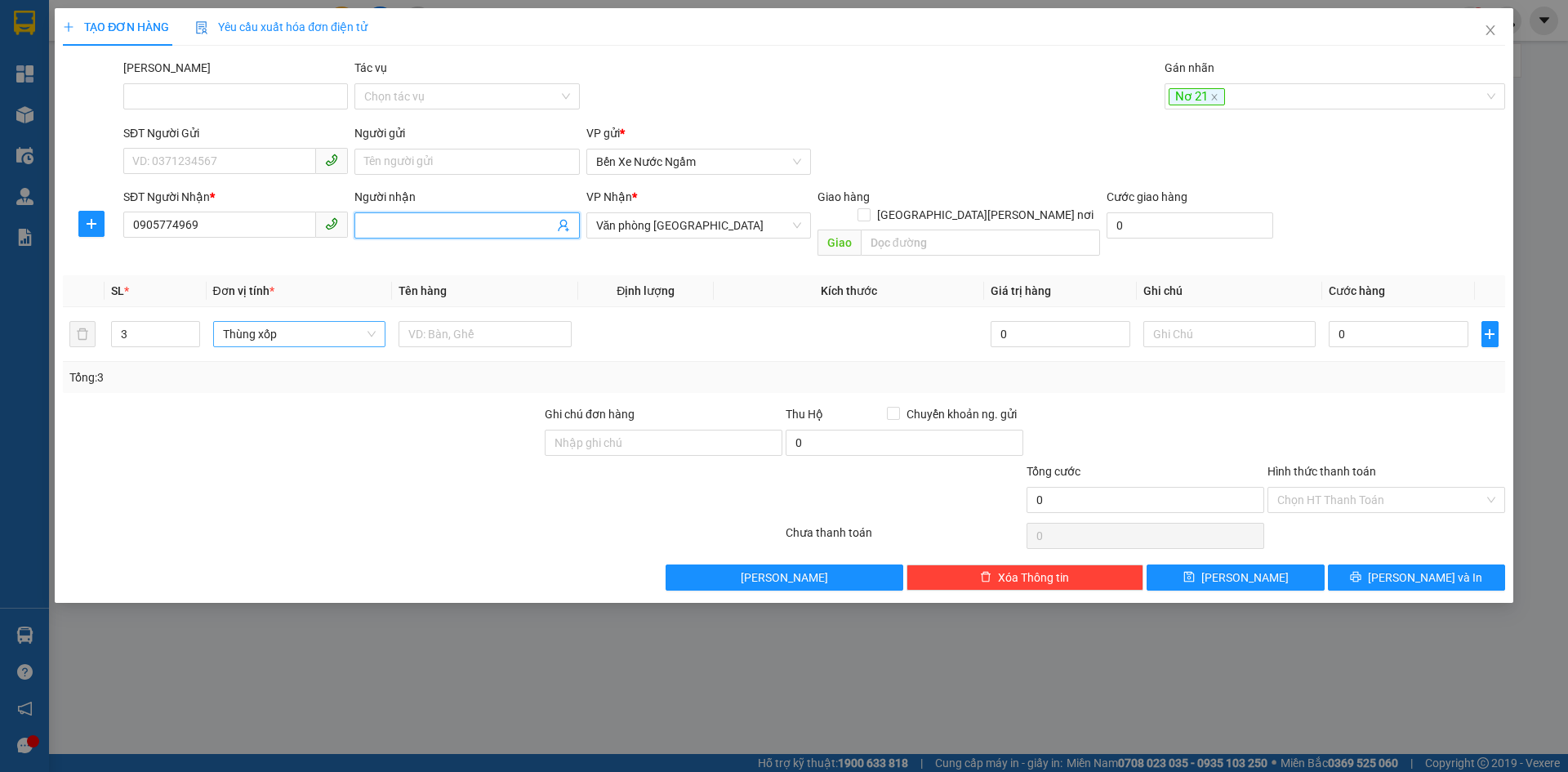
paste input "0905774969"
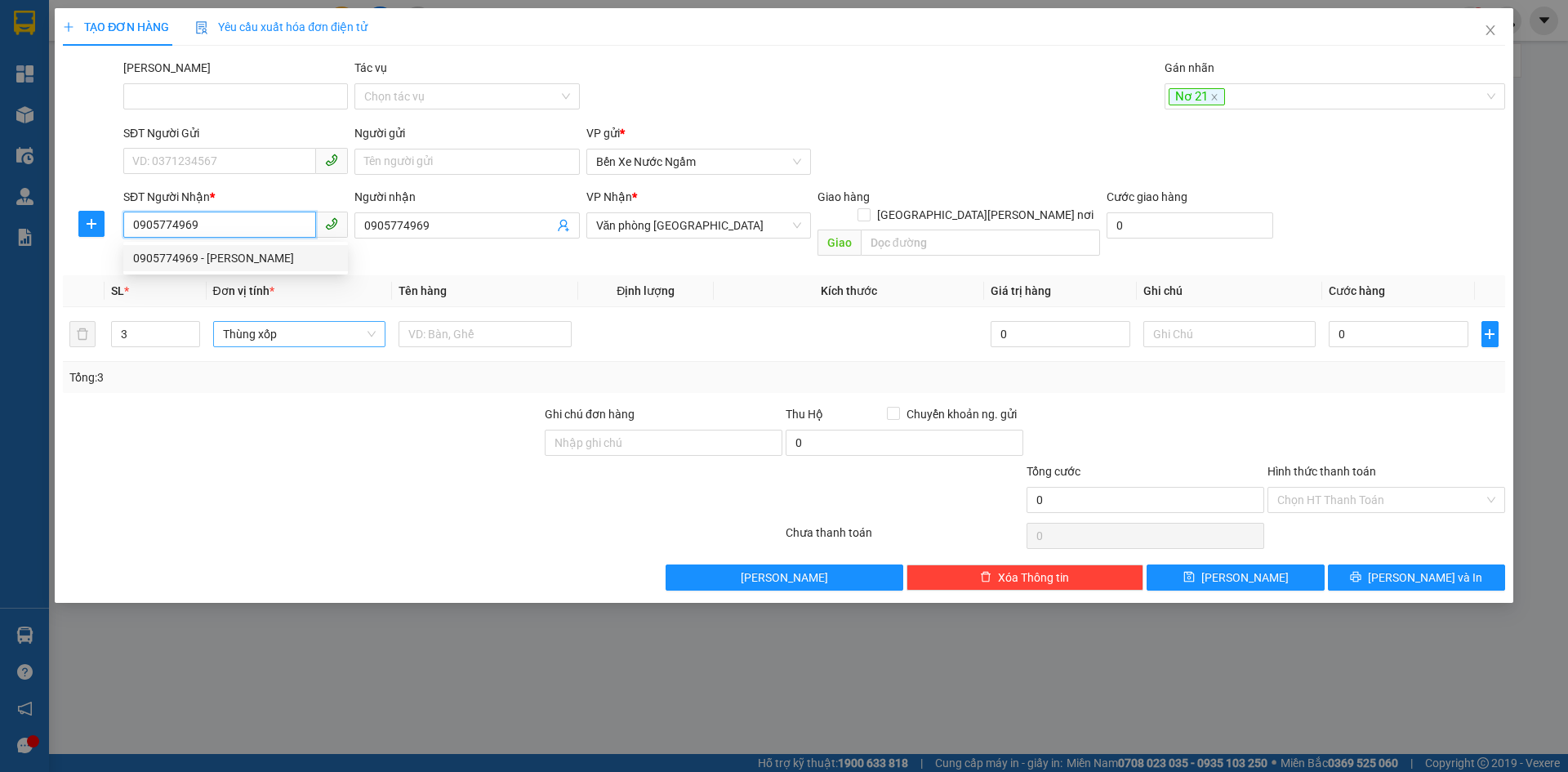
drag, startPoint x: 238, startPoint y: 225, endPoint x: 95, endPoint y: 243, distance: 144.1
click at [95, 243] on div "SĐT Người Nhận * 0905774969 Người nhận 0905774969 VP Nhận * Văn phòng Đà Nẵng G…" at bounding box center [784, 225] width 1445 height 75
click at [359, 436] on div at bounding box center [302, 434] width 482 height 58
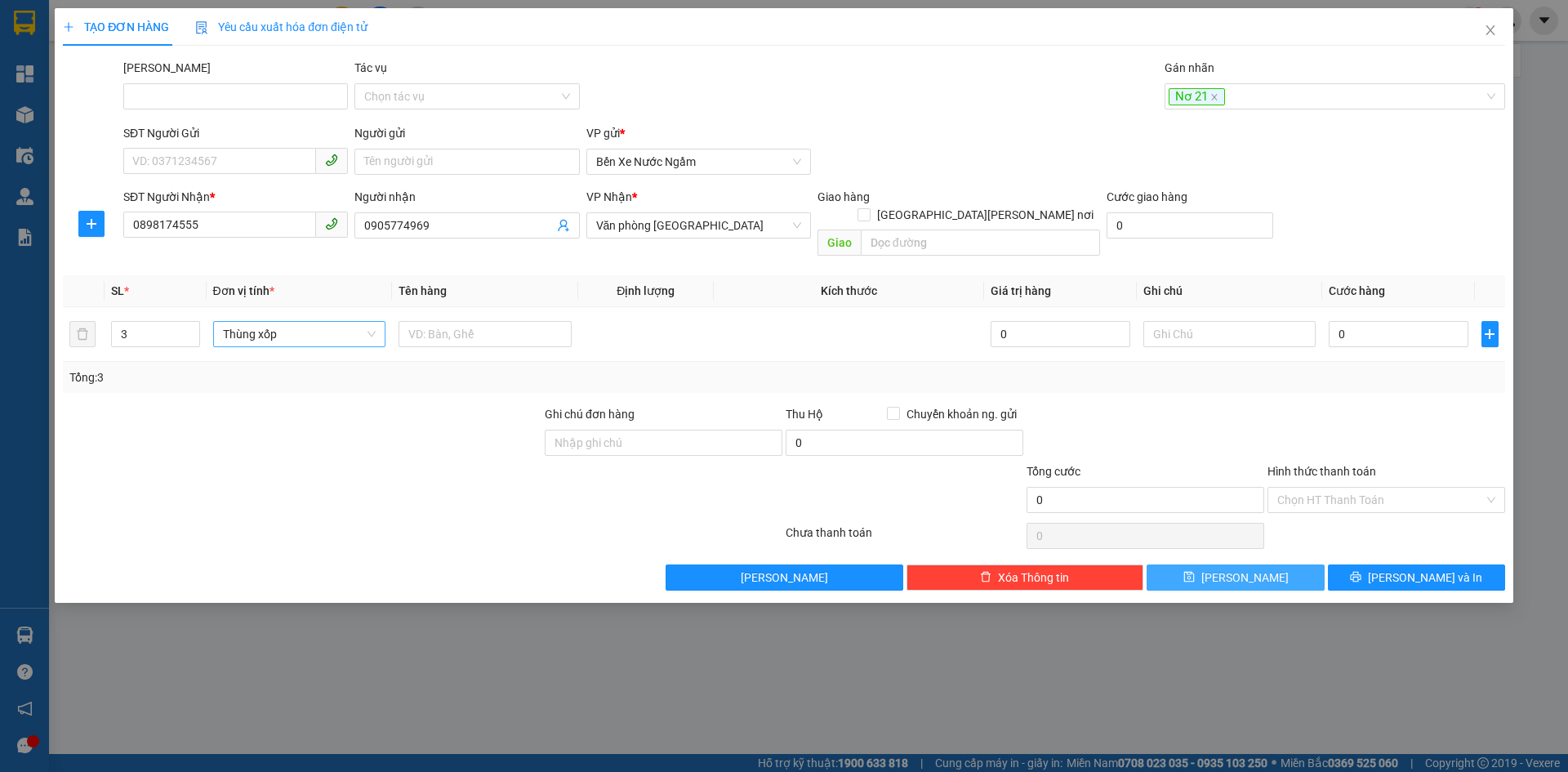
click at [1273, 565] on button "Lưu" at bounding box center [1235, 578] width 178 height 26
click at [1217, 101] on div at bounding box center [1326, 96] width 316 height 20
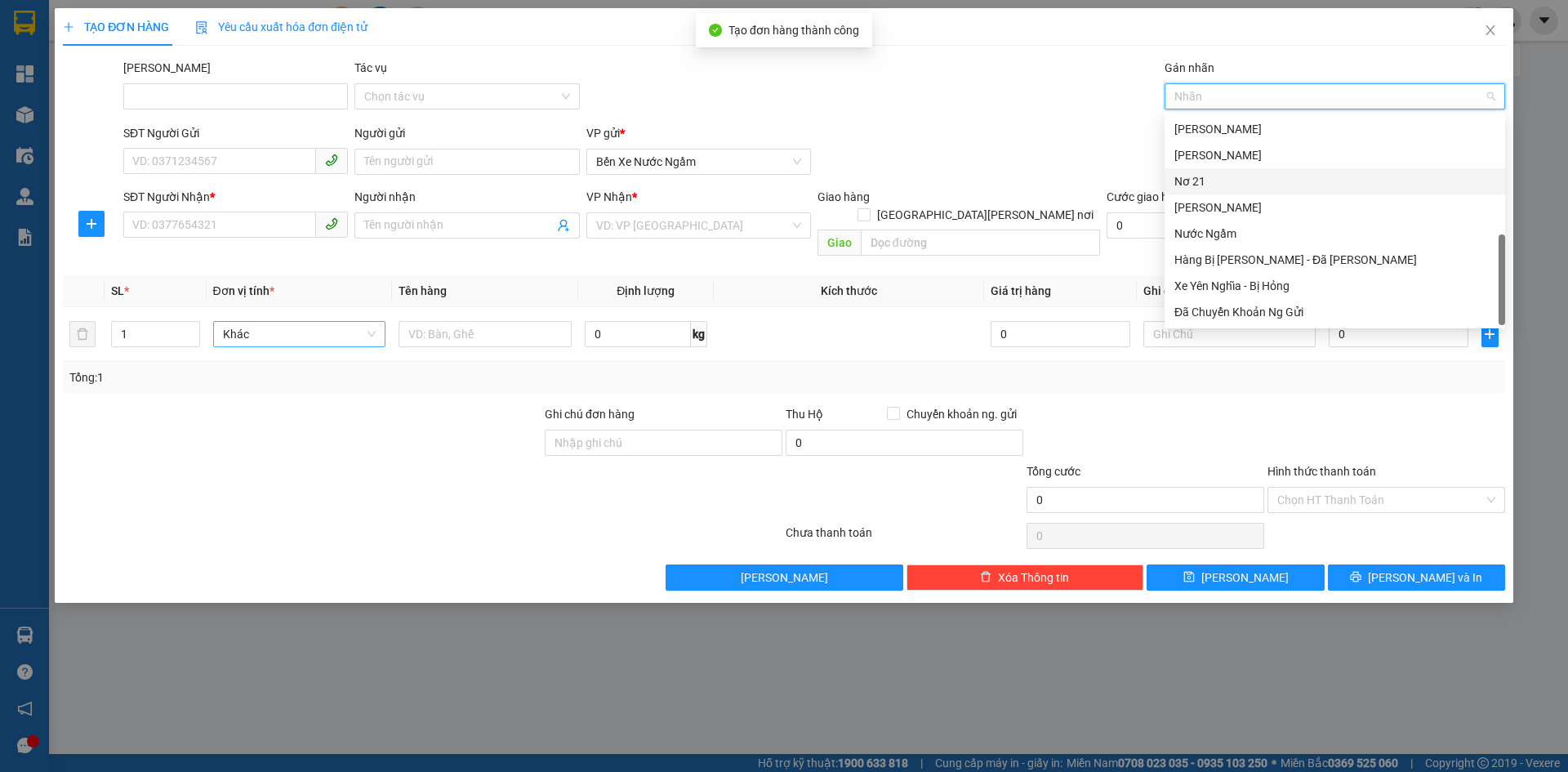
click at [1208, 182] on div "Nơ 21" at bounding box center [1335, 182] width 321 height 18
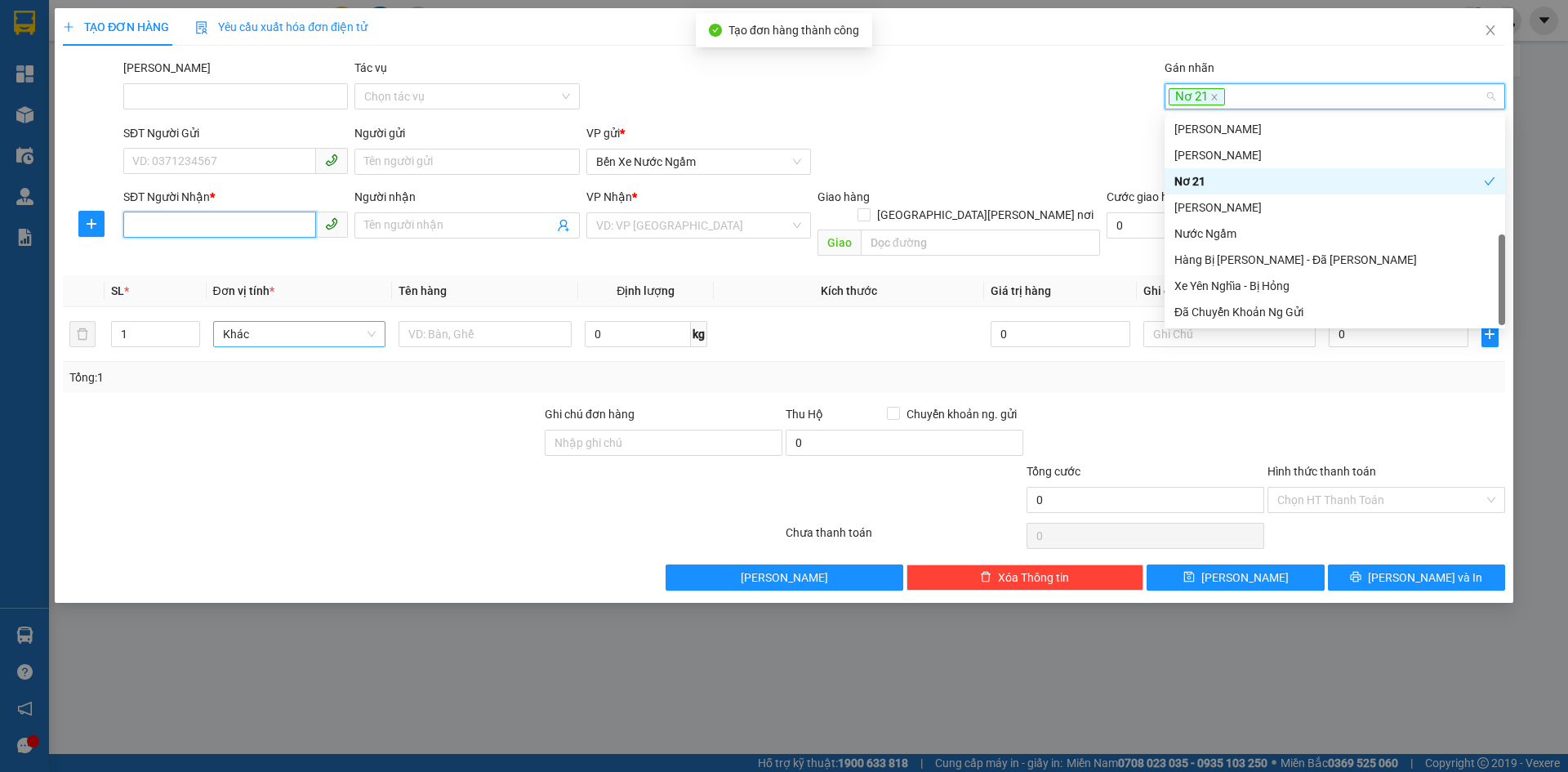
drag, startPoint x: 160, startPoint y: 226, endPoint x: 287, endPoint y: 240, distance: 127.8
click at [160, 234] on input "SĐT Người Nhận *" at bounding box center [219, 224] width 192 height 26
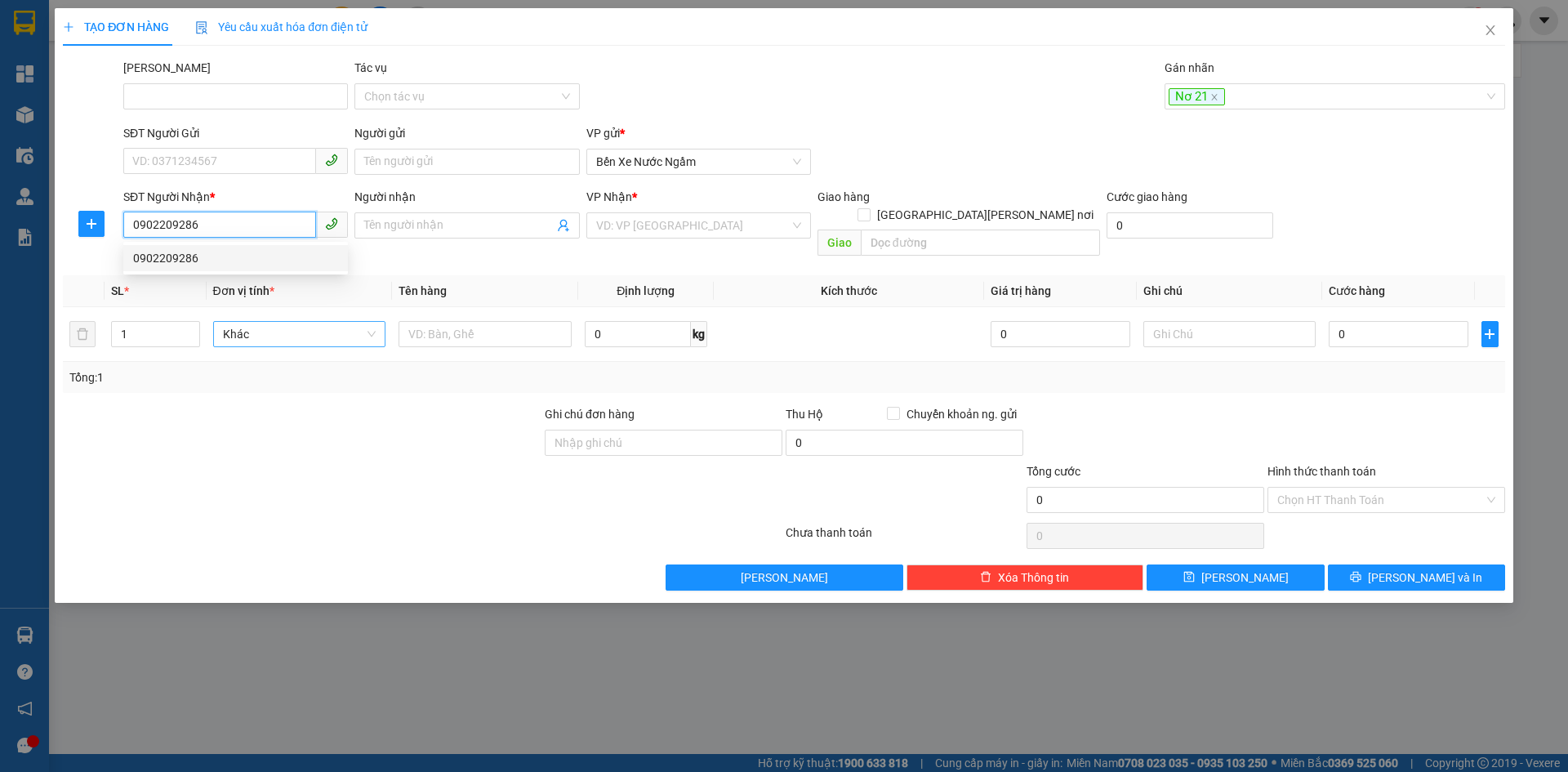
click at [164, 259] on div "0902209286" at bounding box center [235, 258] width 205 height 18
click at [261, 322] on span "Hàng thông thường" at bounding box center [300, 333] width 154 height 25
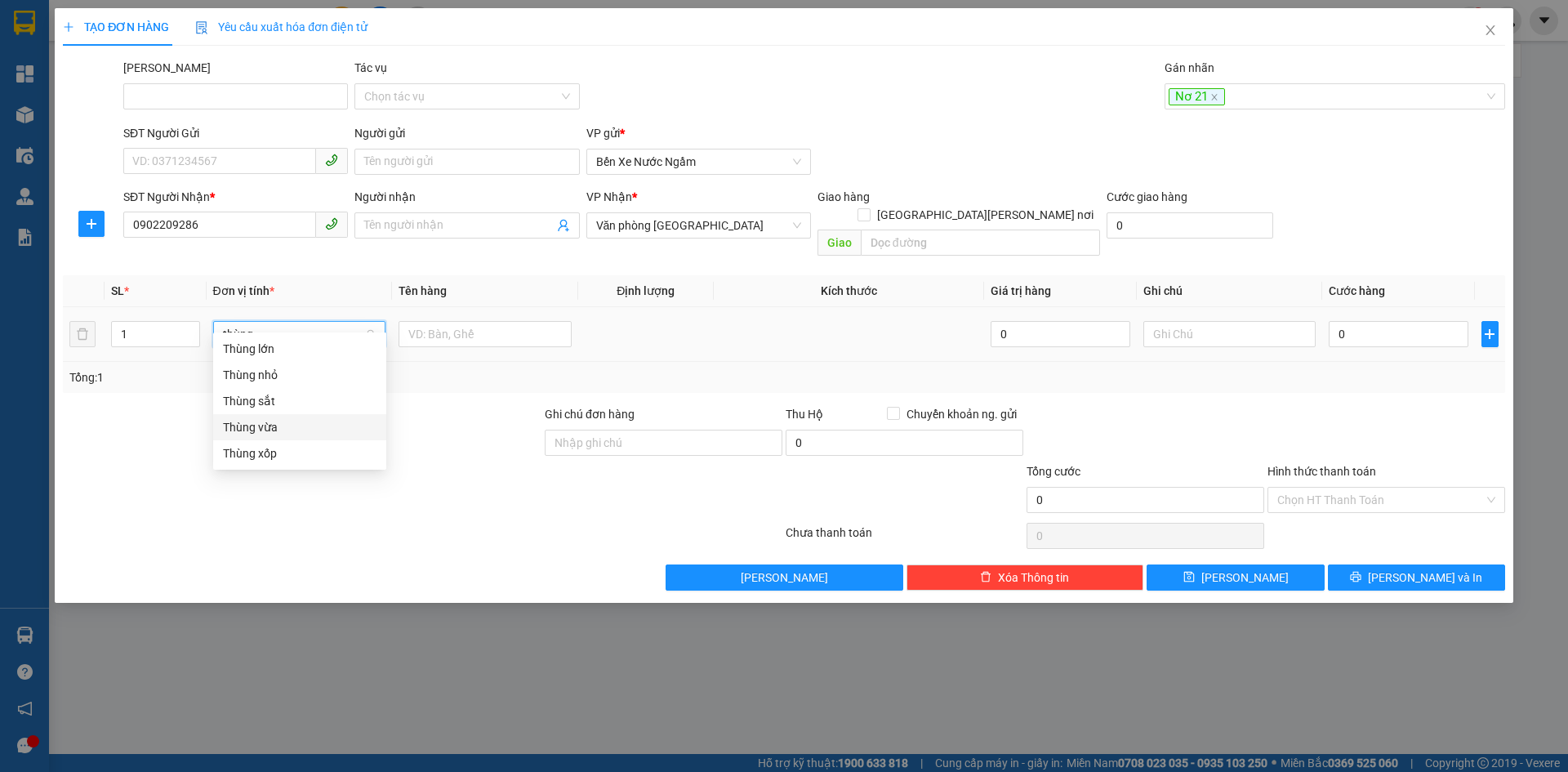
click at [278, 419] on div "Thùng vừa" at bounding box center [300, 428] width 154 height 18
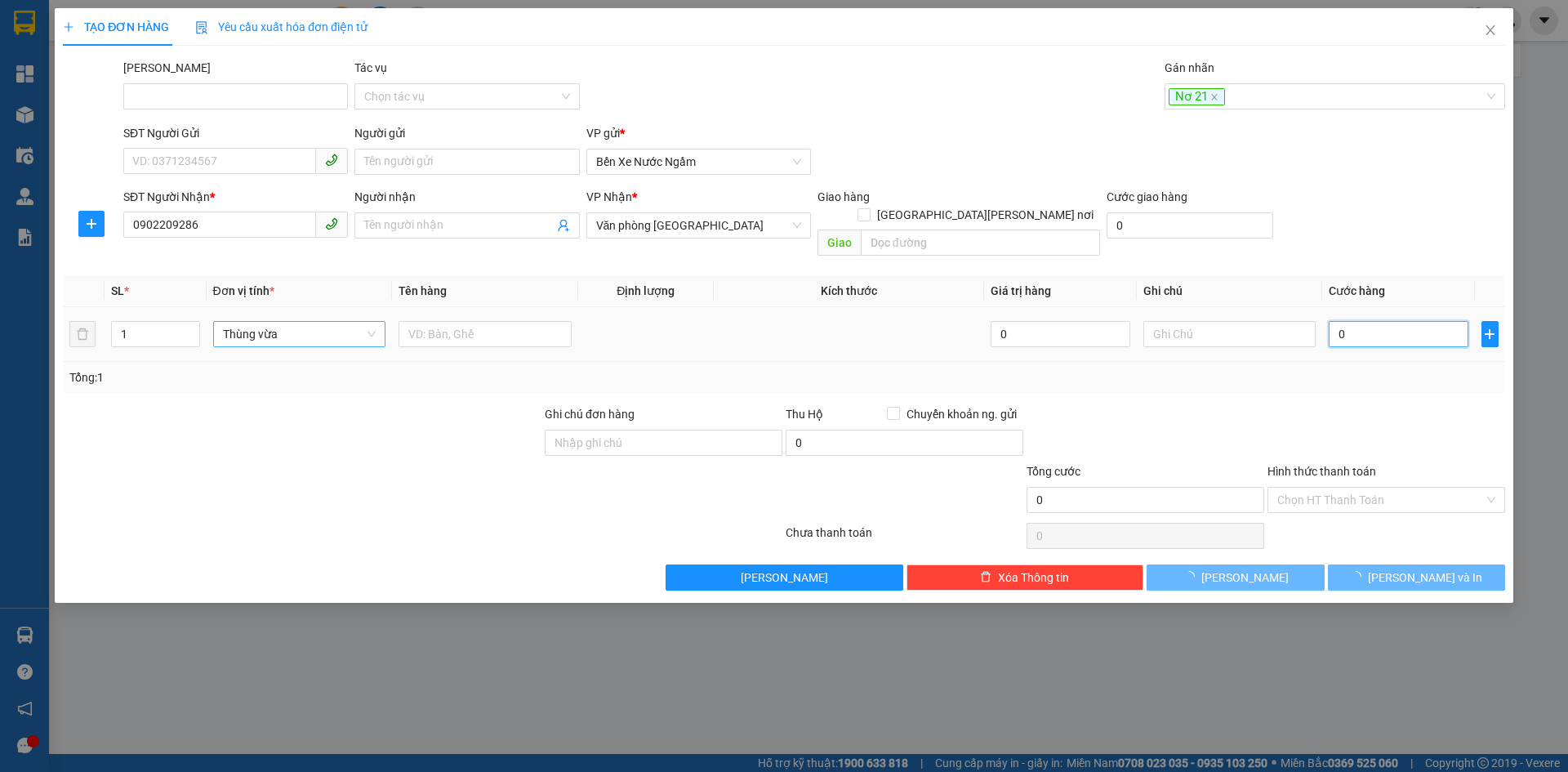
click at [1346, 322] on input "0" at bounding box center [1398, 334] width 139 height 26
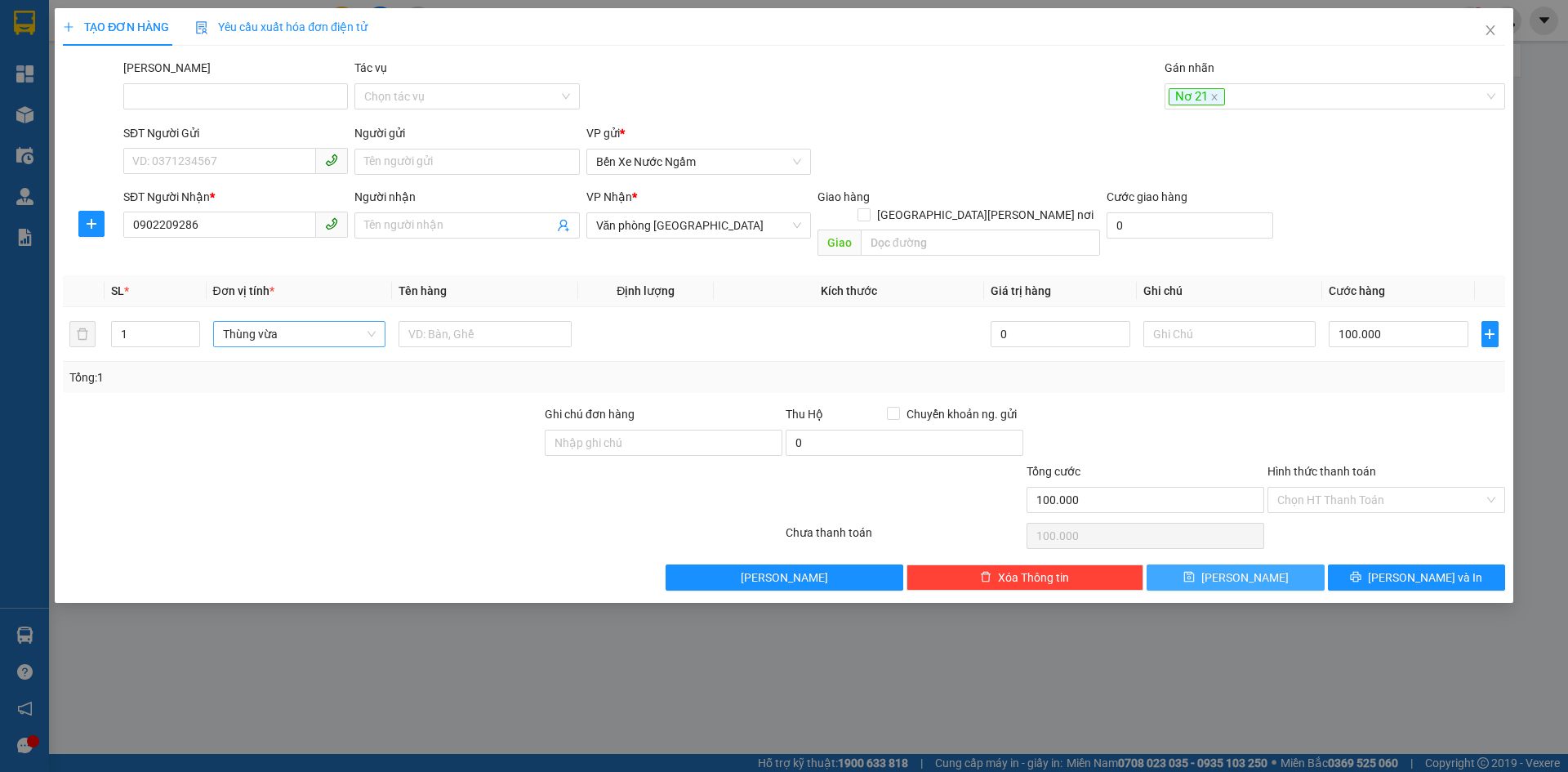
click at [1216, 567] on button "Lưu" at bounding box center [1235, 578] width 178 height 26
click at [1186, 99] on div at bounding box center [1326, 96] width 316 height 20
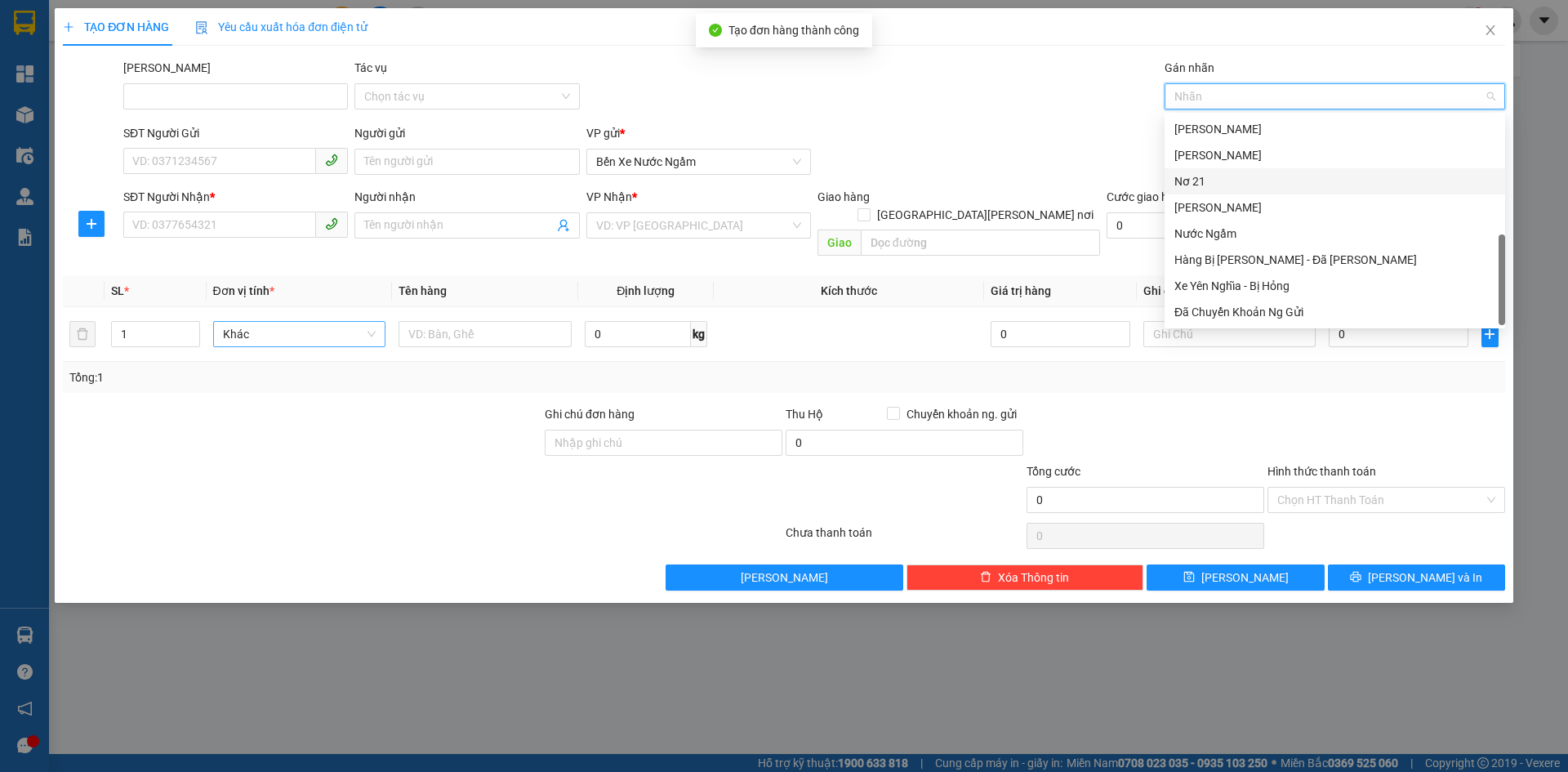
click at [1195, 189] on div "Nơ 21" at bounding box center [1335, 182] width 321 height 18
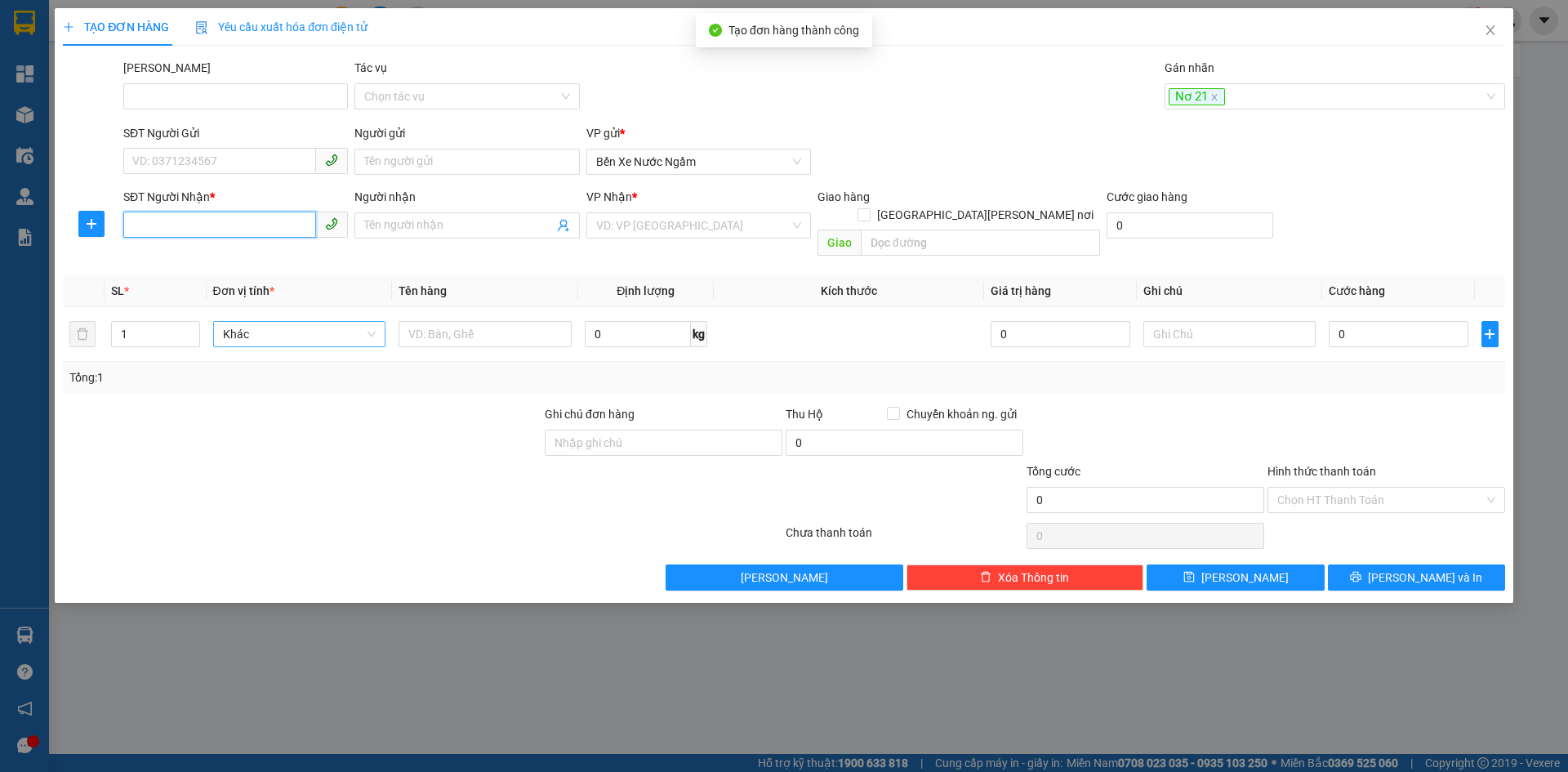
click at [166, 227] on input "SĐT Người Nhận *" at bounding box center [219, 224] width 192 height 26
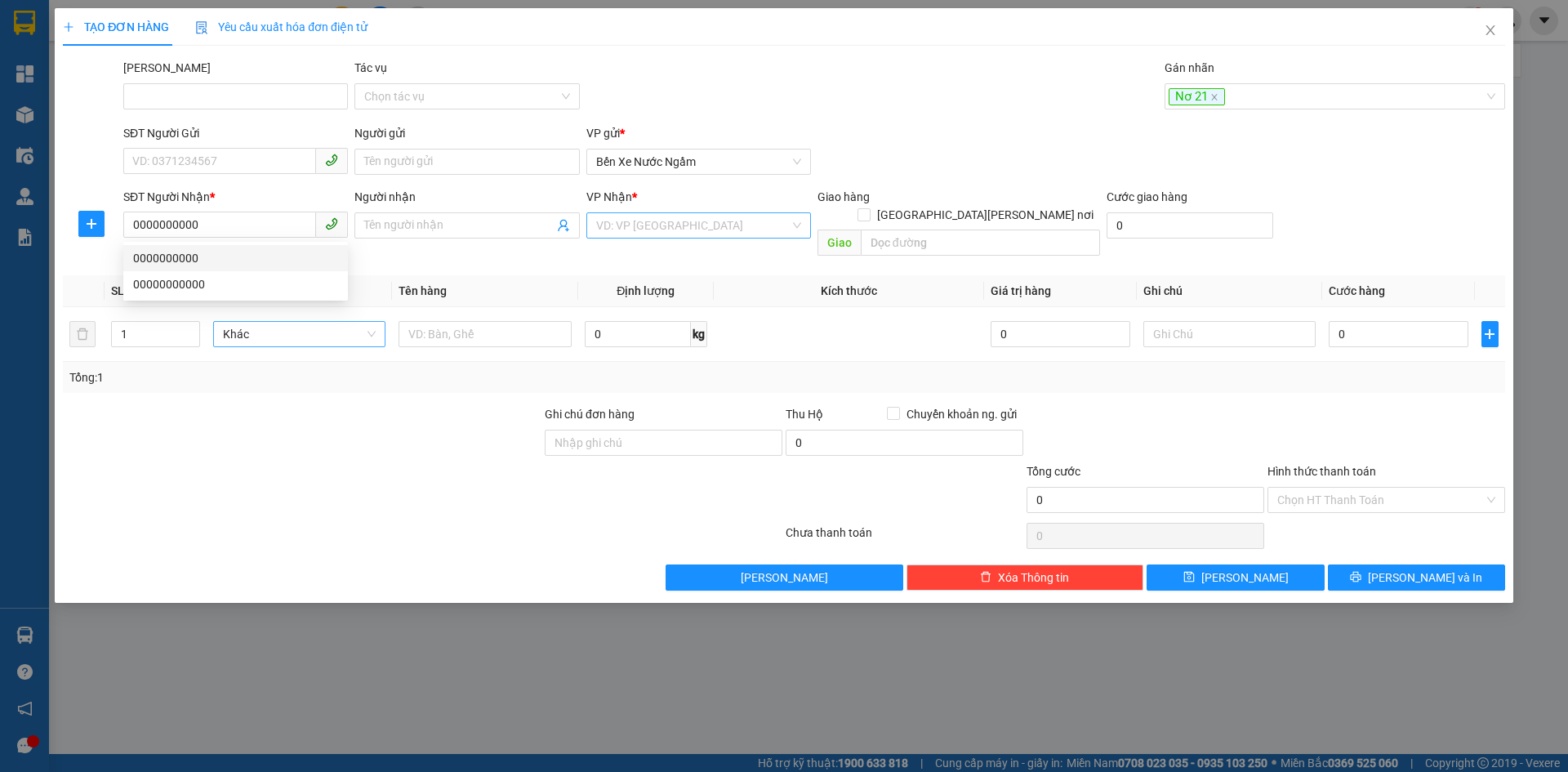
click at [668, 229] on input "search" at bounding box center [692, 225] width 193 height 25
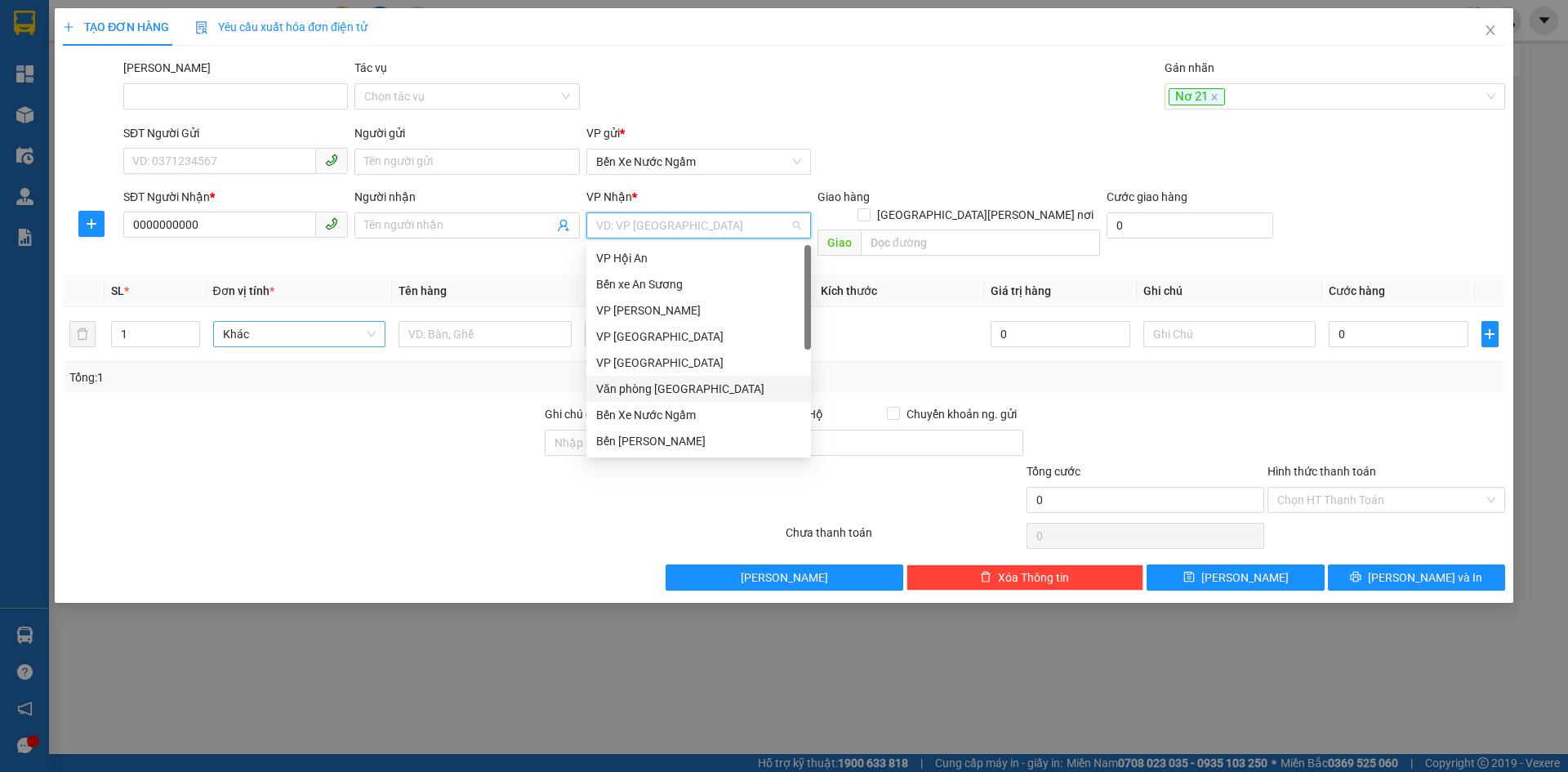
click at [664, 389] on div "Văn phòng Đà Nẵng" at bounding box center [698, 389] width 205 height 18
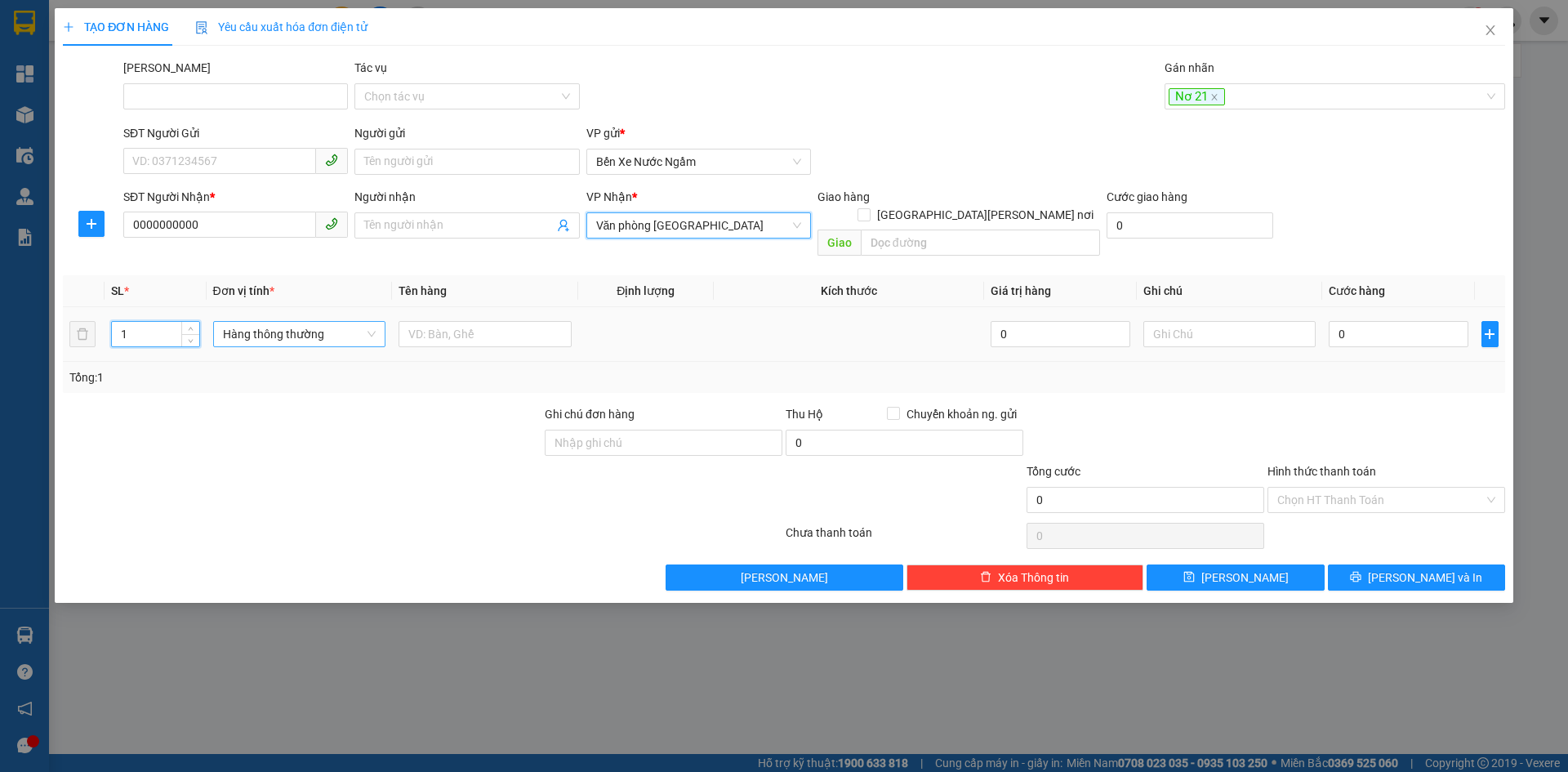
click at [149, 322] on input "1" at bounding box center [155, 333] width 86 height 25
click at [261, 322] on span "Hàng thông thường" at bounding box center [300, 333] width 154 height 25
click at [252, 399] on div "Kiện vừa" at bounding box center [300, 401] width 154 height 18
click at [481, 322] on input "text" at bounding box center [485, 334] width 174 height 26
click at [1370, 322] on input "0" at bounding box center [1398, 334] width 139 height 26
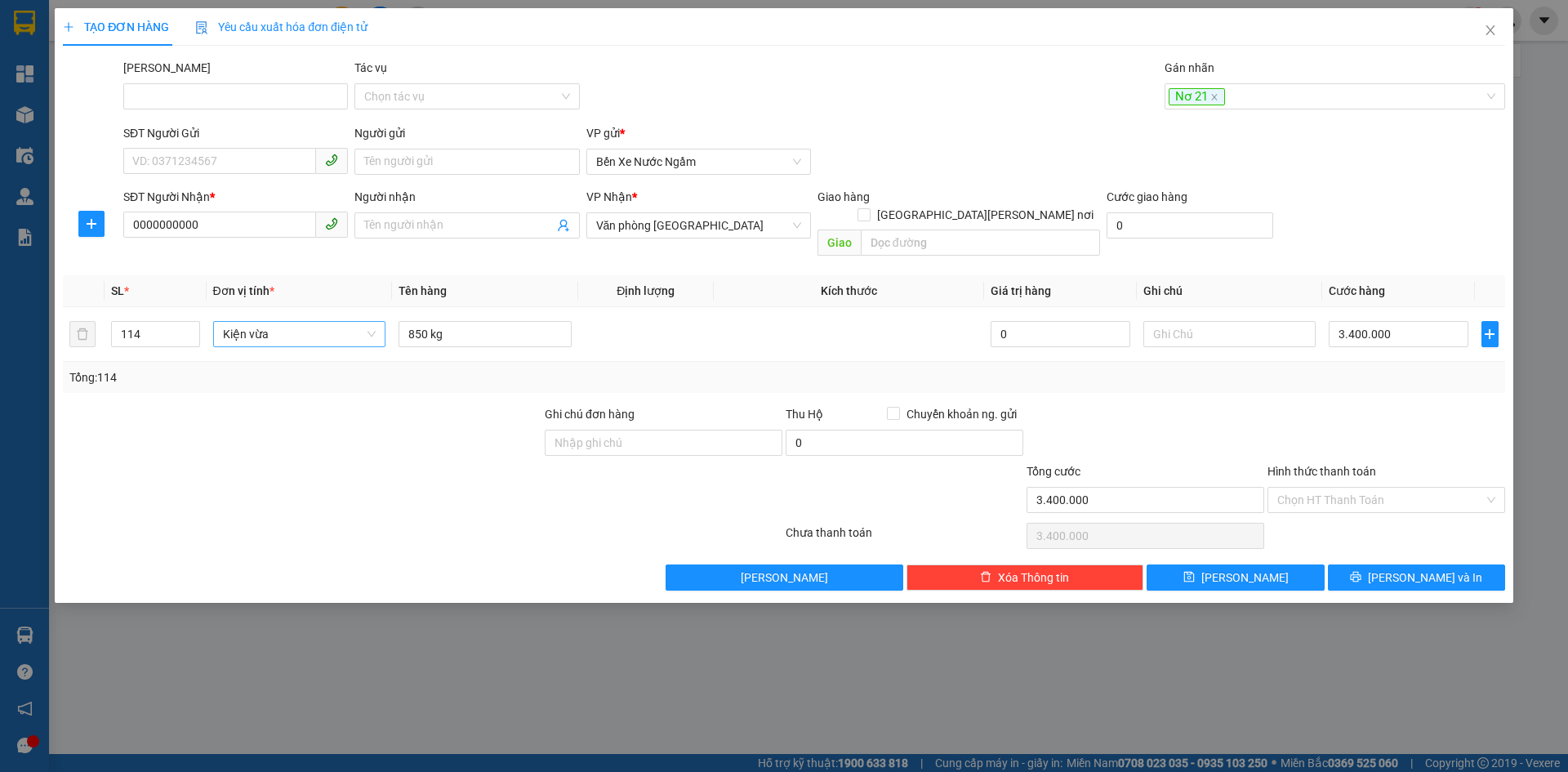
drag, startPoint x: 1312, startPoint y: 402, endPoint x: 1260, endPoint y: 491, distance: 103.1
click at [1310, 405] on div at bounding box center [1386, 434] width 241 height 58
click at [1195, 572] on icon "save" at bounding box center [1189, 578] width 12 height 12
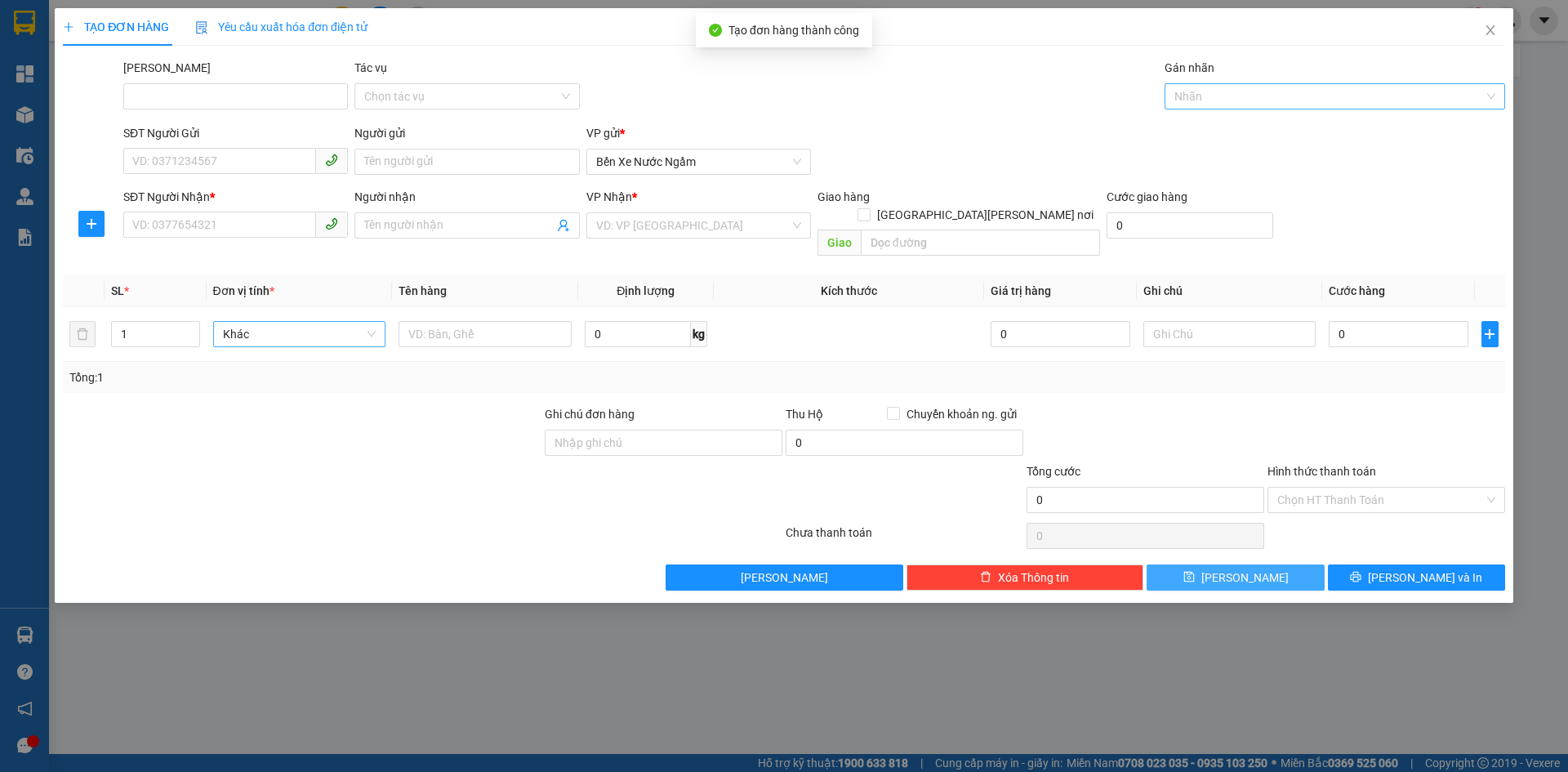
click at [1200, 98] on div at bounding box center [1326, 96] width 316 height 20
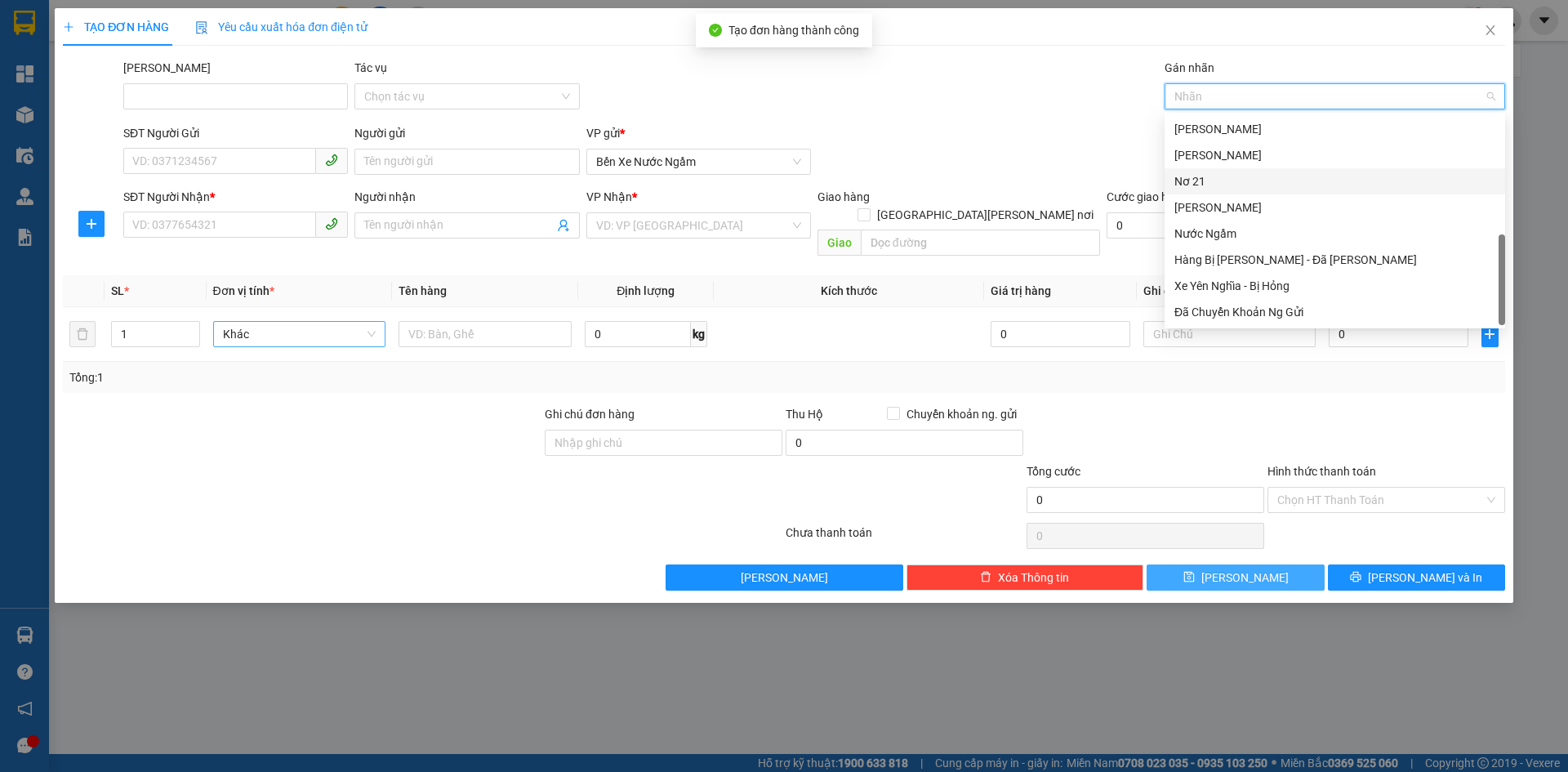
click at [1186, 176] on div "Nơ 21" at bounding box center [1335, 182] width 321 height 18
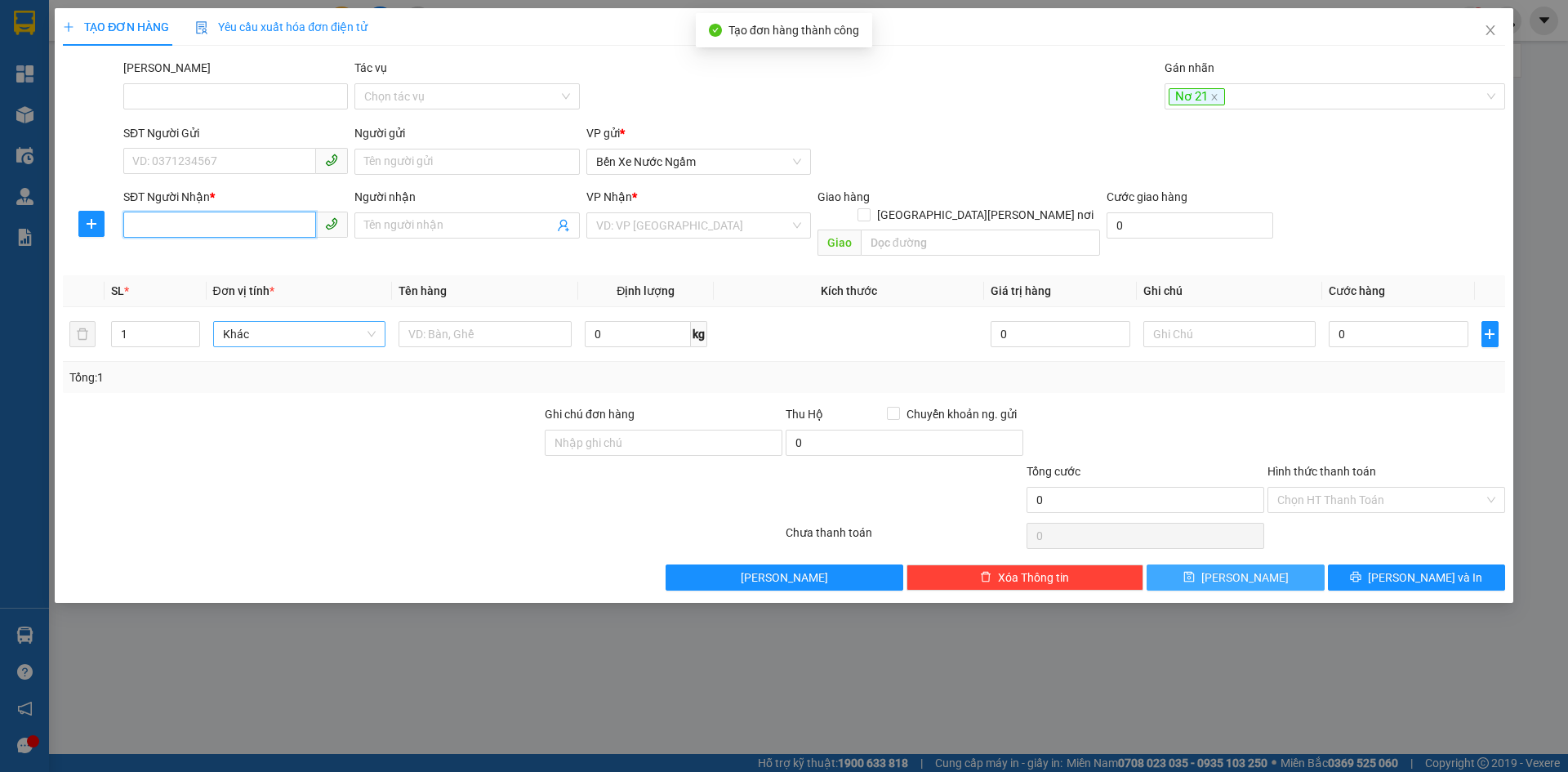
click at [168, 224] on input "SĐT Người Nhận *" at bounding box center [219, 224] width 192 height 26
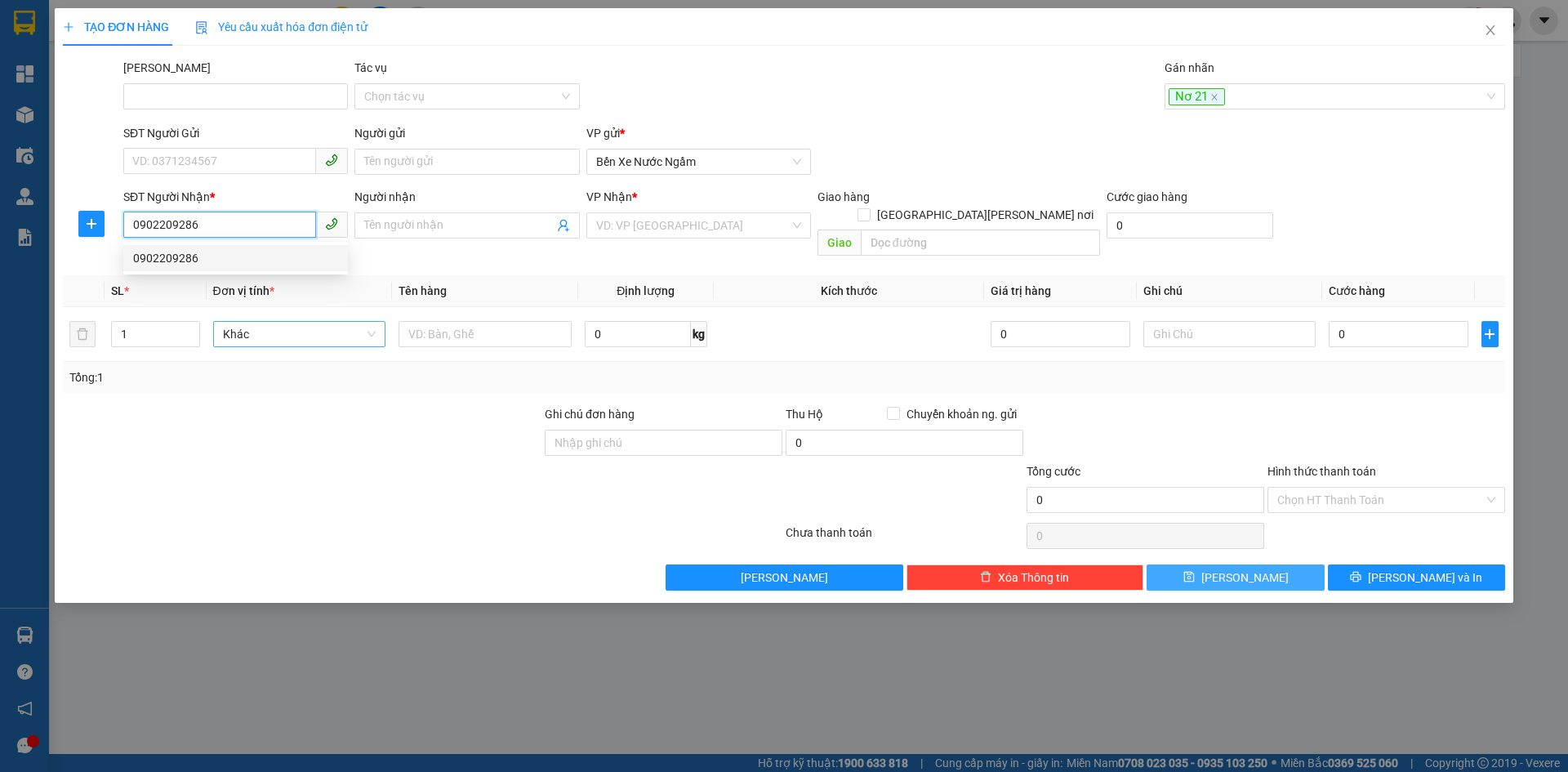
click at [171, 251] on div "0902209286" at bounding box center [235, 258] width 205 height 18
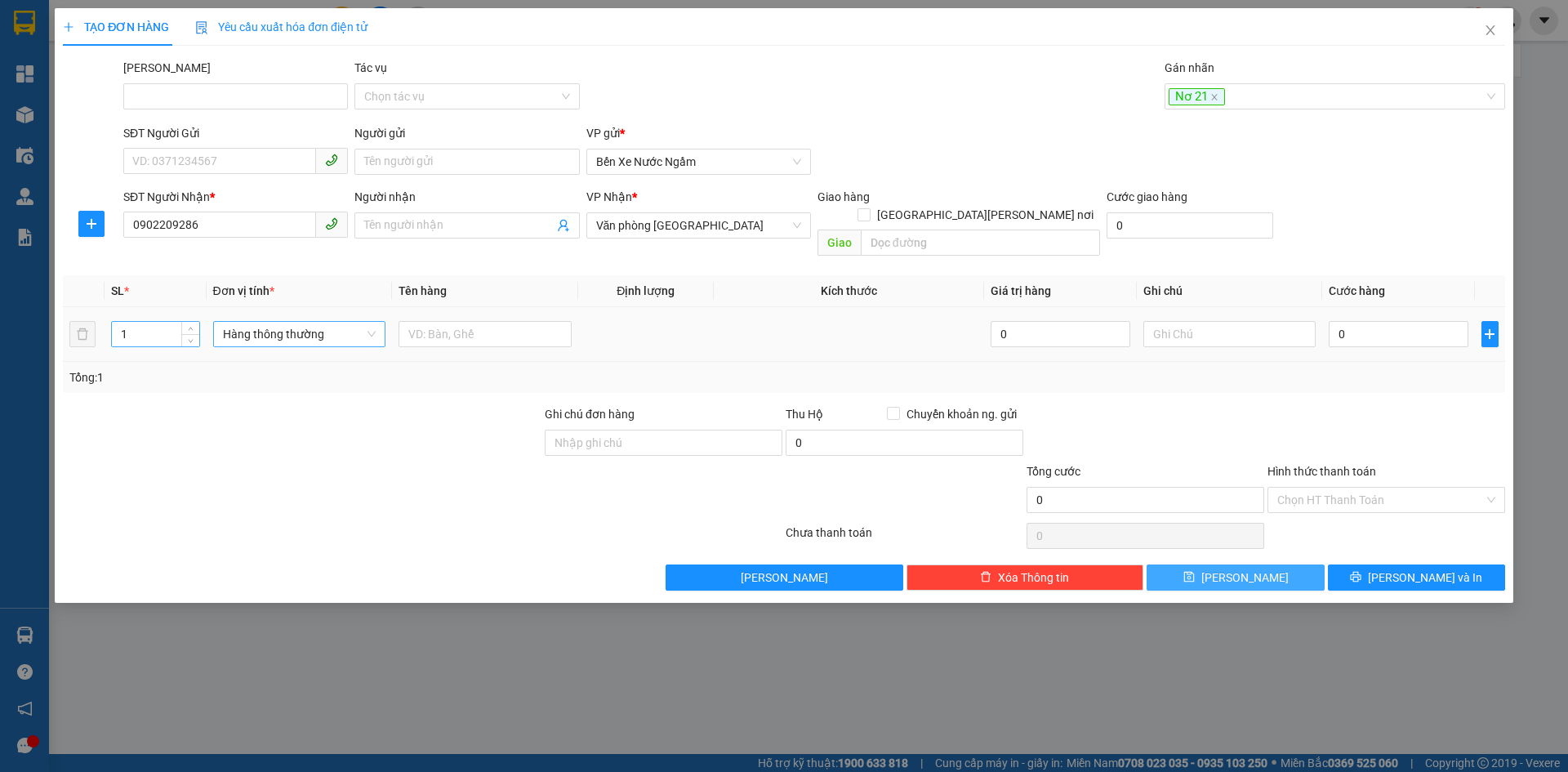
click at [136, 322] on input "1" at bounding box center [155, 333] width 86 height 25
click at [247, 322] on span "Hàng thông thường" at bounding box center [300, 333] width 154 height 25
click at [1359, 322] on input "0" at bounding box center [1398, 334] width 139 height 26
click at [1209, 565] on button "Lưu" at bounding box center [1235, 578] width 178 height 26
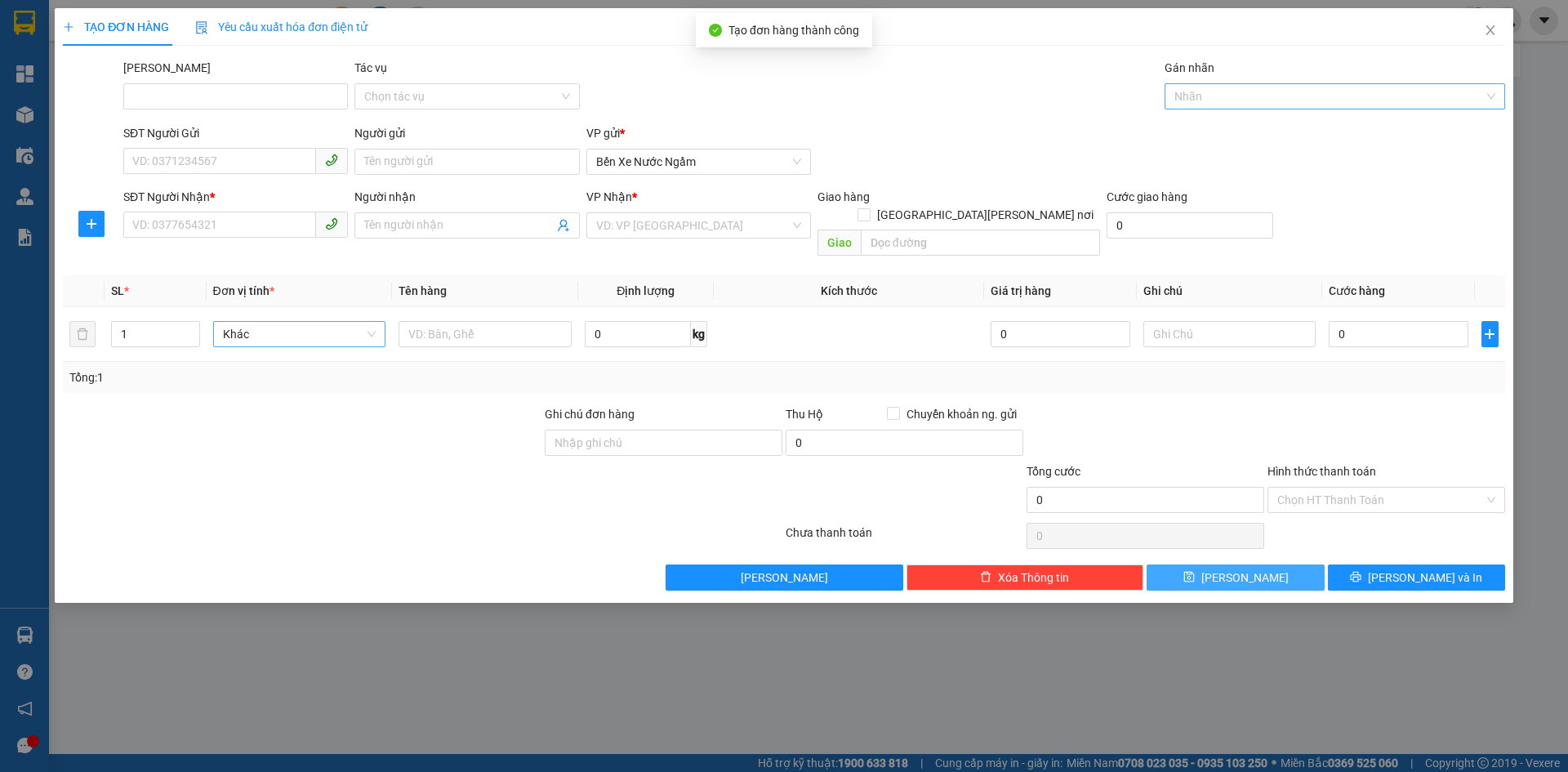
click at [1211, 100] on div at bounding box center [1326, 96] width 316 height 20
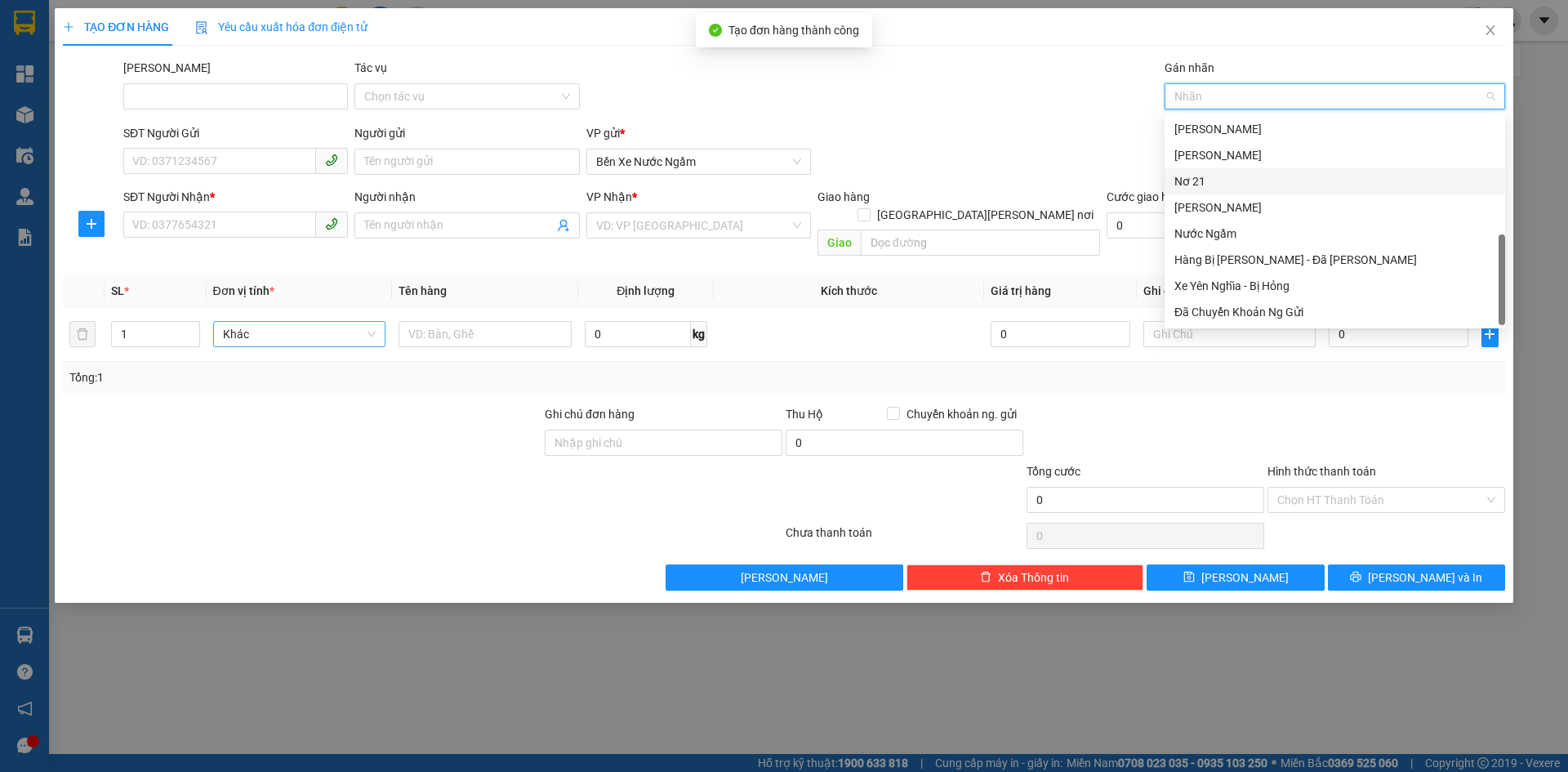
drag, startPoint x: 1201, startPoint y: 187, endPoint x: 700, endPoint y: 193, distance: 501.0
click at [1192, 187] on div "Nơ 21" at bounding box center [1335, 182] width 321 height 18
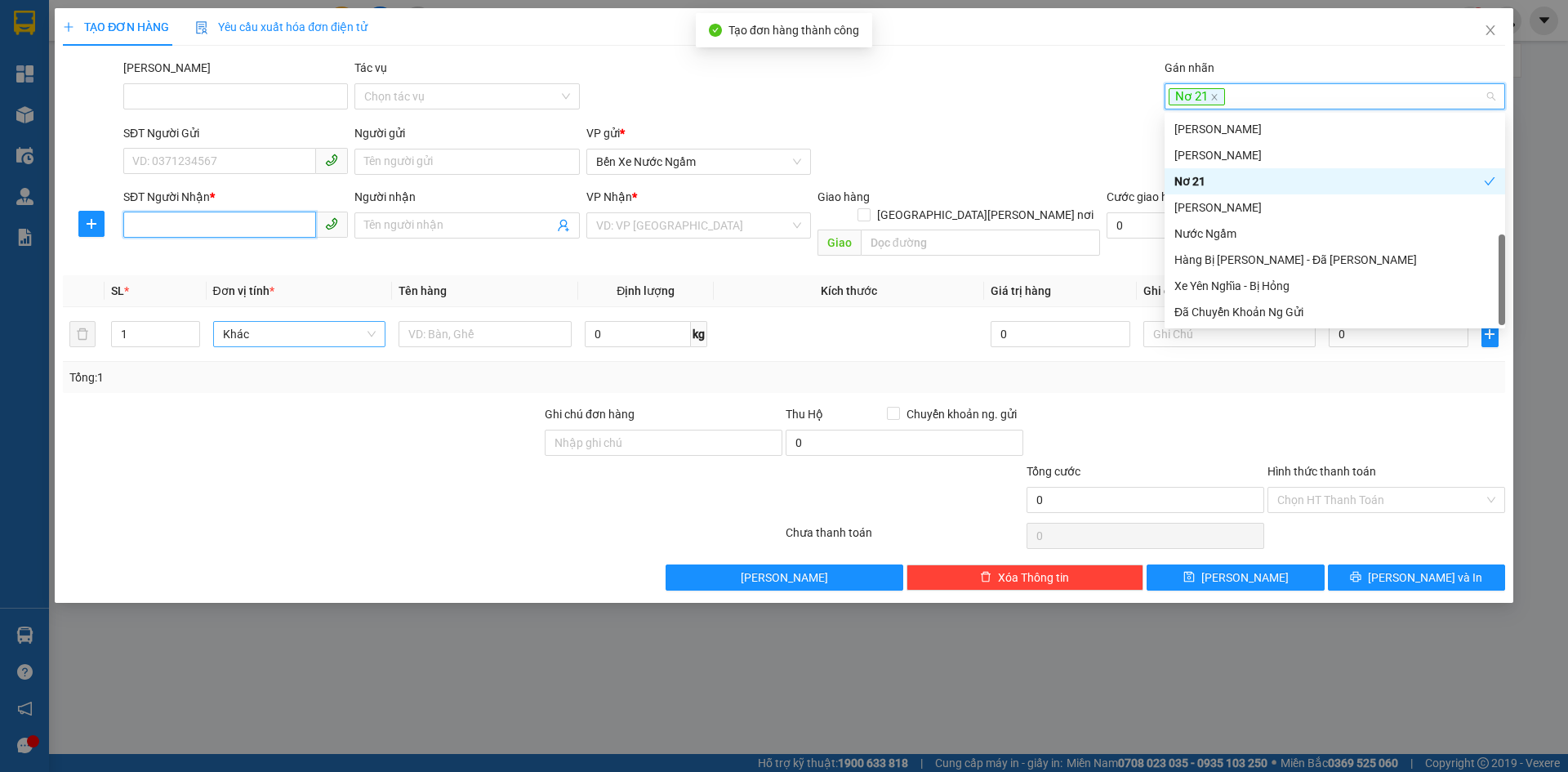
click at [166, 229] on input "SĐT Người Nhận *" at bounding box center [219, 224] width 192 height 26
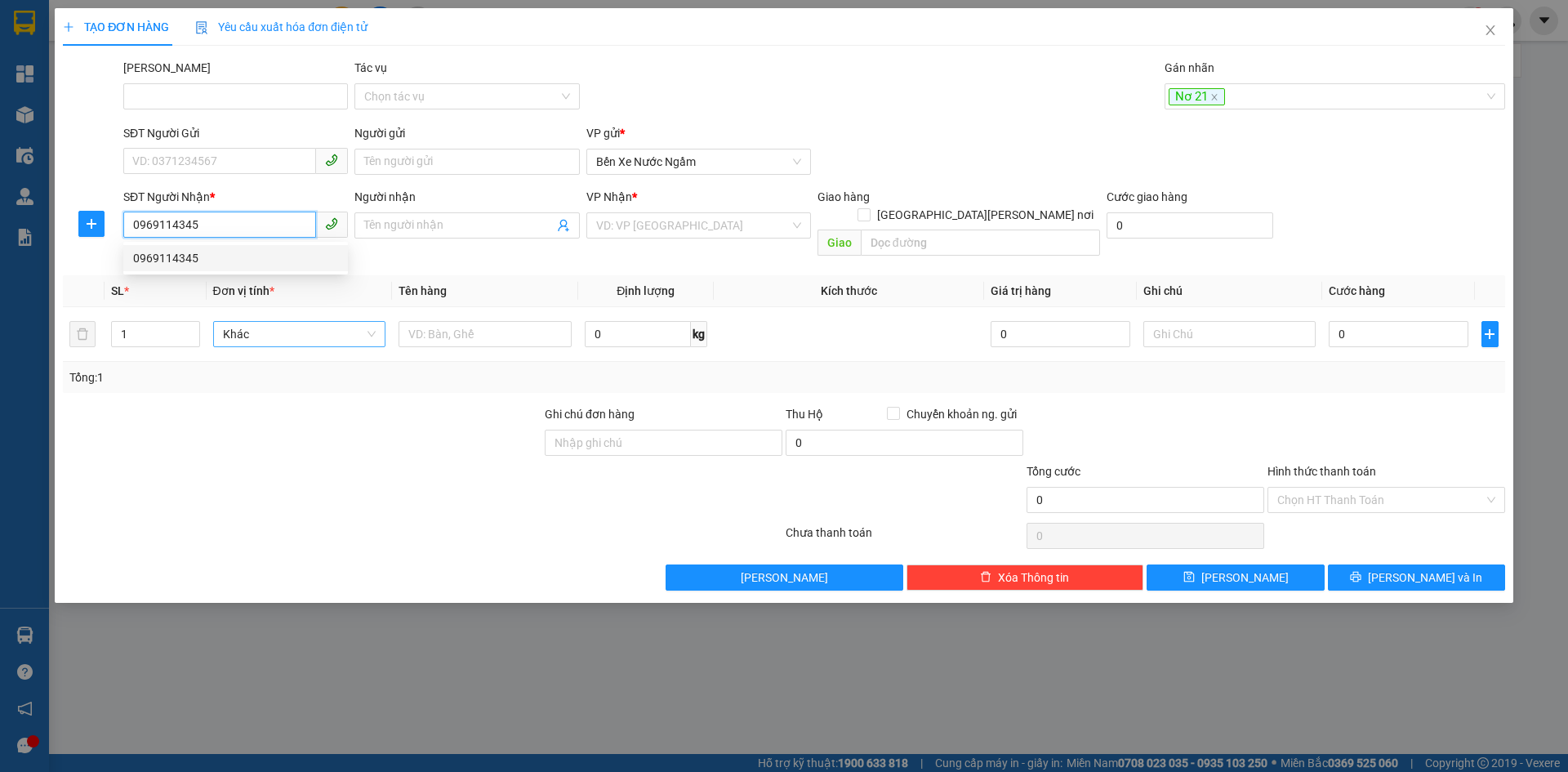
click at [163, 252] on div "0969114345" at bounding box center [235, 258] width 205 height 18
click at [238, 322] on span "Hàng thông thường" at bounding box center [300, 333] width 154 height 25
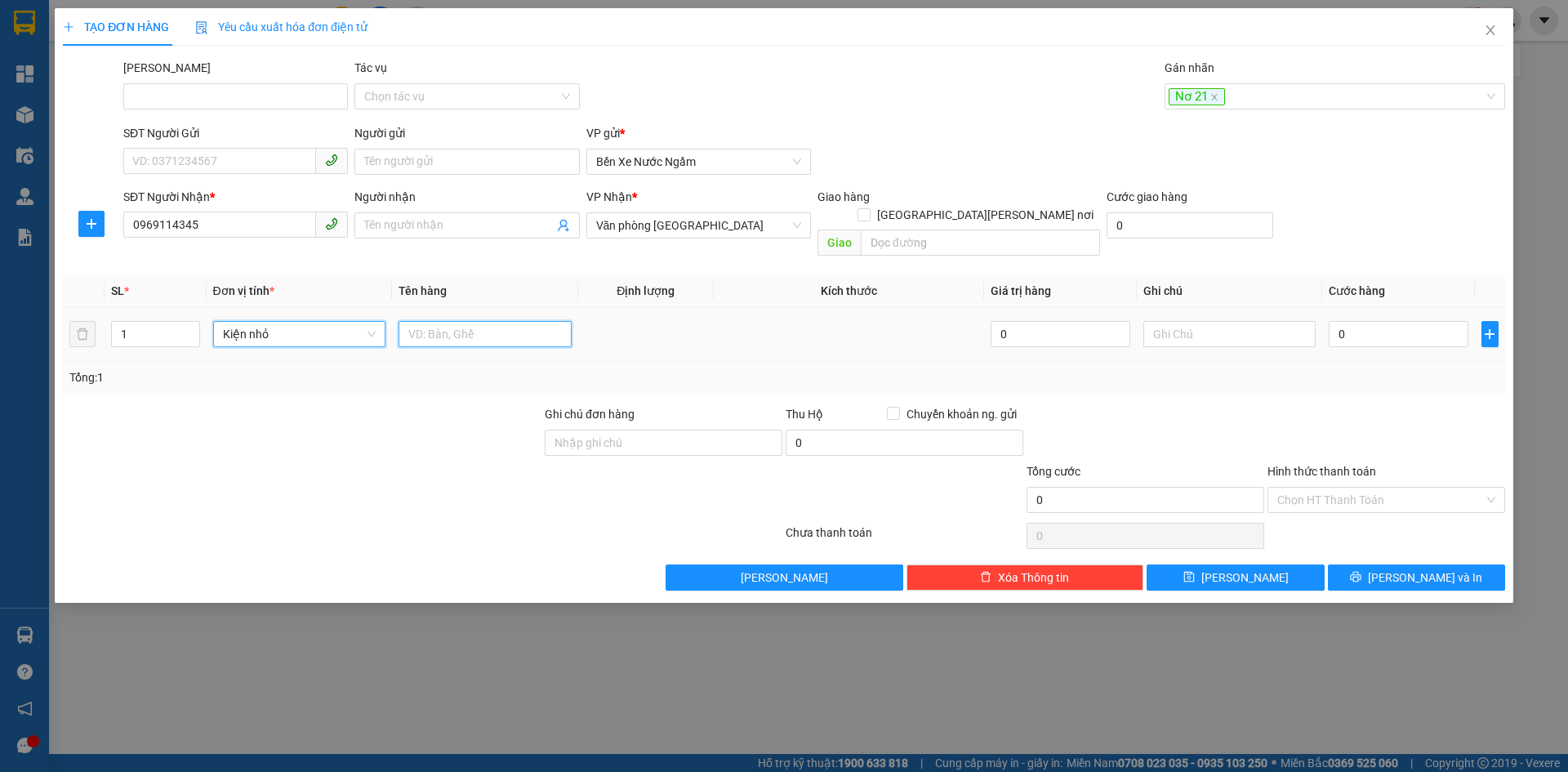
click at [464, 322] on input "text" at bounding box center [485, 334] width 174 height 26
drag, startPoint x: 464, startPoint y: 316, endPoint x: 1390, endPoint y: 313, distance: 926.0
click at [1390, 322] on input "0" at bounding box center [1398, 334] width 139 height 26
click at [1220, 557] on div "Transit Pickup Surcharge Ids Transit Deliver Surcharge Ids Transit Deliver Surc…" at bounding box center [784, 324] width 1442 height 532
click at [1195, 572] on icon "save" at bounding box center [1189, 578] width 12 height 12
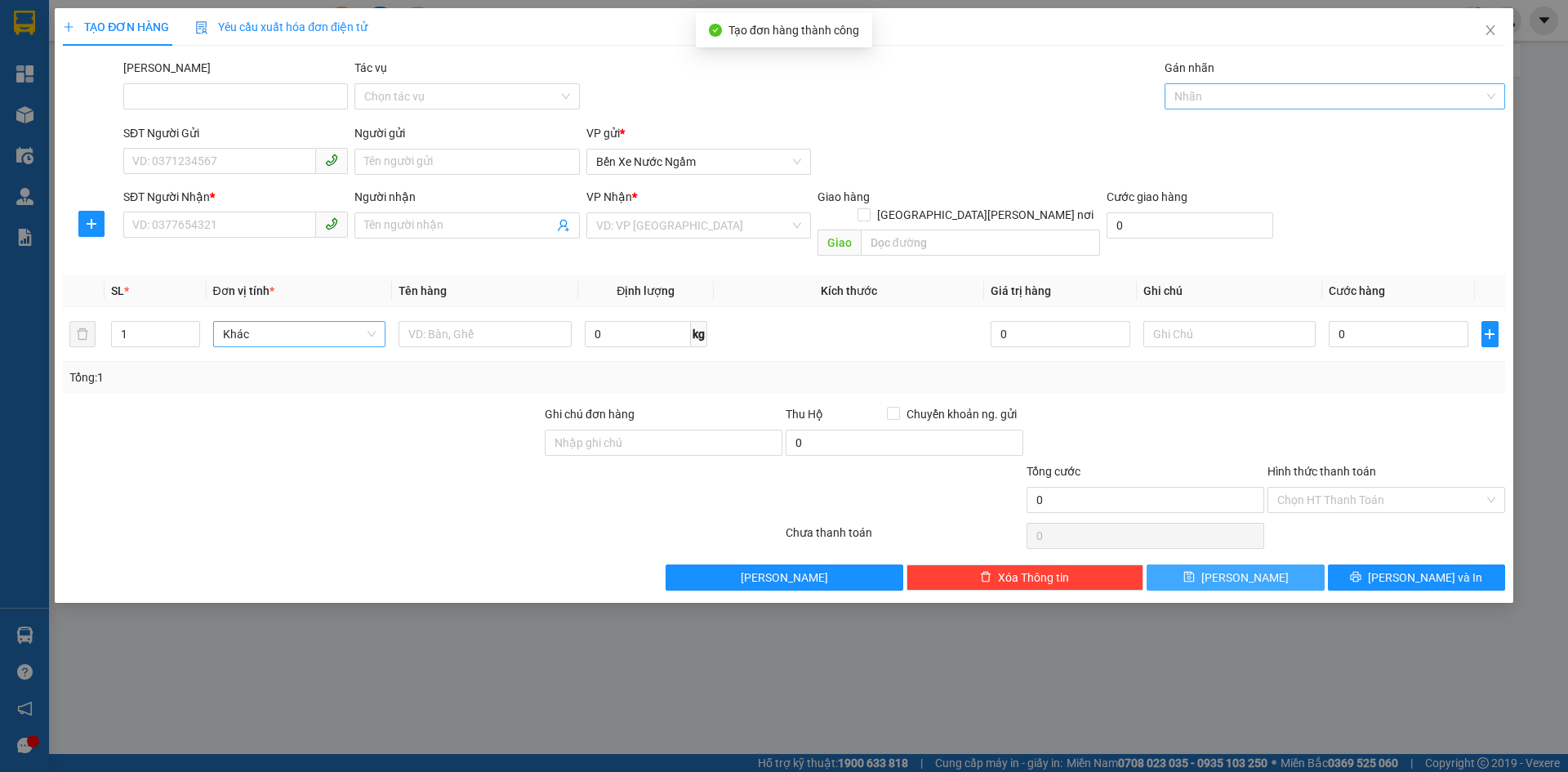
drag, startPoint x: 1200, startPoint y: 93, endPoint x: 1215, endPoint y: 114, distance: 25.8
click at [1200, 94] on div at bounding box center [1326, 96] width 316 height 20
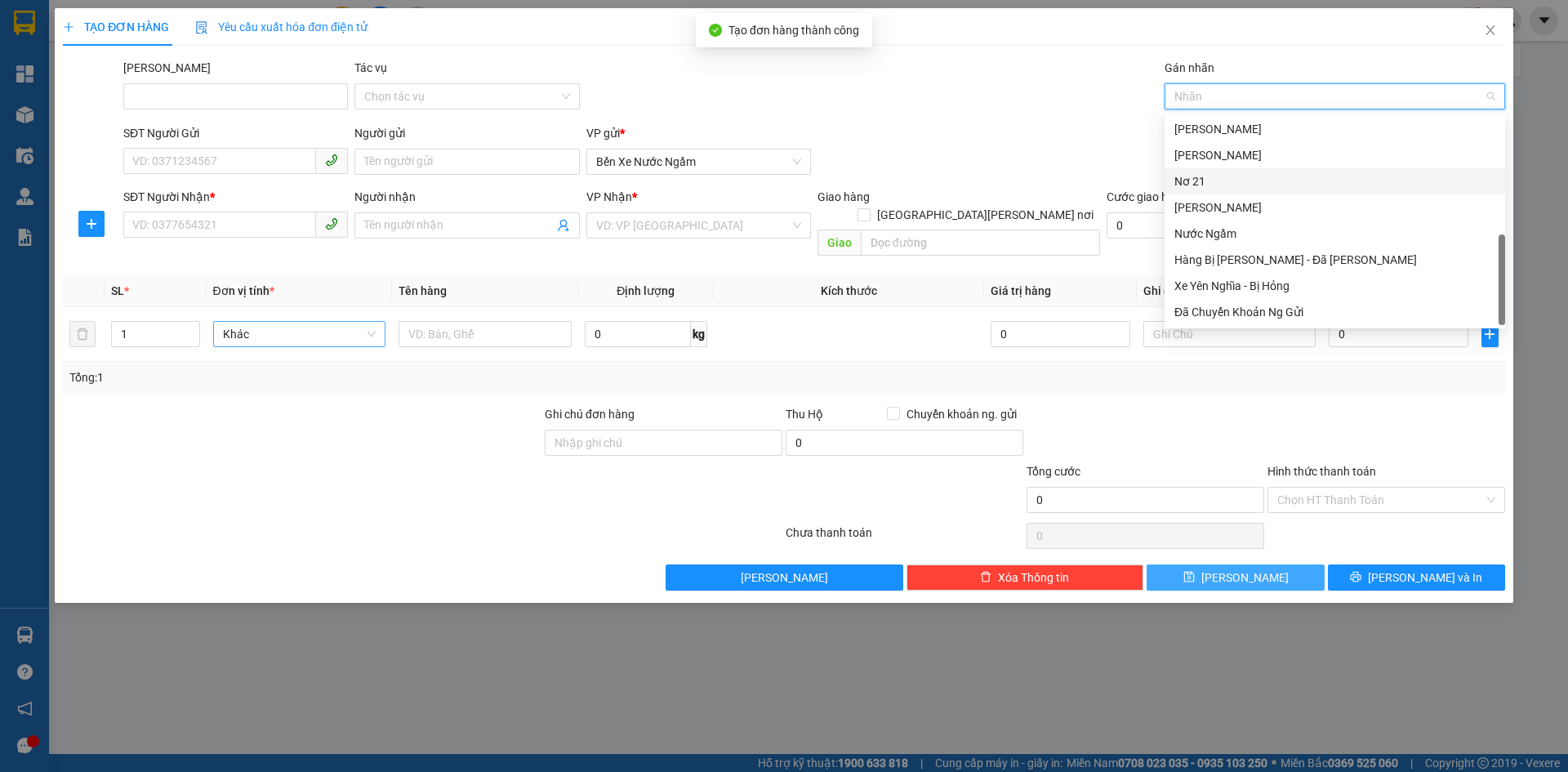
click at [1203, 190] on div "Nơ 21" at bounding box center [1335, 182] width 321 height 18
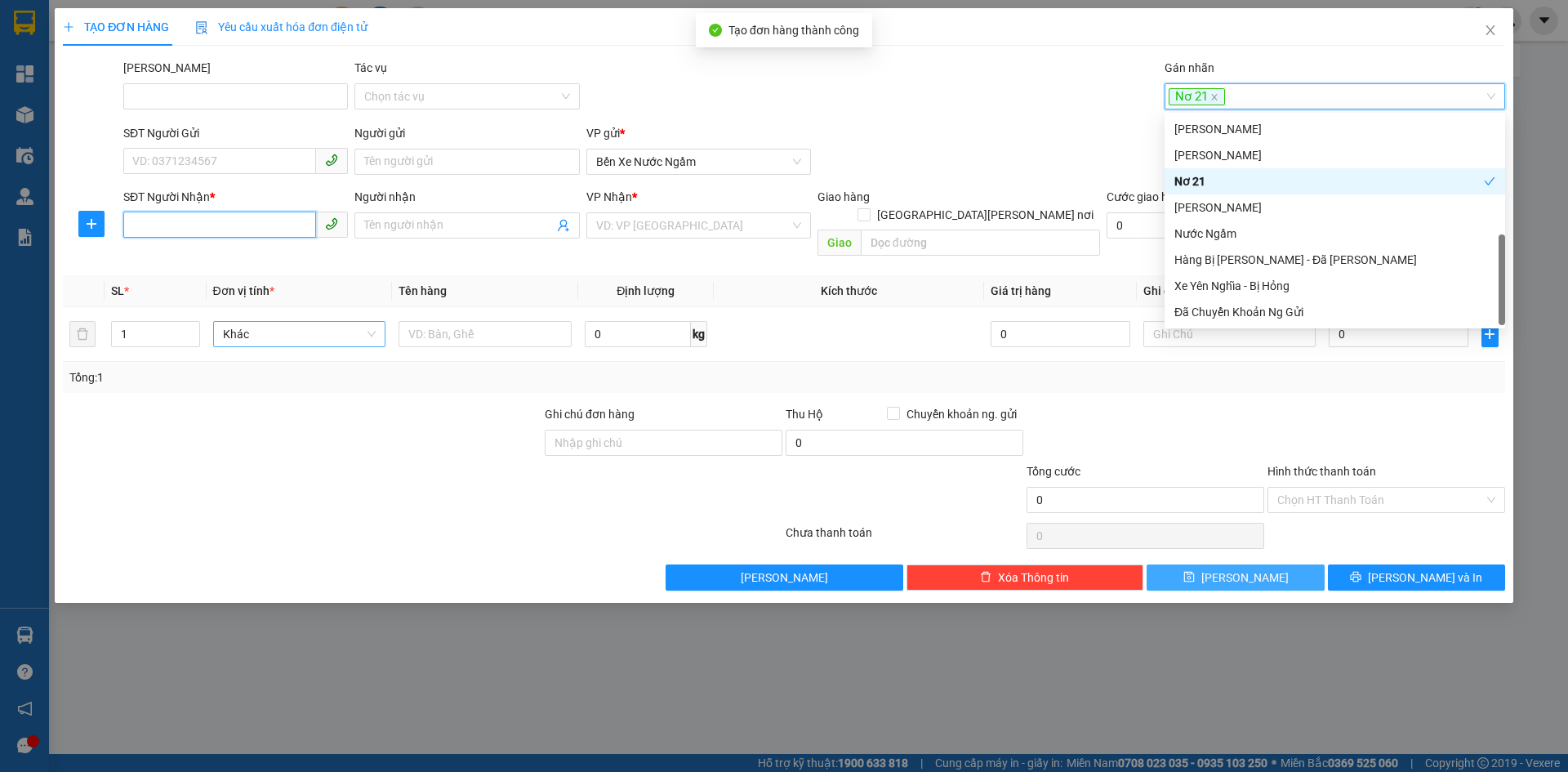
click at [164, 229] on input "SĐT Người Nhận *" at bounding box center [219, 224] width 192 height 26
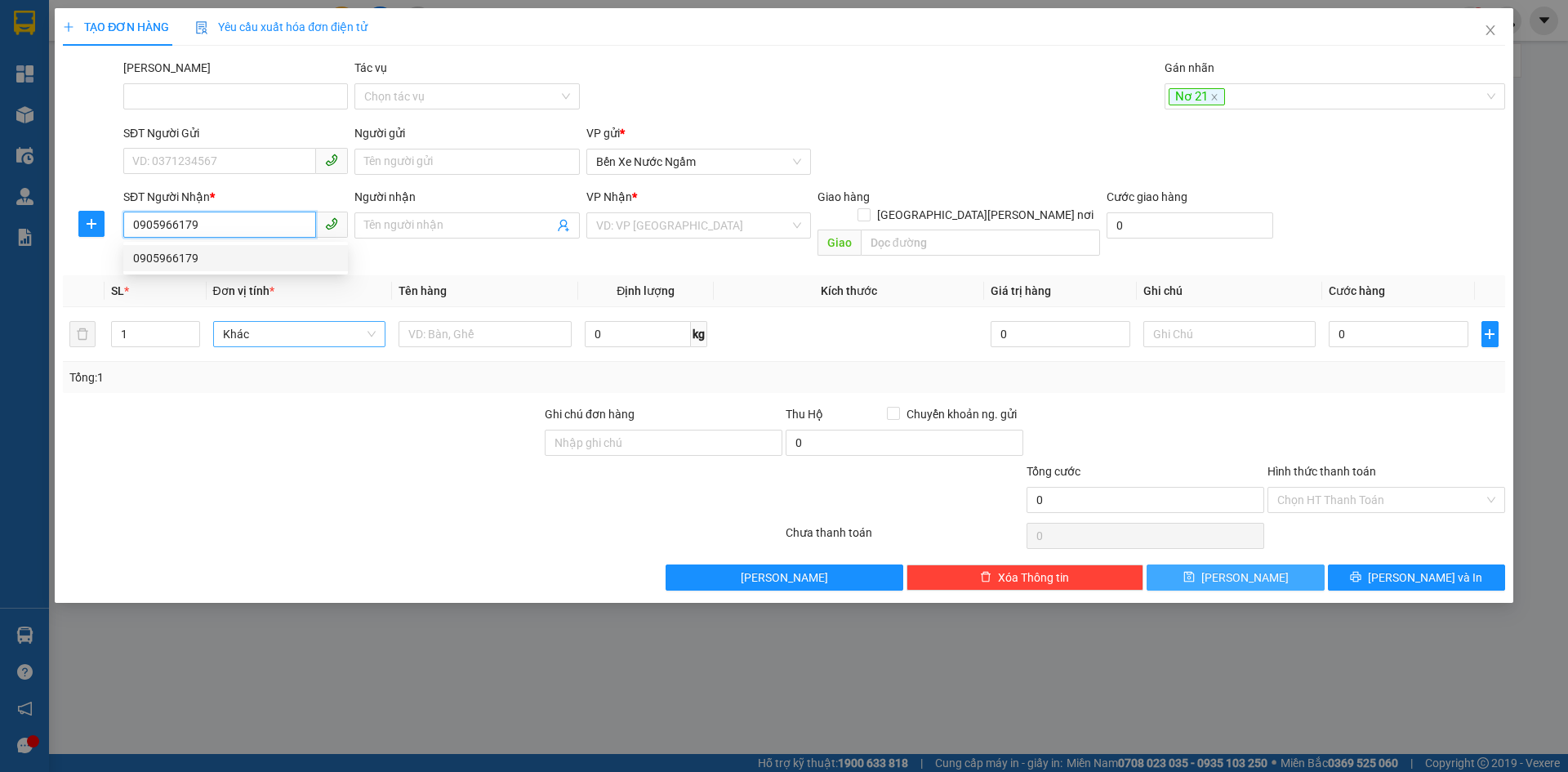
click at [166, 260] on div "0905966179" at bounding box center [235, 258] width 205 height 18
click at [247, 322] on span "Hàng thông thường" at bounding box center [300, 333] width 154 height 25
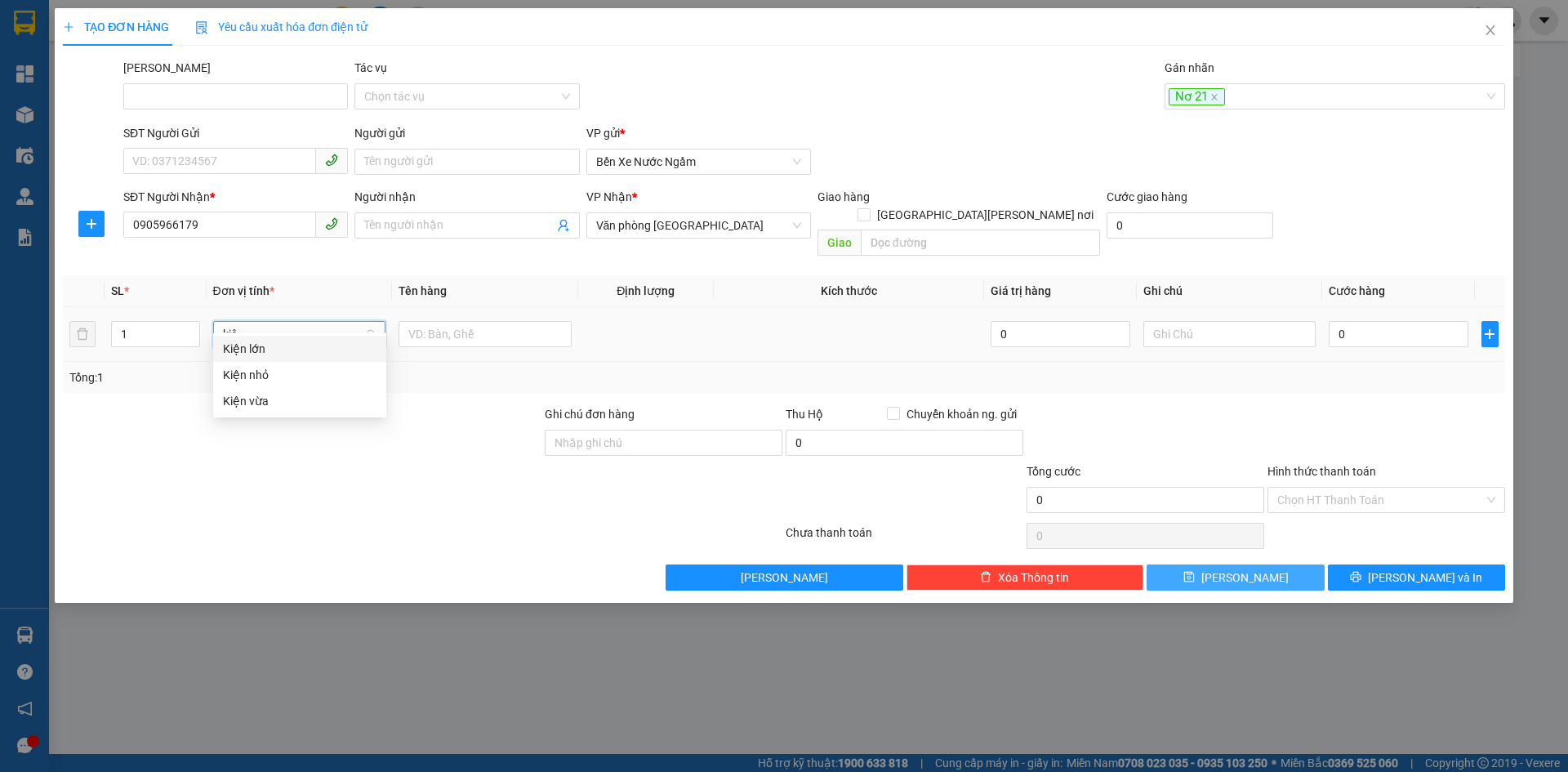
click at [251, 405] on div "Kiện vừa" at bounding box center [300, 401] width 154 height 18
click at [419, 322] on input "text" at bounding box center [485, 334] width 174 height 26
click at [1348, 322] on input "0" at bounding box center [1398, 334] width 139 height 26
click at [1195, 572] on icon "save" at bounding box center [1189, 578] width 12 height 12
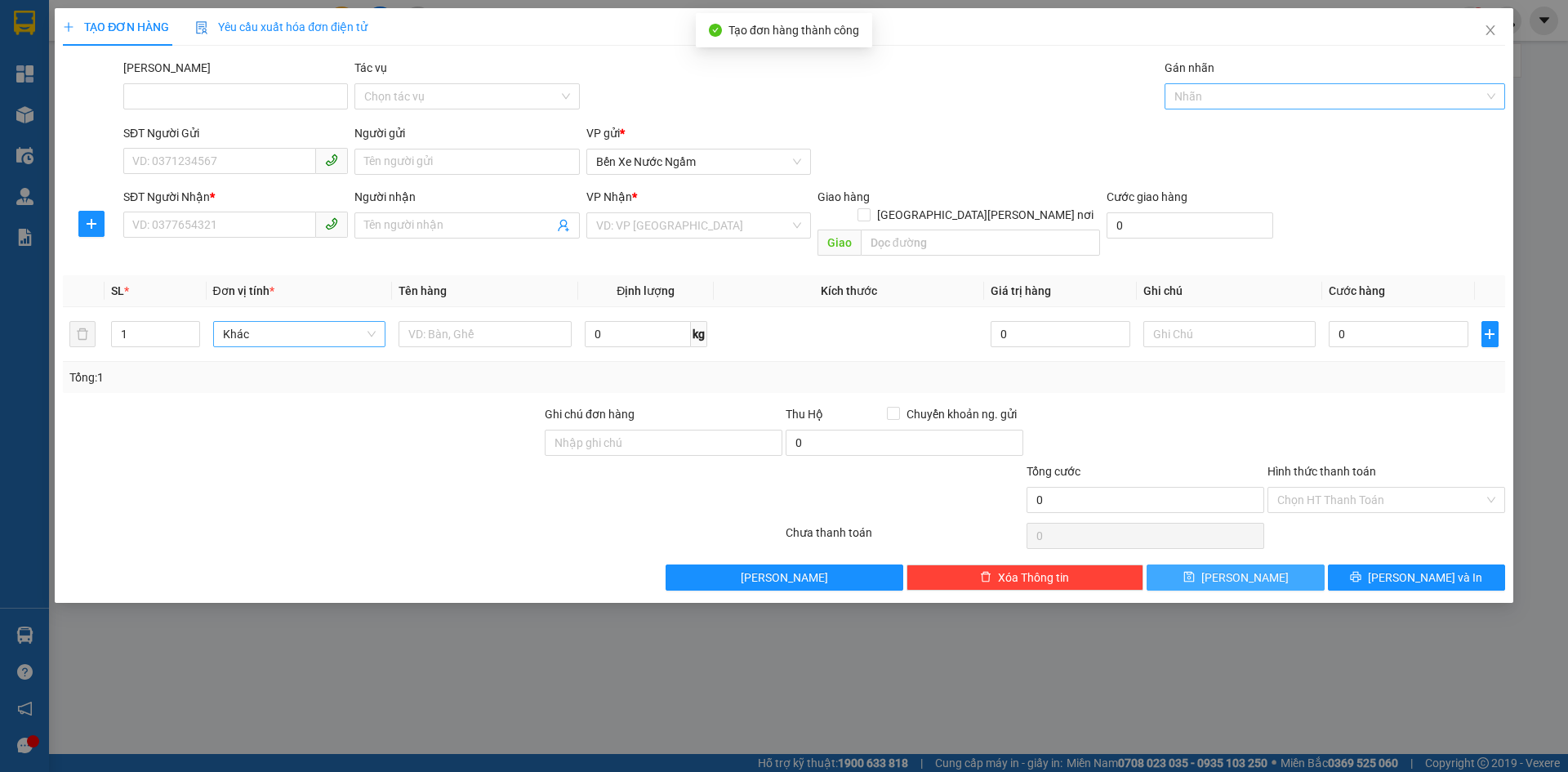
click at [1186, 89] on div at bounding box center [1326, 96] width 316 height 20
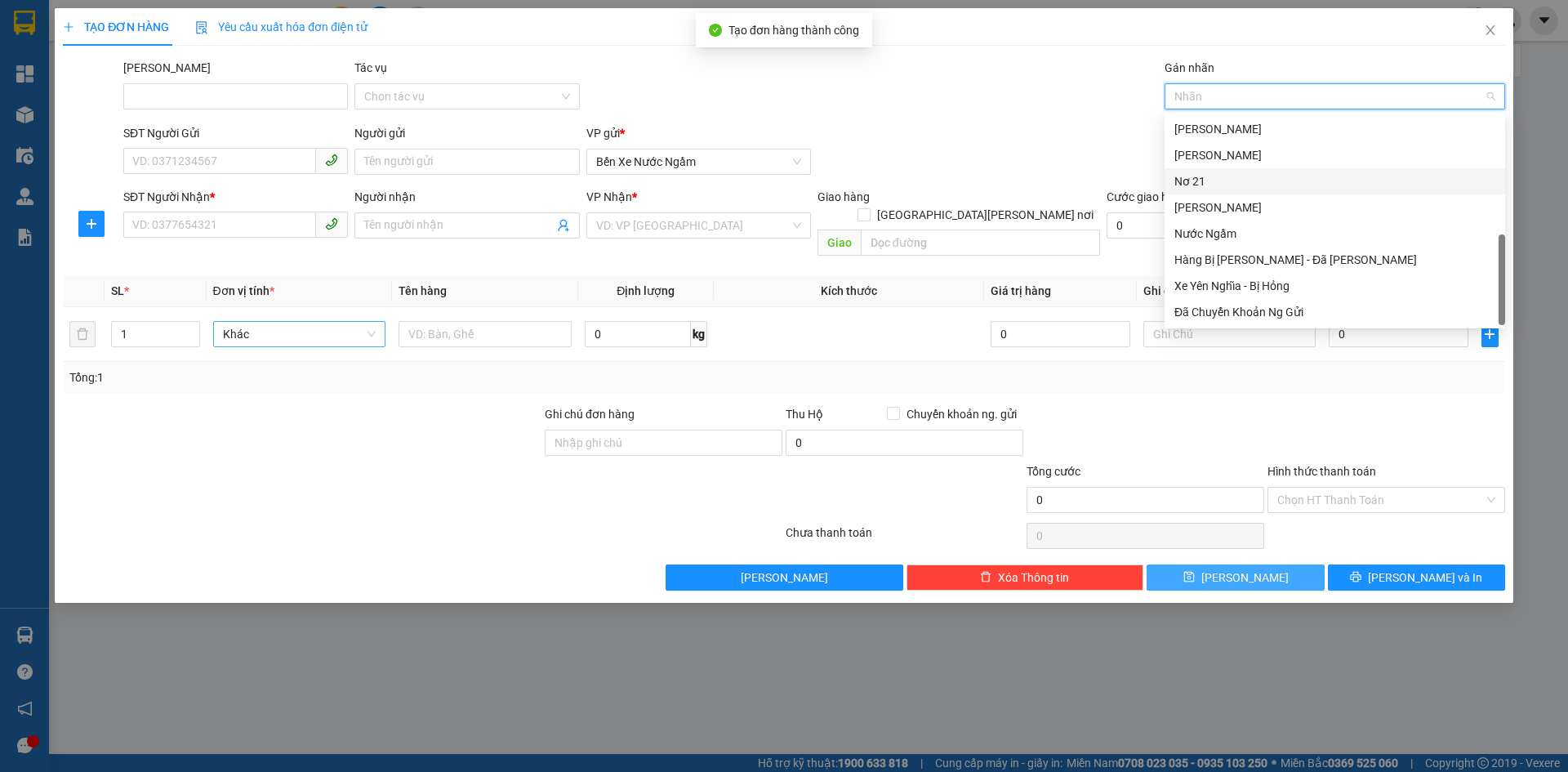
click at [1197, 170] on div "Nơ 21" at bounding box center [1334, 182] width 340 height 26
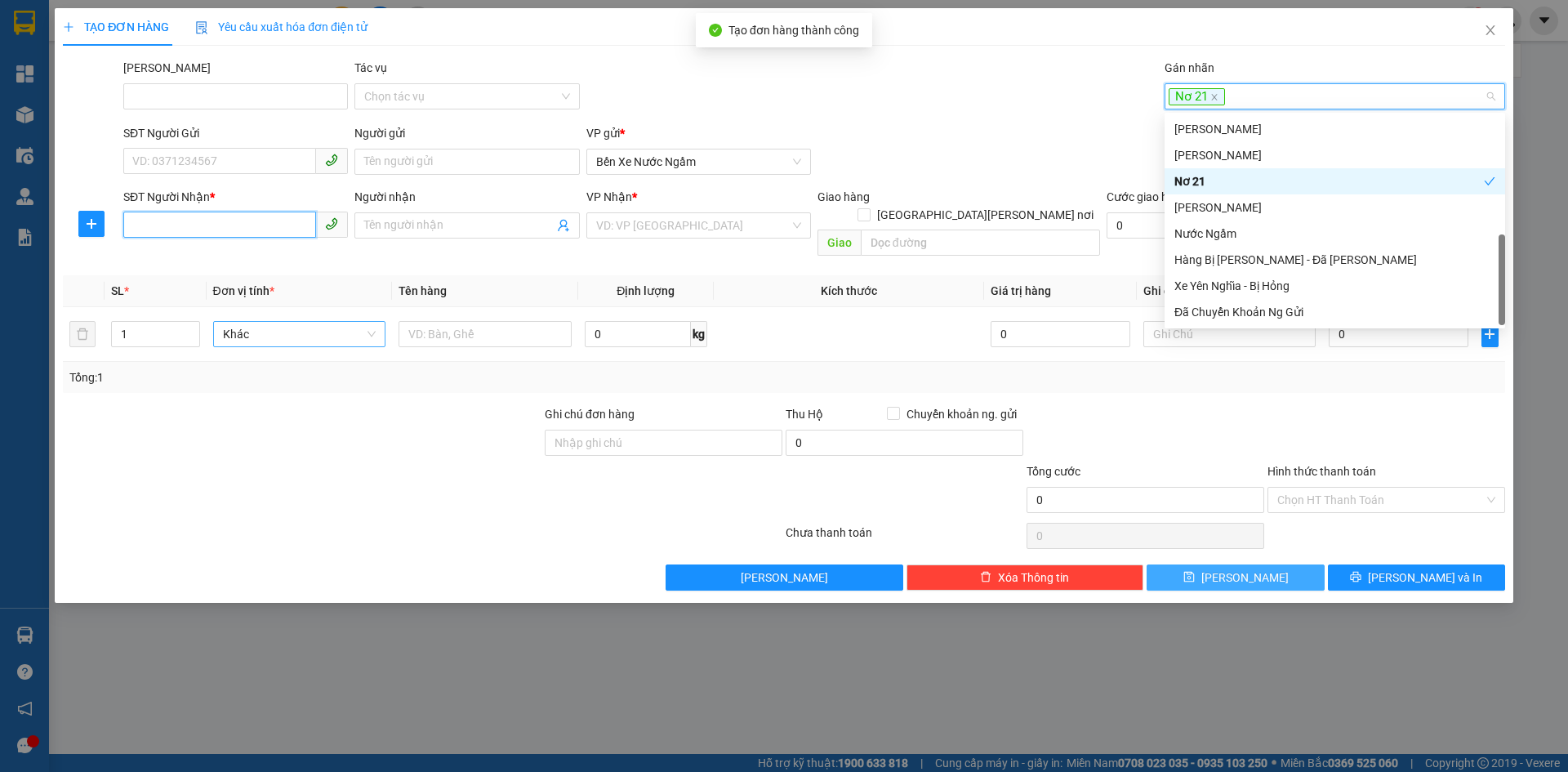
click at [147, 224] on input "SĐT Người Nhận *" at bounding box center [219, 224] width 192 height 26
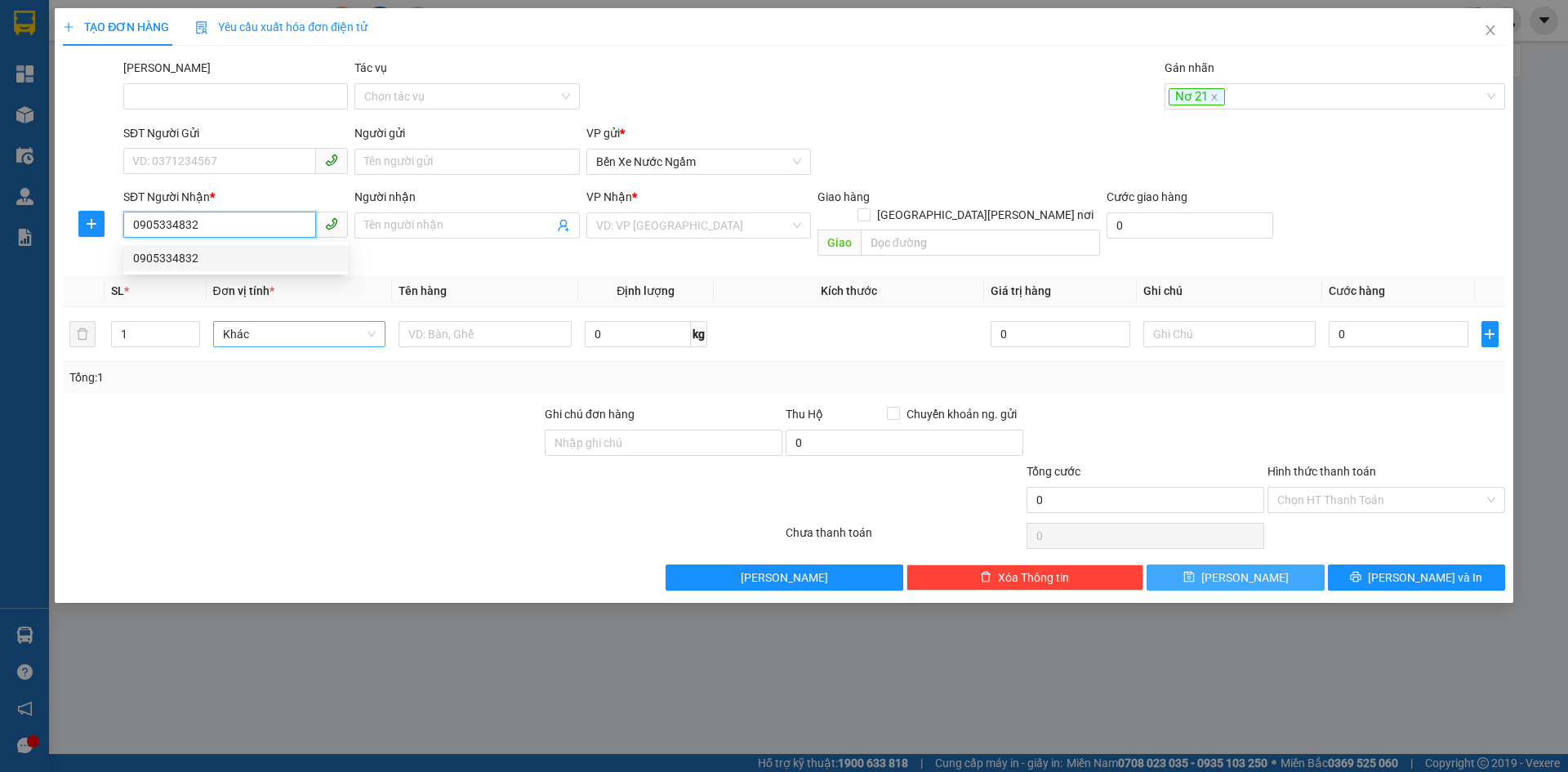
click at [178, 254] on div "0905334832" at bounding box center [235, 258] width 205 height 18
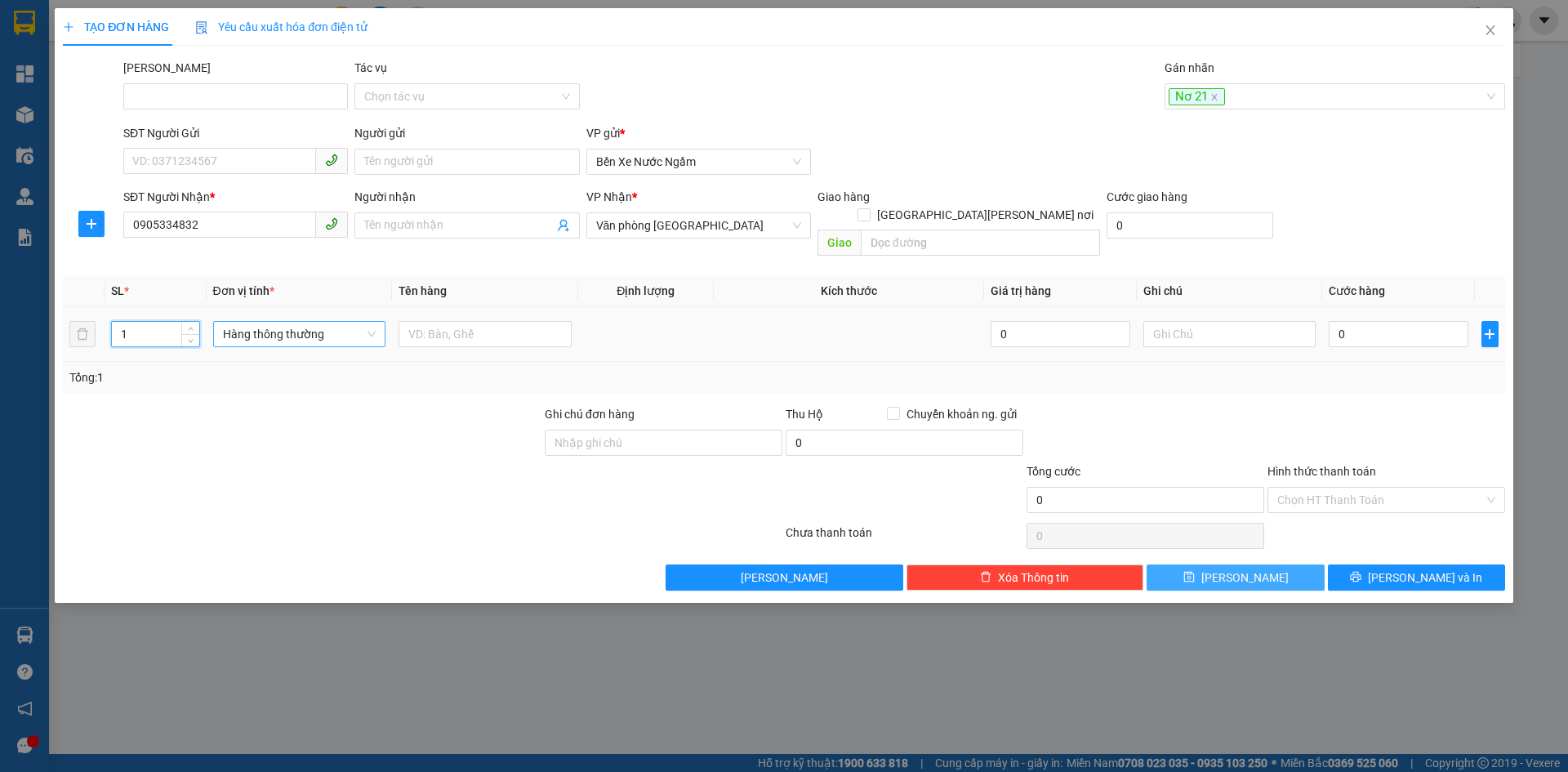
click at [152, 322] on input "1" at bounding box center [155, 333] width 86 height 25
click at [219, 322] on div "Hàng thông thường" at bounding box center [300, 334] width 174 height 26
click at [255, 395] on div "Kiện vừa" at bounding box center [300, 401] width 154 height 18
click at [455, 322] on input "text" at bounding box center [485, 334] width 174 height 26
click at [1342, 322] on input "0" at bounding box center [1398, 334] width 139 height 26
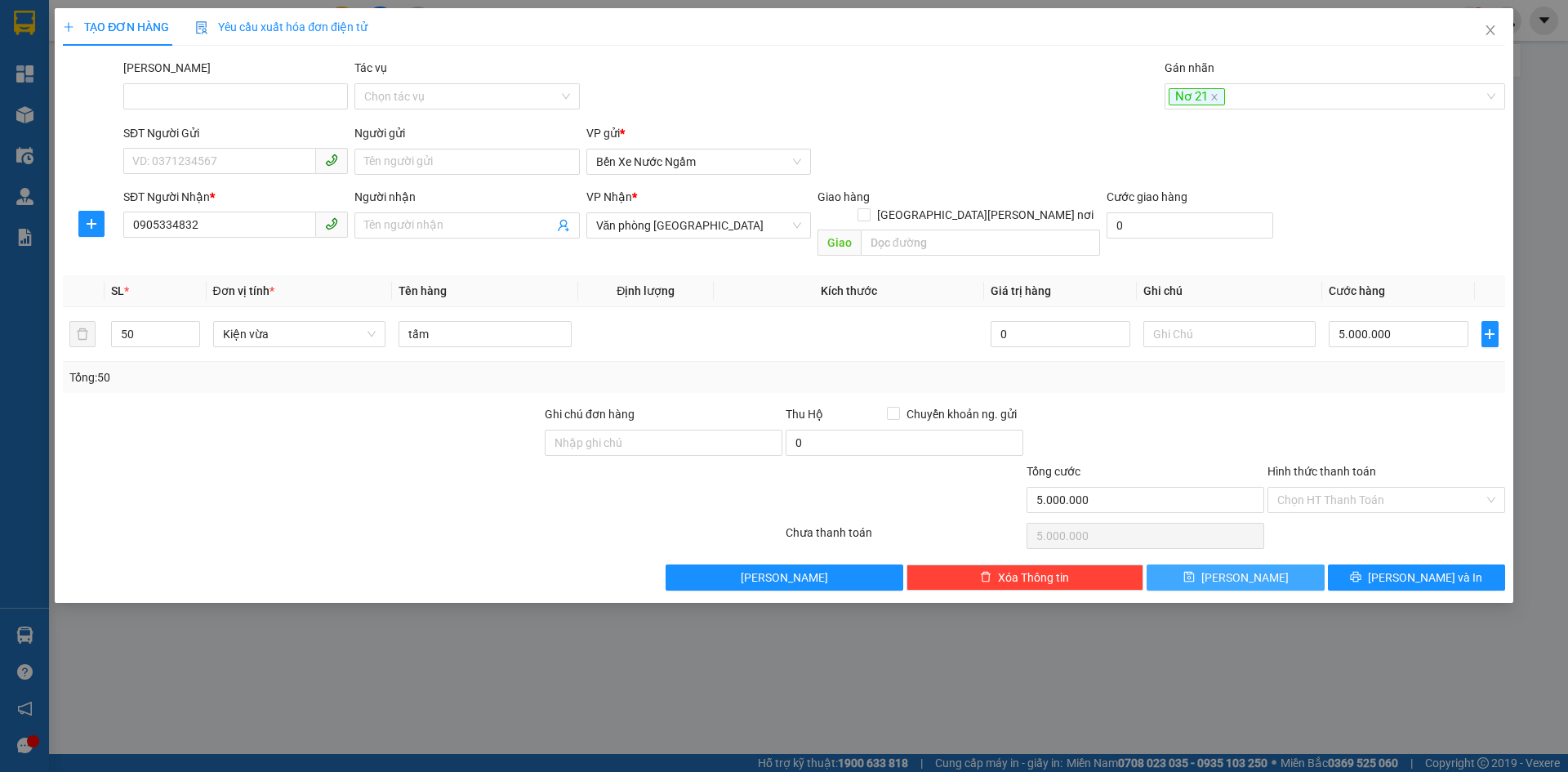
click at [1322, 368] on div "Tổng: 50" at bounding box center [784, 377] width 1429 height 18
click at [1215, 565] on button "Lưu" at bounding box center [1235, 578] width 178 height 26
click at [1181, 100] on div at bounding box center [1326, 96] width 316 height 20
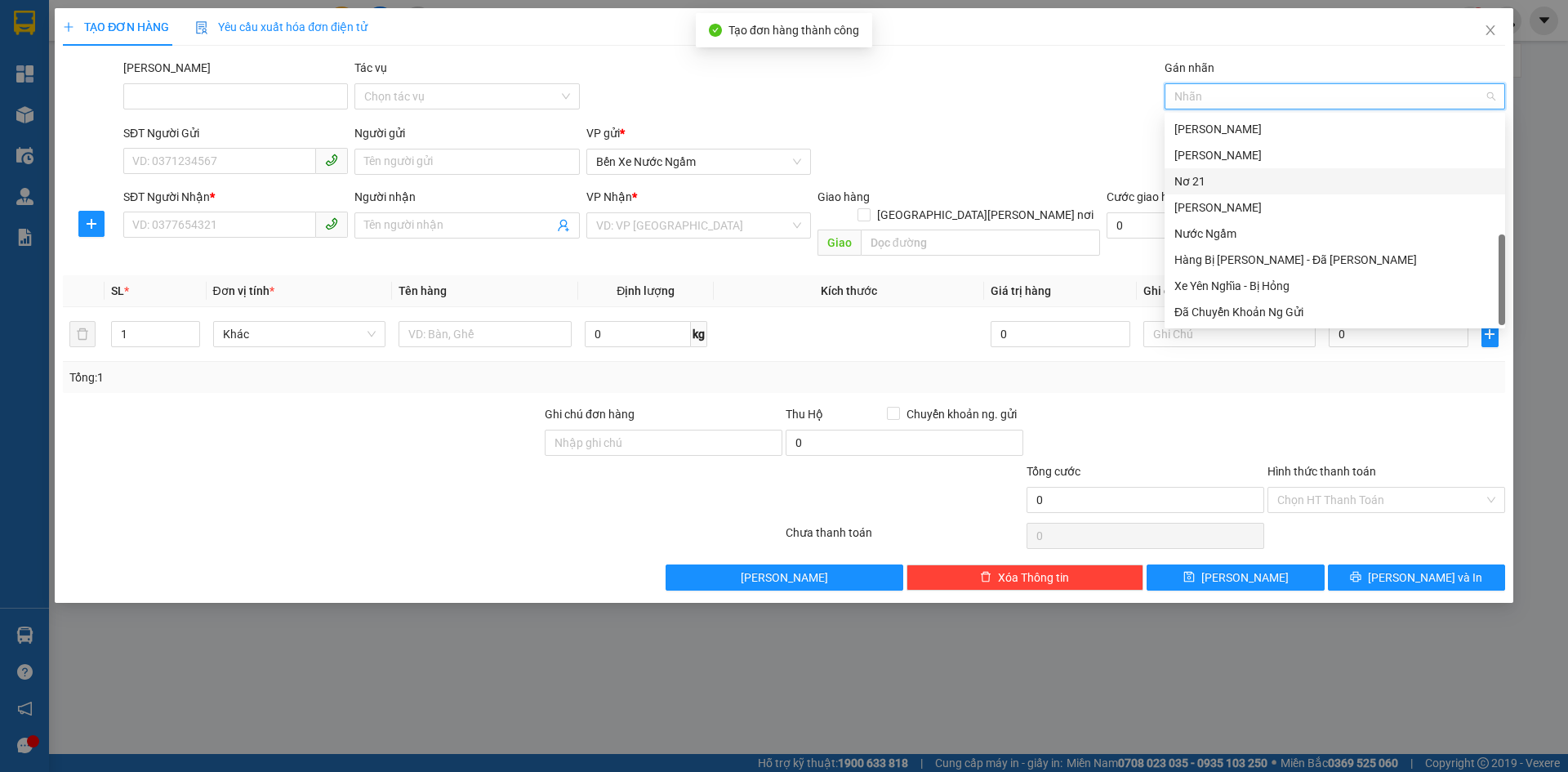
click at [1200, 178] on div "Nơ 21" at bounding box center [1335, 182] width 321 height 18
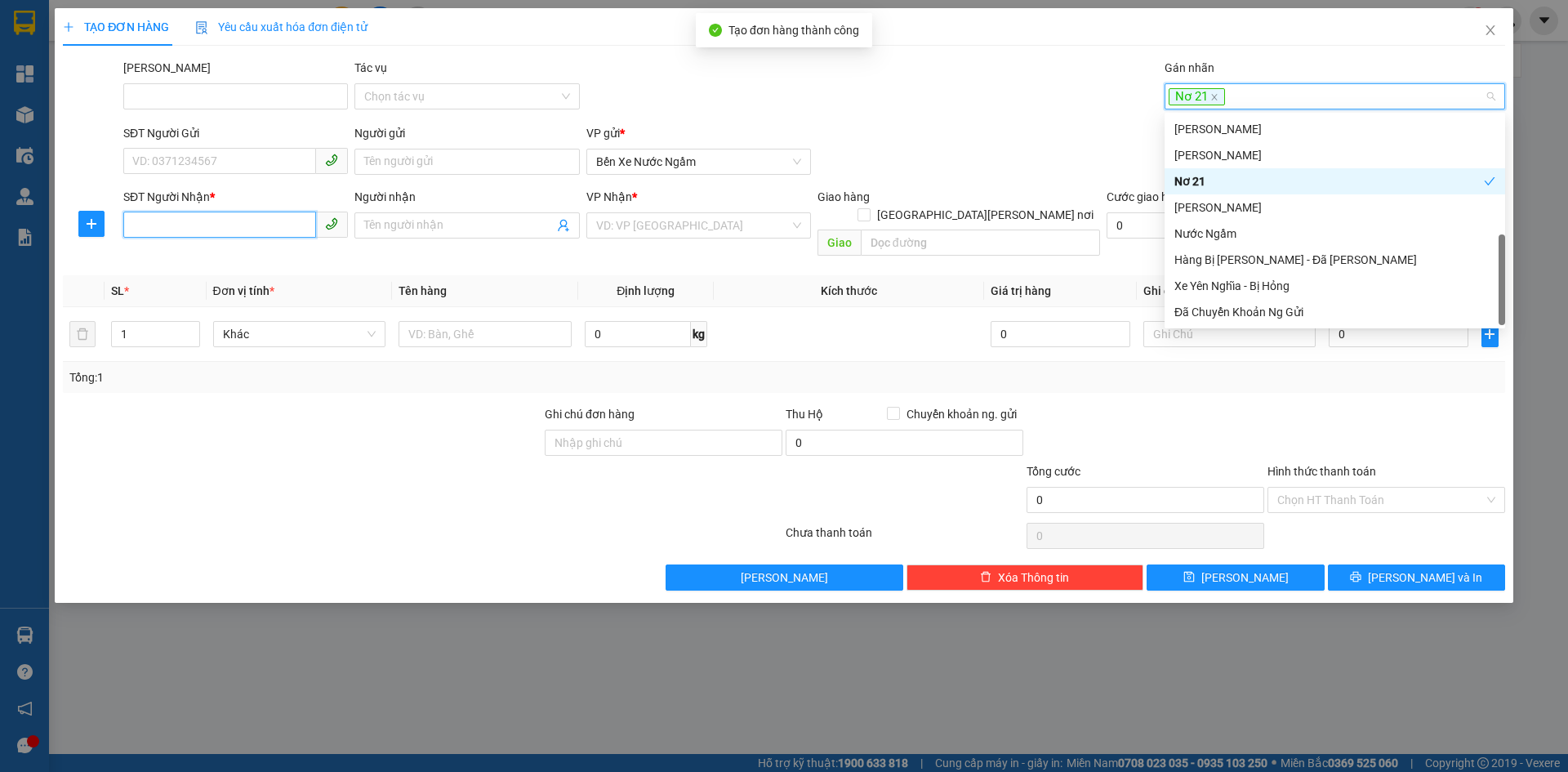
click at [172, 229] on input "SĐT Người Nhận *" at bounding box center [219, 224] width 192 height 26
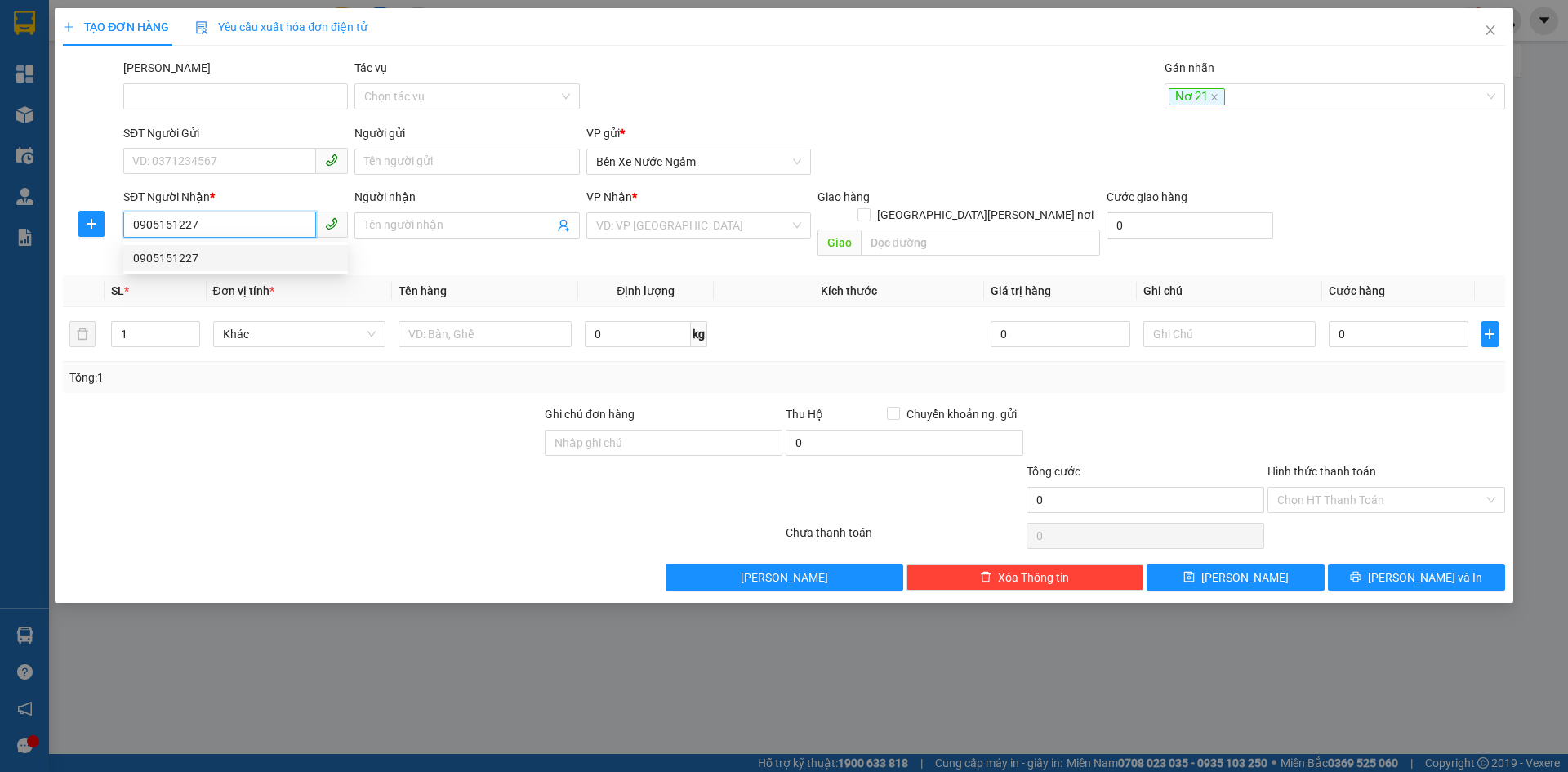
click at [171, 257] on div "0905151227" at bounding box center [235, 258] width 205 height 18
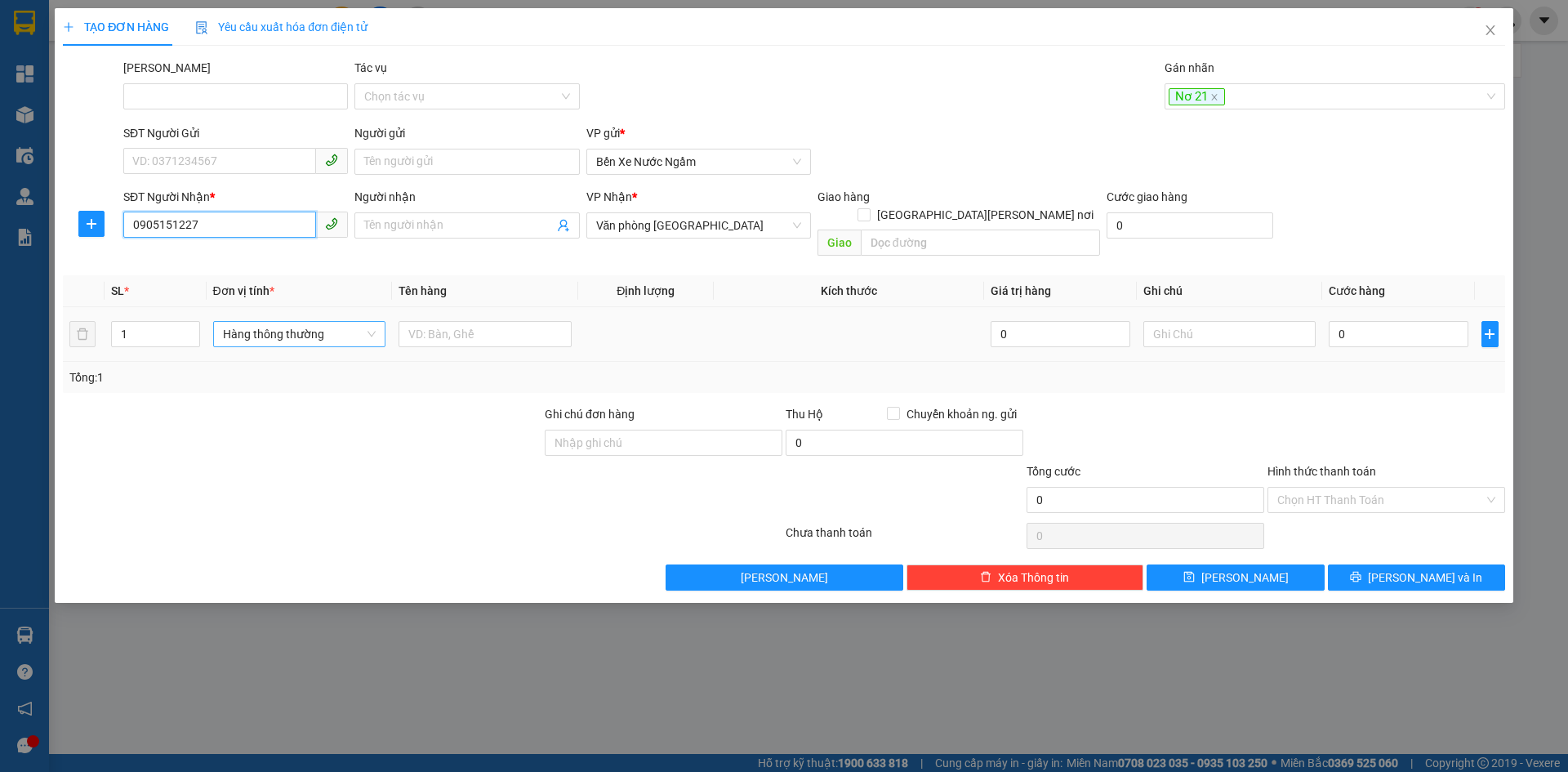
click at [292, 322] on span "Hàng thông thường" at bounding box center [300, 333] width 154 height 25
click at [259, 349] on div "Thùng xốp" at bounding box center [300, 349] width 154 height 18
click at [1355, 322] on input "0" at bounding box center [1398, 334] width 139 height 26
click at [1194, 572] on icon "save" at bounding box center [1188, 577] width 11 height 11
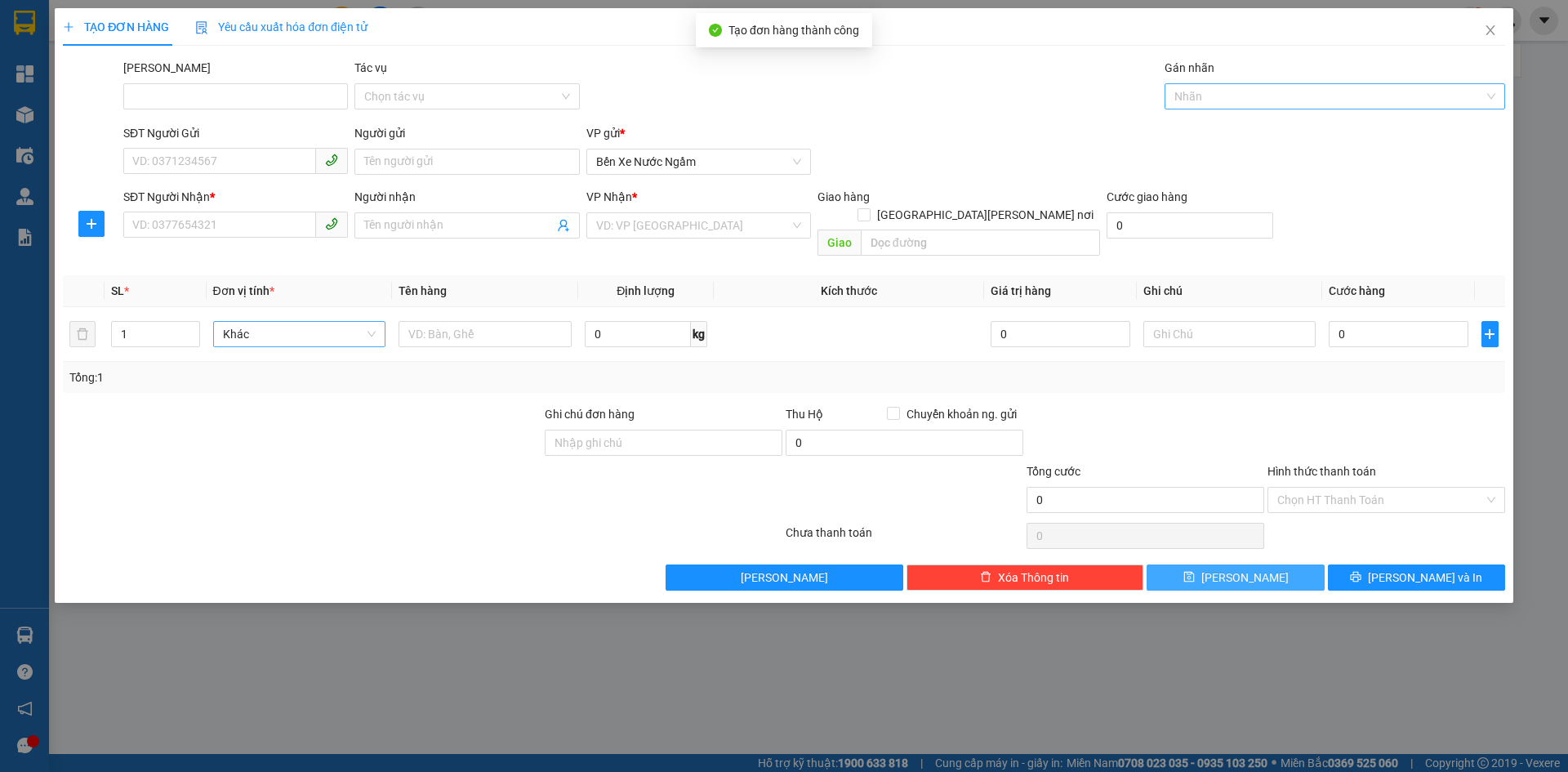
click at [1214, 97] on div at bounding box center [1326, 96] width 316 height 20
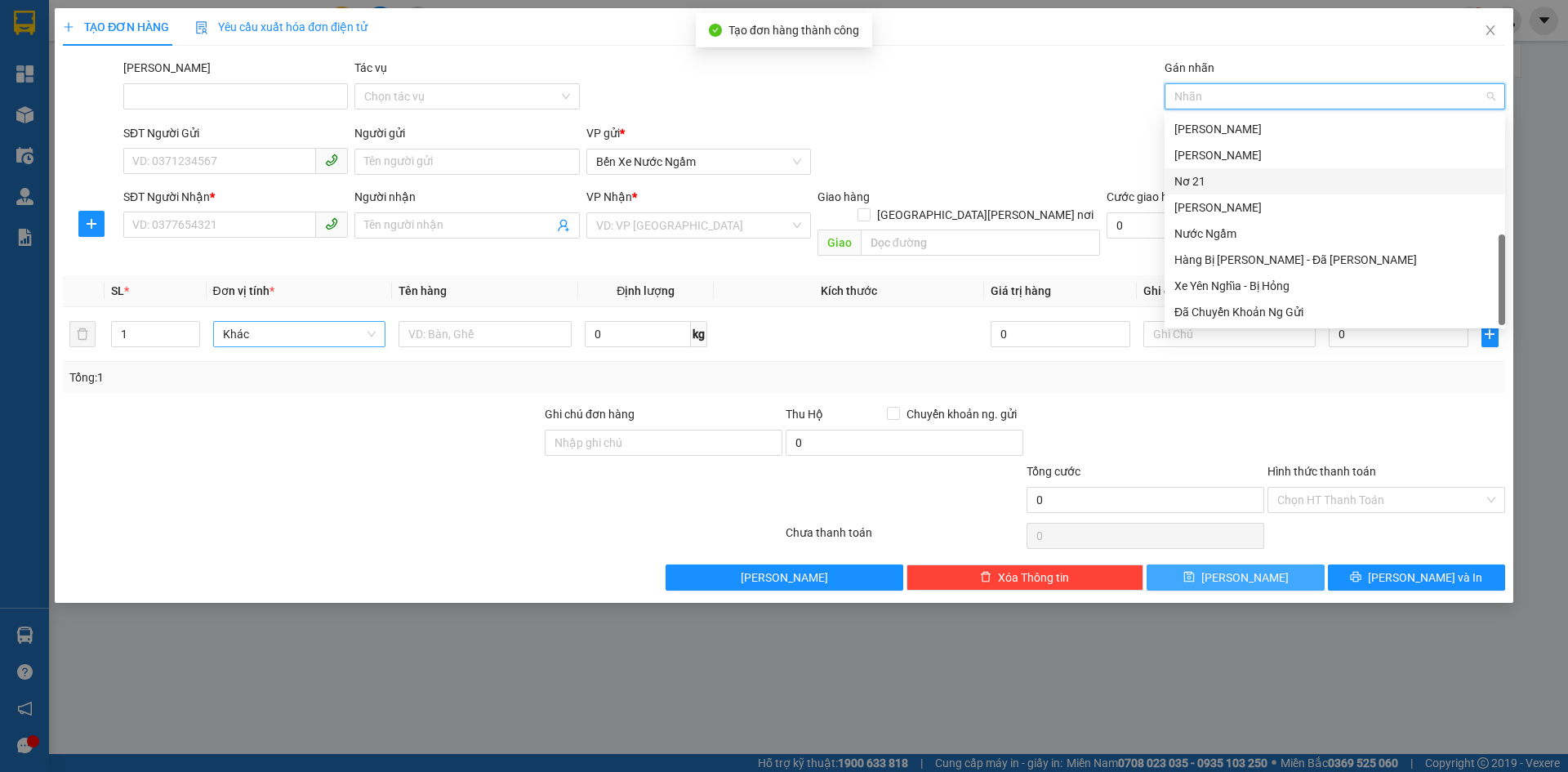
click at [1190, 184] on div "Nơ 21" at bounding box center [1335, 182] width 321 height 18
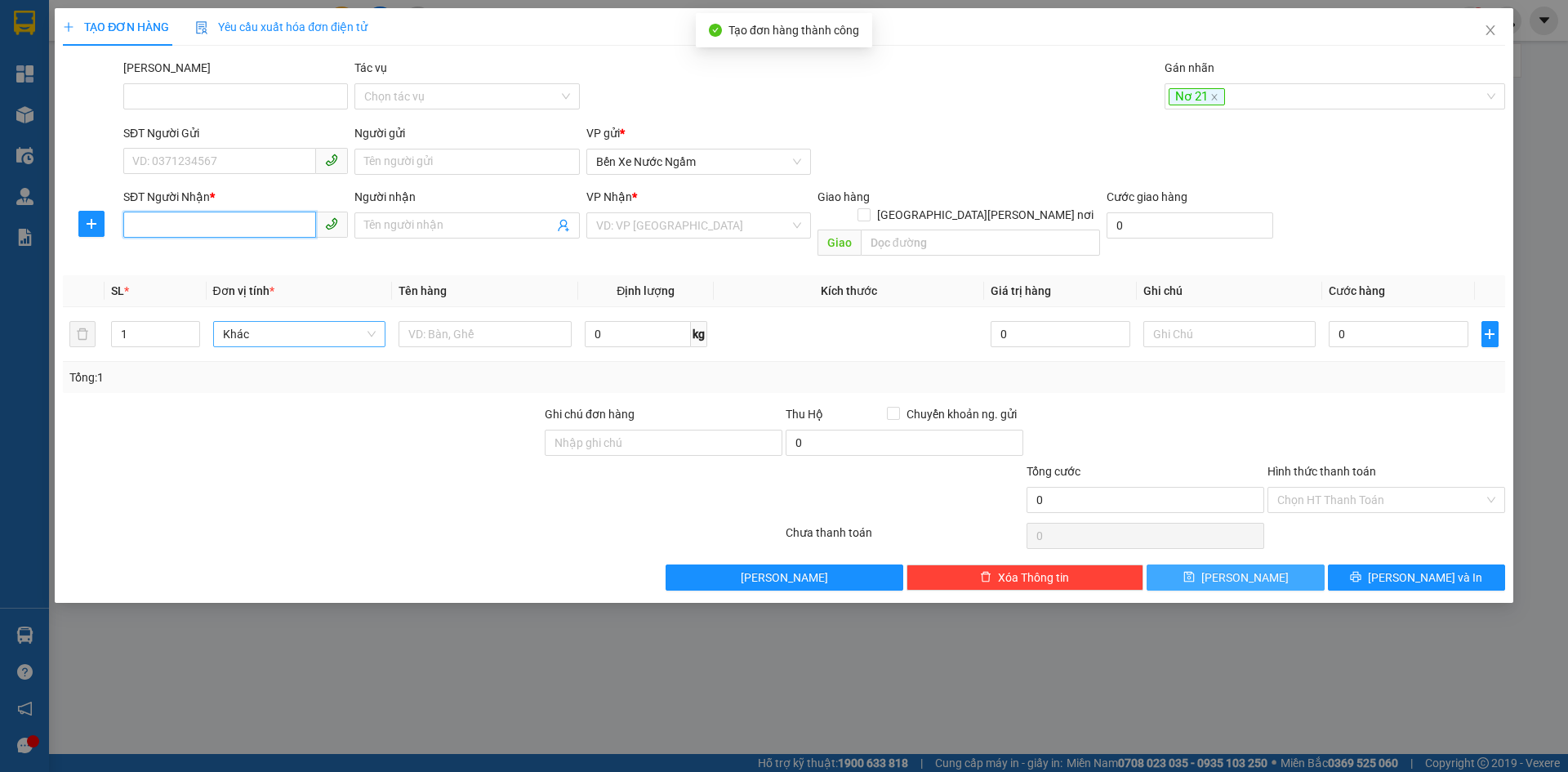
click at [175, 233] on input "SĐT Người Nhận *" at bounding box center [219, 224] width 192 height 26
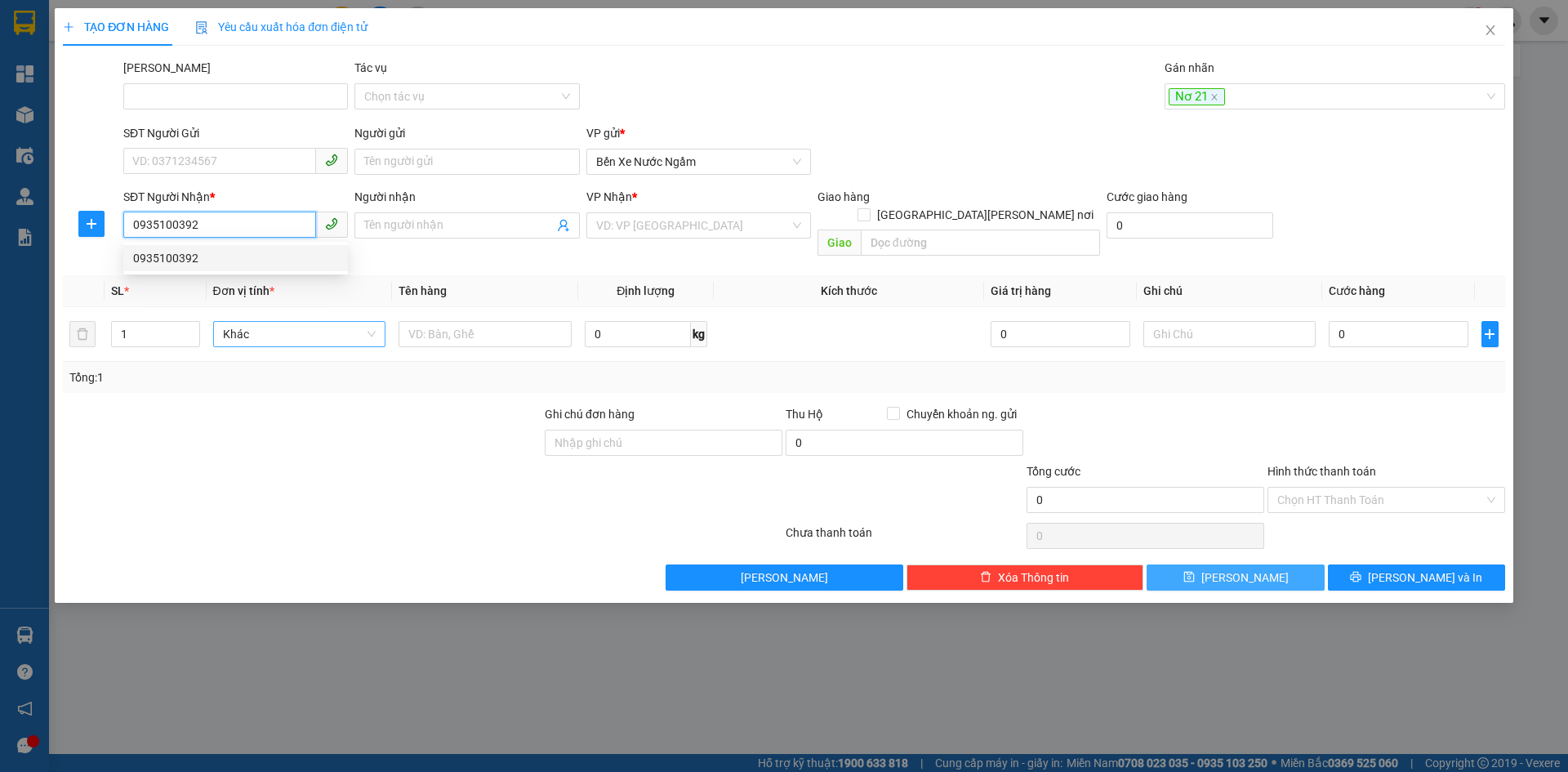
click at [190, 255] on div "0935100392" at bounding box center [235, 258] width 205 height 18
click at [255, 322] on span "Hàng thông thường" at bounding box center [300, 333] width 154 height 25
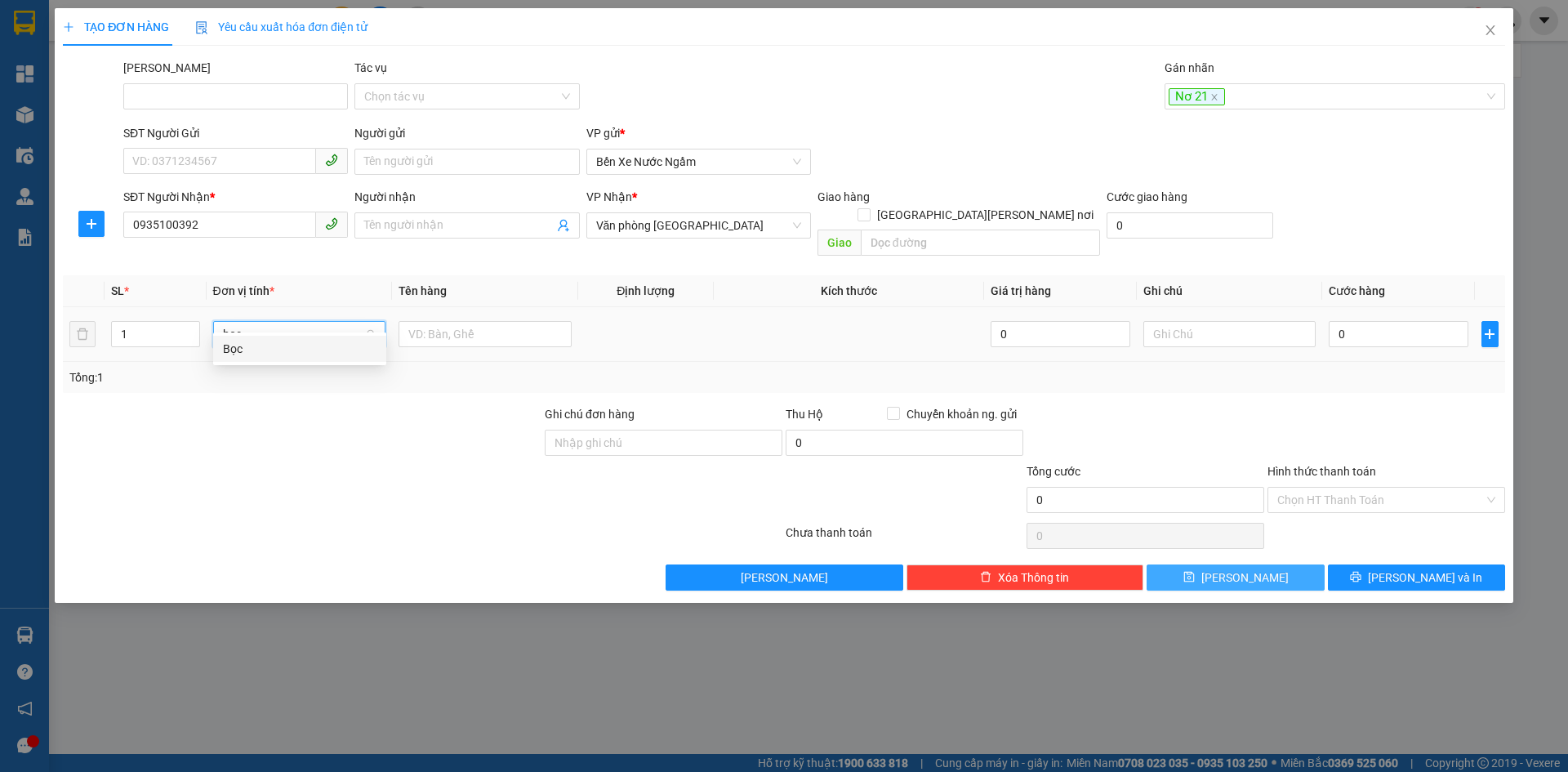
click at [238, 349] on div "Bọc" at bounding box center [300, 349] width 154 height 18
click at [1387, 322] on input "0" at bounding box center [1398, 334] width 139 height 26
click at [1334, 488] on input "Hình thức thanh toán" at bounding box center [1381, 500] width 206 height 25
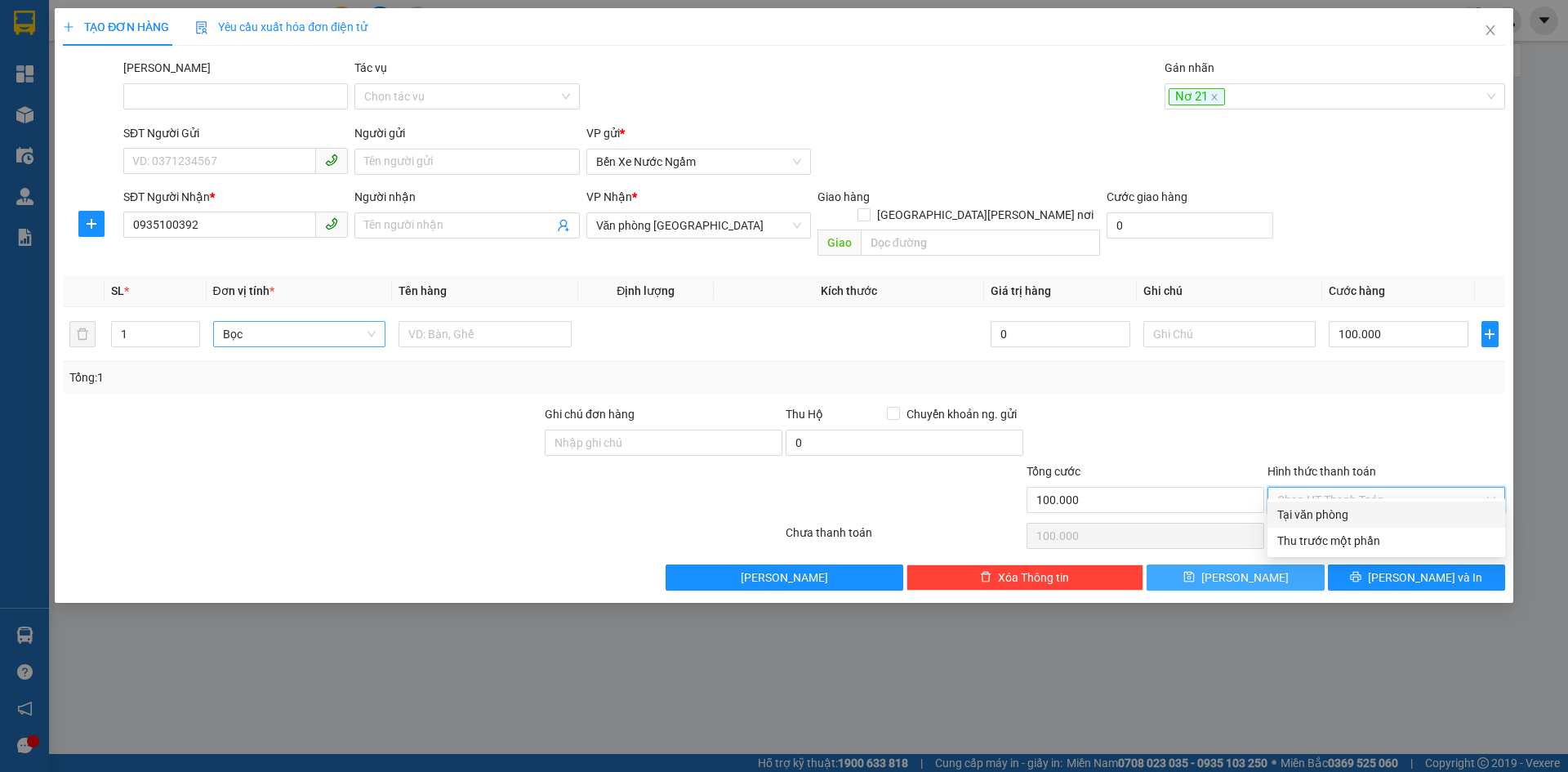
drag, startPoint x: 1309, startPoint y: 516, endPoint x: 1200, endPoint y: 559, distance: 117.2
click at [1305, 517] on div "Tại văn phòng" at bounding box center [1387, 515] width 218 height 18
click at [1198, 565] on button "Lưu" at bounding box center [1235, 578] width 178 height 26
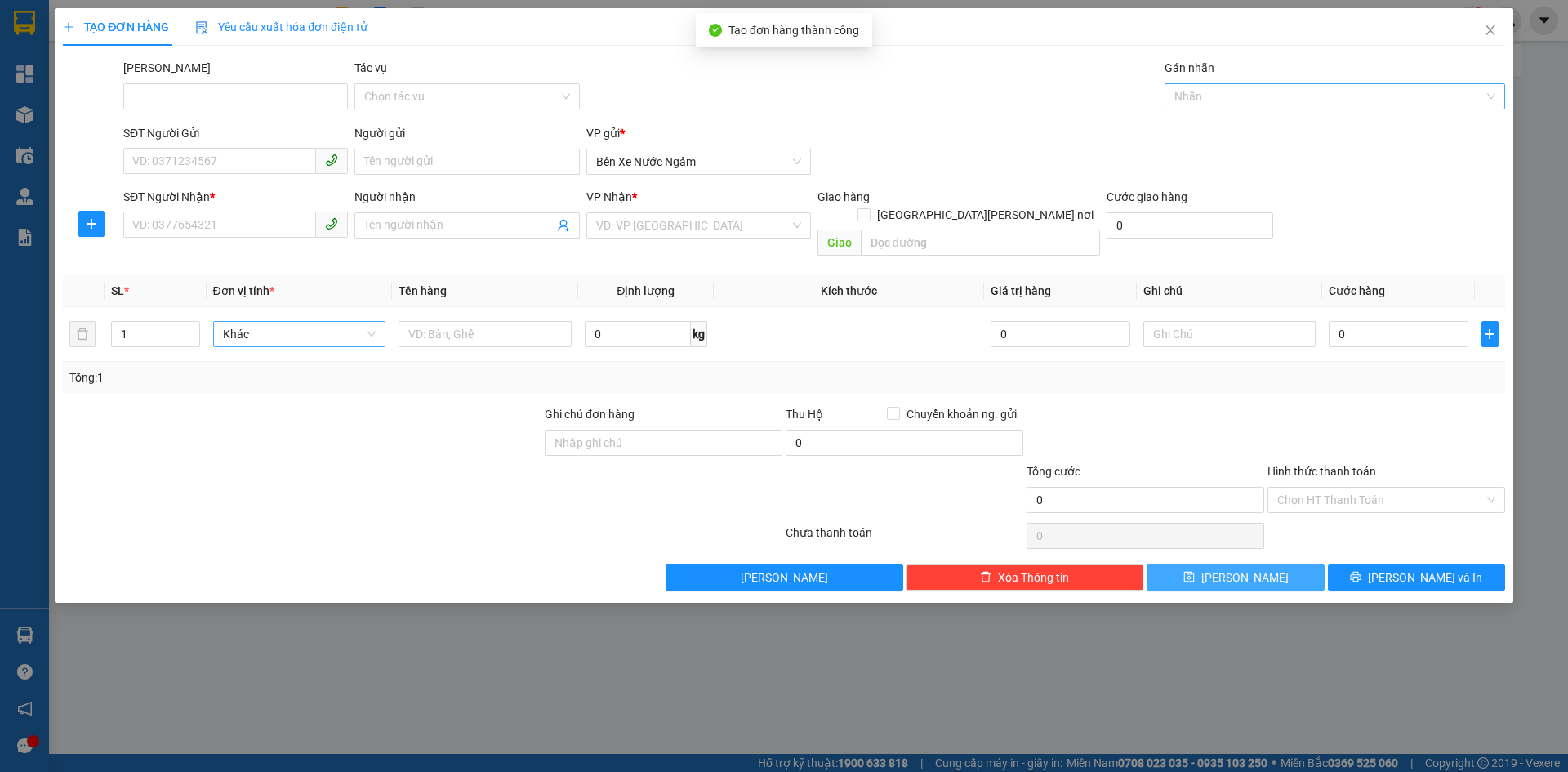
click at [1214, 95] on div at bounding box center [1326, 96] width 316 height 20
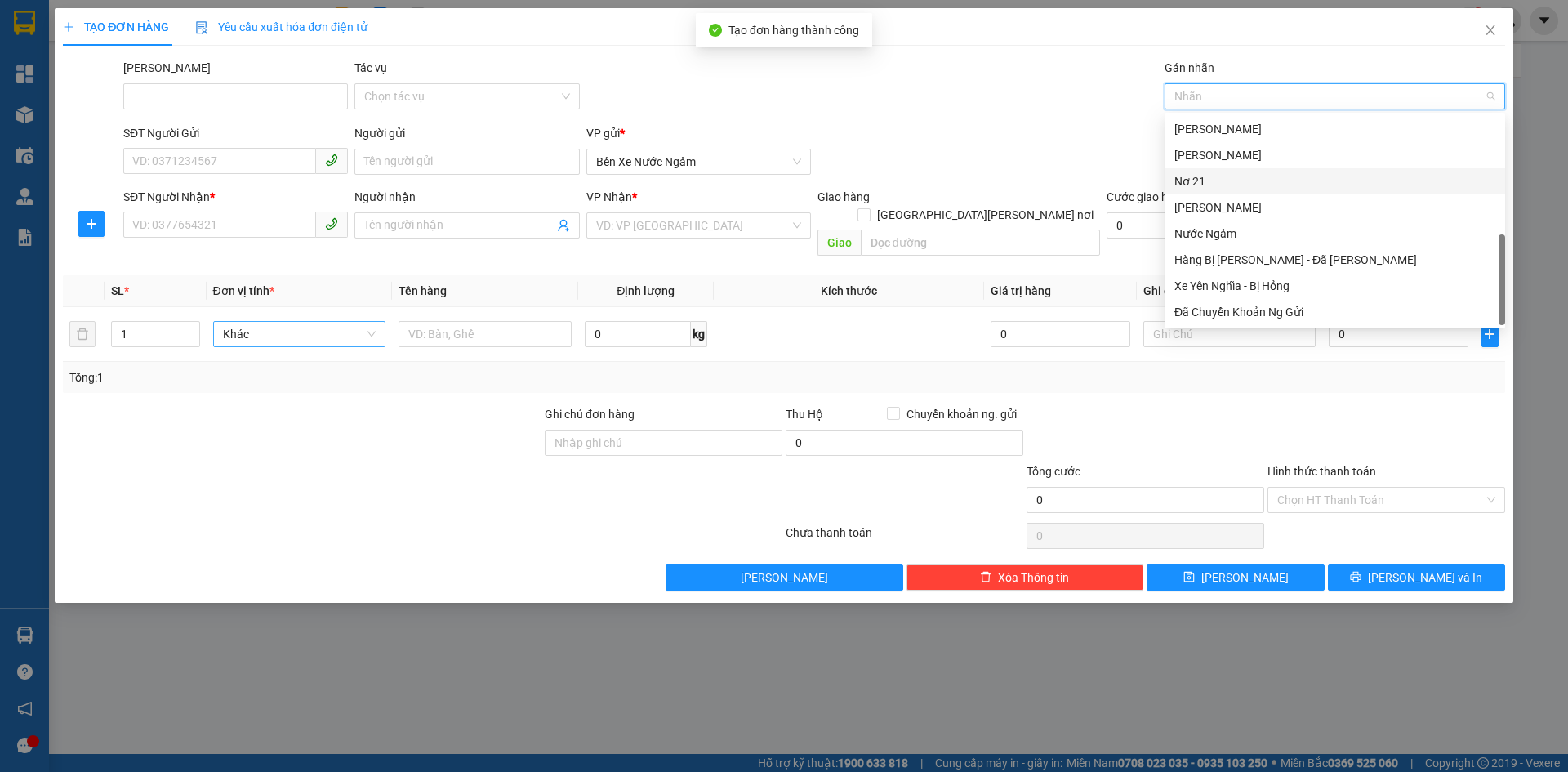
click at [1213, 182] on div "Nơ 21" at bounding box center [1335, 182] width 321 height 18
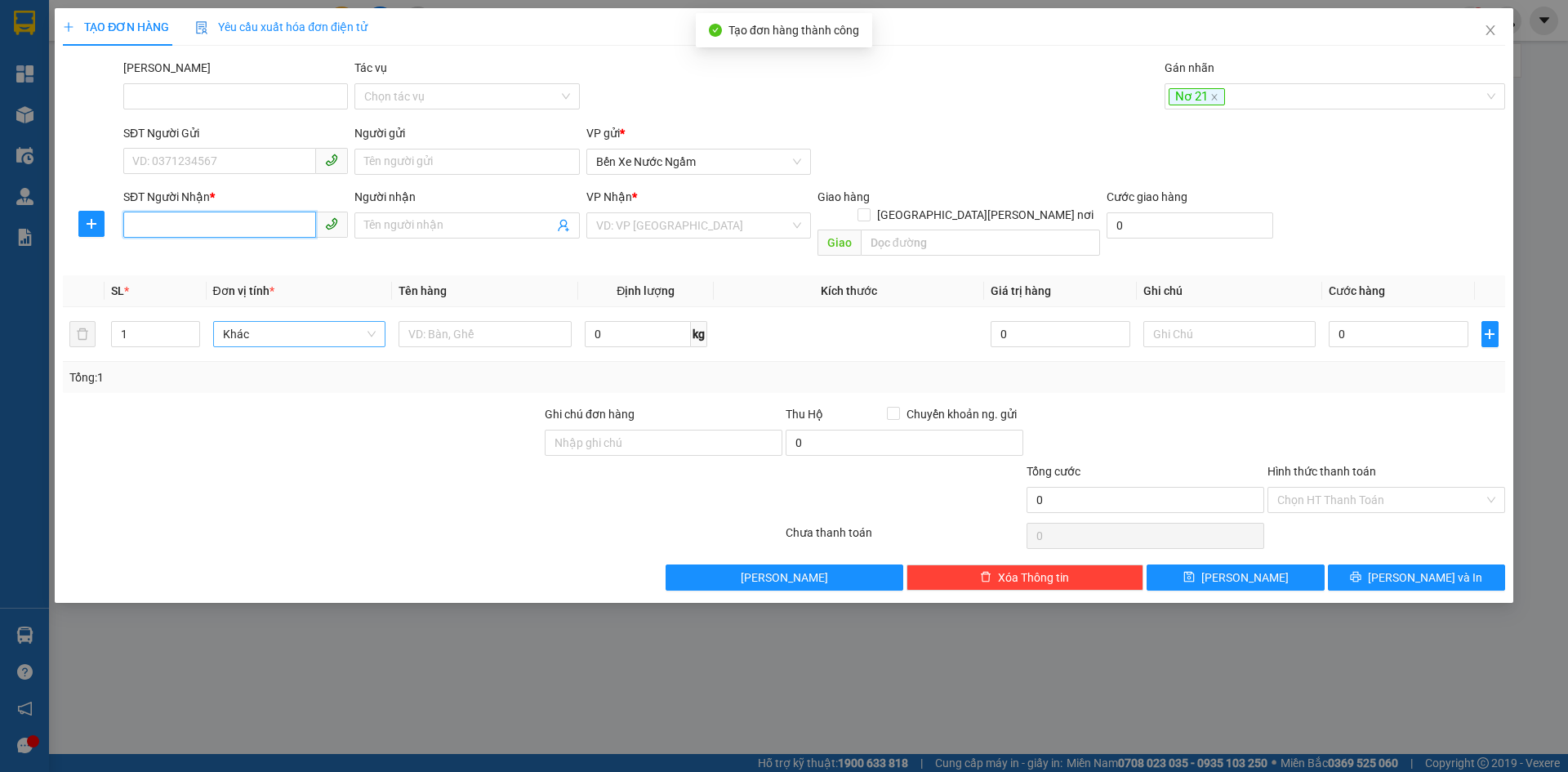
click at [195, 222] on input "SĐT Người Nhận *" at bounding box center [219, 224] width 192 height 26
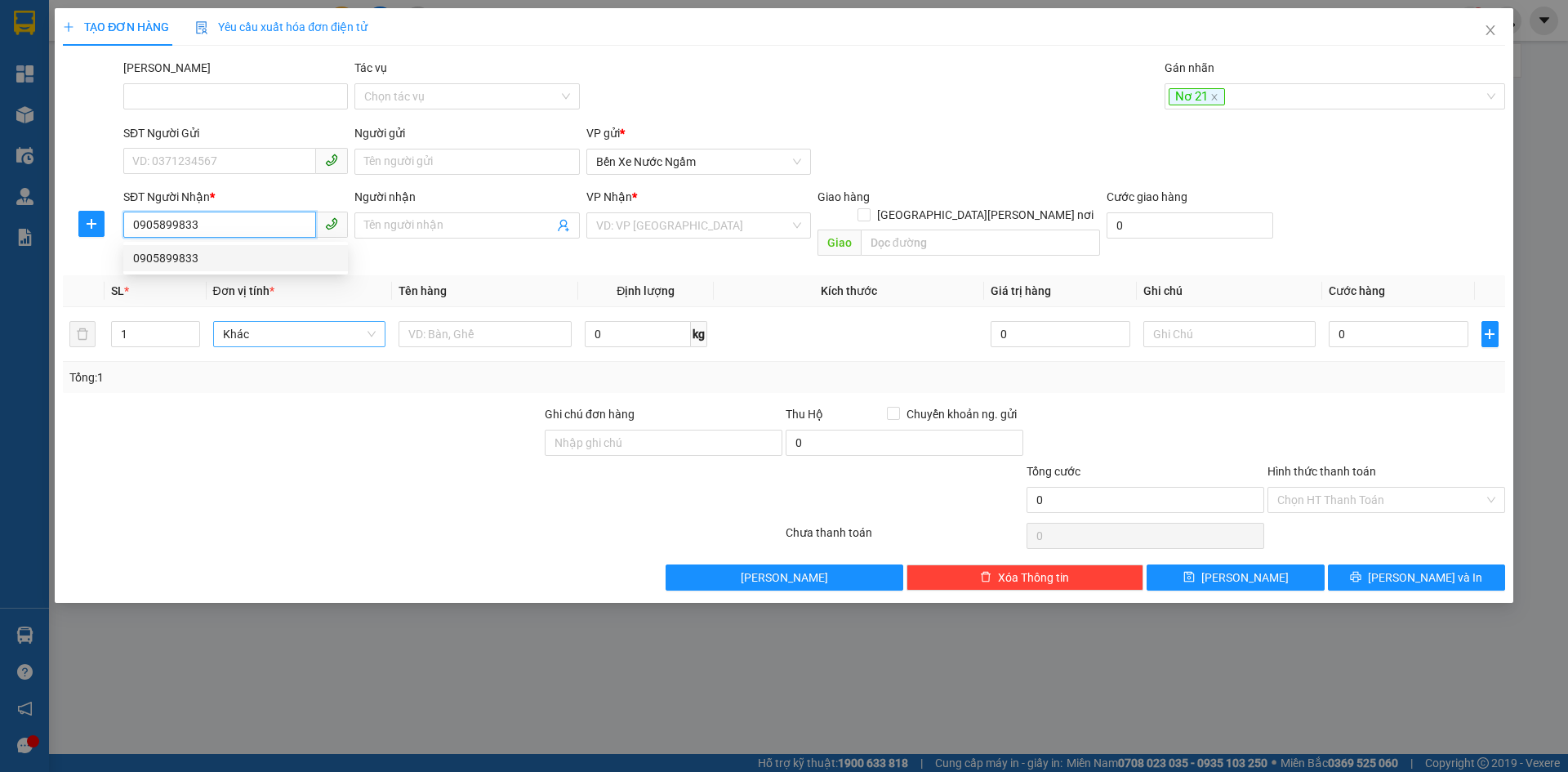
click at [179, 257] on div "0905899833" at bounding box center [235, 258] width 205 height 18
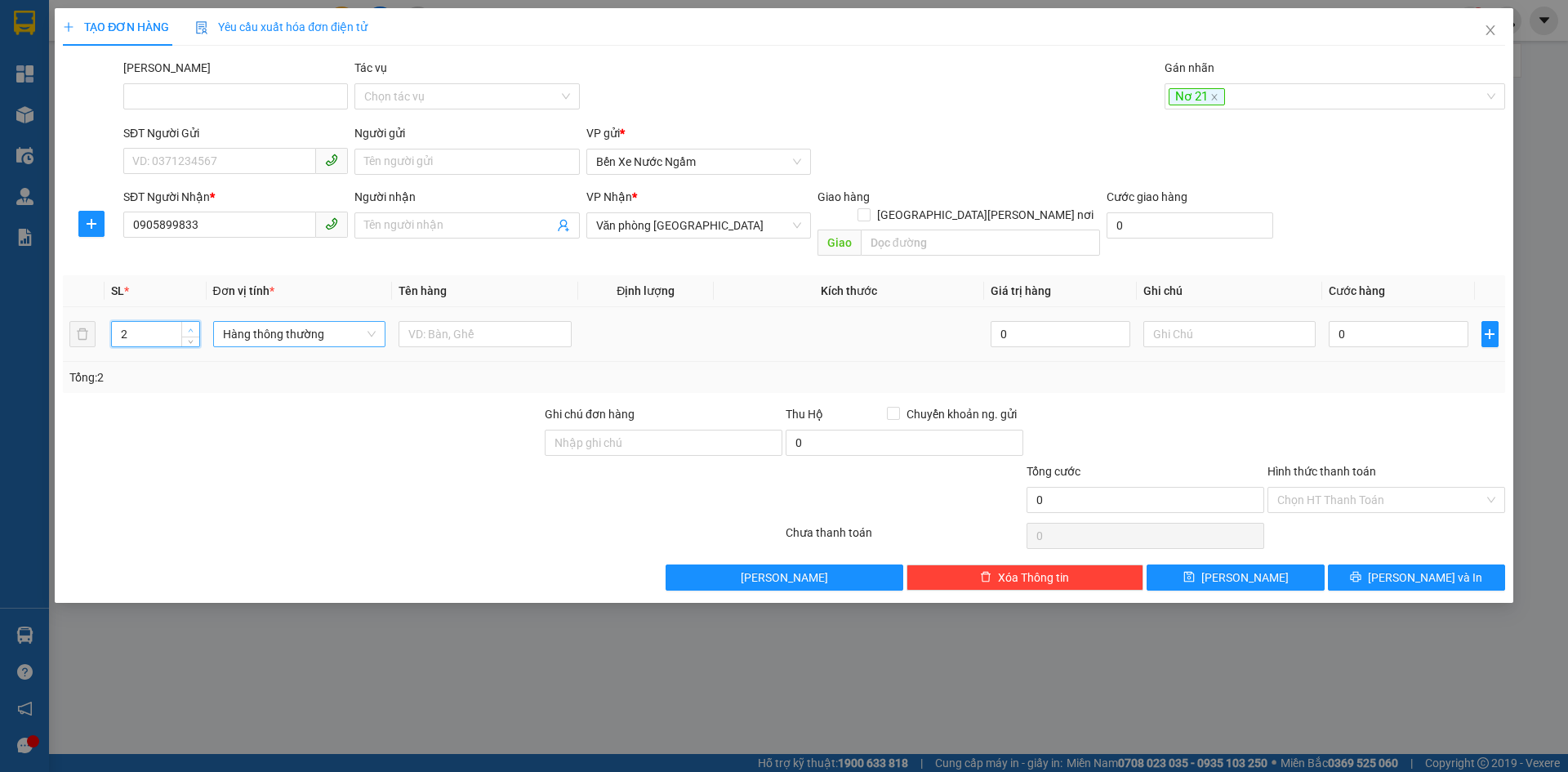
click at [187, 325] on span "up" at bounding box center [191, 330] width 10 height 10
click at [242, 322] on span "Hàng thông thường" at bounding box center [300, 333] width 154 height 25
click at [240, 421] on div "Thùng vừa" at bounding box center [300, 428] width 154 height 18
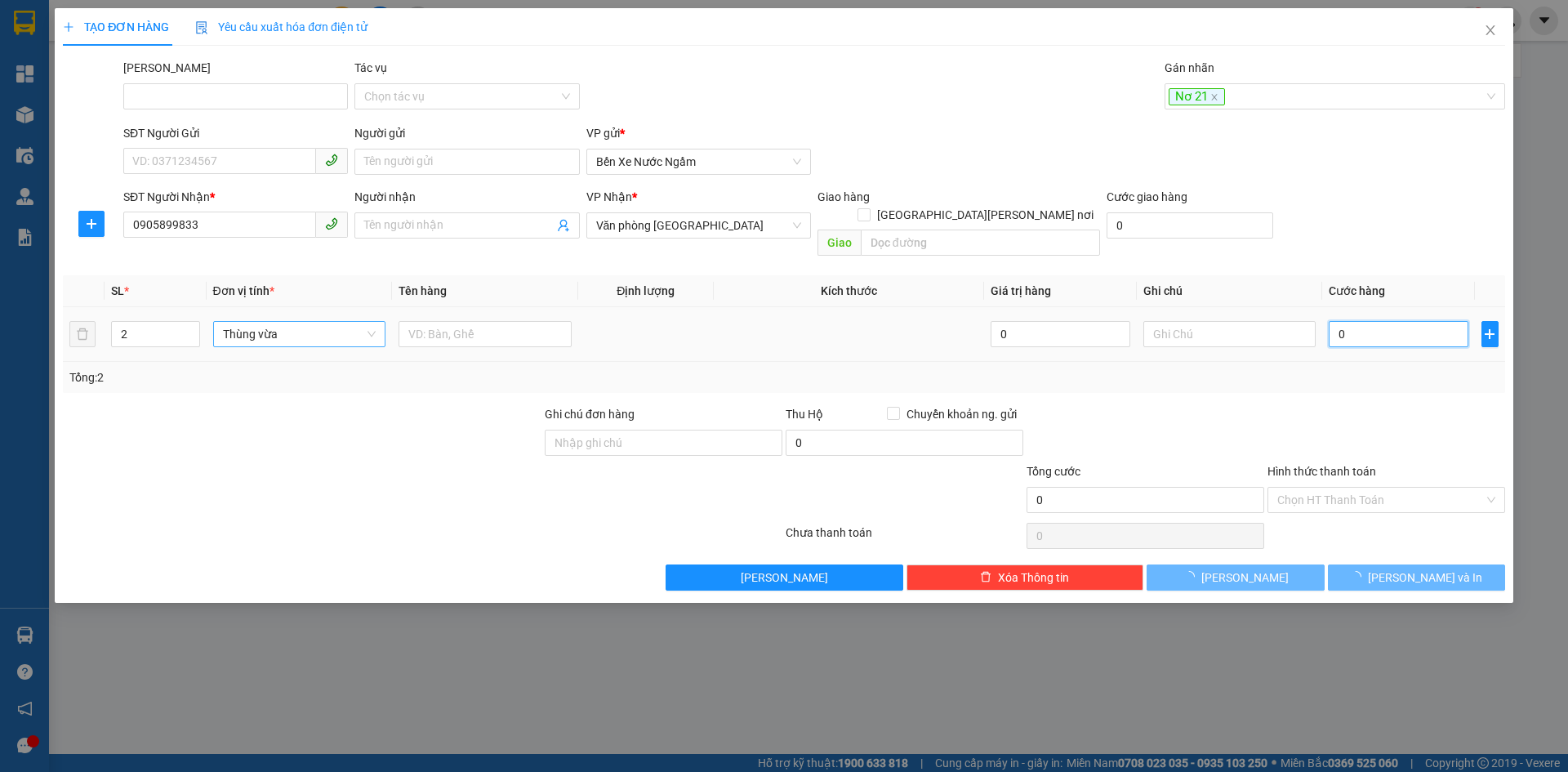
click at [1358, 322] on input "0" at bounding box center [1398, 334] width 139 height 26
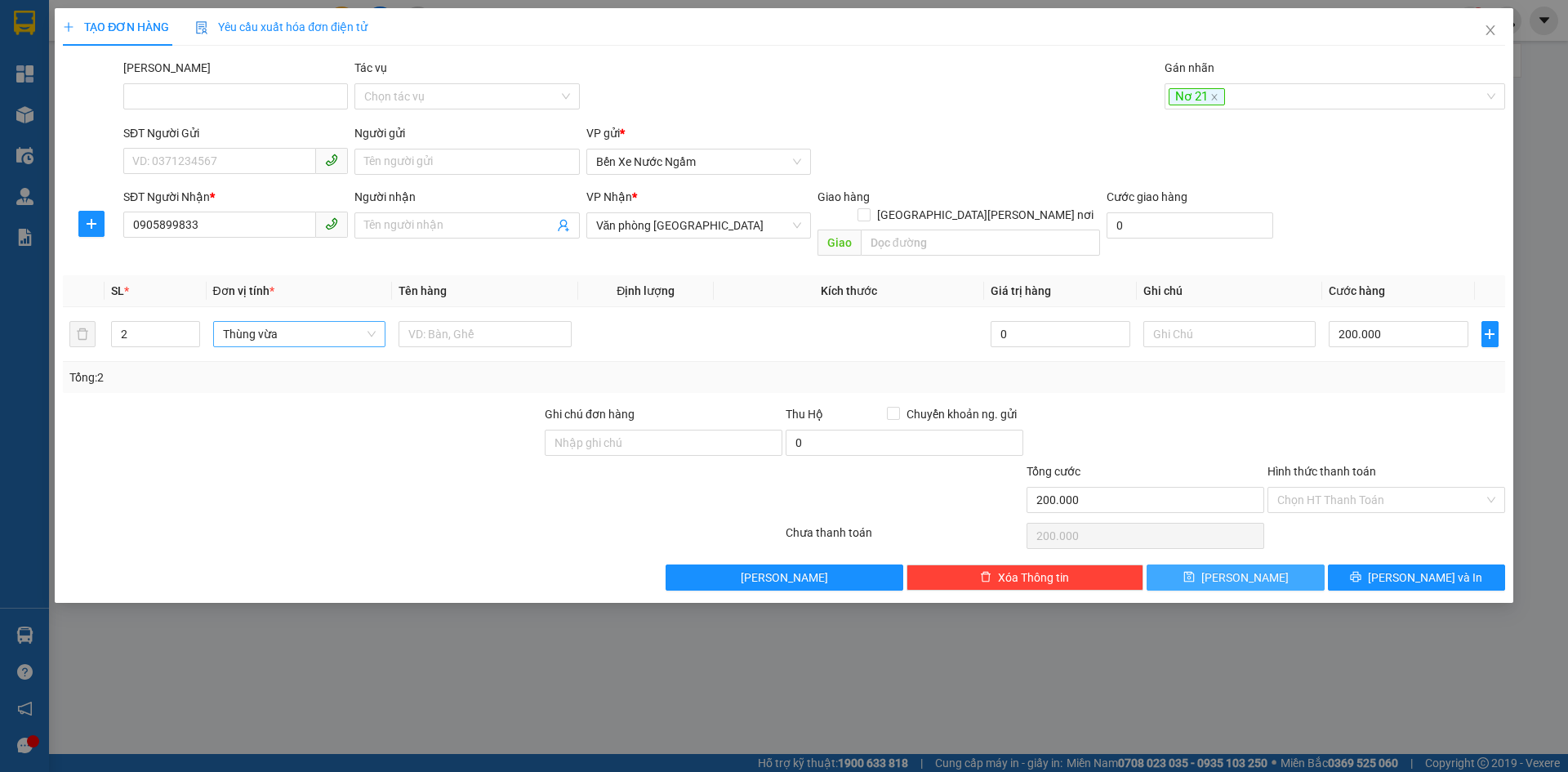
click at [1246, 569] on span "Lưu" at bounding box center [1245, 578] width 87 height 18
click at [1192, 96] on div at bounding box center [1326, 96] width 316 height 20
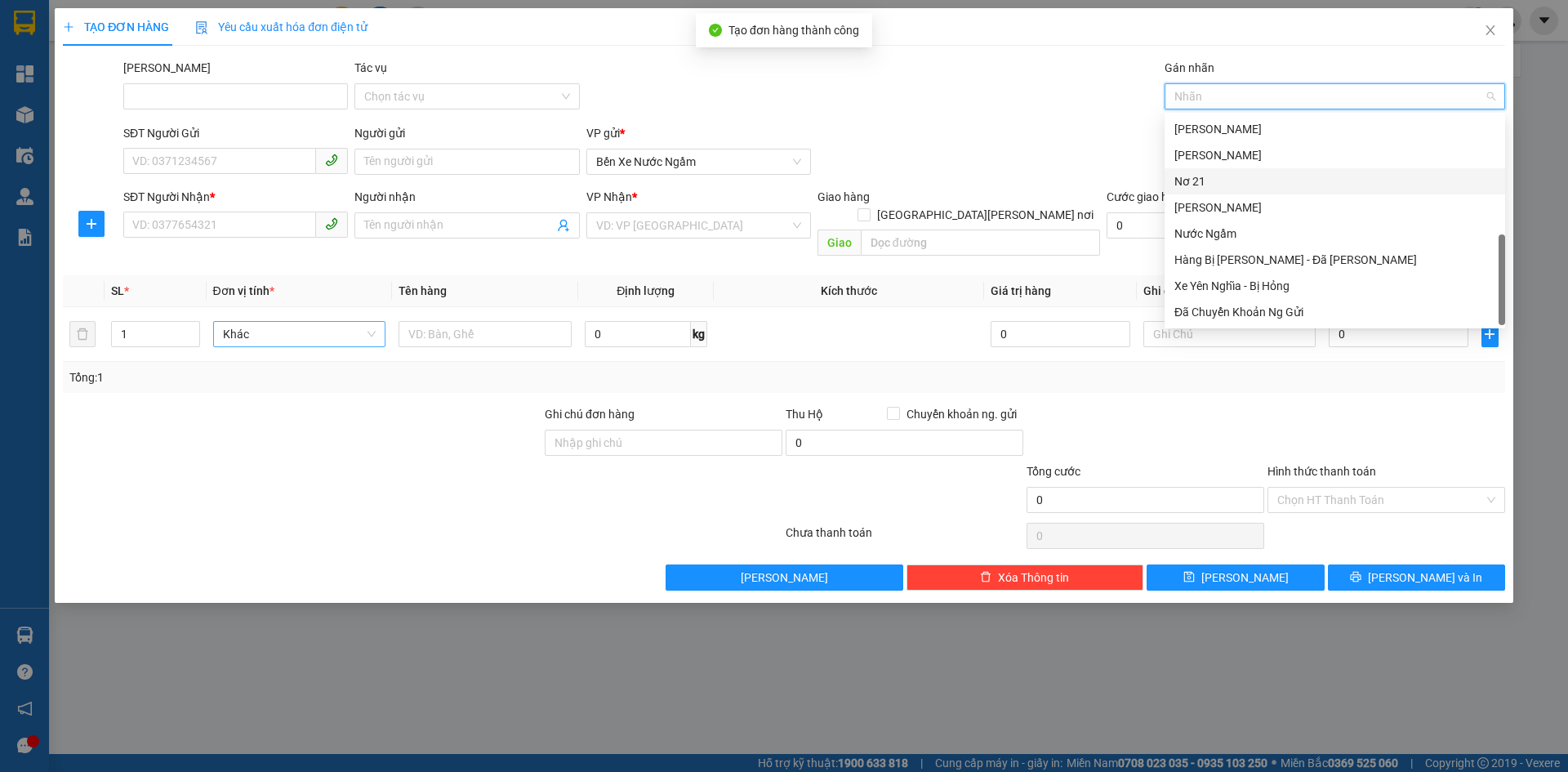
drag, startPoint x: 1182, startPoint y: 175, endPoint x: 1162, endPoint y: 184, distance: 21.9
click at [1179, 178] on div "Nơ 21" at bounding box center [1335, 182] width 321 height 18
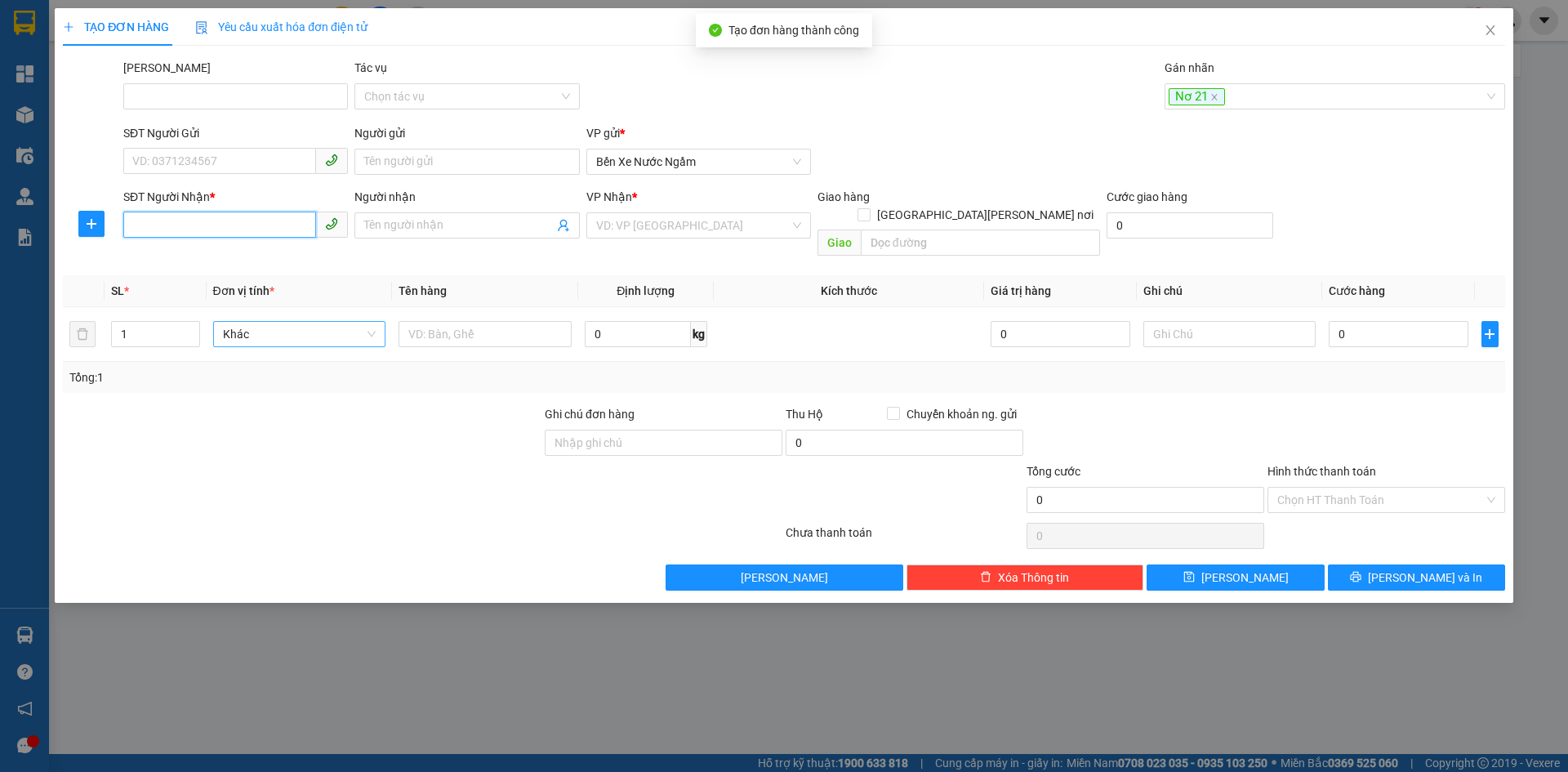
click at [172, 217] on input "SĐT Người Nhận *" at bounding box center [219, 224] width 192 height 26
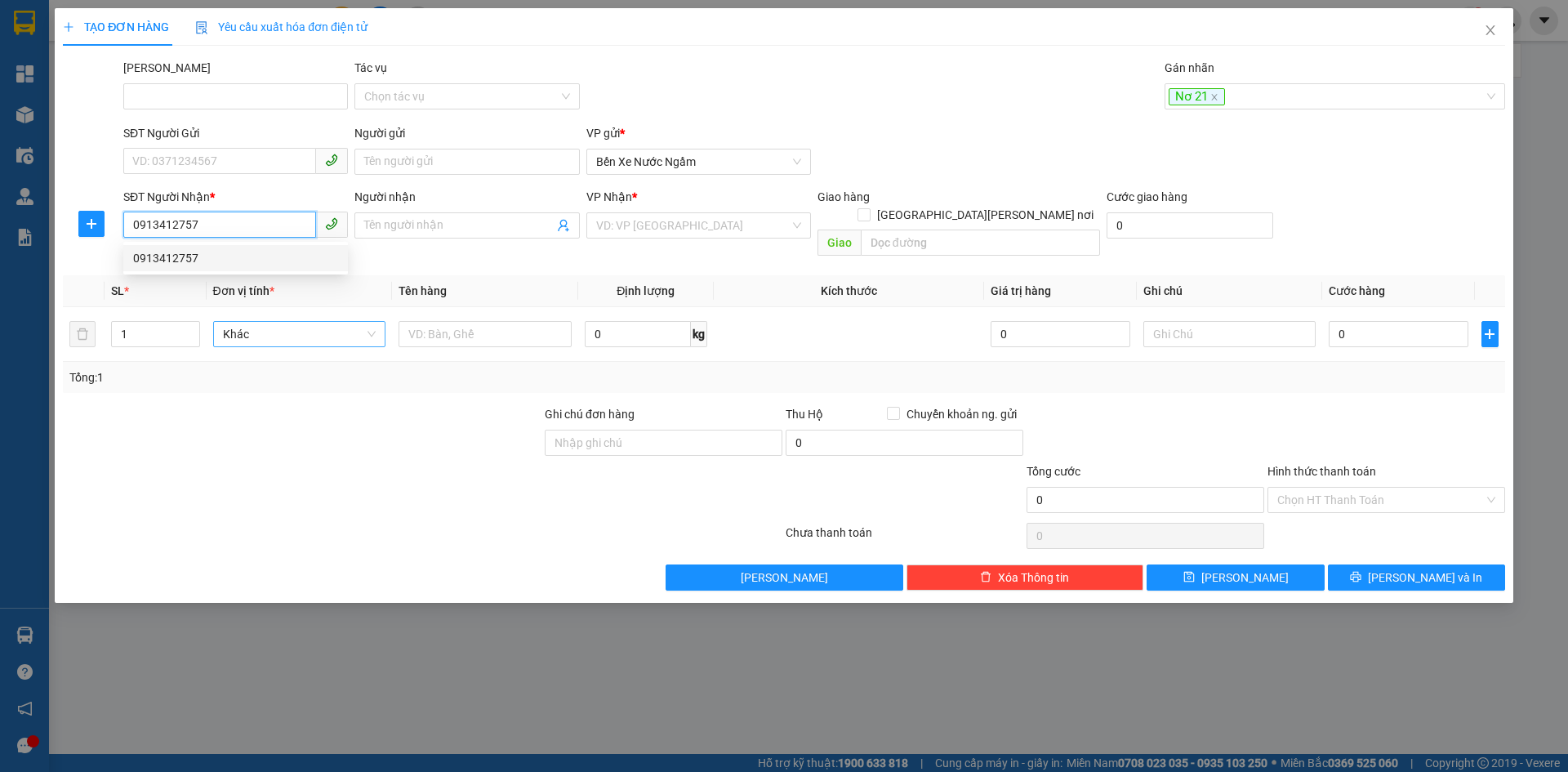
click at [181, 260] on div "0913412757" at bounding box center [235, 258] width 205 height 18
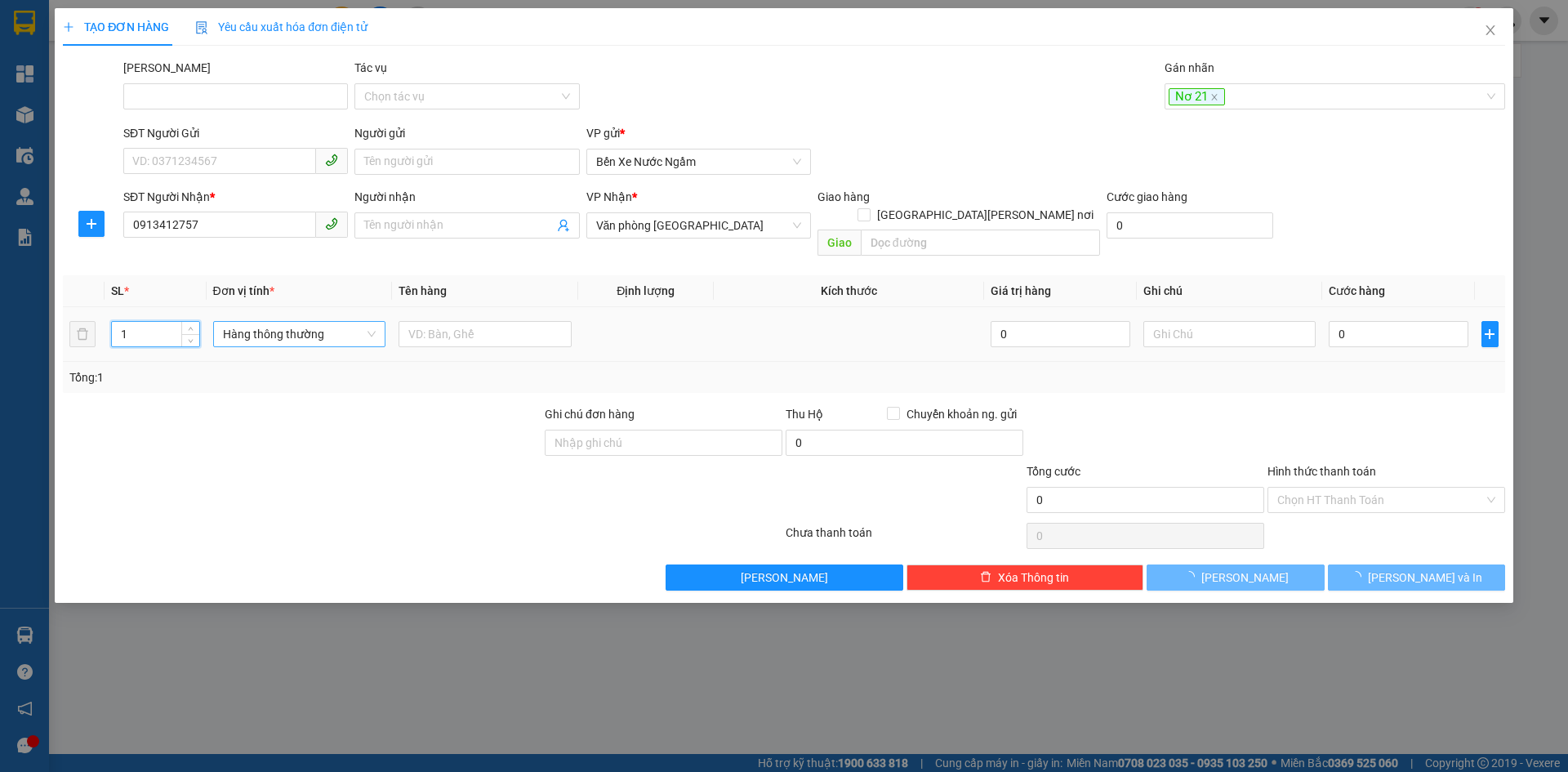
click at [163, 322] on input "1" at bounding box center [155, 333] width 86 height 25
click at [261, 322] on span "Hàng thông thường" at bounding box center [300, 333] width 154 height 25
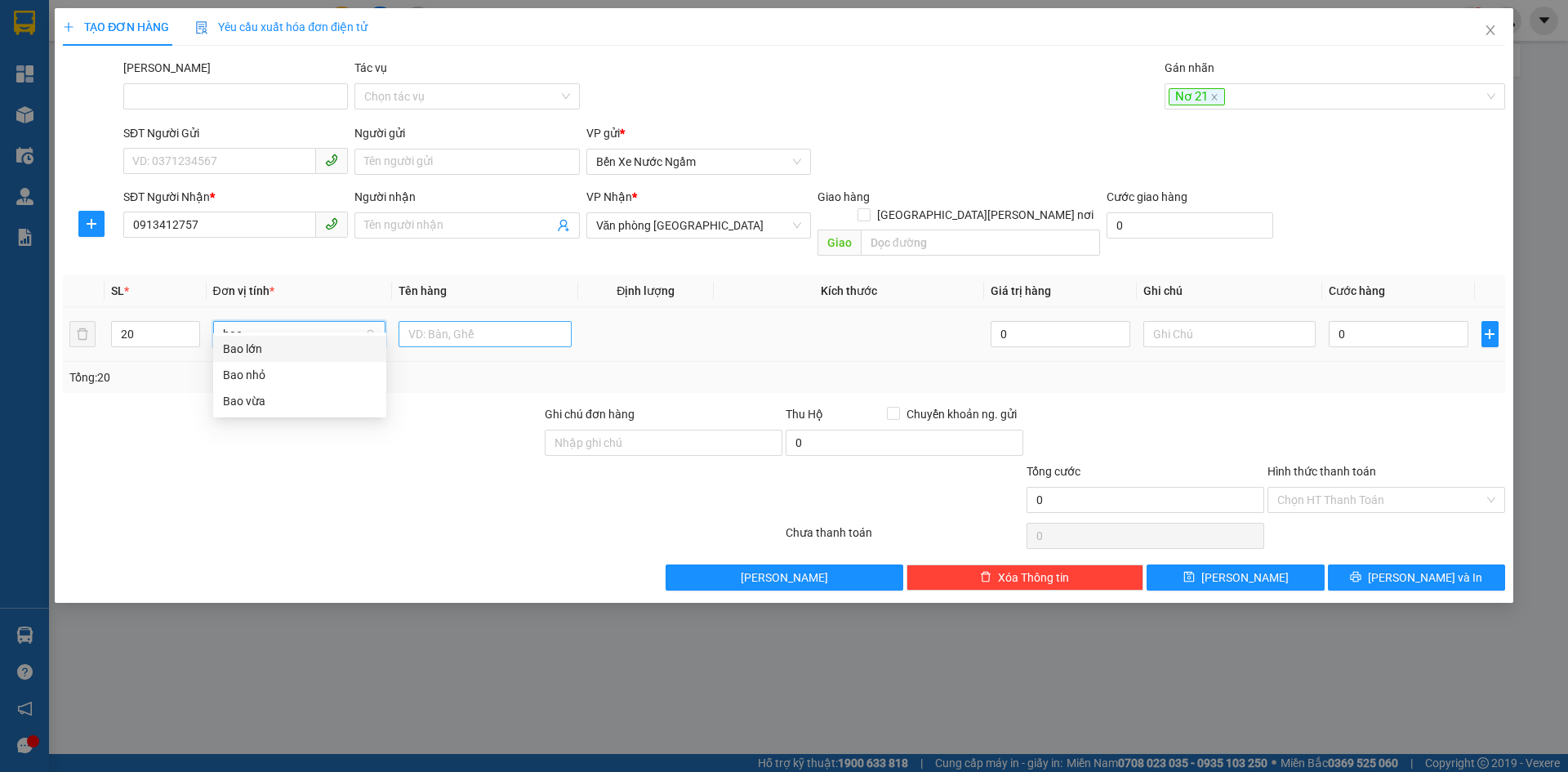
drag, startPoint x: 245, startPoint y: 404, endPoint x: 450, endPoint y: 310, distance: 225.5
click at [247, 404] on div "Bao vừa" at bounding box center [300, 401] width 154 height 18
click at [452, 322] on input "text" at bounding box center [485, 334] width 174 height 26
click at [1391, 322] on input "0" at bounding box center [1398, 334] width 139 height 26
click at [1344, 383] on div "Transit Pickup Surcharge Ids Transit Deliver Surcharge Ids Transit Deliver Surc…" at bounding box center [784, 324] width 1442 height 532
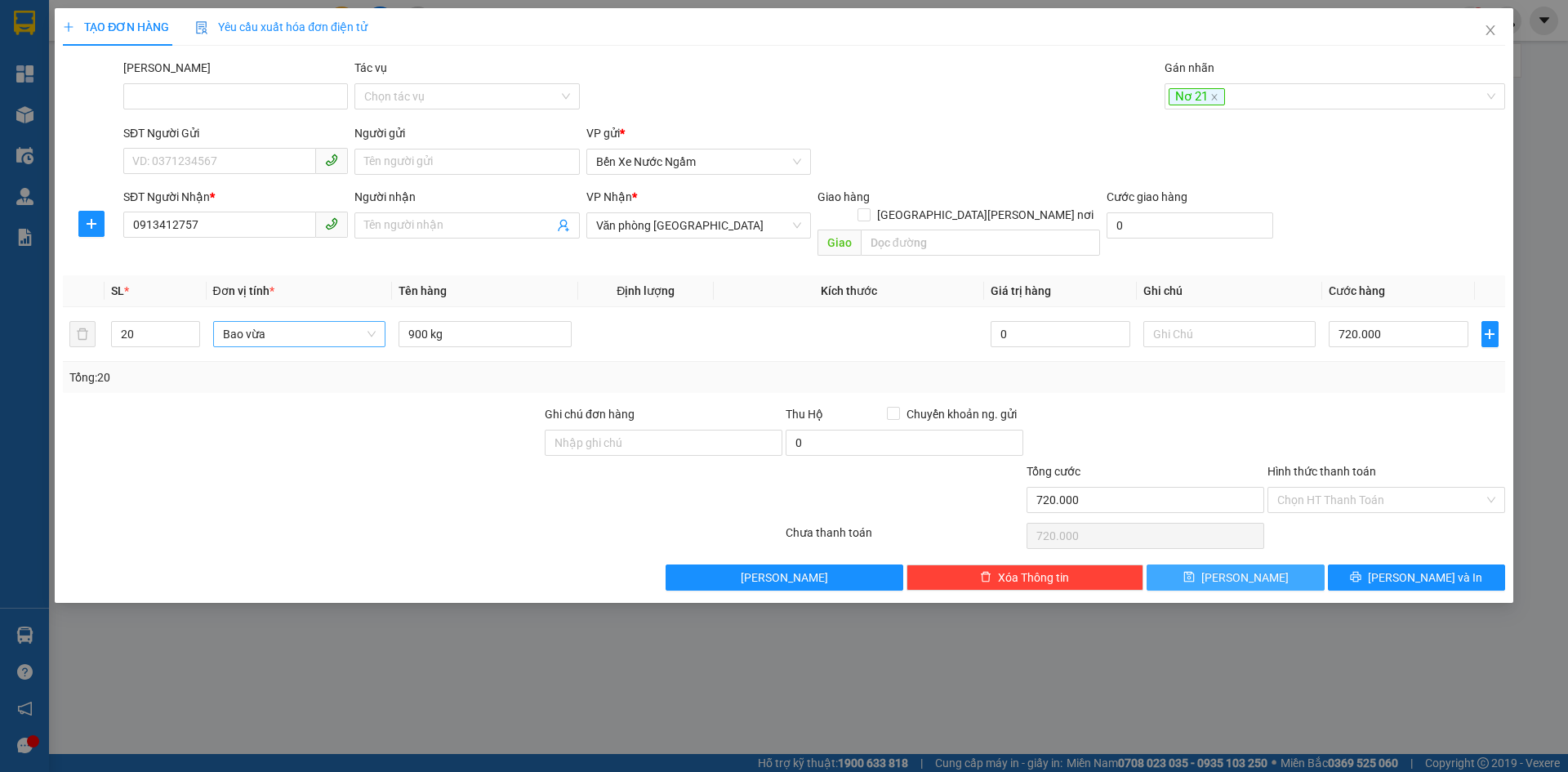
drag, startPoint x: 1215, startPoint y: 562, endPoint x: 1205, endPoint y: 127, distance: 435.1
click at [1216, 565] on button "Lưu" at bounding box center [1235, 578] width 178 height 26
click at [1170, 94] on div at bounding box center [1172, 96] width 9 height 20
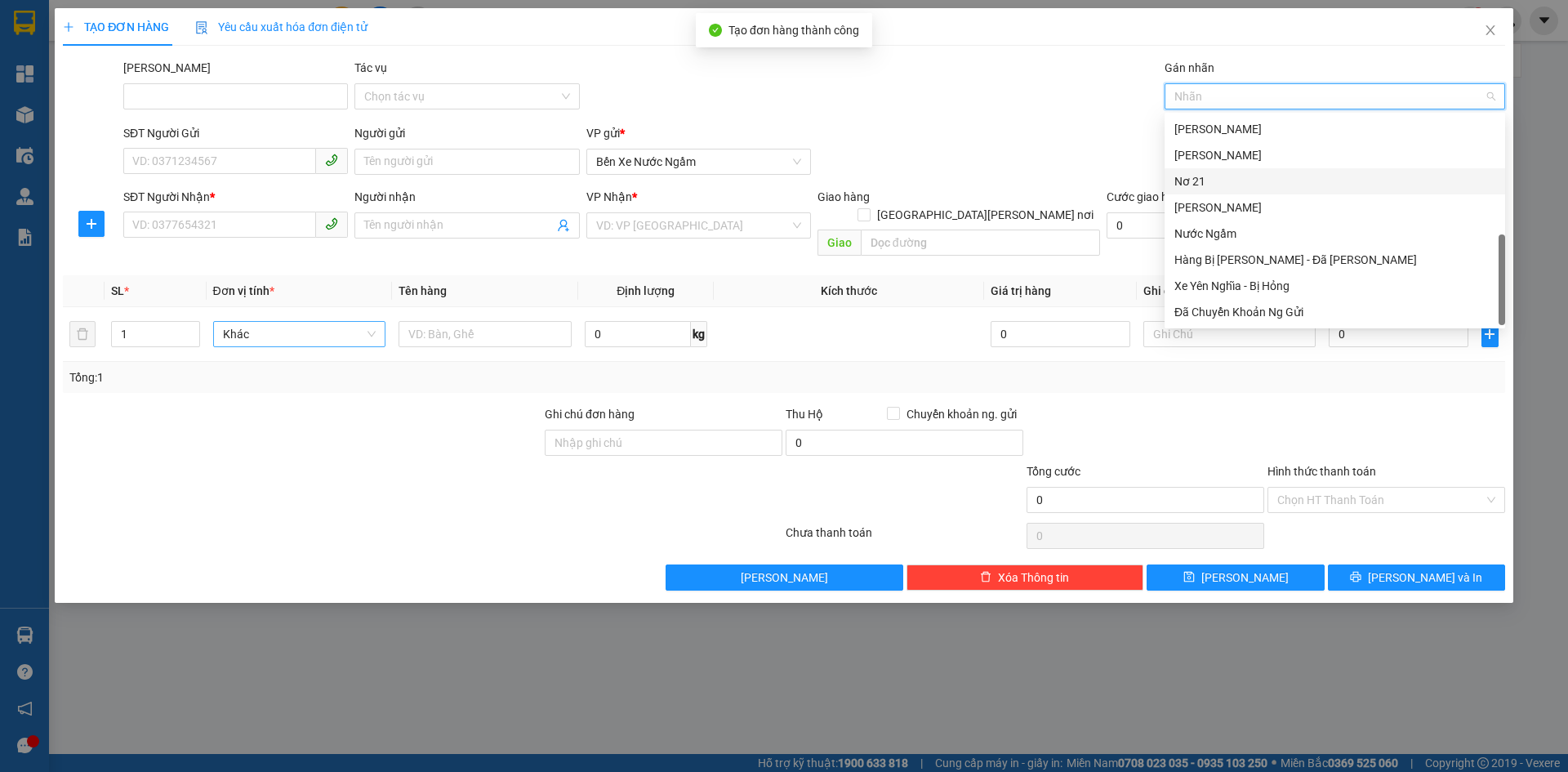
click at [1197, 176] on div "Nơ 21" at bounding box center [1335, 182] width 321 height 18
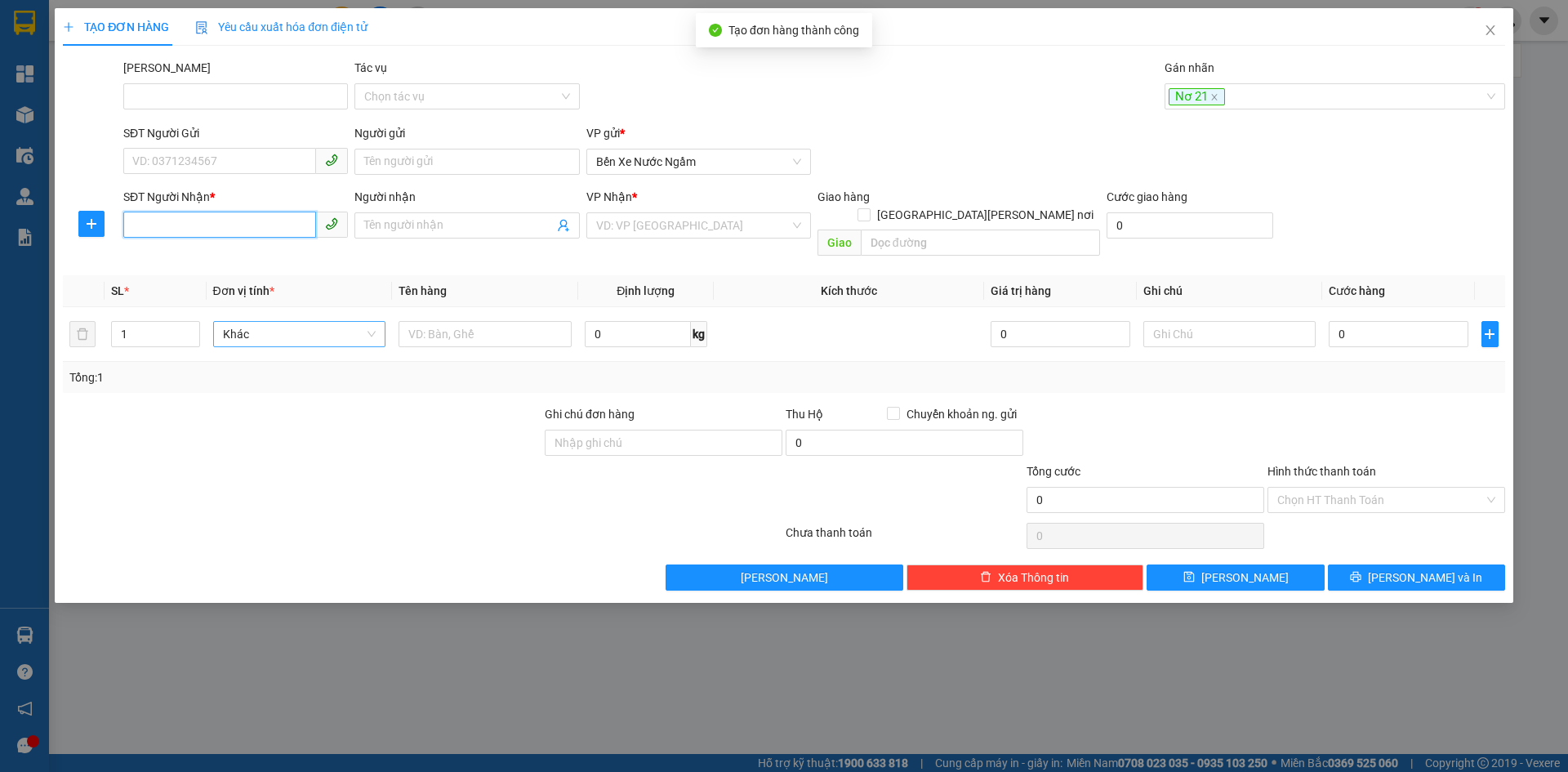
click at [160, 222] on input "SĐT Người Nhận *" at bounding box center [219, 224] width 192 height 26
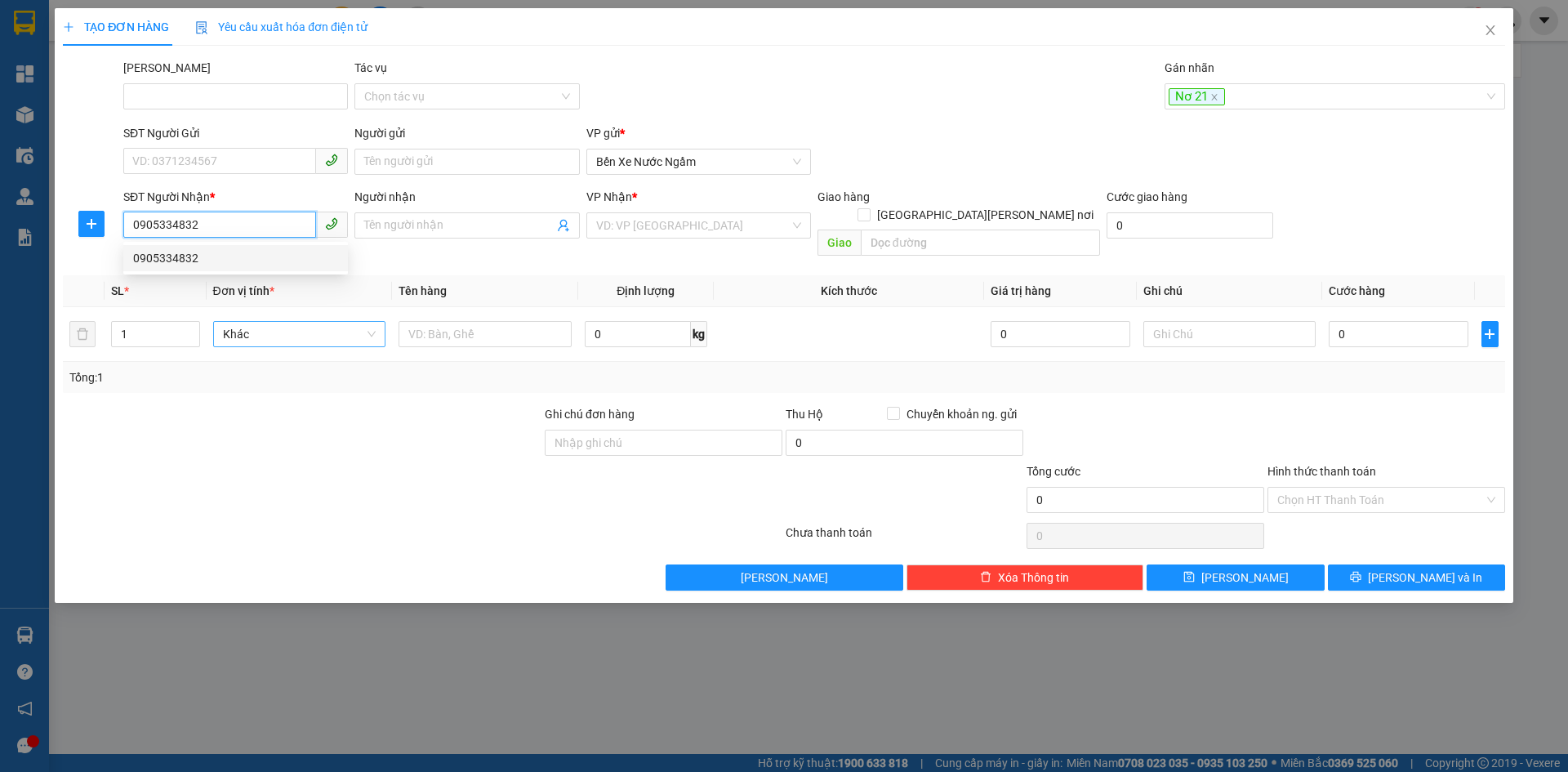
click at [159, 252] on div "0905334832" at bounding box center [235, 258] width 205 height 18
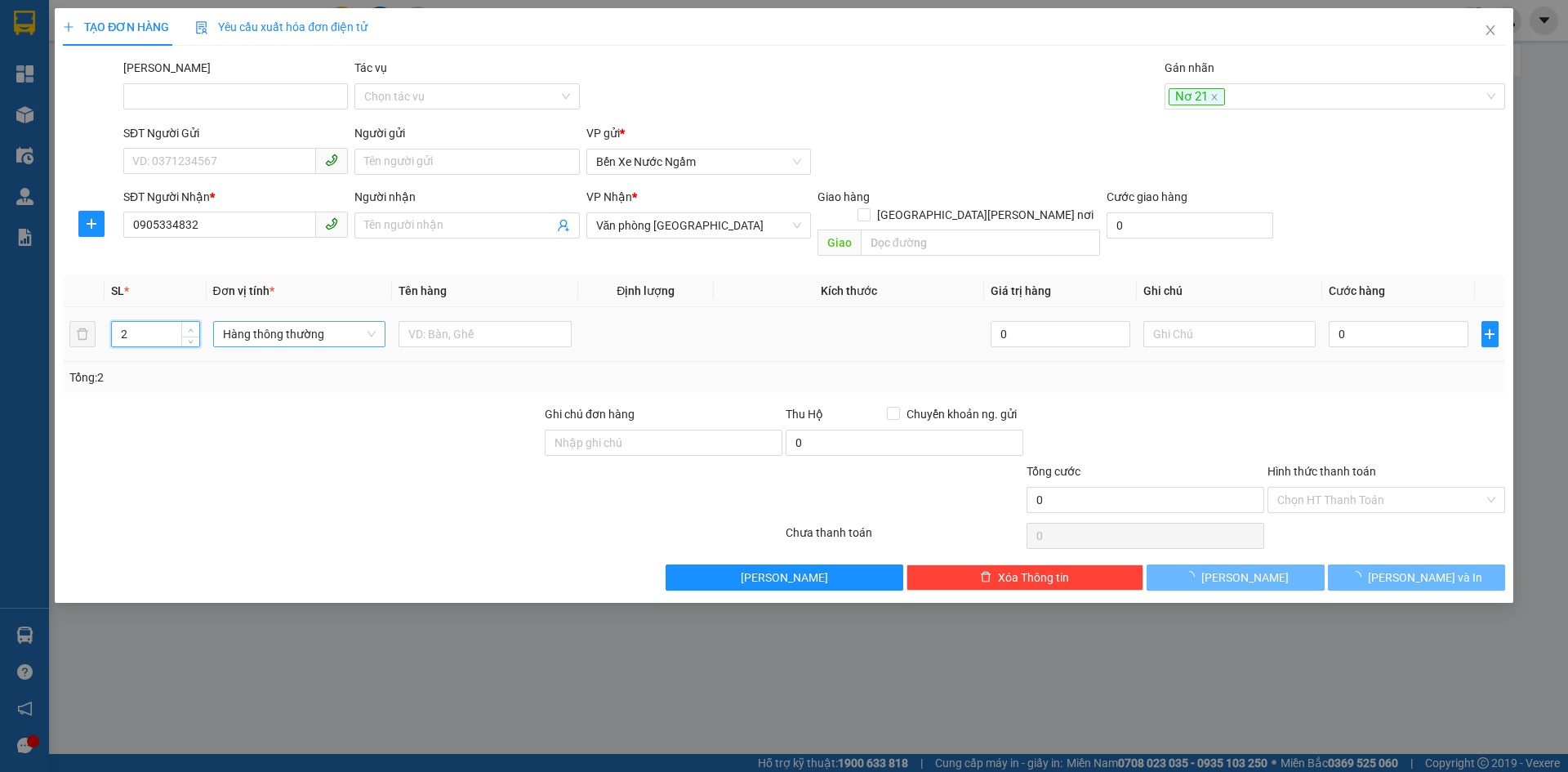
click at [184, 322] on span "Increase Value" at bounding box center [190, 328] width 18 height 15
click at [243, 322] on span "Hàng thông thường" at bounding box center [300, 333] width 154 height 25
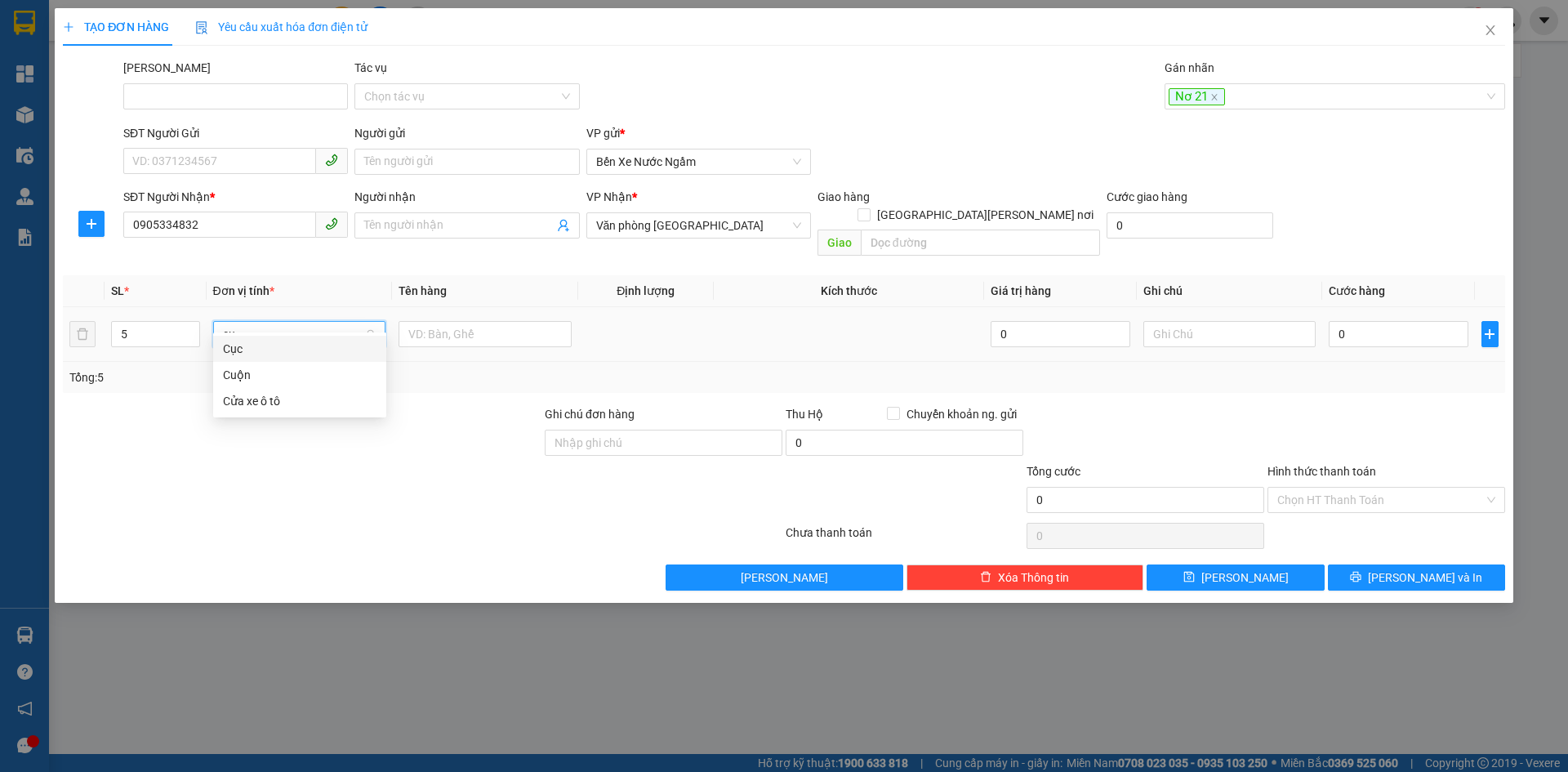
click at [237, 375] on div "Cuộn" at bounding box center [300, 375] width 154 height 18
click at [1412, 326] on input "0" at bounding box center [1398, 334] width 139 height 26
click at [1354, 382] on div "Transit Pickup Surcharge Ids Transit Deliver Surcharge Ids Transit Deliver Surc…" at bounding box center [784, 324] width 1442 height 532
drag, startPoint x: 1190, startPoint y: 556, endPoint x: 1287, endPoint y: 251, distance: 320.1
click at [1190, 565] on button "Lưu" at bounding box center [1235, 578] width 178 height 26
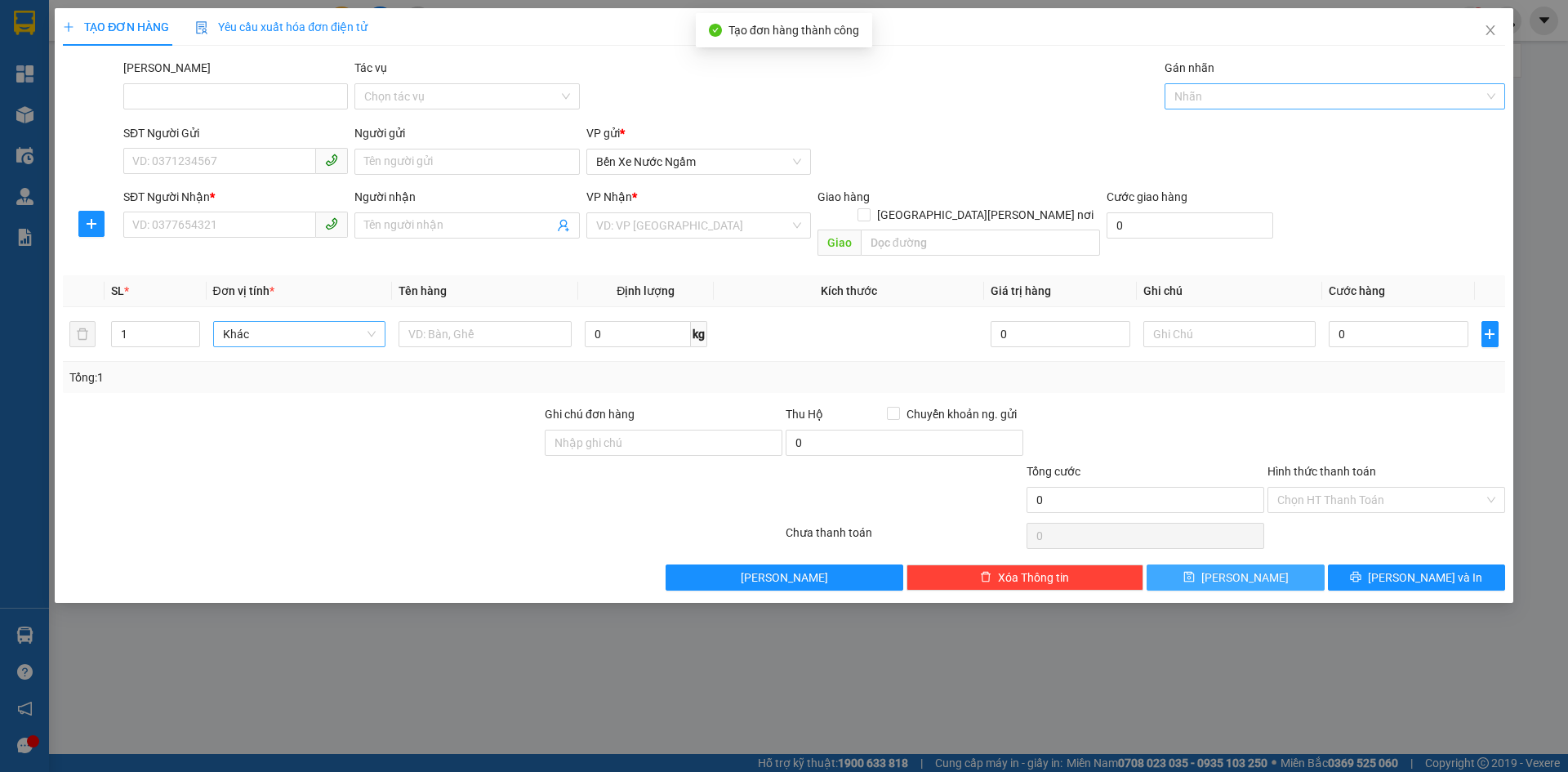
click at [1208, 99] on div at bounding box center [1326, 96] width 316 height 20
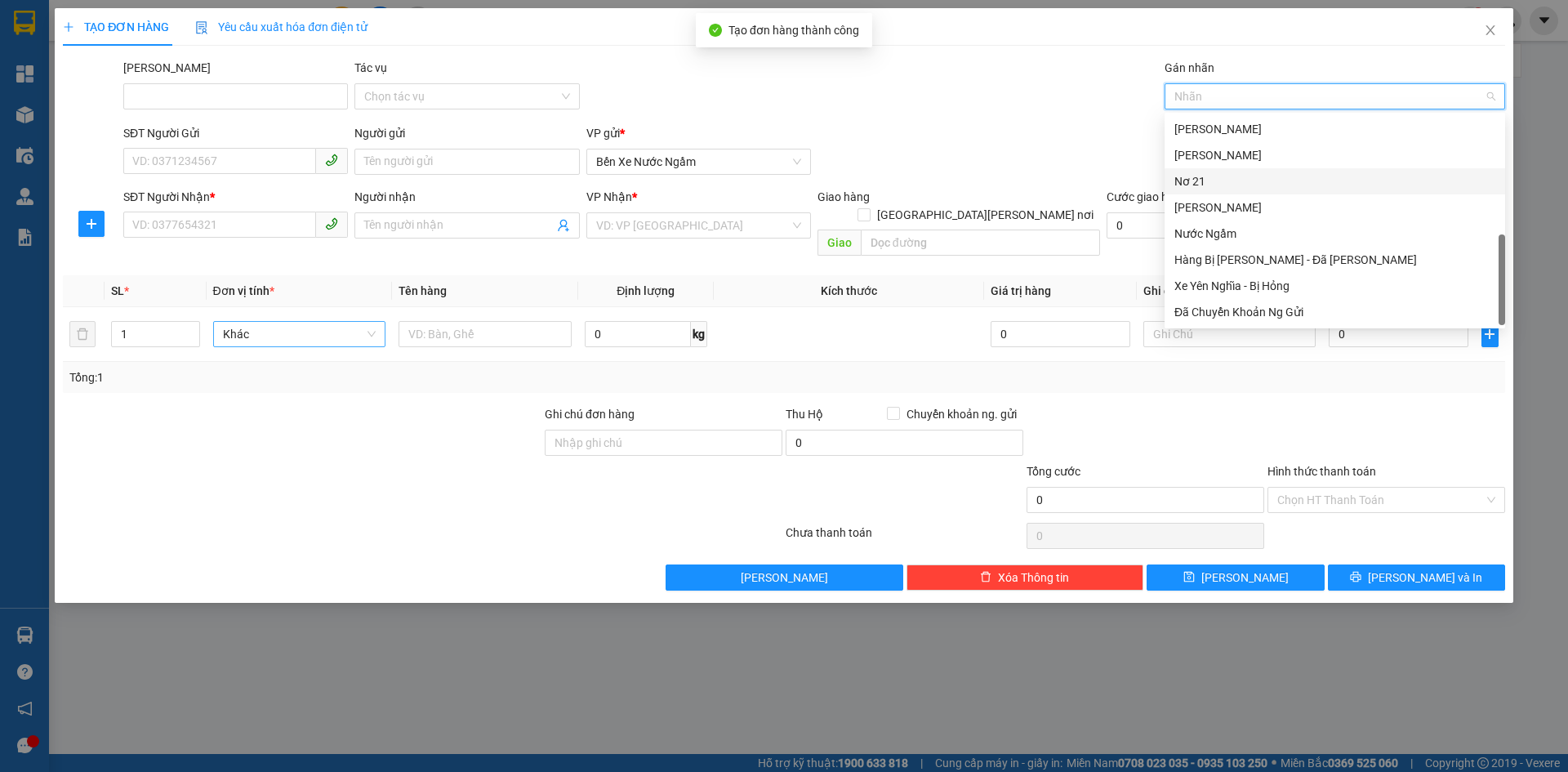
drag, startPoint x: 1208, startPoint y: 179, endPoint x: 798, endPoint y: 182, distance: 410.0
click at [1200, 179] on div "Nơ 21" at bounding box center [1335, 182] width 321 height 18
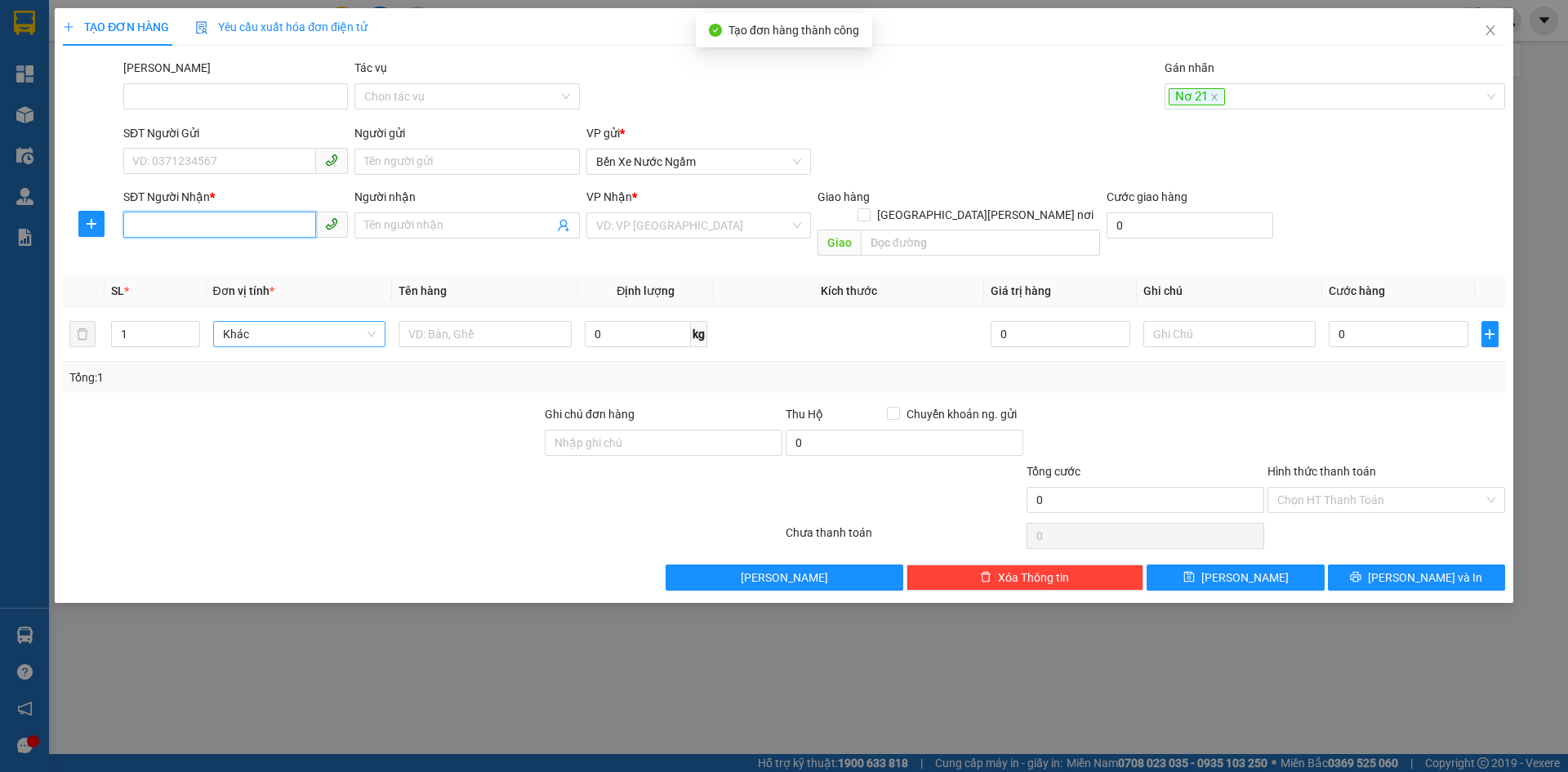
click at [181, 226] on input "SĐT Người Nhận *" at bounding box center [219, 224] width 192 height 26
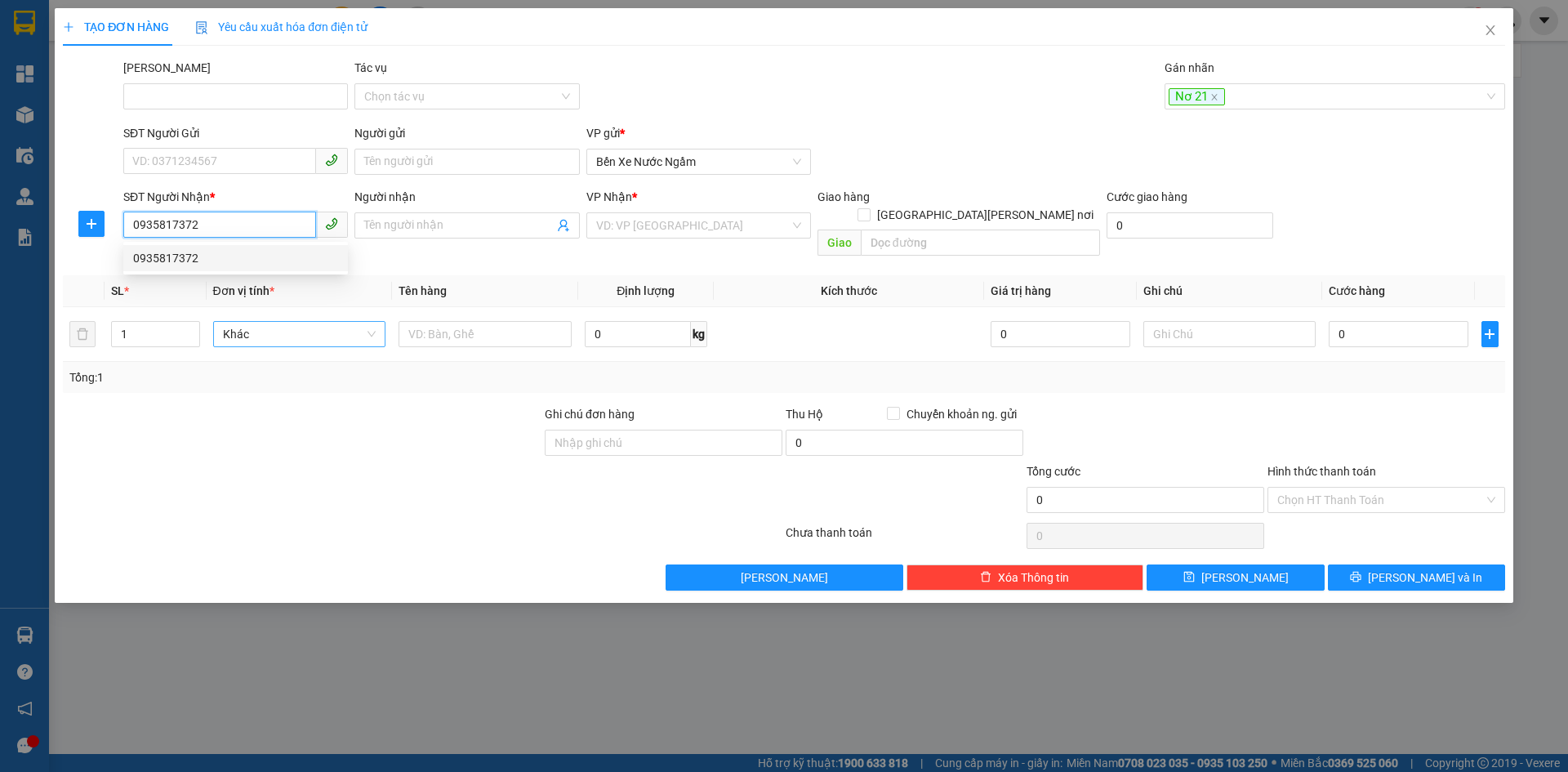
click at [175, 253] on div "0935817372" at bounding box center [235, 258] width 205 height 18
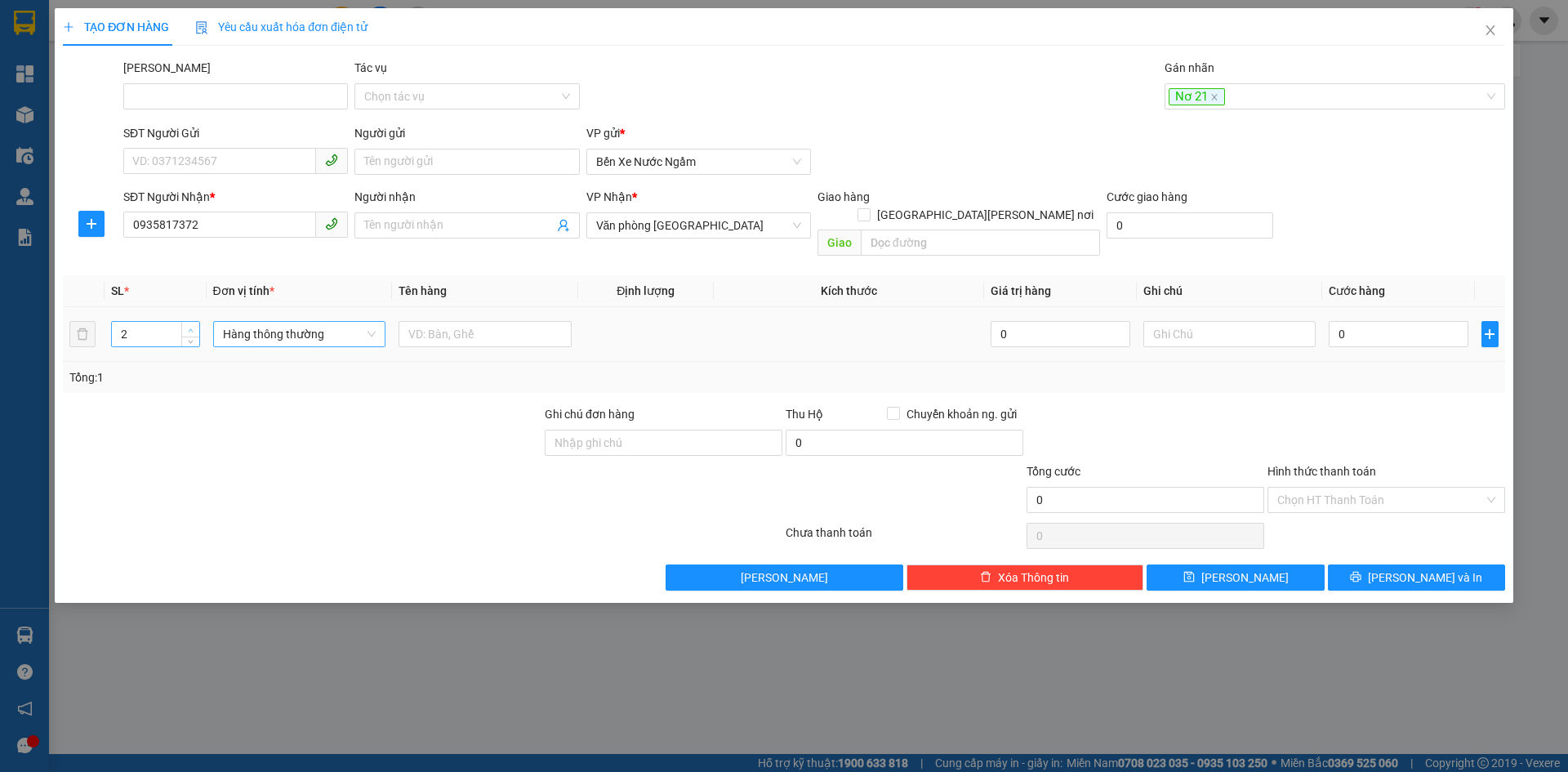
click at [190, 325] on span "up" at bounding box center [191, 330] width 10 height 10
click at [247, 322] on span "Hàng thông thường" at bounding box center [300, 333] width 154 height 25
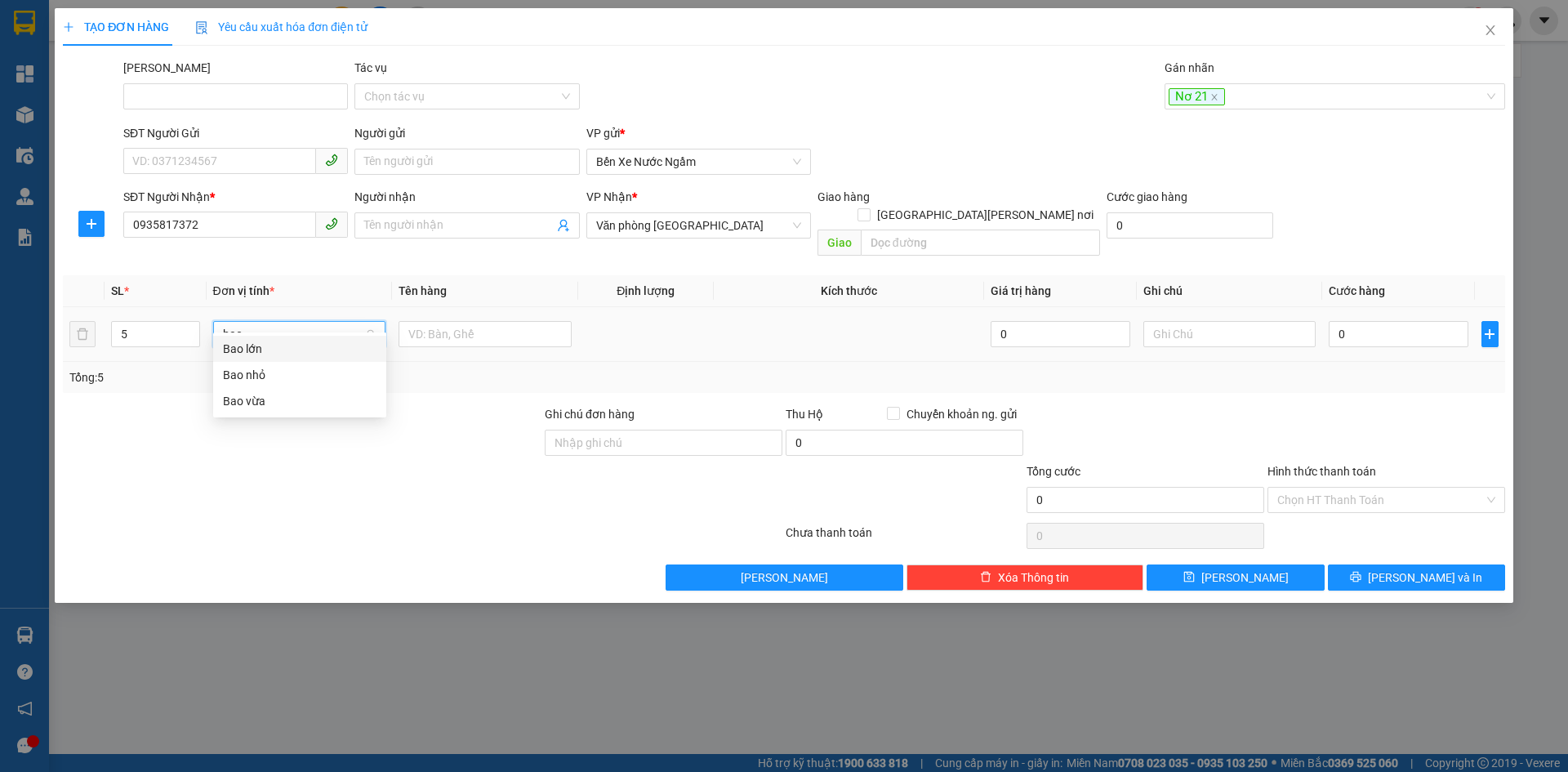
click at [240, 400] on div "Bao vừa" at bounding box center [300, 401] width 154 height 18
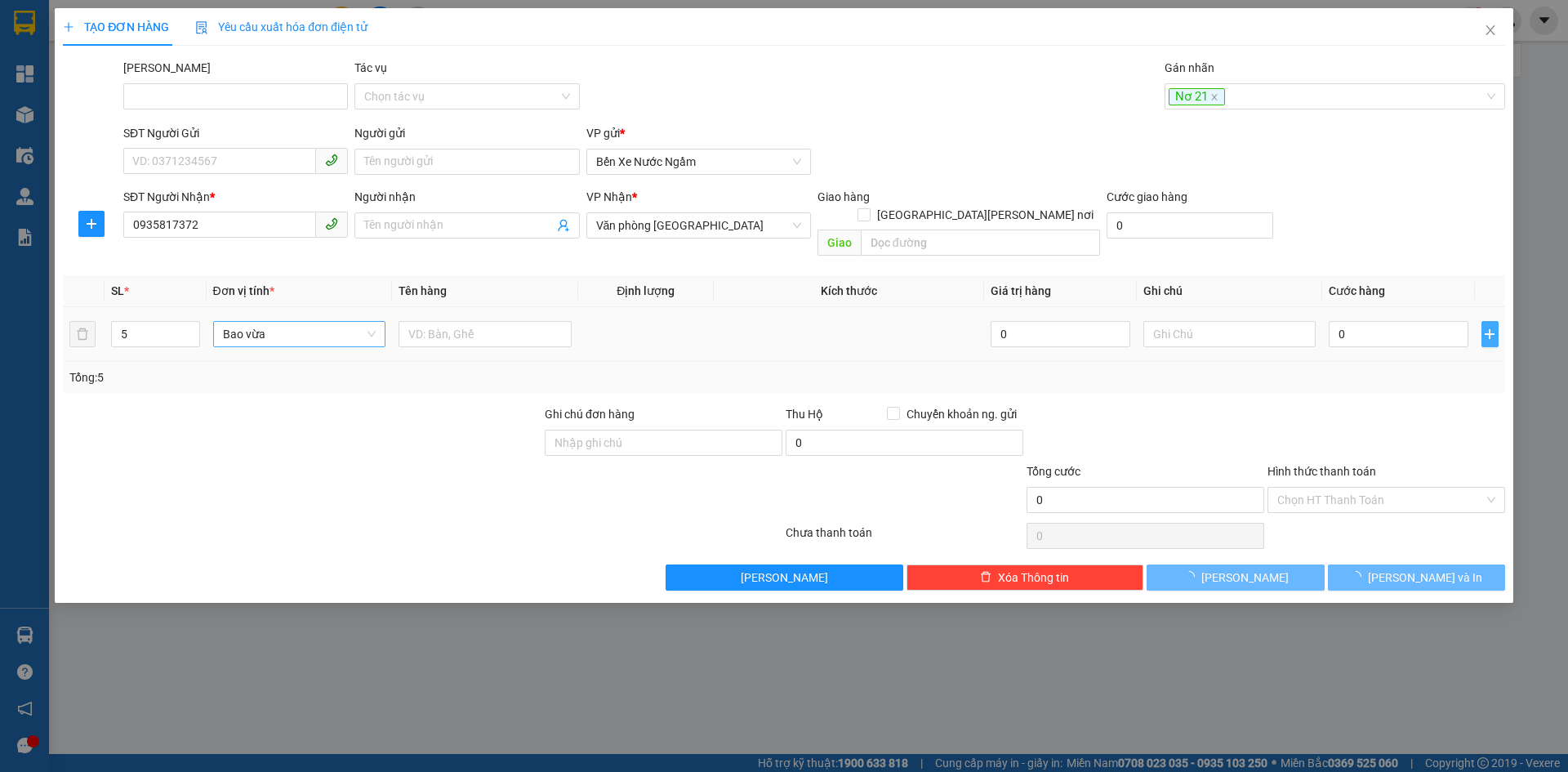
click at [1491, 327] on icon "plus" at bounding box center [1489, 333] width 13 height 13
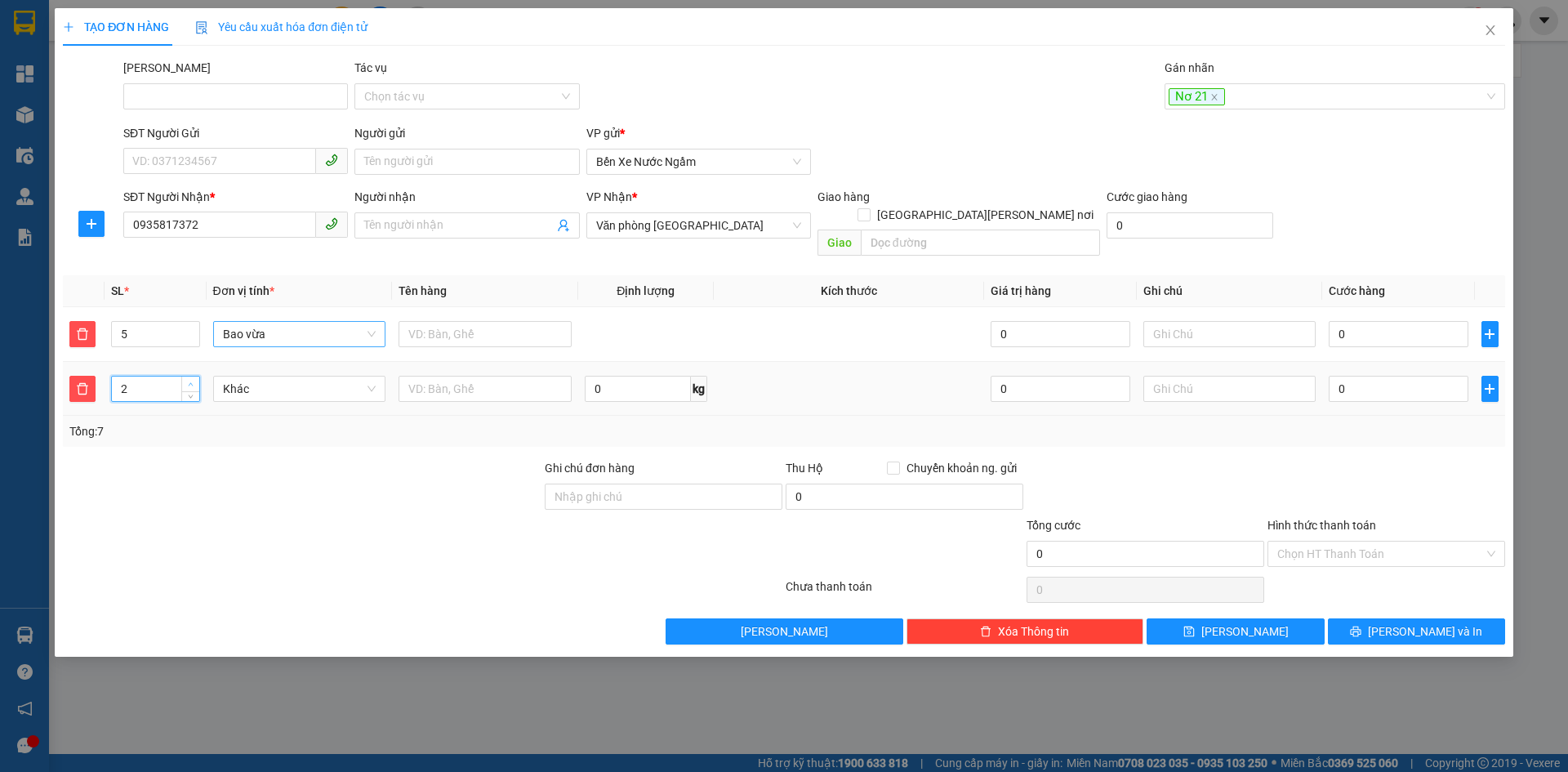
click at [194, 380] on span "up" at bounding box center [191, 385] width 10 height 10
click at [251, 377] on span "Khác" at bounding box center [300, 389] width 154 height 25
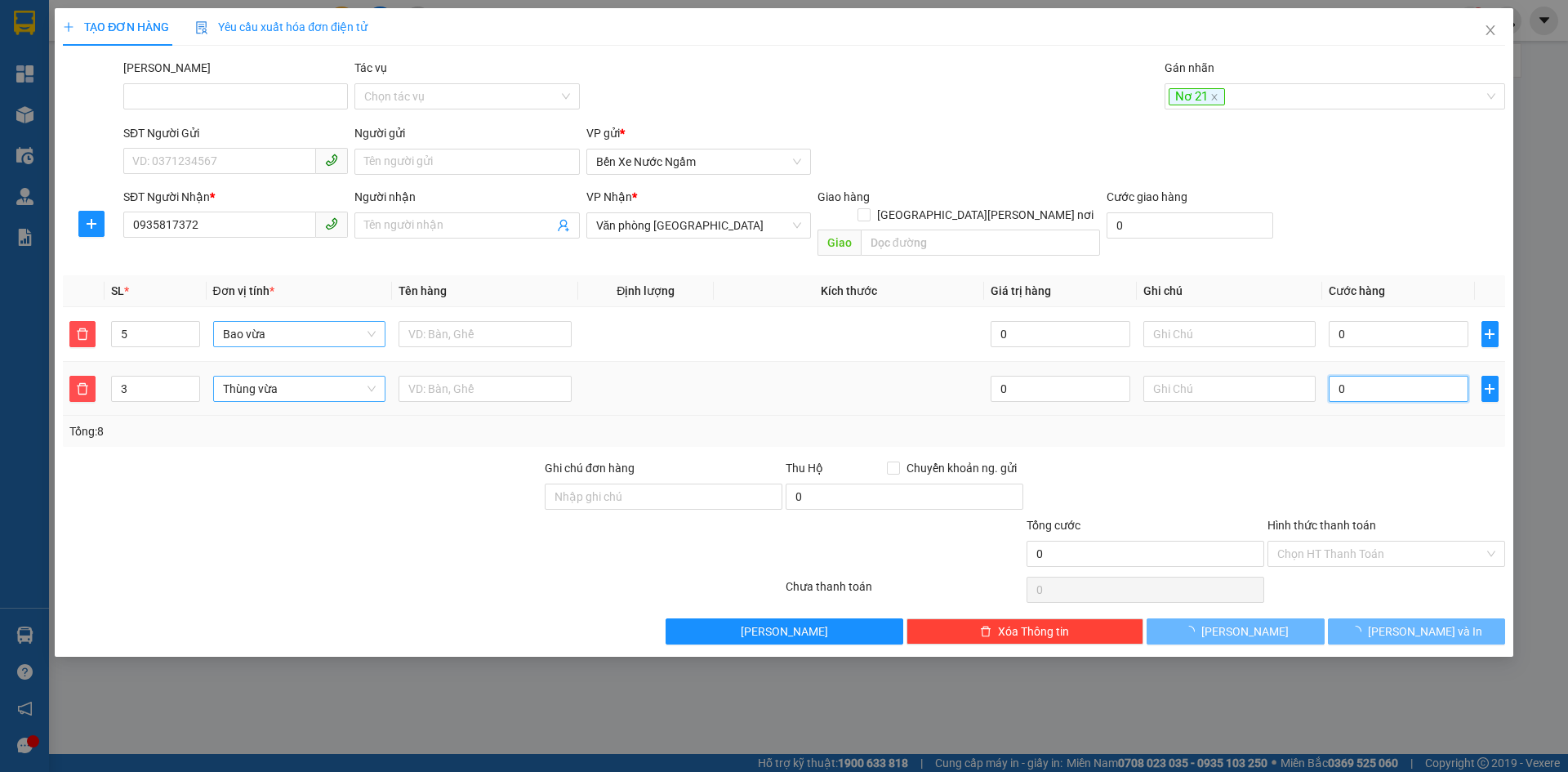
click at [1400, 376] on input "0" at bounding box center [1398, 389] width 139 height 26
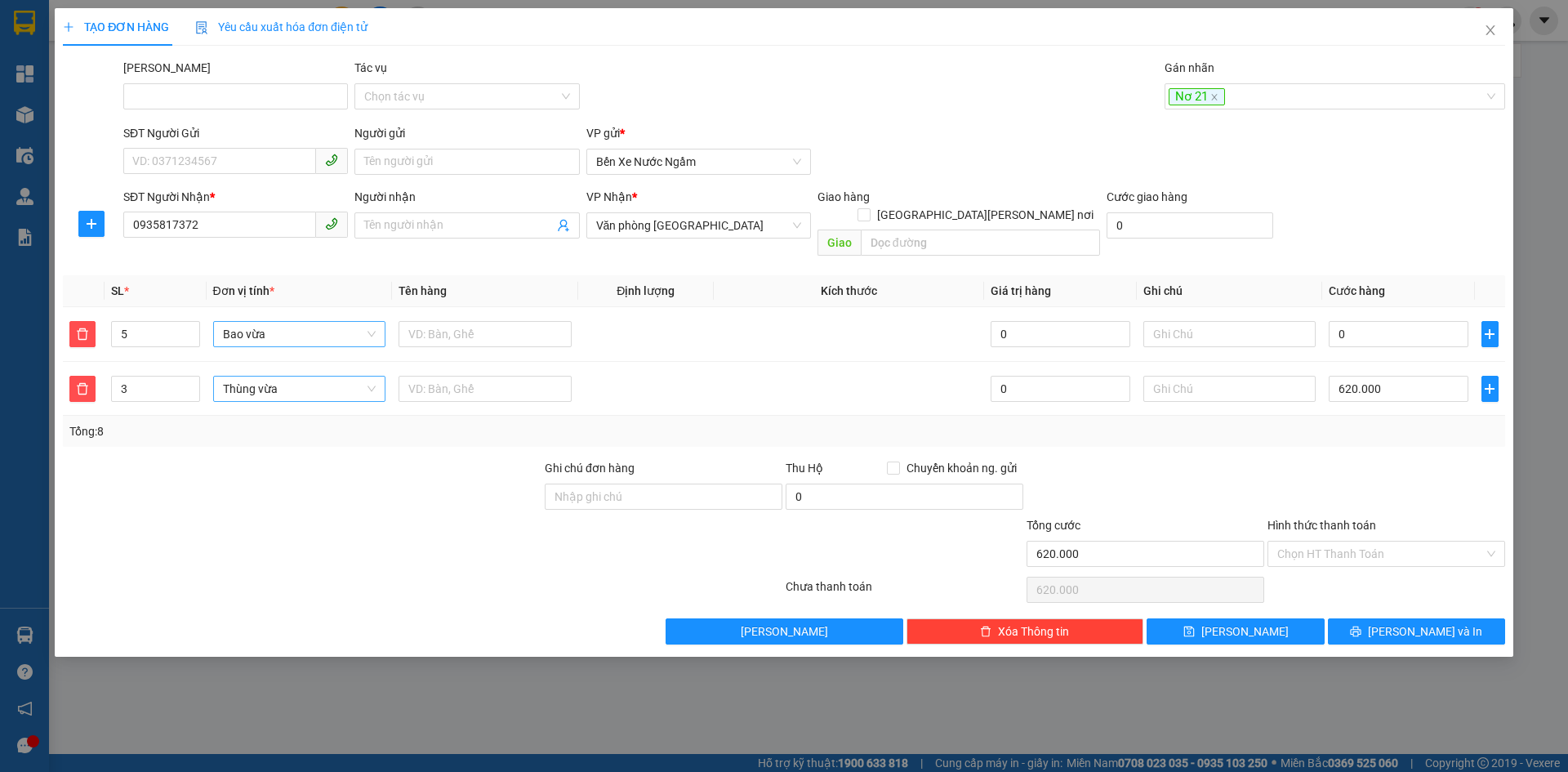
click at [1344, 459] on div at bounding box center [1386, 488] width 241 height 58
click at [1202, 618] on button "Lưu" at bounding box center [1235, 631] width 178 height 26
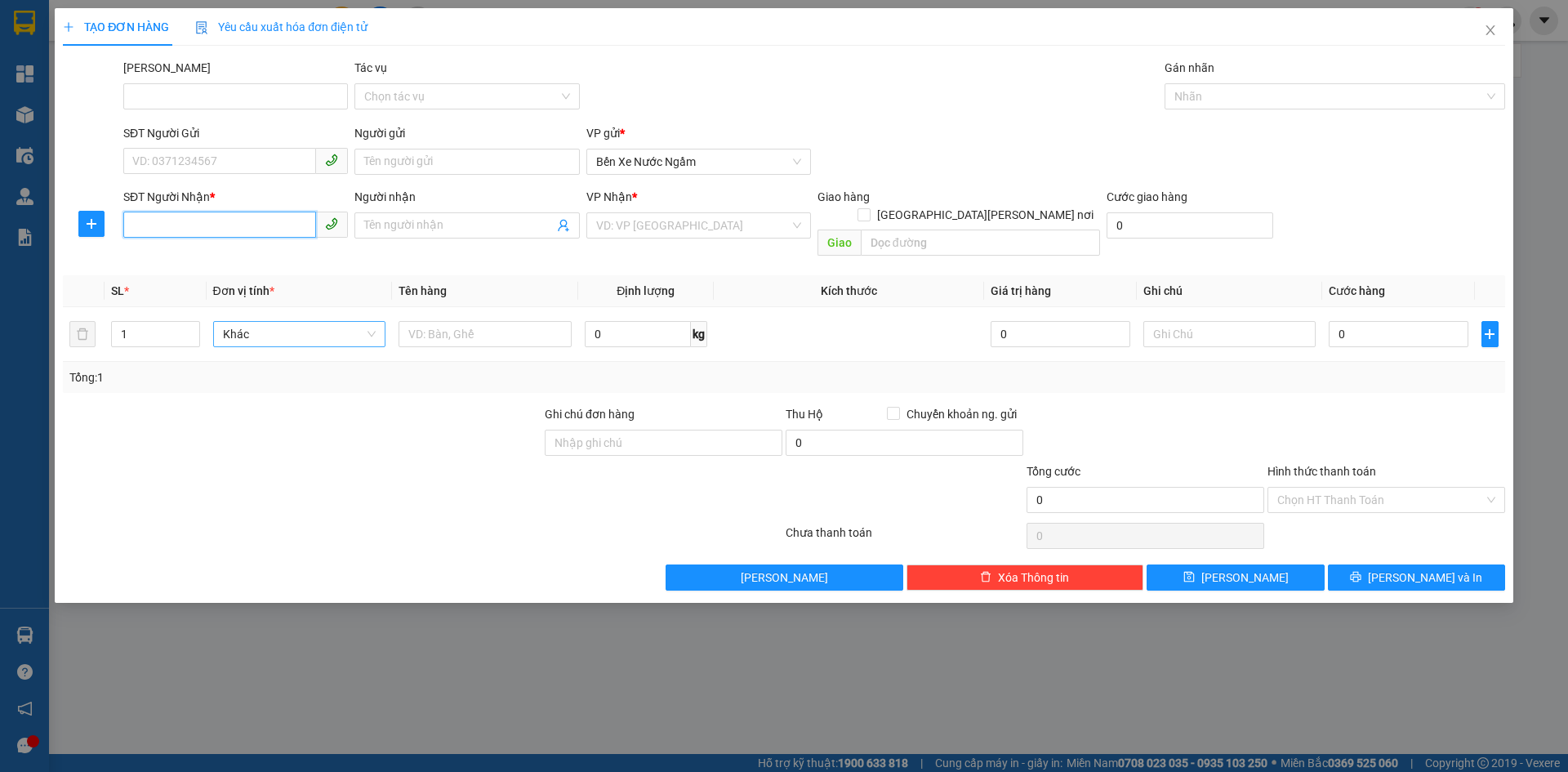
click at [167, 233] on input "SĐT Người Nhận *" at bounding box center [219, 224] width 192 height 26
click at [158, 255] on div "0902979725" at bounding box center [235, 258] width 205 height 18
click at [199, 322] on div "1" at bounding box center [155, 334] width 88 height 26
click at [196, 322] on span "Increase Value" at bounding box center [190, 328] width 18 height 15
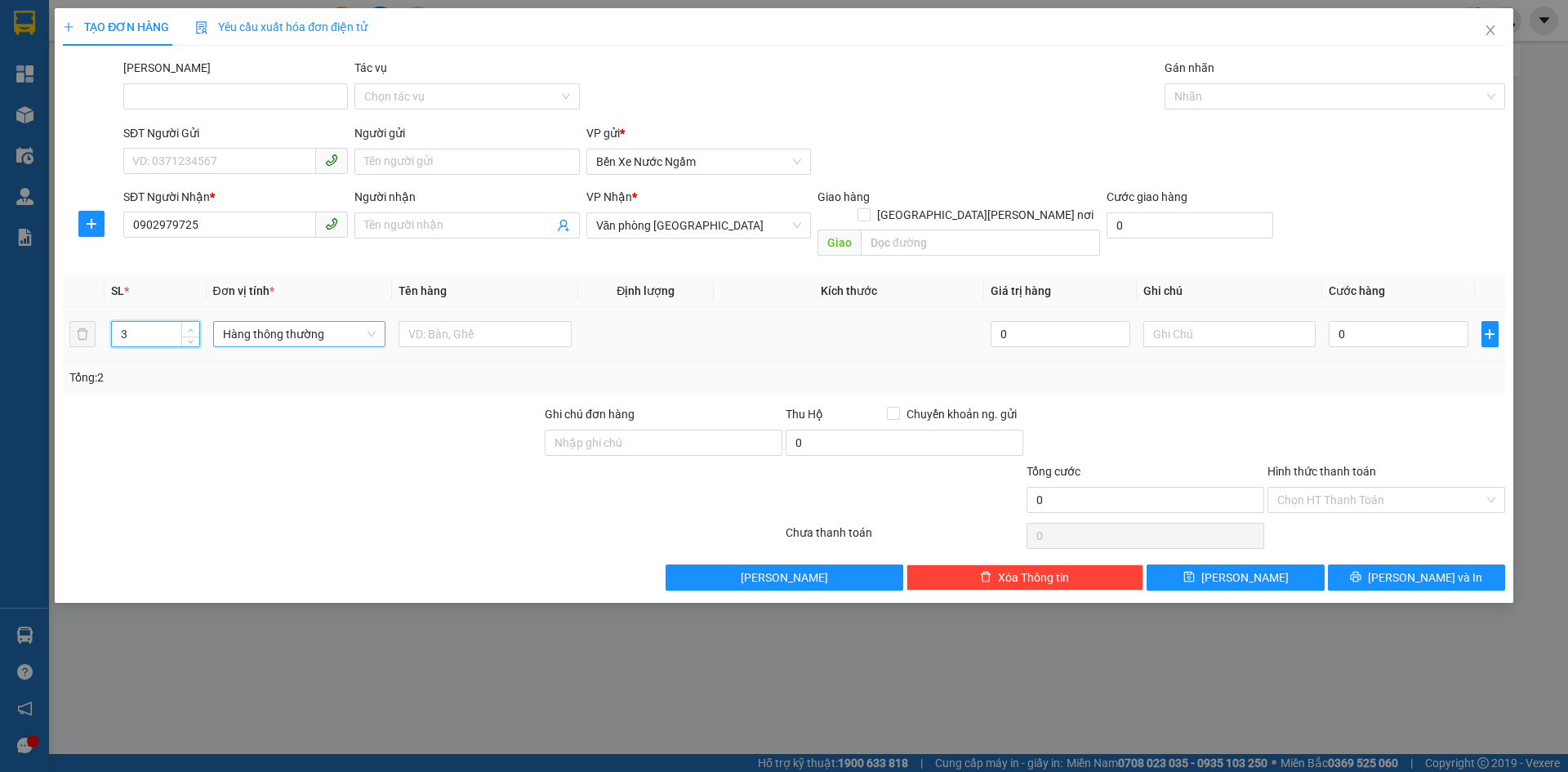
click at [196, 322] on span "Increase Value" at bounding box center [190, 328] width 18 height 15
click at [259, 322] on span "Hàng thông thường" at bounding box center [300, 333] width 154 height 25
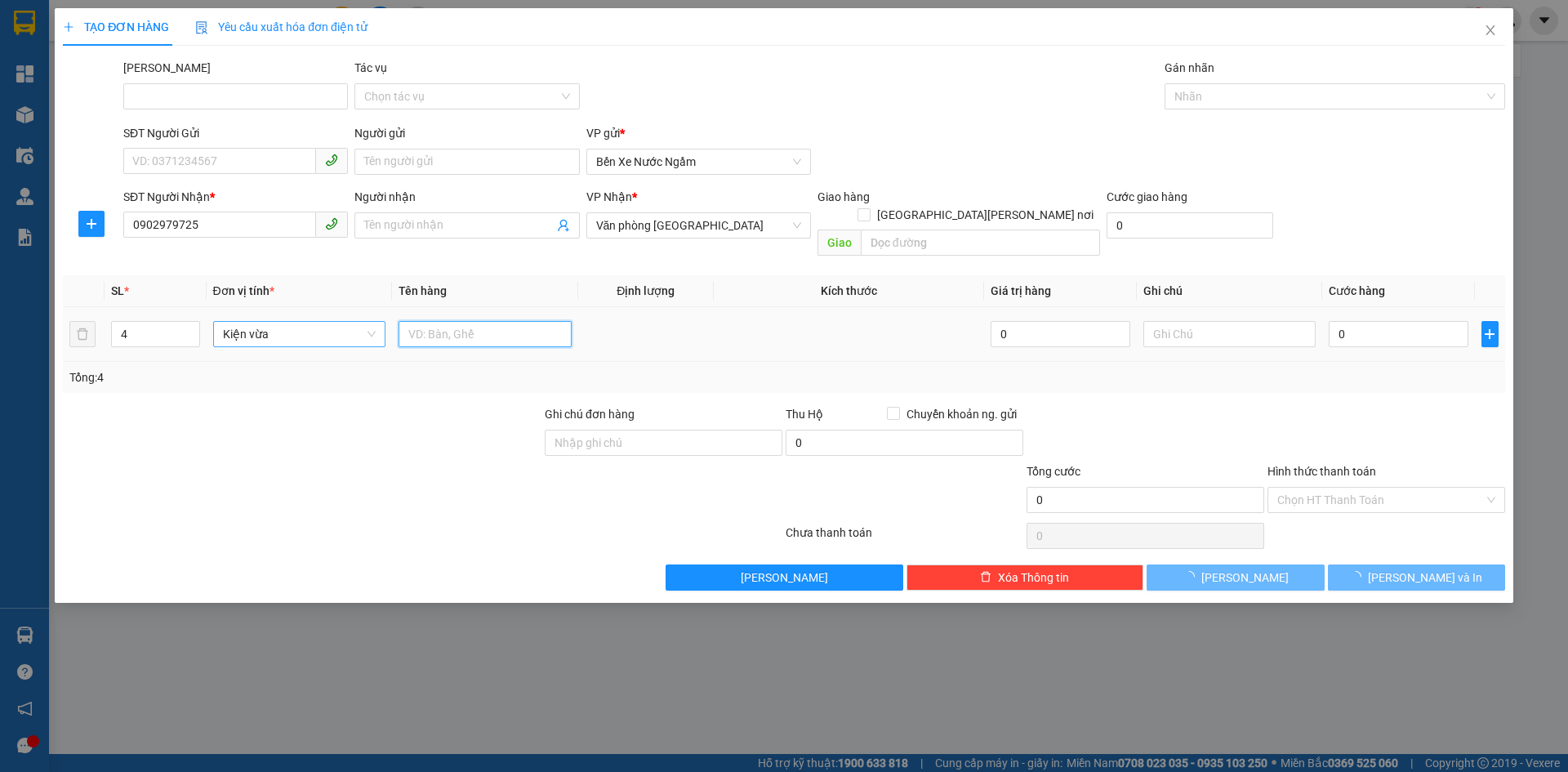
click at [473, 322] on input "text" at bounding box center [485, 334] width 174 height 26
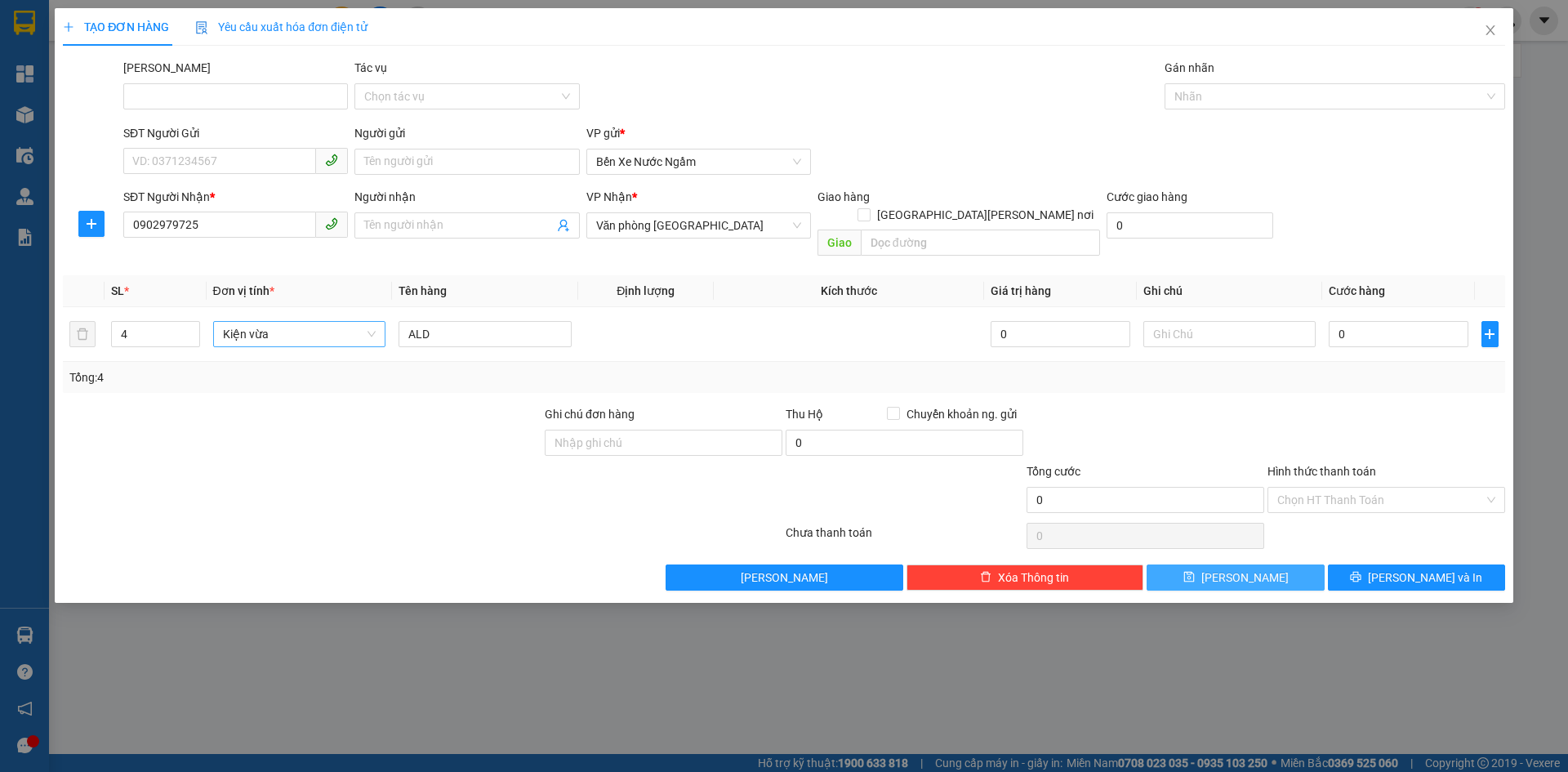
click at [1257, 565] on button "Lưu" at bounding box center [1235, 578] width 178 height 26
click at [1489, 28] on icon "close" at bounding box center [1490, 30] width 13 height 13
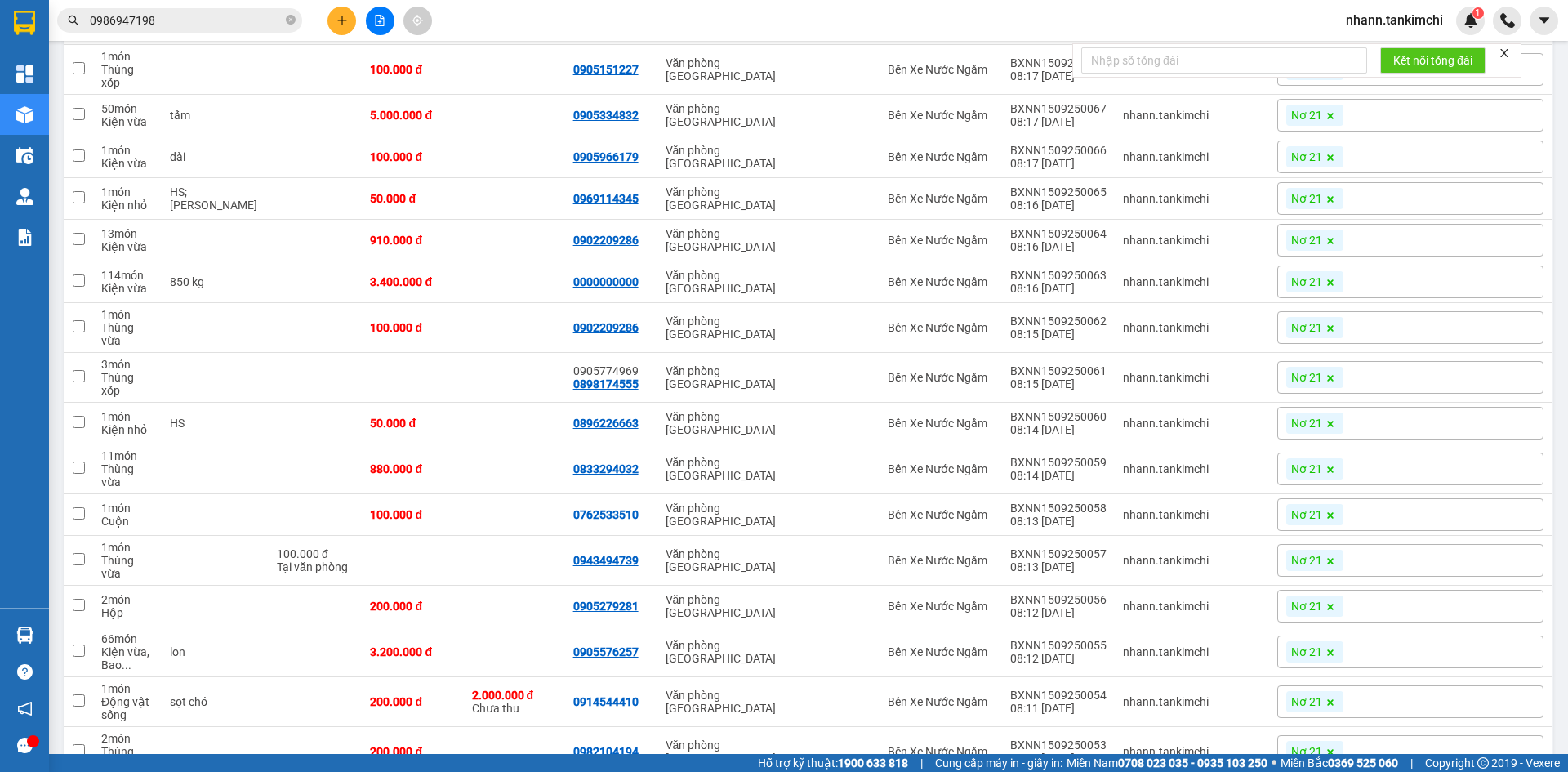
scroll to position [81, 0]
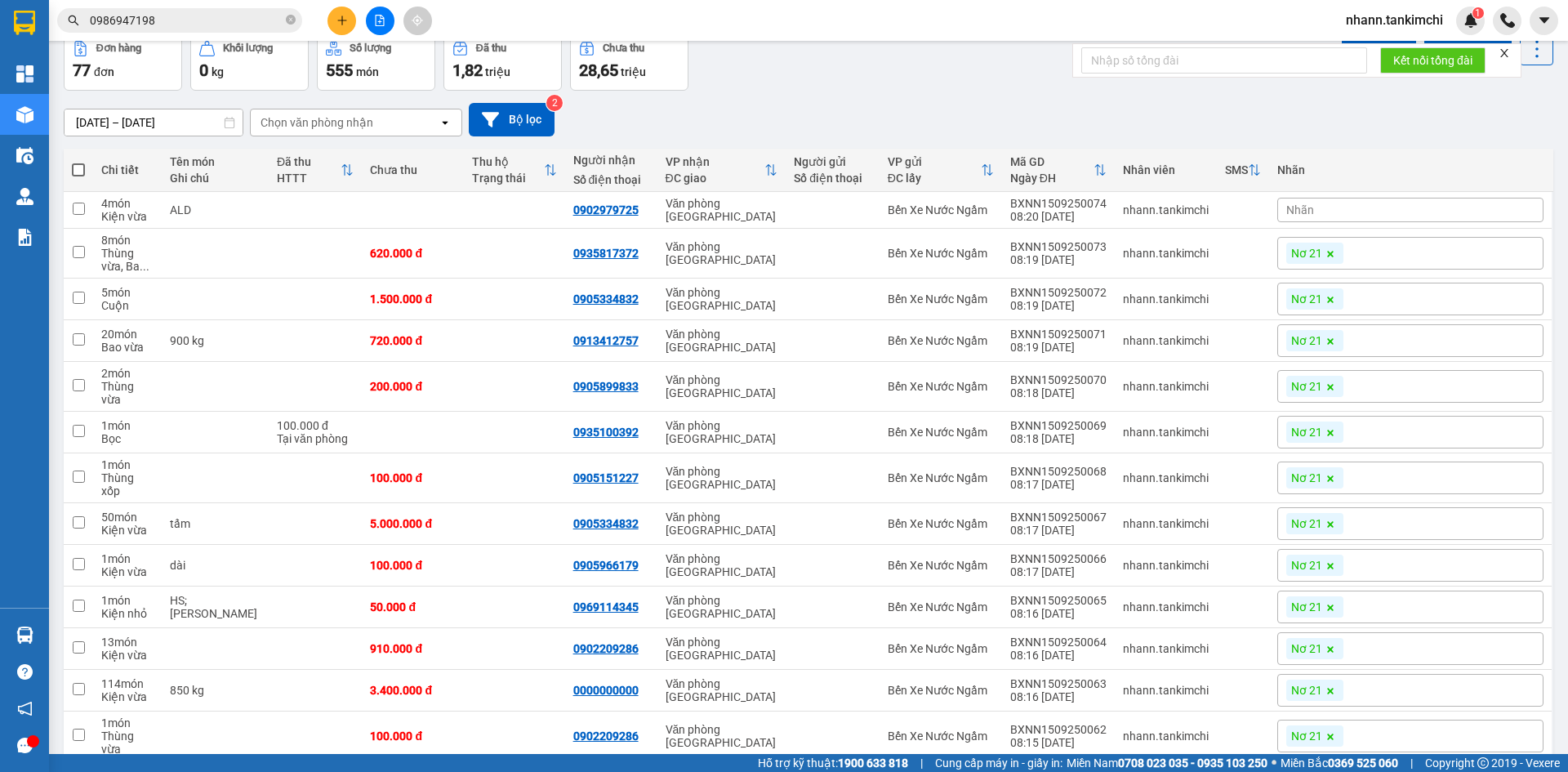
click at [82, 169] on span at bounding box center [77, 170] width 13 height 13
click at [78, 162] on input "checkbox" at bounding box center [78, 162] width 0 height 0
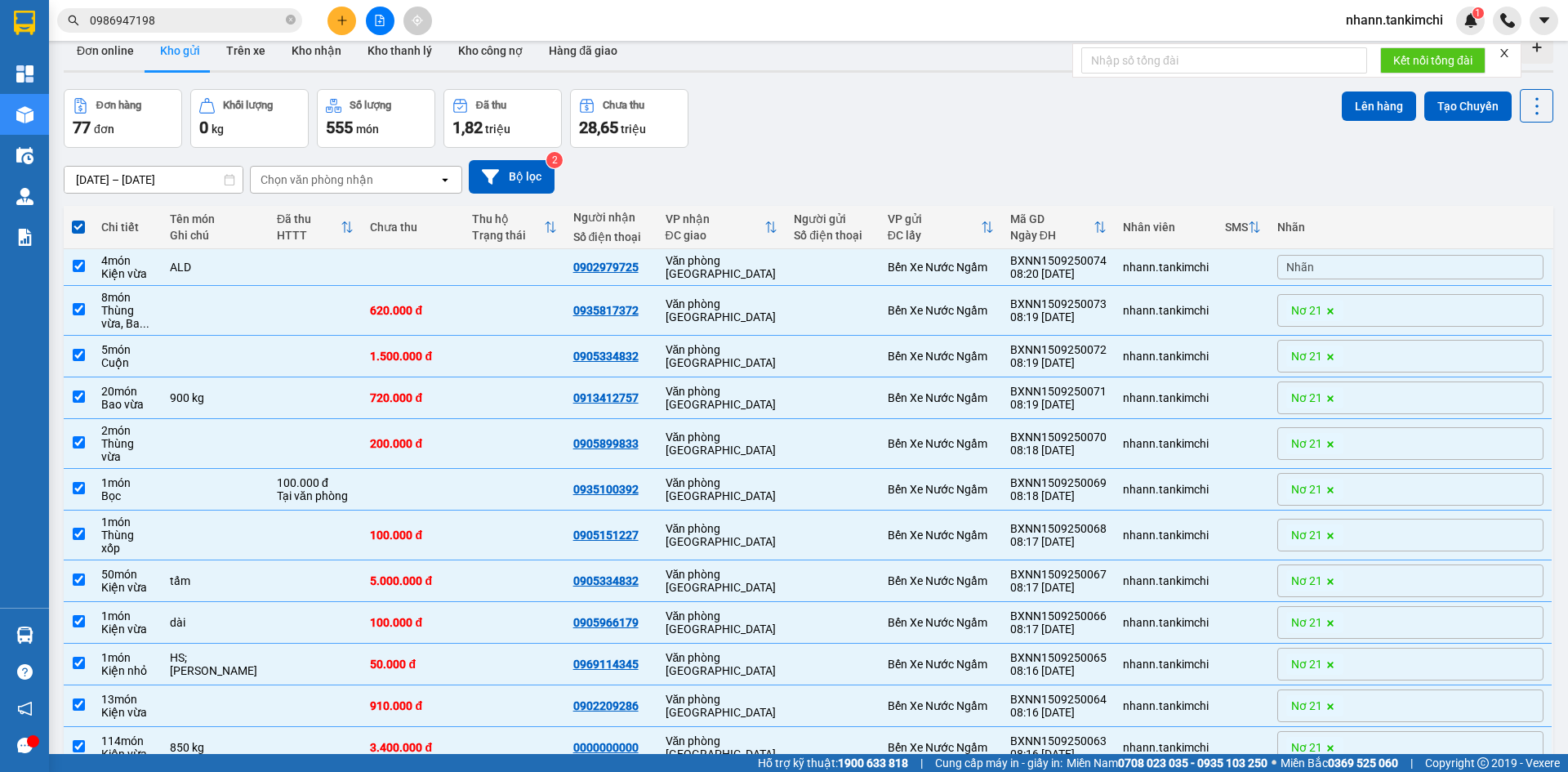
scroll to position [0, 0]
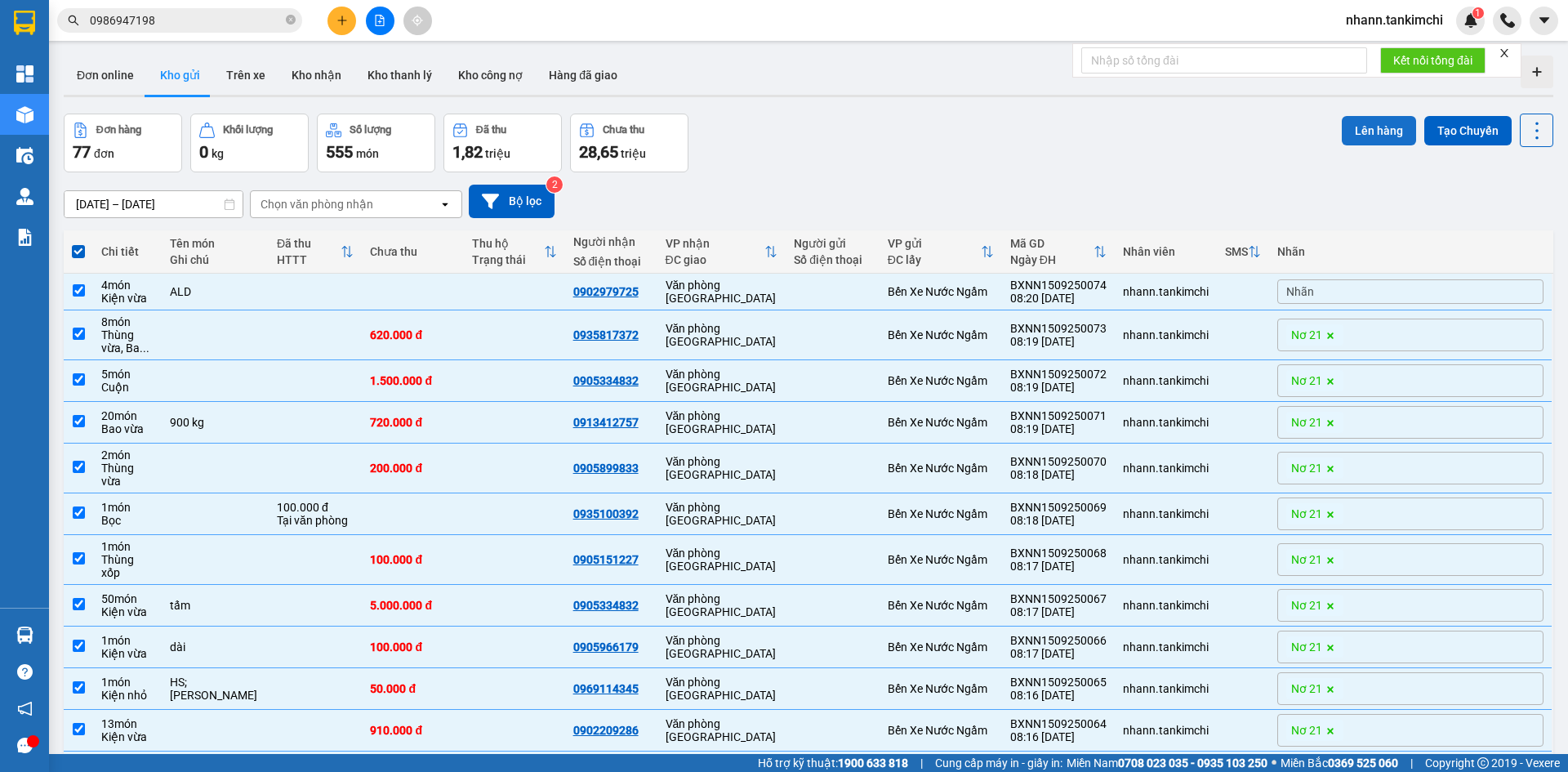
click at [1372, 128] on button "Lên hàng" at bounding box center [1379, 131] width 74 height 30
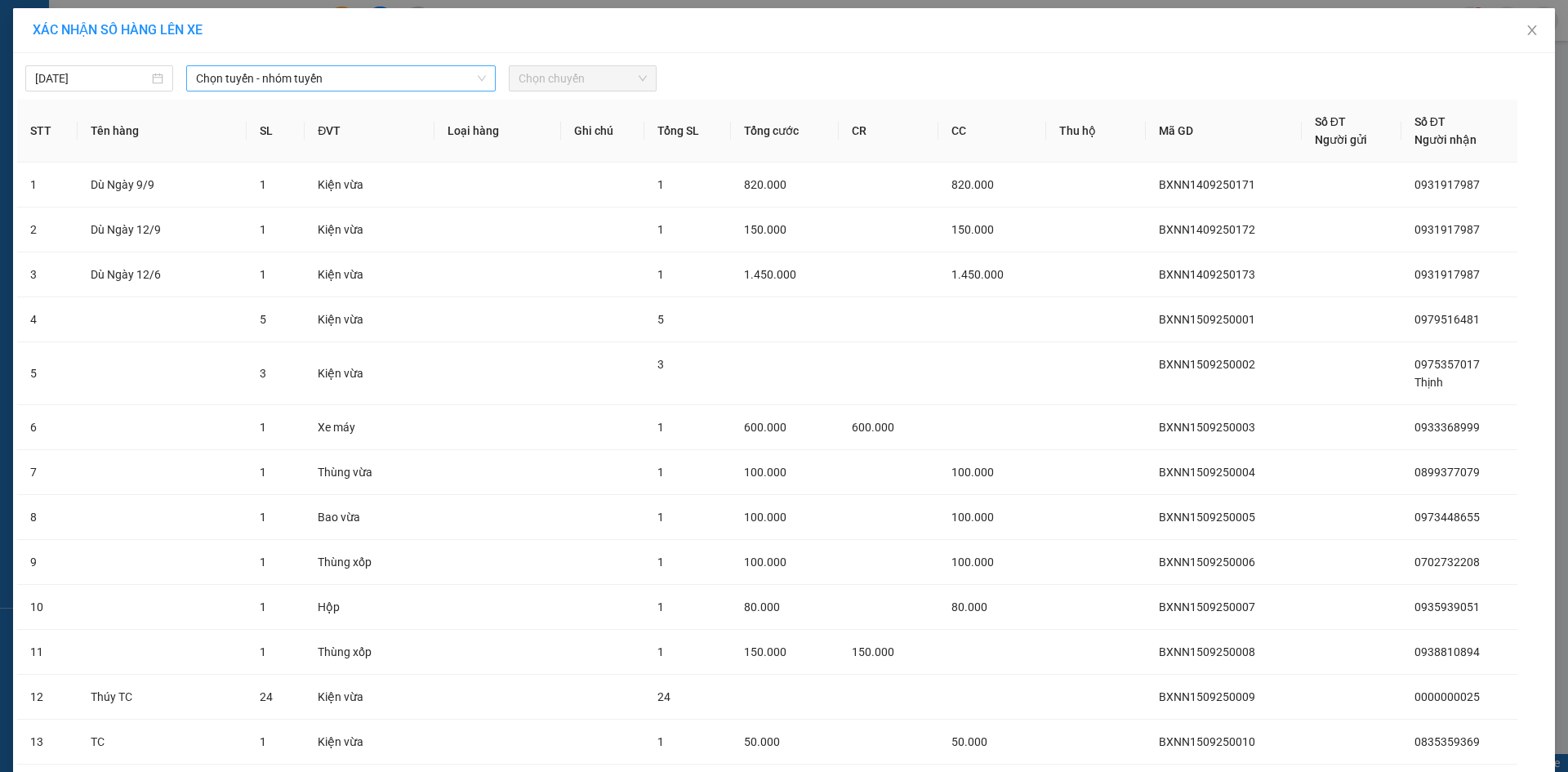
click at [325, 81] on span "Chọn tuyến - nhóm tuyến" at bounding box center [341, 78] width 290 height 25
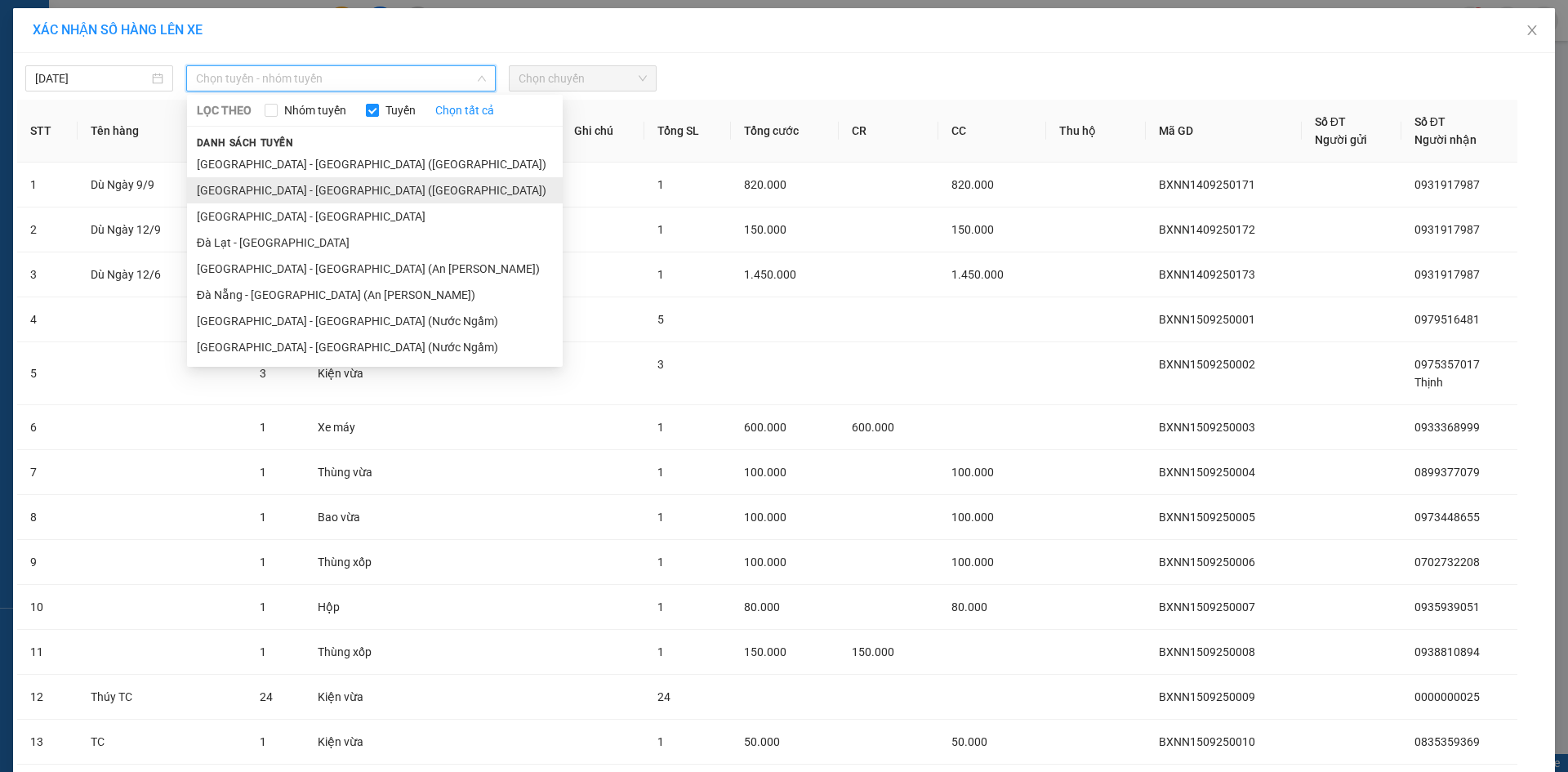
click at [287, 193] on li "Hà Nội - Đà Nẵng (Hàng)" at bounding box center [375, 191] width 376 height 26
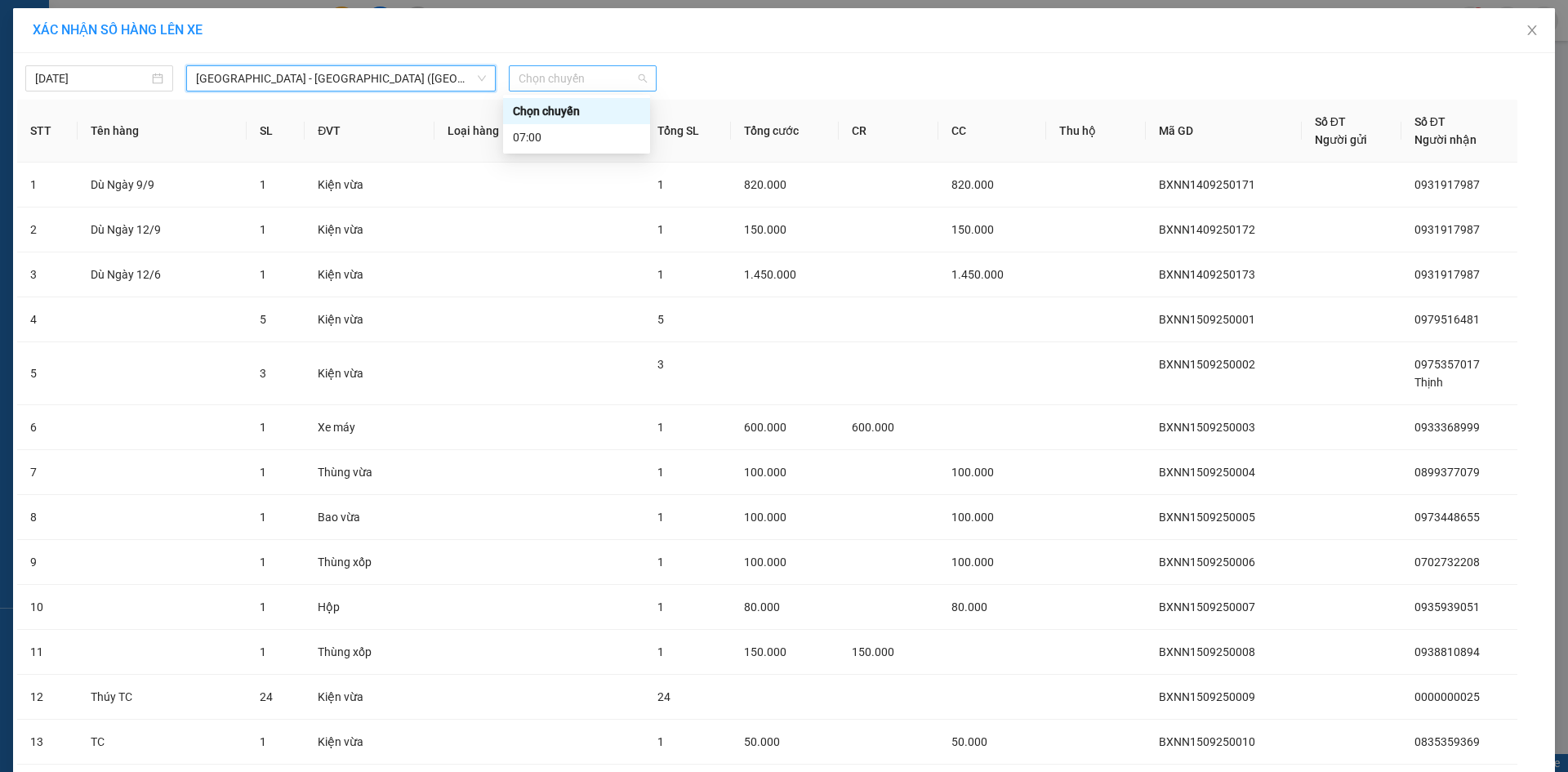
click at [571, 81] on span "Chọn chuyến" at bounding box center [582, 78] width 128 height 25
click at [534, 142] on div "07:00" at bounding box center [576, 137] width 127 height 18
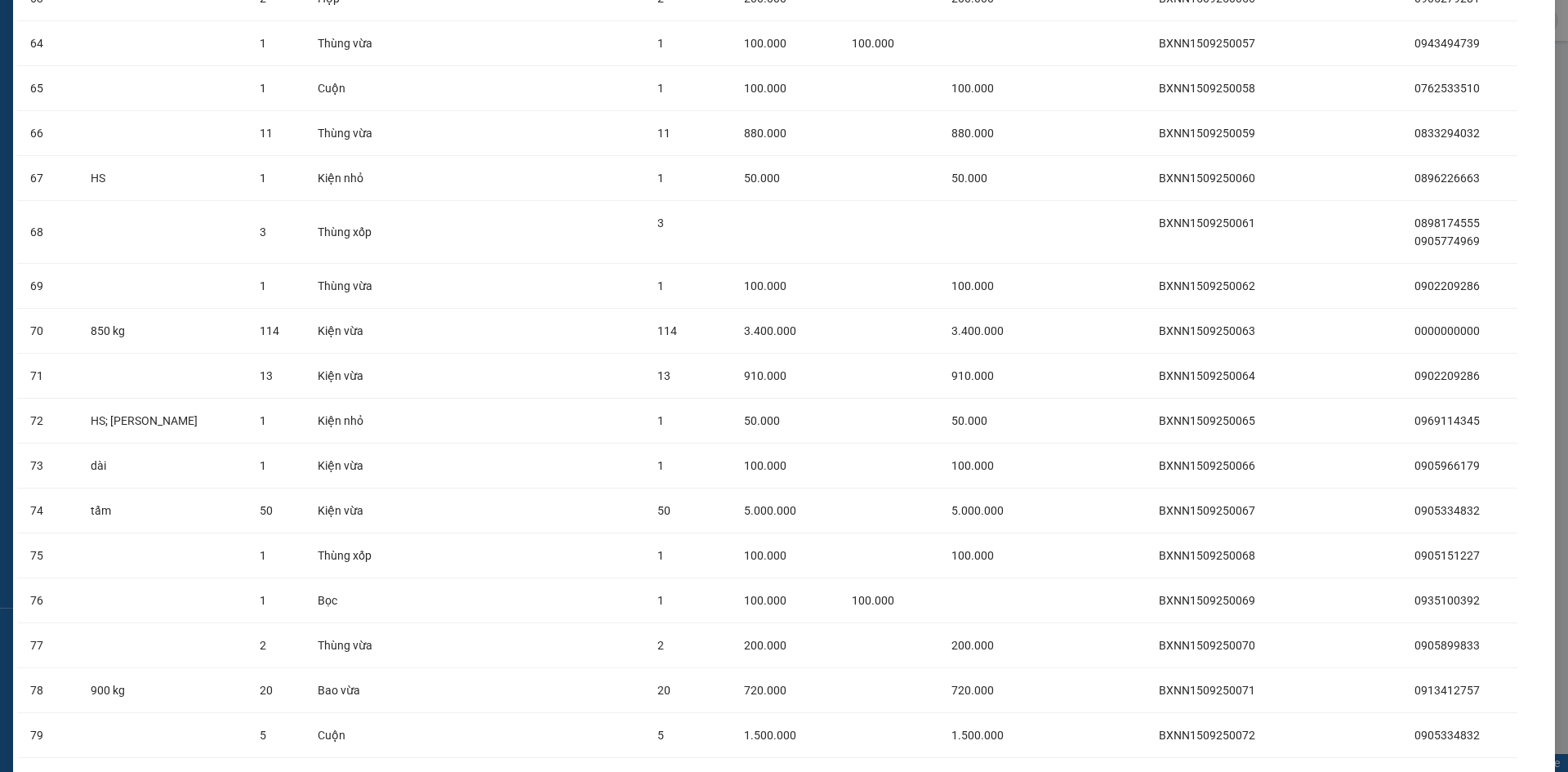
scroll to position [3277, 0]
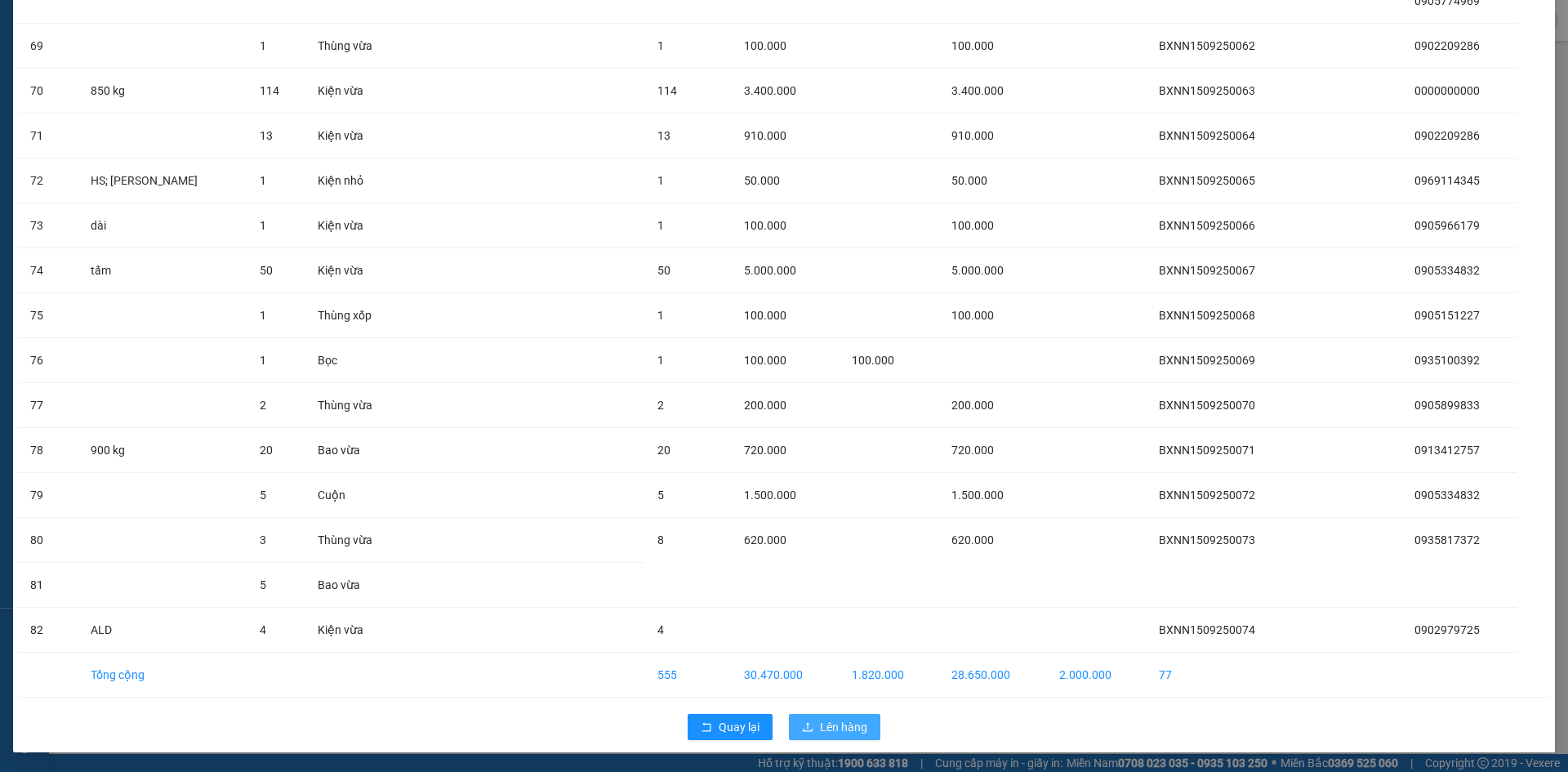
click at [830, 728] on span "Lên hàng" at bounding box center [844, 727] width 48 height 18
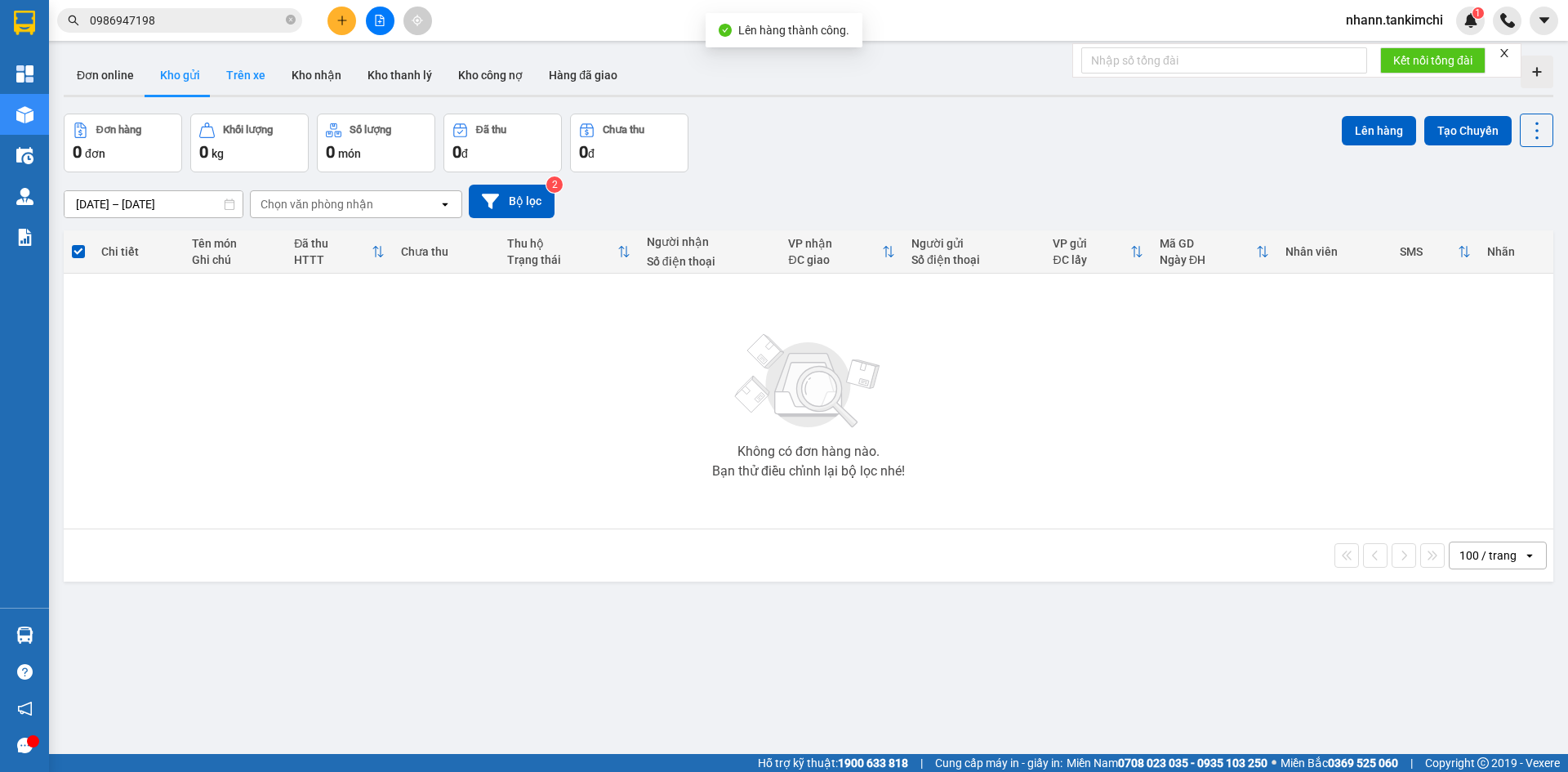
click at [228, 76] on button "Trên xe" at bounding box center [246, 75] width 65 height 40
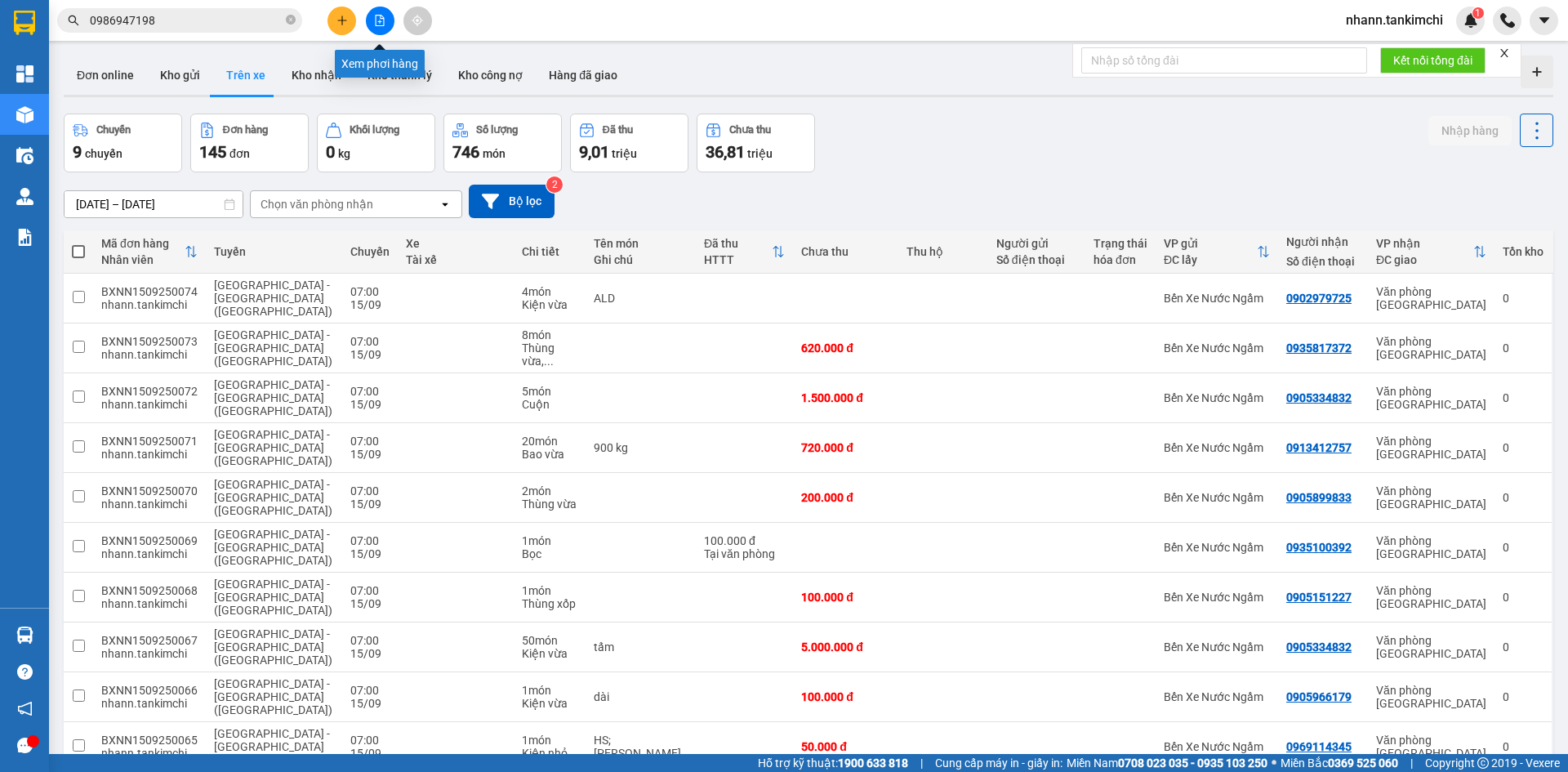
click at [384, 28] on button at bounding box center [380, 21] width 29 height 29
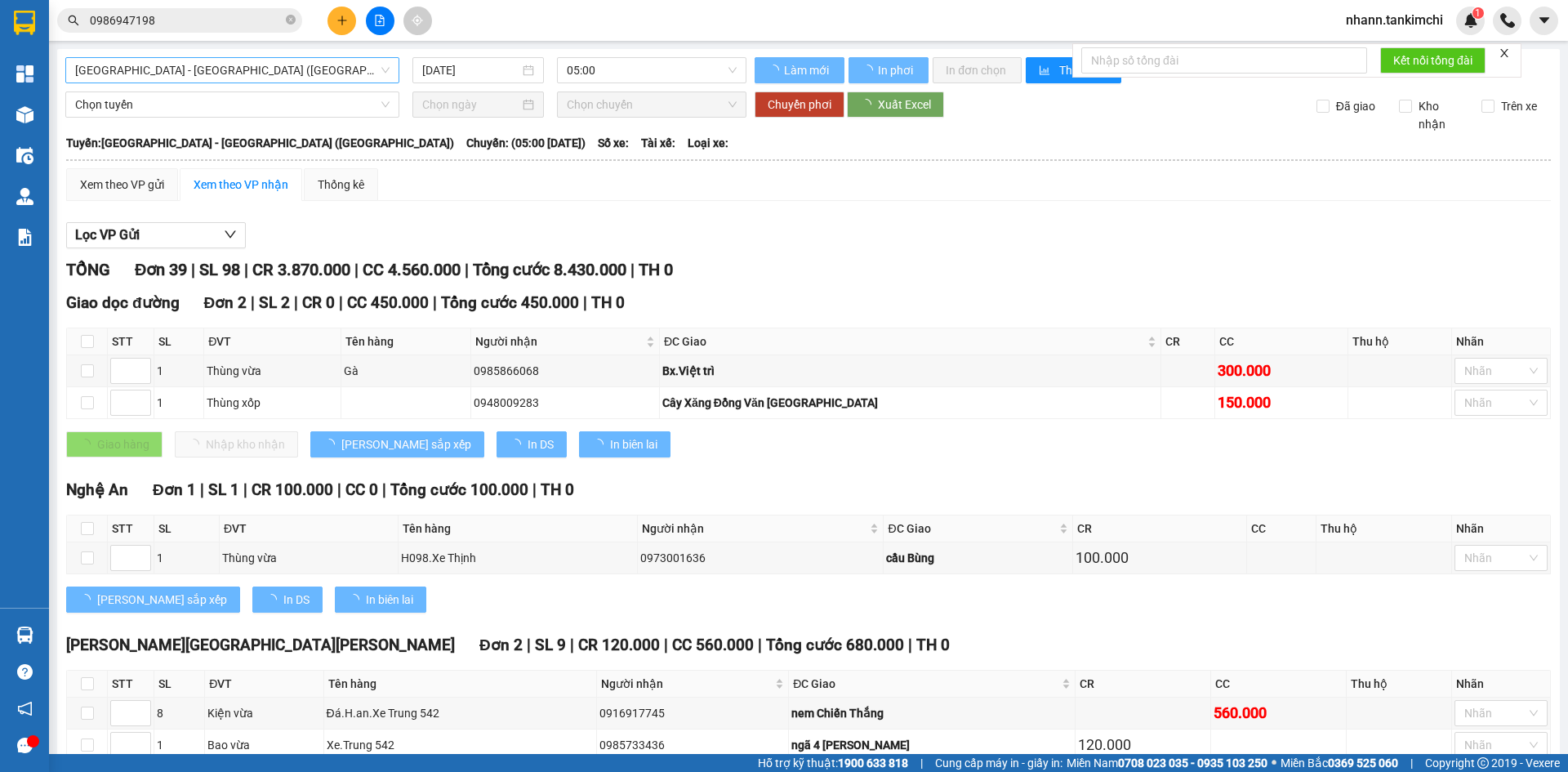
click at [301, 60] on span "Đà Nẵng - Hà Nội (Hàng)" at bounding box center [232, 69] width 314 height 25
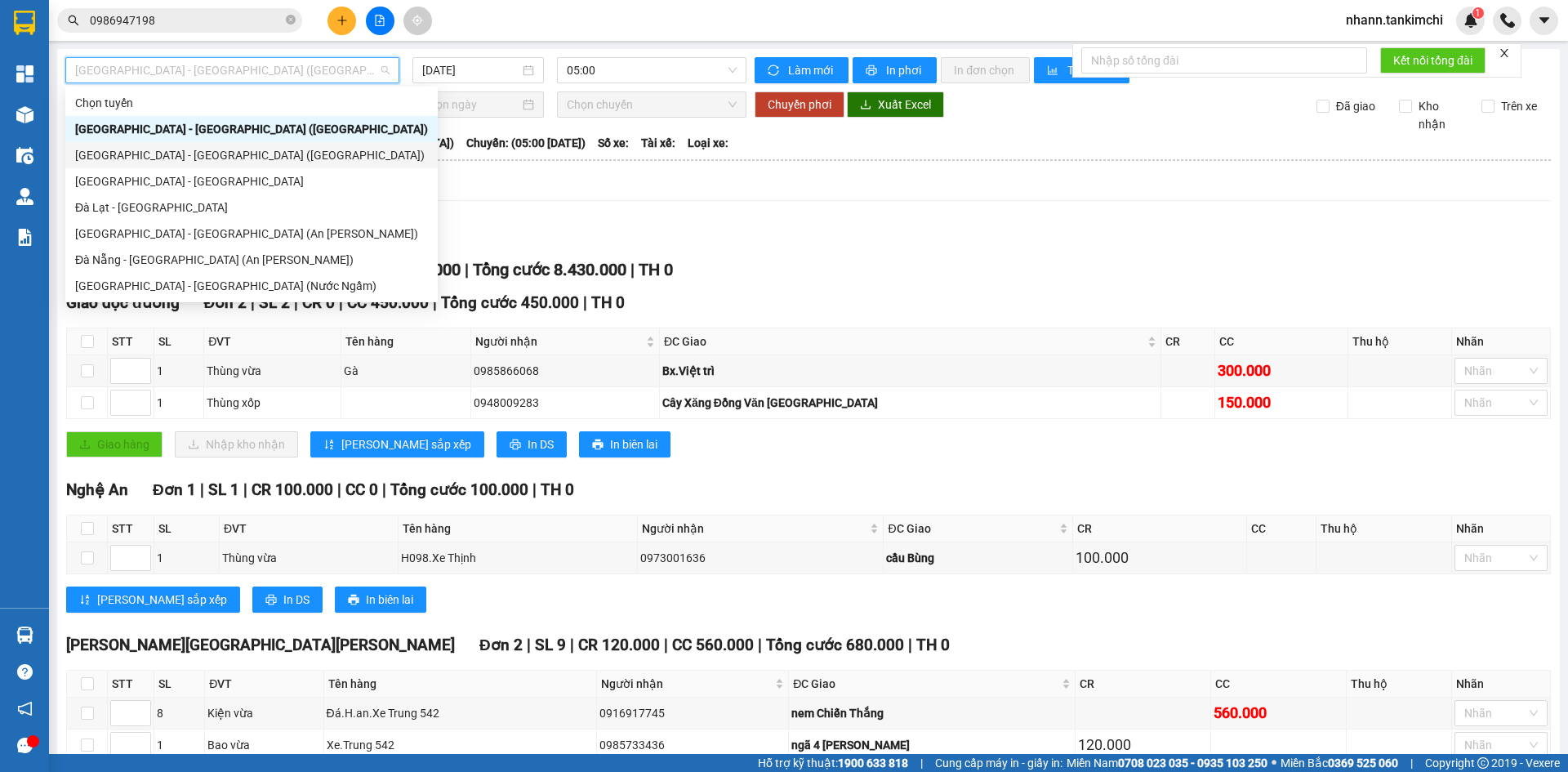
click at [166, 155] on div "Hà Nội - Đà Nẵng (Hàng)" at bounding box center [252, 155] width 353 height 18
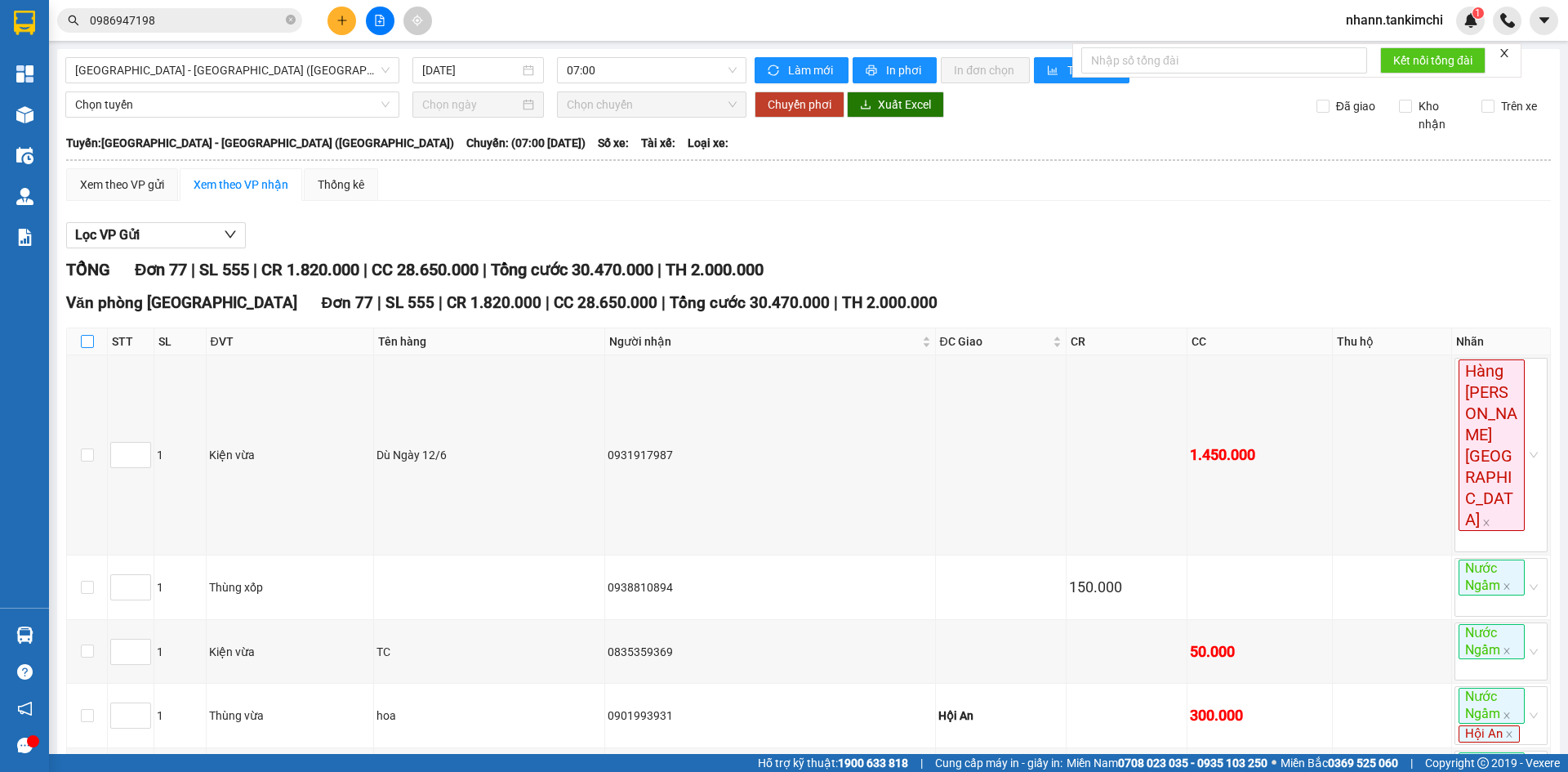
click at [85, 341] on input "checkbox" at bounding box center [87, 341] width 13 height 13
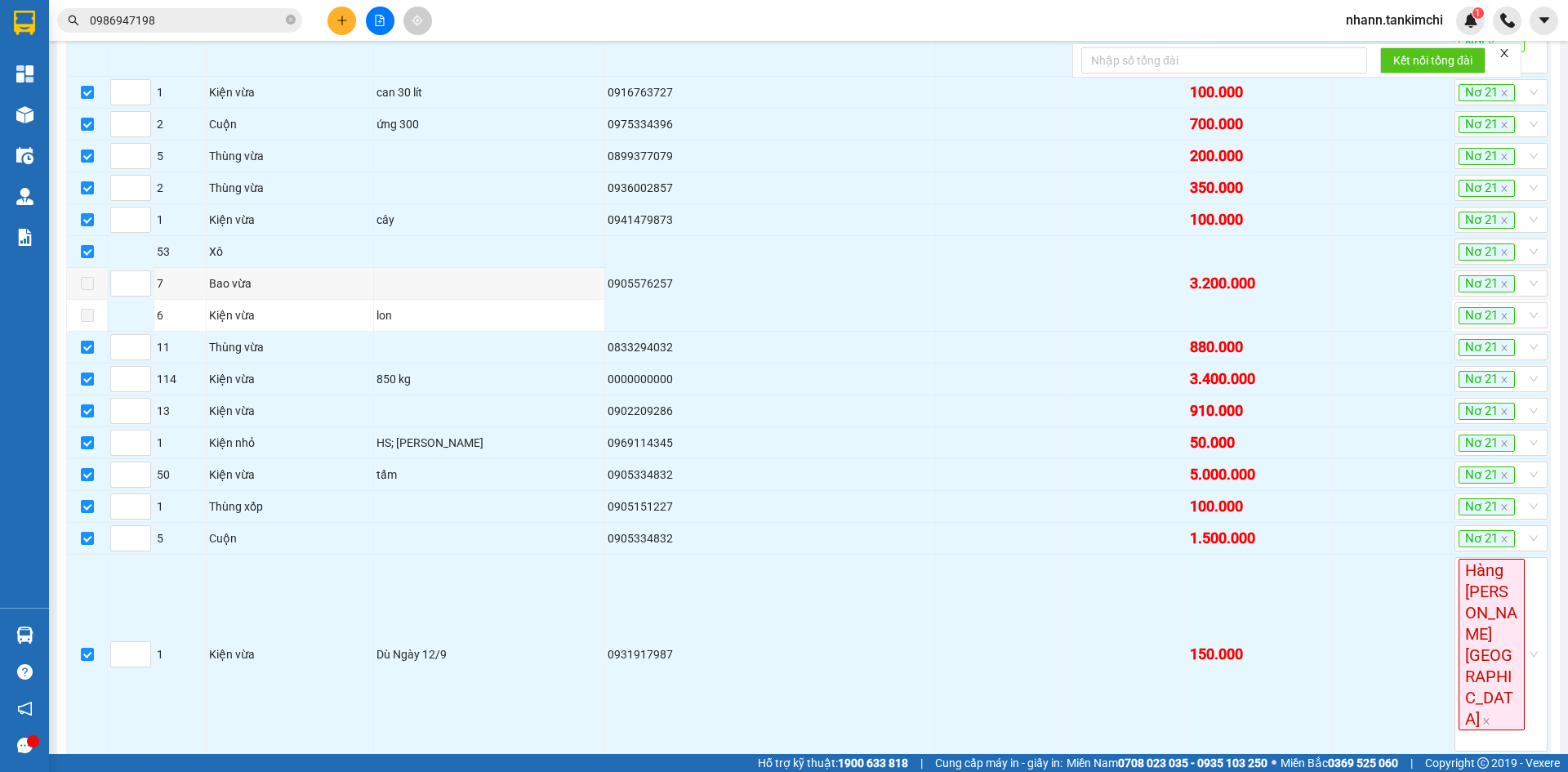
scroll to position [3564, 0]
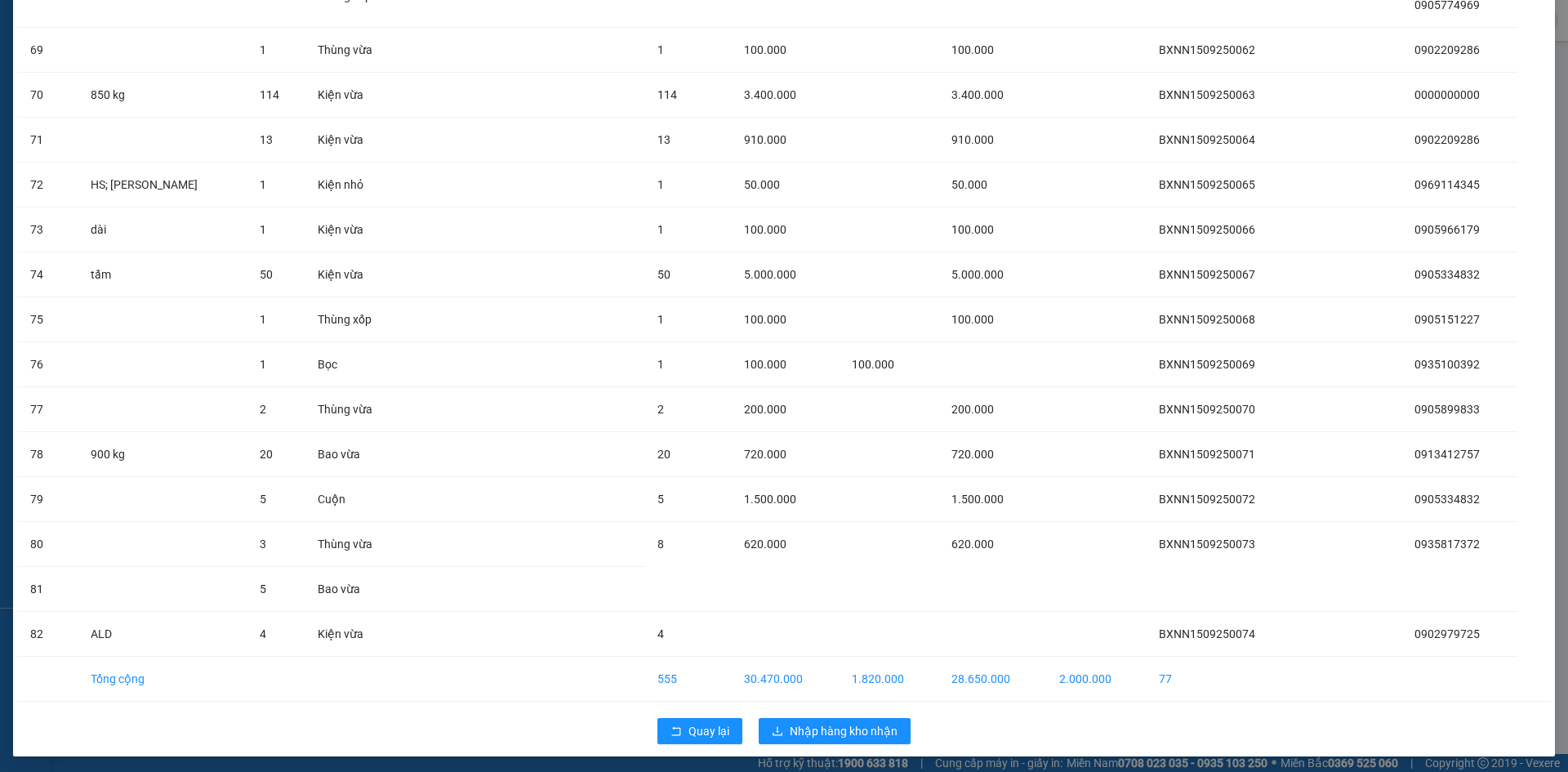
scroll to position [3241, 0]
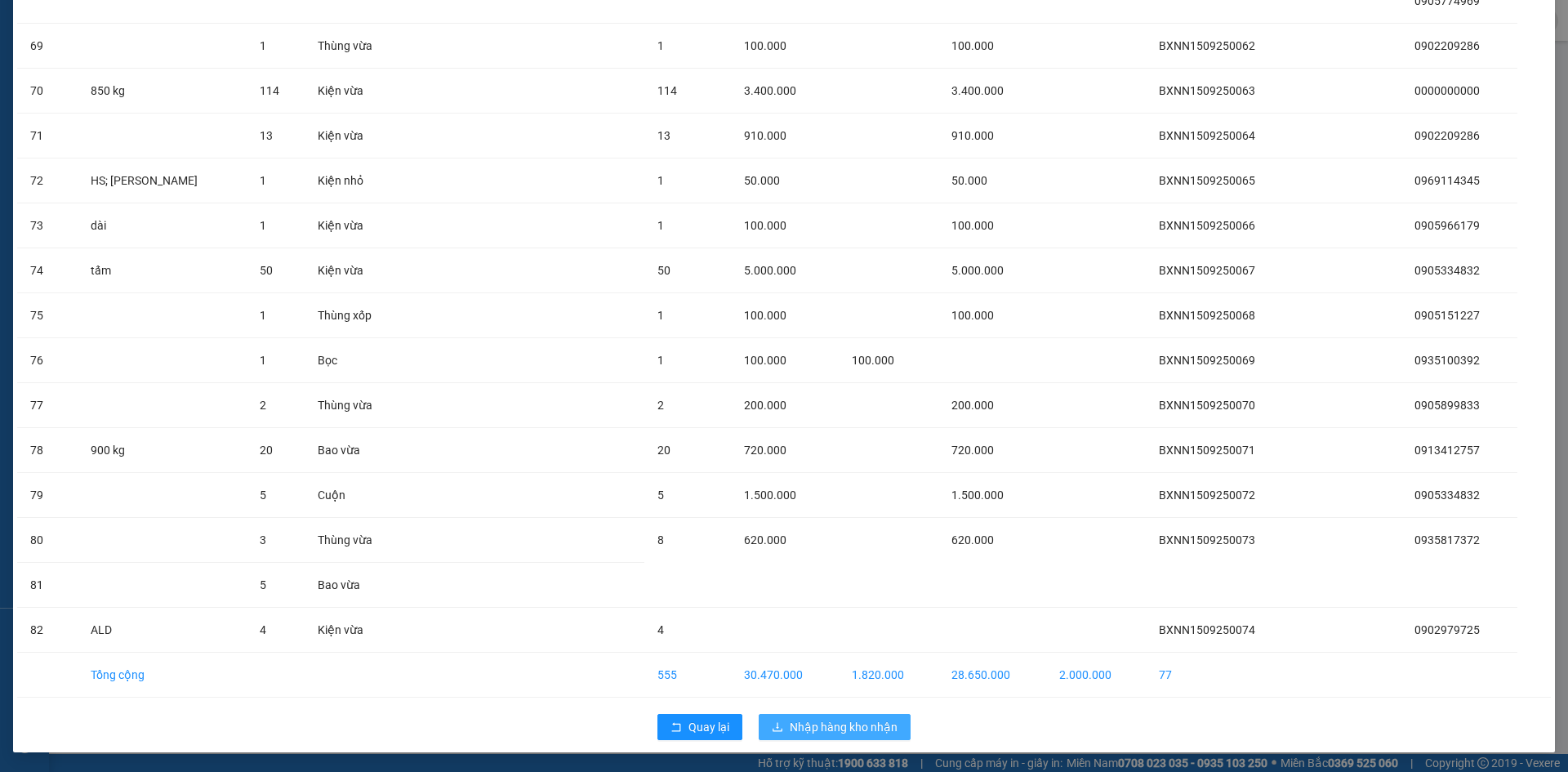
click at [809, 724] on span "Nhập hàng kho nhận" at bounding box center [843, 727] width 108 height 18
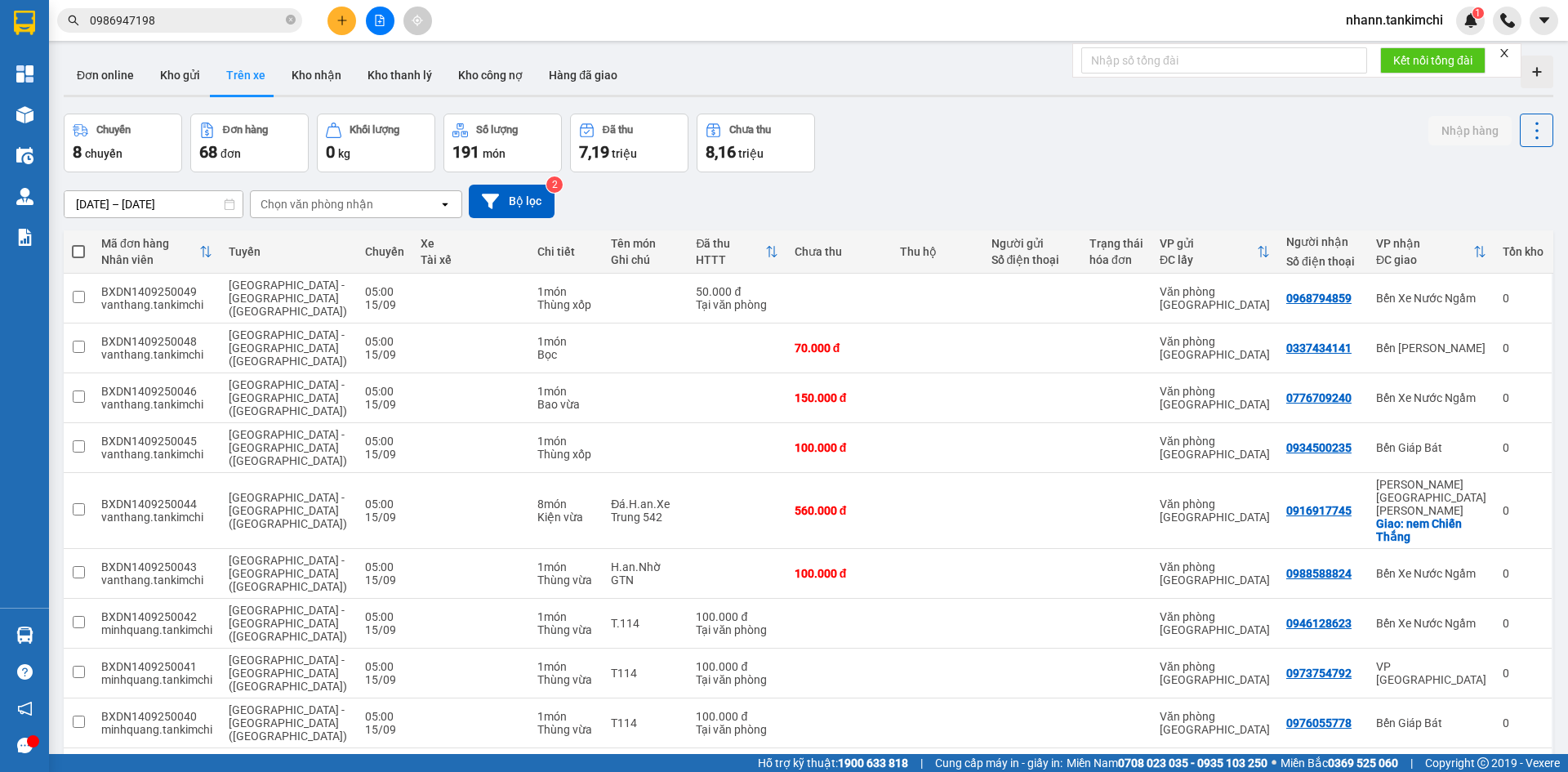
click at [1406, 21] on span "nhann.tankimchi" at bounding box center [1394, 20] width 123 height 21
click at [1395, 51] on span "Đăng xuất" at bounding box center [1401, 51] width 89 height 18
